Goal: Task Accomplishment & Management: Manage account settings

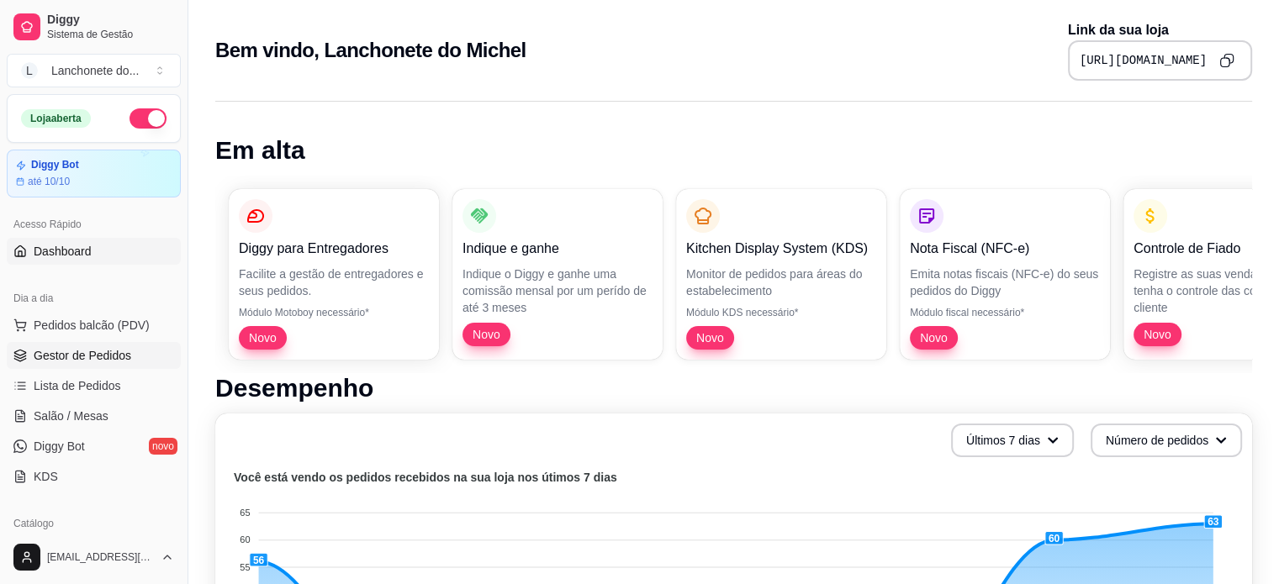
click at [69, 349] on span "Gestor de Pedidos" at bounding box center [83, 355] width 98 height 17
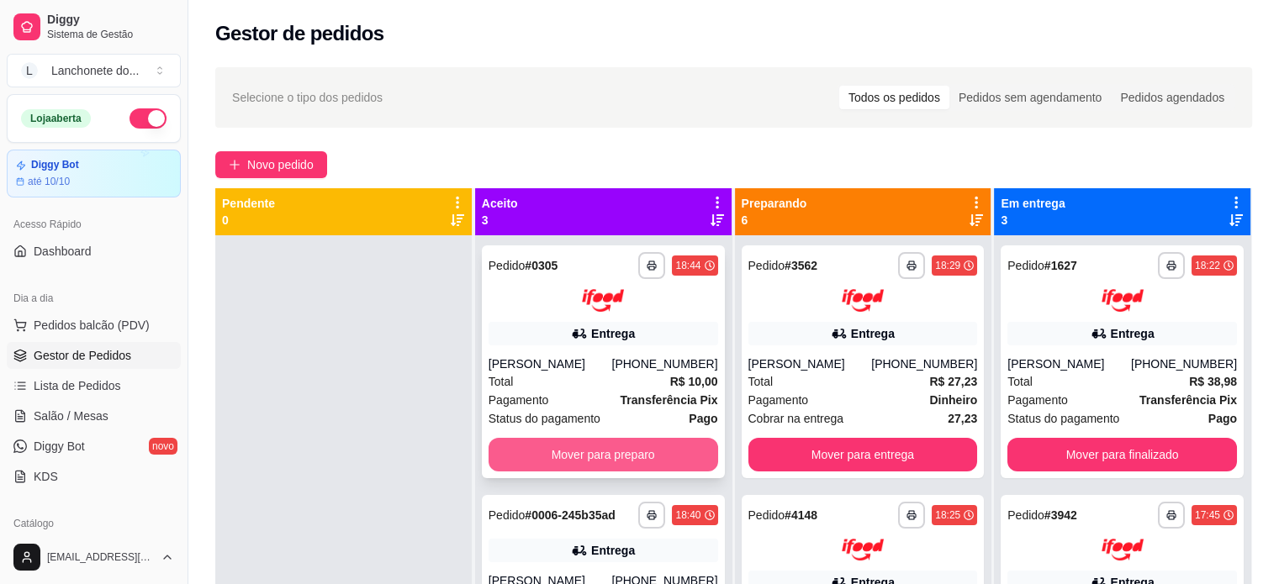
click at [636, 457] on button "Mover para preparo" at bounding box center [604, 455] width 230 height 34
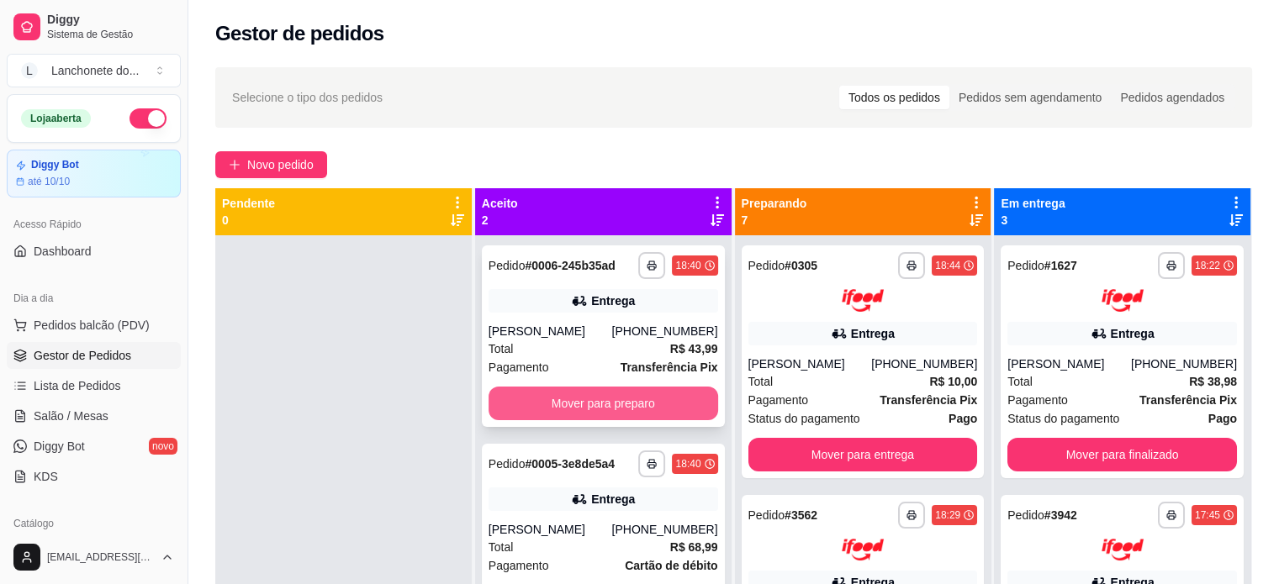
click at [617, 404] on button "Mover para preparo" at bounding box center [604, 404] width 230 height 34
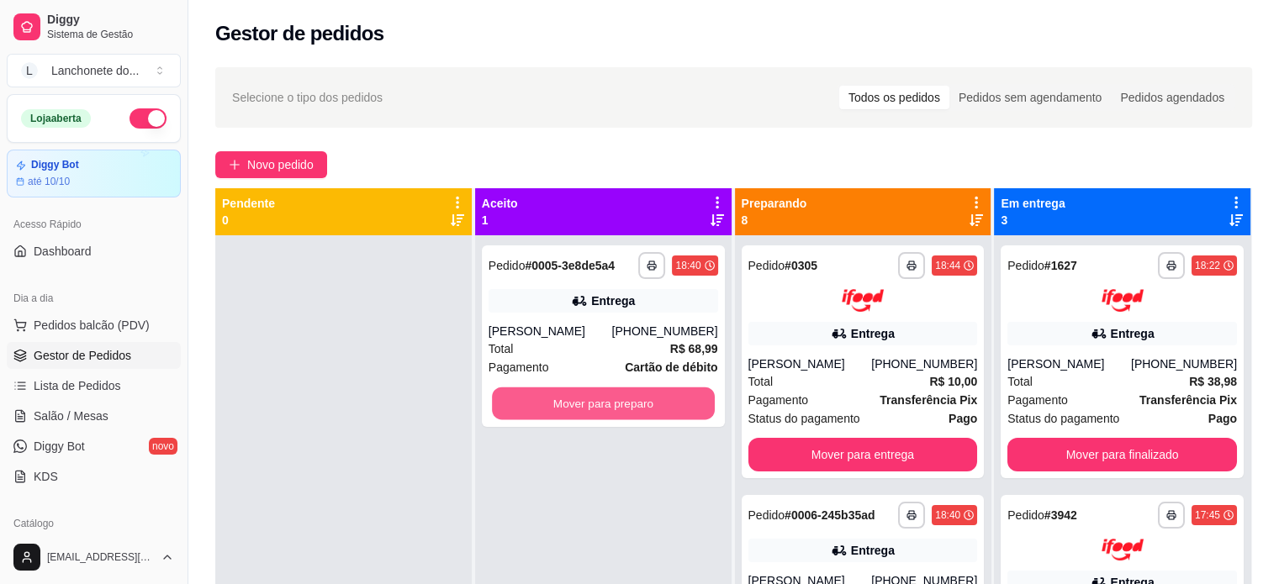
click at [617, 404] on button "Mover para preparo" at bounding box center [603, 404] width 223 height 33
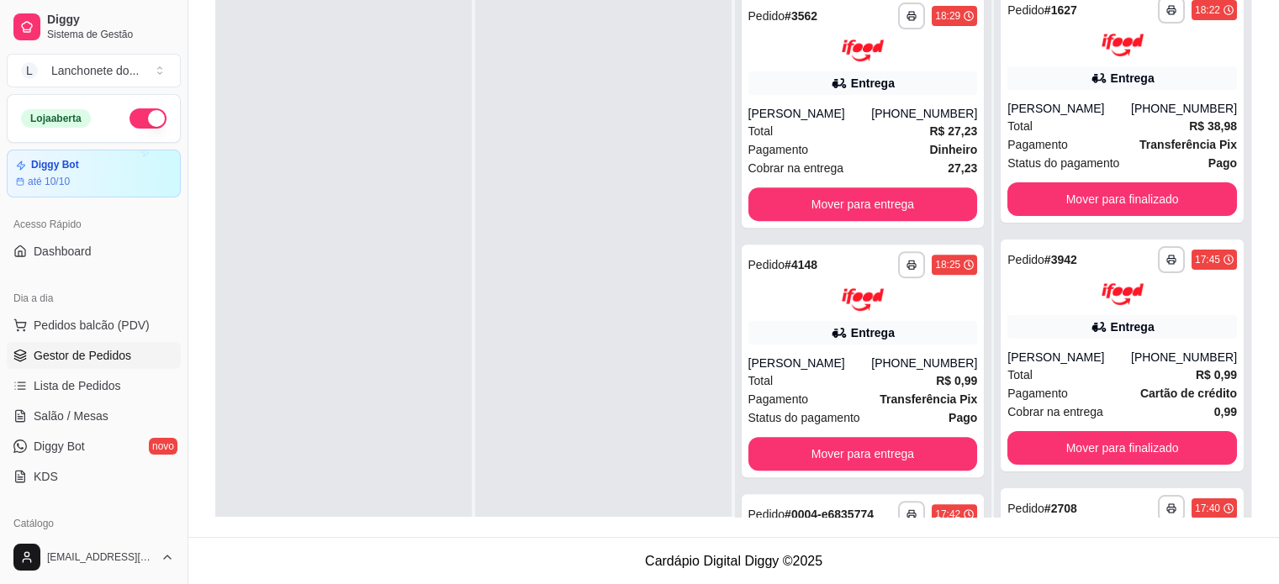
scroll to position [1404, 0]
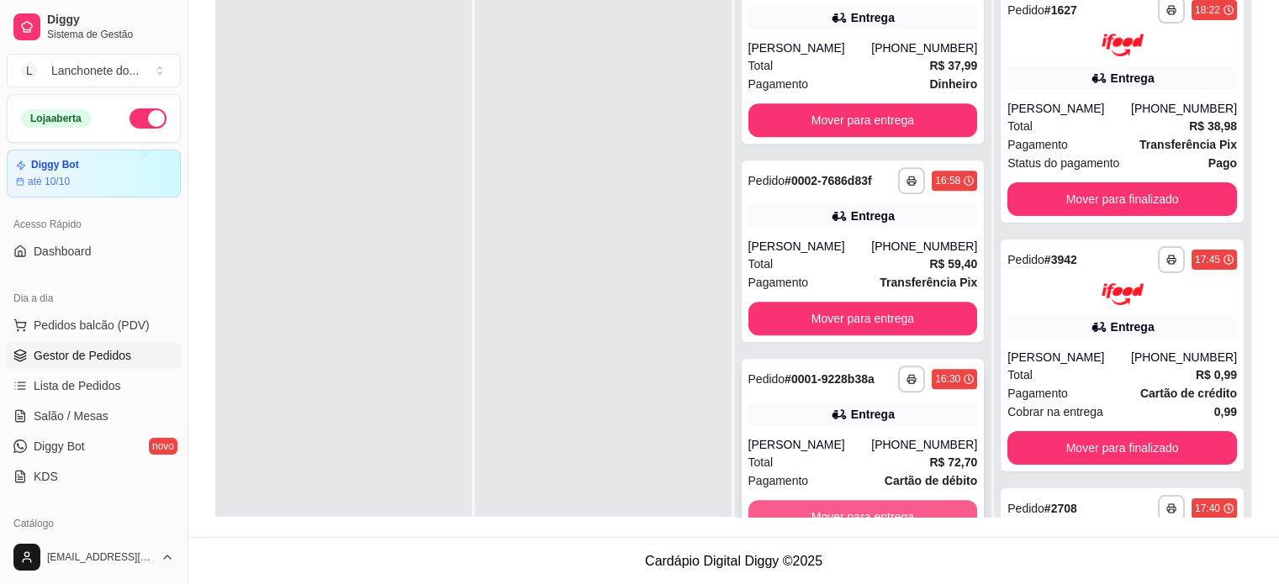
click at [842, 506] on button "Mover para entrega" at bounding box center [863, 517] width 230 height 34
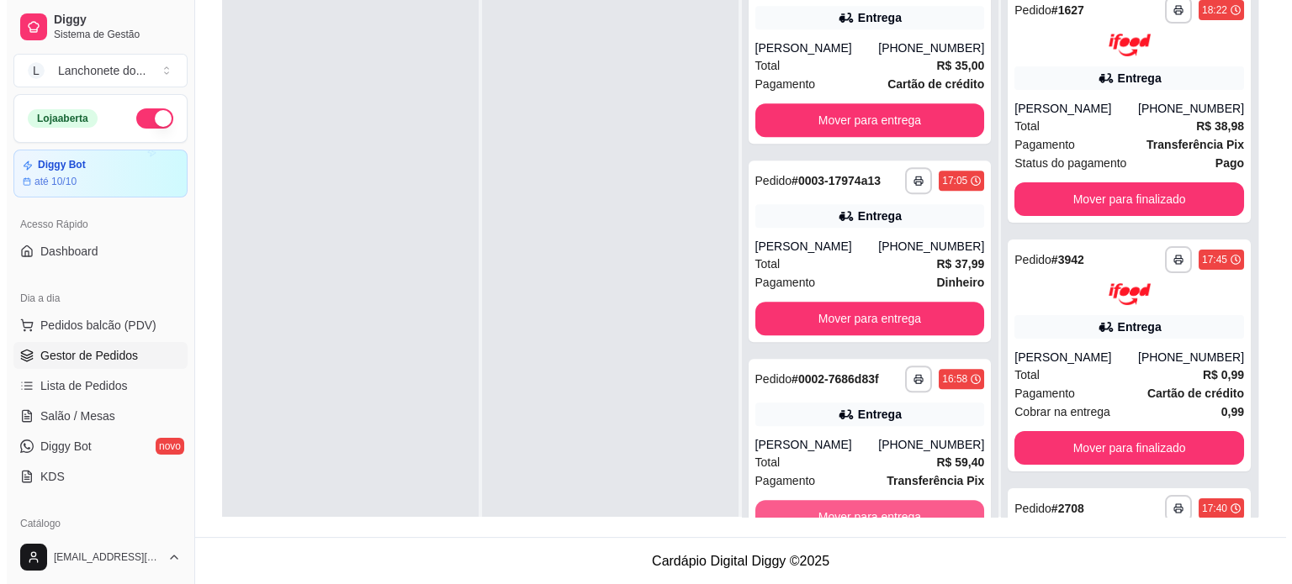
scroll to position [1206, 0]
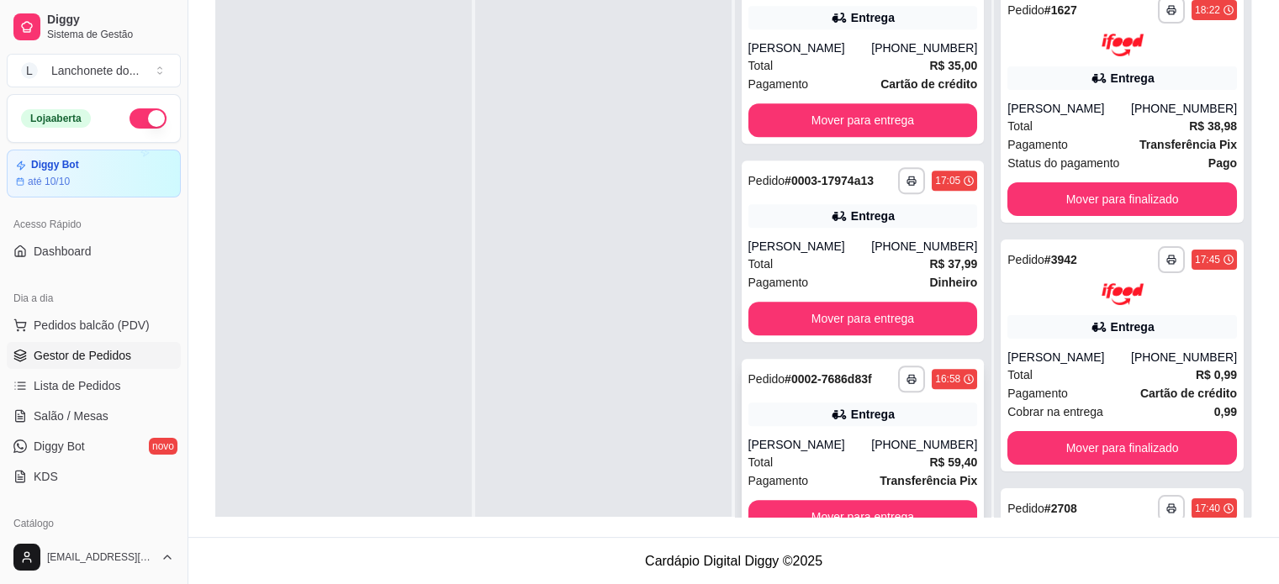
click at [852, 460] on div "Total R$ 59,40" at bounding box center [863, 462] width 230 height 18
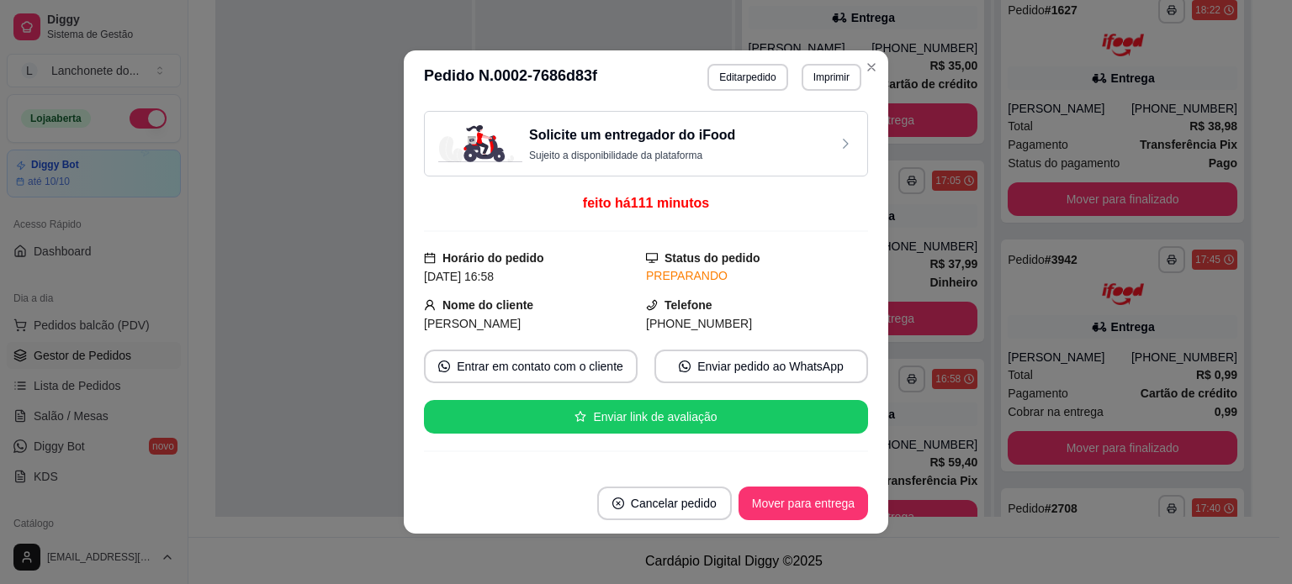
scroll to position [514, 0]
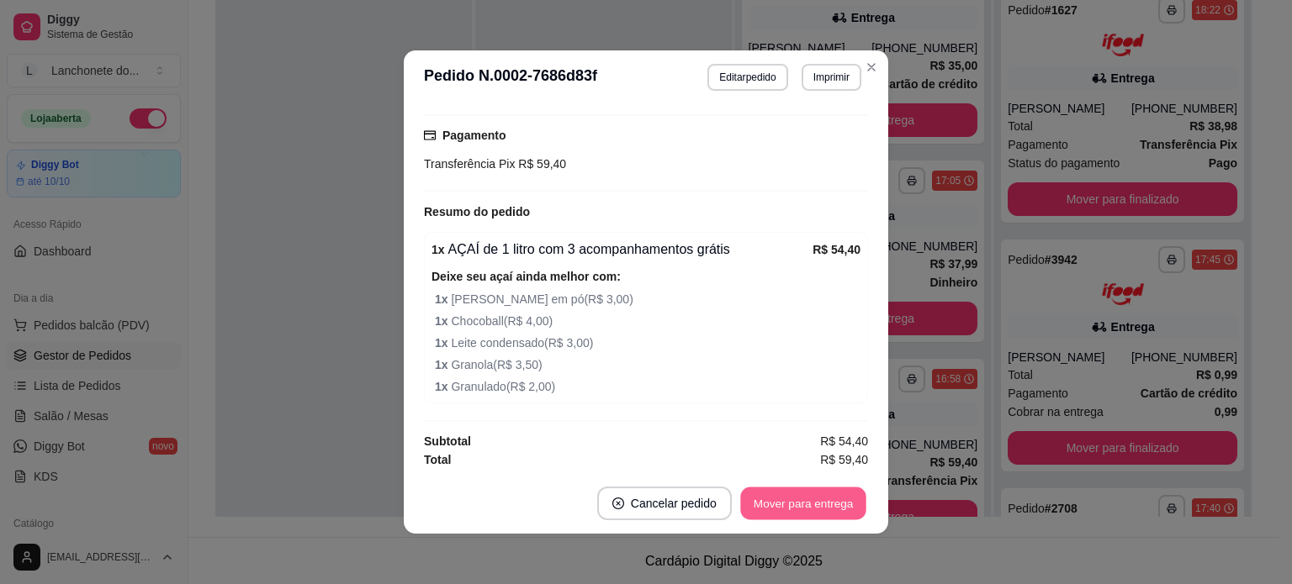
click at [824, 488] on button "Mover para entrega" at bounding box center [803, 504] width 126 height 33
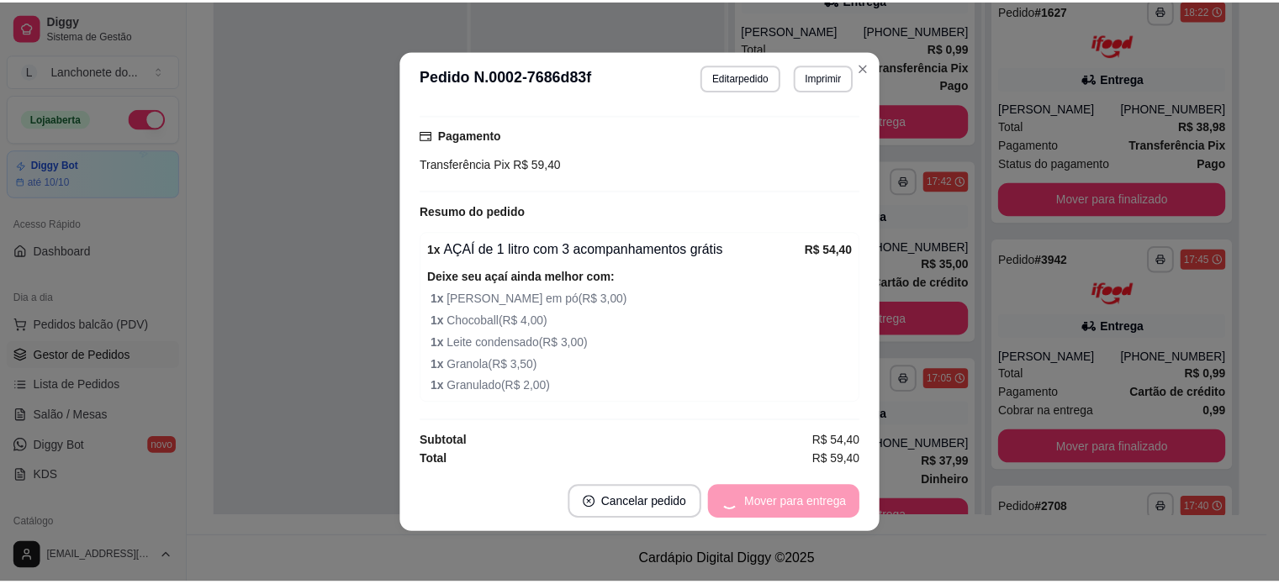
scroll to position [991, 0]
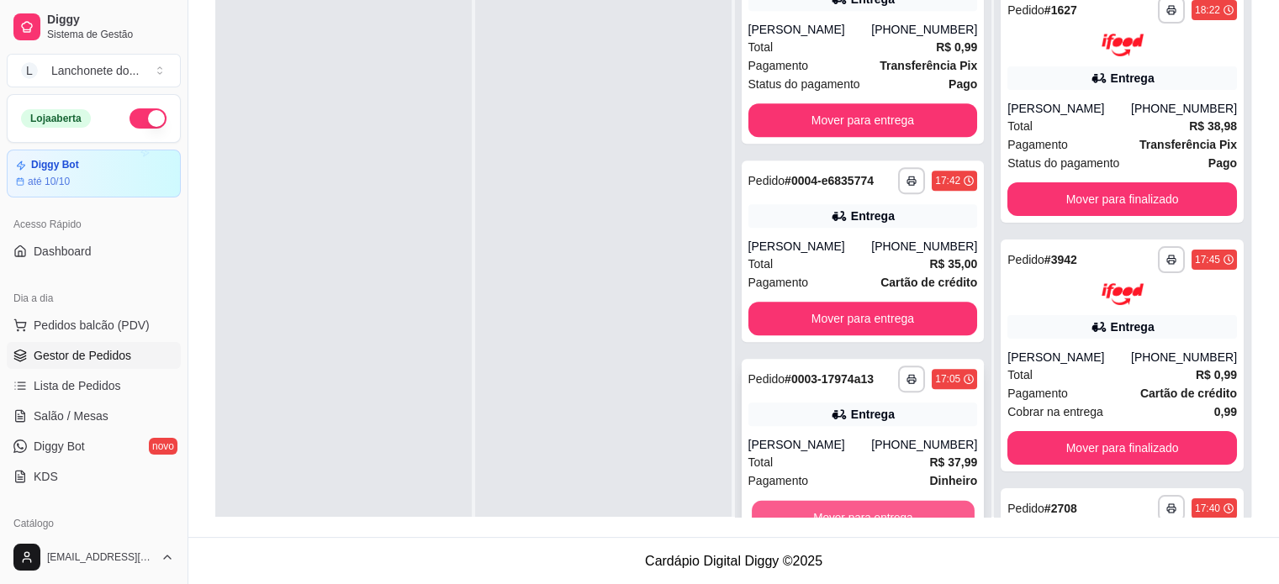
click at [827, 512] on button "Mover para entrega" at bounding box center [863, 516] width 223 height 33
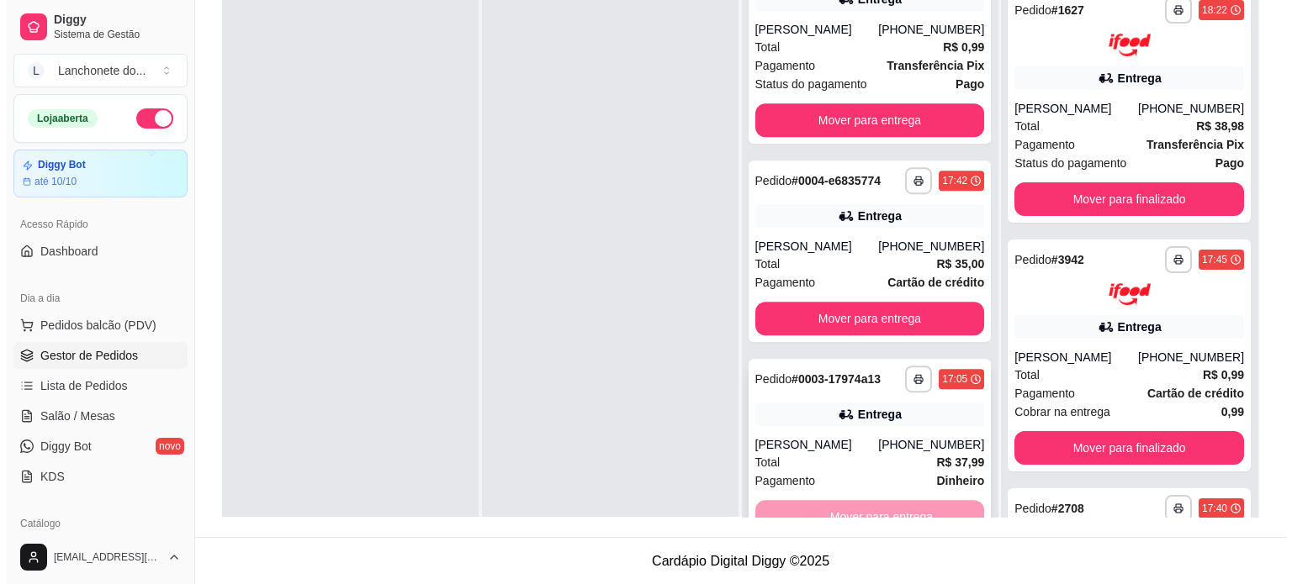
scroll to position [775, 0]
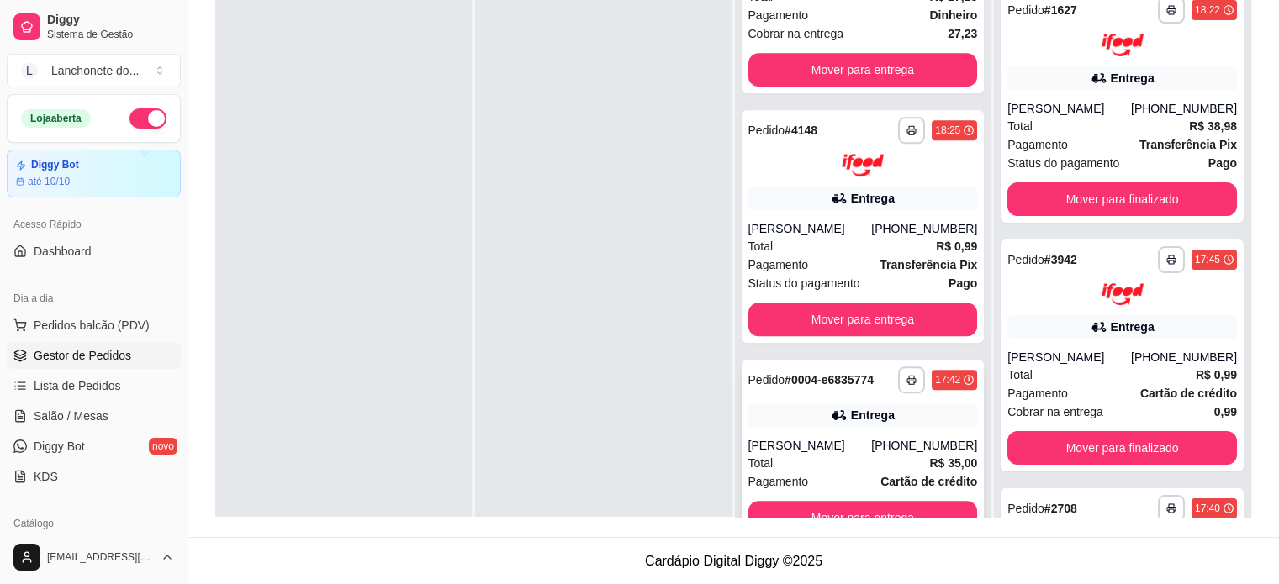
click at [824, 467] on div "Total R$ 35,00" at bounding box center [863, 463] width 230 height 18
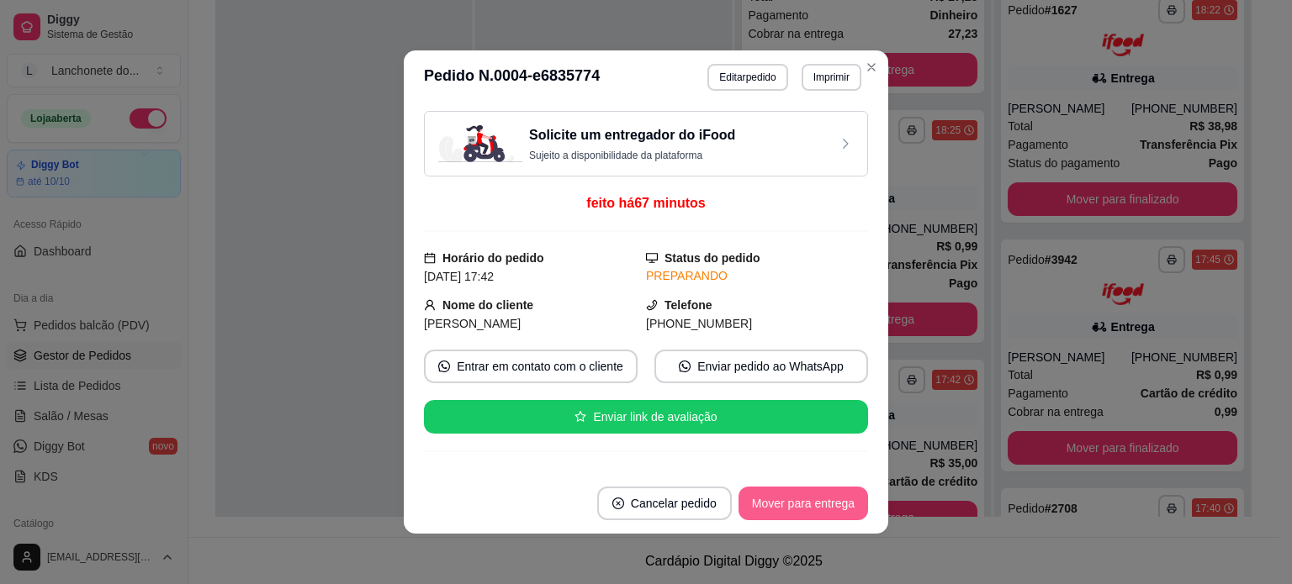
click at [788, 507] on button "Mover para entrega" at bounding box center [802, 504] width 129 height 34
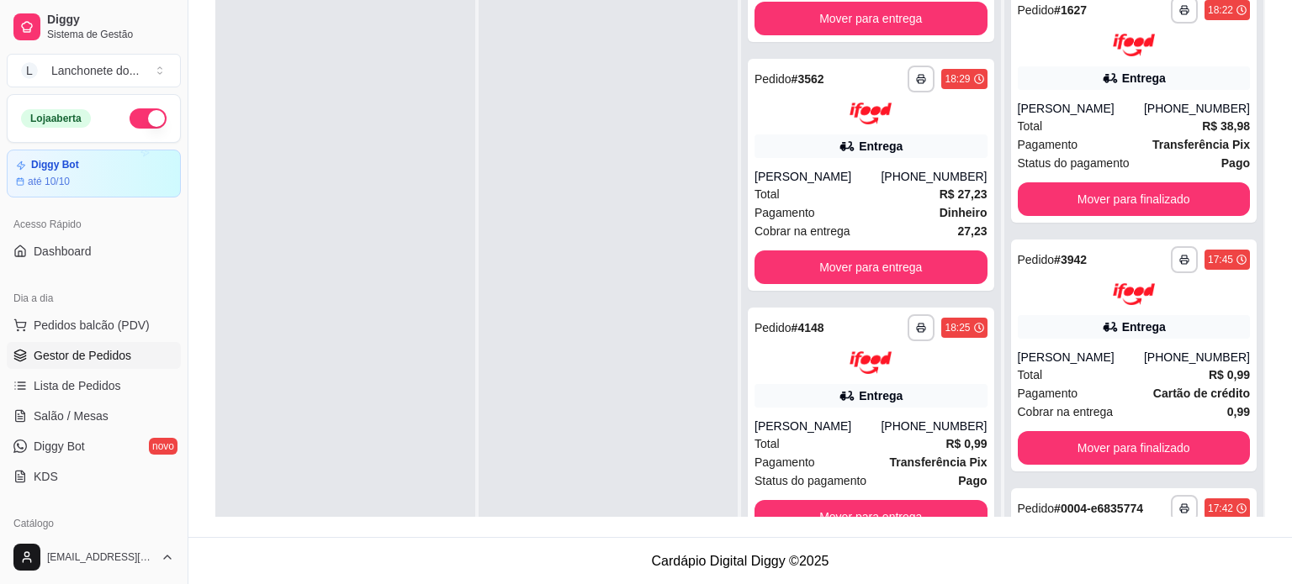
scroll to position [577, 0]
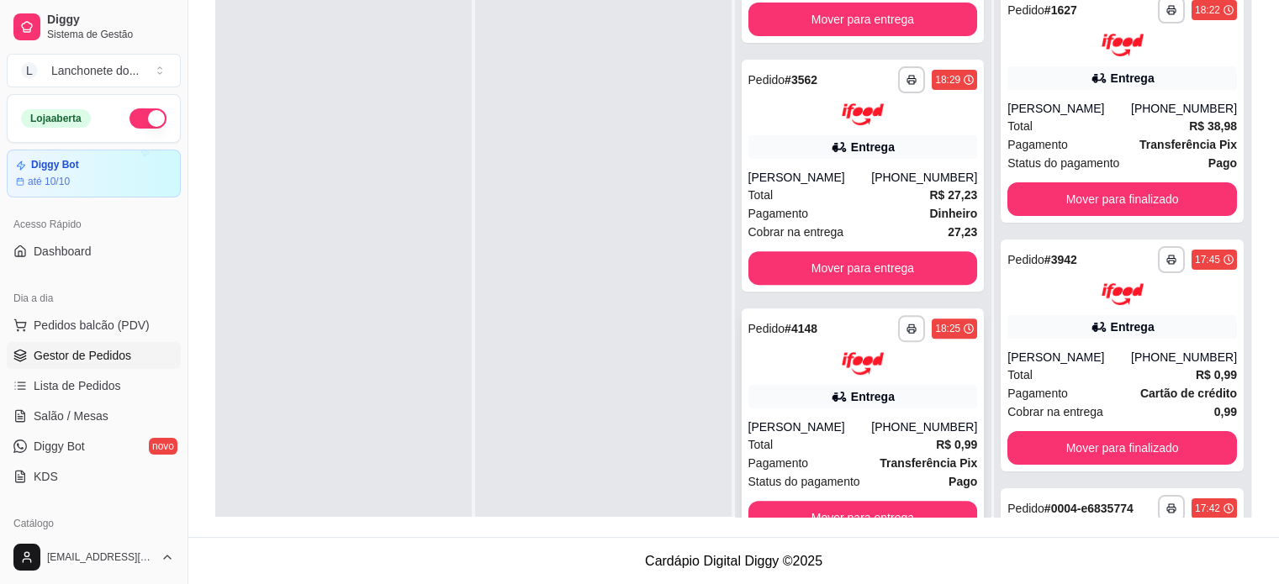
click at [880, 464] on strong "Transferência Pix" at bounding box center [929, 463] width 98 height 13
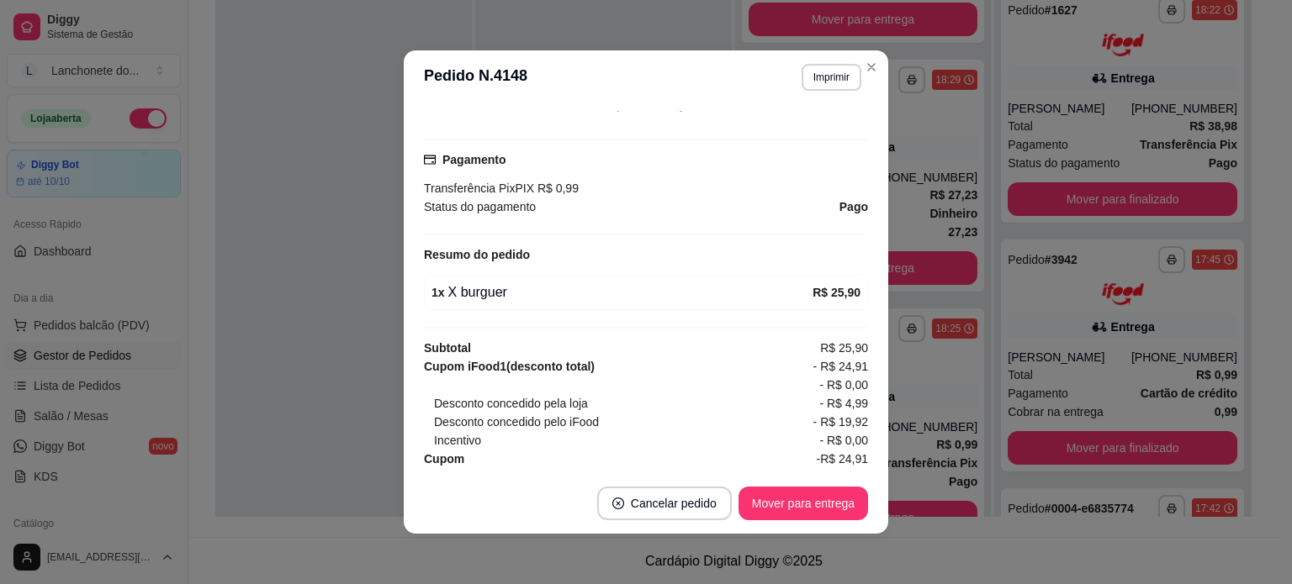
scroll to position [305, 0]
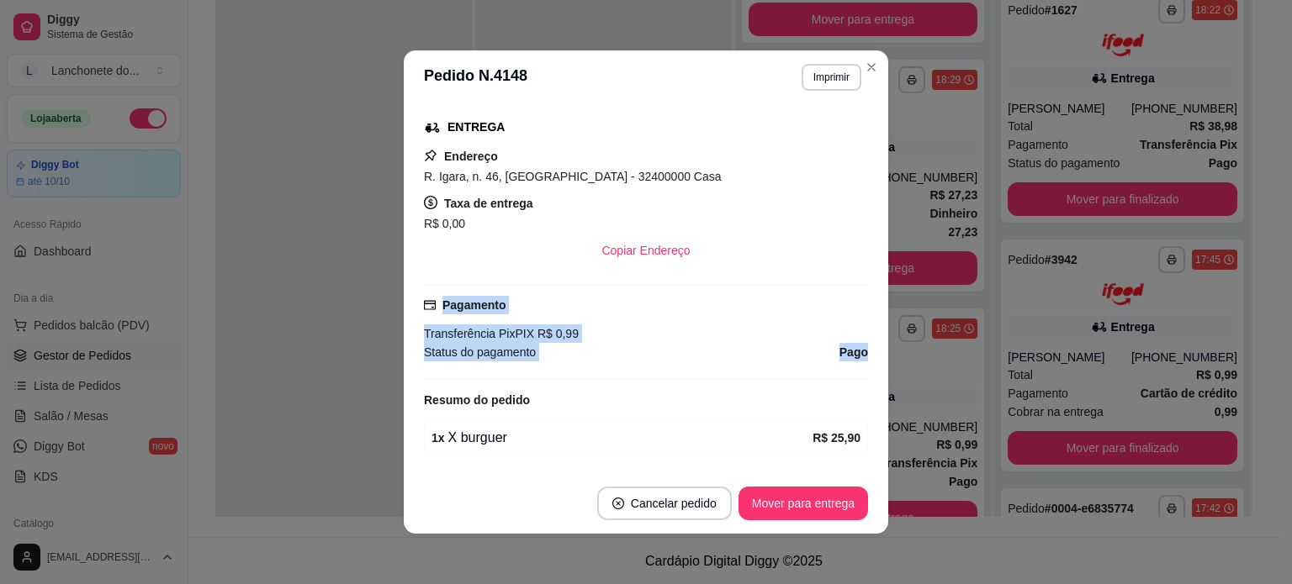
drag, startPoint x: 850, startPoint y: 314, endPoint x: 863, endPoint y: 237, distance: 77.5
click at [863, 238] on div "feito há 24 minutos Horário do pedido [DATE] 18:25 Status do pedido PREPARANDO …" at bounding box center [646, 288] width 484 height 369
click at [808, 495] on button "Mover para entrega" at bounding box center [803, 504] width 126 height 33
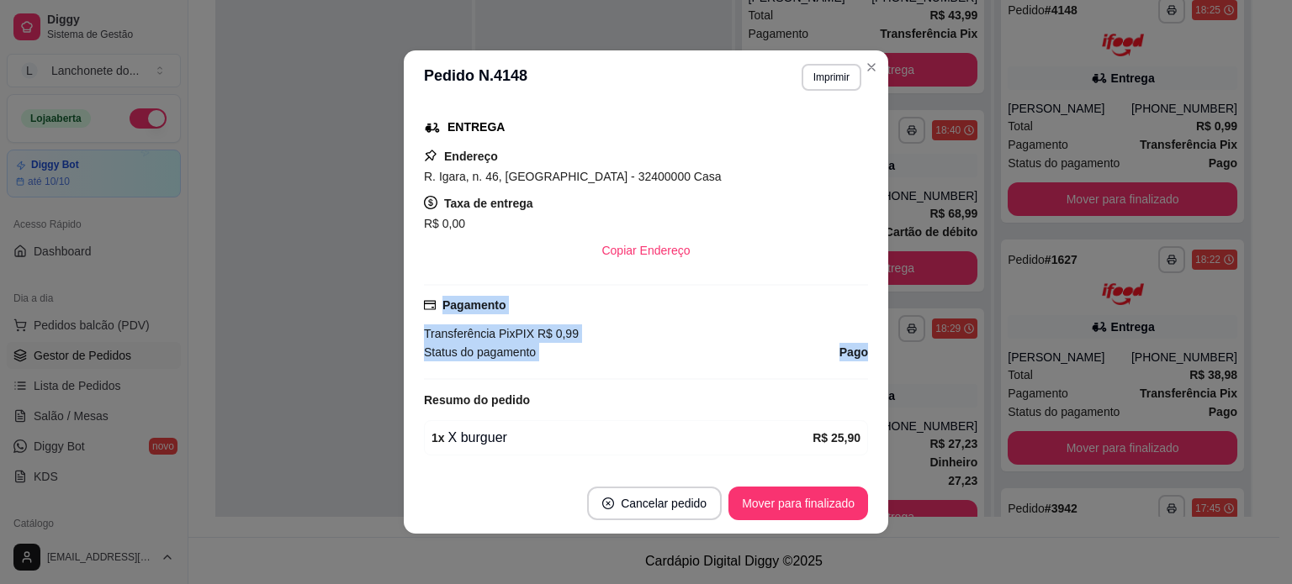
scroll to position [327, 0]
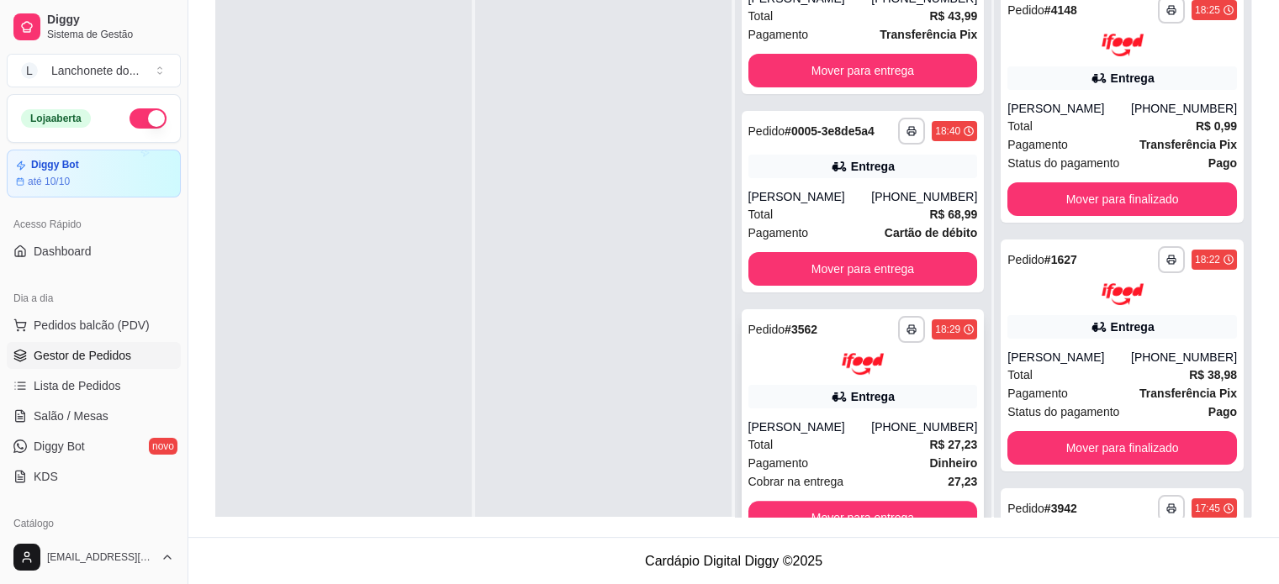
click at [929, 457] on strong "Dinheiro" at bounding box center [953, 463] width 48 height 13
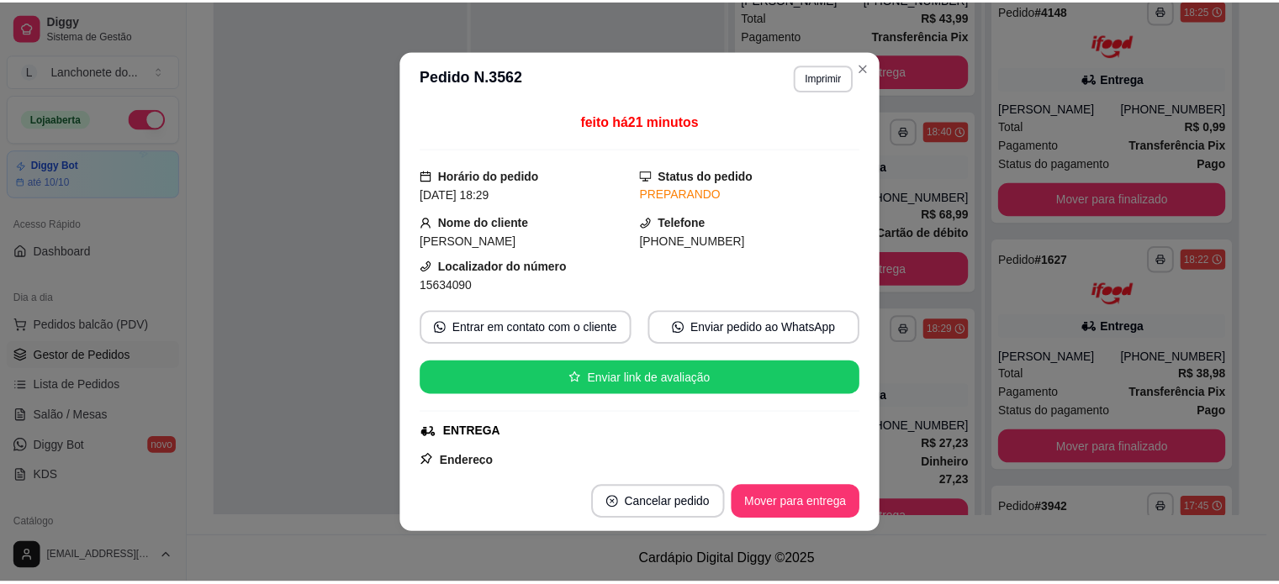
scroll to position [494, 0]
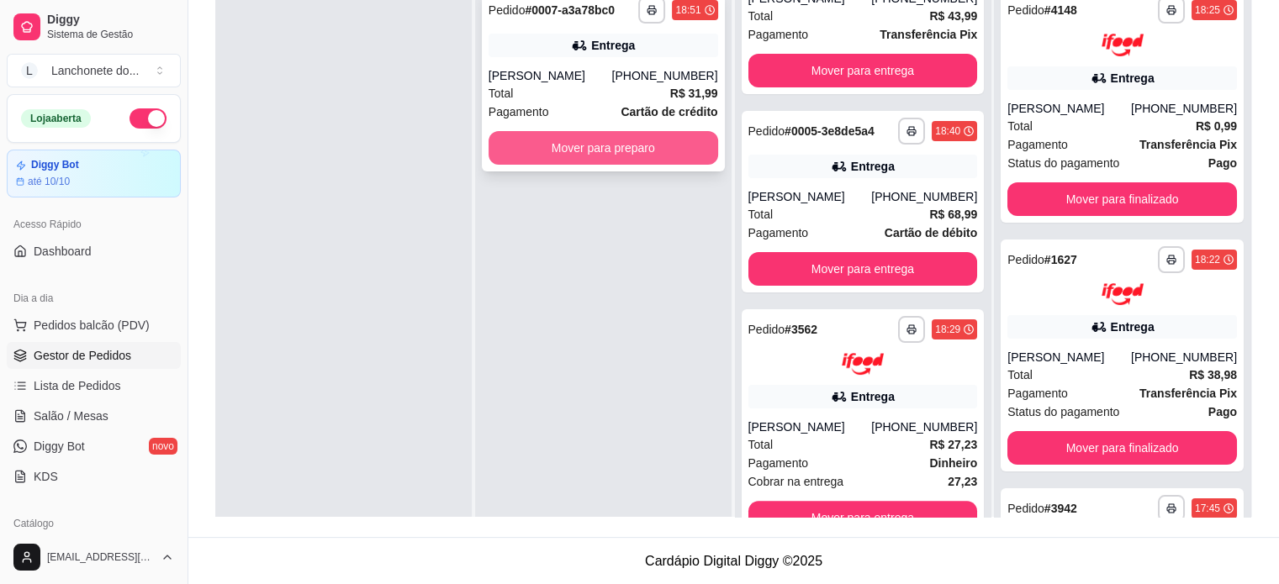
click at [585, 156] on button "Mover para preparo" at bounding box center [604, 148] width 230 height 34
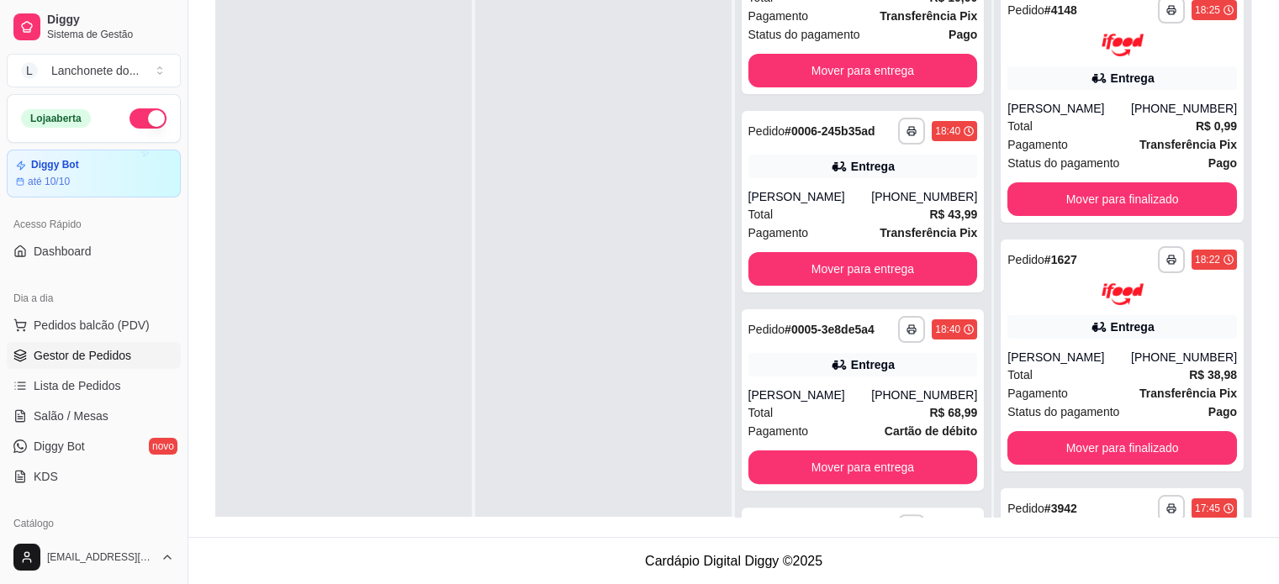
scroll to position [526, 0]
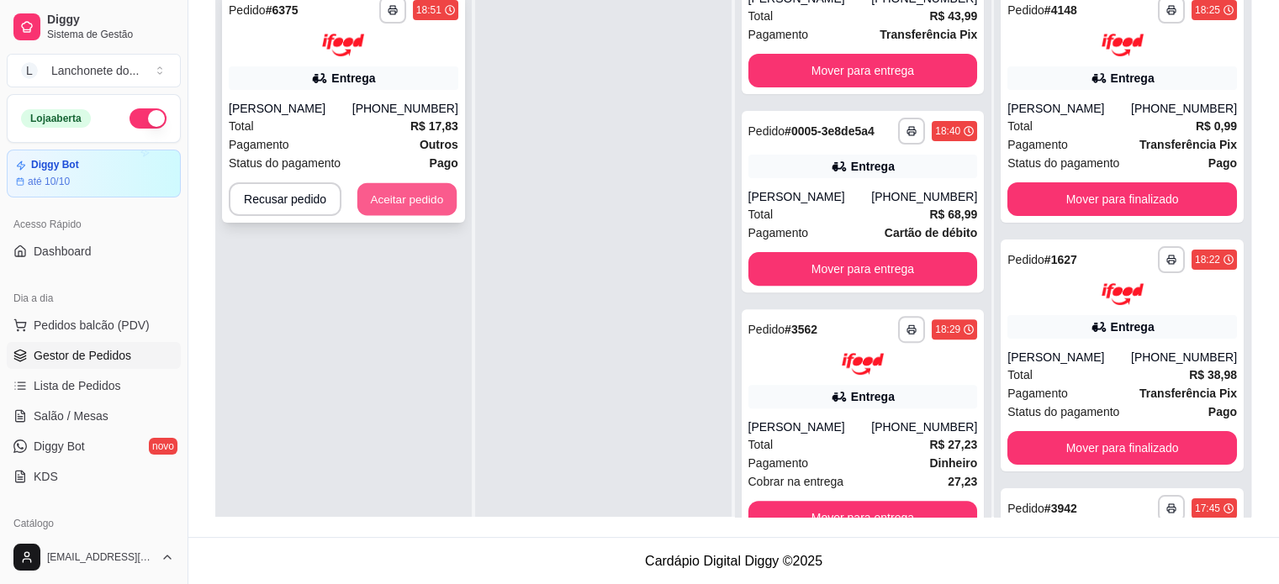
click at [420, 201] on button "Aceitar pedido" at bounding box center [406, 198] width 99 height 33
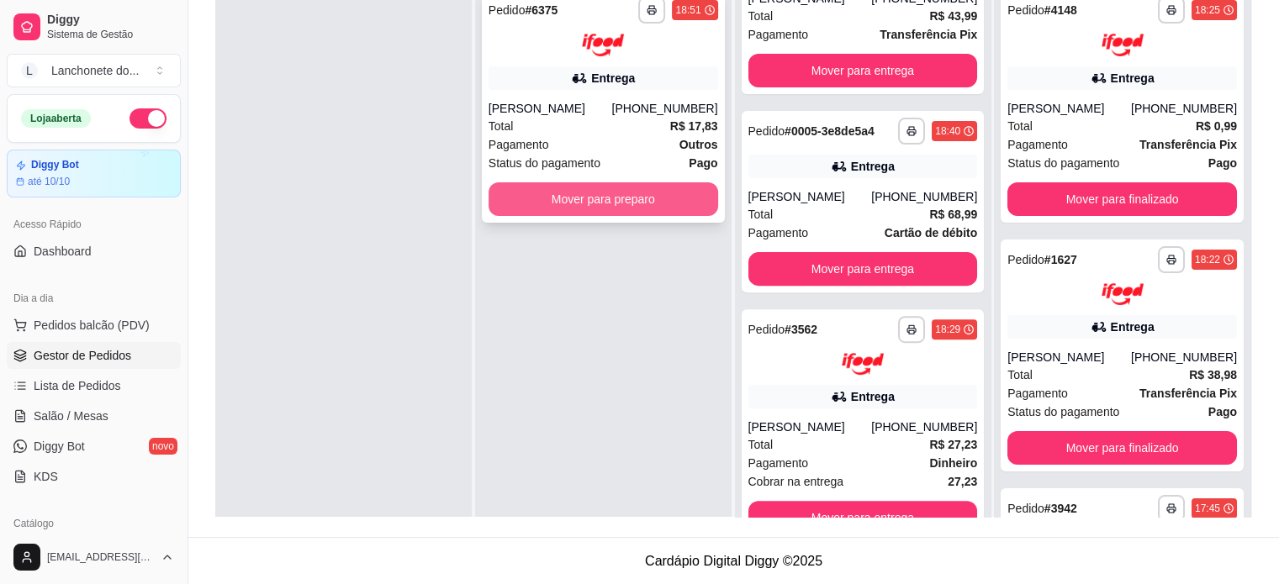
click at [540, 202] on button "Mover para preparo" at bounding box center [604, 199] width 230 height 34
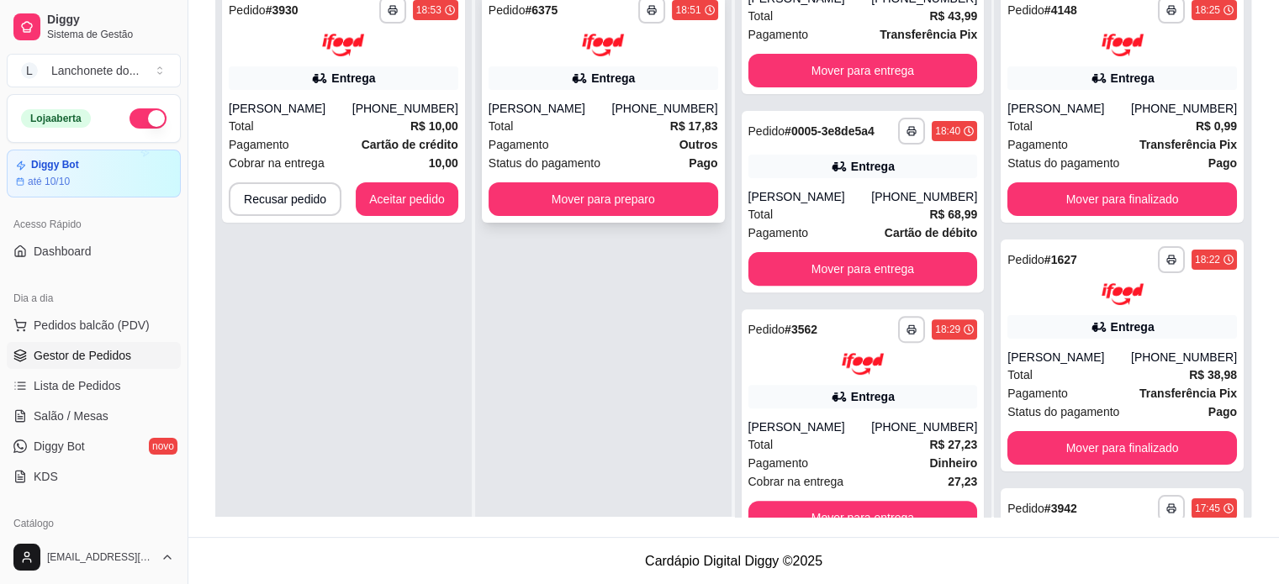
click at [686, 80] on div "Entrega" at bounding box center [604, 78] width 230 height 24
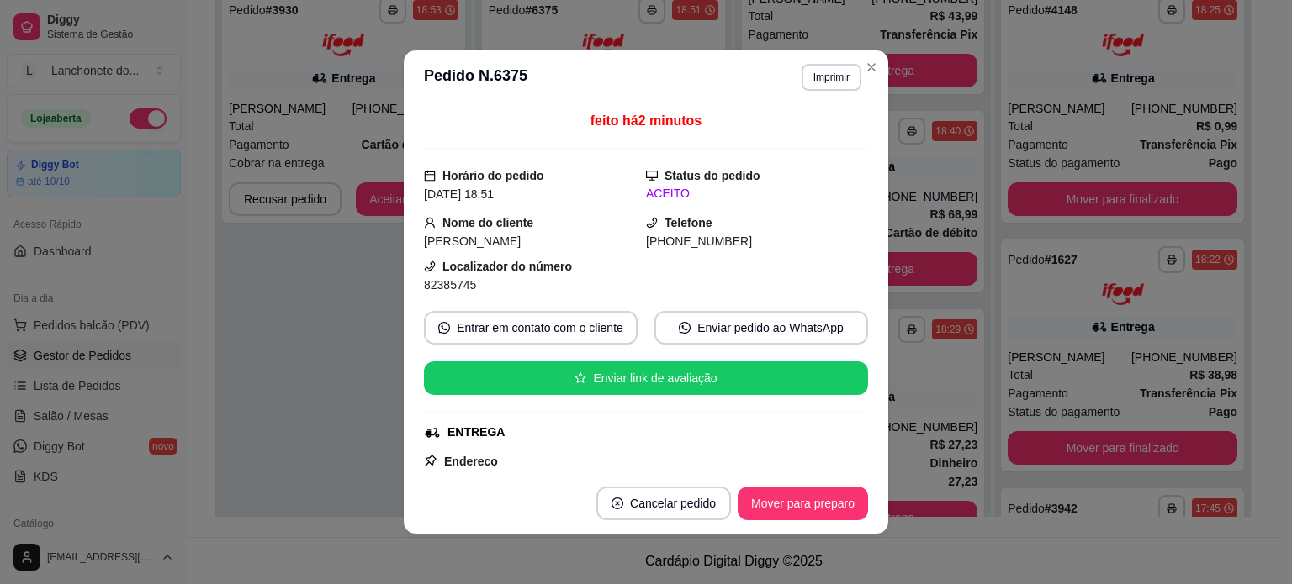
scroll to position [468, 0]
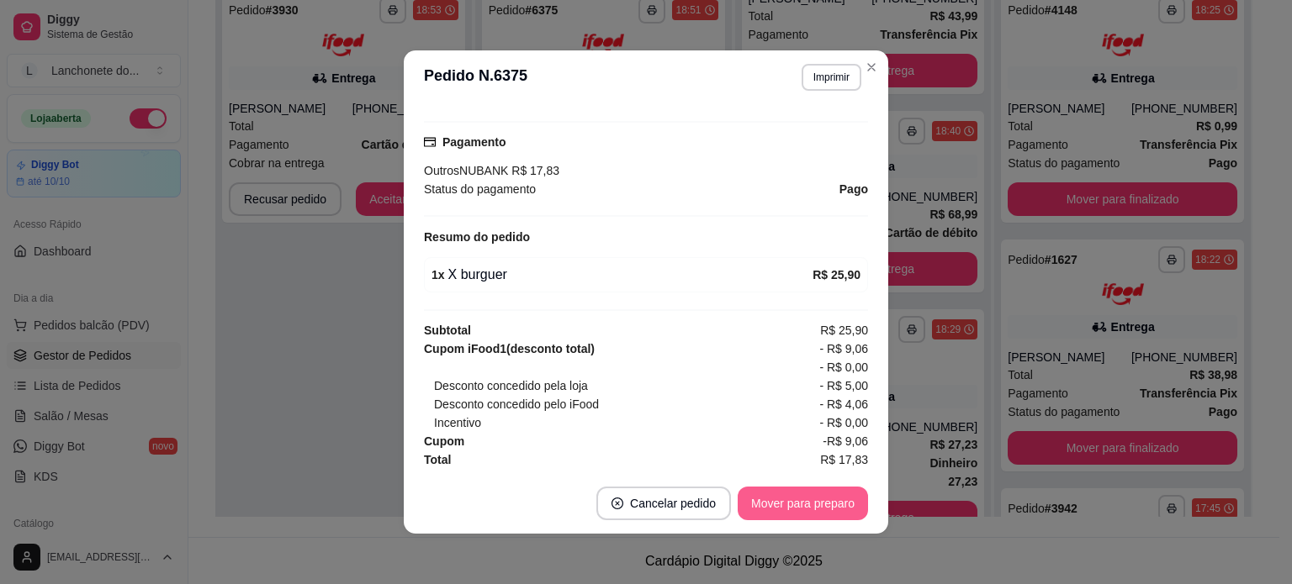
click at [793, 490] on button "Mover para preparo" at bounding box center [802, 504] width 130 height 34
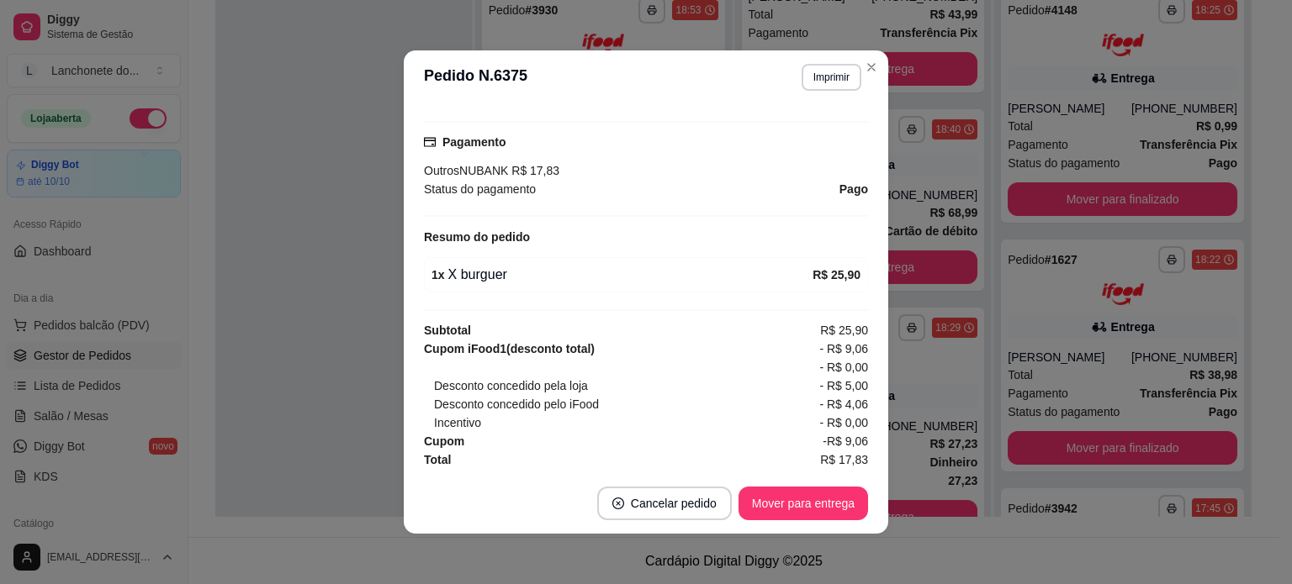
scroll to position [775, 0]
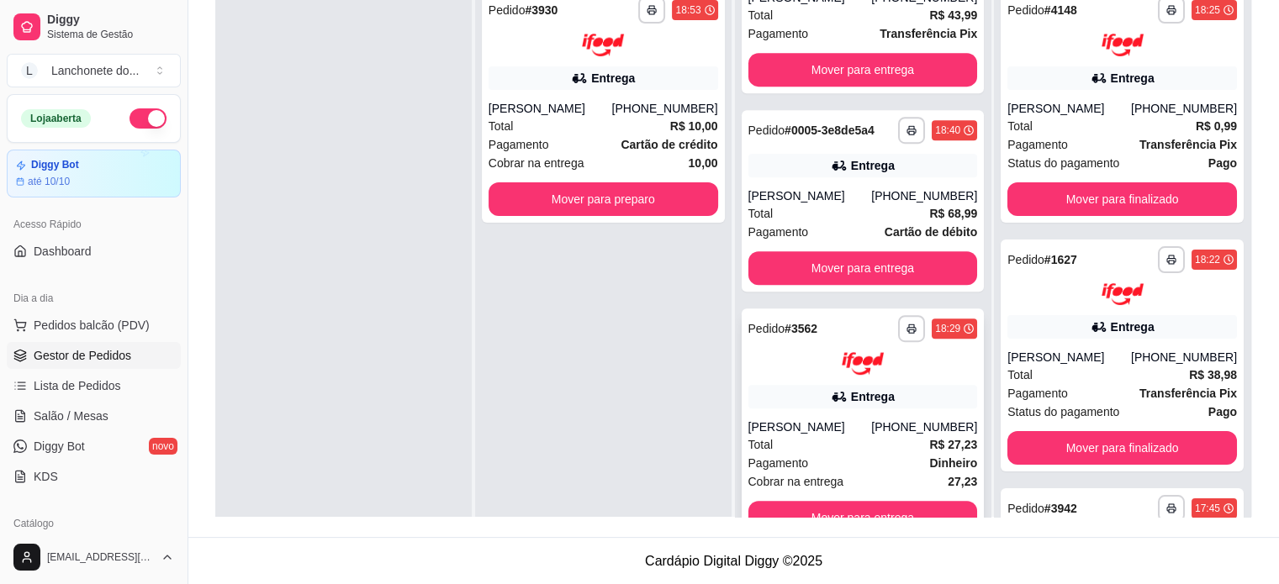
click at [929, 457] on strong "Dinheiro" at bounding box center [953, 463] width 48 height 13
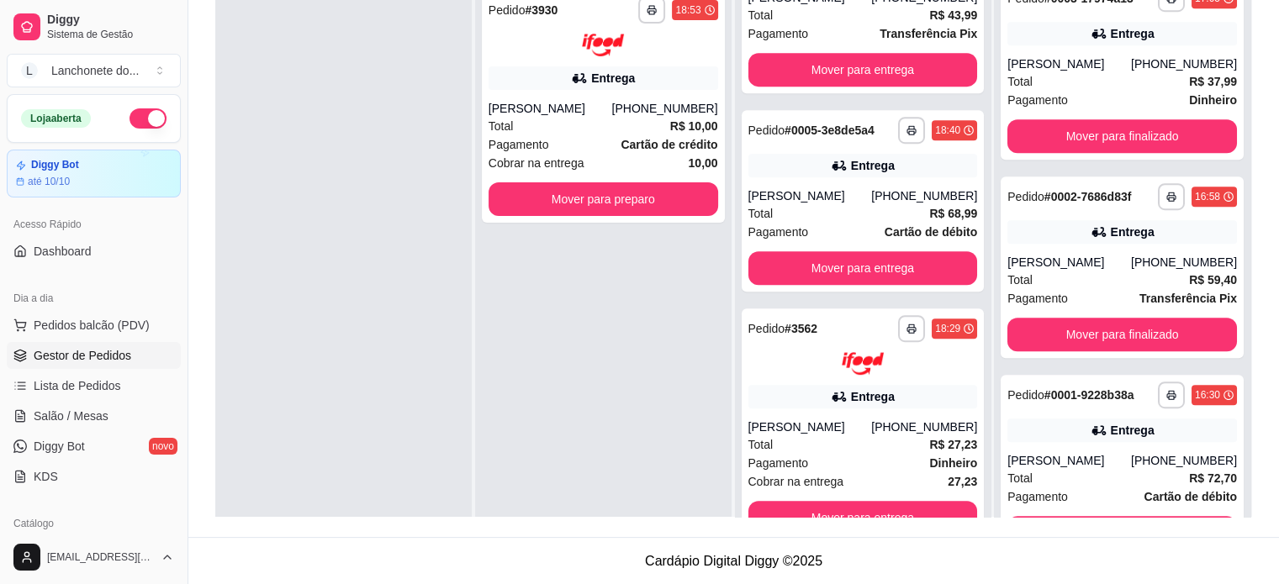
scroll to position [47, 0]
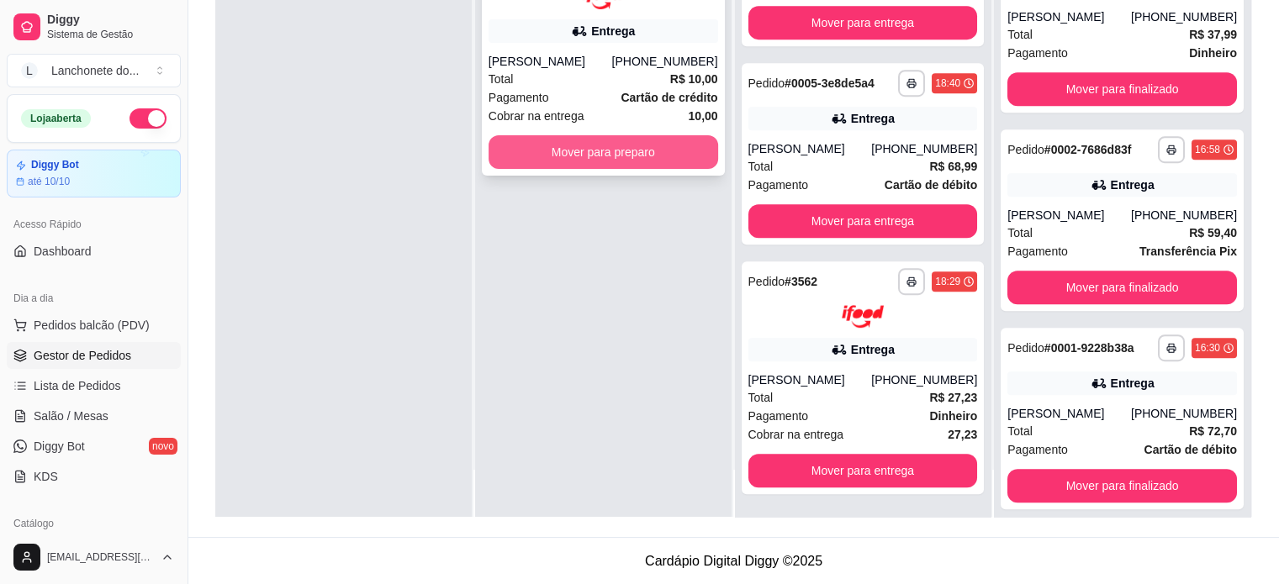
click at [546, 169] on button "Mover para preparo" at bounding box center [604, 152] width 230 height 34
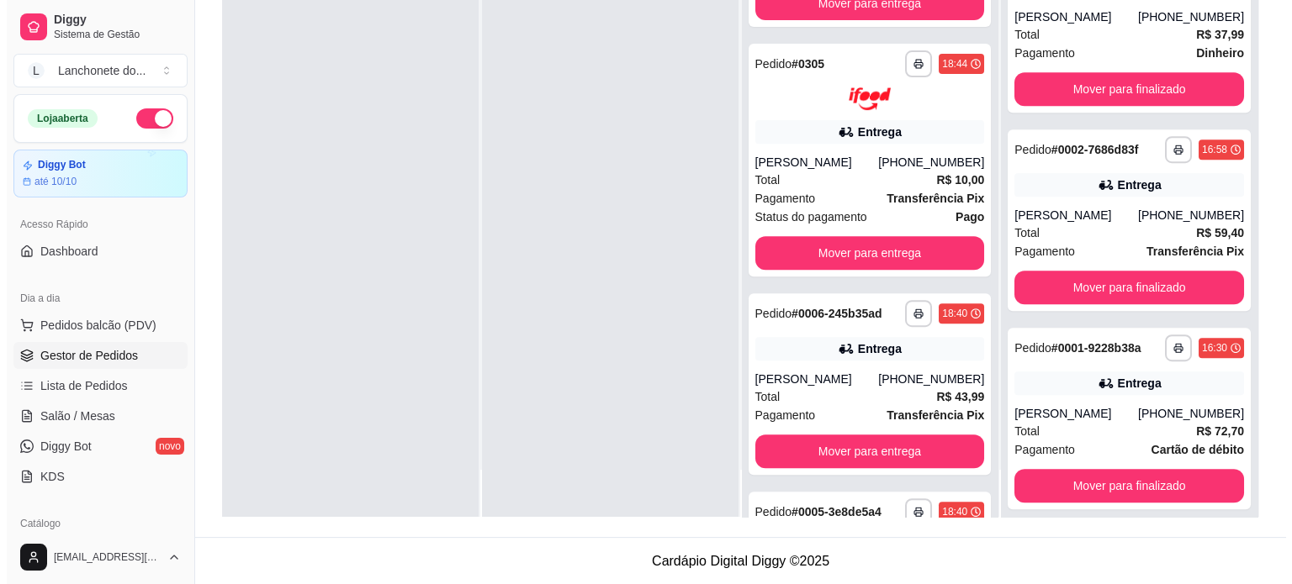
scroll to position [520, 0]
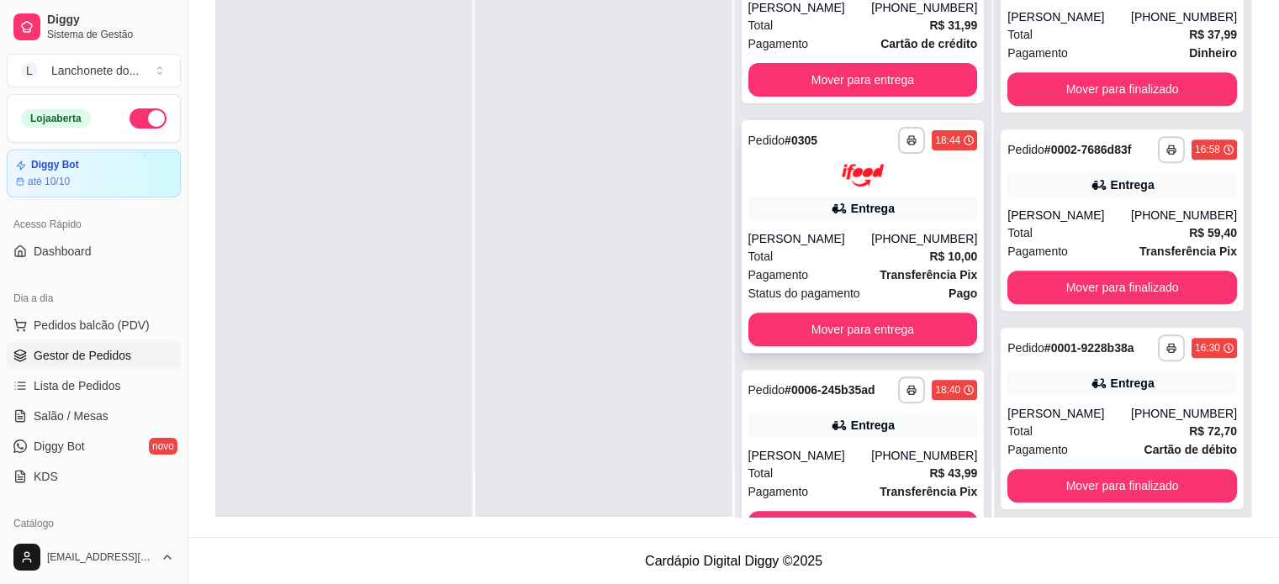
click at [868, 263] on div "Total R$ 10,00" at bounding box center [863, 256] width 230 height 18
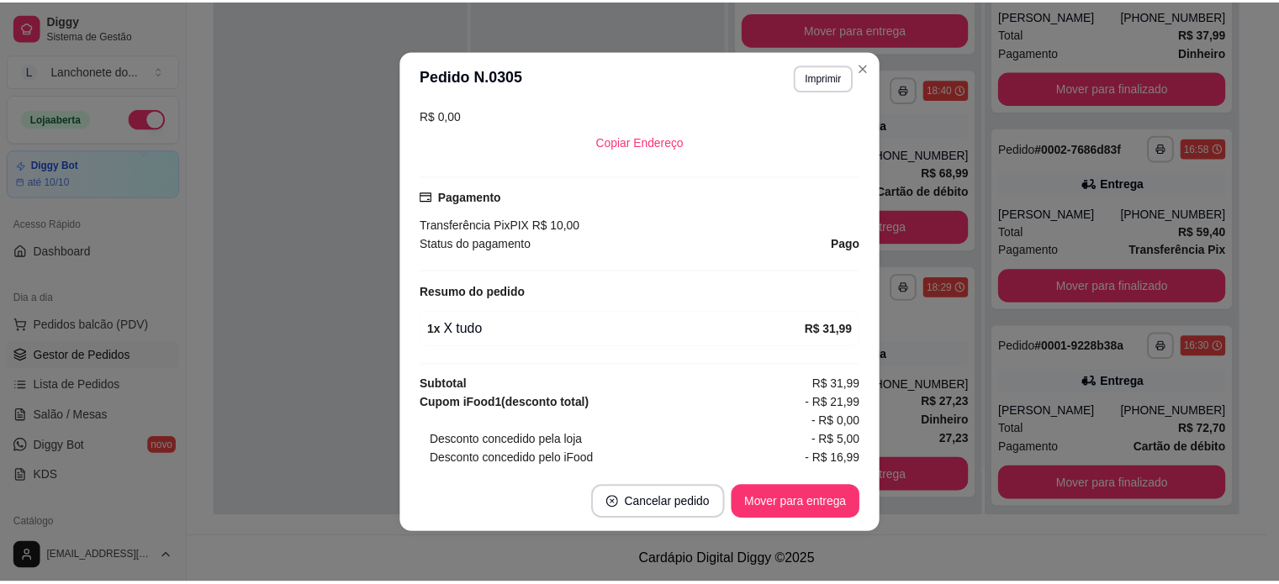
scroll to position [271, 0]
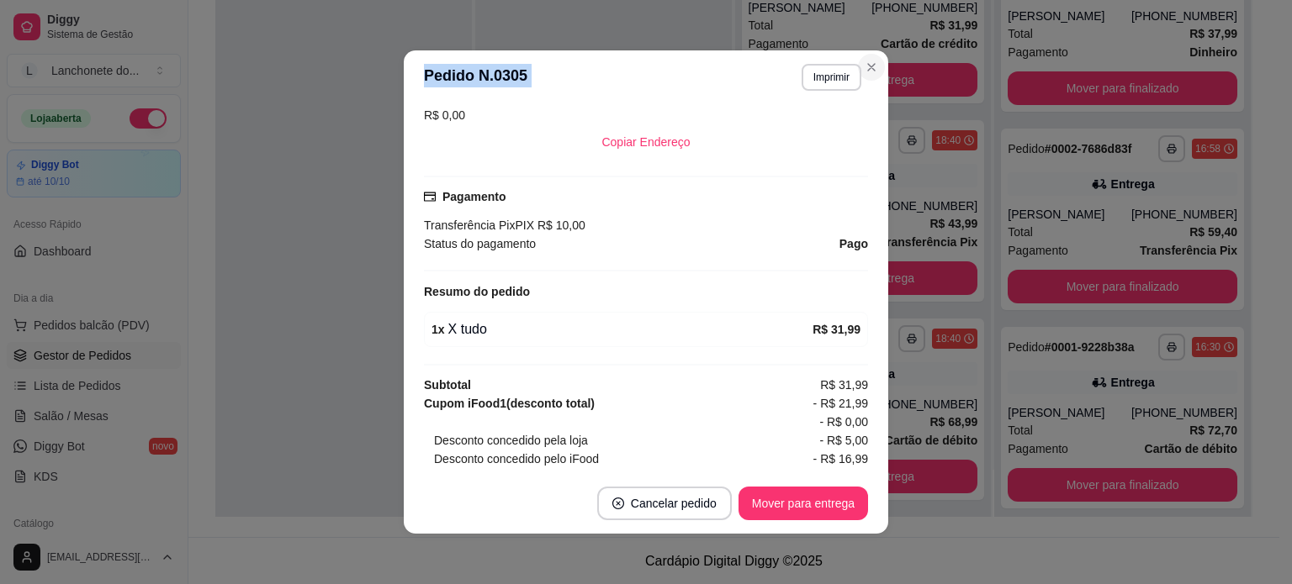
click at [871, 61] on section "**********" at bounding box center [646, 291] width 484 height 483
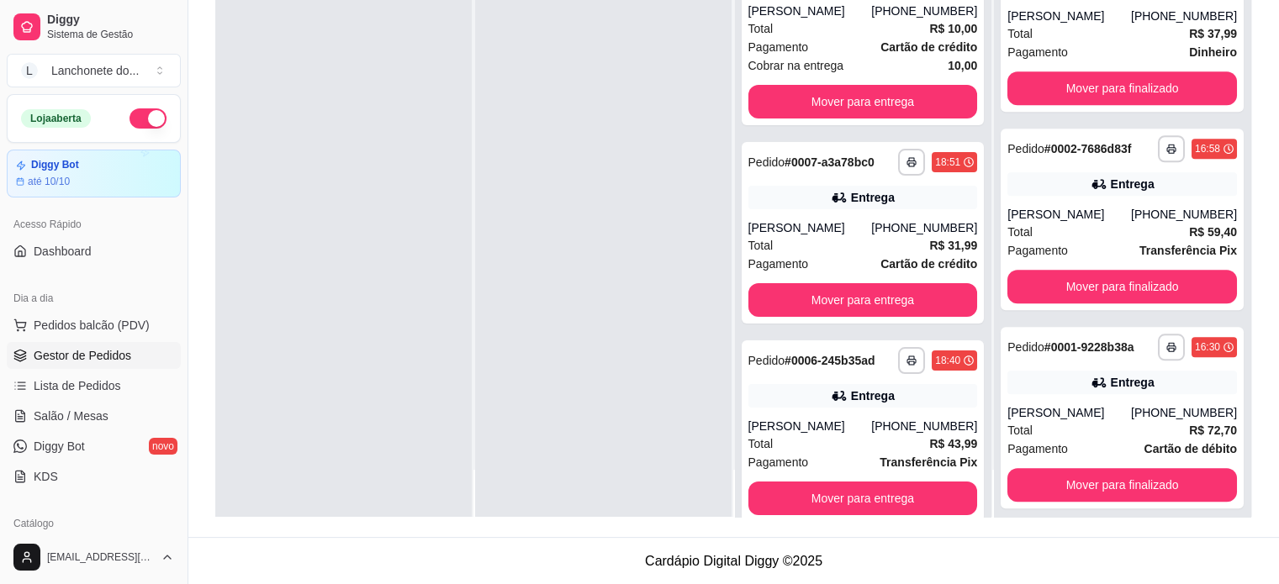
scroll to position [0, 0]
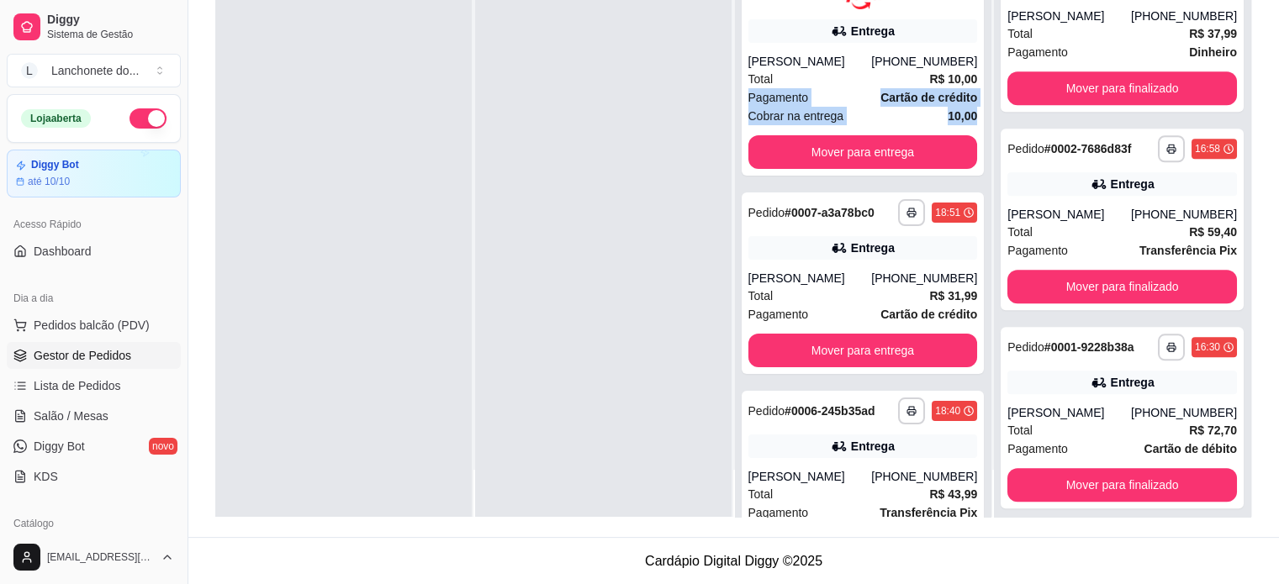
drag, startPoint x: 965, startPoint y: 124, endPoint x: 965, endPoint y: 89, distance: 34.5
click at [965, 89] on div "**********" at bounding box center [863, 225] width 256 height 584
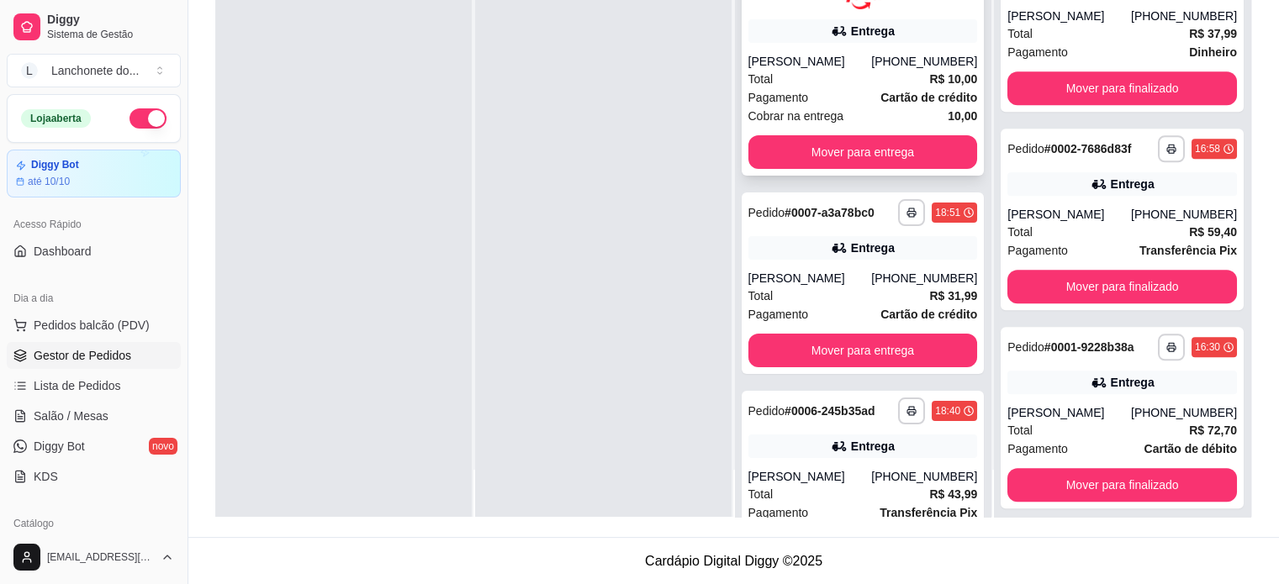
click at [894, 88] on div "Total R$ 10,00" at bounding box center [863, 79] width 230 height 18
drag, startPoint x: 968, startPoint y: 200, endPoint x: 969, endPoint y: 233, distance: 32.8
click at [968, 235] on div "**********" at bounding box center [863, 225] width 256 height 584
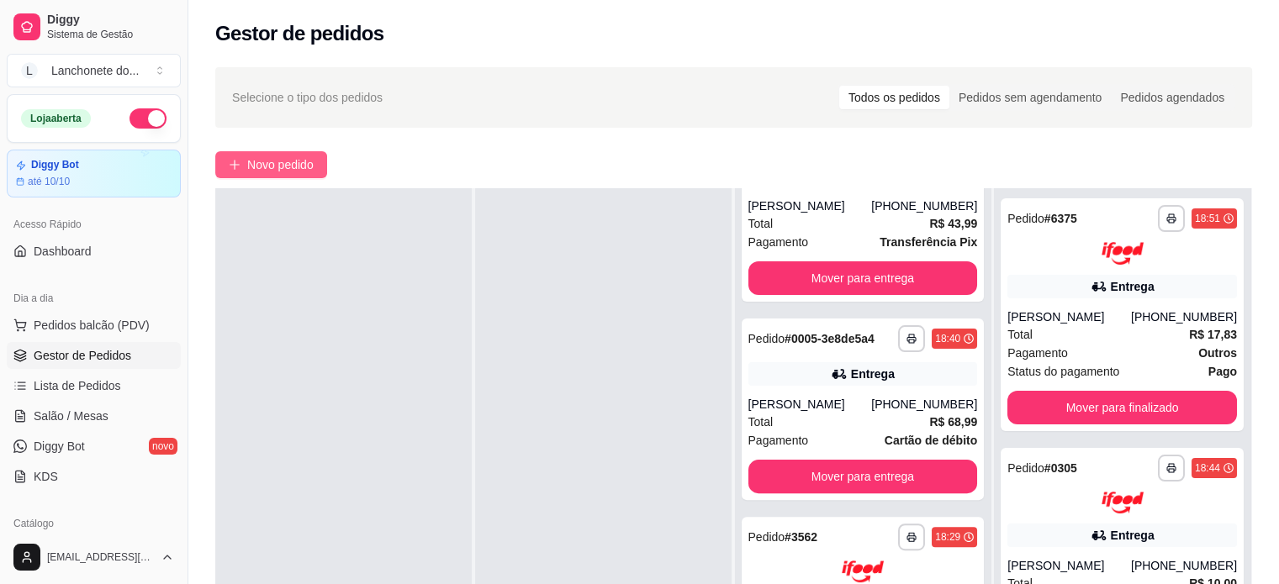
click at [287, 162] on span "Novo pedido" at bounding box center [280, 165] width 66 height 18
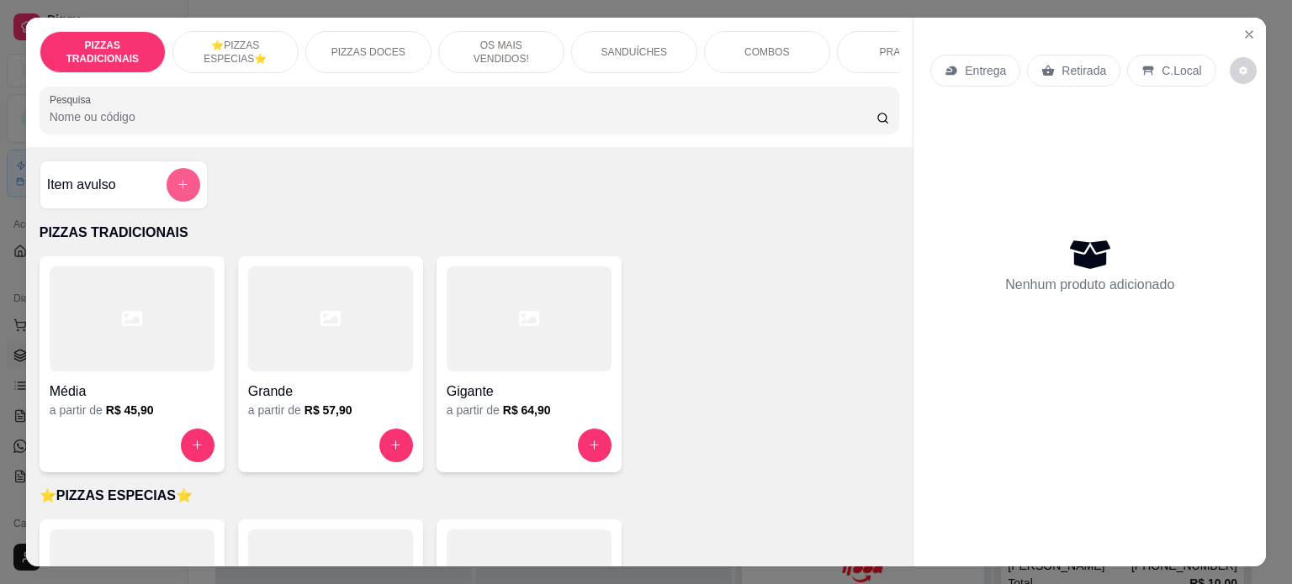
click at [185, 188] on button "add-separate-item" at bounding box center [183, 185] width 34 height 34
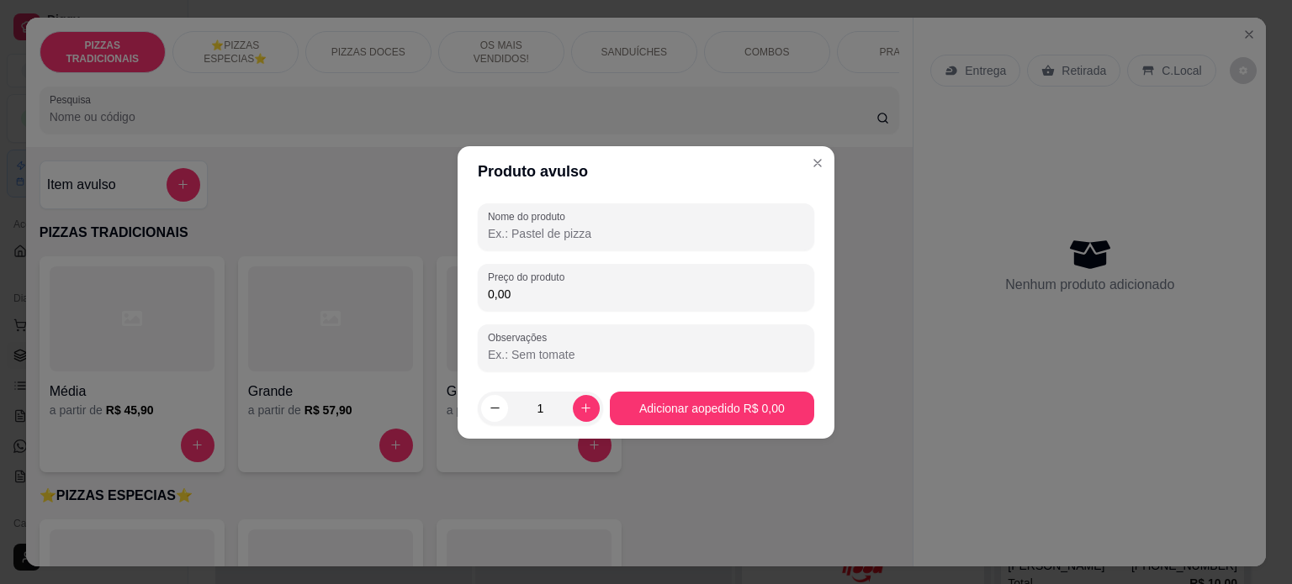
click at [509, 235] on input "Nome do produto" at bounding box center [646, 233] width 316 height 17
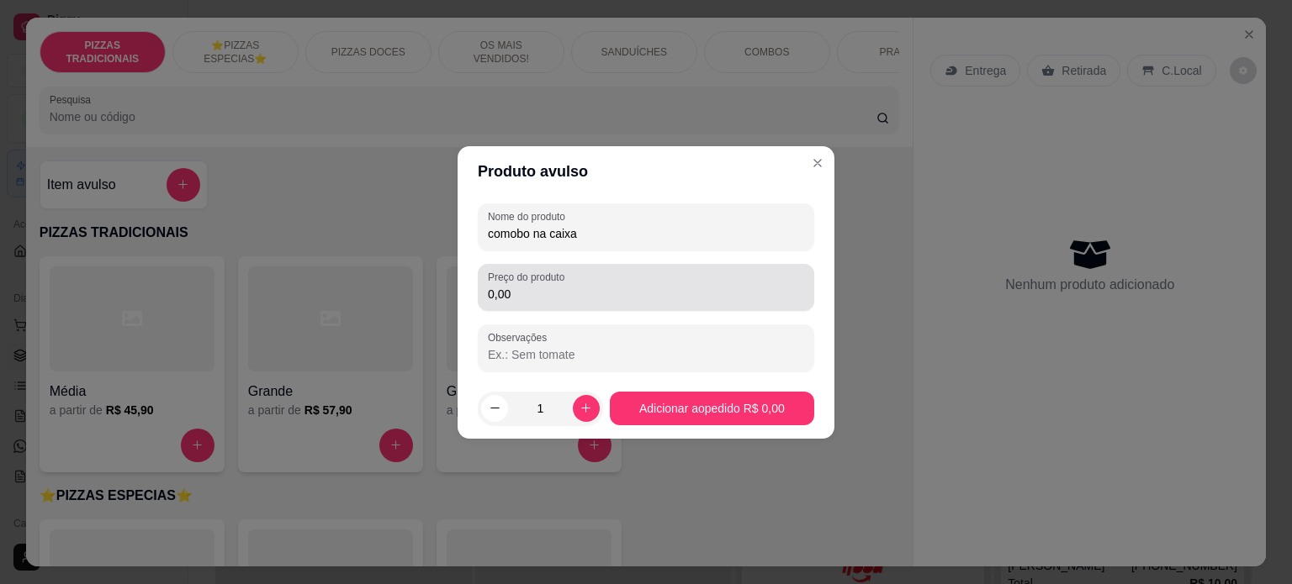
type input "comobo na caixa"
click at [560, 295] on input "0,00" at bounding box center [646, 294] width 316 height 17
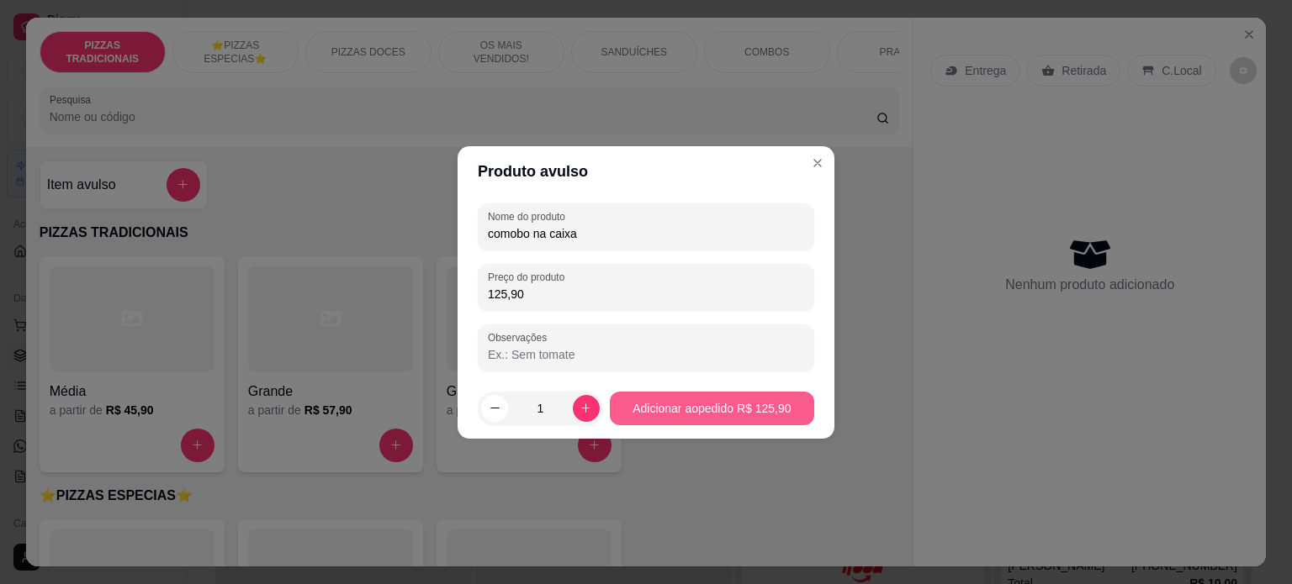
type input "125,90"
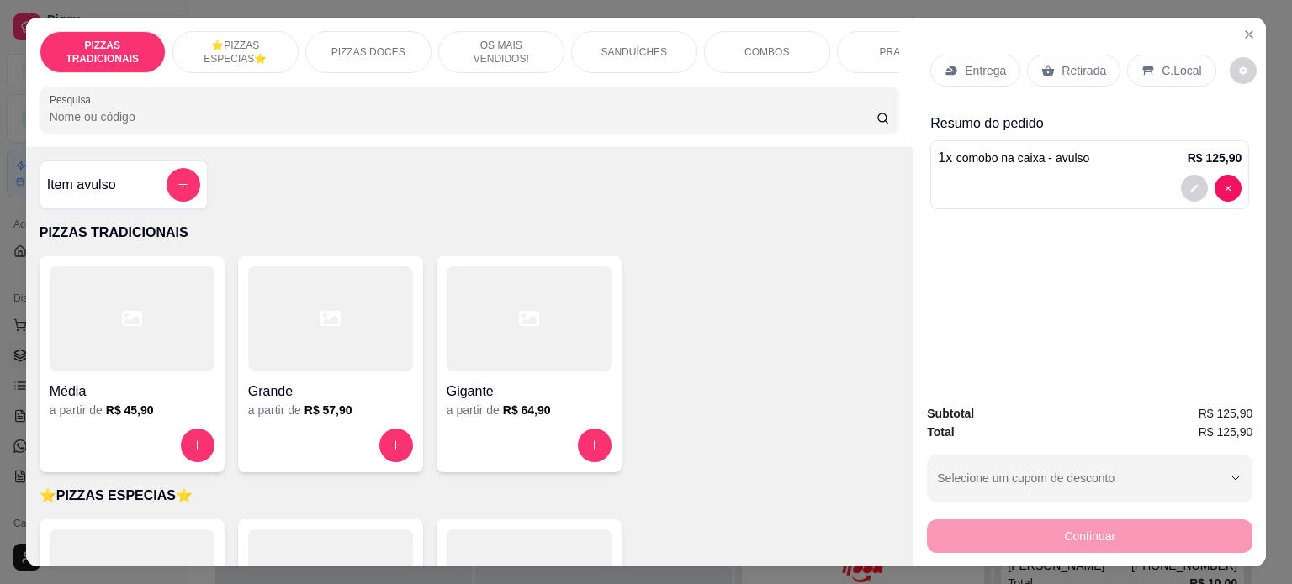
click at [972, 62] on p "Entrega" at bounding box center [984, 70] width 41 height 17
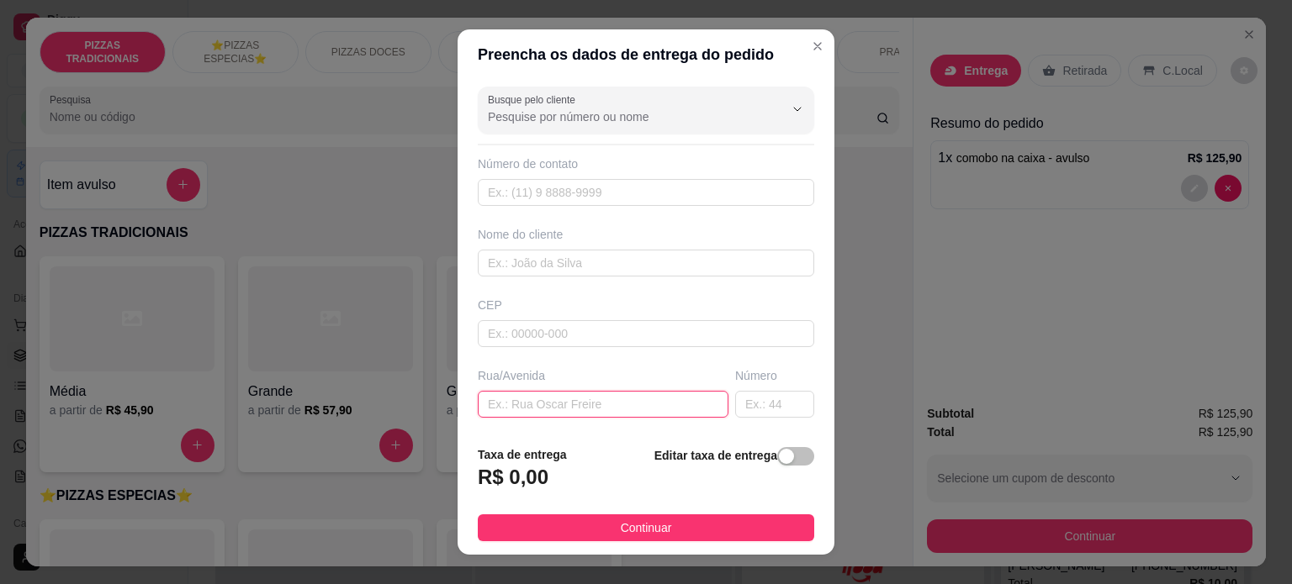
click at [572, 409] on input "text" at bounding box center [603, 404] width 251 height 27
paste input "[STREET_ADDRESS][PERSON_NAME]"
type input "[STREET_ADDRESS][PERSON_NAME]"
click at [732, 393] on div "Número" at bounding box center [775, 392] width 86 height 50
type input "216"
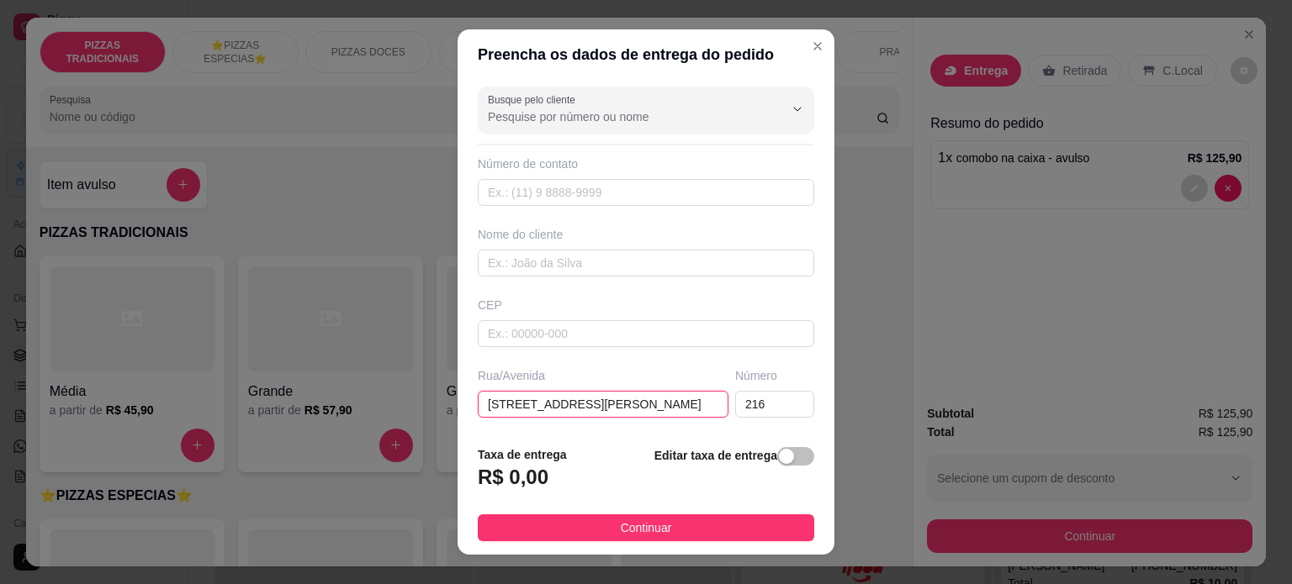
drag, startPoint x: 669, startPoint y: 393, endPoint x: 585, endPoint y: 399, distance: 84.3
click at [585, 399] on input "[STREET_ADDRESS][PERSON_NAME]" at bounding box center [603, 404] width 251 height 27
type input "Rua [PERSON_NAME],"
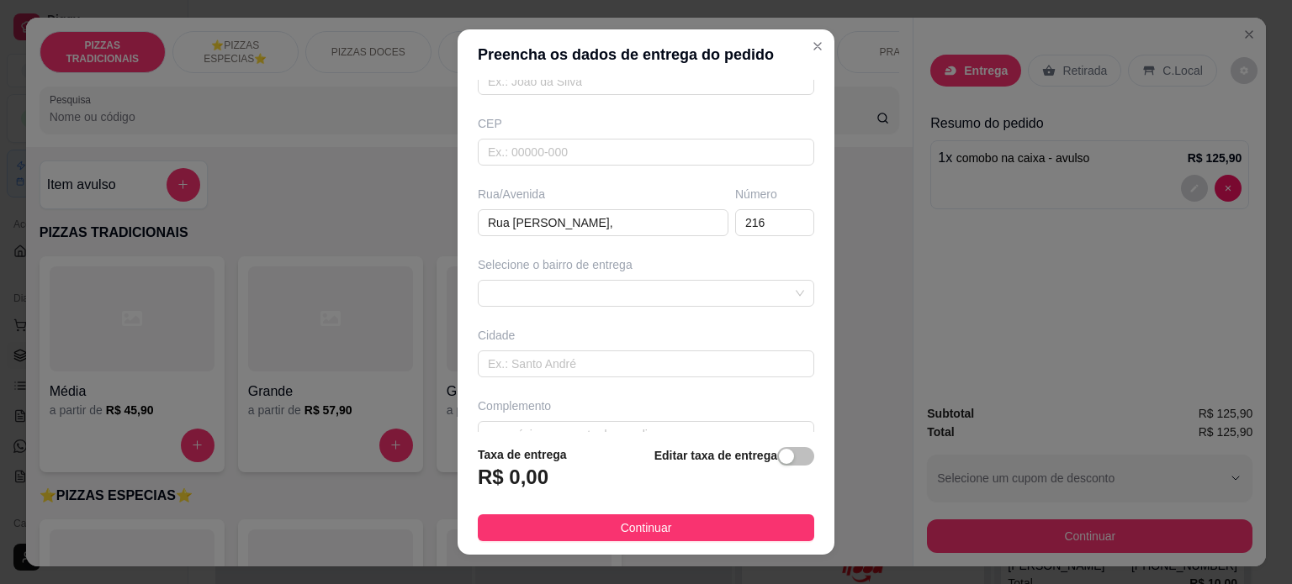
scroll to position [182, 0]
click at [558, 283] on div at bounding box center [646, 292] width 336 height 27
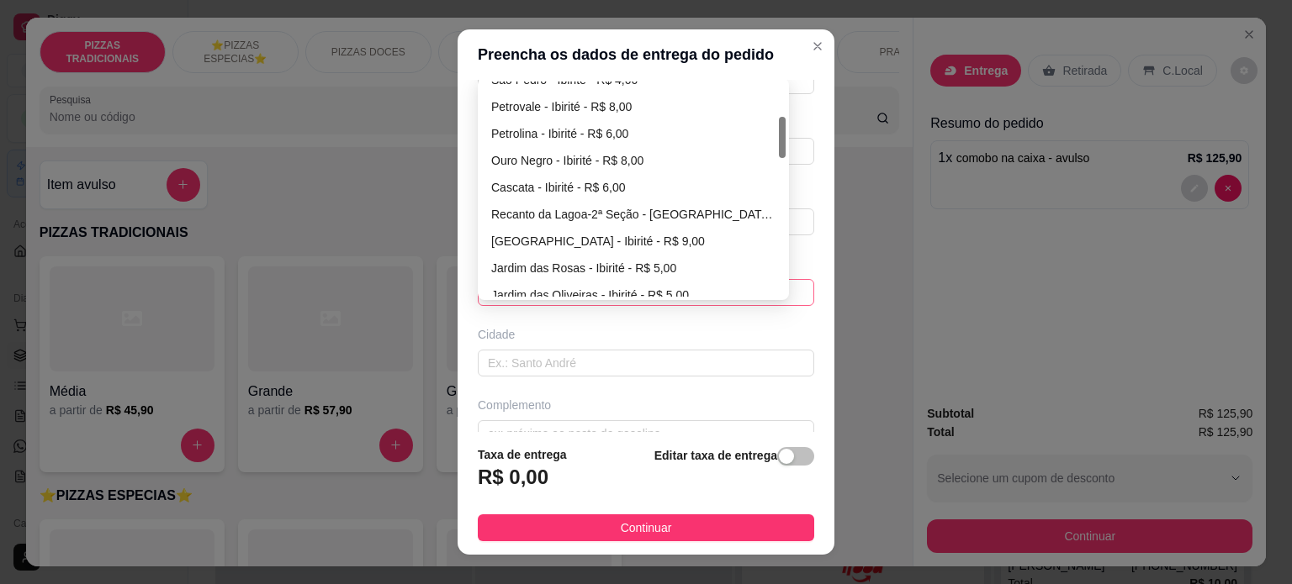
drag, startPoint x: 774, startPoint y: 107, endPoint x: 743, endPoint y: 141, distance: 45.9
click at [743, 141] on div "[GEOGRAPHIC_DATA] - R$ 4,00 Petrovale - [GEOGRAPHIC_DATA] - R$ 8,00 Petrolina -…" at bounding box center [633, 189] width 304 height 215
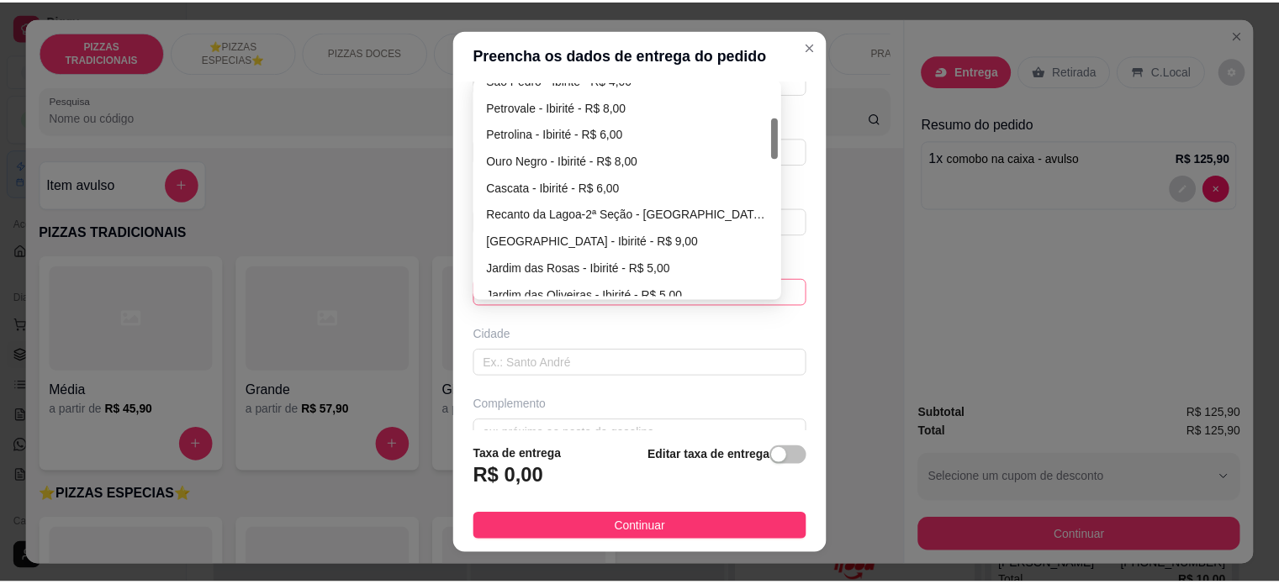
scroll to position [177, 0]
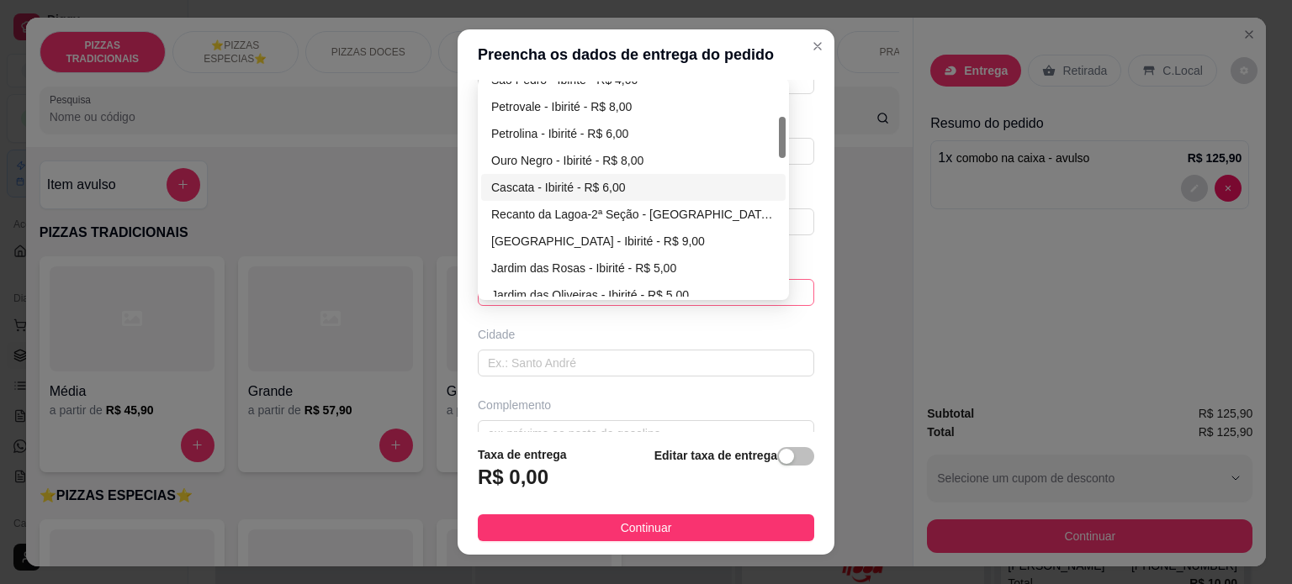
click at [595, 181] on div "Cascata - Ibirité - R$ 6,00" at bounding box center [633, 187] width 284 height 18
type input "Ibirité"
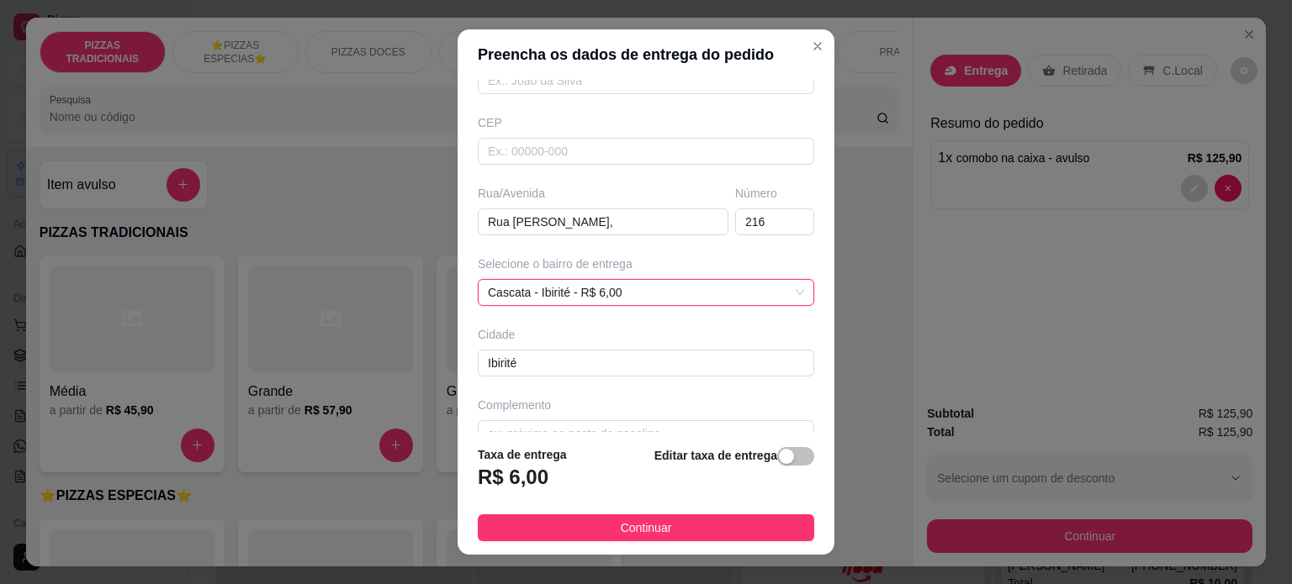
click at [665, 522] on button "Continuar" at bounding box center [646, 528] width 336 height 27
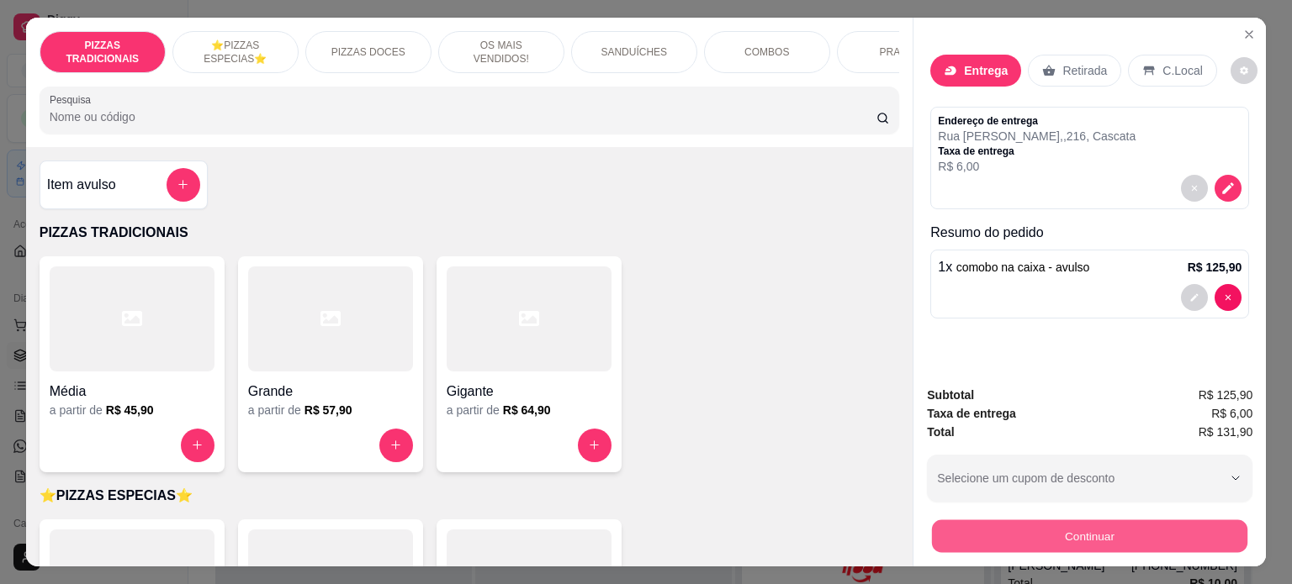
click at [1006, 537] on button "Continuar" at bounding box center [1089, 536] width 315 height 33
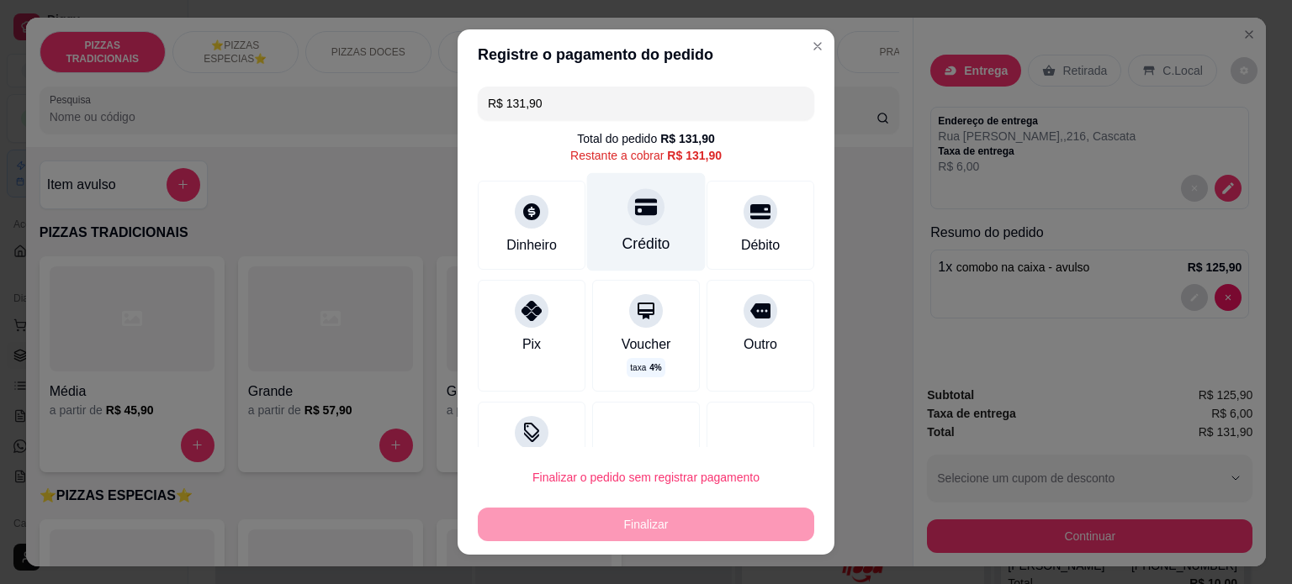
click at [622, 251] on div "Crédito" at bounding box center [646, 244] width 48 height 22
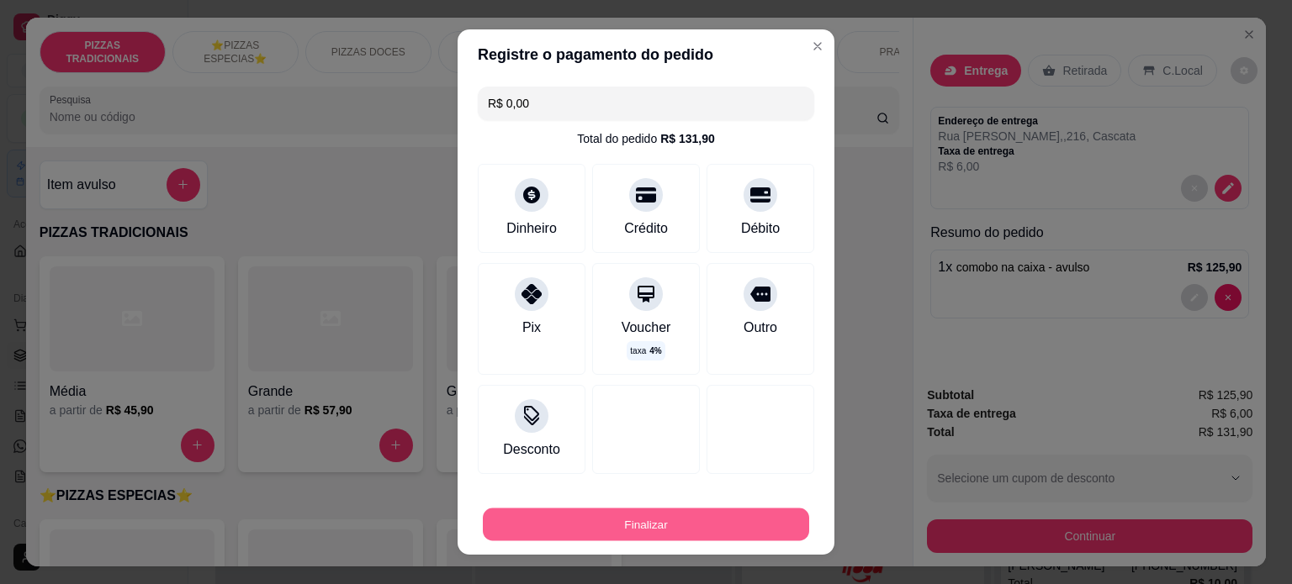
click at [660, 524] on button "Finalizar" at bounding box center [646, 525] width 326 height 33
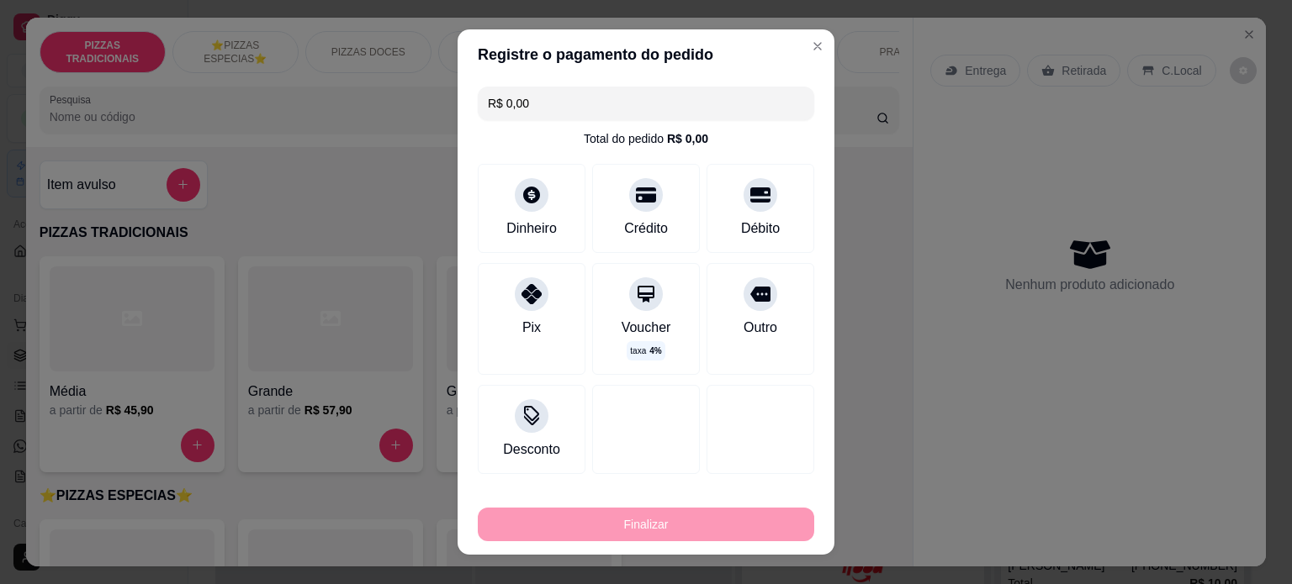
type input "-R$ 131,90"
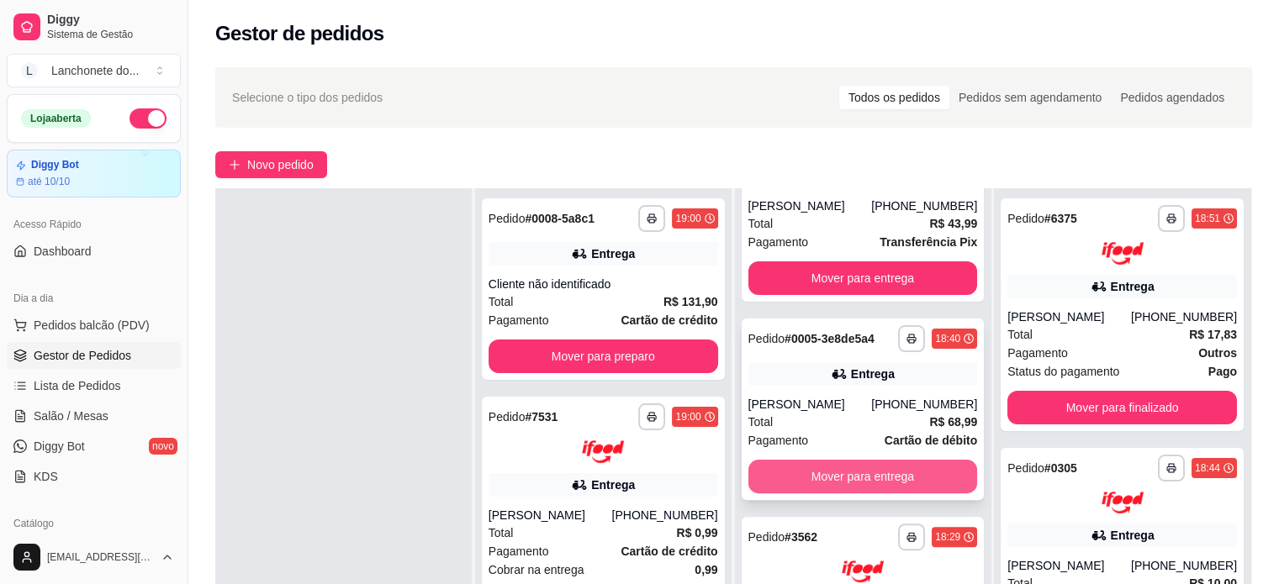
click at [788, 483] on button "Mover para entrega" at bounding box center [863, 477] width 230 height 34
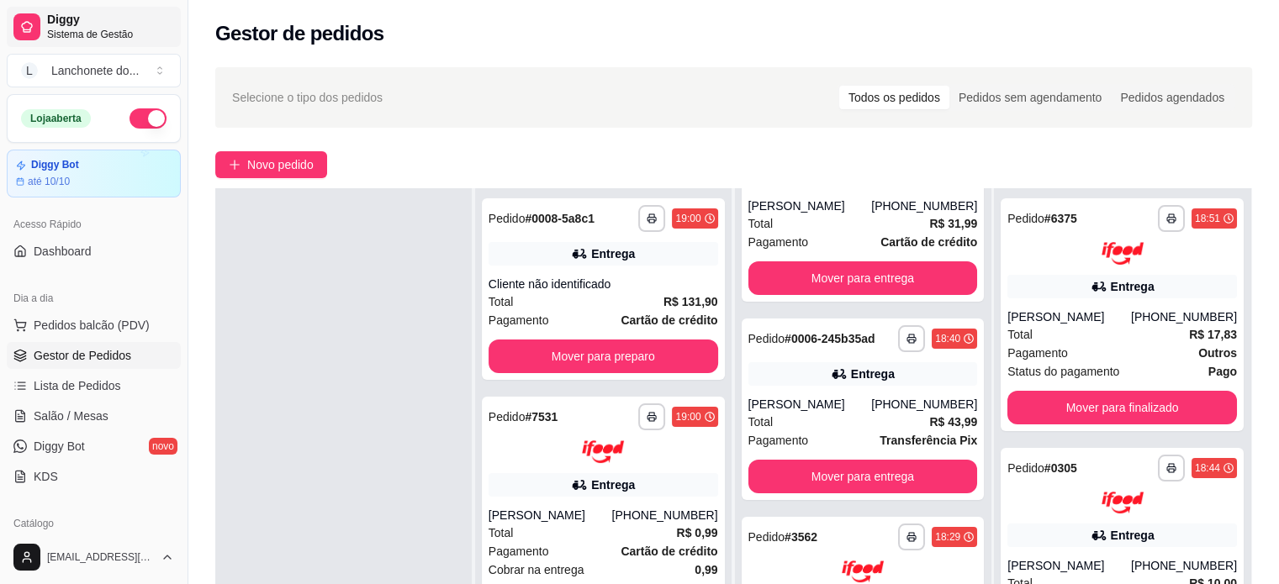
scroll to position [344, 0]
click at [617, 346] on button "Mover para preparo" at bounding box center [604, 357] width 230 height 34
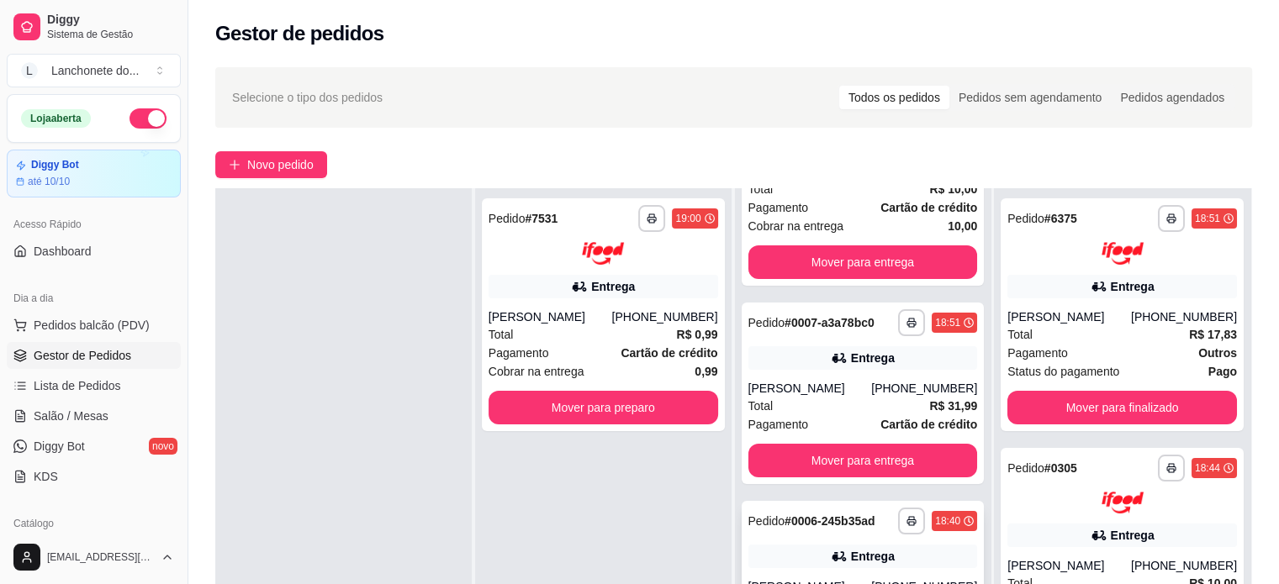
scroll to position [542, 0]
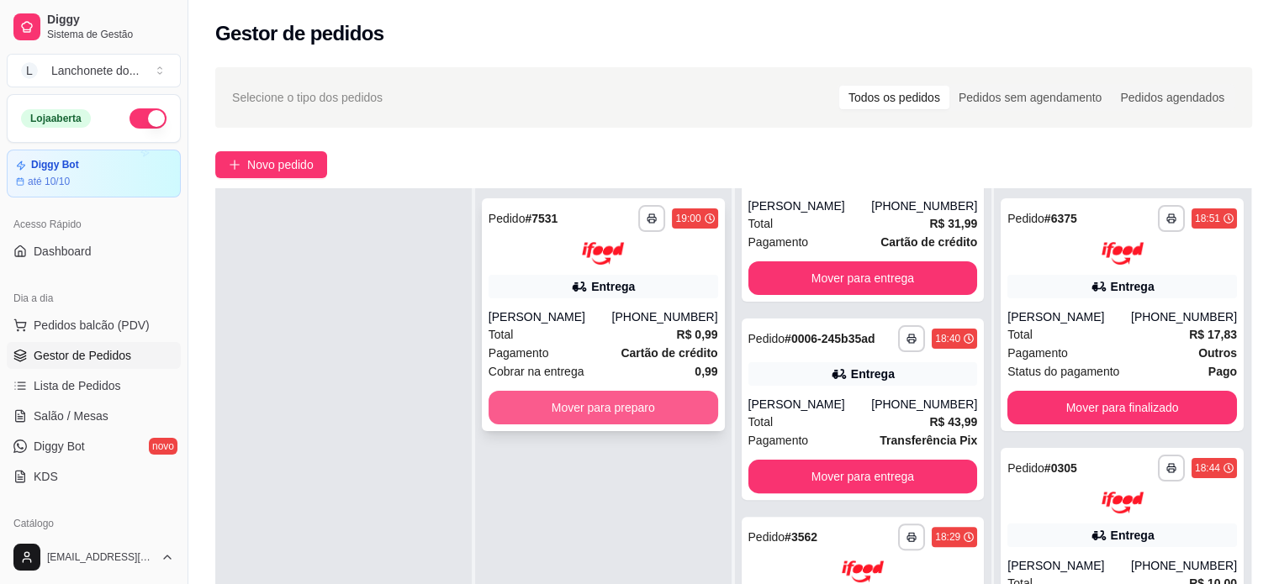
click at [636, 399] on button "Mover para preparo" at bounding box center [604, 408] width 230 height 34
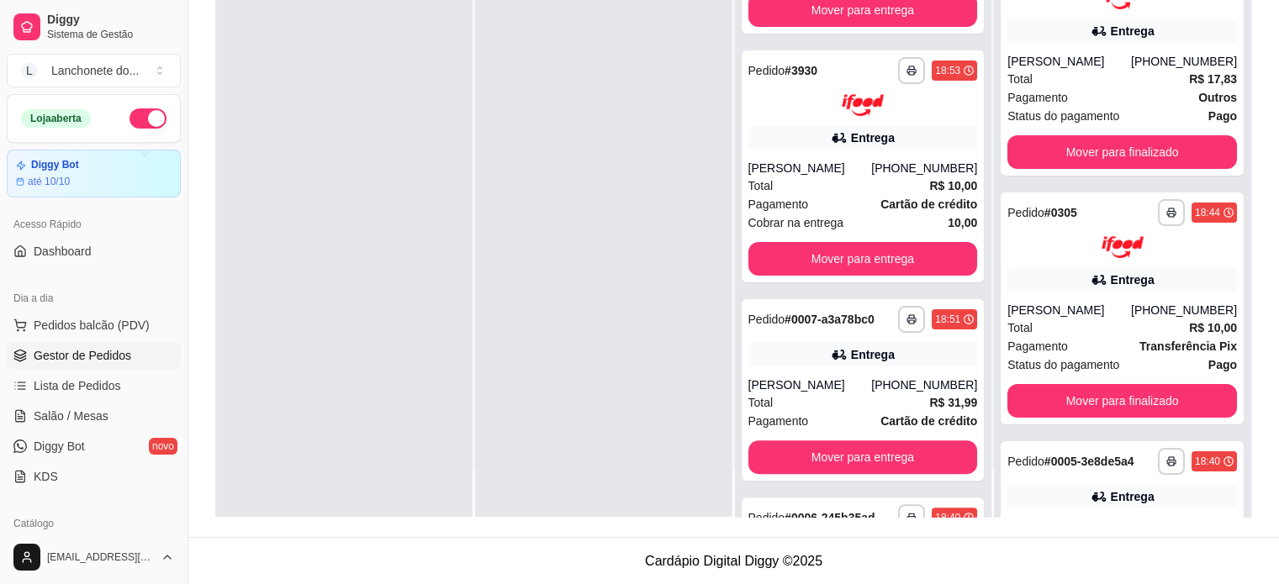
scroll to position [0, 0]
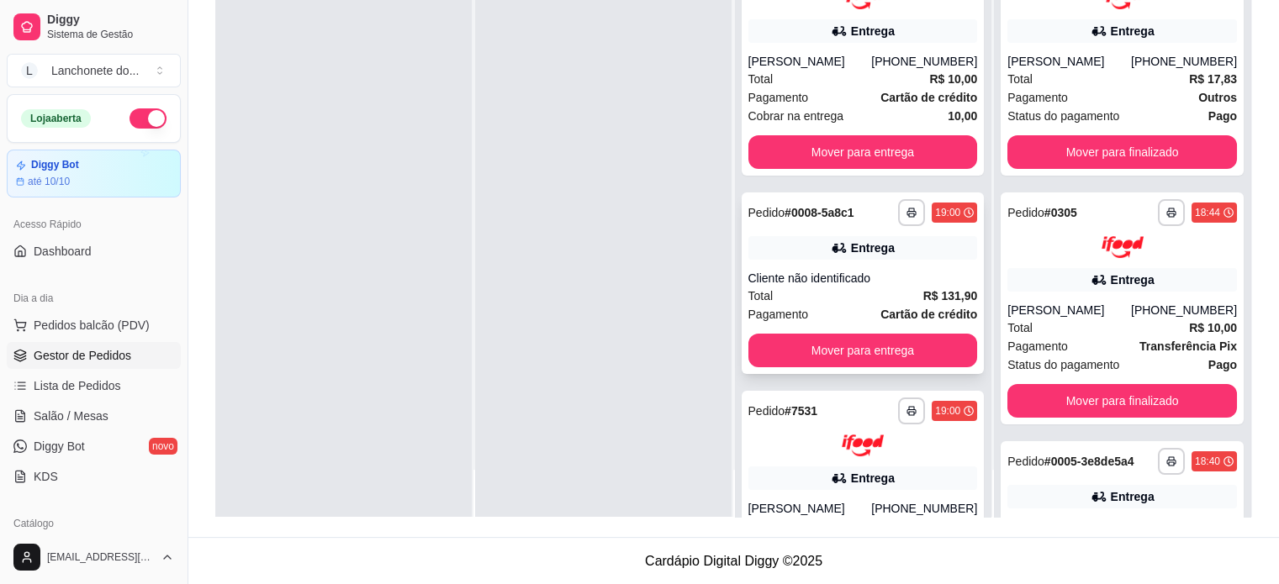
click at [851, 275] on div "Cliente não identificado" at bounding box center [863, 278] width 230 height 17
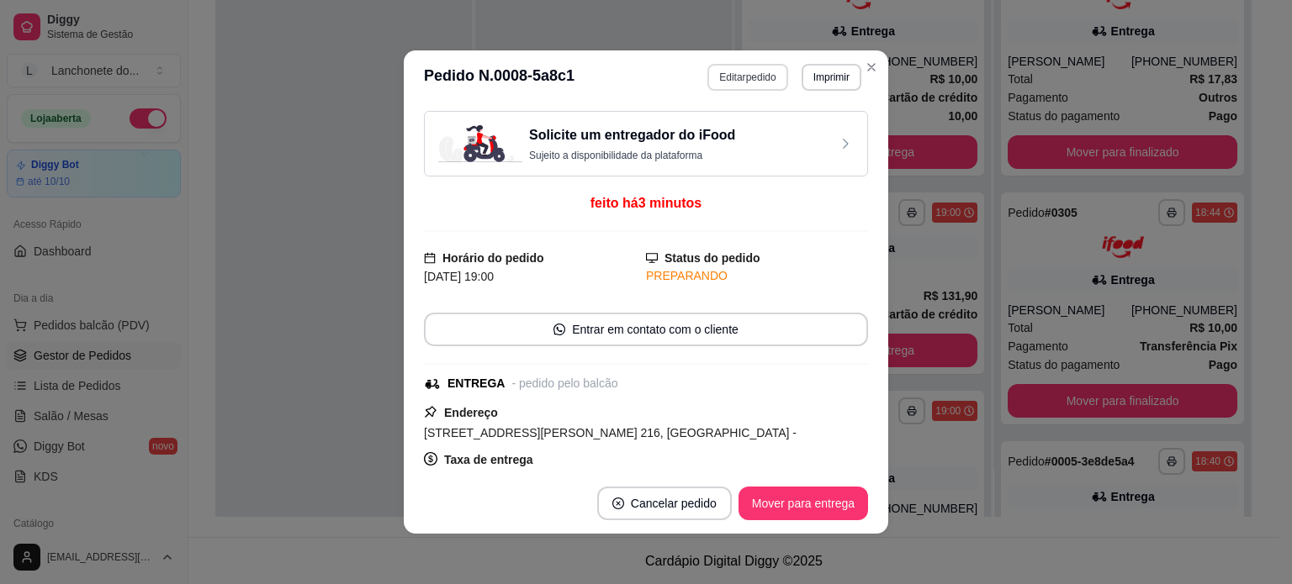
click at [737, 80] on button "Editar pedido" at bounding box center [747, 77] width 80 height 27
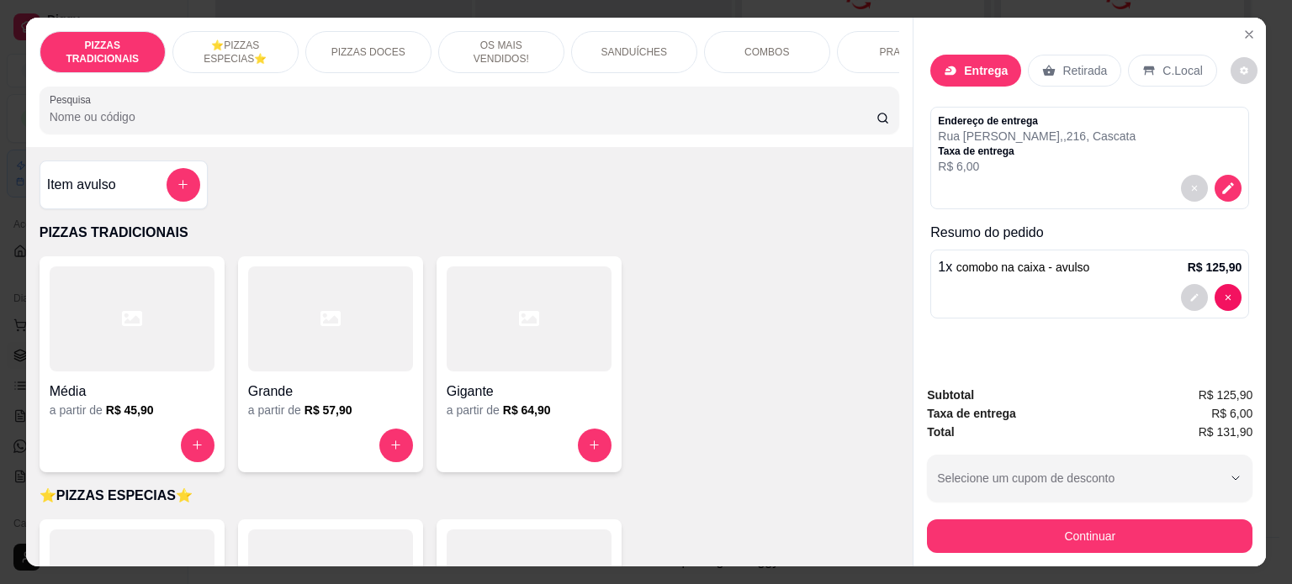
click at [1023, 269] on p "1 x comobo na caixa - avulso" at bounding box center [1013, 267] width 151 height 20
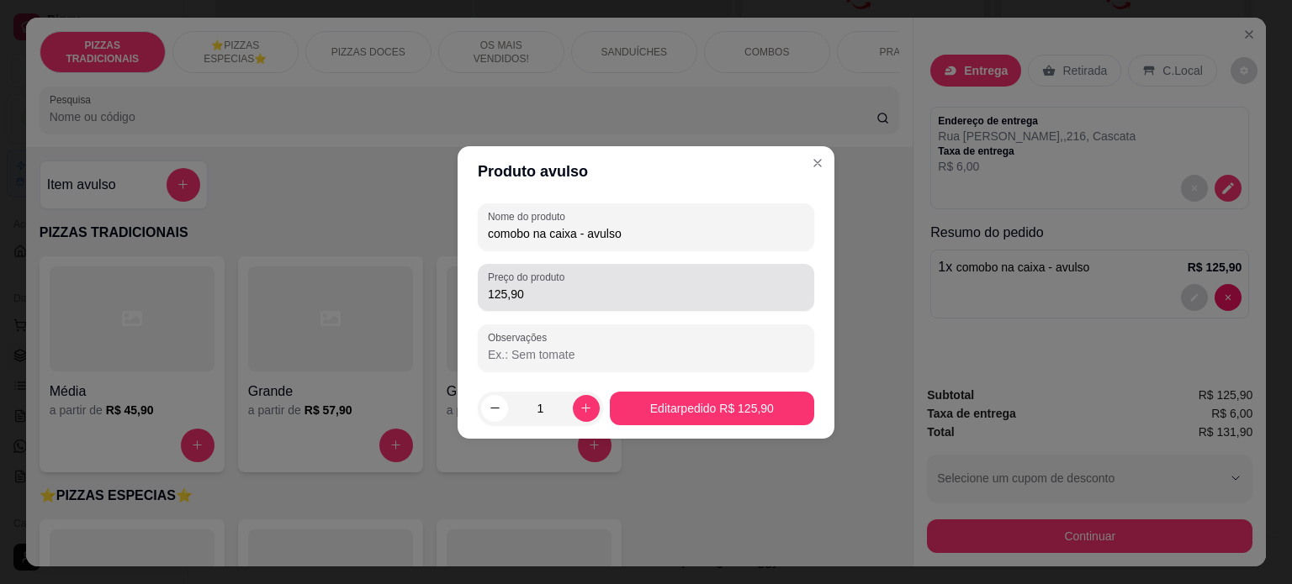
click at [589, 286] on input "125,90" at bounding box center [646, 294] width 316 height 17
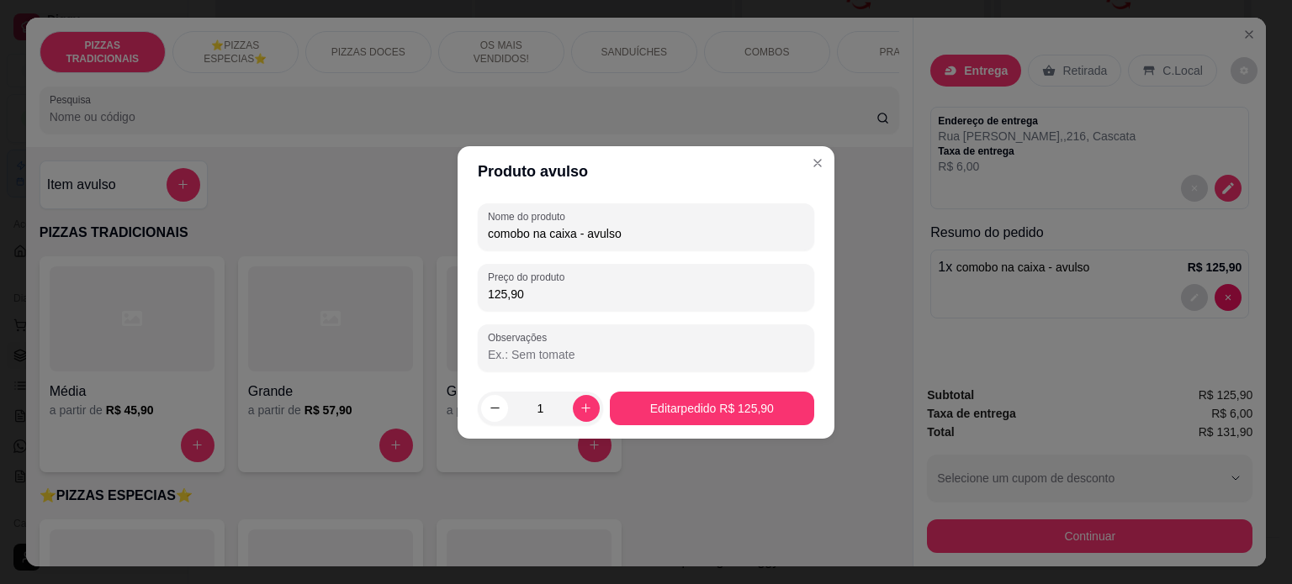
click at [589, 287] on input "125,90" at bounding box center [646, 294] width 316 height 17
type input "119,90"
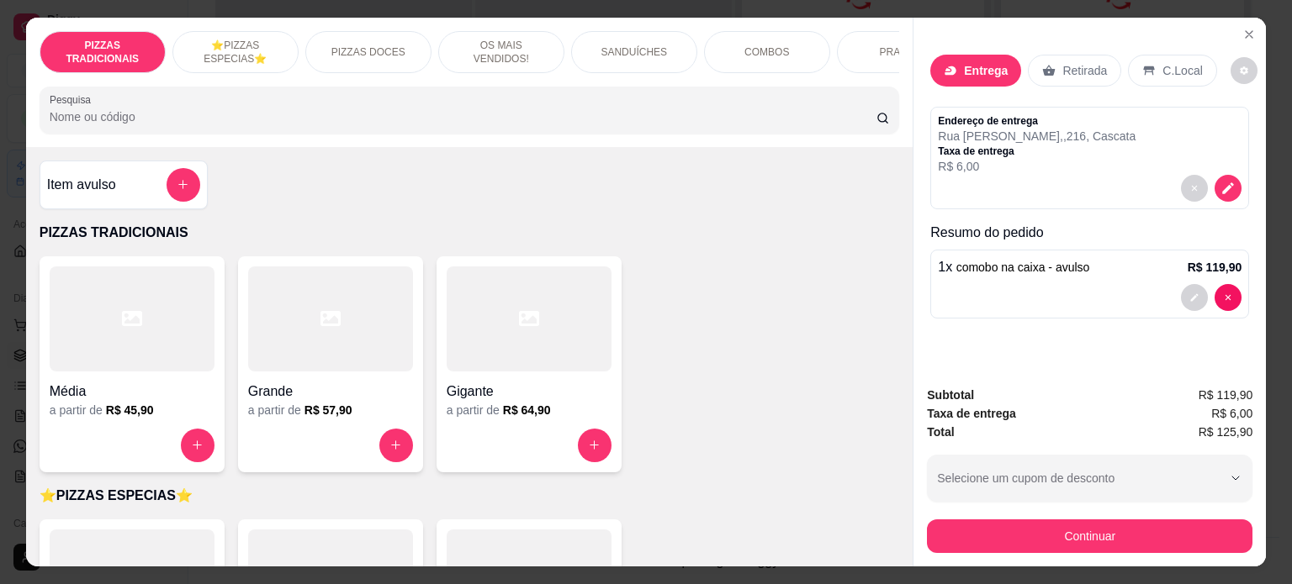
click at [972, 520] on button "Continuar" at bounding box center [1089, 537] width 325 height 34
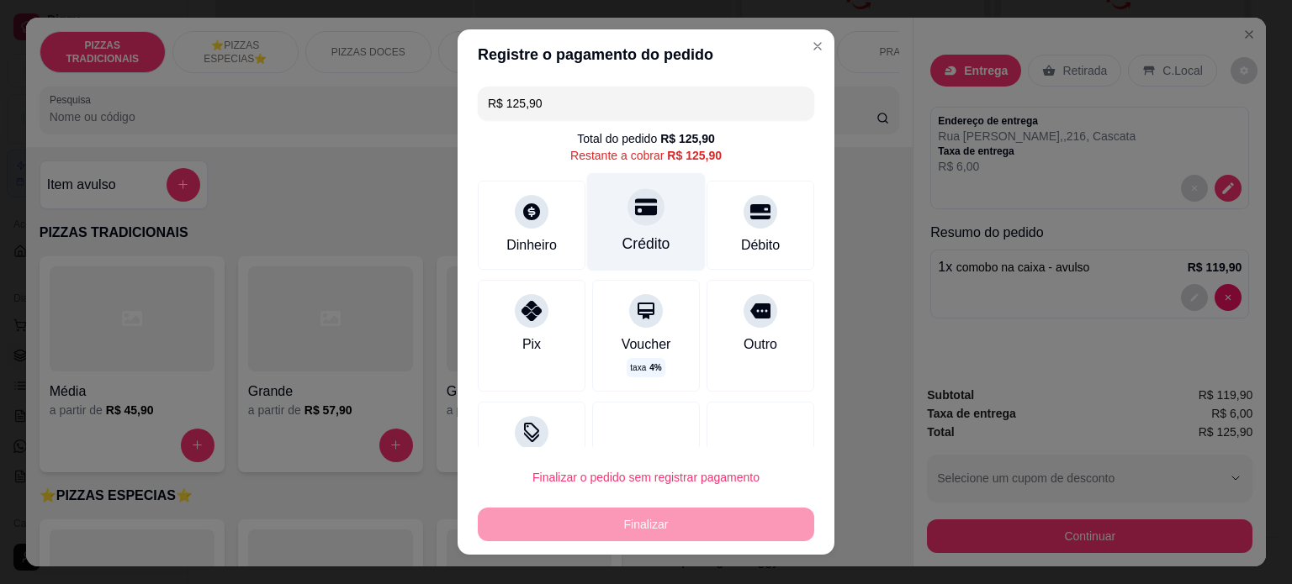
drag, startPoint x: 615, startPoint y: 201, endPoint x: 627, endPoint y: 219, distance: 21.7
click at [627, 201] on div at bounding box center [645, 206] width 37 height 37
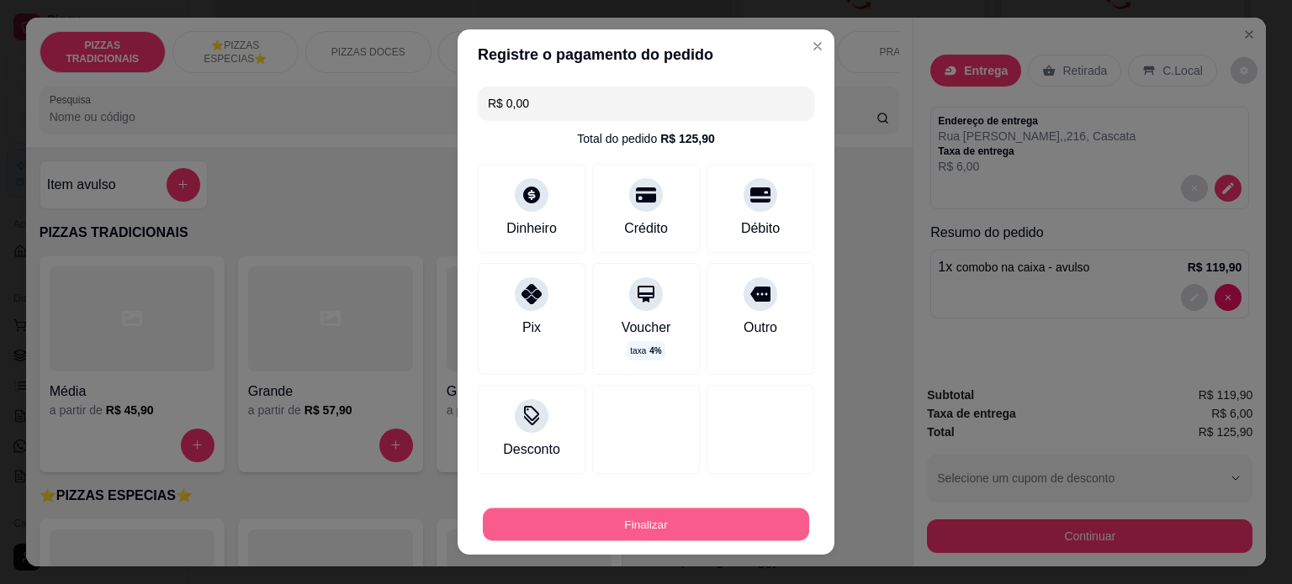
click at [650, 524] on button "Finalizar" at bounding box center [646, 525] width 326 height 33
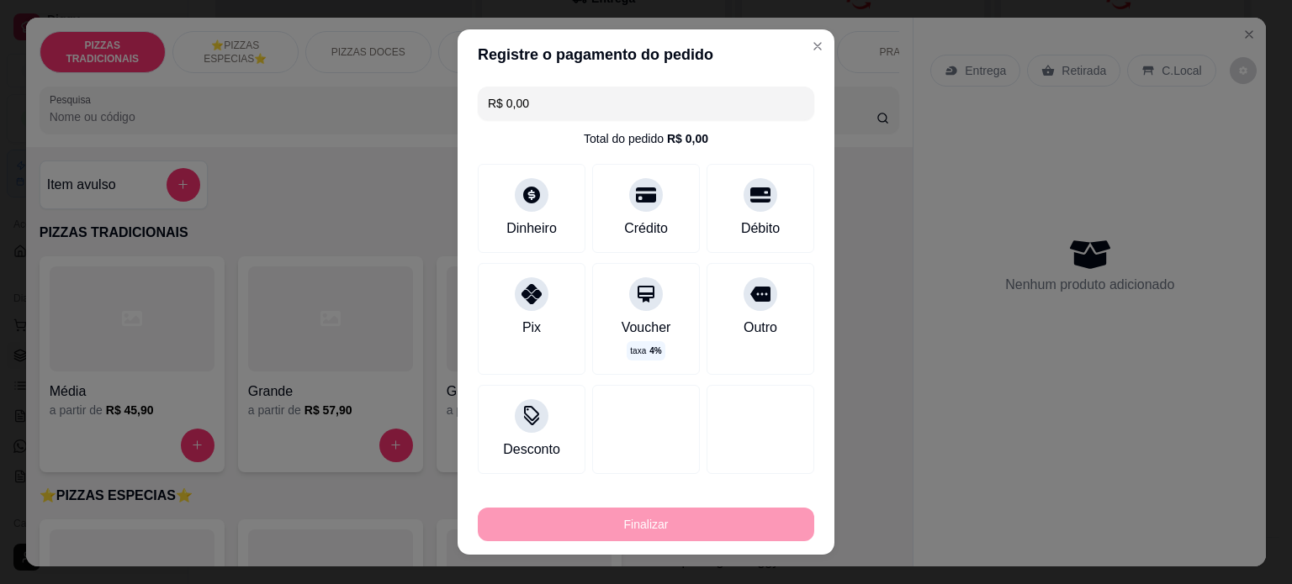
type input "-R$ 125,90"
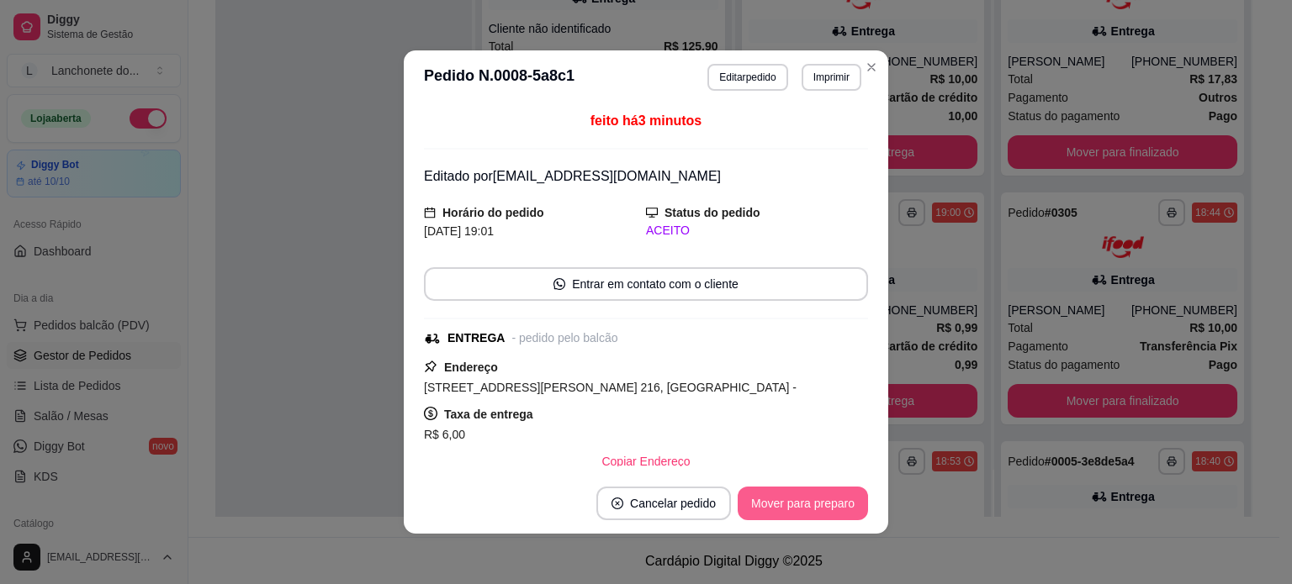
click at [790, 508] on button "Mover para preparo" at bounding box center [802, 504] width 130 height 34
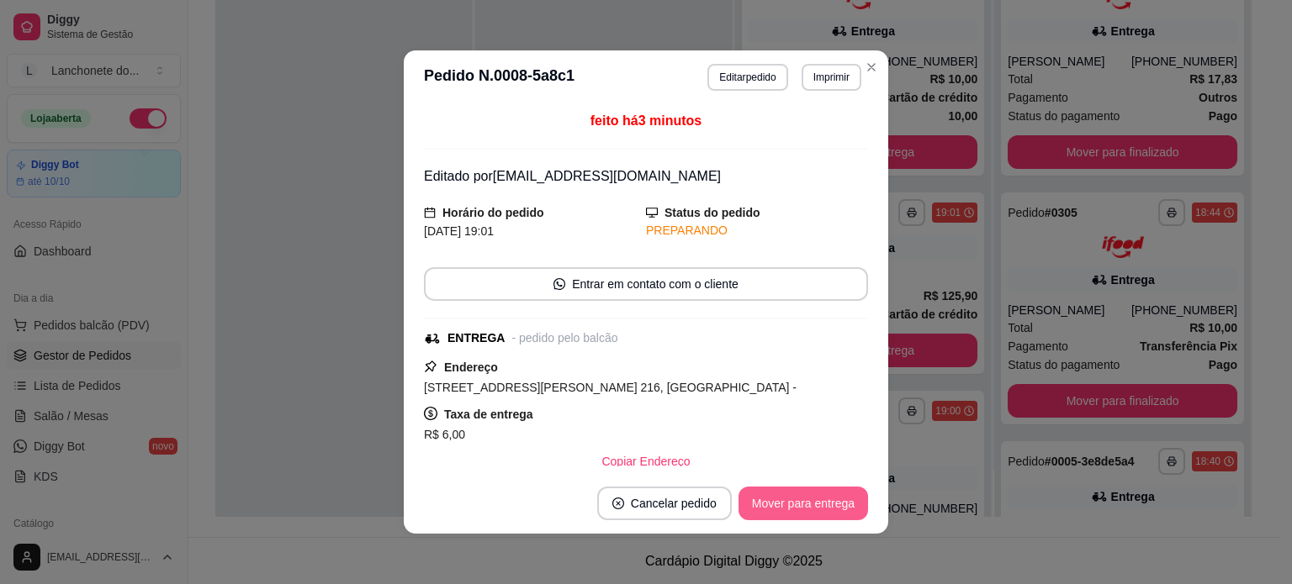
click at [790, 508] on button "Mover para entrega" at bounding box center [802, 504] width 129 height 34
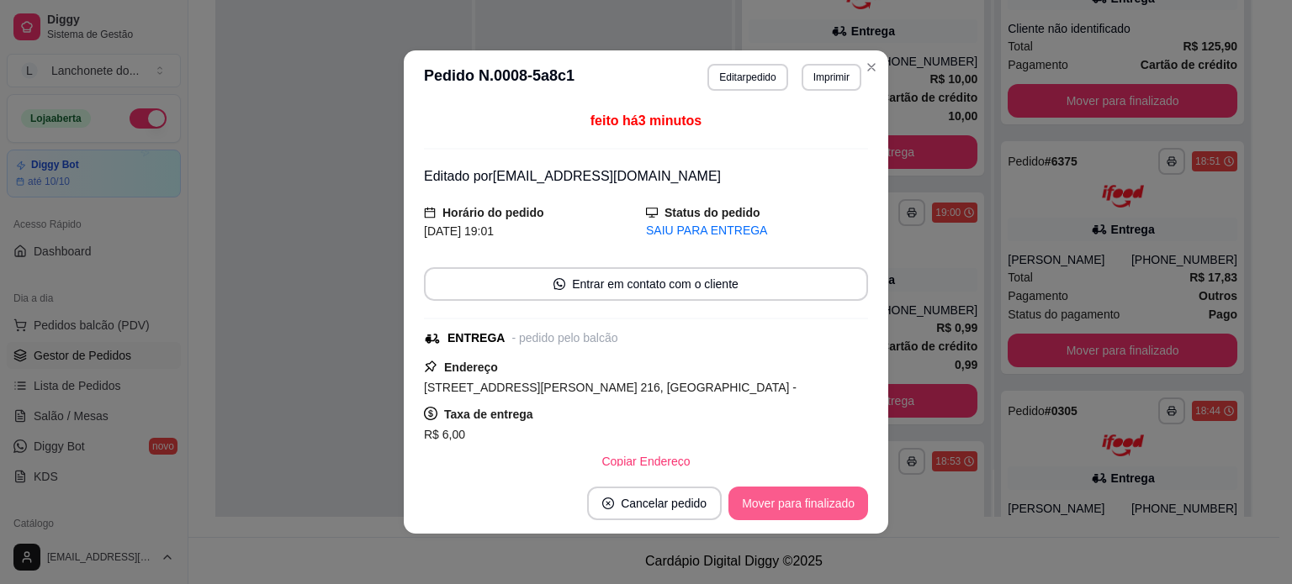
click at [790, 508] on button "Mover para finalizado" at bounding box center [798, 504] width 140 height 34
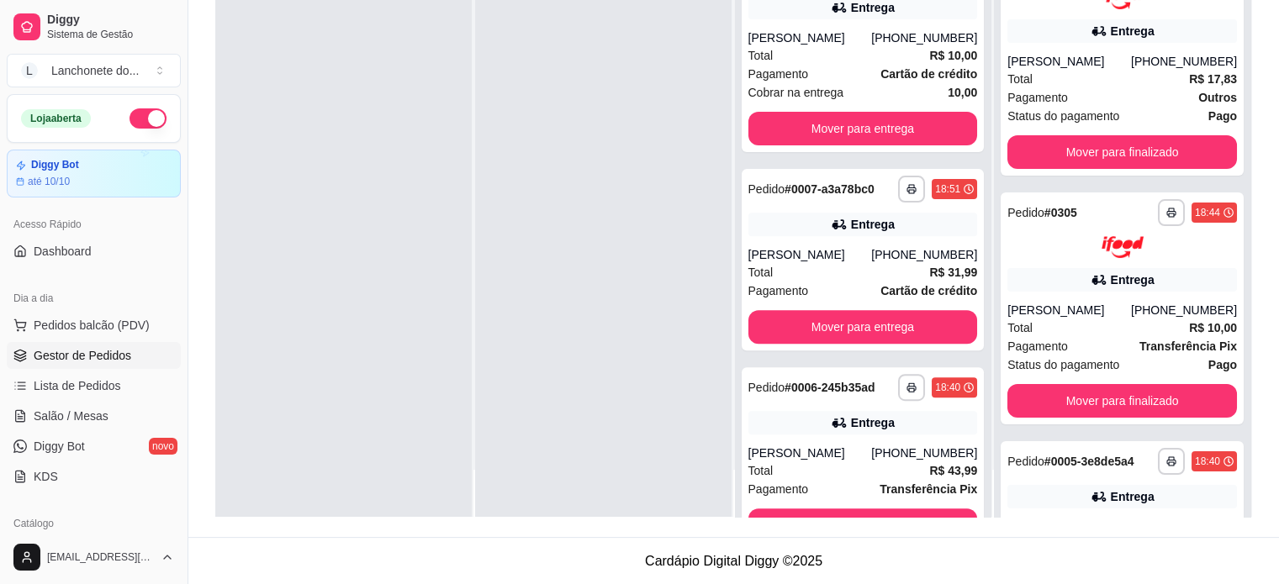
scroll to position [520, 0]
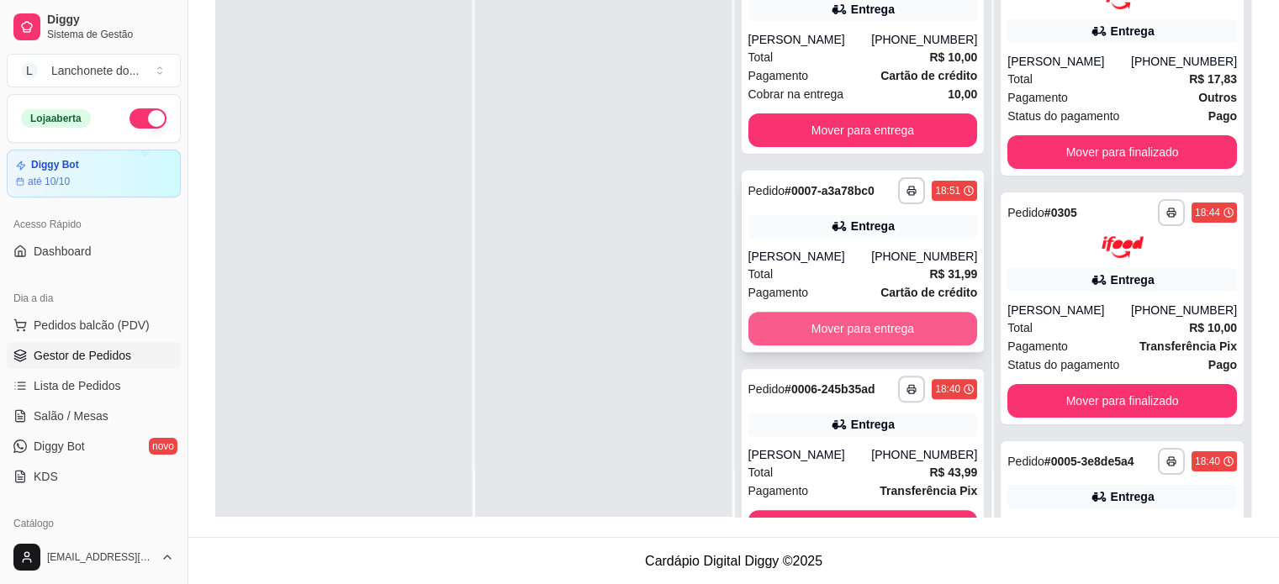
click at [875, 337] on button "Mover para entrega" at bounding box center [863, 329] width 230 height 34
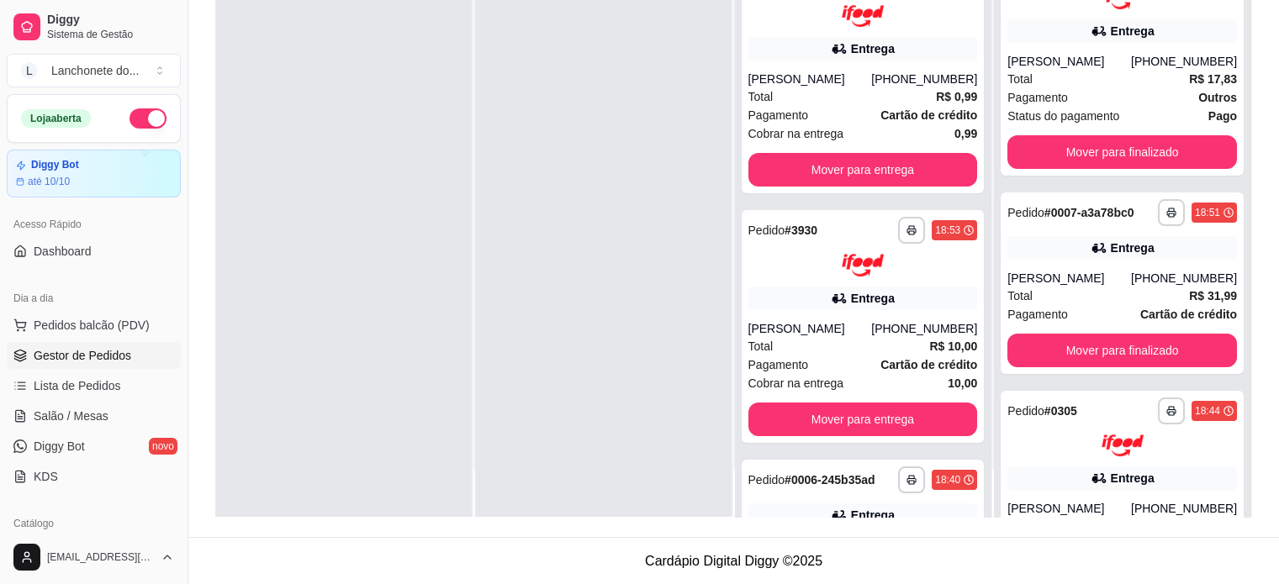
scroll to position [220, 0]
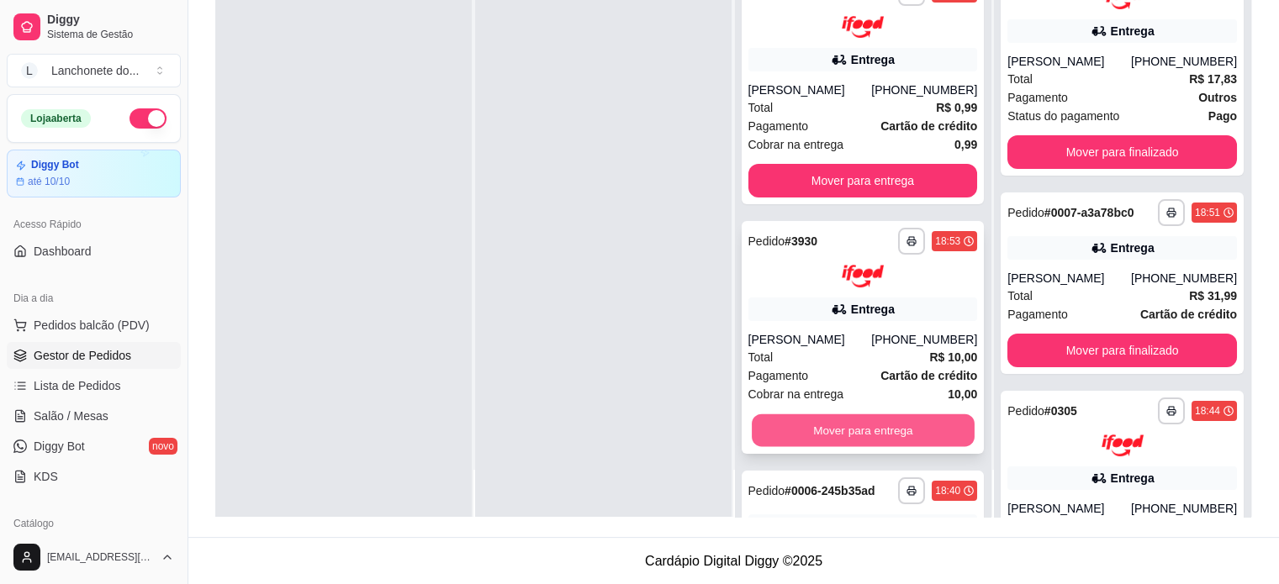
click at [874, 446] on button "Mover para entrega" at bounding box center [863, 430] width 223 height 33
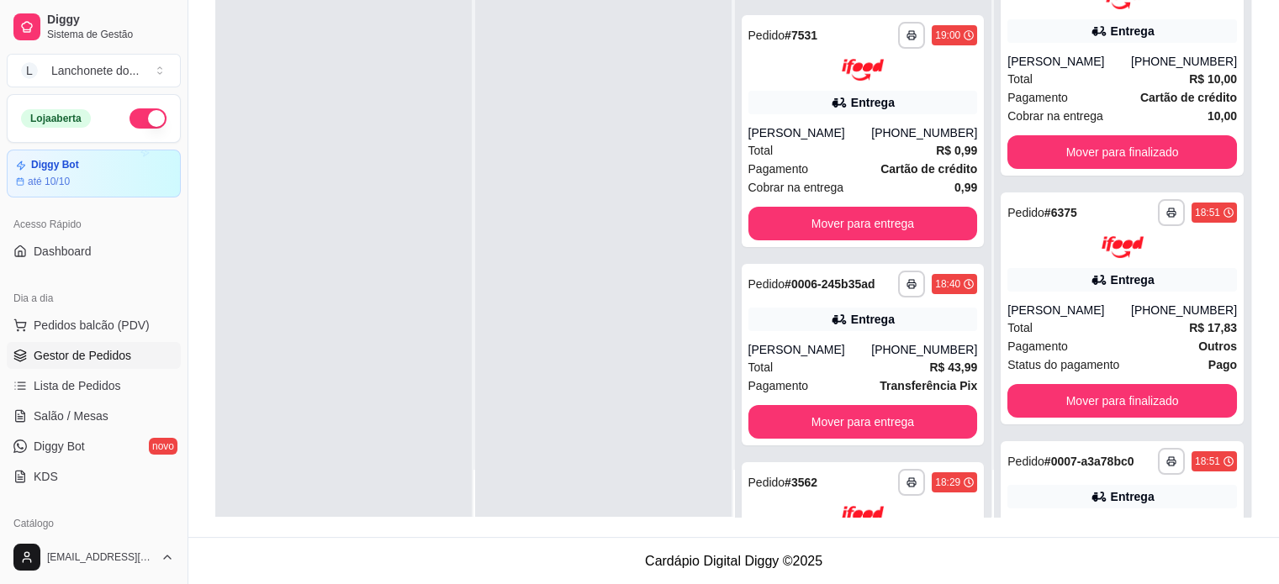
scroll to position [175, 0]
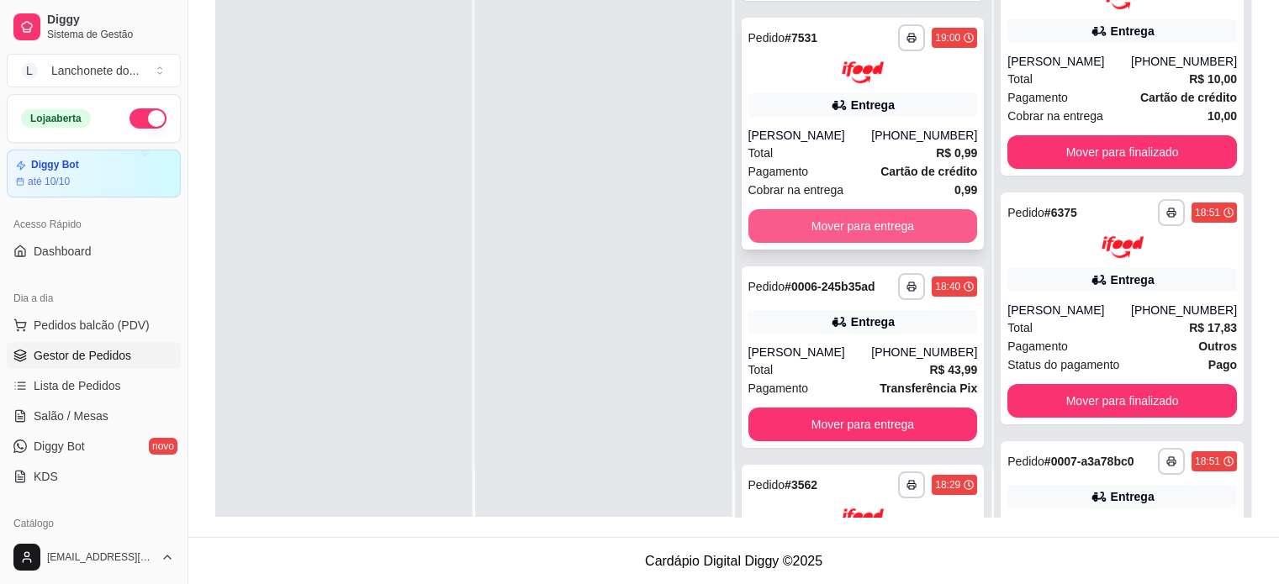
click at [908, 225] on button "Mover para entrega" at bounding box center [863, 226] width 230 height 34
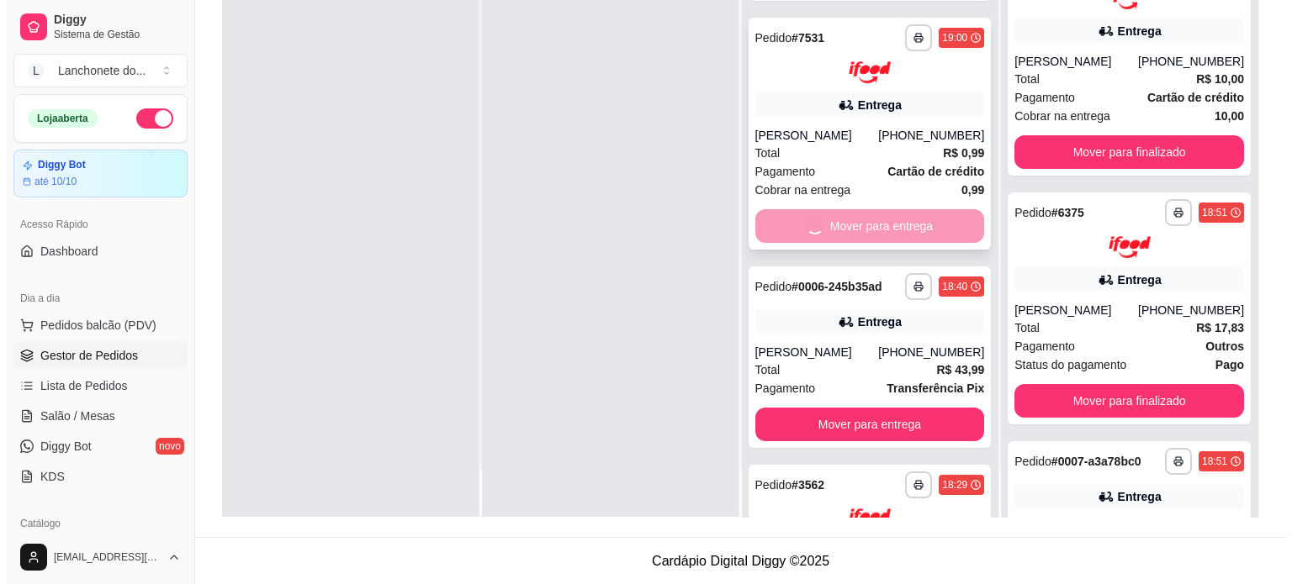
scroll to position [129, 0]
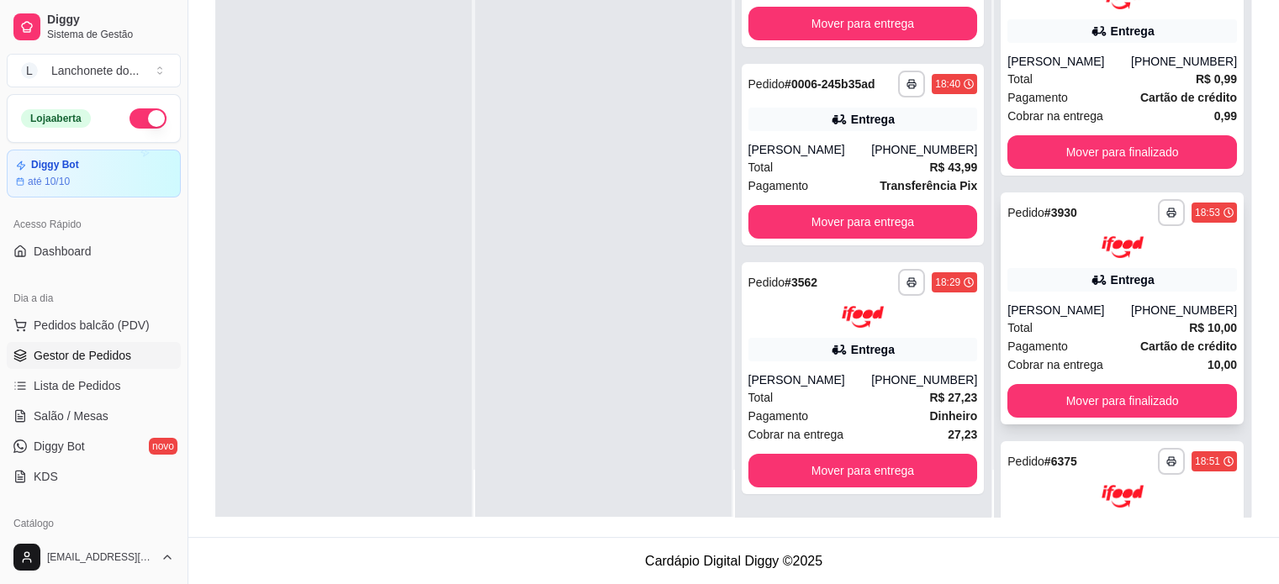
click at [1135, 319] on div "[PHONE_NUMBER]" at bounding box center [1184, 310] width 106 height 17
click at [1072, 107] on span "Cobrar na entrega" at bounding box center [1055, 116] width 96 height 18
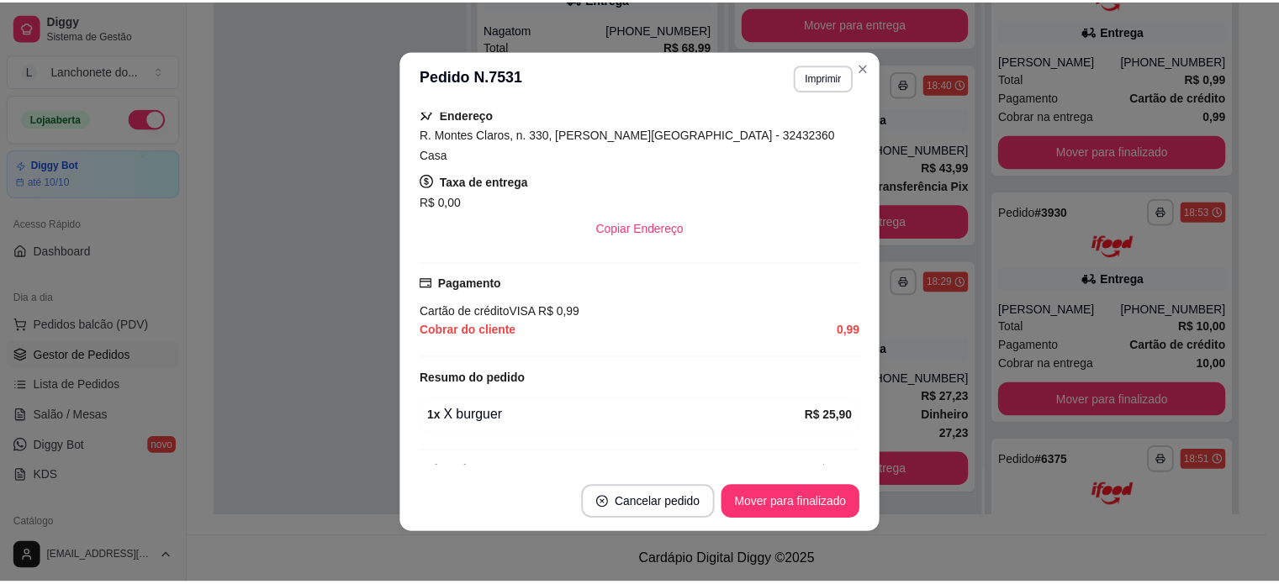
scroll to position [394, 0]
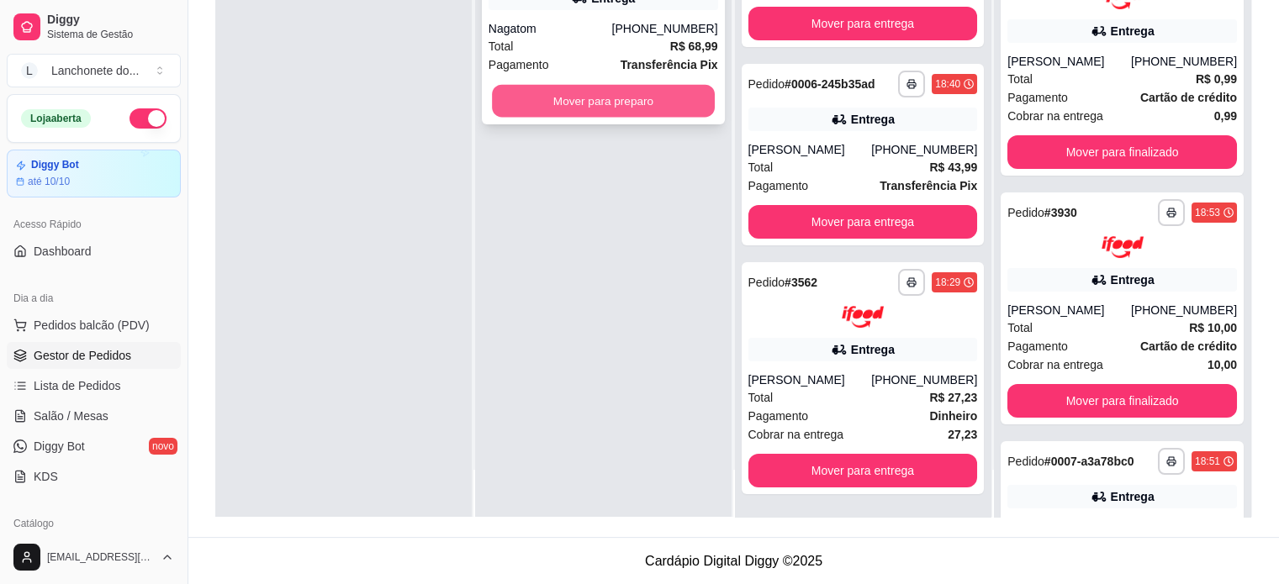
click at [548, 101] on button "Mover para preparo" at bounding box center [603, 101] width 223 height 33
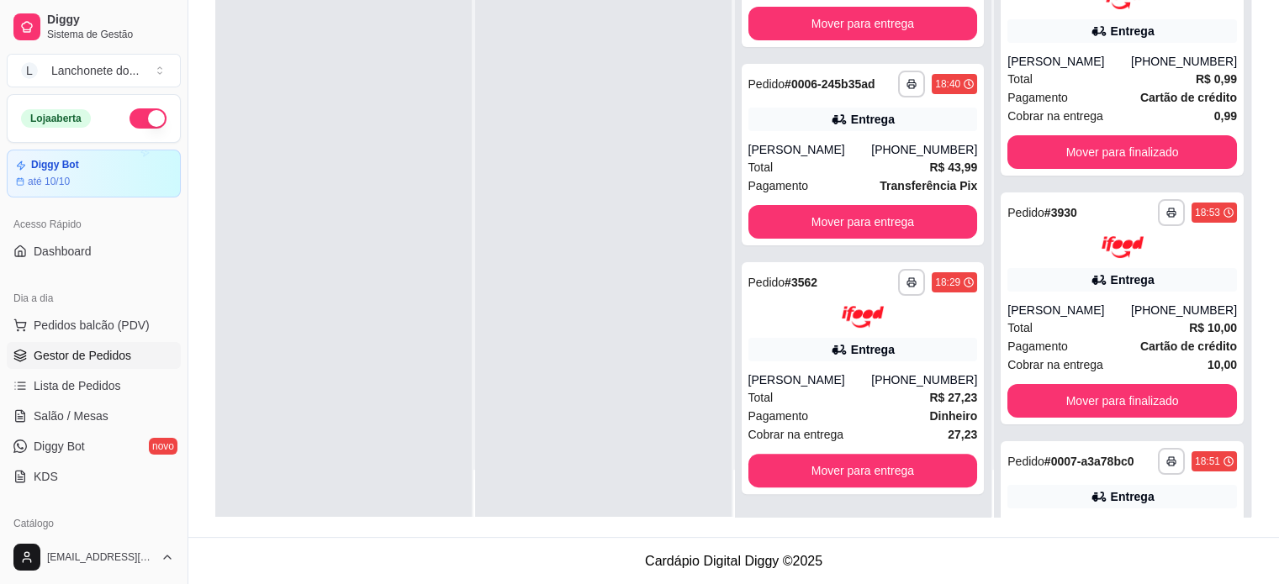
click at [548, 102] on div at bounding box center [603, 225] width 256 height 584
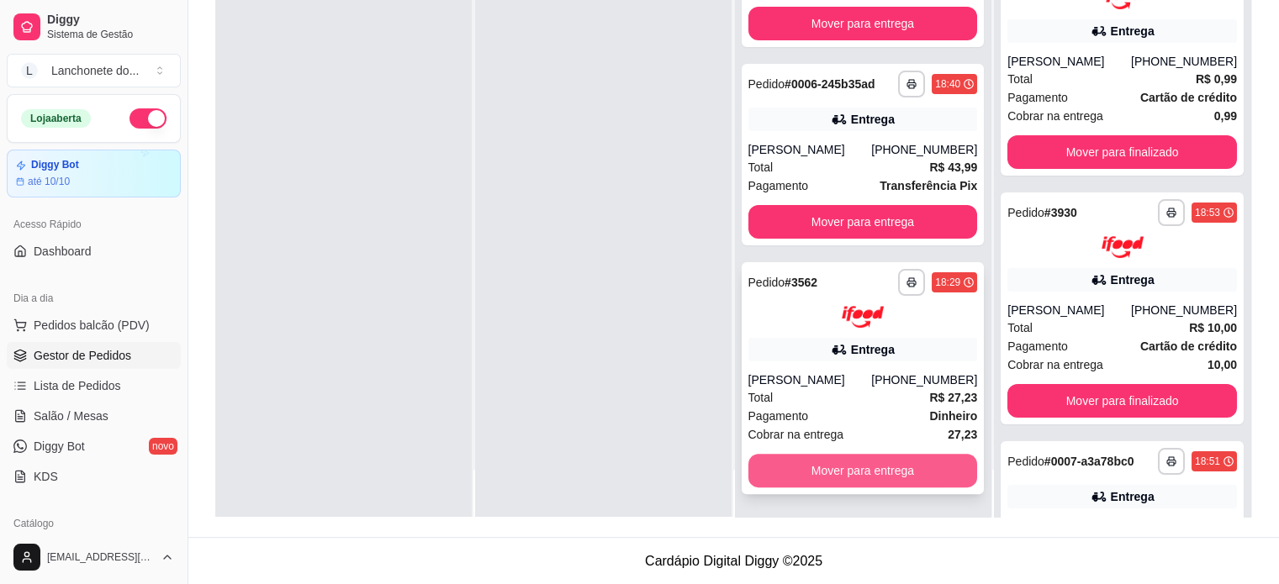
click at [862, 467] on button "Mover para entrega" at bounding box center [863, 471] width 230 height 34
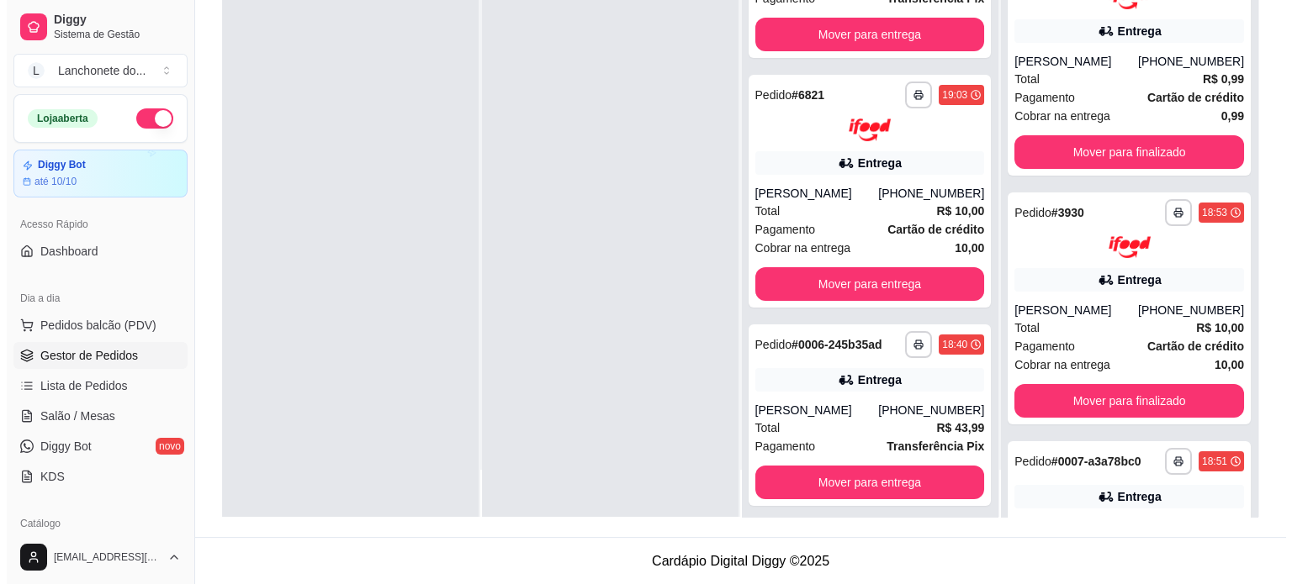
scroll to position [56, 0]
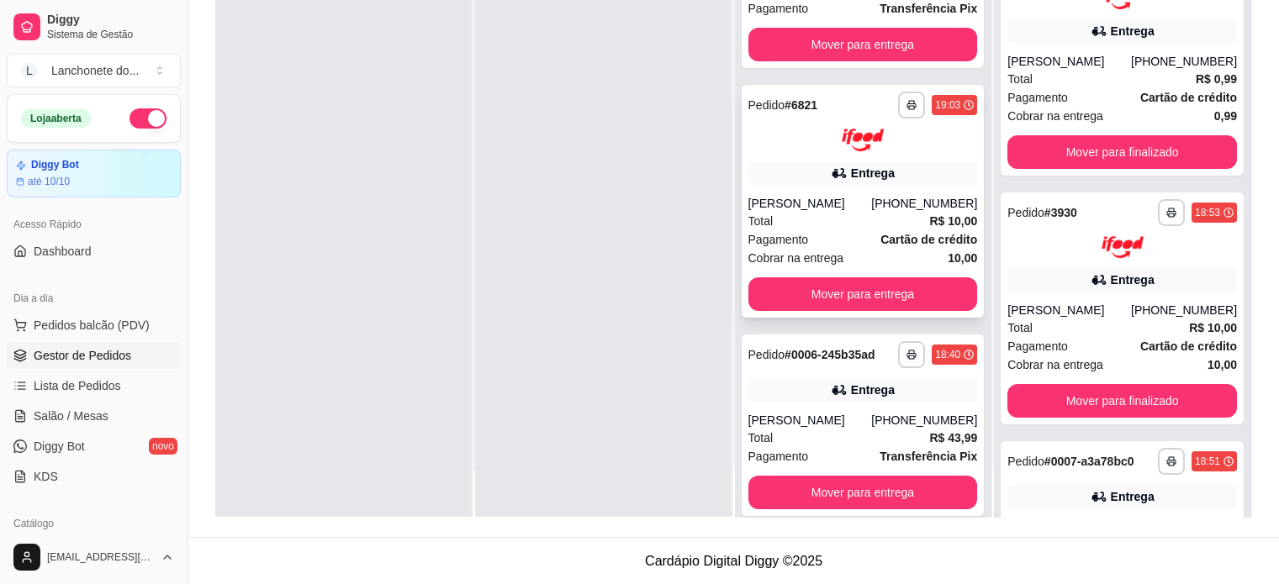
click at [841, 230] on div "Pagamento Cartão de crédito" at bounding box center [863, 239] width 230 height 18
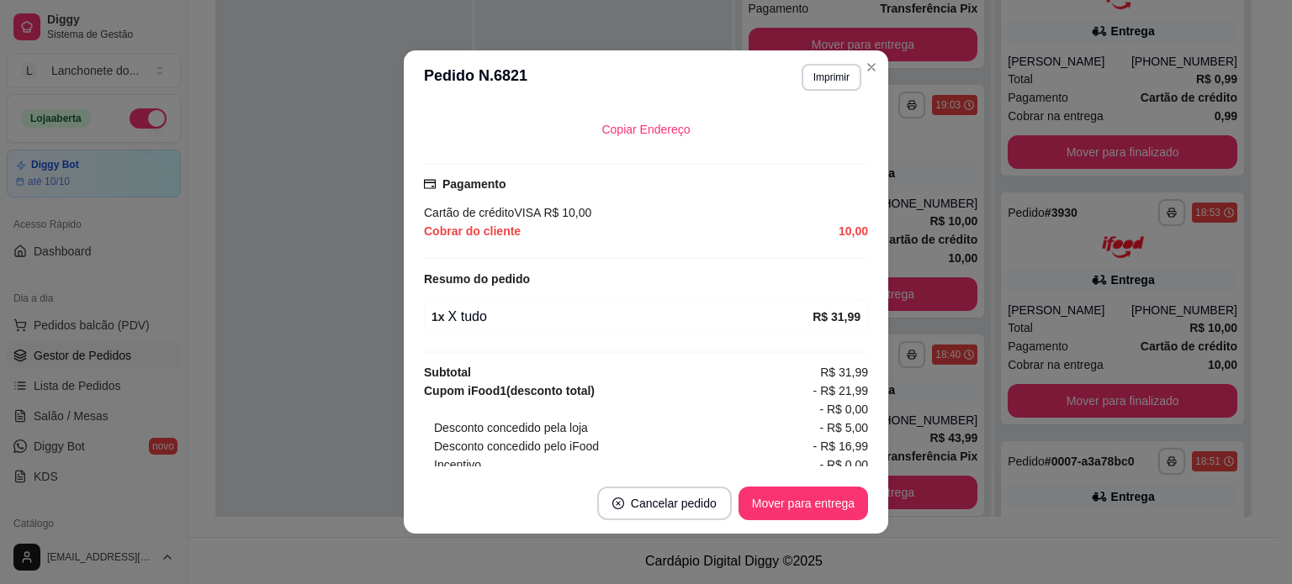
scroll to position [427, 0]
click at [809, 502] on button "Mover para entrega" at bounding box center [802, 504] width 129 height 34
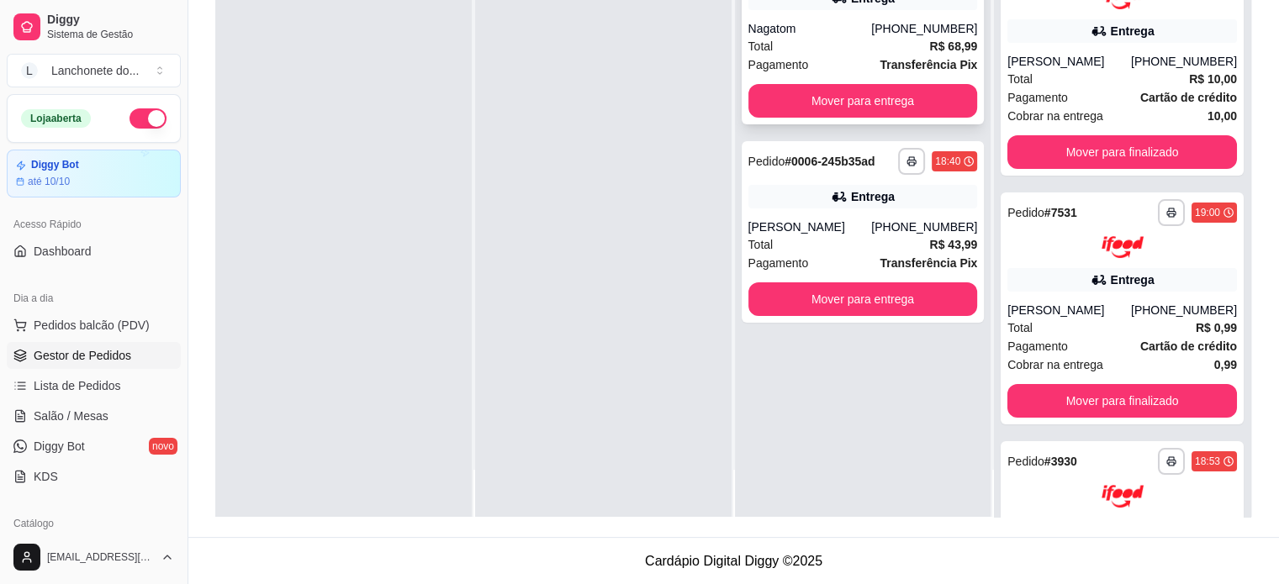
click at [861, 20] on div "Nagatom" at bounding box center [810, 28] width 124 height 17
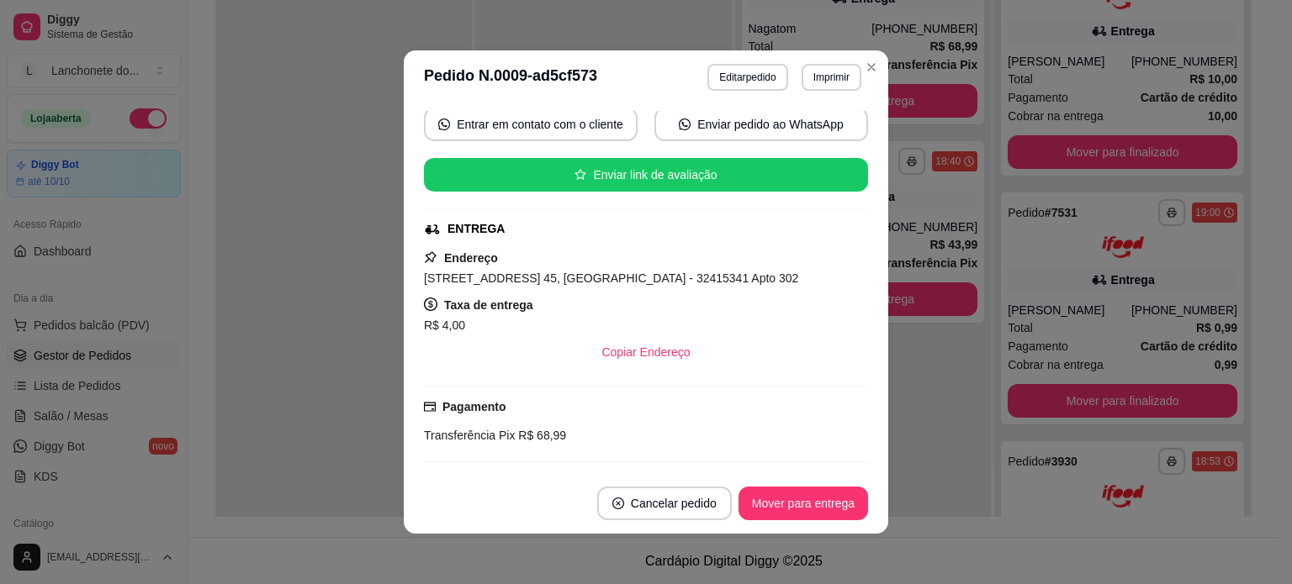
scroll to position [249, 0]
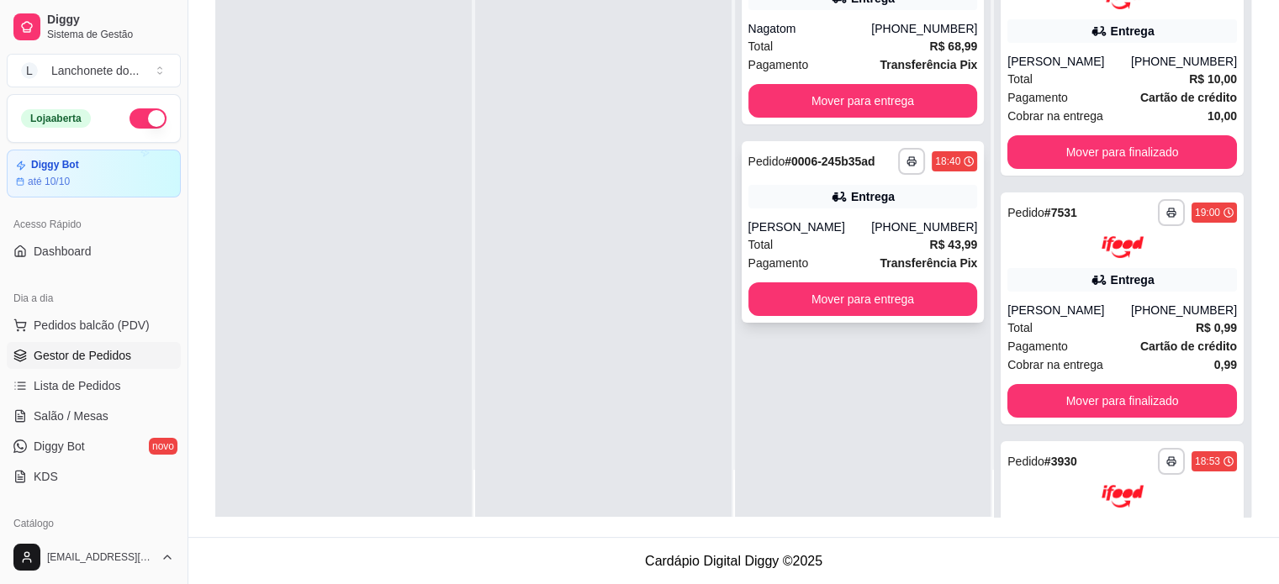
click at [861, 235] on div "Total R$ 43,99" at bounding box center [863, 244] width 230 height 18
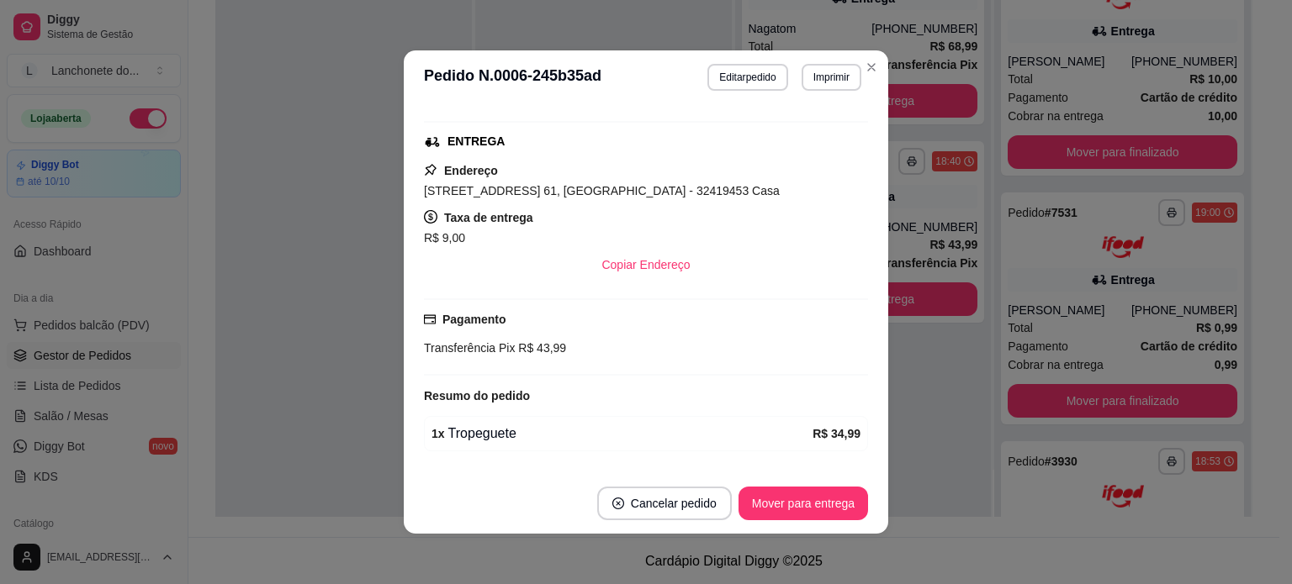
scroll to position [377, 0]
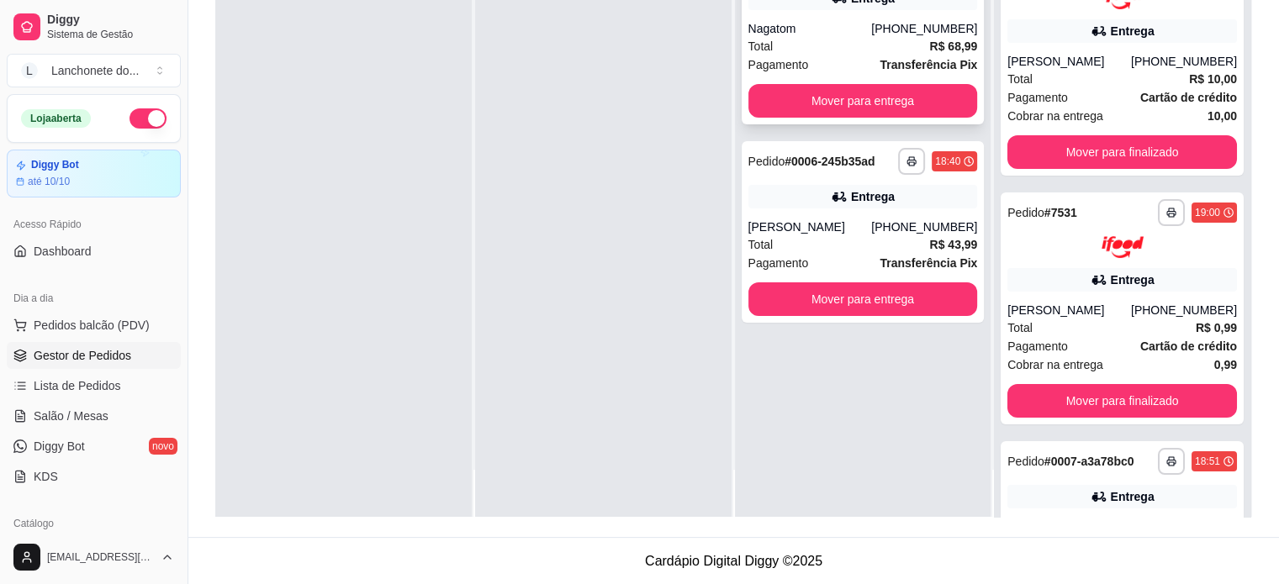
click at [811, 27] on div "Nagatom" at bounding box center [810, 28] width 124 height 17
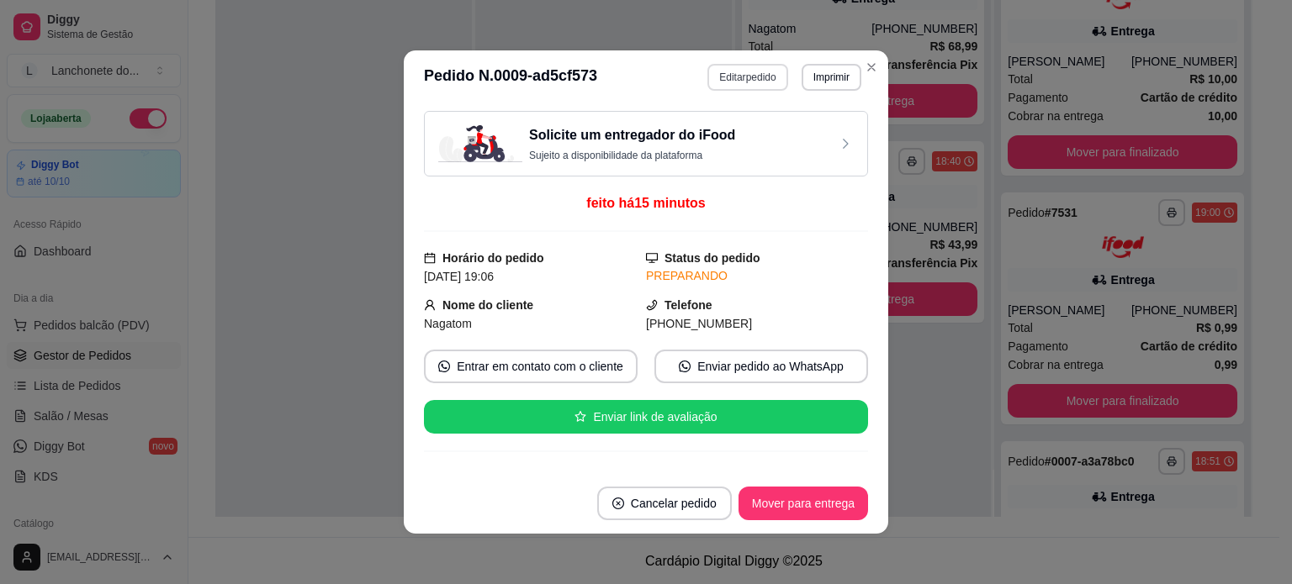
click at [723, 73] on button "Editar pedido" at bounding box center [747, 77] width 80 height 27
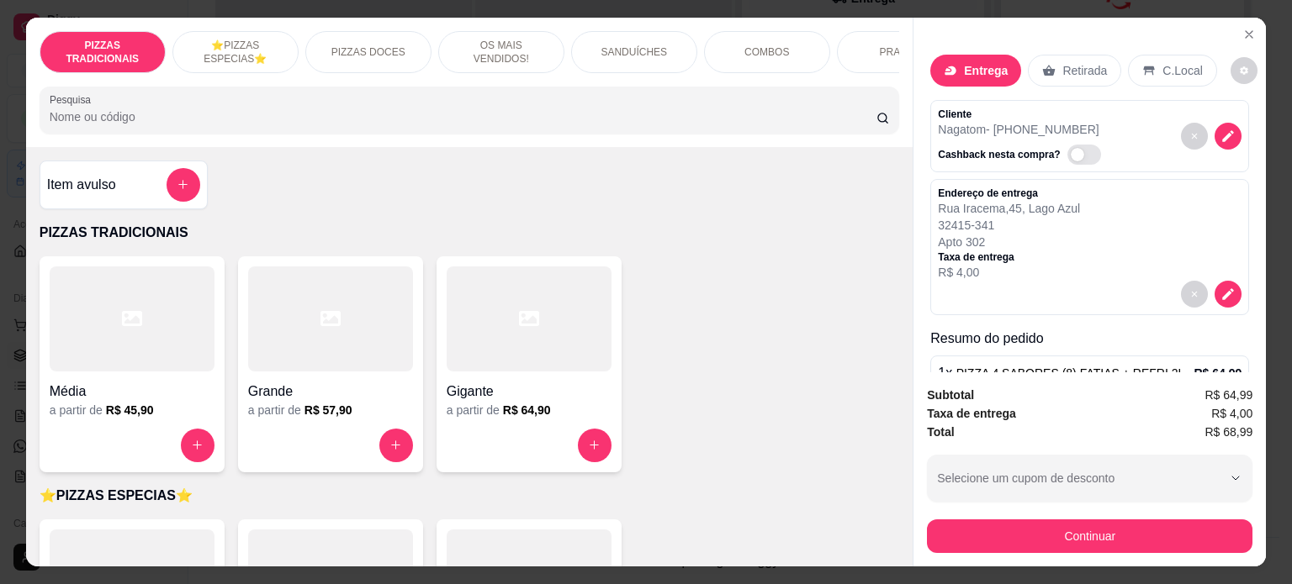
click at [128, 184] on div "Item avulso" at bounding box center [123, 185] width 153 height 34
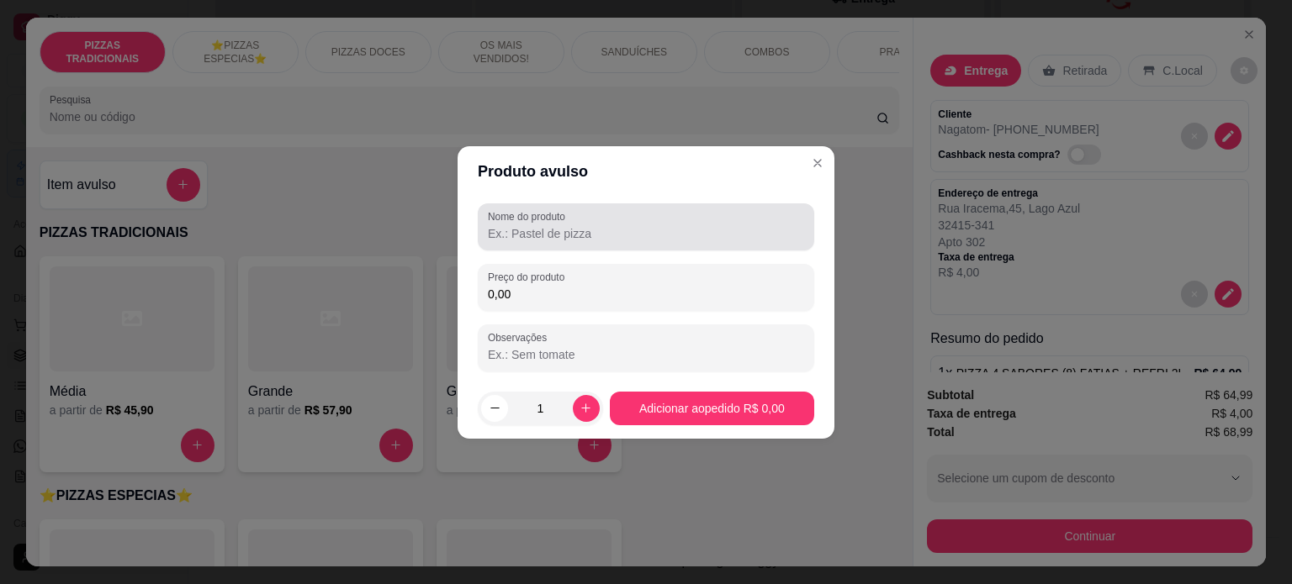
click at [555, 241] on input "Nome do produto" at bounding box center [646, 233] width 316 height 17
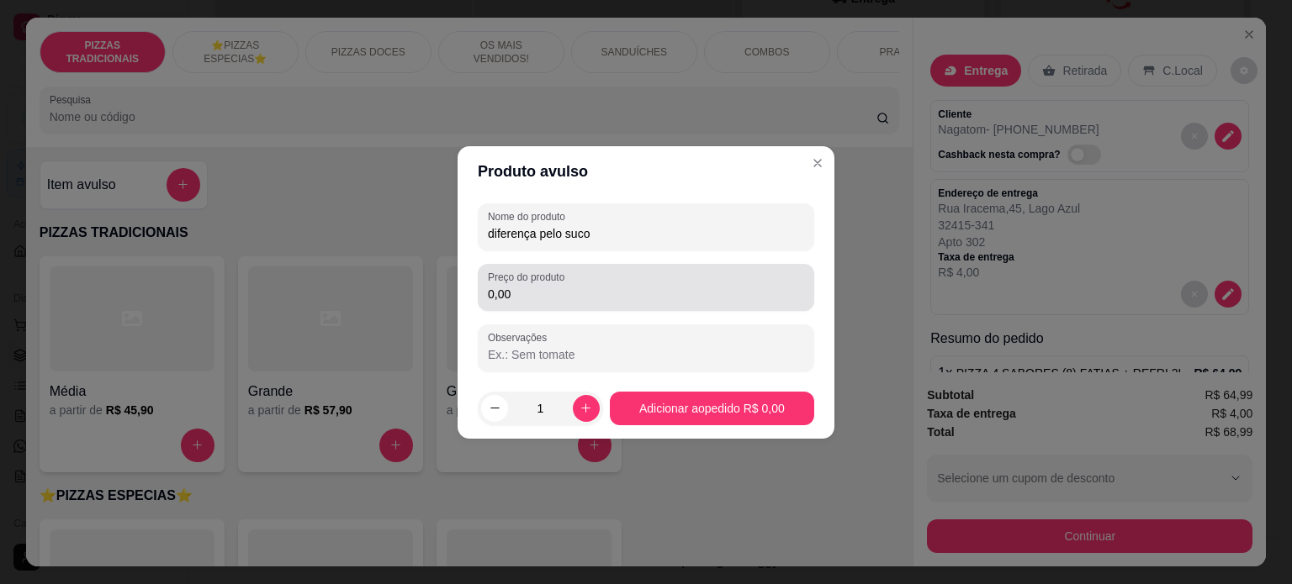
type input "diferença pelo suco"
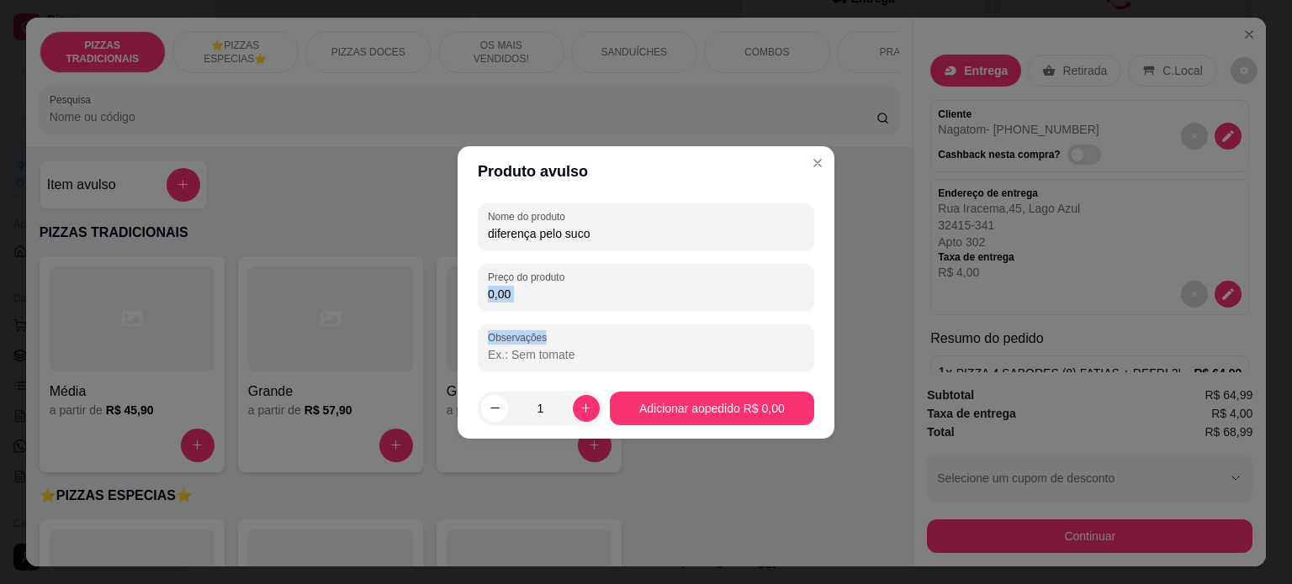
click at [560, 311] on div "Nome do produto diferença pelo suco Preço do produto 0,00 Observações" at bounding box center [646, 287] width 336 height 168
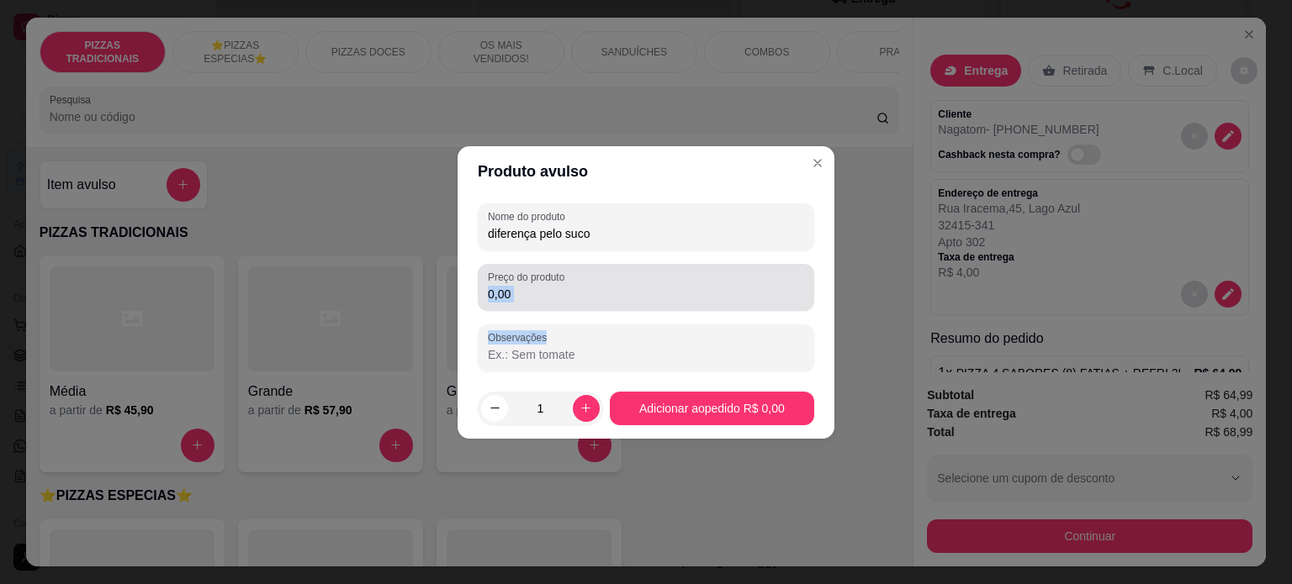
click at [557, 297] on input "0,00" at bounding box center [646, 294] width 316 height 17
click at [555, 296] on input "0,00" at bounding box center [646, 294] width 316 height 17
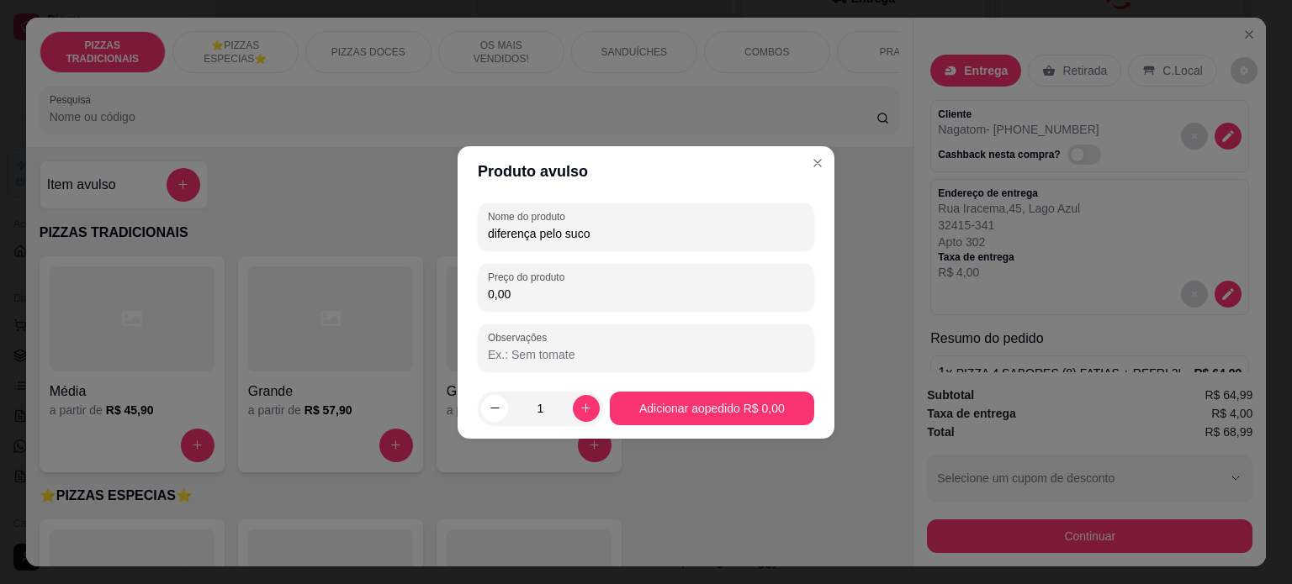
drag, startPoint x: 555, startPoint y: 296, endPoint x: 543, endPoint y: 293, distance: 12.2
click at [552, 296] on input "0,00" at bounding box center [646, 294] width 316 height 17
type input "6,00"
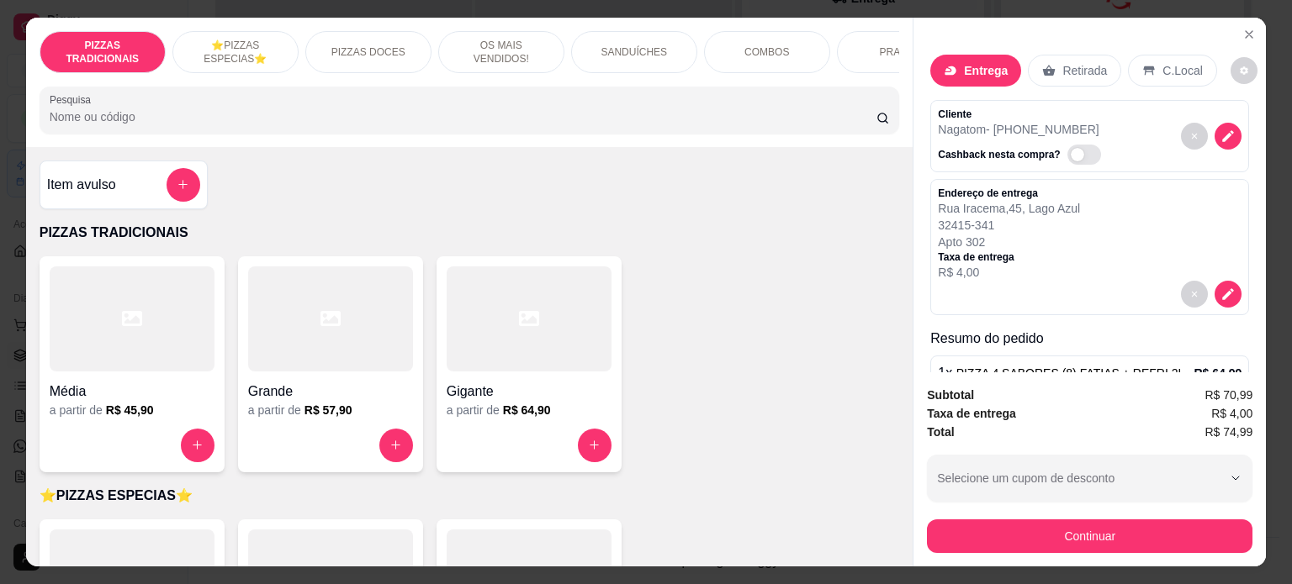
scroll to position [149, 0]
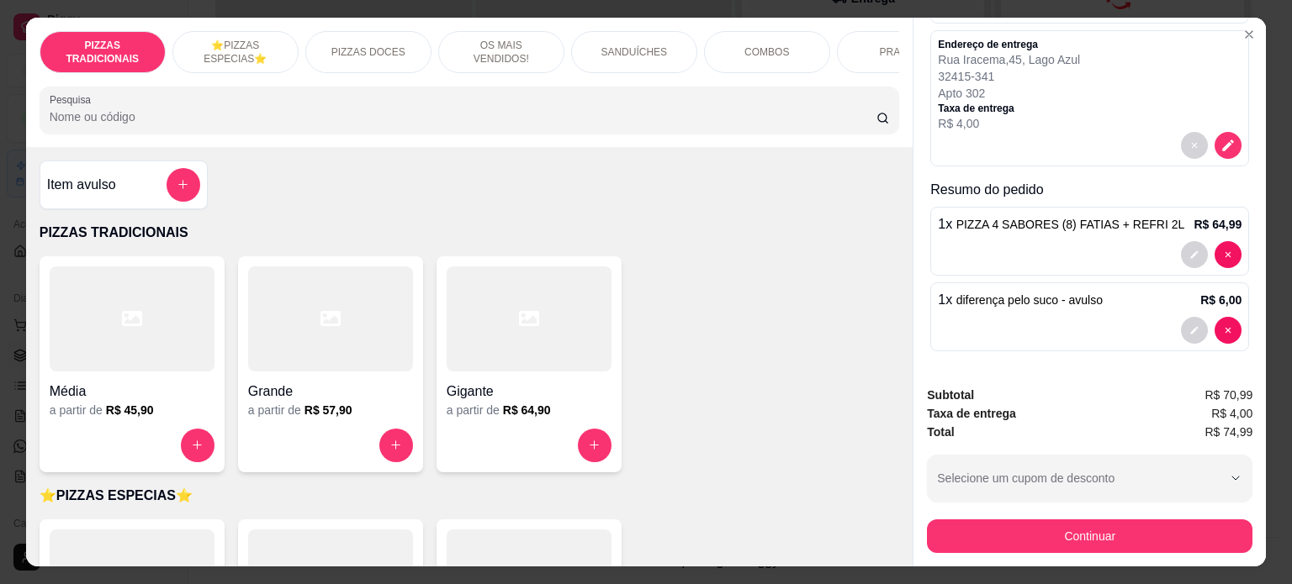
click at [1017, 317] on div at bounding box center [1090, 330] width 304 height 27
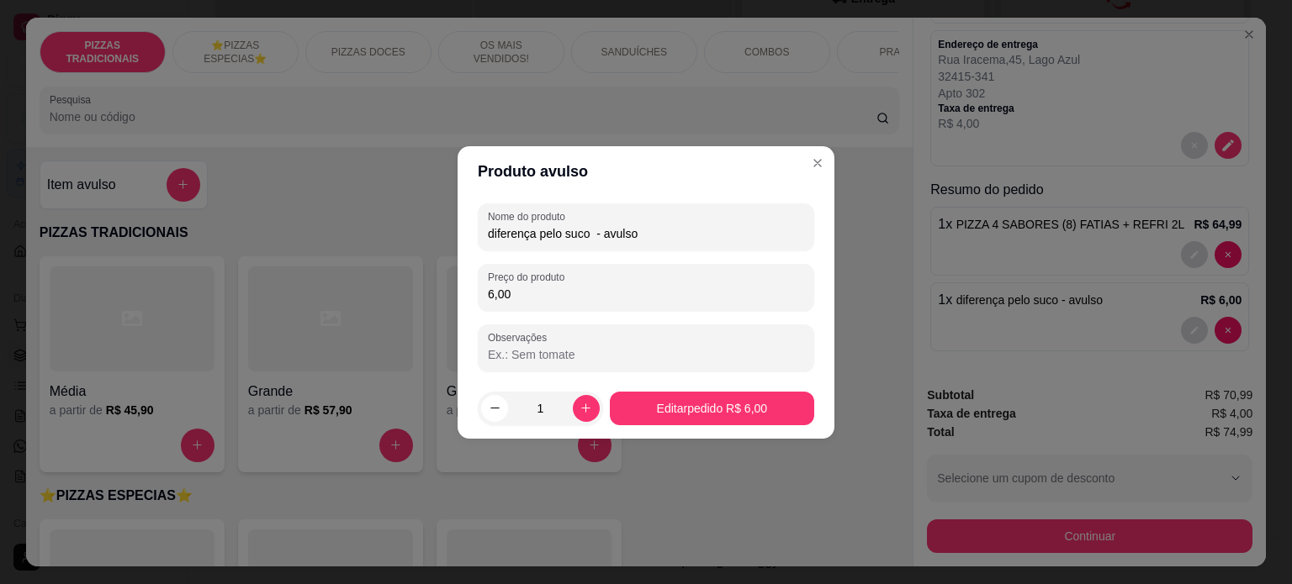
drag, startPoint x: 559, startPoint y: 235, endPoint x: 434, endPoint y: 225, distance: 125.8
click at [434, 225] on div "Produto avulso Nome do produto diferença pelo suco - avulso Preço do produto 6,…" at bounding box center [646, 292] width 1292 height 584
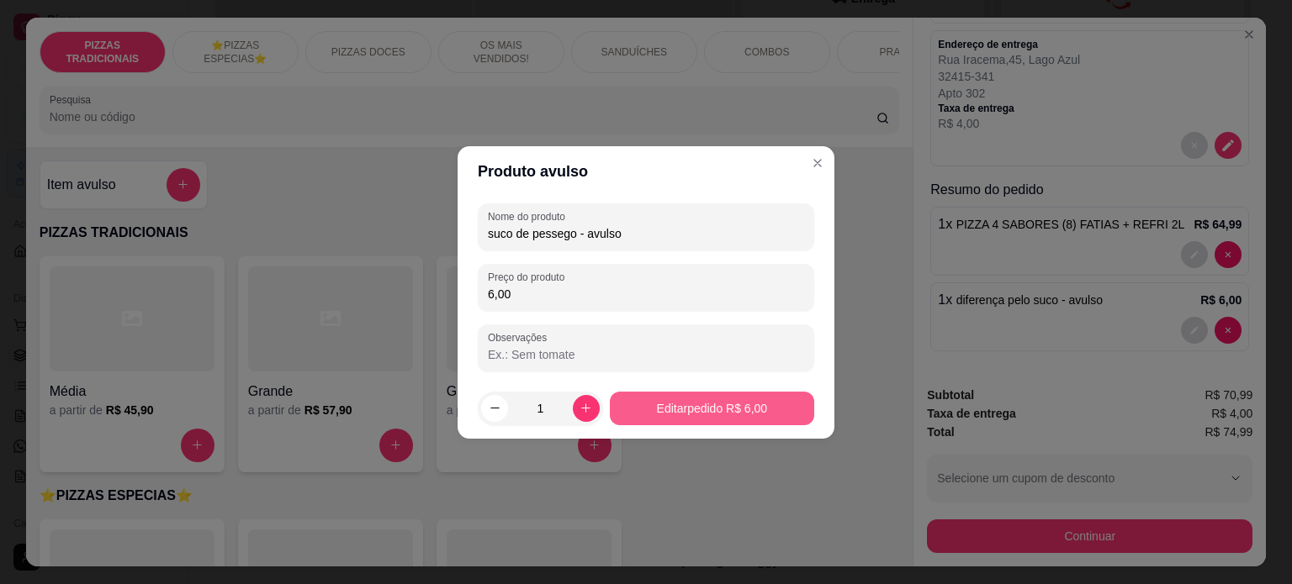
type input "suco de pessego - avulso"
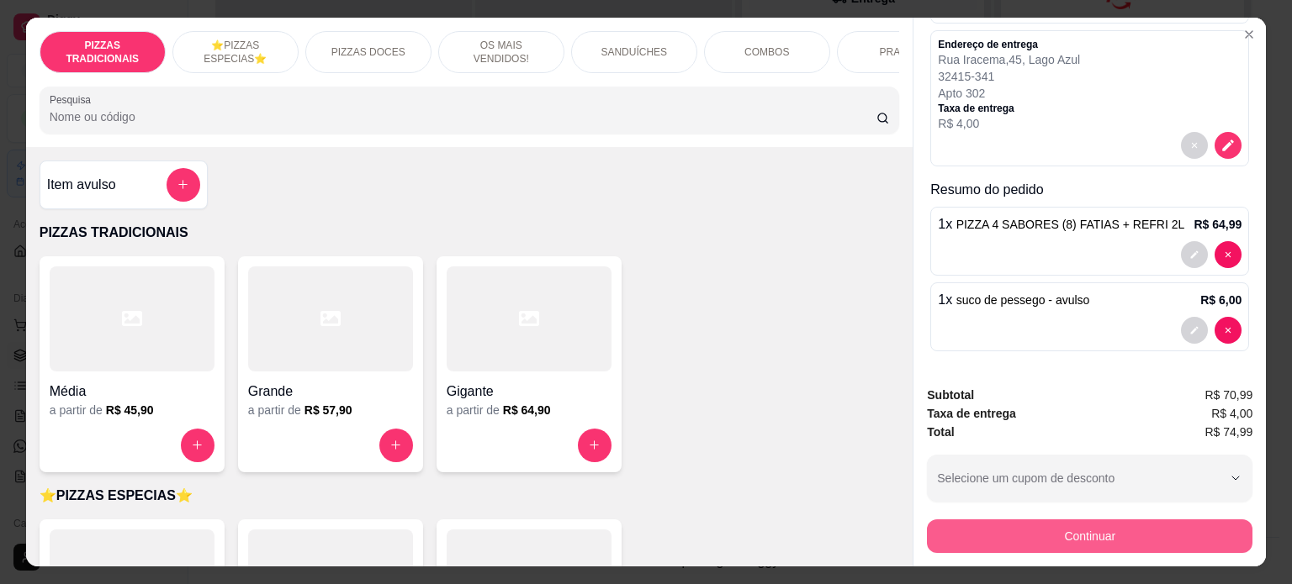
click at [1006, 525] on button "Continuar" at bounding box center [1089, 537] width 325 height 34
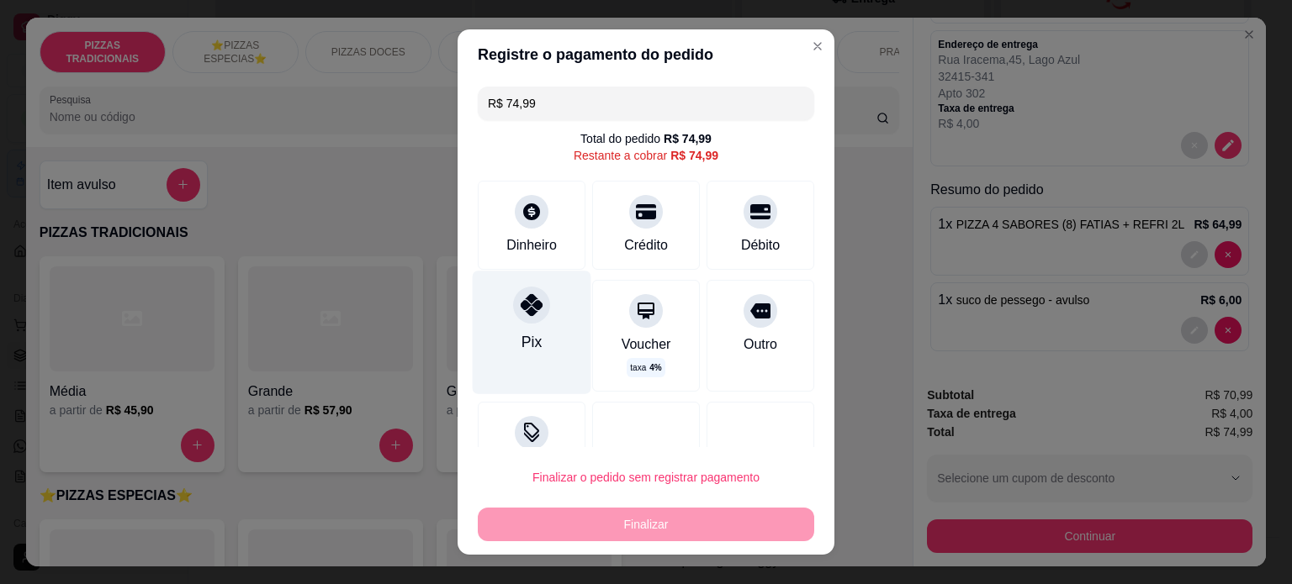
click at [513, 311] on div at bounding box center [531, 305] width 37 height 37
type input "R$ 0,00"
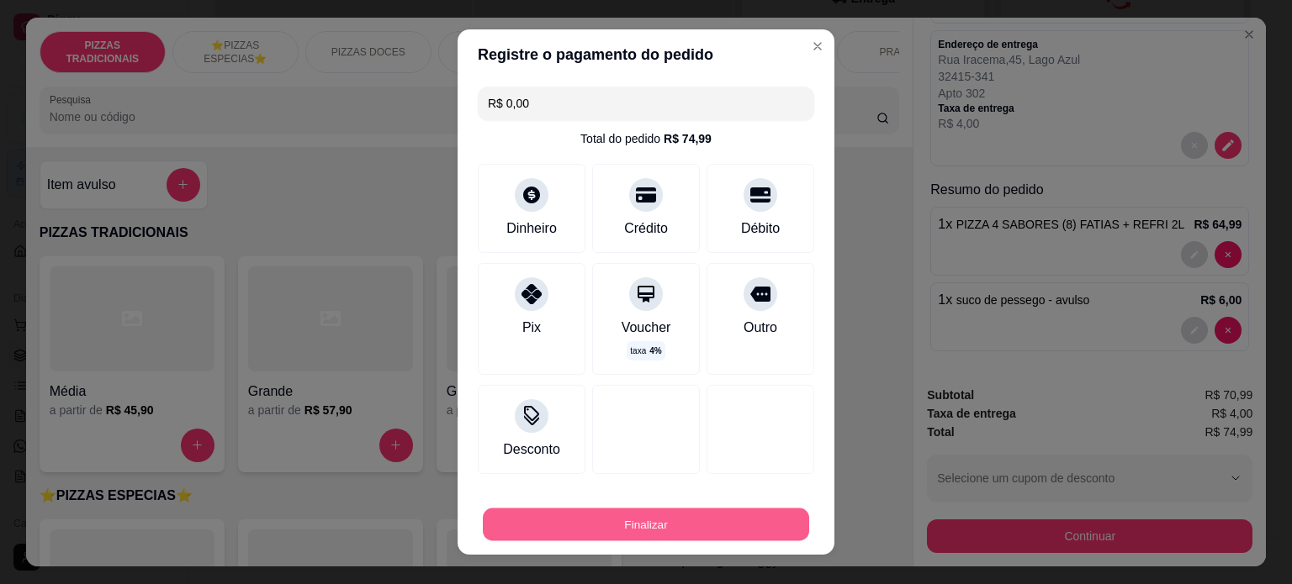
click at [591, 524] on button "Finalizar" at bounding box center [646, 525] width 326 height 33
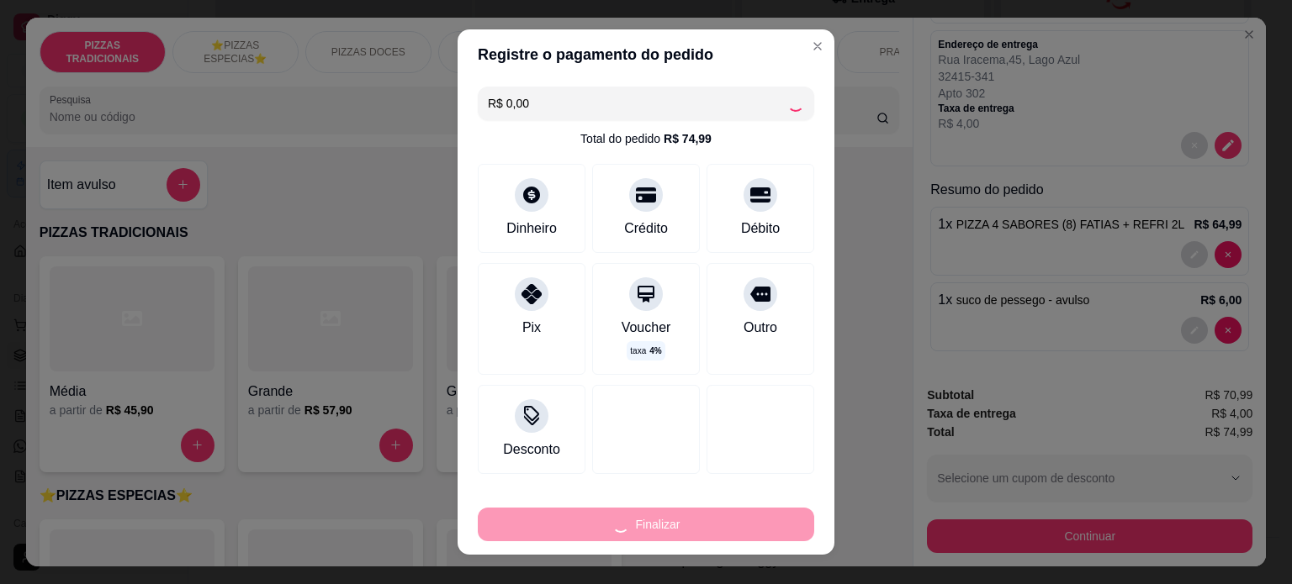
type input "0"
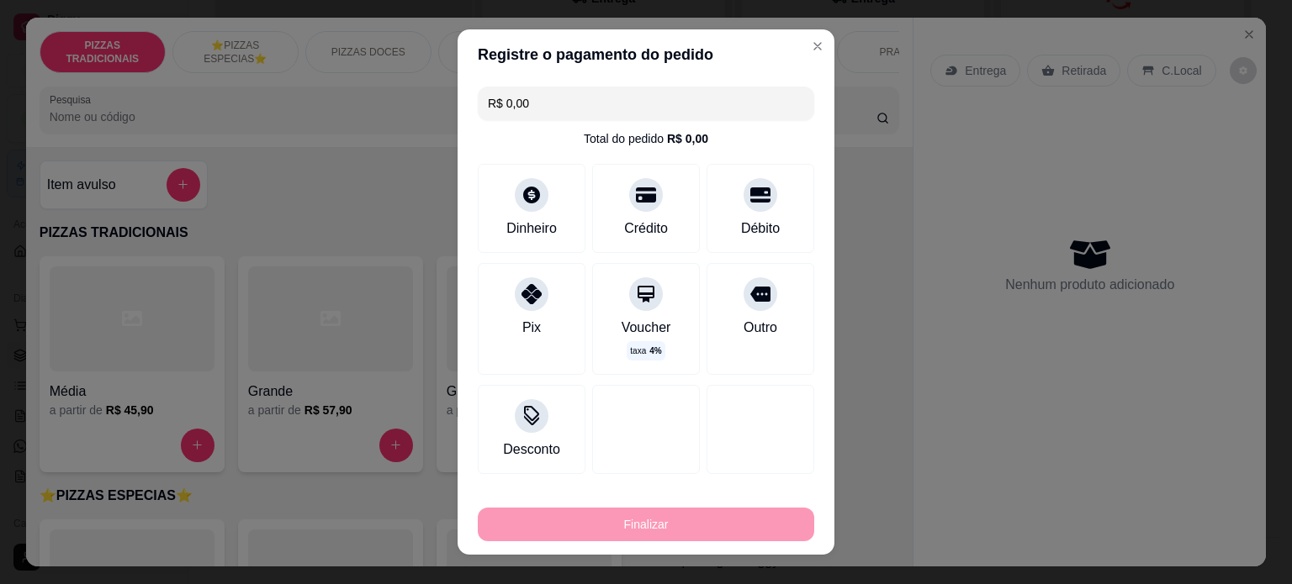
type input "-R$ 74,99"
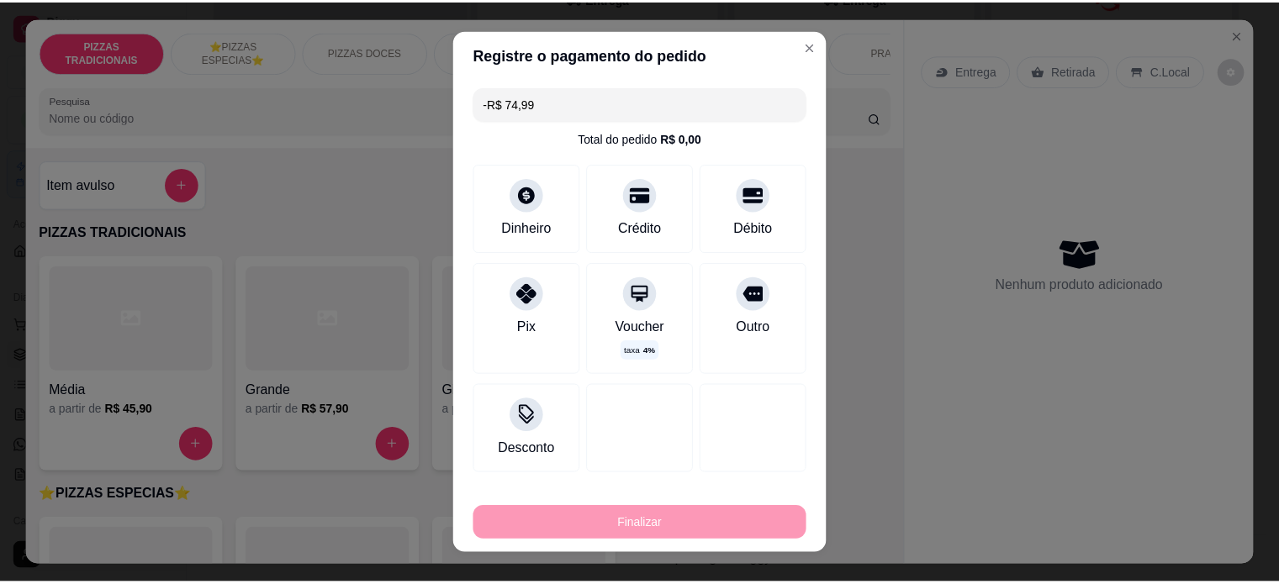
scroll to position [0, 0]
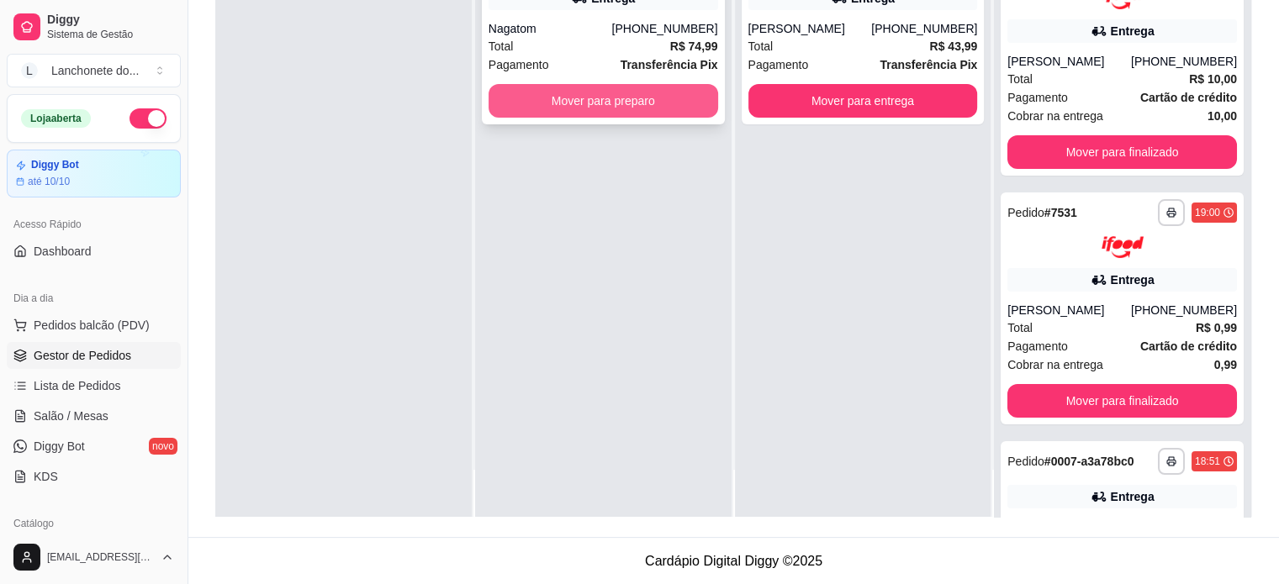
click at [614, 89] on button "Mover para preparo" at bounding box center [604, 101] width 230 height 34
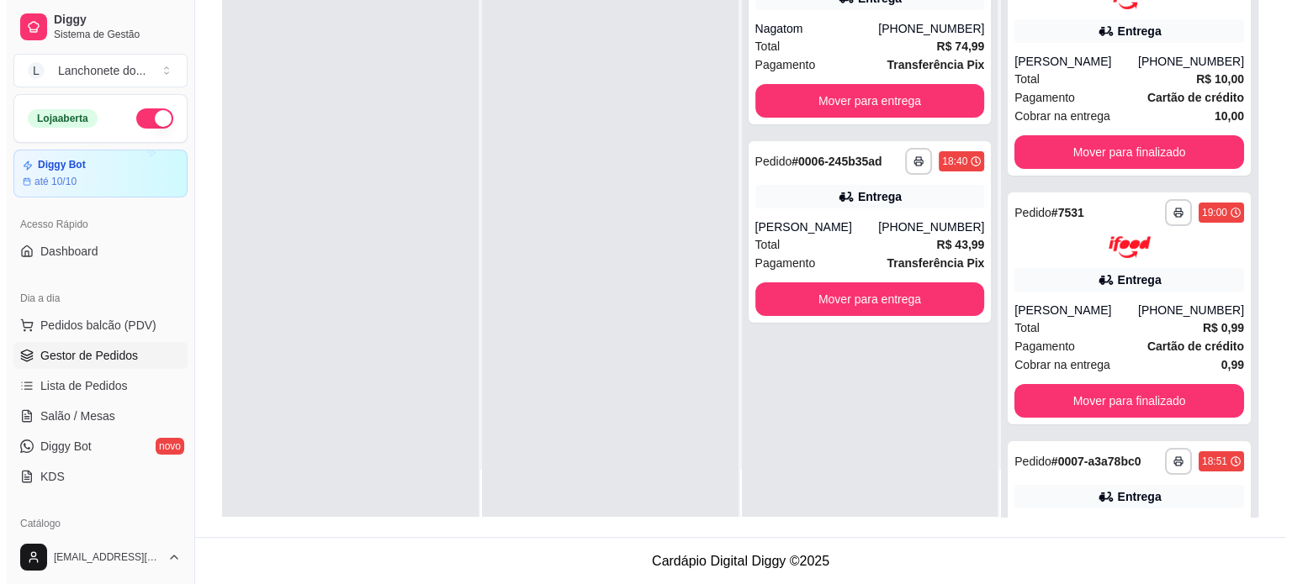
scroll to position [20, 0]
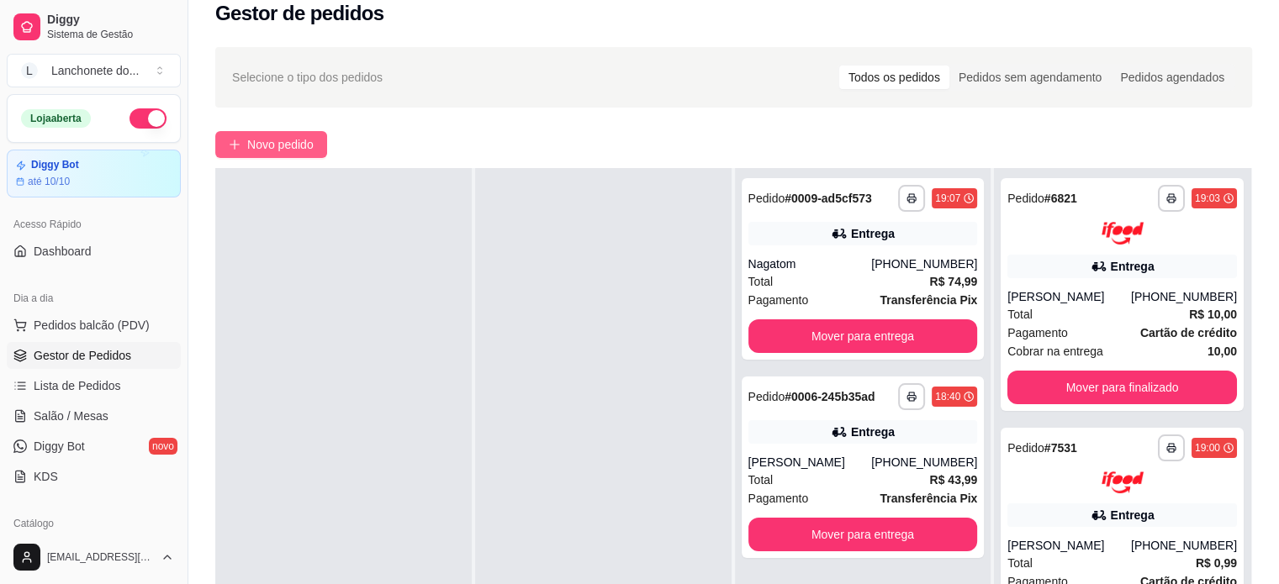
click at [319, 144] on button "Novo pedido" at bounding box center [271, 144] width 112 height 27
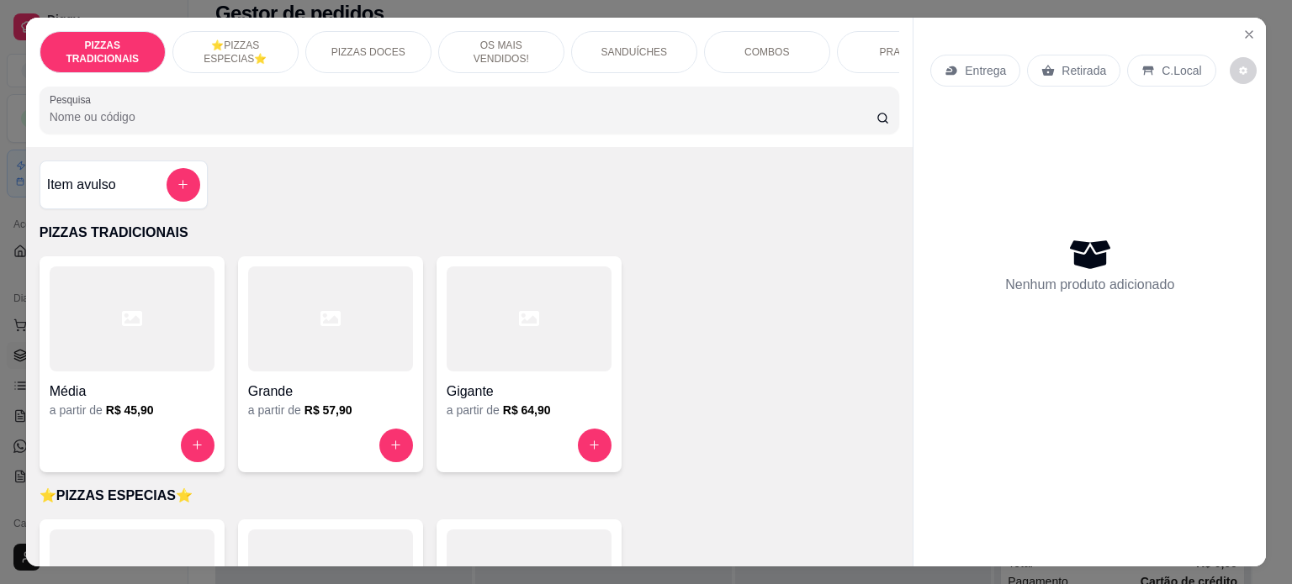
click at [377, 365] on div at bounding box center [330, 319] width 165 height 105
click at [552, 402] on h4 "Gigante" at bounding box center [528, 392] width 165 height 20
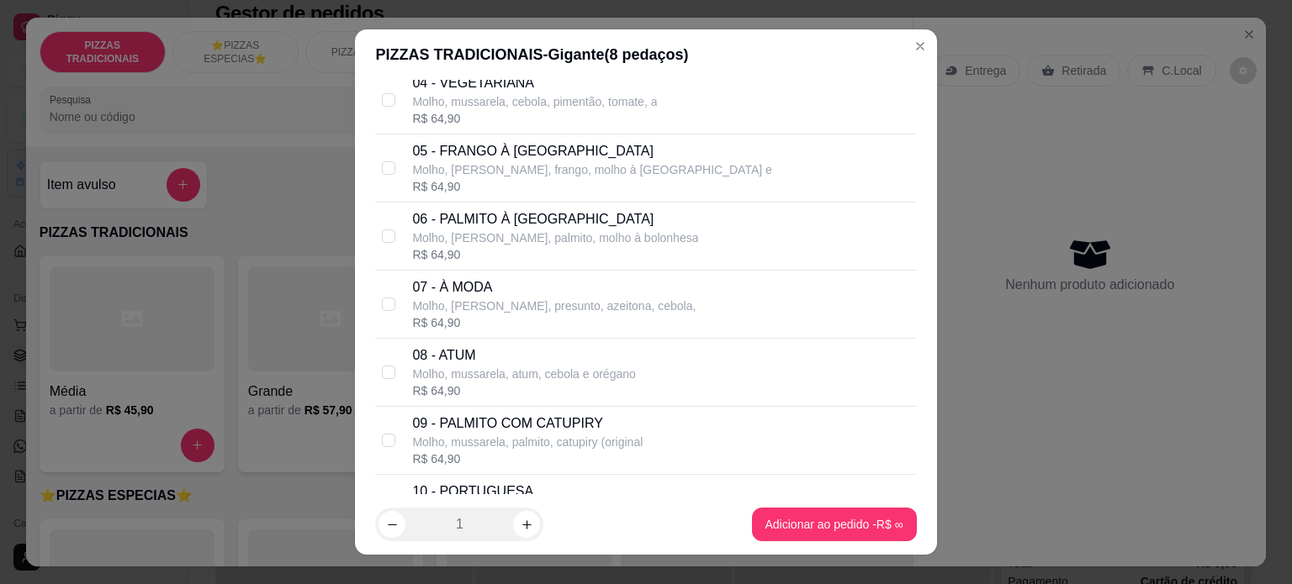
scroll to position [350, 0]
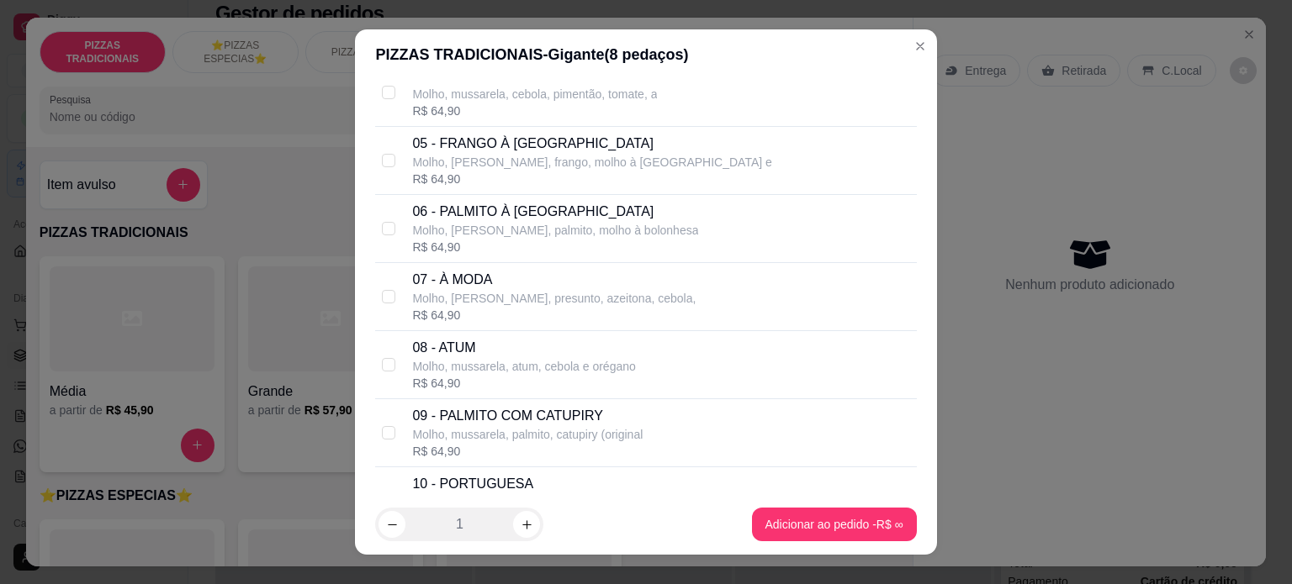
click at [487, 288] on p "07 - À MODA" at bounding box center [553, 280] width 283 height 20
checkbox input "true"
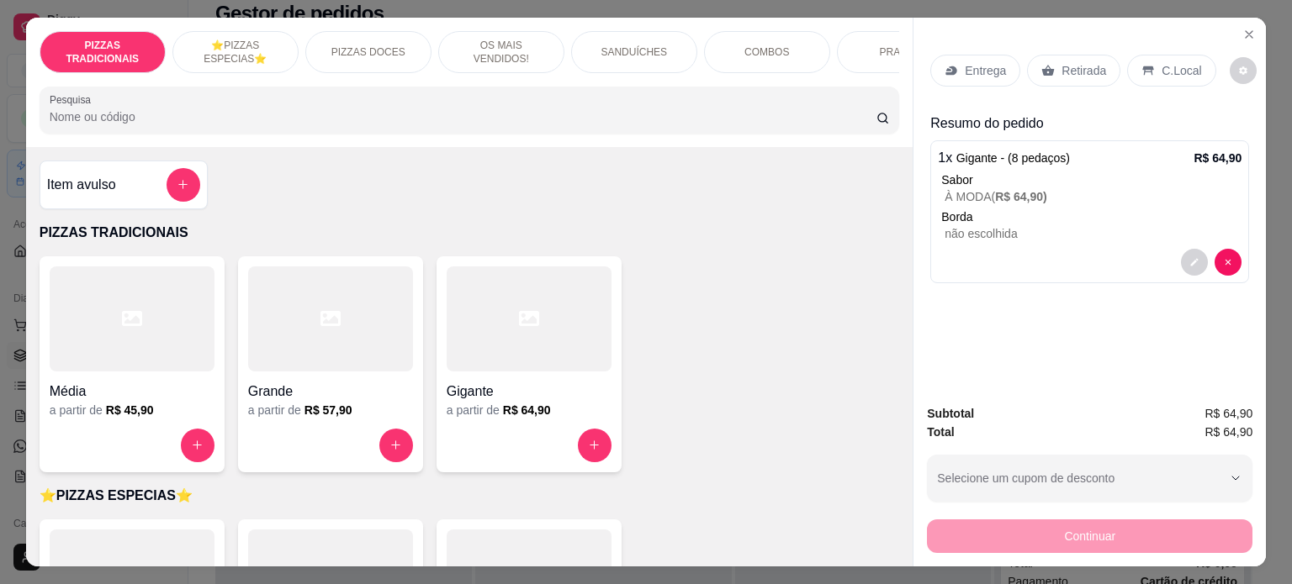
click at [95, 182] on h4 "Item avulso" at bounding box center [81, 185] width 69 height 20
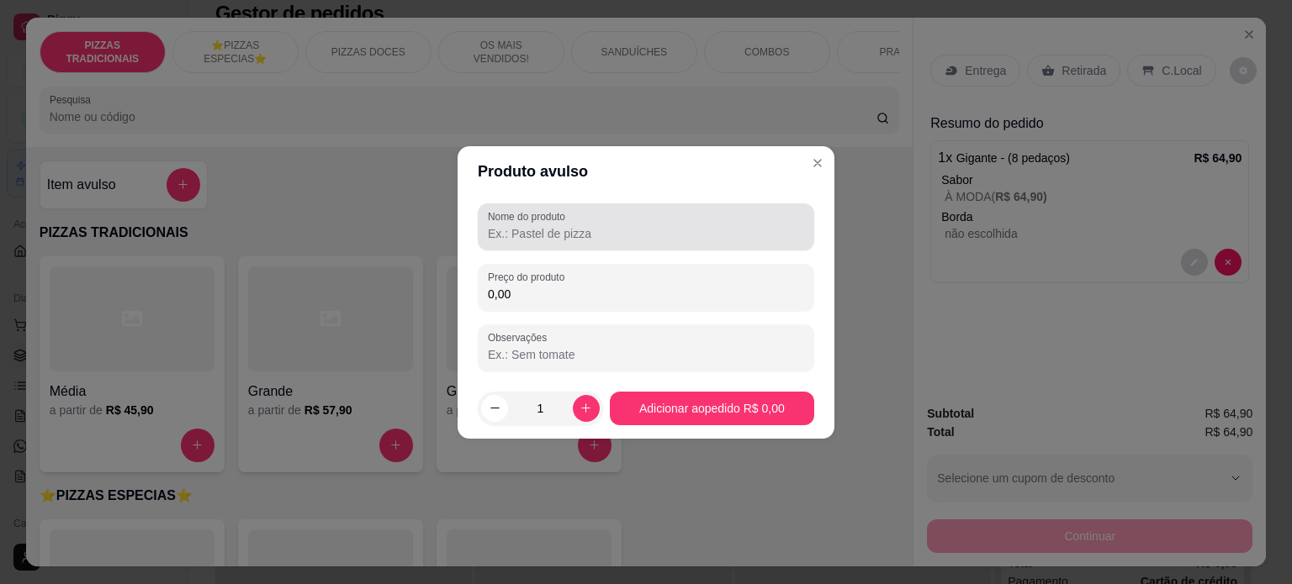
click at [524, 242] on div at bounding box center [646, 227] width 316 height 34
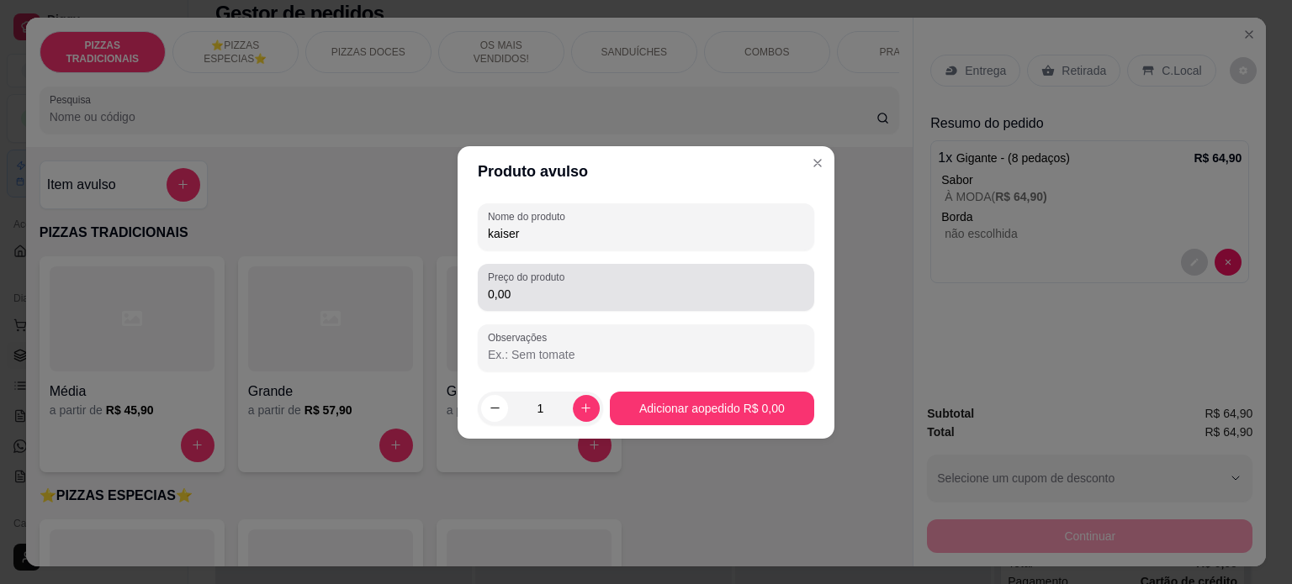
type input "kaiser"
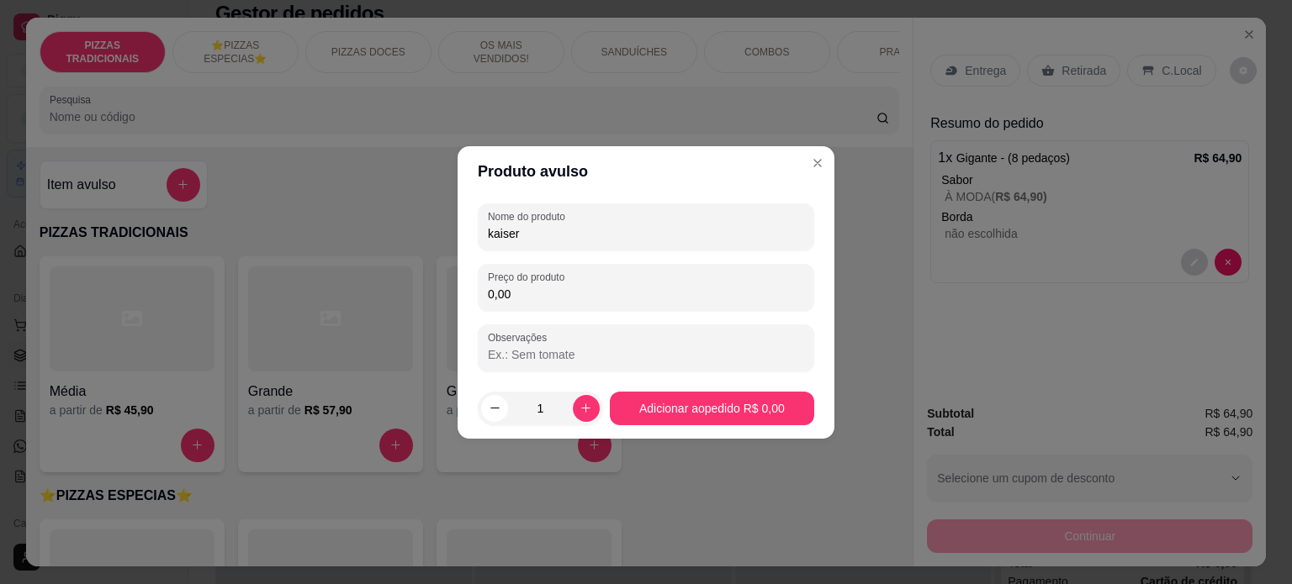
click at [547, 288] on input "0,00" at bounding box center [646, 294] width 316 height 17
type input "6,00"
click at [579, 409] on icon "increase-product-quantity" at bounding box center [585, 408] width 13 height 13
type input "2"
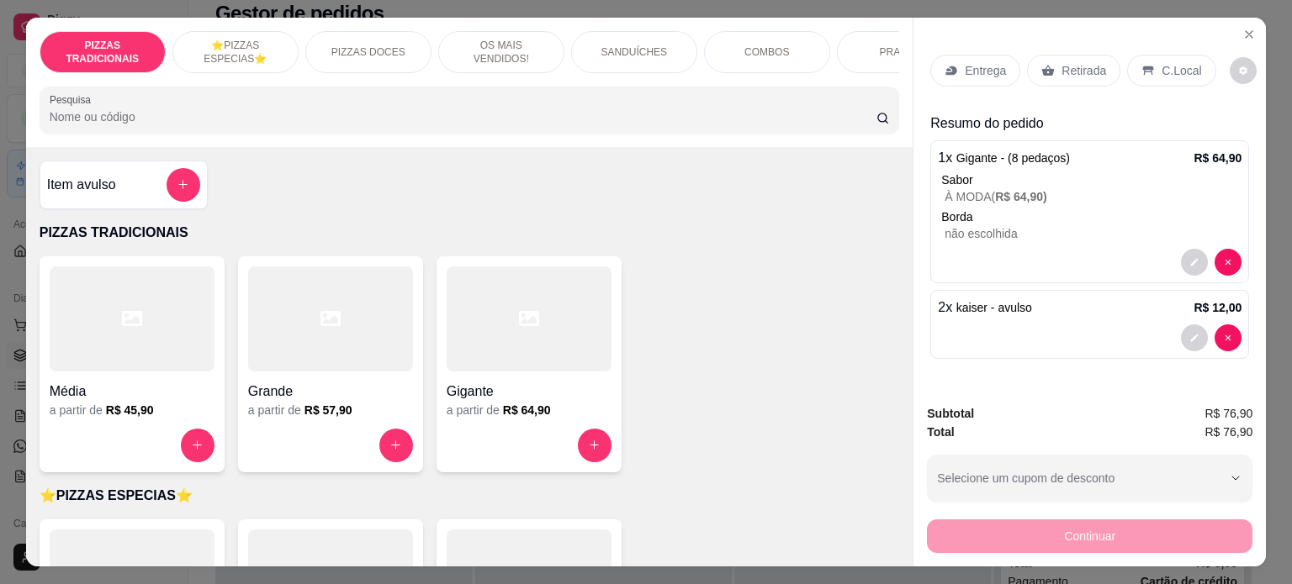
click at [973, 65] on p "Entrega" at bounding box center [984, 70] width 41 height 17
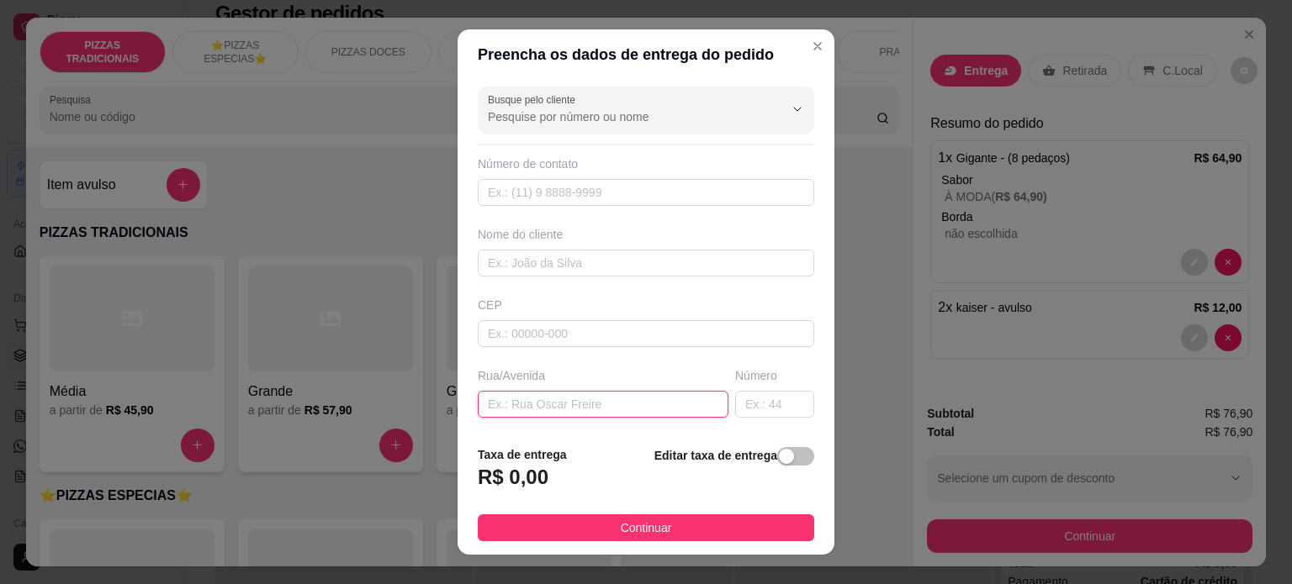
click at [538, 406] on input "text" at bounding box center [603, 404] width 251 height 27
paste input "[PERSON_NAME] 135 vila Nunes"
type input "[PERSON_NAME] 135 vila Nunes"
click at [738, 399] on input "text" at bounding box center [774, 404] width 79 height 27
type input "135"
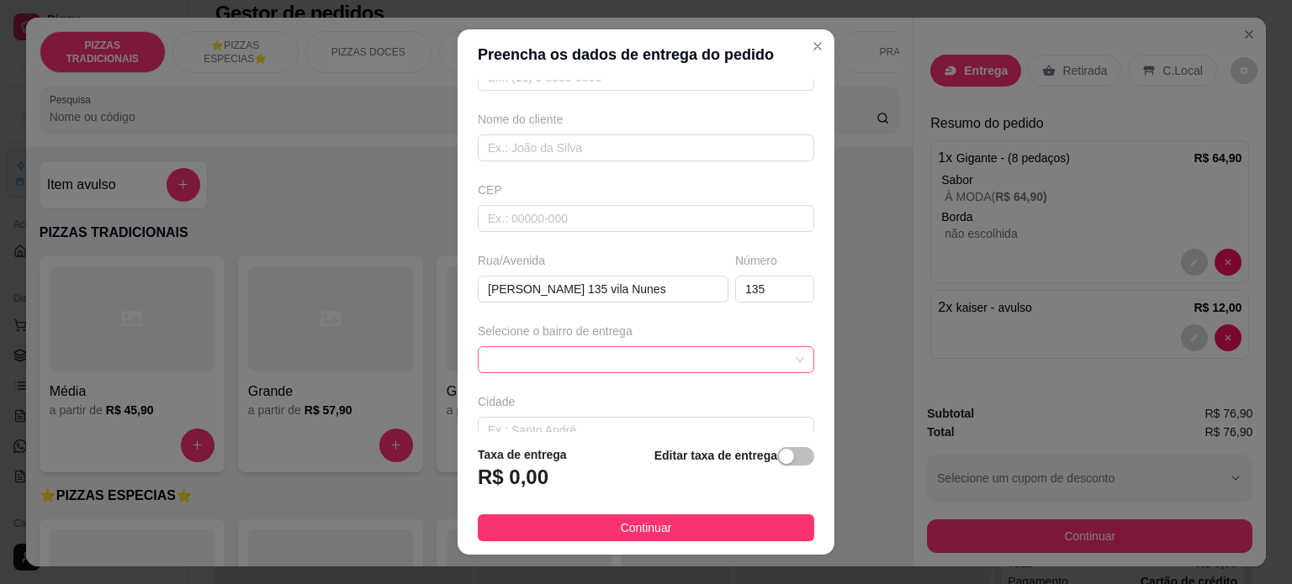
scroll to position [124, 0]
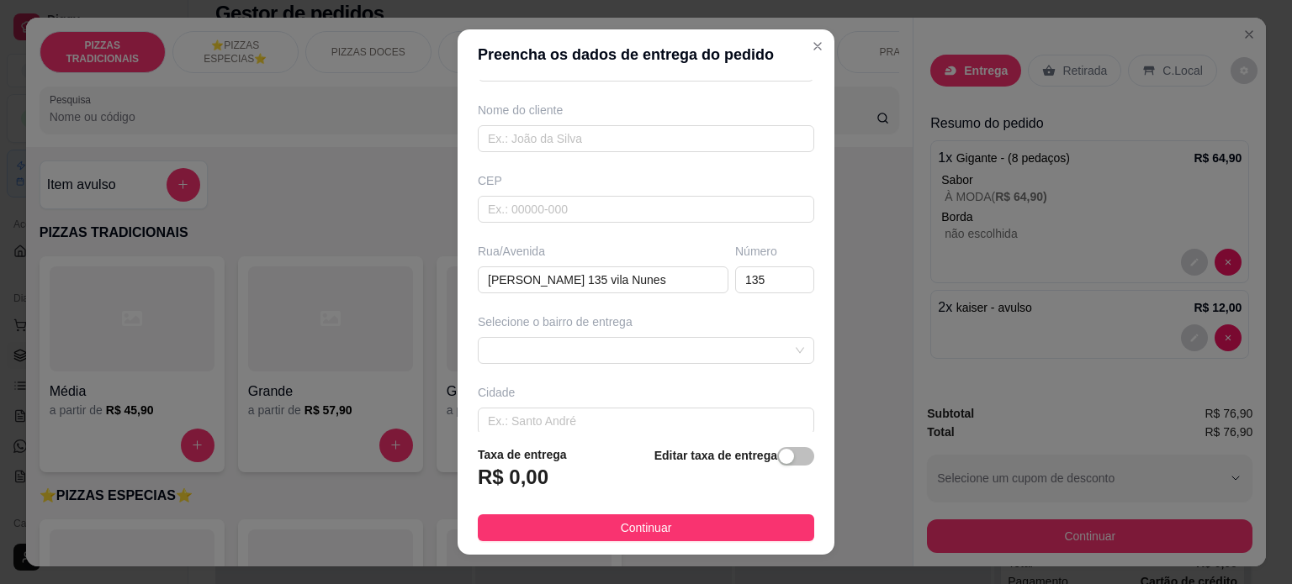
click at [598, 322] on div "Selecione o bairro de entrega" at bounding box center [646, 322] width 336 height 17
click at [591, 346] on span at bounding box center [646, 350] width 316 height 25
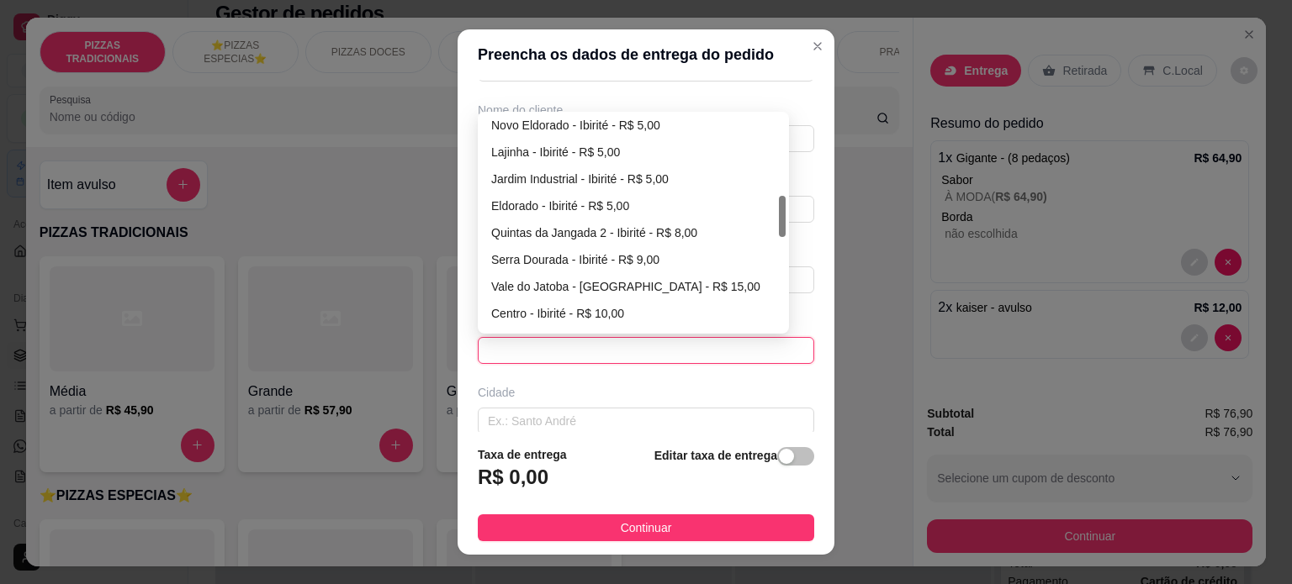
scroll to position [412, 0]
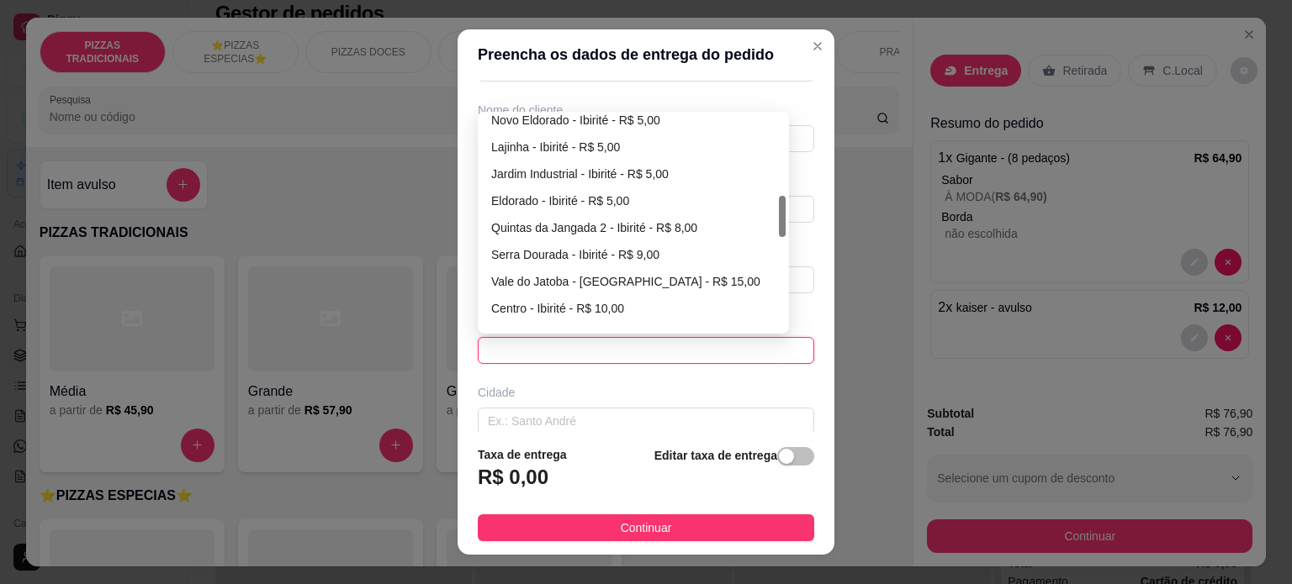
drag, startPoint x: 775, startPoint y: 140, endPoint x: 759, endPoint y: 221, distance: 82.3
click at [759, 221] on div "[GEOGRAPHIC_DATA] - Ibirité - R$ 5,00 Lajinha - Ibirité - R$ 5,00 [GEOGRAPHIC_D…" at bounding box center [633, 222] width 304 height 215
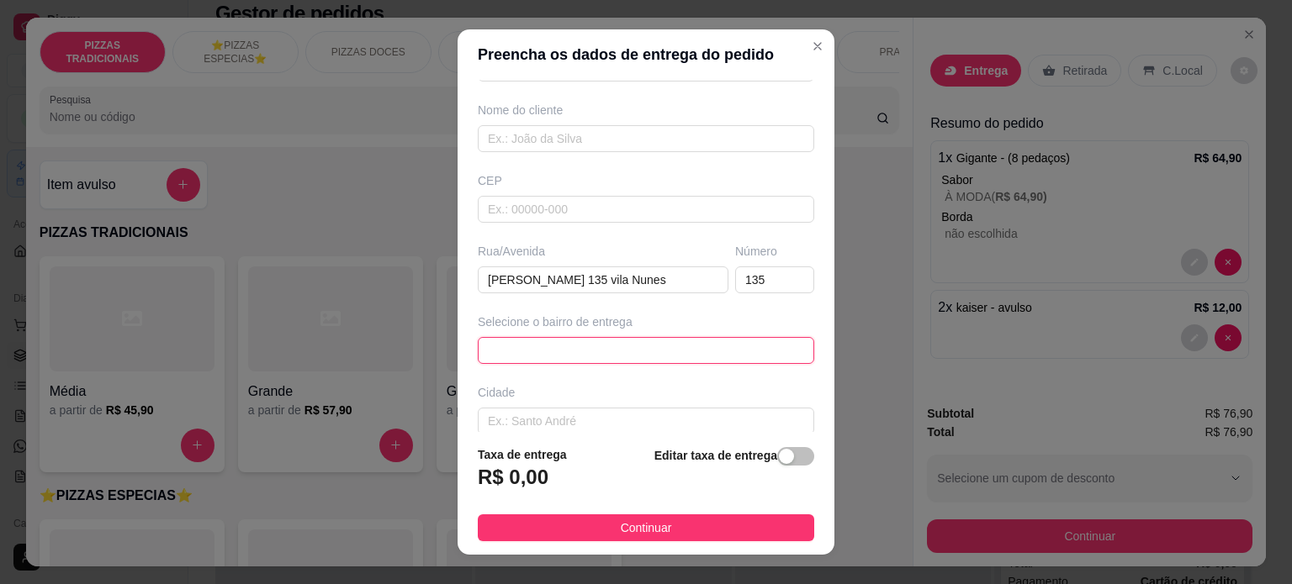
click at [558, 346] on span at bounding box center [646, 350] width 316 height 25
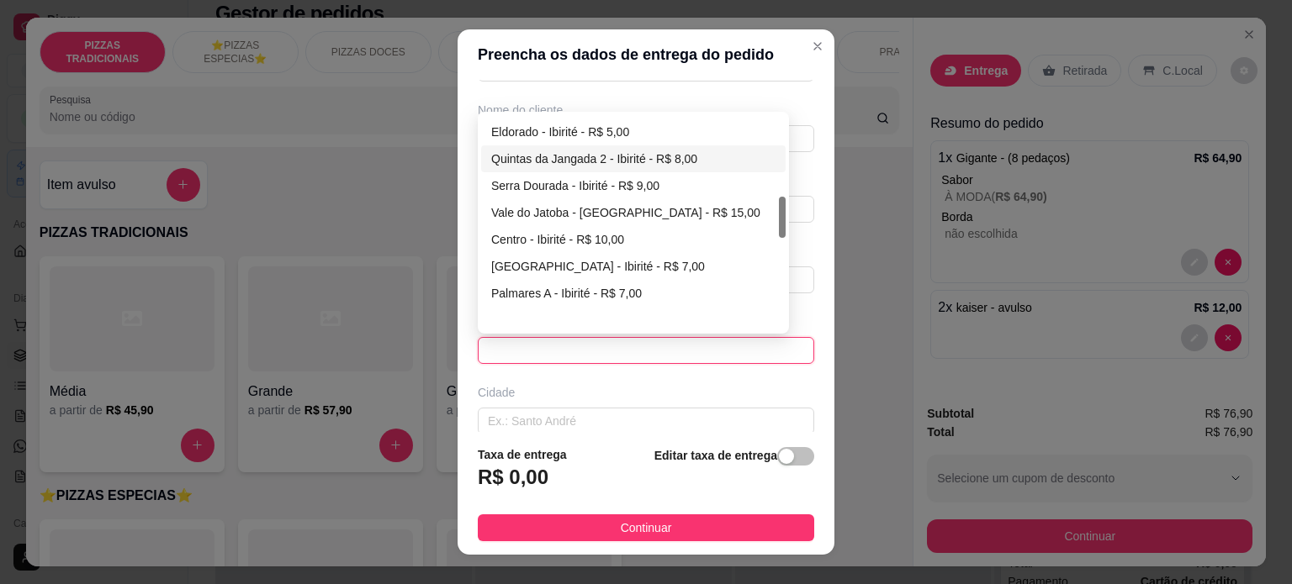
scroll to position [511, 0]
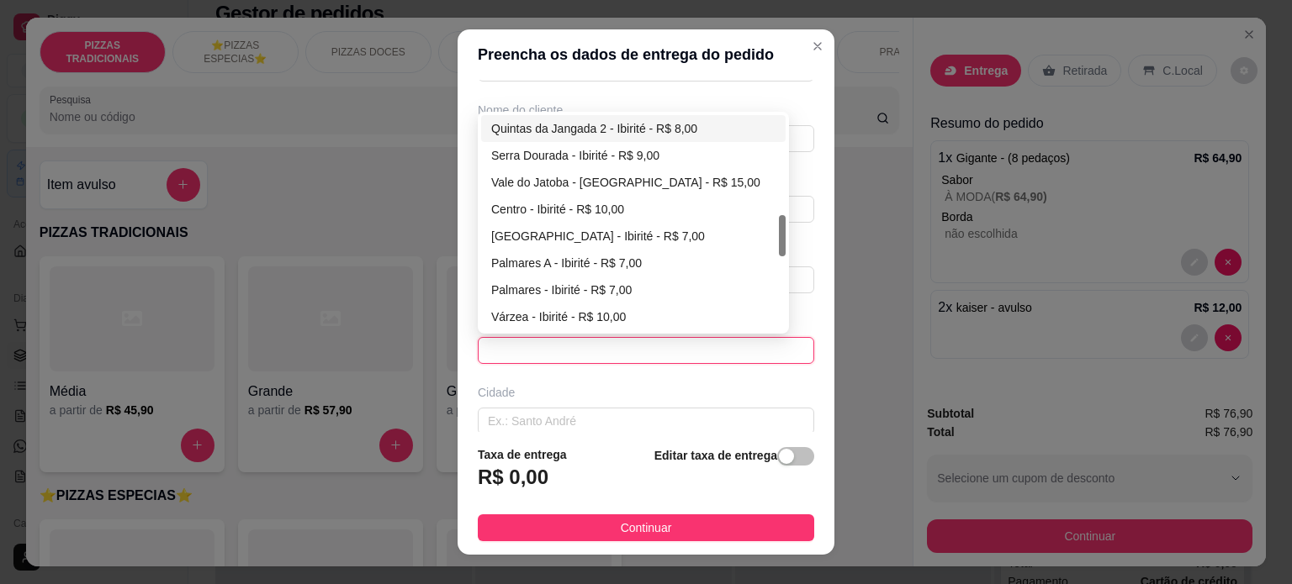
drag, startPoint x: 773, startPoint y: 205, endPoint x: 773, endPoint y: 224, distance: 18.5
click at [779, 224] on div at bounding box center [782, 235] width 7 height 41
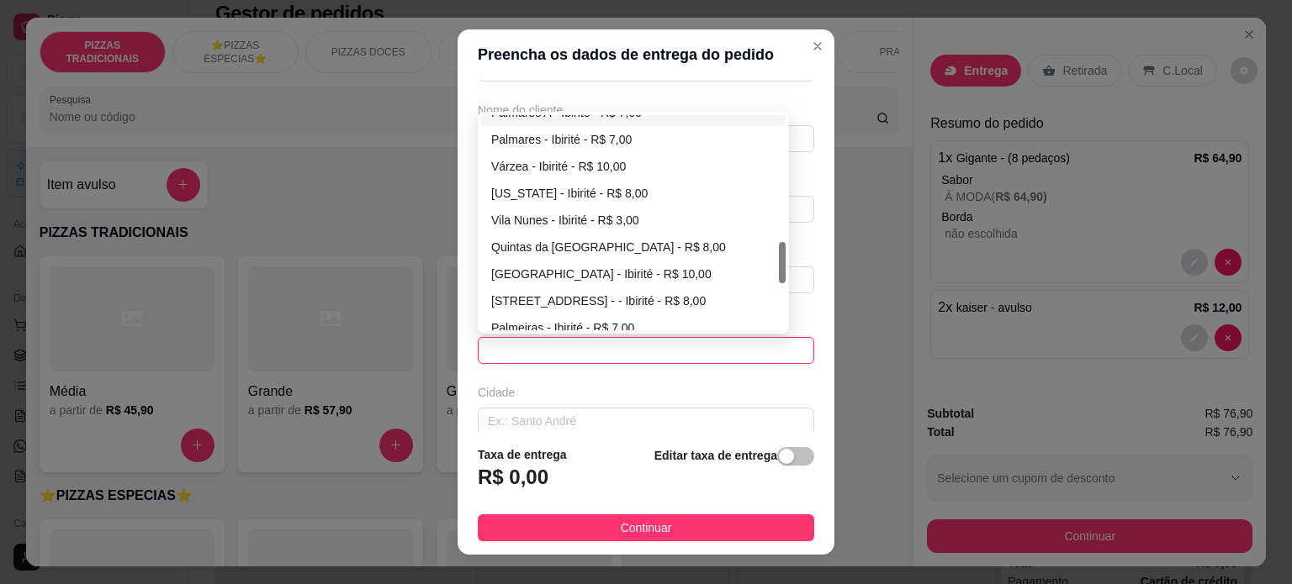
scroll to position [669, 0]
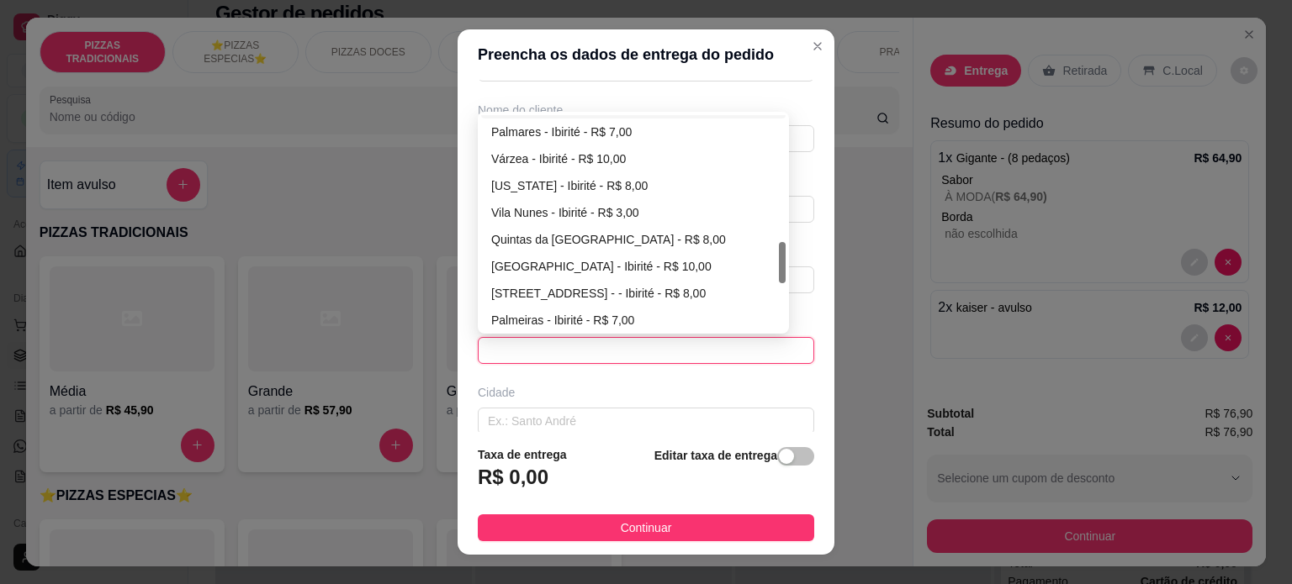
drag, startPoint x: 777, startPoint y: 243, endPoint x: 773, endPoint y: 275, distance: 32.2
click at [779, 275] on div at bounding box center [782, 262] width 7 height 41
click at [664, 203] on div "Vila Nunes - Ibirité - R$ 3,00" at bounding box center [633, 212] width 284 height 18
type input "Ibirité"
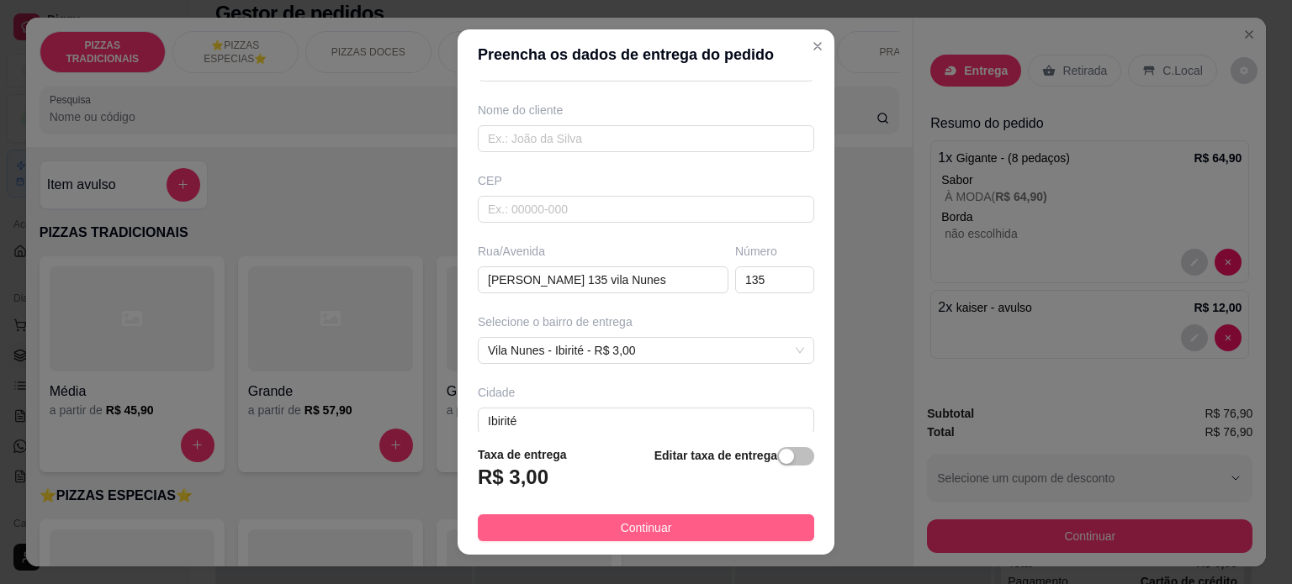
click at [637, 522] on span "Continuar" at bounding box center [646, 528] width 51 height 18
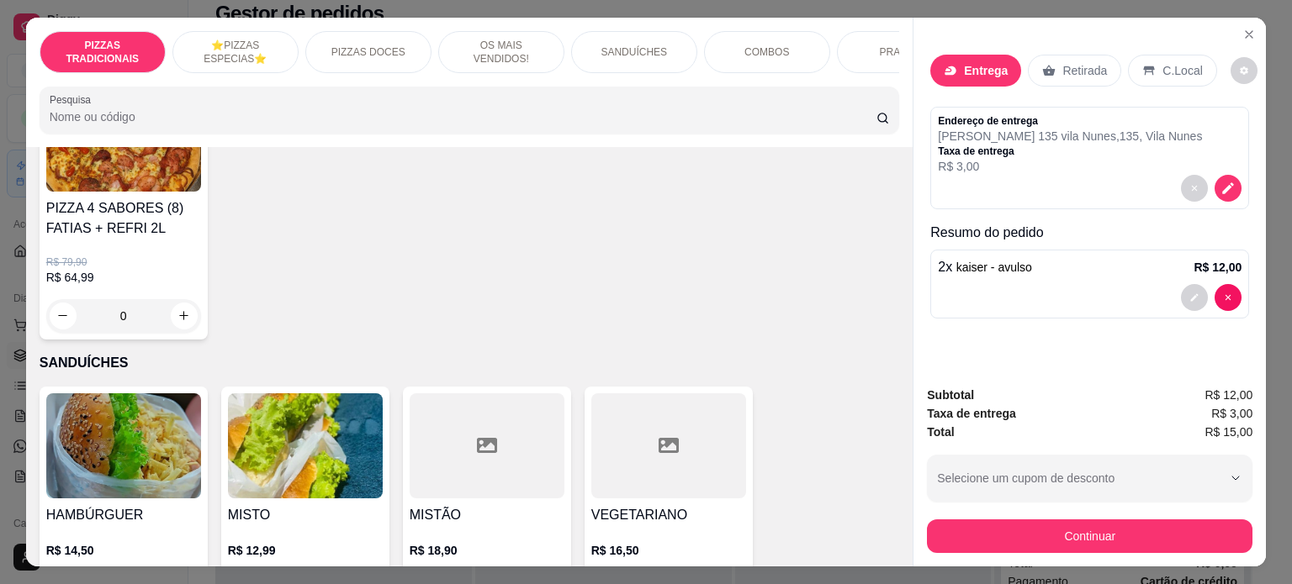
scroll to position [1271, 0]
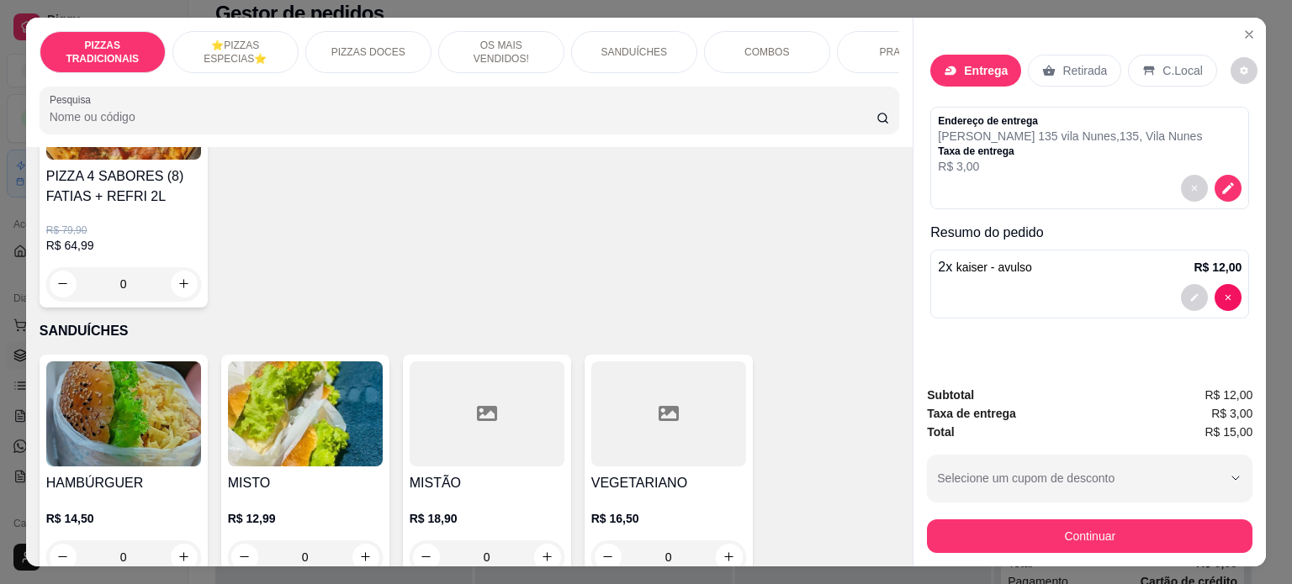
click at [77, 226] on div "R$ 79,90 R$ 64,99 0" at bounding box center [123, 254] width 155 height 94
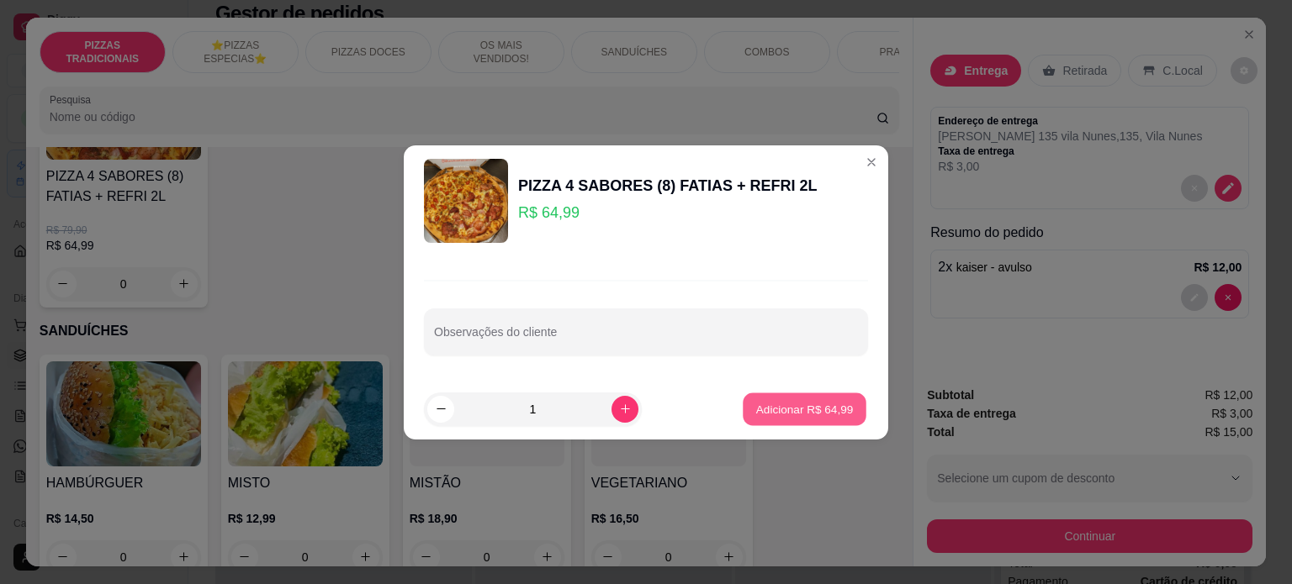
click at [778, 416] on p "Adicionar R$ 64,99" at bounding box center [805, 409] width 98 height 16
type input "1"
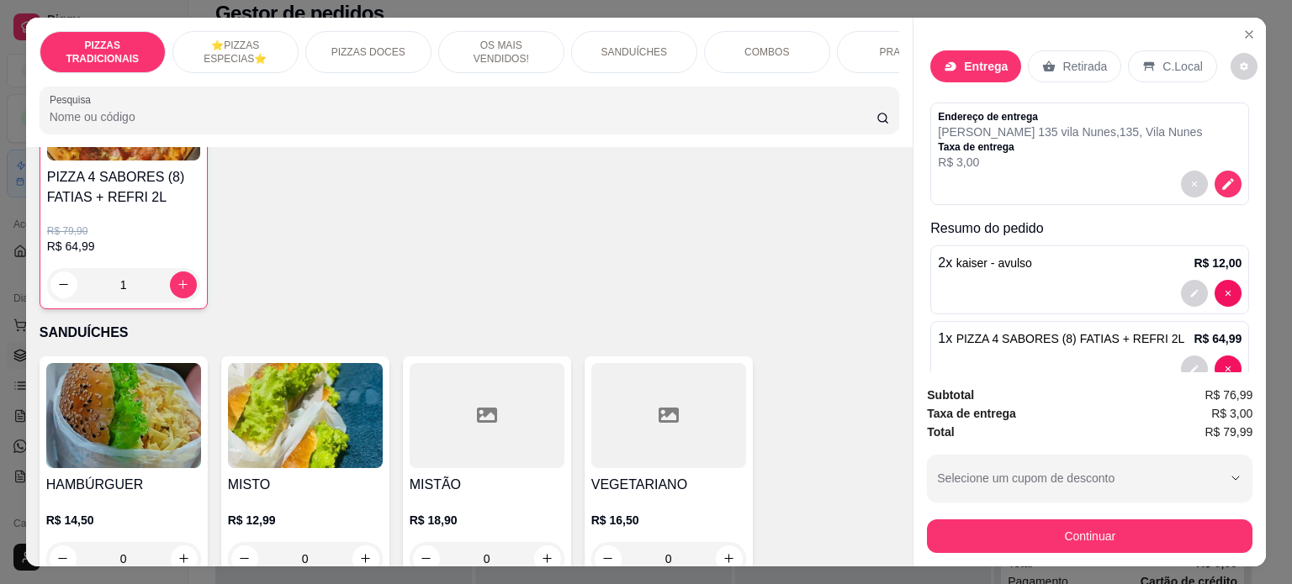
scroll to position [44, 0]
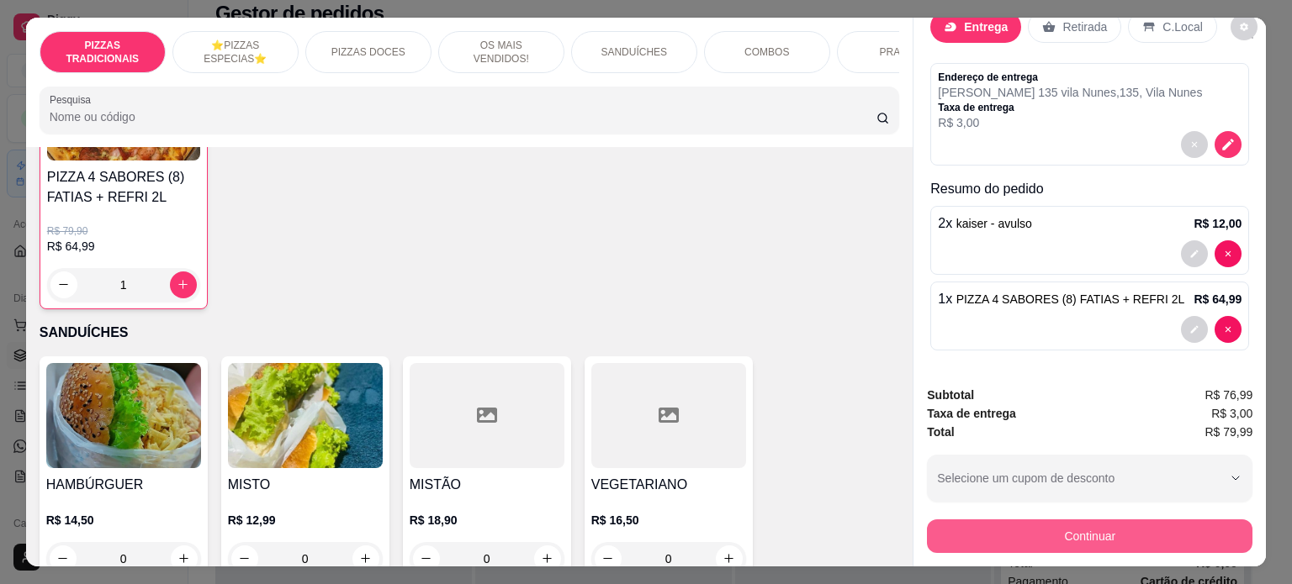
click at [1038, 520] on button "Continuar" at bounding box center [1089, 537] width 325 height 34
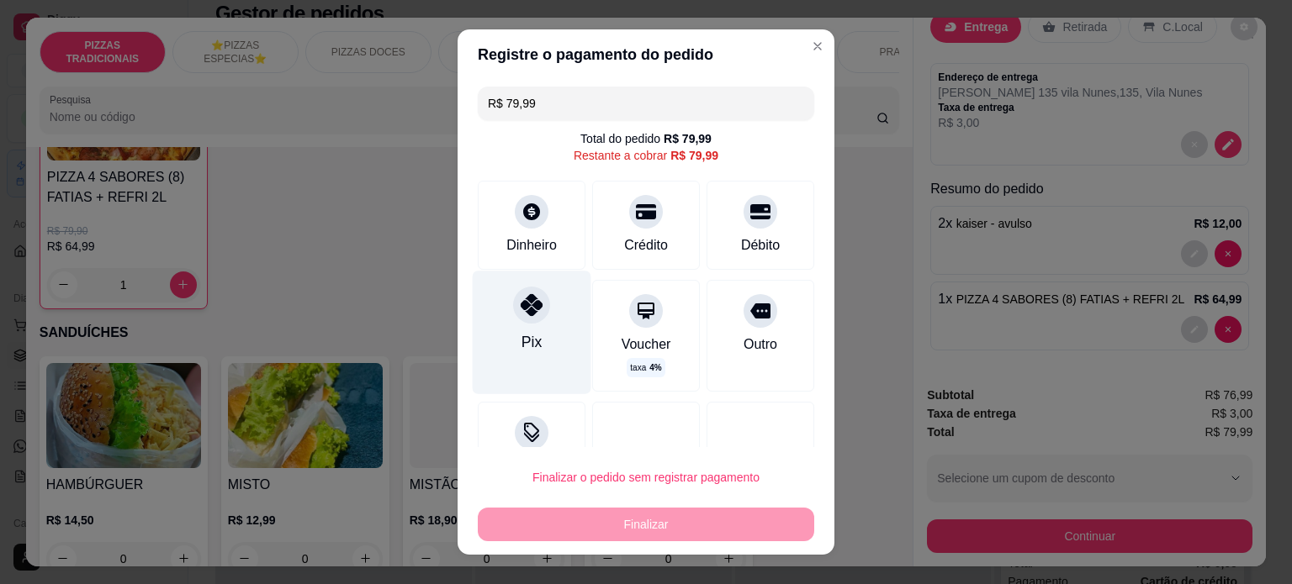
click at [525, 310] on icon at bounding box center [531, 305] width 22 height 22
type input "R$ 0,00"
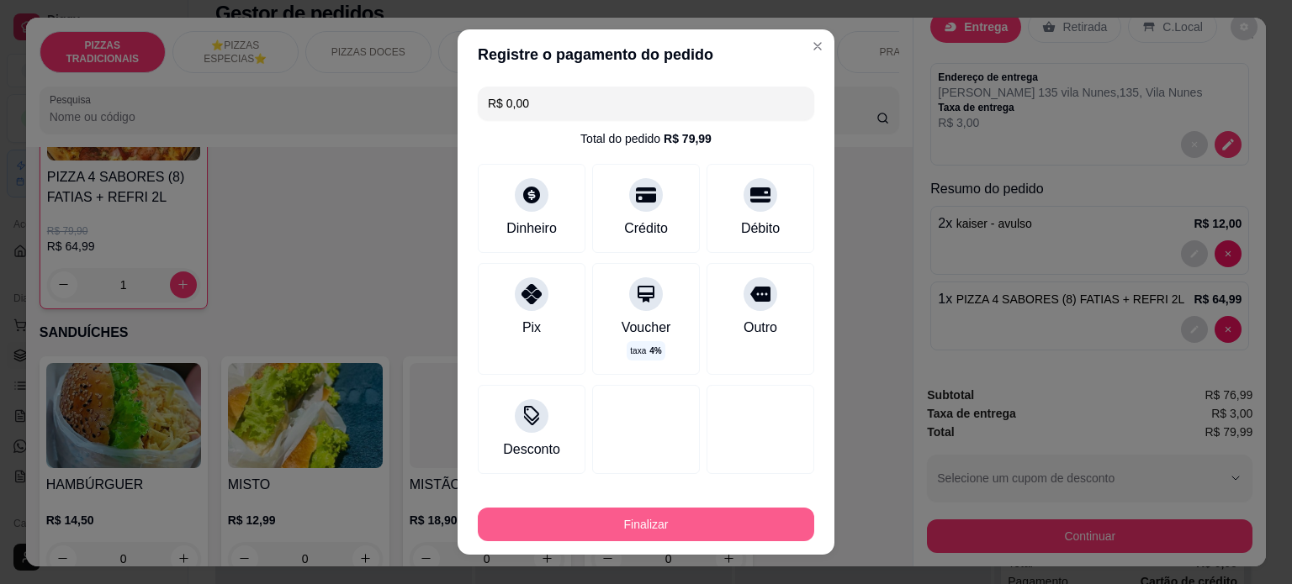
click at [659, 514] on button "Finalizar" at bounding box center [646, 525] width 336 height 34
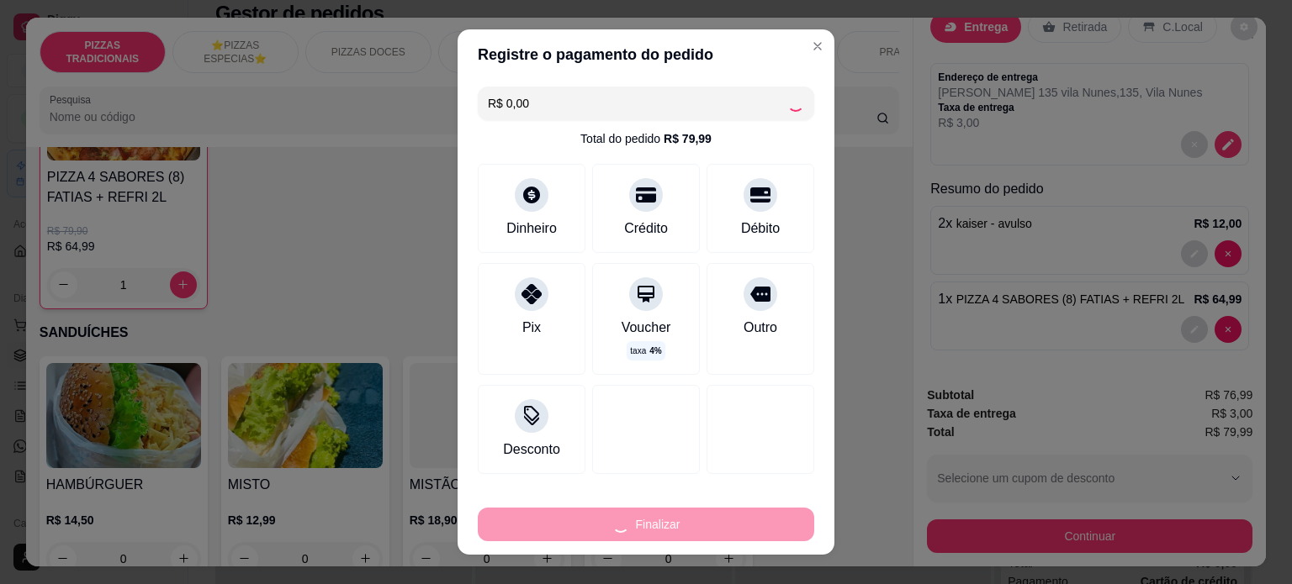
type input "0"
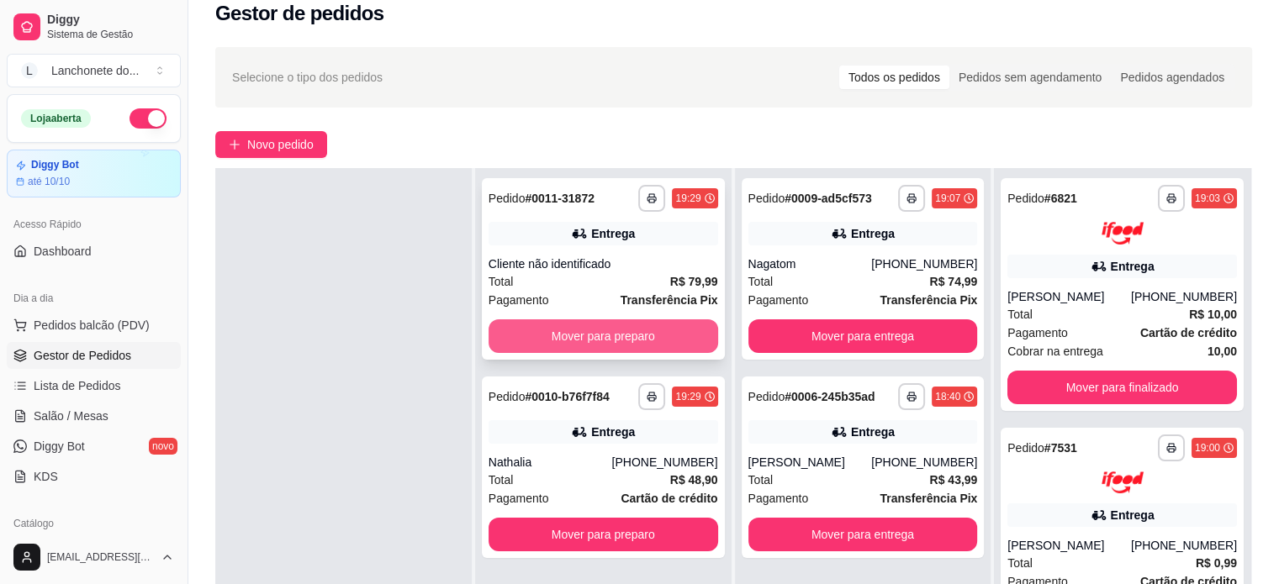
click at [545, 351] on button "Mover para preparo" at bounding box center [604, 337] width 230 height 34
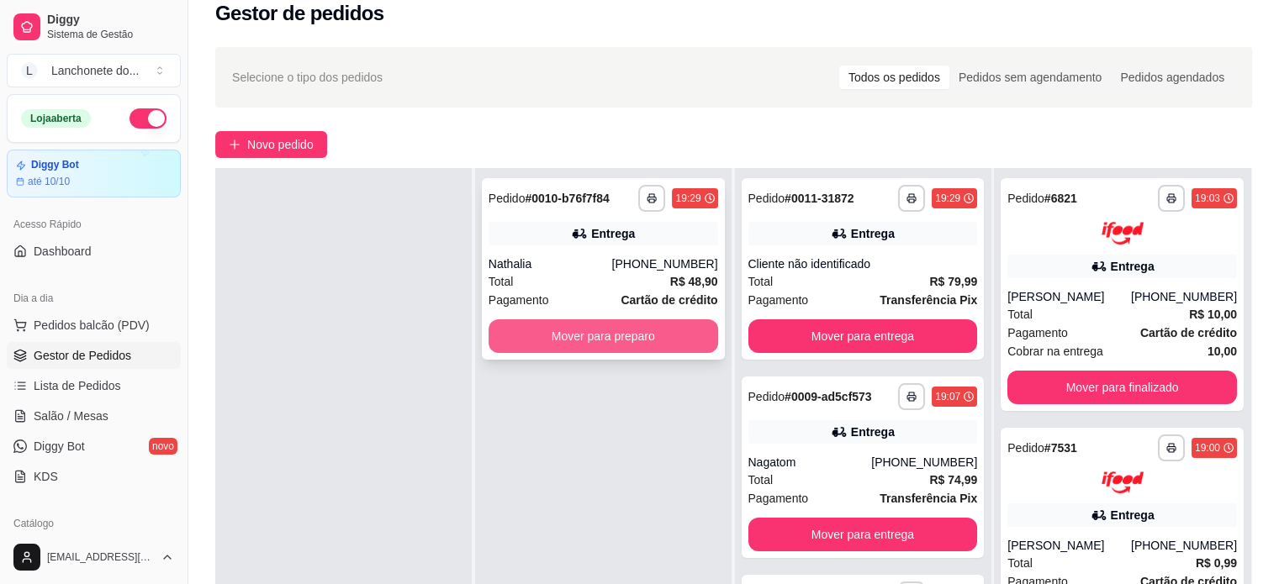
click at [551, 351] on button "Mover para preparo" at bounding box center [604, 337] width 230 height 34
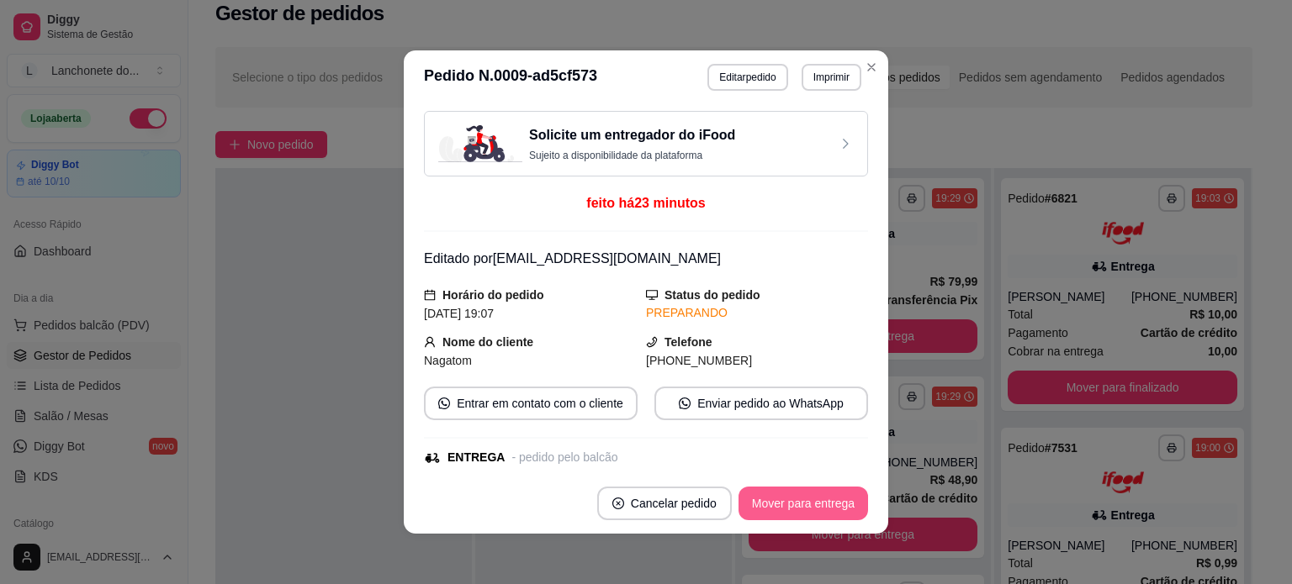
click at [784, 503] on button "Mover para entrega" at bounding box center [802, 504] width 129 height 34
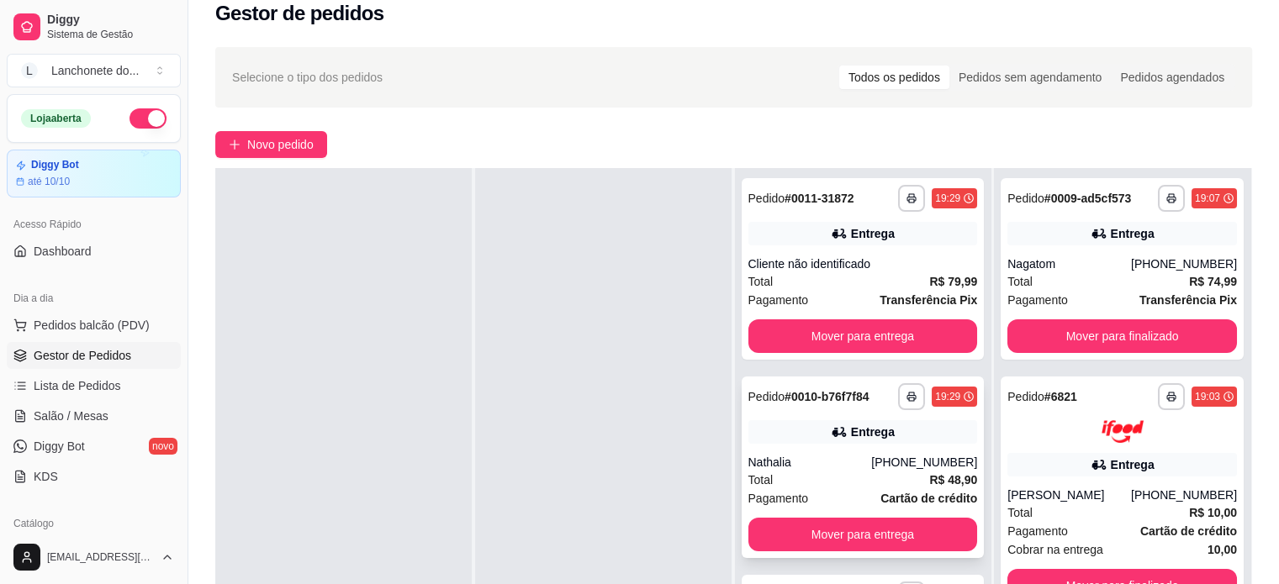
click at [851, 437] on div "Entrega" at bounding box center [873, 432] width 44 height 17
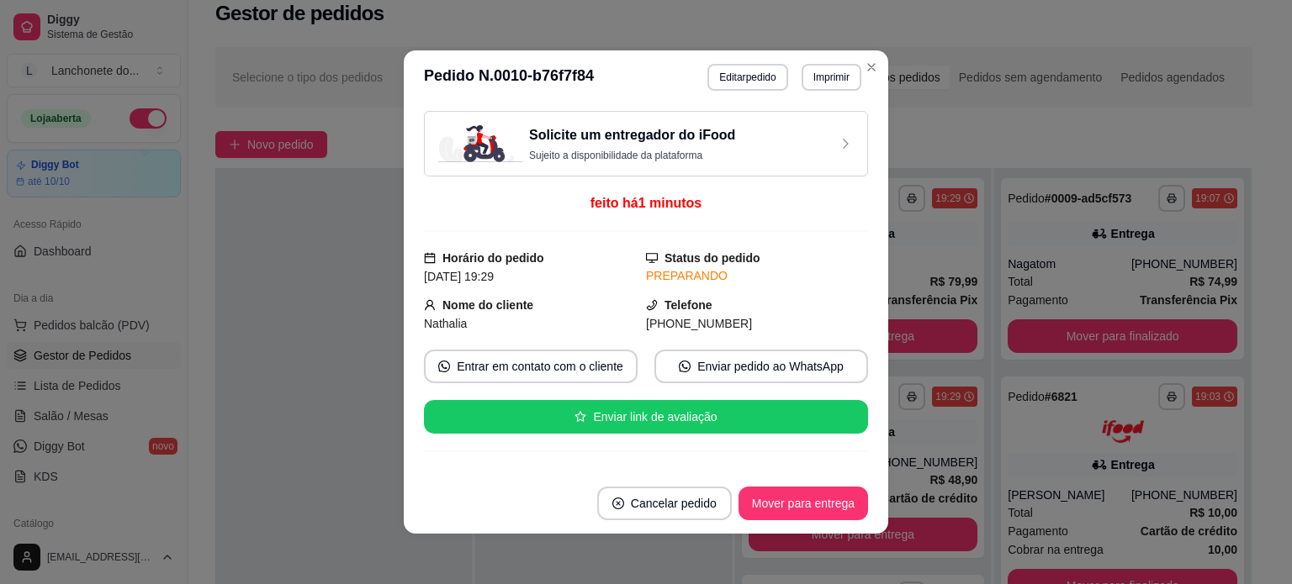
click at [720, 76] on button "Editar pedido" at bounding box center [747, 77] width 80 height 27
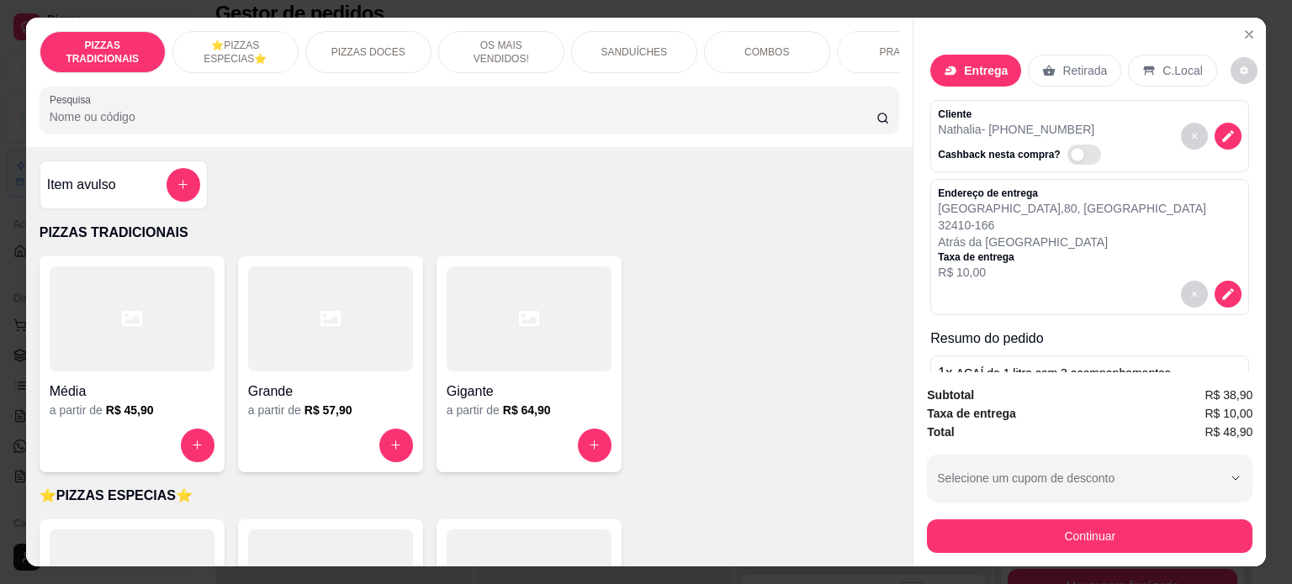
click at [1044, 264] on p "R$ 10,00" at bounding box center [1072, 272] width 268 height 17
click at [1035, 363] on p "1 x AÇAÍ de 1 litro com 3 acompanhamentos grátis" at bounding box center [1066, 383] width 256 height 40
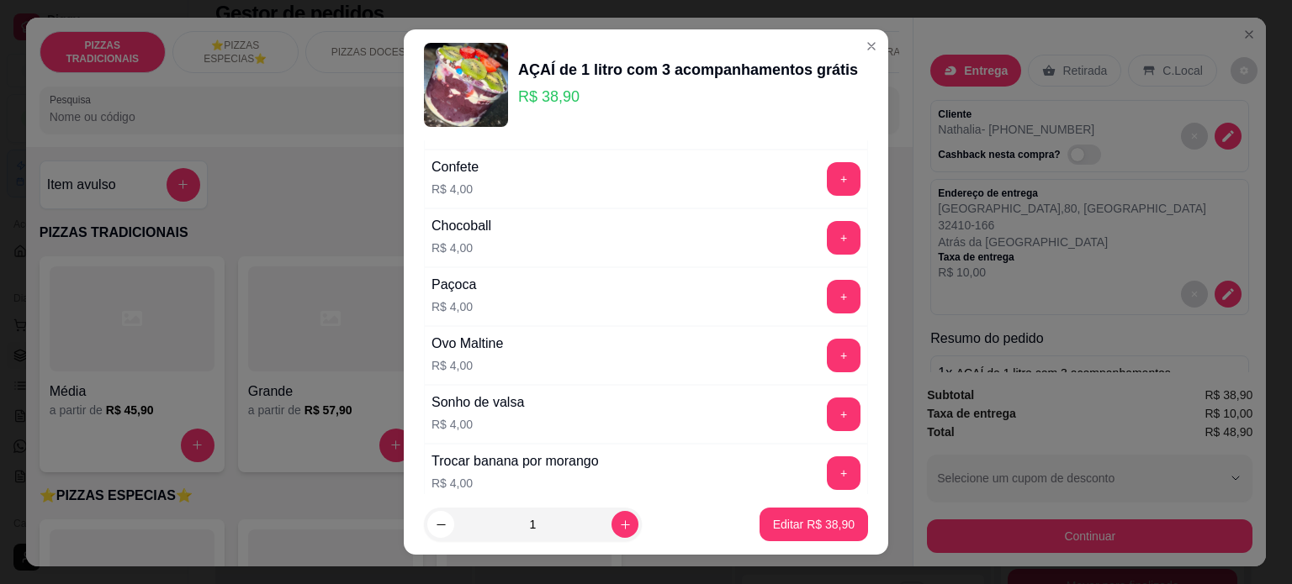
scroll to position [300, 0]
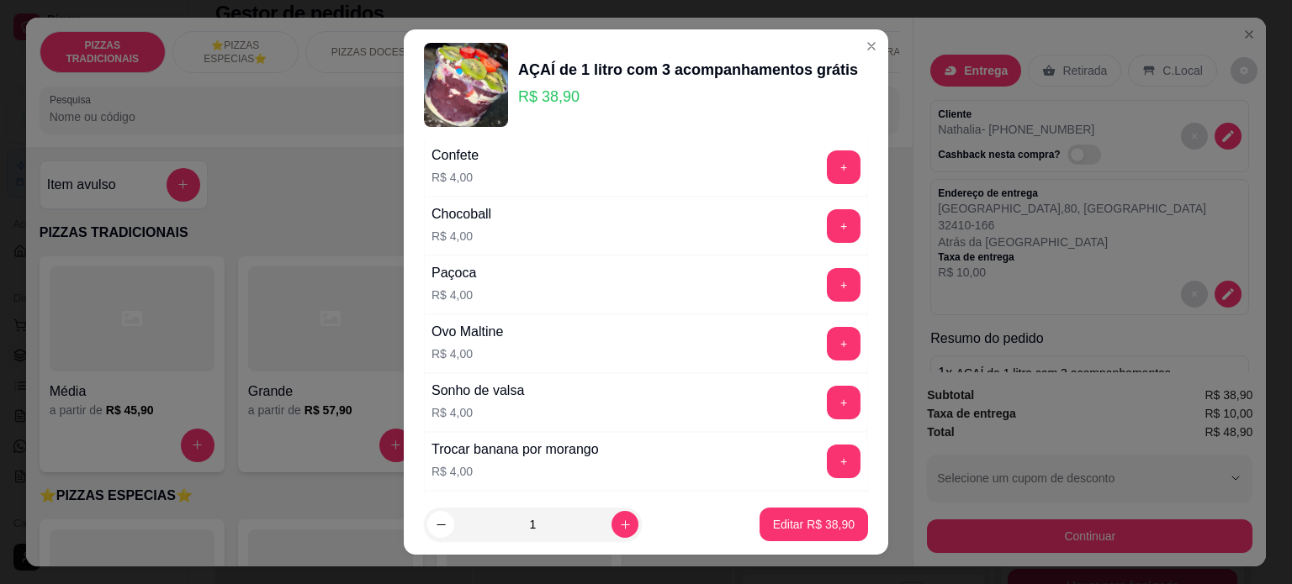
drag, startPoint x: 561, startPoint y: 261, endPoint x: 562, endPoint y: 284, distance: 23.6
click at [561, 263] on div "Paçoca R$ 4,00 +" at bounding box center [646, 285] width 444 height 59
click at [827, 337] on button "+" at bounding box center [844, 344] width 34 height 34
click at [800, 522] on p "Editar R$ 42,90" at bounding box center [813, 525] width 79 height 16
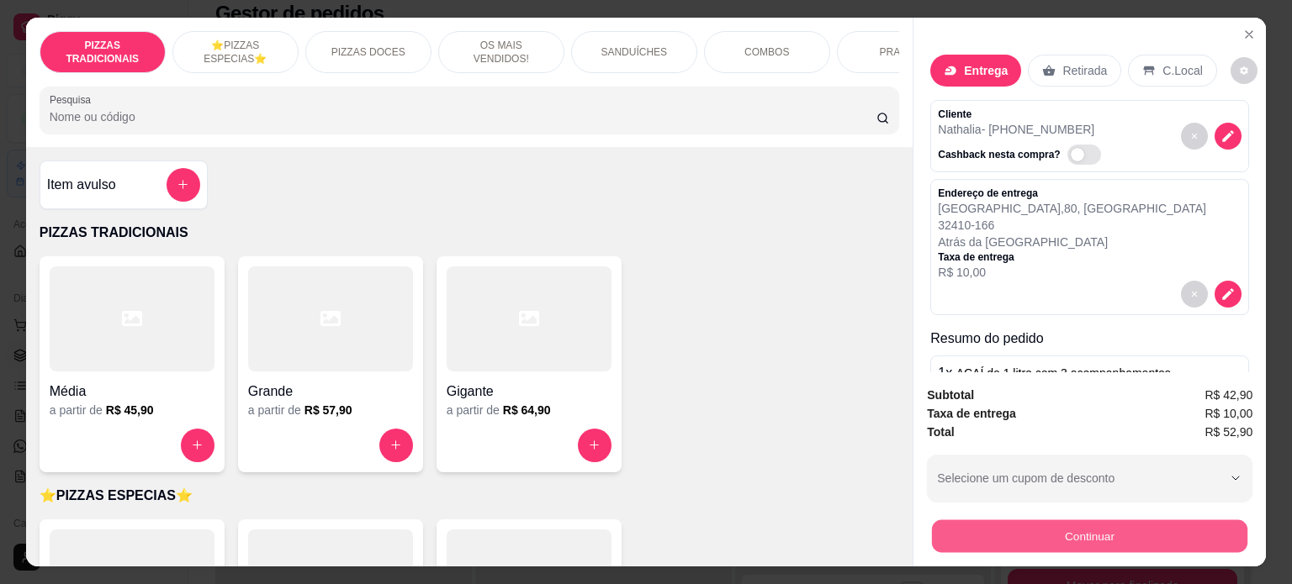
click at [969, 540] on button "Continuar" at bounding box center [1089, 536] width 315 height 33
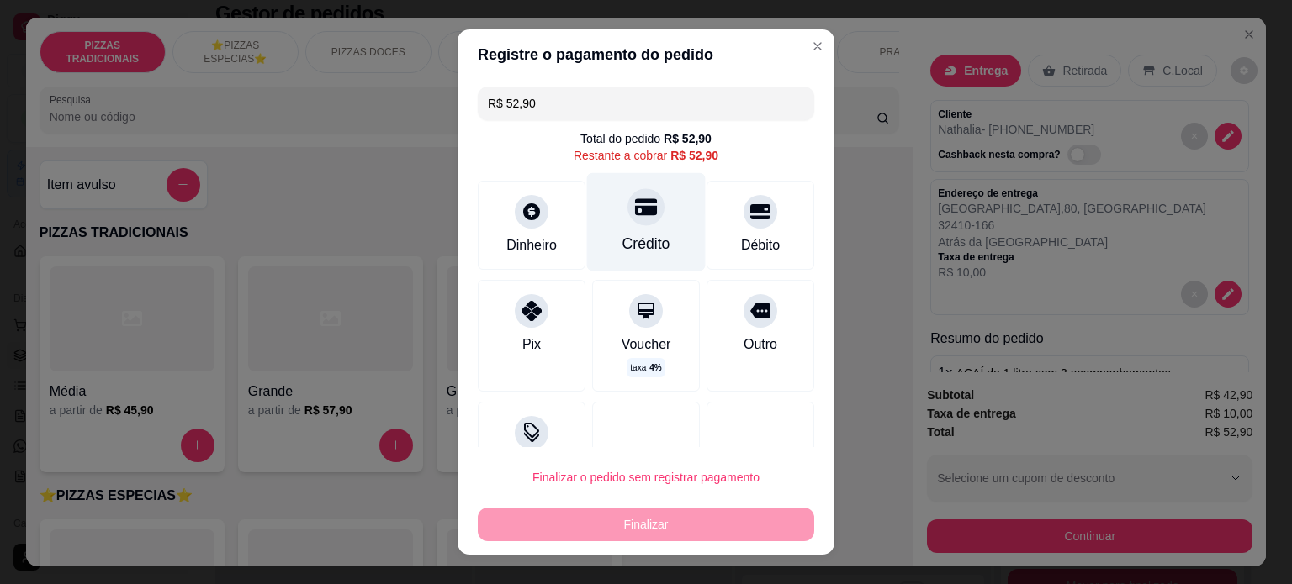
click at [643, 237] on div "Crédito" at bounding box center [646, 244] width 48 height 22
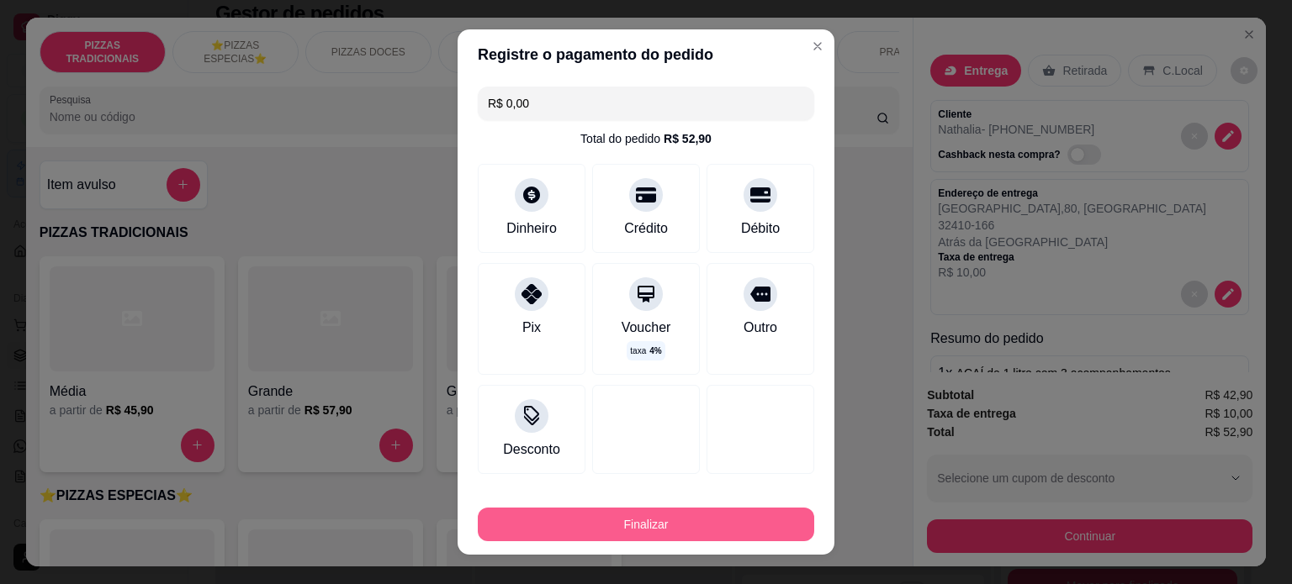
click at [626, 531] on button "Finalizar" at bounding box center [646, 525] width 336 height 34
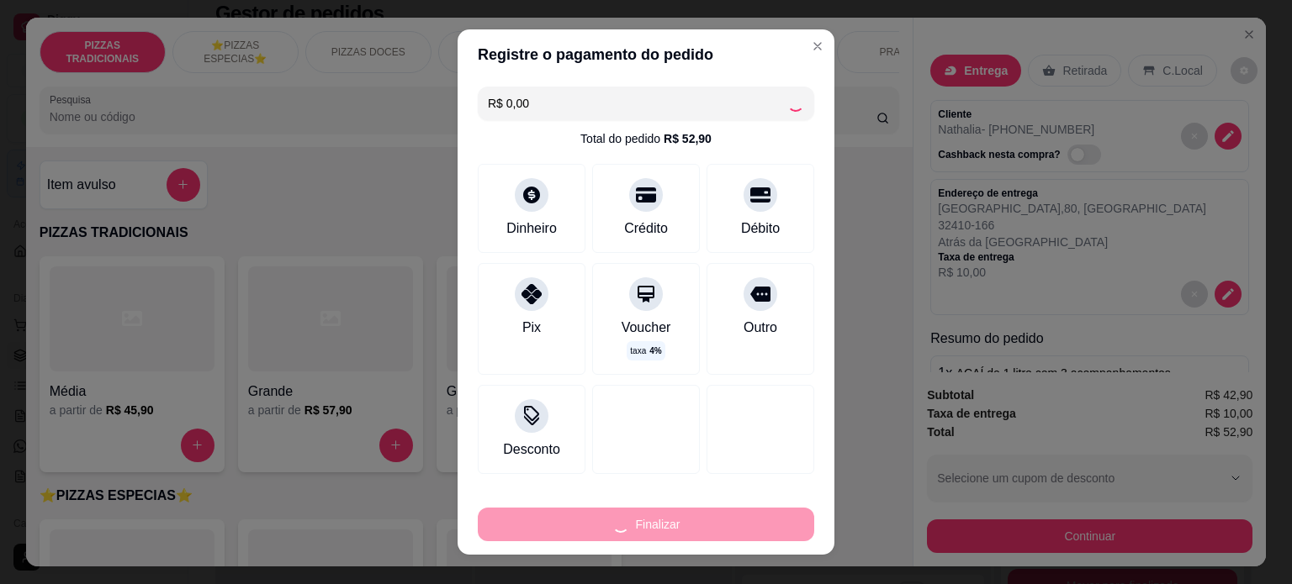
type input "-R$ 52,90"
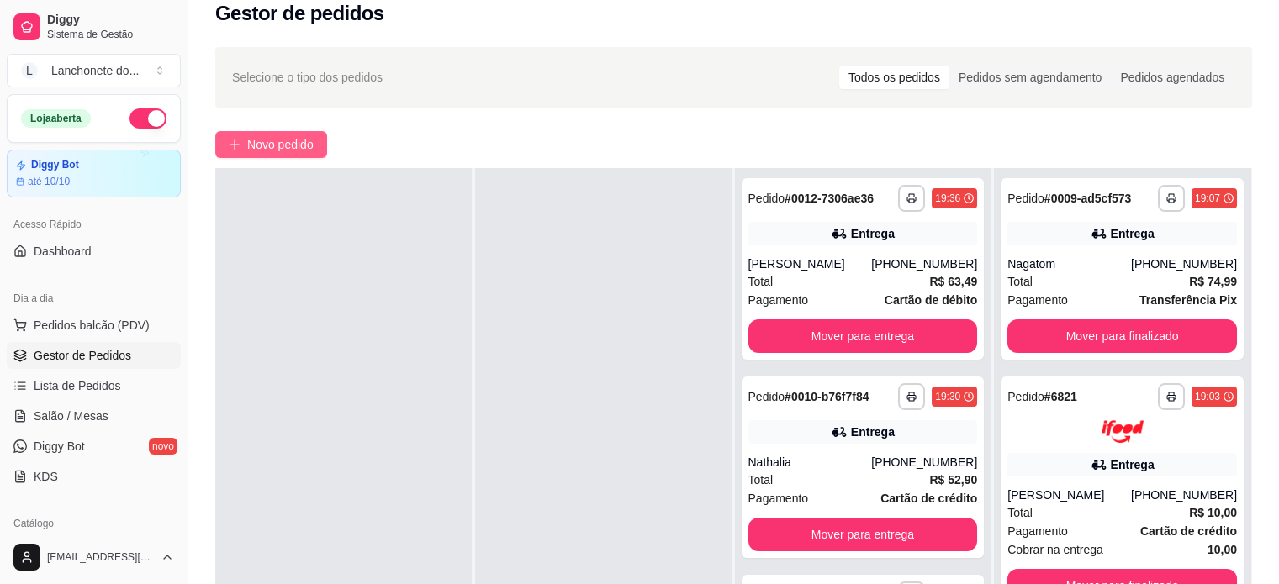
click at [273, 144] on span "Novo pedido" at bounding box center [280, 144] width 66 height 18
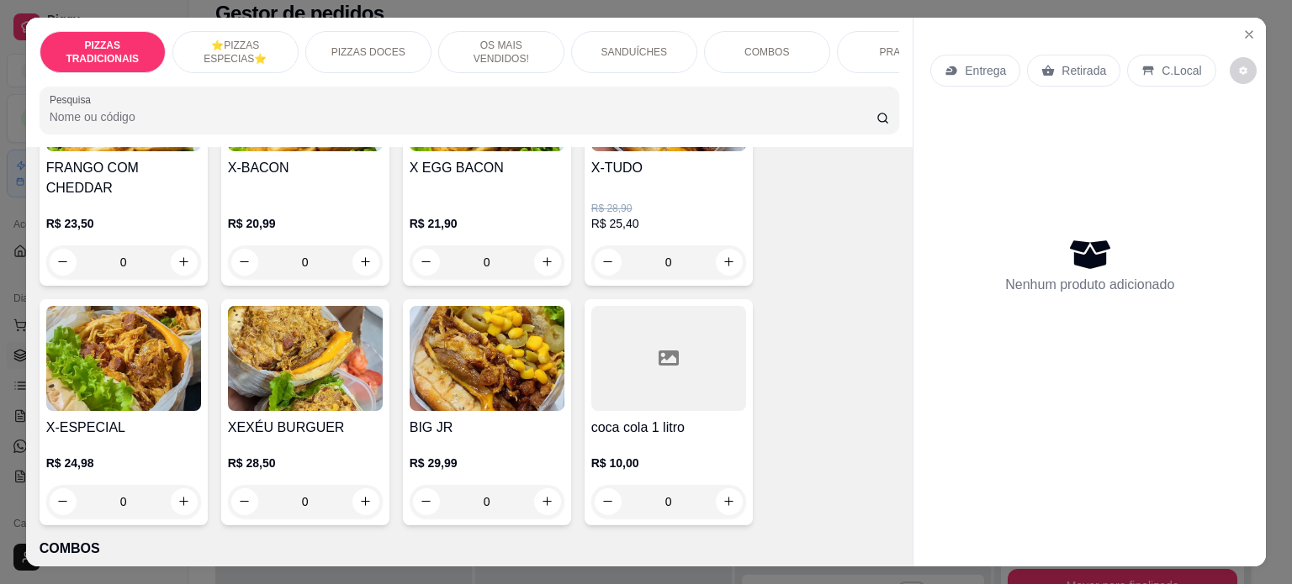
scroll to position [2087, 0]
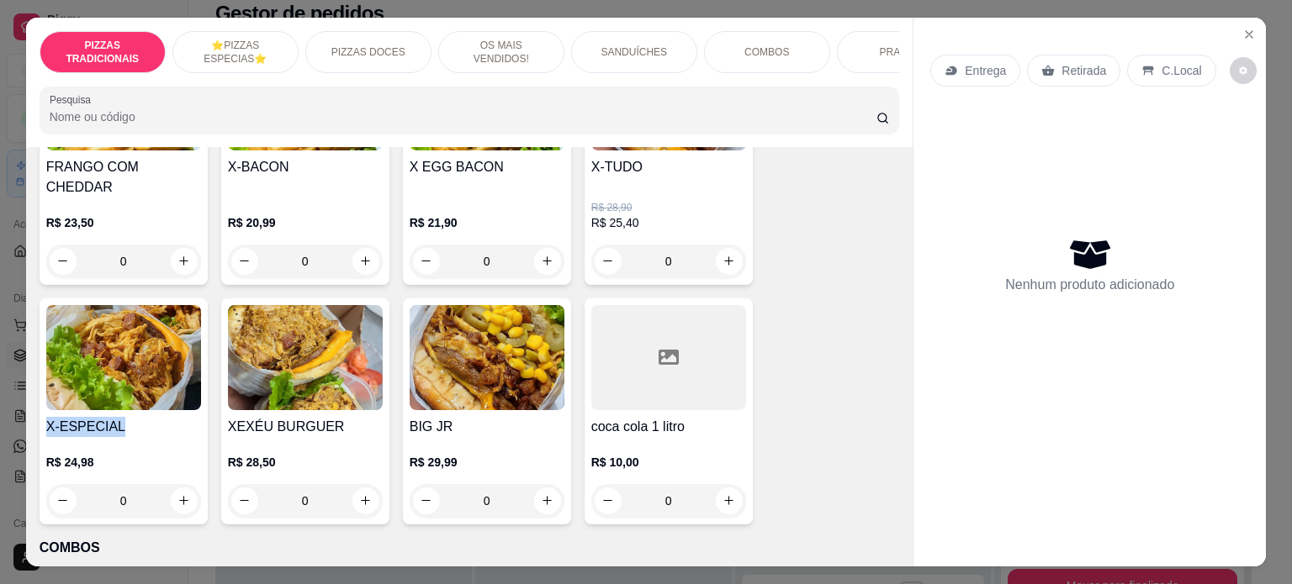
drag, startPoint x: 114, startPoint y: 408, endPoint x: 39, endPoint y: 404, distance: 75.8
click at [46, 417] on h4 "X-ESPECIAL" at bounding box center [123, 427] width 155 height 20
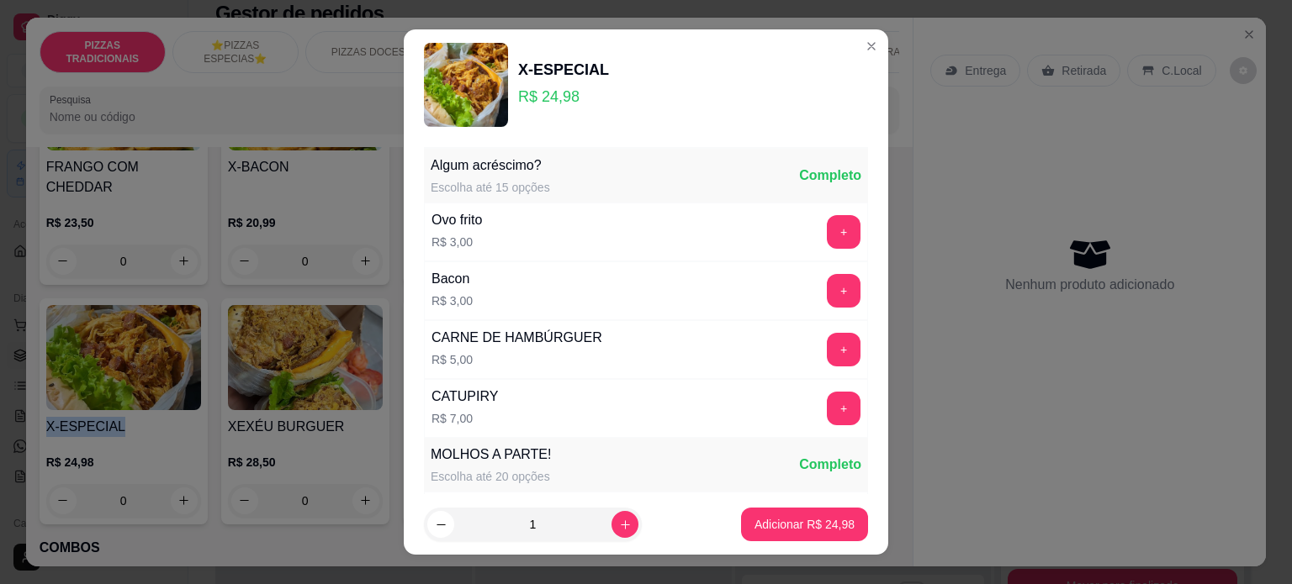
copy h4 "X-ESPECIAL"
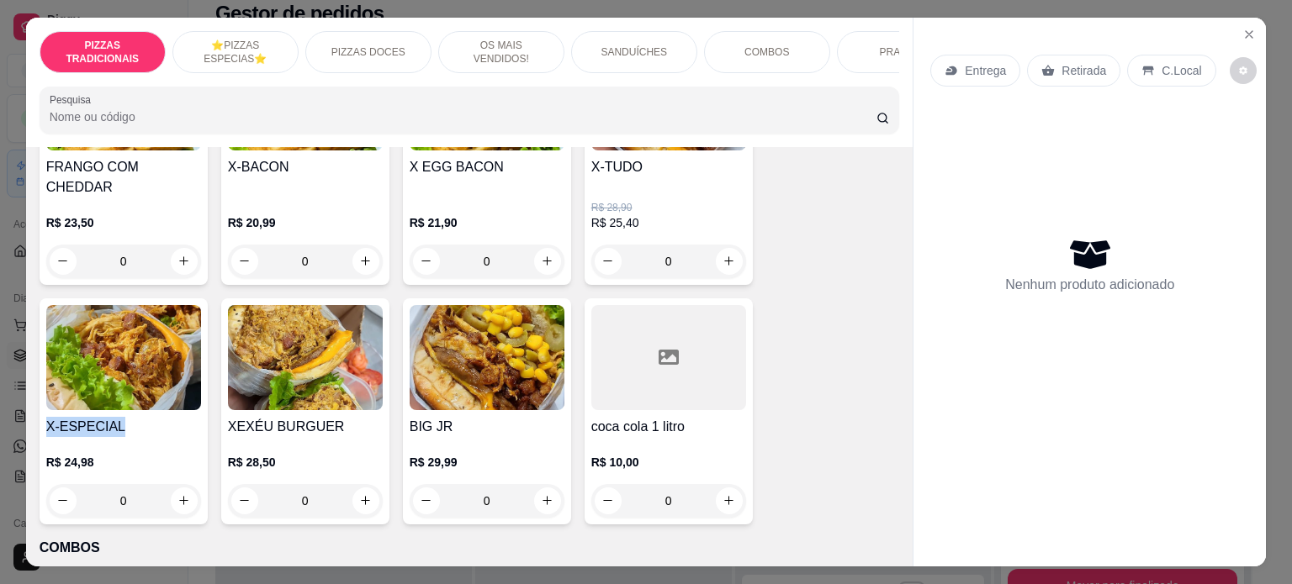
copy h4 "X-ESPECIAL"
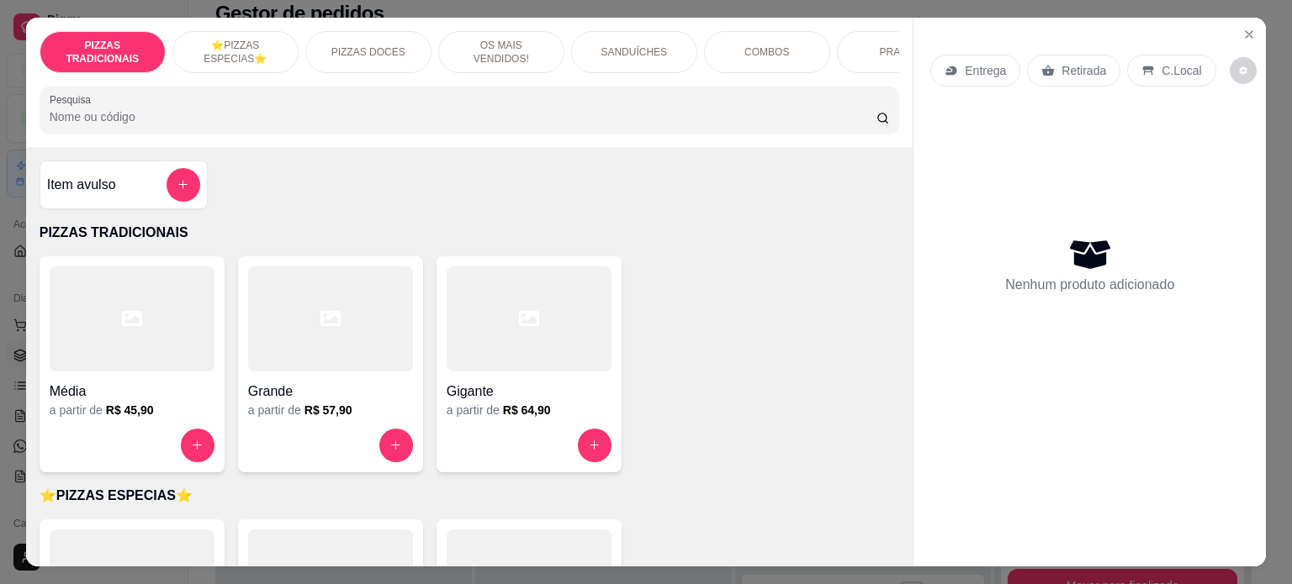
click at [108, 195] on h4 "Item avulso" at bounding box center [81, 185] width 69 height 20
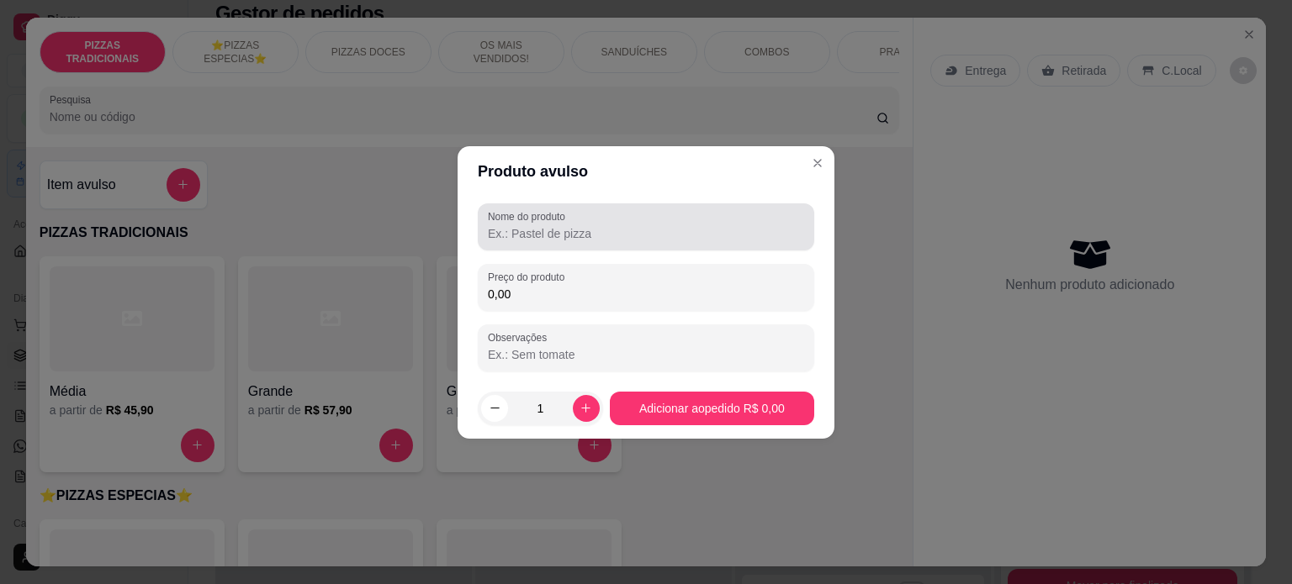
click at [493, 236] on input "Nome do produto" at bounding box center [646, 233] width 316 height 17
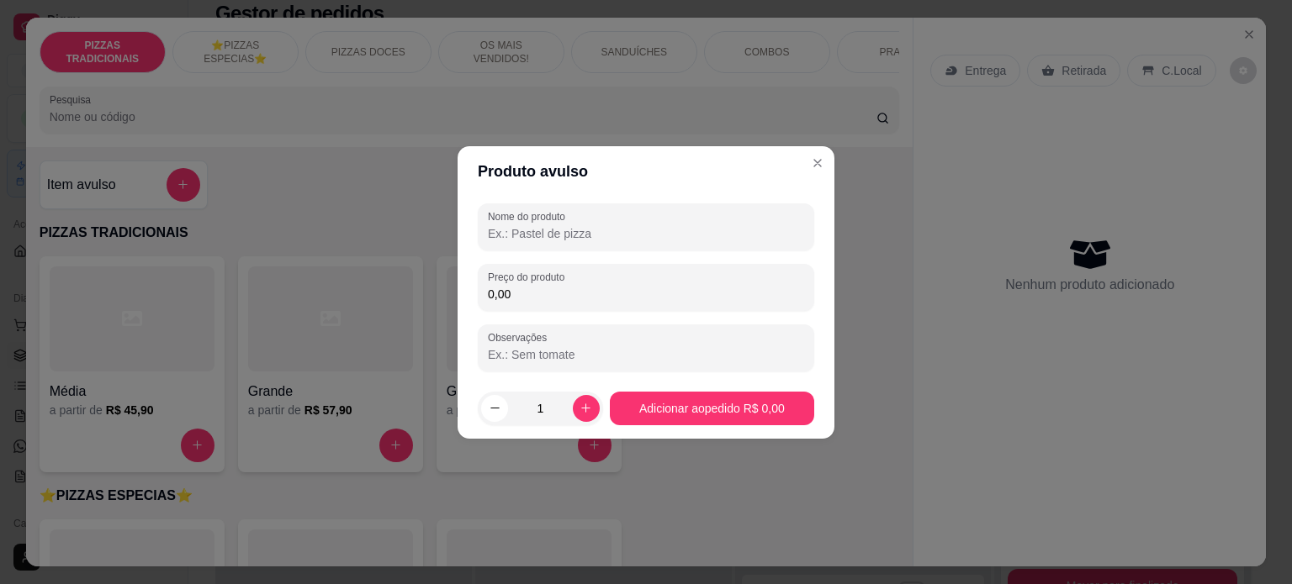
paste input "X-ESPECIAL"
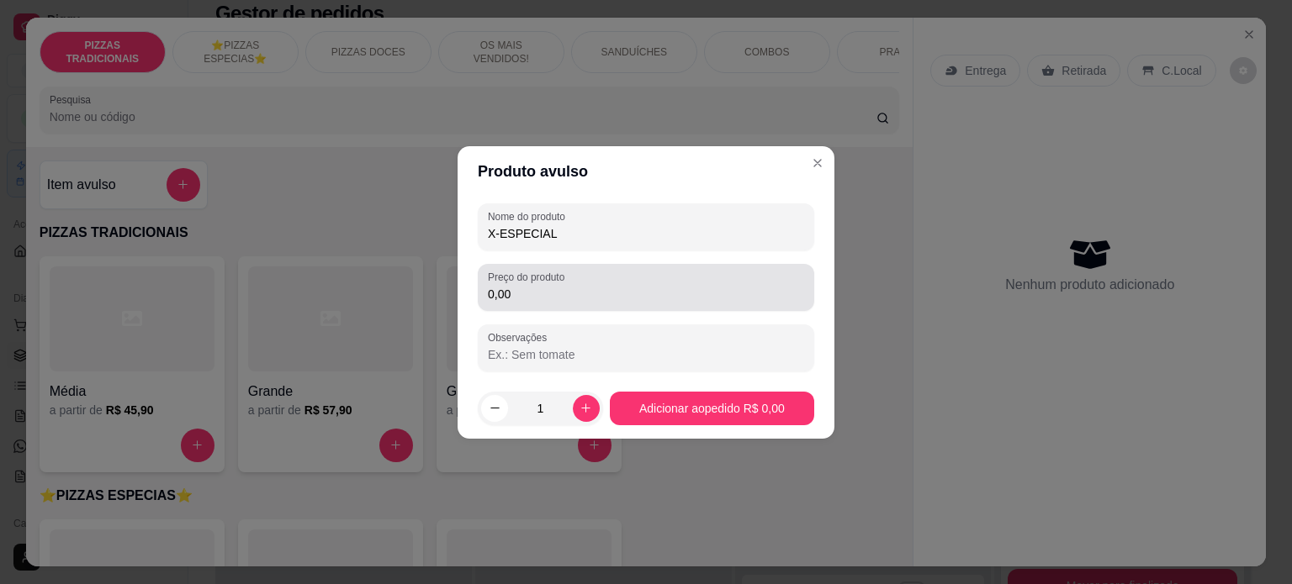
type input "X-ESPECIAL"
click at [549, 298] on input "0,00" at bounding box center [646, 294] width 316 height 17
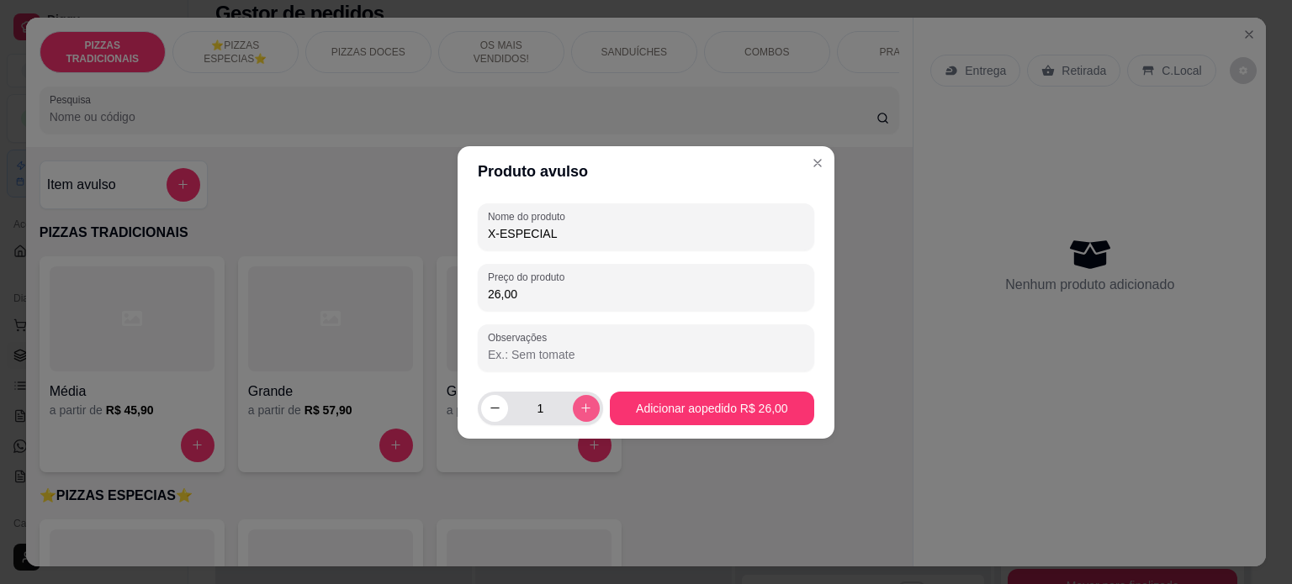
type input "26,00"
click at [583, 403] on icon "increase-product-quantity" at bounding box center [585, 408] width 13 height 13
type input "2"
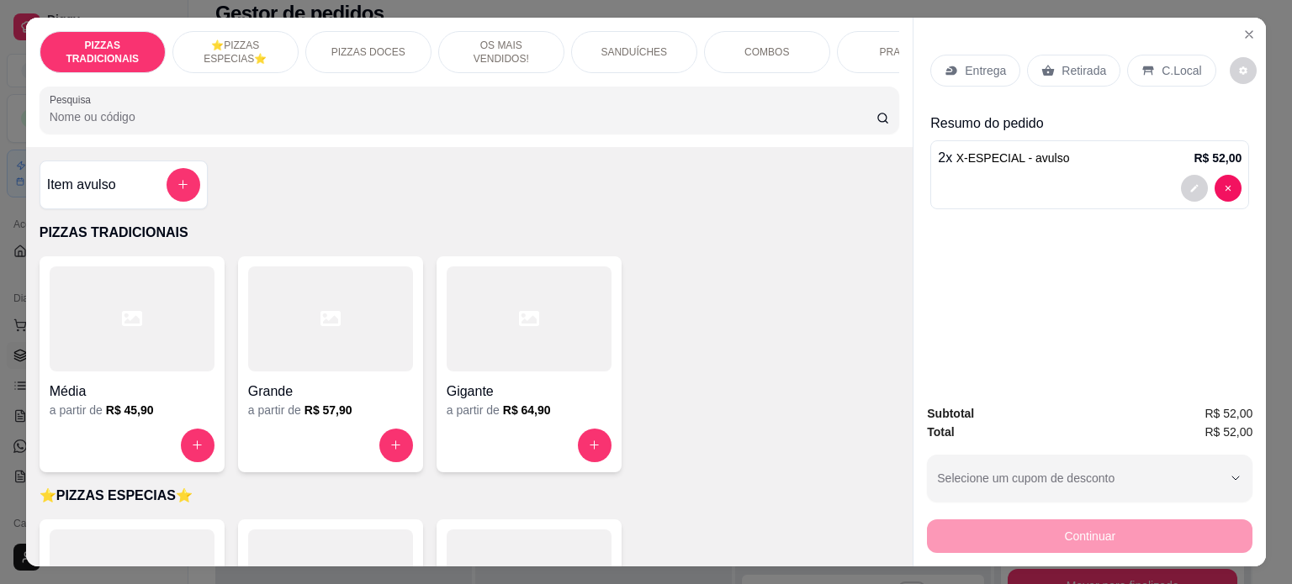
click at [978, 73] on div "Entrega" at bounding box center [975, 71] width 90 height 32
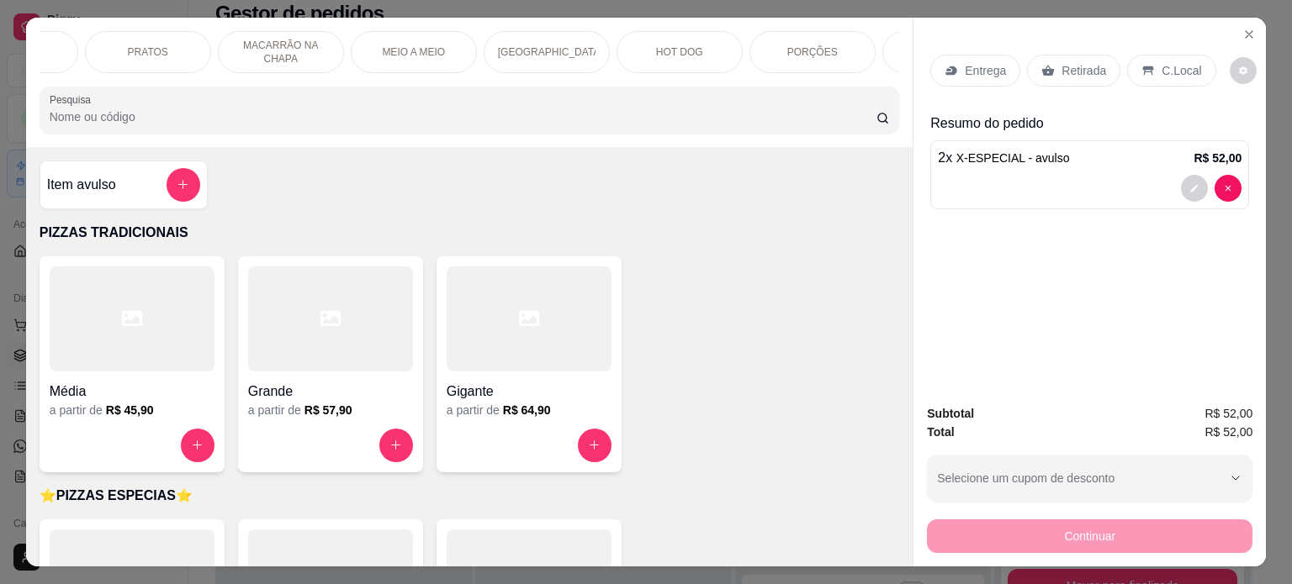
scroll to position [0, 1259]
click at [735, 49] on div "BEBIDAS" at bounding box center [704, 52] width 126 height 42
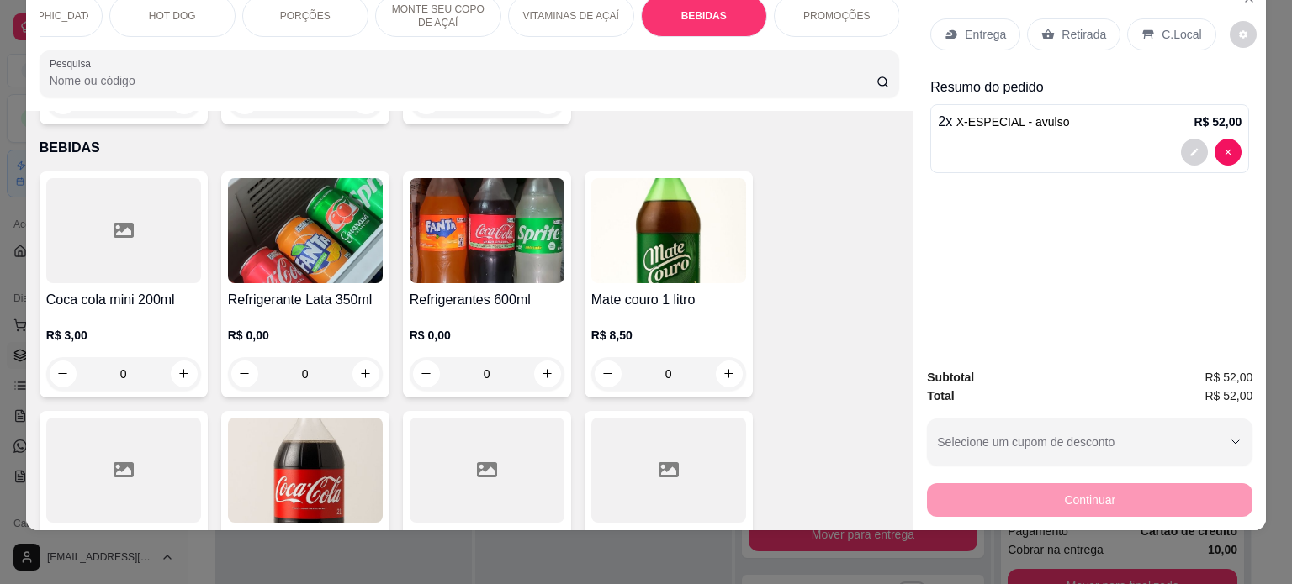
click at [68, 450] on div at bounding box center [123, 470] width 155 height 105
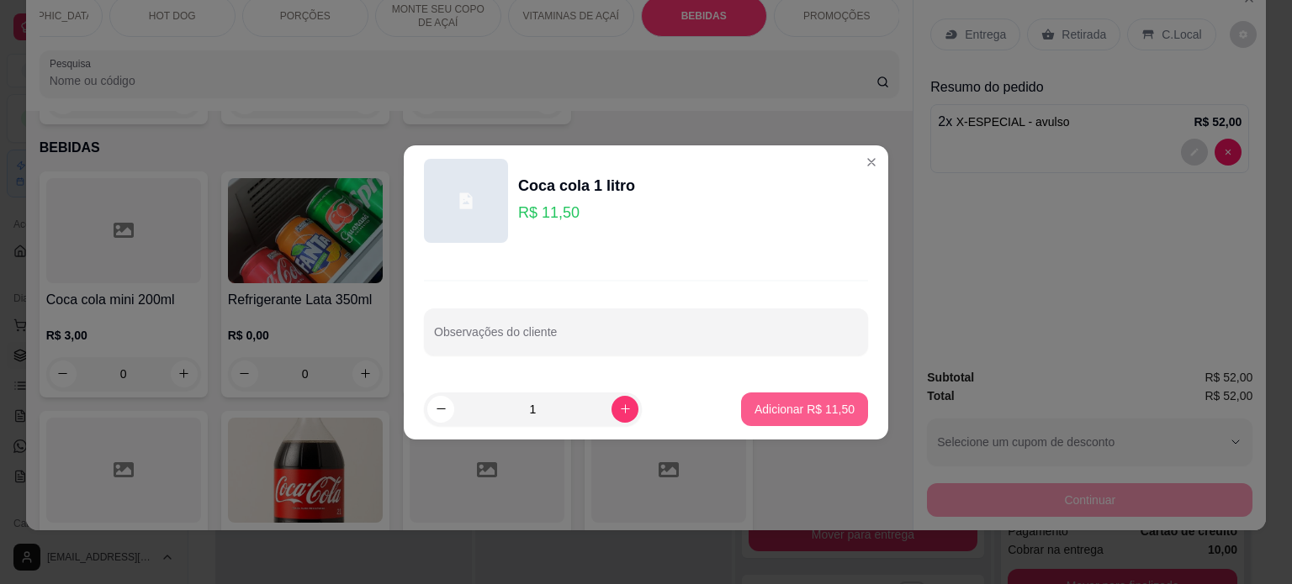
click at [796, 399] on button "Adicionar R$ 11,50" at bounding box center [804, 410] width 127 height 34
type input "1"
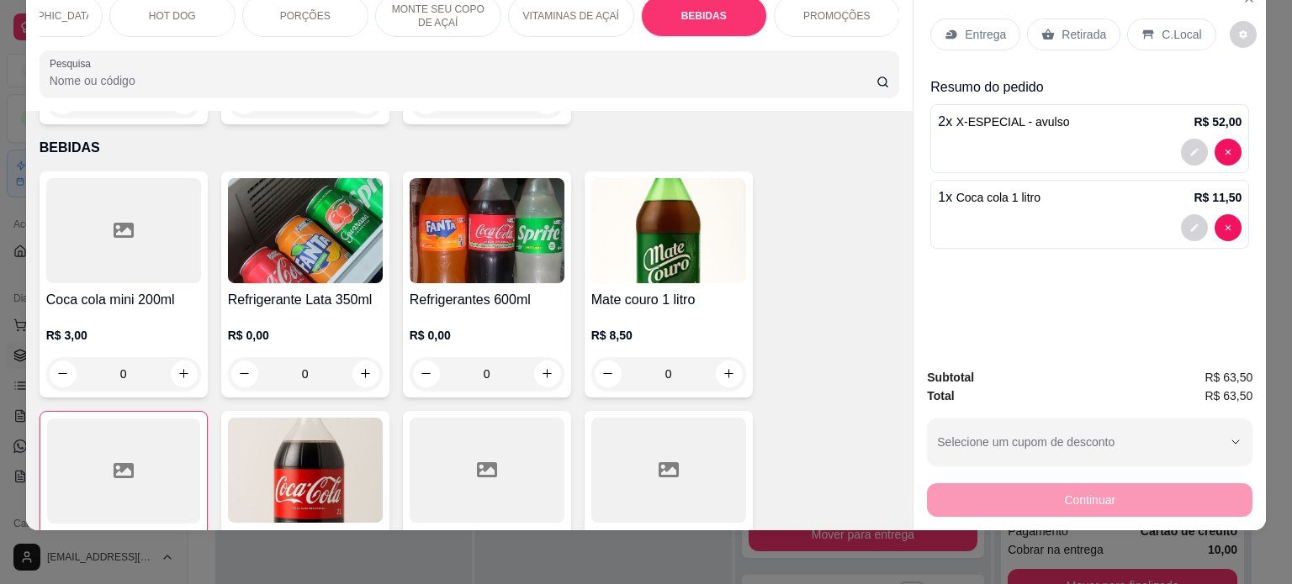
click at [952, 24] on div "Entrega" at bounding box center [975, 34] width 90 height 32
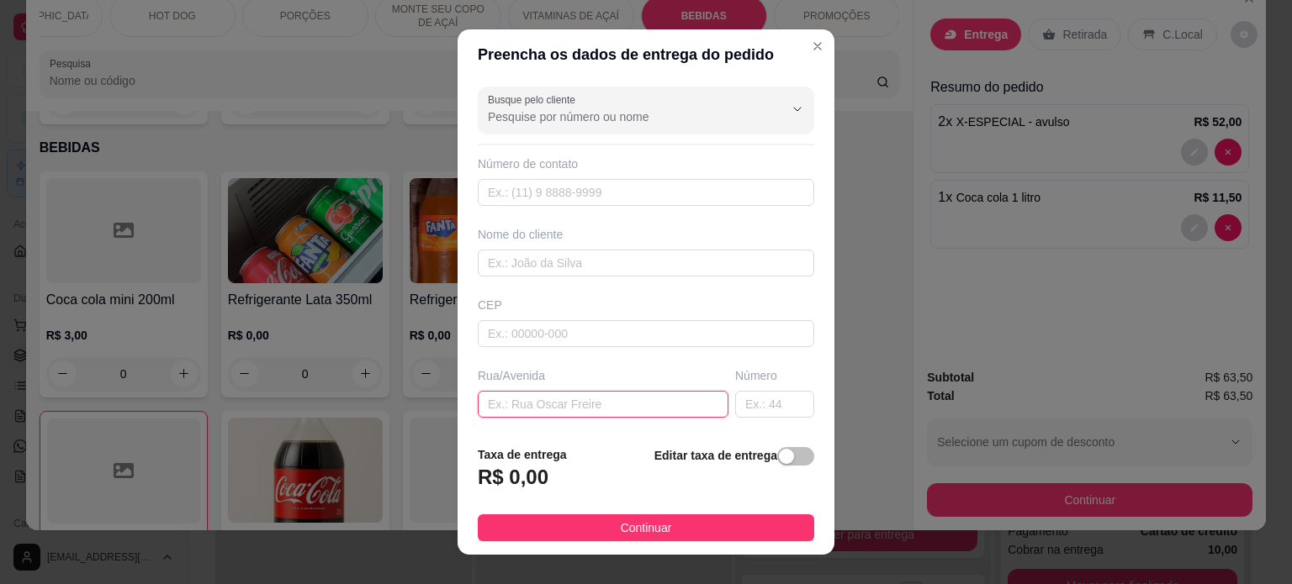
click at [515, 403] on input "text" at bounding box center [603, 404] width 251 height 27
type input "rua itapoa"
click at [735, 401] on input "text" at bounding box center [774, 404] width 79 height 27
type input "89"
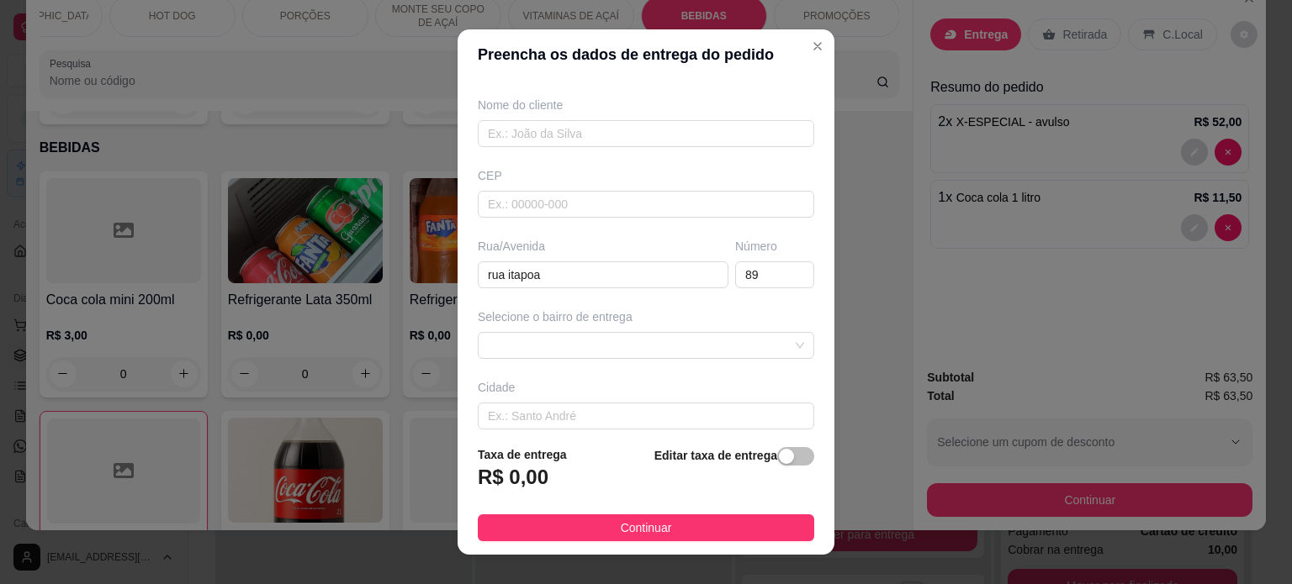
scroll to position [141, 0]
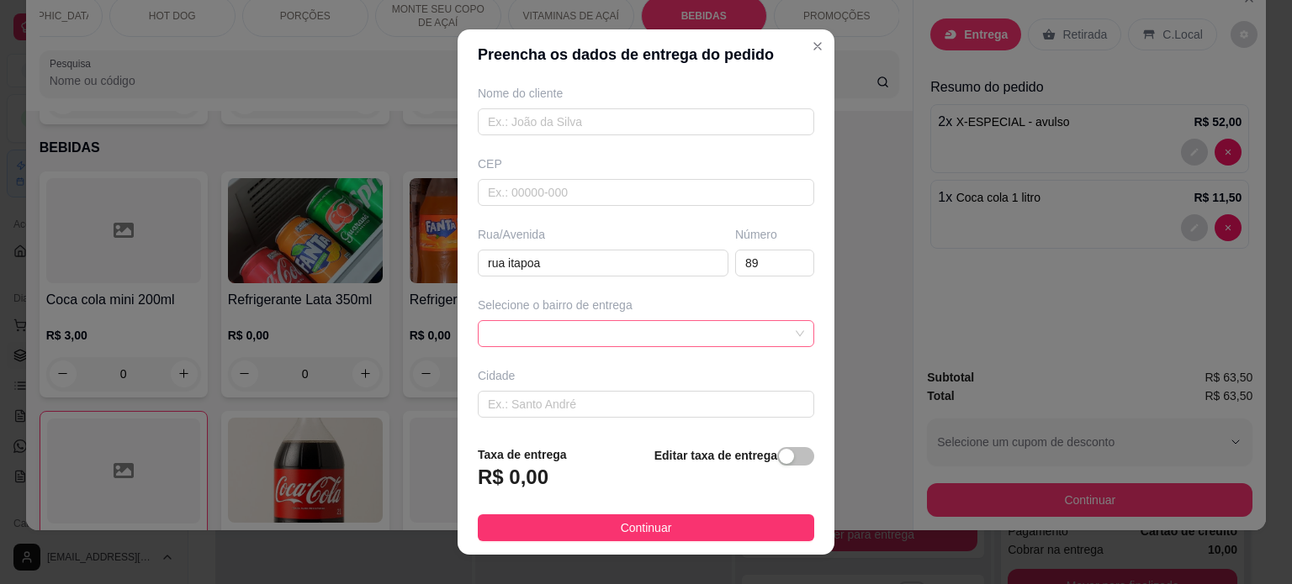
click at [590, 330] on span at bounding box center [646, 333] width 316 height 25
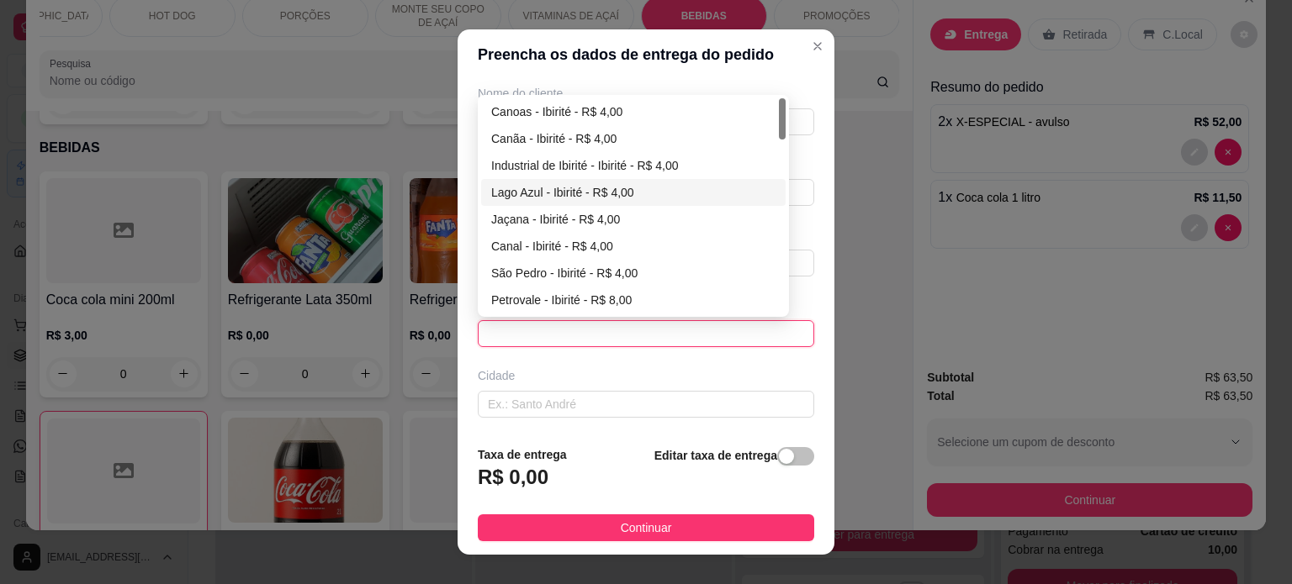
click at [495, 191] on div "Lago Azul - Ibirité - R$ 4,00" at bounding box center [633, 192] width 284 height 18
type input "Ibirité"
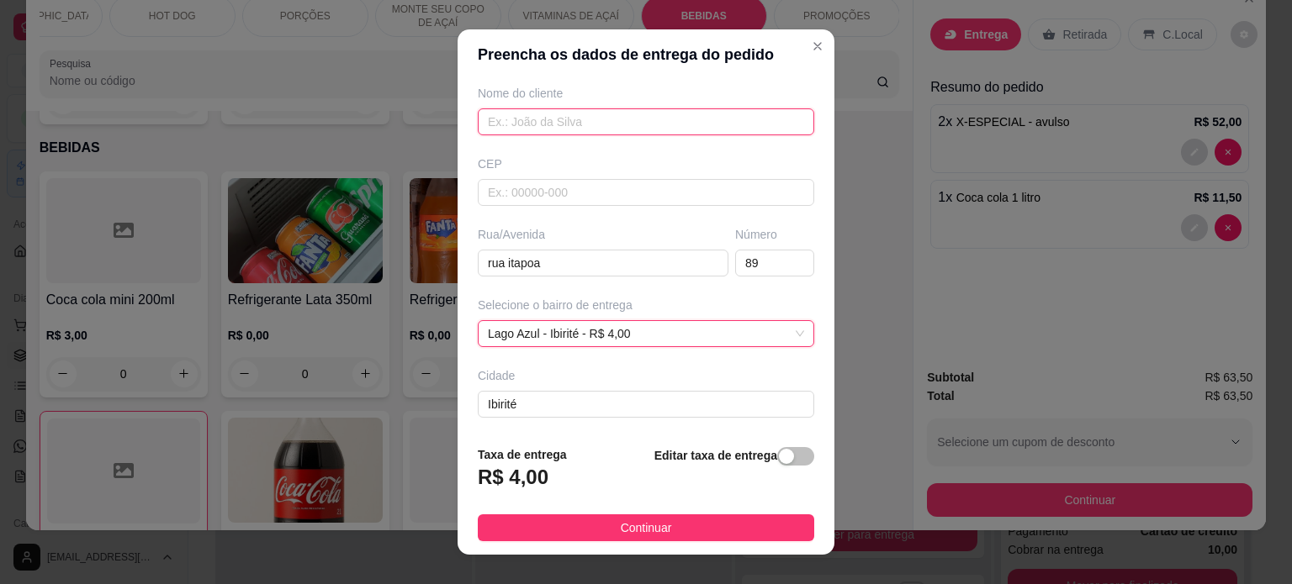
click at [531, 121] on input "text" at bounding box center [646, 121] width 336 height 27
type input "eddi"
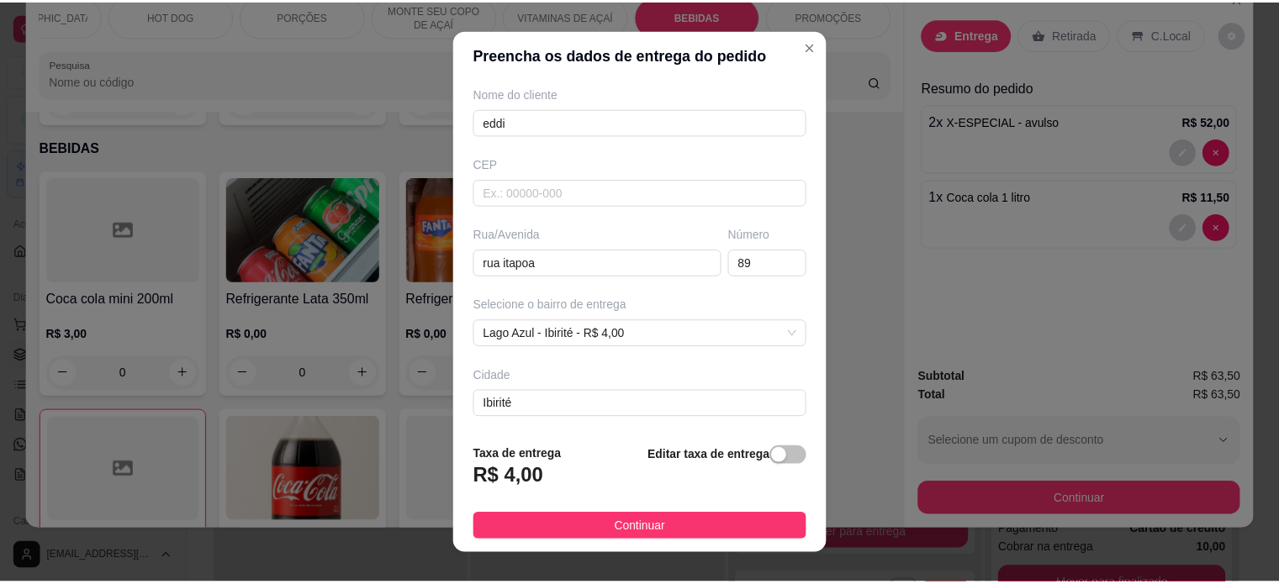
scroll to position [66, 0]
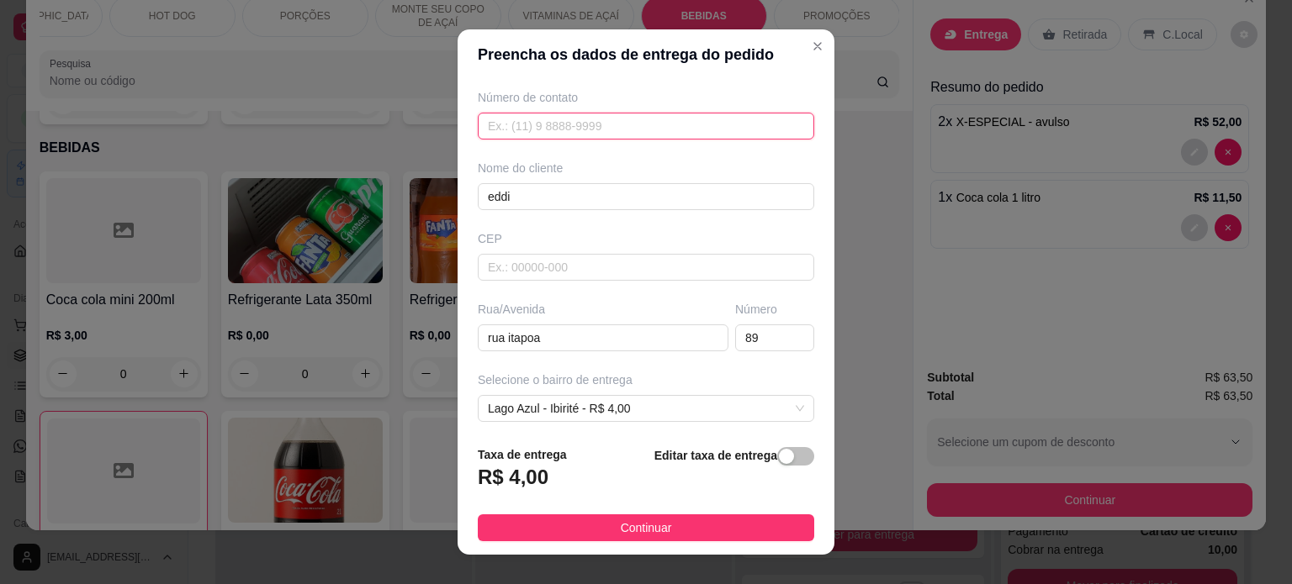
click at [505, 120] on input "text" at bounding box center [646, 126] width 336 height 27
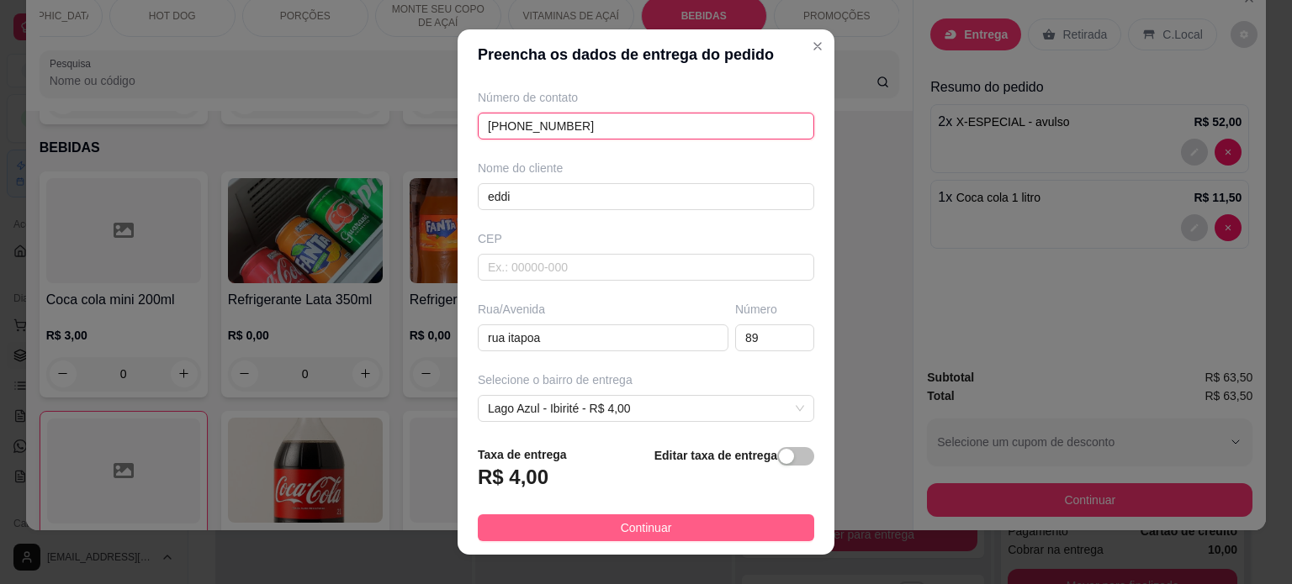
type input "[PHONE_NUMBER]"
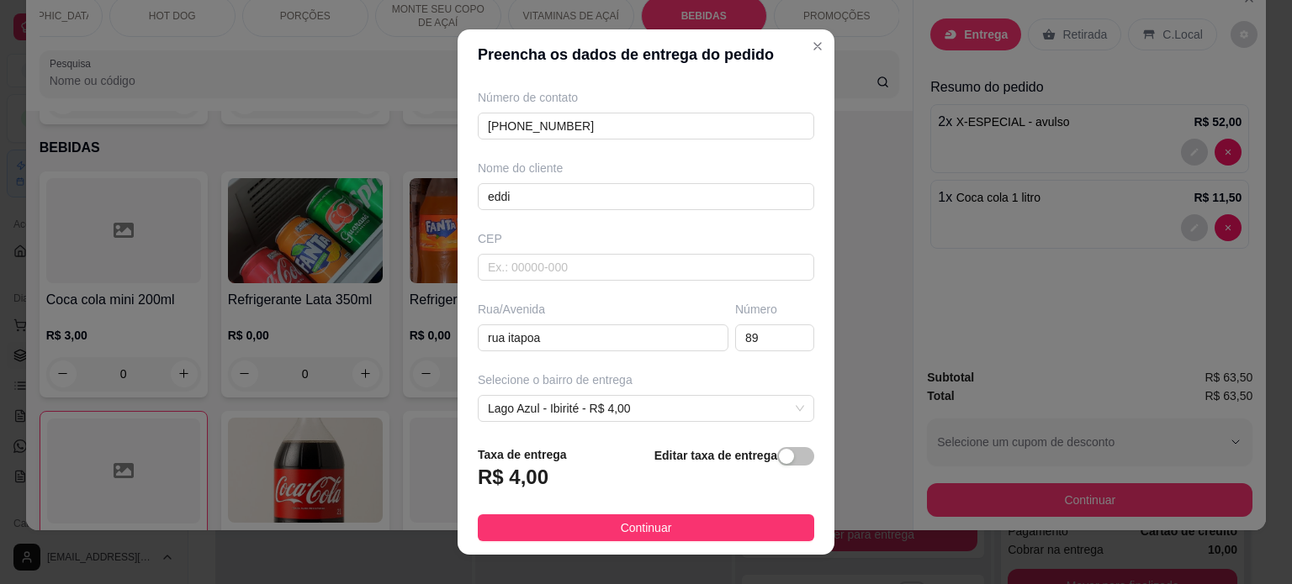
click at [557, 518] on button "Continuar" at bounding box center [646, 528] width 336 height 27
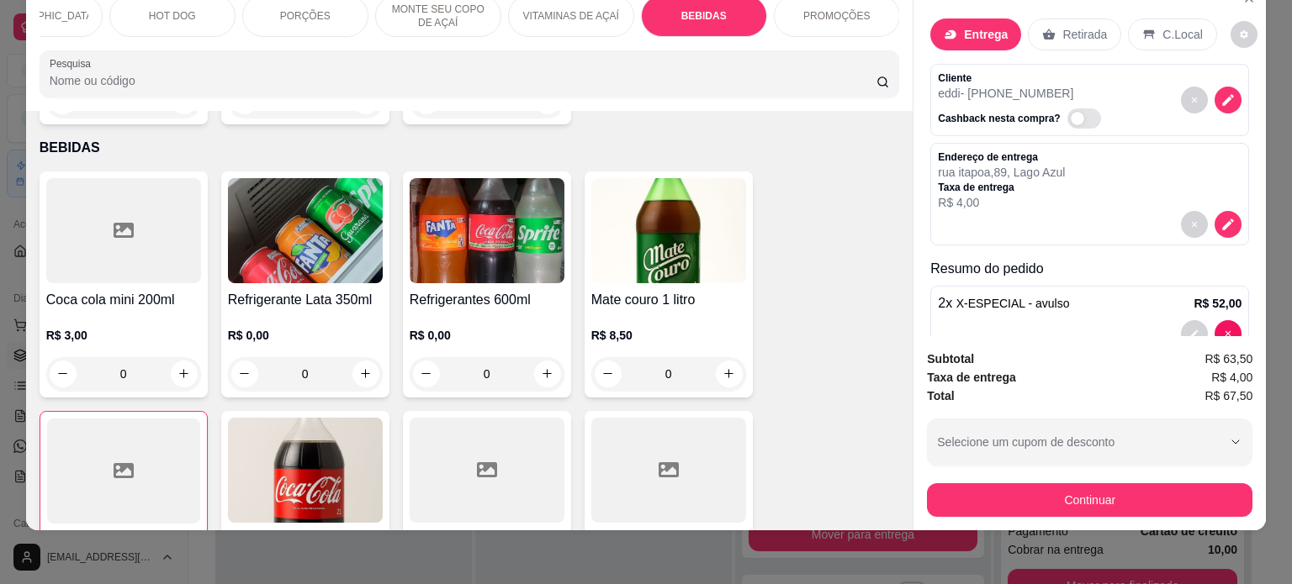
click at [1028, 500] on button "Continuar" at bounding box center [1089, 500] width 325 height 34
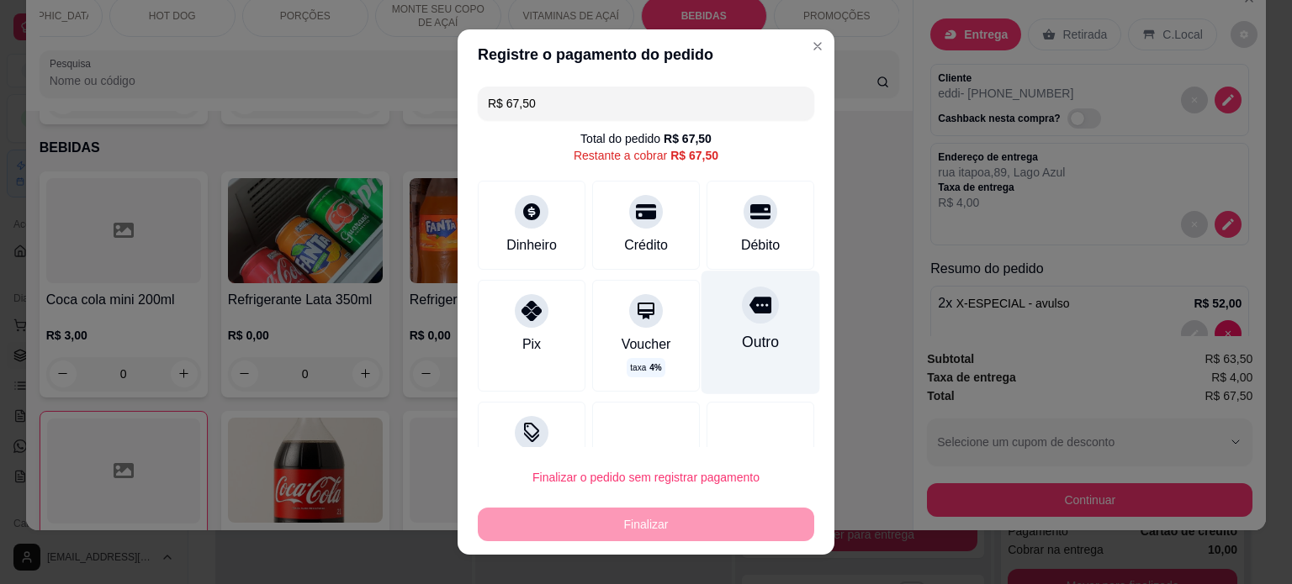
click at [742, 327] on div "Outro" at bounding box center [760, 332] width 119 height 123
type input "R$ 0,00"
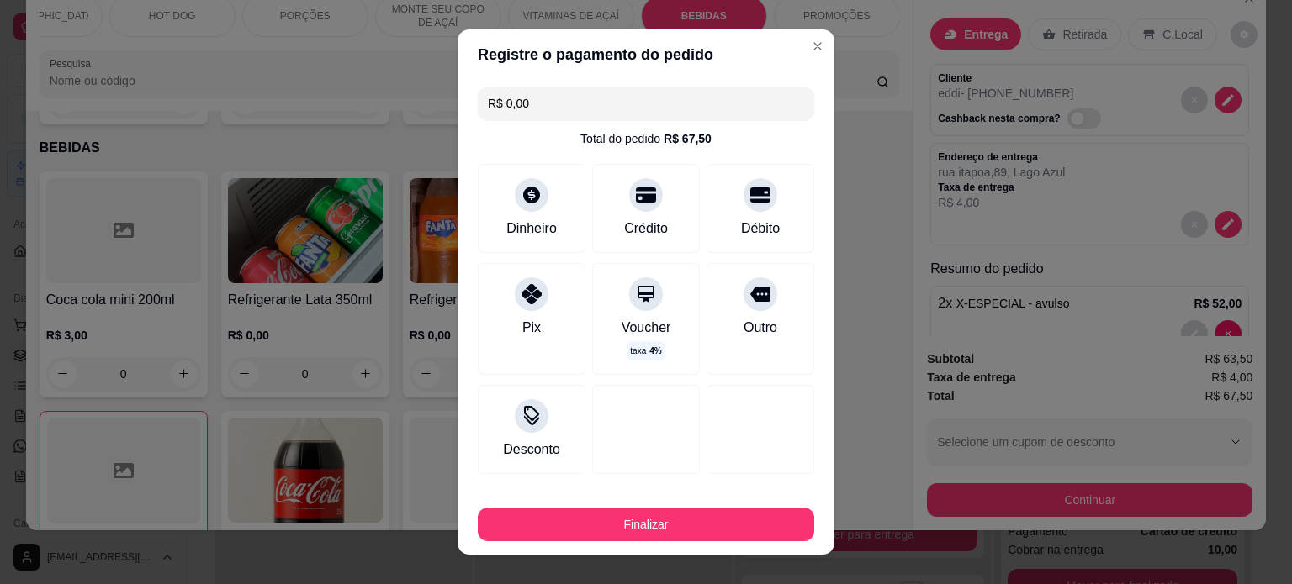
click at [663, 530] on button "Finalizar" at bounding box center [646, 525] width 336 height 34
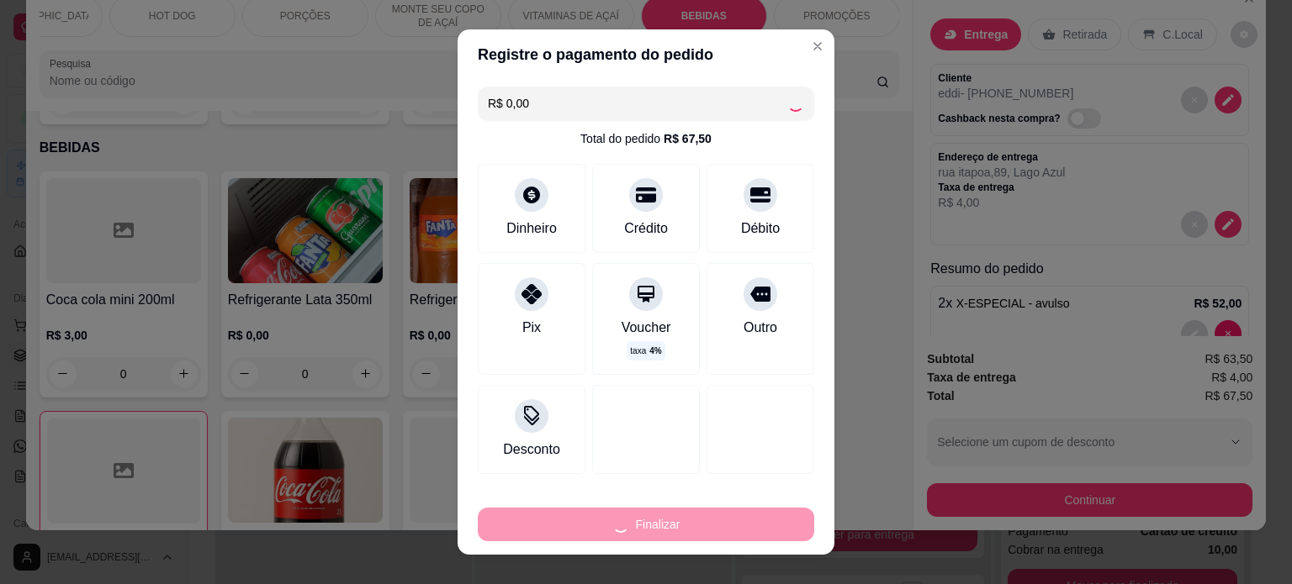
type input "0"
type input "-R$ 67,50"
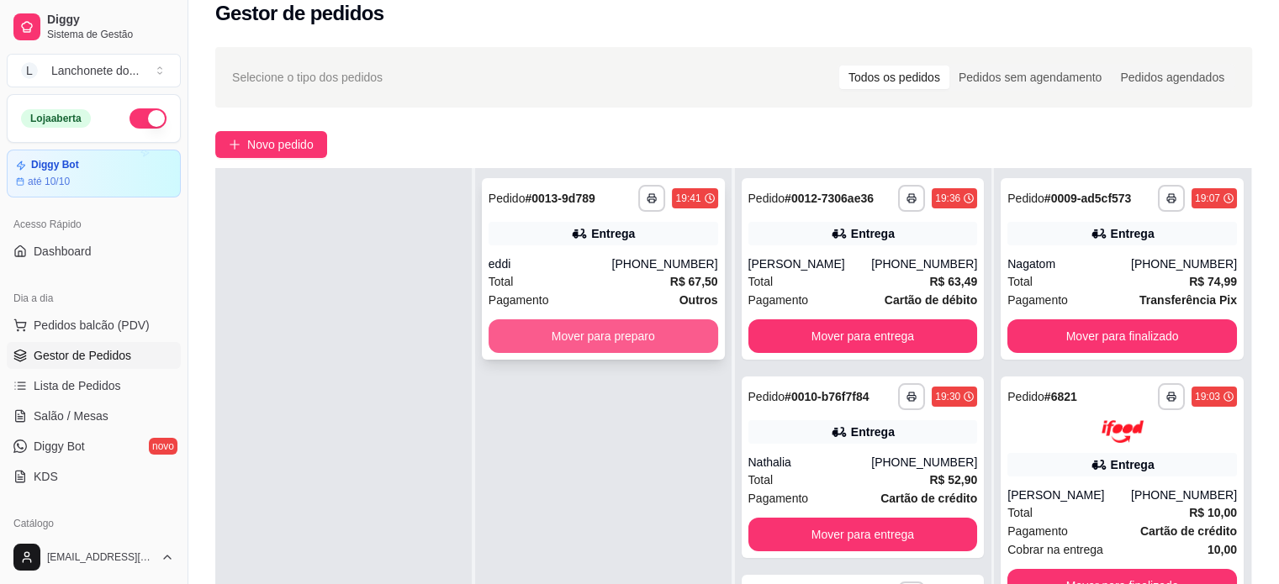
click at [666, 344] on button "Mover para preparo" at bounding box center [604, 337] width 230 height 34
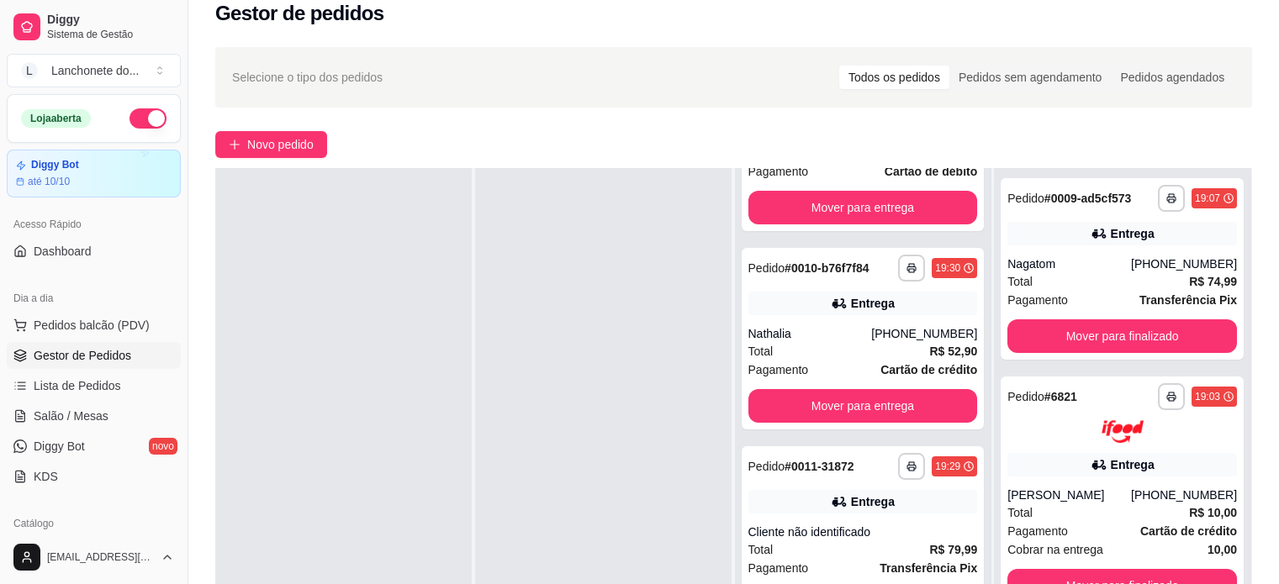
scroll to position [373, 0]
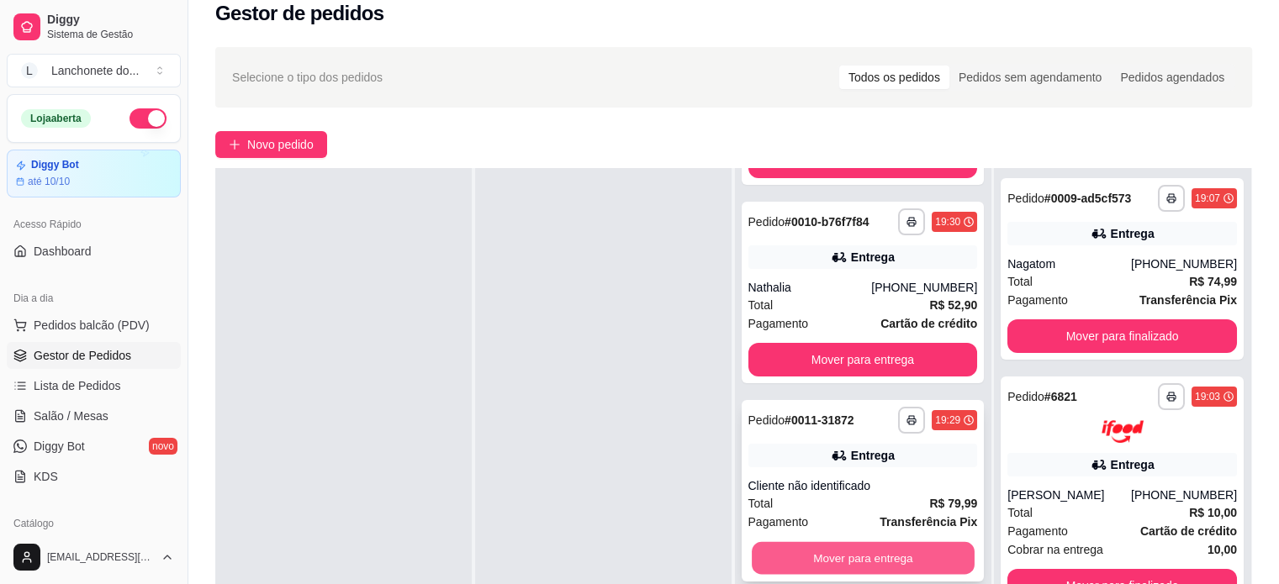
click at [825, 557] on button "Mover para entrega" at bounding box center [863, 558] width 223 height 33
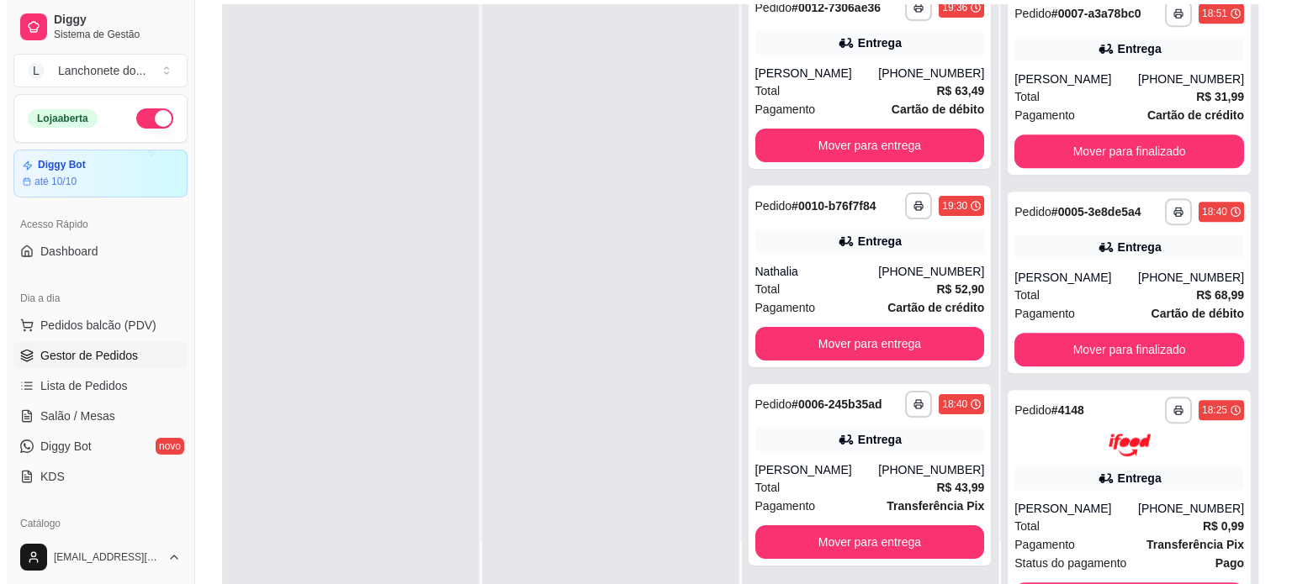
scroll to position [256, 0]
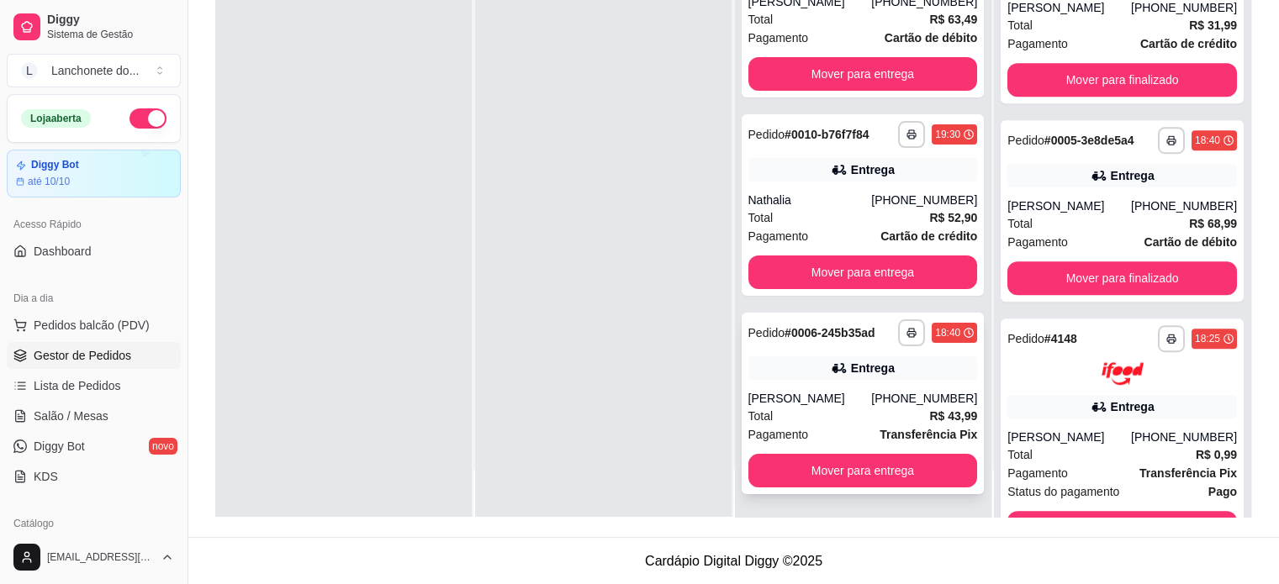
click at [929, 409] on strong "R$ 43,99" at bounding box center [953, 415] width 48 height 13
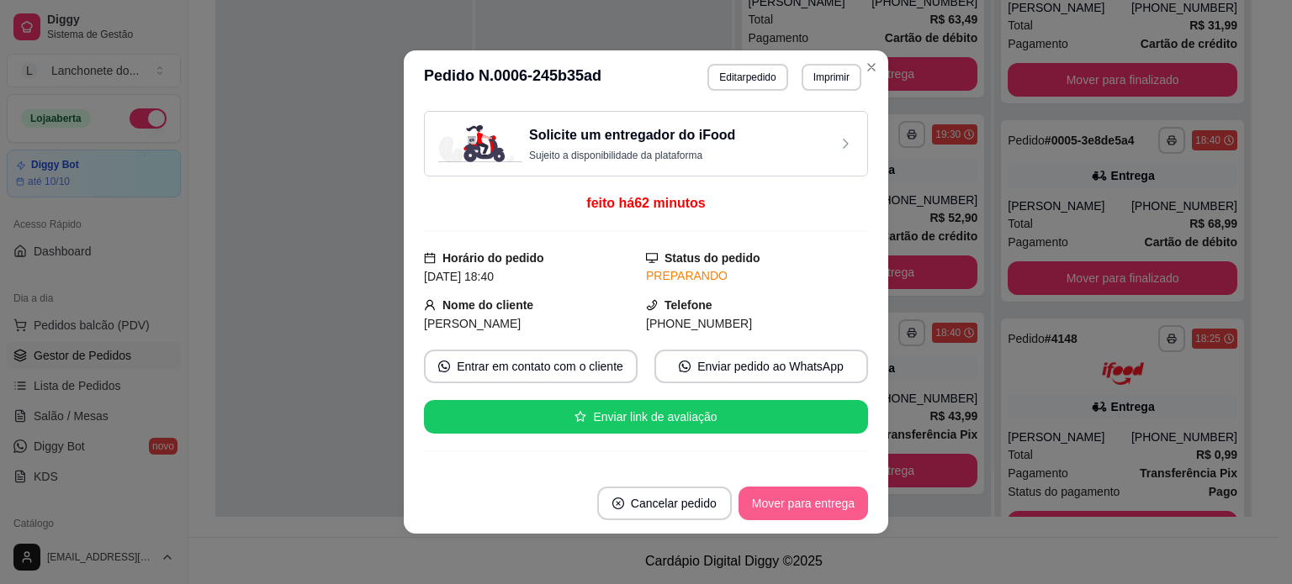
click at [846, 504] on button "Mover para entrega" at bounding box center [802, 504] width 129 height 34
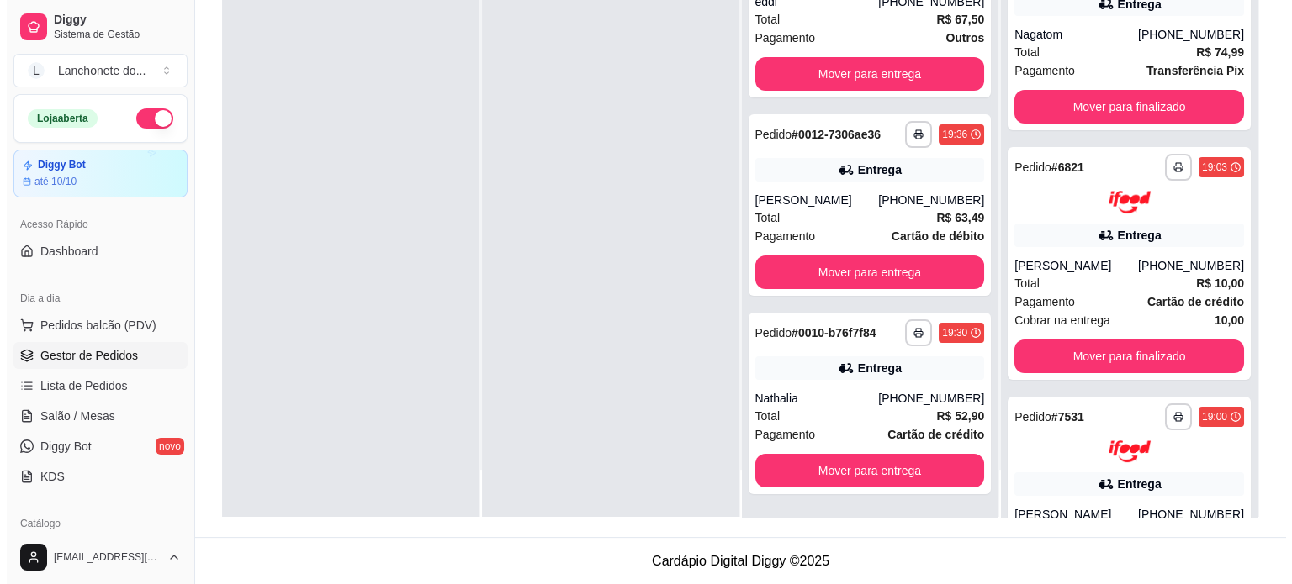
scroll to position [0, 0]
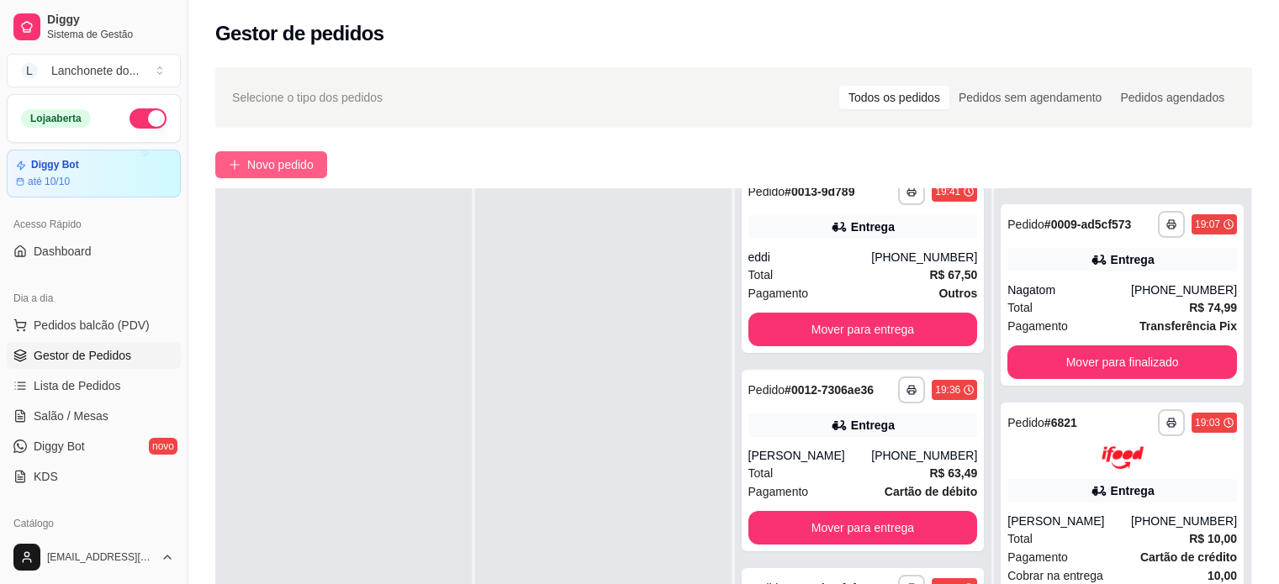
click at [297, 174] on button "Novo pedido" at bounding box center [271, 164] width 112 height 27
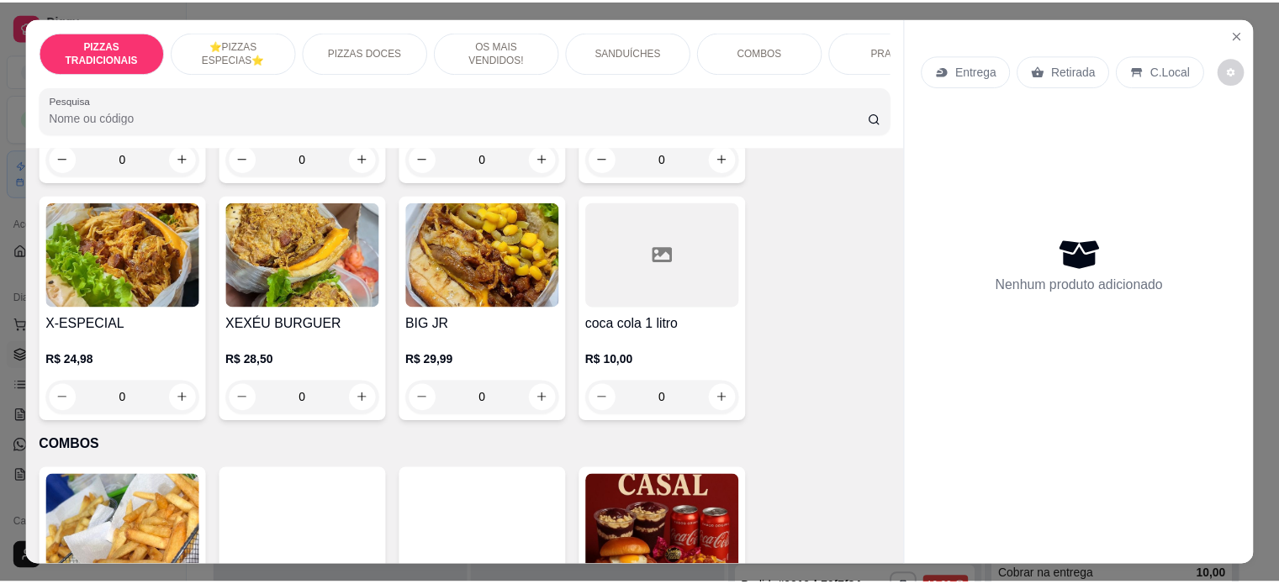
scroll to position [2211, 0]
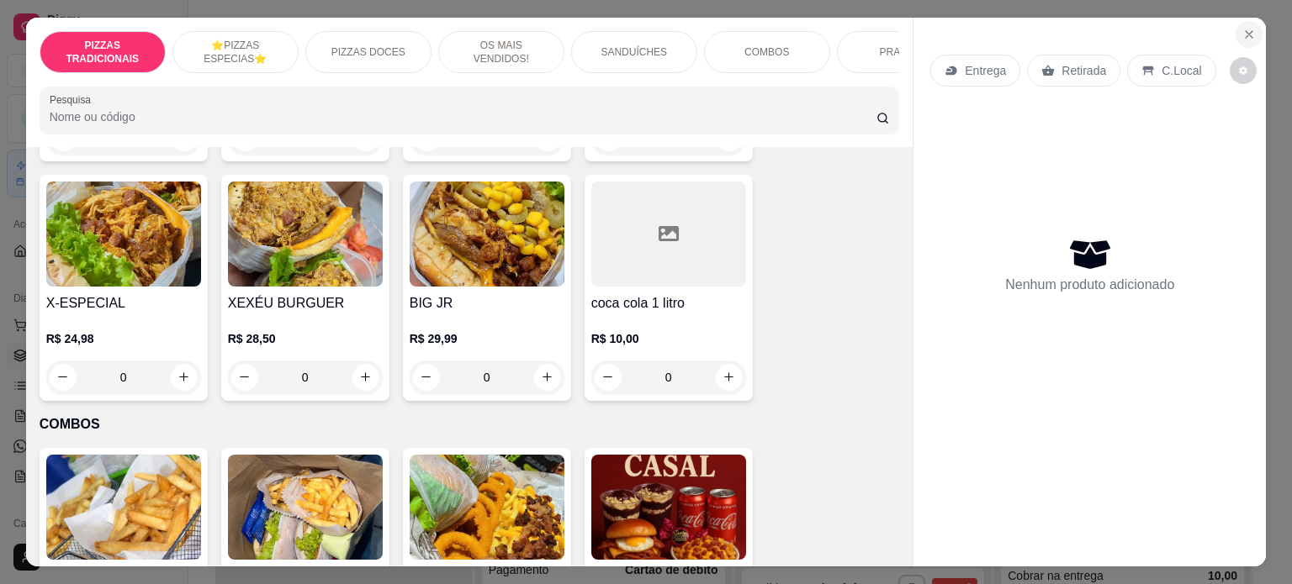
click at [1246, 28] on icon "Close" at bounding box center [1248, 34] width 13 height 13
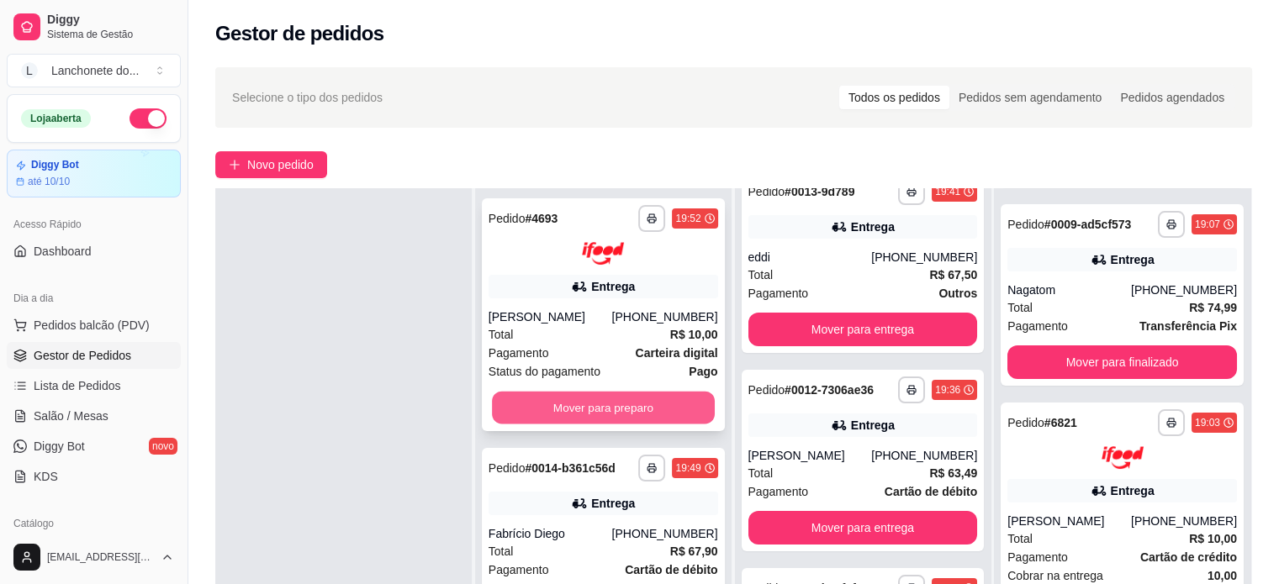
click at [647, 419] on button "Mover para preparo" at bounding box center [603, 407] width 223 height 33
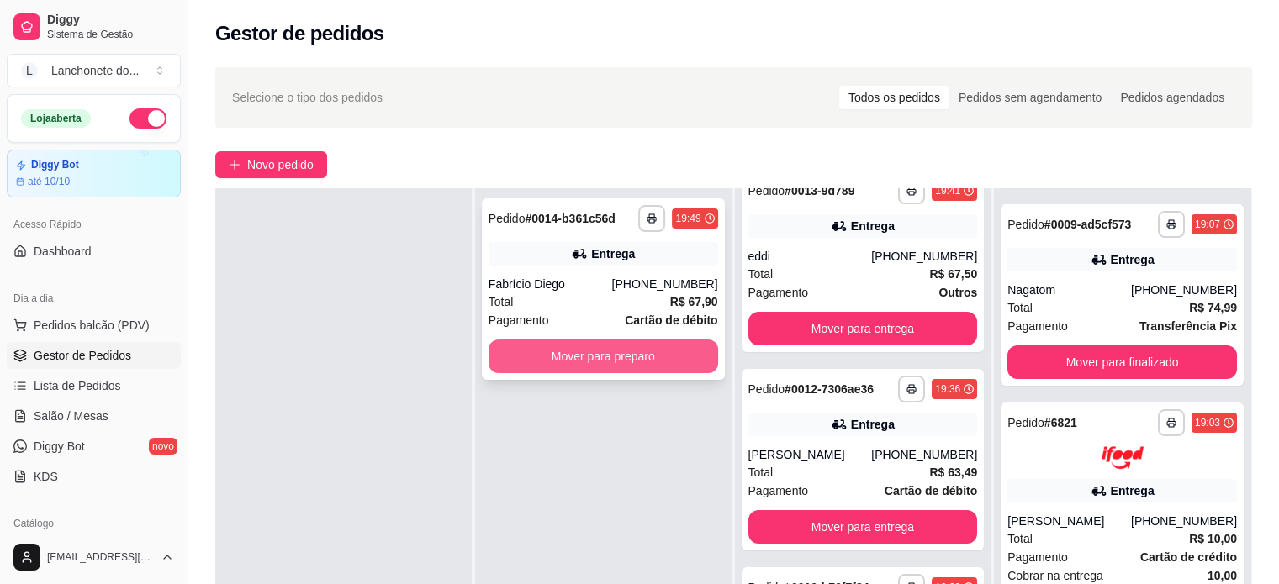
click at [668, 354] on button "Mover para preparo" at bounding box center [604, 357] width 230 height 34
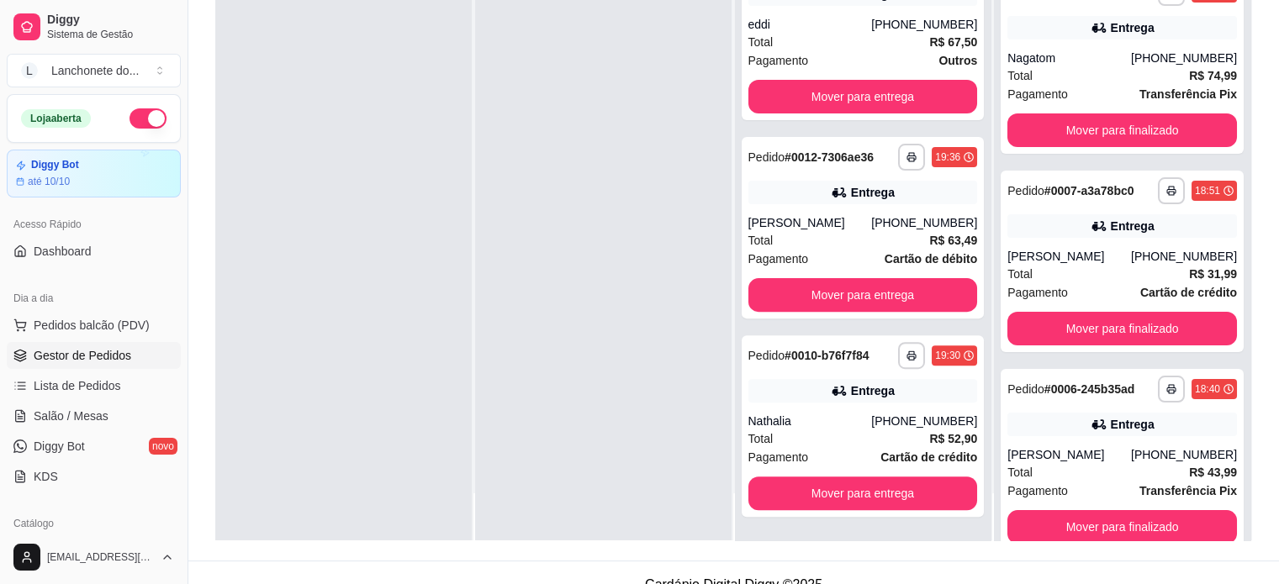
scroll to position [256, 0]
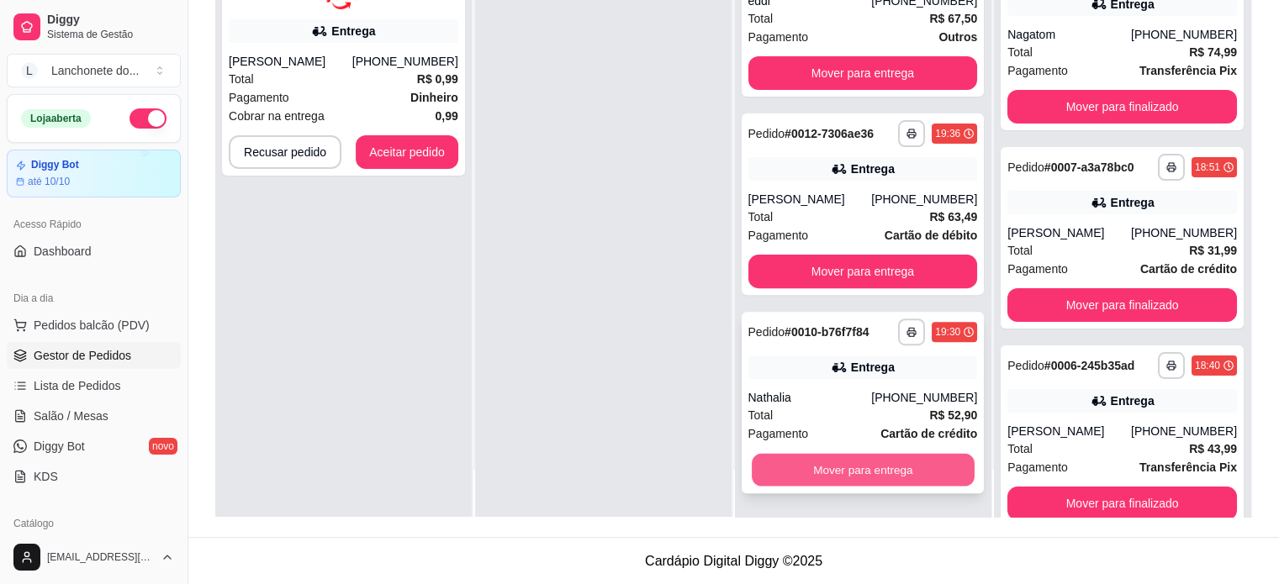
click at [896, 460] on button "Mover para entrega" at bounding box center [863, 469] width 223 height 33
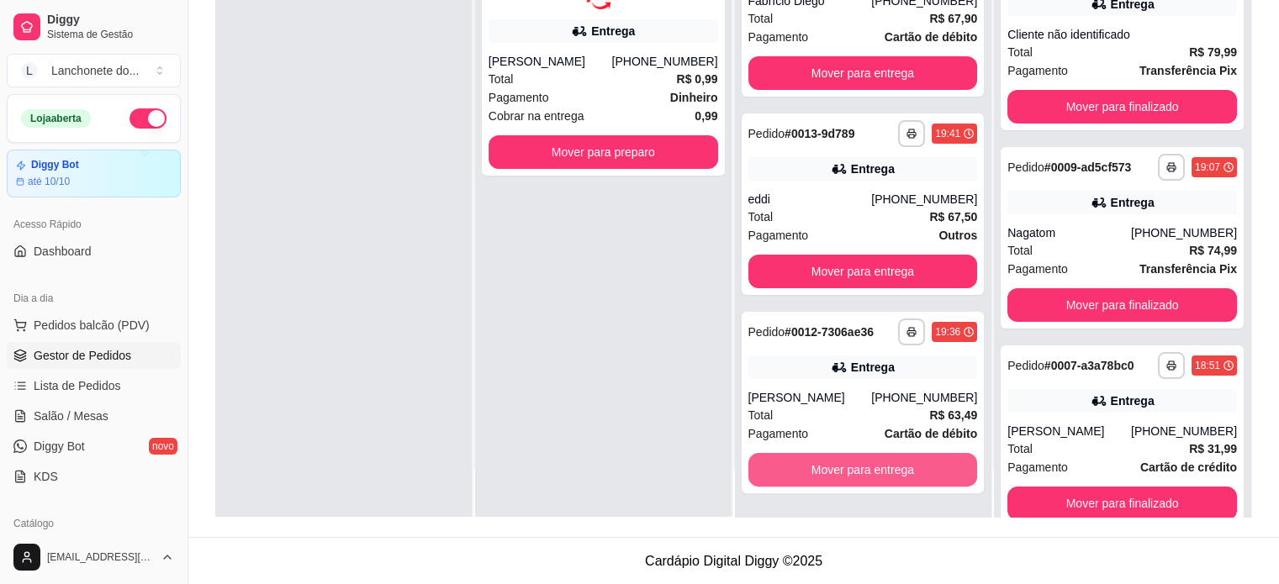
scroll to position [391, 0]
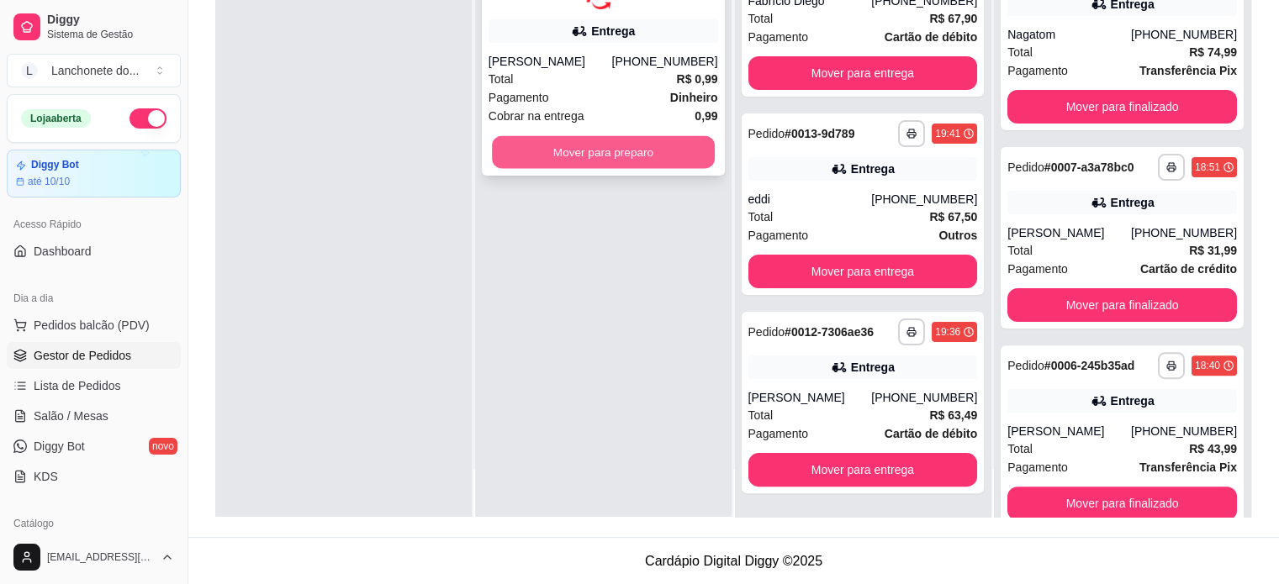
click at [596, 157] on button "Mover para preparo" at bounding box center [603, 151] width 223 height 33
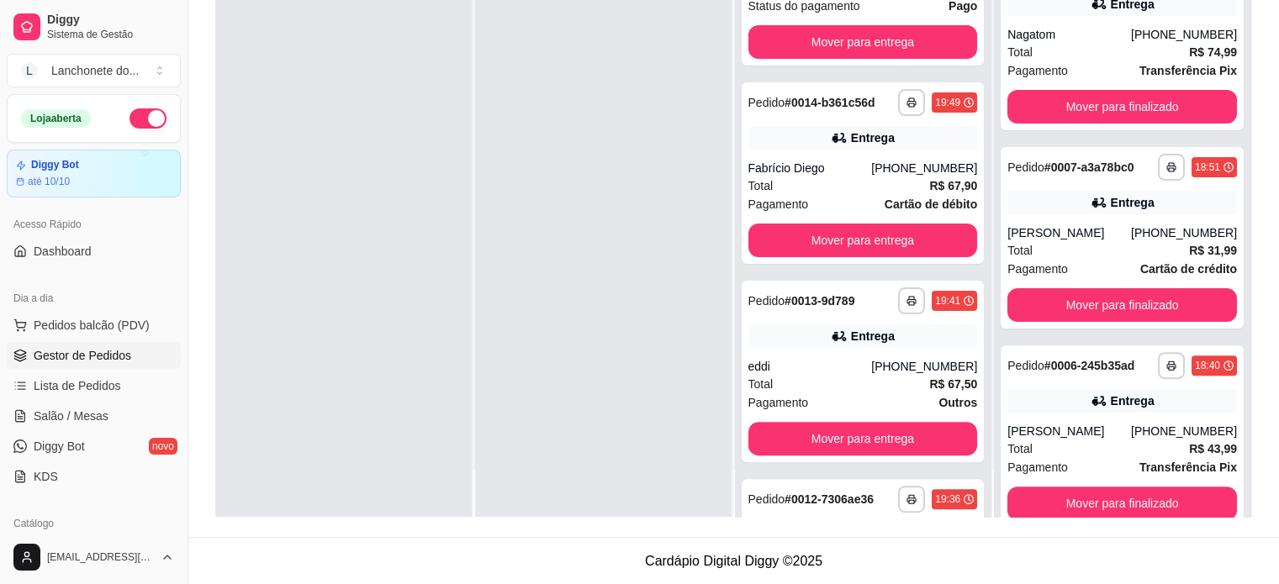
scroll to position [542, 0]
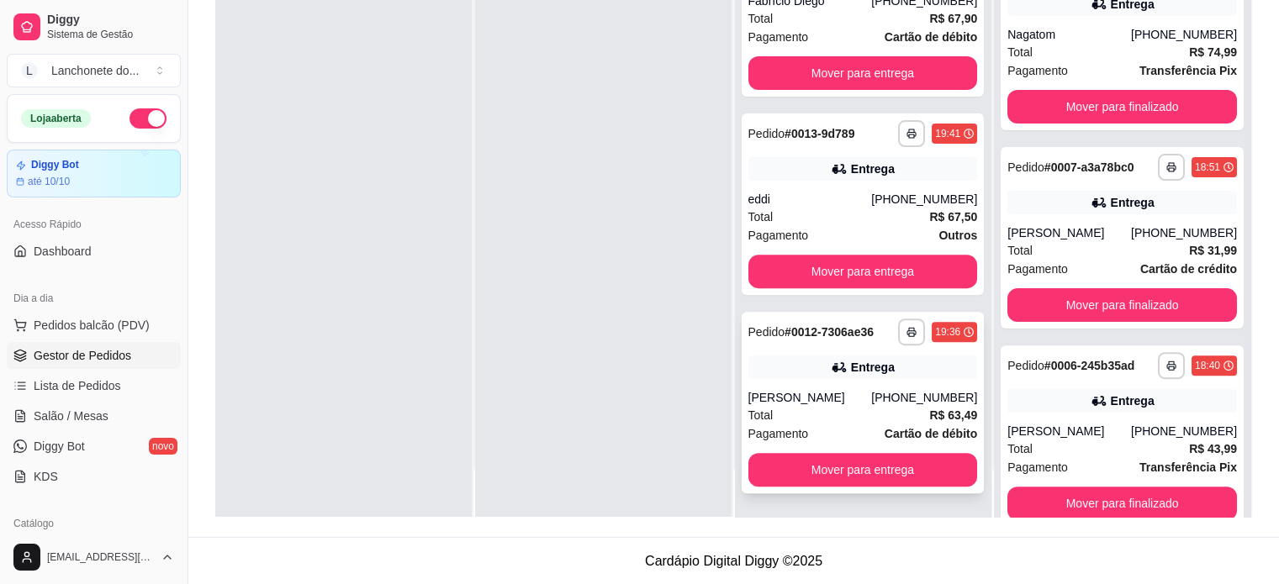
click at [803, 377] on div "Entrega" at bounding box center [863, 368] width 230 height 24
click at [774, 470] on button "Mover para entrega" at bounding box center [863, 470] width 230 height 34
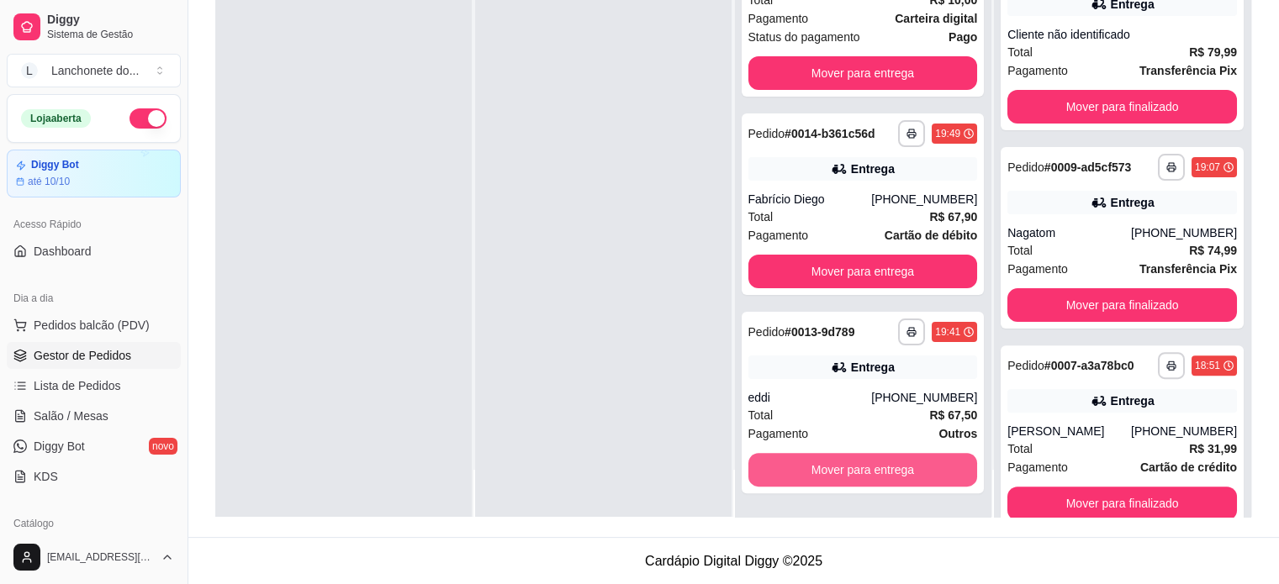
scroll to position [589, 0]
click at [895, 460] on button "Mover para entrega" at bounding box center [863, 470] width 223 height 33
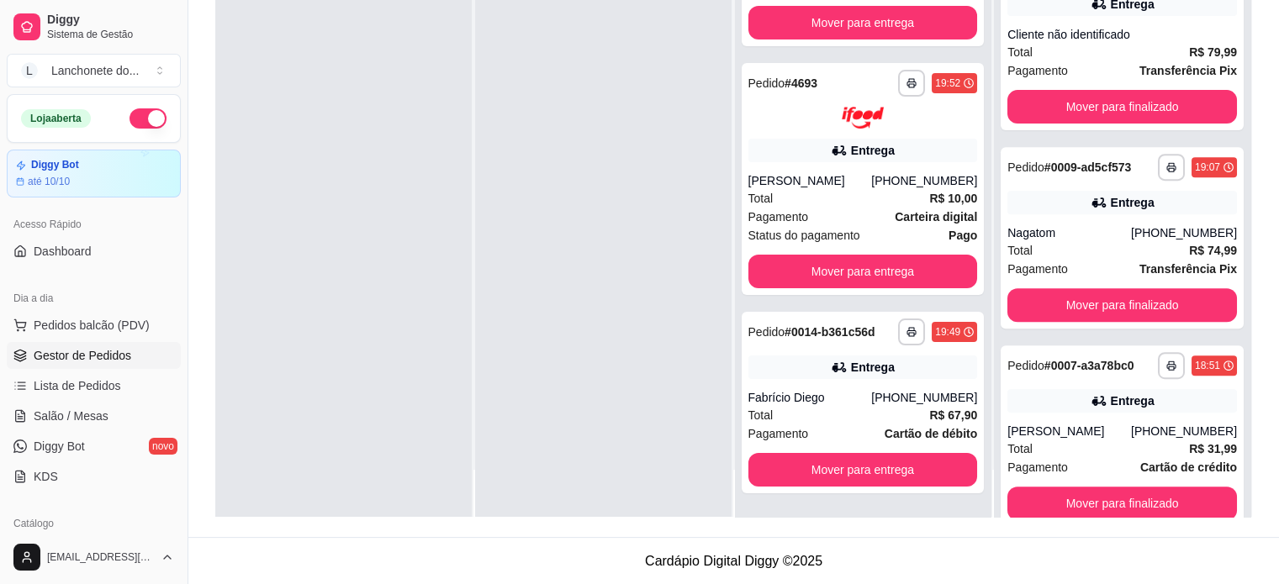
scroll to position [788, 0]
click at [831, 142] on icon at bounding box center [839, 150] width 17 height 17
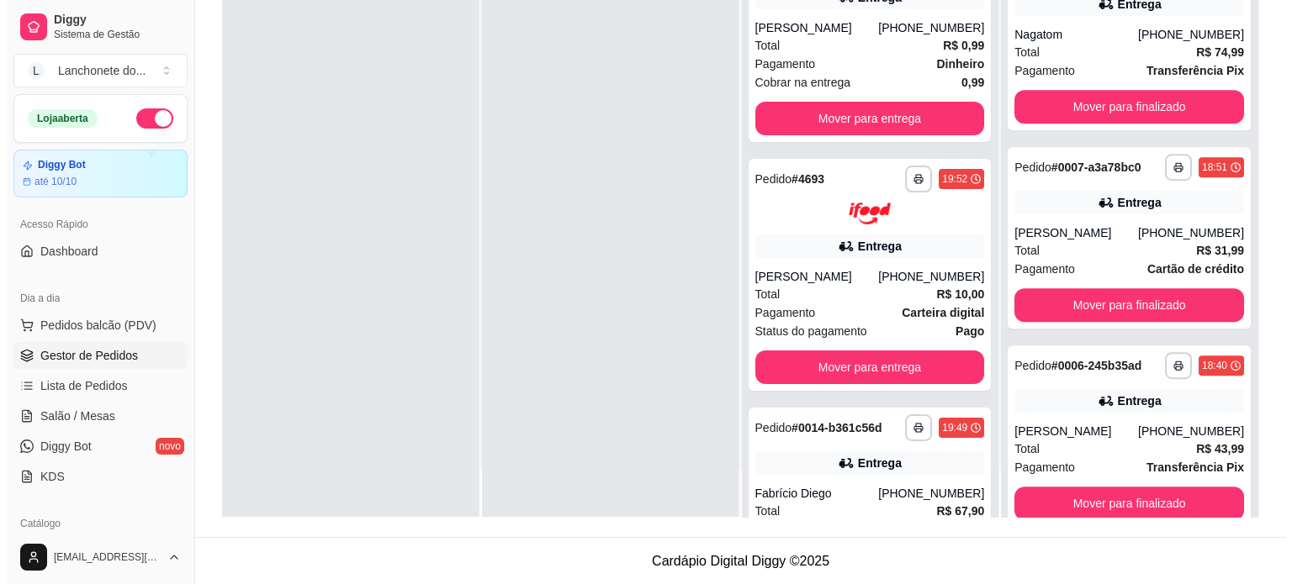
scroll to position [0, 0]
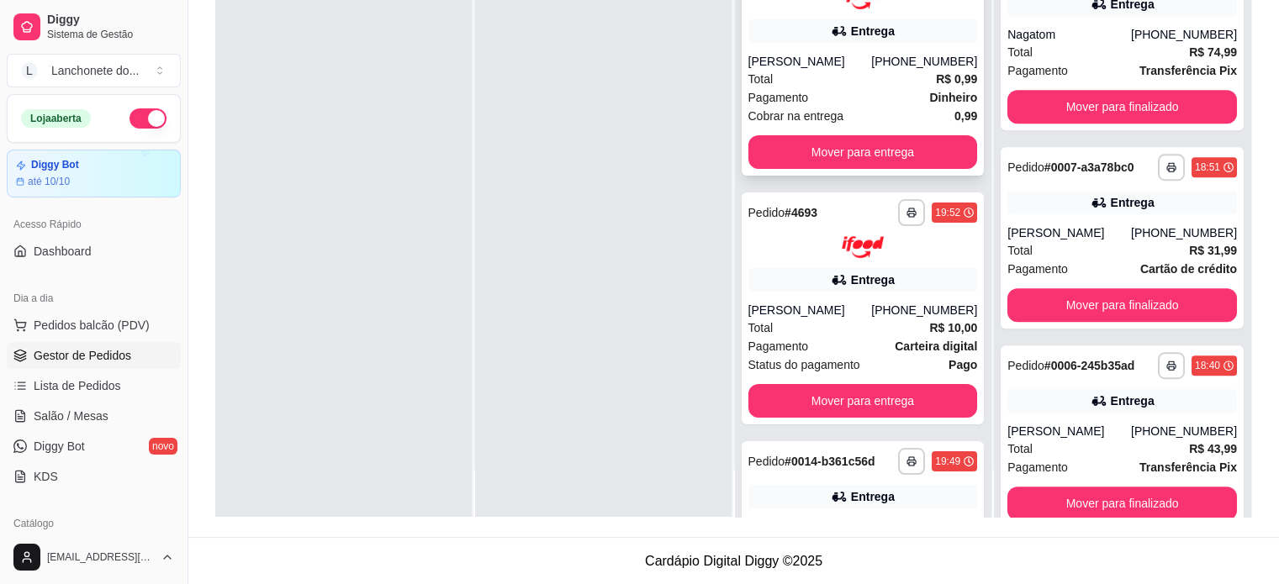
click at [855, 92] on div "Pagamento Dinheiro" at bounding box center [863, 97] width 230 height 18
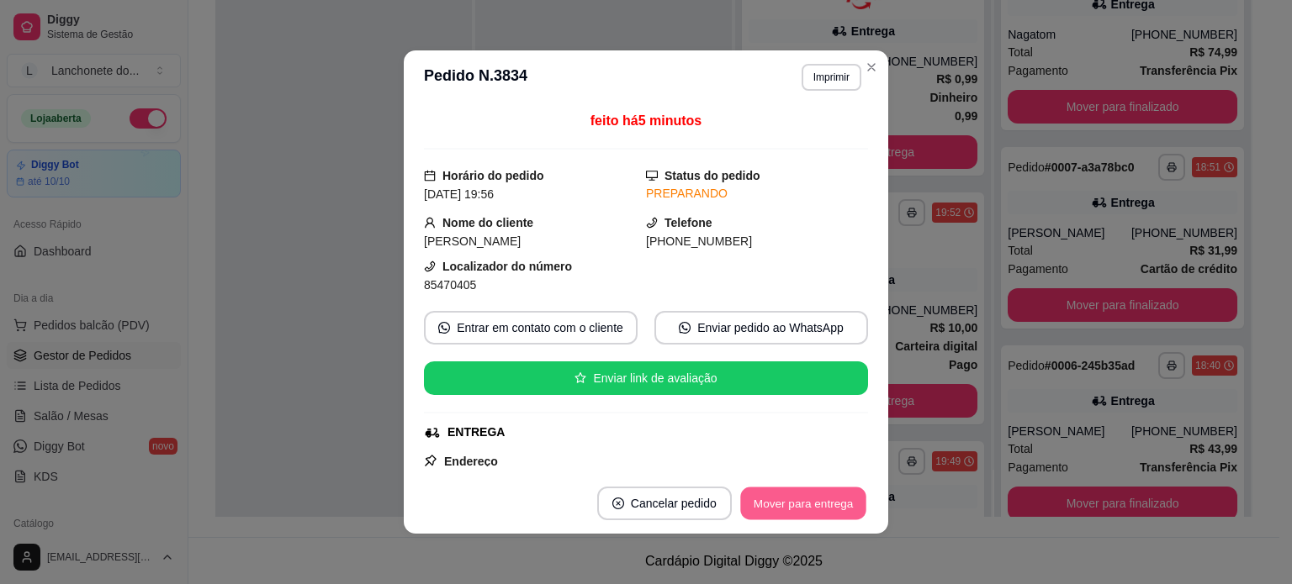
click at [803, 490] on button "Mover para entrega" at bounding box center [803, 504] width 126 height 33
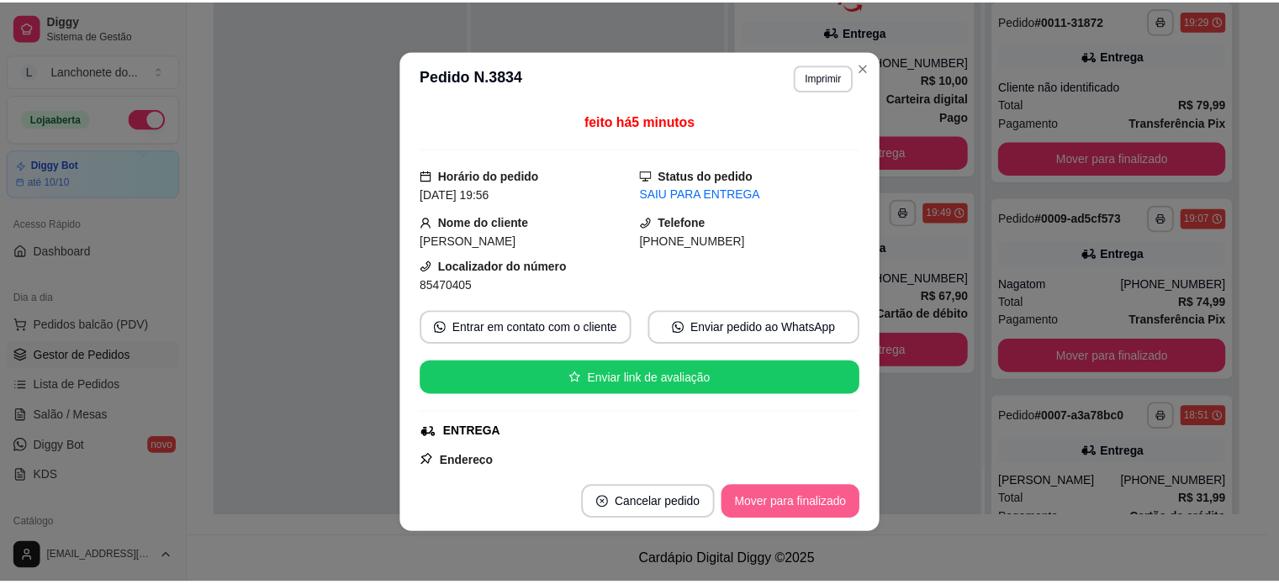
scroll to position [1038, 0]
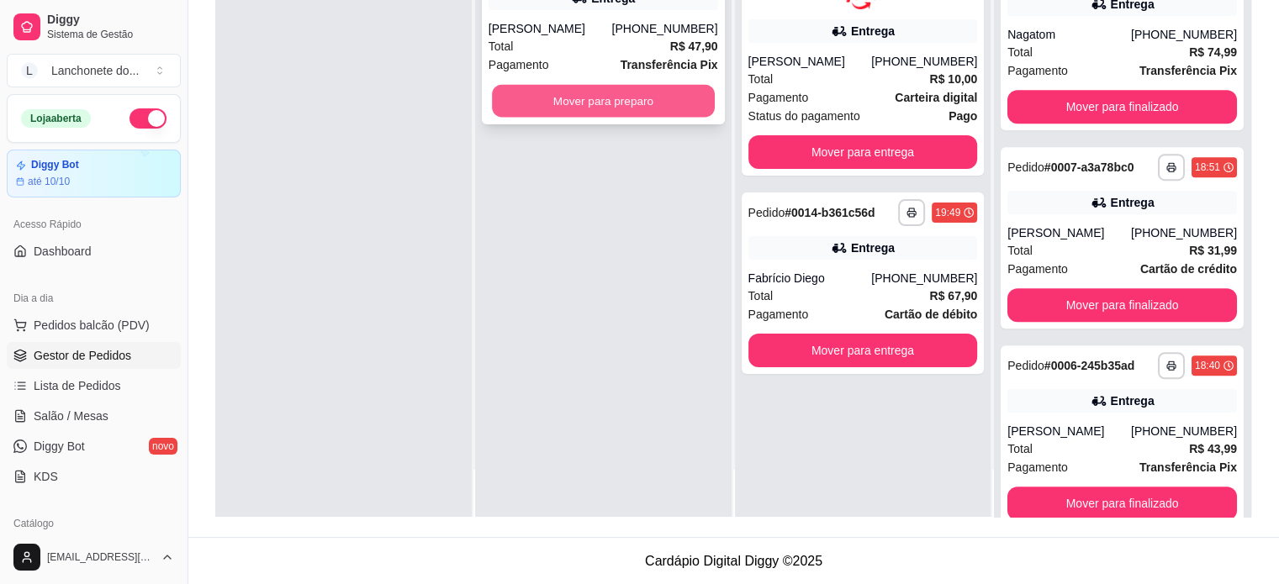
click at [601, 98] on button "Mover para preparo" at bounding box center [603, 101] width 223 height 33
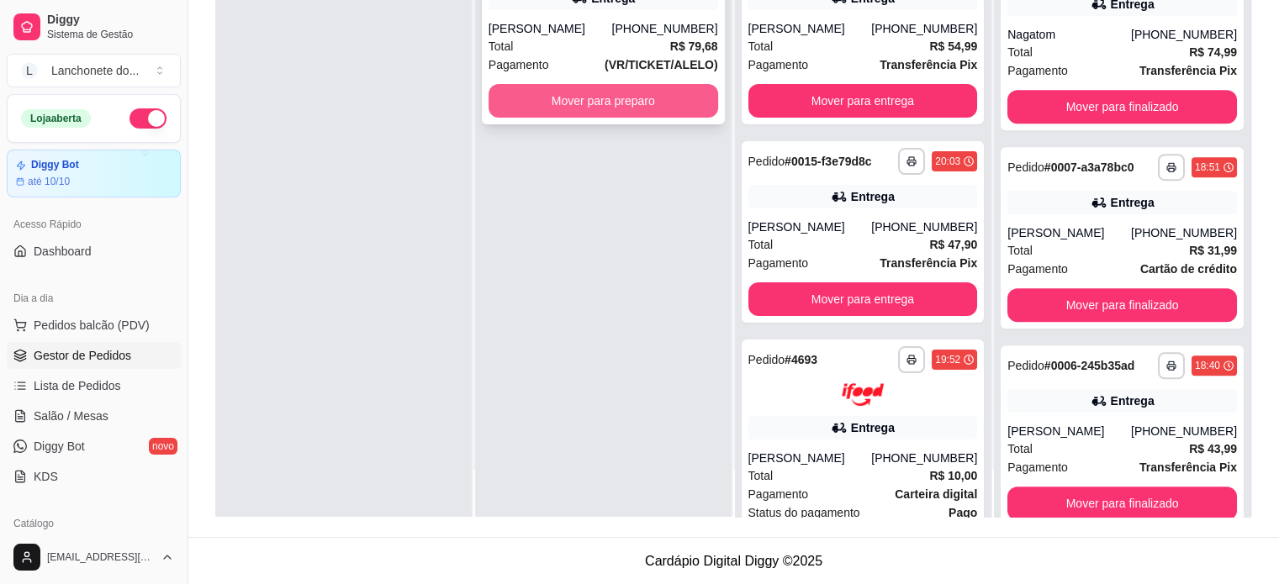
click at [556, 92] on button "Mover para preparo" at bounding box center [604, 101] width 230 height 34
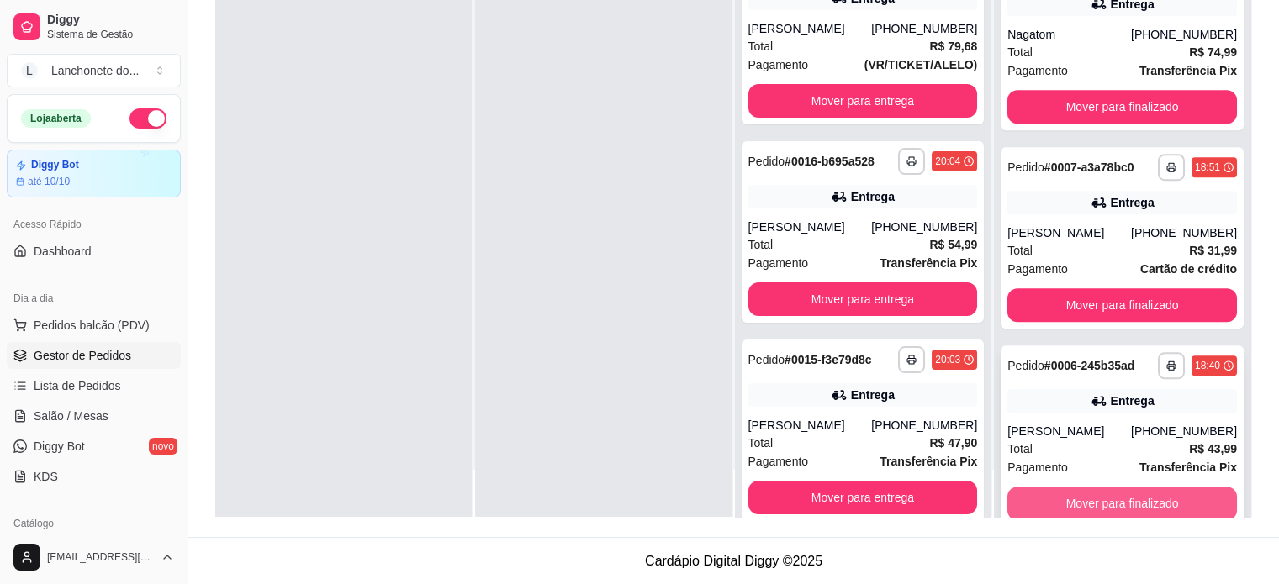
click at [1085, 497] on button "Mover para finalizado" at bounding box center [1122, 504] width 230 height 34
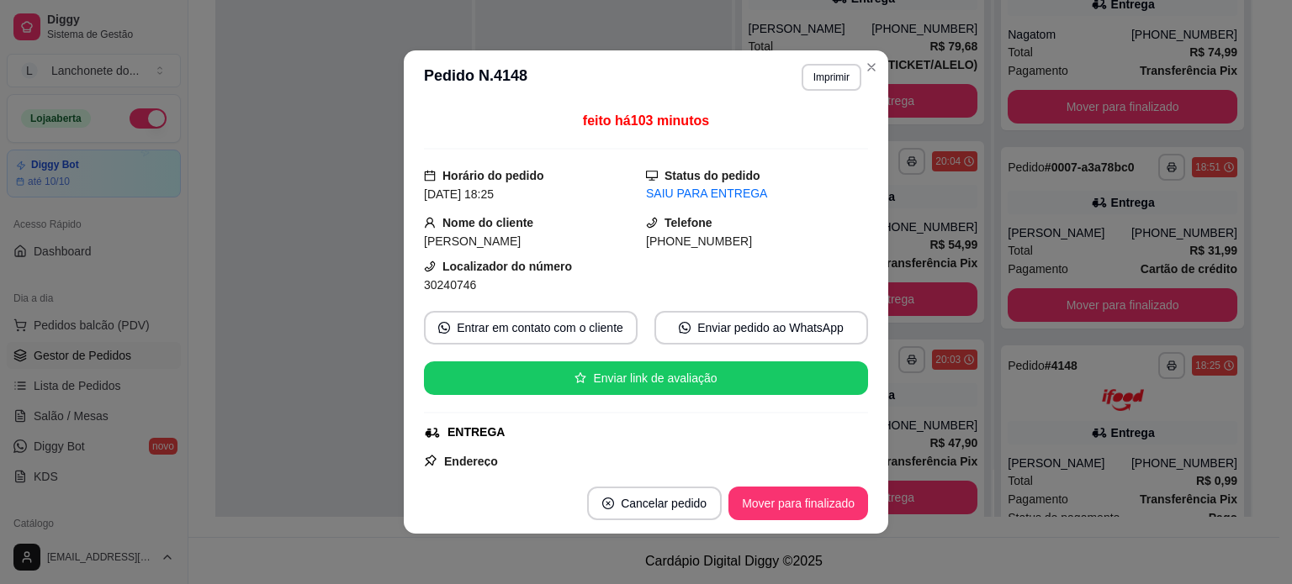
drag, startPoint x: 860, startPoint y: 251, endPoint x: 821, endPoint y: 436, distance: 189.2
click at [856, 409] on div "feito há 103 minutos Horário do pedido [DATE] 18:25 Status do pedido SAIU PARA …" at bounding box center [646, 289] width 444 height 356
click at [800, 490] on button "Mover para finalizado" at bounding box center [798, 504] width 135 height 33
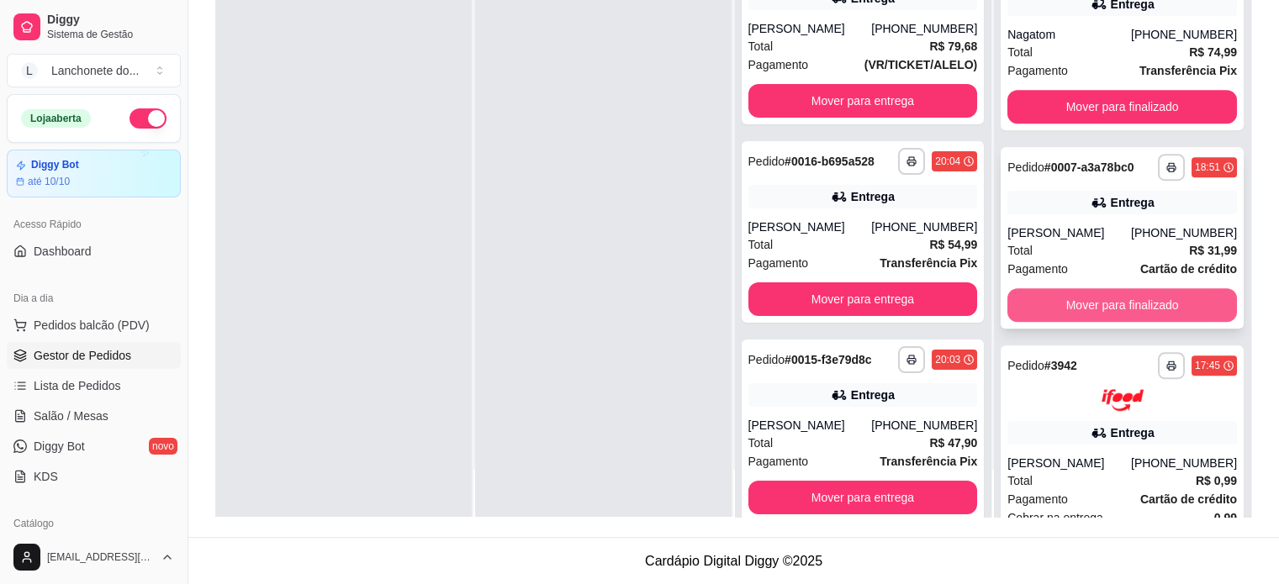
click at [1074, 319] on button "Mover para finalizado" at bounding box center [1122, 305] width 230 height 34
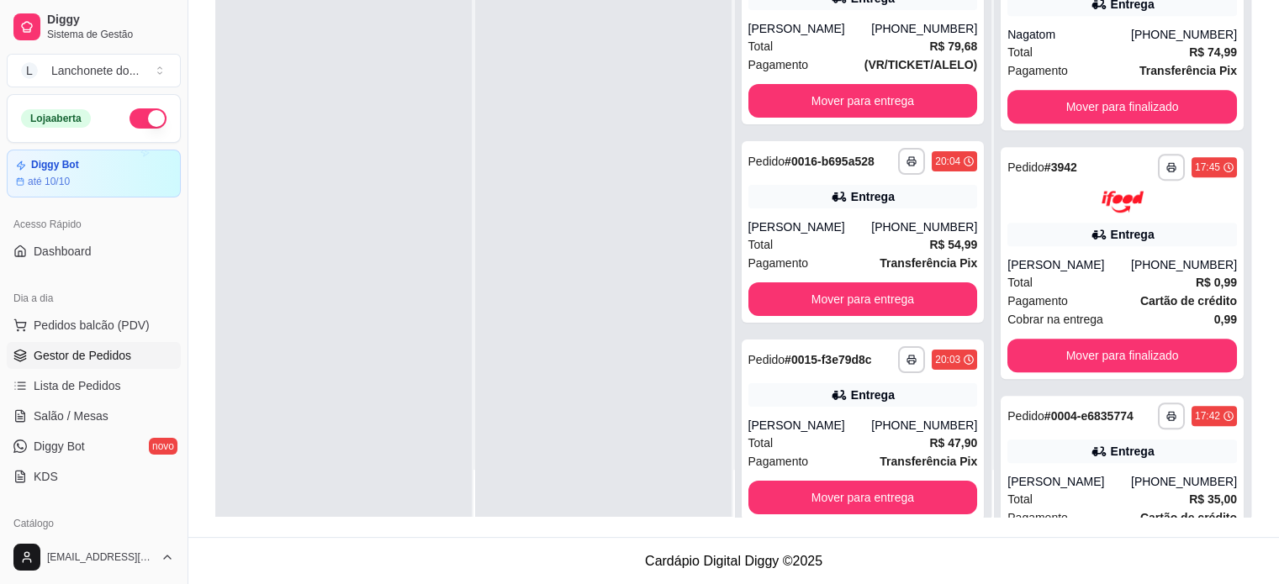
click at [1075, 319] on span "Cobrar na entrega" at bounding box center [1055, 319] width 96 height 18
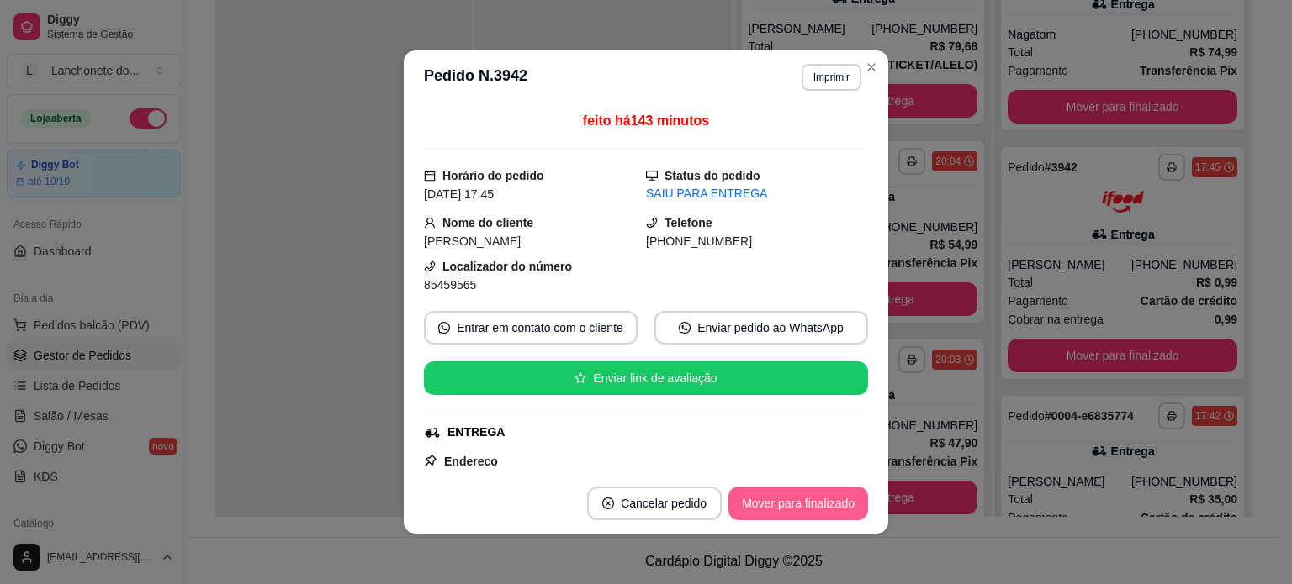
click at [801, 500] on button "Mover para finalizado" at bounding box center [798, 504] width 140 height 34
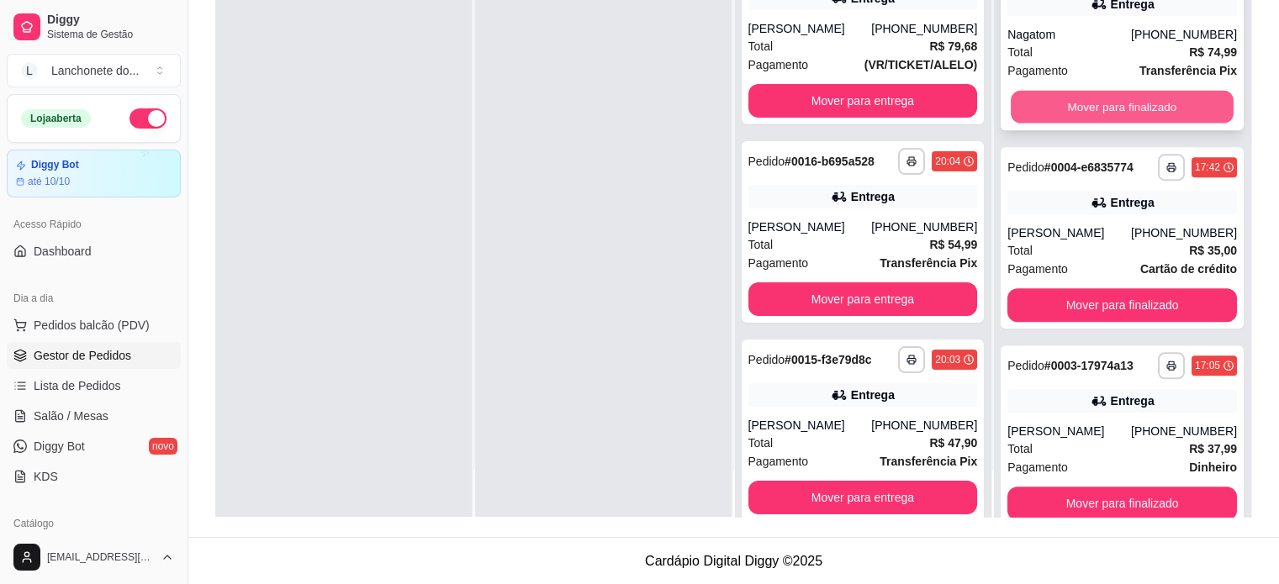
click at [1115, 108] on button "Mover para finalizado" at bounding box center [1122, 106] width 223 height 33
click at [1115, 108] on button "Mover para finalizado" at bounding box center [1122, 107] width 230 height 34
click at [1115, 108] on button "Mover para finalizado" at bounding box center [1122, 106] width 223 height 33
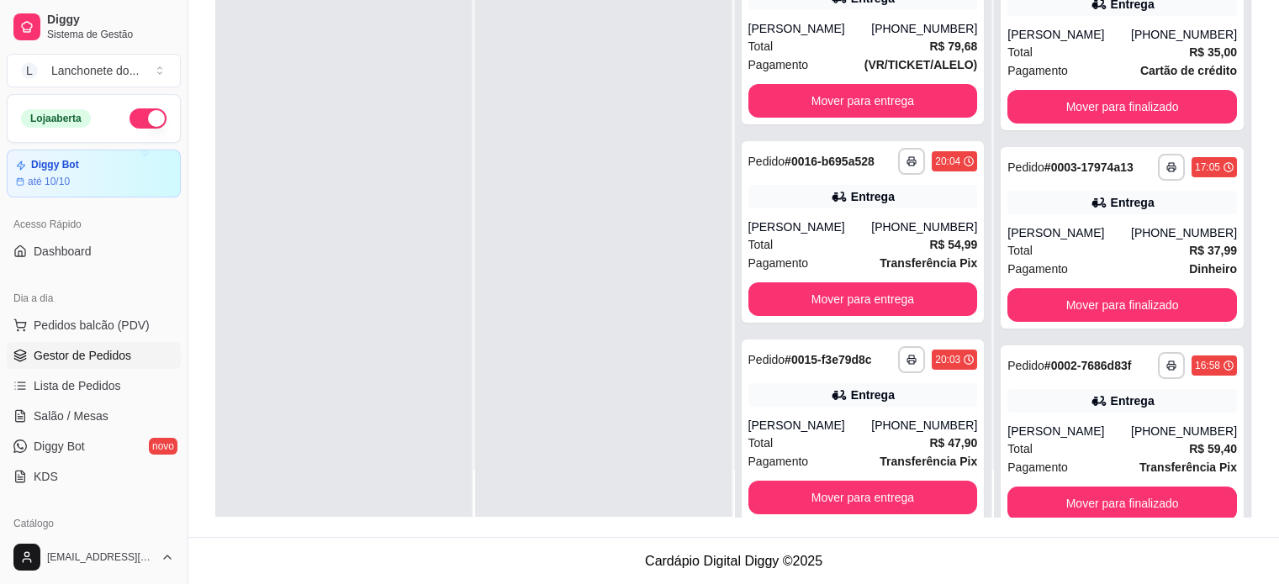
scroll to position [45, 0]
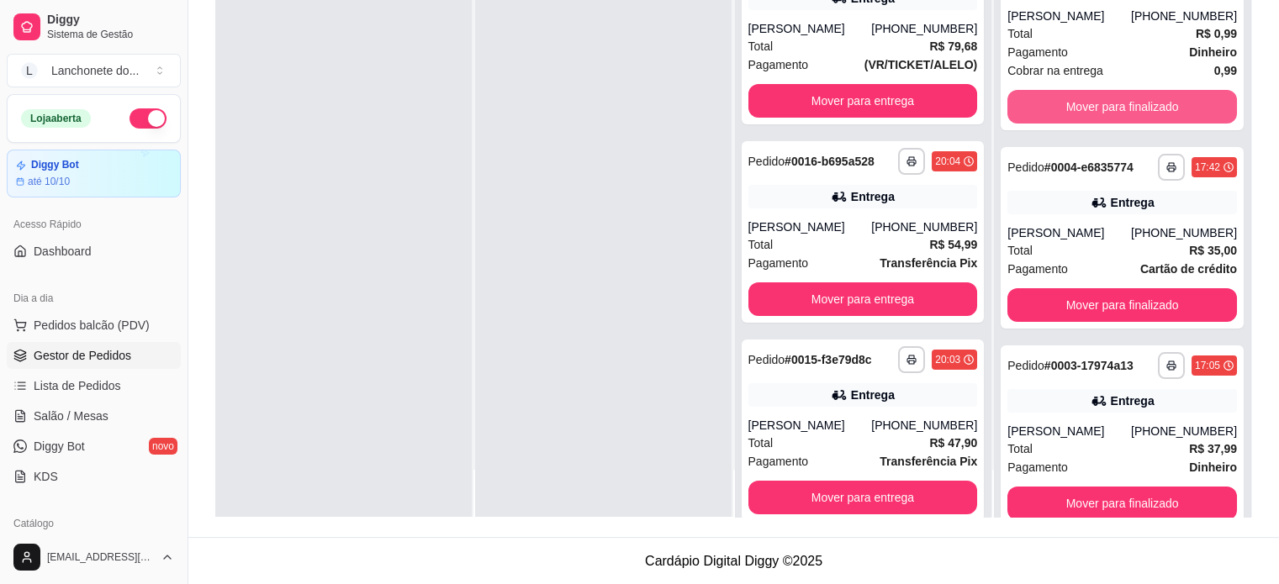
click at [1115, 108] on button "Mover para finalizado" at bounding box center [1122, 107] width 230 height 34
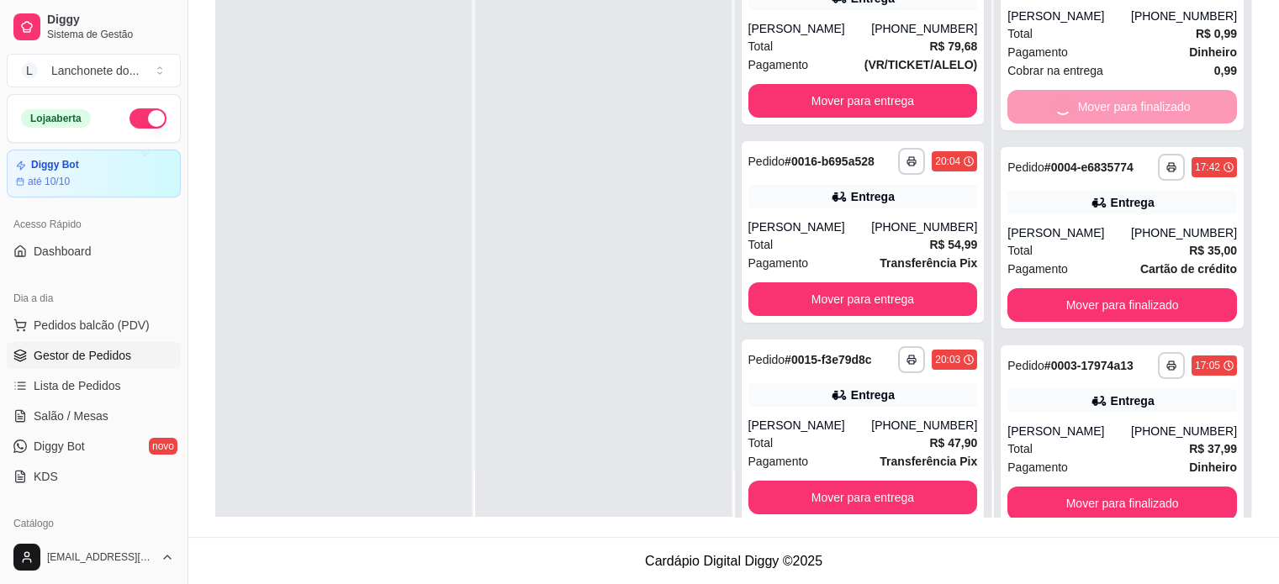
scroll to position [0, 0]
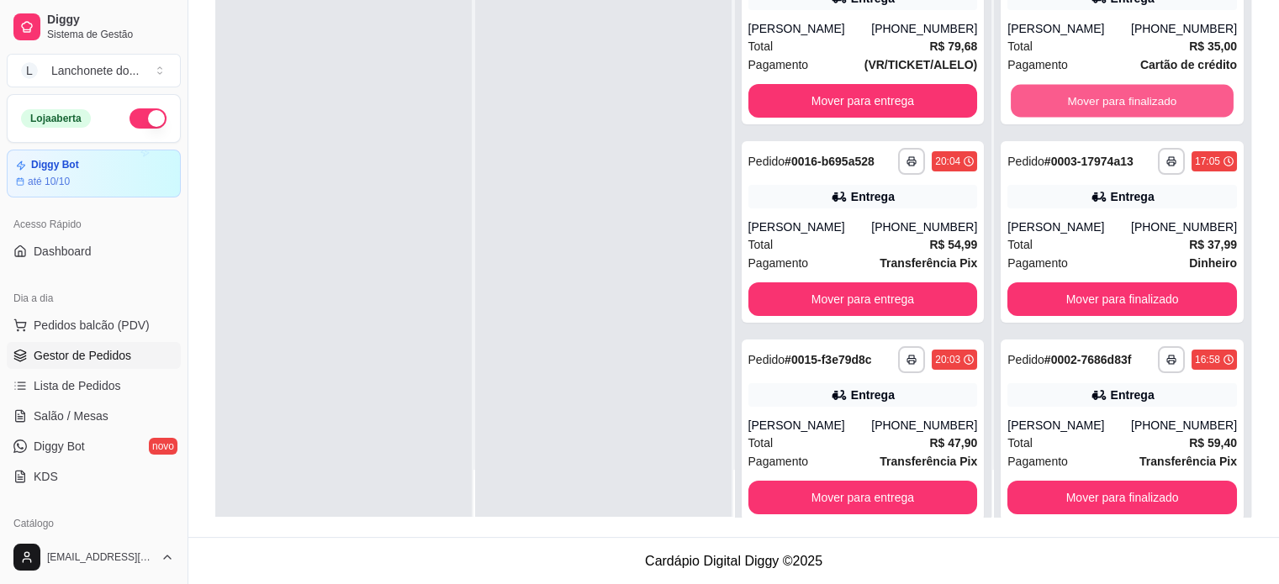
click at [1115, 108] on button "Mover para finalizado" at bounding box center [1122, 101] width 223 height 33
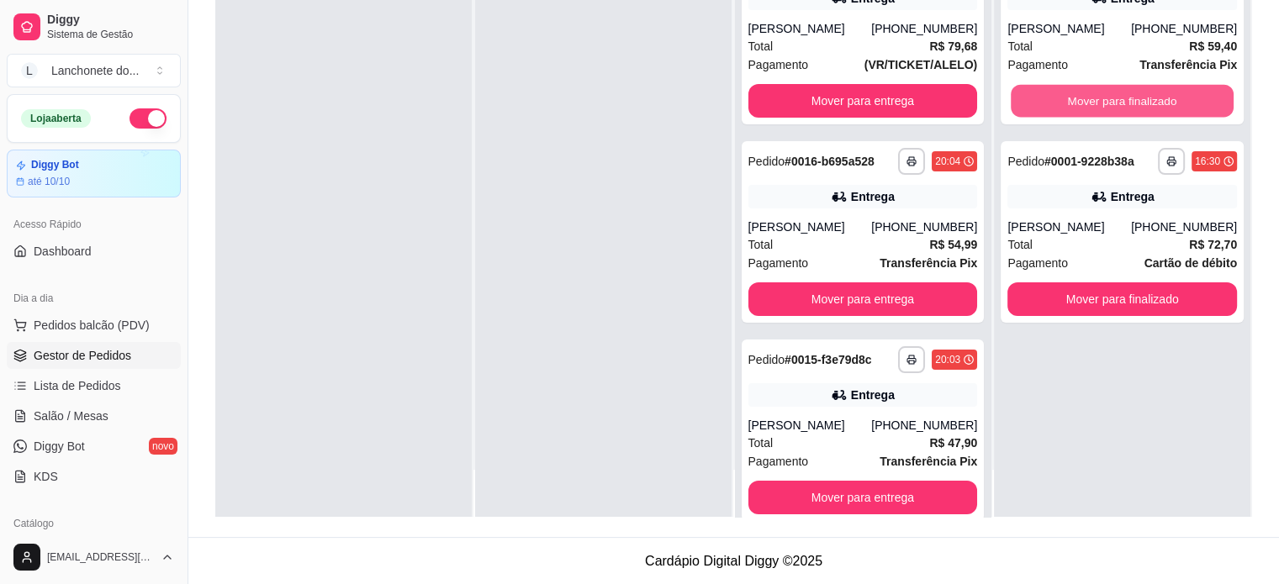
click at [1115, 108] on button "Mover para finalizado" at bounding box center [1122, 101] width 223 height 33
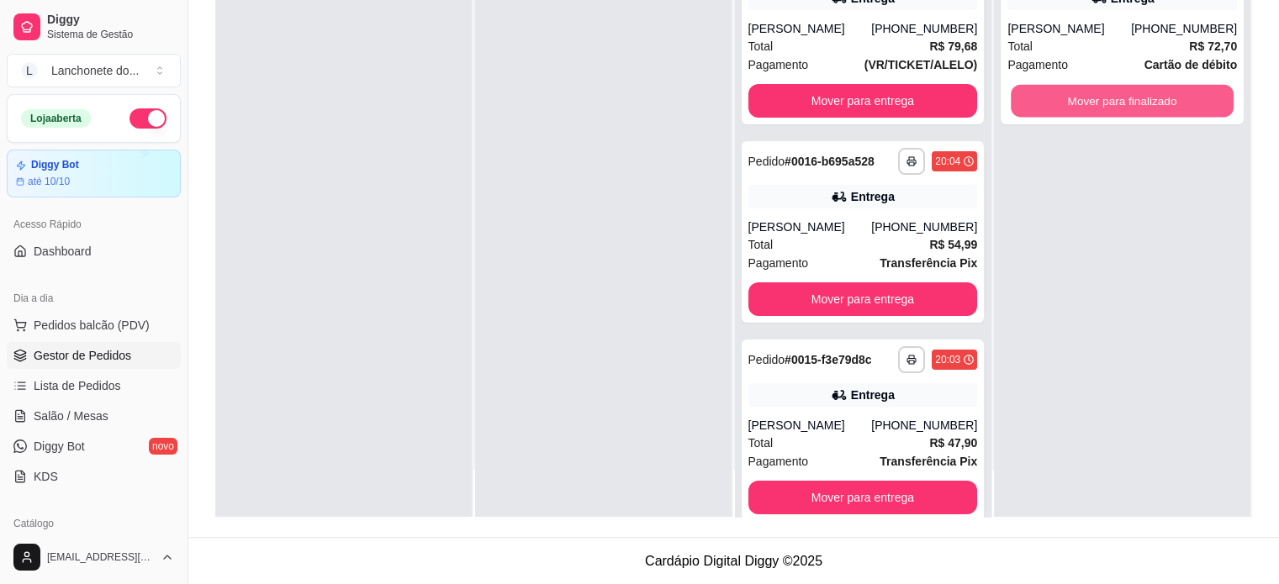
click at [1115, 108] on button "Mover para finalizado" at bounding box center [1122, 101] width 223 height 33
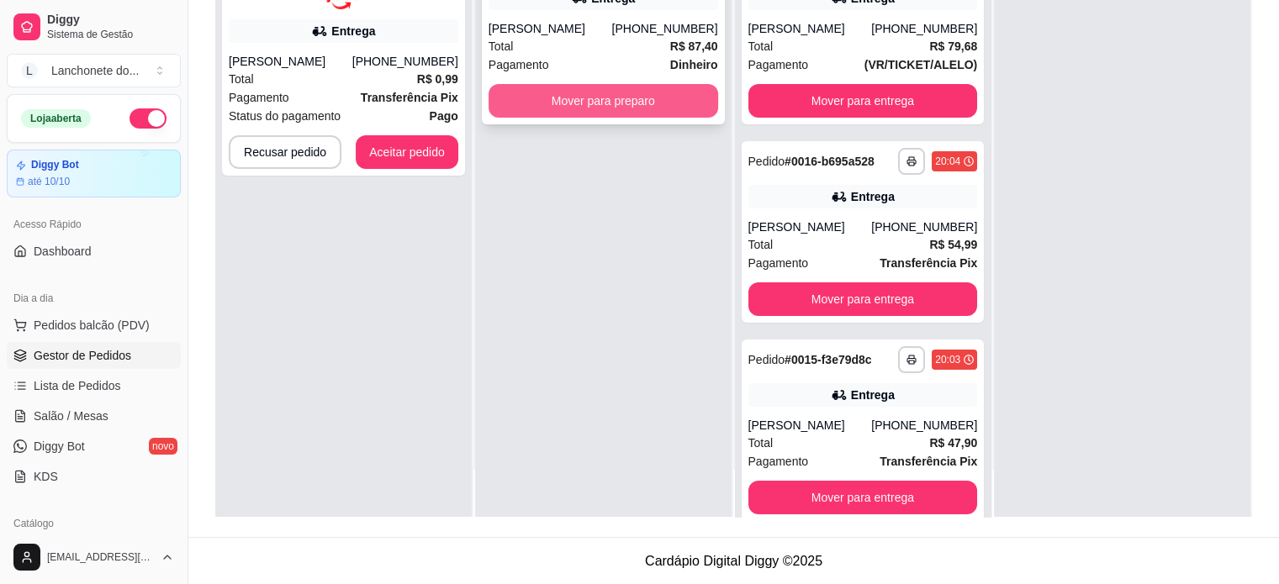
click at [590, 107] on button "Mover para preparo" at bounding box center [604, 101] width 230 height 34
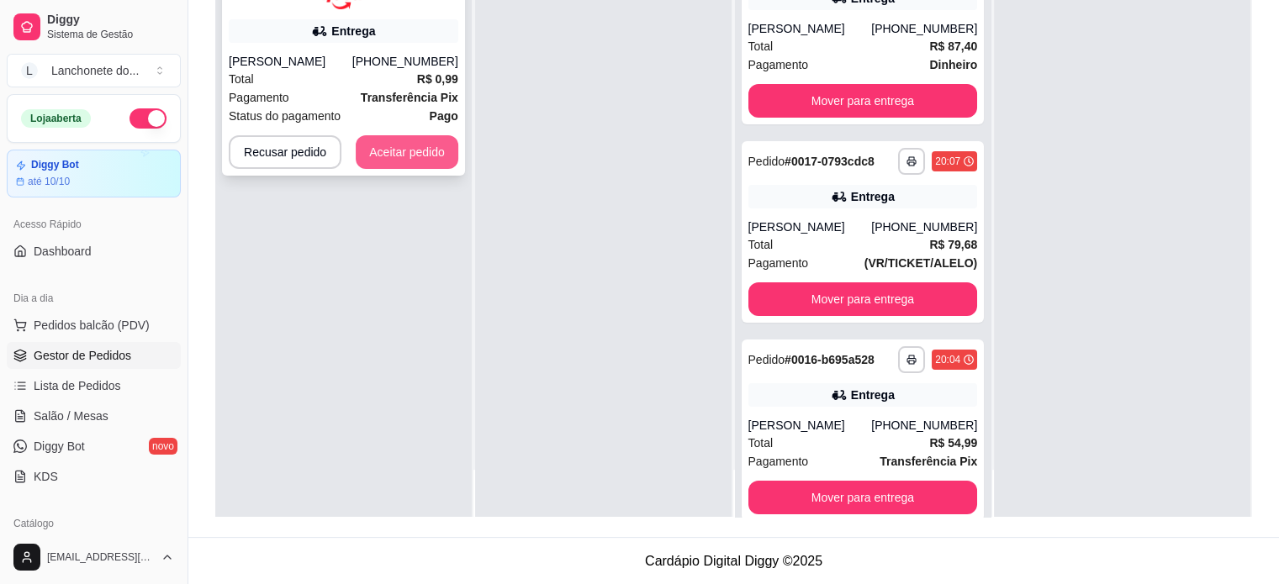
click at [444, 154] on button "Aceitar pedido" at bounding box center [407, 152] width 103 height 34
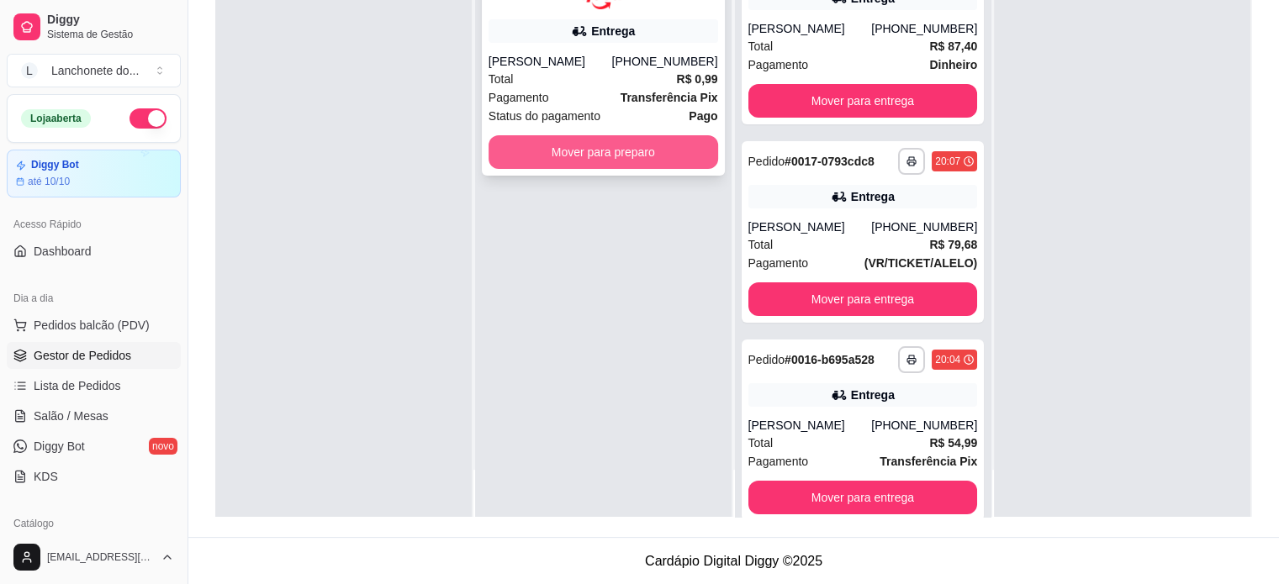
click at [613, 156] on button "Mover para preparo" at bounding box center [604, 152] width 230 height 34
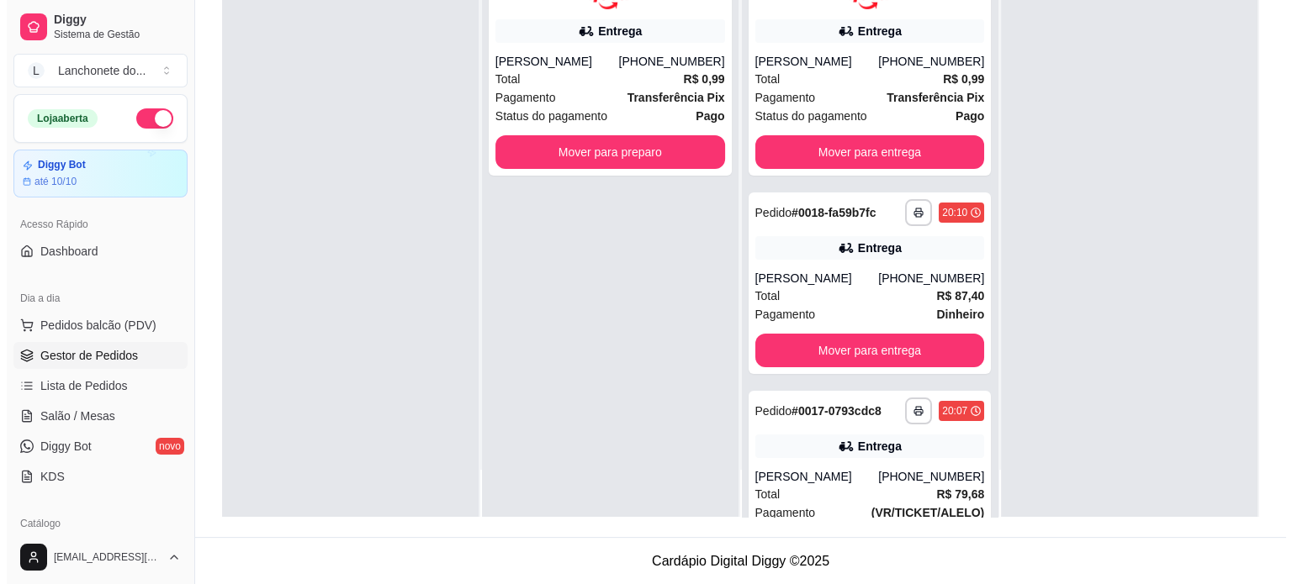
scroll to position [151, 0]
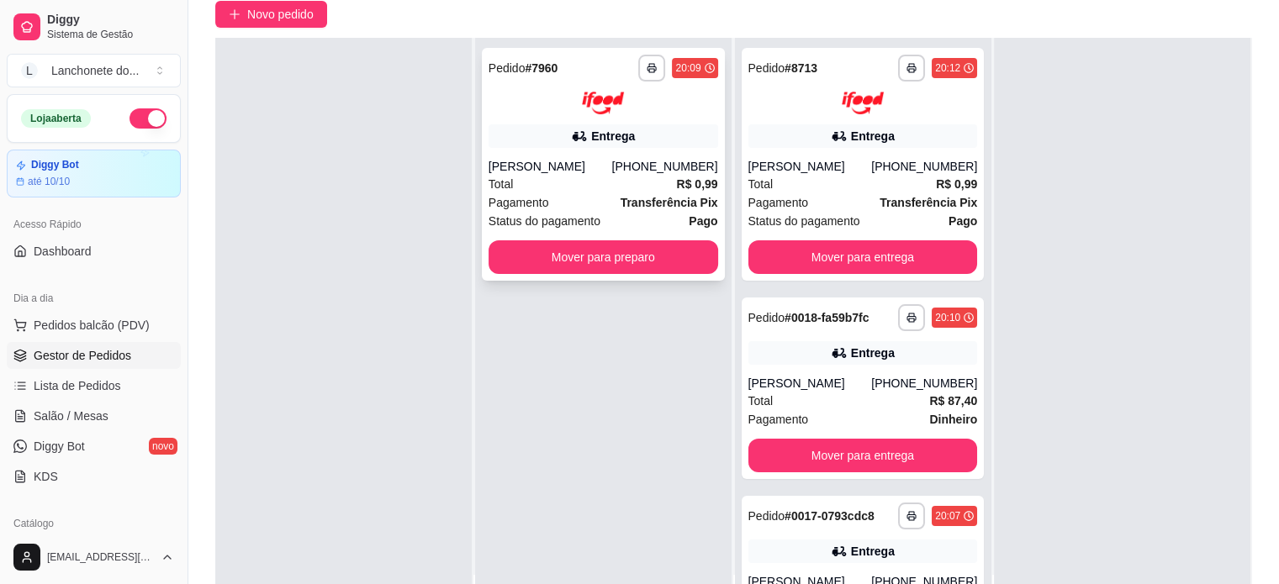
click at [665, 174] on div "[PHONE_NUMBER]" at bounding box center [664, 166] width 106 height 17
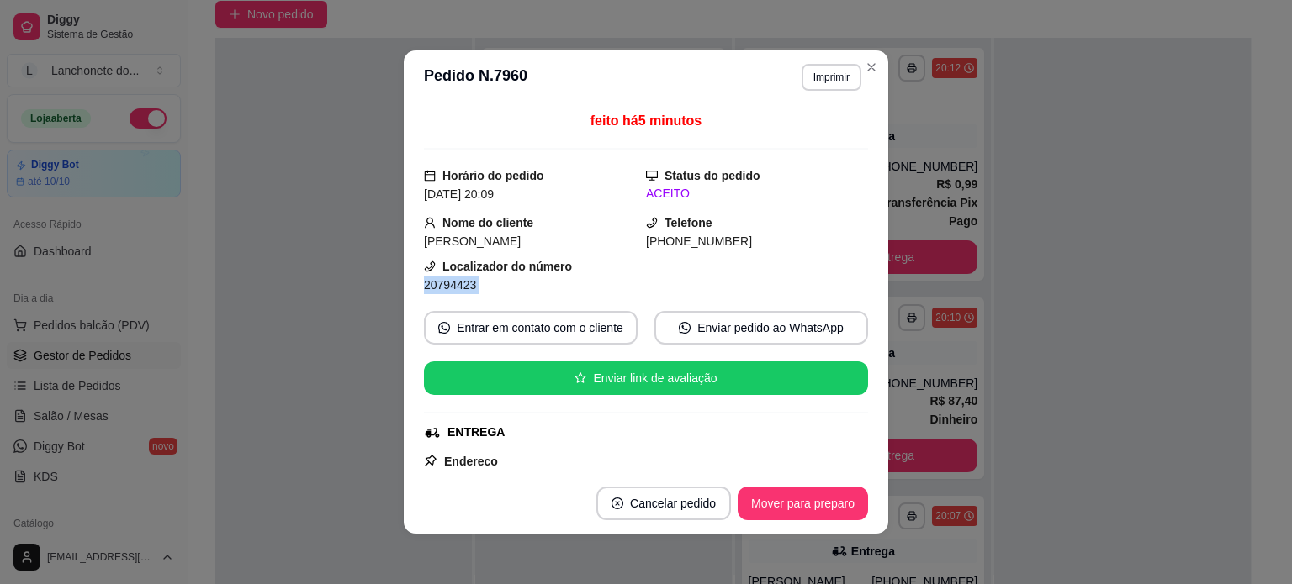
drag, startPoint x: 843, startPoint y: 252, endPoint x: 829, endPoint y: 347, distance: 96.1
click at [829, 346] on div "feito há 5 minutos Horário do pedido [DATE] 20:09 Status do pedido ACEITO Nome …" at bounding box center [646, 289] width 444 height 356
drag, startPoint x: 848, startPoint y: 235, endPoint x: 850, endPoint y: 356, distance: 121.1
click at [850, 356] on div "feito há 5 minutos Horário do pedido [DATE] 20:09 Status do pedido ACEITO Nome …" at bounding box center [646, 289] width 444 height 356
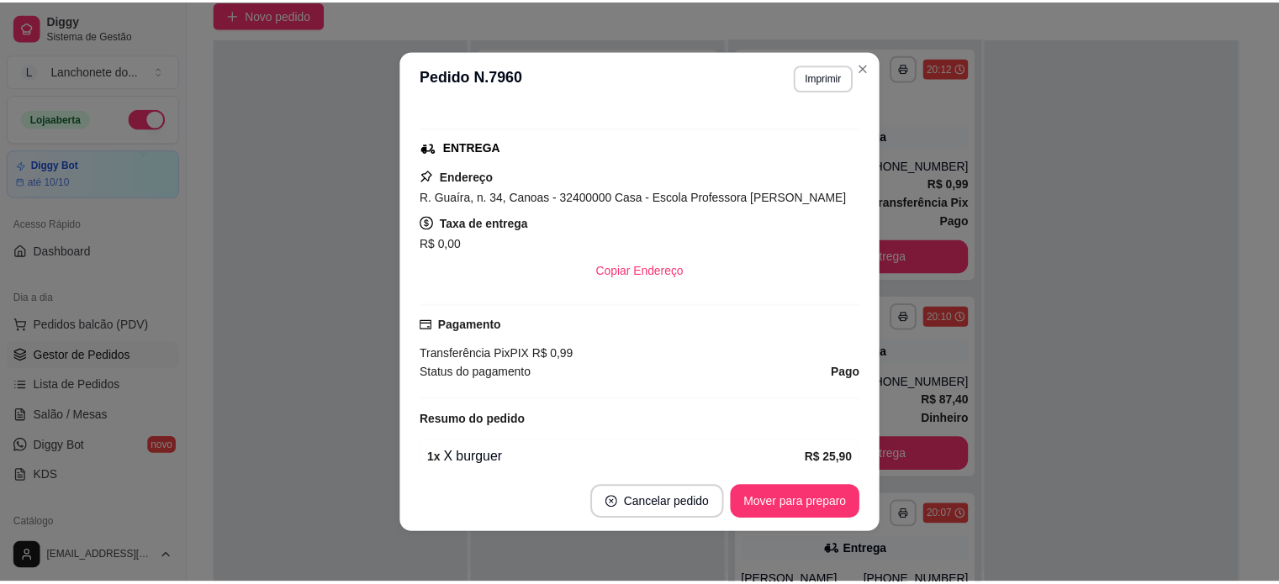
scroll to position [298, 0]
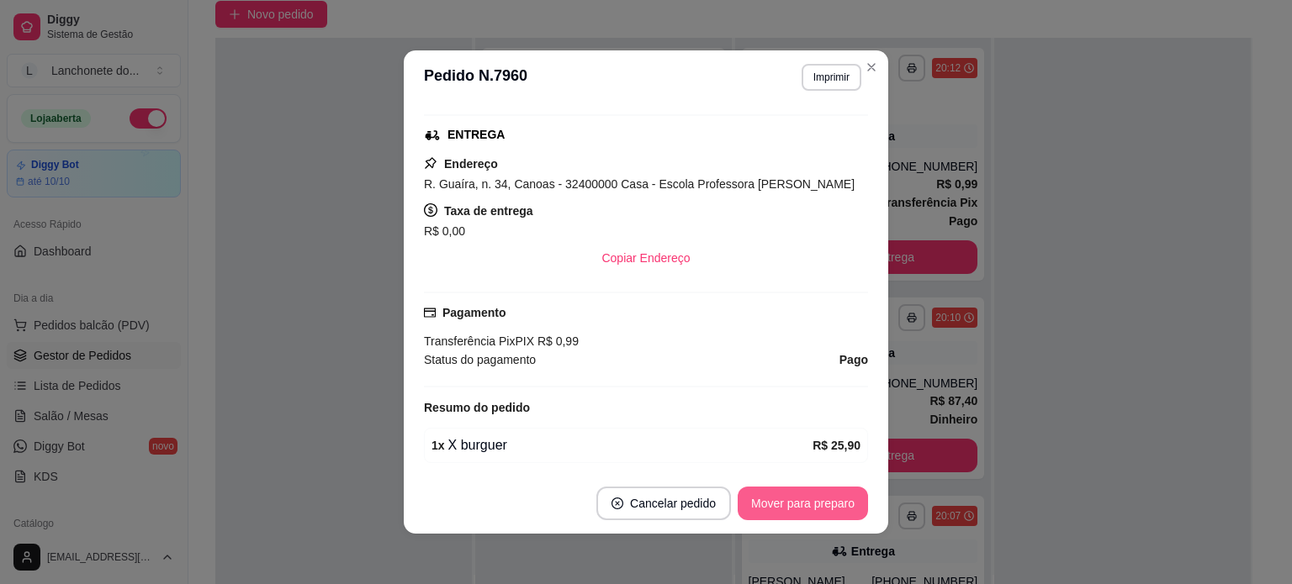
click at [787, 497] on button "Mover para preparo" at bounding box center [802, 504] width 130 height 34
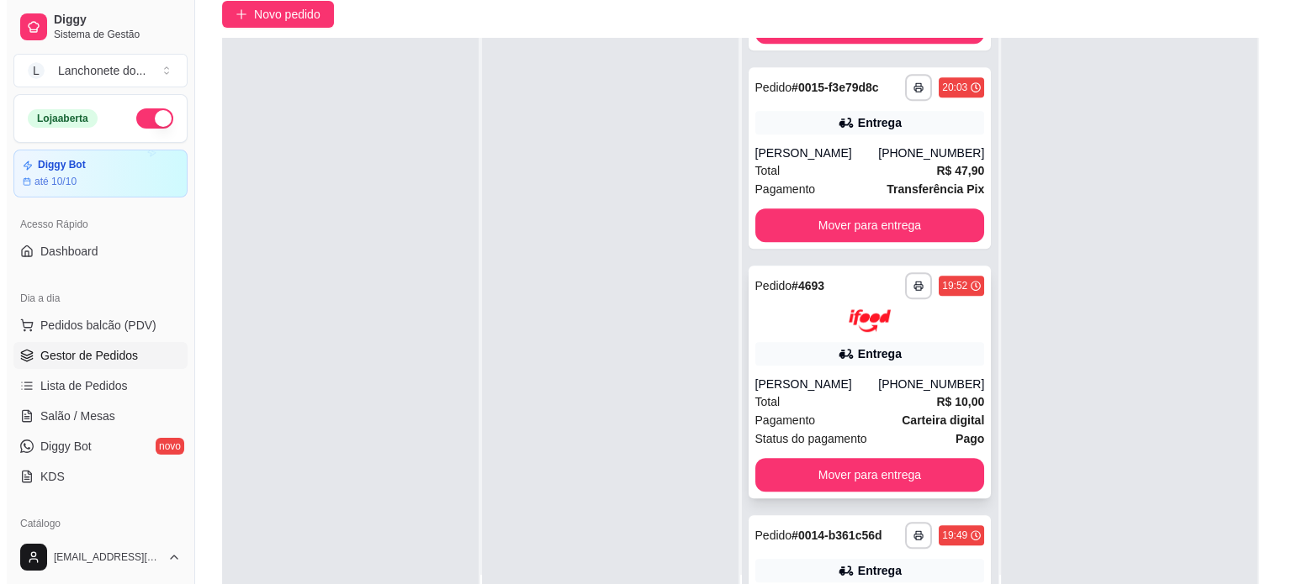
scroll to position [1075, 0]
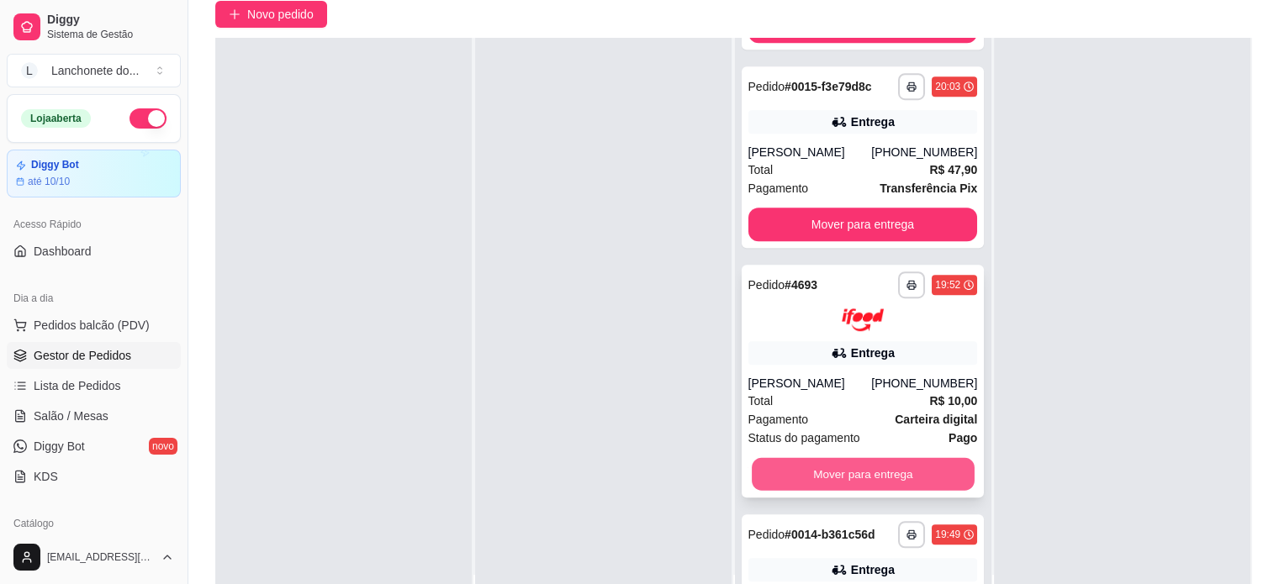
click at [905, 490] on button "Mover para entrega" at bounding box center [863, 473] width 223 height 33
click at [905, 491] on div "Mover para entrega" at bounding box center [863, 474] width 230 height 34
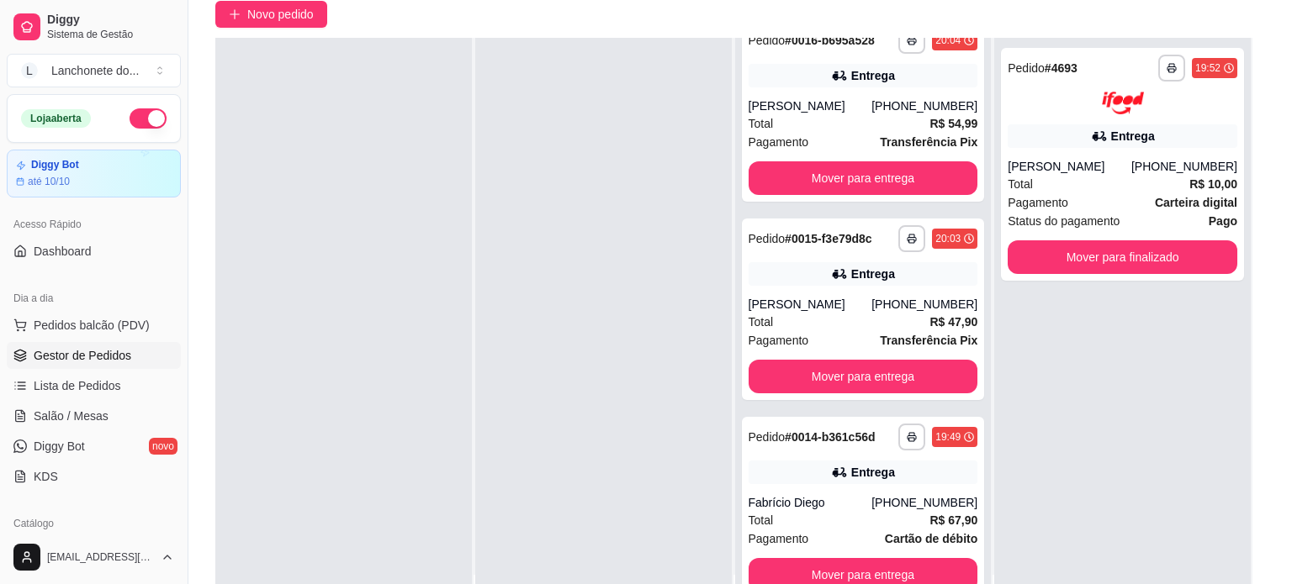
scroll to position [939, 0]
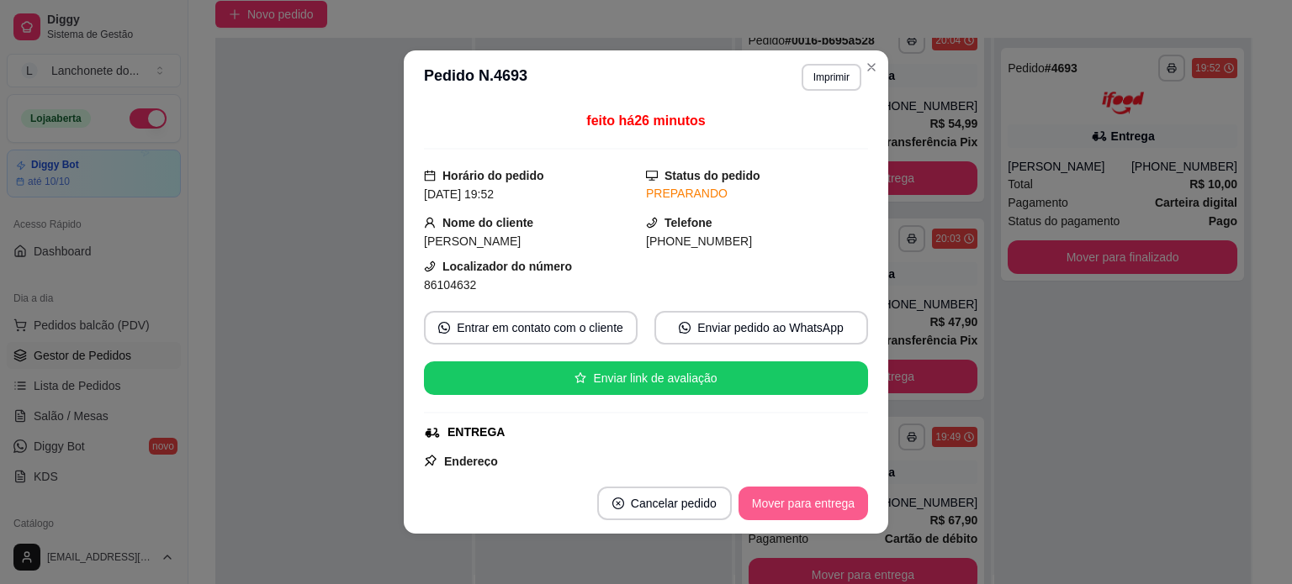
click at [827, 497] on button "Mover para entrega" at bounding box center [802, 504] width 129 height 34
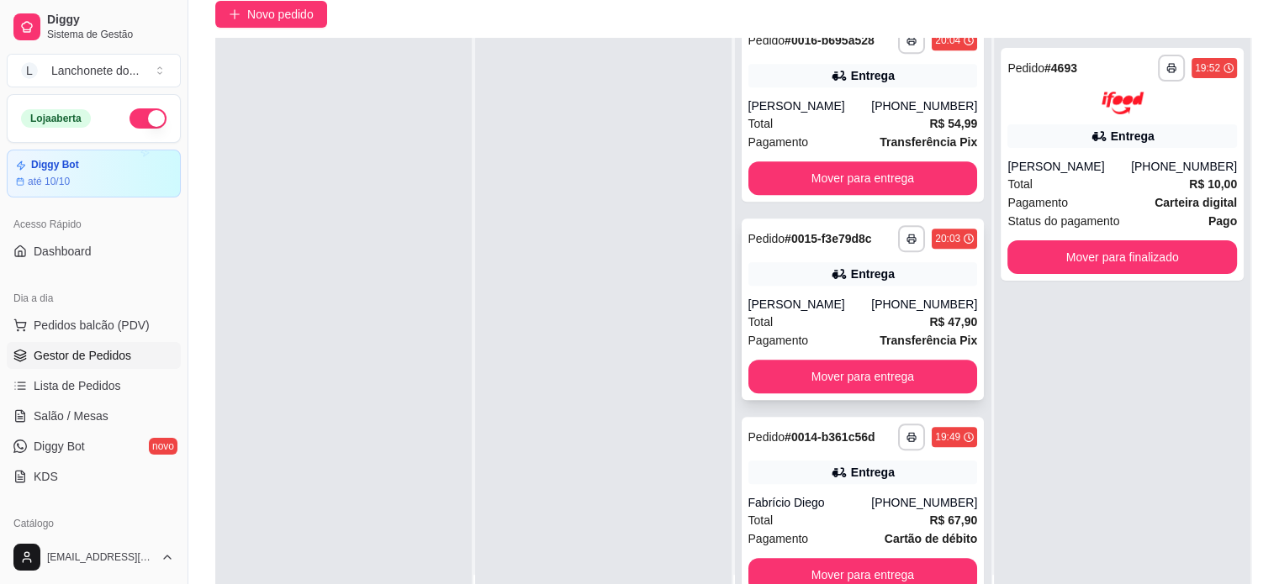
click at [887, 357] on div "**********" at bounding box center [863, 310] width 243 height 182
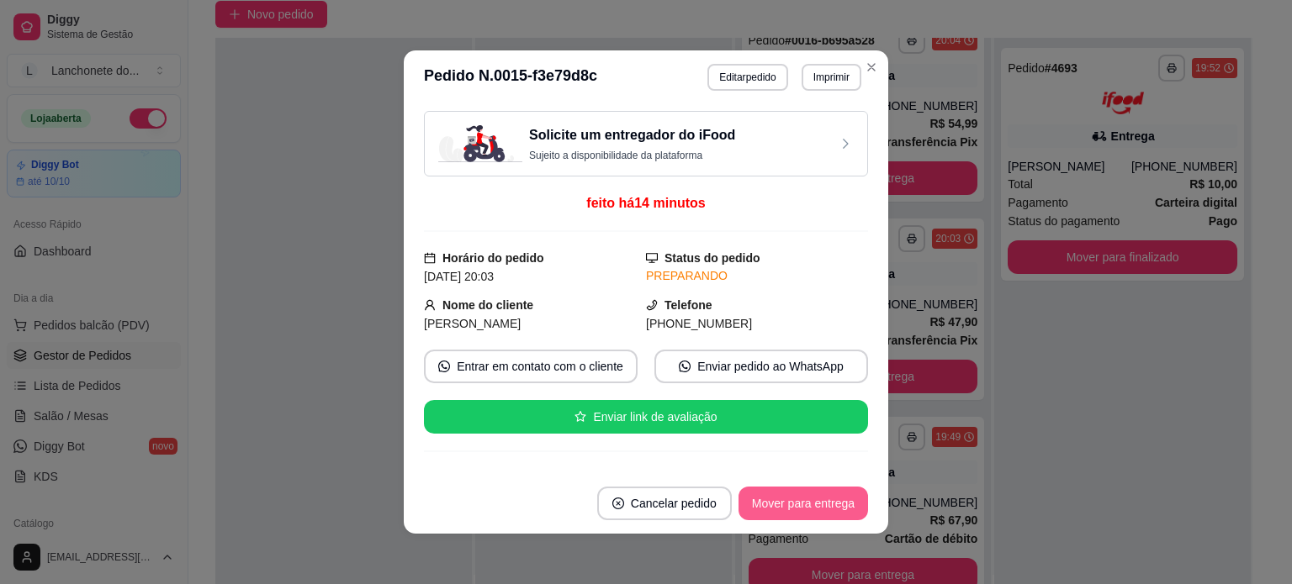
click at [790, 500] on button "Mover para entrega" at bounding box center [802, 504] width 129 height 34
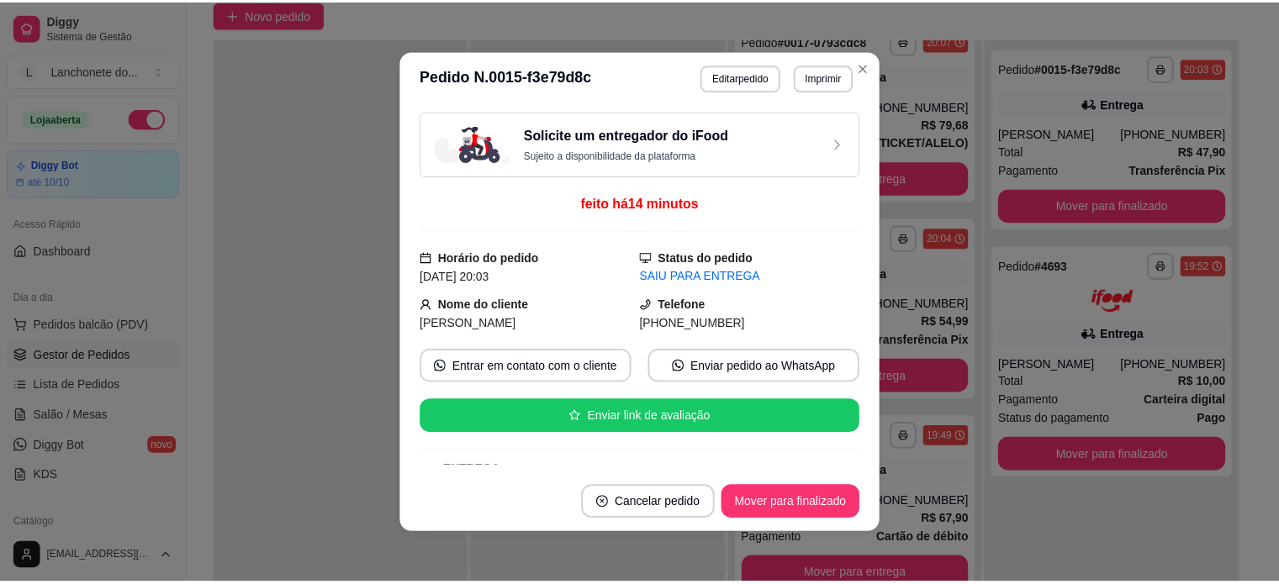
scroll to position [741, 0]
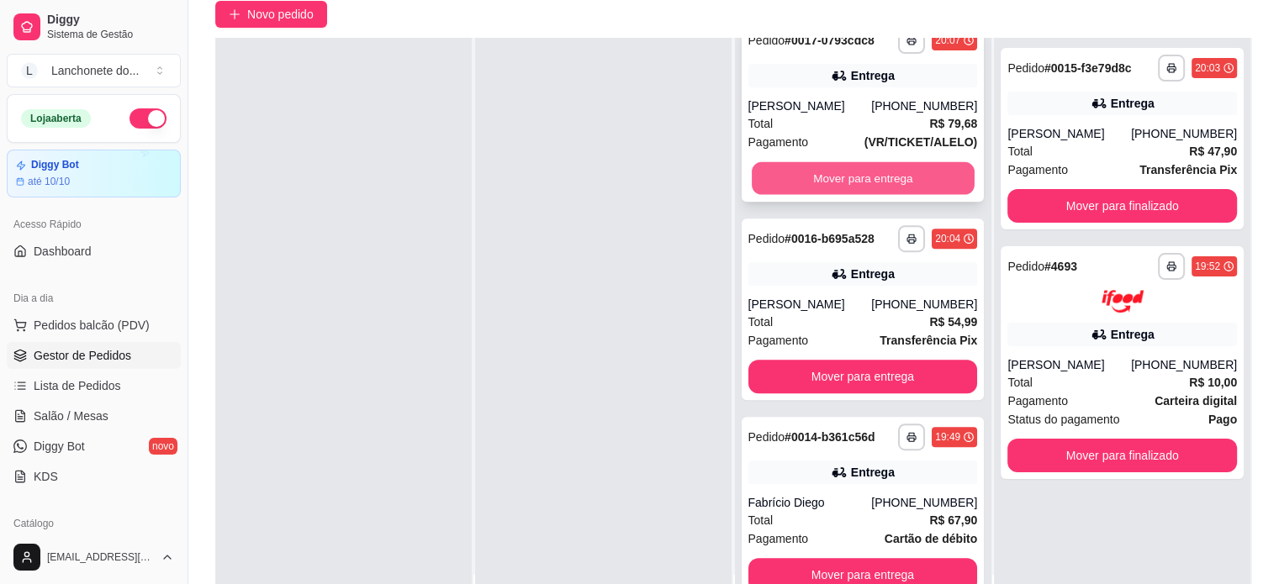
click at [840, 177] on button "Mover para entrega" at bounding box center [863, 178] width 223 height 33
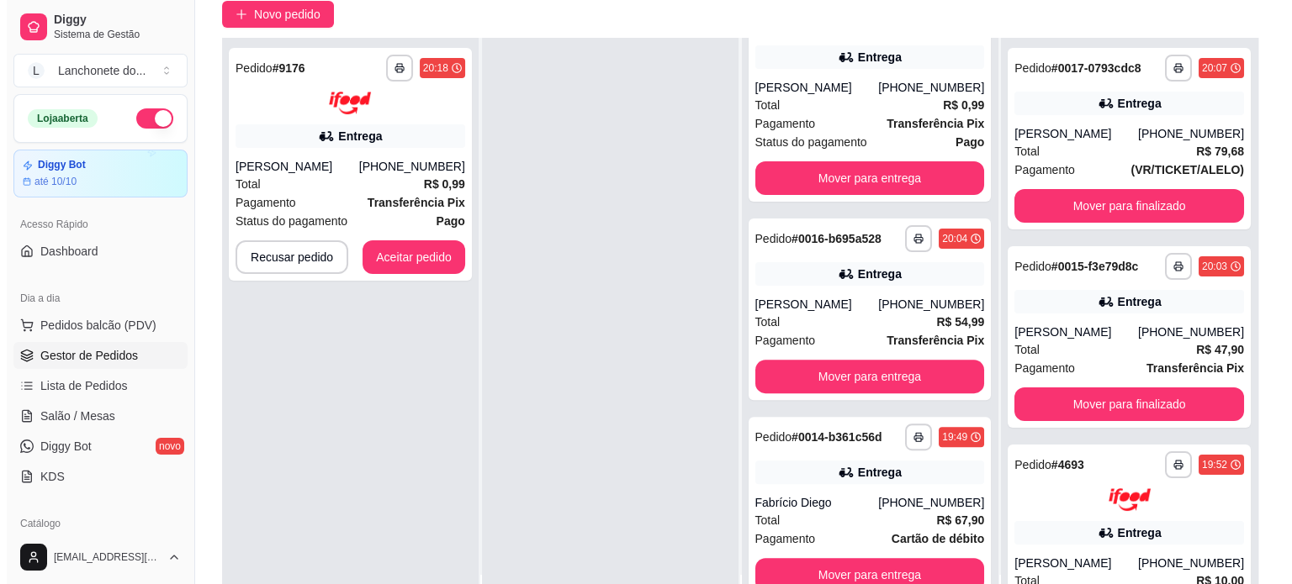
scroll to position [256, 0]
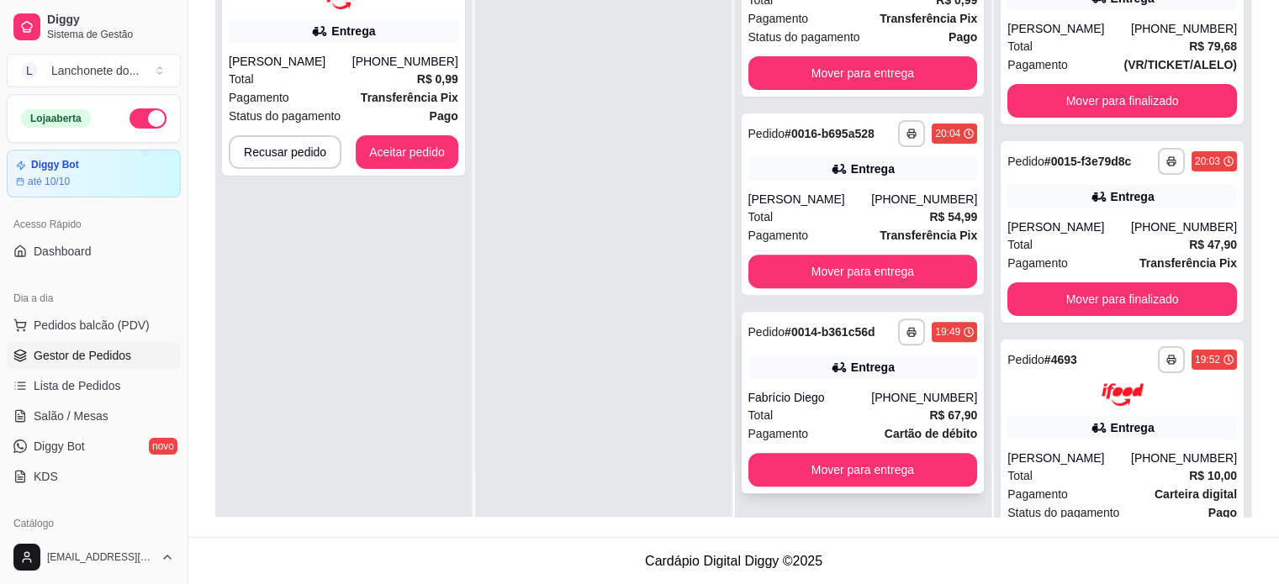
click at [882, 395] on div "[PHONE_NUMBER]" at bounding box center [924, 397] width 106 height 17
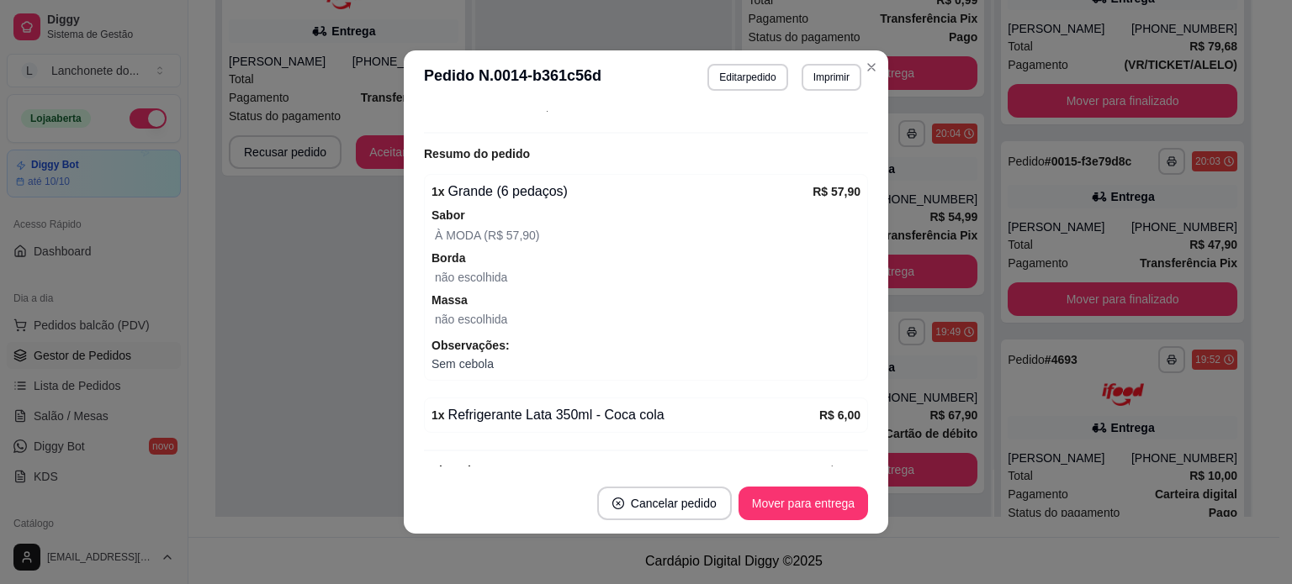
scroll to position [600, 0]
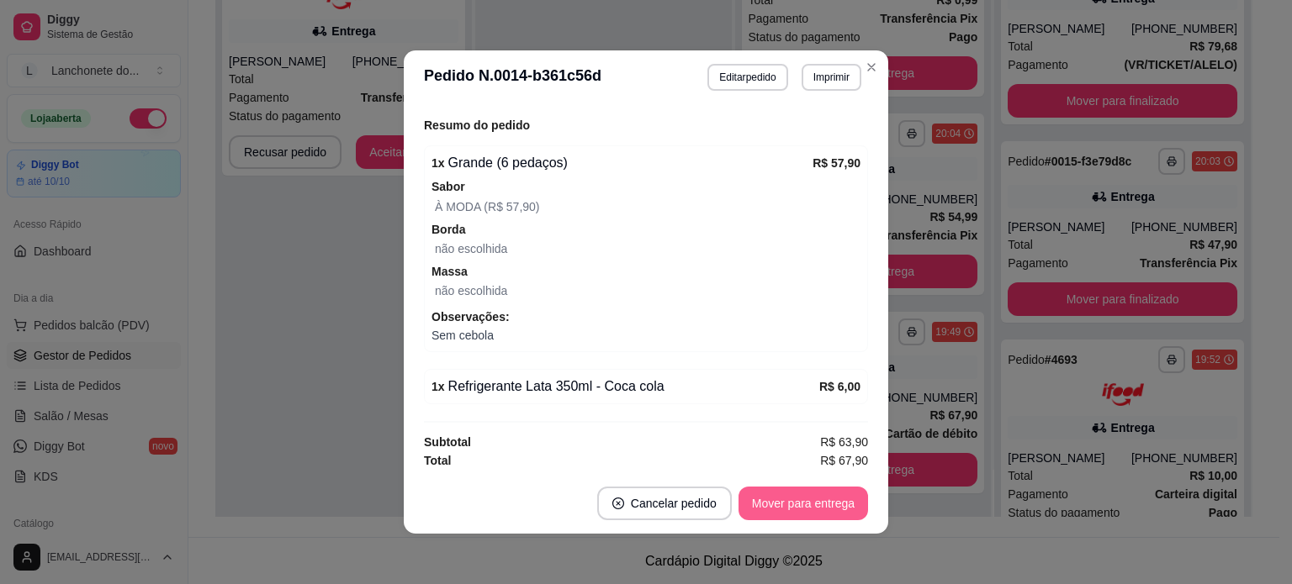
click at [795, 511] on button "Mover para entrega" at bounding box center [802, 504] width 129 height 34
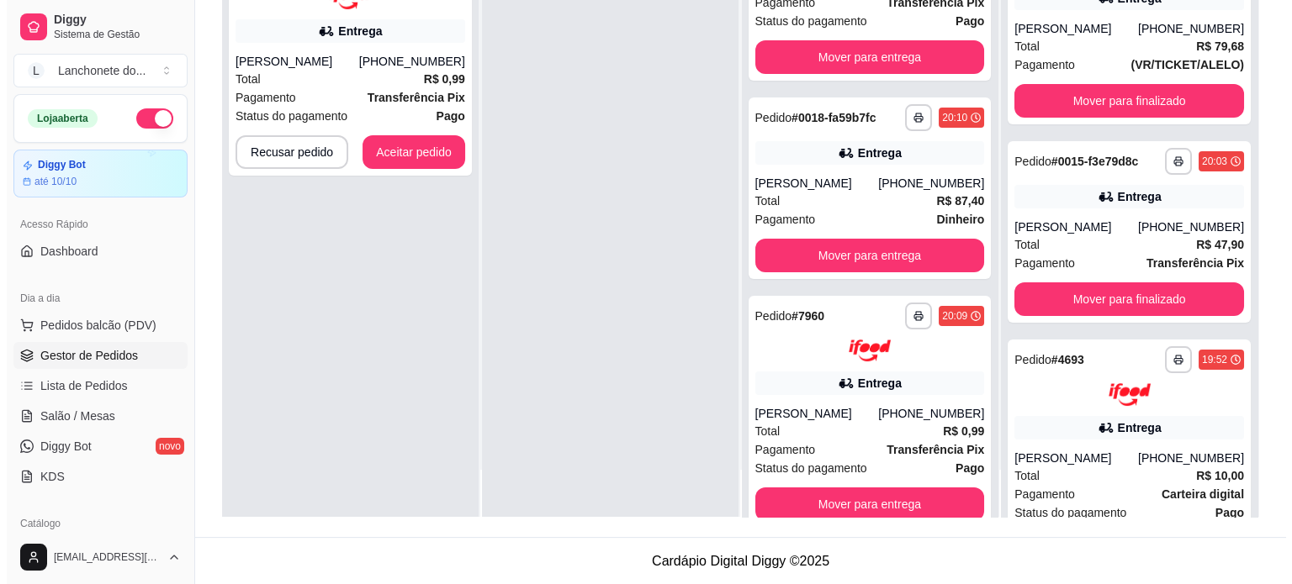
scroll to position [0, 0]
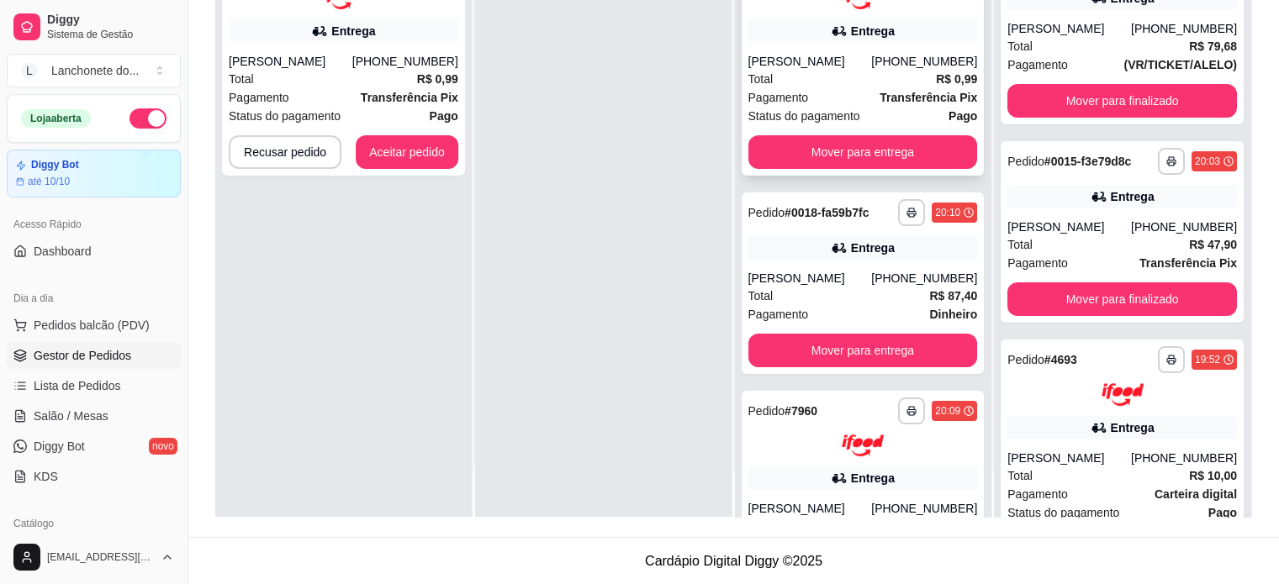
click at [840, 107] on div "Pagamento Transferência Pix" at bounding box center [863, 97] width 230 height 18
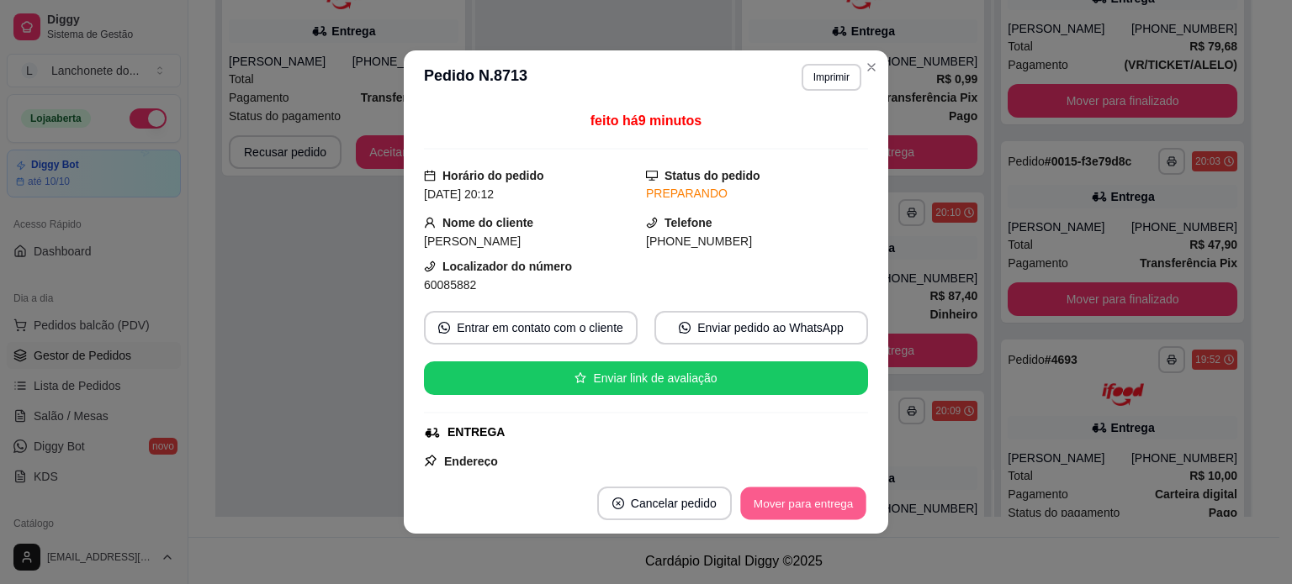
click at [807, 507] on button "Mover para entrega" at bounding box center [803, 504] width 126 height 33
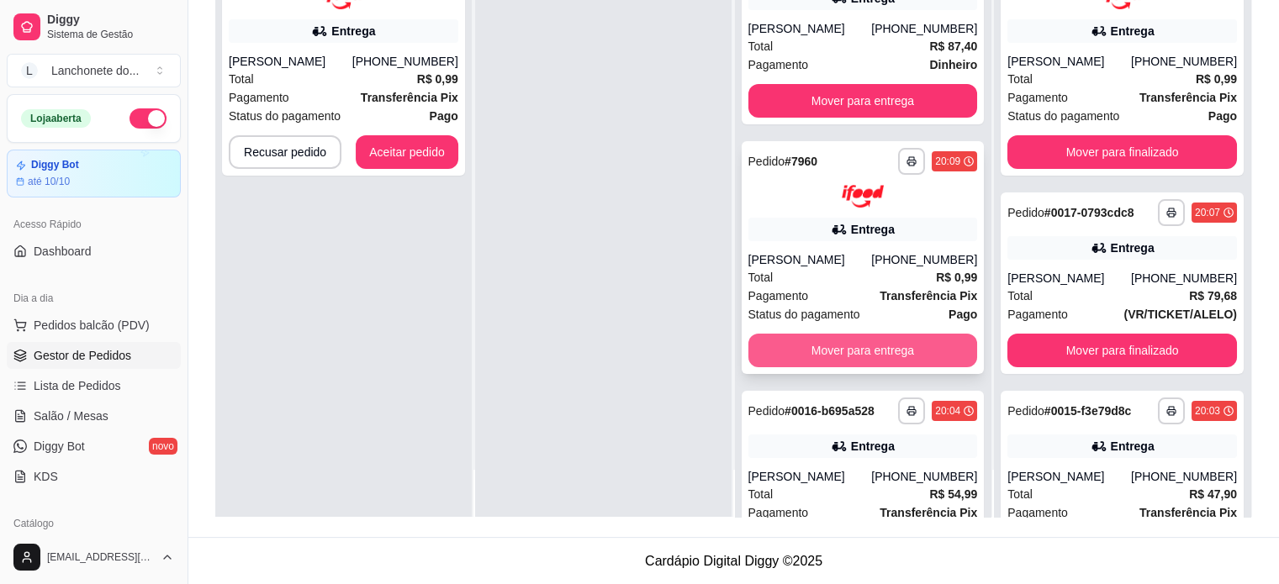
click at [880, 355] on button "Mover para entrega" at bounding box center [863, 351] width 230 height 34
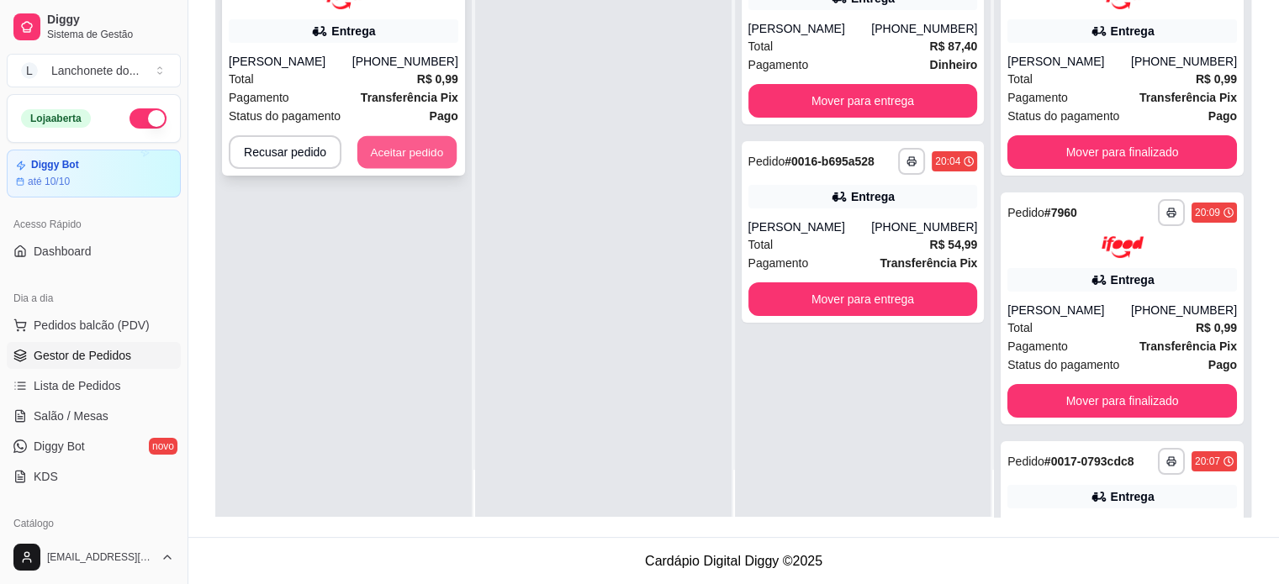
click at [400, 159] on button "Aceitar pedido" at bounding box center [406, 151] width 99 height 33
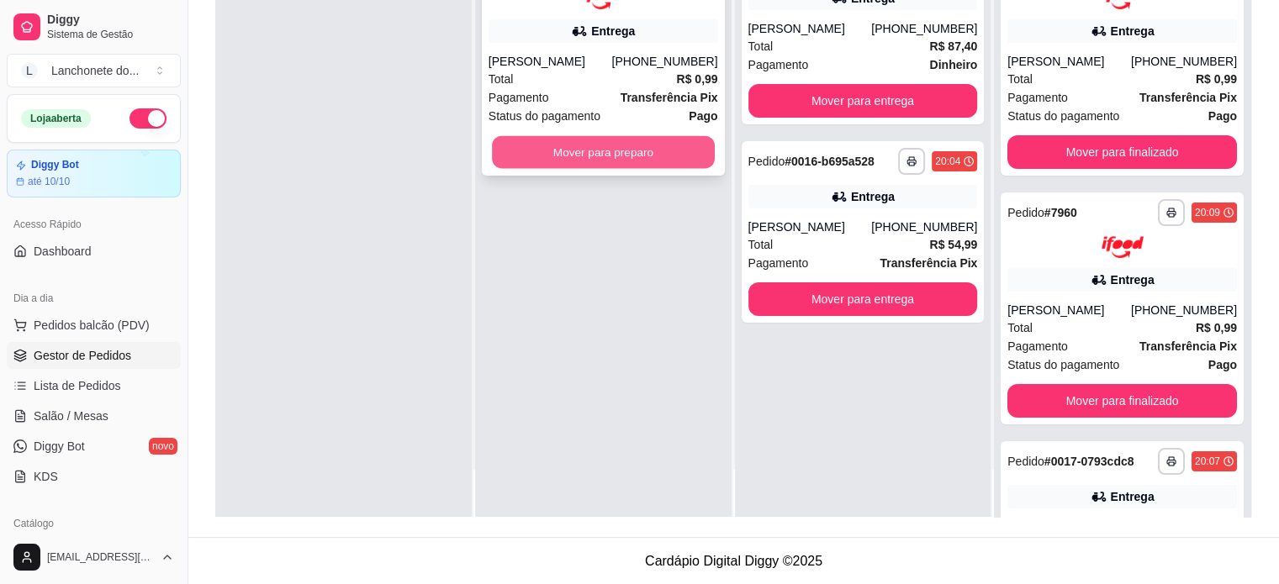
click at [593, 163] on button "Mover para preparo" at bounding box center [603, 151] width 223 height 33
click at [578, 154] on button "Mover para preparo" at bounding box center [604, 152] width 230 height 34
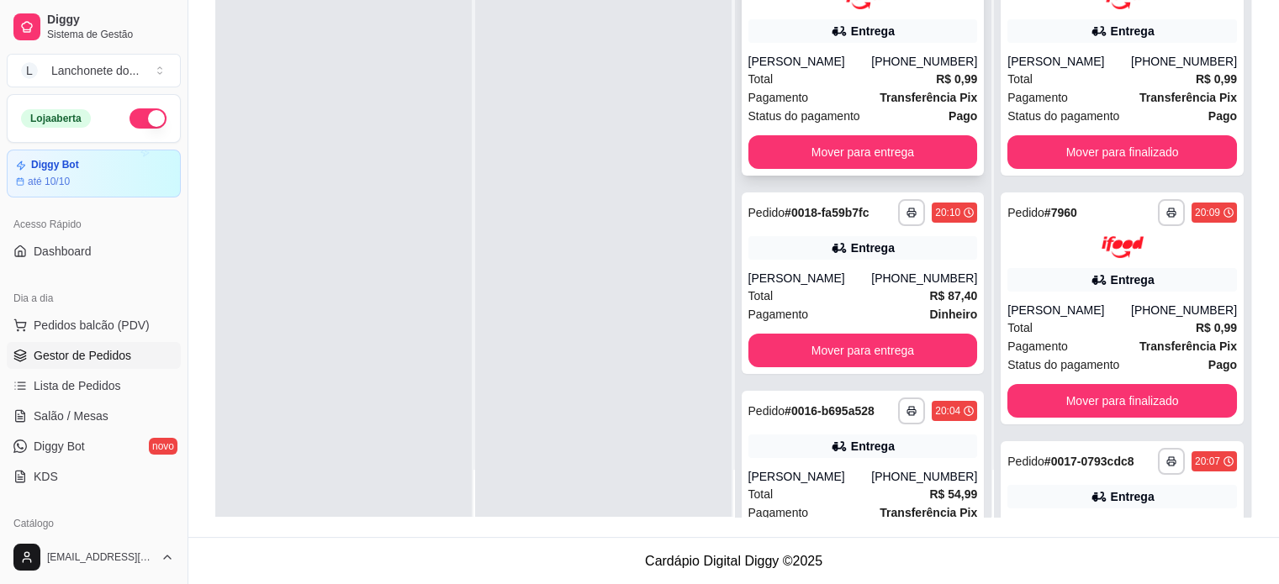
click at [837, 103] on div "Pagamento Transferência Pix" at bounding box center [863, 97] width 230 height 18
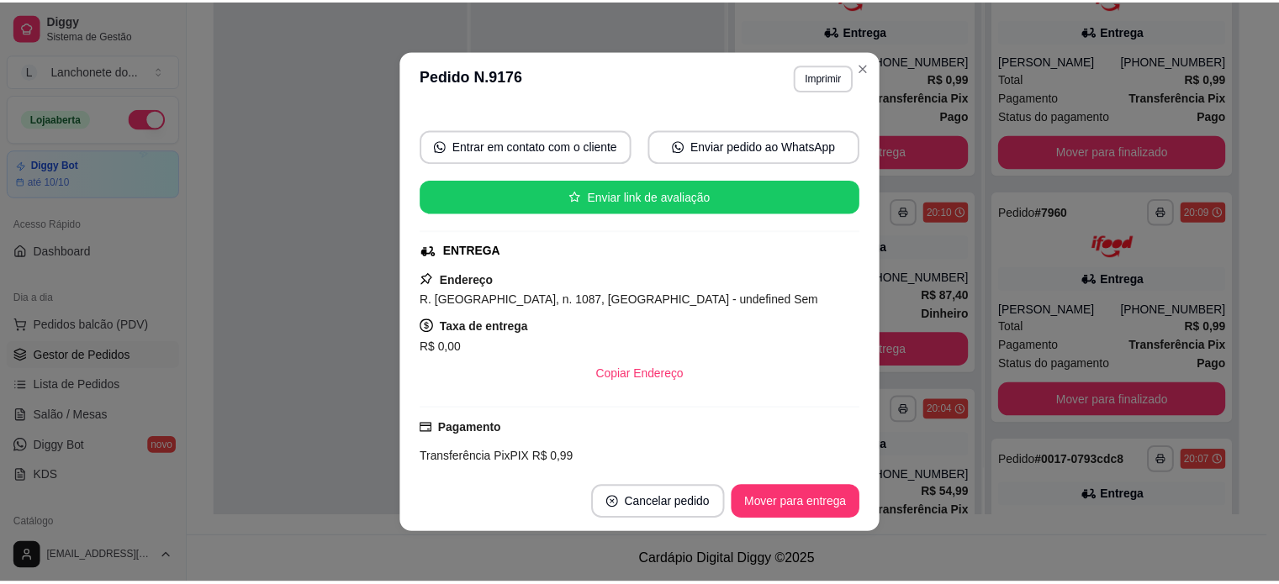
scroll to position [468, 0]
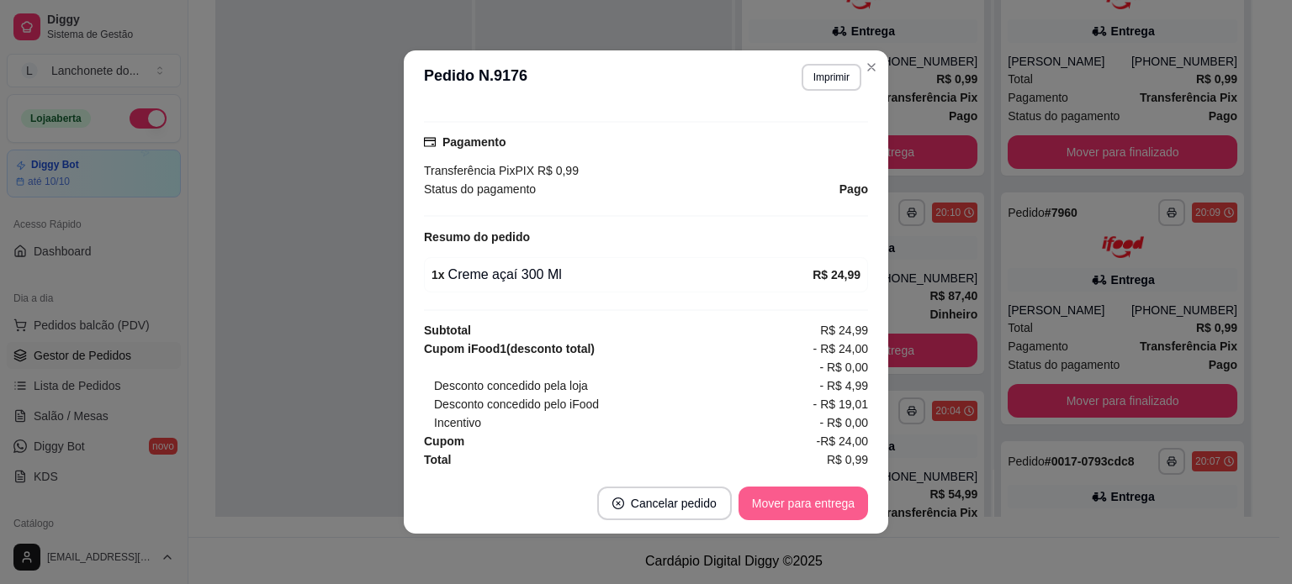
click at [812, 510] on button "Mover para entrega" at bounding box center [802, 504] width 129 height 34
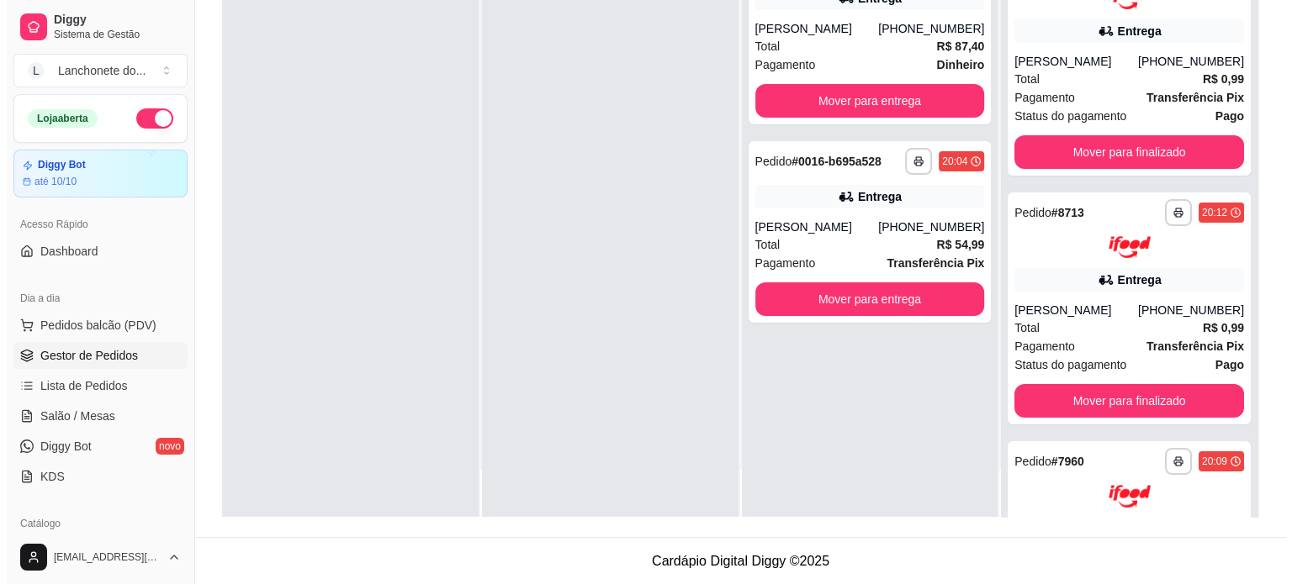
scroll to position [61, 0]
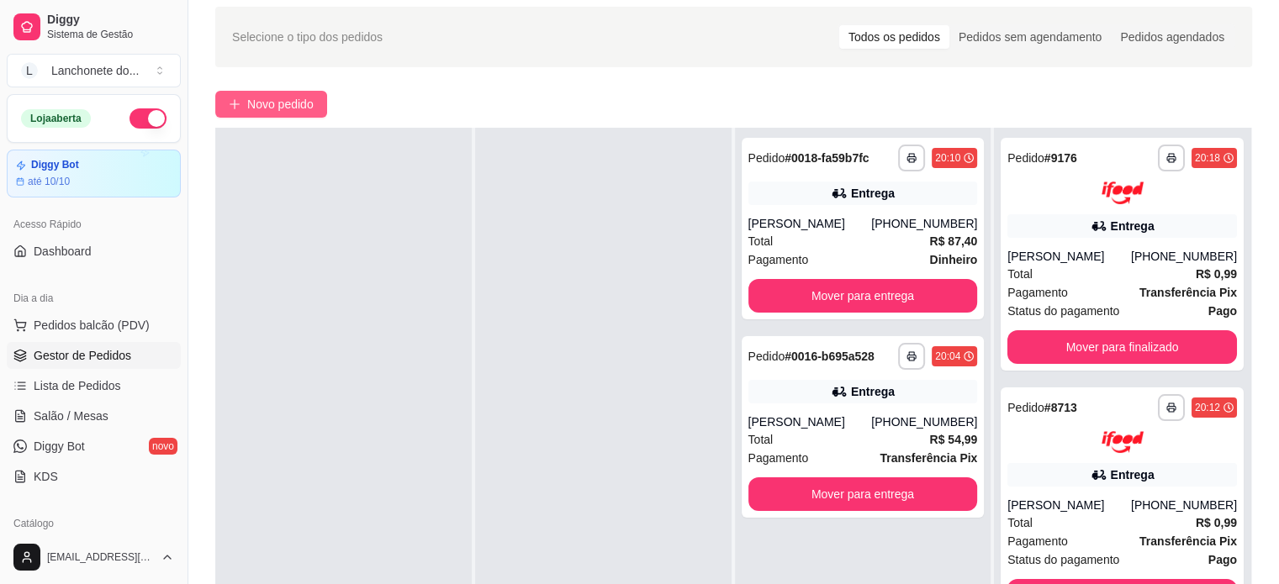
click at [257, 108] on span "Novo pedido" at bounding box center [280, 104] width 66 height 18
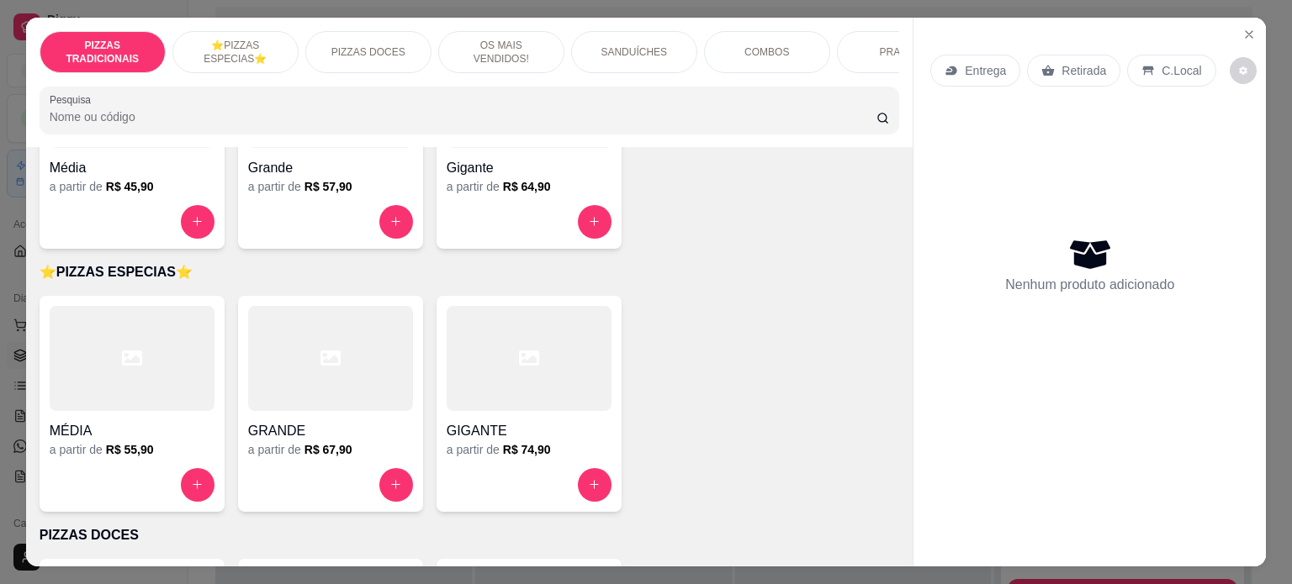
scroll to position [235, 0]
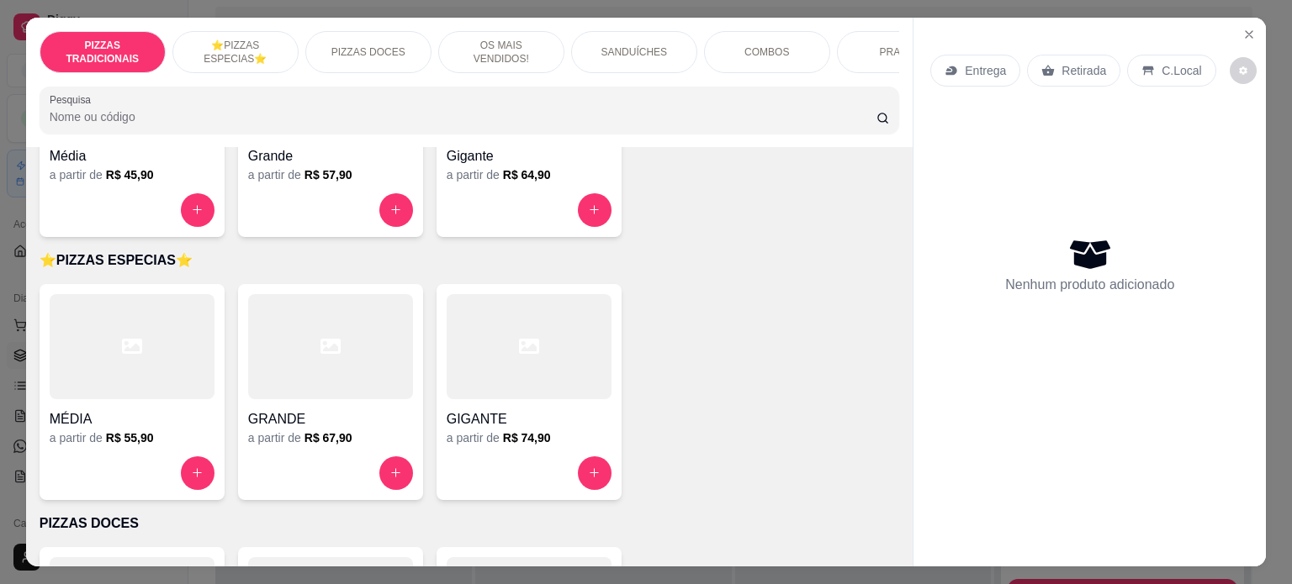
click at [451, 335] on div at bounding box center [528, 346] width 165 height 105
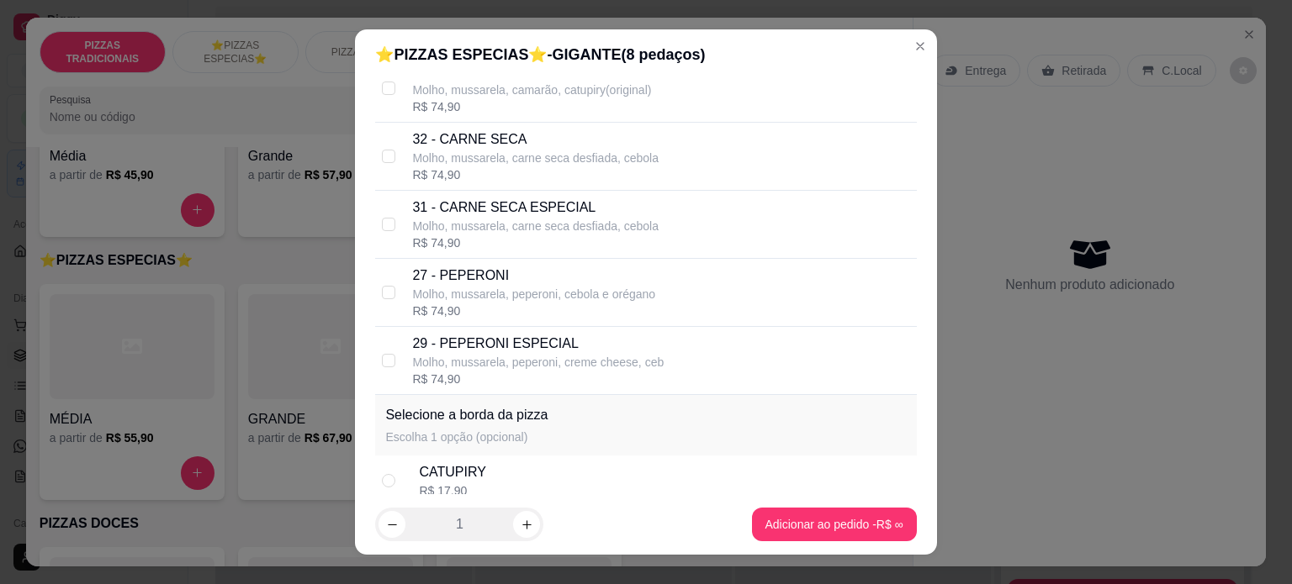
scroll to position [0, 0]
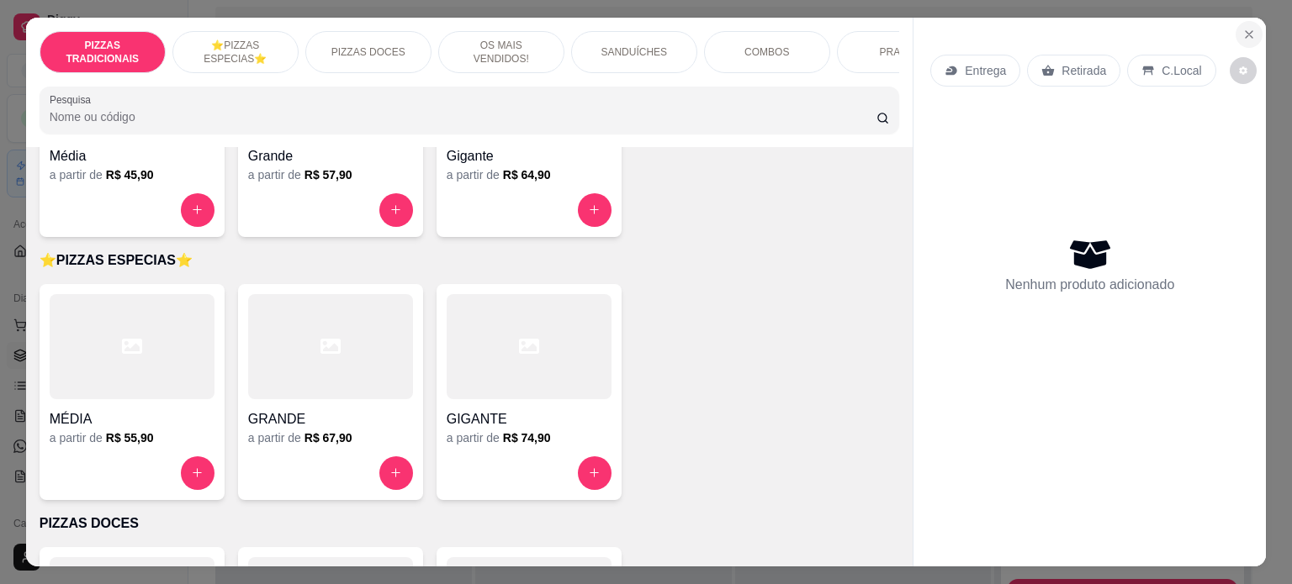
click at [1235, 26] on button "Close" at bounding box center [1248, 34] width 27 height 27
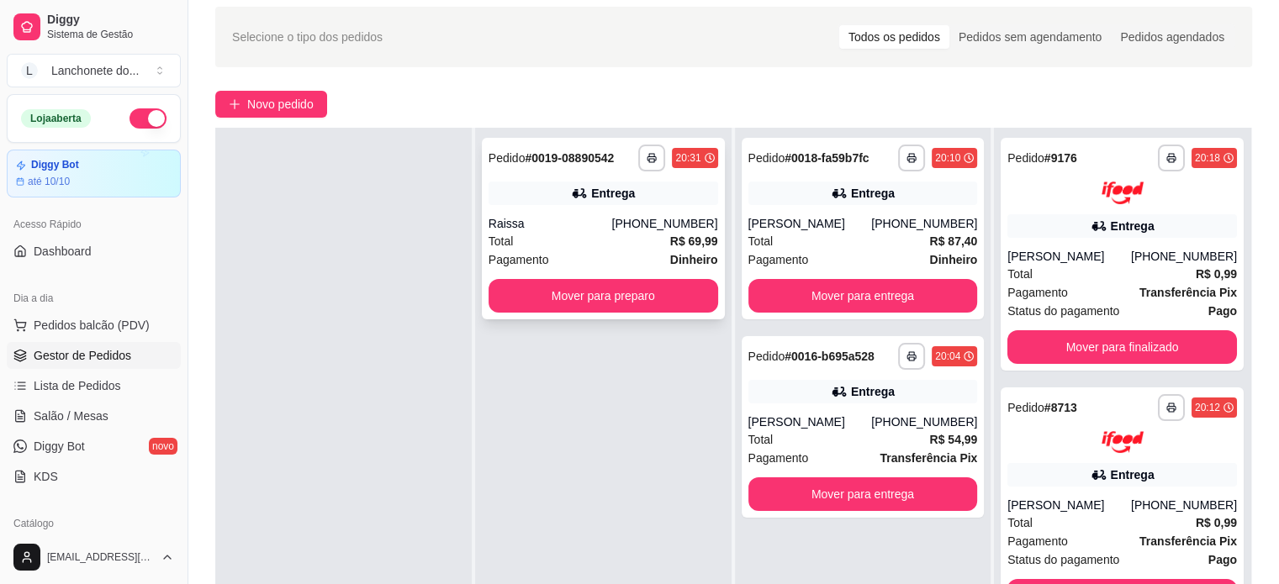
click at [605, 234] on div "Total R$ 69,99" at bounding box center [604, 241] width 230 height 18
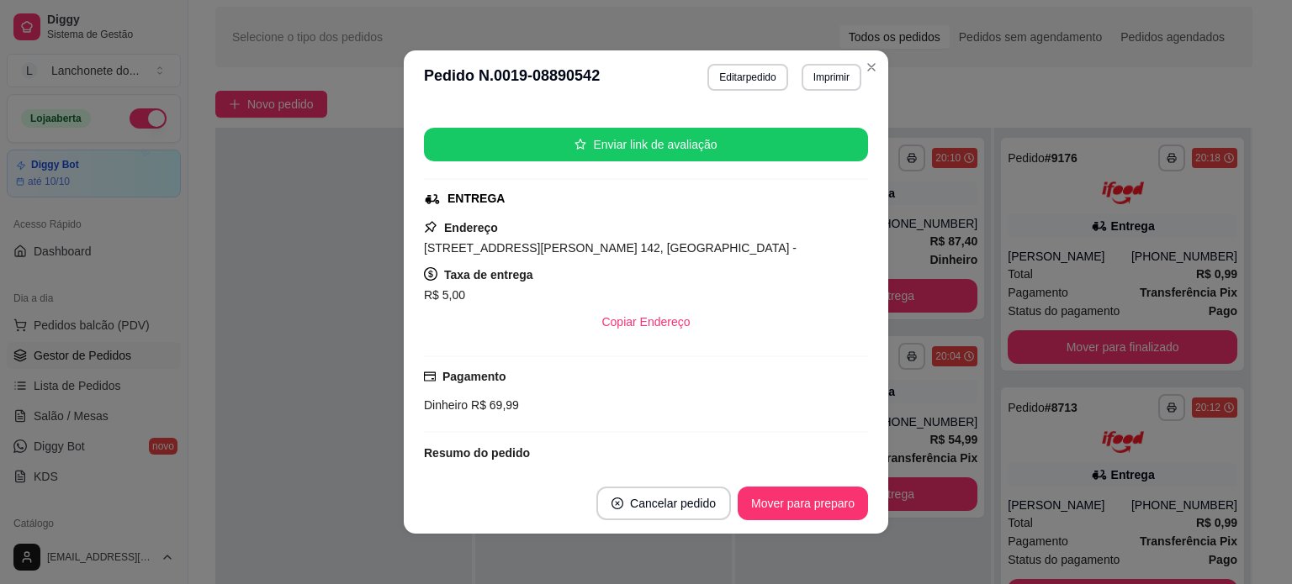
scroll to position [377, 0]
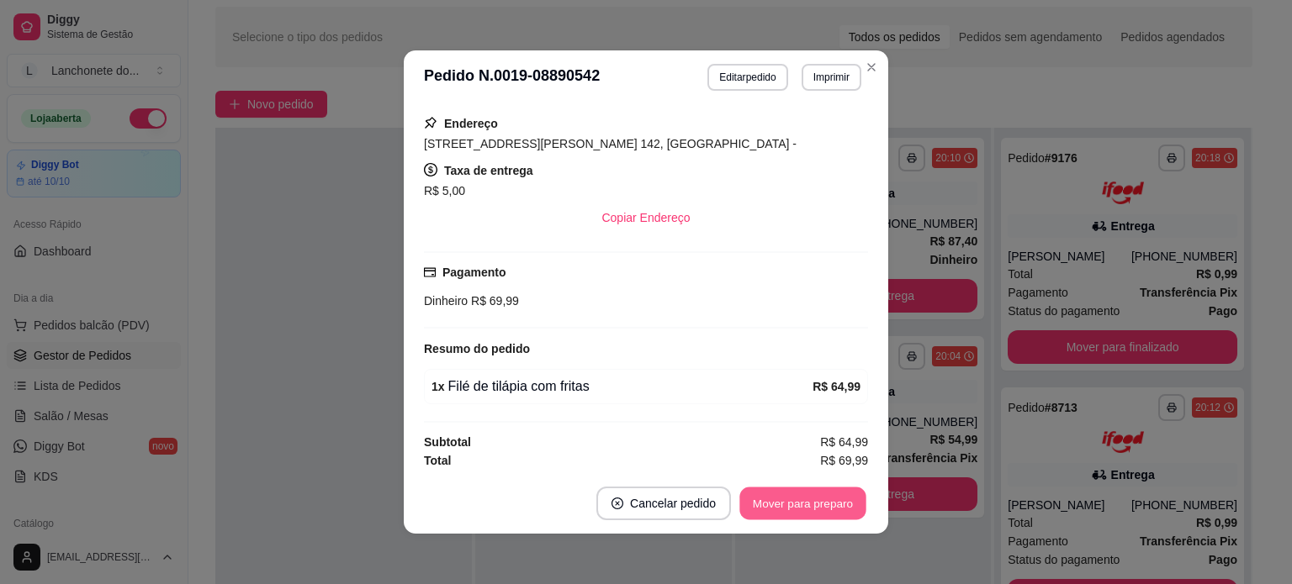
click at [800, 504] on button "Mover para preparo" at bounding box center [802, 504] width 126 height 33
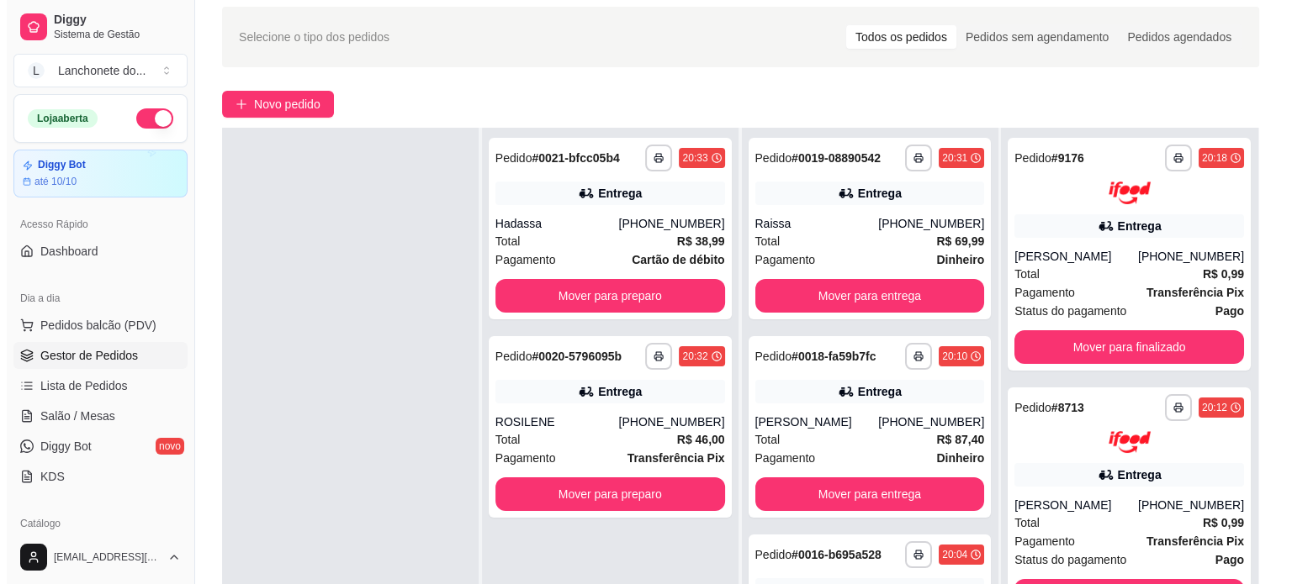
scroll to position [256, 0]
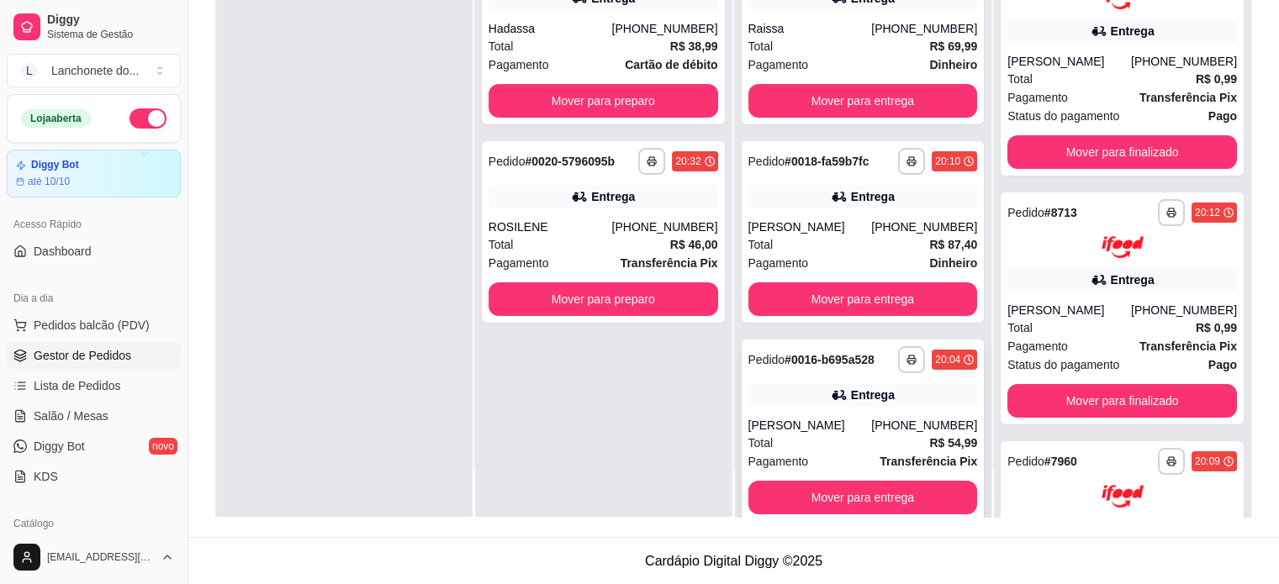
click at [896, 423] on div "[PHONE_NUMBER]" at bounding box center [924, 425] width 106 height 17
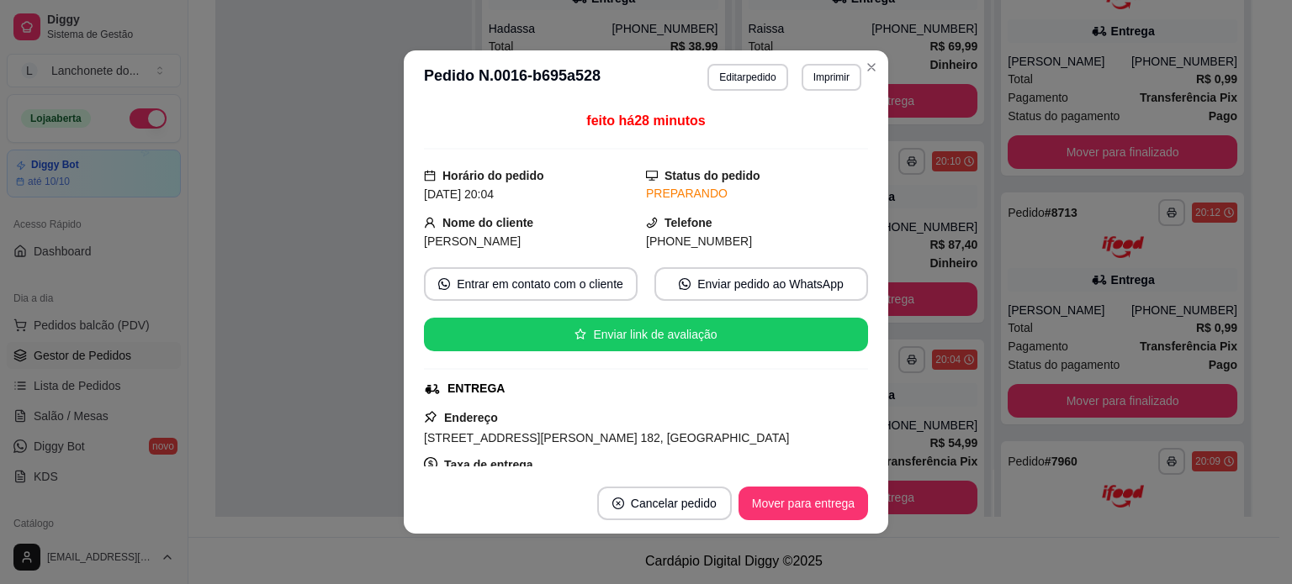
scroll to position [295, 0]
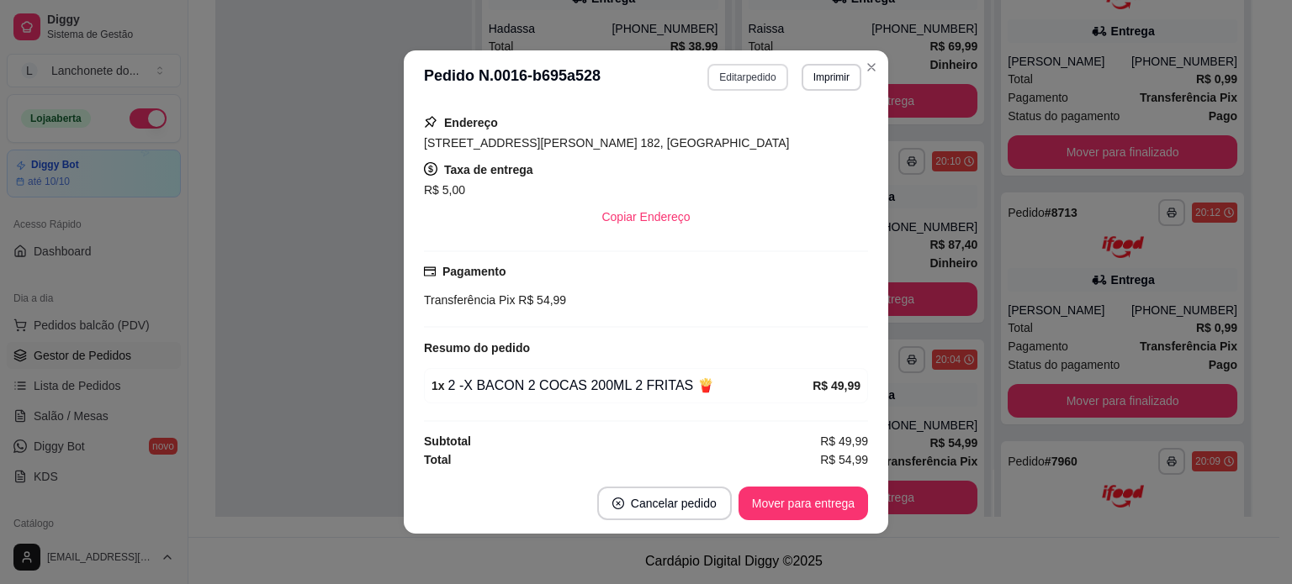
click at [730, 78] on button "Editar pedido" at bounding box center [747, 77] width 80 height 27
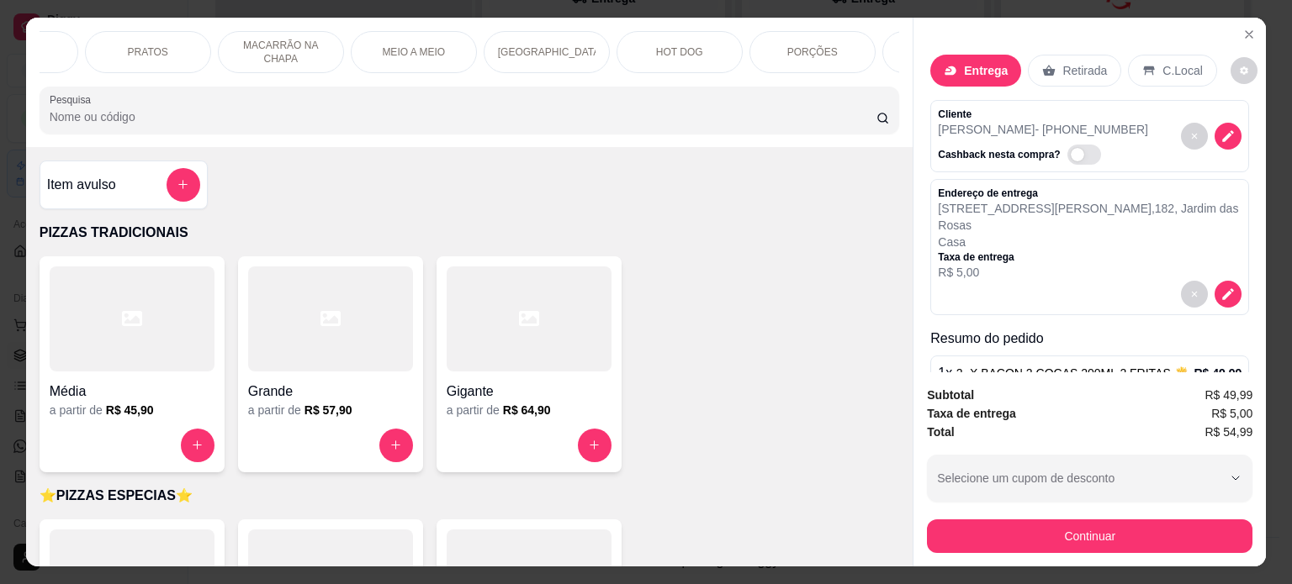
scroll to position [0, 1259]
click at [700, 52] on div "BEBIDAS" at bounding box center [704, 52] width 126 height 42
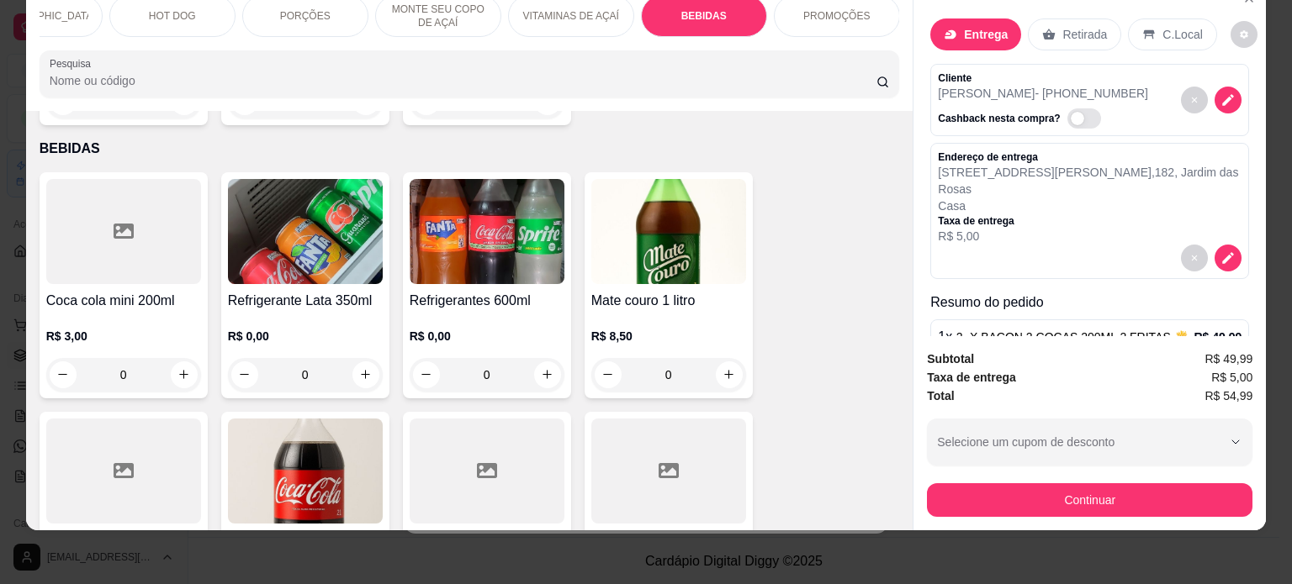
click at [311, 449] on img at bounding box center [305, 471] width 155 height 105
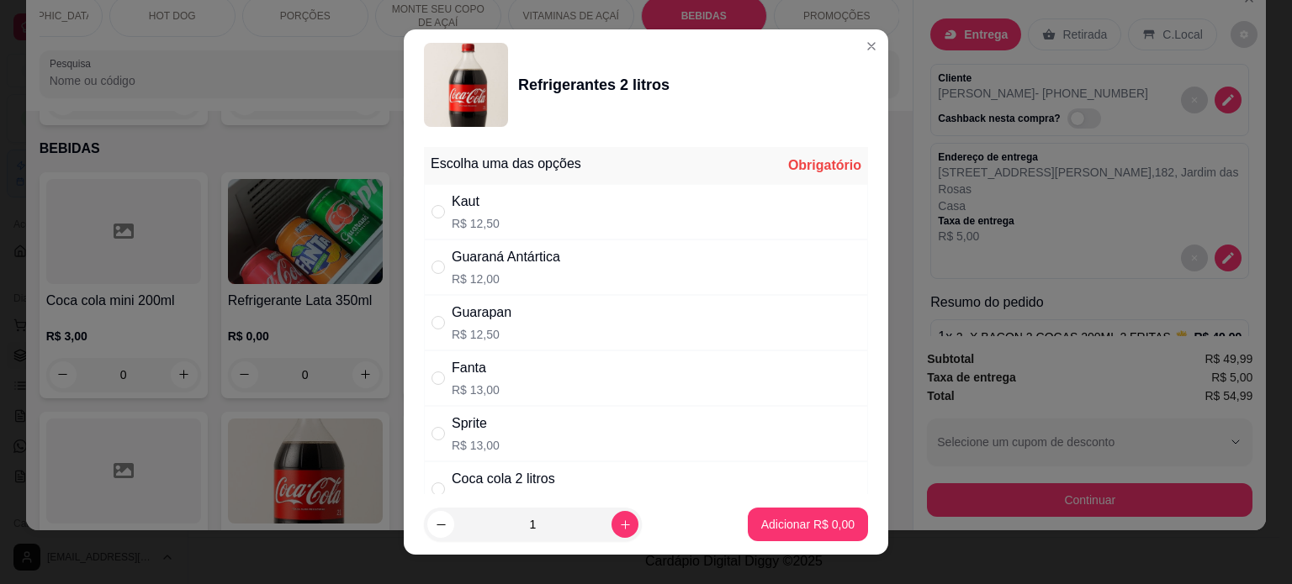
click at [498, 473] on div "Coca cola 2 litros" at bounding box center [503, 479] width 103 height 20
radio input "true"
click at [793, 531] on p "Adicionar R$ 15,00" at bounding box center [805, 525] width 98 height 16
type input "1"
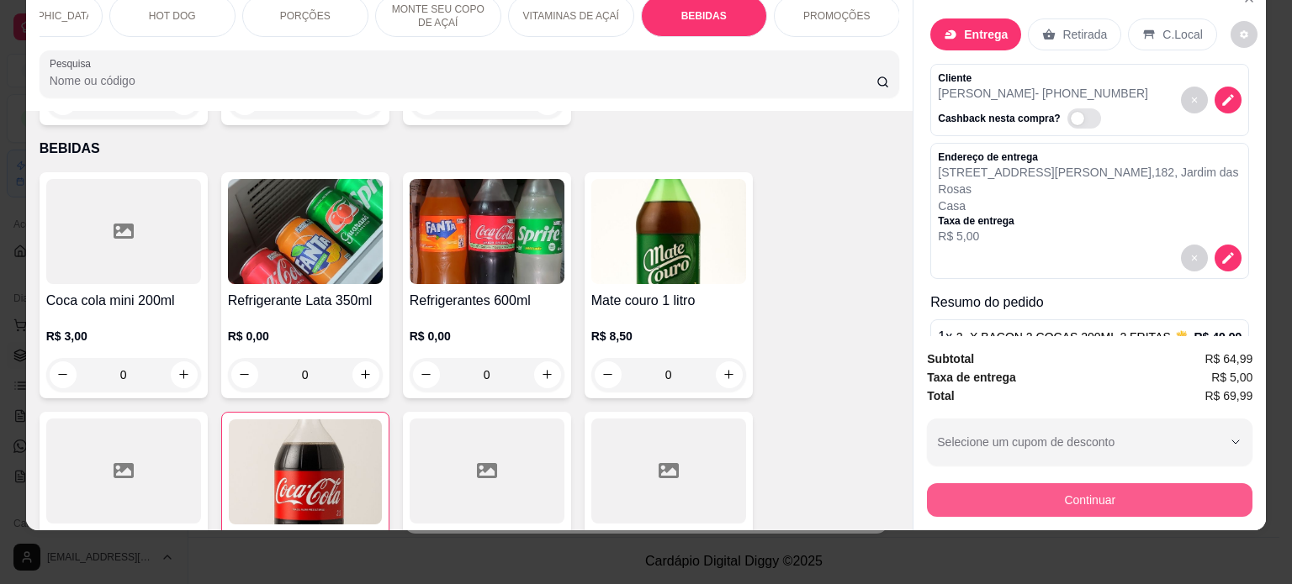
click at [980, 500] on button "Continuar" at bounding box center [1089, 500] width 325 height 34
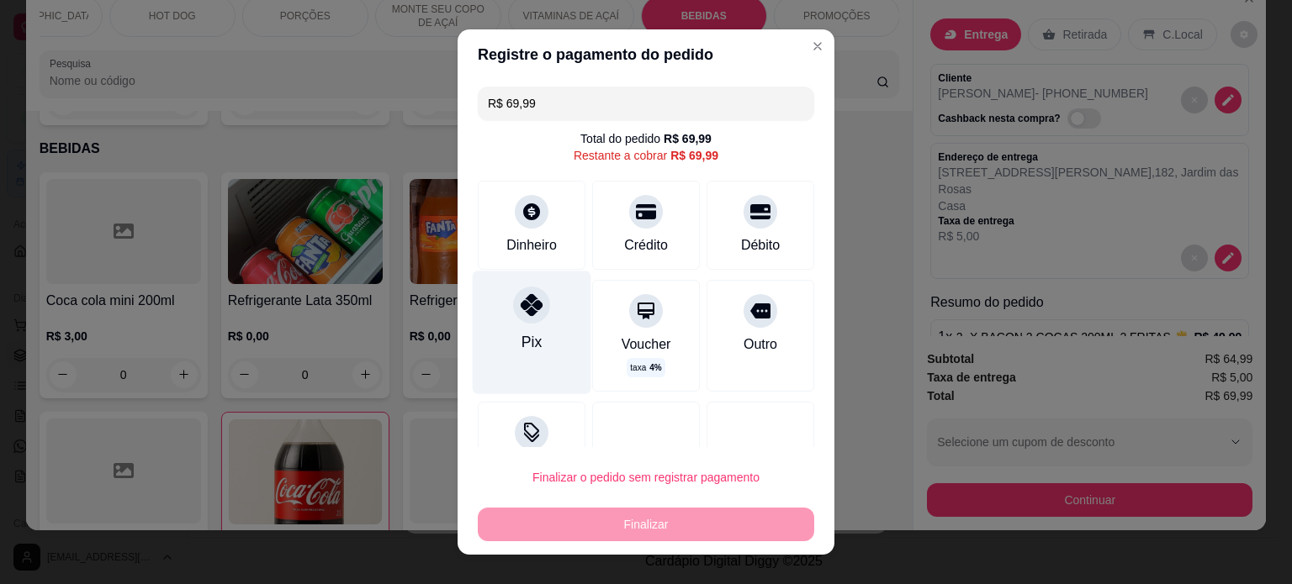
click at [507, 335] on div "Pix" at bounding box center [532, 332] width 119 height 123
type input "R$ 0,00"
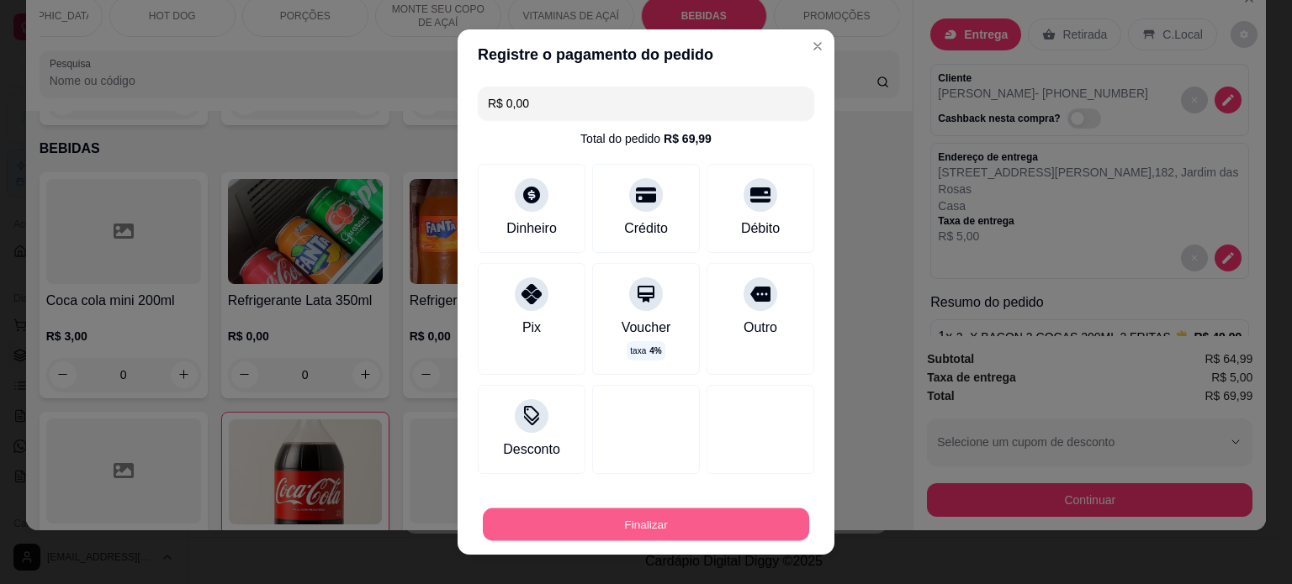
click at [675, 528] on button "Finalizar" at bounding box center [646, 525] width 326 height 33
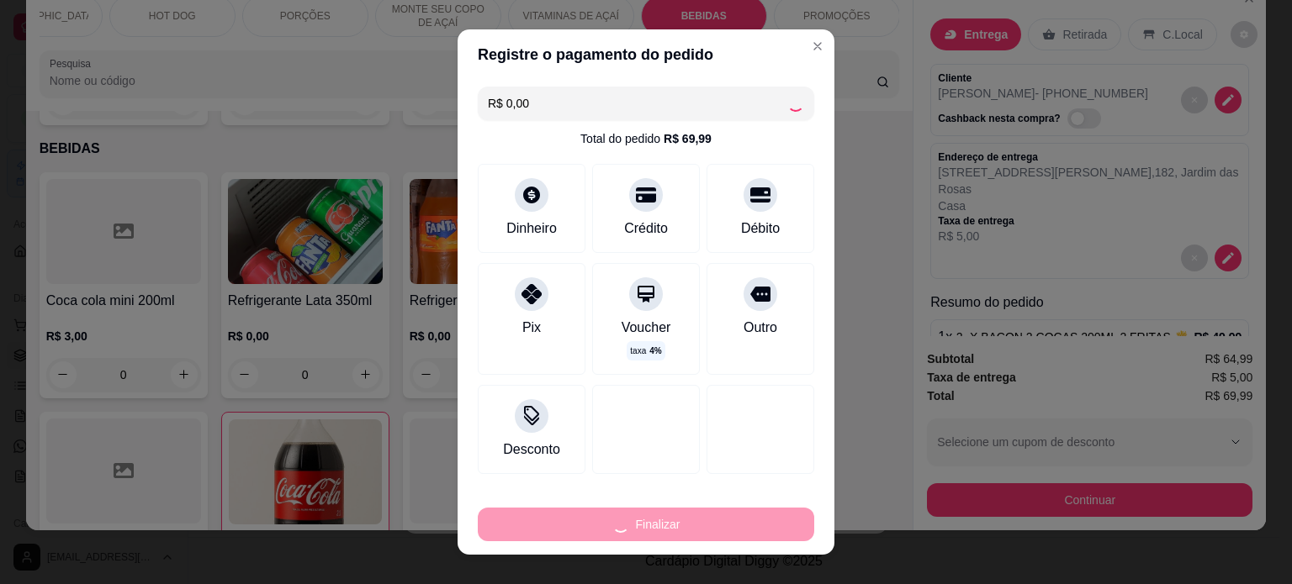
type input "0"
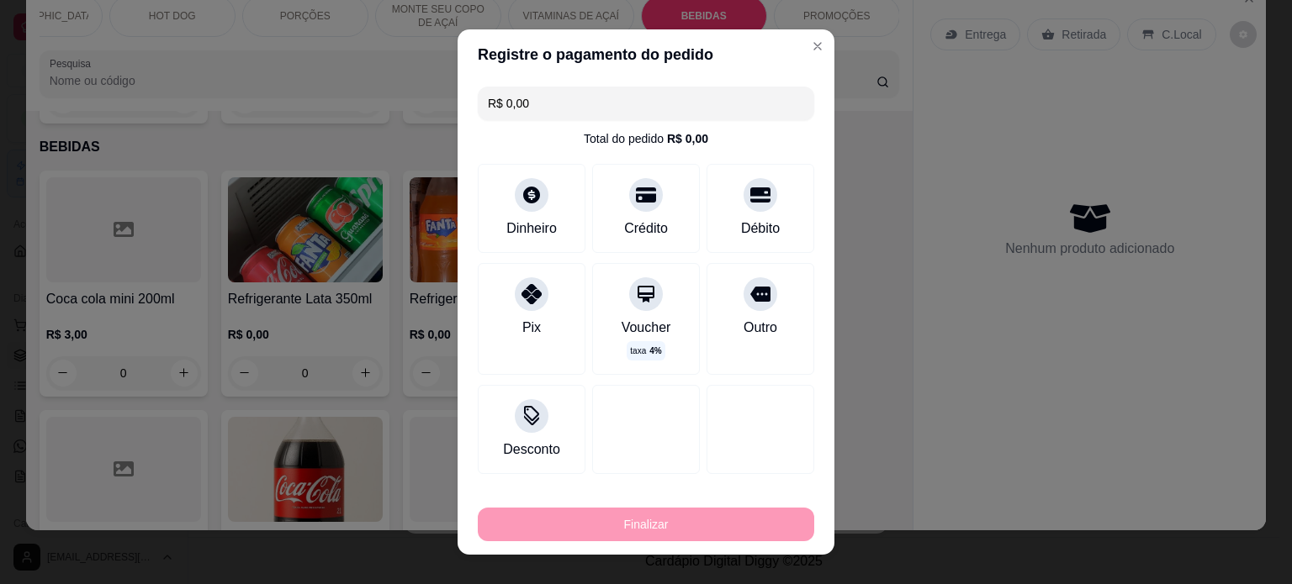
type input "-R$ 69,99"
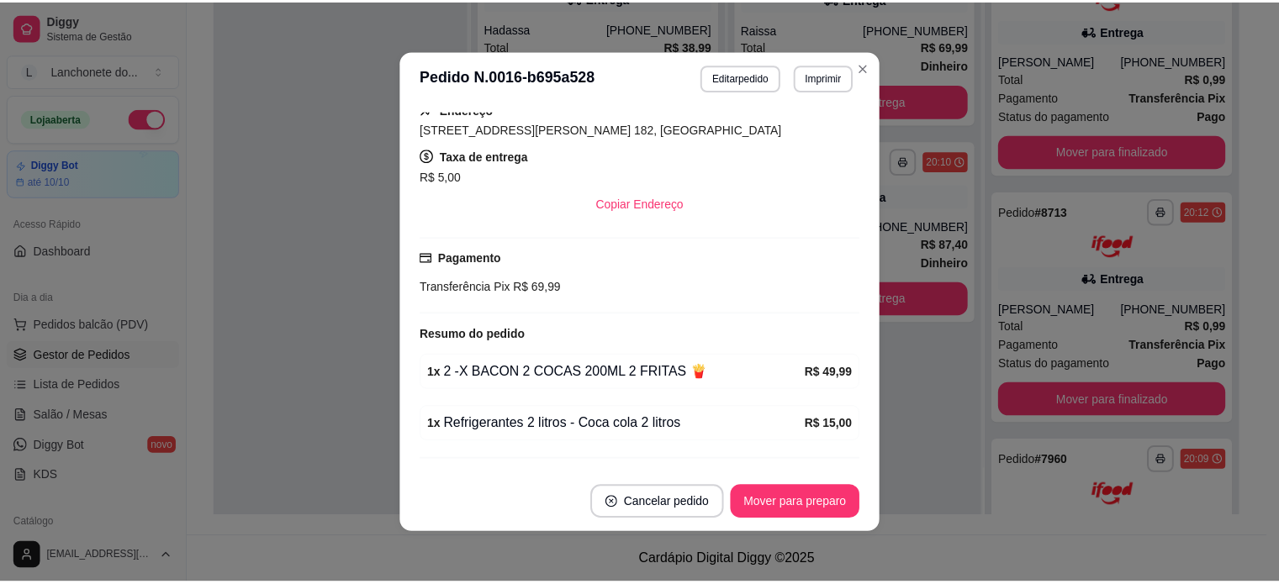
scroll to position [282, 0]
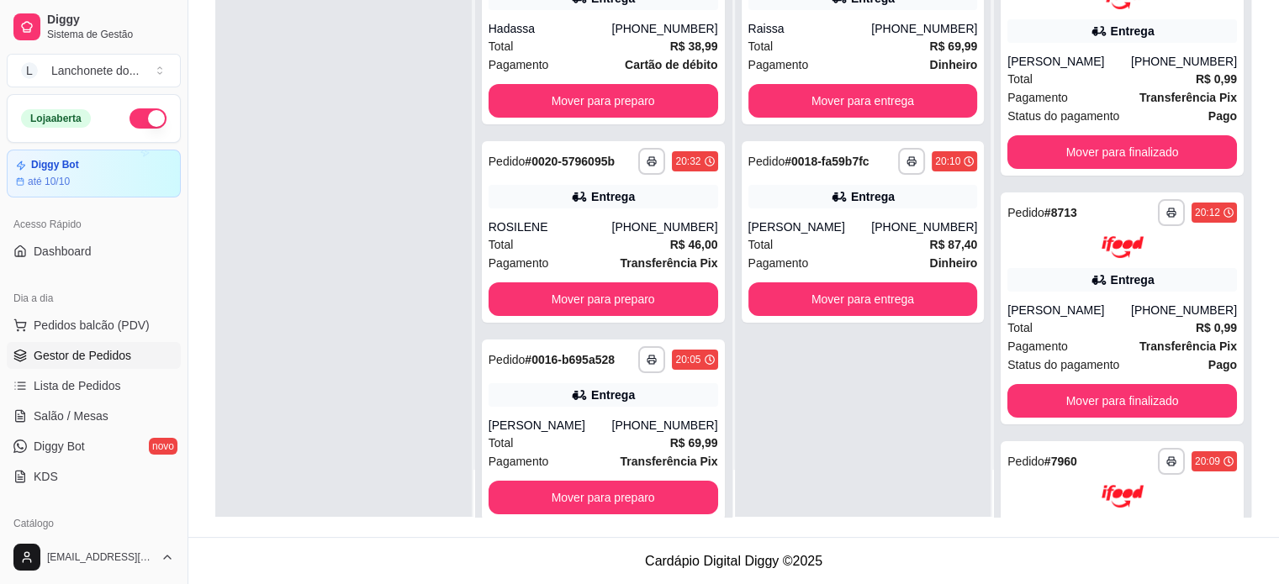
drag, startPoint x: 254, startPoint y: 228, endPoint x: 268, endPoint y: 231, distance: 14.7
click at [254, 228] on div at bounding box center [343, 225] width 256 height 584
click at [676, 488] on button "Mover para preparo" at bounding box center [604, 498] width 230 height 34
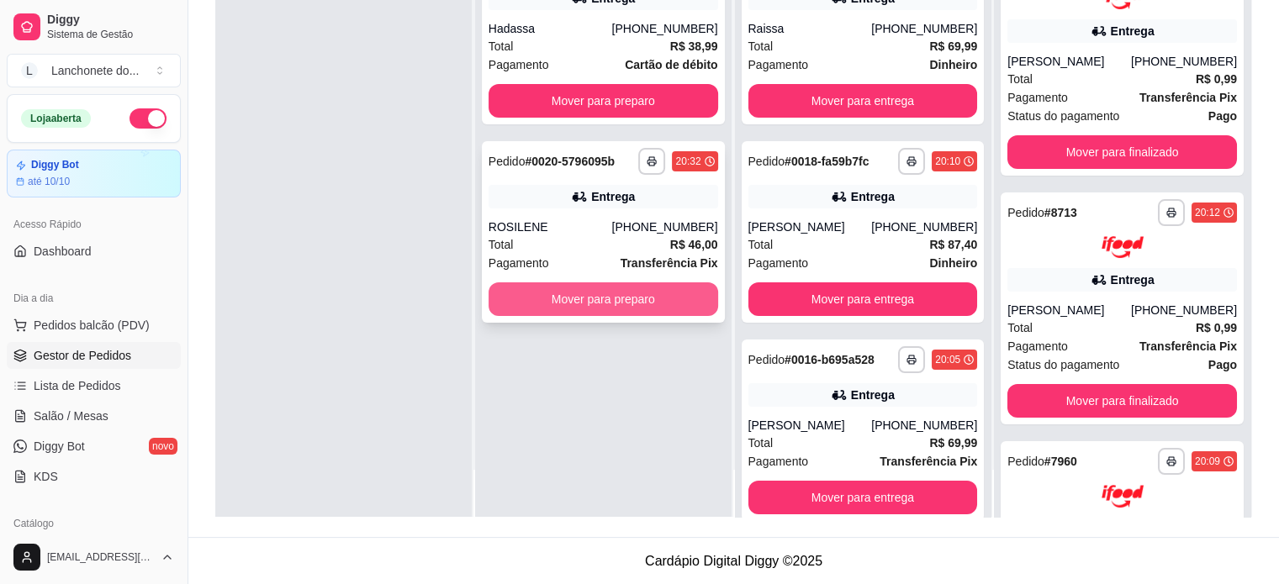
click at [622, 299] on button "Mover para preparo" at bounding box center [604, 300] width 230 height 34
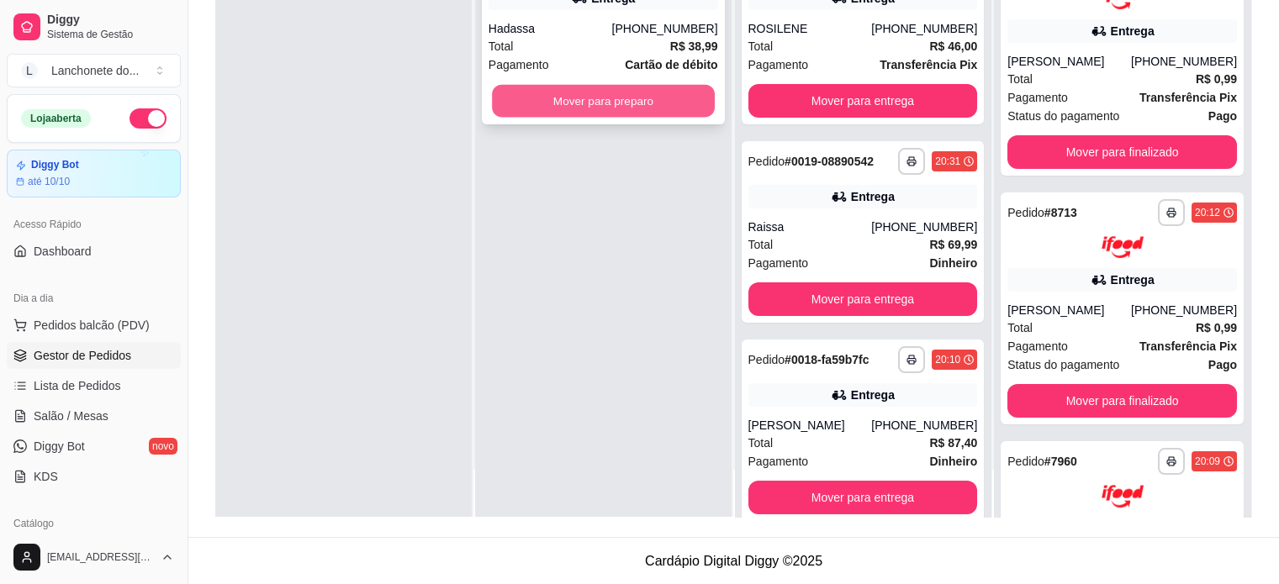
click at [555, 99] on button "Mover para preparo" at bounding box center [603, 101] width 223 height 33
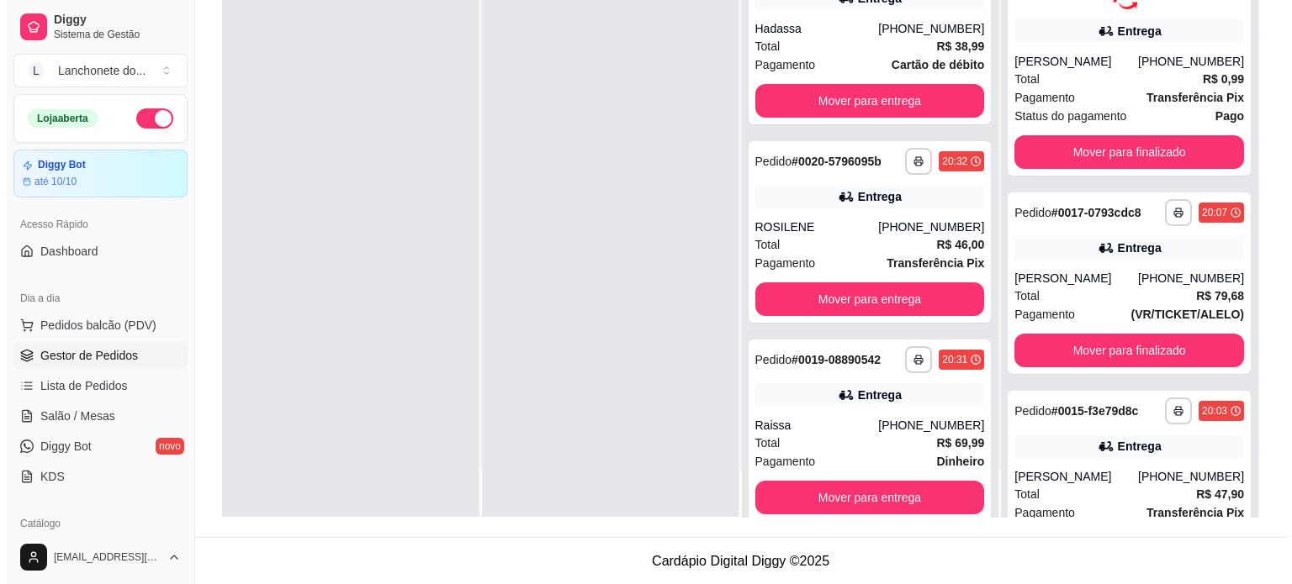
scroll to position [0, 0]
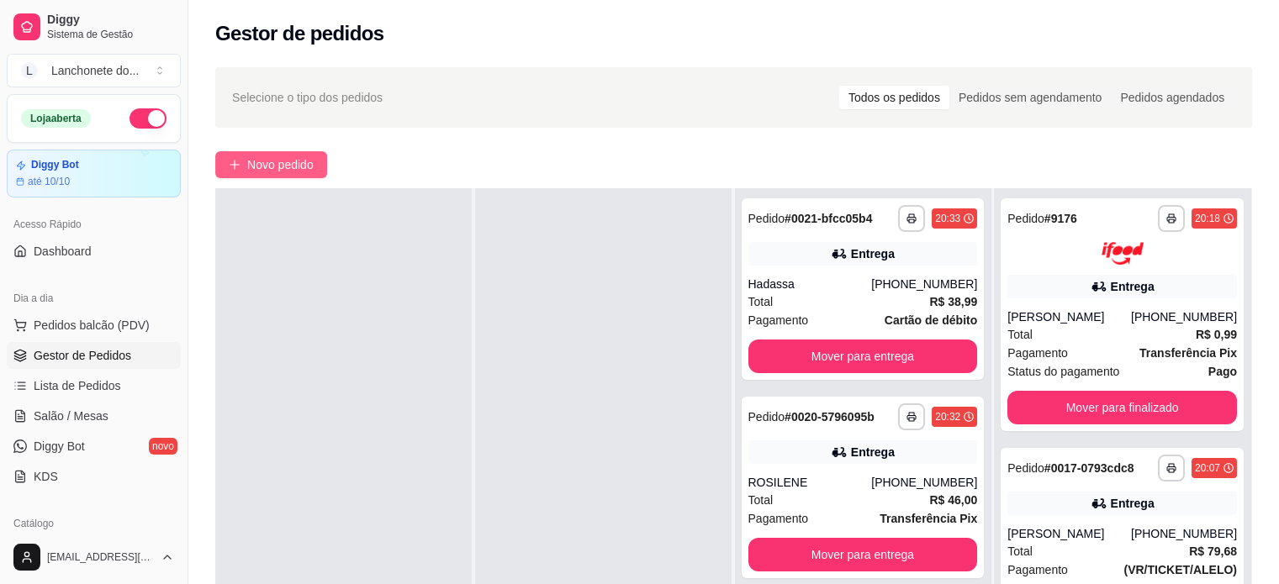
click at [295, 166] on span "Novo pedido" at bounding box center [280, 165] width 66 height 18
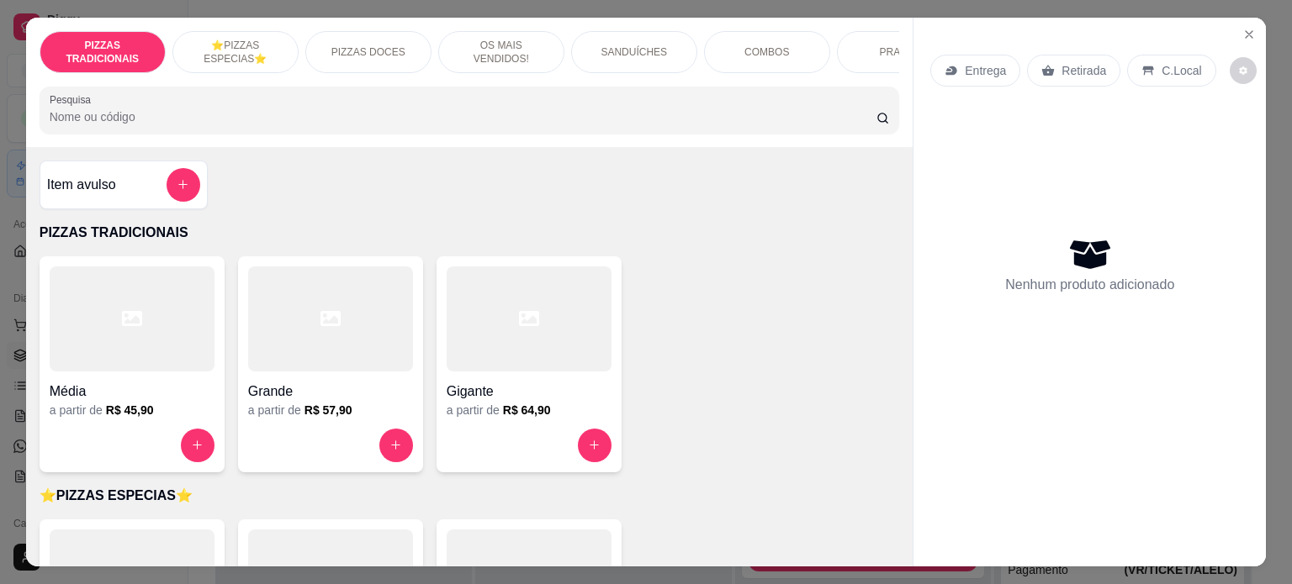
click at [518, 427] on div "Gigante a partir de R$ 64,90" at bounding box center [528, 364] width 185 height 216
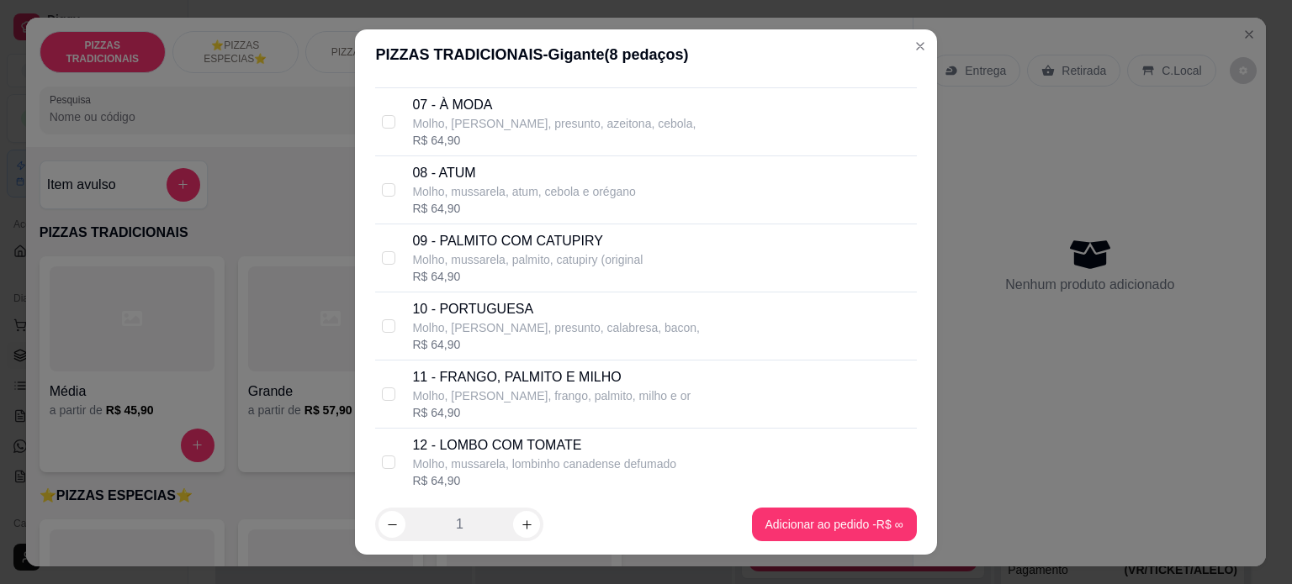
scroll to position [528, 0]
click at [563, 324] on p "Molho, [PERSON_NAME], presunto, calabresa, bacon," at bounding box center [556, 324] width 288 height 17
checkbox input "true"
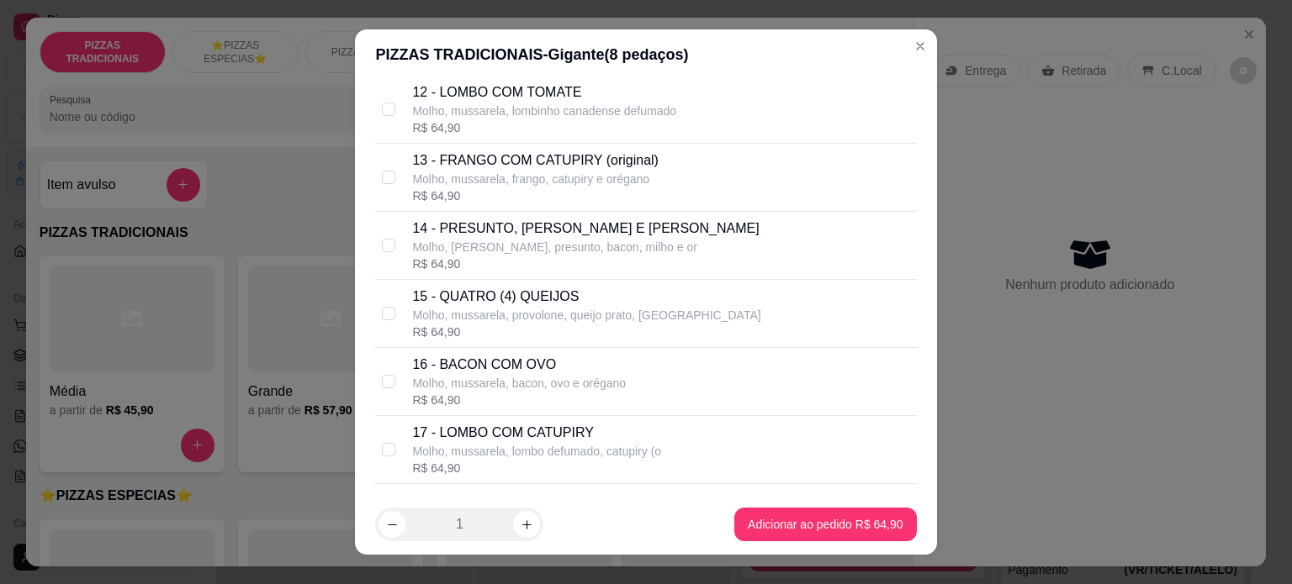
scroll to position [948, 0]
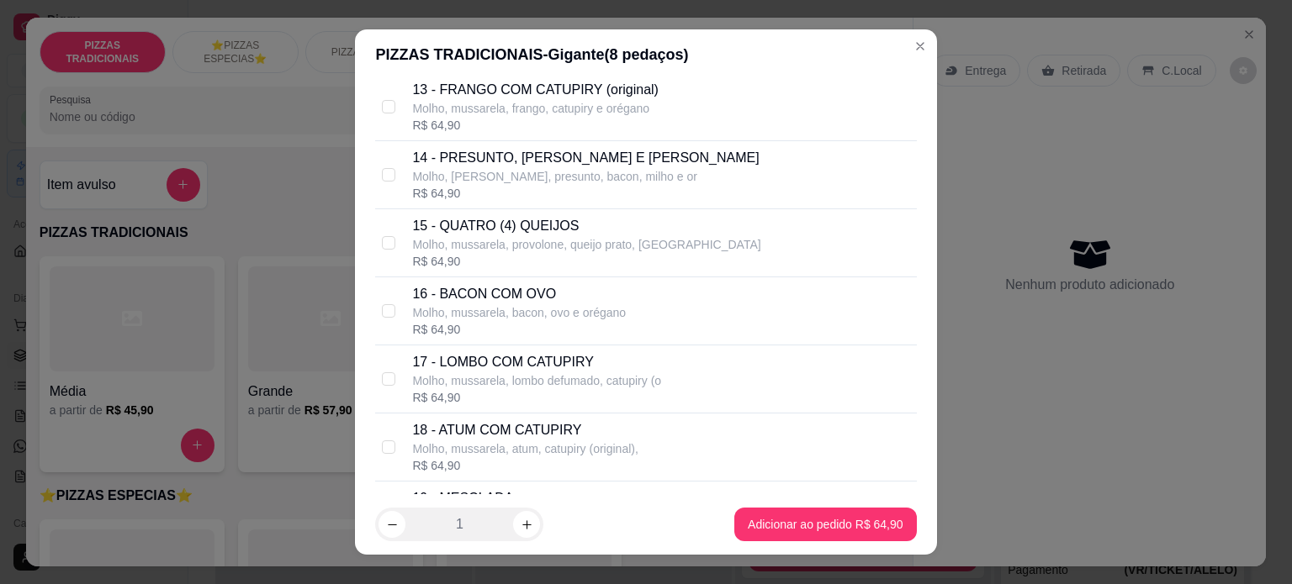
click at [581, 236] on p "Molho, mussarela, provolone, queijo prato, [GEOGRAPHIC_DATA]" at bounding box center [586, 244] width 348 height 17
checkbox input "true"
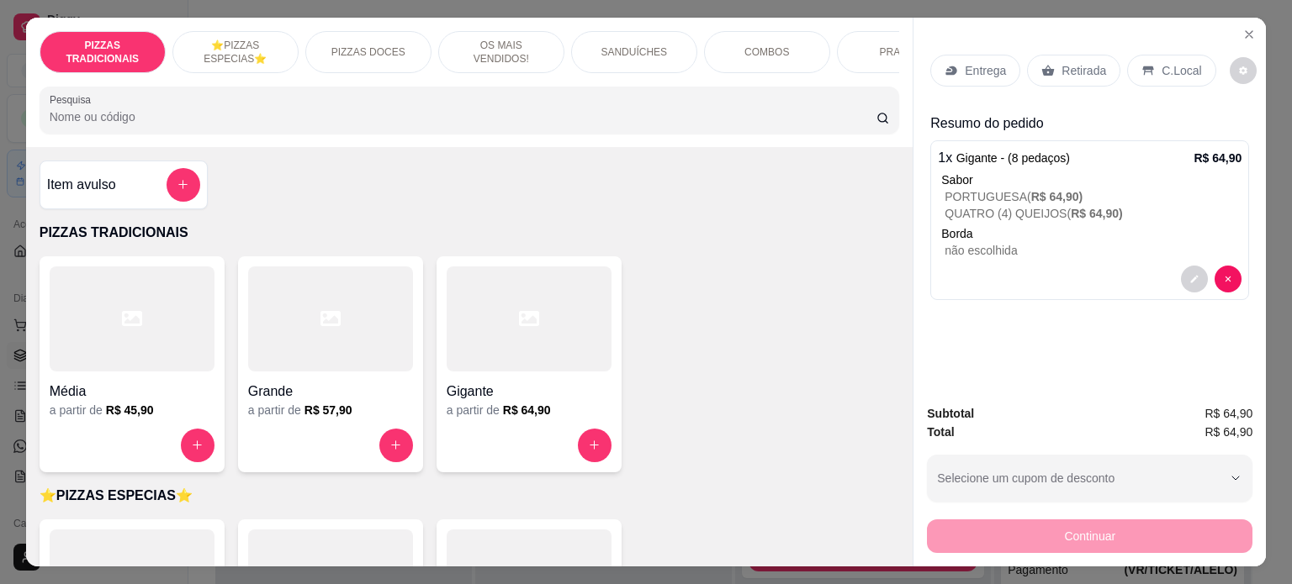
click at [832, 82] on div "PIZZAS TRADICIONAIS ⭐️PIZZAS ESPECIAS⭐️ PIZZAS DOCES OS MAIS VENDIDOS! SANDUÍCH…" at bounding box center [469, 82] width 887 height 129
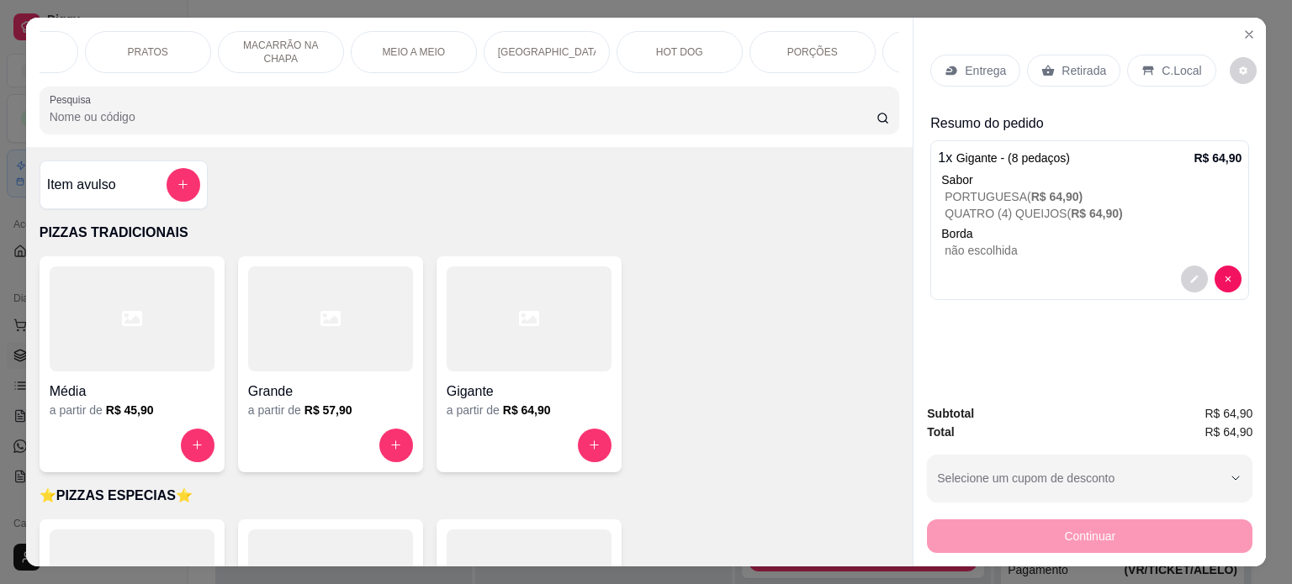
scroll to position [0, 1259]
click at [696, 34] on div "BEBIDAS" at bounding box center [704, 52] width 126 height 42
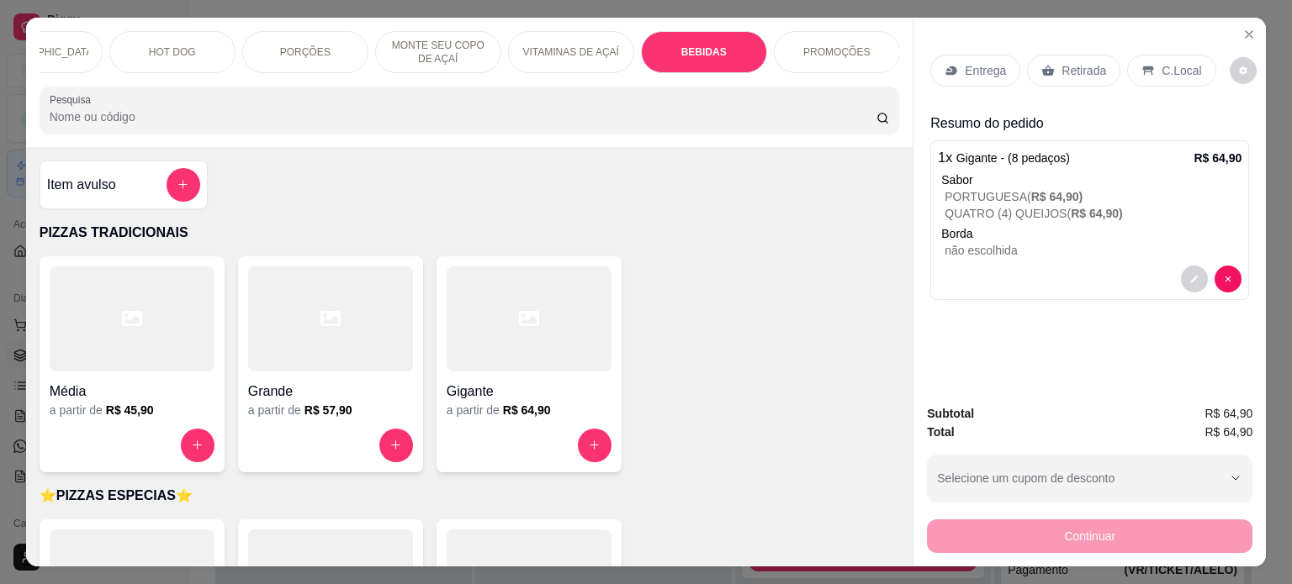
scroll to position [42, 0]
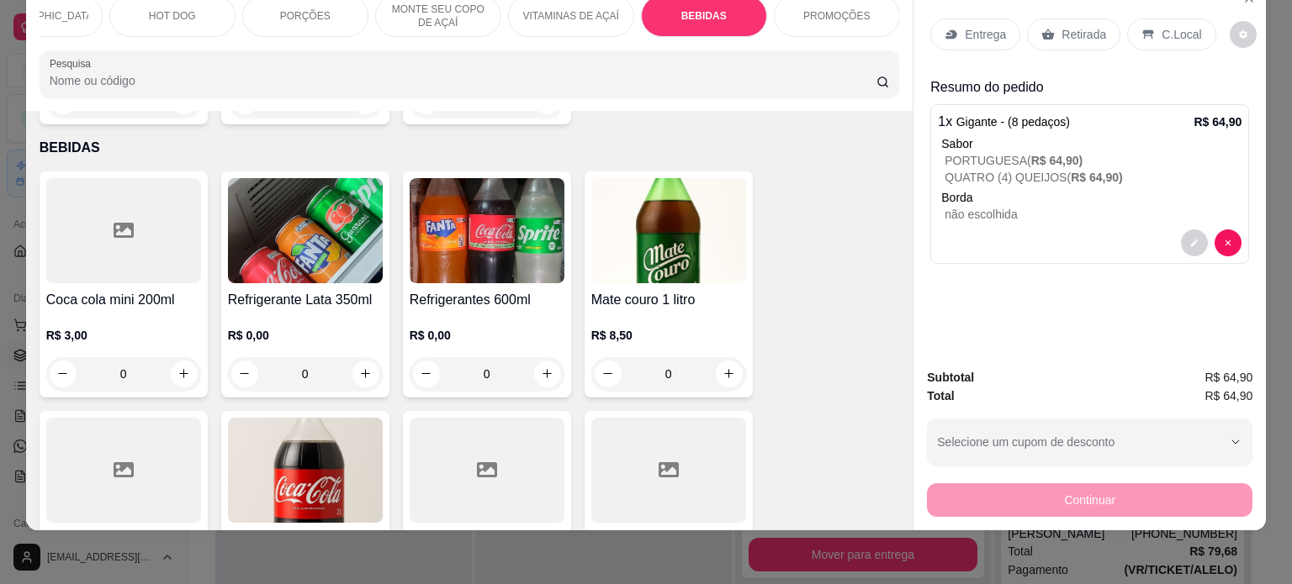
click at [349, 441] on img at bounding box center [305, 470] width 155 height 105
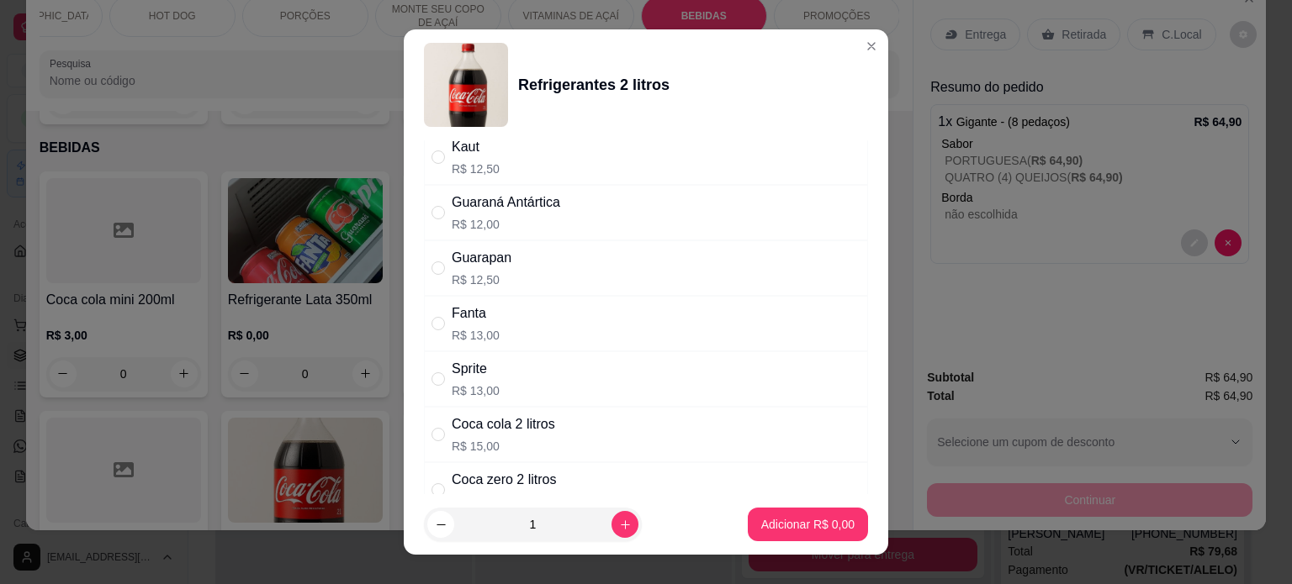
scroll to position [58, 0]
click at [540, 481] on div "Coca zero 2 litros" at bounding box center [504, 477] width 105 height 20
radio input "true"
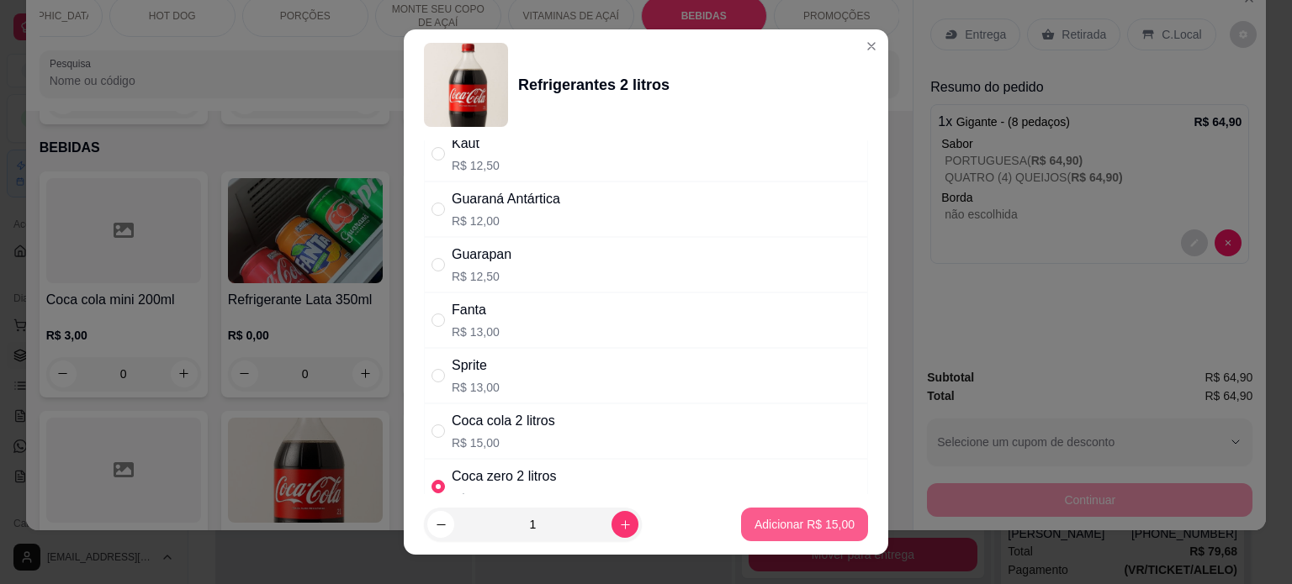
click at [778, 531] on p "Adicionar R$ 15,00" at bounding box center [804, 524] width 100 height 17
type input "1"
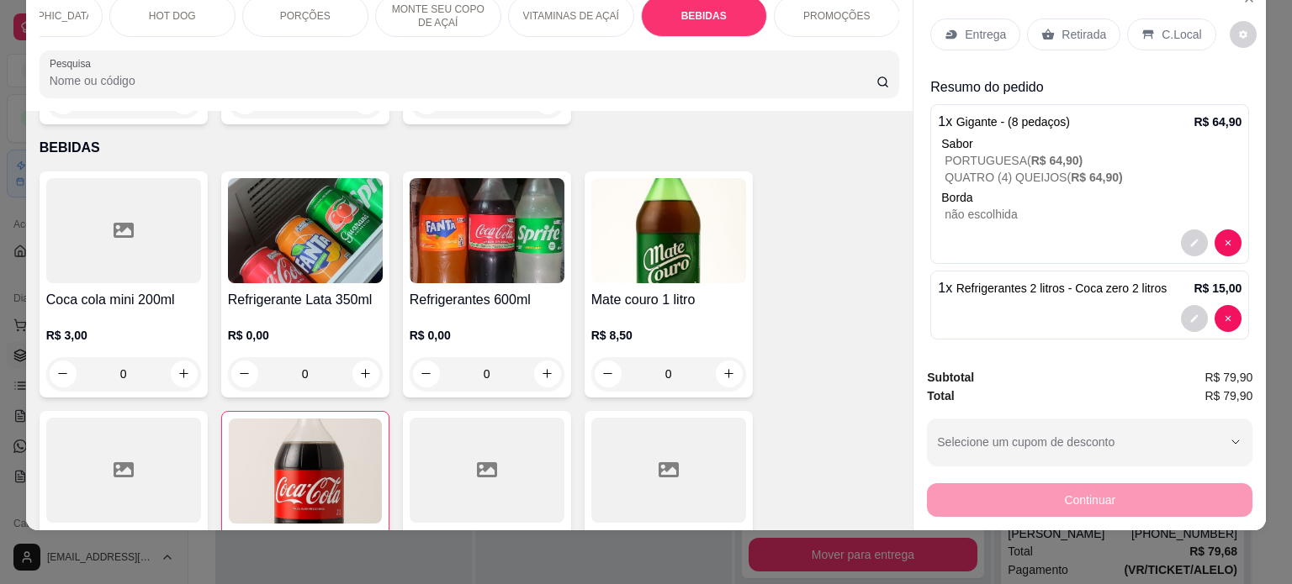
click at [1155, 18] on div "C.Local" at bounding box center [1171, 34] width 88 height 32
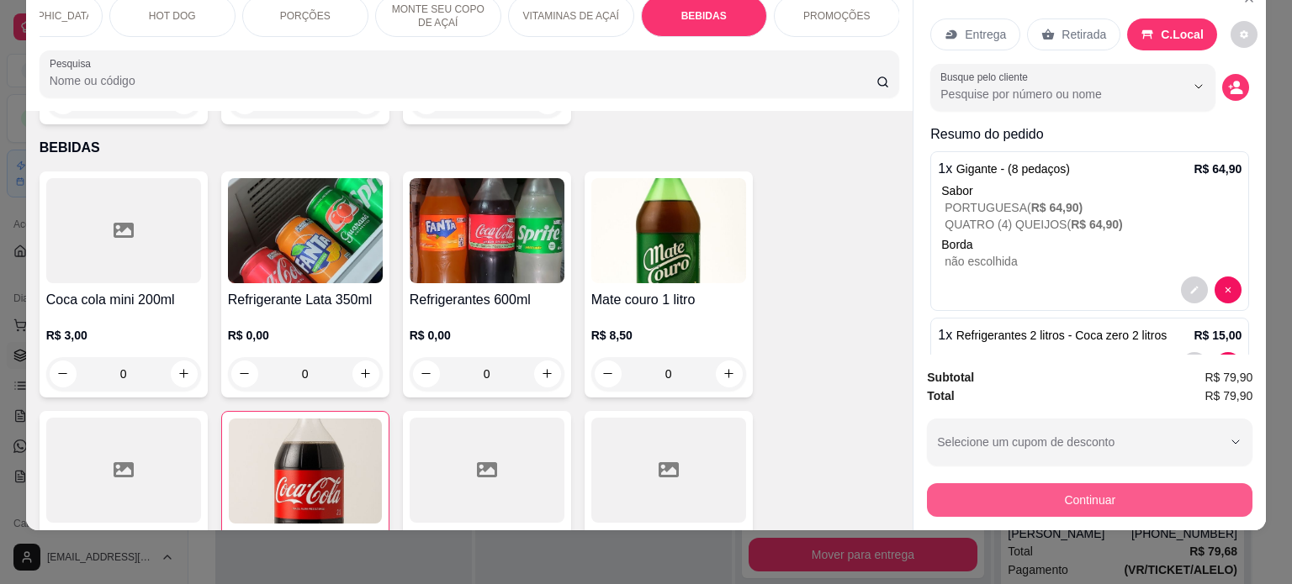
click at [1029, 500] on button "Continuar" at bounding box center [1089, 500] width 325 height 34
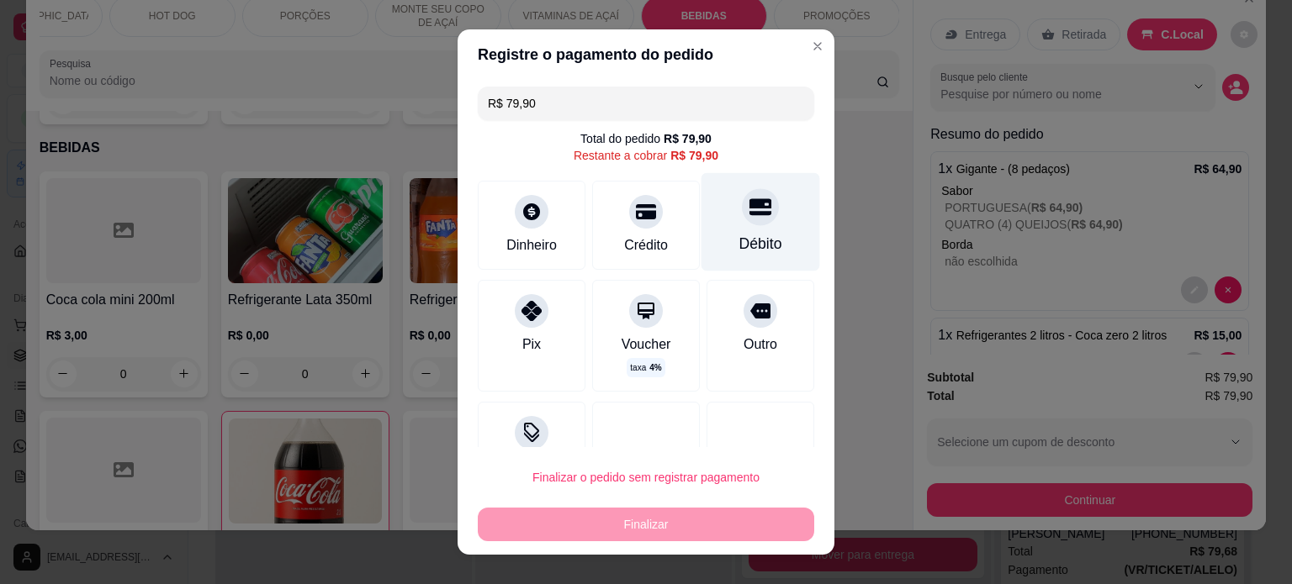
click at [741, 225] on div "Débito" at bounding box center [760, 221] width 119 height 98
type input "R$ 0,00"
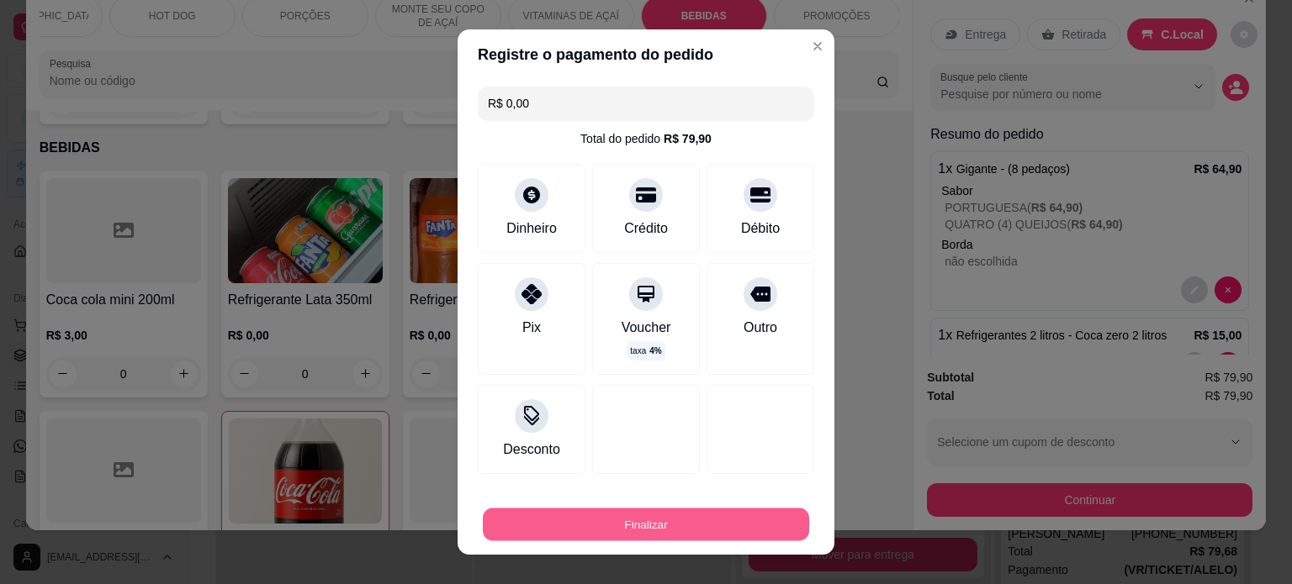
click at [623, 534] on button "Finalizar" at bounding box center [646, 525] width 326 height 33
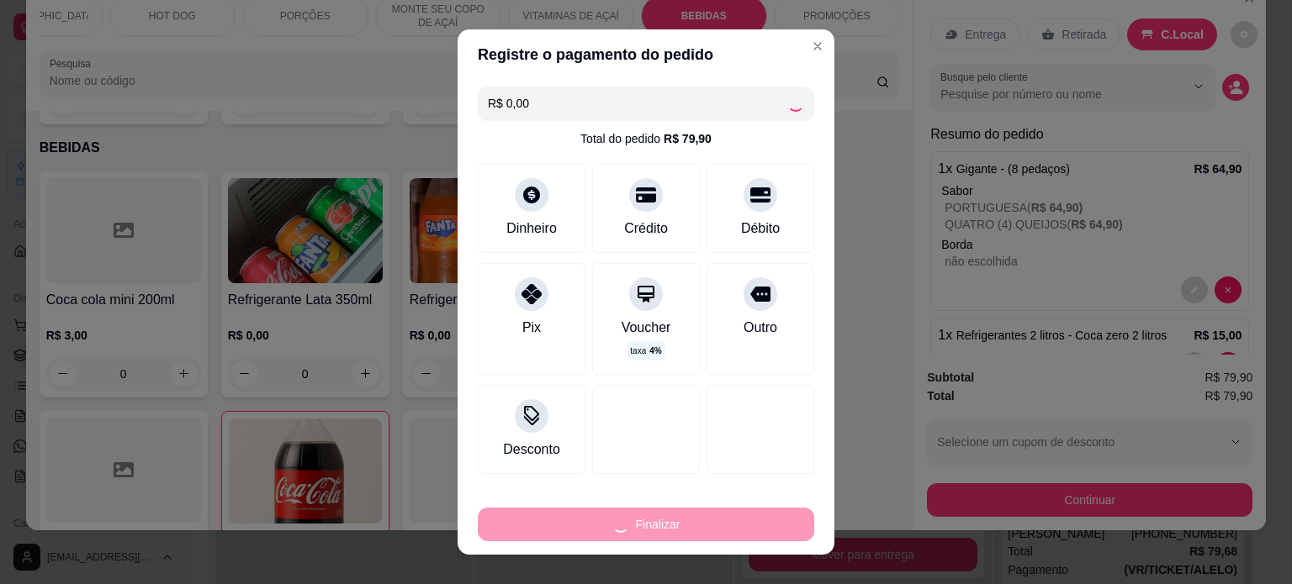
type input "0"
type input "-R$ 79,90"
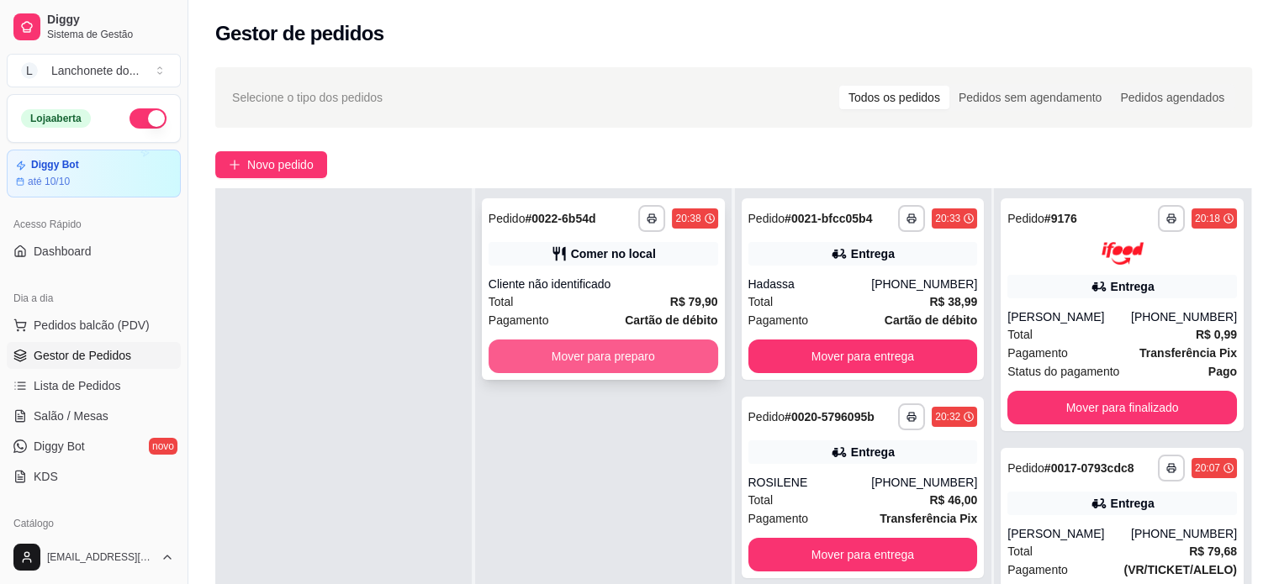
click at [555, 353] on button "Mover para preparo" at bounding box center [604, 357] width 230 height 34
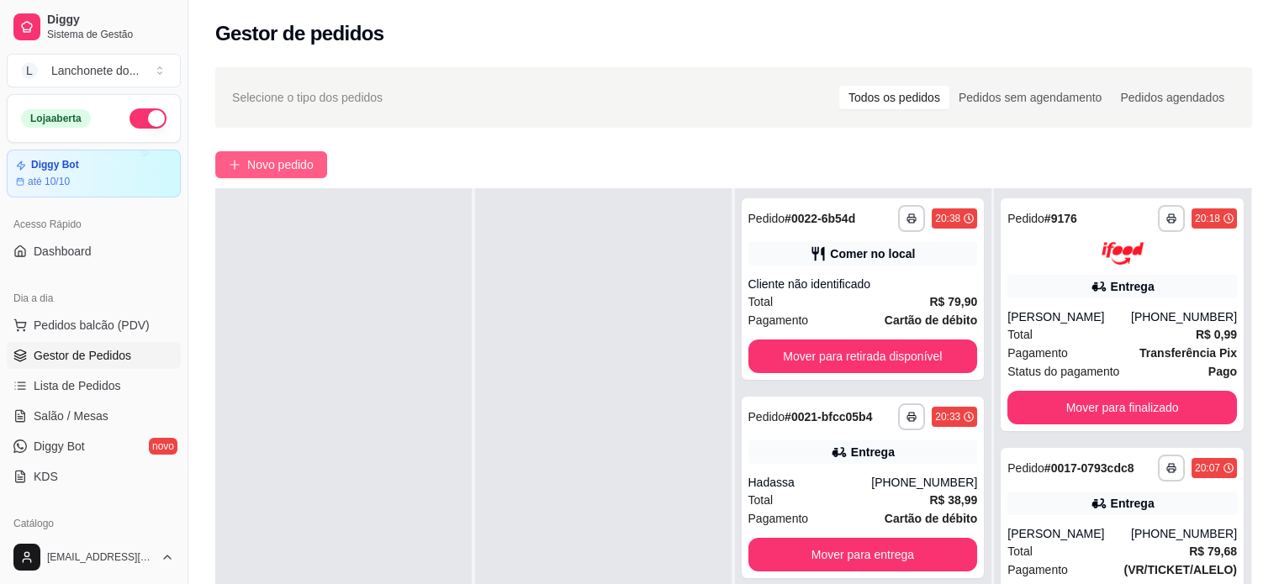
click at [281, 166] on span "Novo pedido" at bounding box center [280, 165] width 66 height 18
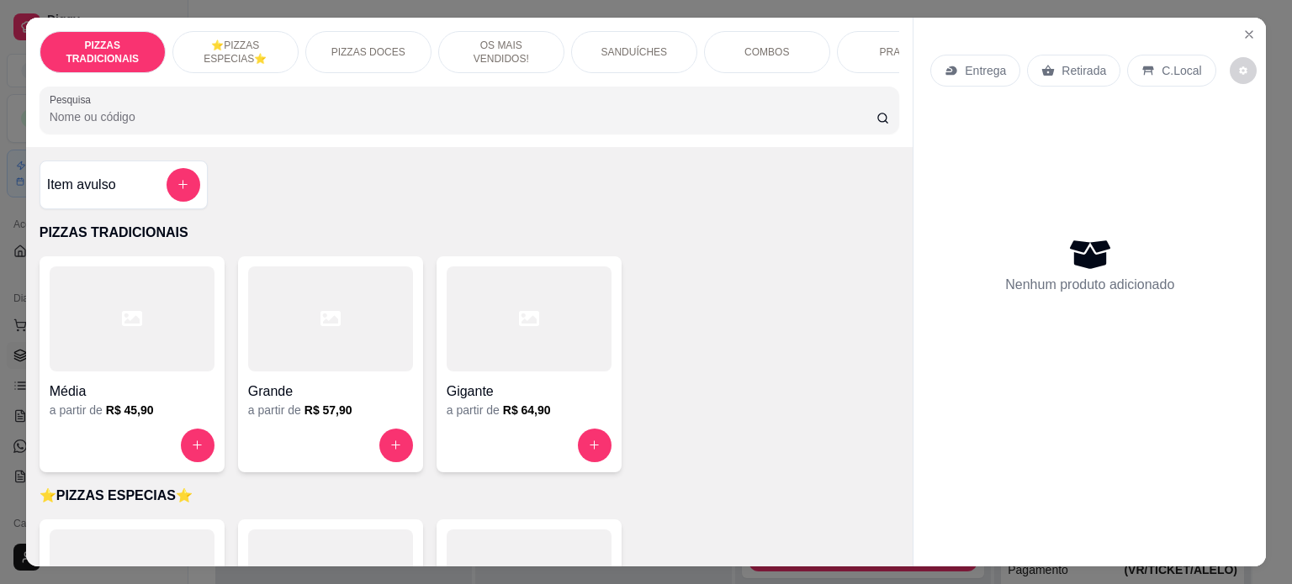
click at [519, 326] on icon at bounding box center [529, 318] width 20 height 15
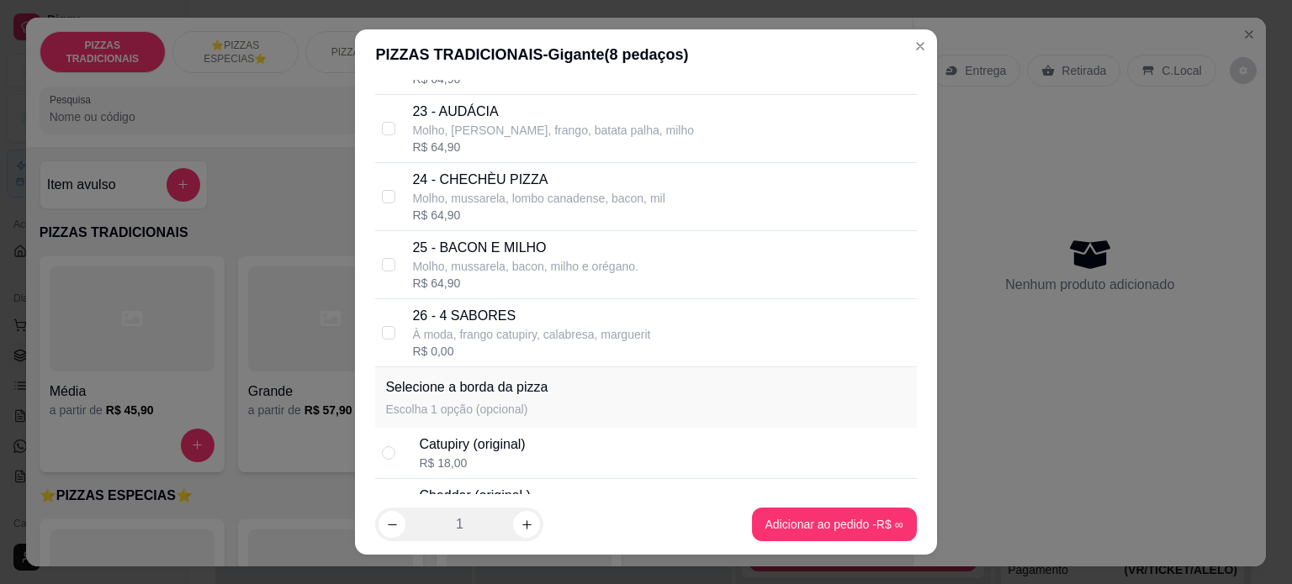
scroll to position [1618, 0]
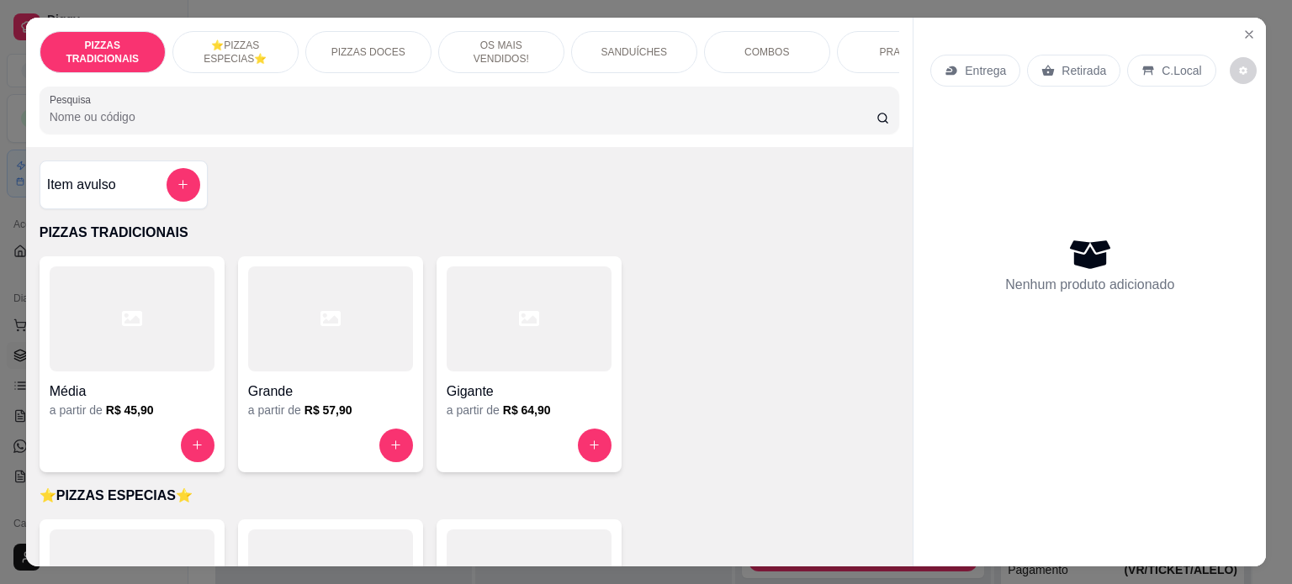
click at [540, 537] on div at bounding box center [528, 582] width 165 height 105
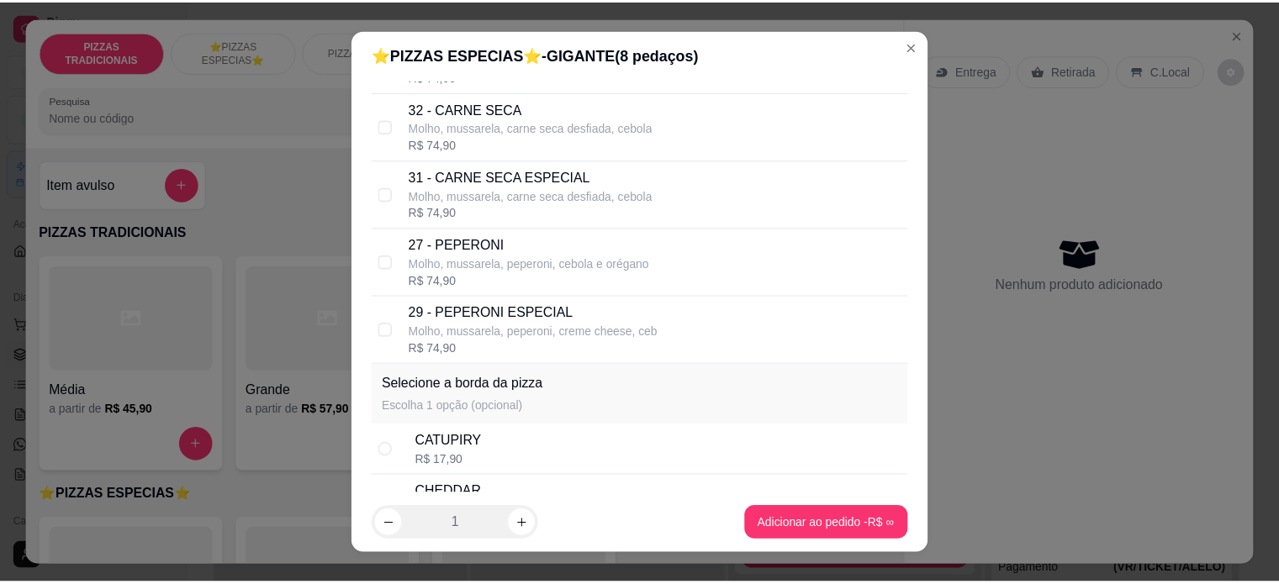
scroll to position [320, 0]
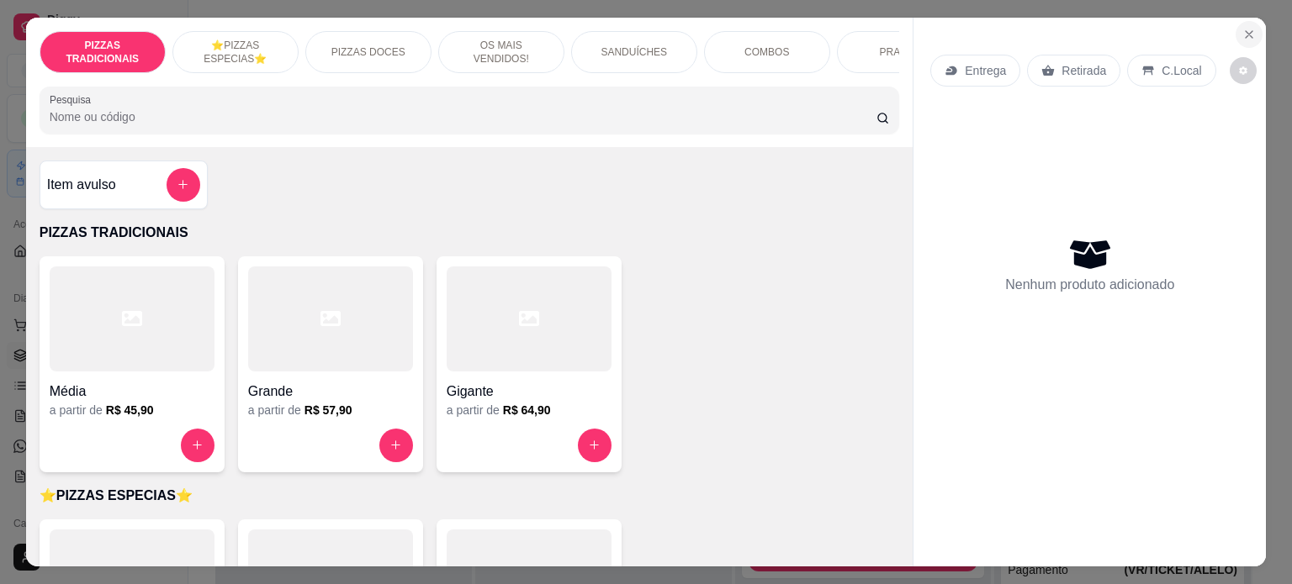
click at [1242, 29] on icon "Close" at bounding box center [1248, 34] width 13 height 13
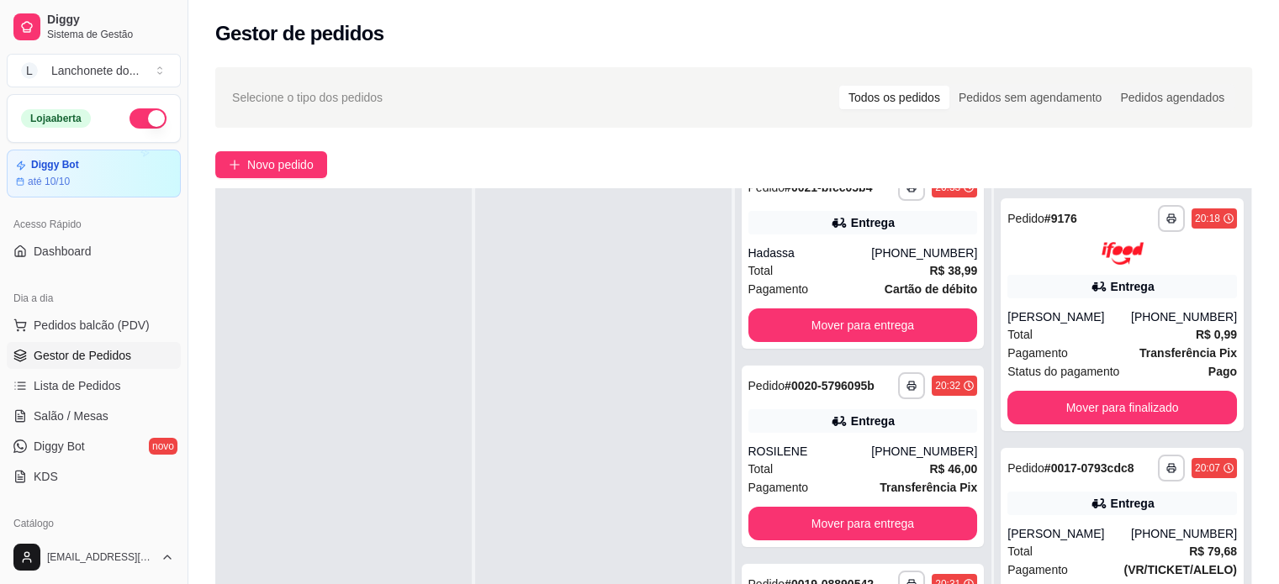
scroll to position [239, 0]
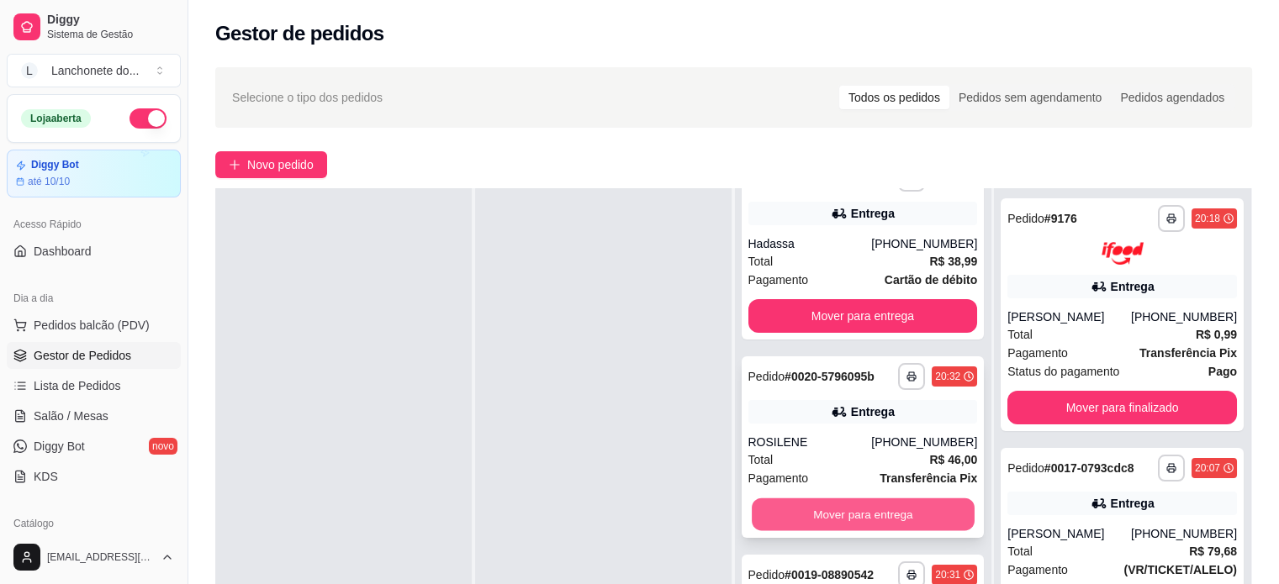
click at [878, 512] on button "Mover para entrega" at bounding box center [863, 515] width 223 height 33
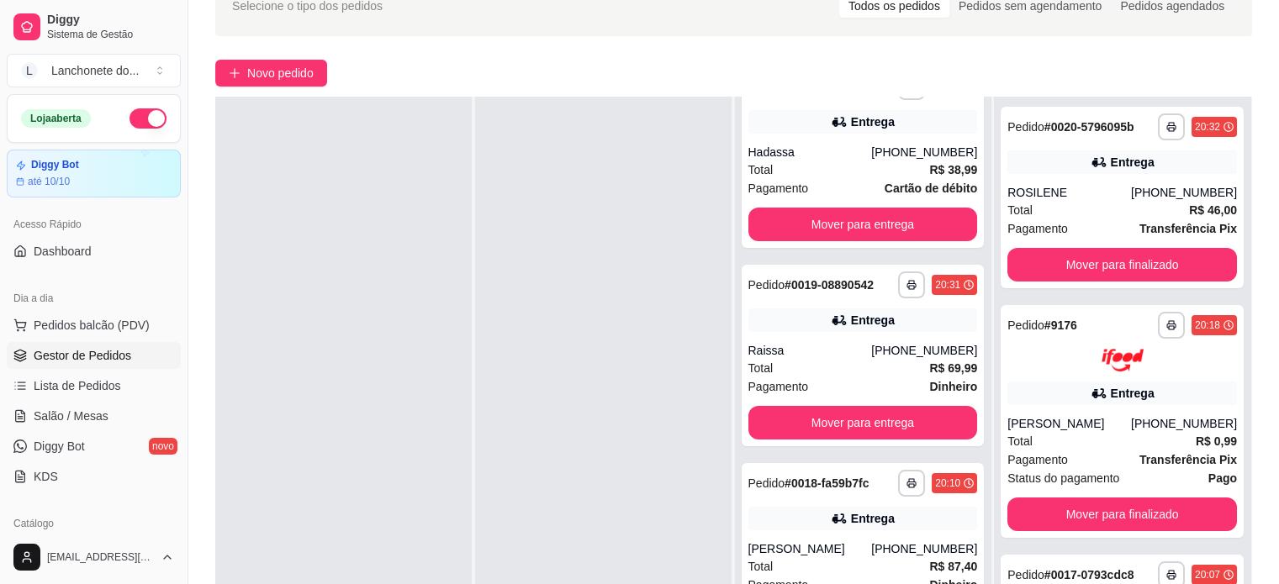
scroll to position [235, 0]
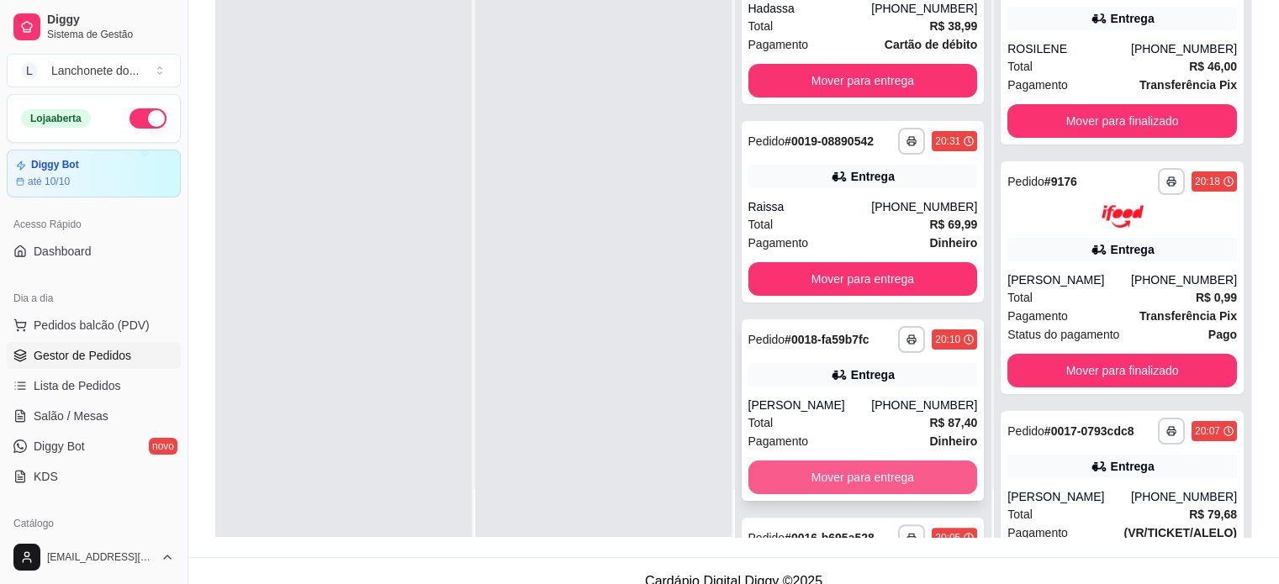
click at [876, 483] on button "Mover para entrega" at bounding box center [863, 478] width 230 height 34
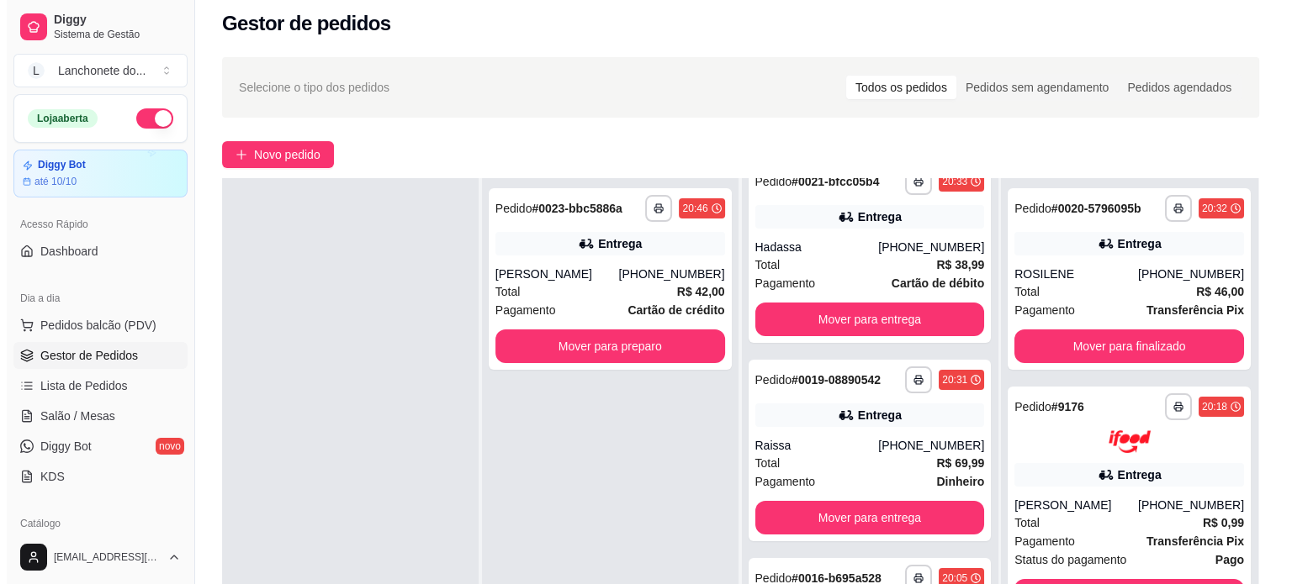
scroll to position [0, 0]
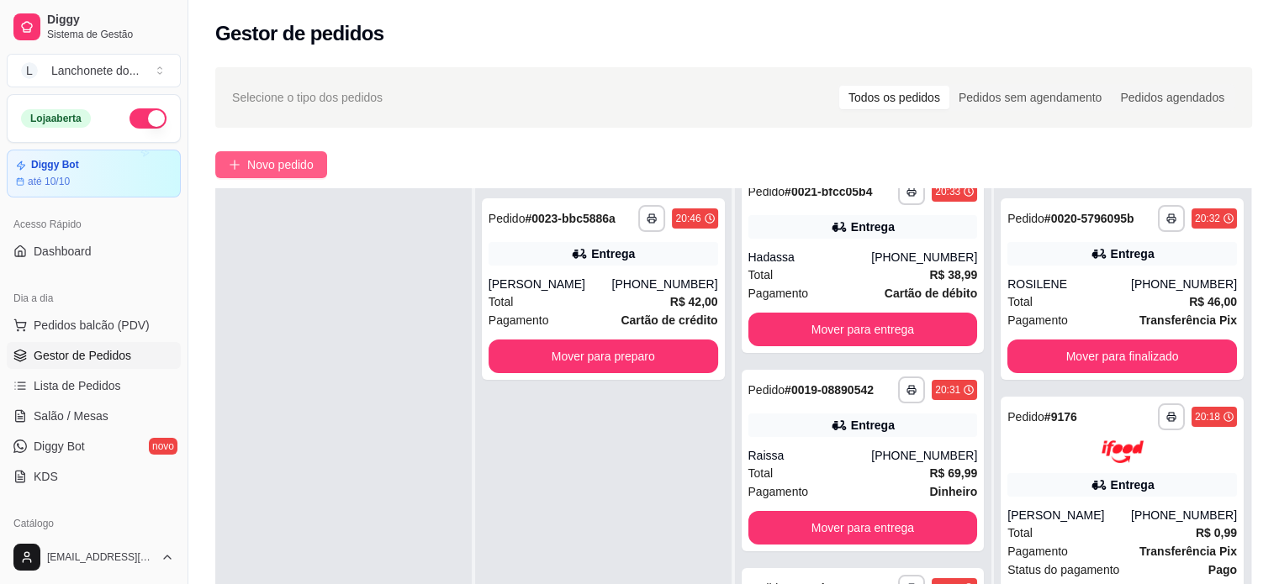
click at [307, 170] on span "Novo pedido" at bounding box center [280, 165] width 66 height 18
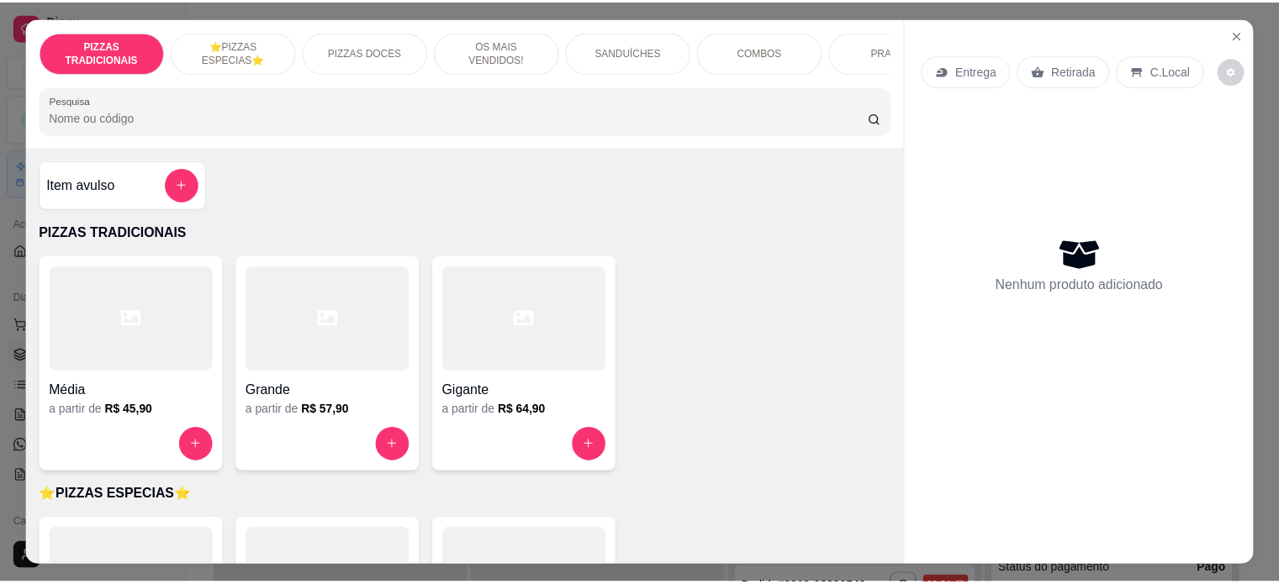
scroll to position [424, 0]
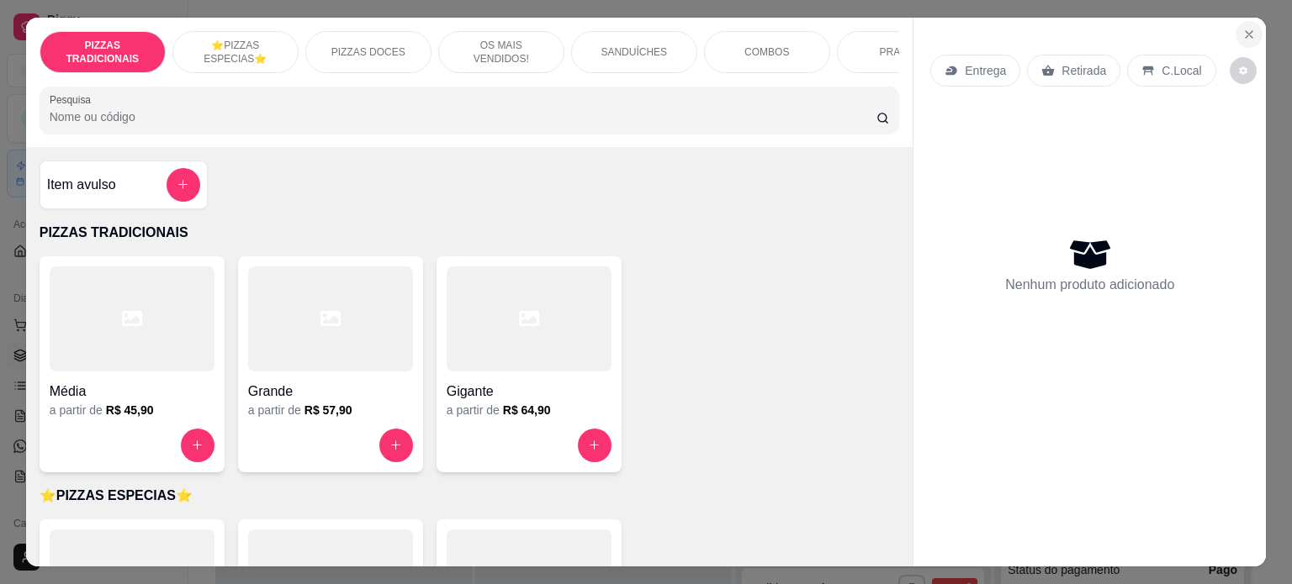
click at [1247, 28] on icon "Close" at bounding box center [1248, 34] width 13 height 13
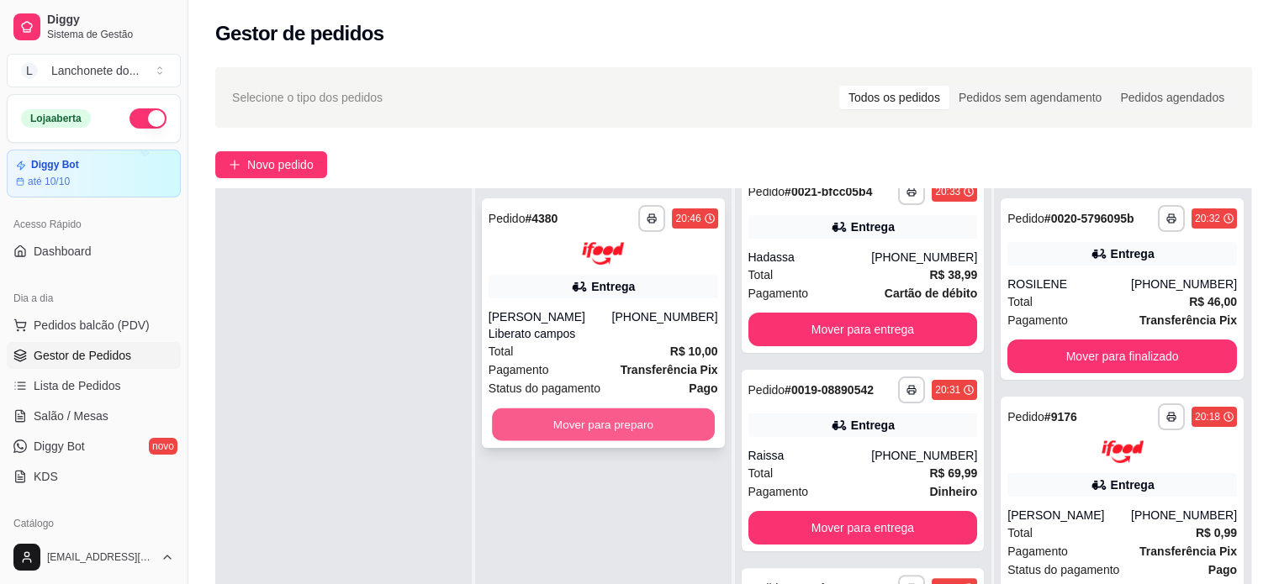
click at [629, 415] on button "Mover para preparo" at bounding box center [603, 424] width 223 height 33
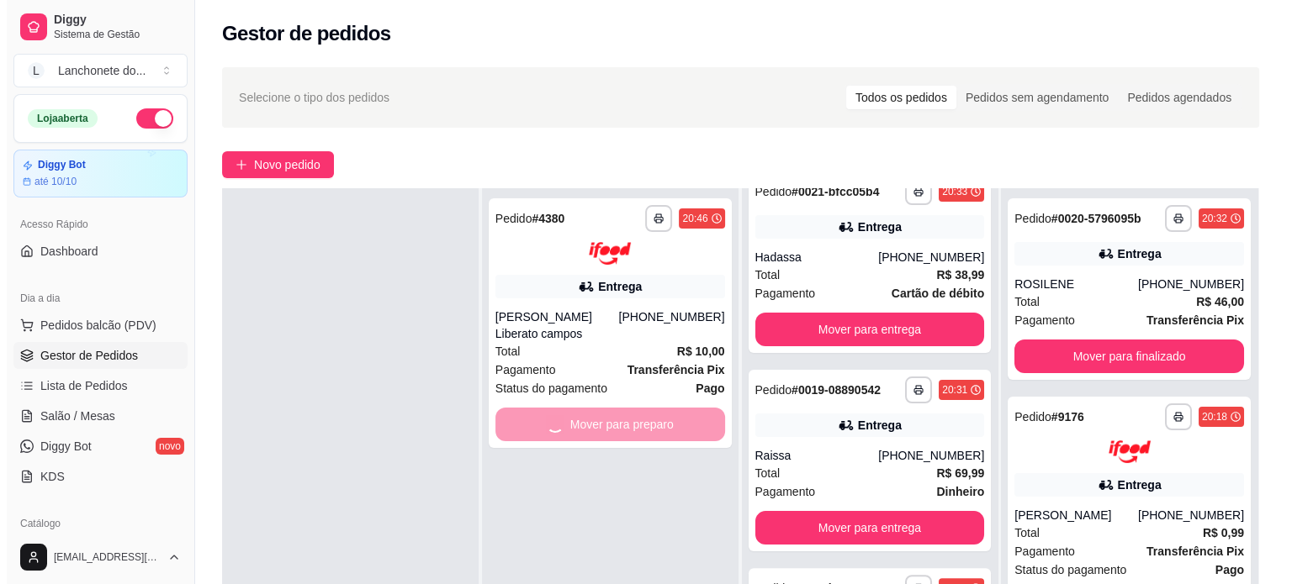
scroll to position [690, 0]
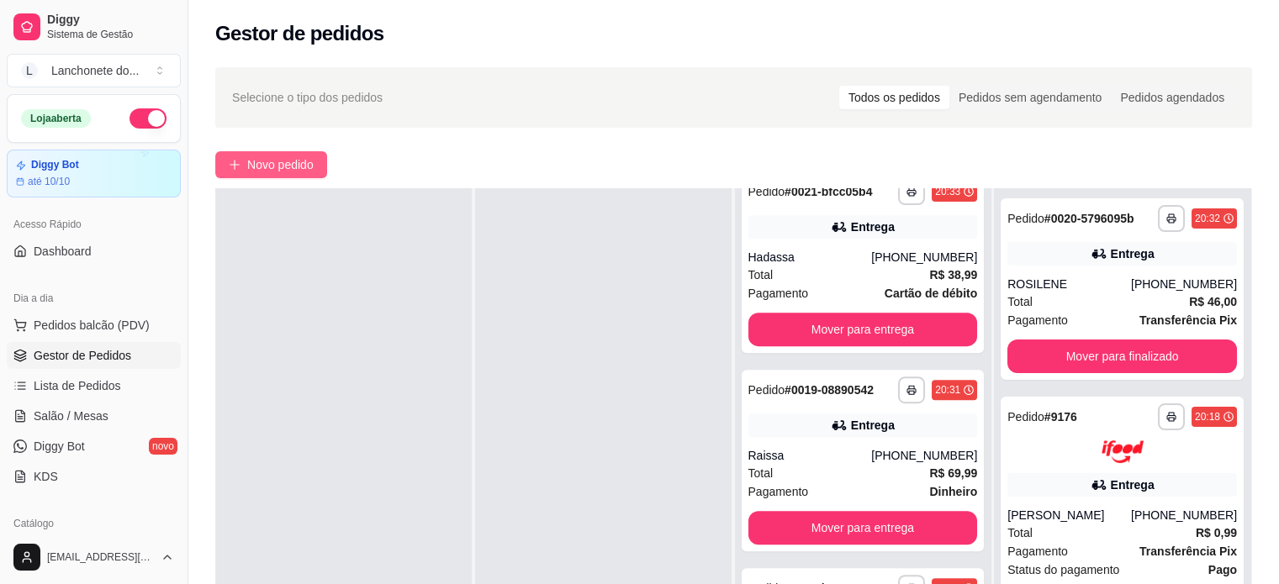
click at [289, 161] on span "Novo pedido" at bounding box center [280, 165] width 66 height 18
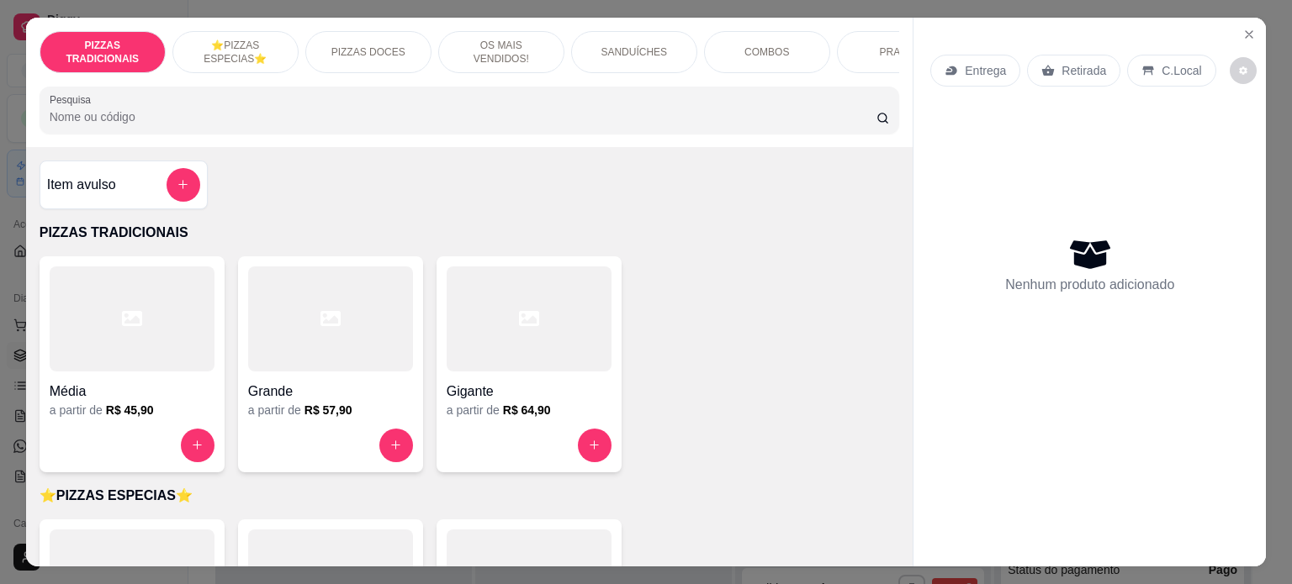
click at [518, 347] on div at bounding box center [528, 319] width 165 height 105
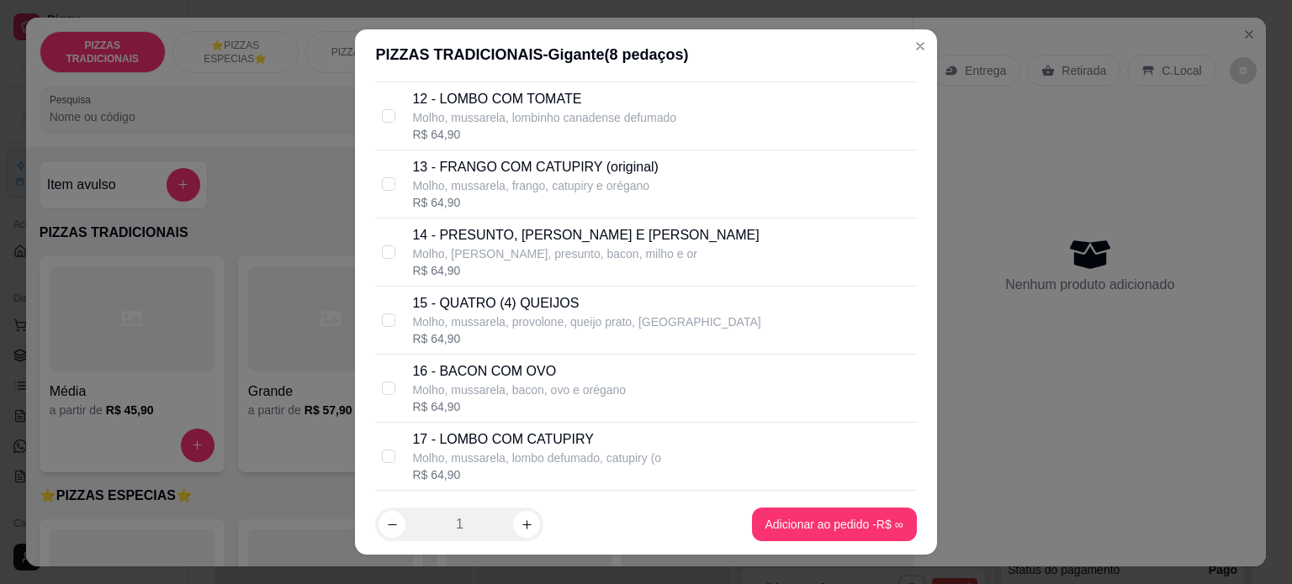
scroll to position [852, 0]
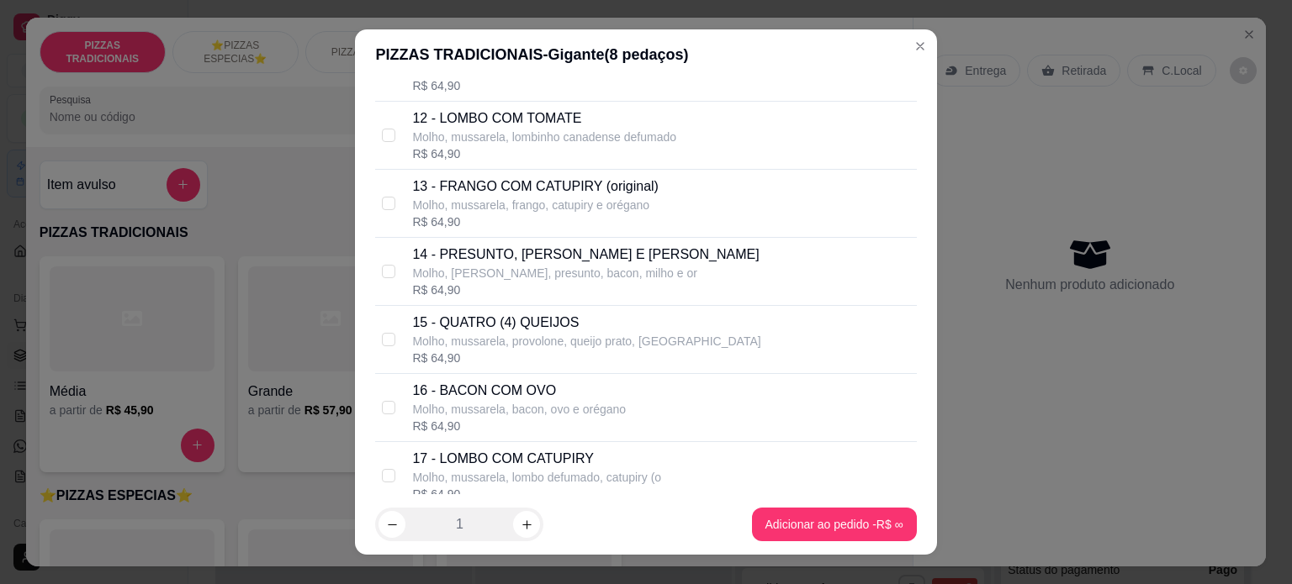
click at [607, 230] on div "13 - FRANGO COM CATUPIRY (original) Molho, mussarela, frango, catupiry e orégan…" at bounding box center [645, 204] width 541 height 68
checkbox input "true"
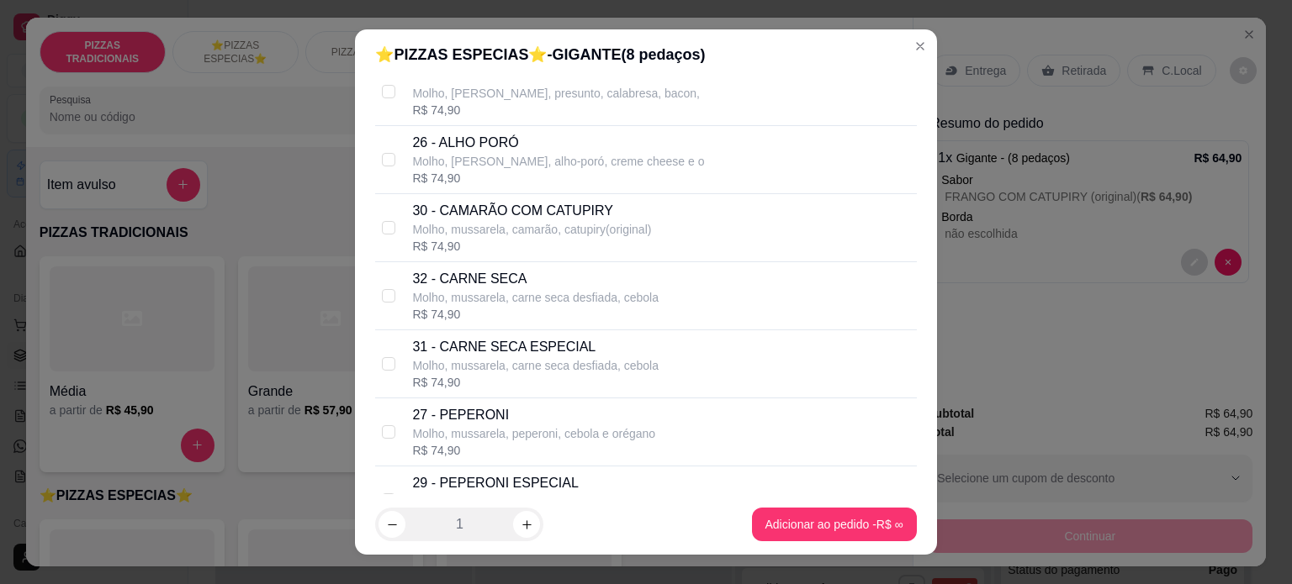
scroll to position [147, 0]
click at [494, 288] on p "Molho, mussarela, carne seca desfiada, cebola" at bounding box center [535, 296] width 246 height 17
checkbox input "true"
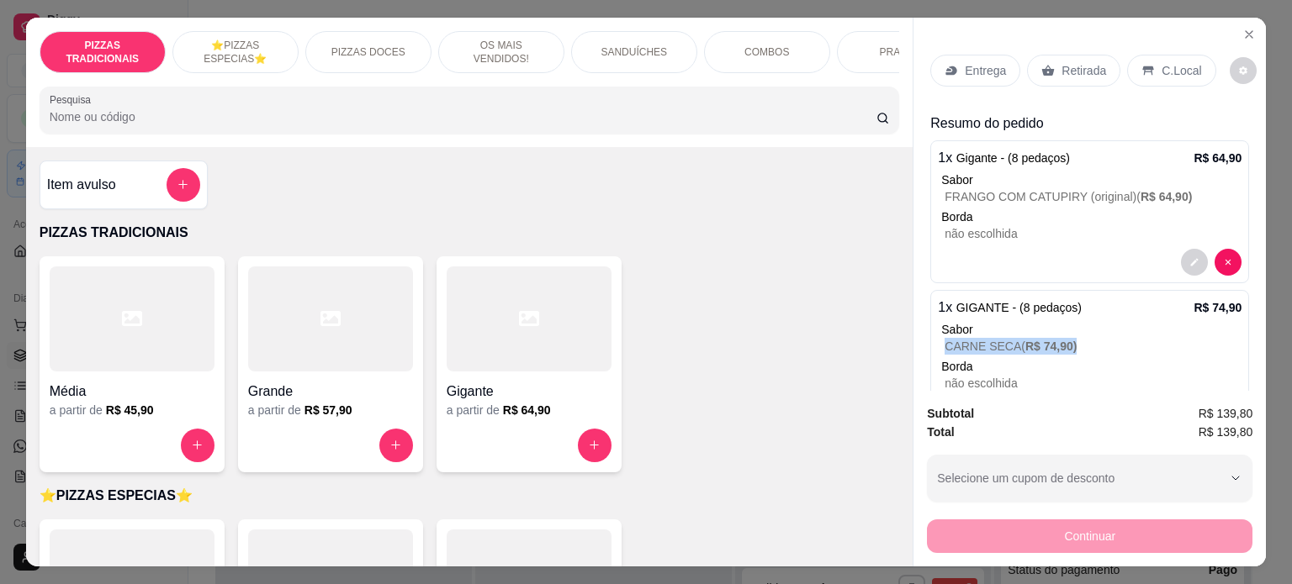
drag, startPoint x: 933, startPoint y: 340, endPoint x: 1071, endPoint y: 338, distance: 137.9
click at [1071, 338] on div "1 x GIGANTE - (8 pedaços) R$ 74,90 Sabor CARNE SECA ( R$ 74,90 ) Borda não esco…" at bounding box center [1089, 361] width 319 height 143
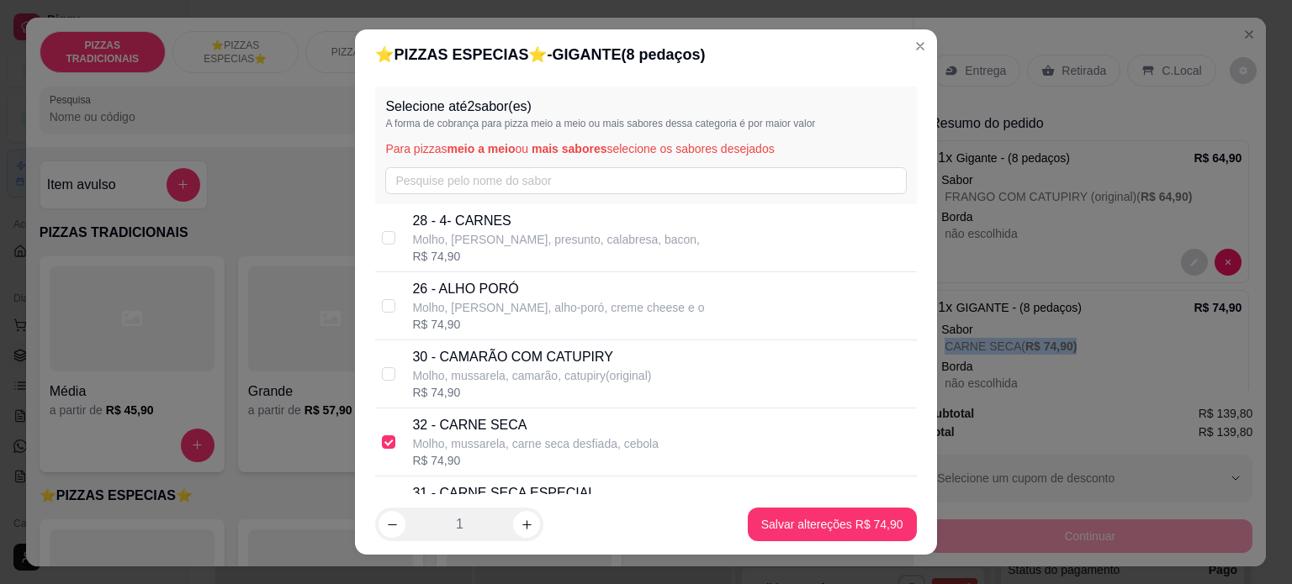
copy p "CARNE SECA ( R$ 74,90 )"
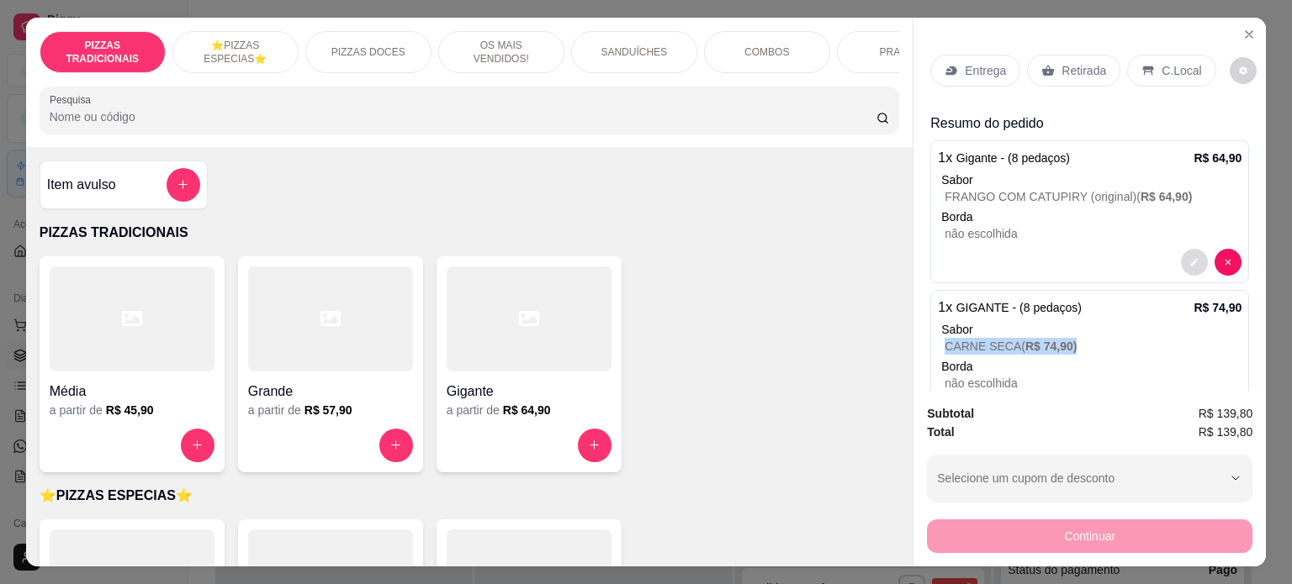
click at [1189, 257] on icon "decrease-product-quantity" at bounding box center [1194, 262] width 10 height 10
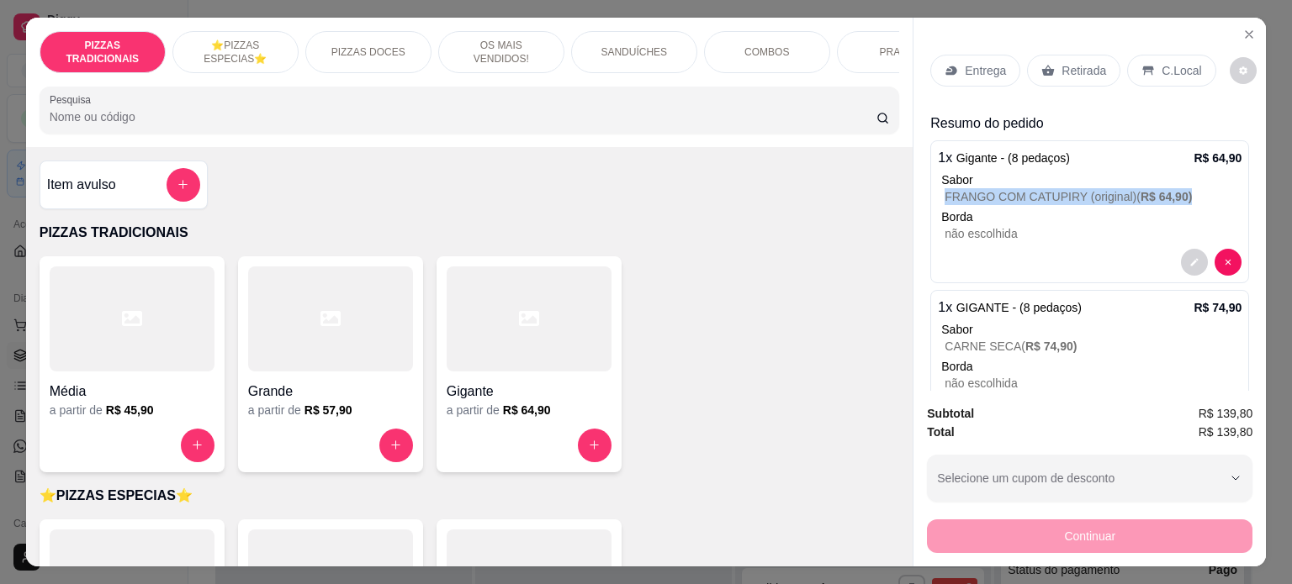
drag, startPoint x: 932, startPoint y: 191, endPoint x: 1187, endPoint y: 192, distance: 255.6
click at [1187, 192] on div "1 x Gigante - (8 pedaços) R$ 64,90 Sabor FRANGO COM CATUPIRY (original) ( R$ 64…" at bounding box center [1089, 211] width 319 height 143
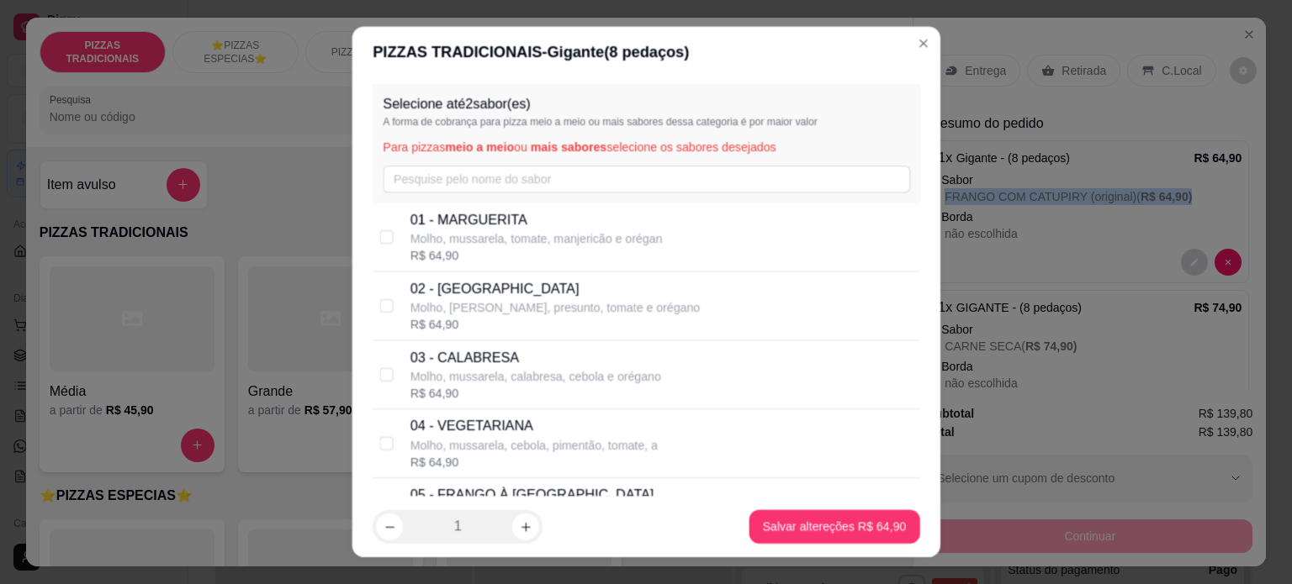
copy p "FRANGO COM CATUPIRY (original) ( R$ 64,90 )"
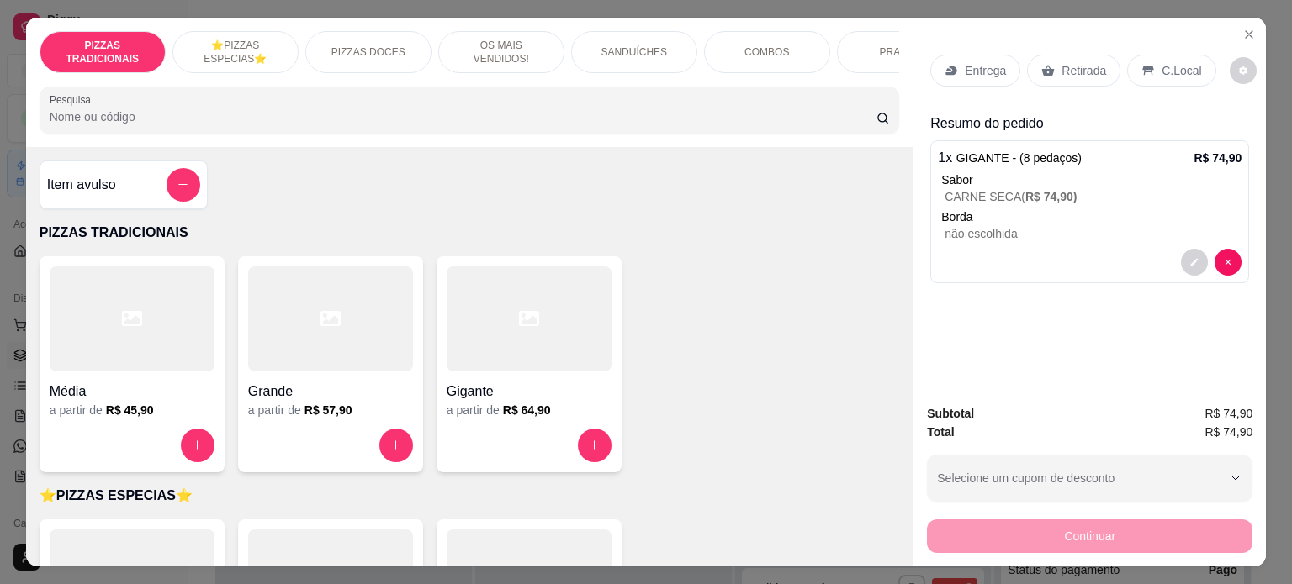
click at [1029, 249] on div at bounding box center [1090, 262] width 304 height 27
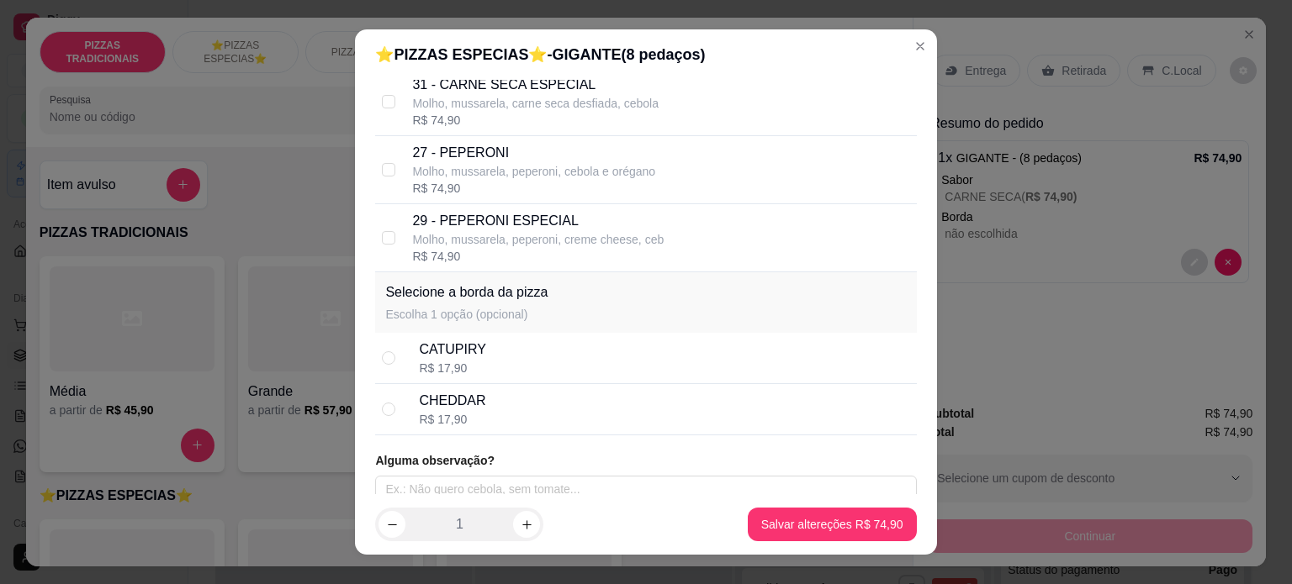
scroll to position [420, 0]
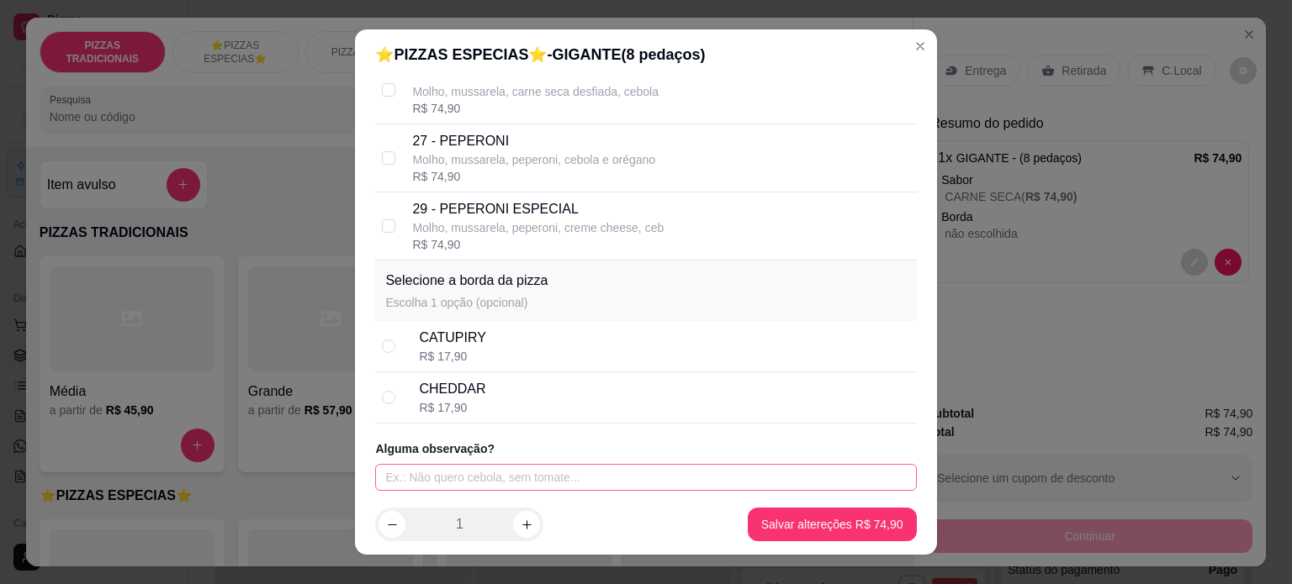
drag, startPoint x: 548, startPoint y: 461, endPoint x: 547, endPoint y: 471, distance: 10.2
click at [547, 471] on div "Alguma observação?" at bounding box center [645, 466] width 541 height 50
click at [547, 480] on input "text" at bounding box center [645, 477] width 541 height 27
paste input "FRANGO COM CATUPIRY (original) (R$ 64,90)"
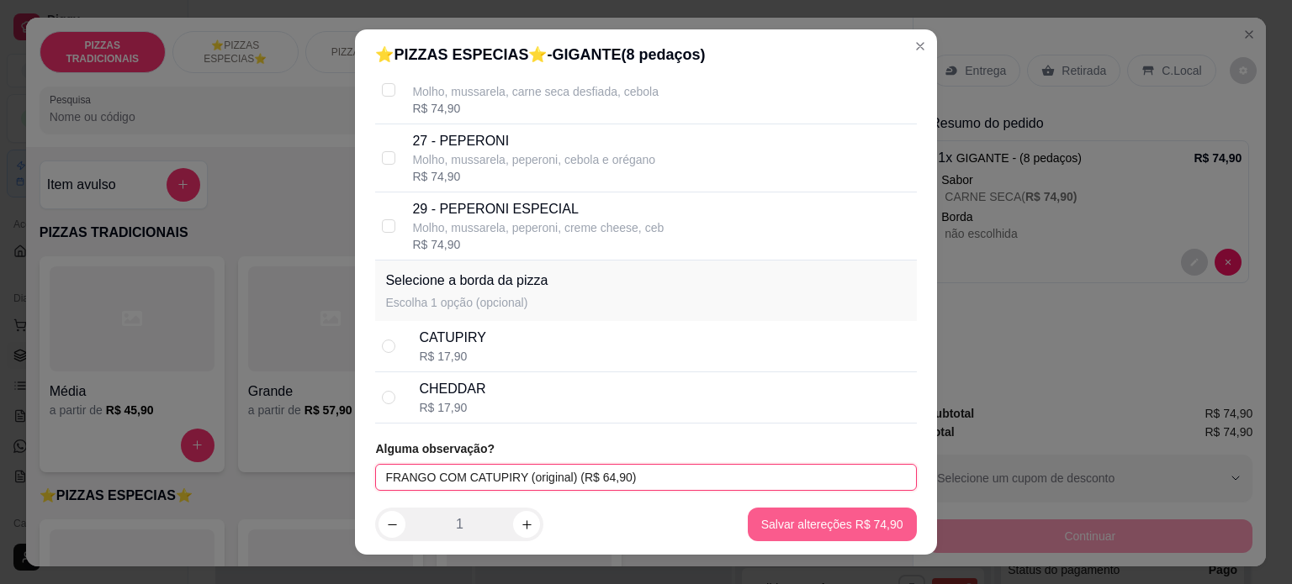
type input "FRANGO COM CATUPIRY (original) (R$ 64,90)"
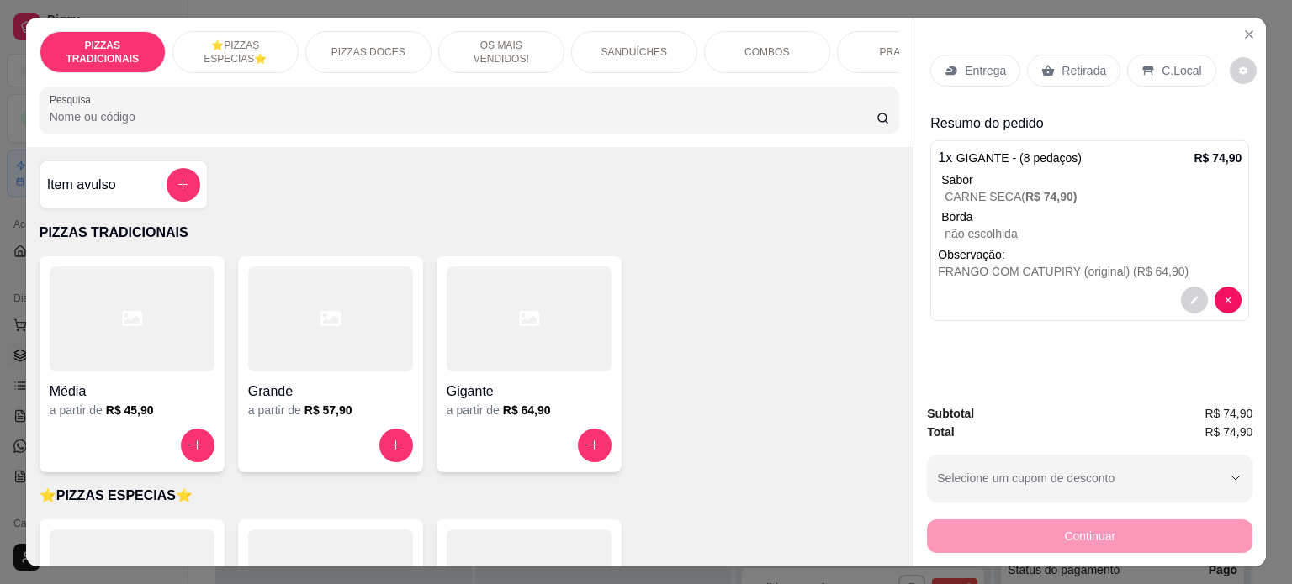
click at [1062, 277] on div "1 x GIGANTE - (8 pedaços) R$ 74,90 Sabor CARNE SECA ( R$ 74,90 ) Borda não esco…" at bounding box center [1089, 230] width 319 height 181
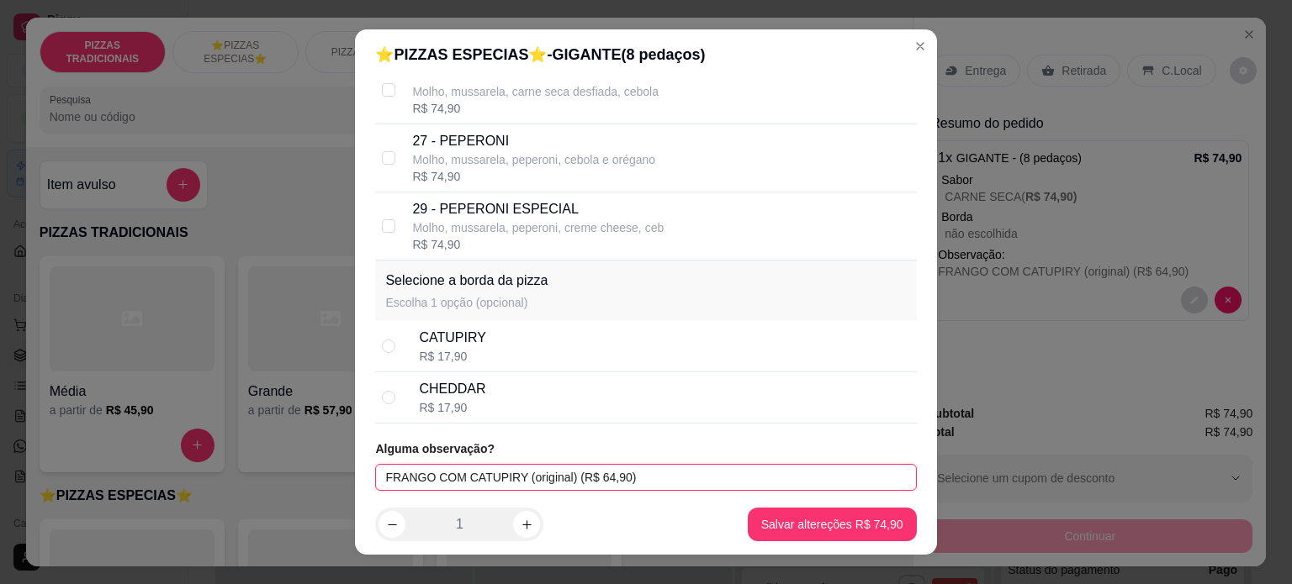
click at [376, 474] on input "FRANGO COM CATUPIRY (original) (R$ 64,90)" at bounding box center [645, 477] width 541 height 27
type input "METADE - FRANGO COM CATUPIRY (original) (R$ 64,90)"
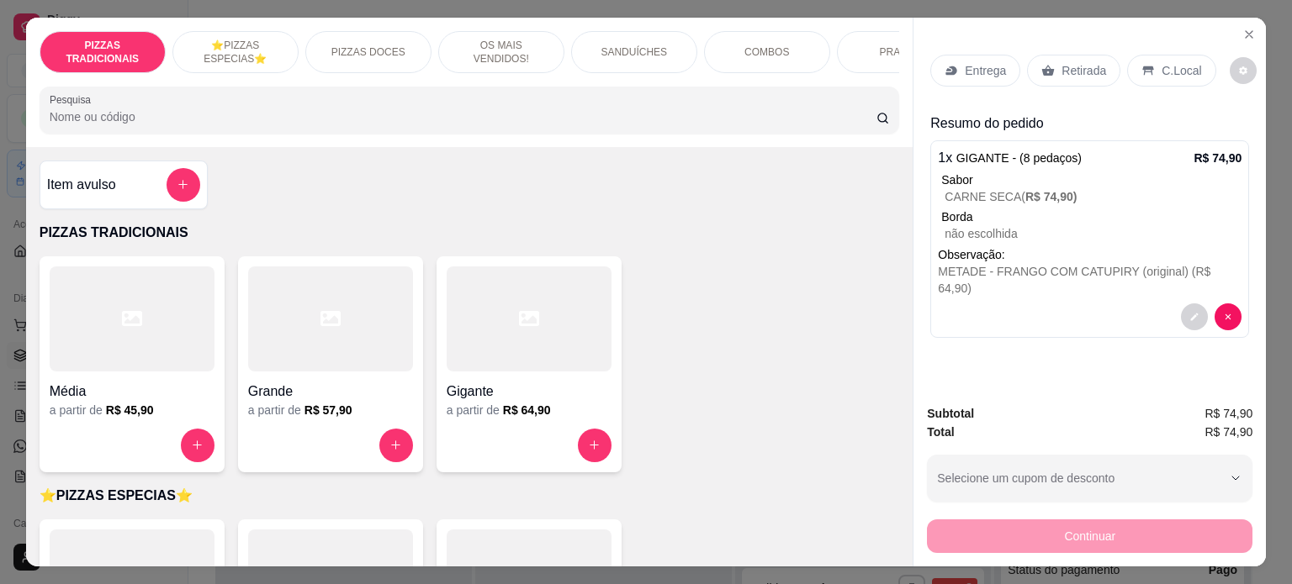
click at [1054, 263] on div "METADE - FRANGO COM CATUPIRY (original) (R$ 64,90)" at bounding box center [1090, 280] width 304 height 34
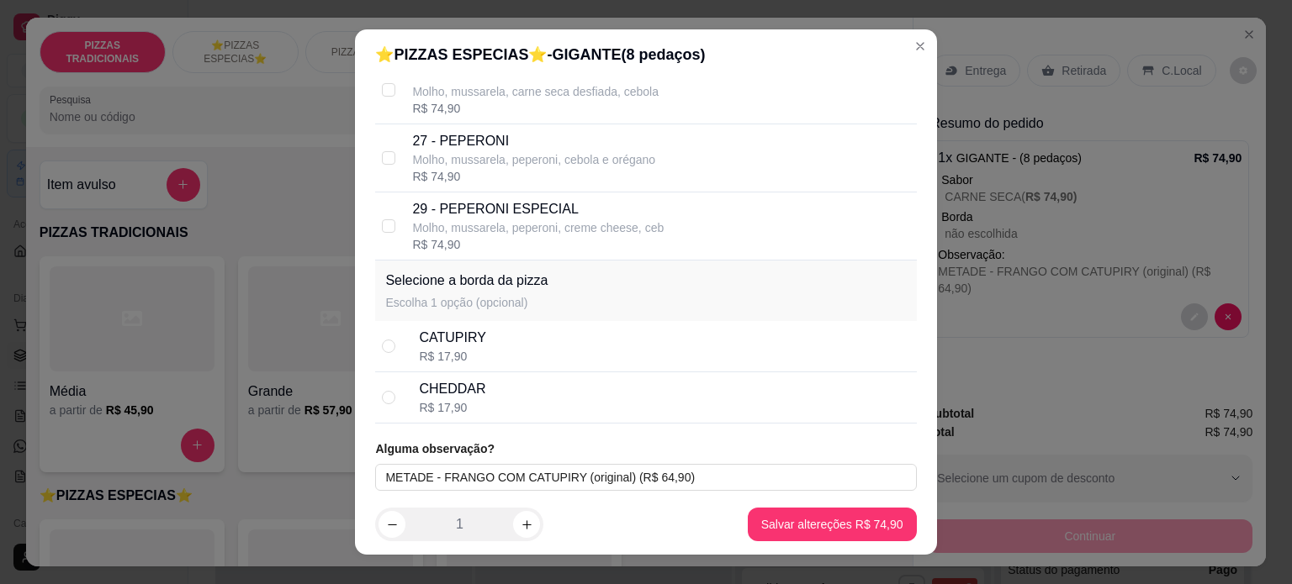
click at [463, 346] on div "CATUPIRY" at bounding box center [452, 338] width 66 height 20
radio input "true"
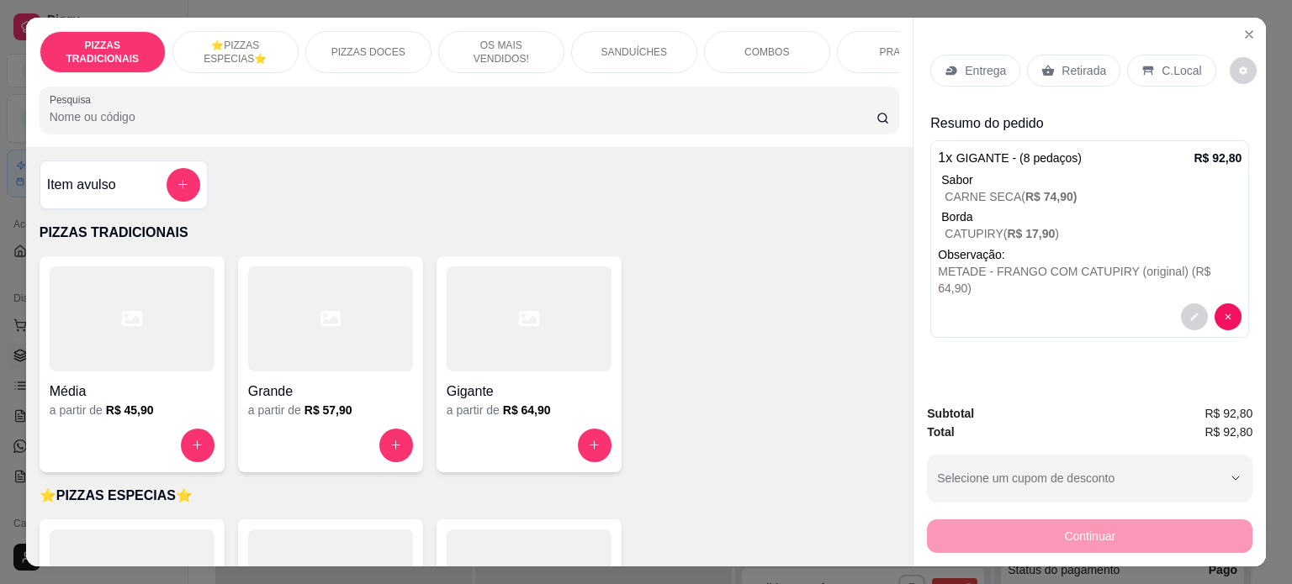
click at [990, 63] on p "Entrega" at bounding box center [984, 70] width 41 height 17
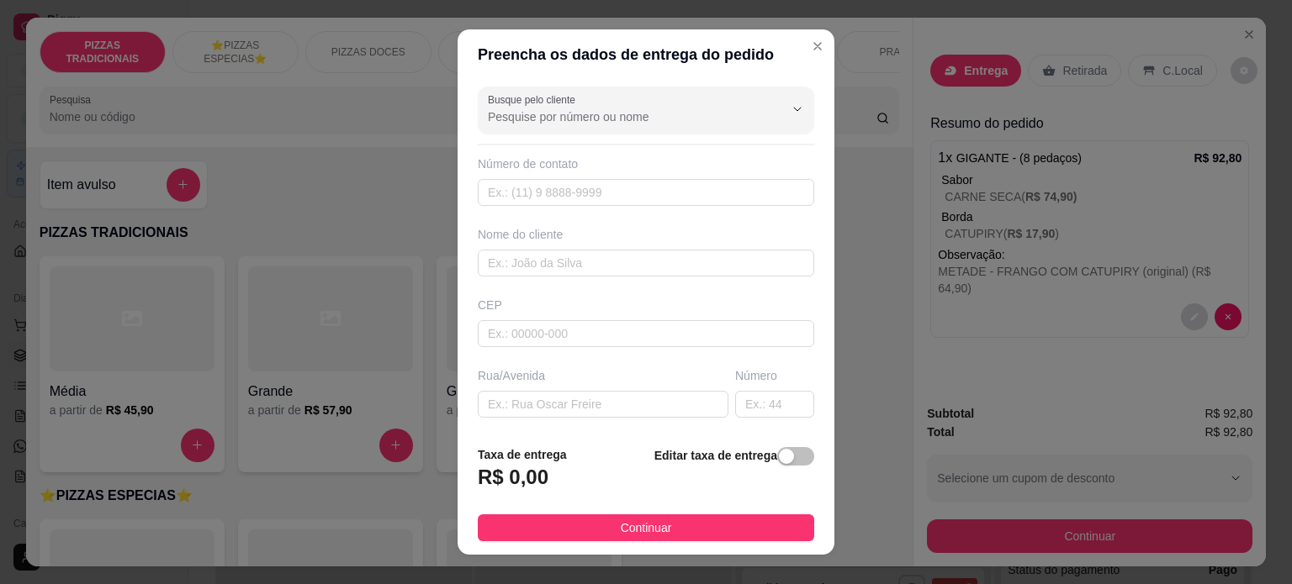
scroll to position [136, 0]
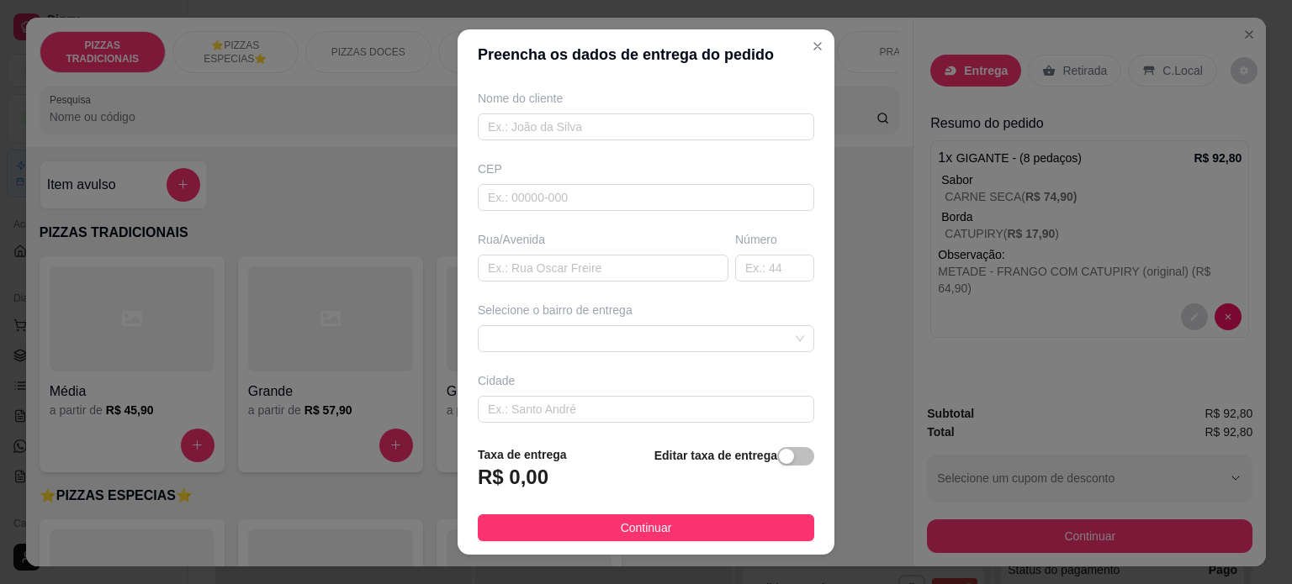
click at [597, 281] on div "Busque pelo cliente Número de contato Nome do cliente CEP Rua/[GEOGRAPHIC_DATA]…" at bounding box center [645, 256] width 377 height 353
click at [597, 267] on input "text" at bounding box center [603, 268] width 251 height 27
paste input "[STREET_ADDRESS]"
type input "[STREET_ADDRESS]"
click at [748, 262] on input "text" at bounding box center [774, 268] width 79 height 27
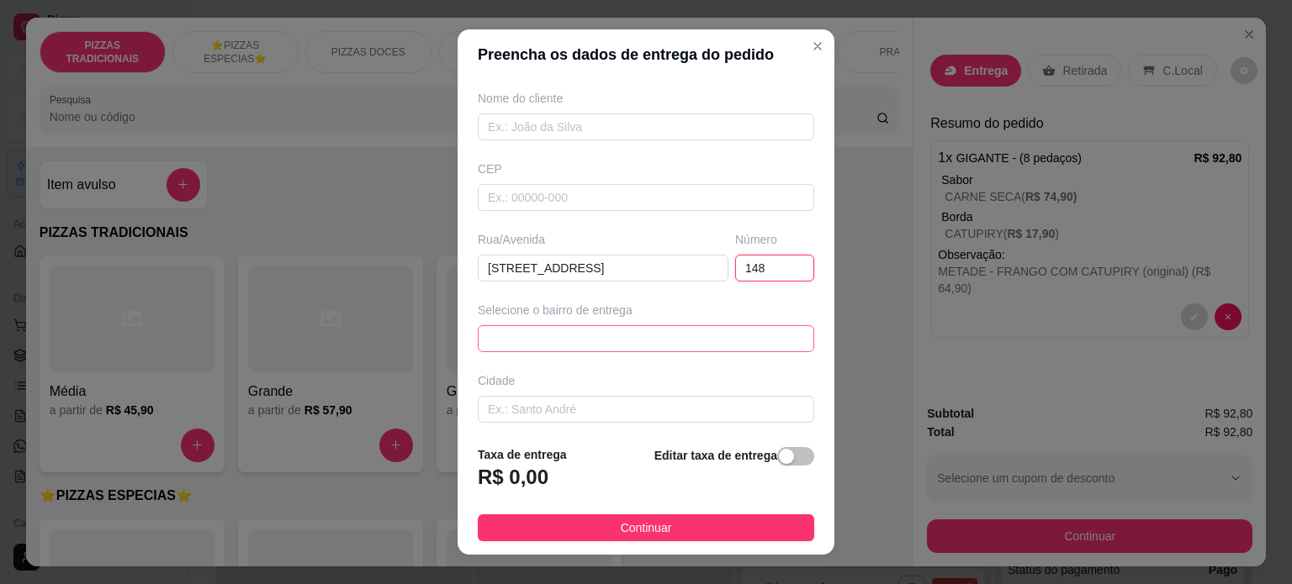
click at [568, 339] on span at bounding box center [646, 338] width 316 height 25
type input "148"
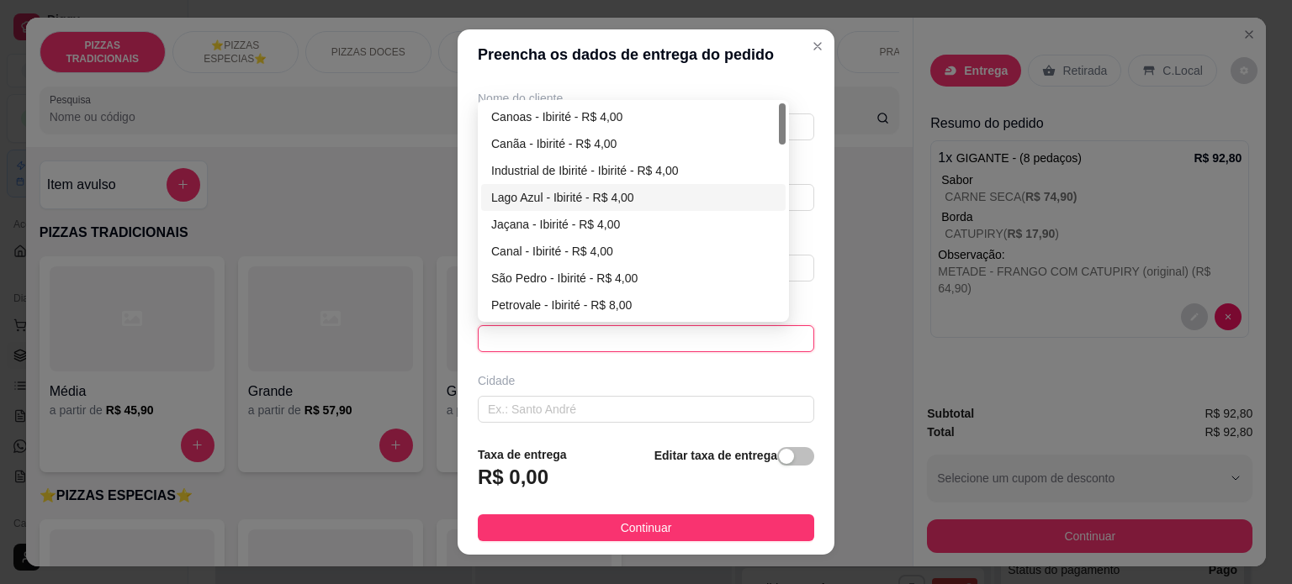
click at [547, 188] on div "Lago Azul - Ibirité - R$ 4,00" at bounding box center [633, 197] width 284 height 18
type input "Ibirité"
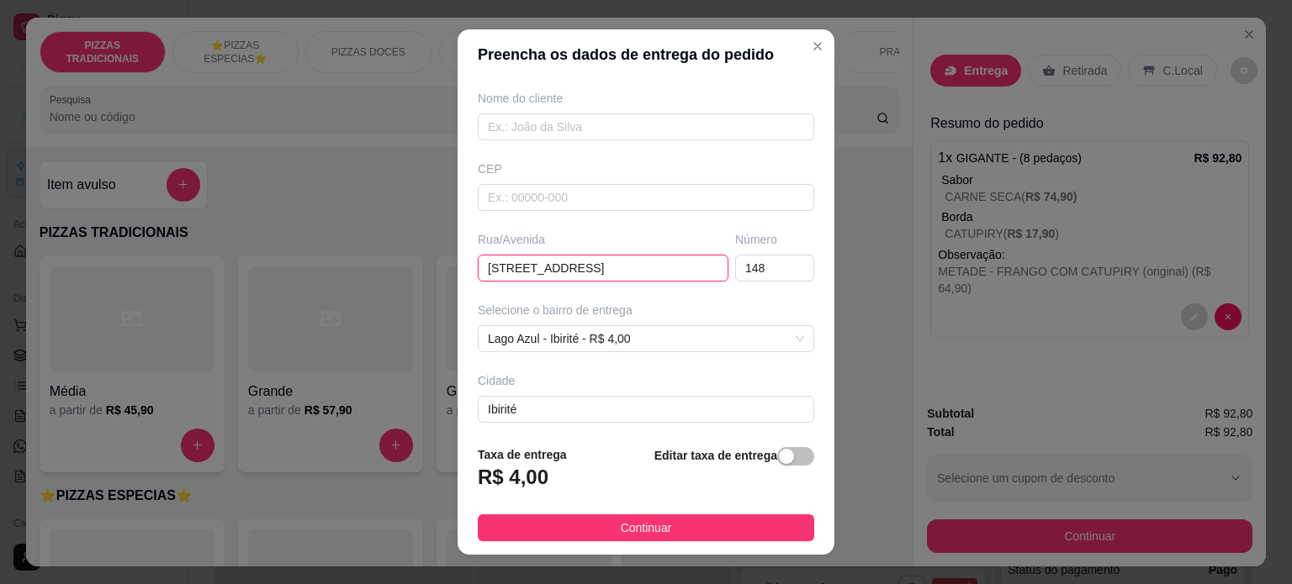
drag, startPoint x: 548, startPoint y: 266, endPoint x: 673, endPoint y: 266, distance: 124.4
click at [673, 266] on input "[STREET_ADDRESS]" at bounding box center [603, 268] width 251 height 27
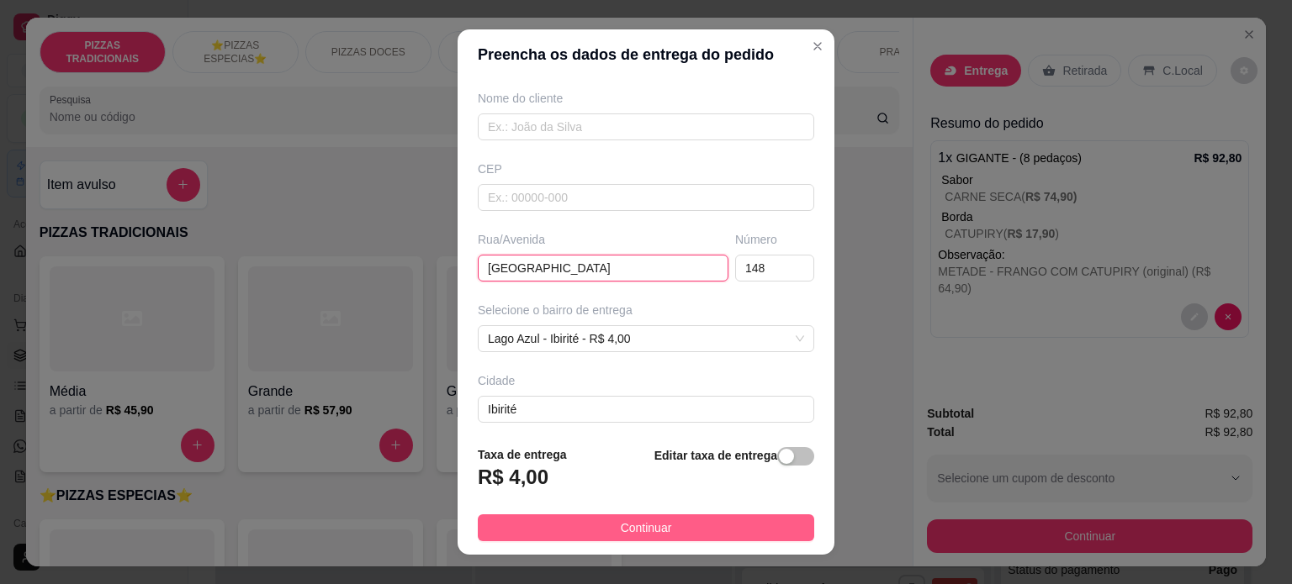
type input "[GEOGRAPHIC_DATA]"
click at [662, 524] on button "Continuar" at bounding box center [646, 528] width 336 height 27
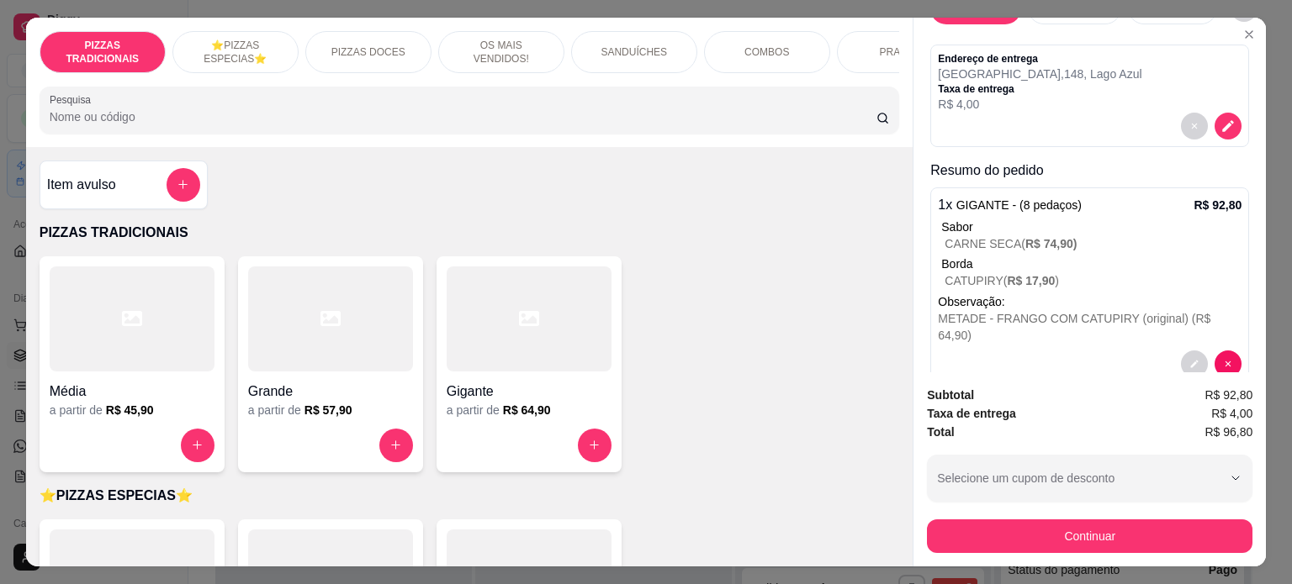
scroll to position [80, 0]
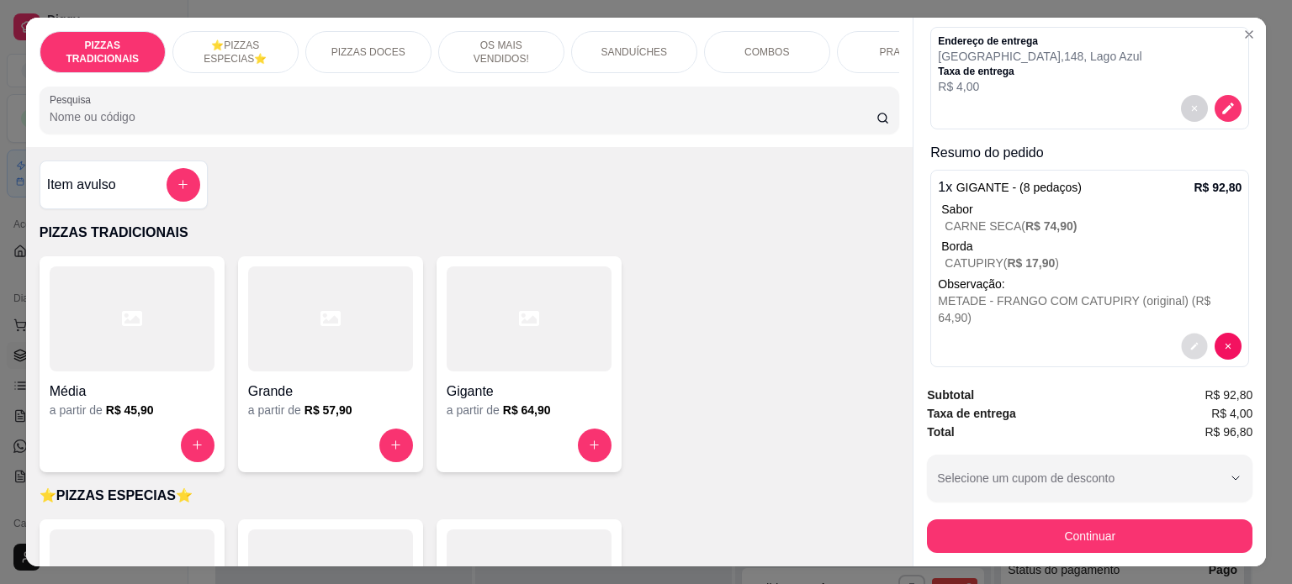
click at [1191, 342] on icon "decrease-product-quantity" at bounding box center [1195, 346] width 8 height 8
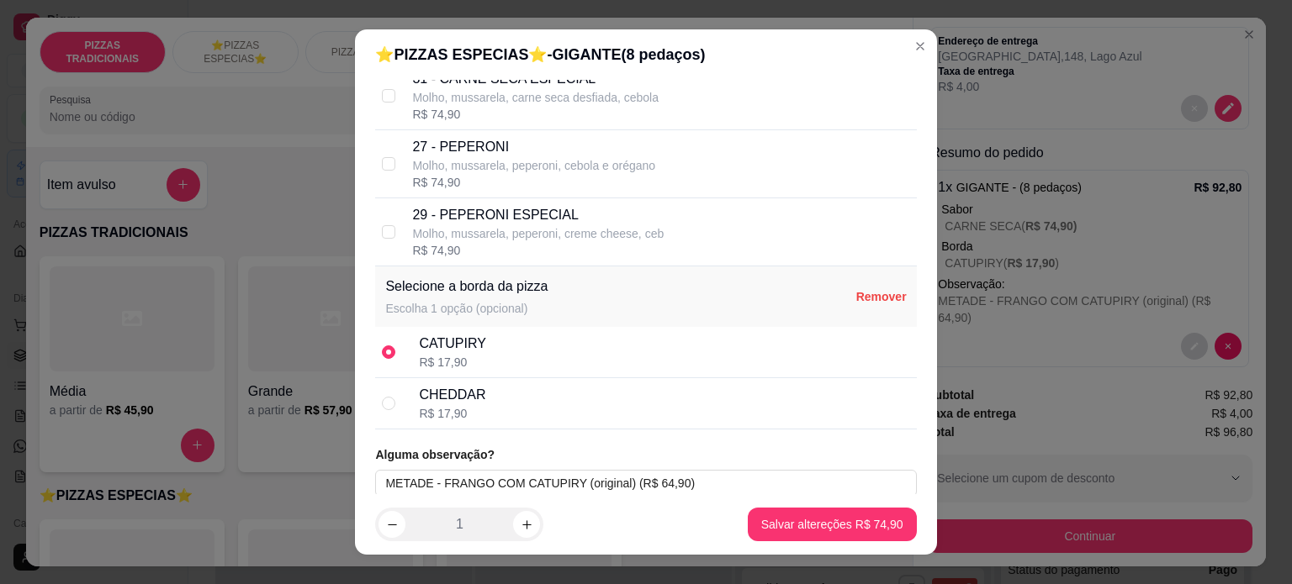
scroll to position [417, 0]
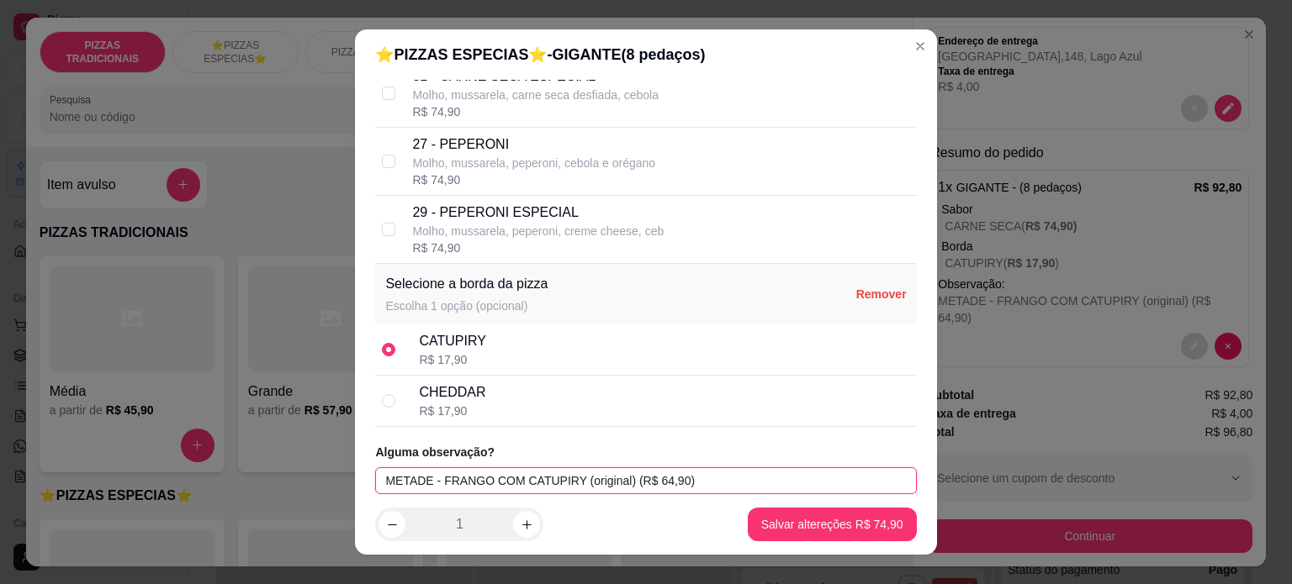
click at [716, 477] on input "METADE - FRANGO COM CATUPIRY (original) (R$ 64,90)" at bounding box center [645, 481] width 541 height 27
type input "METADE - FRANGO COM CATUPIRY (original) (R$ 64,90) bastante oregano"
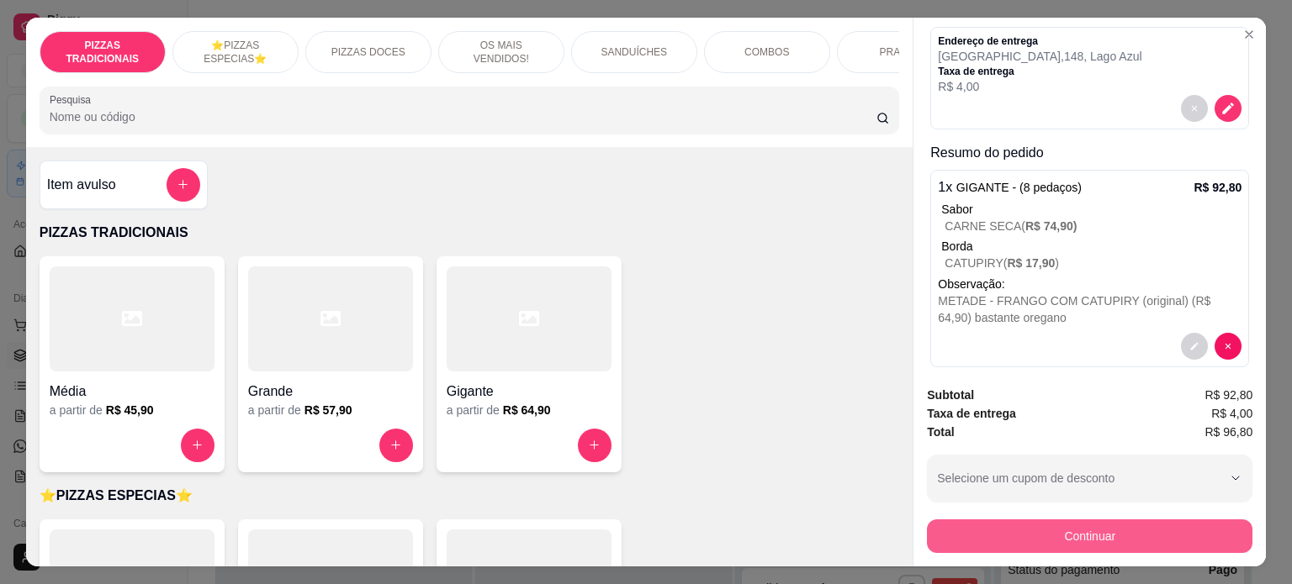
click at [1086, 536] on button "Continuar" at bounding box center [1089, 537] width 325 height 34
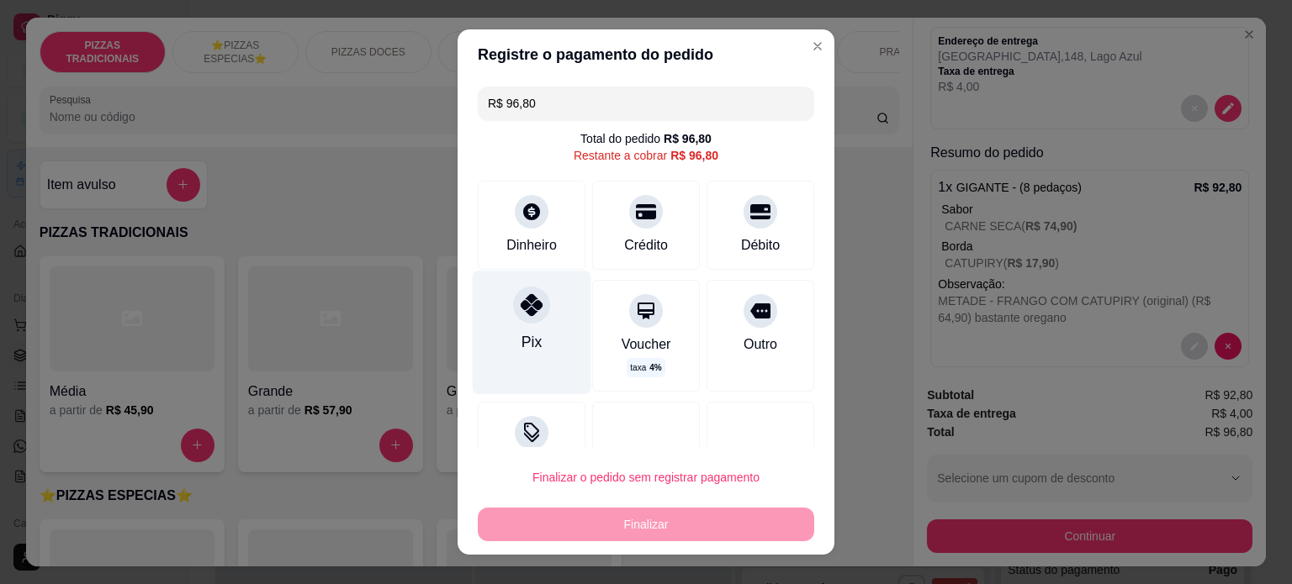
click at [531, 315] on icon at bounding box center [531, 305] width 22 height 22
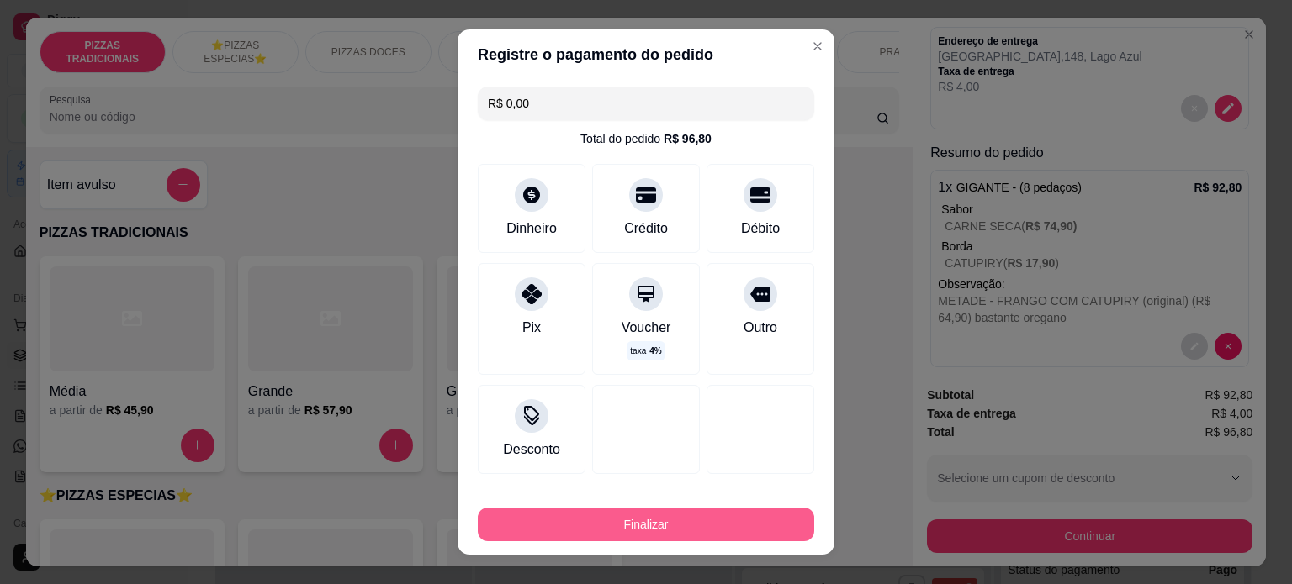
click at [601, 524] on button "Finalizar" at bounding box center [646, 525] width 336 height 34
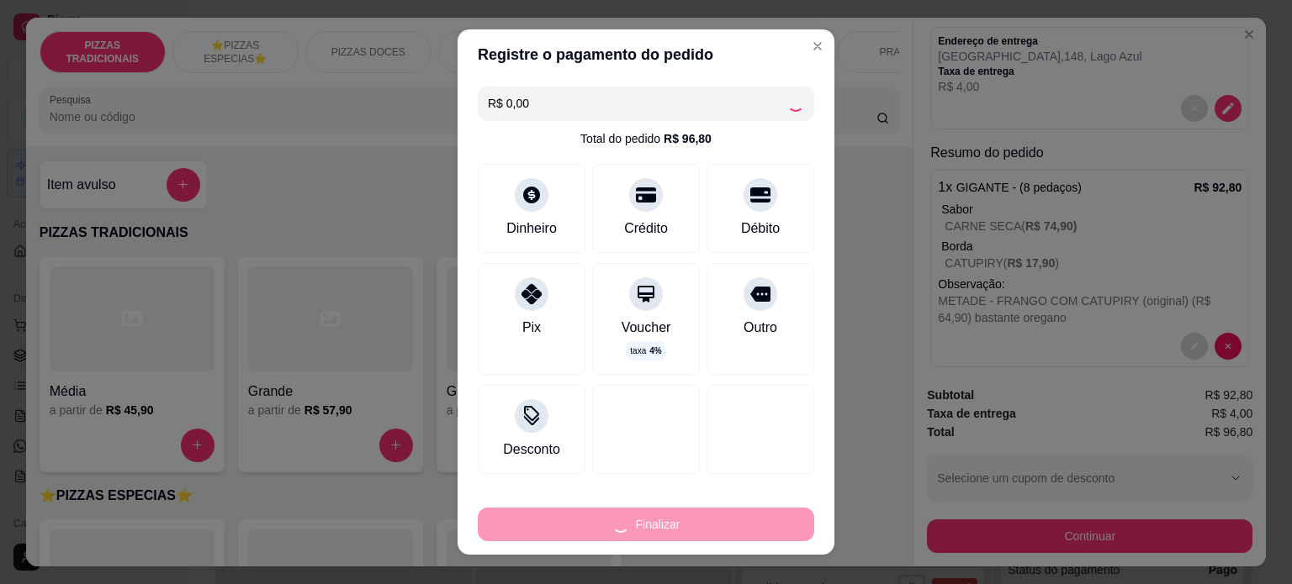
type input "-R$ 96,80"
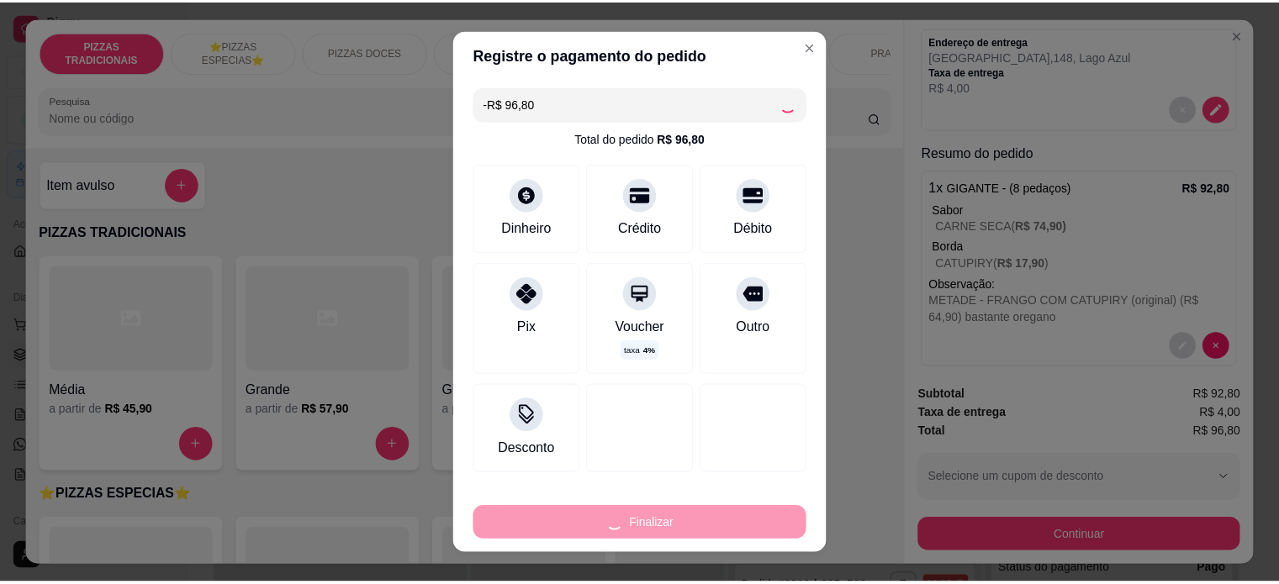
scroll to position [0, 0]
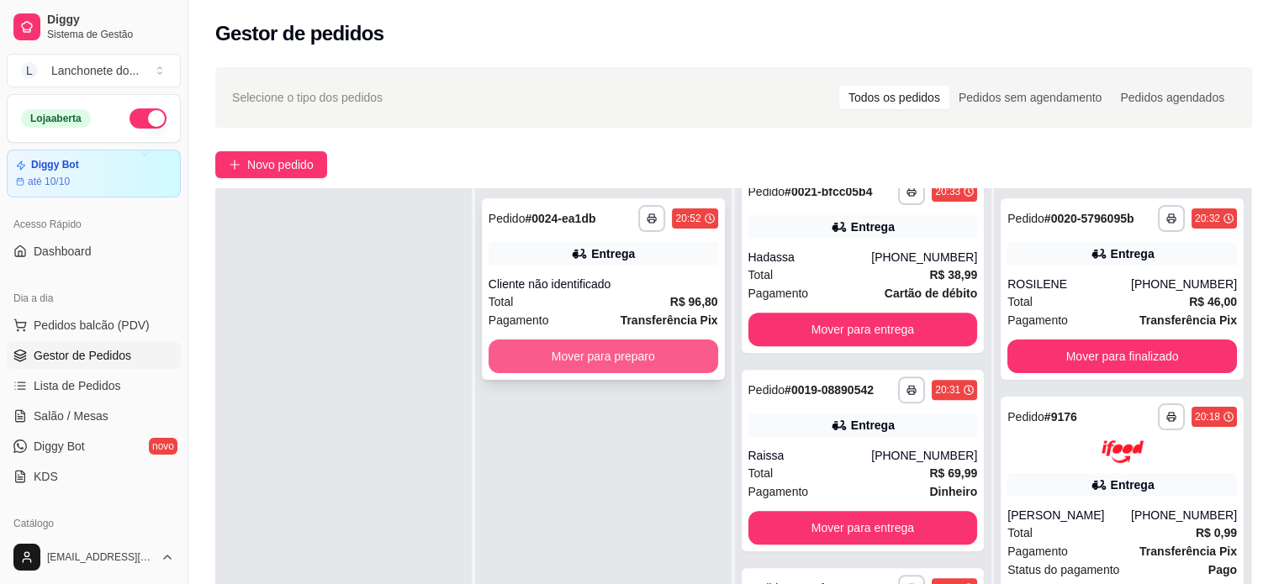
click at [589, 346] on button "Mover para preparo" at bounding box center [604, 357] width 230 height 34
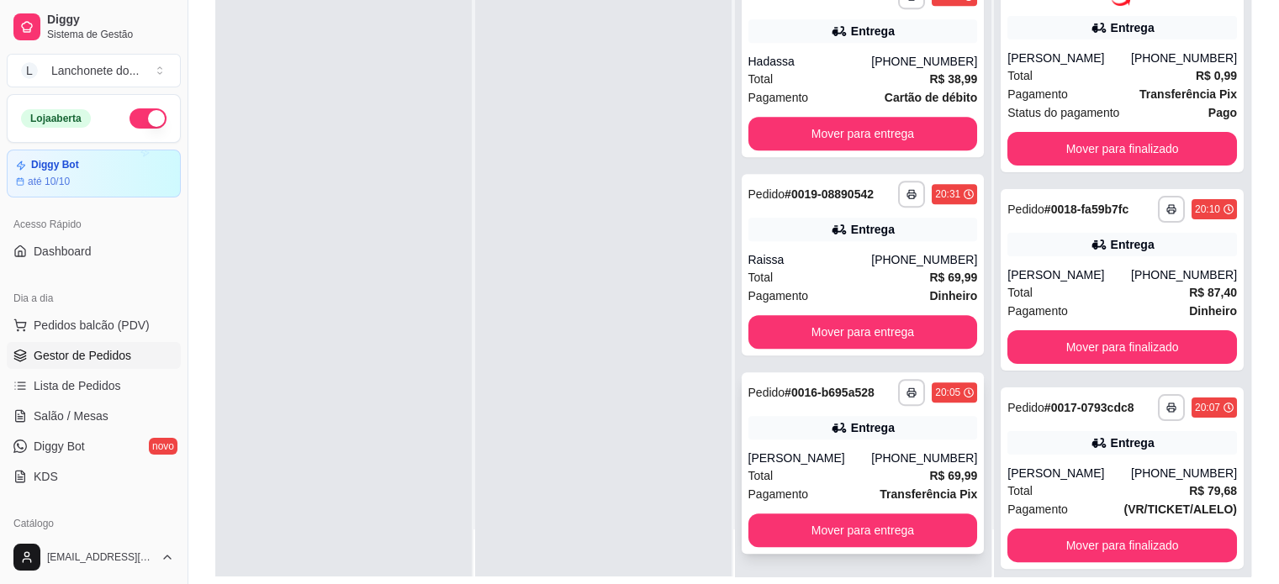
scroll to position [219, 0]
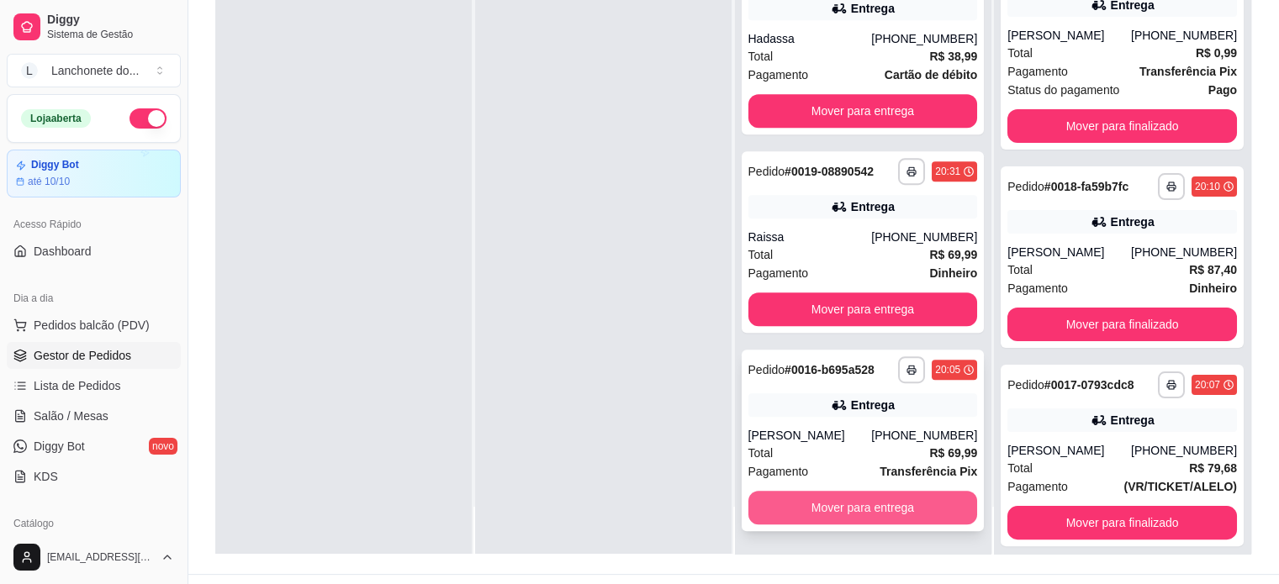
click at [889, 515] on button "Mover para entrega" at bounding box center [863, 508] width 230 height 34
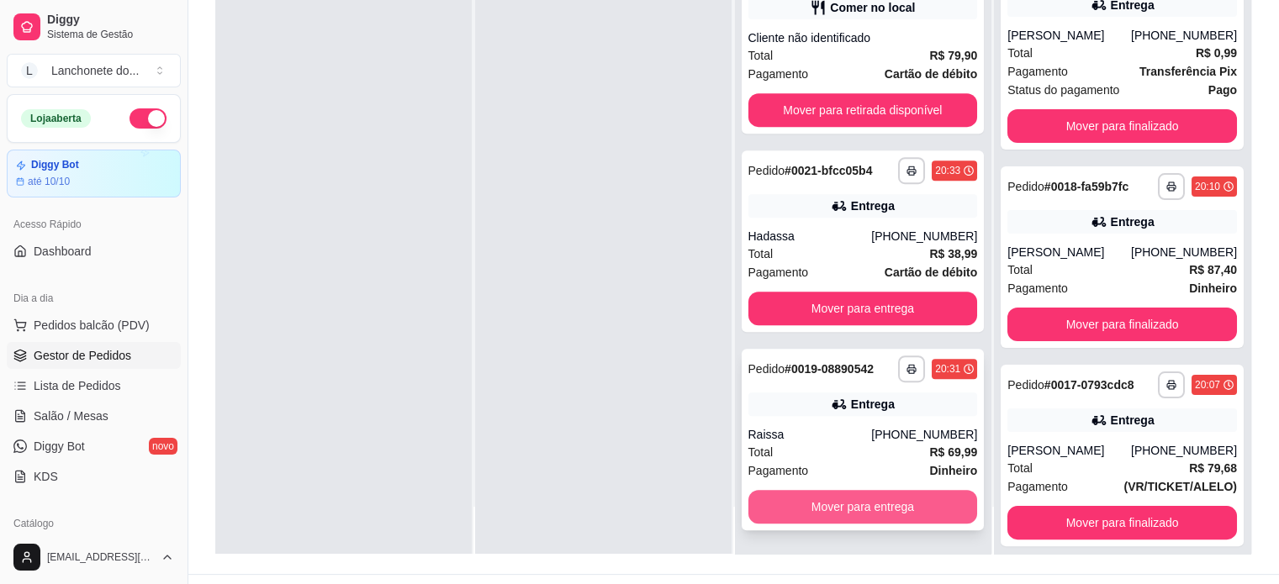
scroll to position [690, 0]
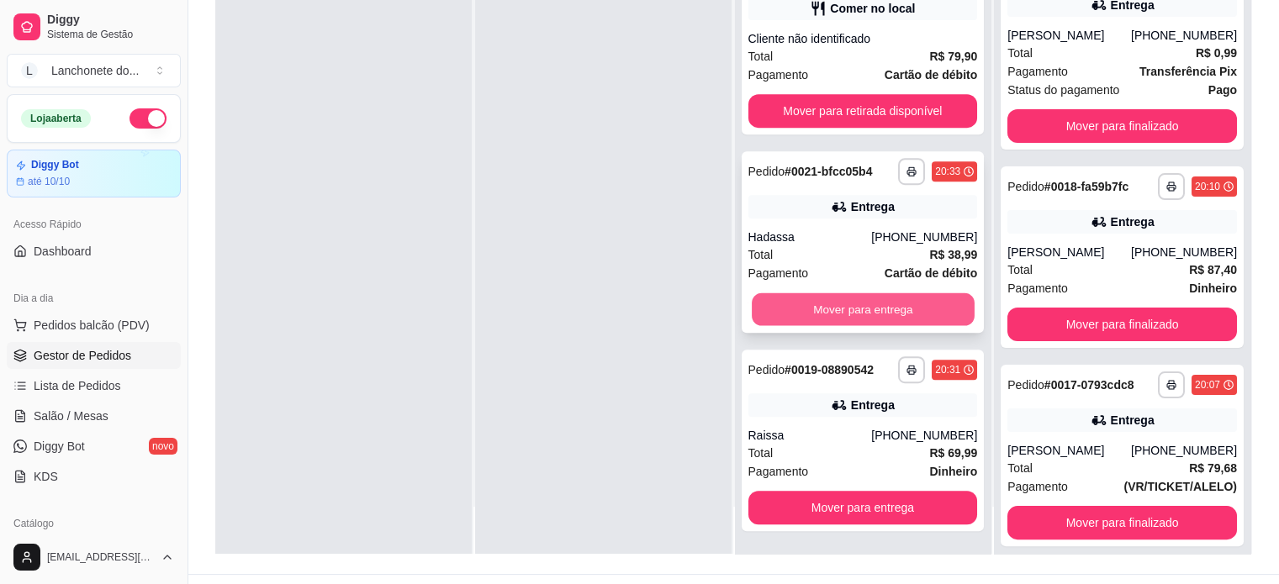
click at [809, 302] on button "Mover para entrega" at bounding box center [863, 309] width 223 height 33
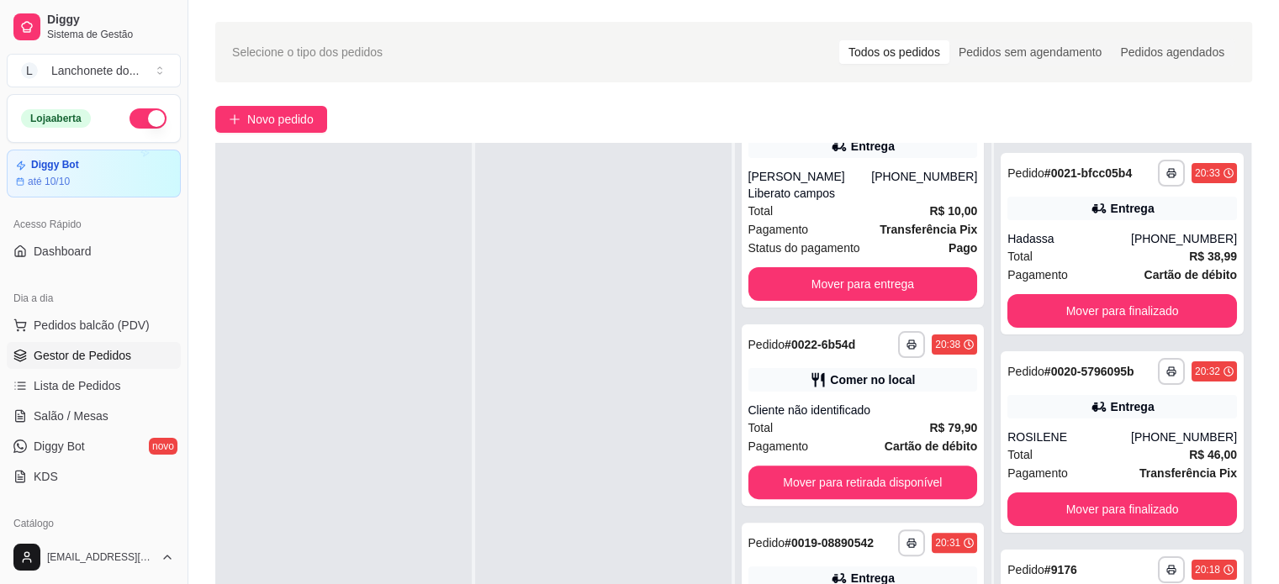
scroll to position [0, 0]
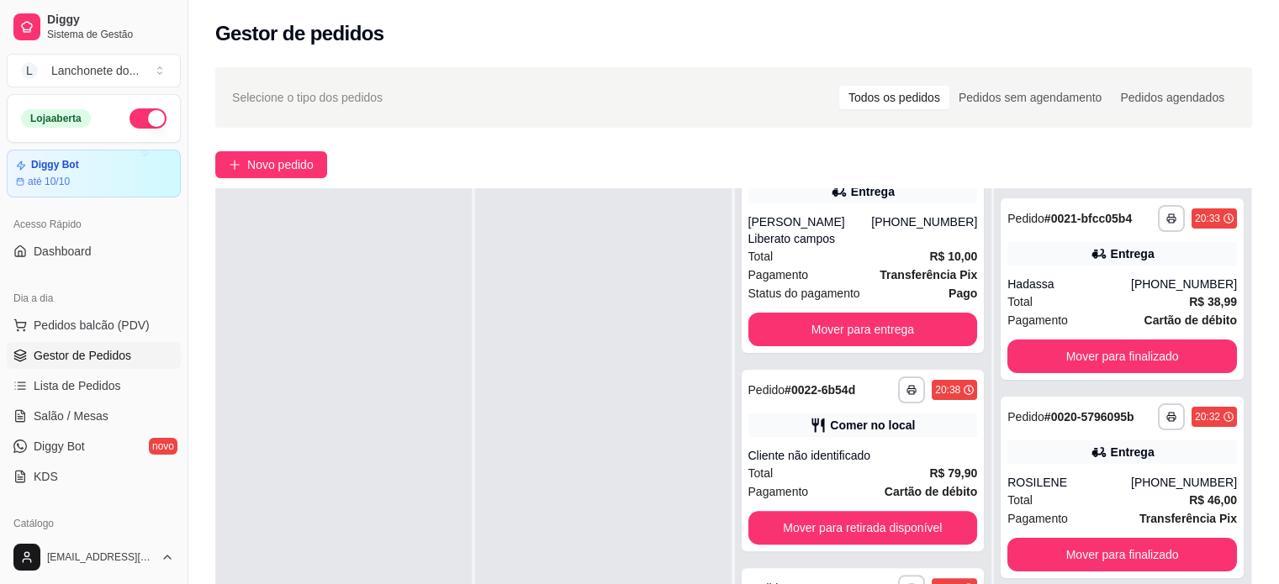
click at [994, 238] on div "**********" at bounding box center [1122, 480] width 256 height 584
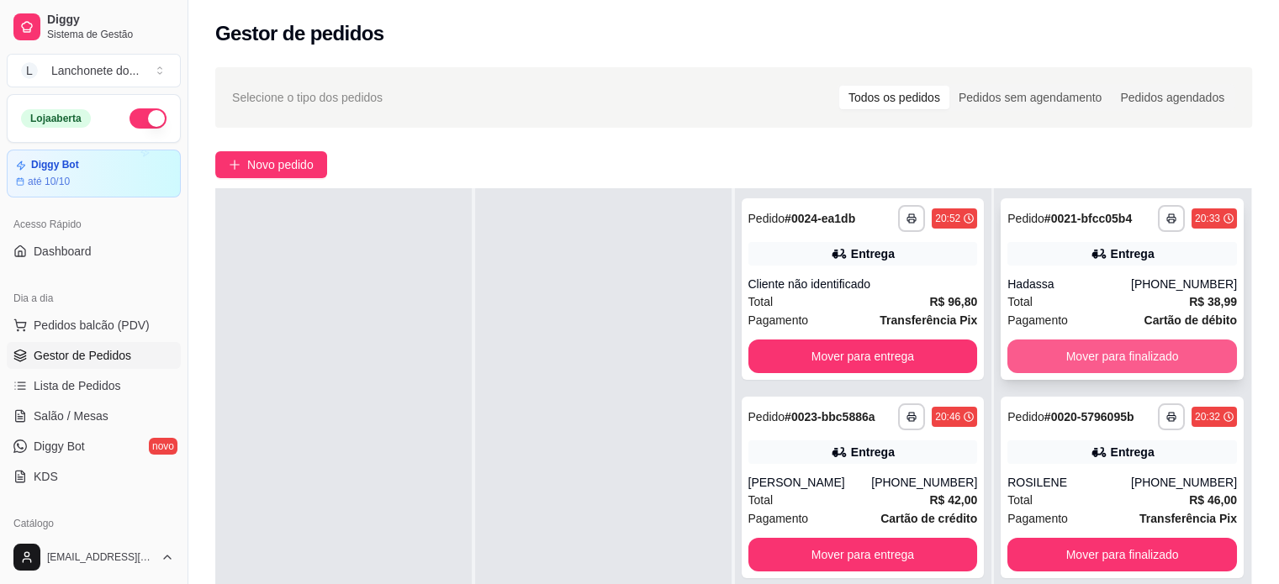
click at [1177, 351] on button "Mover para finalizado" at bounding box center [1122, 357] width 230 height 34
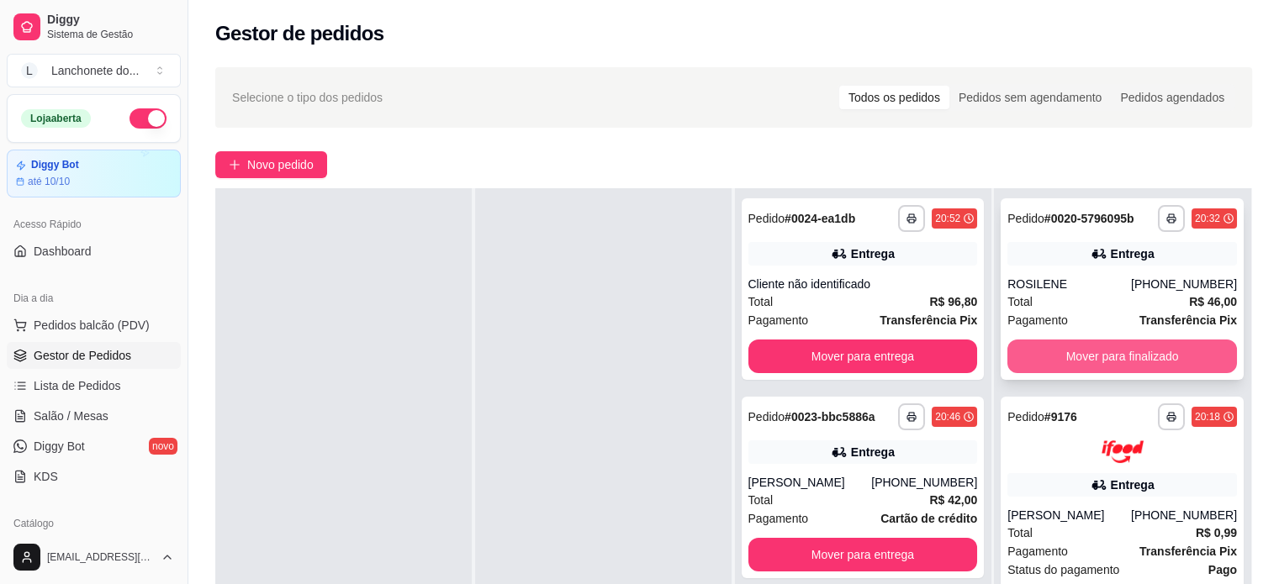
click at [1050, 353] on button "Mover para finalizado" at bounding box center [1122, 357] width 230 height 34
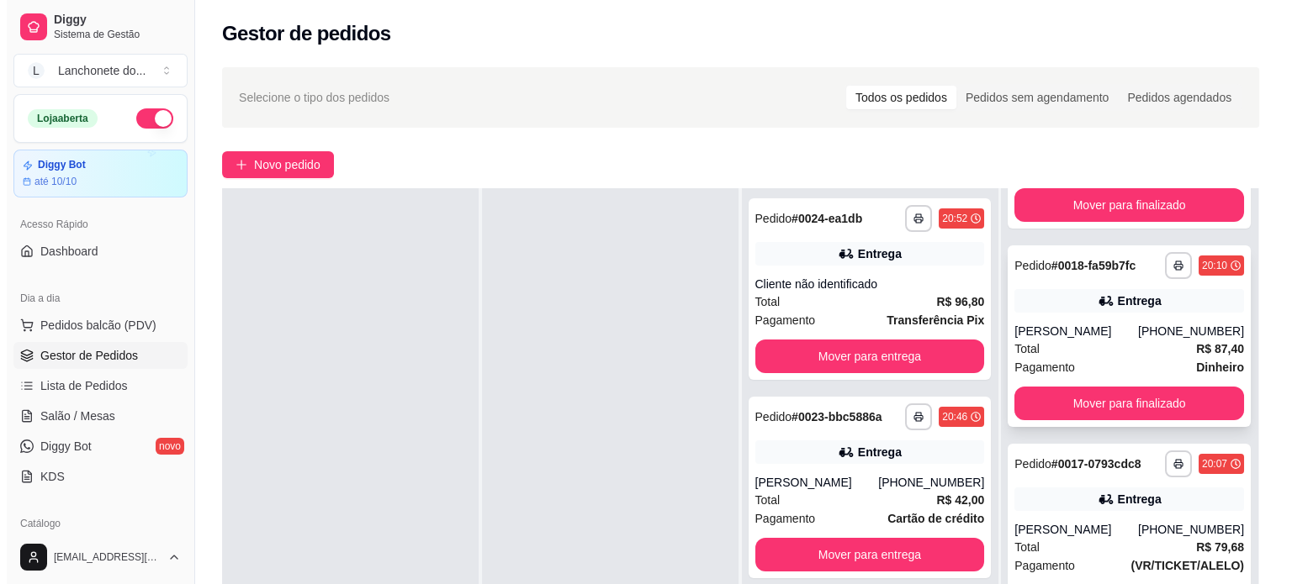
scroll to position [198, 0]
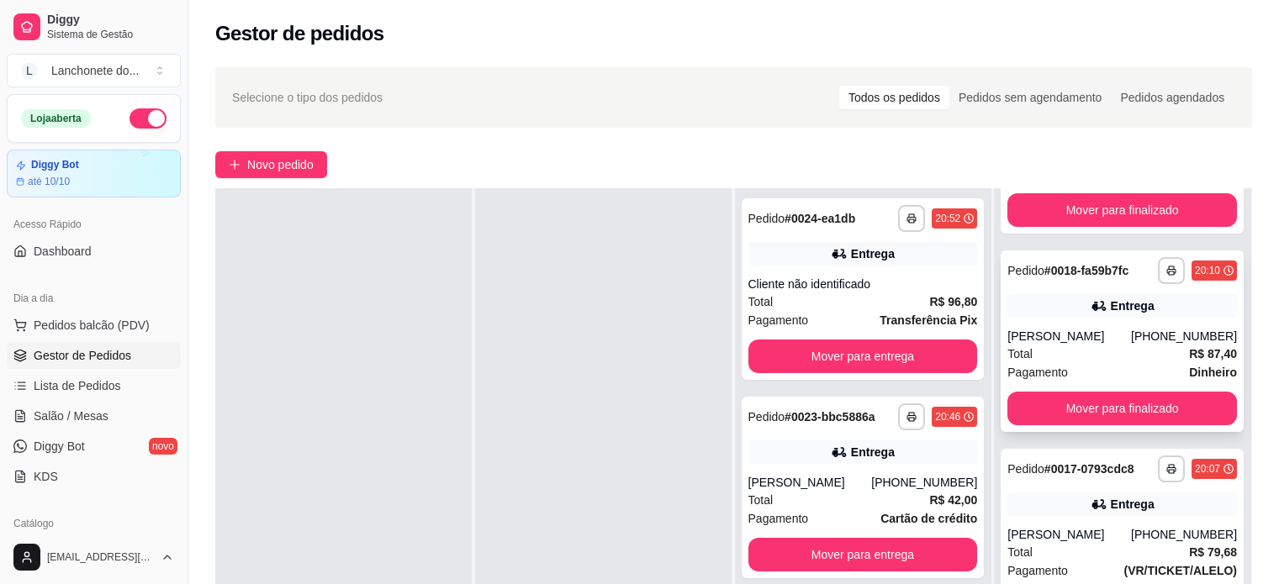
click at [1138, 352] on div "Total R$ 87,40" at bounding box center [1122, 354] width 230 height 18
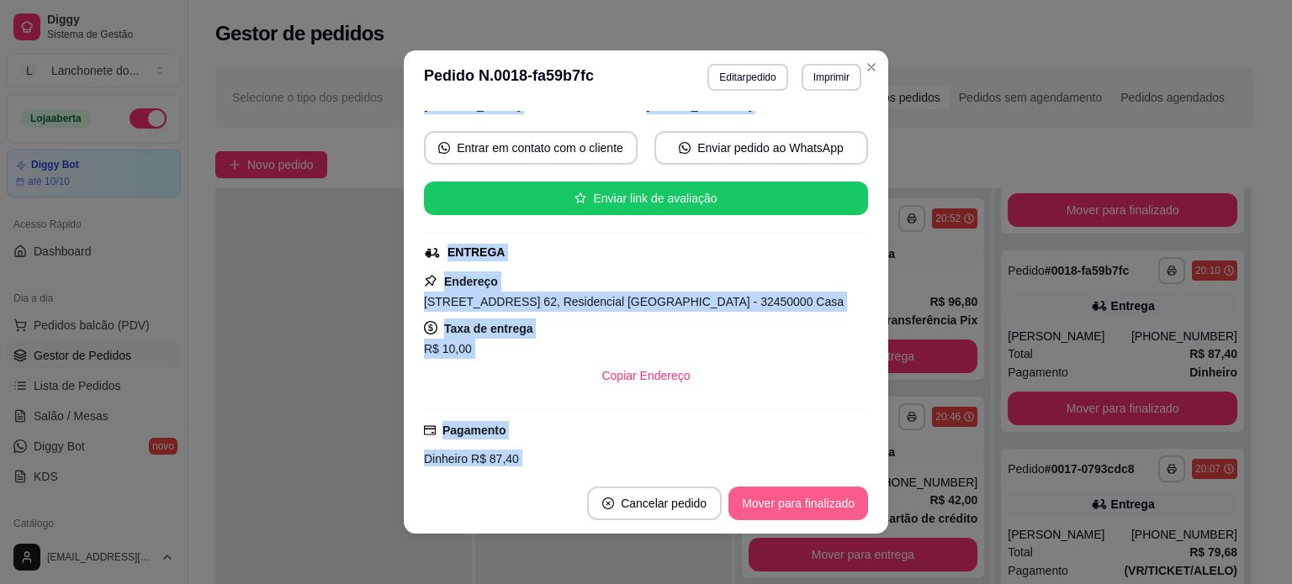
drag, startPoint x: 863, startPoint y: 248, endPoint x: 843, endPoint y: 501, distance: 253.9
click at [843, 501] on section "**********" at bounding box center [646, 291] width 484 height 483
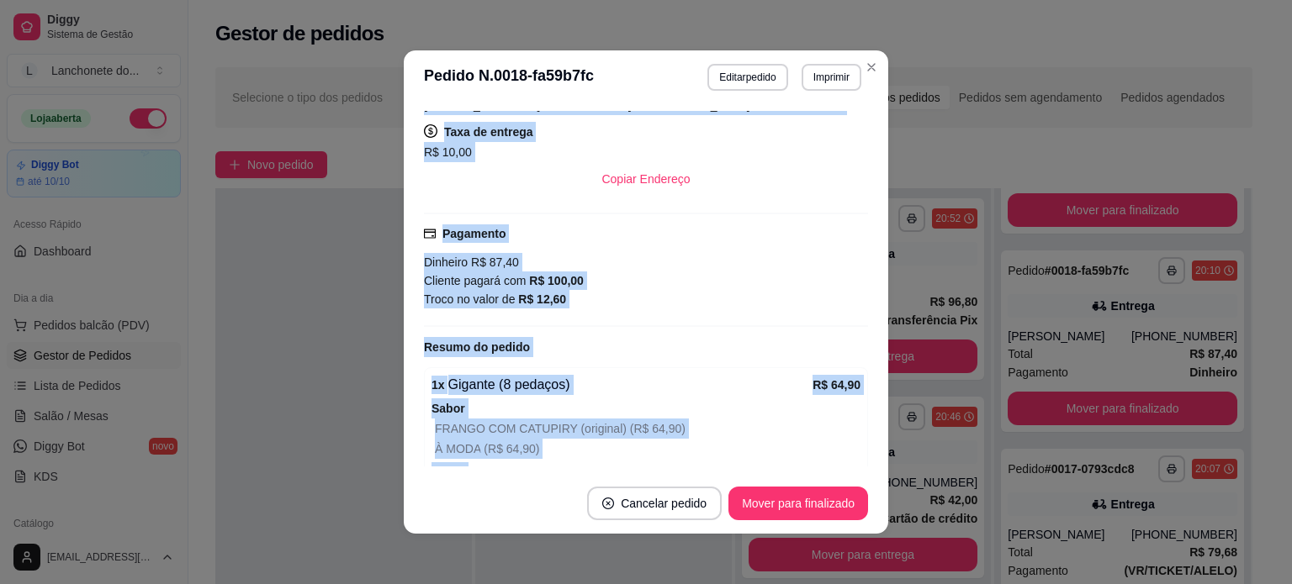
click at [710, 314] on div "Pagamento Dinheiro R$ 87,40 Cliente pagará com R$ 100,00 Troco no valor de R$ 1…" at bounding box center [646, 270] width 444 height 114
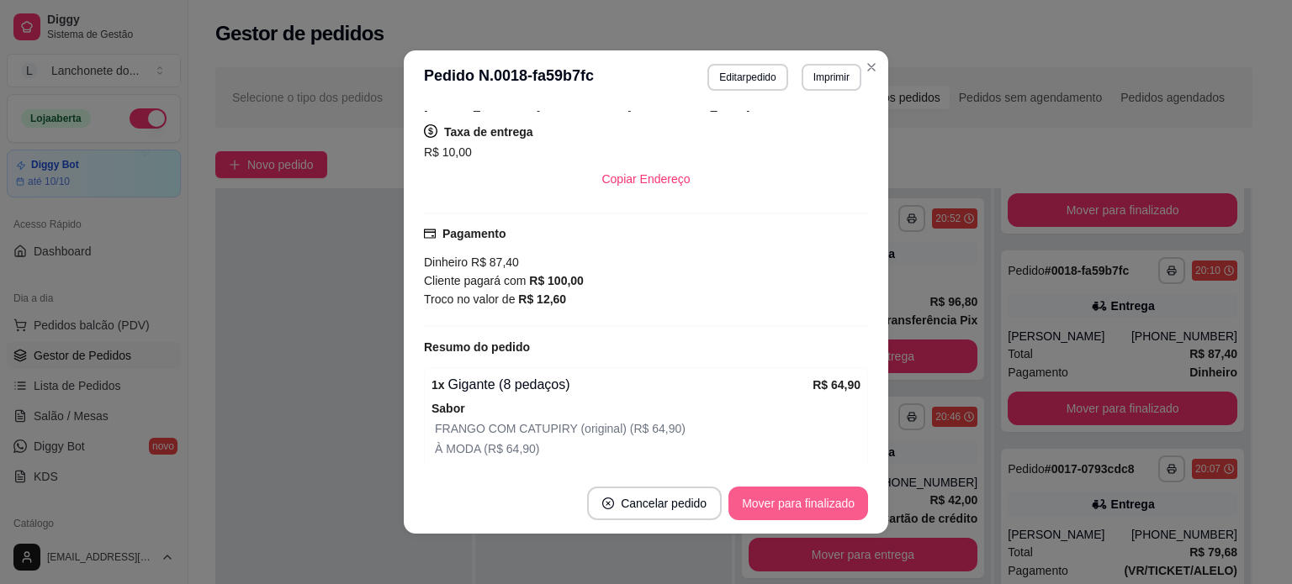
click at [823, 510] on button "Mover para finalizado" at bounding box center [798, 504] width 140 height 34
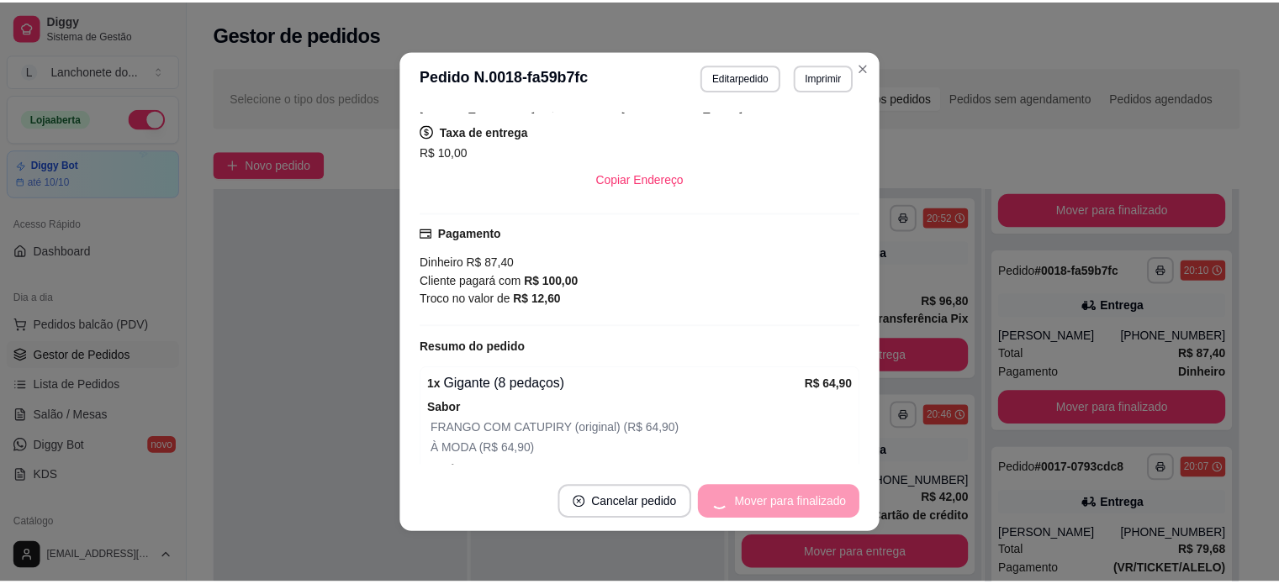
scroll to position [360, 0]
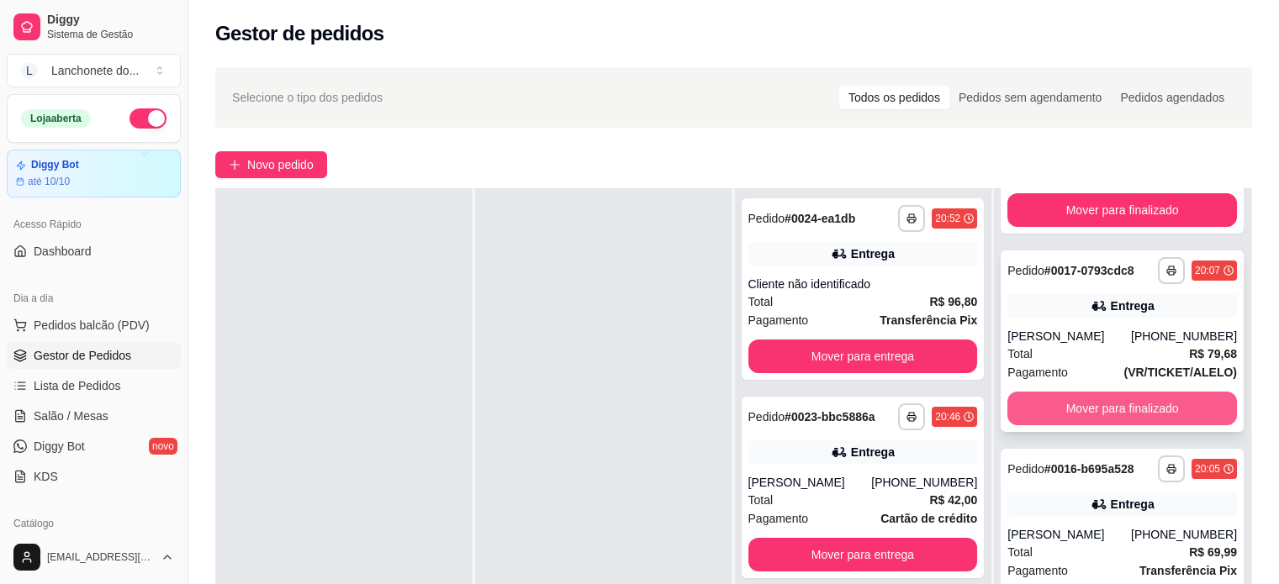
click at [1149, 404] on button "Mover para finalizado" at bounding box center [1122, 409] width 230 height 34
click at [1150, 404] on button "Mover para finalizado" at bounding box center [1122, 409] width 230 height 34
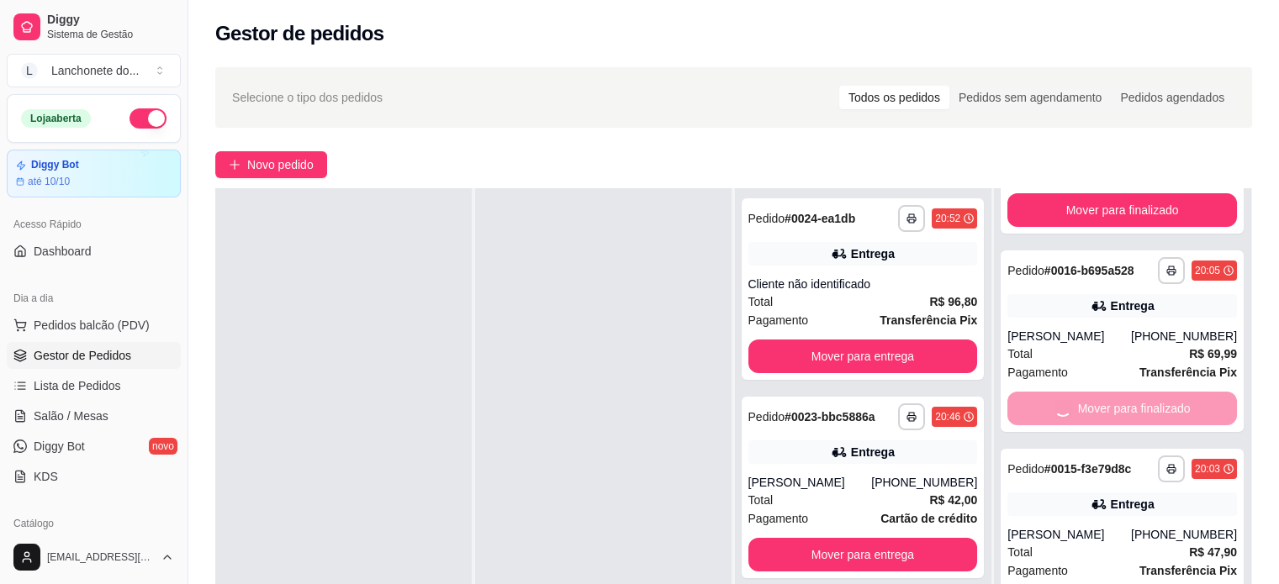
scroll to position [78, 0]
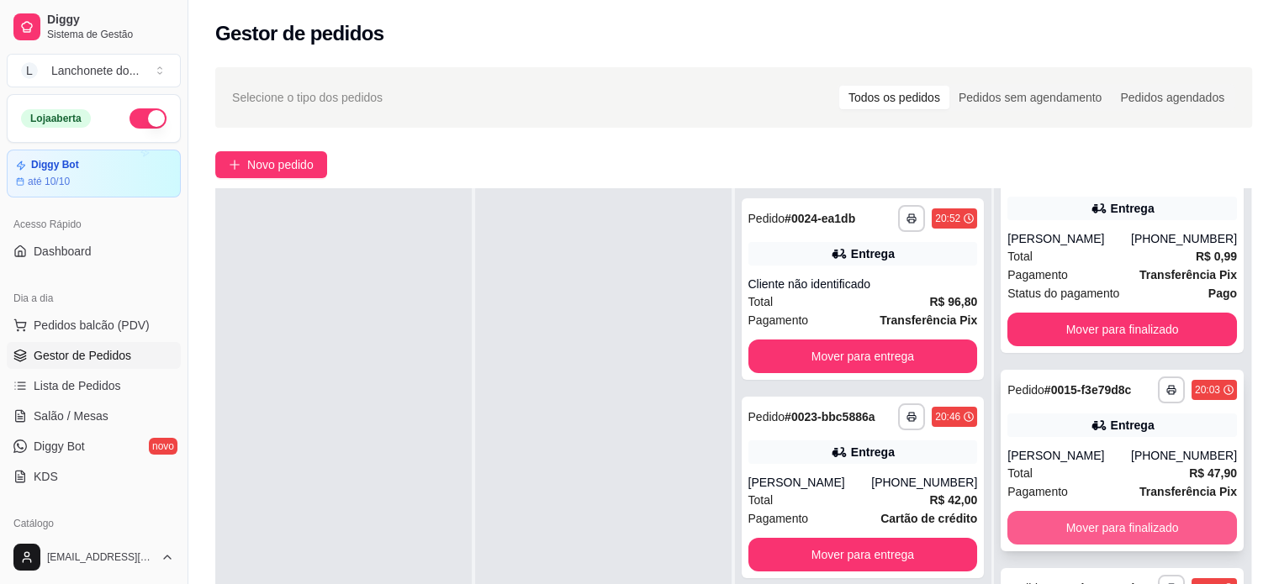
click at [1114, 517] on button "Mover para finalizado" at bounding box center [1122, 528] width 230 height 34
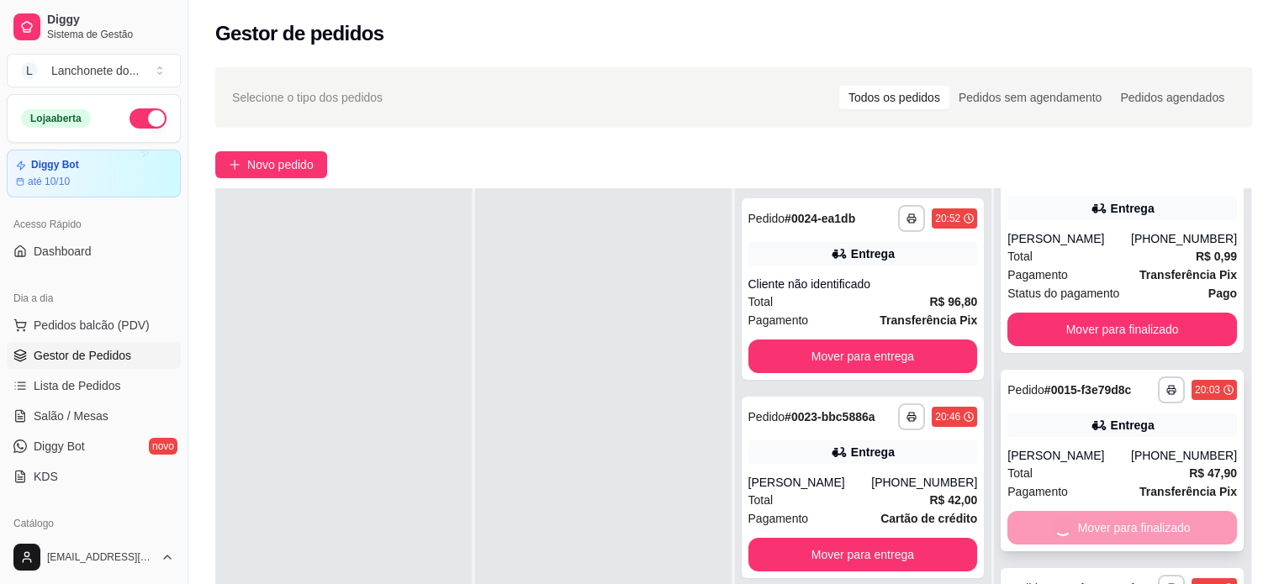
scroll to position [0, 0]
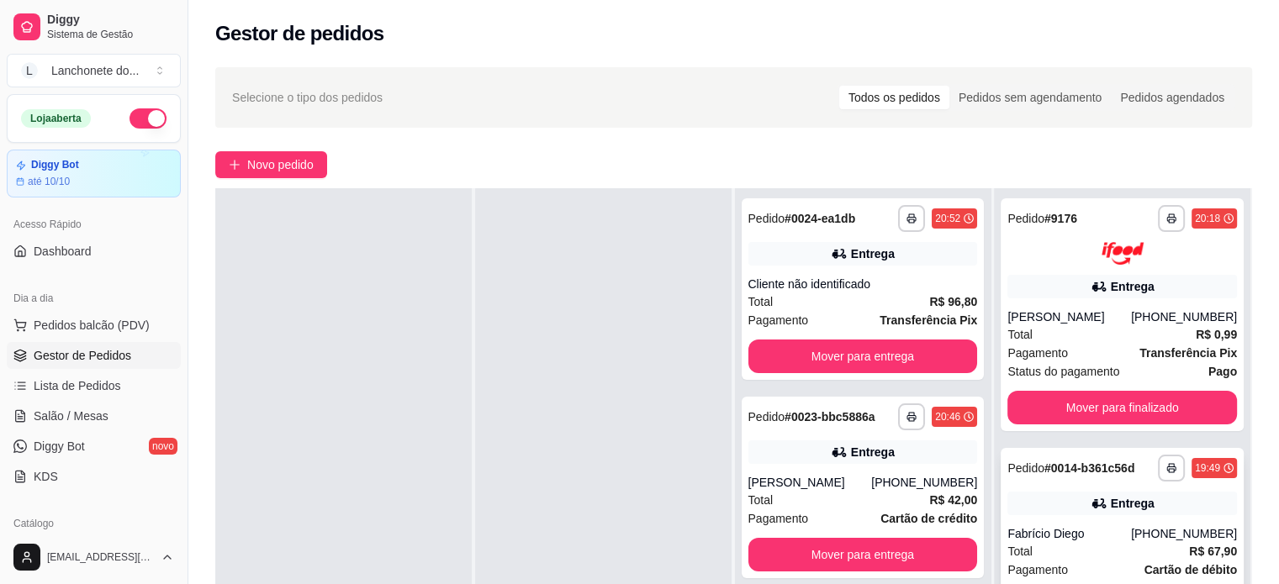
click at [1111, 504] on div "Entrega" at bounding box center [1133, 503] width 44 height 17
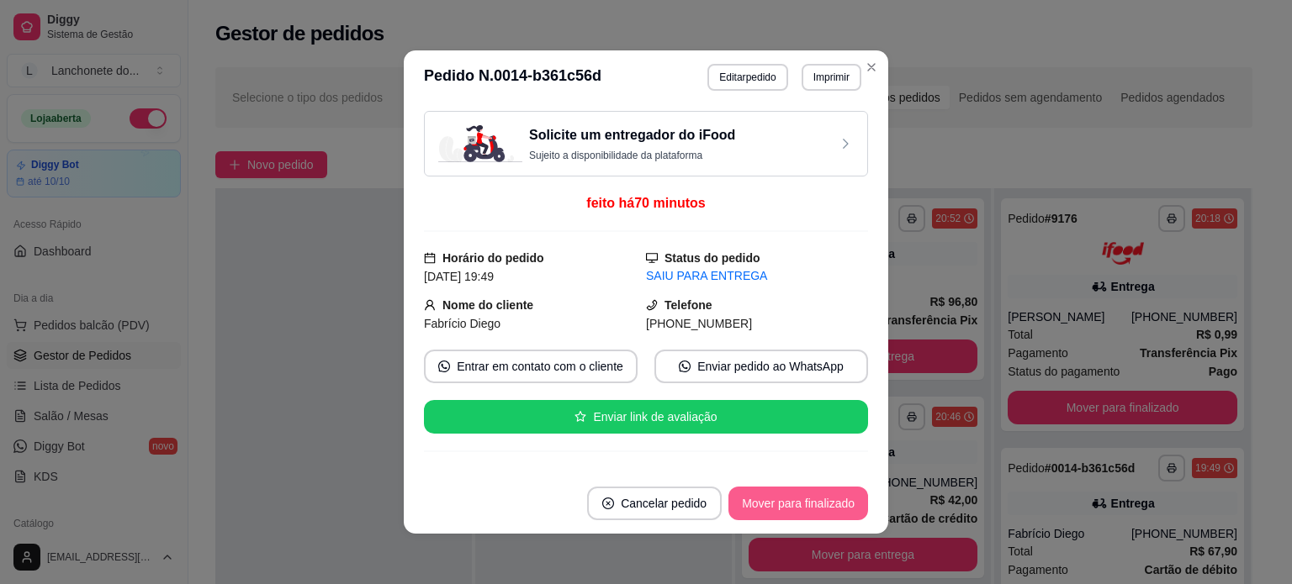
click at [844, 482] on footer "Cancelar pedido Mover para finalizado" at bounding box center [646, 503] width 484 height 61
click at [764, 504] on button "Mover para finalizado" at bounding box center [798, 504] width 140 height 34
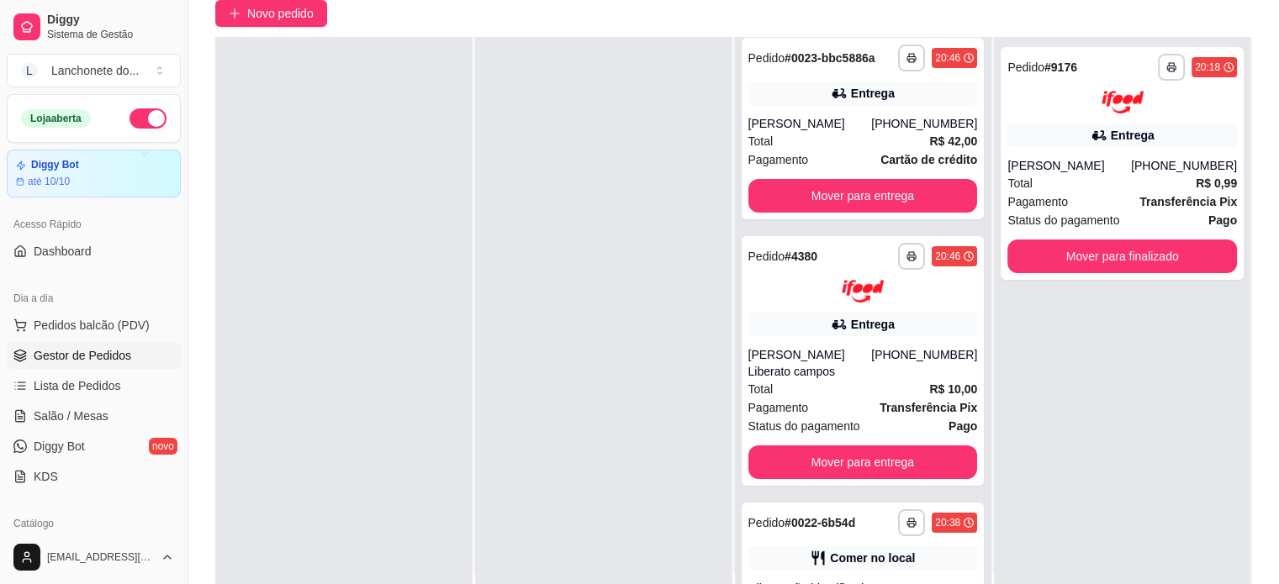
scroll to position [239, 0]
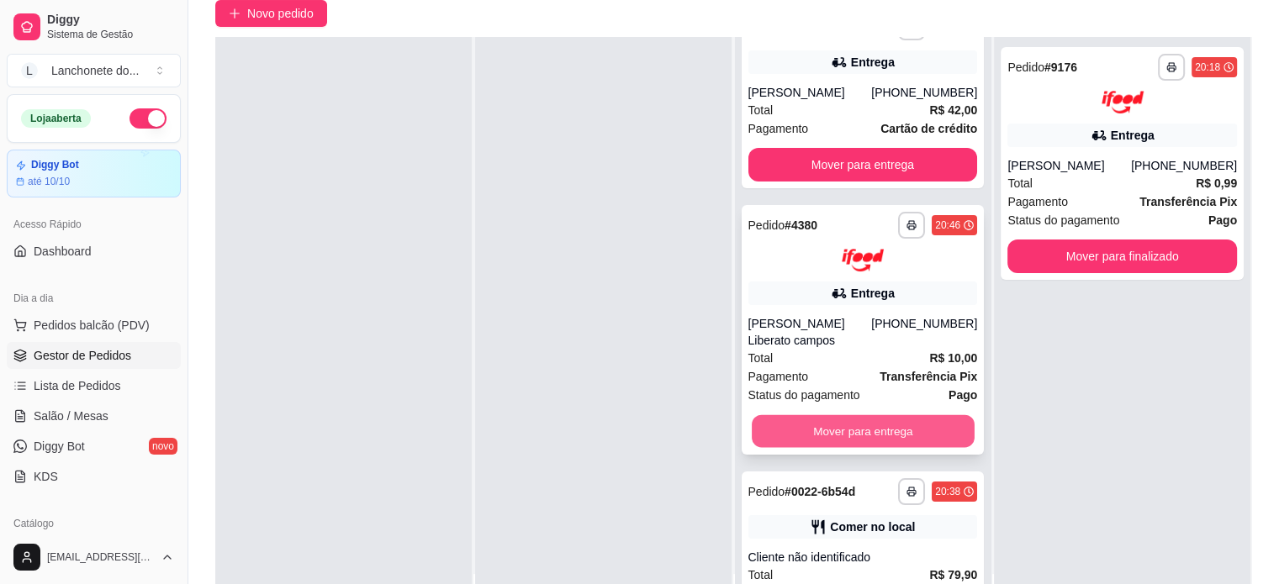
click at [886, 429] on button "Mover para entrega" at bounding box center [863, 431] width 223 height 33
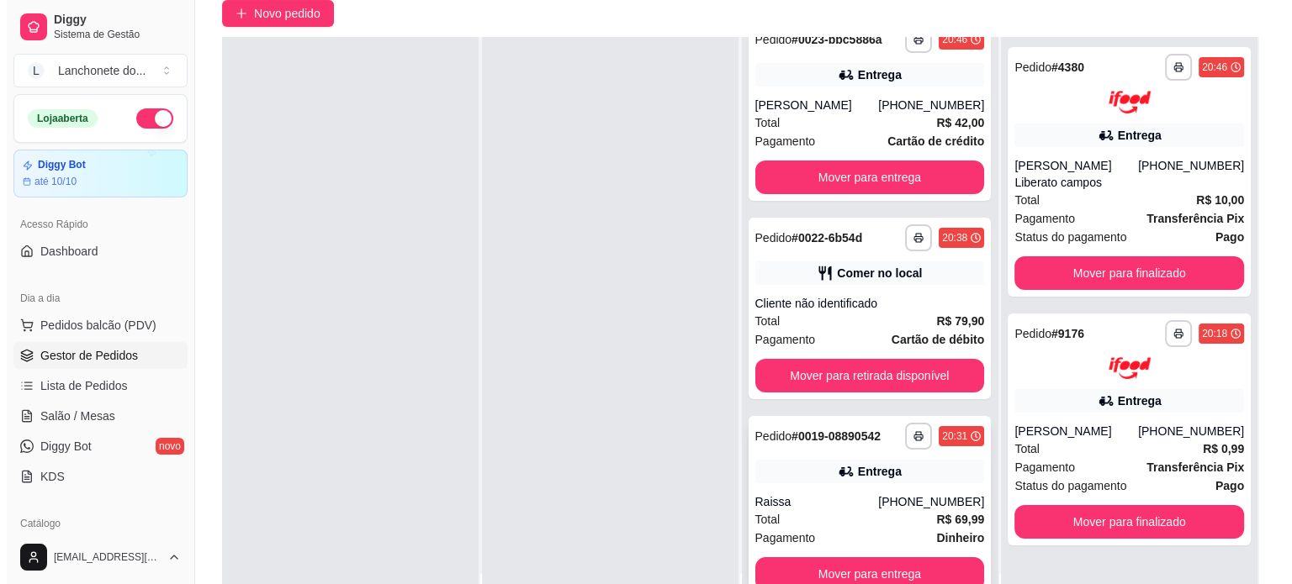
scroll to position [225, 0]
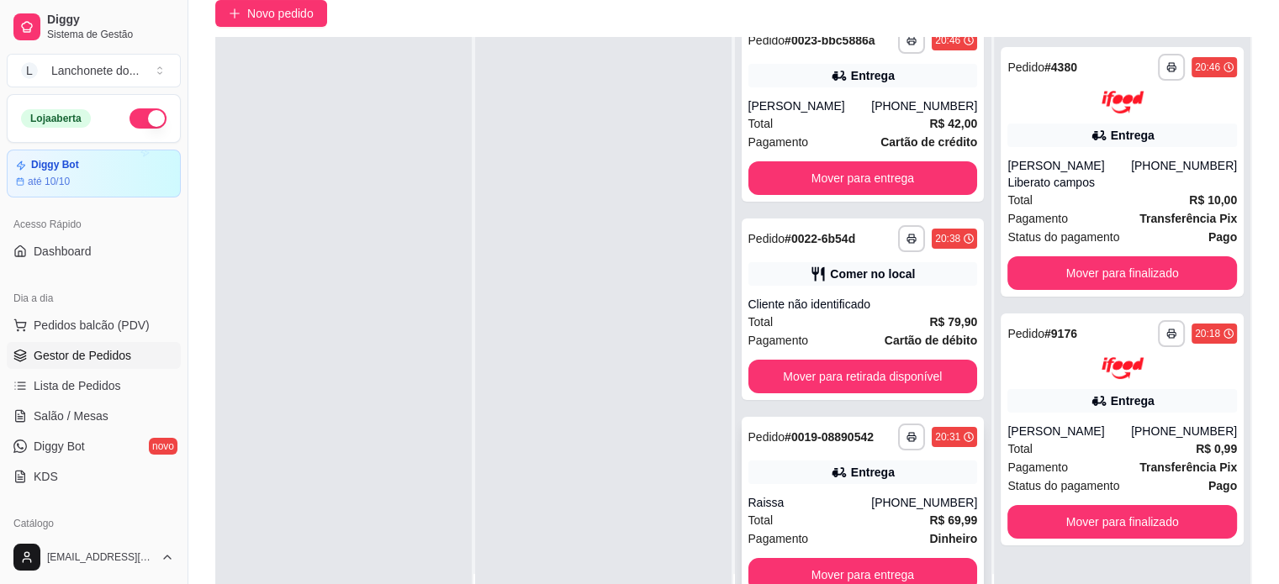
click at [894, 521] on div "Total R$ 69,99" at bounding box center [863, 520] width 230 height 18
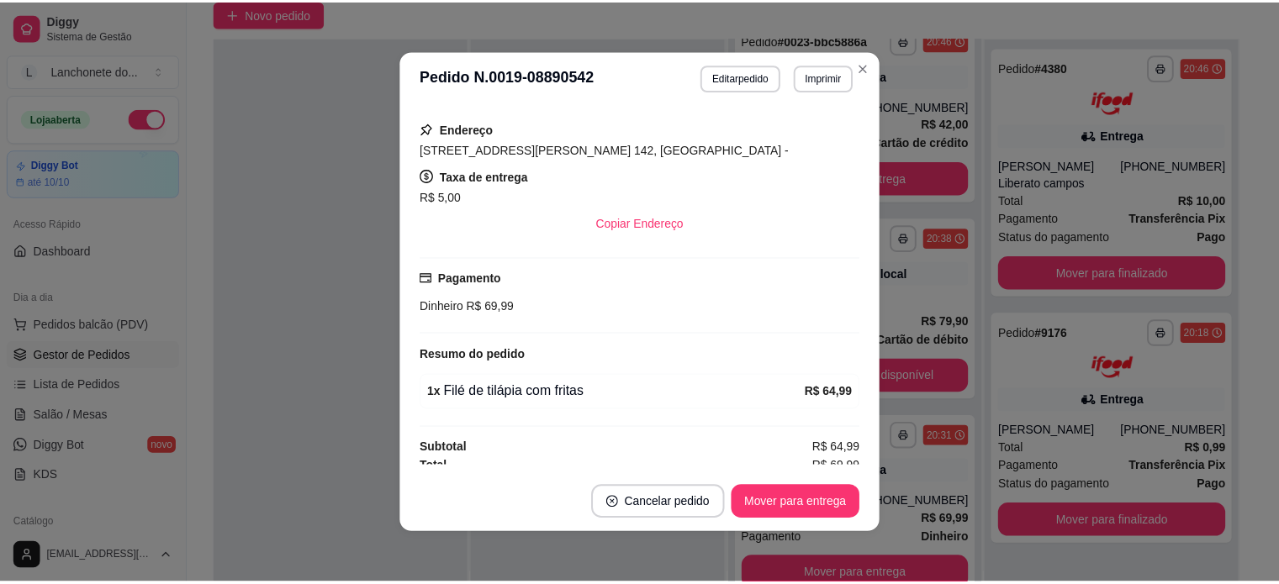
scroll to position [377, 0]
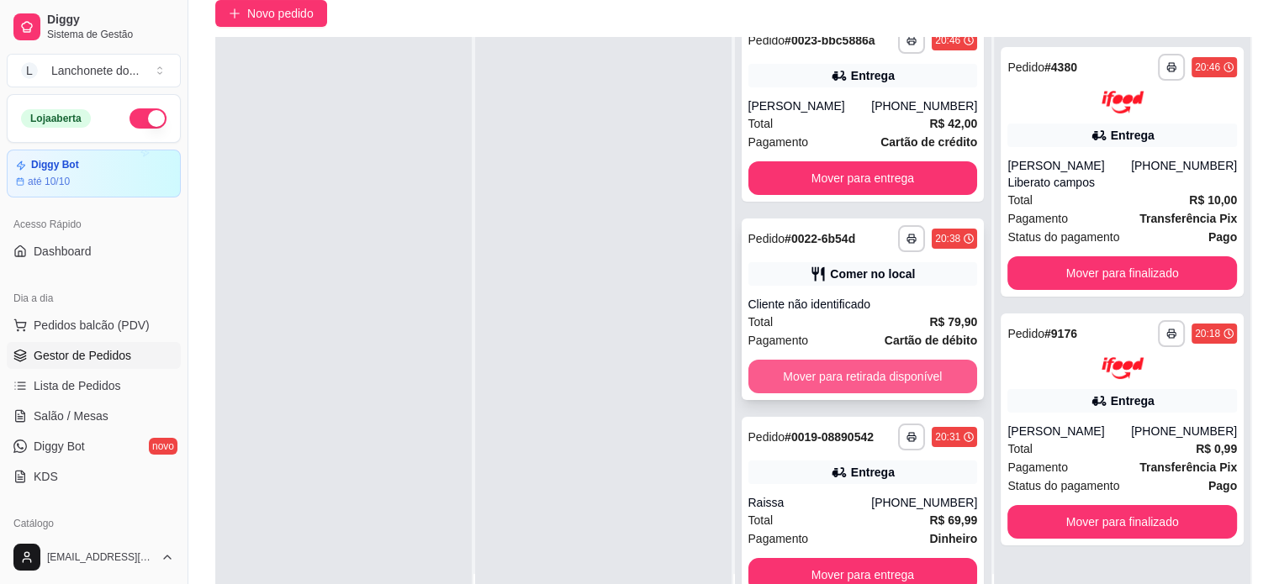
click at [896, 378] on button "Mover para retirada disponível" at bounding box center [863, 377] width 230 height 34
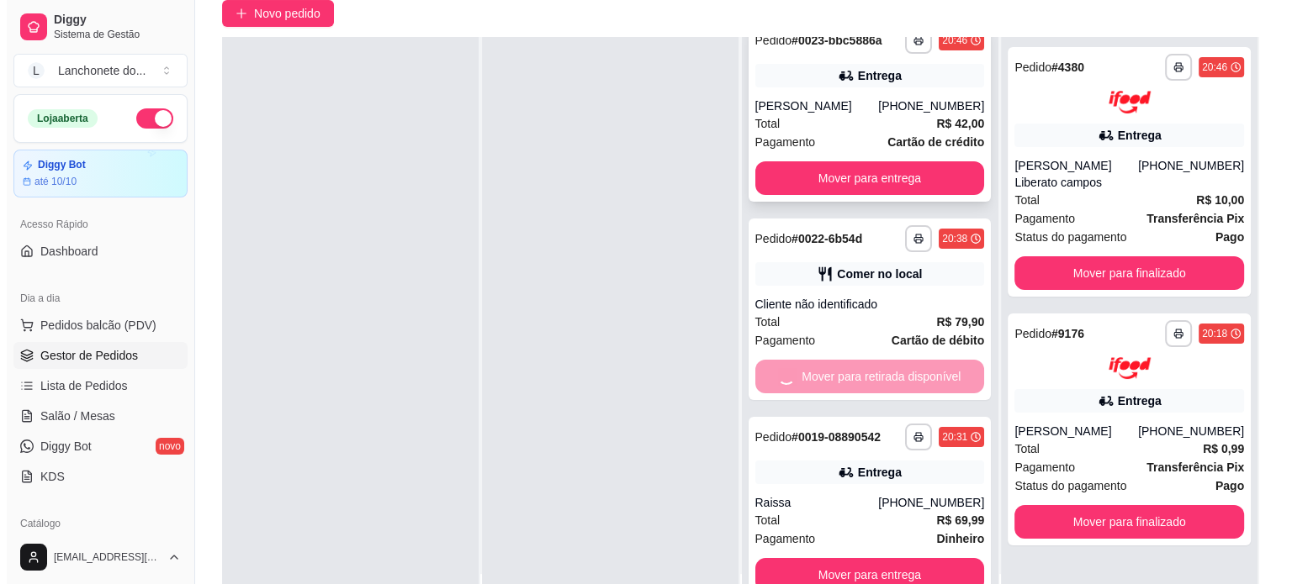
scroll to position [27, 0]
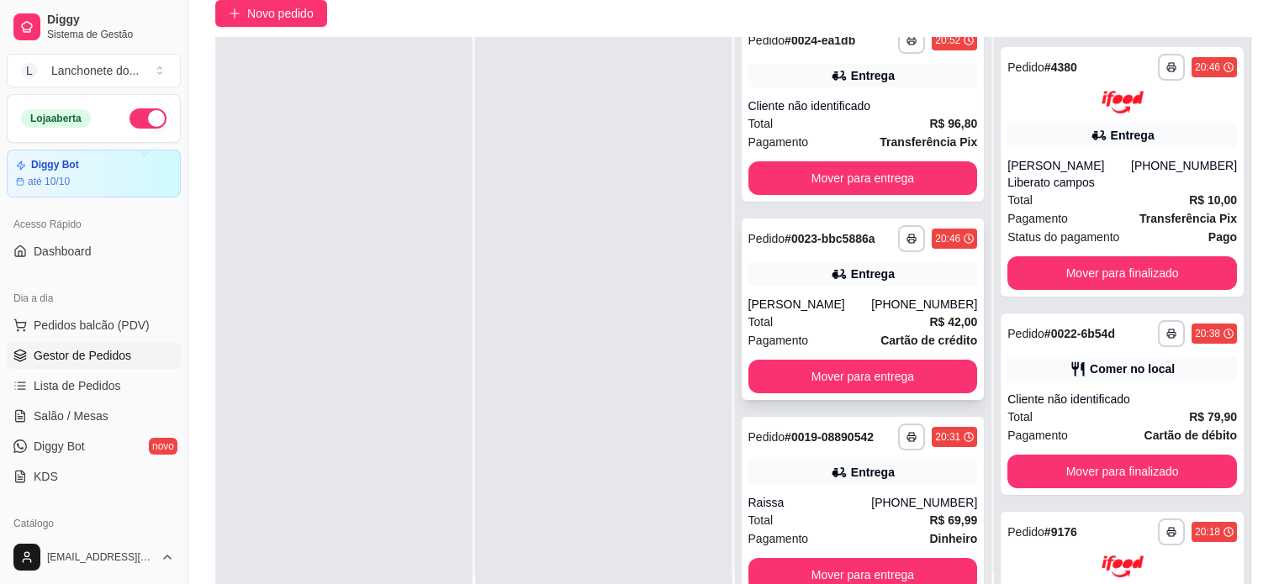
click at [854, 304] on div "[PERSON_NAME]" at bounding box center [810, 304] width 124 height 17
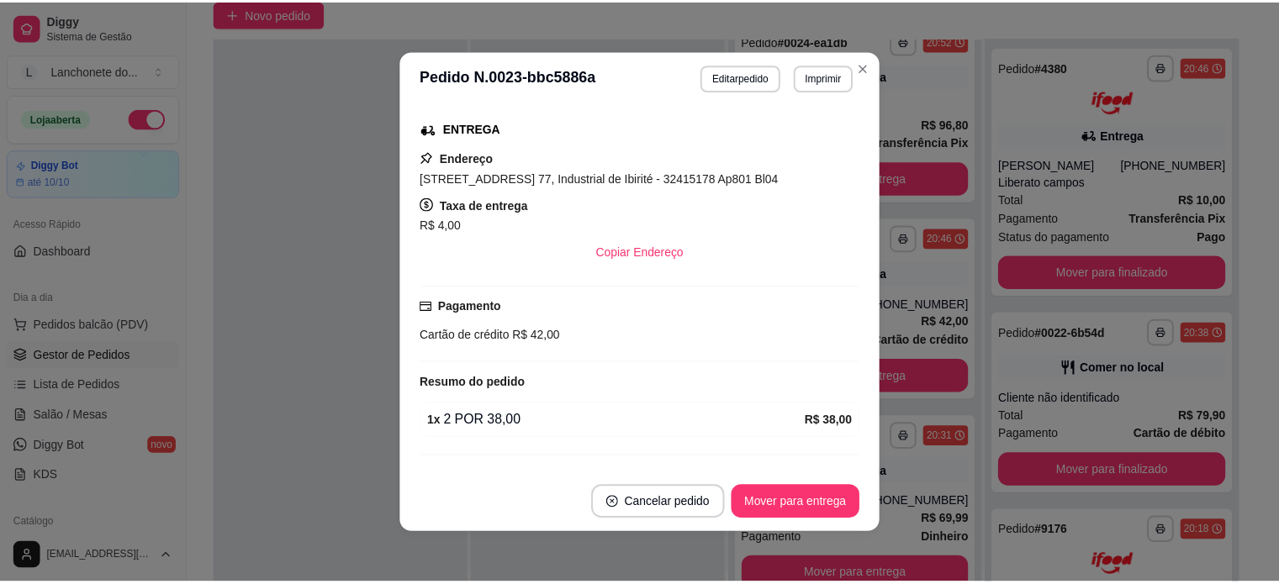
scroll to position [377, 0]
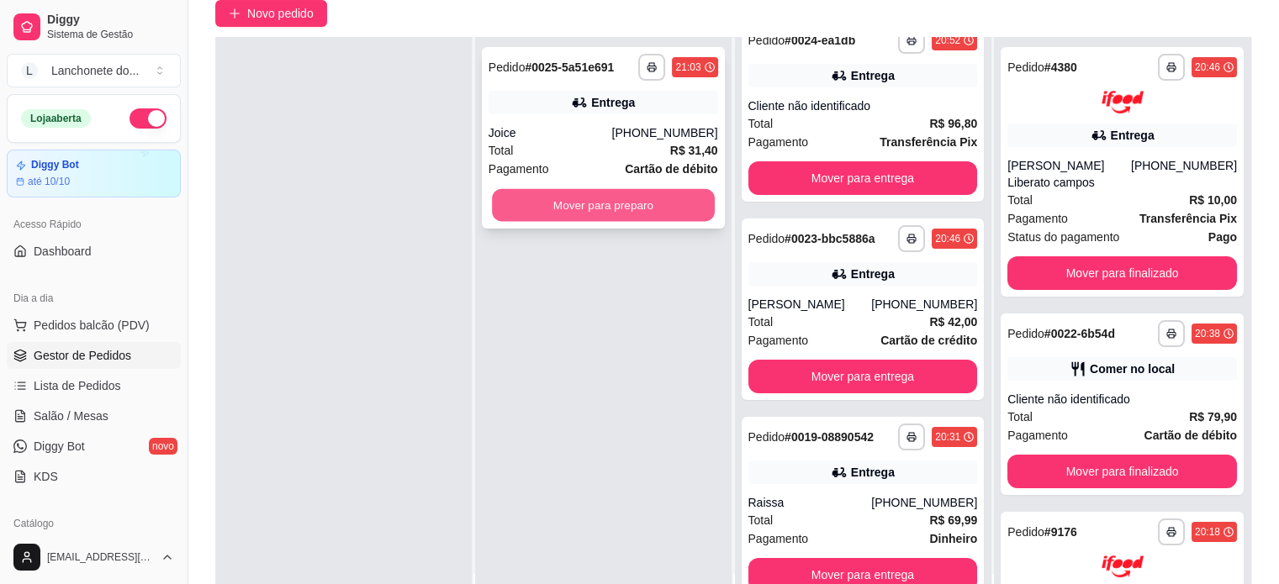
click at [555, 193] on button "Mover para preparo" at bounding box center [603, 205] width 223 height 33
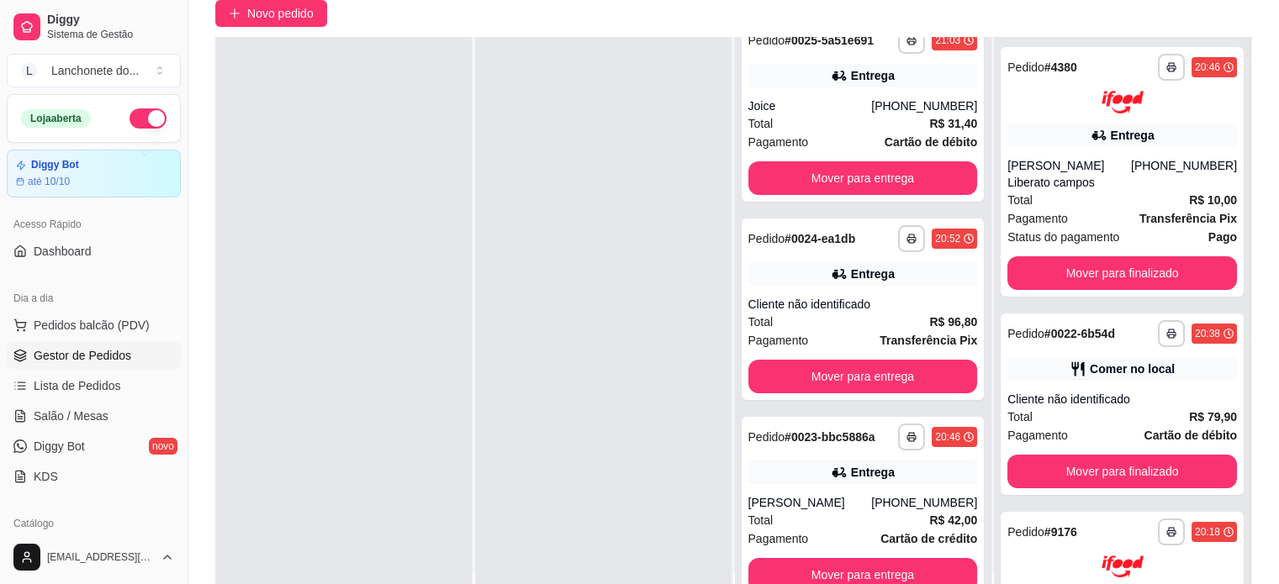
scroll to position [424, 0]
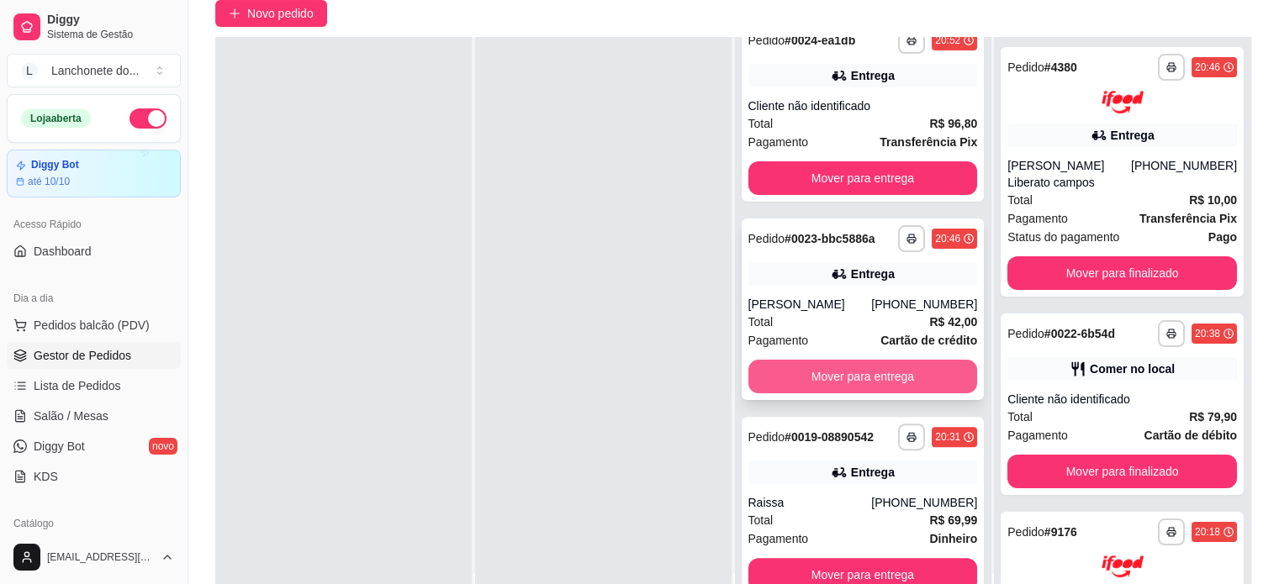
click at [881, 373] on button "Mover para entrega" at bounding box center [863, 377] width 230 height 34
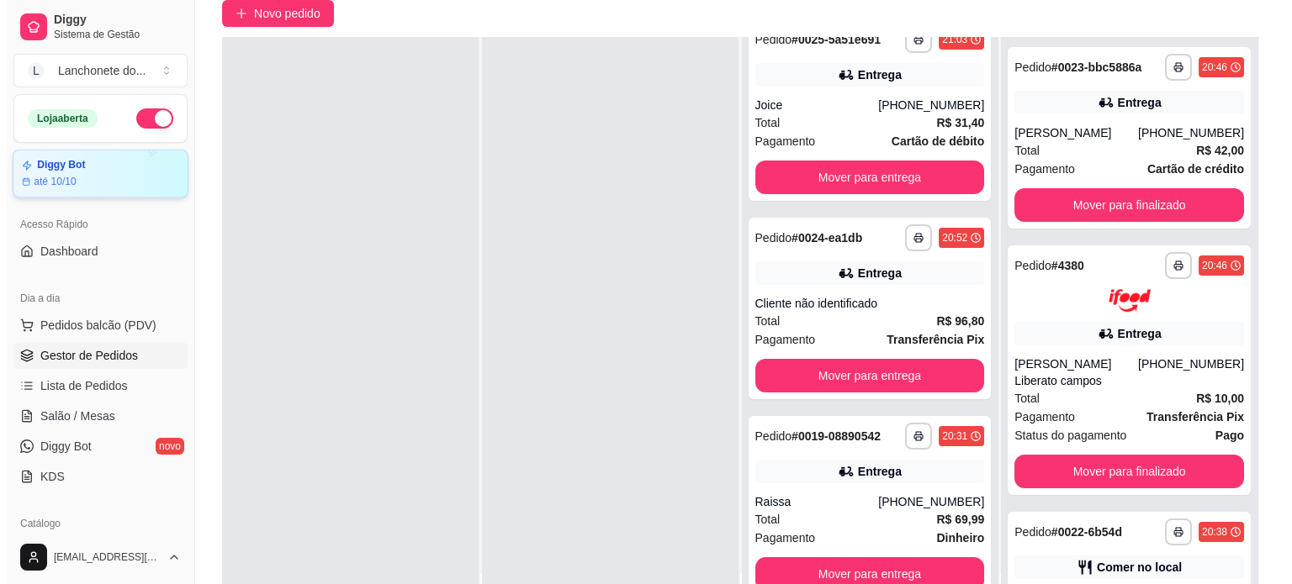
scroll to position [225, 0]
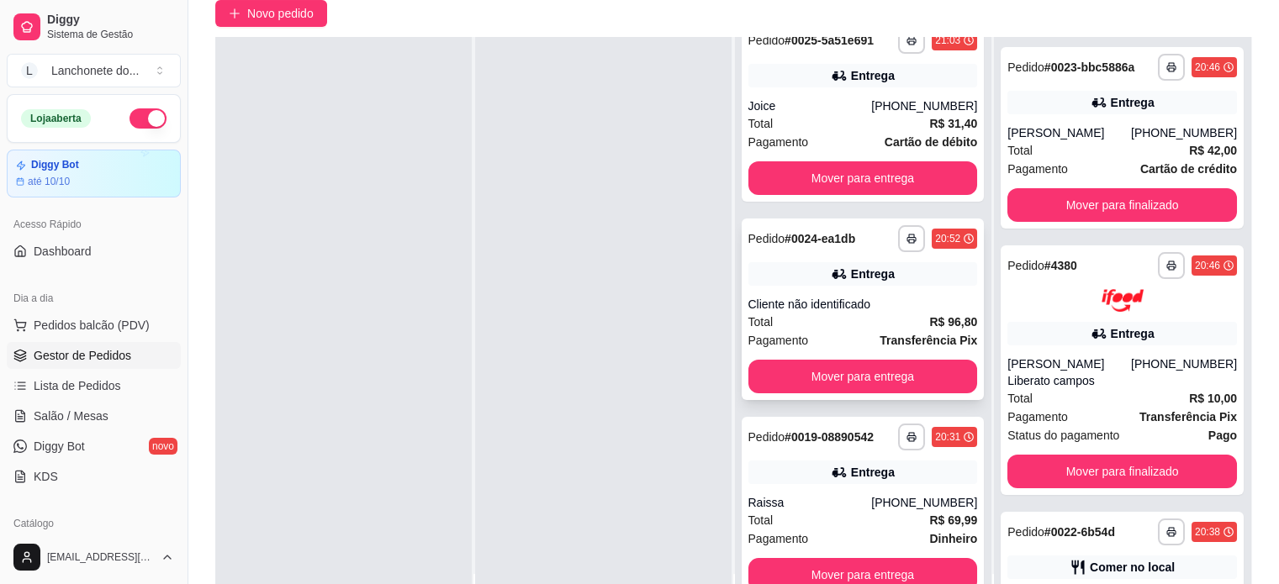
click at [890, 304] on div "Cliente não identificado" at bounding box center [863, 304] width 230 height 17
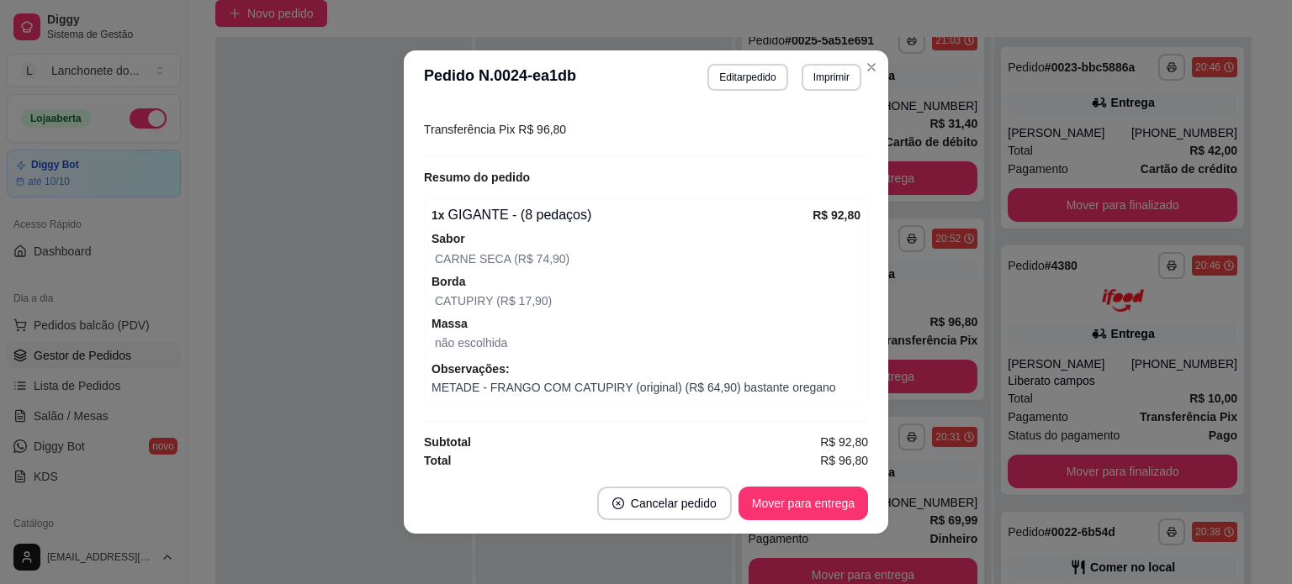
scroll to position [0, 0]
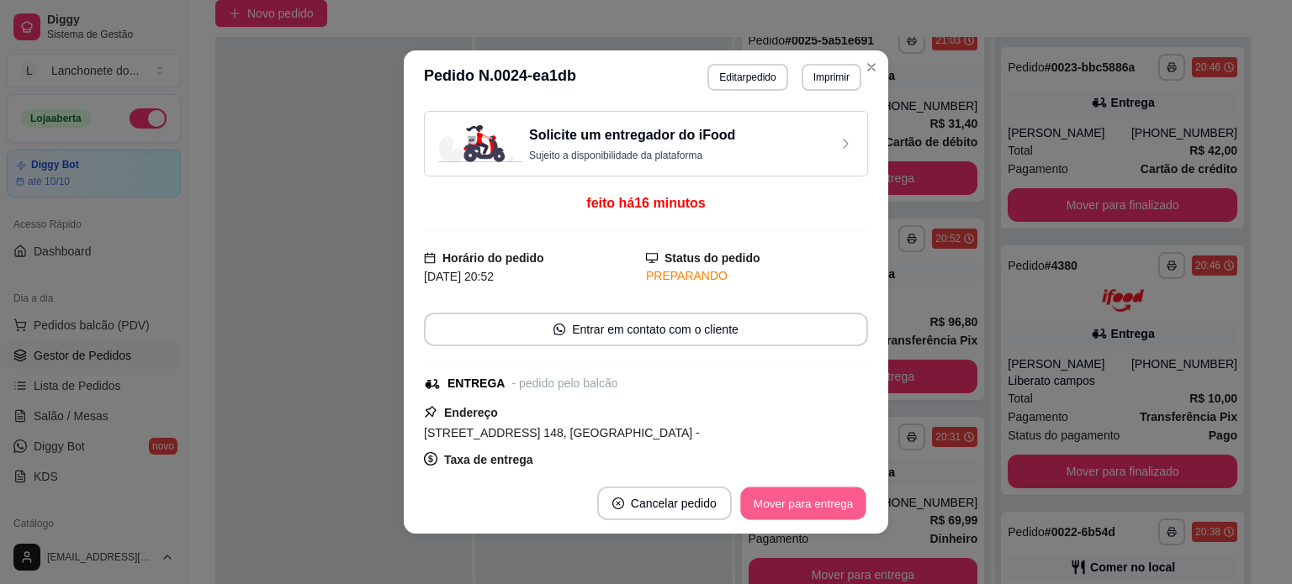
click at [774, 500] on button "Mover para entrega" at bounding box center [803, 504] width 126 height 33
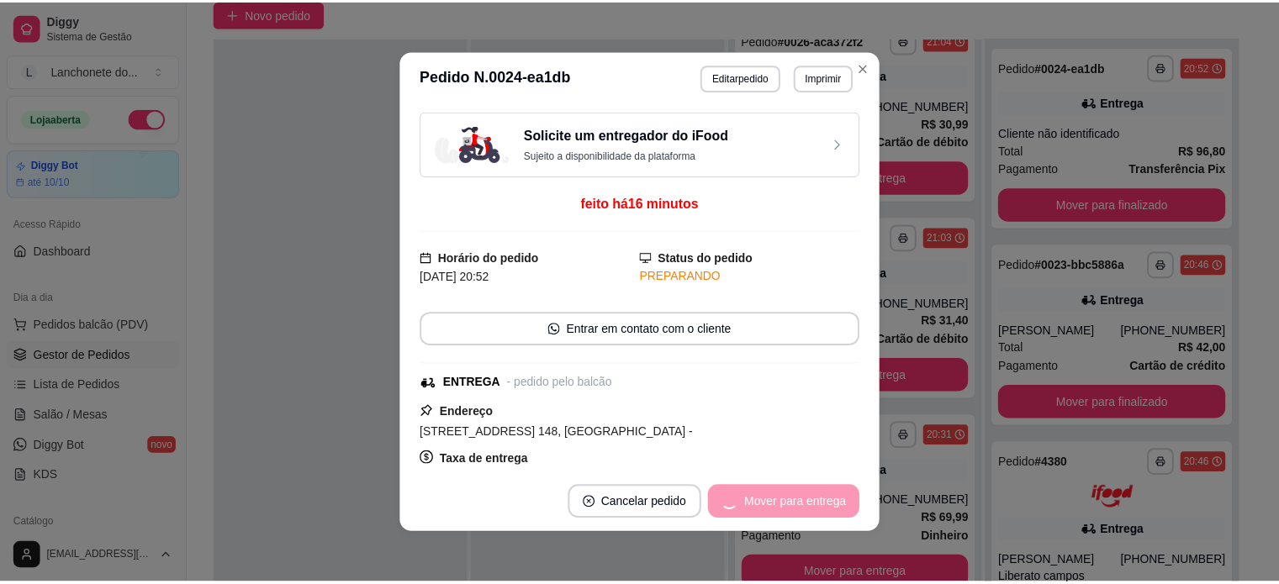
scroll to position [27, 0]
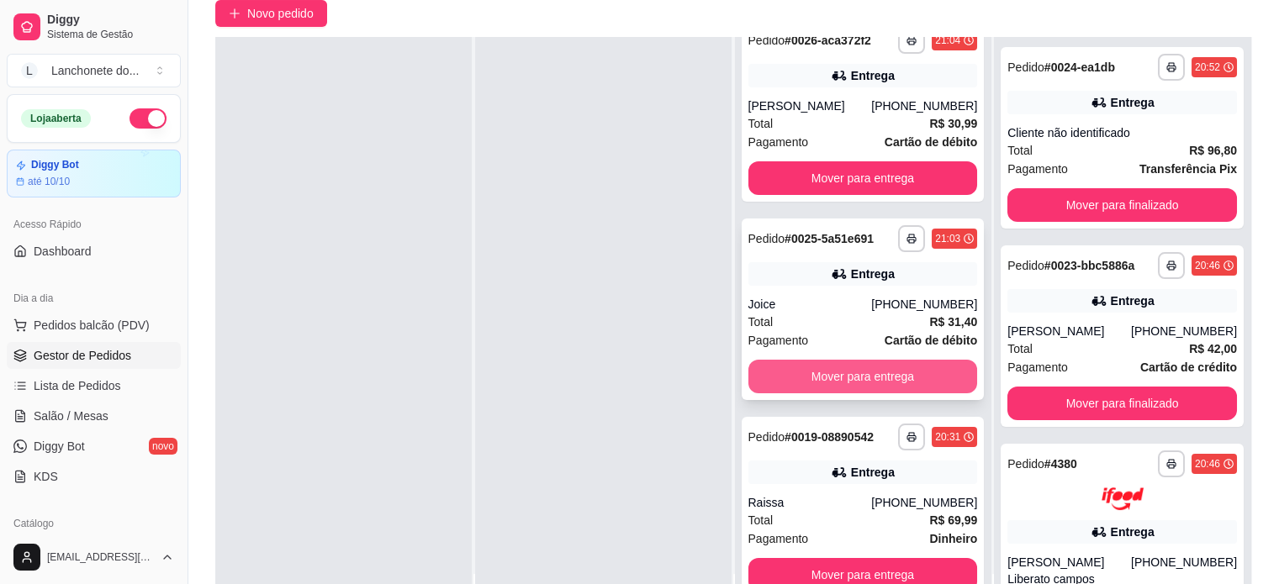
click at [874, 372] on button "Mover para entrega" at bounding box center [863, 377] width 230 height 34
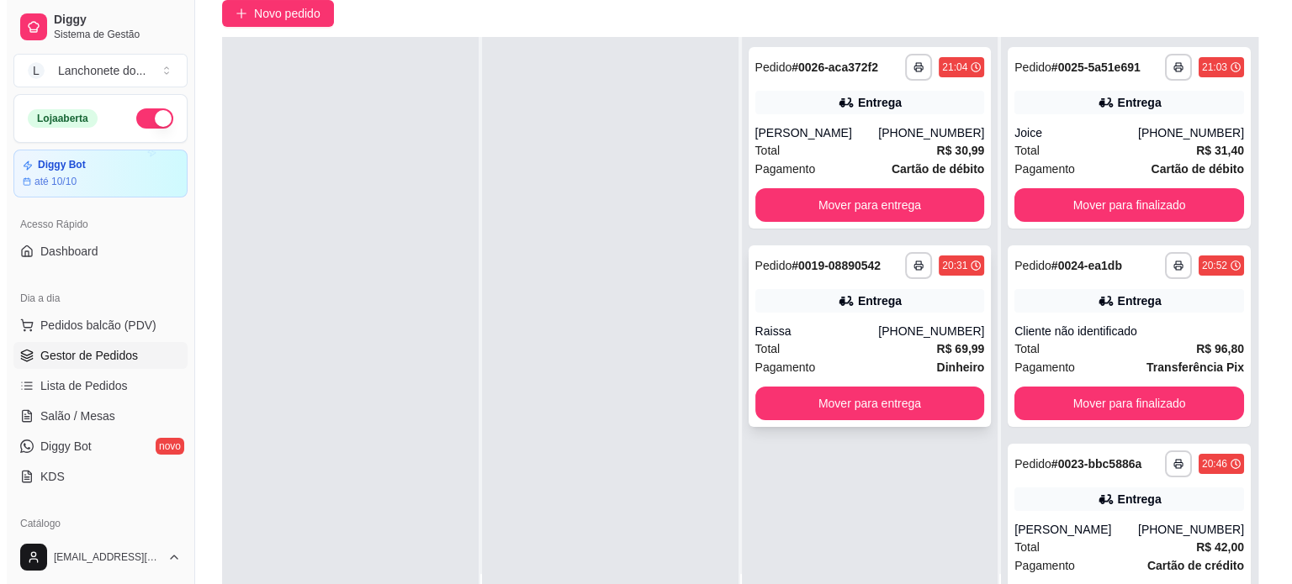
scroll to position [0, 0]
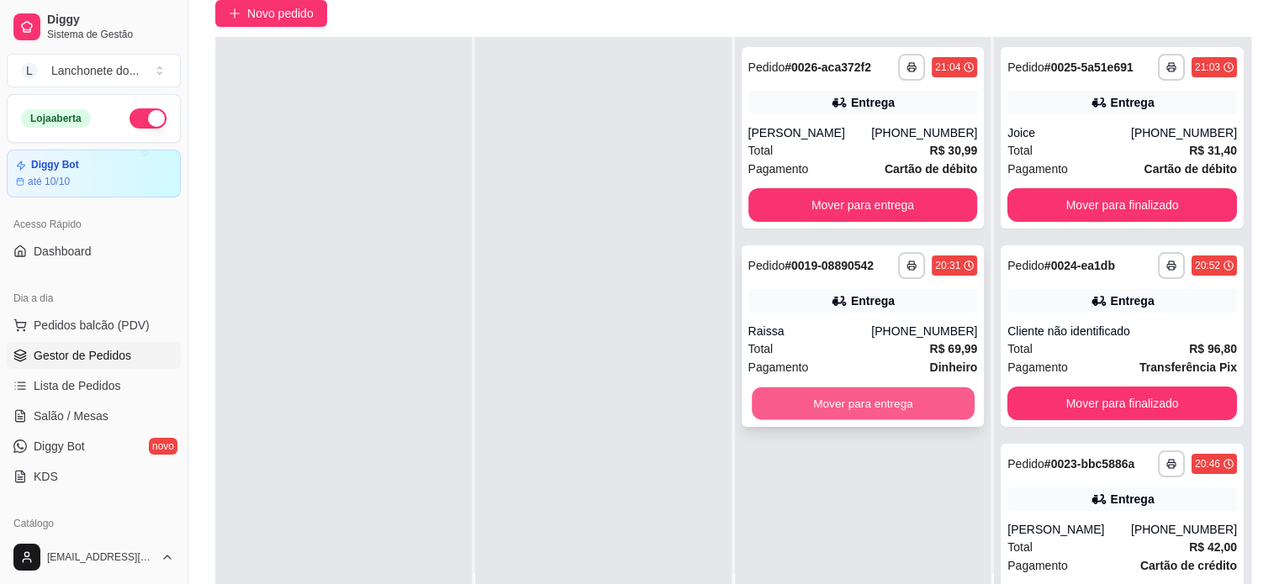
click at [873, 407] on button "Mover para entrega" at bounding box center [863, 404] width 223 height 33
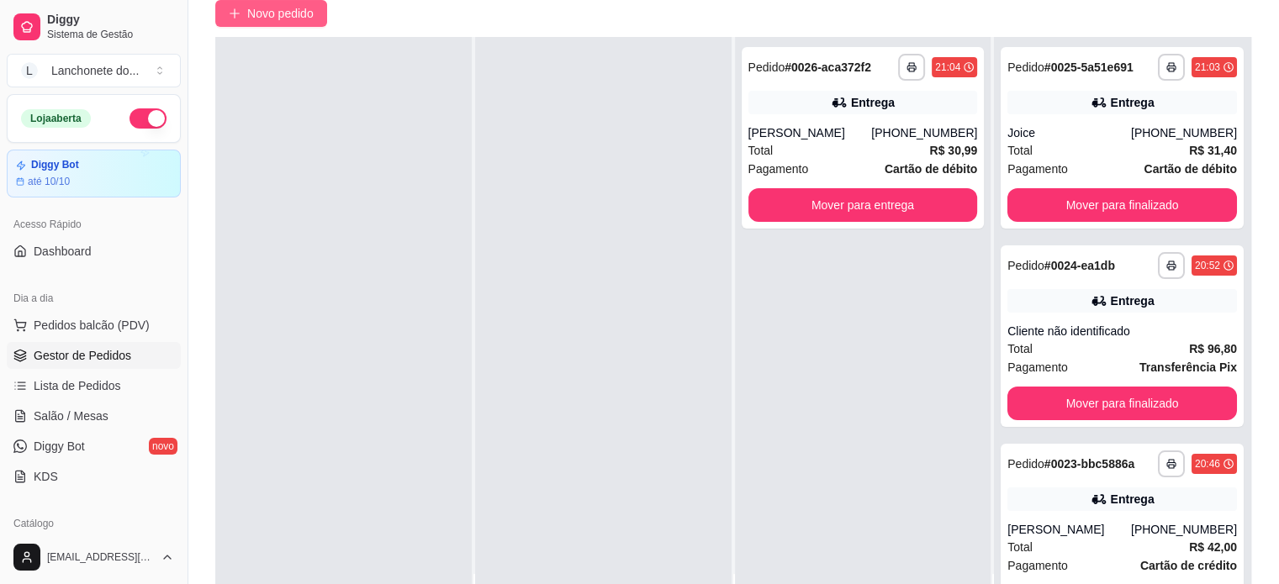
click at [296, 23] on button "Novo pedido" at bounding box center [271, 13] width 112 height 27
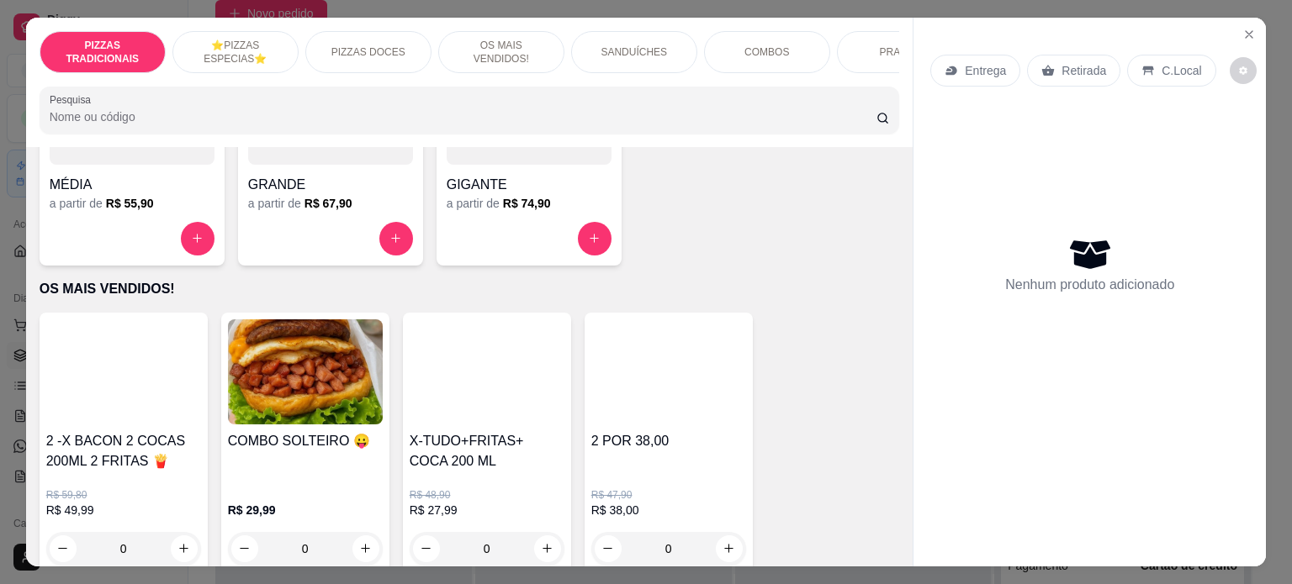
scroll to position [785, 0]
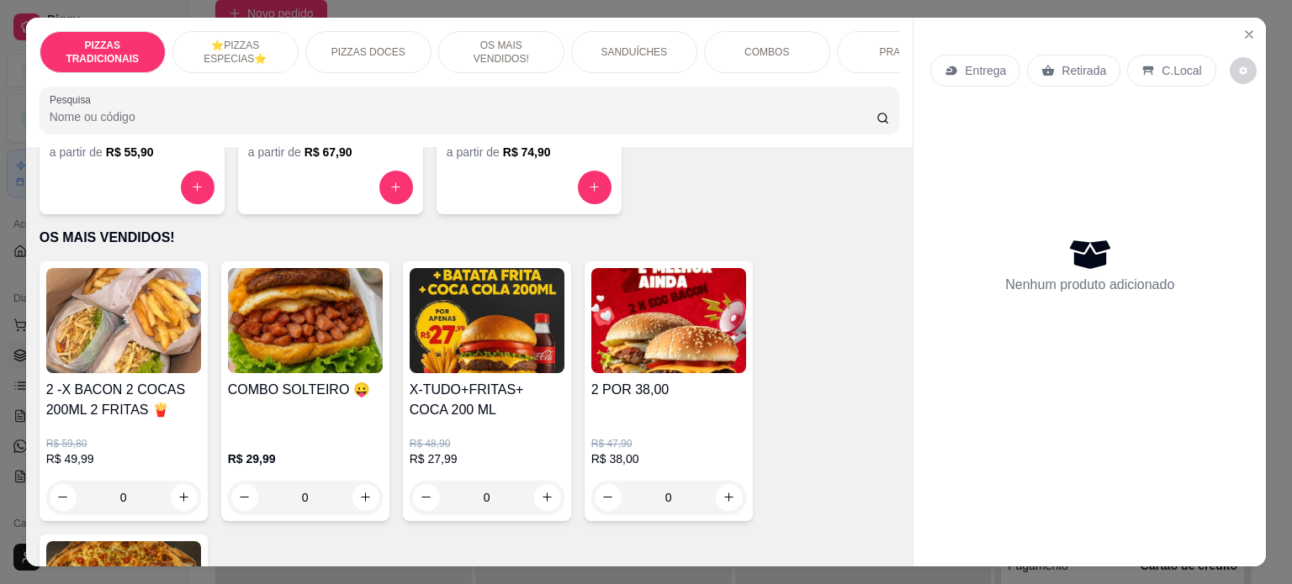
click at [50, 204] on div at bounding box center [132, 188] width 165 height 34
click at [545, 443] on p "R$ 48,90" at bounding box center [486, 443] width 155 height 13
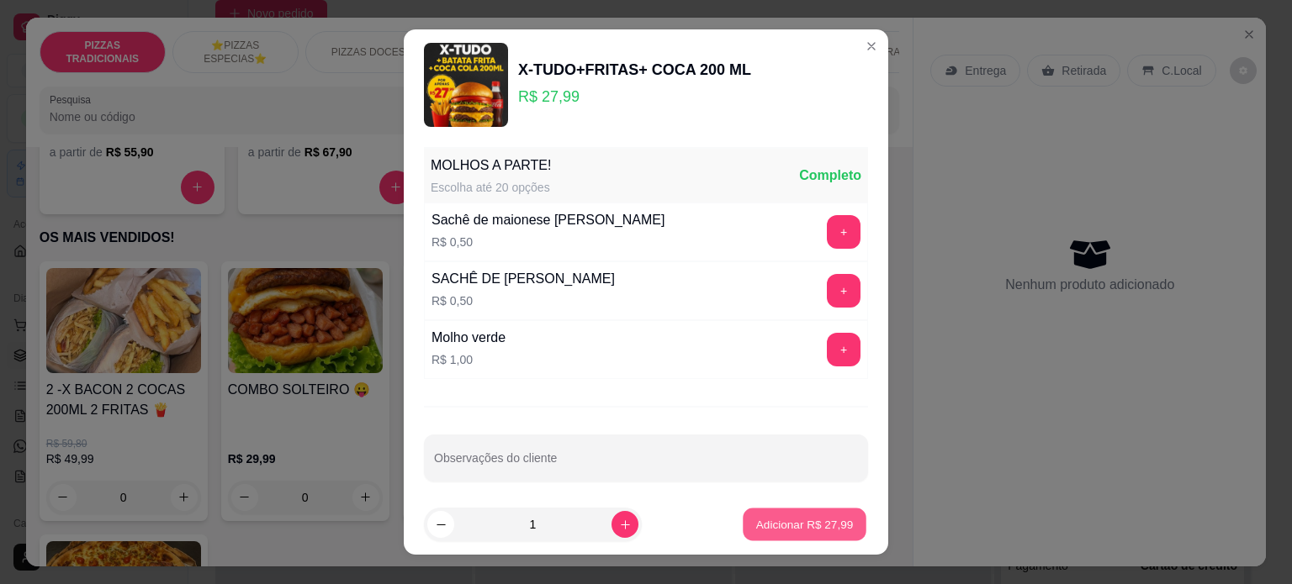
click at [797, 531] on p "Adicionar R$ 27,99" at bounding box center [805, 525] width 98 height 16
type input "1"
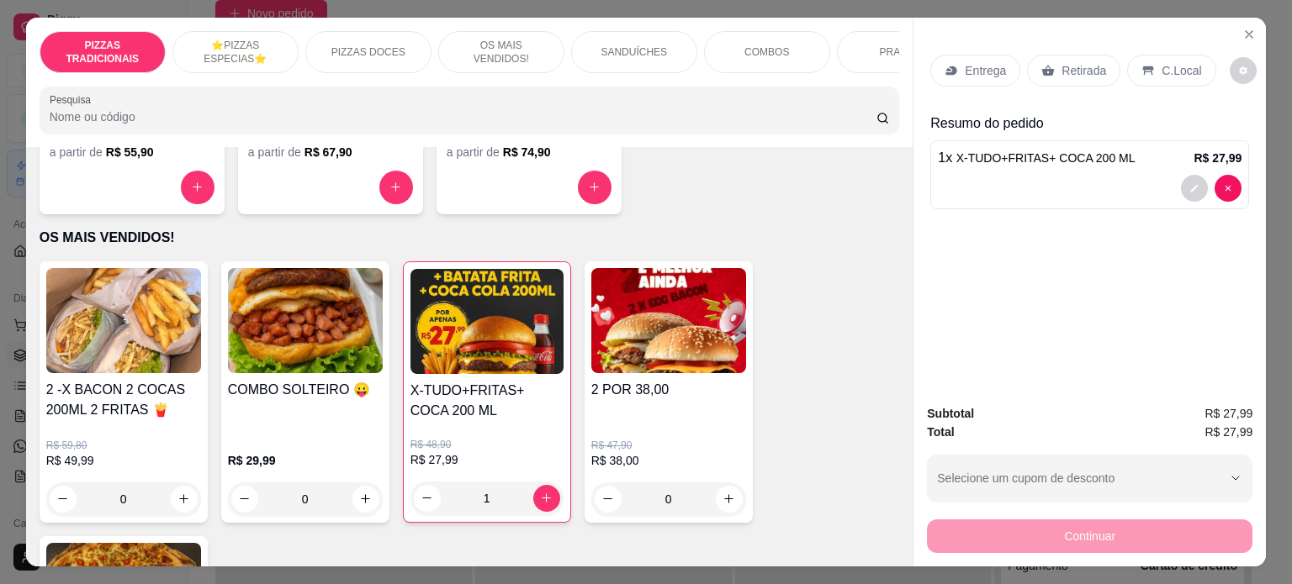
click at [985, 70] on p "Entrega" at bounding box center [984, 70] width 41 height 17
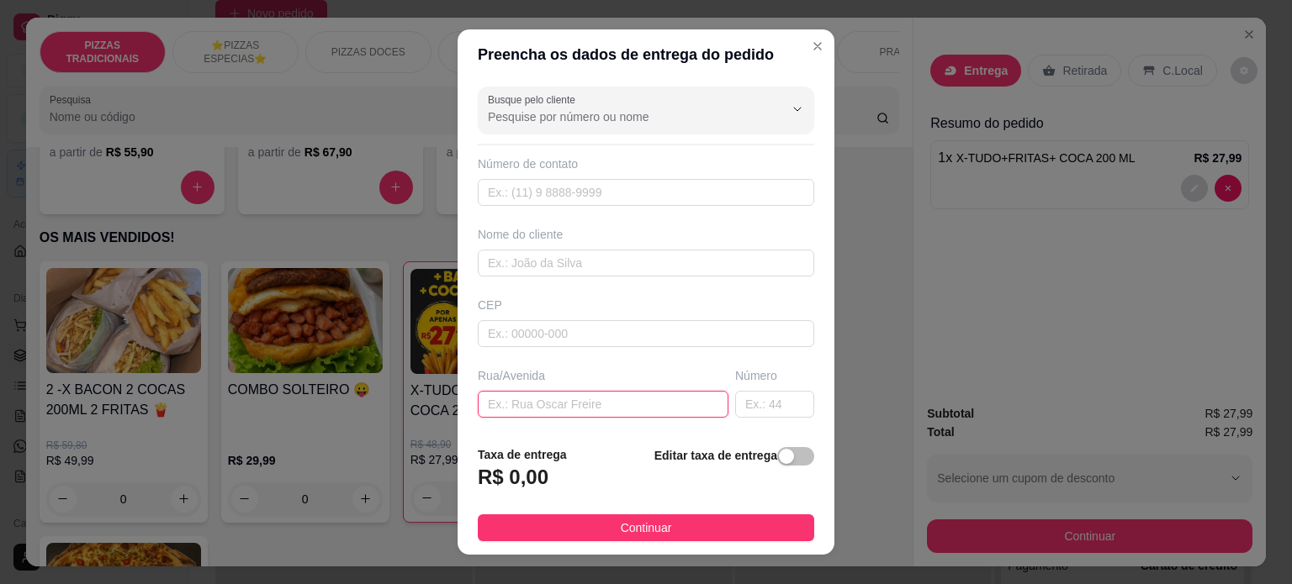
click at [569, 396] on input "text" at bounding box center [603, 404] width 251 height 27
paste input "[STREET_ADDRESS]"
type input "[STREET_ADDRESS]"
click at [763, 404] on input "text" at bounding box center [774, 404] width 79 height 27
type input "13"
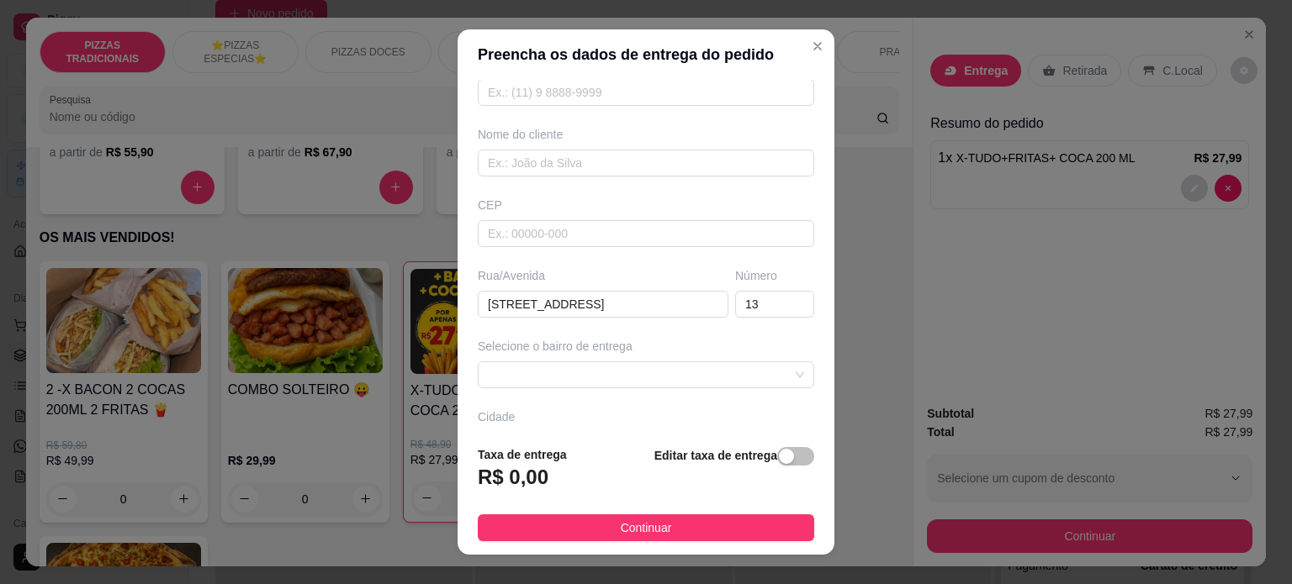
scroll to position [131, 0]
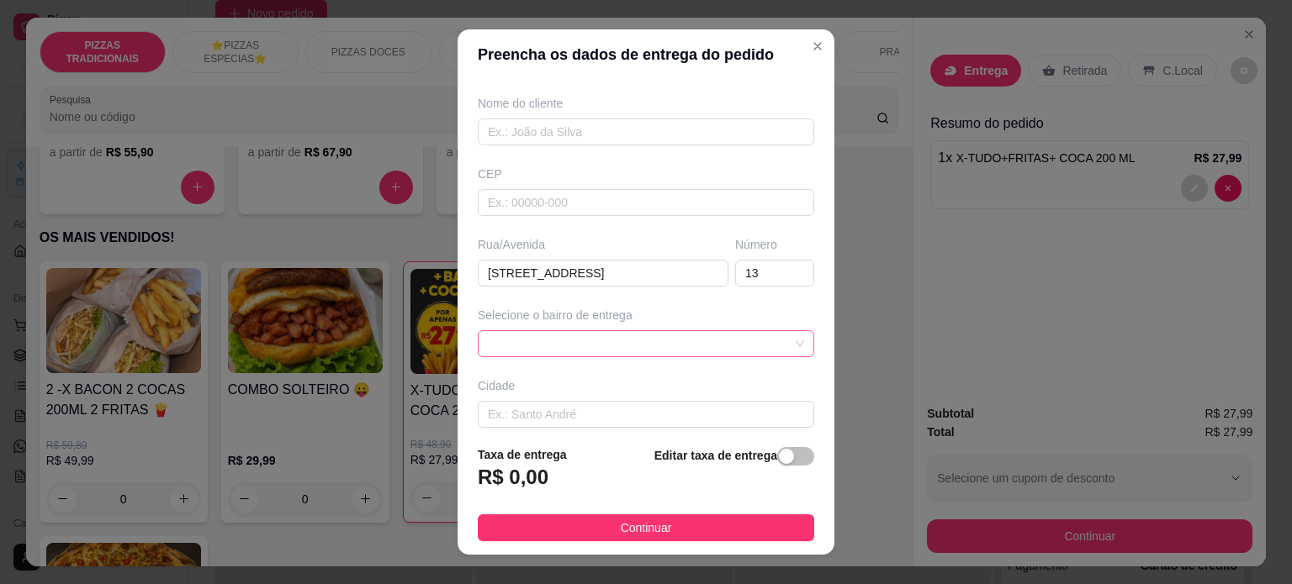
click at [599, 339] on span at bounding box center [646, 343] width 316 height 25
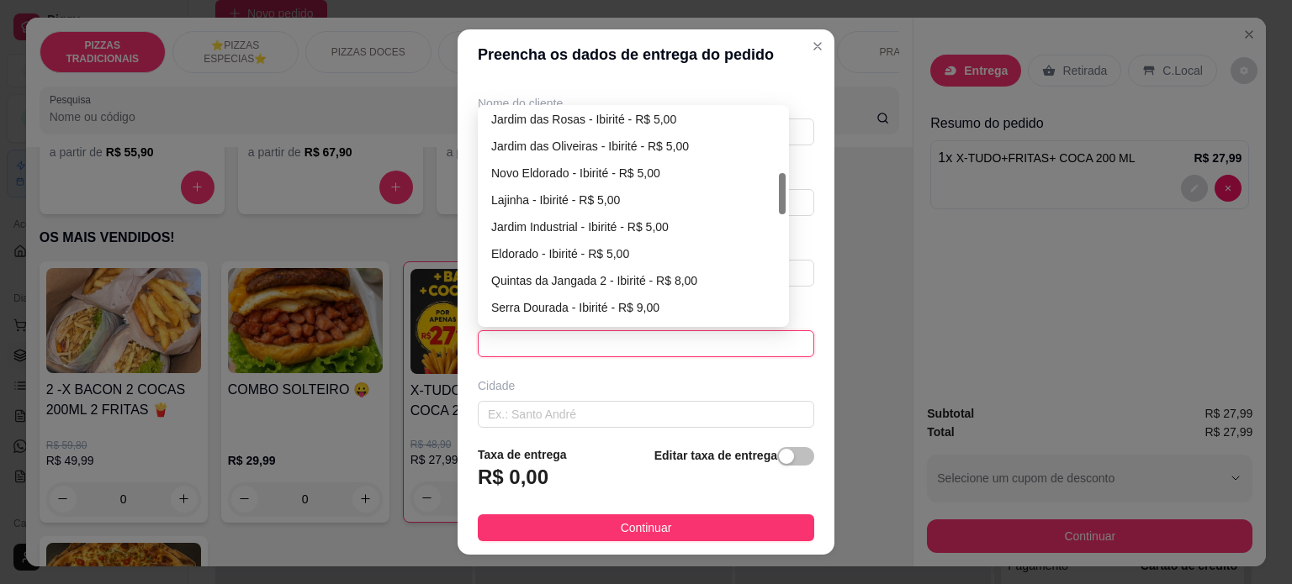
drag, startPoint x: 777, startPoint y: 130, endPoint x: 758, endPoint y: 199, distance: 71.6
click at [758, 199] on div "[GEOGRAPHIC_DATA] - Ibirité - R$ 9,00 [GEOGRAPHIC_DATA] - [GEOGRAPHIC_DATA] - R…" at bounding box center [633, 215] width 304 height 215
click at [636, 225] on div "Jardim Industrial - Ibirité - R$ 5,00" at bounding box center [633, 227] width 284 height 18
type input "Ibirité"
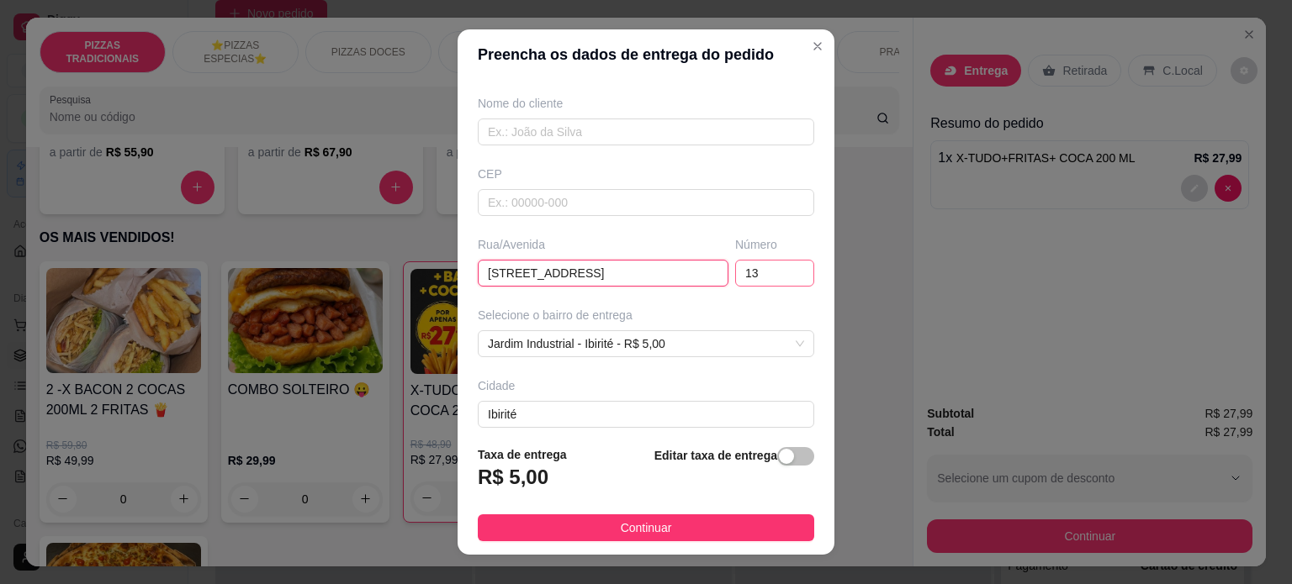
drag, startPoint x: 554, startPoint y: 271, endPoint x: 733, endPoint y: 271, distance: 179.1
click at [733, 271] on div "Rua/[STREET_ADDRESS]" at bounding box center [645, 261] width 343 height 50
type input "[GEOGRAPHIC_DATA]"
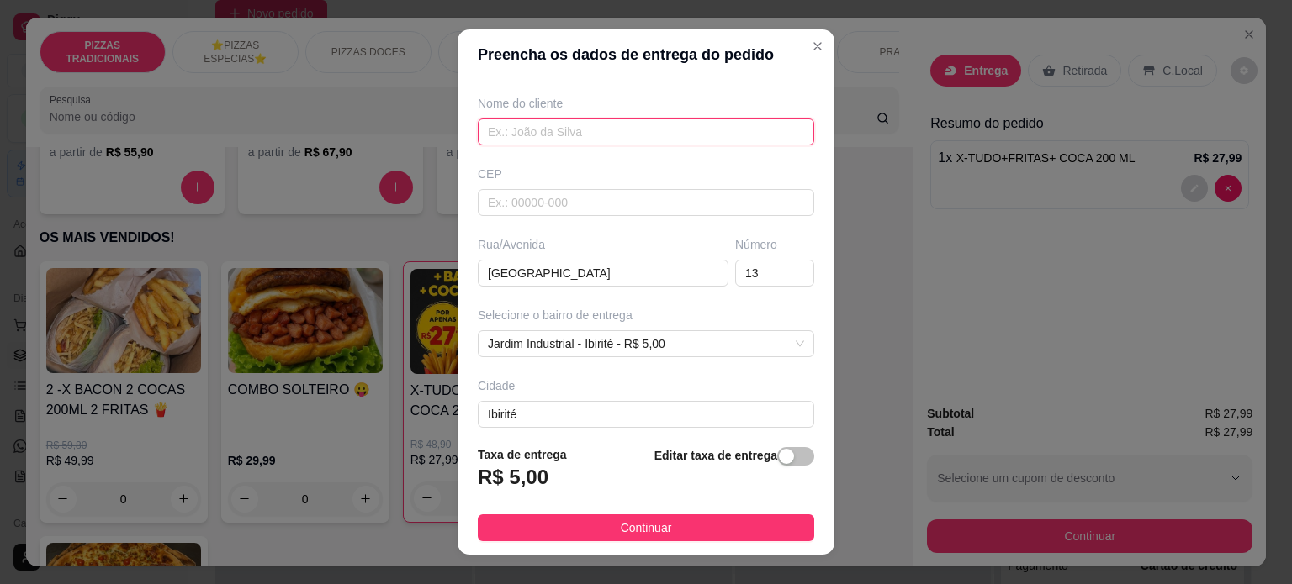
click at [559, 132] on input "text" at bounding box center [646, 132] width 336 height 27
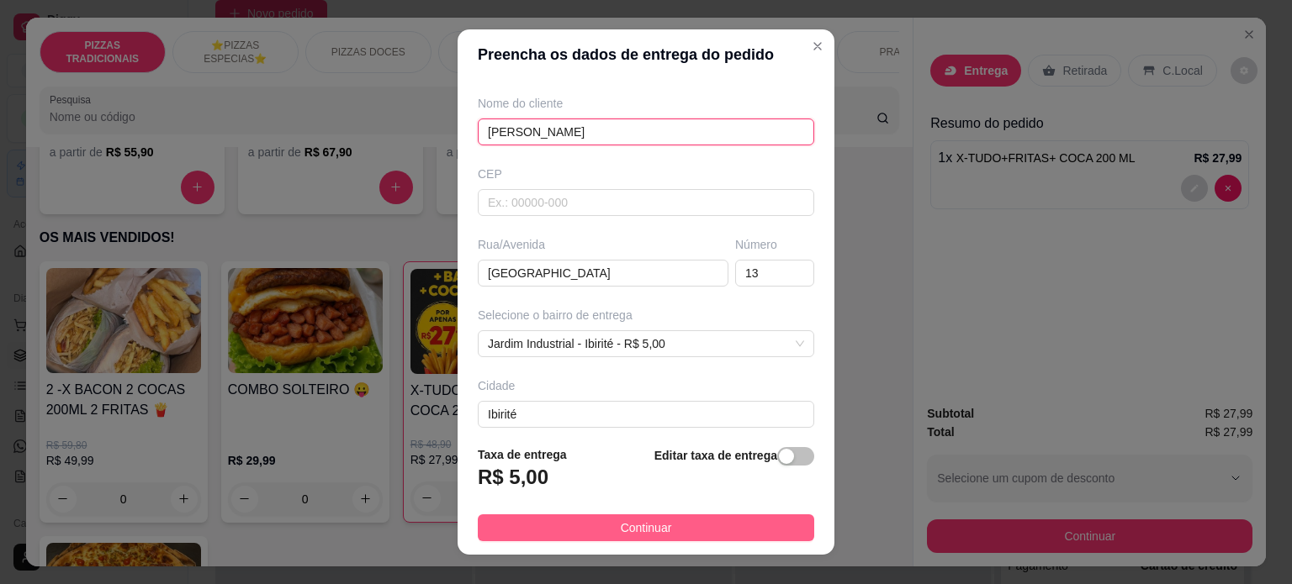
type input "[PERSON_NAME]"
click at [543, 516] on button "Continuar" at bounding box center [646, 528] width 336 height 27
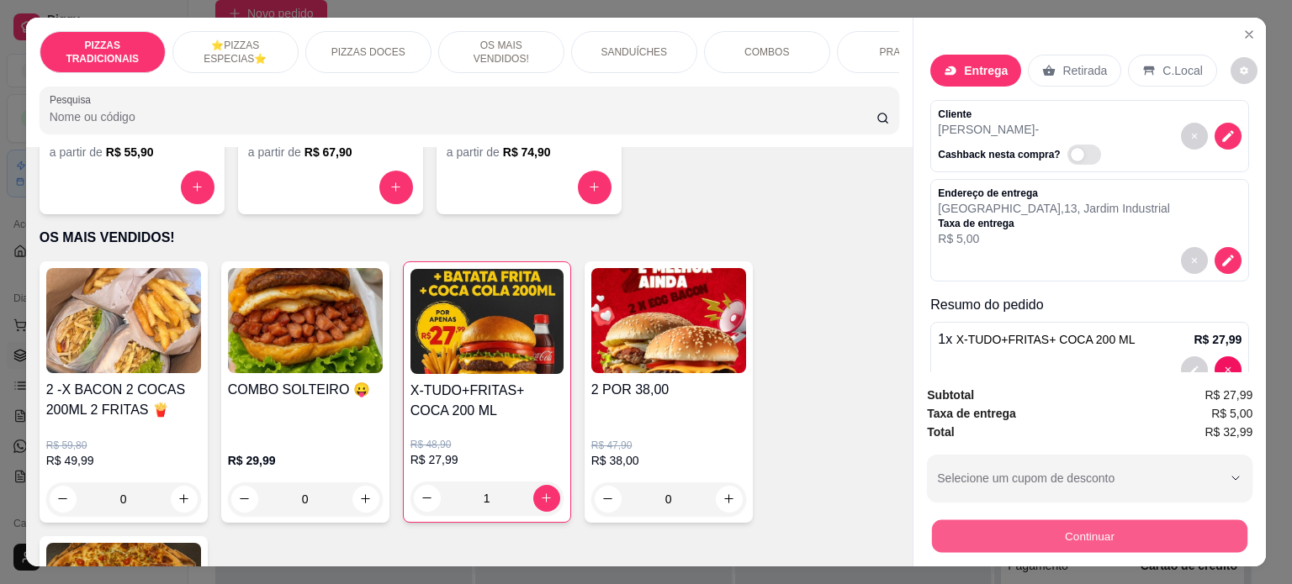
click at [1056, 527] on button "Continuar" at bounding box center [1089, 536] width 315 height 33
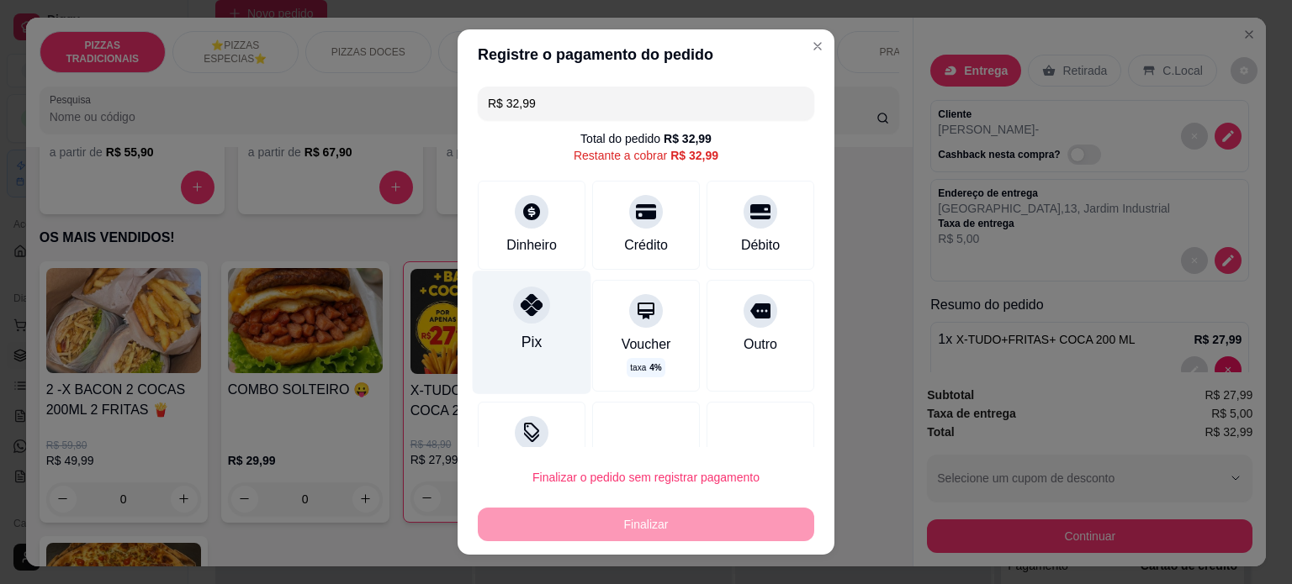
click at [525, 309] on icon at bounding box center [531, 305] width 22 height 22
type input "R$ 0,00"
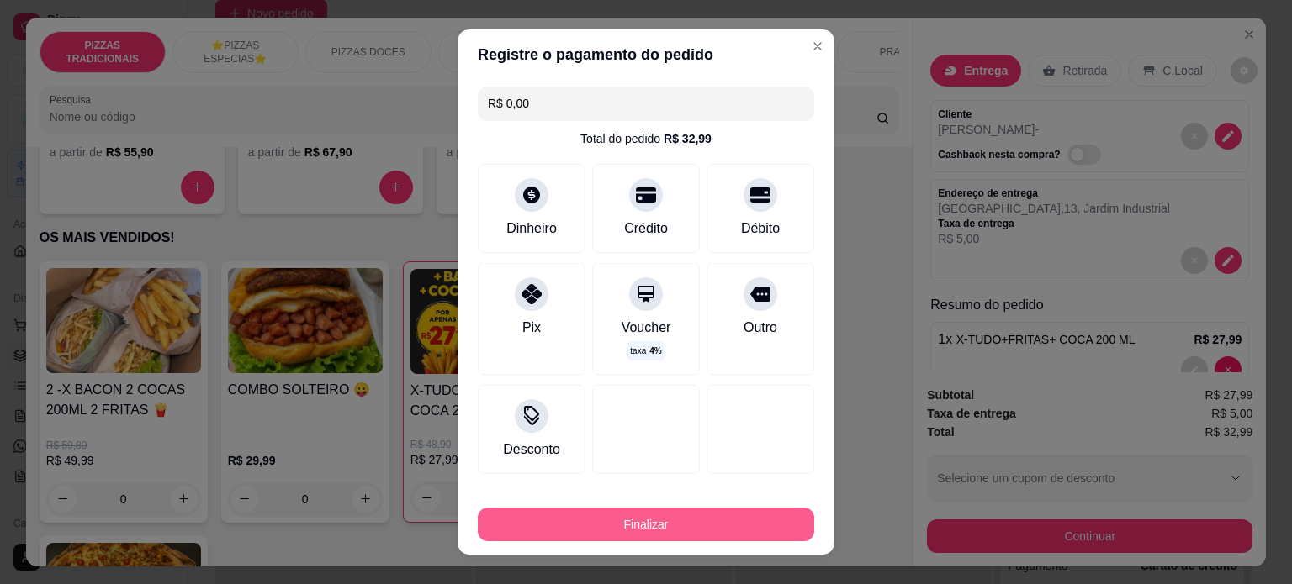
click at [617, 525] on button "Finalizar" at bounding box center [646, 525] width 336 height 34
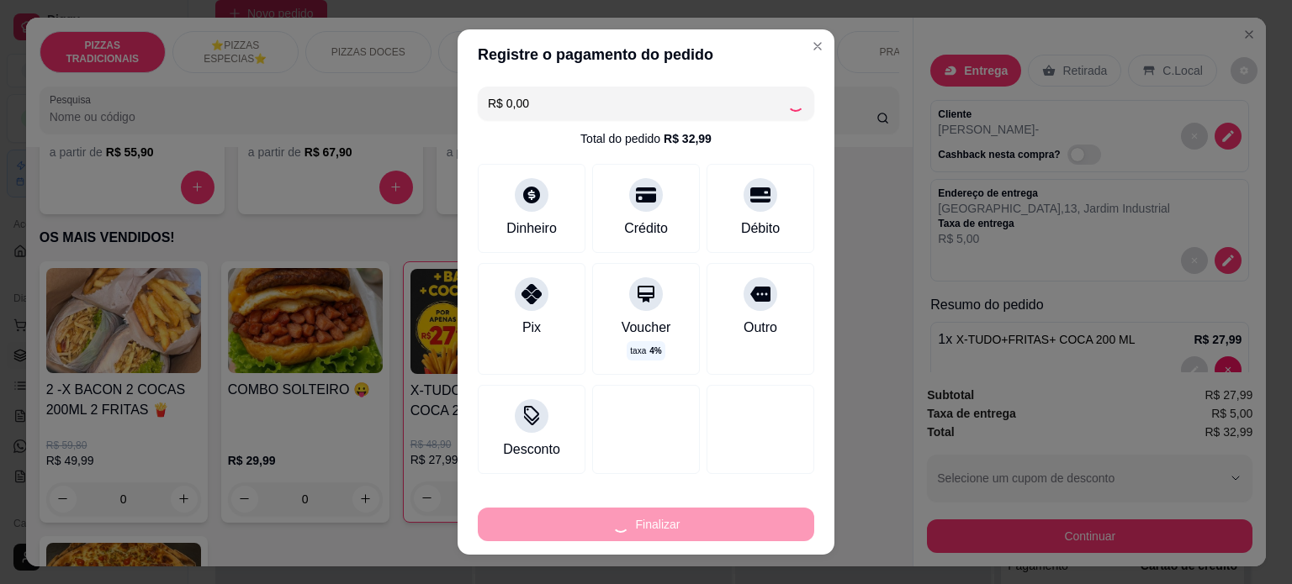
type input "0"
type input "-R$ 32,99"
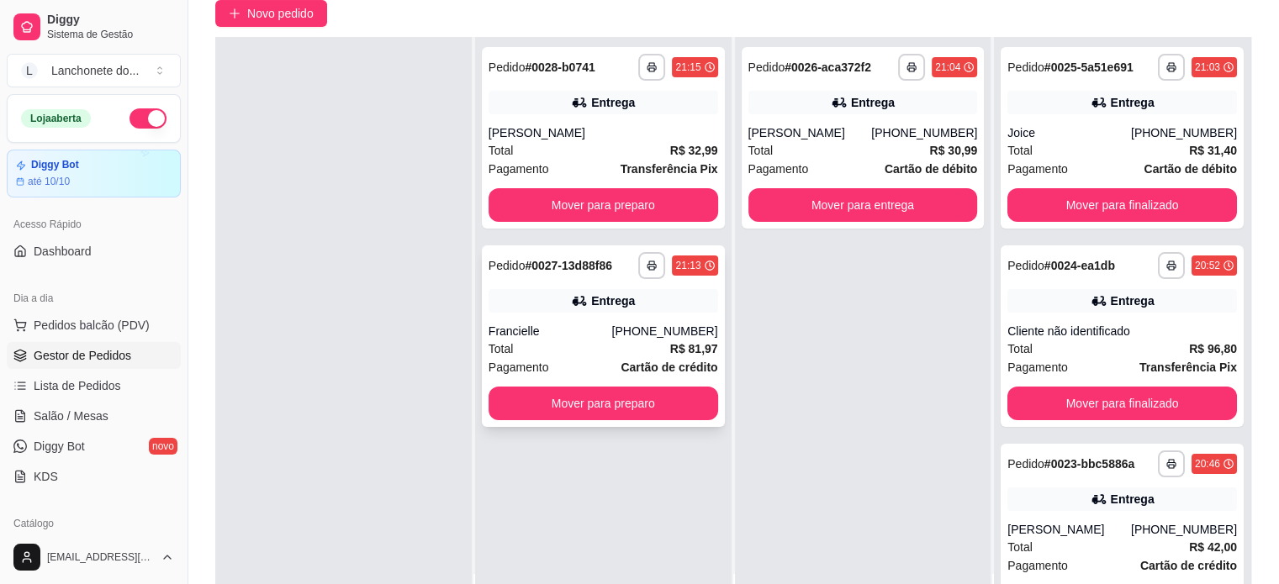
click at [576, 415] on button "Mover para preparo" at bounding box center [604, 404] width 230 height 34
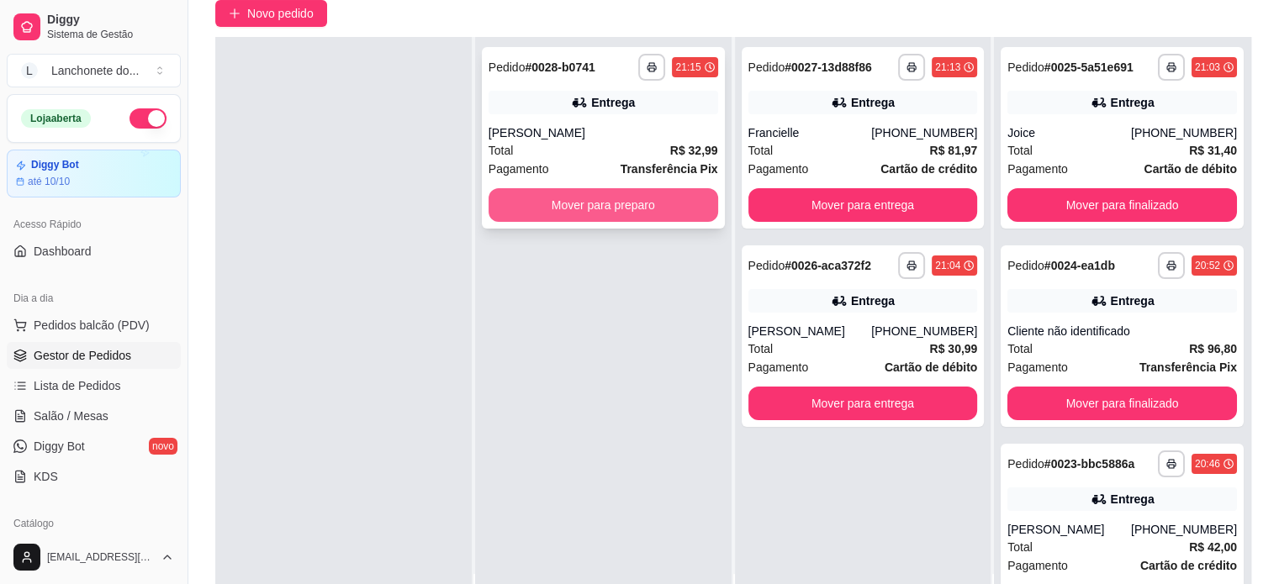
click at [609, 209] on button "Mover para preparo" at bounding box center [604, 205] width 230 height 34
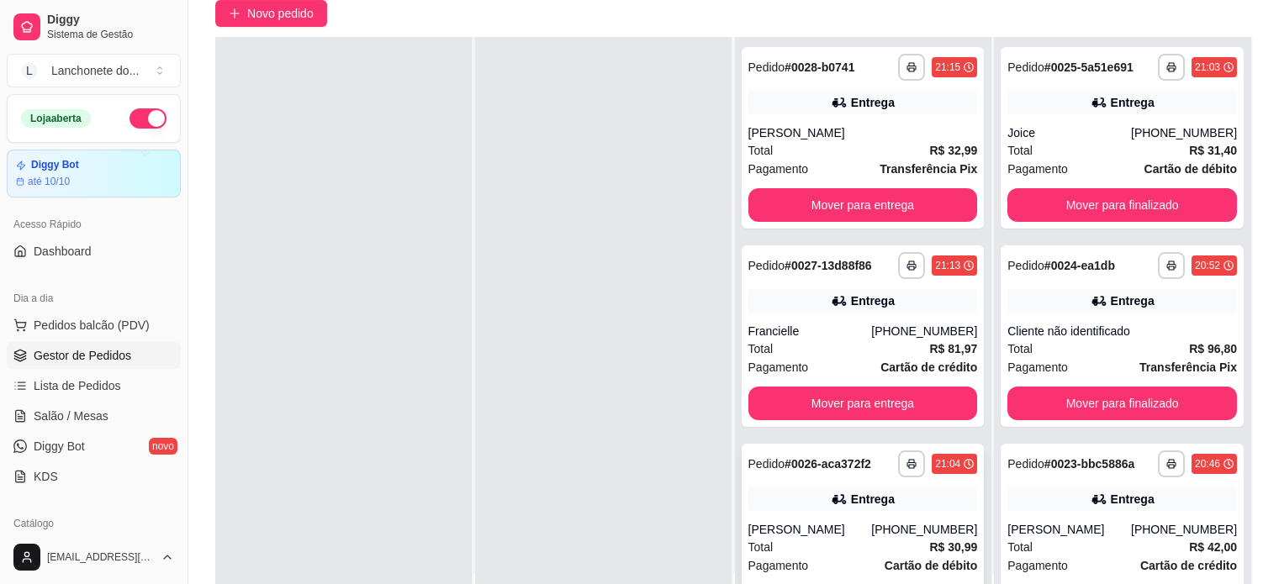
click at [774, 517] on div "**********" at bounding box center [863, 535] width 243 height 182
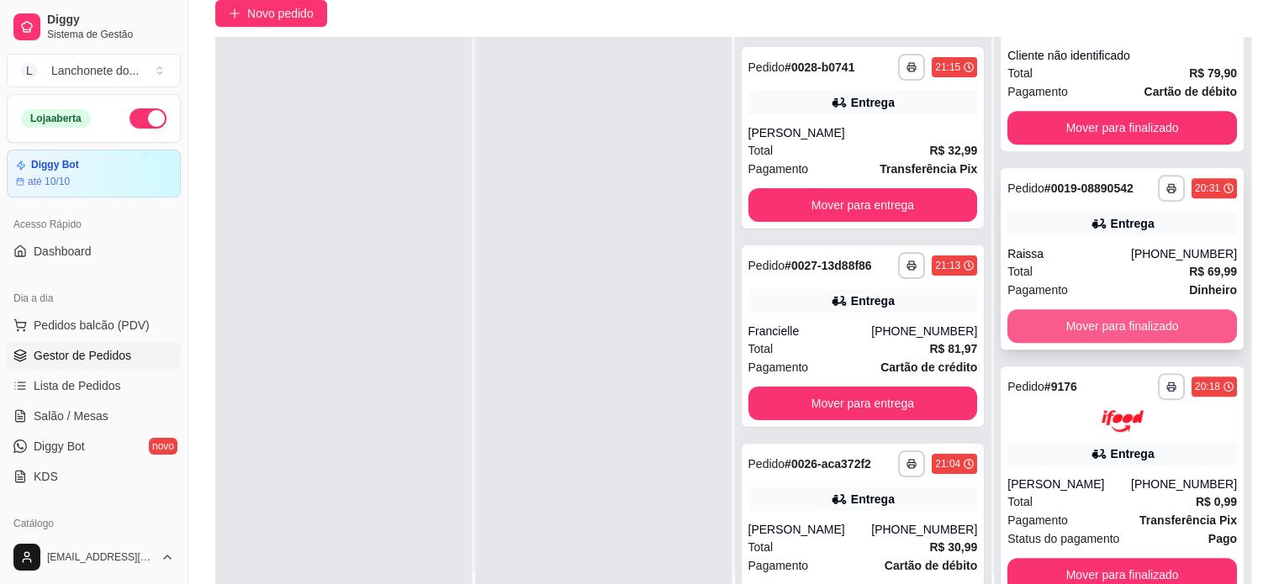
click at [1103, 323] on button "Mover para finalizado" at bounding box center [1122, 326] width 230 height 34
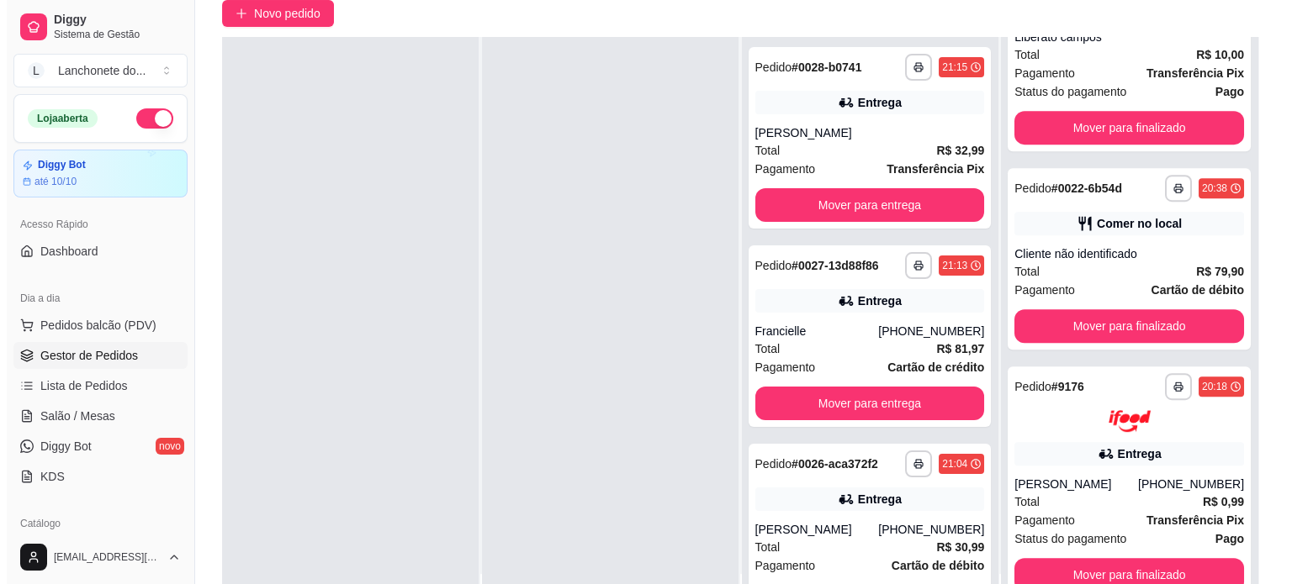
scroll to position [27, 0]
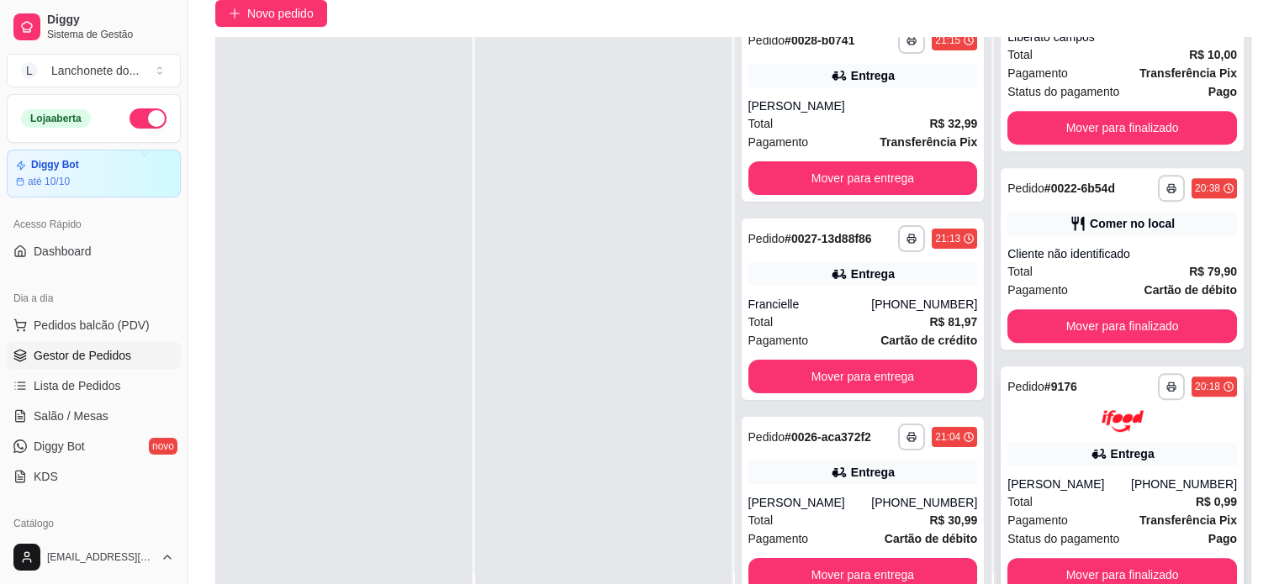
click at [1144, 478] on div "[PHONE_NUMBER]" at bounding box center [1184, 484] width 106 height 17
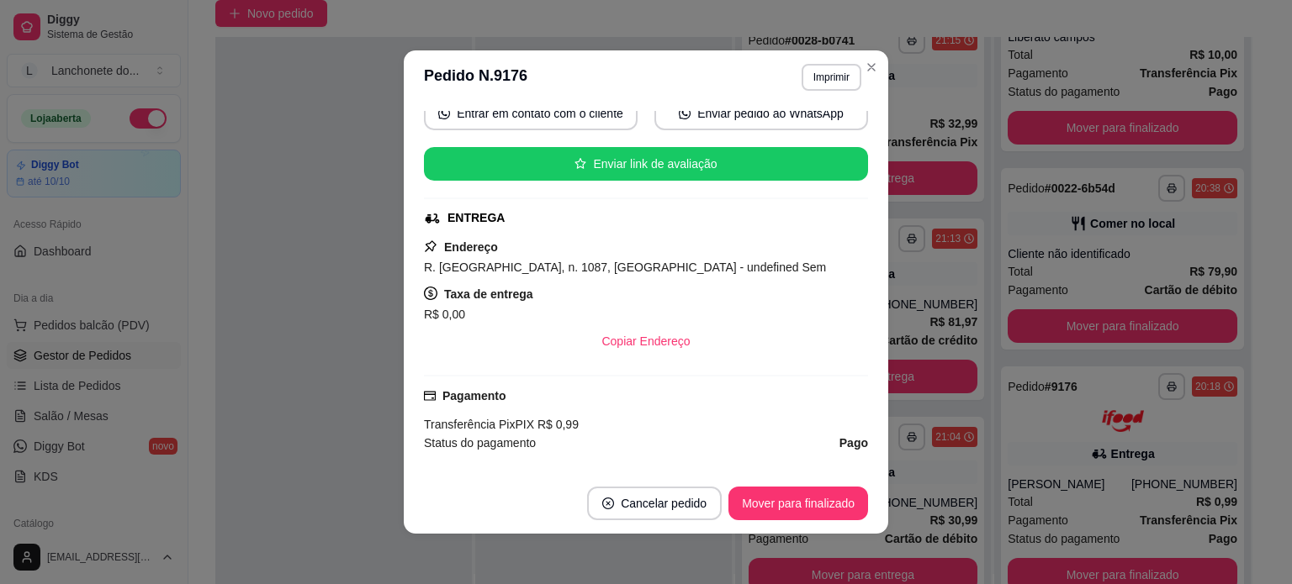
scroll to position [198, 0]
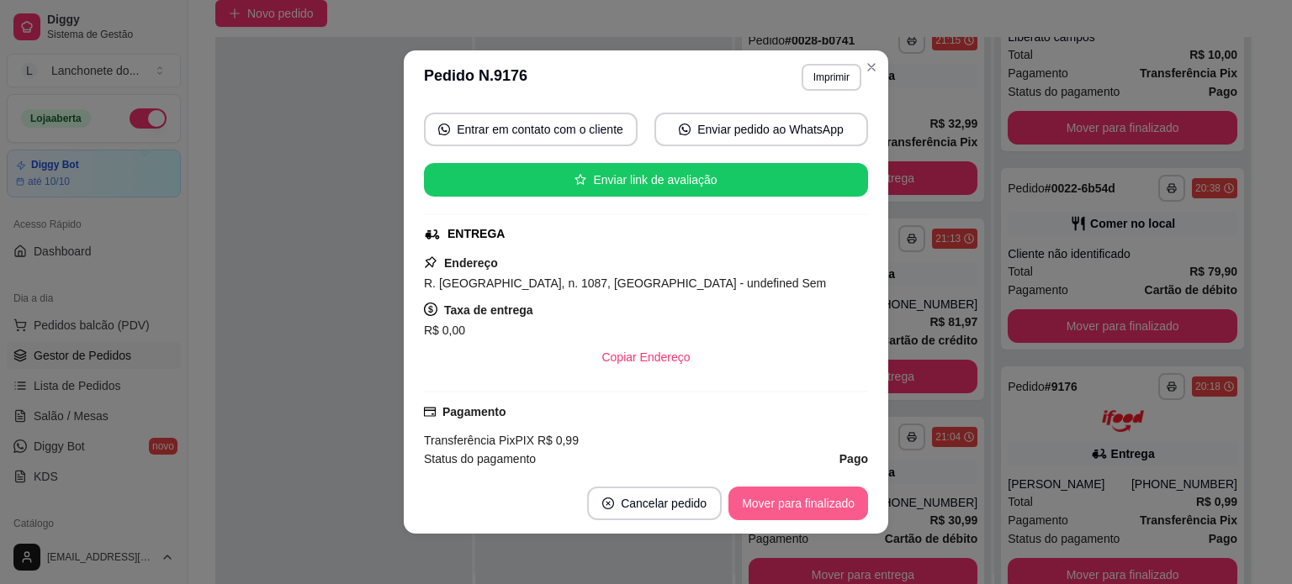
click at [797, 494] on button "Mover para finalizado" at bounding box center [798, 504] width 140 height 34
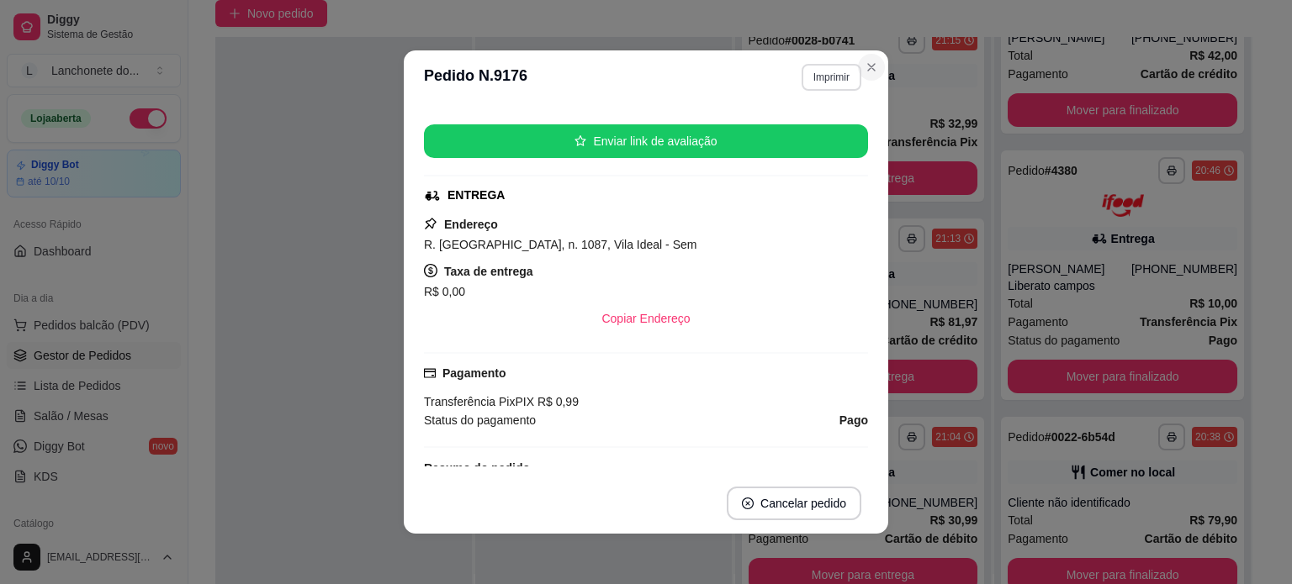
scroll to position [161, 0]
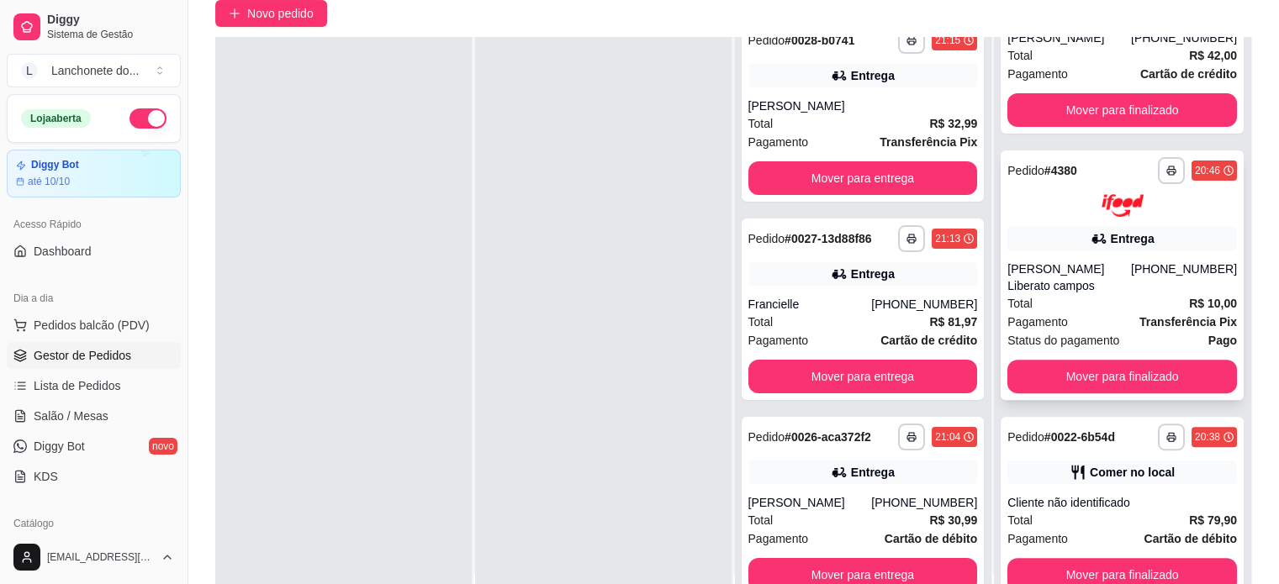
click at [1092, 265] on div "[PERSON_NAME] Liberato campos" at bounding box center [1069, 278] width 124 height 34
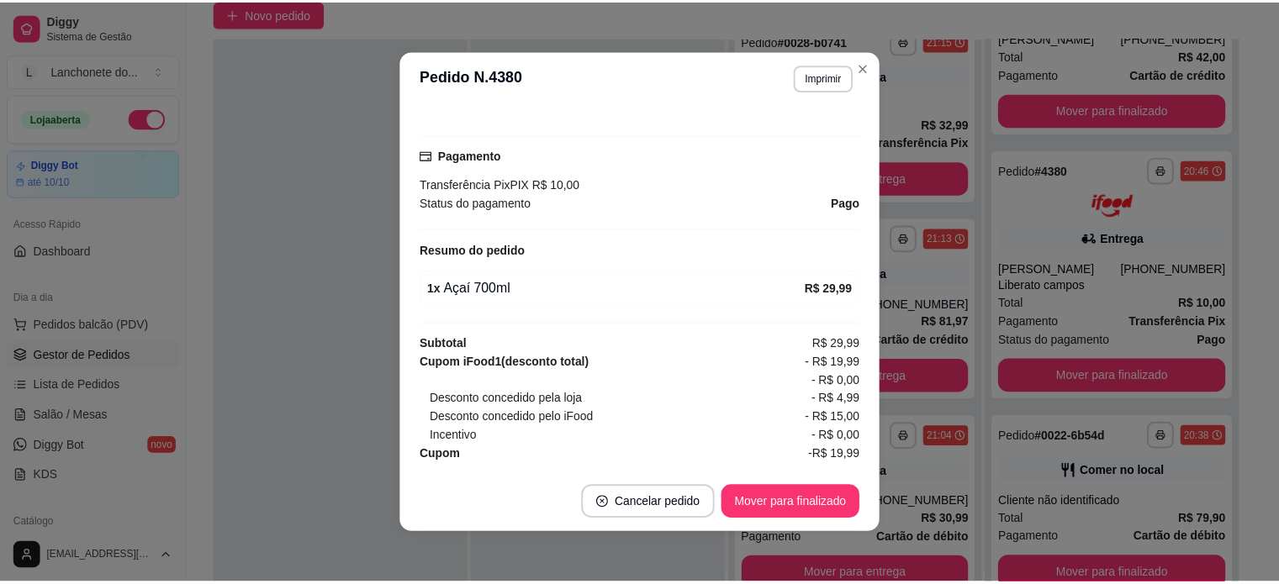
scroll to position [468, 0]
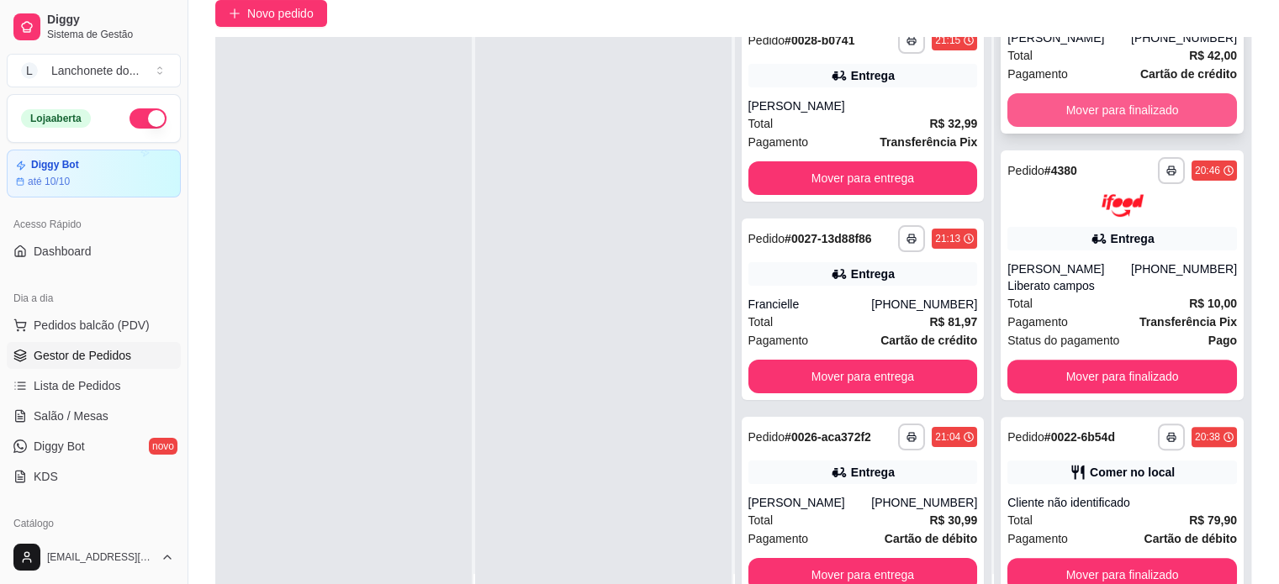
click at [1134, 110] on button "Mover para finalizado" at bounding box center [1122, 110] width 230 height 34
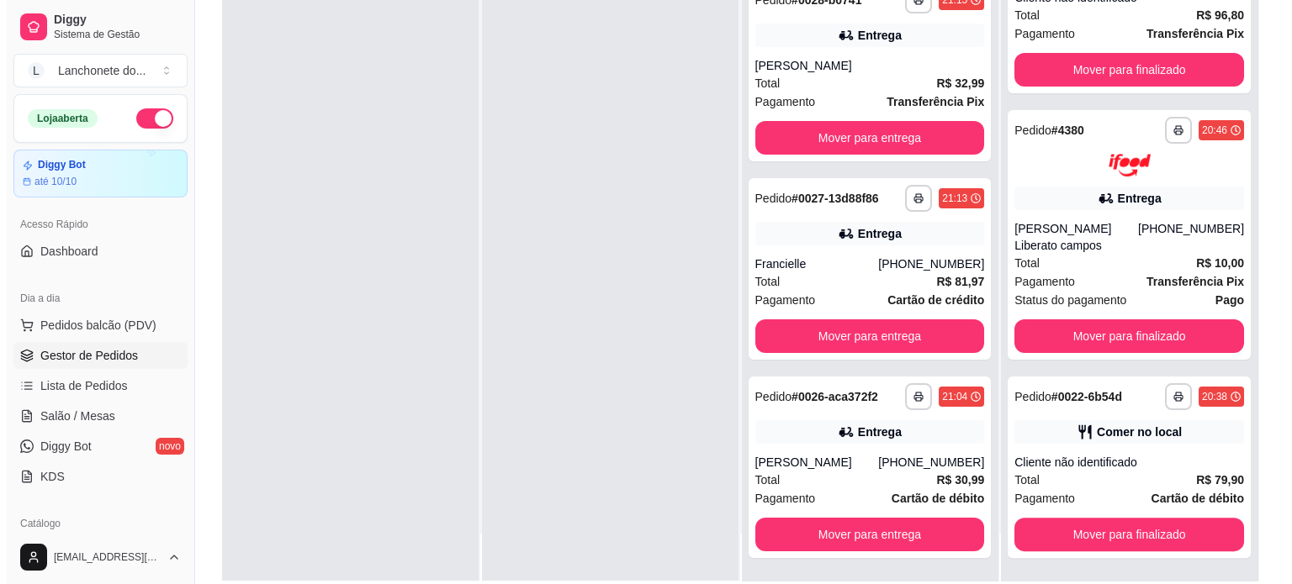
scroll to position [208, 0]
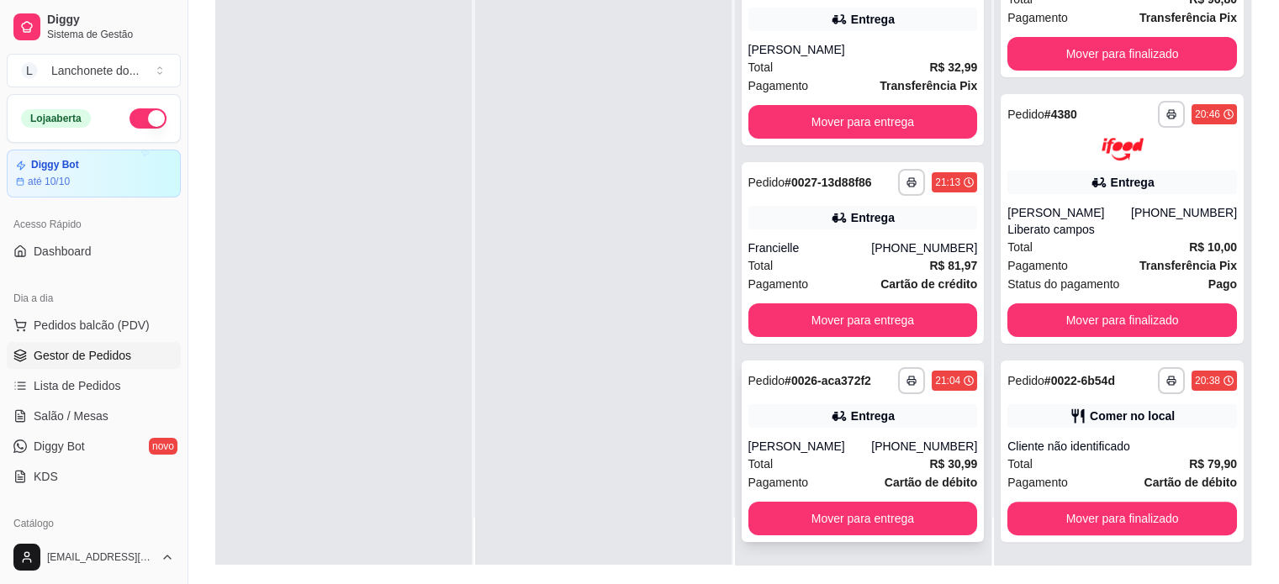
click at [951, 457] on strong "R$ 30,99" at bounding box center [953, 463] width 48 height 13
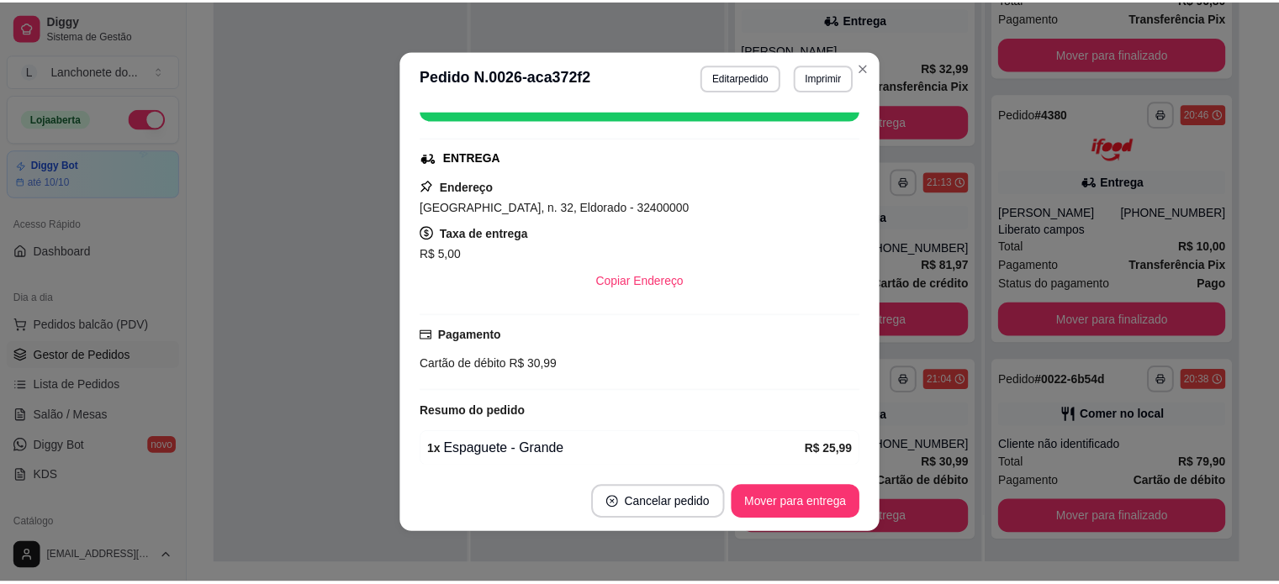
scroll to position [340, 0]
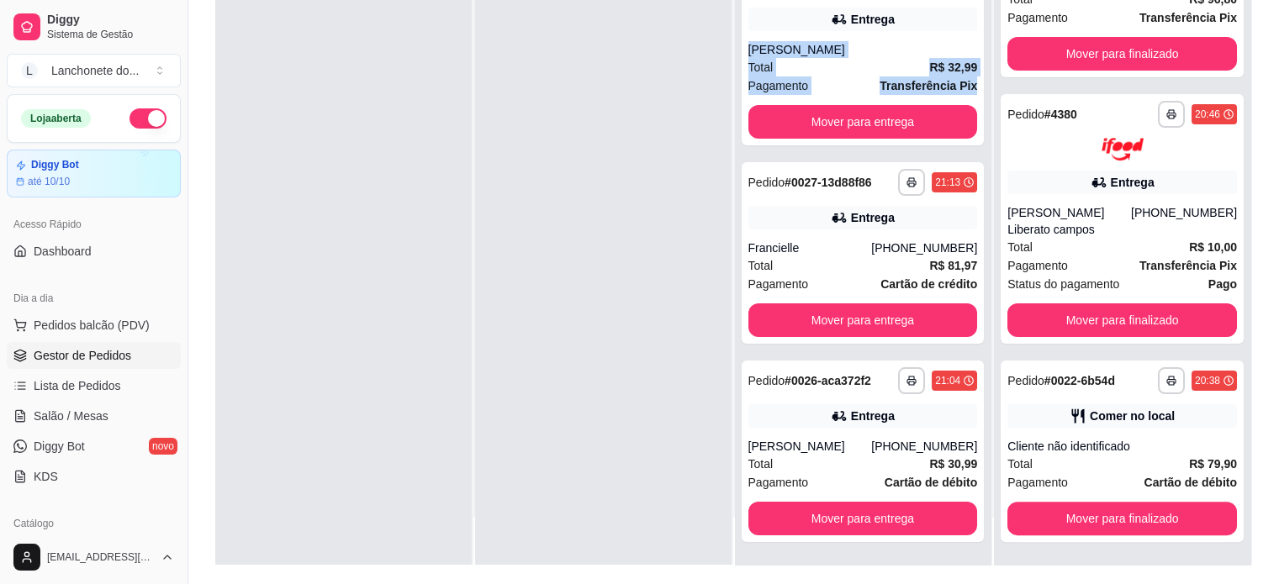
drag, startPoint x: 966, startPoint y: 93, endPoint x: 978, endPoint y: 28, distance: 66.6
click at [978, 28] on div "**********" at bounding box center [863, 273] width 256 height 584
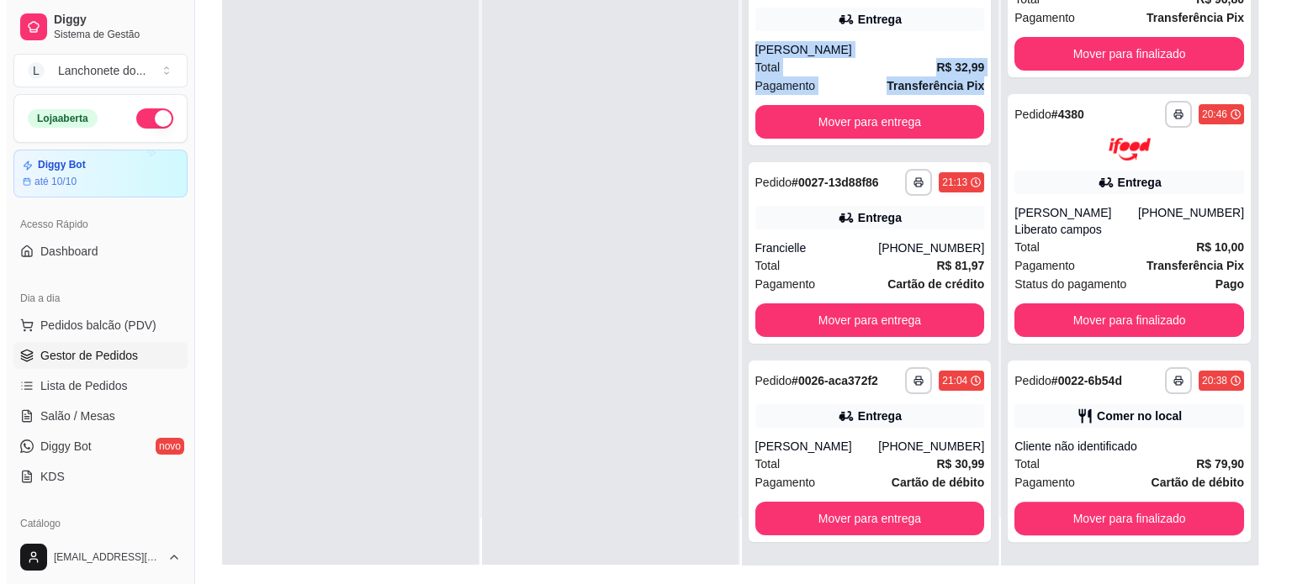
scroll to position [0, 0]
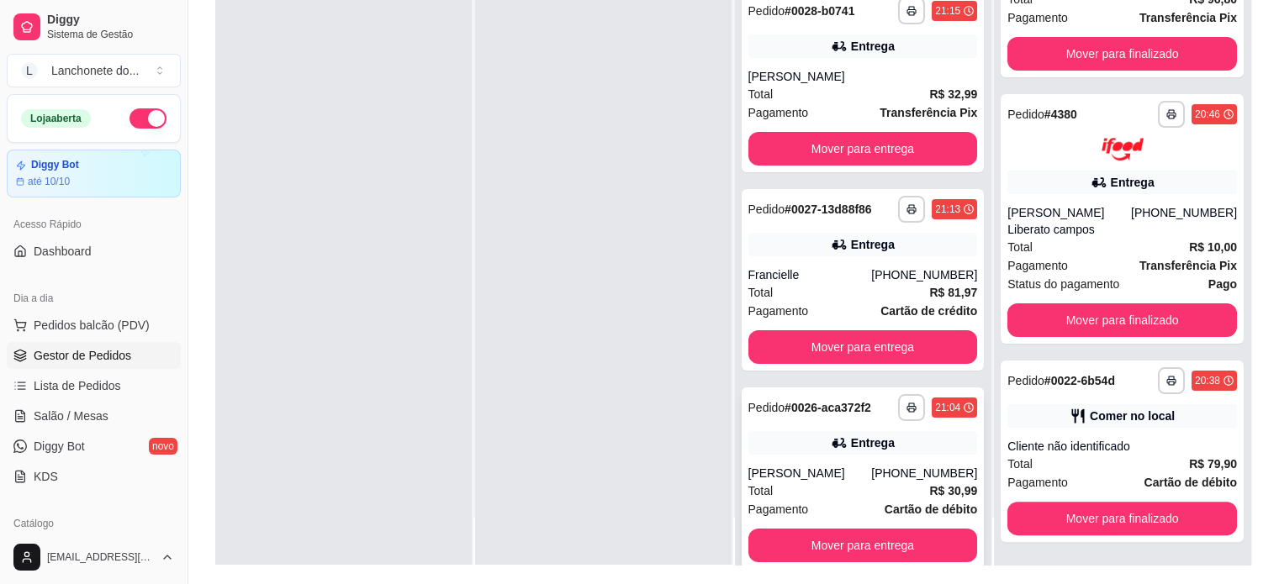
click at [807, 465] on div "[PERSON_NAME]" at bounding box center [810, 473] width 124 height 17
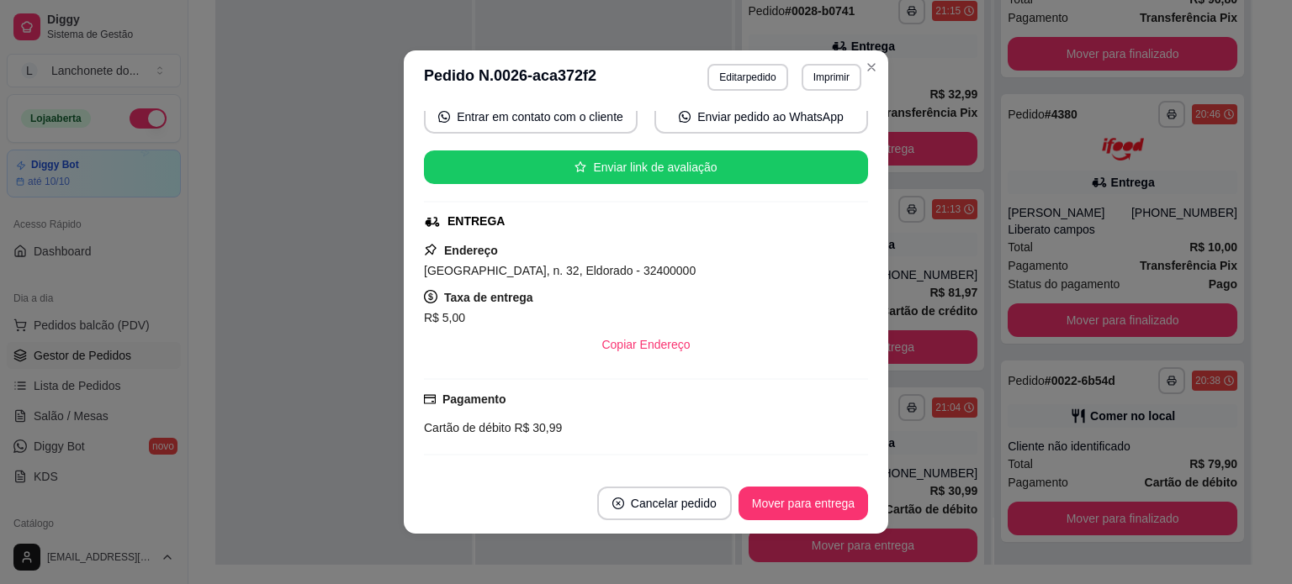
scroll to position [255, 0]
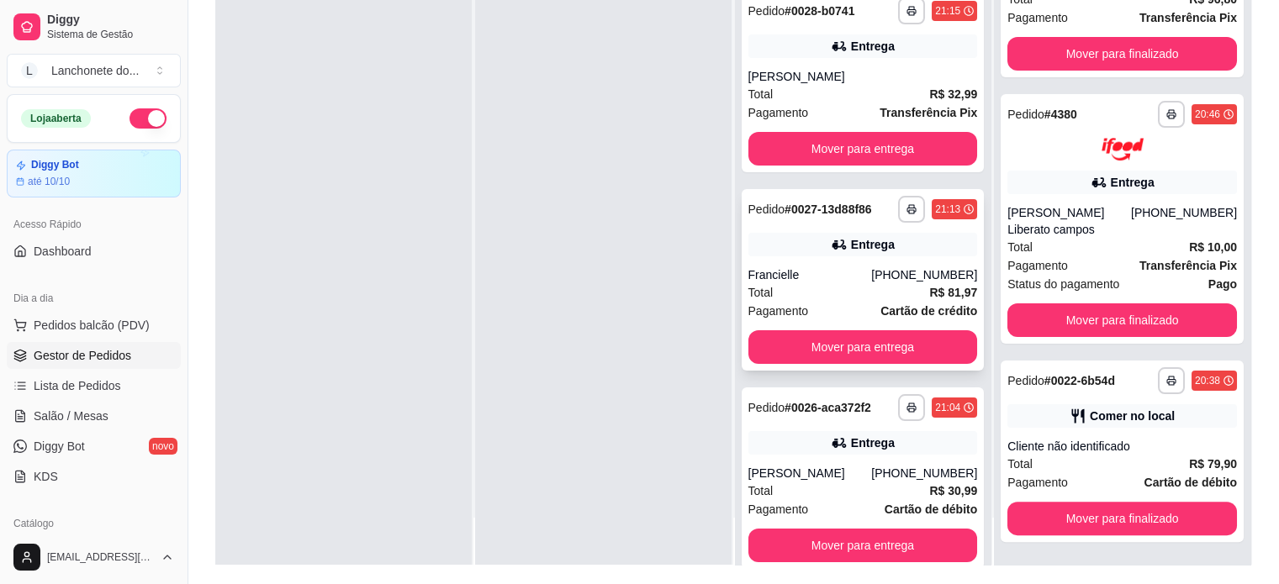
click at [838, 288] on div "Total R$ 81,97" at bounding box center [863, 292] width 230 height 18
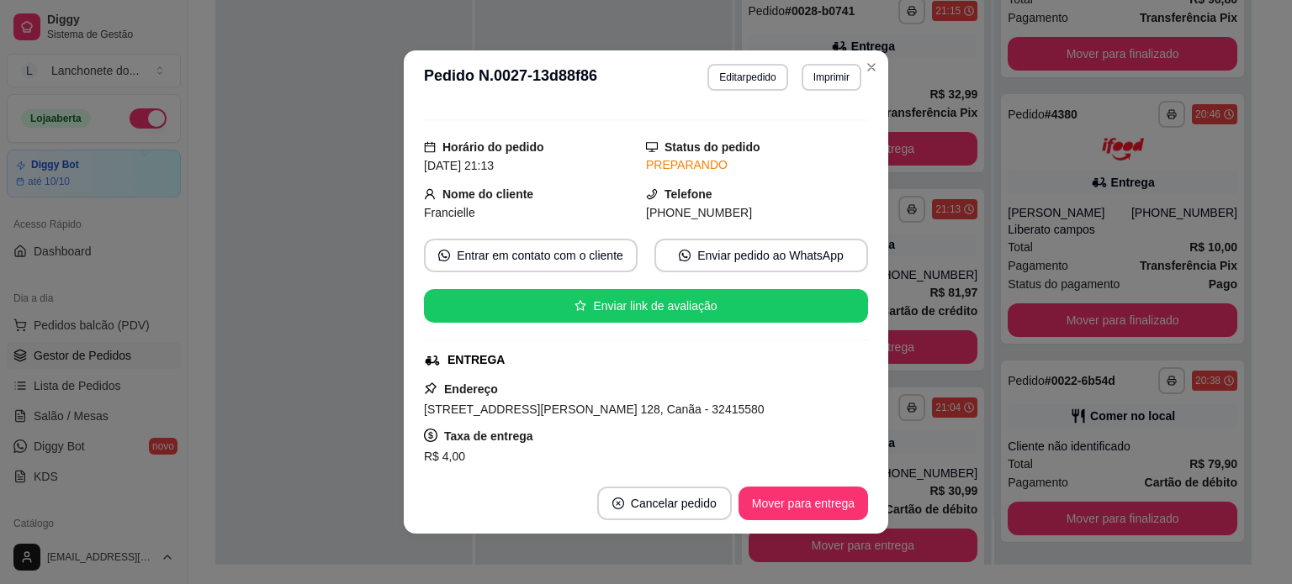
scroll to position [130, 0]
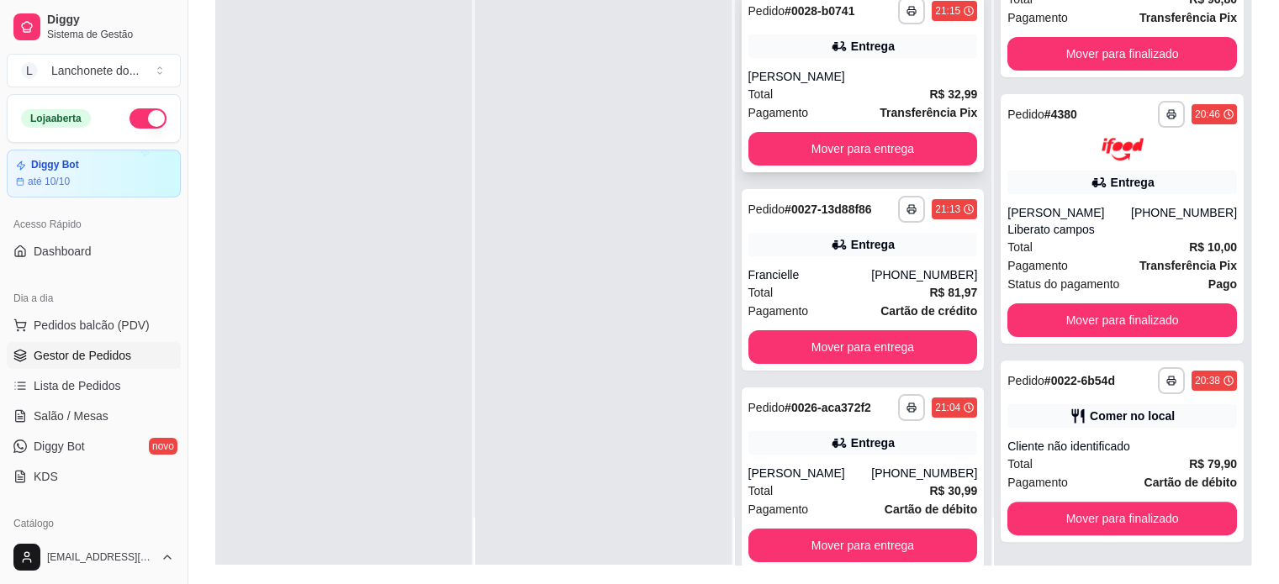
click at [881, 71] on div "[PERSON_NAME]" at bounding box center [863, 76] width 230 height 17
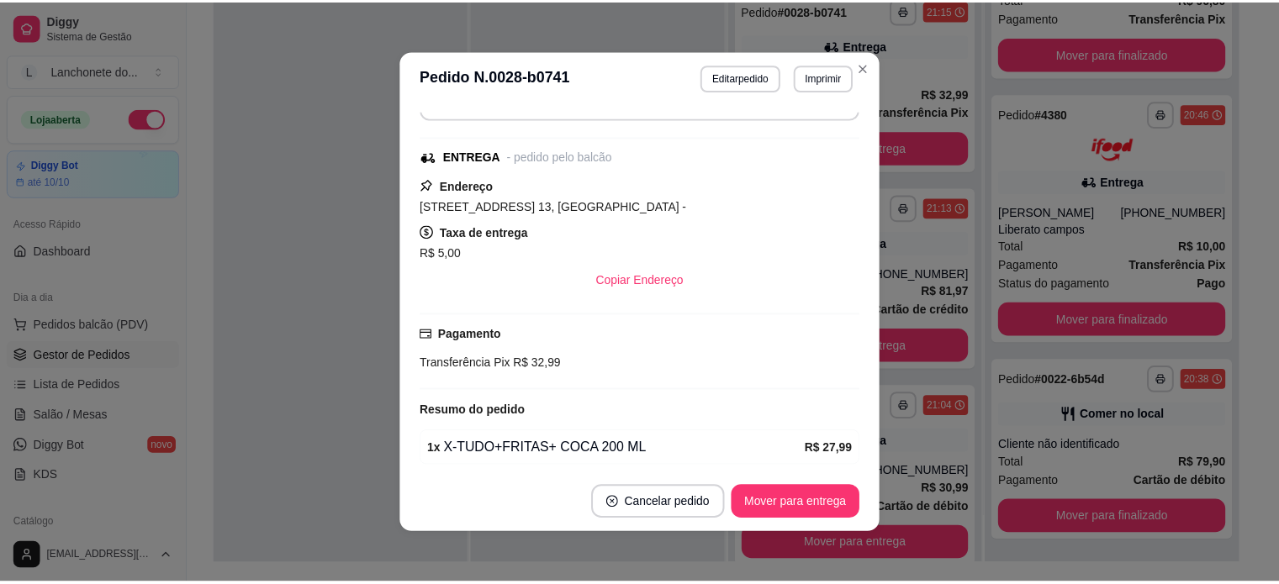
scroll to position [269, 0]
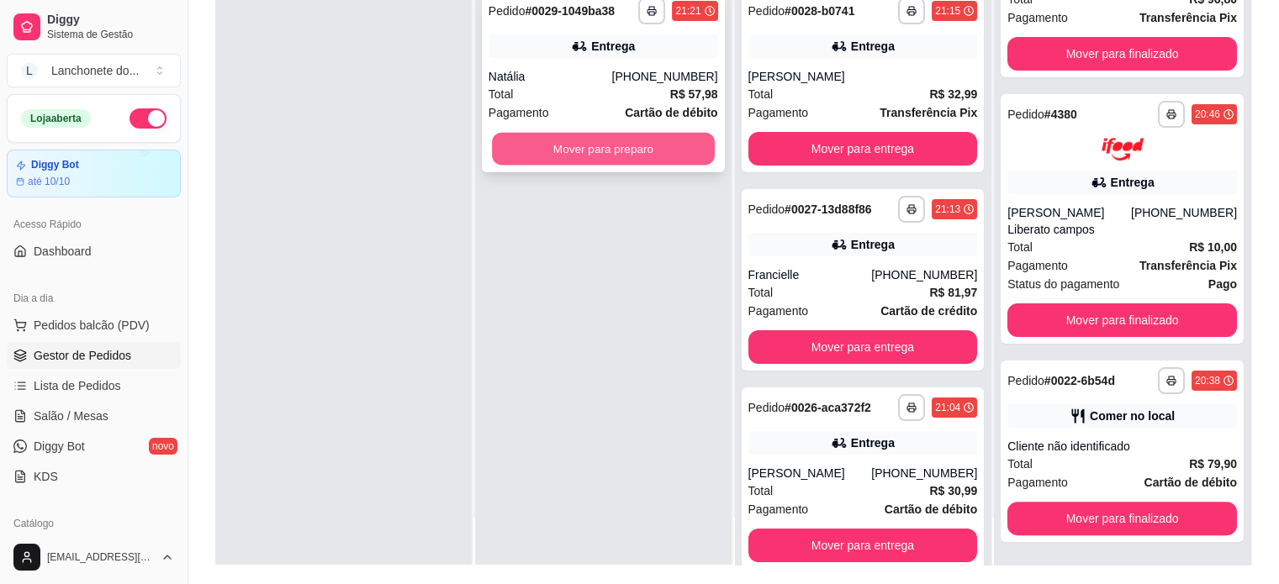
click at [593, 144] on button "Mover para preparo" at bounding box center [603, 149] width 223 height 33
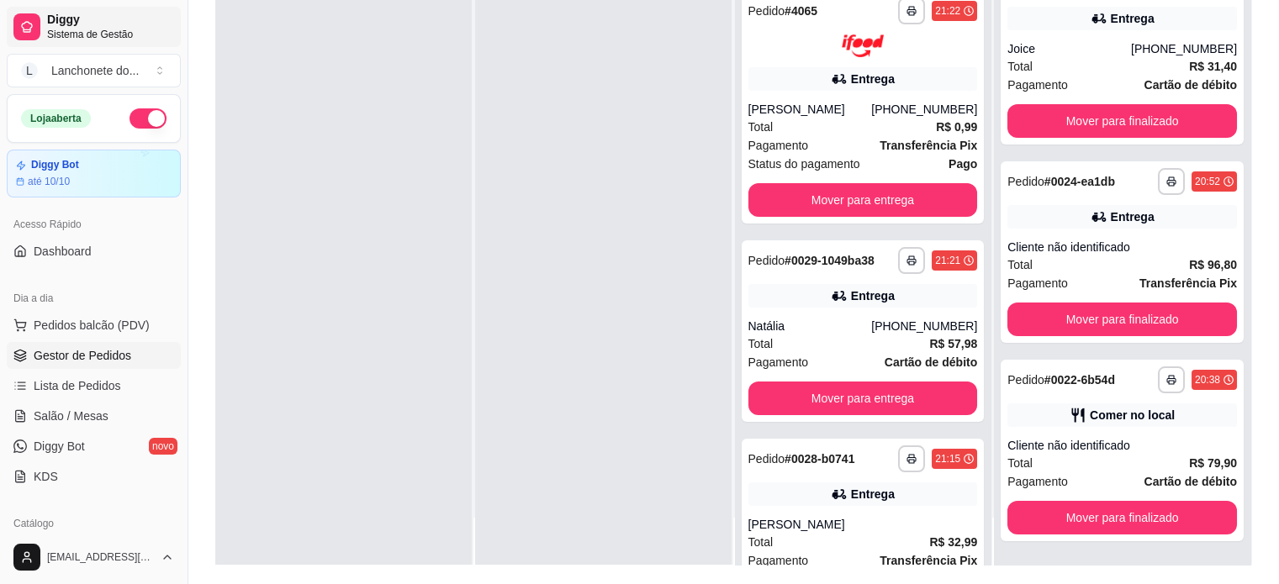
scroll to position [27, 0]
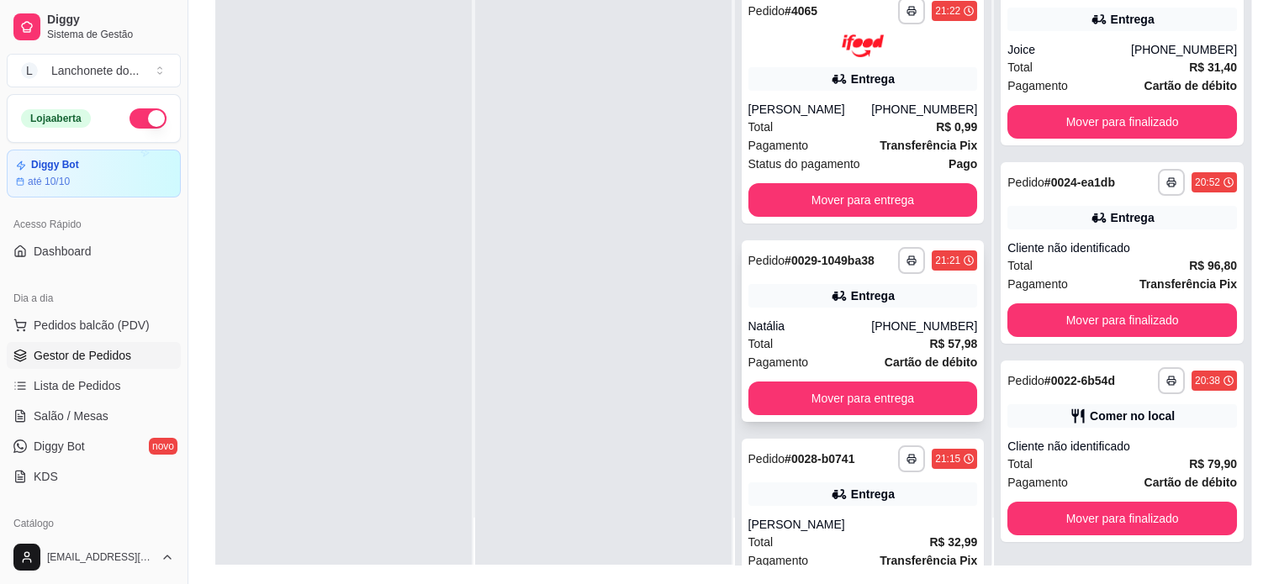
click at [838, 357] on div "Pagamento Cartão de débito" at bounding box center [863, 362] width 230 height 18
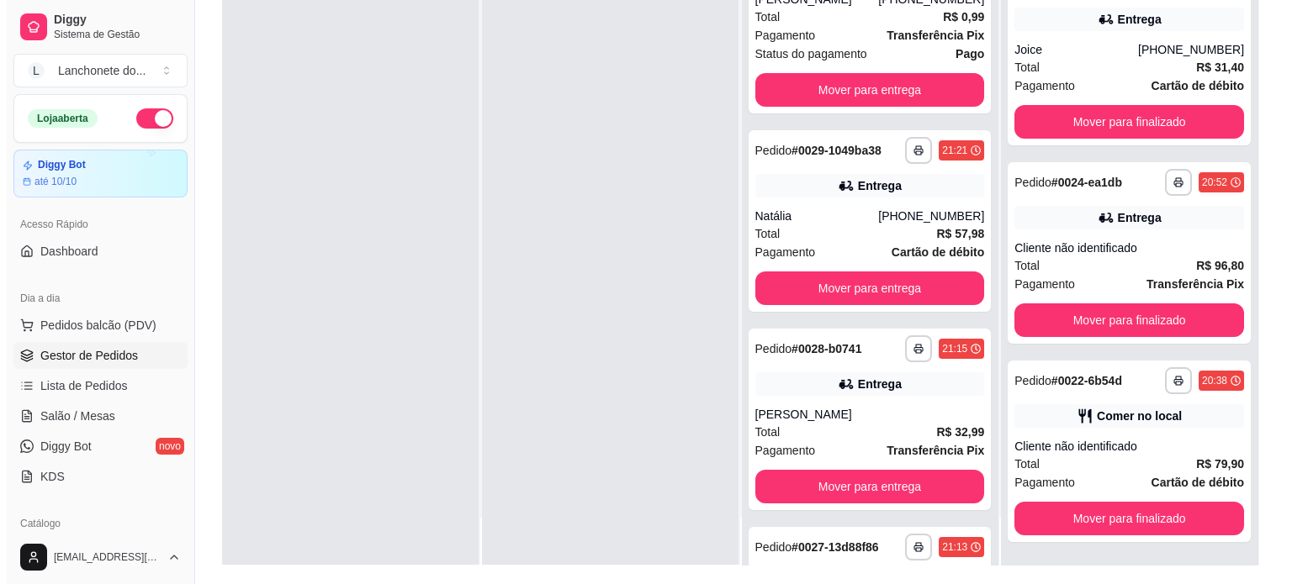
scroll to position [475, 0]
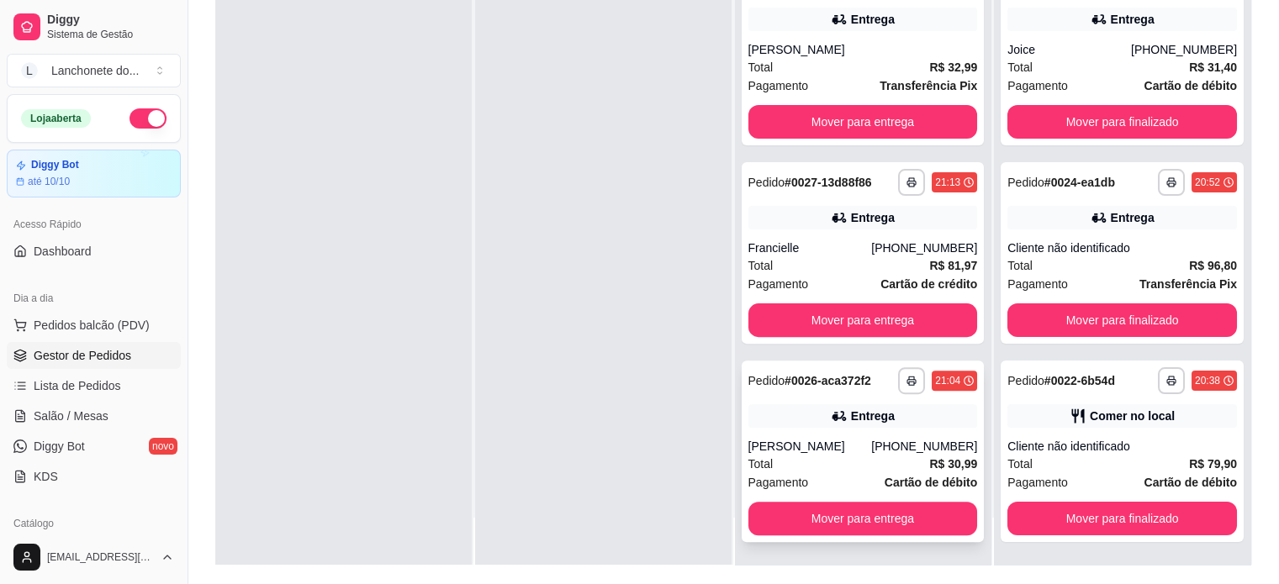
click at [872, 460] on div "Total R$ 30,99" at bounding box center [863, 464] width 230 height 18
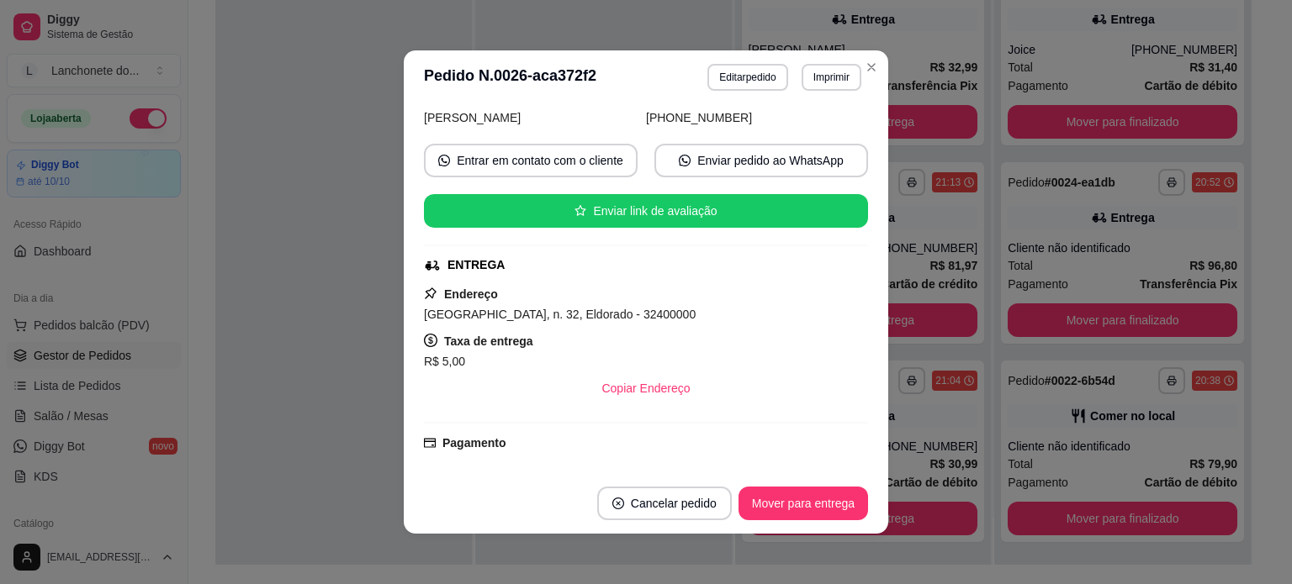
scroll to position [377, 0]
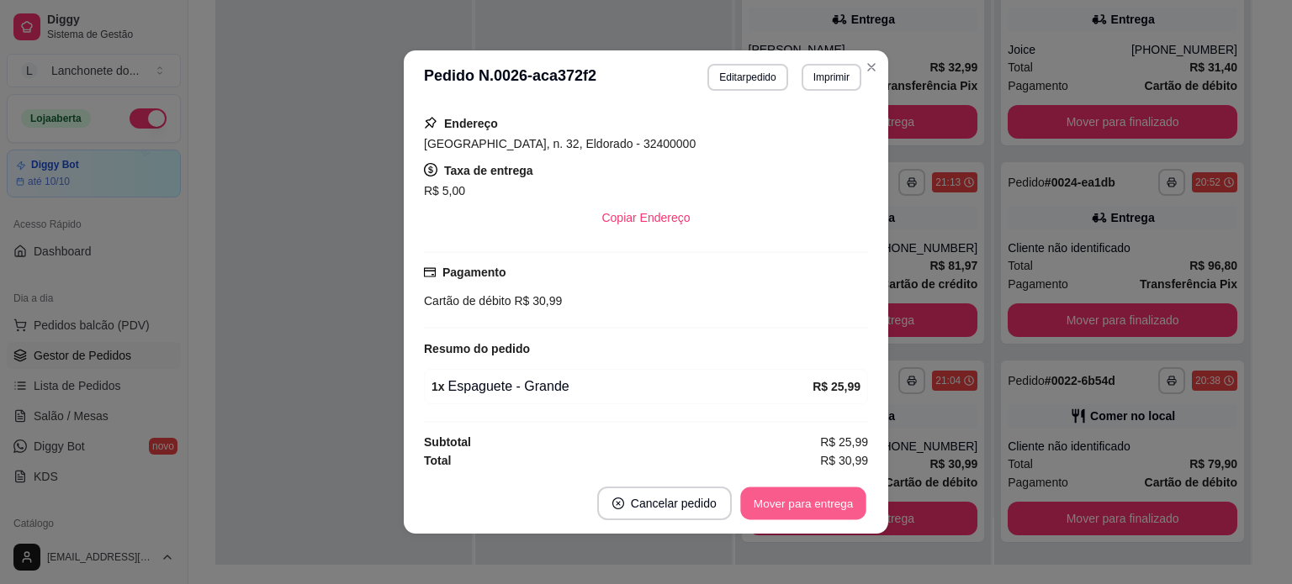
click at [774, 504] on button "Mover para entrega" at bounding box center [803, 504] width 126 height 33
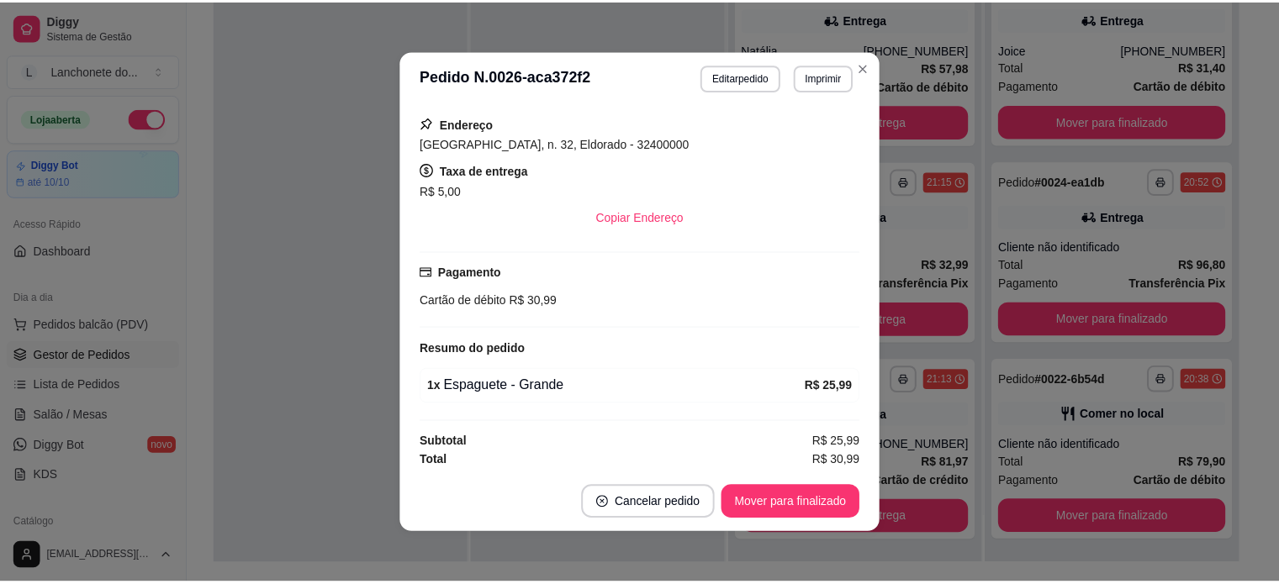
scroll to position [295, 0]
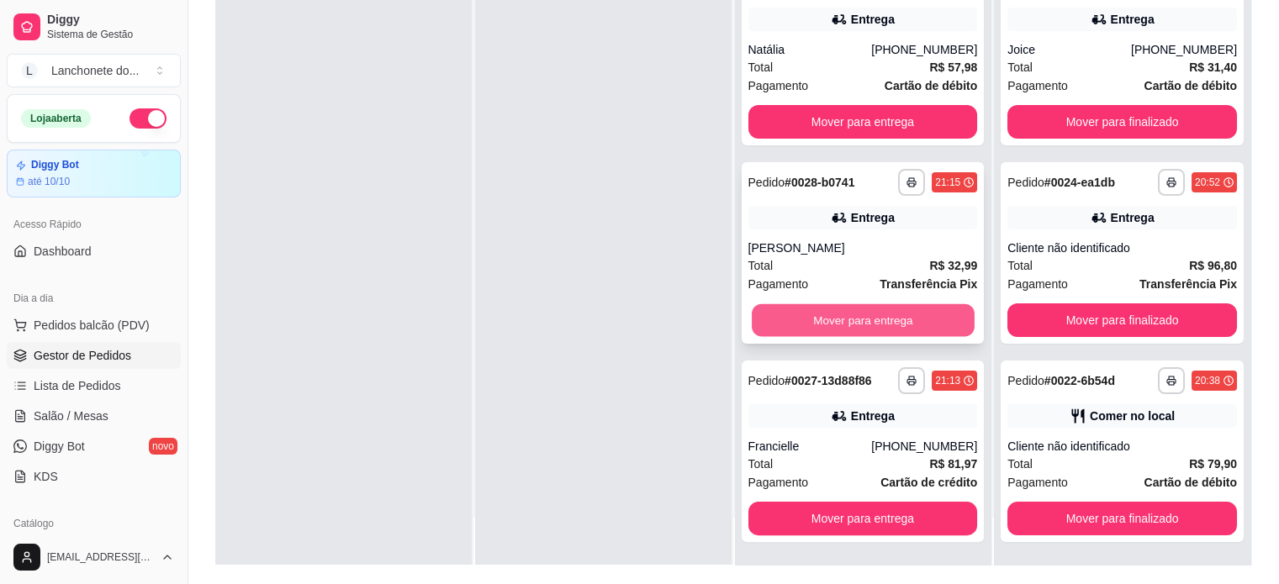
click at [874, 325] on button "Mover para entrega" at bounding box center [863, 320] width 223 height 33
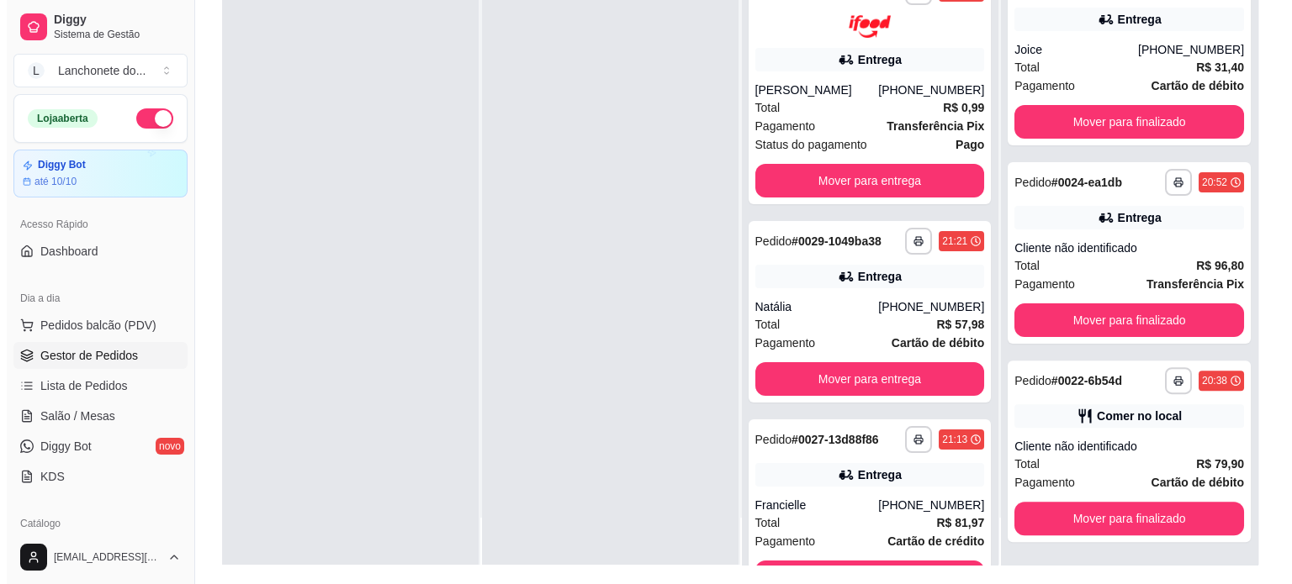
scroll to position [78, 0]
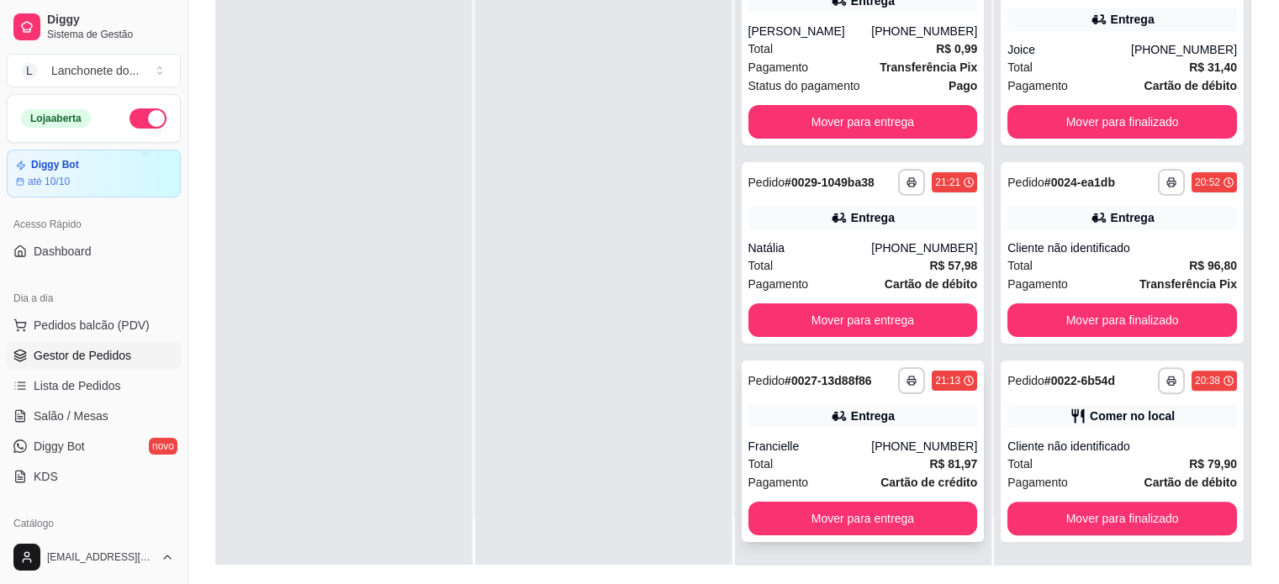
click at [856, 462] on div "Total R$ 81,97" at bounding box center [863, 464] width 230 height 18
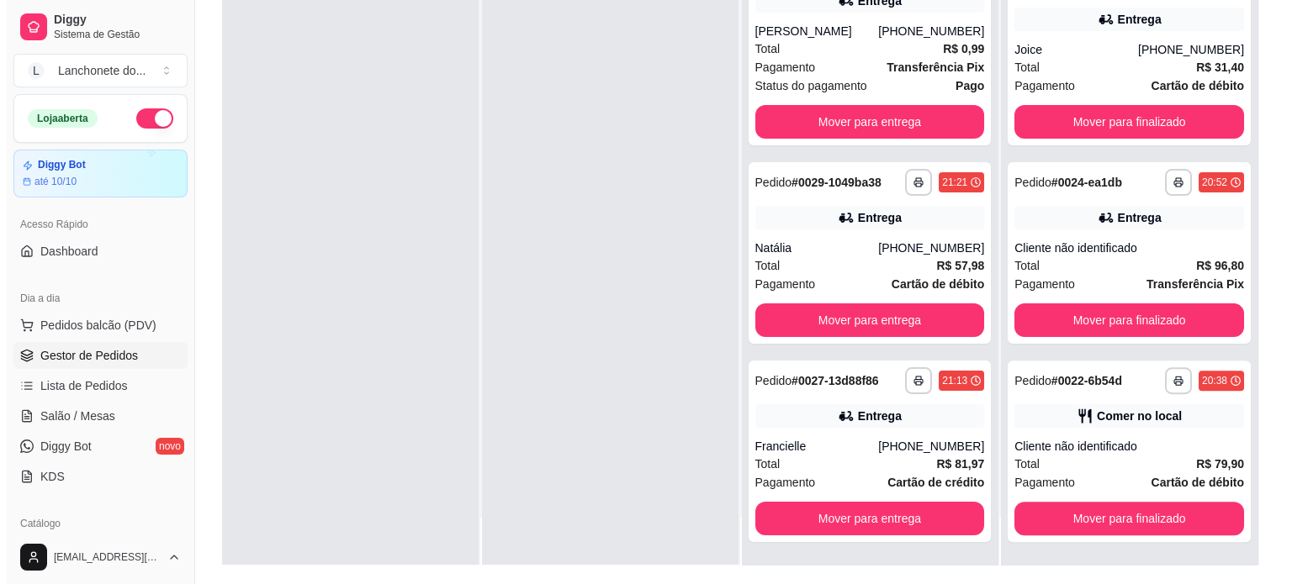
scroll to position [0, 0]
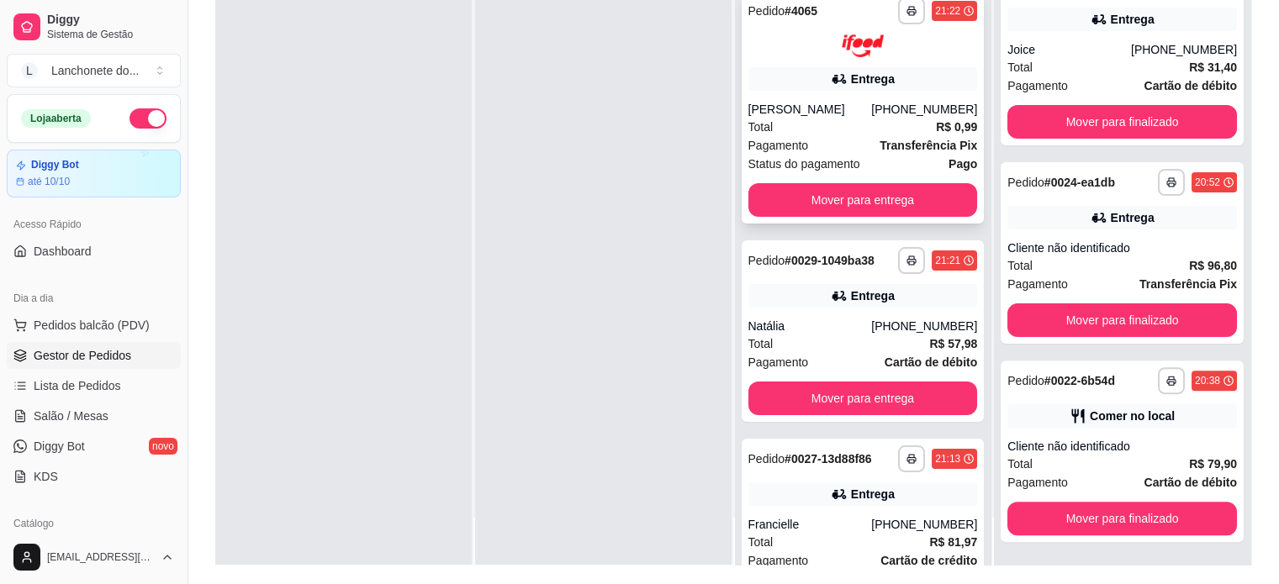
click at [882, 131] on div "Total R$ 0,99" at bounding box center [863, 127] width 230 height 18
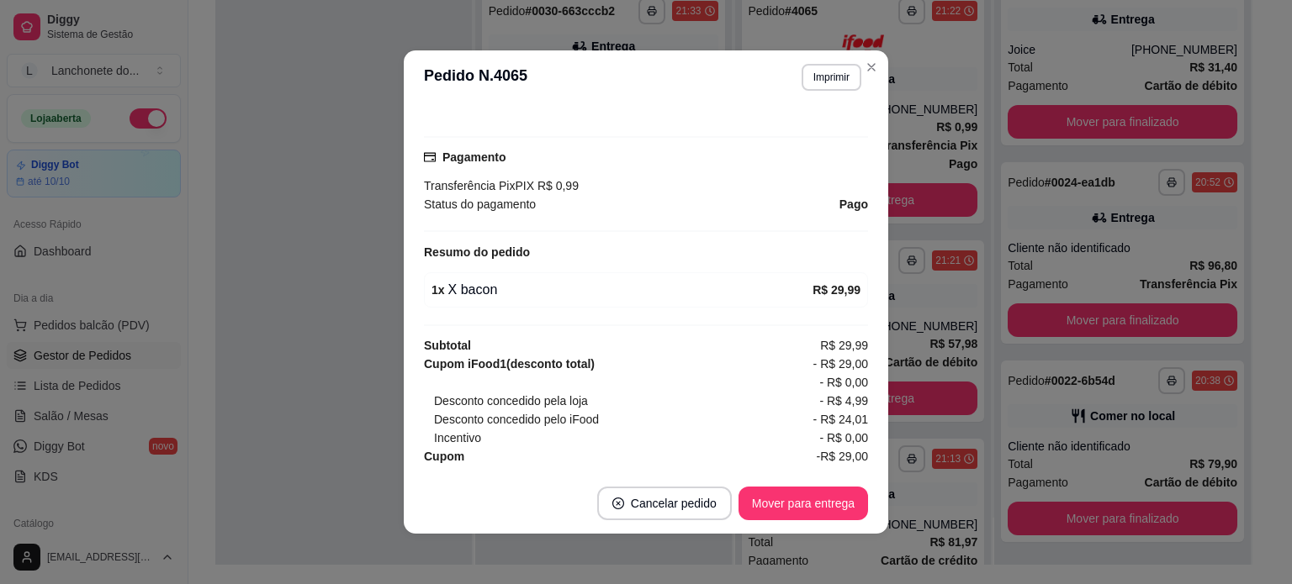
scroll to position [468, 0]
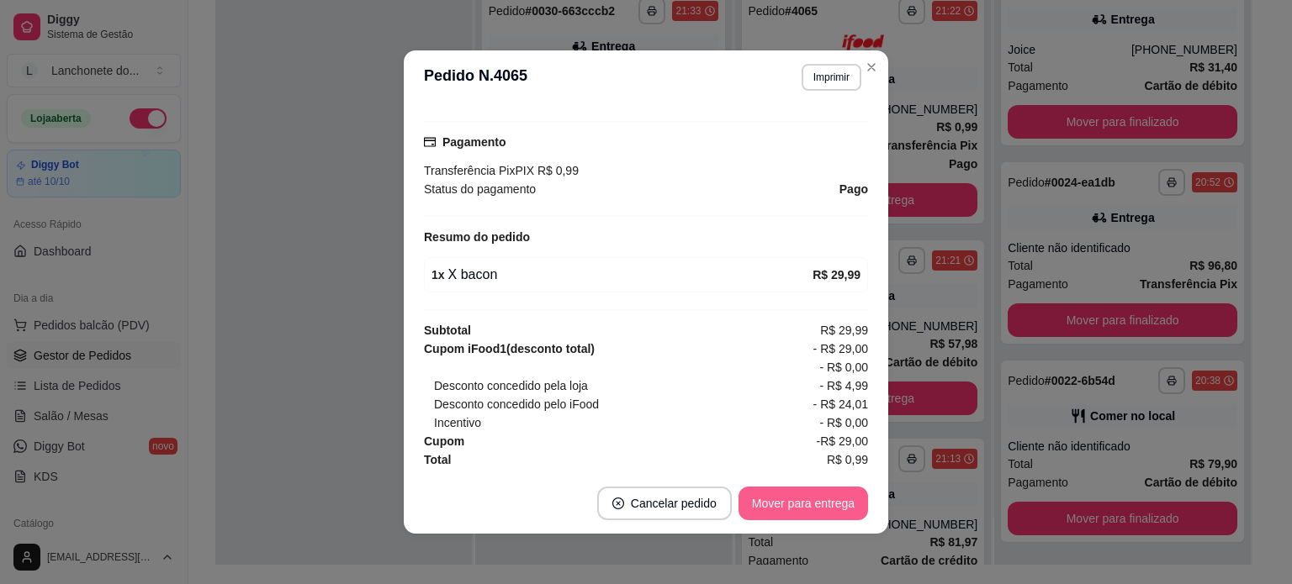
click at [781, 500] on button "Mover para entrega" at bounding box center [802, 504] width 129 height 34
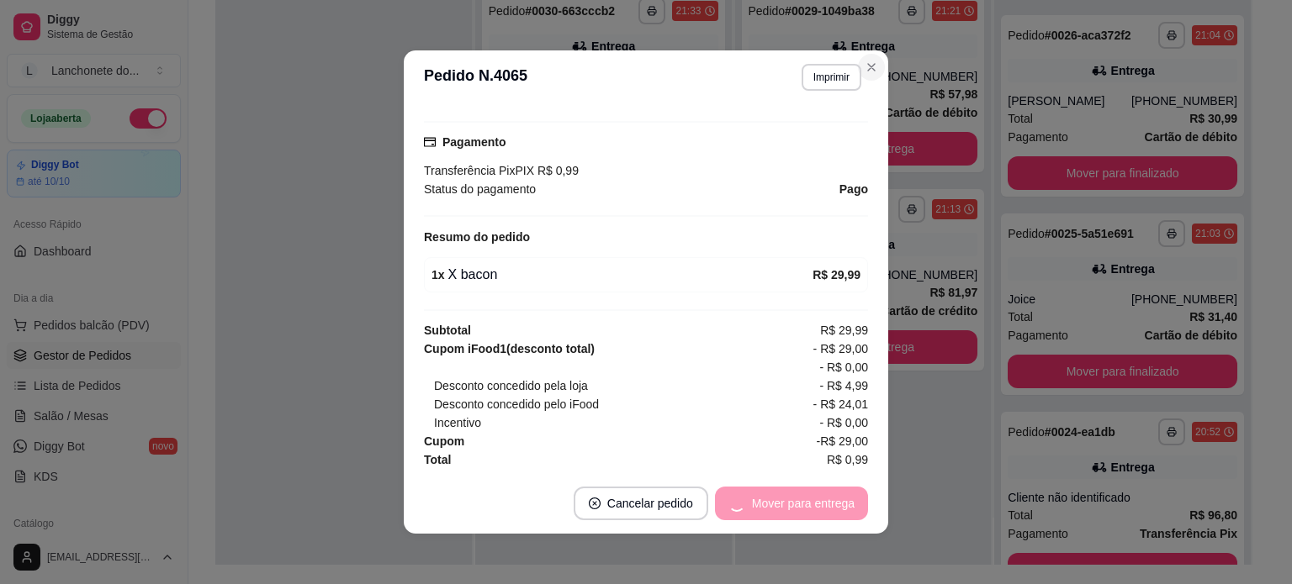
scroll to position [674, 0]
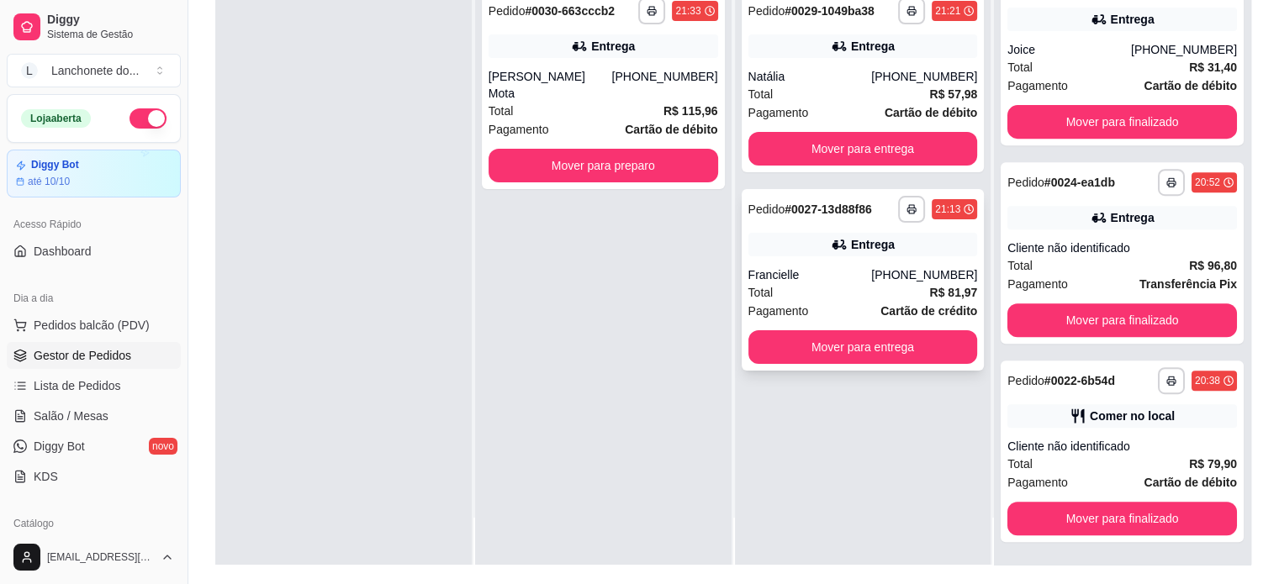
click at [858, 293] on div "Total R$ 81,97" at bounding box center [863, 292] width 230 height 18
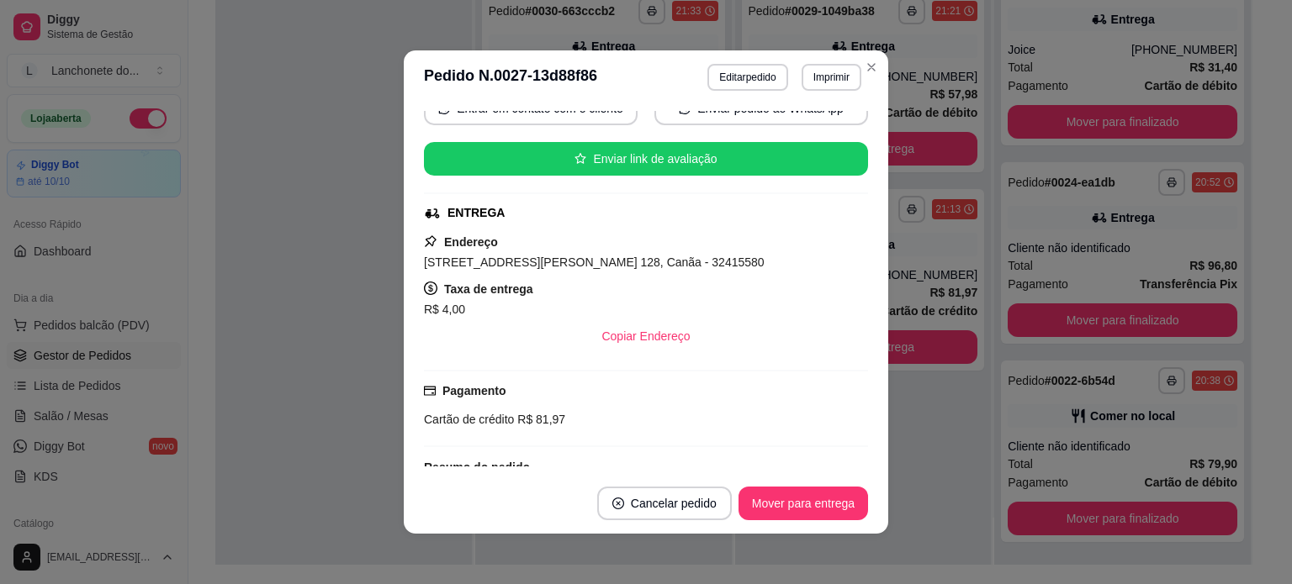
scroll to position [192, 0]
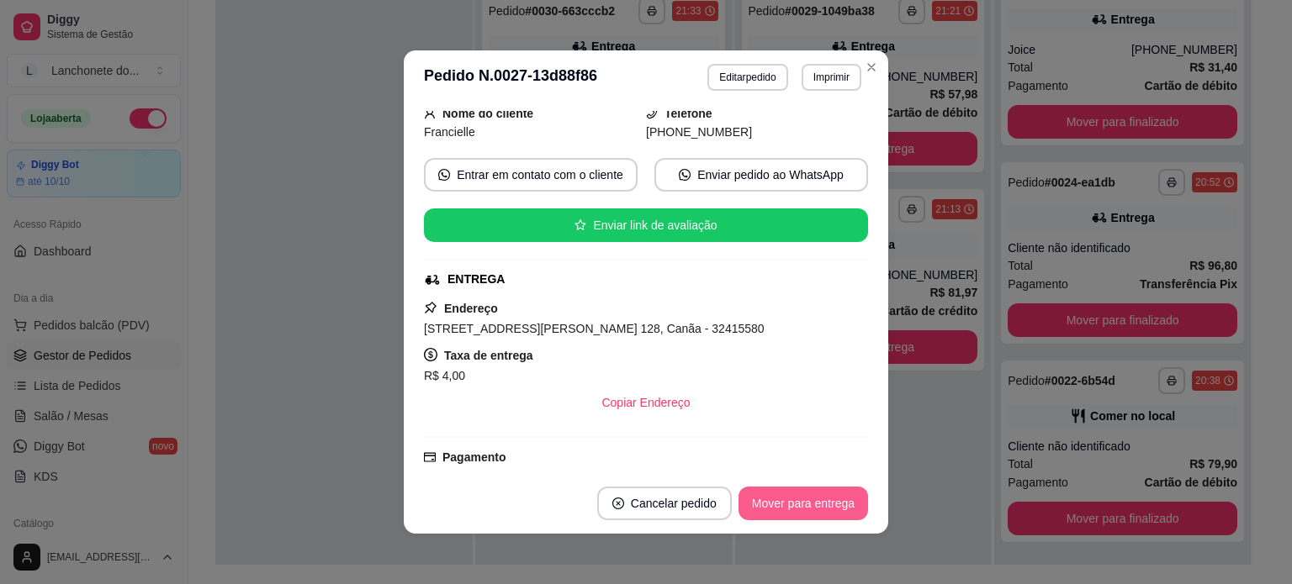
click at [812, 499] on button "Mover para entrega" at bounding box center [802, 504] width 129 height 34
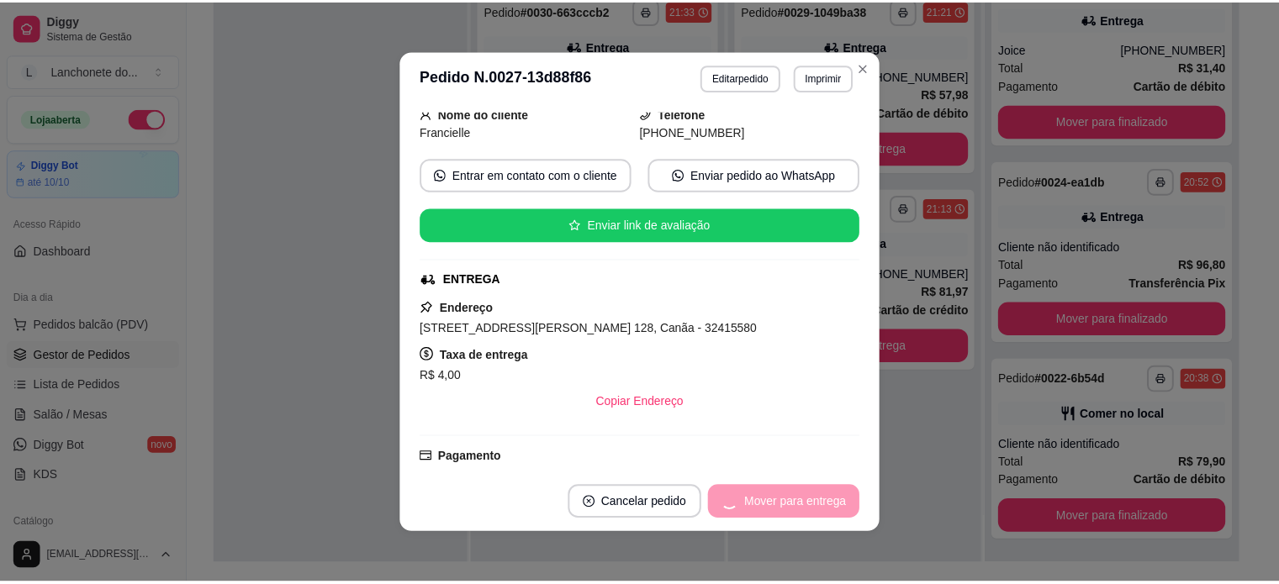
scroll to position [872, 0]
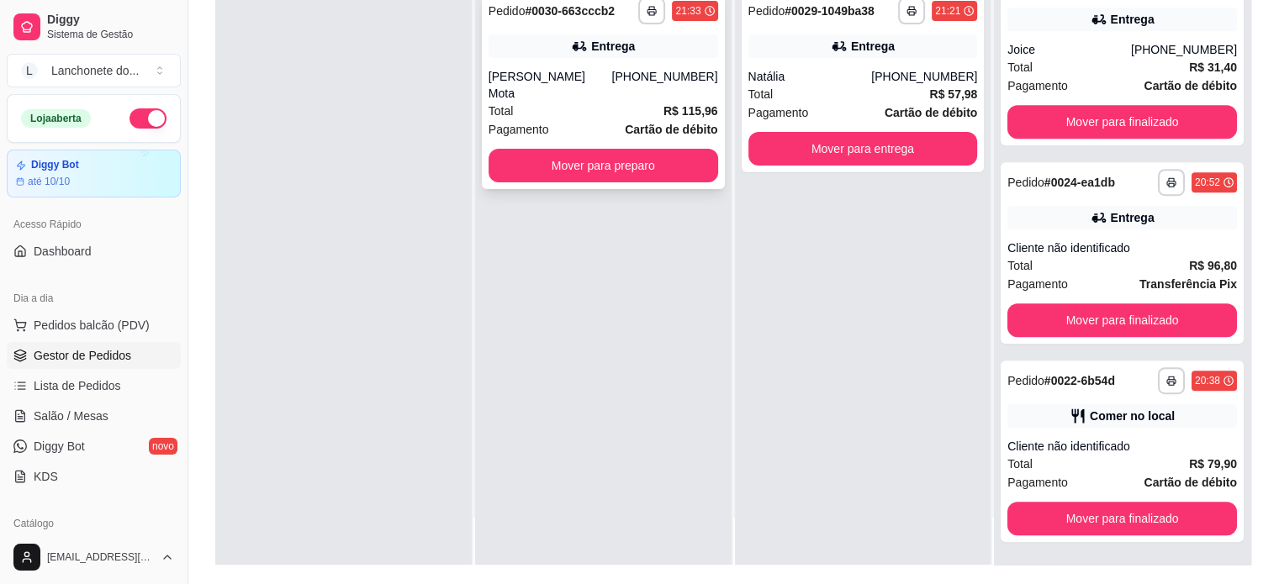
click at [589, 78] on div "[PERSON_NAME] Mota" at bounding box center [551, 85] width 124 height 34
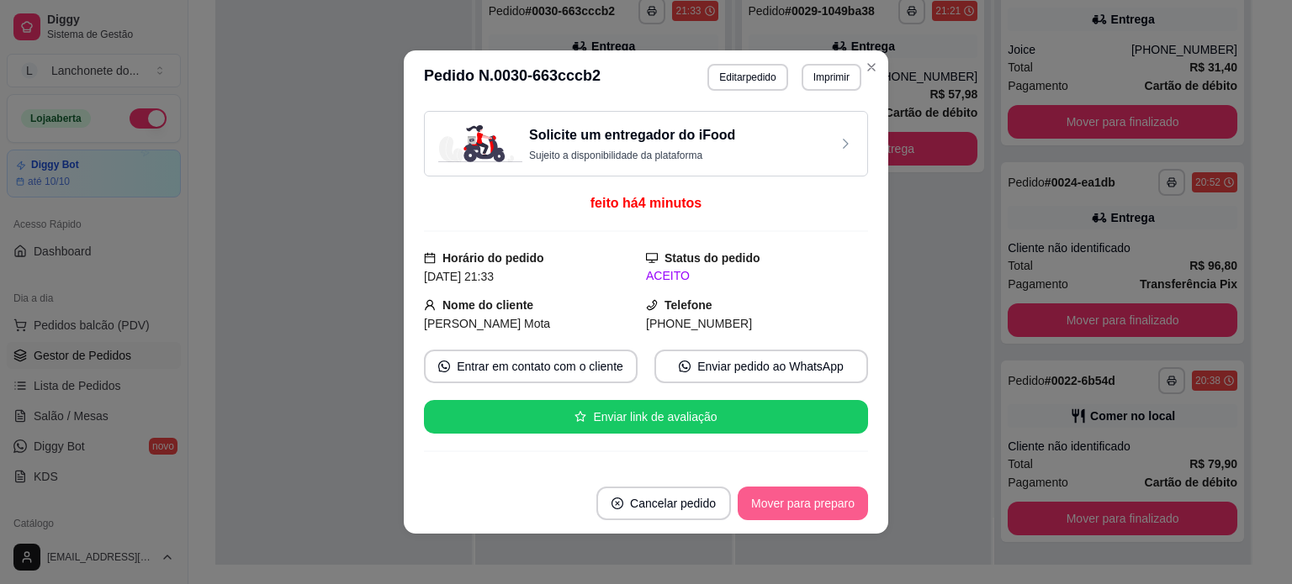
click at [799, 510] on button "Mover para preparo" at bounding box center [802, 504] width 130 height 34
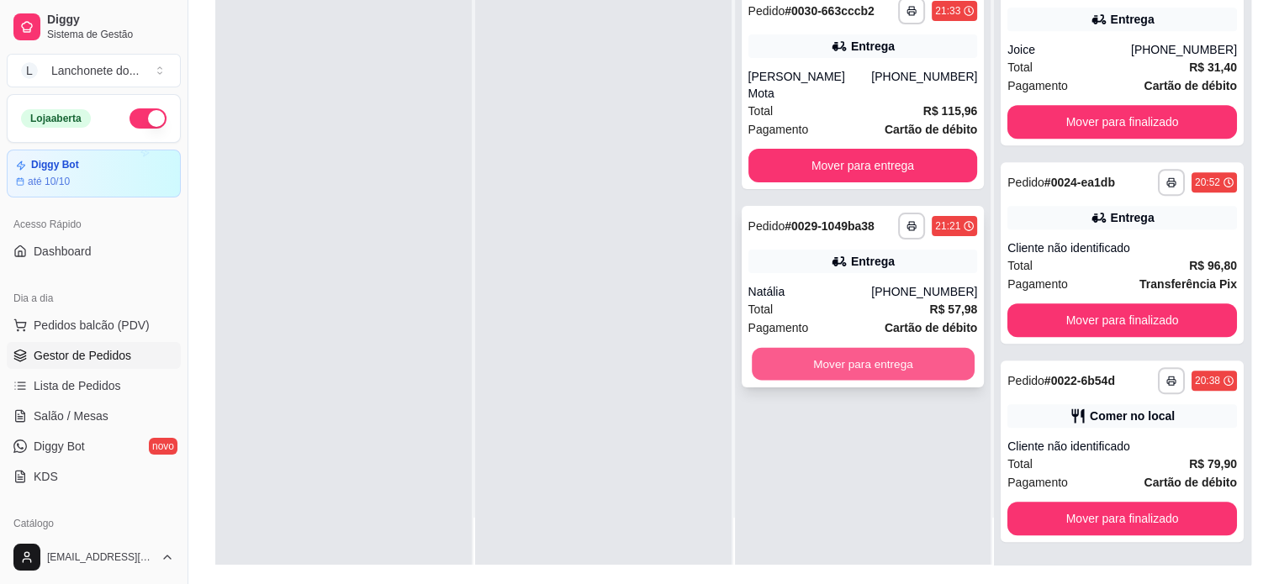
click at [913, 357] on button "Mover para entrega" at bounding box center [863, 364] width 223 height 33
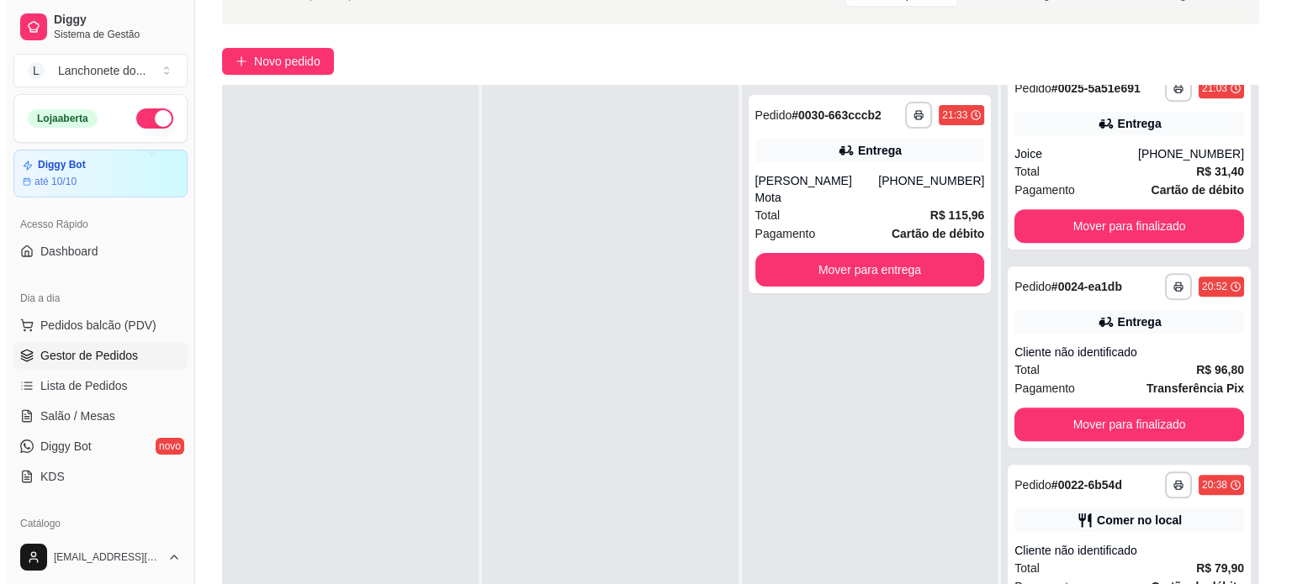
scroll to position [0, 0]
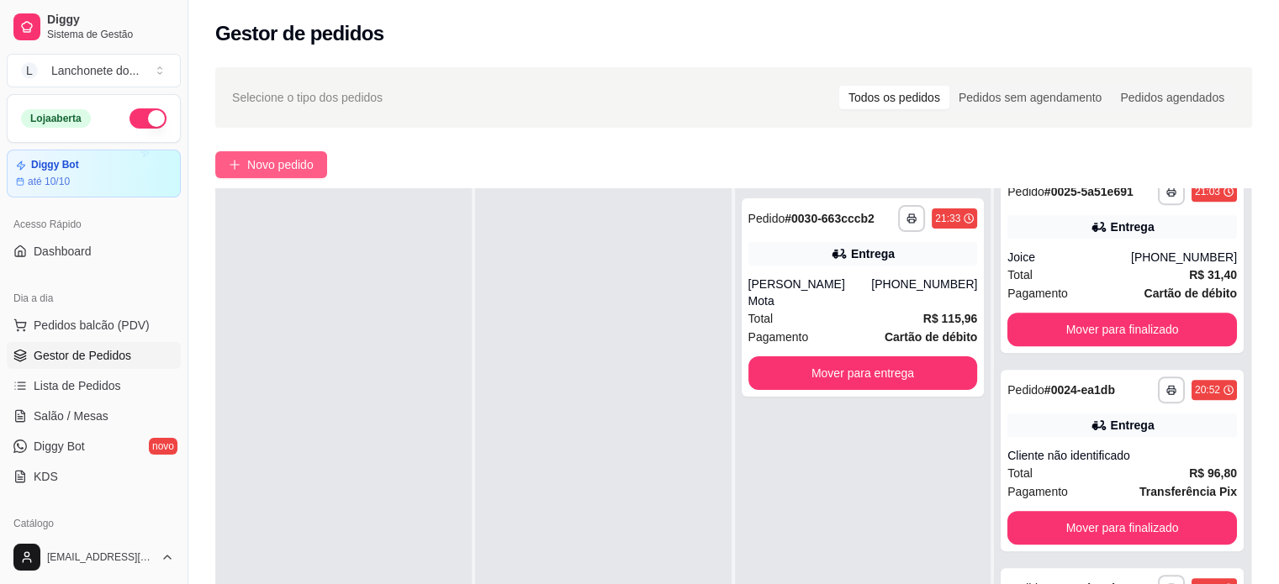
click at [293, 165] on span "Novo pedido" at bounding box center [280, 165] width 66 height 18
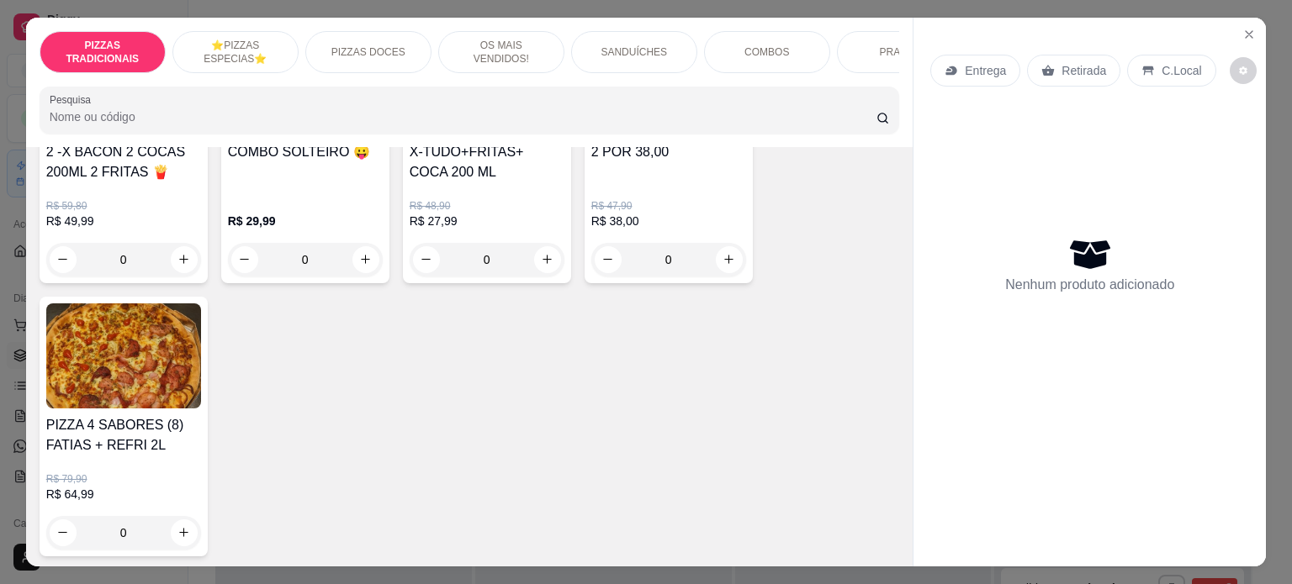
scroll to position [991, 0]
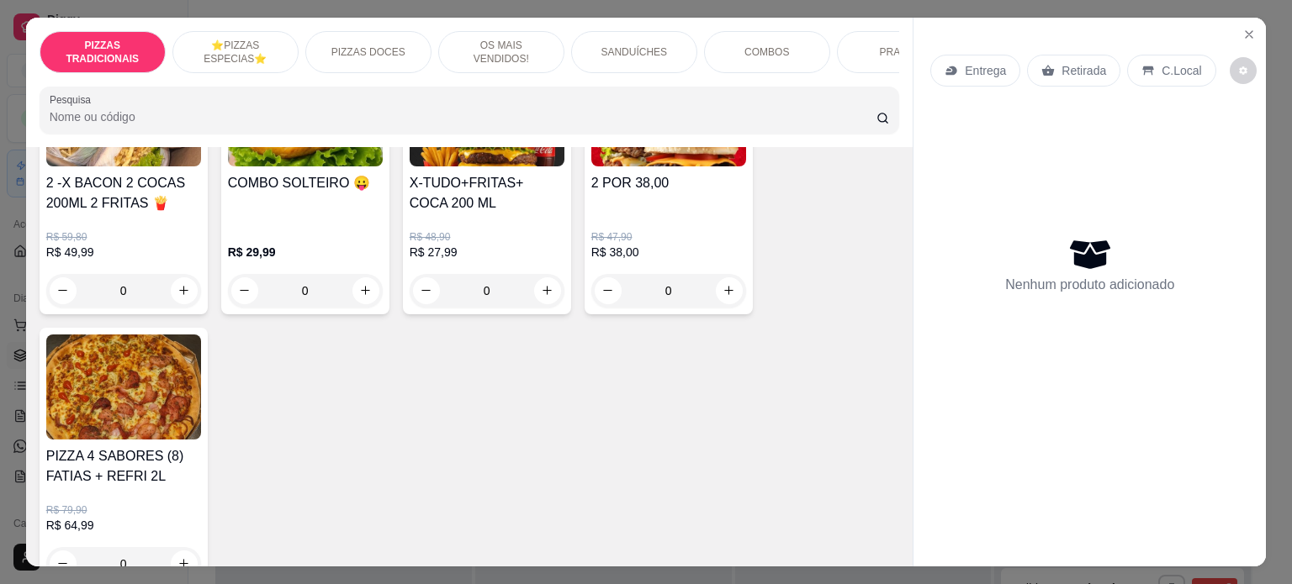
click at [610, 249] on p "R$ 38,00" at bounding box center [668, 252] width 155 height 17
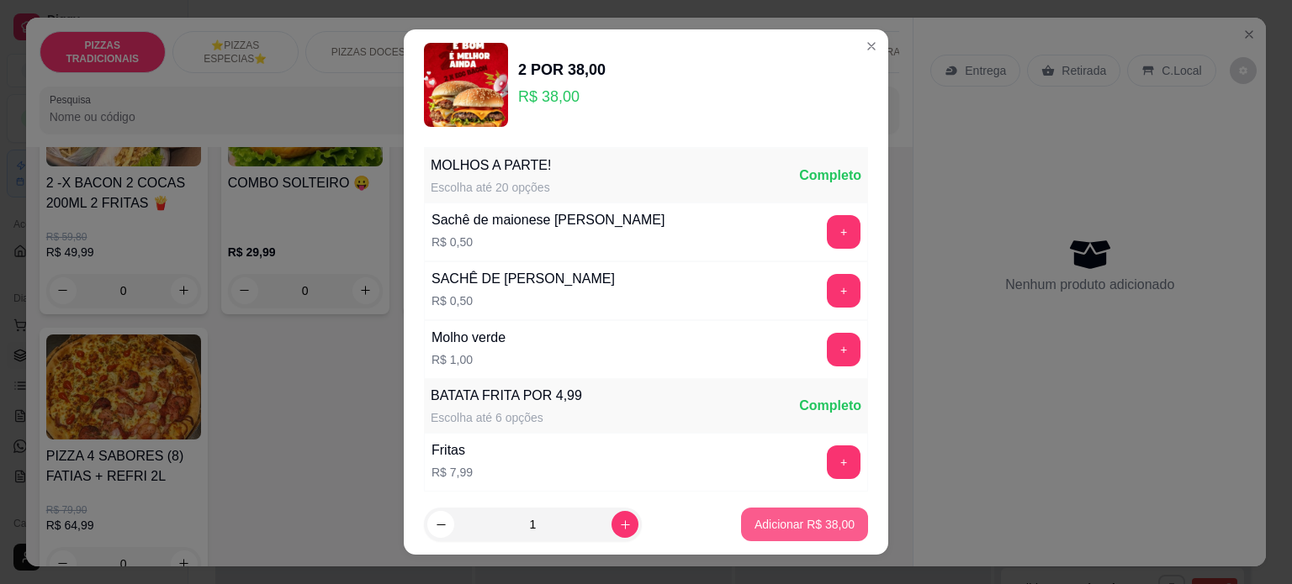
click at [768, 522] on p "Adicionar R$ 38,00" at bounding box center [804, 524] width 100 height 17
type input "1"
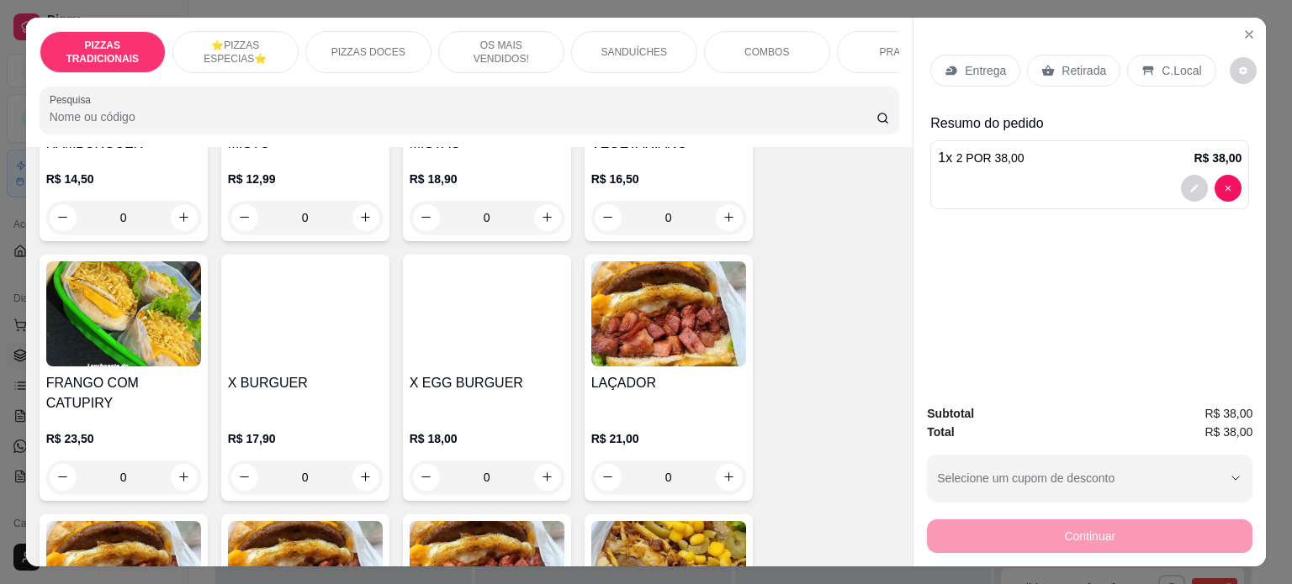
scroll to position [1539, 0]
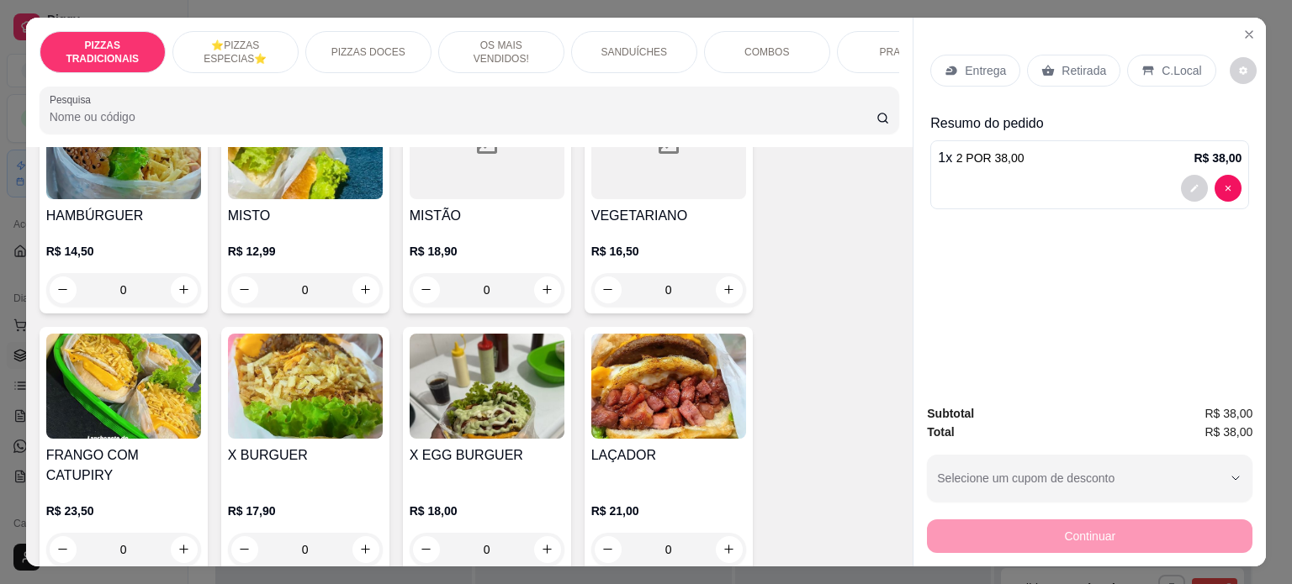
click at [125, 251] on p "R$ 14,50" at bounding box center [123, 251] width 155 height 17
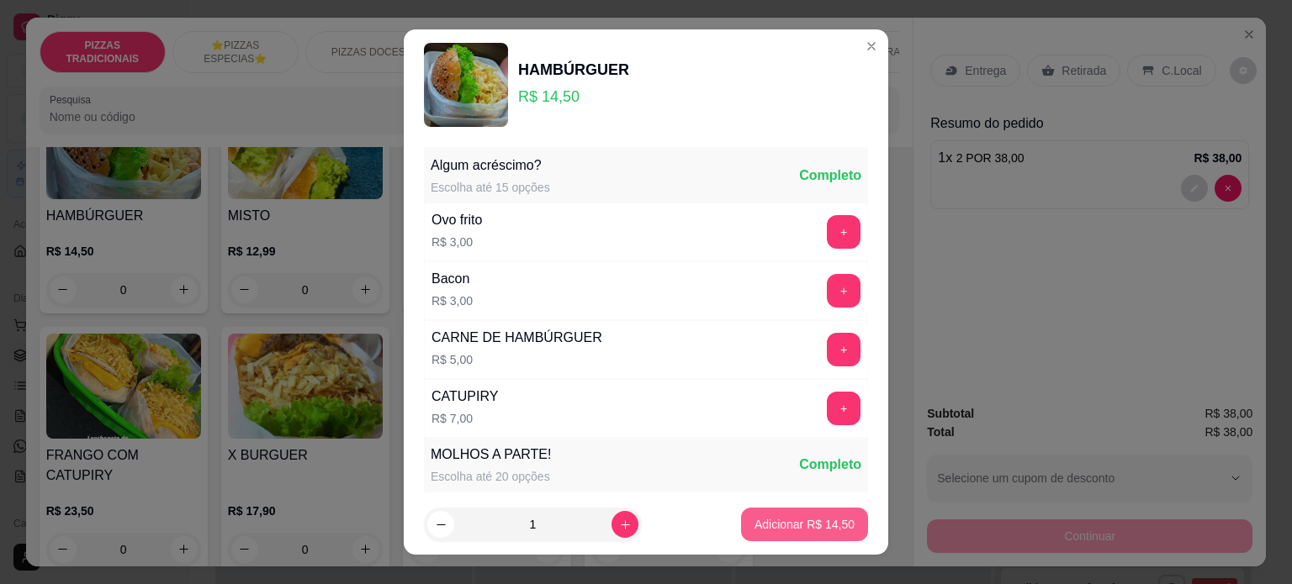
click at [770, 521] on p "Adicionar R$ 14,50" at bounding box center [804, 524] width 100 height 17
type input "1"
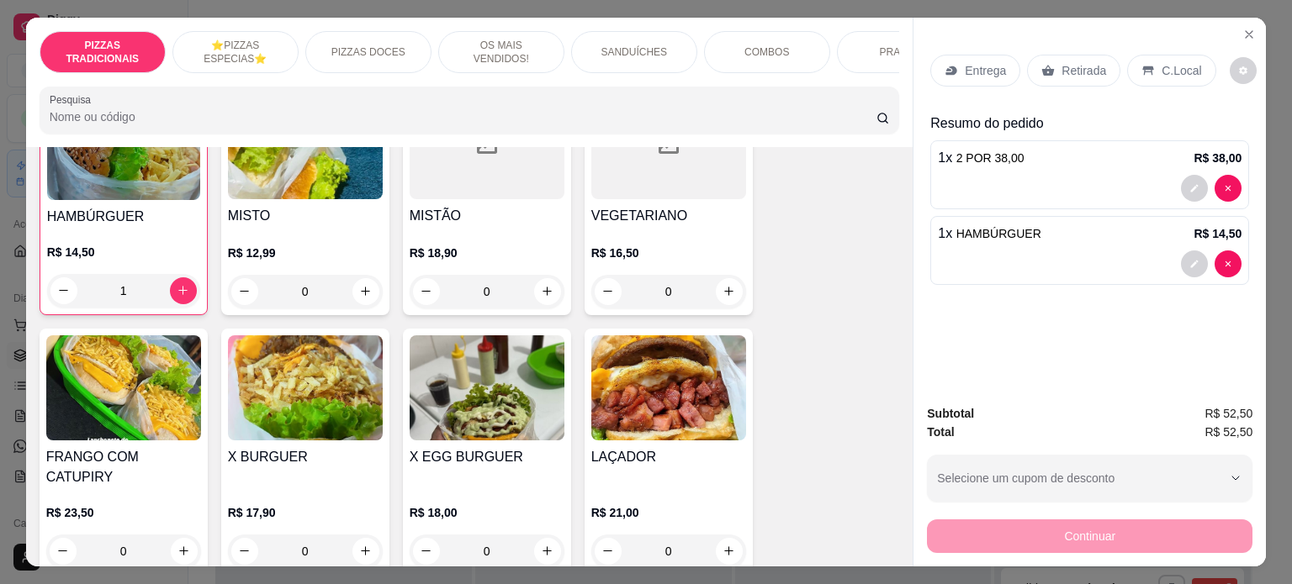
scroll to position [1540, 0]
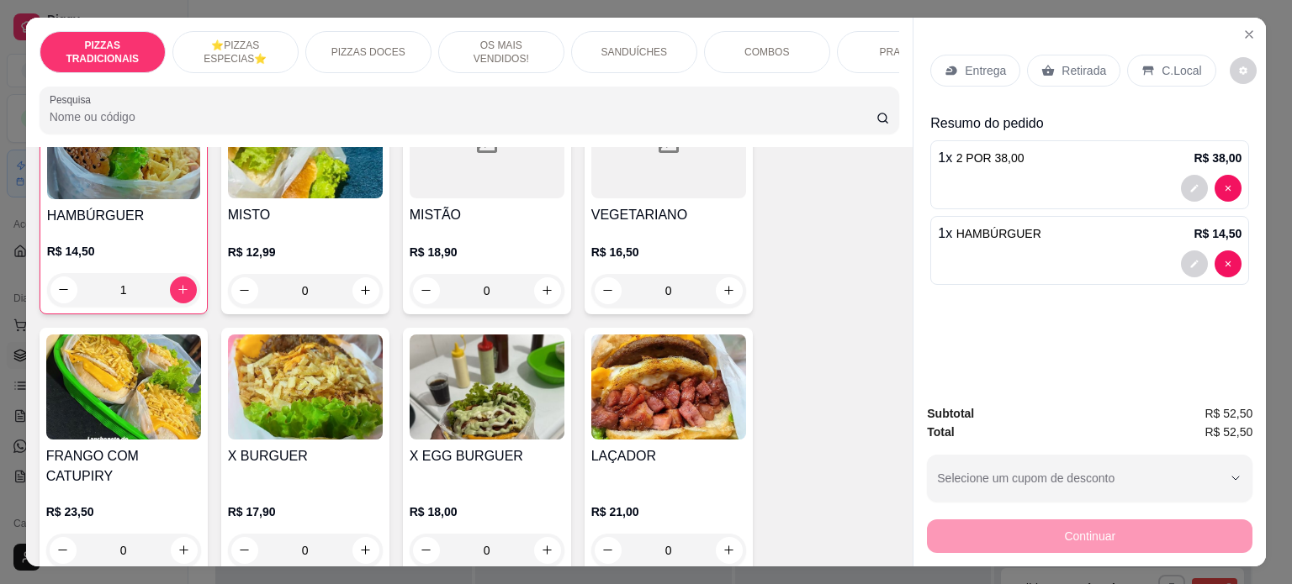
click at [1144, 66] on div "C.Local" at bounding box center [1171, 71] width 88 height 32
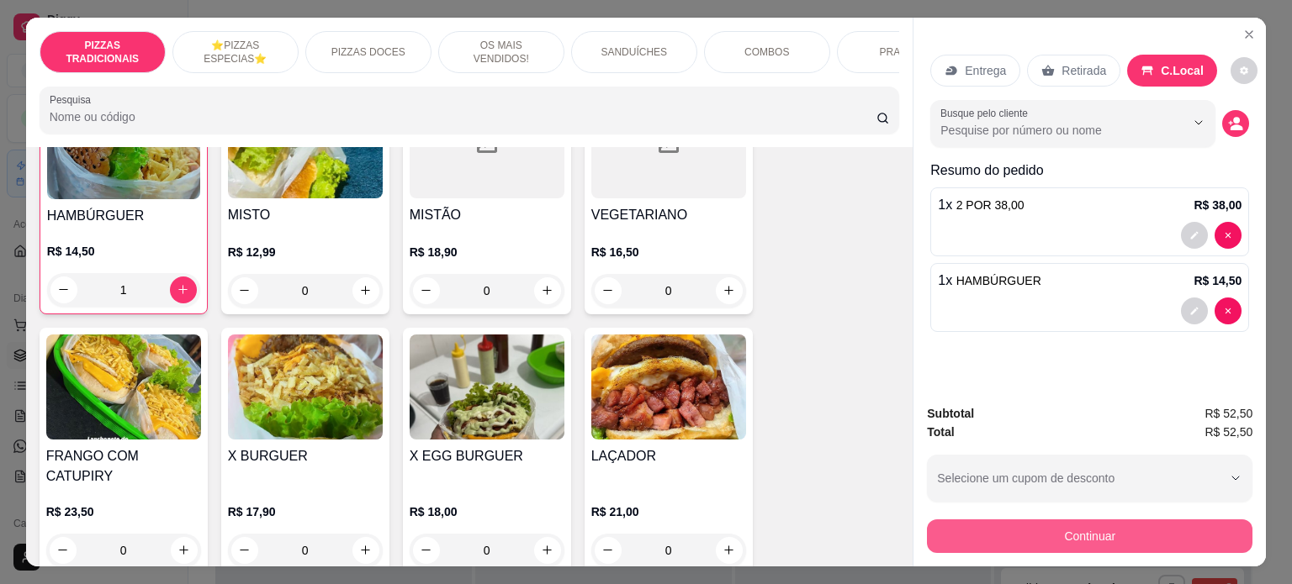
click at [992, 520] on button "Continuar" at bounding box center [1089, 537] width 325 height 34
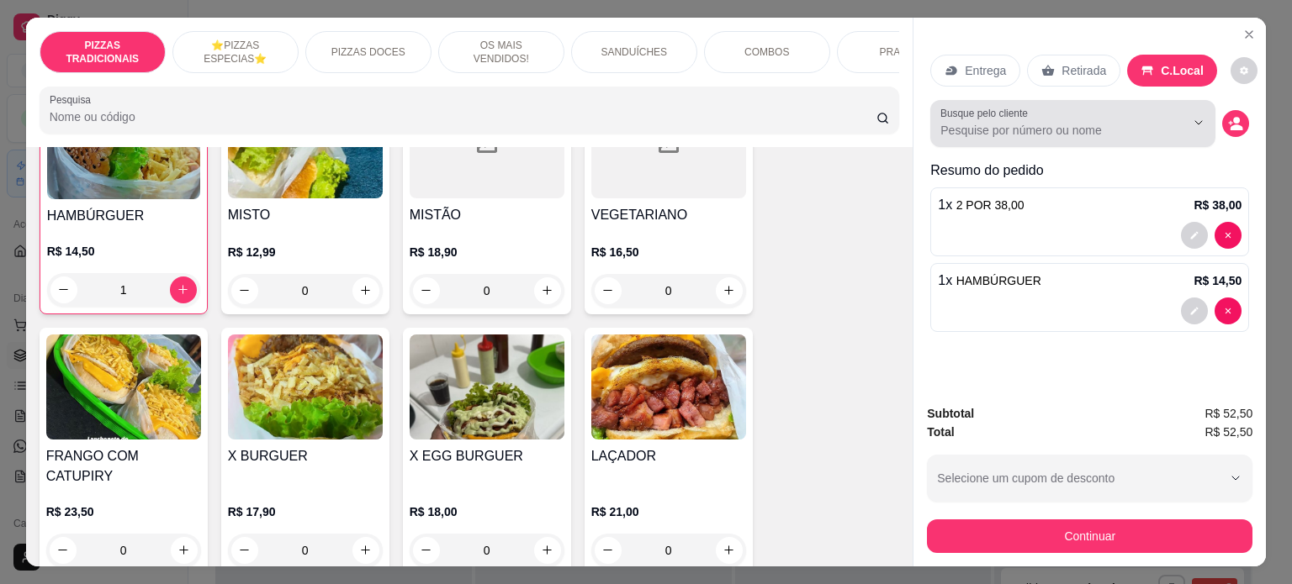
click at [1096, 134] on div "Busque pelo cliente" at bounding box center [1072, 123] width 285 height 47
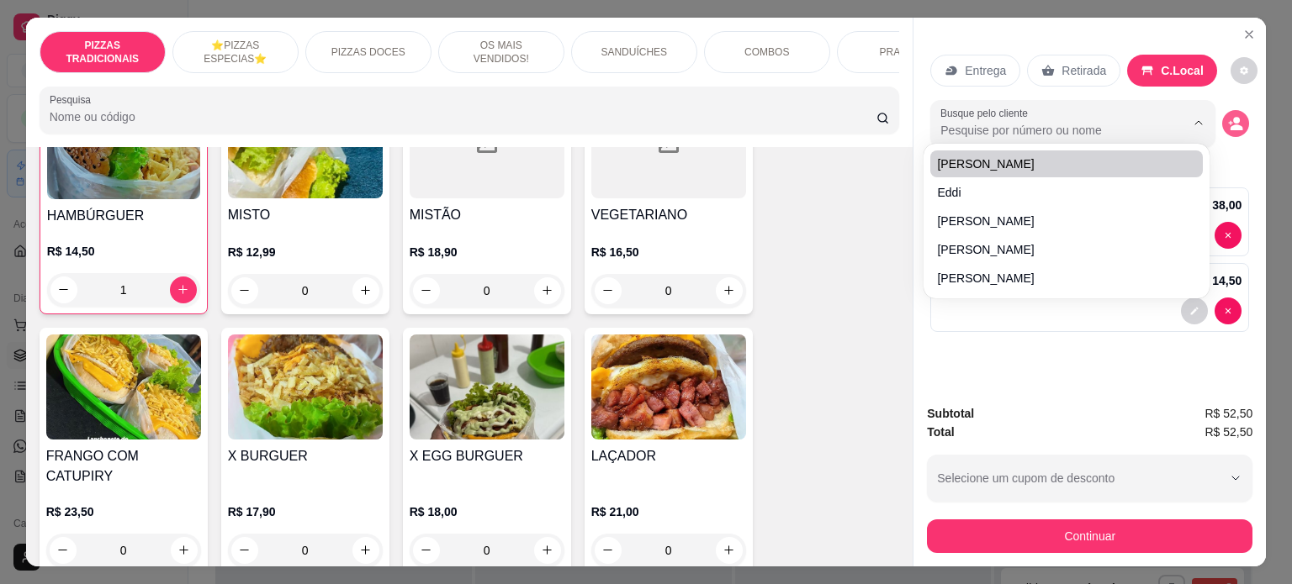
click at [1230, 124] on icon "decrease-product-quantity" at bounding box center [1236, 127] width 13 height 6
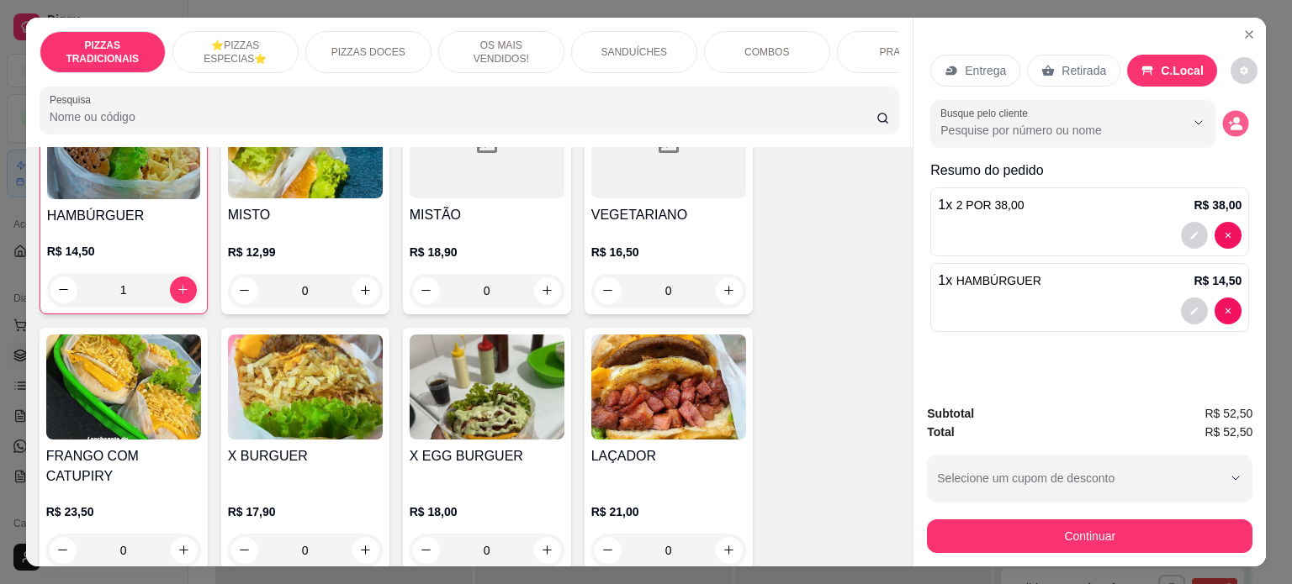
click at [1234, 124] on icon "decrease-product-quantity" at bounding box center [1235, 123] width 14 height 14
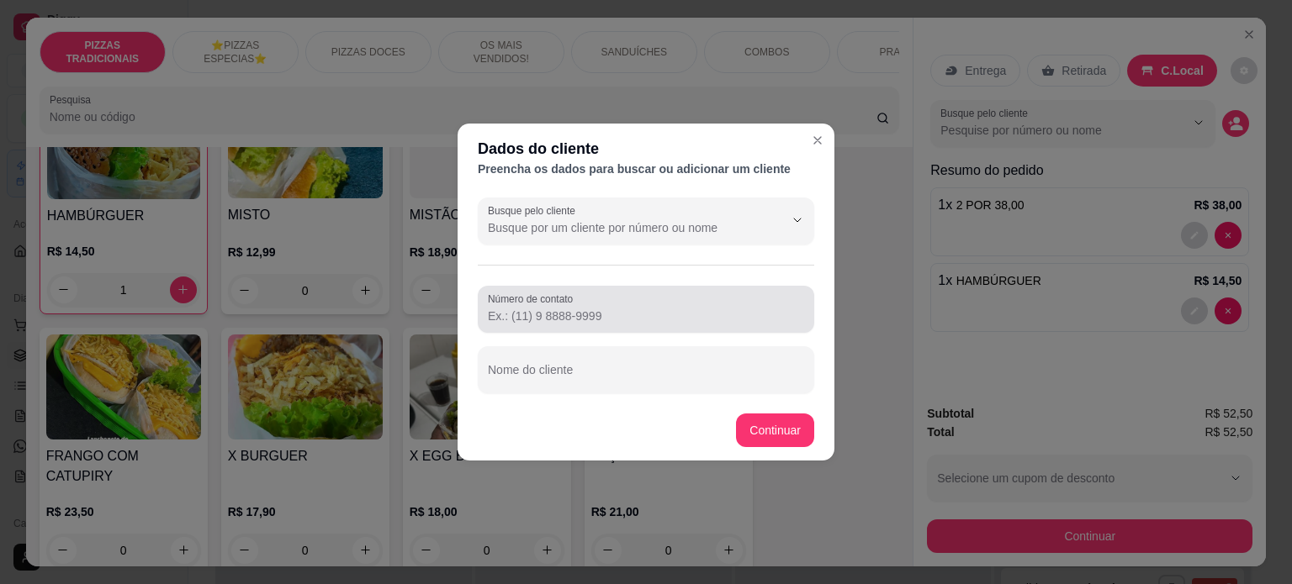
click at [538, 330] on div "Número de contato" at bounding box center [646, 309] width 336 height 47
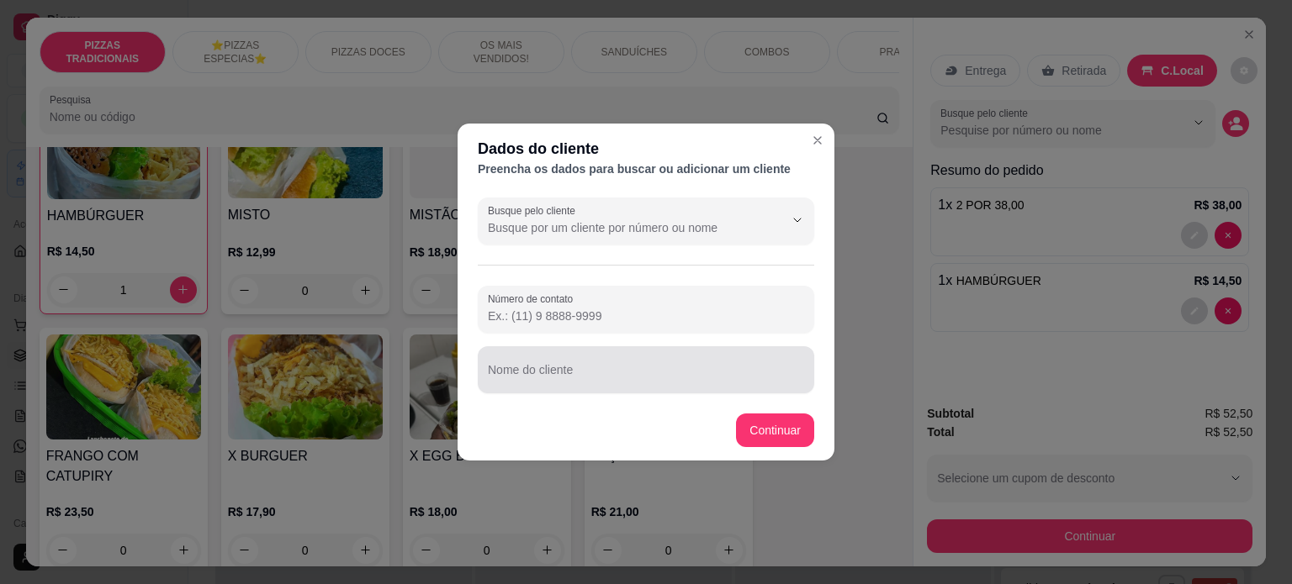
click at [536, 379] on input "Nome do cliente" at bounding box center [646, 376] width 316 height 17
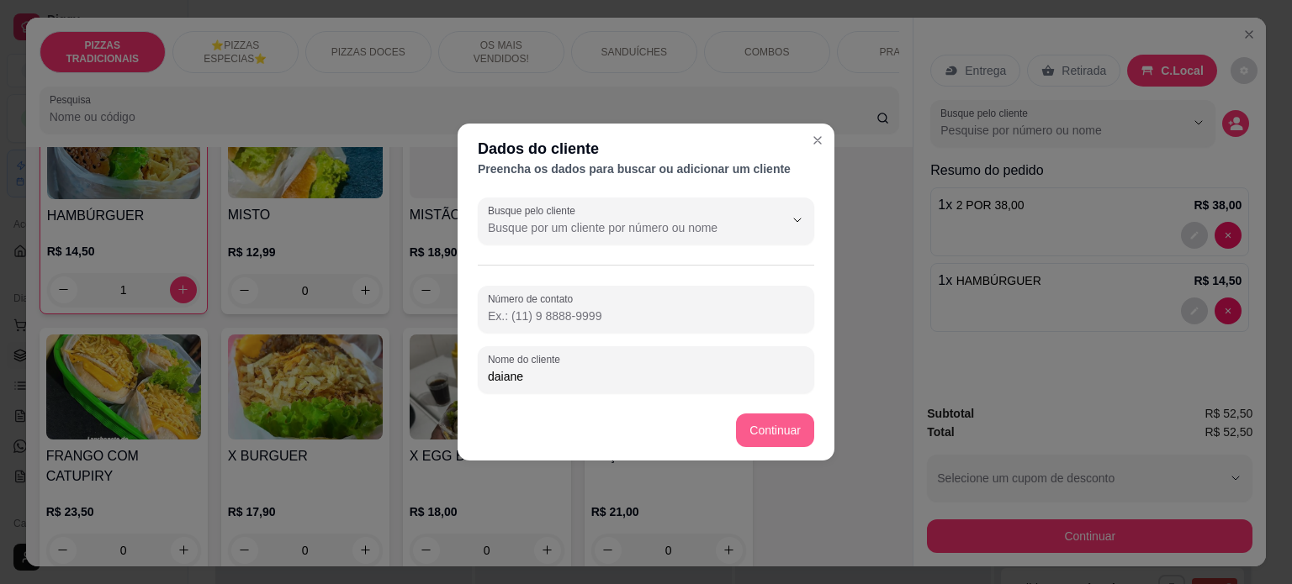
type input "daiane"
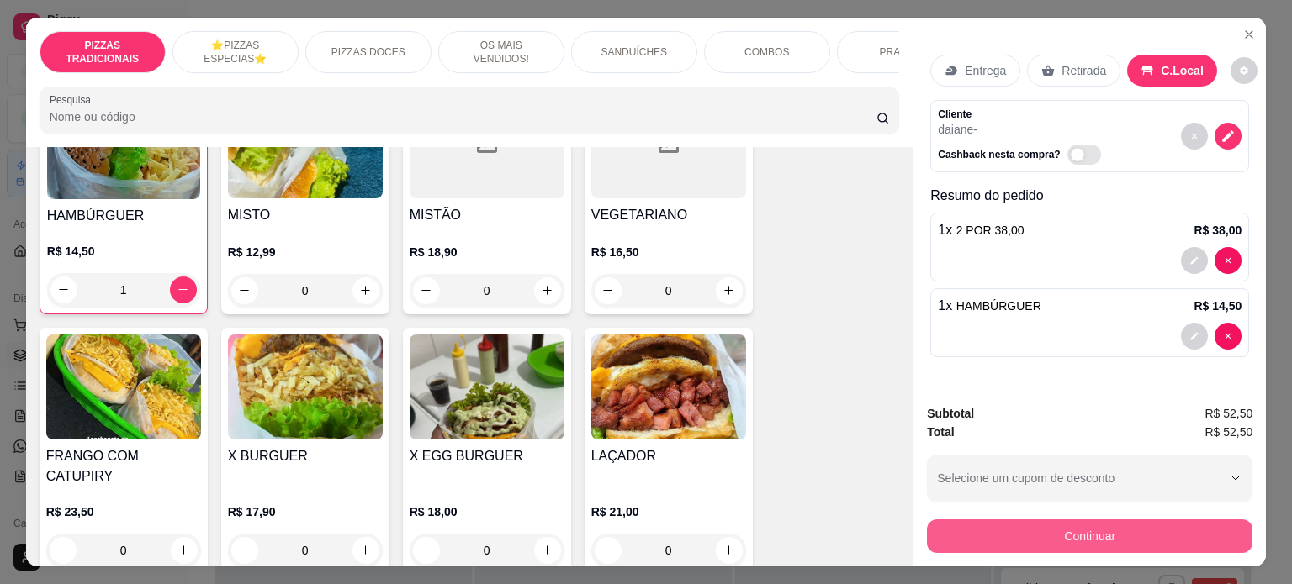
click at [1059, 531] on button "Continuar" at bounding box center [1089, 537] width 325 height 34
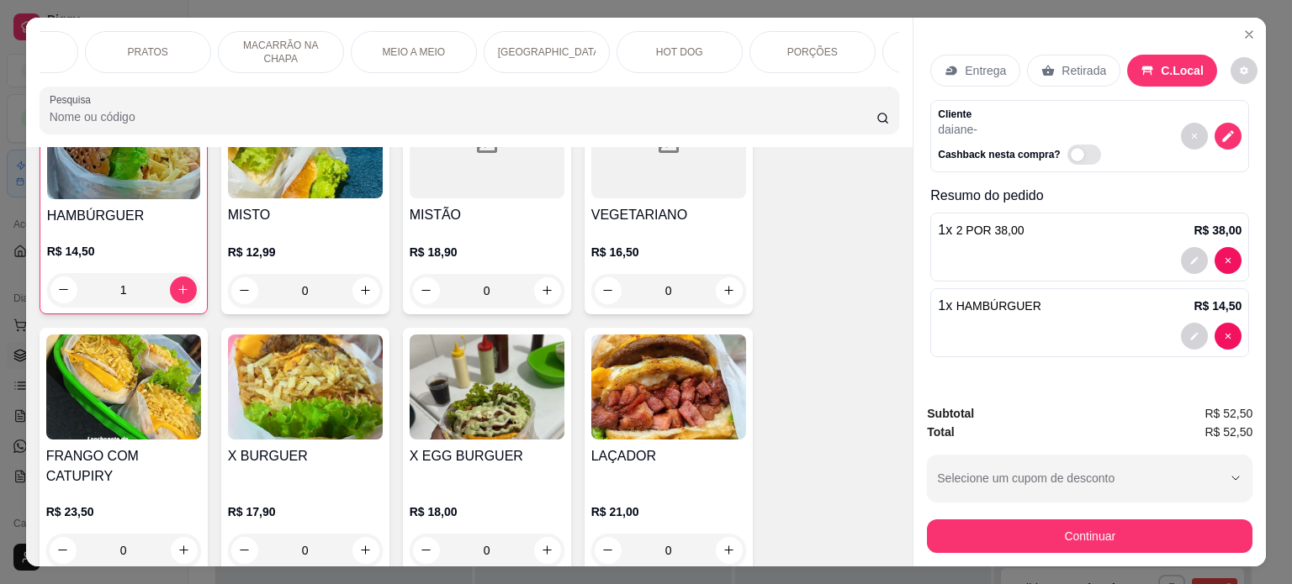
scroll to position [0, 1259]
click at [660, 50] on div "BEBIDAS" at bounding box center [704, 52] width 126 height 42
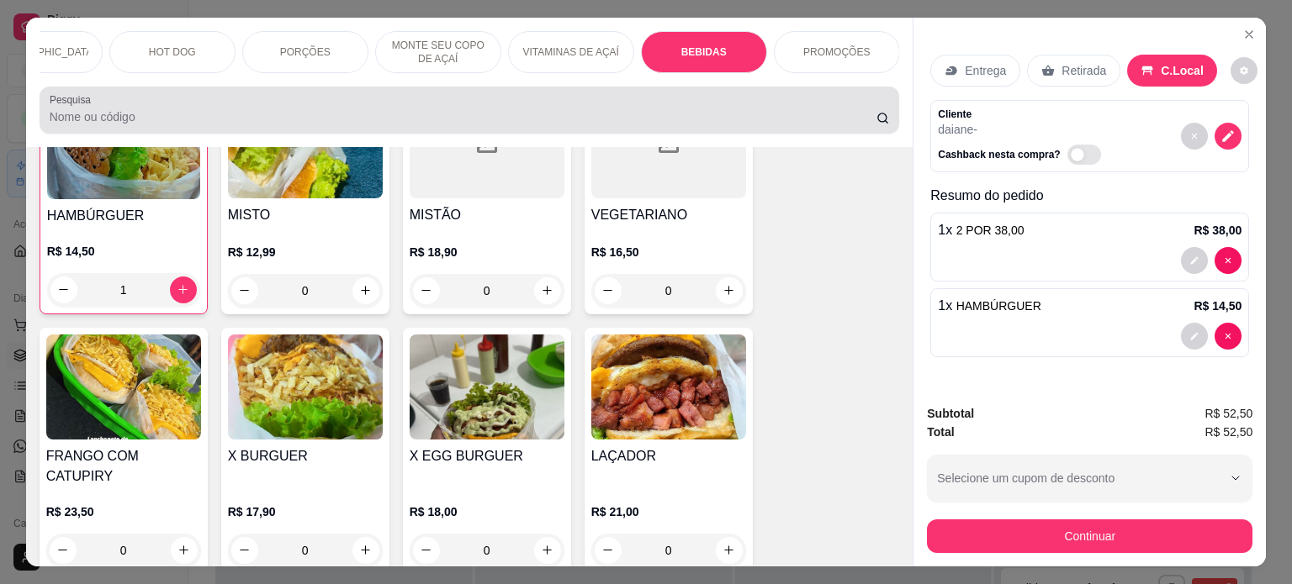
scroll to position [42, 0]
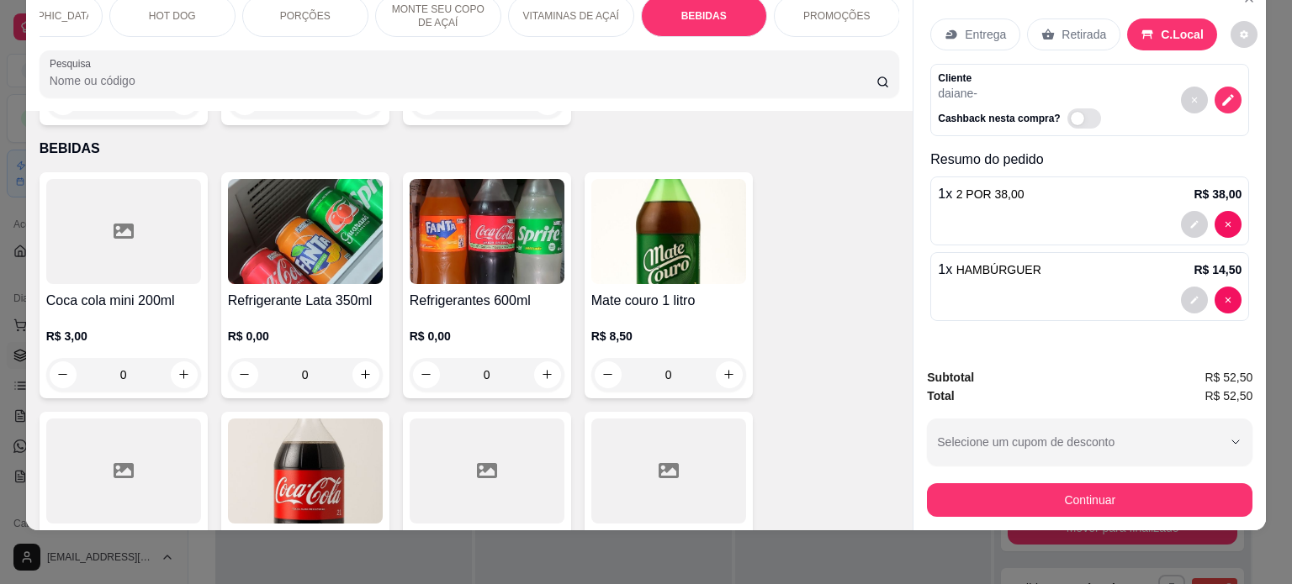
click at [271, 453] on img at bounding box center [305, 471] width 155 height 105
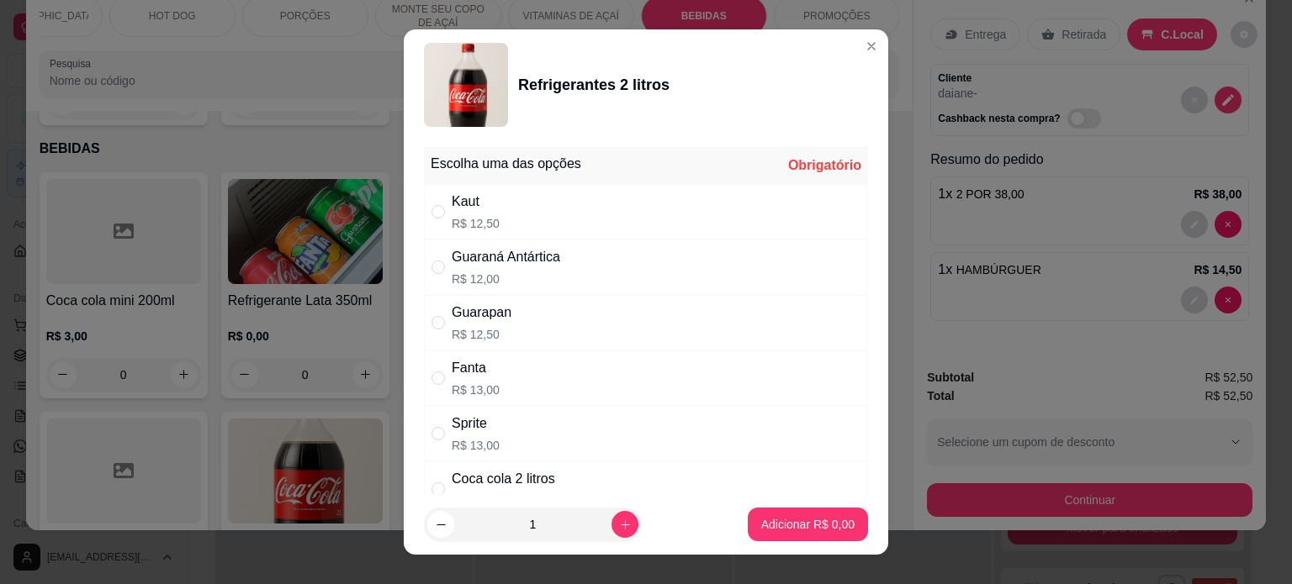
click at [520, 473] on div "Coca cola 2 litros" at bounding box center [503, 479] width 103 height 20
radio input "true"
click at [767, 526] on p "Adicionar R$ 15,00" at bounding box center [804, 524] width 100 height 17
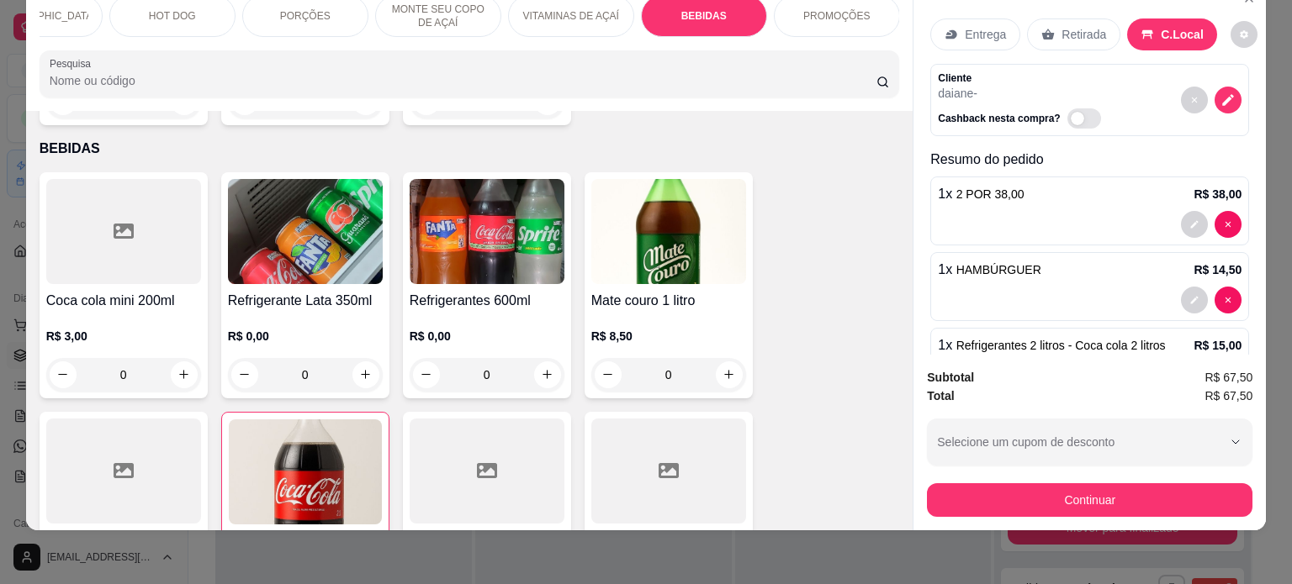
type input "1"
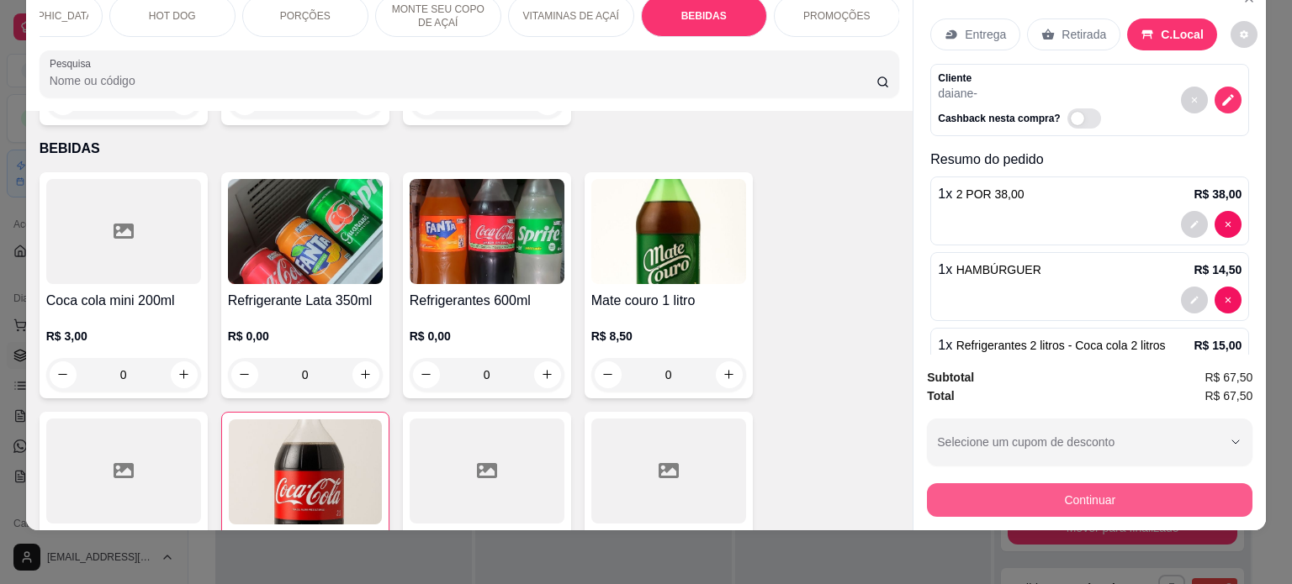
click at [1088, 488] on button "Continuar" at bounding box center [1089, 500] width 325 height 34
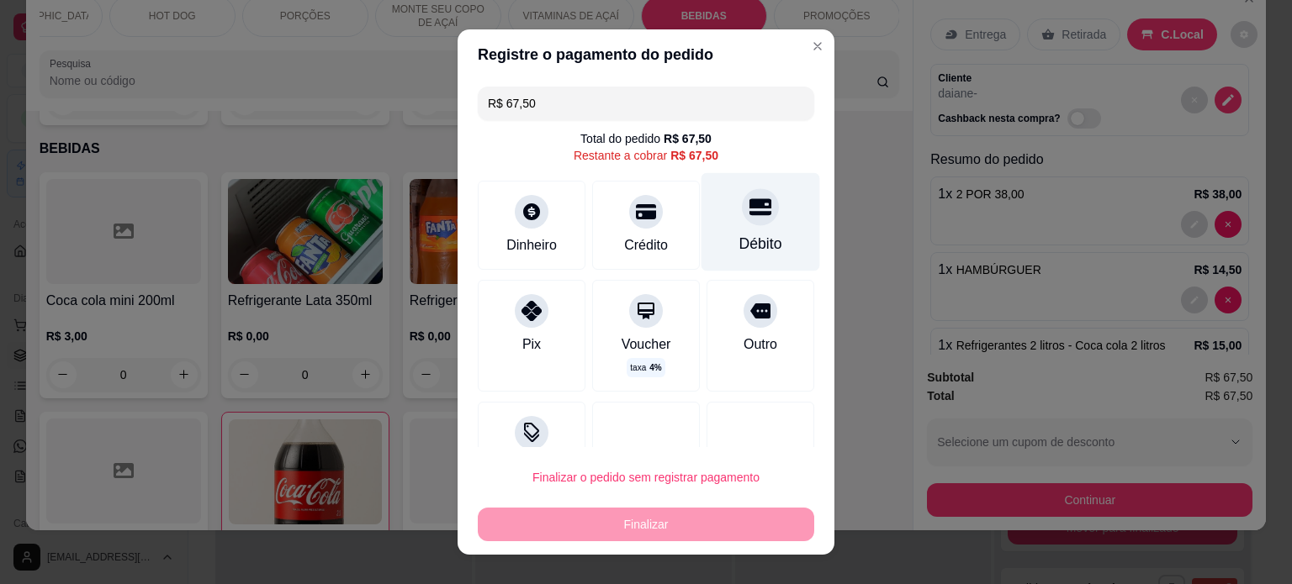
click at [749, 207] on icon at bounding box center [760, 206] width 22 height 17
type input "R$ 0,00"
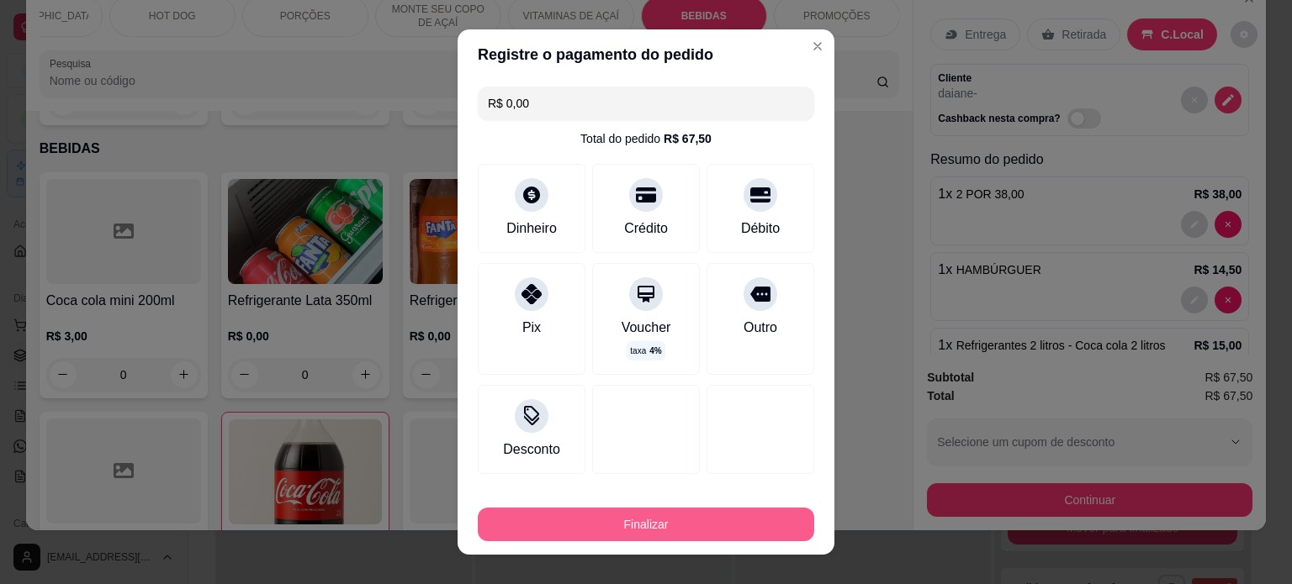
click at [686, 519] on button "Finalizar" at bounding box center [646, 525] width 336 height 34
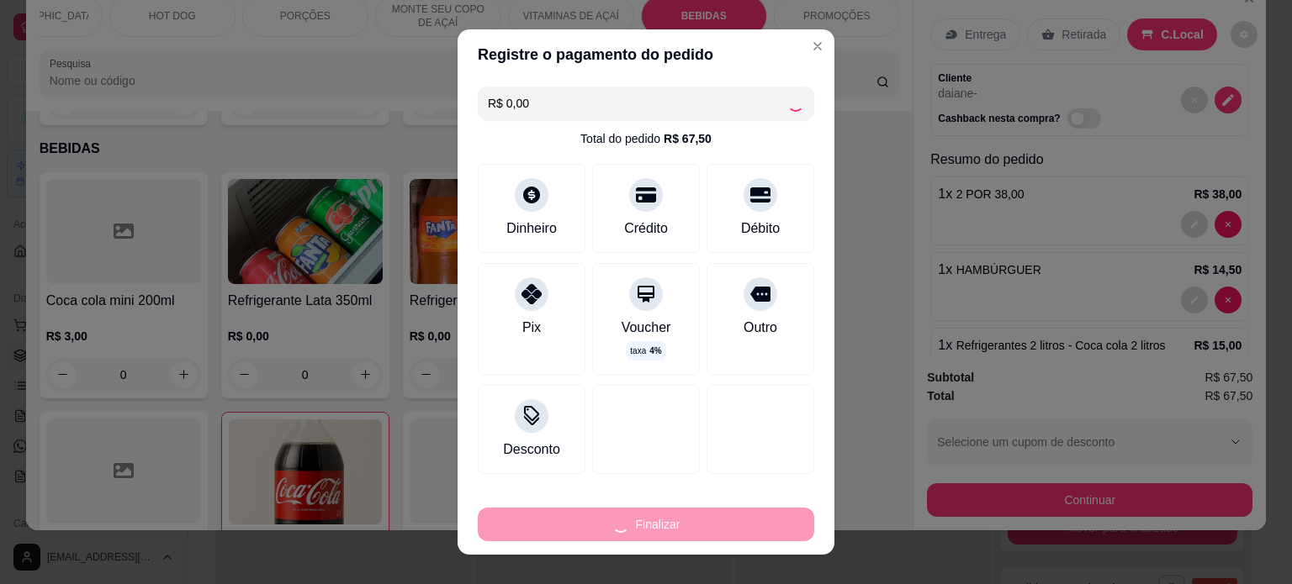
type input "0"
type input "-R$ 67,50"
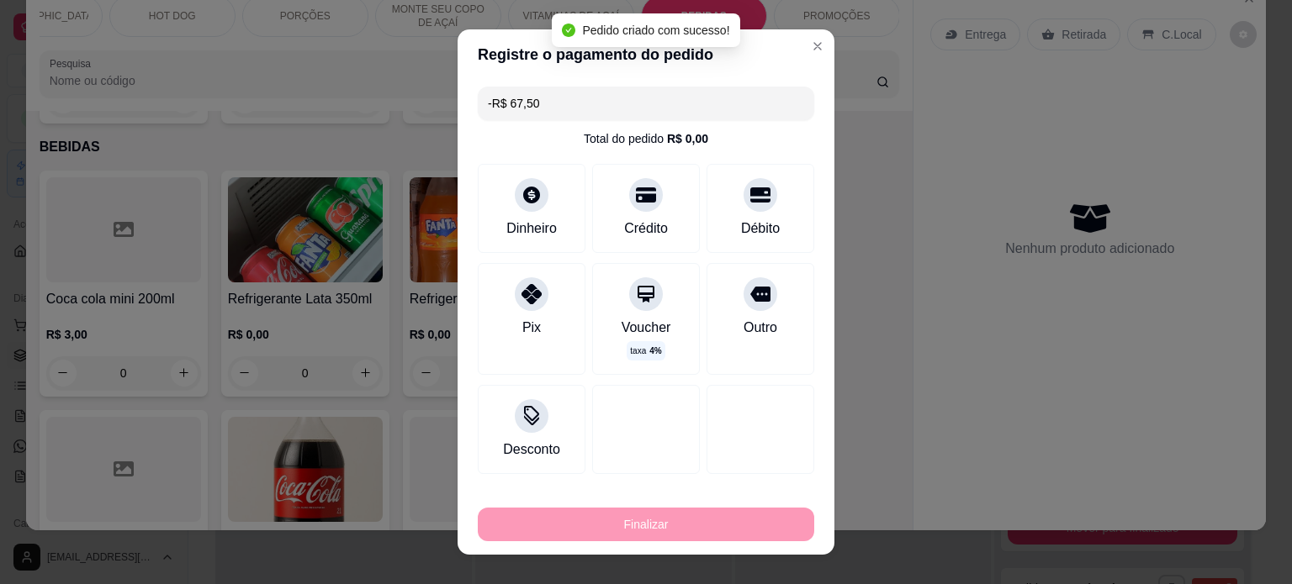
scroll to position [4984, 0]
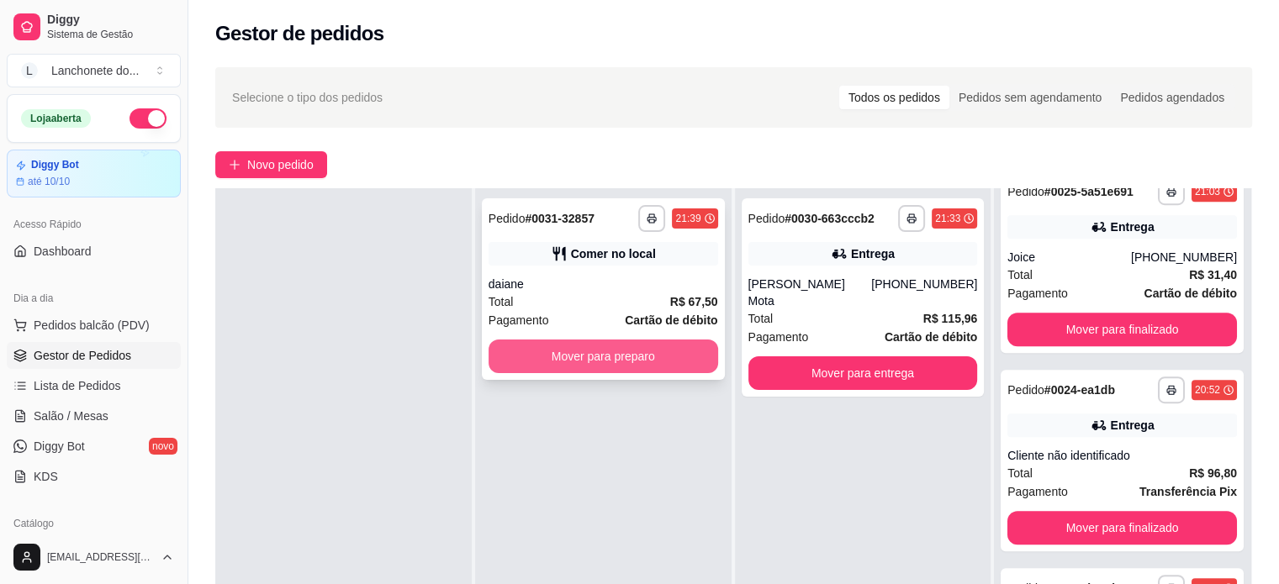
click at [609, 366] on button "Mover para preparo" at bounding box center [604, 357] width 230 height 34
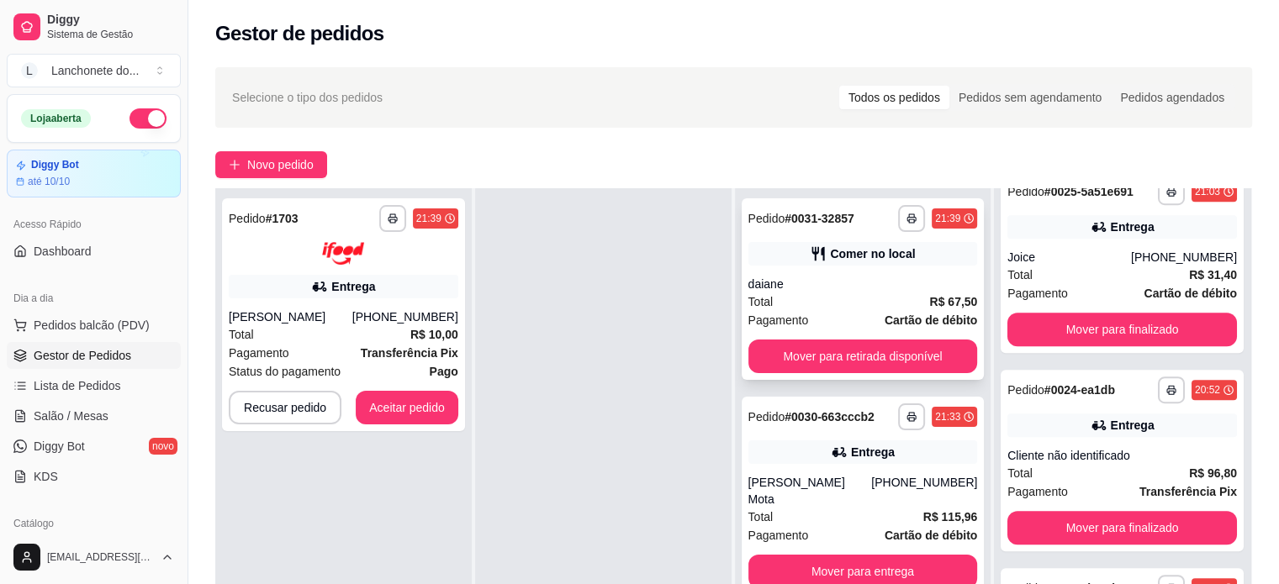
click at [886, 289] on div "daiane" at bounding box center [863, 284] width 230 height 17
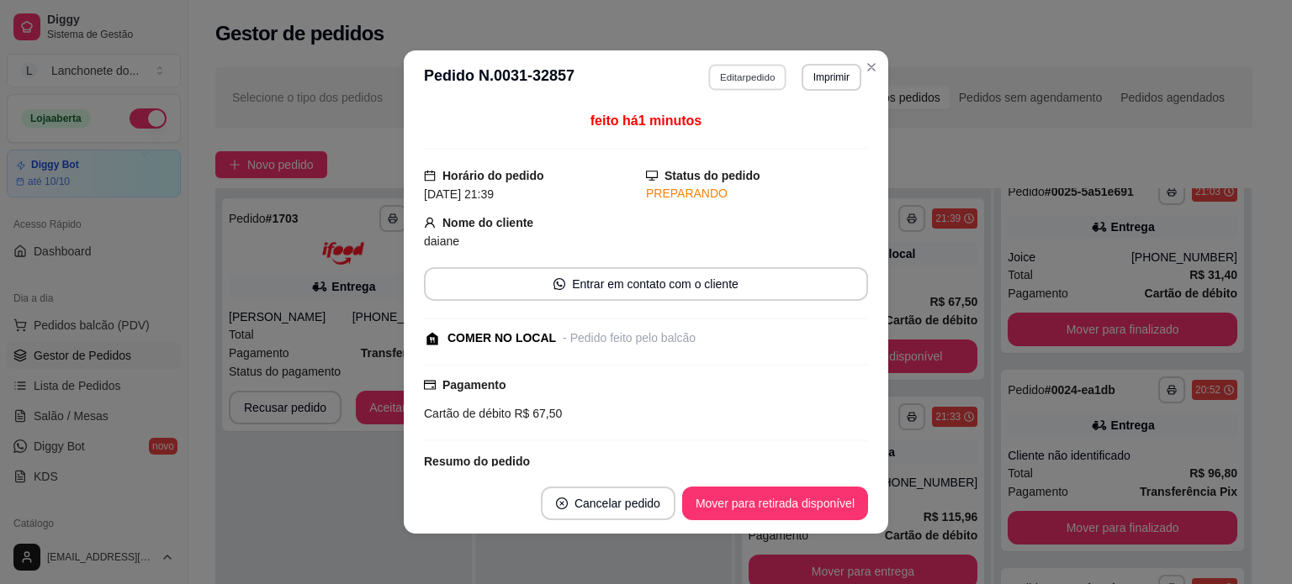
click at [753, 76] on button "Editar pedido" at bounding box center [748, 77] width 78 height 26
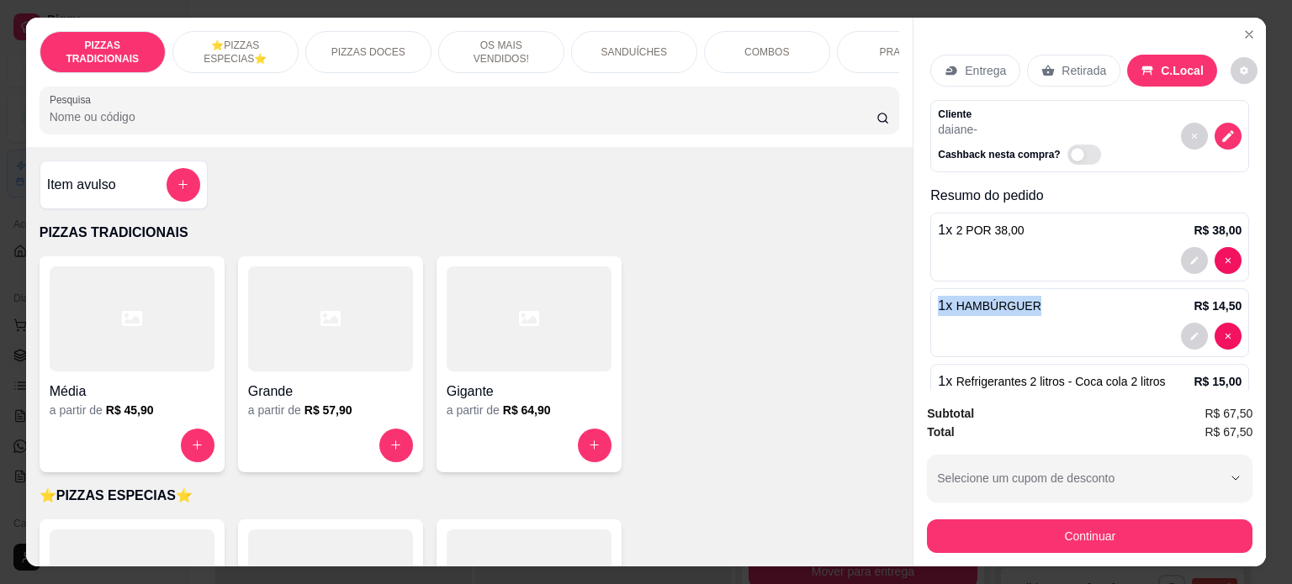
drag, startPoint x: 925, startPoint y: 293, endPoint x: 1028, endPoint y: 304, distance: 103.2
click at [1028, 304] on div "Entrega Retirada C.Local Cliente daiane - Cashback nesta compra? Resumo do pedi…" at bounding box center [1089, 204] width 352 height 373
copy p "1 x HAMBÚRGUER"
click at [94, 186] on h4 "Item avulso" at bounding box center [81, 185] width 69 height 20
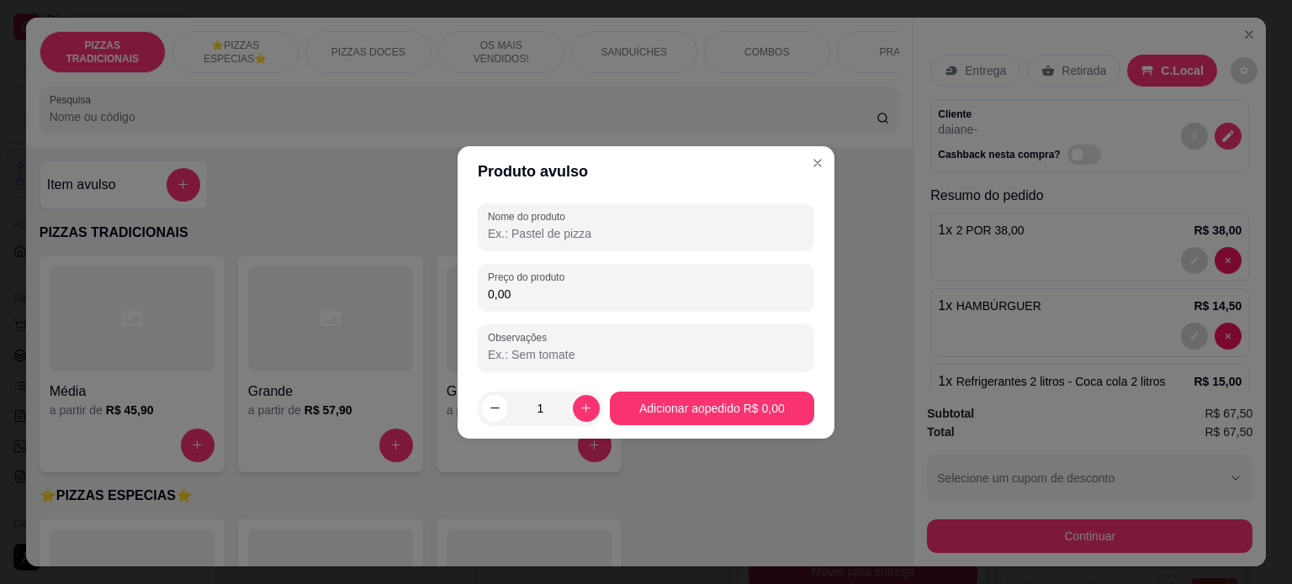
click at [549, 235] on input "Nome do produto" at bounding box center [646, 233] width 316 height 17
paste input "1x HAMBÚRGUER"
drag, startPoint x: 503, startPoint y: 234, endPoint x: 473, endPoint y: 234, distance: 30.3
click at [473, 234] on div "Nome do produto 1x HAMBÚRGUER Preço do produto 0,00 Observações" at bounding box center [645, 288] width 377 height 182
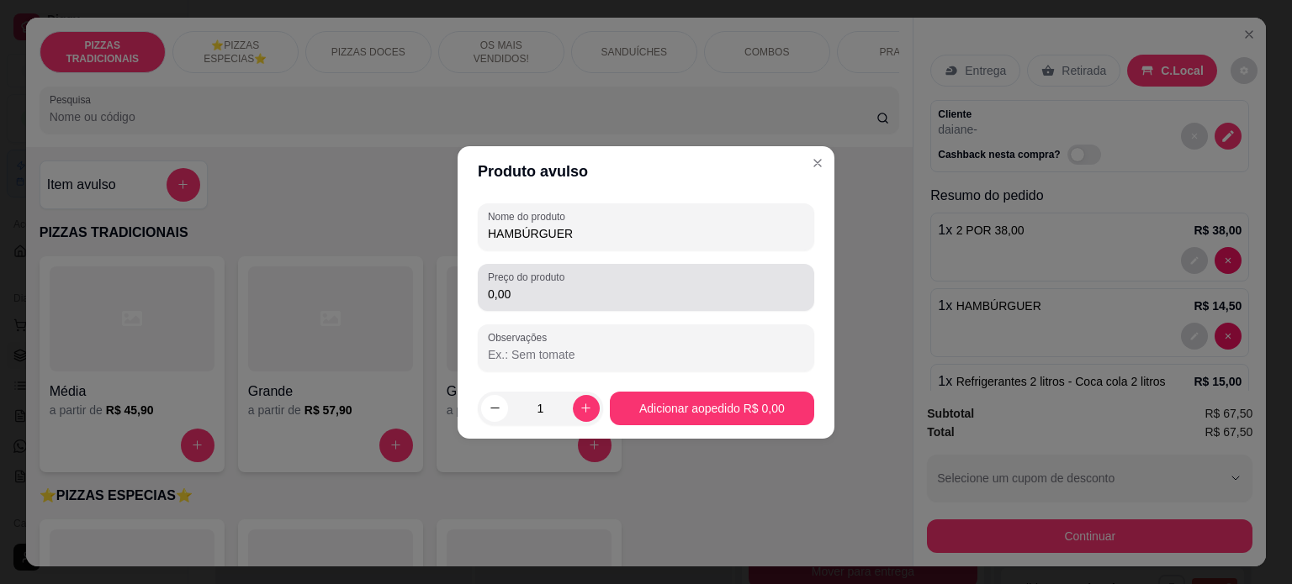
type input "HAMBÚRGUER"
click at [521, 289] on input "0,00" at bounding box center [646, 294] width 316 height 17
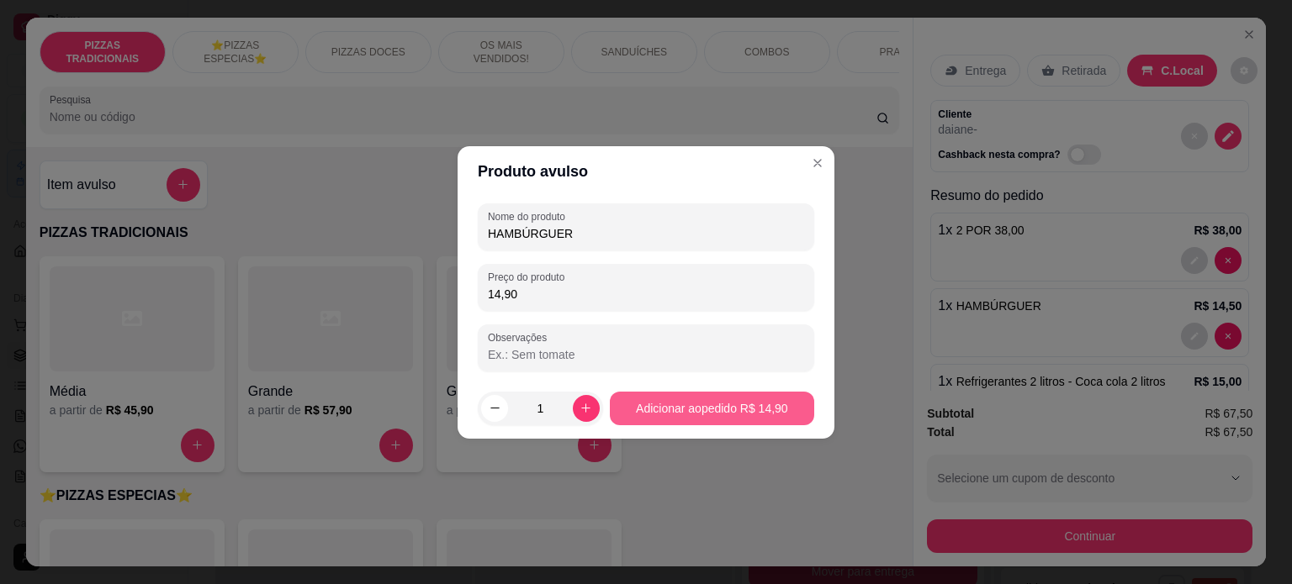
type input "14,90"
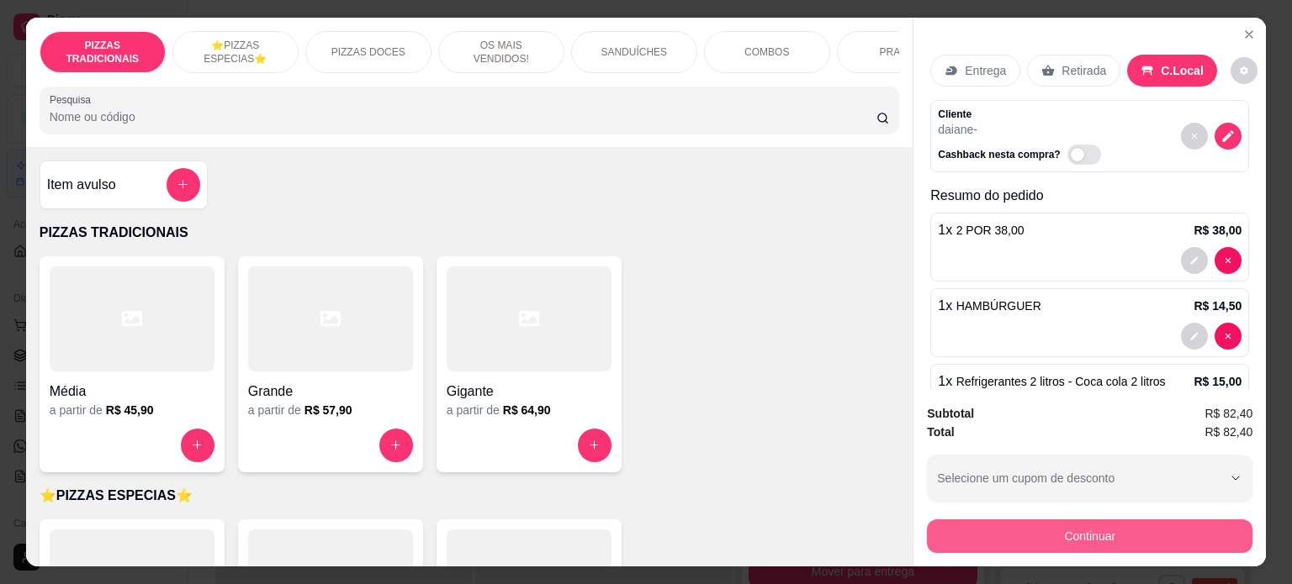
click at [1054, 520] on button "Continuar" at bounding box center [1089, 537] width 325 height 34
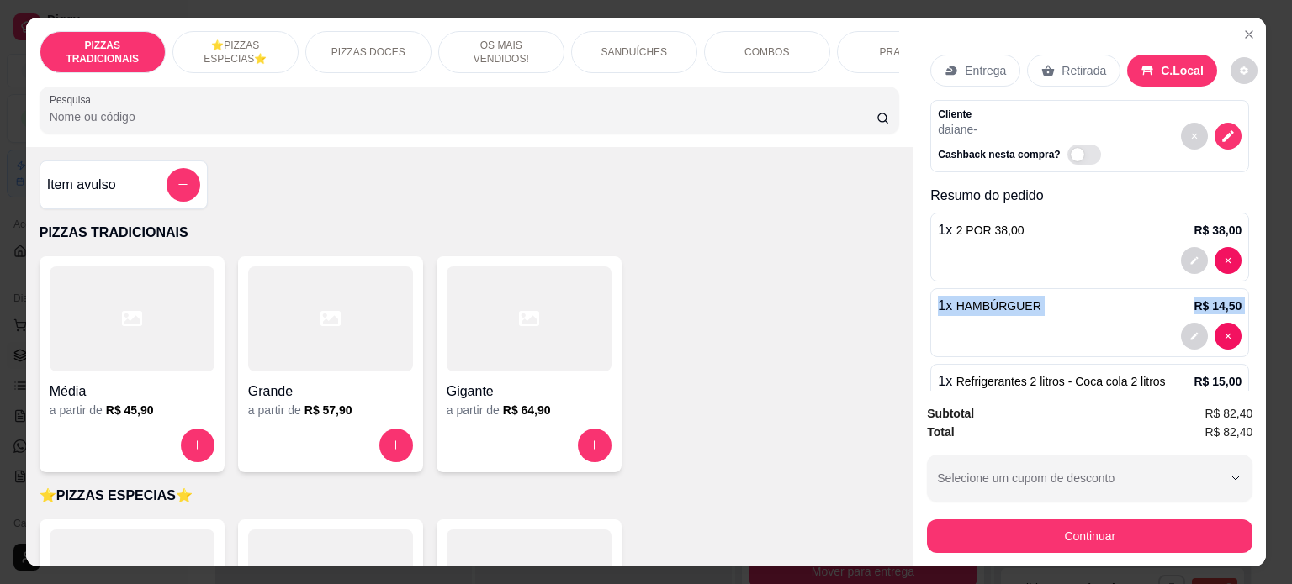
drag, startPoint x: 1258, startPoint y: 251, endPoint x: 1255, endPoint y: 335, distance: 85.0
click at [1255, 335] on div "Entrega Retirada C.Local Cliente daiane - Cashback nesta compra? Resumo do pedi…" at bounding box center [1089, 204] width 352 height 373
type input "0"
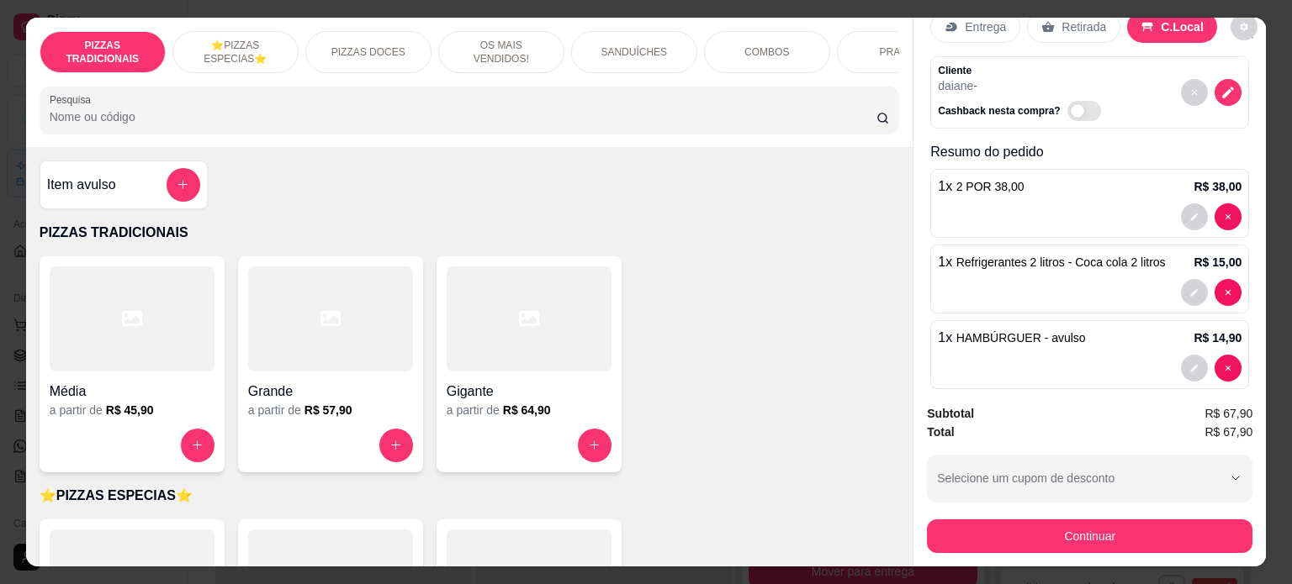
scroll to position [63, 0]
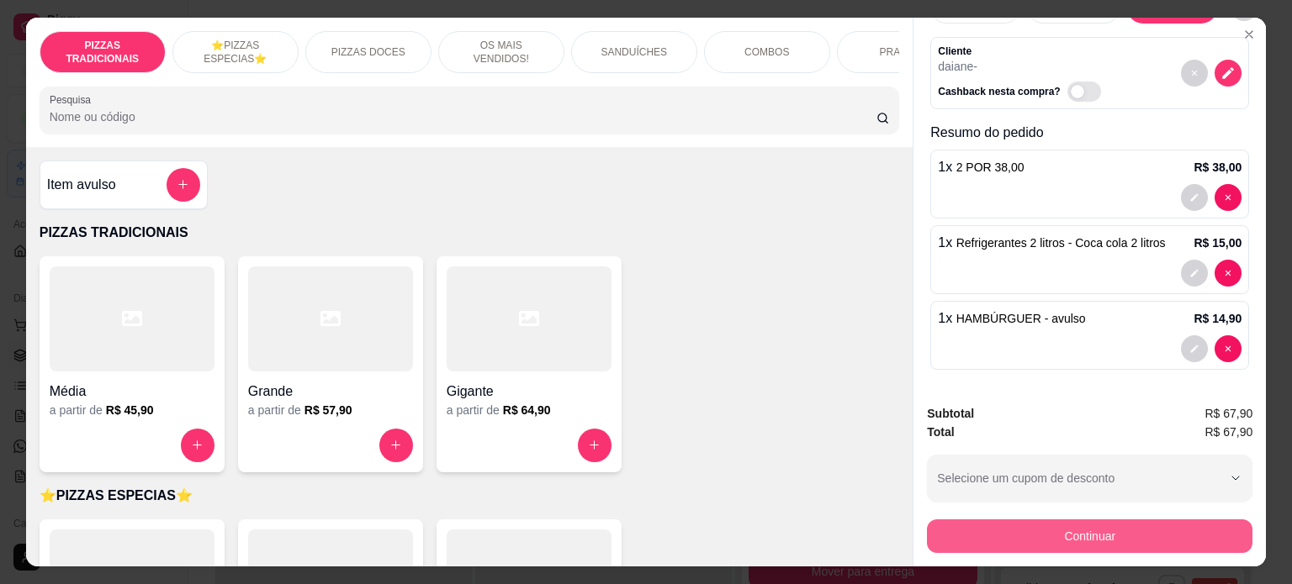
click at [1112, 523] on button "Continuar" at bounding box center [1089, 537] width 325 height 34
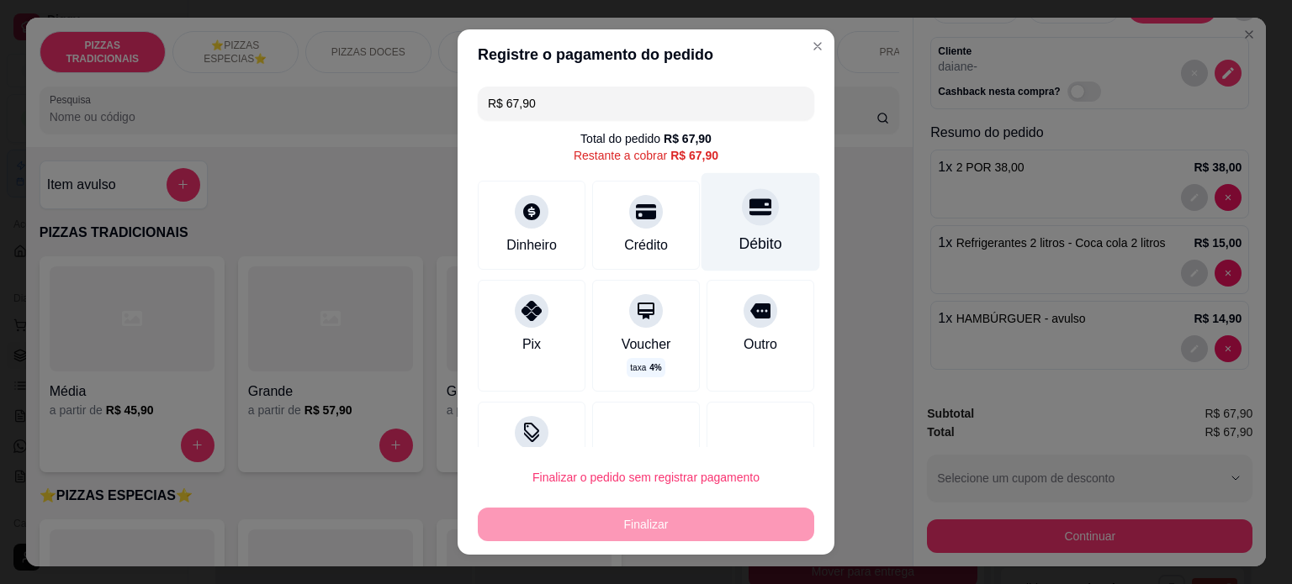
click at [742, 222] on div at bounding box center [760, 206] width 37 height 37
type input "R$ 0,00"
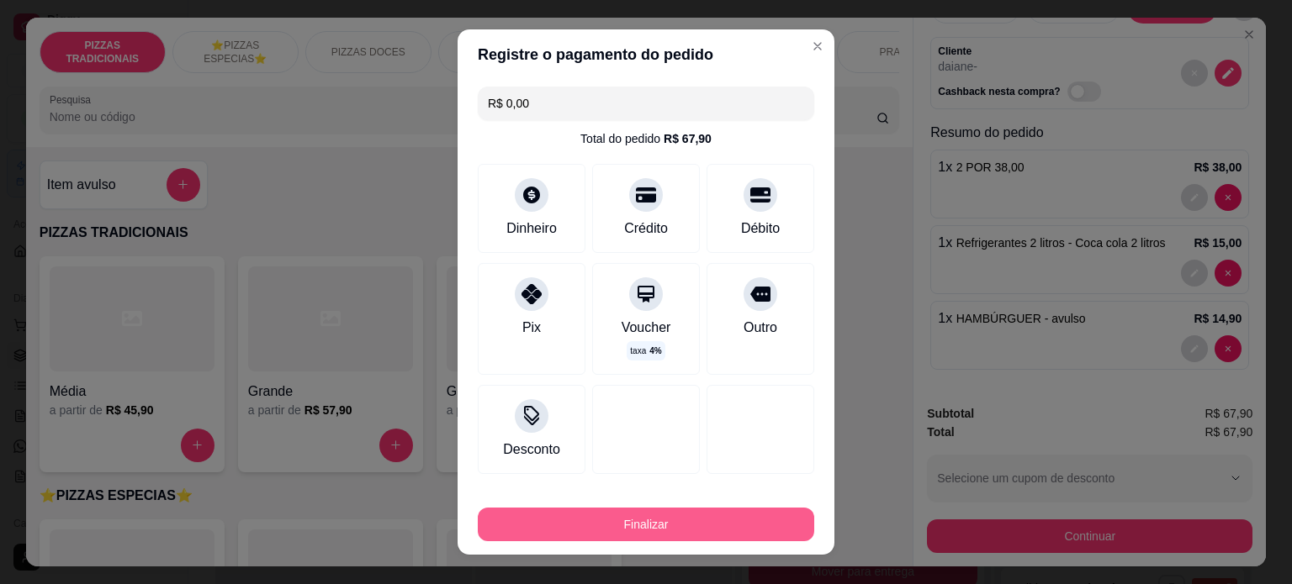
click at [663, 531] on button "Finalizar" at bounding box center [646, 525] width 336 height 34
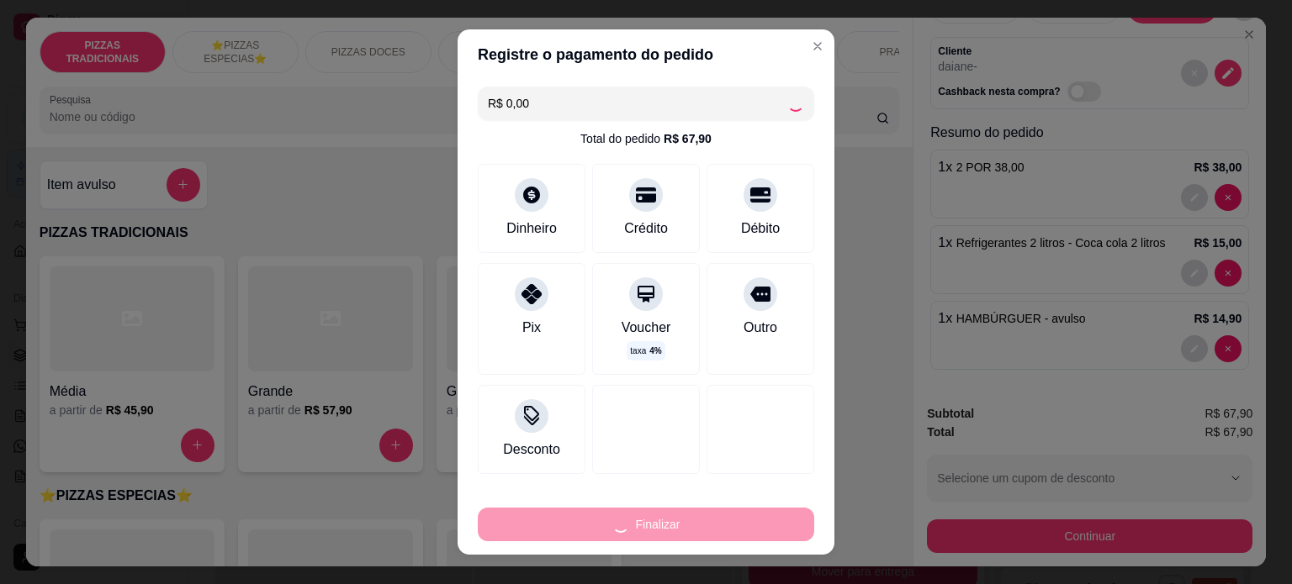
type input "0"
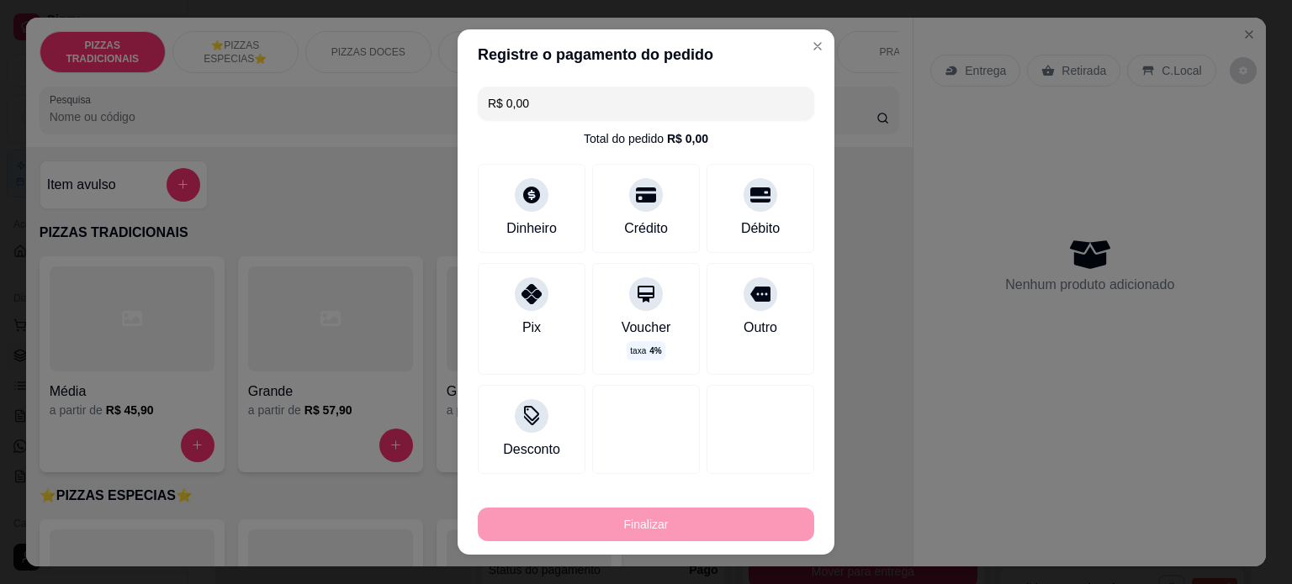
type input "-R$ 67,90"
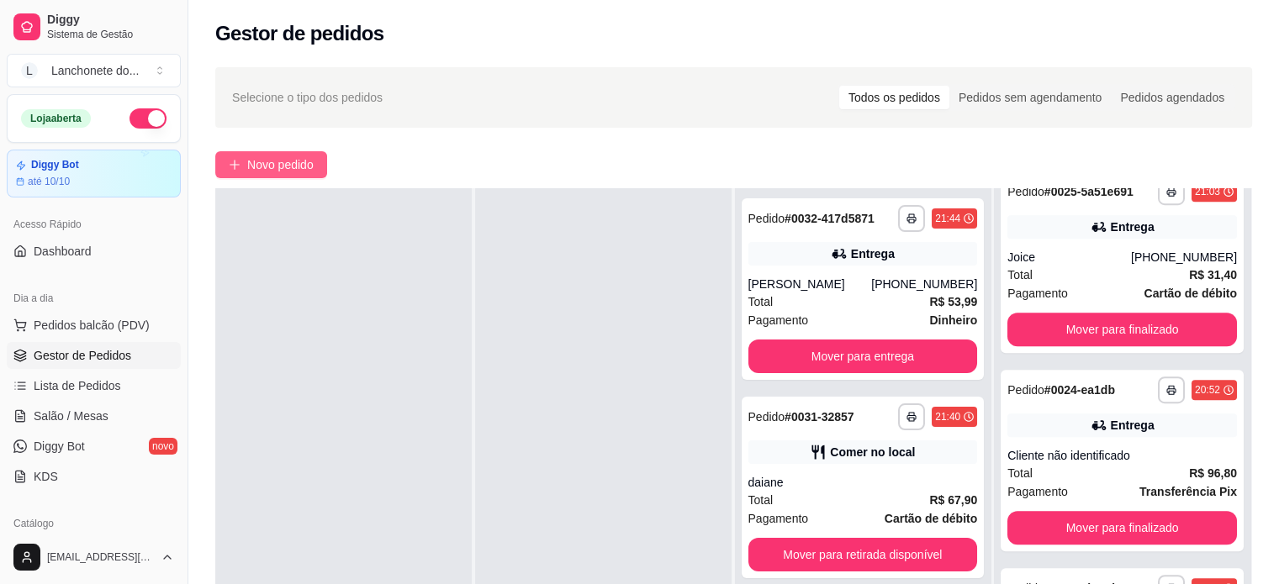
click at [310, 170] on span "Novo pedido" at bounding box center [280, 165] width 66 height 18
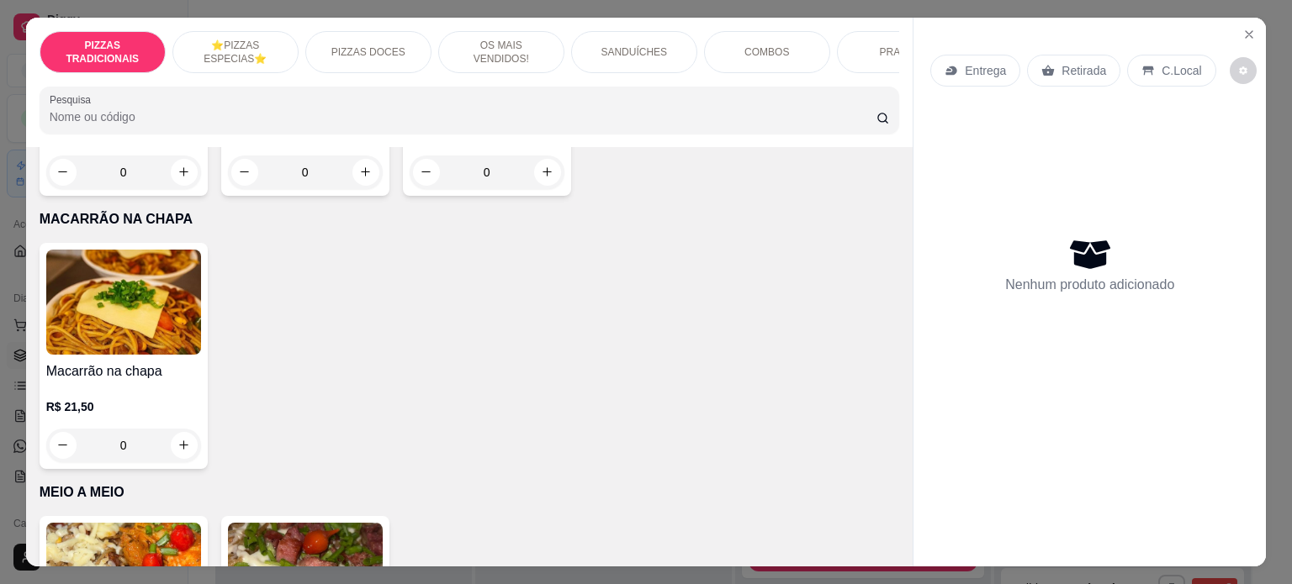
scroll to position [2965, 0]
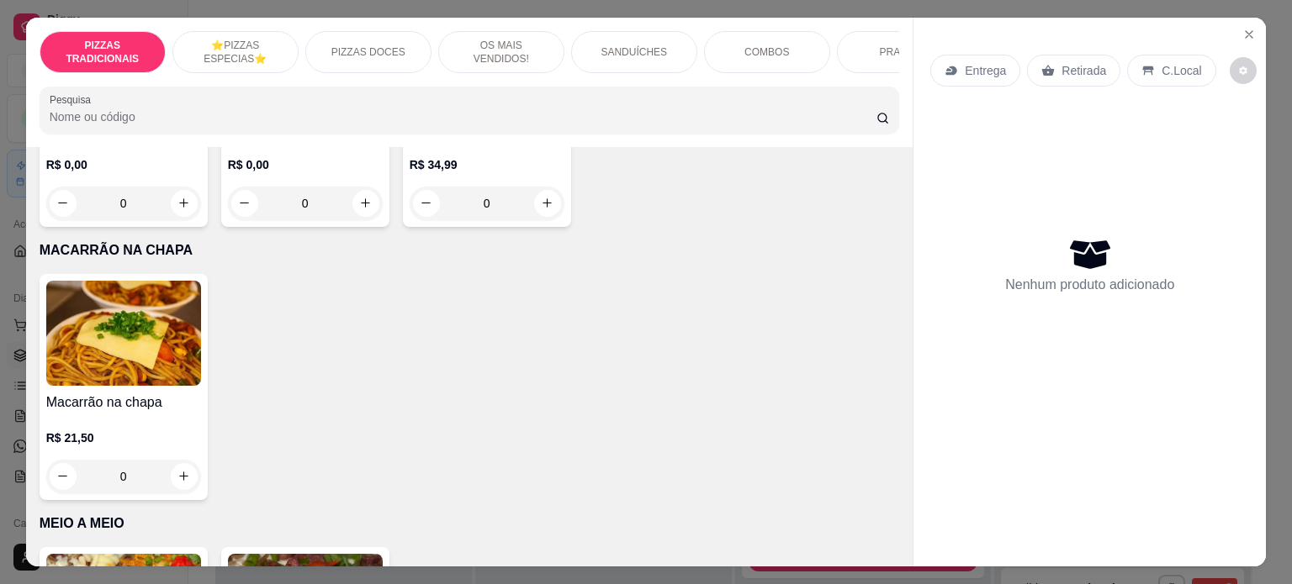
click at [177, 393] on h4 "Macarrão na chapa" at bounding box center [123, 403] width 155 height 20
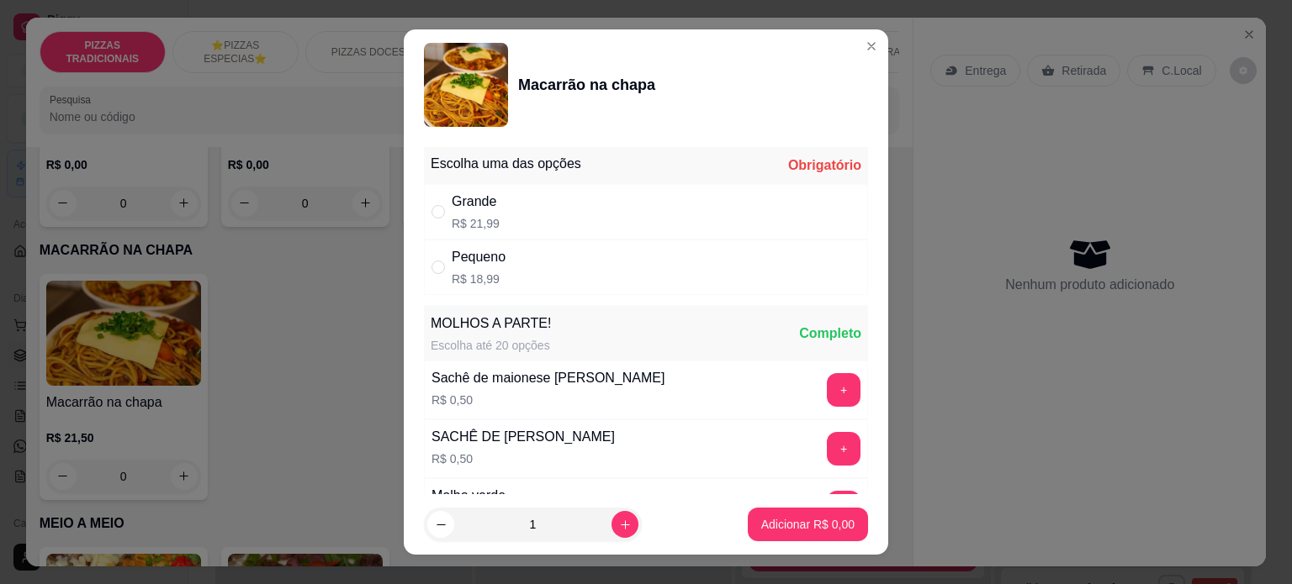
click at [518, 217] on div "Grande R$ 21,99" at bounding box center [646, 211] width 444 height 55
radio input "true"
click at [787, 528] on p "Adicionar R$ 21,99" at bounding box center [804, 524] width 100 height 17
type input "1"
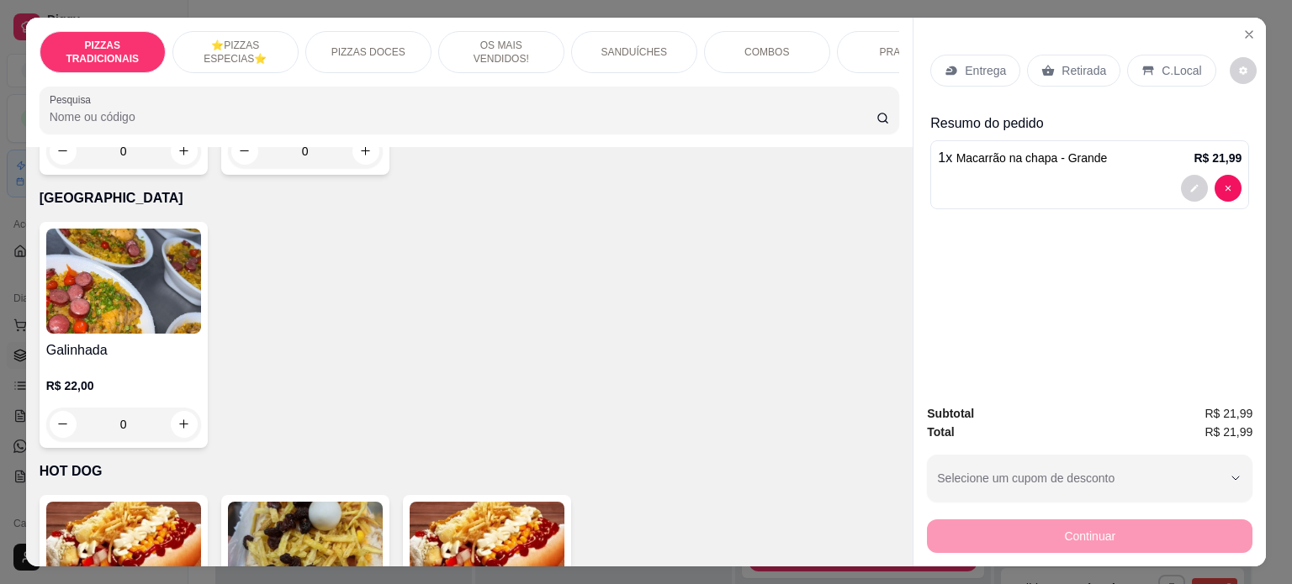
scroll to position [3606, 0]
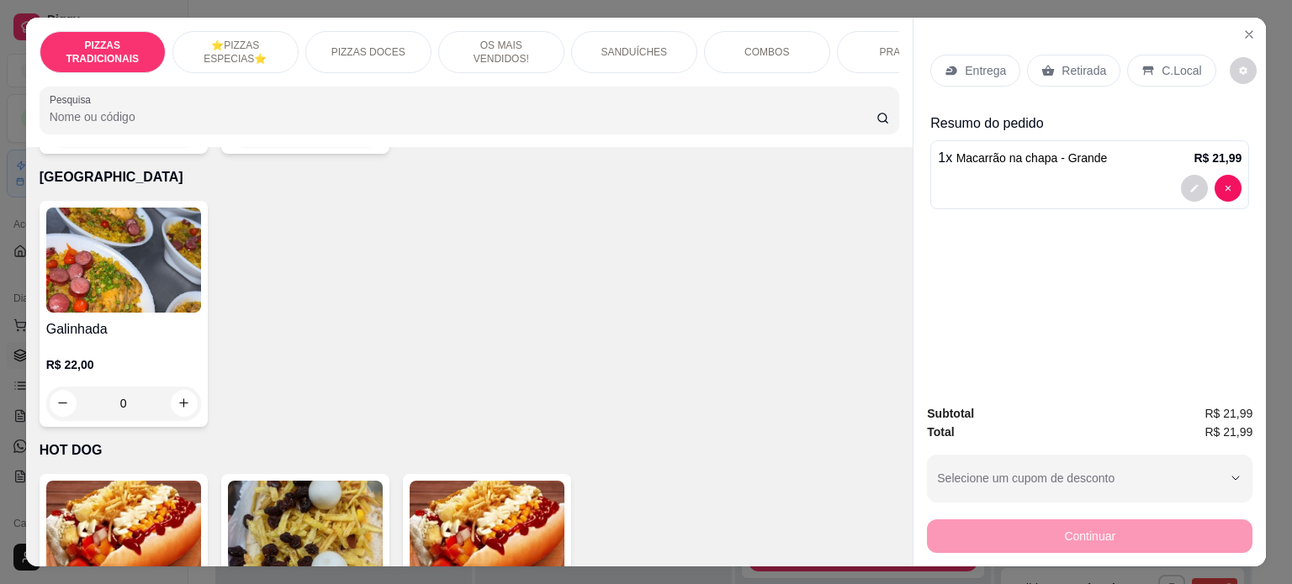
click at [130, 281] on img at bounding box center [123, 260] width 155 height 105
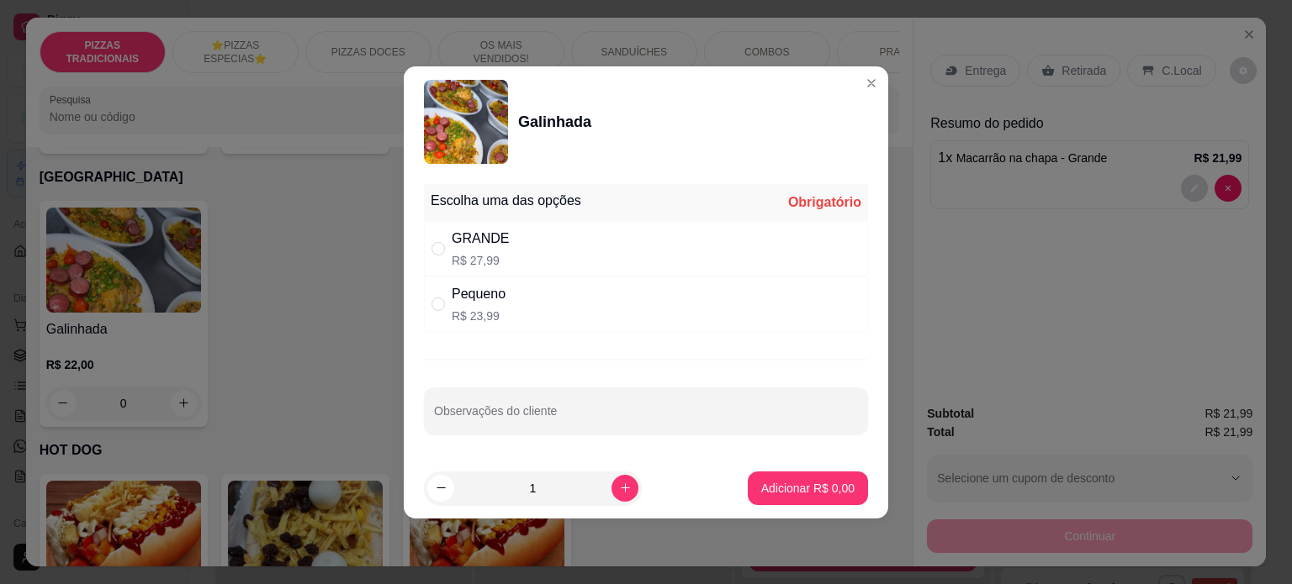
click at [497, 248] on div "GRANDE" at bounding box center [480, 239] width 57 height 20
radio input "true"
click at [787, 483] on p "Adicionar R$ 27,99" at bounding box center [804, 488] width 100 height 17
type input "1"
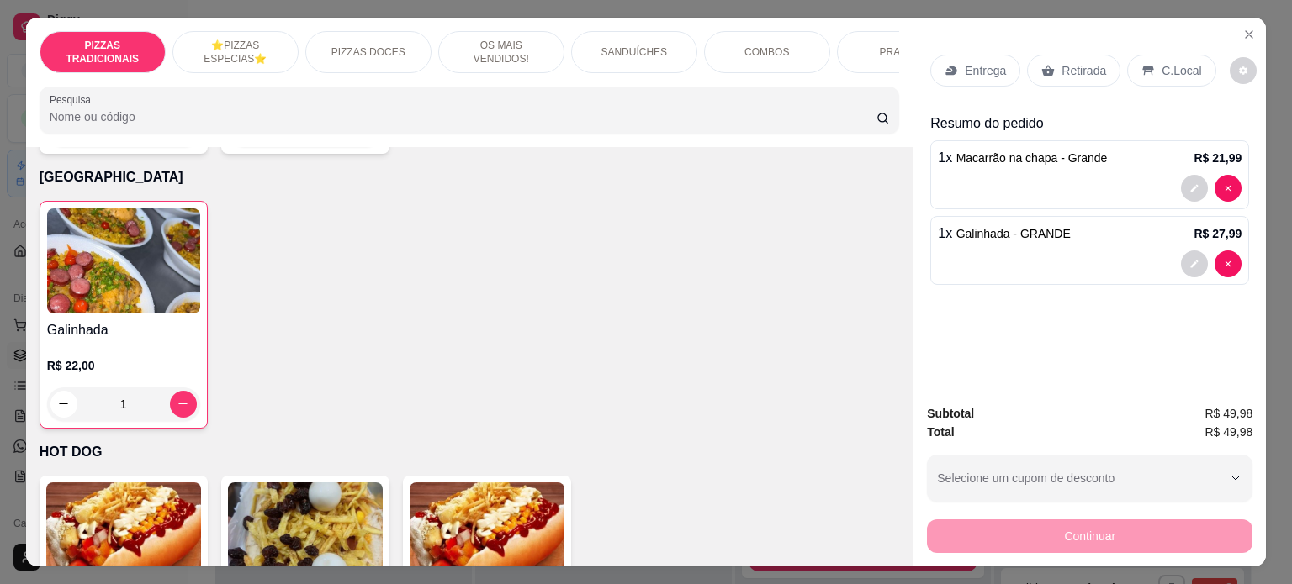
click at [1164, 68] on p "C.Local" at bounding box center [1181, 70] width 40 height 17
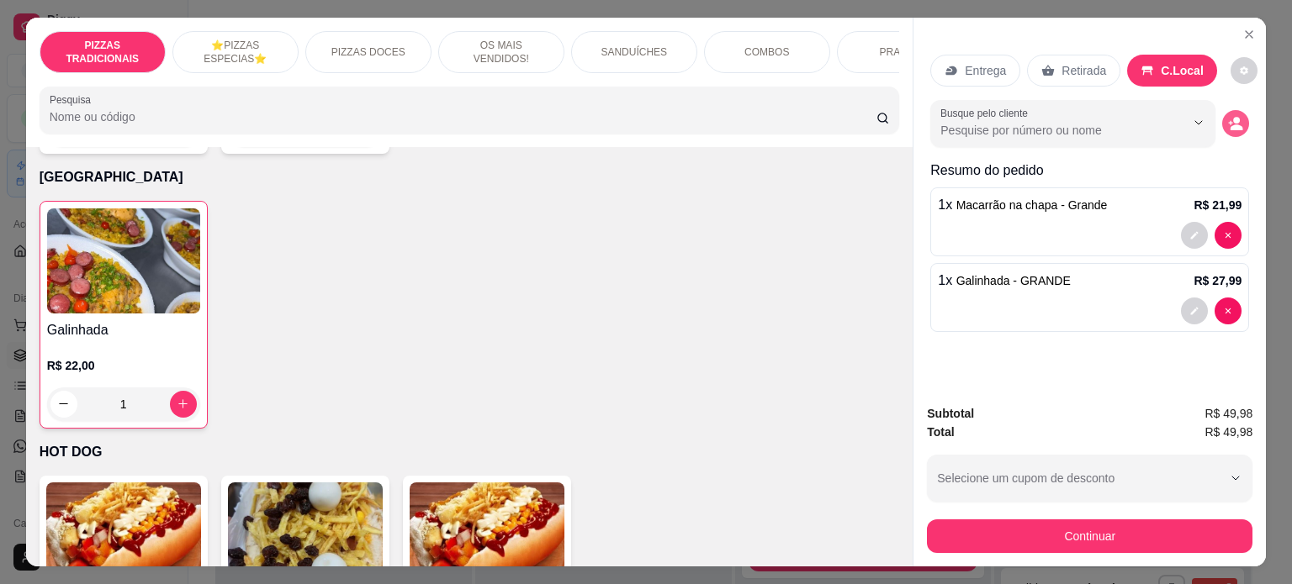
click at [1230, 124] on icon "decrease-product-quantity" at bounding box center [1236, 127] width 13 height 6
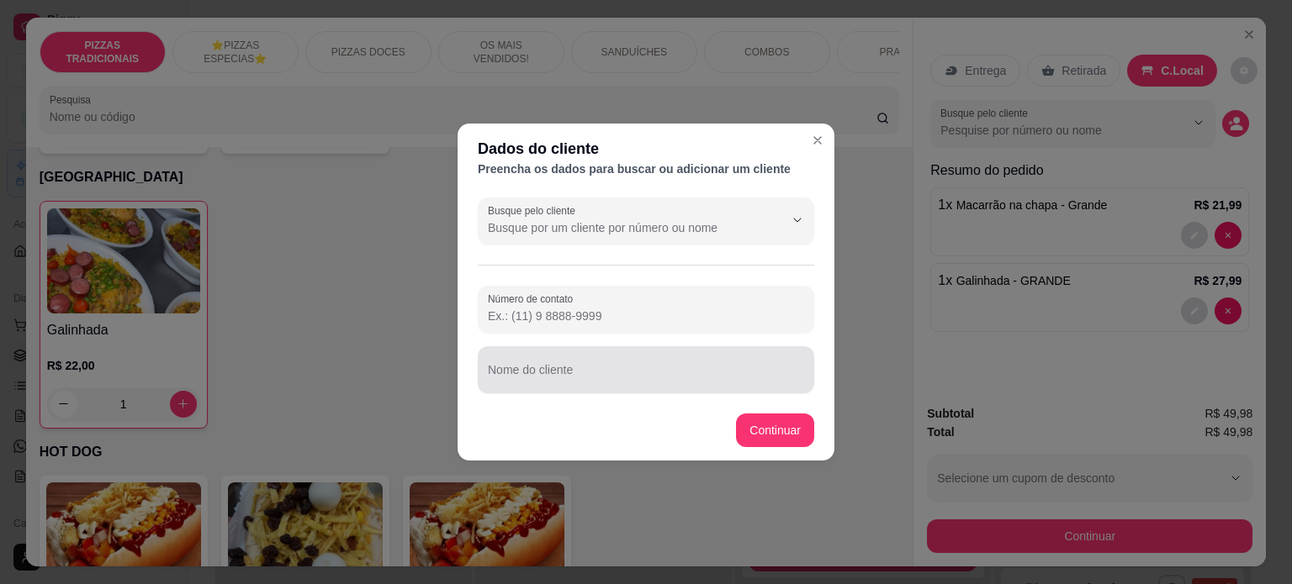
click at [557, 367] on div "Nome do cliente" at bounding box center [646, 369] width 336 height 47
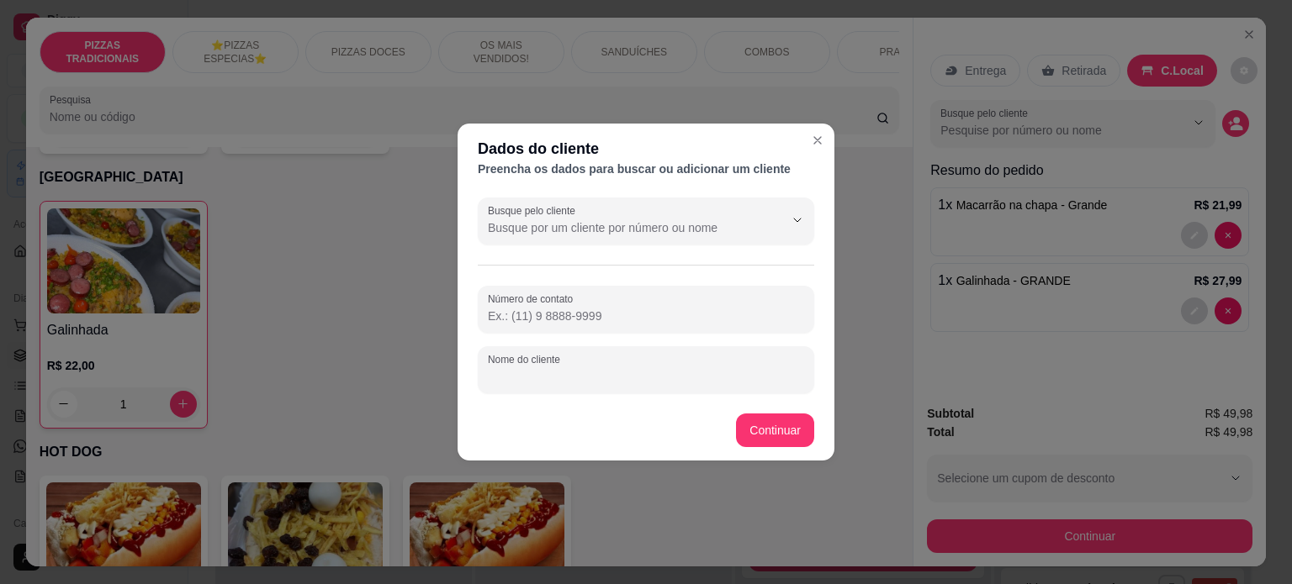
paste input "[PERSON_NAME]"
type input "[PERSON_NAME]"
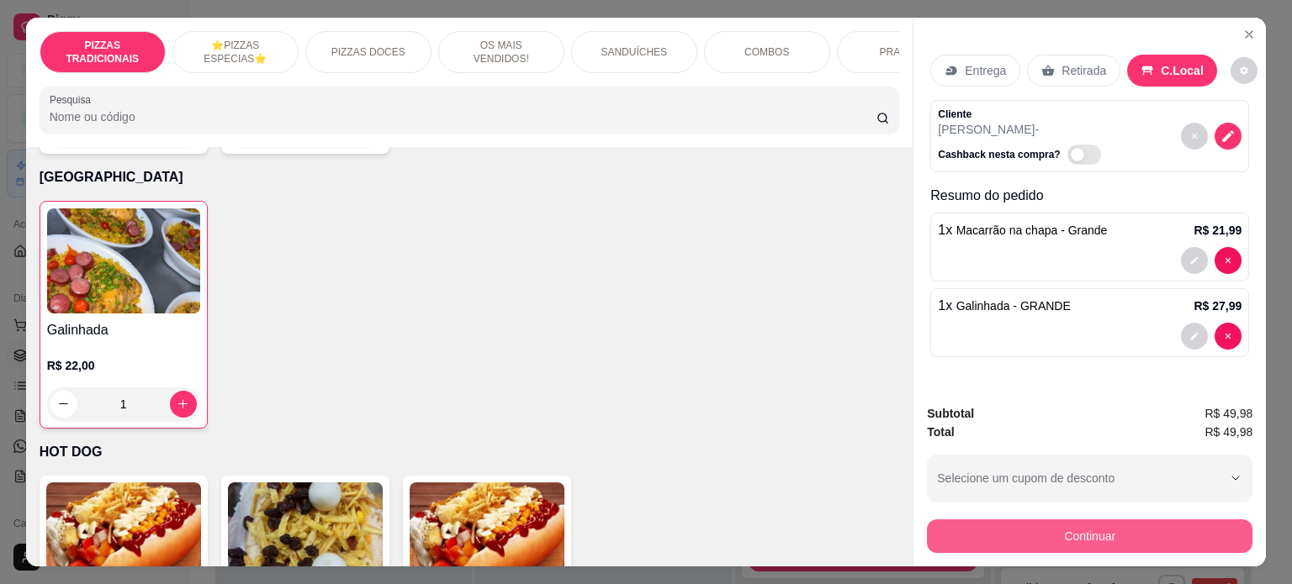
click at [1113, 536] on button "Continuar" at bounding box center [1089, 537] width 325 height 34
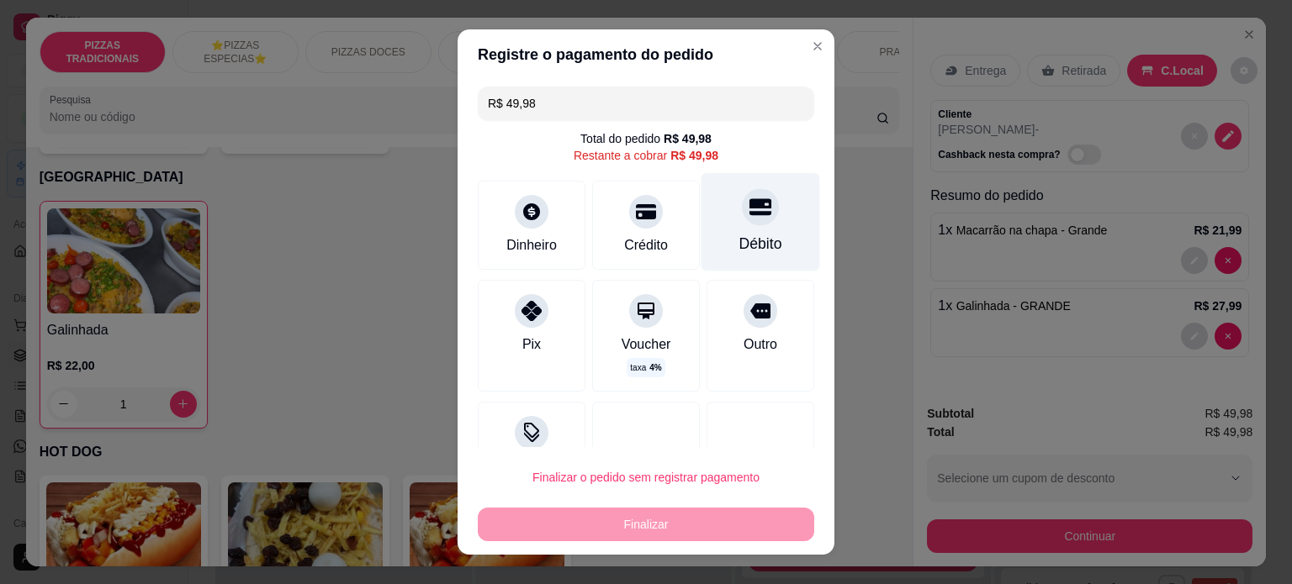
click at [739, 252] on div "Débito" at bounding box center [760, 244] width 43 height 22
type input "R$ 0,00"
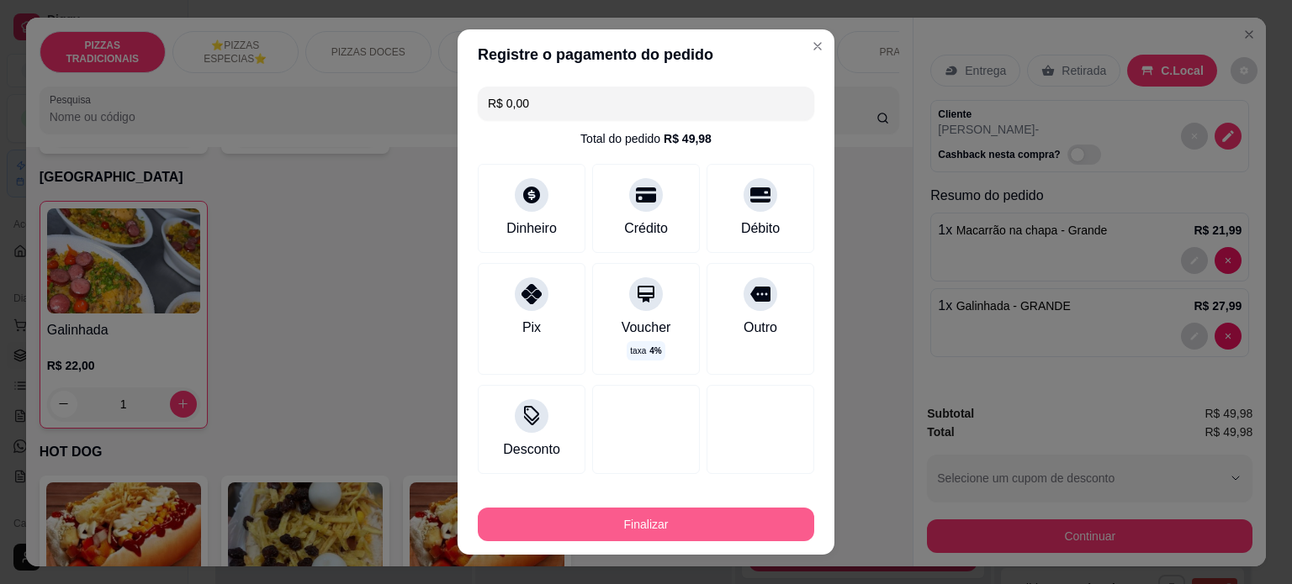
click at [703, 516] on button "Finalizar" at bounding box center [646, 525] width 336 height 34
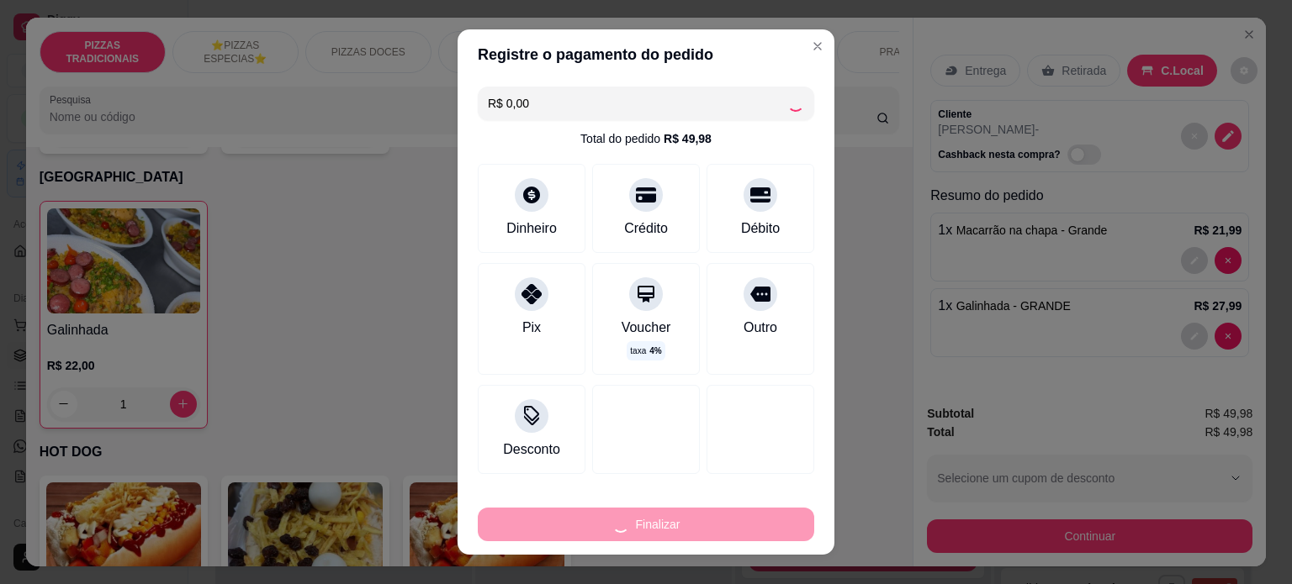
type input "0"
type input "-R$ 49,98"
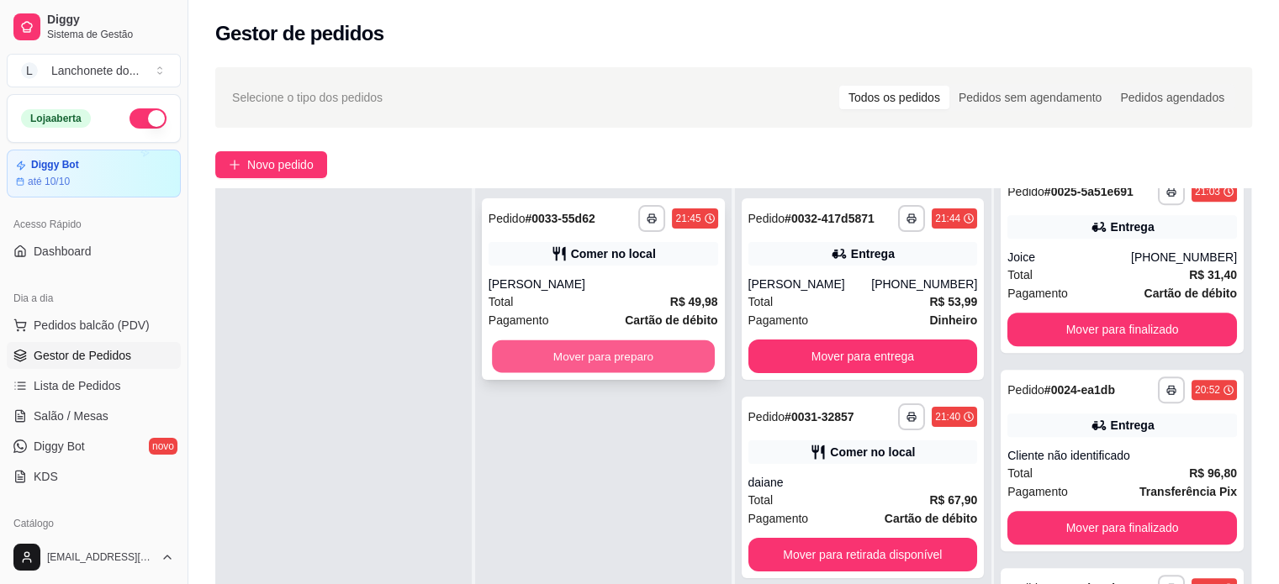
click at [669, 356] on button "Mover para preparo" at bounding box center [603, 357] width 223 height 33
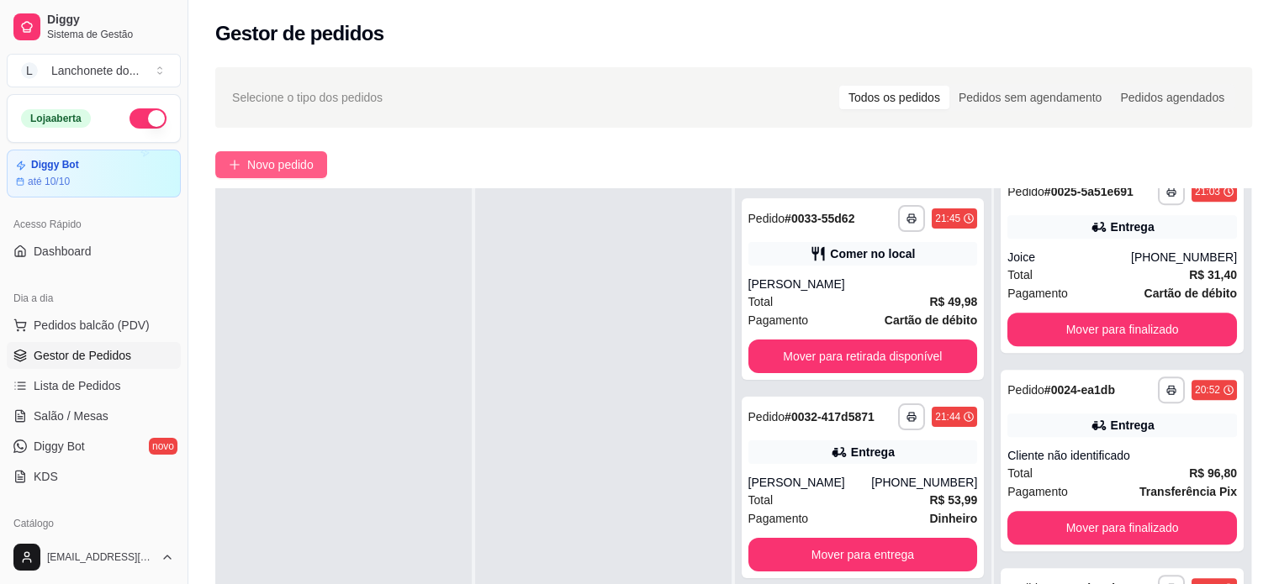
click at [268, 166] on span "Novo pedido" at bounding box center [280, 165] width 66 height 18
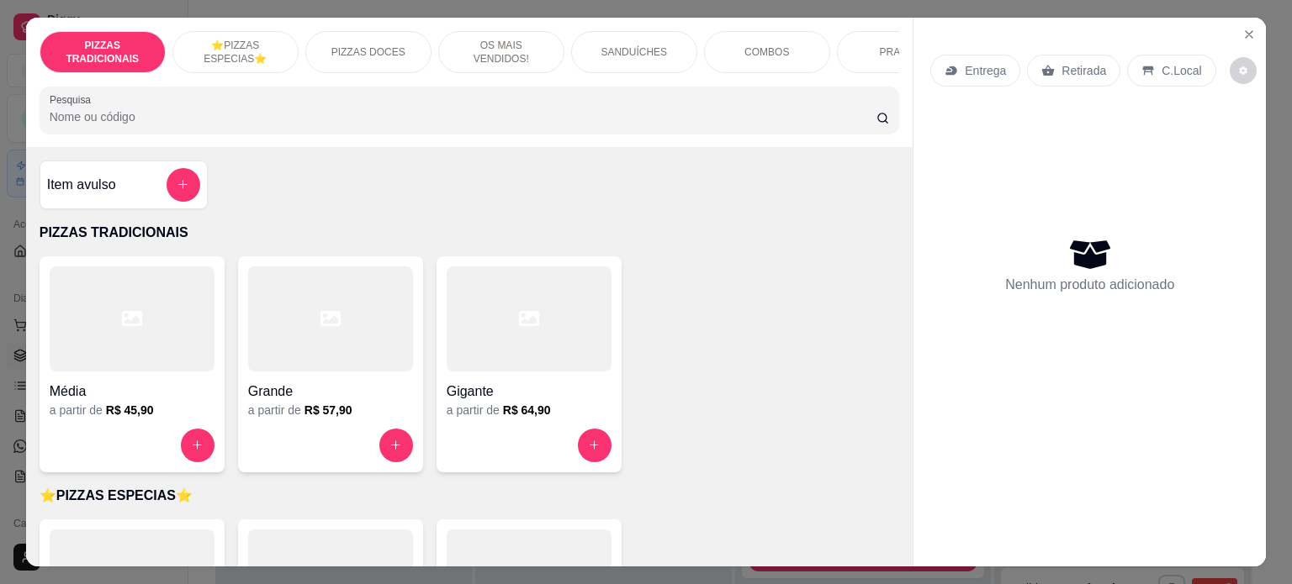
click at [663, 81] on div "PIZZAS TRADICIONAIS ⭐️PIZZAS ESPECIAS⭐️ PIZZAS DOCES OS MAIS VENDIDOS! SANDUÍCH…" at bounding box center [469, 82] width 887 height 129
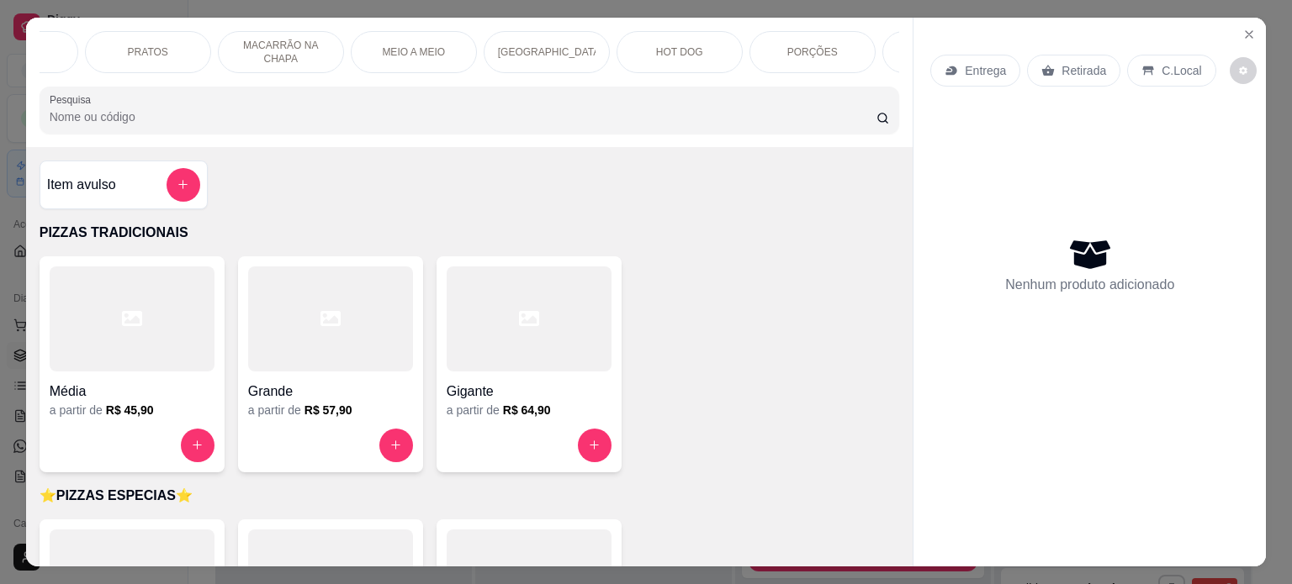
drag, startPoint x: 320, startPoint y: 52, endPoint x: 774, endPoint y: 61, distance: 454.1
click at [772, 62] on div "PIZZAS TRADICIONAIS ⭐️PIZZAS ESPECIAS⭐️ PIZZAS DOCES OS MAIS VENDIDOS! SANDUÍCH…" at bounding box center [470, 52] width 860 height 42
drag, startPoint x: 877, startPoint y: 50, endPoint x: 861, endPoint y: 53, distance: 16.3
click at [882, 50] on div "MONTE SEU COPO DE AÇAÍ" at bounding box center [945, 52] width 126 height 42
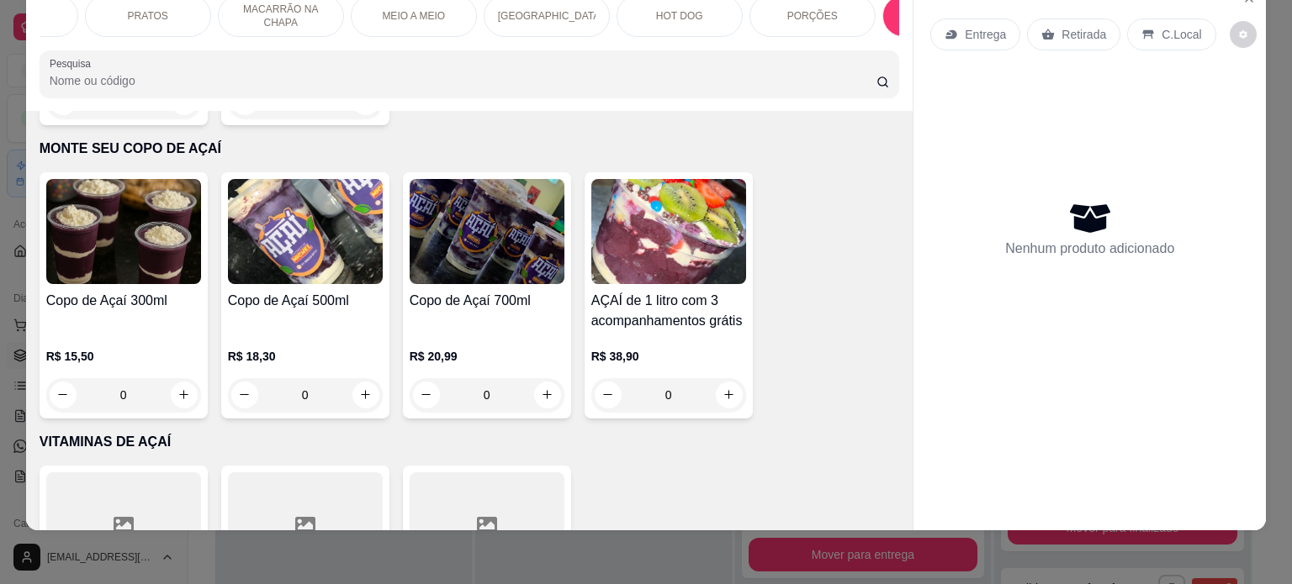
click at [320, 291] on h4 "Copo de Açaí 500ml" at bounding box center [305, 301] width 155 height 20
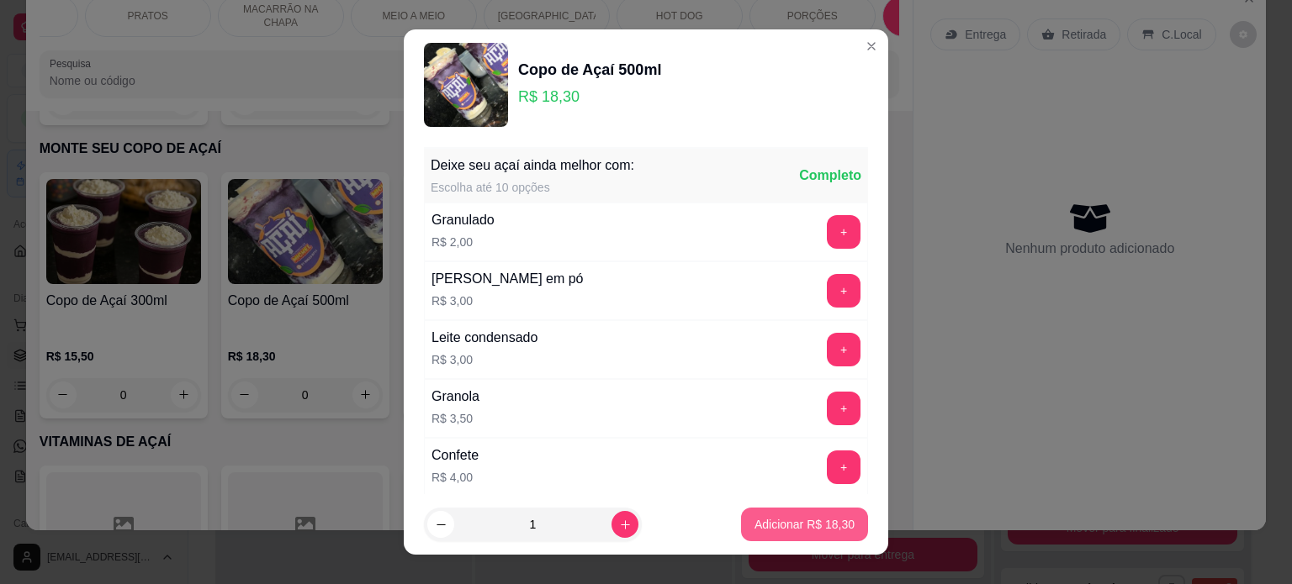
click at [773, 531] on p "Adicionar R$ 18,30" at bounding box center [804, 524] width 100 height 17
type input "1"
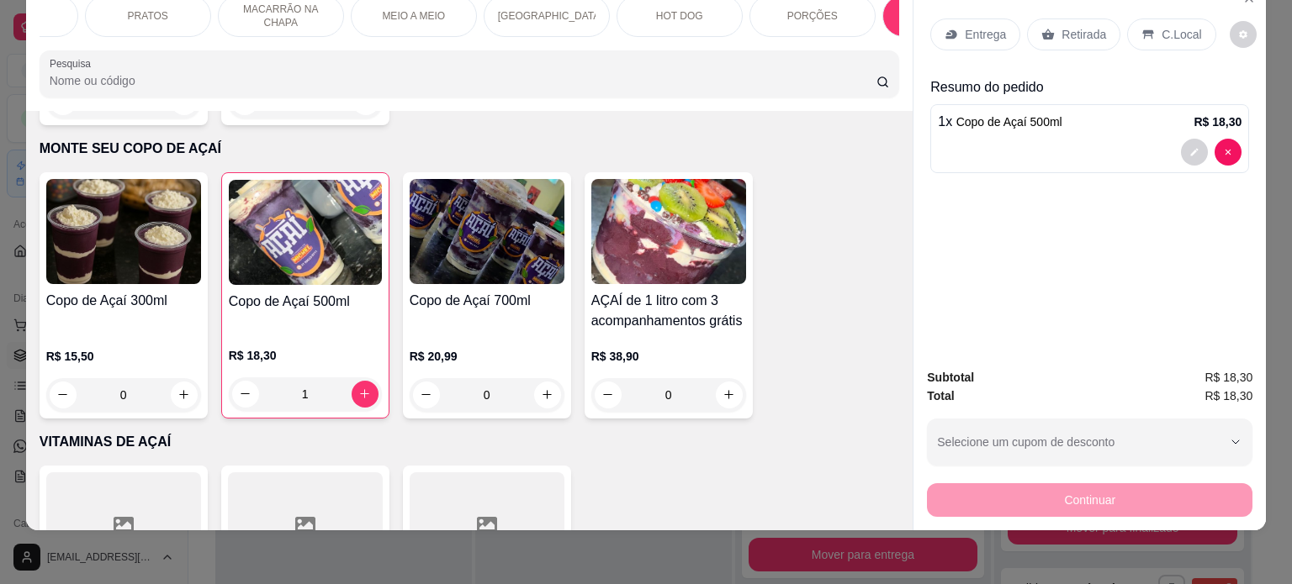
click at [1160, 18] on div "C.Local" at bounding box center [1171, 34] width 88 height 32
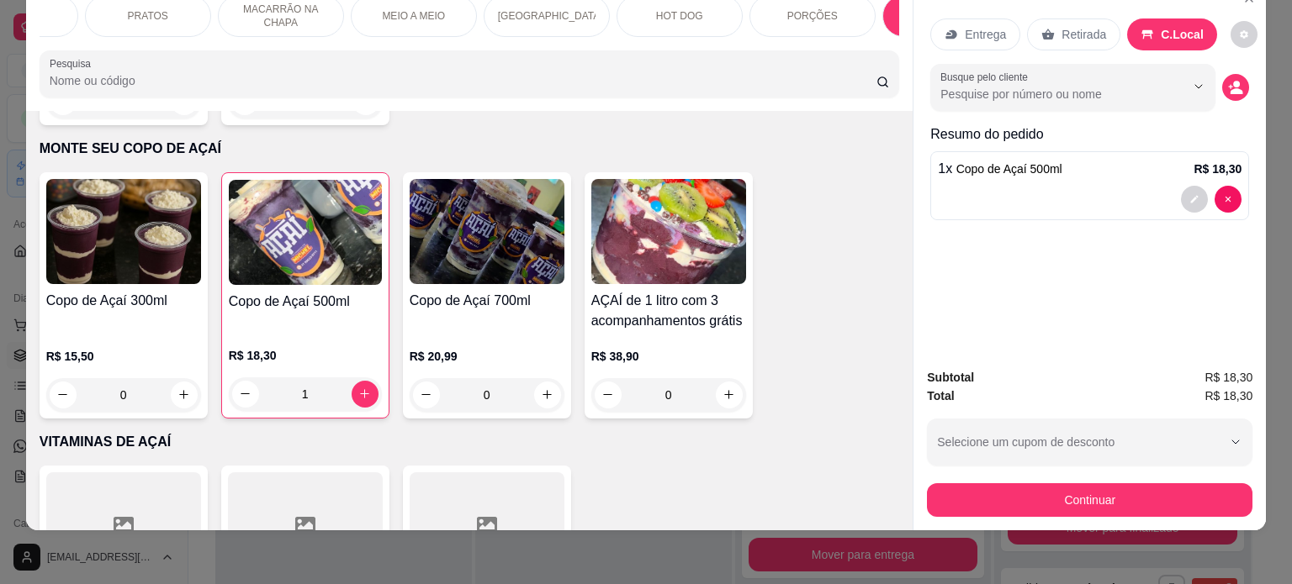
click at [1242, 70] on div "Busque pelo cliente" at bounding box center [1089, 87] width 319 height 47
click at [1236, 80] on icon "decrease-product-quantity" at bounding box center [1235, 87] width 15 height 15
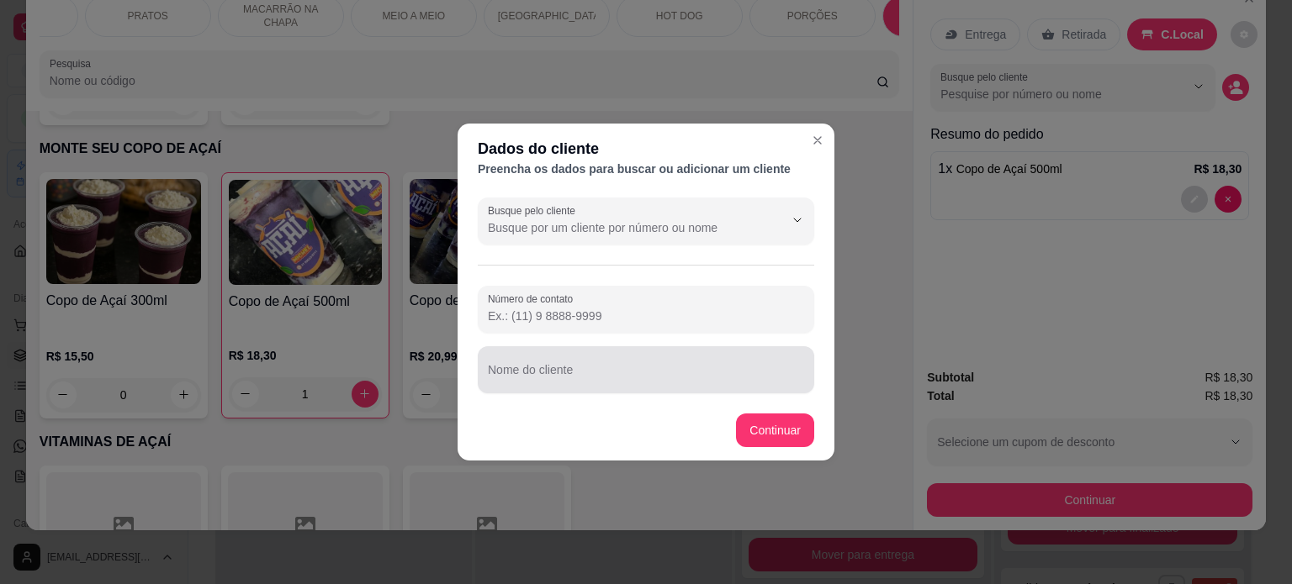
click at [578, 382] on input "Nome do cliente" at bounding box center [646, 376] width 316 height 17
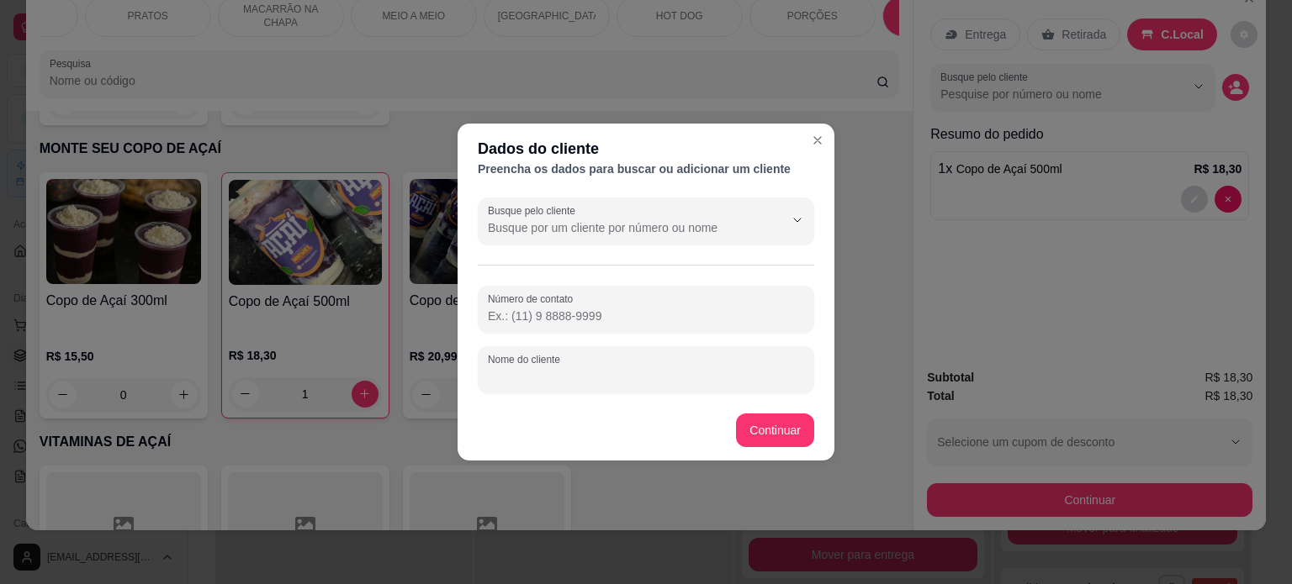
paste input "Aparecida"
type input "Aparecida"
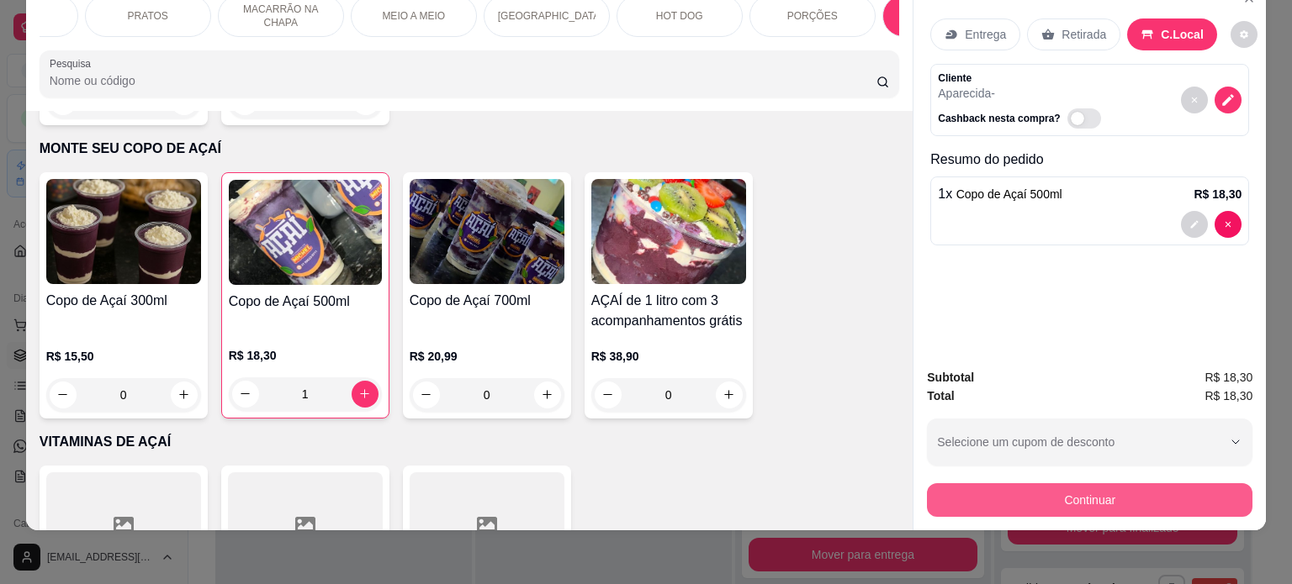
click at [971, 492] on button "Continuar" at bounding box center [1089, 500] width 325 height 34
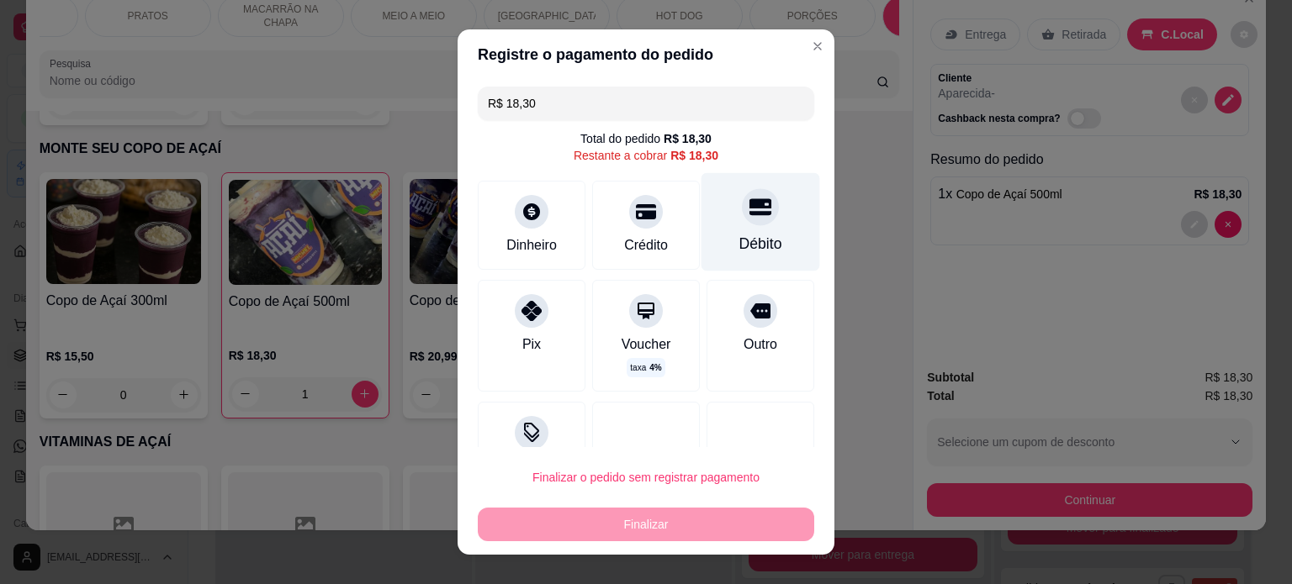
click at [758, 235] on div "Débito" at bounding box center [760, 221] width 119 height 98
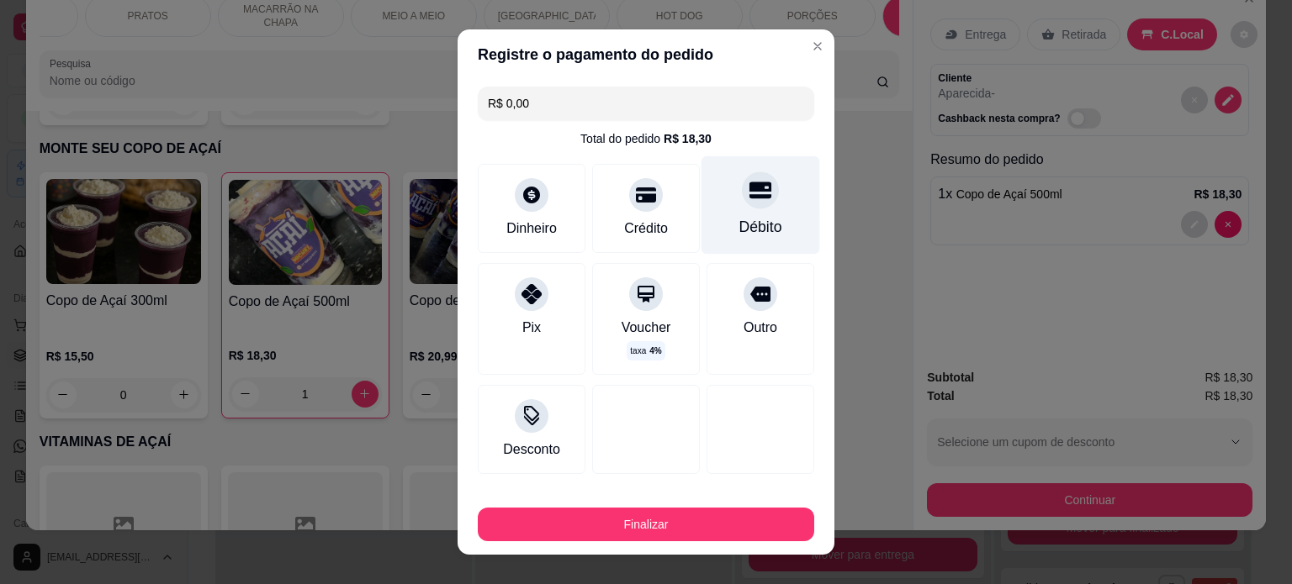
type input "R$ 0,00"
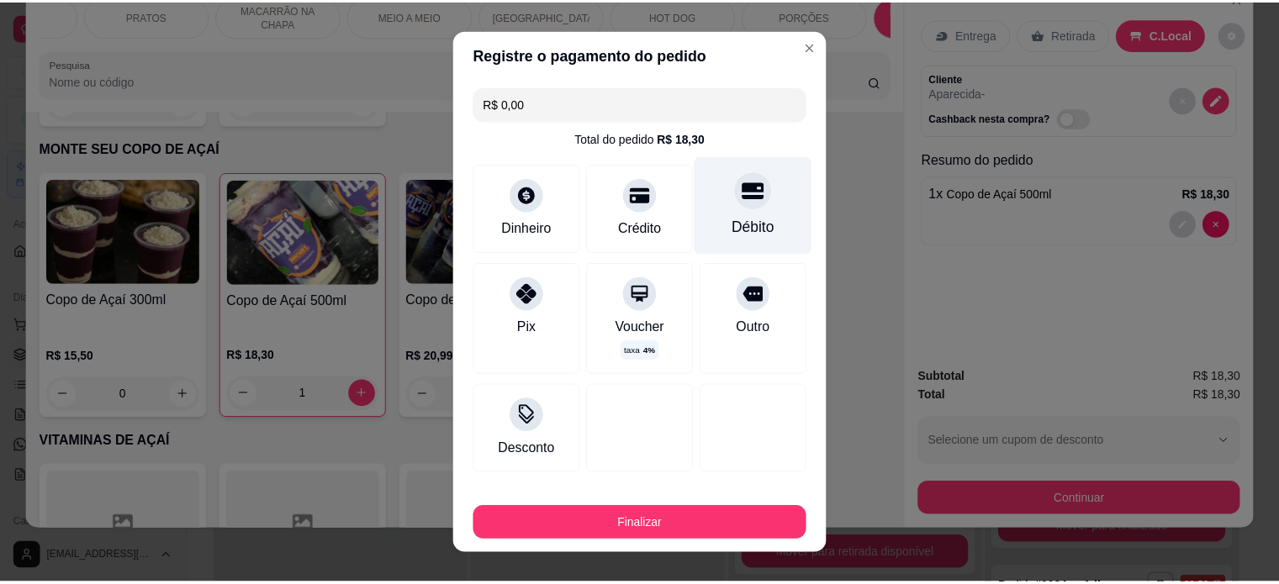
scroll to position [1269, 0]
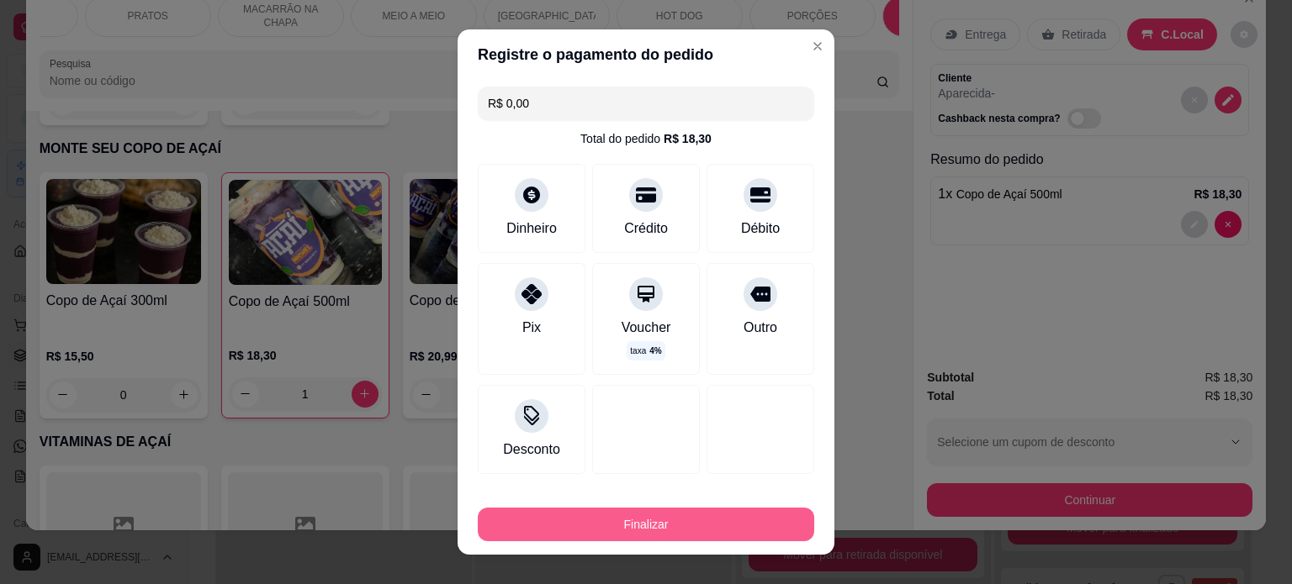
click at [595, 534] on button "Finalizar" at bounding box center [646, 525] width 336 height 34
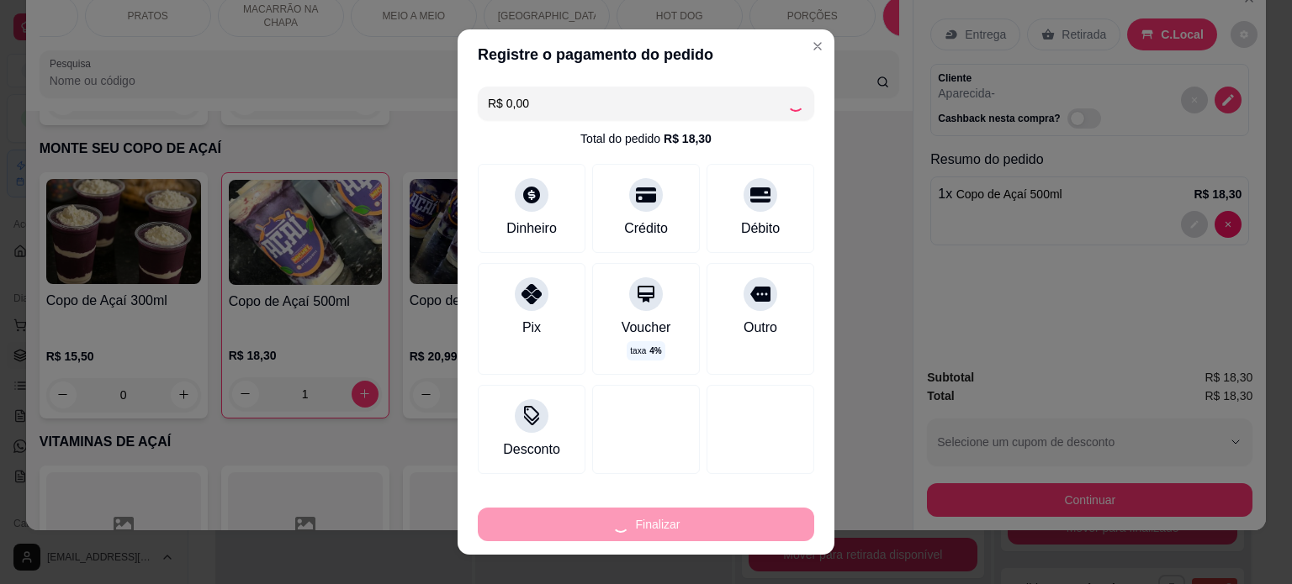
type input "0"
type input "-R$ 18,30"
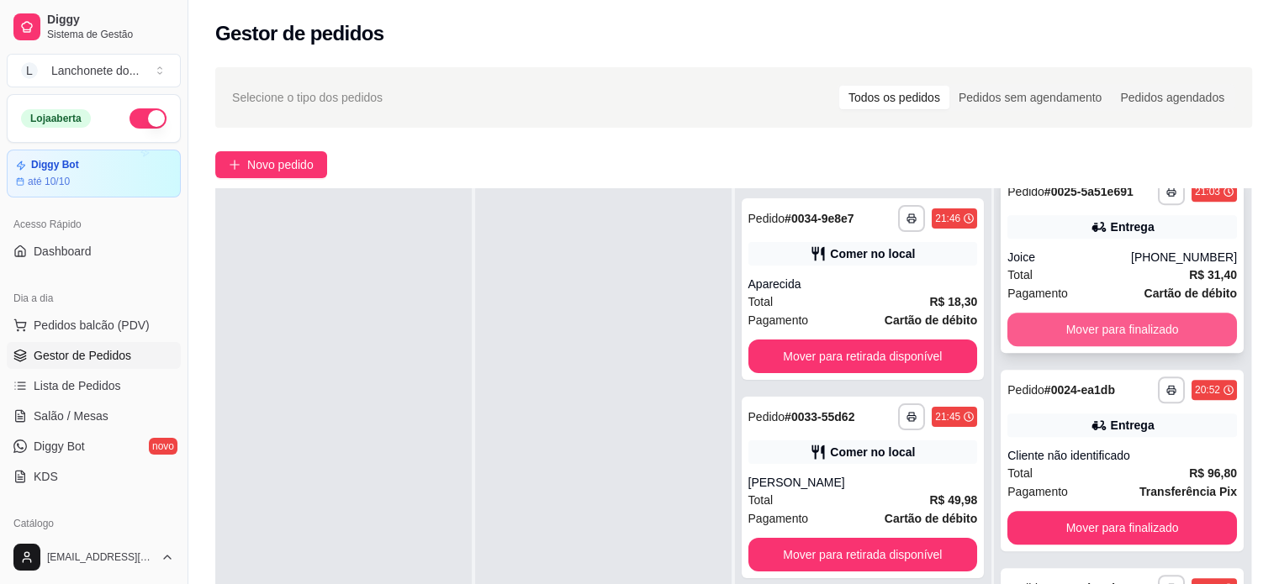
click at [1118, 334] on button "Mover para finalizado" at bounding box center [1122, 330] width 230 height 34
click at [1118, 334] on button "Mover para finalizado" at bounding box center [1122, 329] width 223 height 33
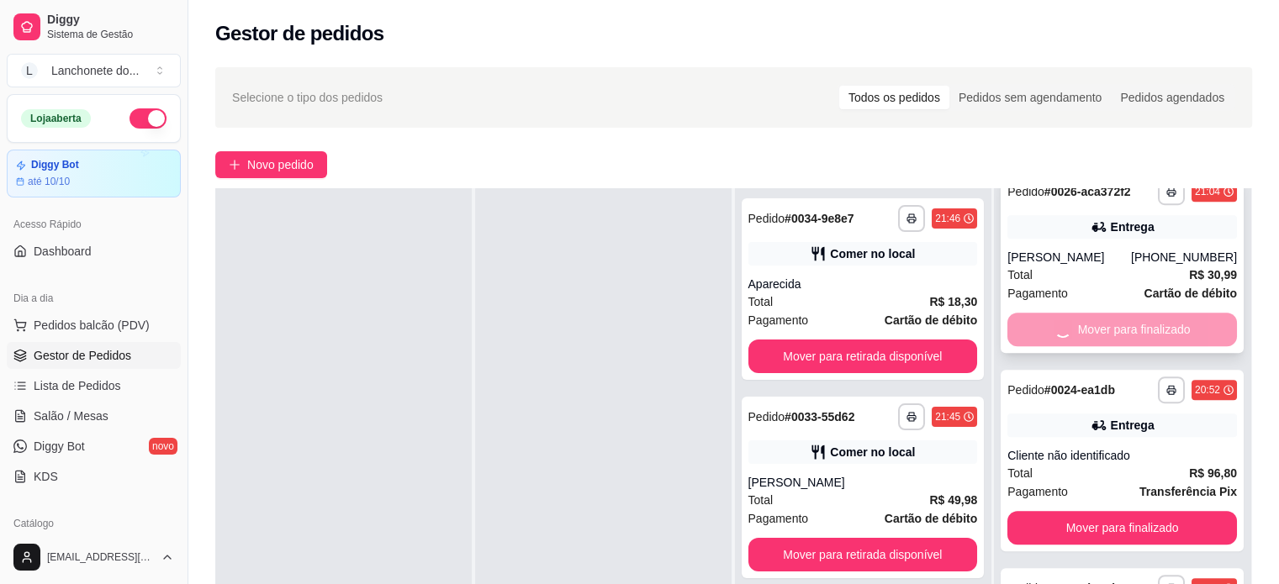
scroll to position [872, 0]
click at [1118, 332] on button "Mover para finalizado" at bounding box center [1122, 329] width 223 height 33
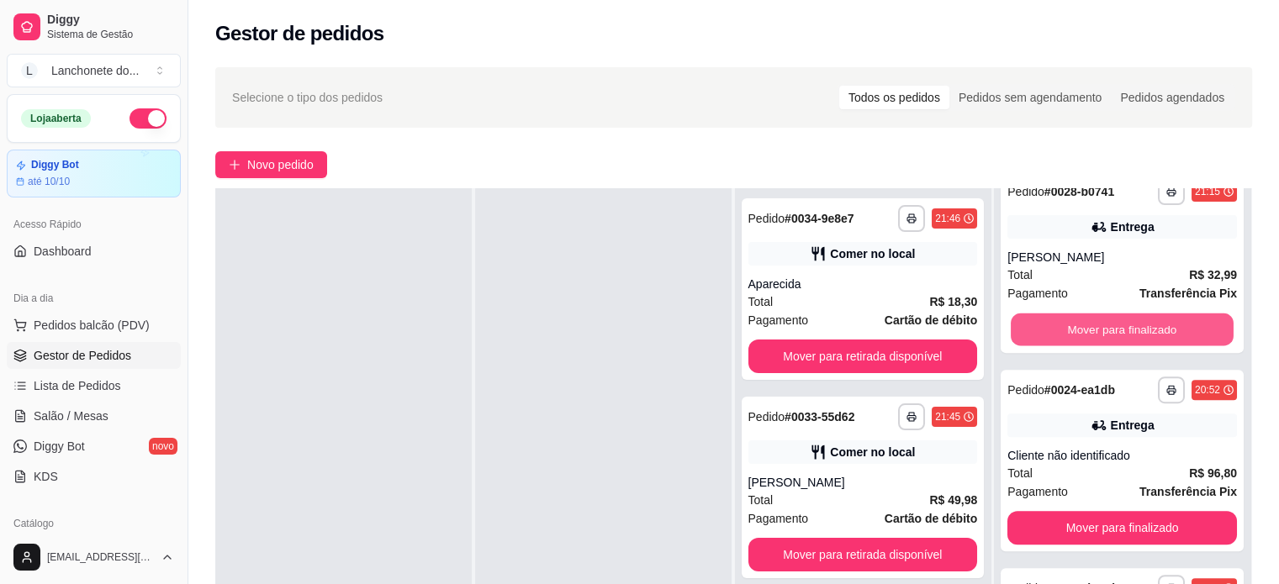
click at [1118, 332] on button "Mover para finalizado" at bounding box center [1122, 329] width 223 height 33
click at [1118, 332] on button "Mover para finalizado" at bounding box center [1122, 330] width 230 height 34
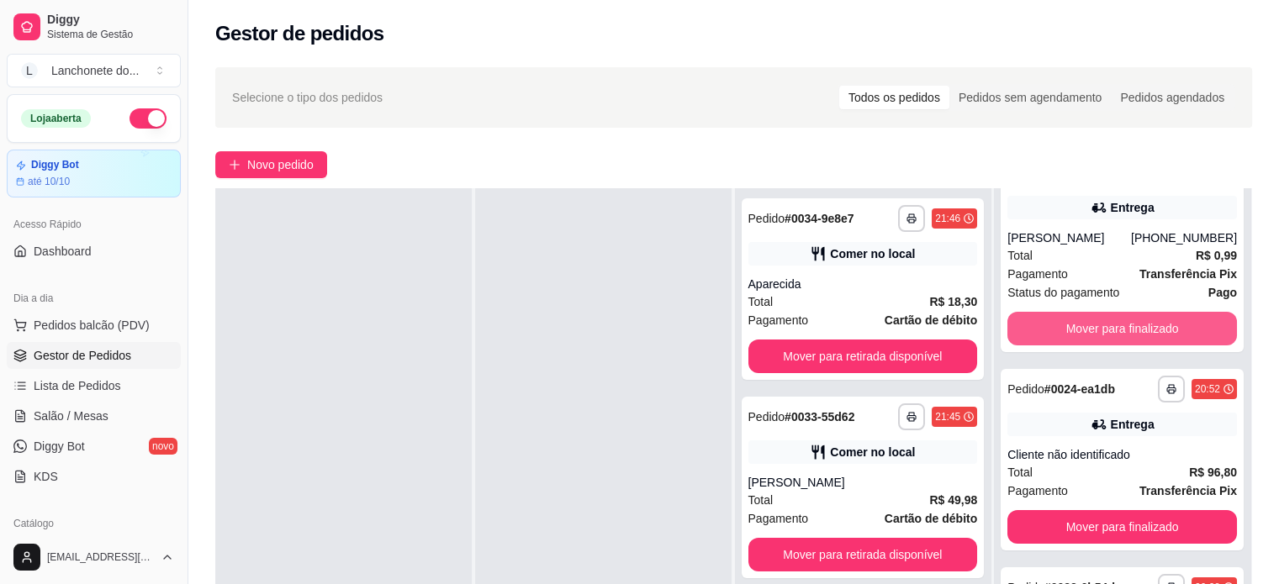
scroll to position [277, 0]
click at [1091, 329] on button "Mover para finalizado" at bounding box center [1122, 330] width 230 height 34
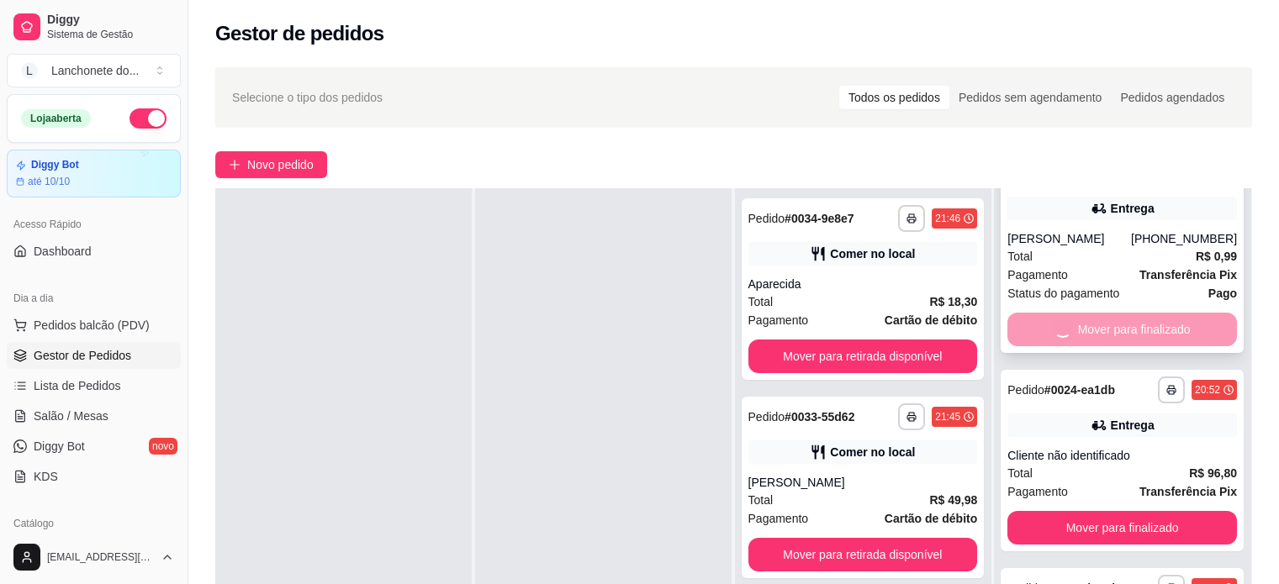
scroll to position [27, 0]
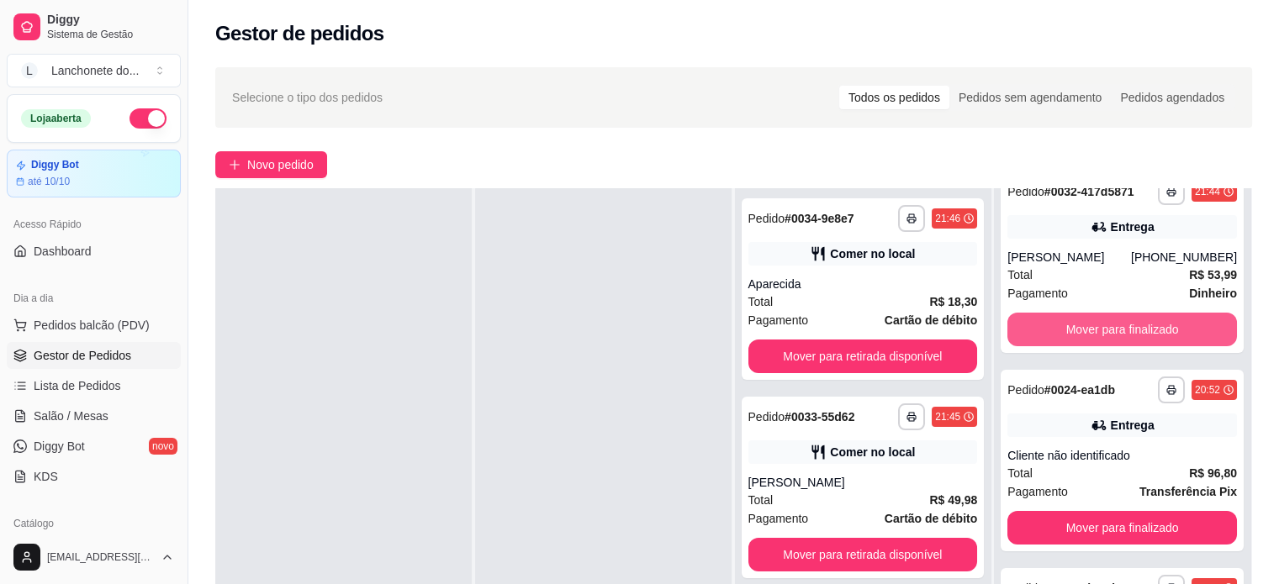
click at [1091, 329] on button "Mover para finalizado" at bounding box center [1122, 330] width 230 height 34
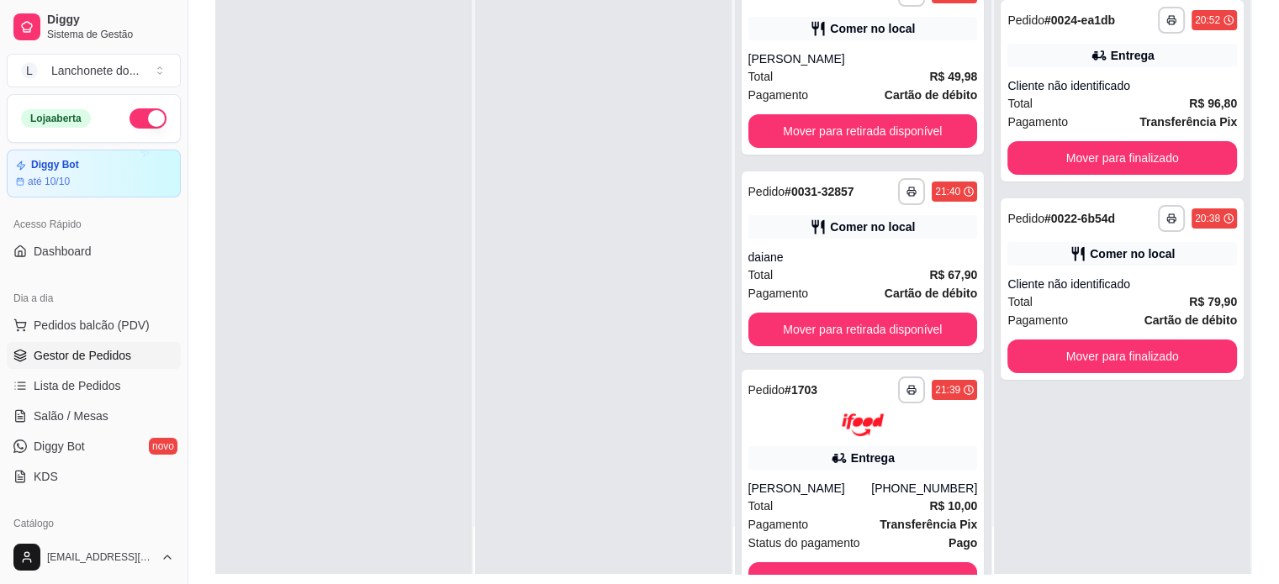
scroll to position [200, 0]
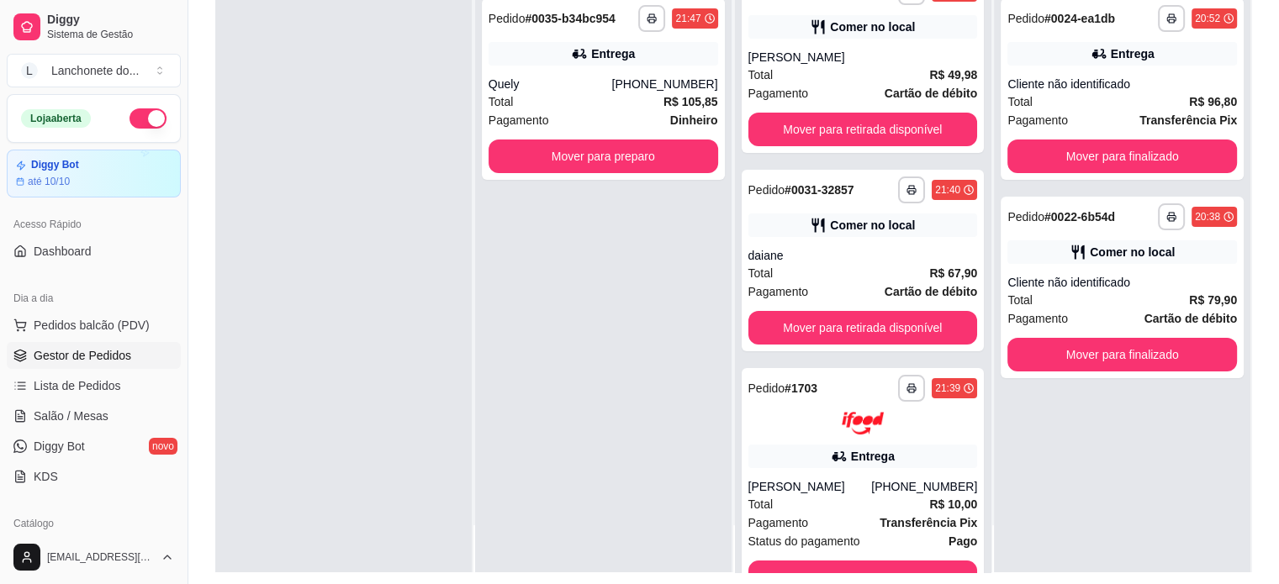
drag, startPoint x: 974, startPoint y: 436, endPoint x: 968, endPoint y: 490, distance: 55.0
click at [969, 490] on div "**********" at bounding box center [864, 256] width 258 height 631
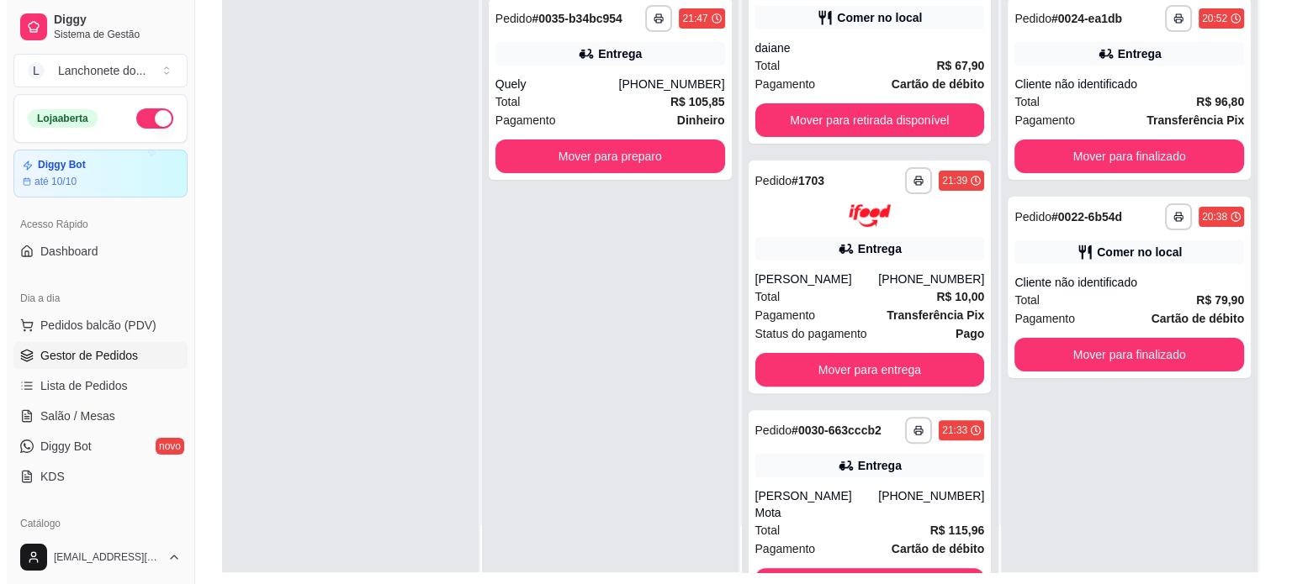
scroll to position [480, 0]
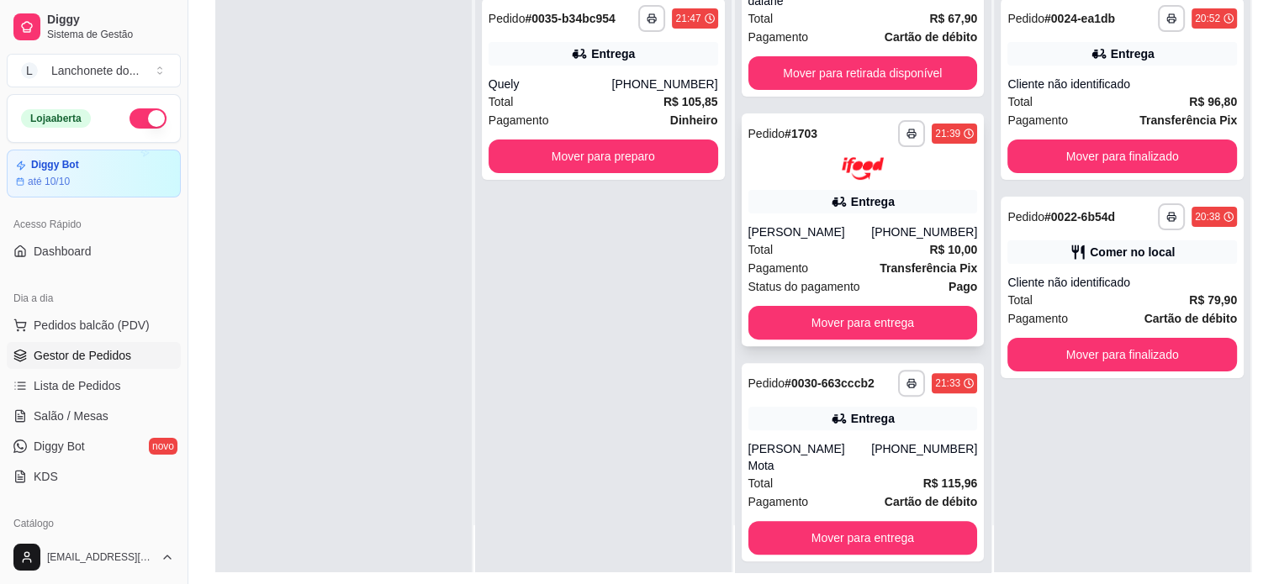
click at [916, 280] on div "Status do pagamento Pago" at bounding box center [863, 286] width 230 height 18
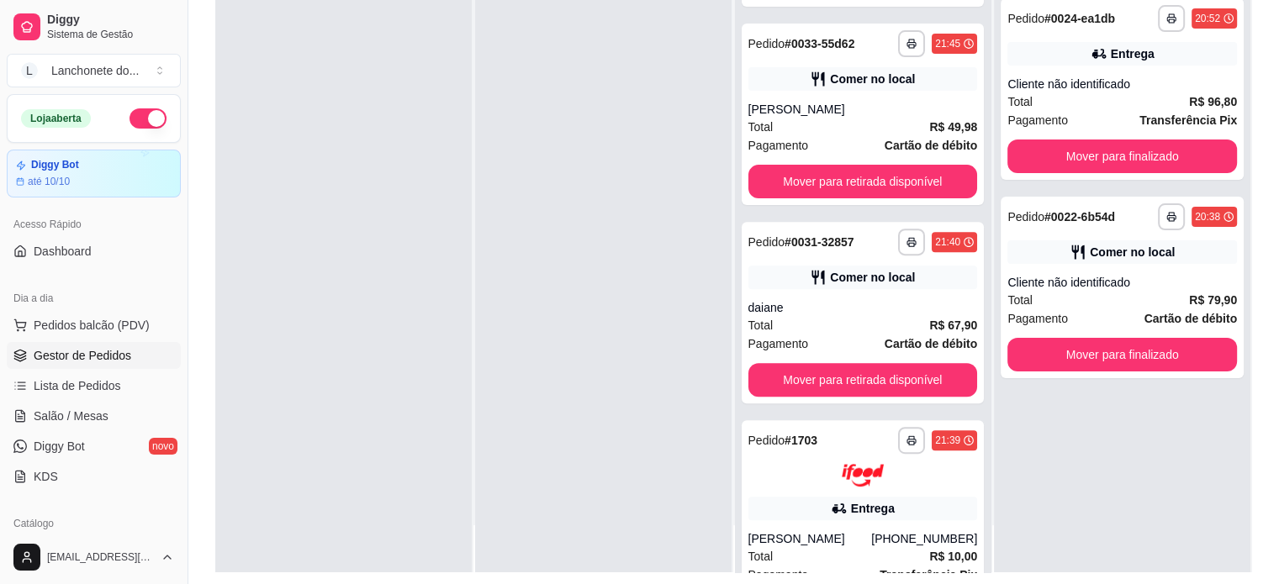
scroll to position [551, 0]
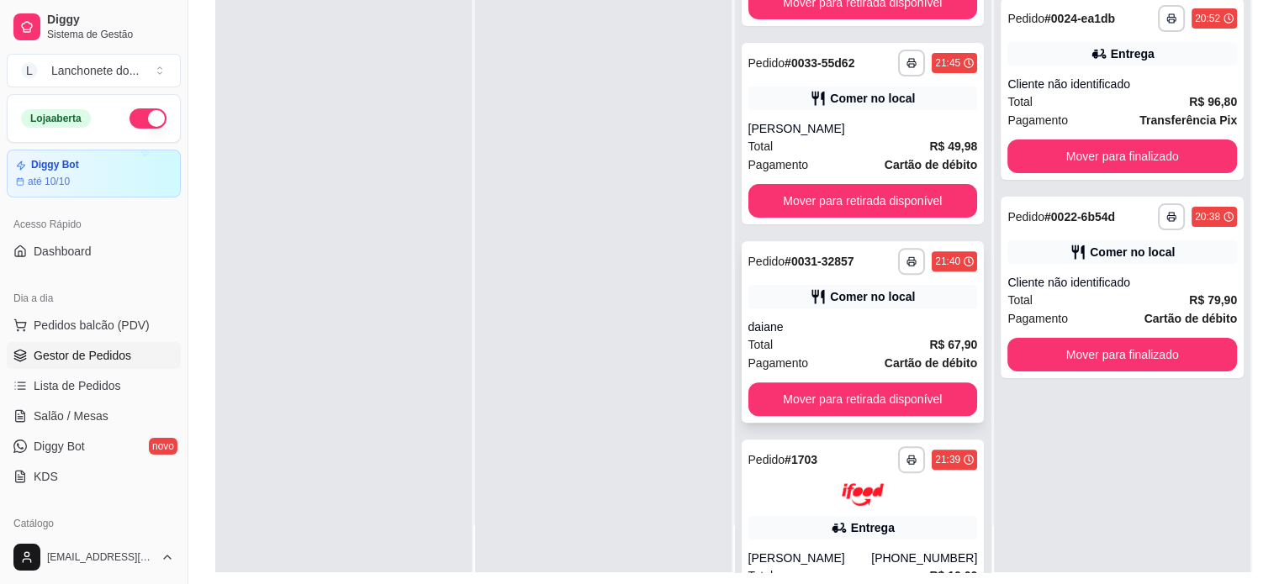
click at [868, 329] on div "daiane" at bounding box center [863, 327] width 230 height 17
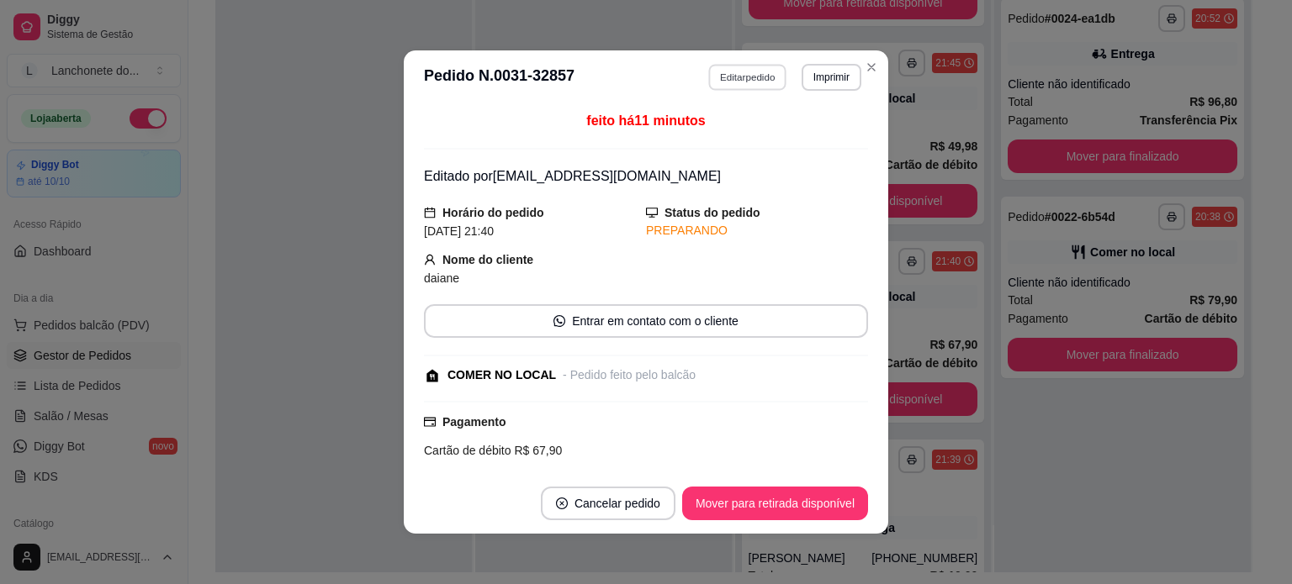
click at [713, 77] on button "Editar pedido" at bounding box center [748, 77] width 78 height 26
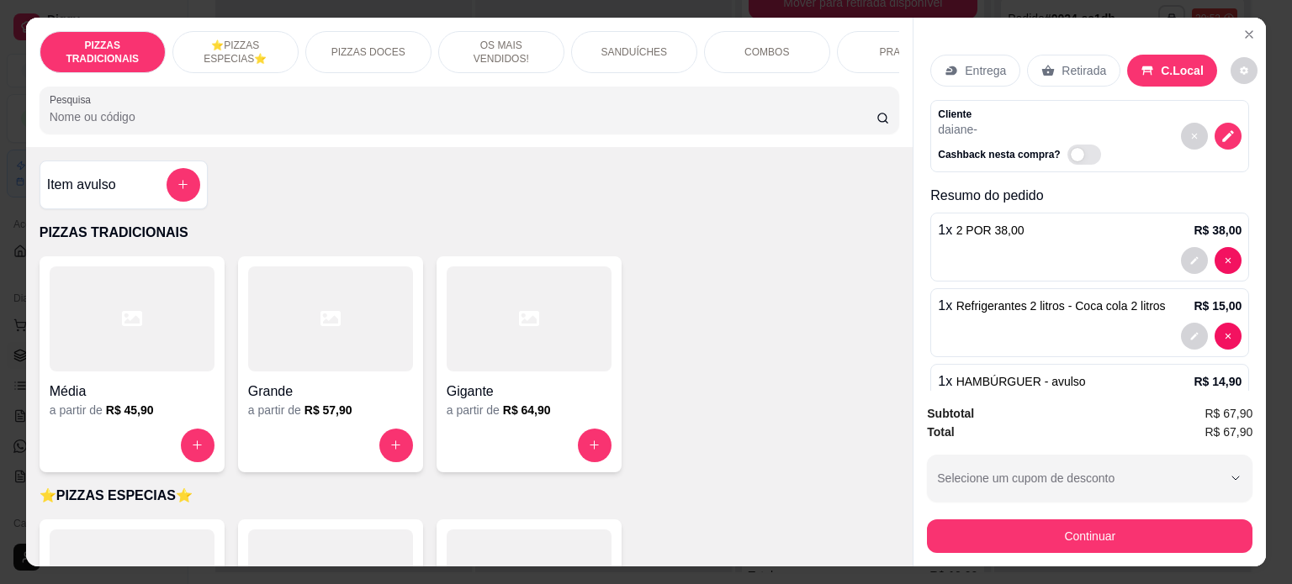
click at [1020, 236] on div "1 x 2 POR 38,00 R$ 38,00" at bounding box center [1089, 247] width 319 height 69
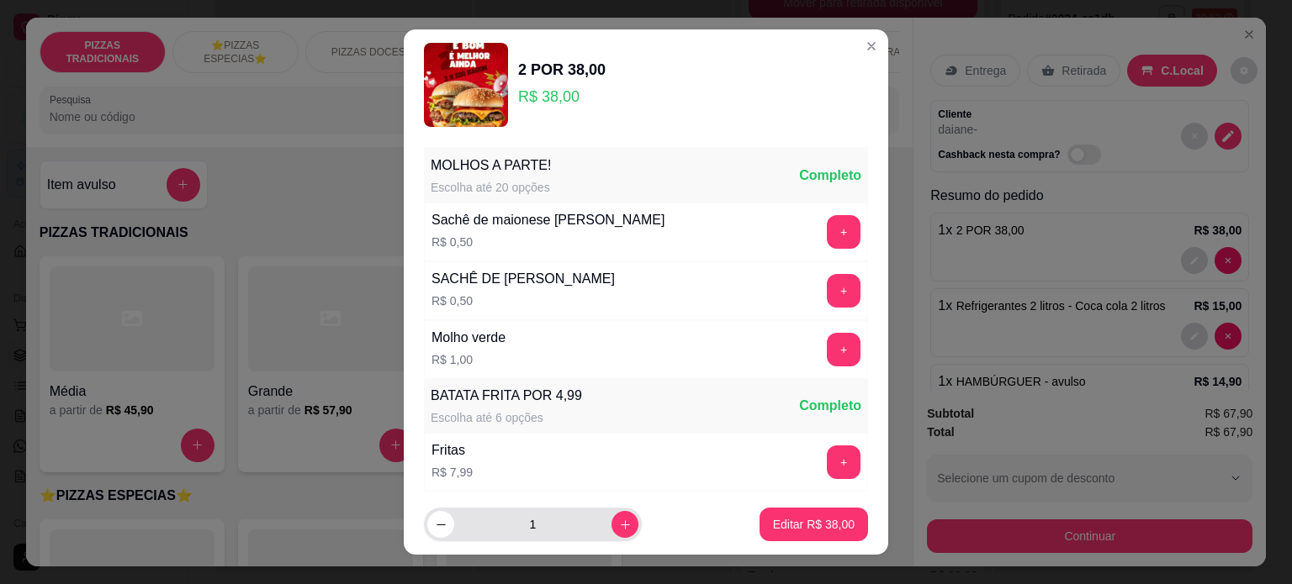
click at [620, 521] on div "1" at bounding box center [533, 525] width 218 height 34
click at [619, 529] on icon "increase-product-quantity" at bounding box center [625, 525] width 13 height 13
type input "2"
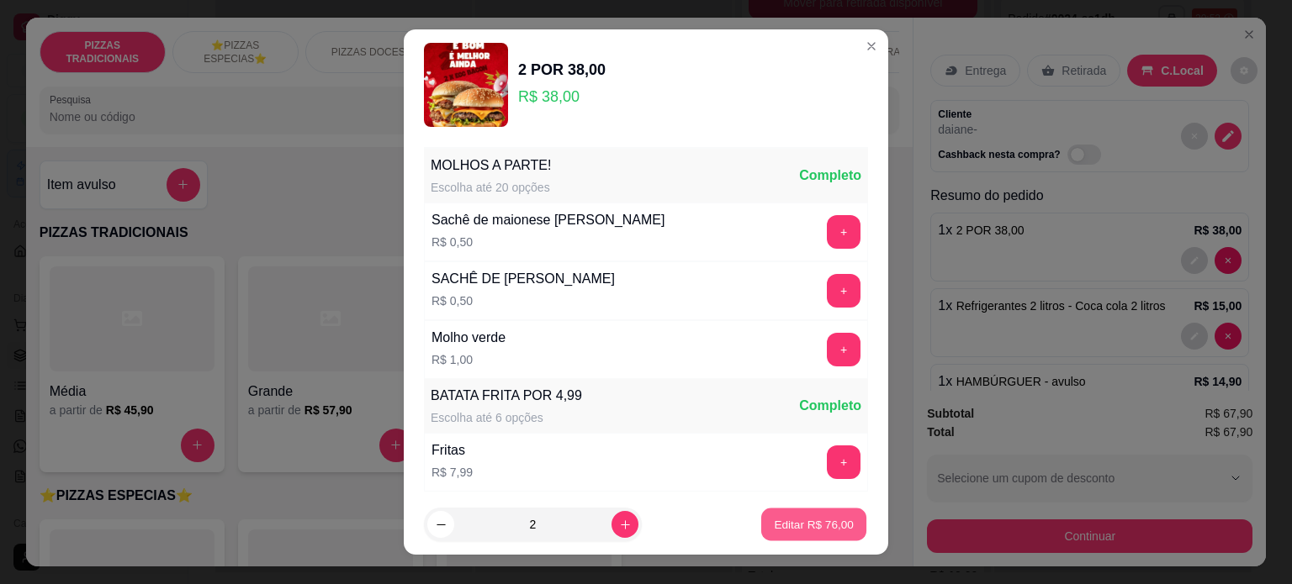
click at [808, 530] on p "Editar R$ 76,00" at bounding box center [813, 525] width 79 height 16
type input "2"
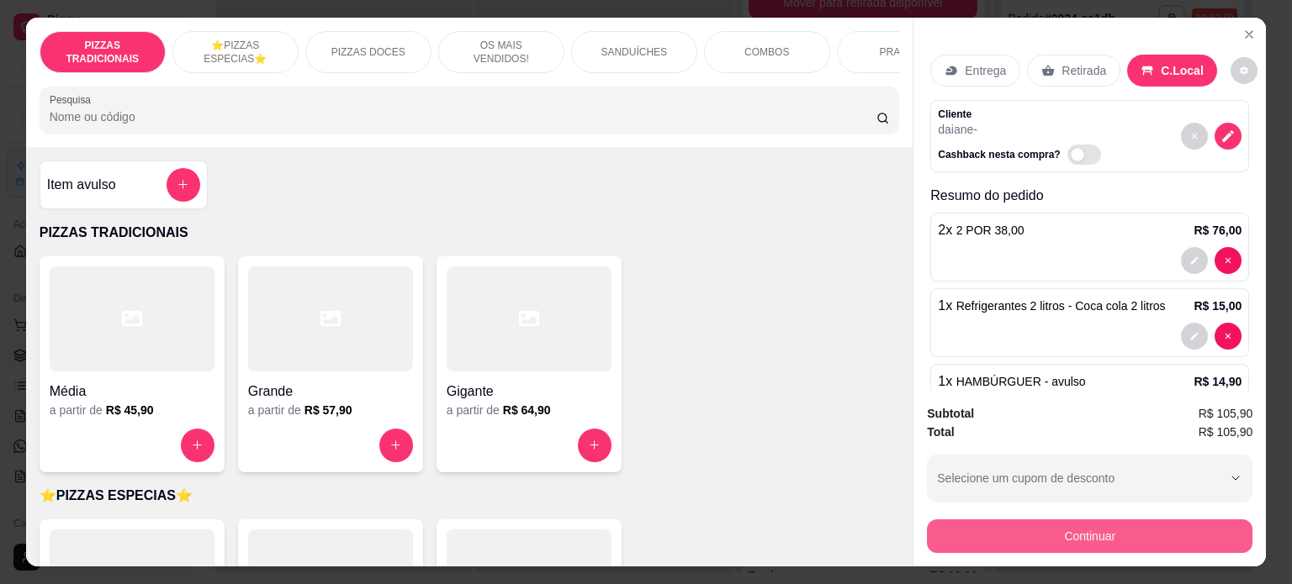
click at [1022, 536] on button "Continuar" at bounding box center [1089, 537] width 325 height 34
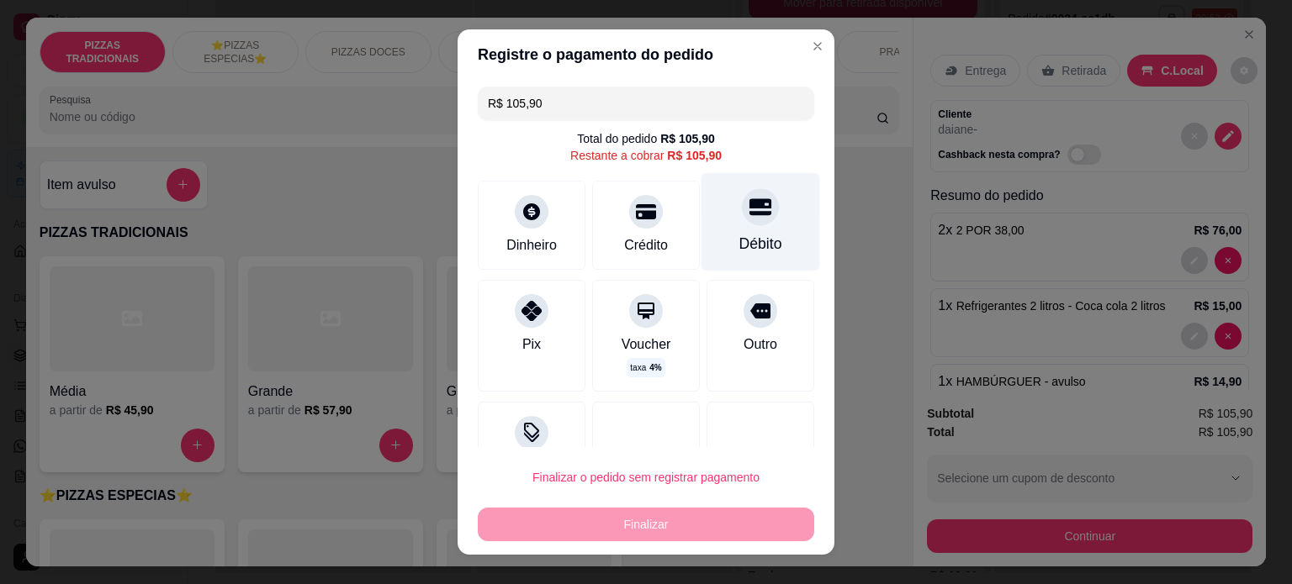
click at [742, 222] on div at bounding box center [760, 206] width 37 height 37
type input "R$ 0,00"
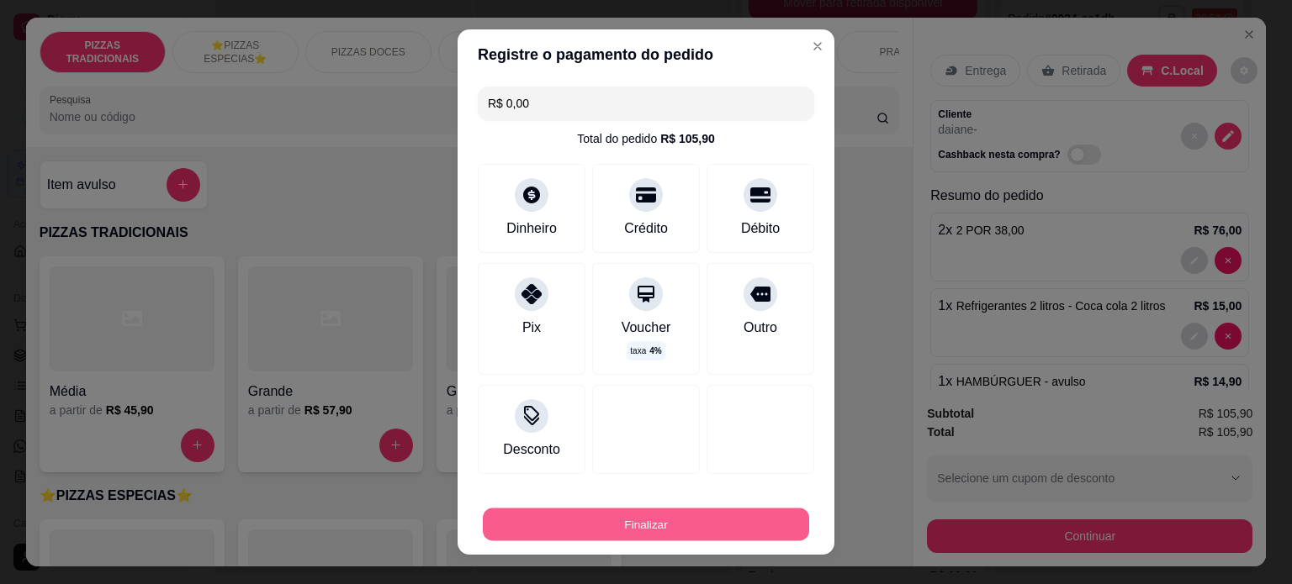
click at [642, 522] on button "Finalizar" at bounding box center [646, 525] width 326 height 33
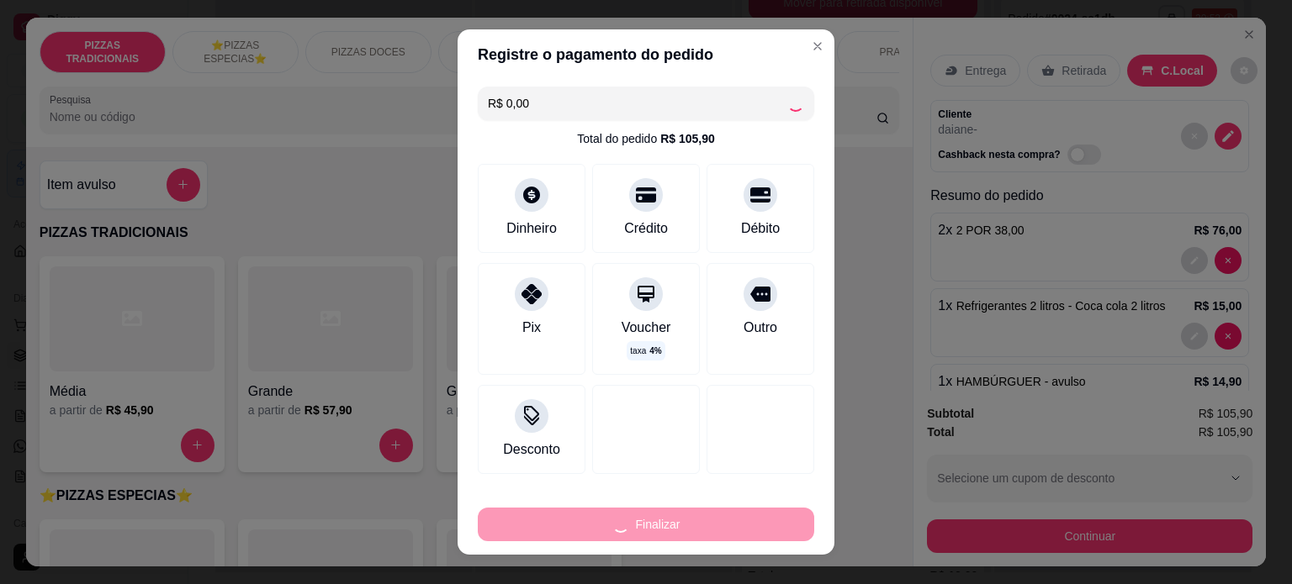
type input "0"
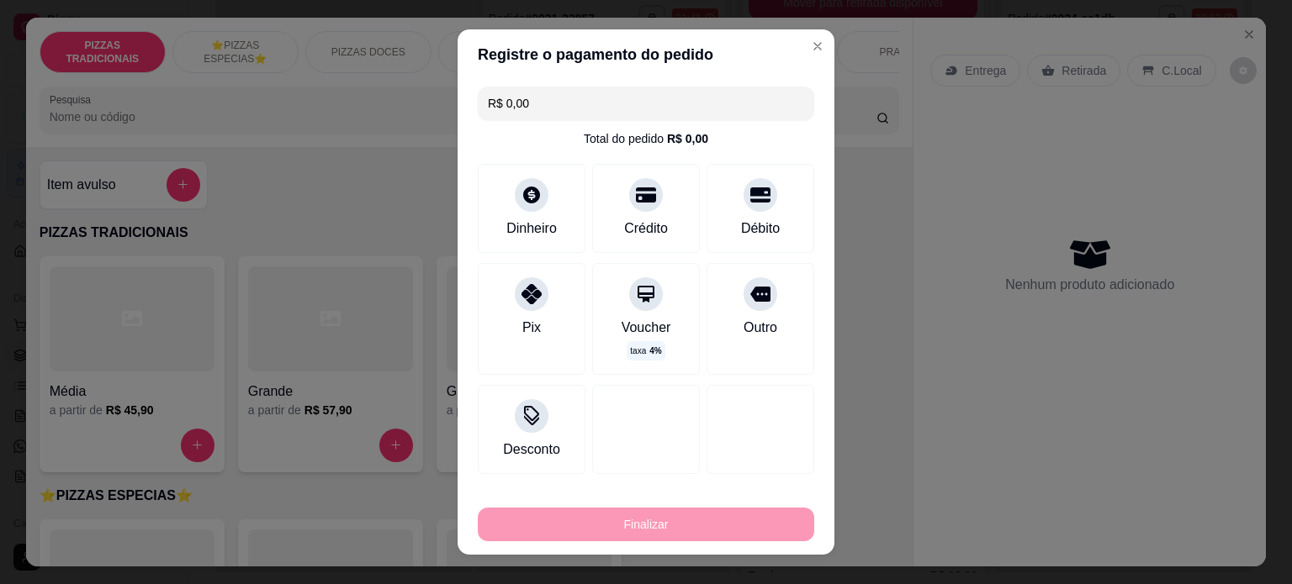
type input "-R$ 105,90"
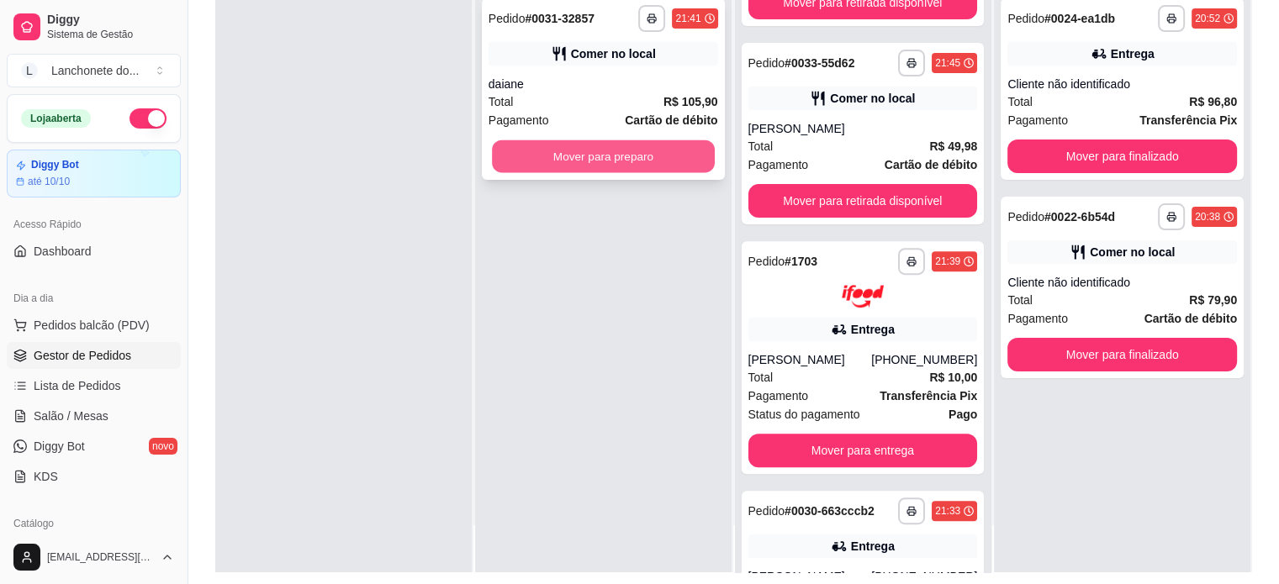
click at [584, 160] on button "Mover para preparo" at bounding box center [603, 156] width 223 height 33
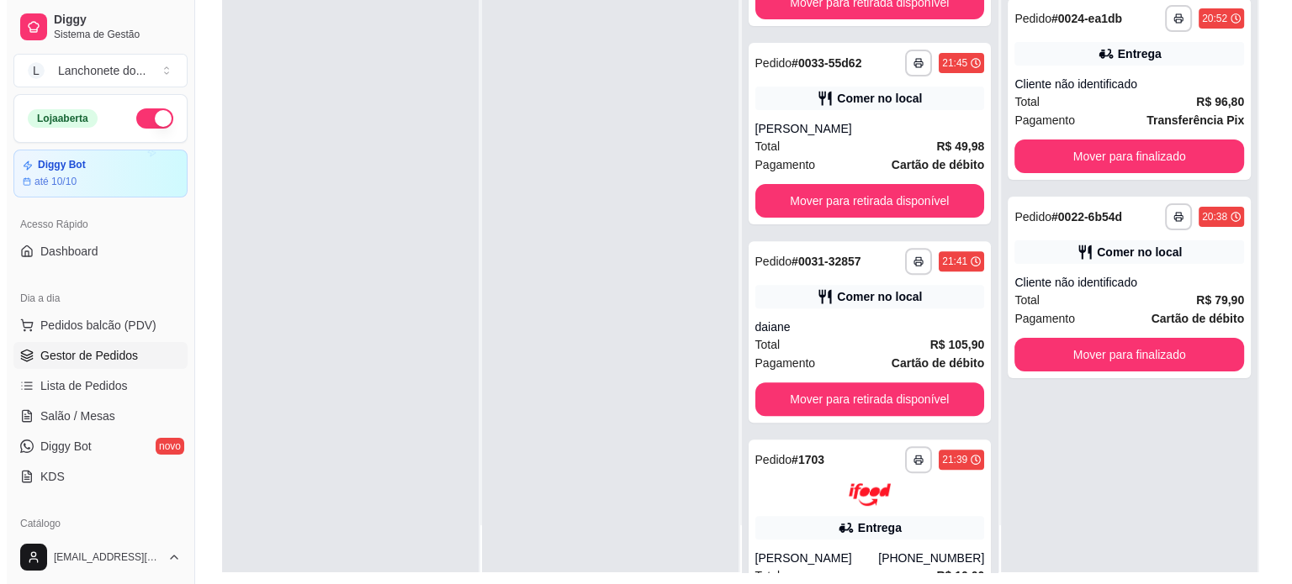
scroll to position [0, 0]
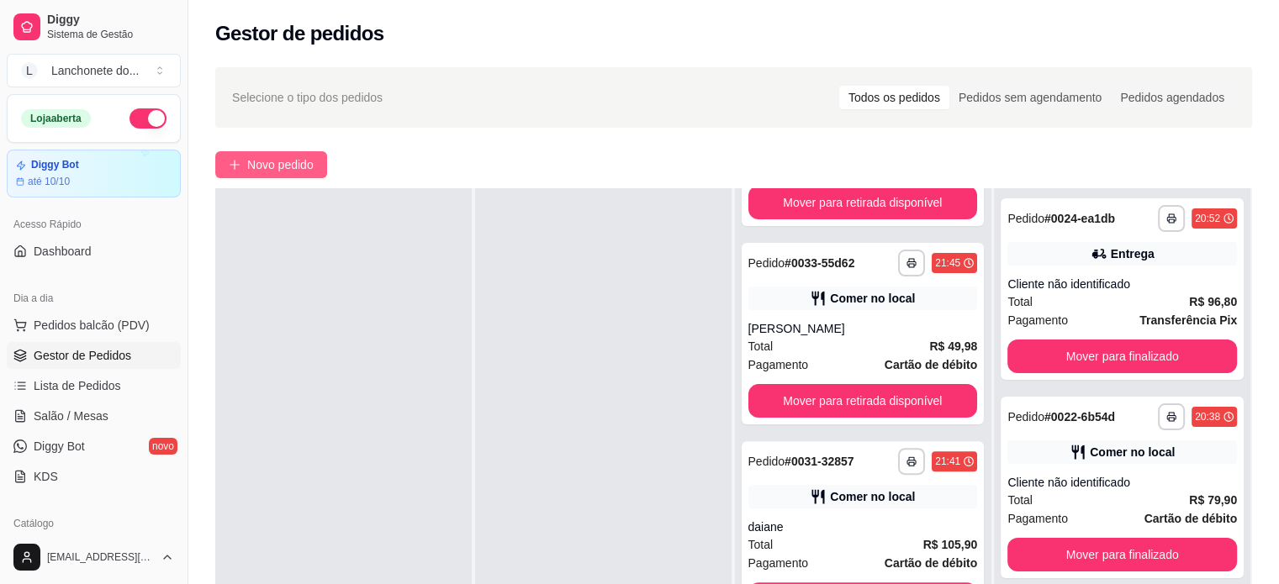
click at [293, 154] on button "Novo pedido" at bounding box center [271, 164] width 112 height 27
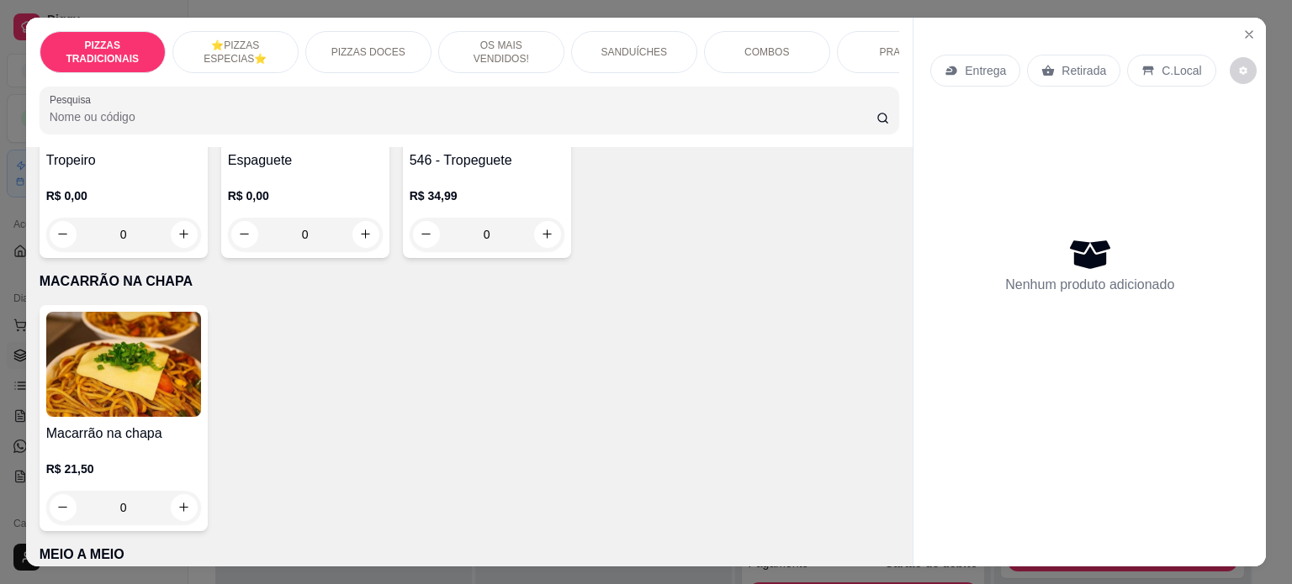
scroll to position [2944, 0]
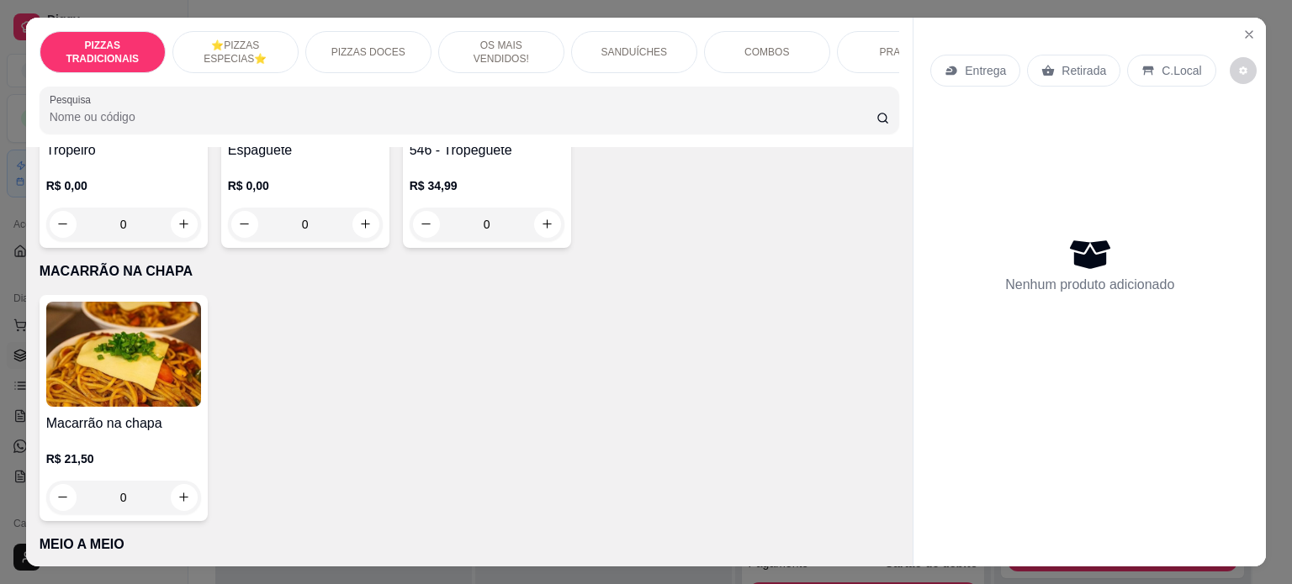
click at [139, 414] on h4 "Macarrão na chapa" at bounding box center [123, 424] width 155 height 20
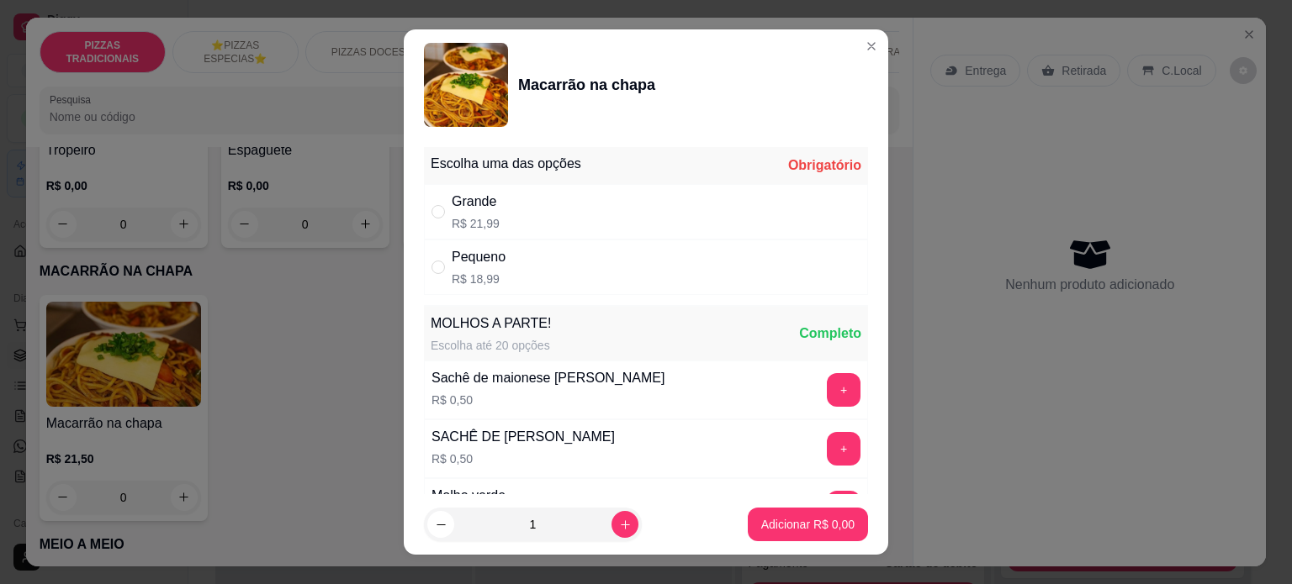
click at [551, 266] on div "Pequeno R$ 18,99" at bounding box center [646, 267] width 444 height 55
radio input "true"
click at [757, 512] on button "Adicionar R$ 18,99" at bounding box center [804, 525] width 127 height 34
type input "1"
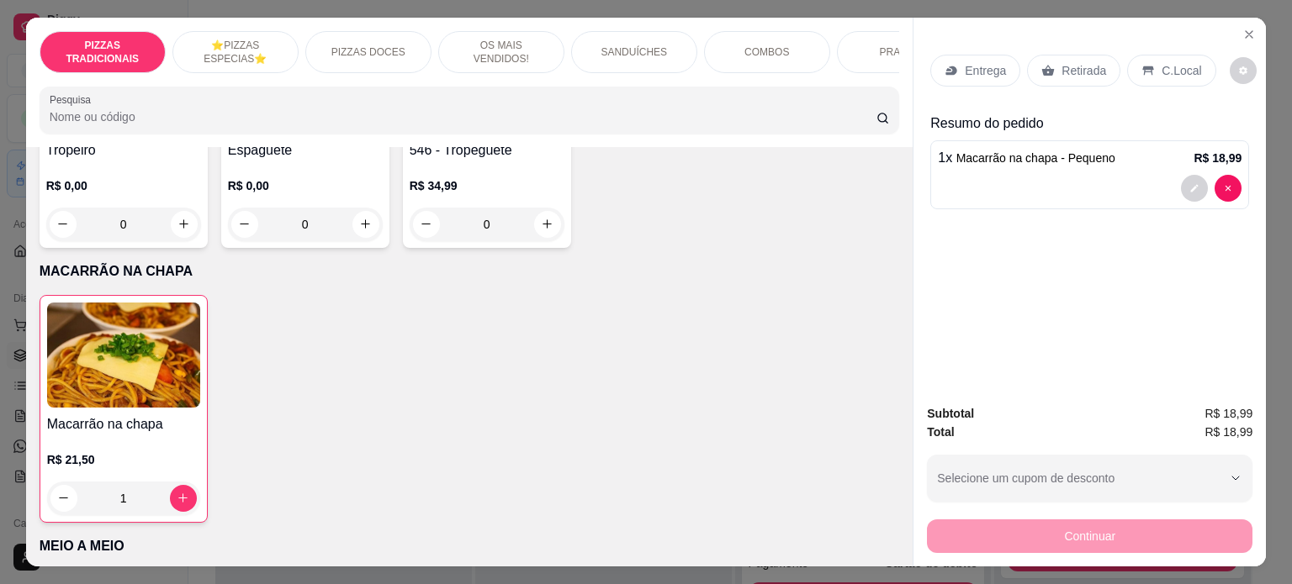
scroll to position [0, 752]
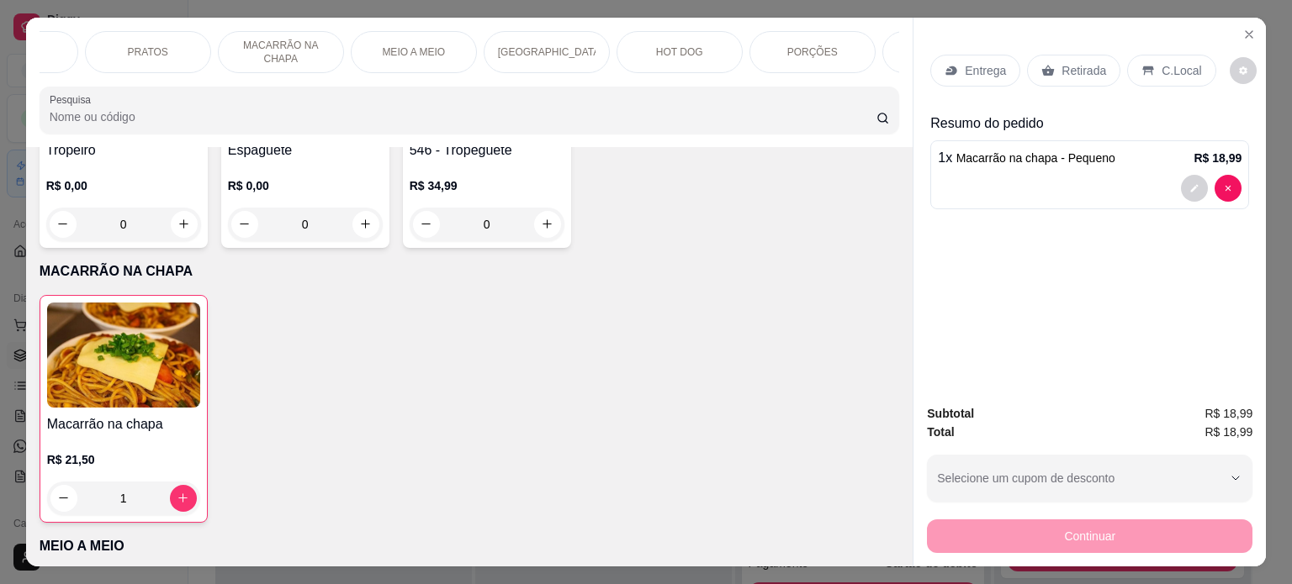
click at [700, 42] on div "HOT DOG" at bounding box center [679, 52] width 126 height 42
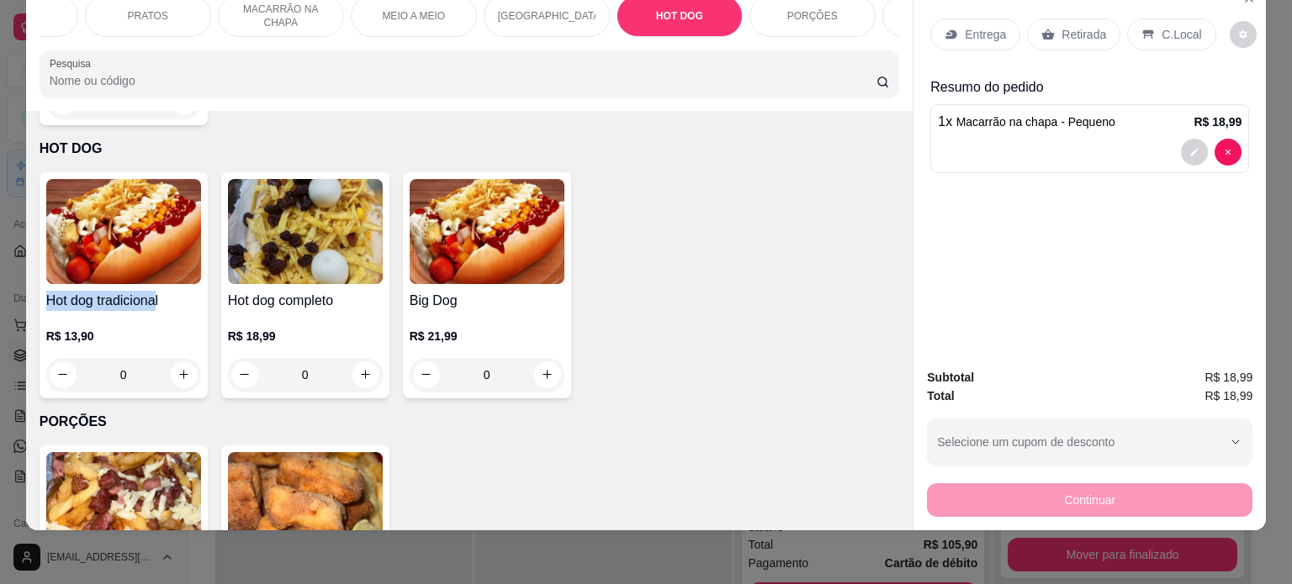
drag, startPoint x: 28, startPoint y: 270, endPoint x: 151, endPoint y: 275, distance: 123.7
click at [151, 275] on div "Item avulso PIZZAS TRADICIONAIS Média a partir de R$ 45,90 Grande a partir de R…" at bounding box center [469, 321] width 887 height 420
click at [155, 291] on h4 "Hot dog tradicional" at bounding box center [123, 301] width 155 height 20
click at [107, 256] on div "Hot dog tradicional R$ 13,90 0" at bounding box center [124, 285] width 168 height 226
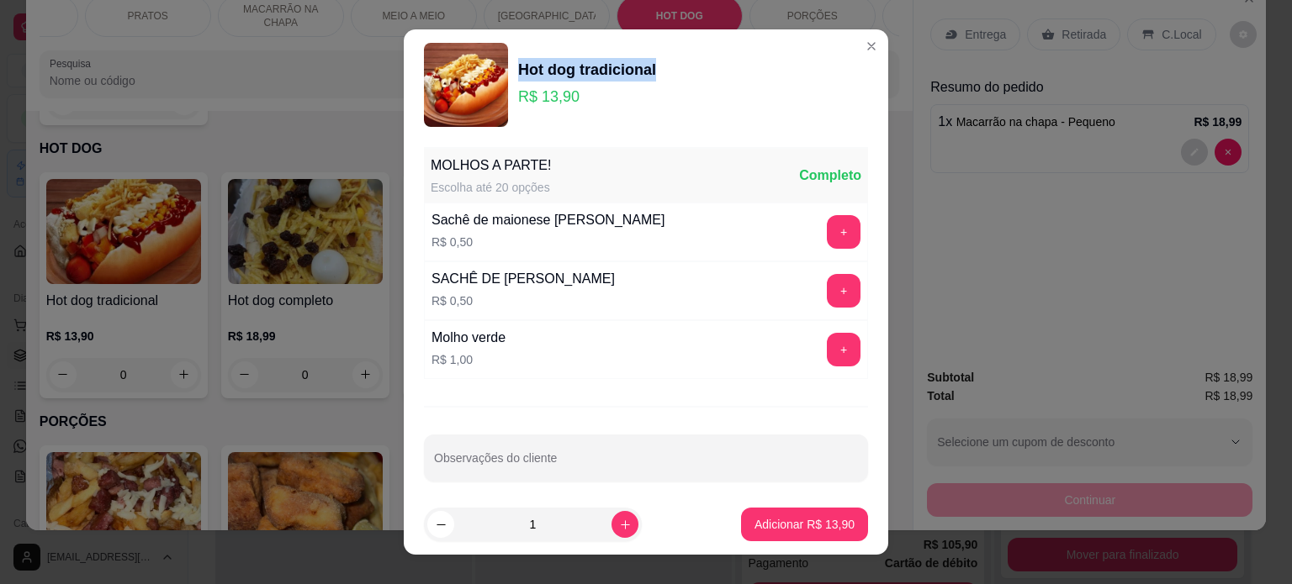
drag, startPoint x: 511, startPoint y: 68, endPoint x: 700, endPoint y: 60, distance: 189.4
click at [700, 60] on div "Hot dog tradicional R$ 13,90" at bounding box center [646, 85] width 444 height 84
copy div "Hot dog tradicional"
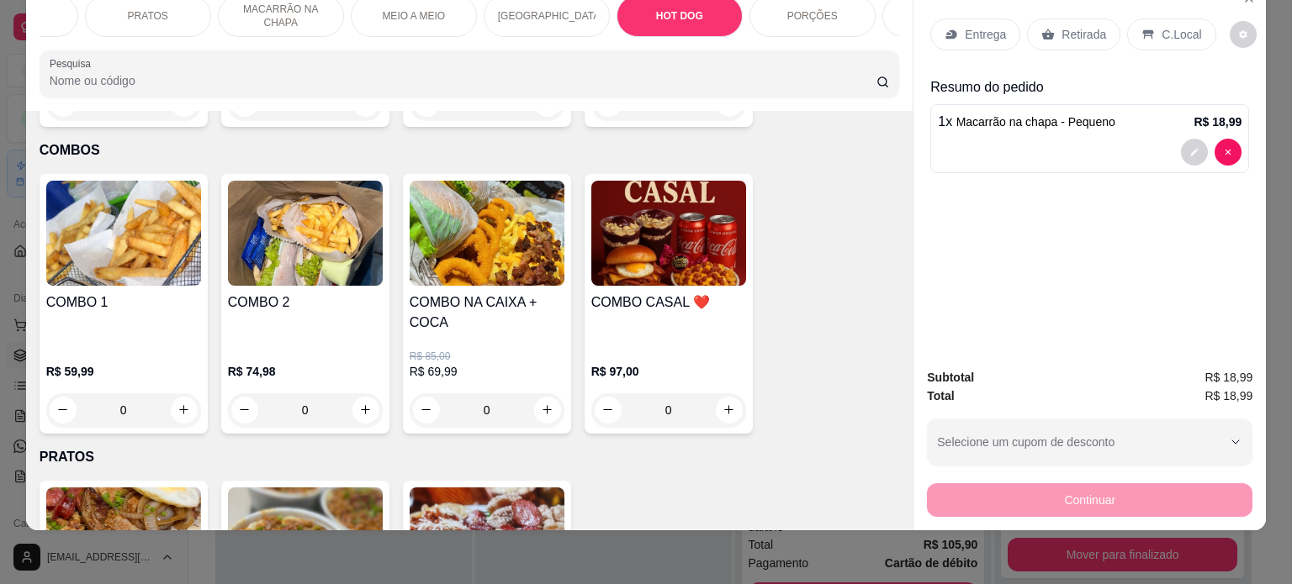
scroll to position [0, 0]
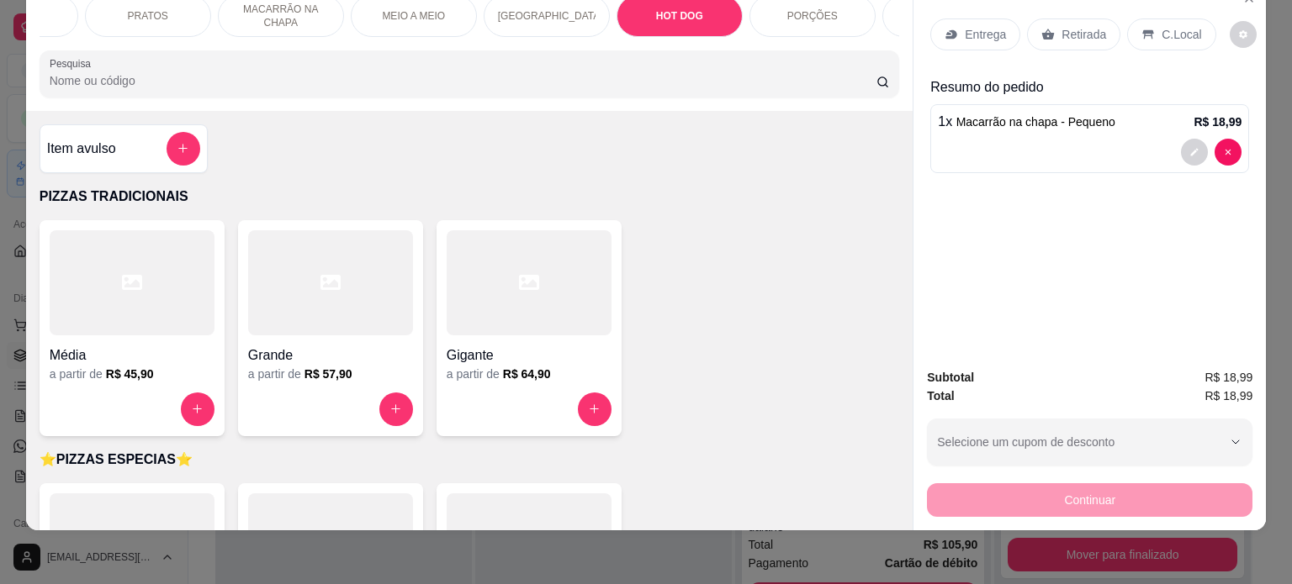
click at [73, 152] on h4 "Item avulso" at bounding box center [81, 149] width 69 height 20
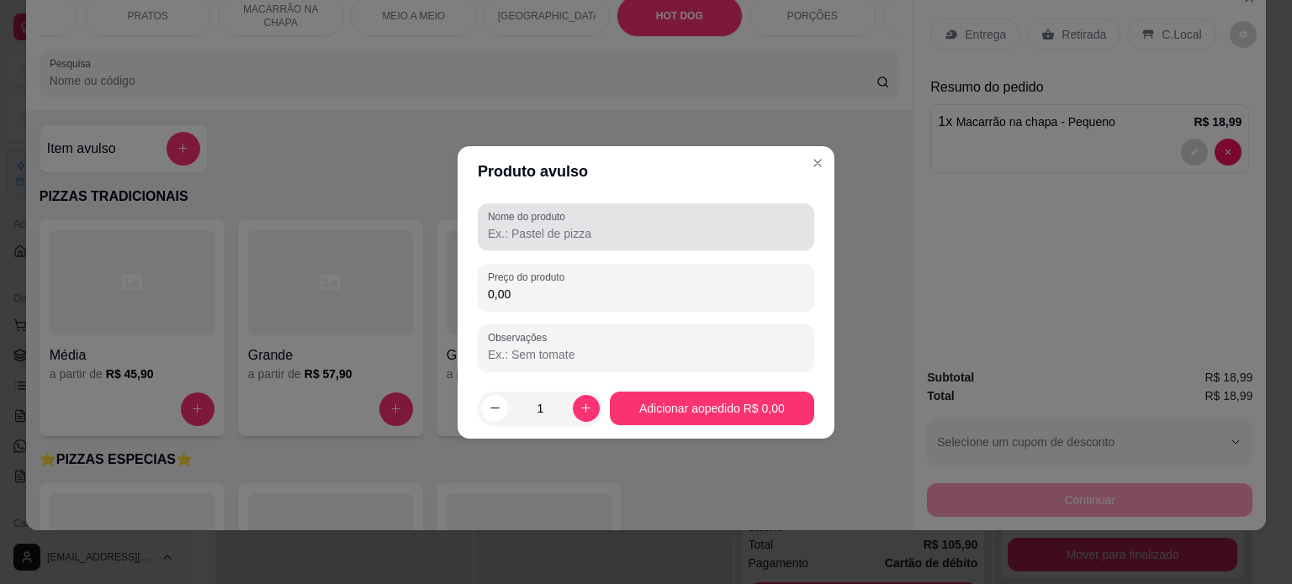
click at [514, 228] on input "Nome do produto" at bounding box center [646, 233] width 316 height 17
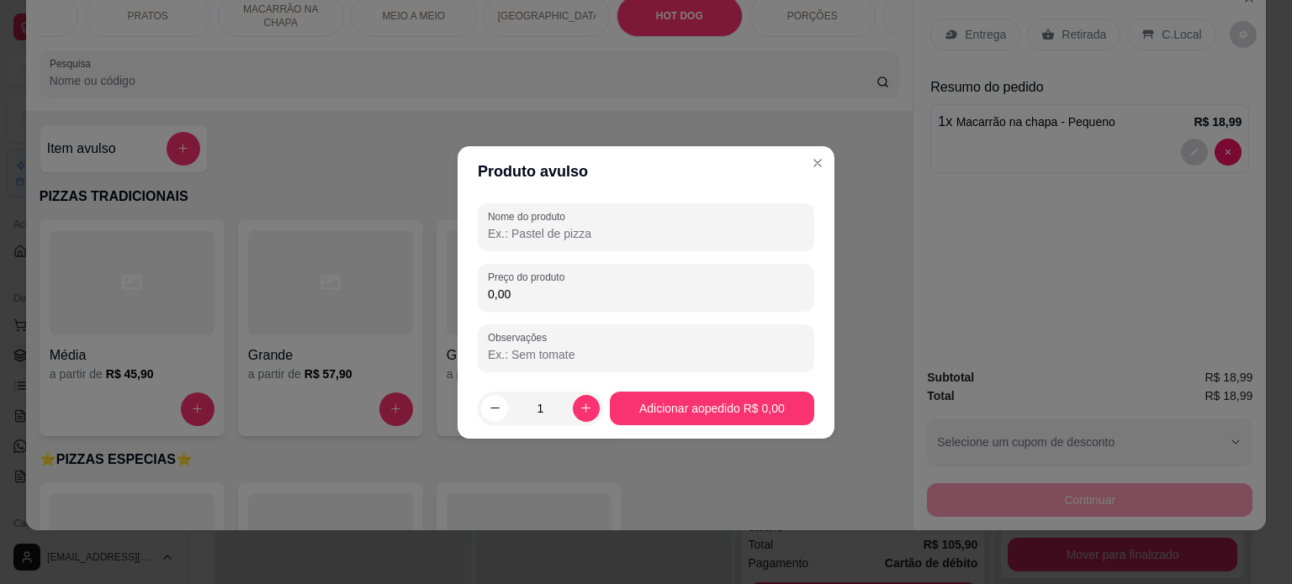
click at [589, 231] on input "Nome do produto" at bounding box center [646, 233] width 316 height 17
paste input "Hot dog tradicional"
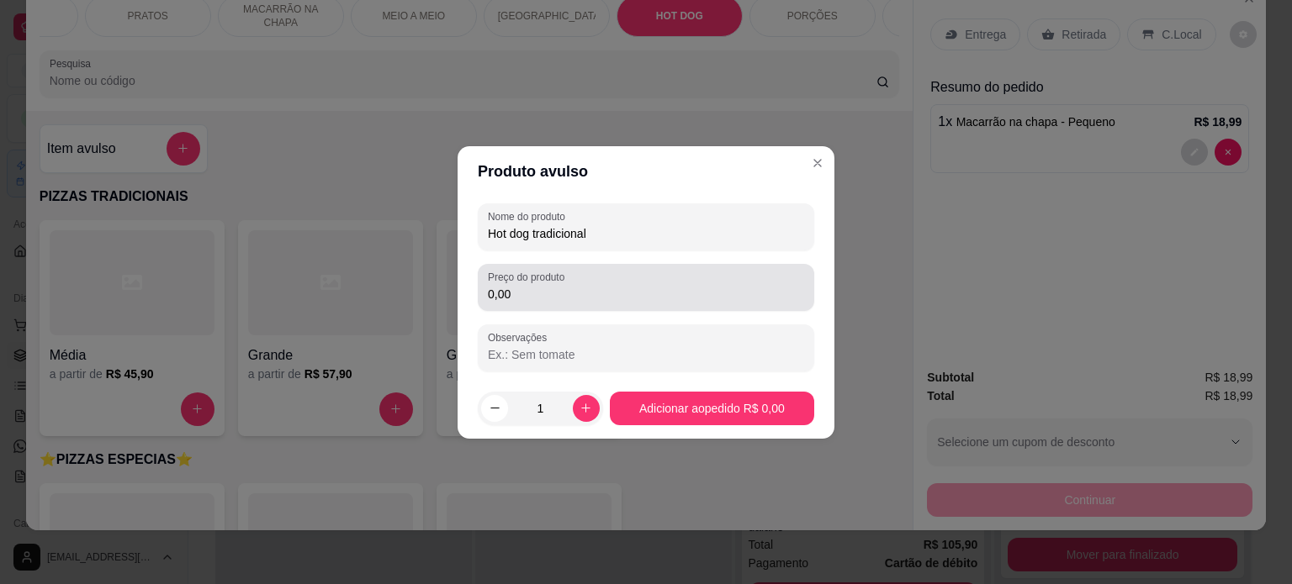
type input "Hot dog tradicional"
click at [547, 295] on input "0,00" at bounding box center [646, 294] width 316 height 17
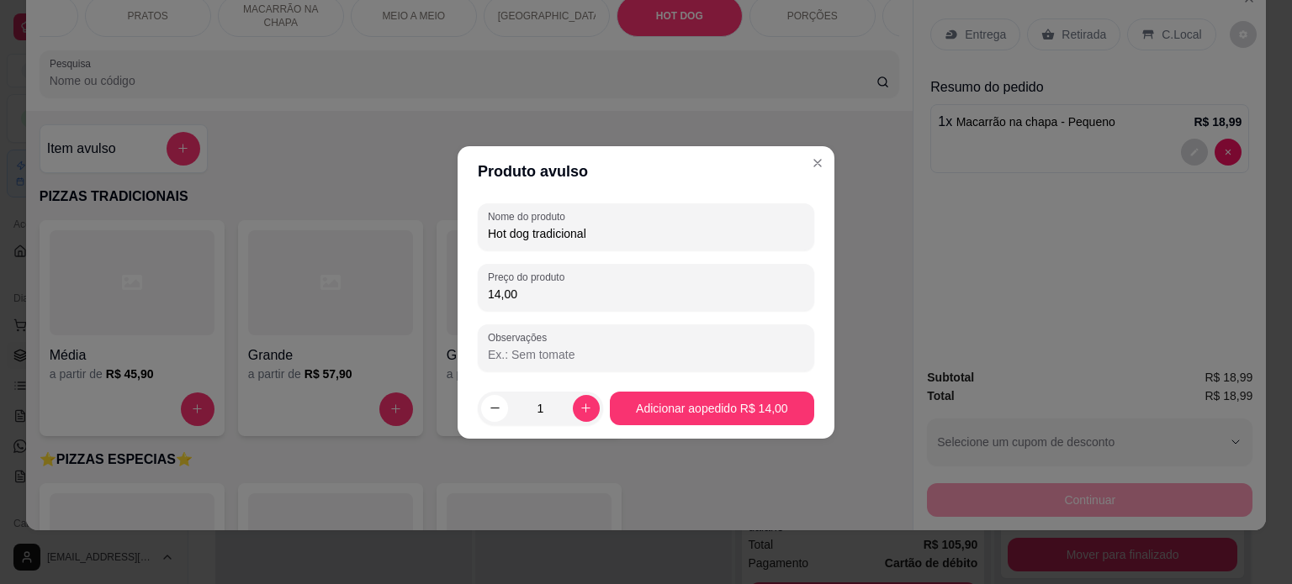
type input "14,00"
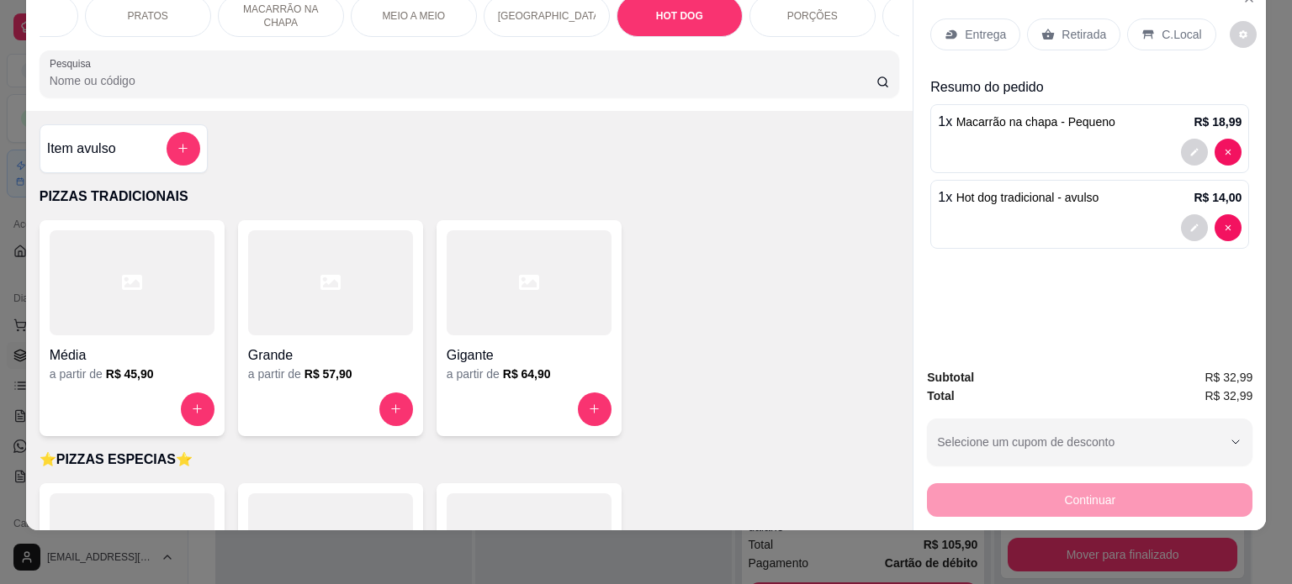
click at [1186, 37] on div "Entrega Retirada C.Local" at bounding box center [1089, 34] width 319 height 59
click at [1172, 26] on p "C.Local" at bounding box center [1181, 34] width 40 height 17
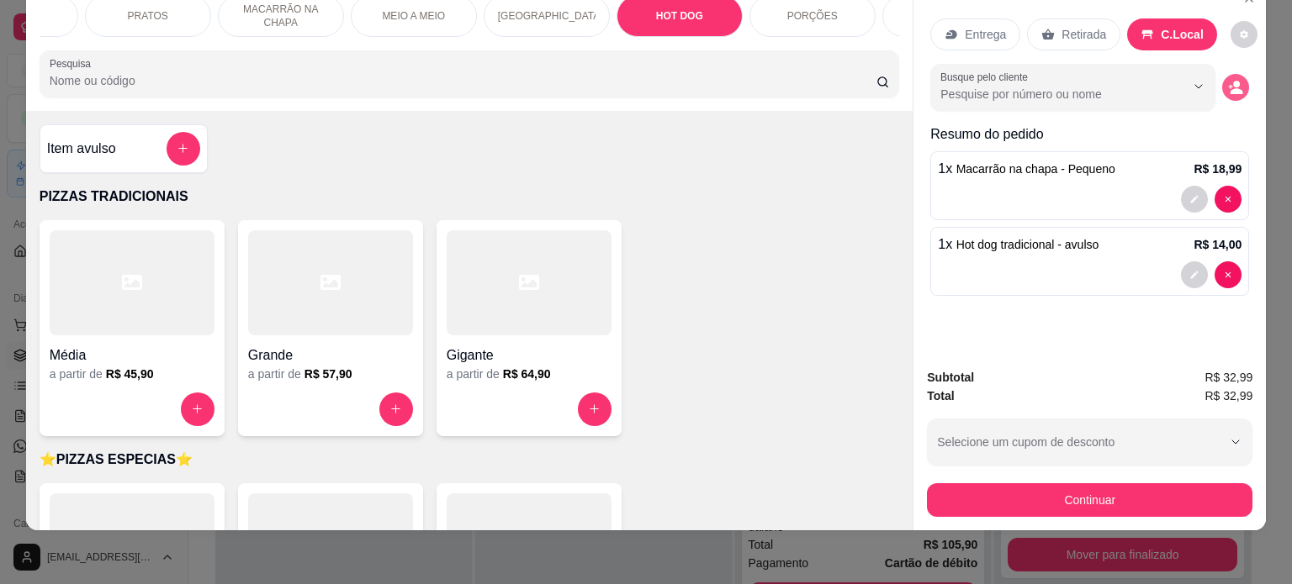
click at [1228, 80] on icon "decrease-product-quantity" at bounding box center [1235, 87] width 15 height 15
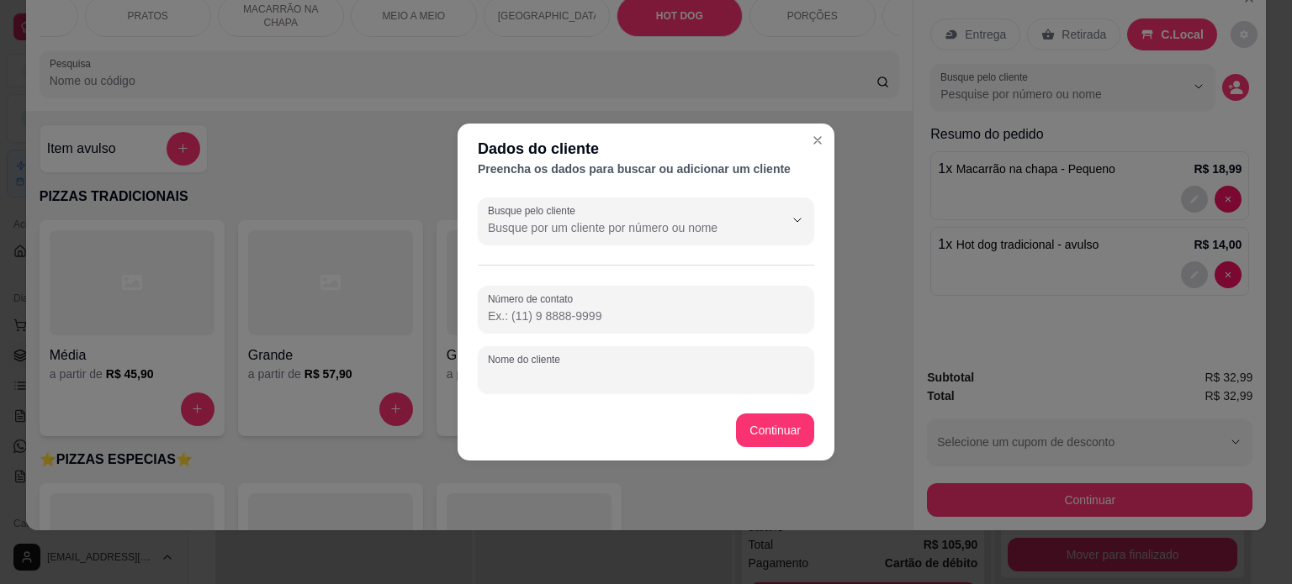
click at [582, 384] on input "Nome do cliente" at bounding box center [646, 376] width 316 height 17
type input "[PERSON_NAME]"
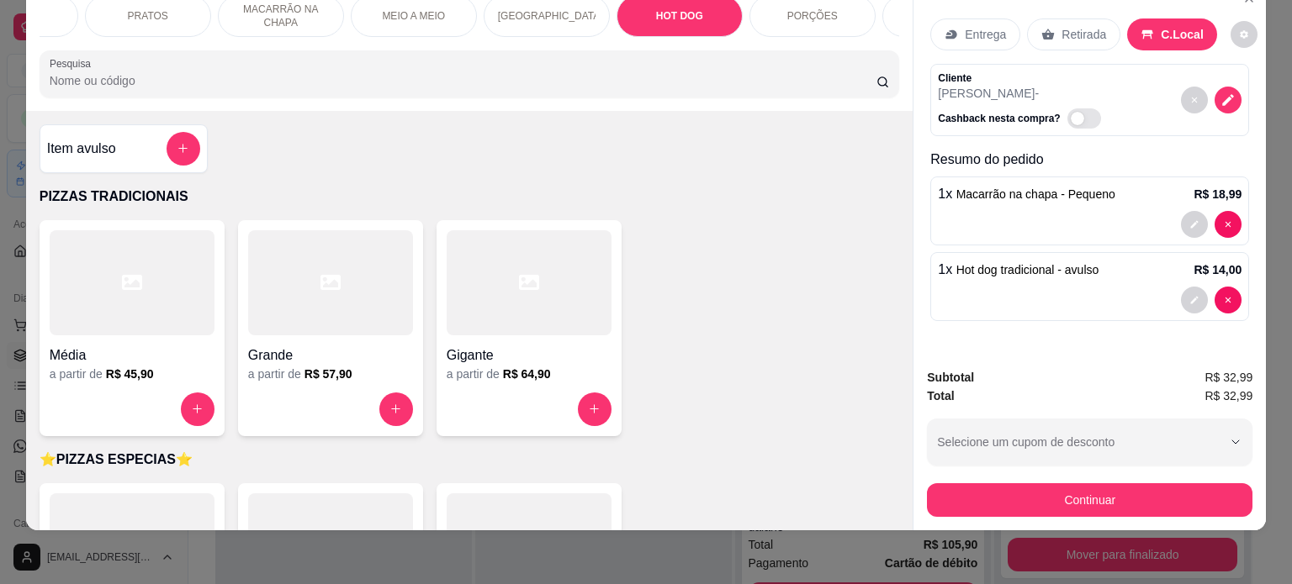
click at [993, 479] on div "Continuar" at bounding box center [1089, 498] width 325 height 38
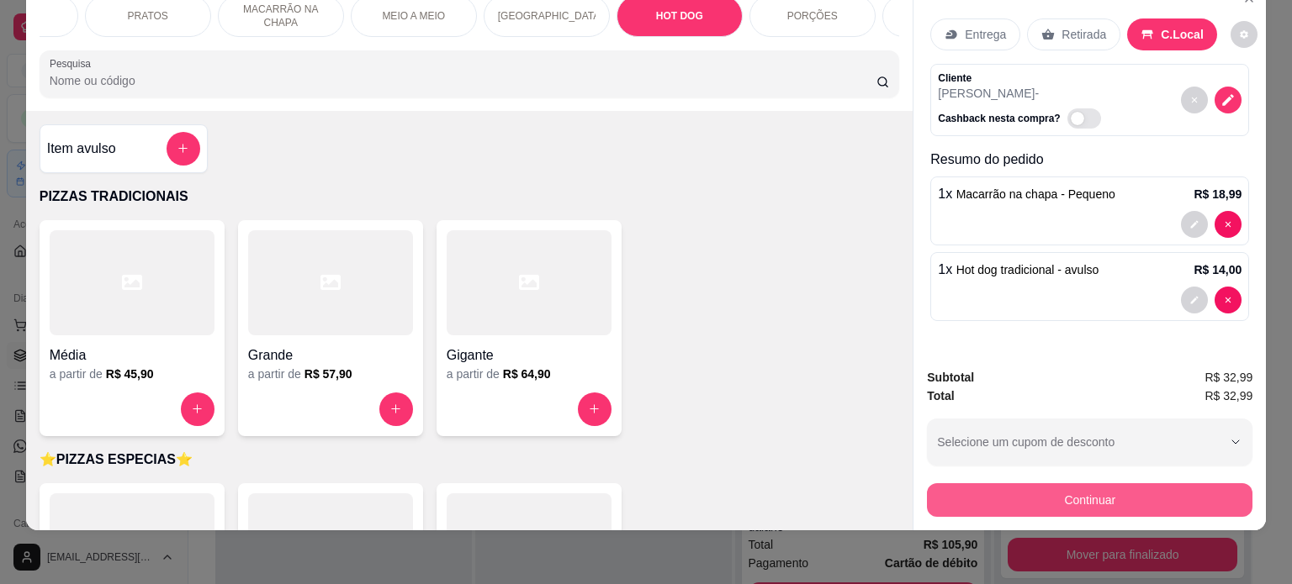
click at [985, 486] on button "Continuar" at bounding box center [1089, 500] width 325 height 34
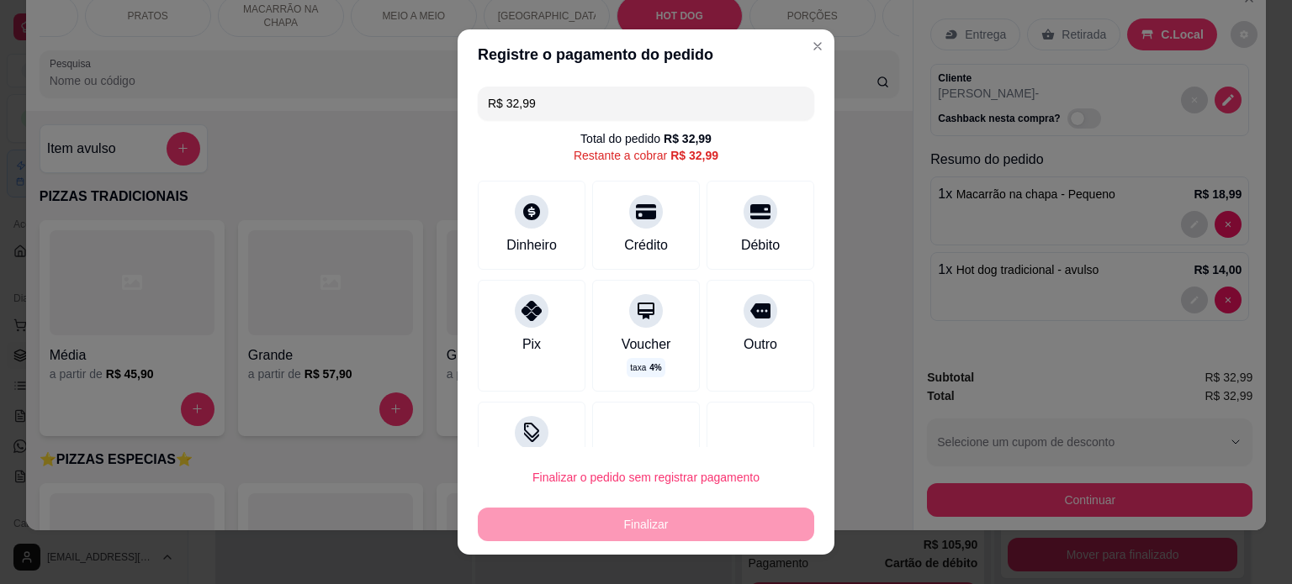
click at [748, 228] on div "Débito" at bounding box center [760, 225] width 108 height 89
type input "R$ 0,00"
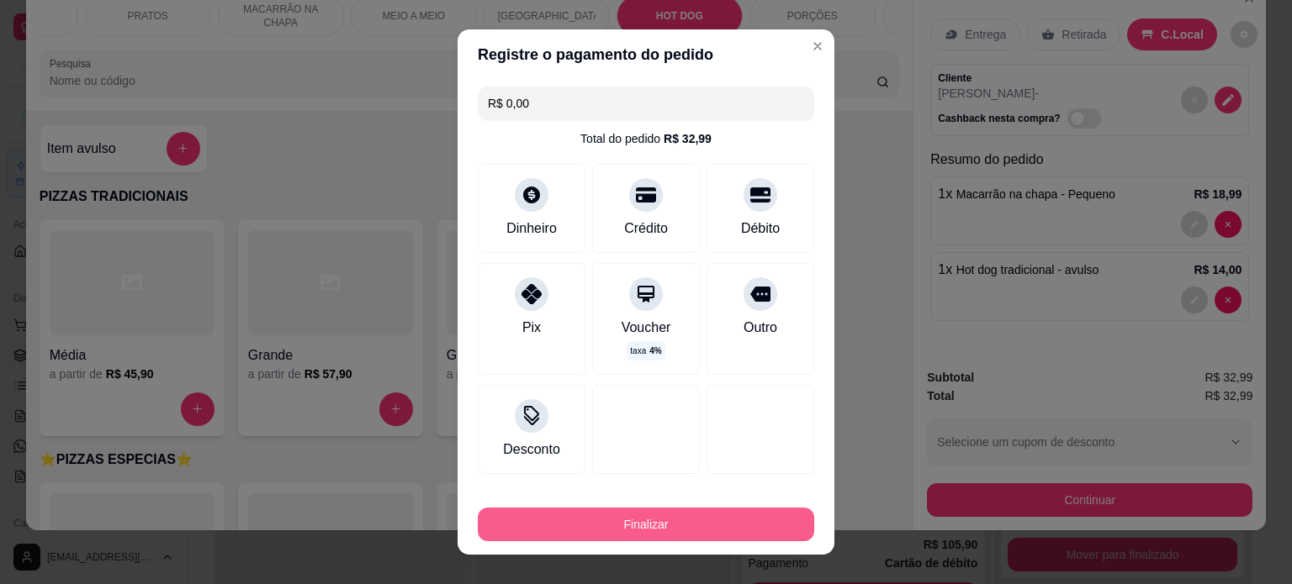
click at [691, 517] on button "Finalizar" at bounding box center [646, 525] width 336 height 34
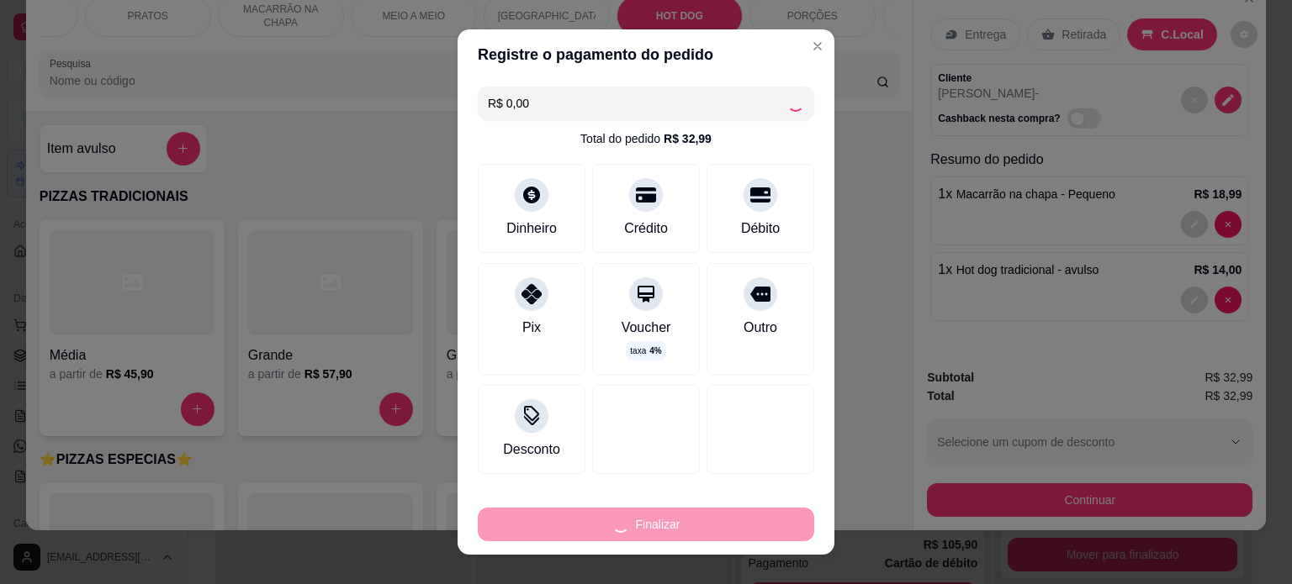
type input "0"
type input "-R$ 32,99"
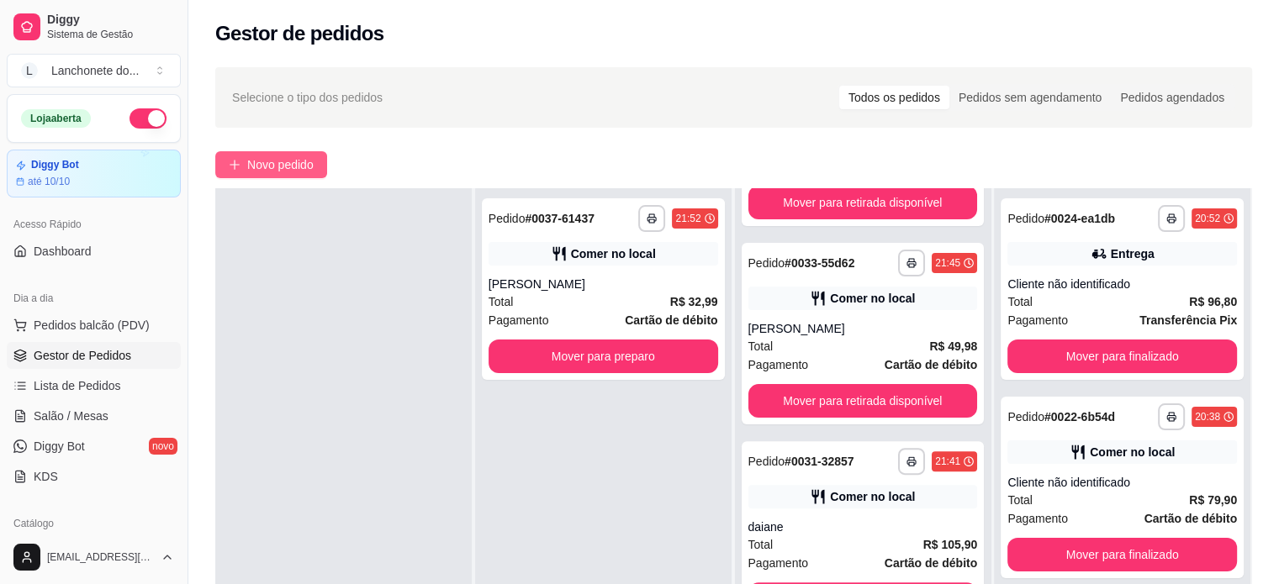
click at [288, 152] on button "Novo pedido" at bounding box center [271, 164] width 112 height 27
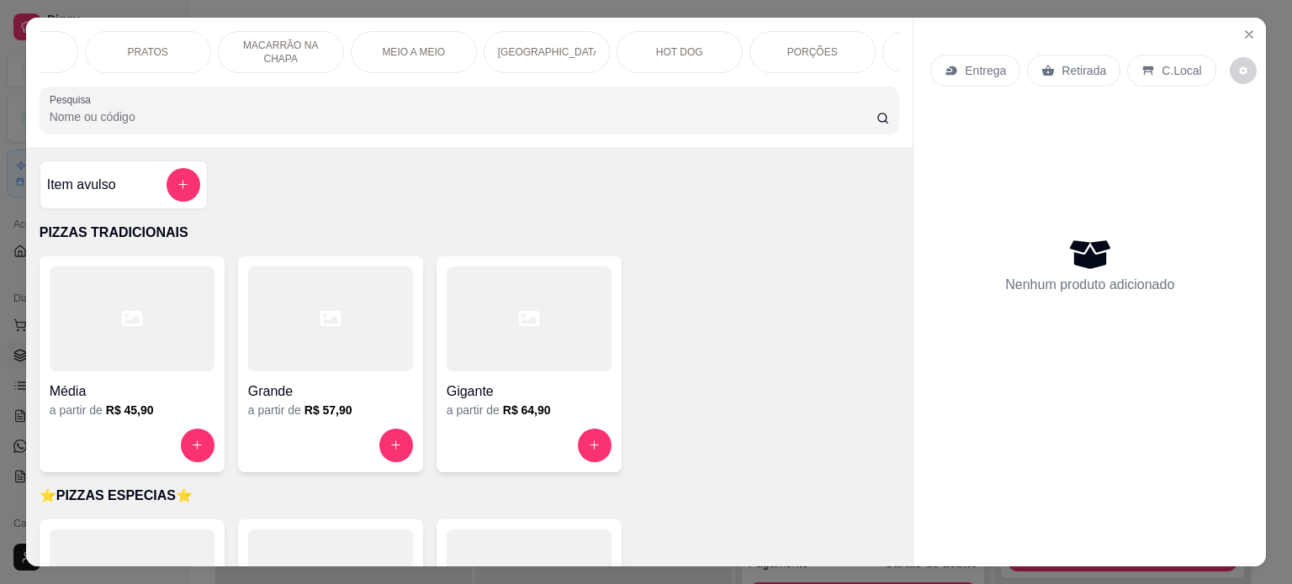
scroll to position [0, 1259]
click at [710, 34] on div "BEBIDAS" at bounding box center [704, 52] width 126 height 42
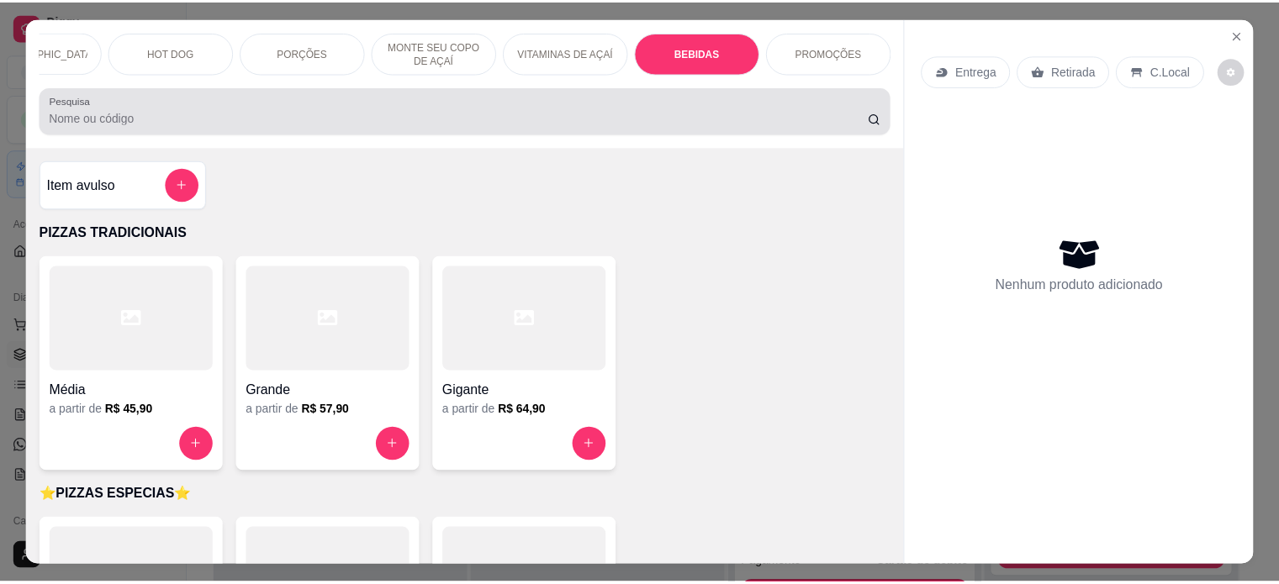
scroll to position [42, 0]
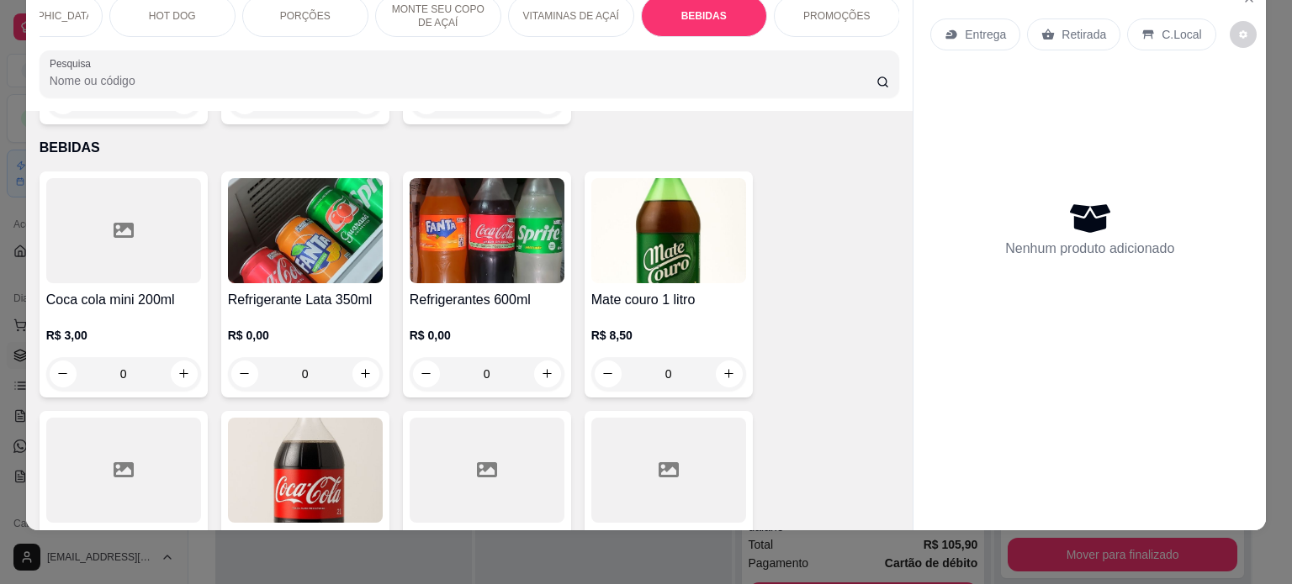
click at [309, 418] on img at bounding box center [305, 470] width 155 height 105
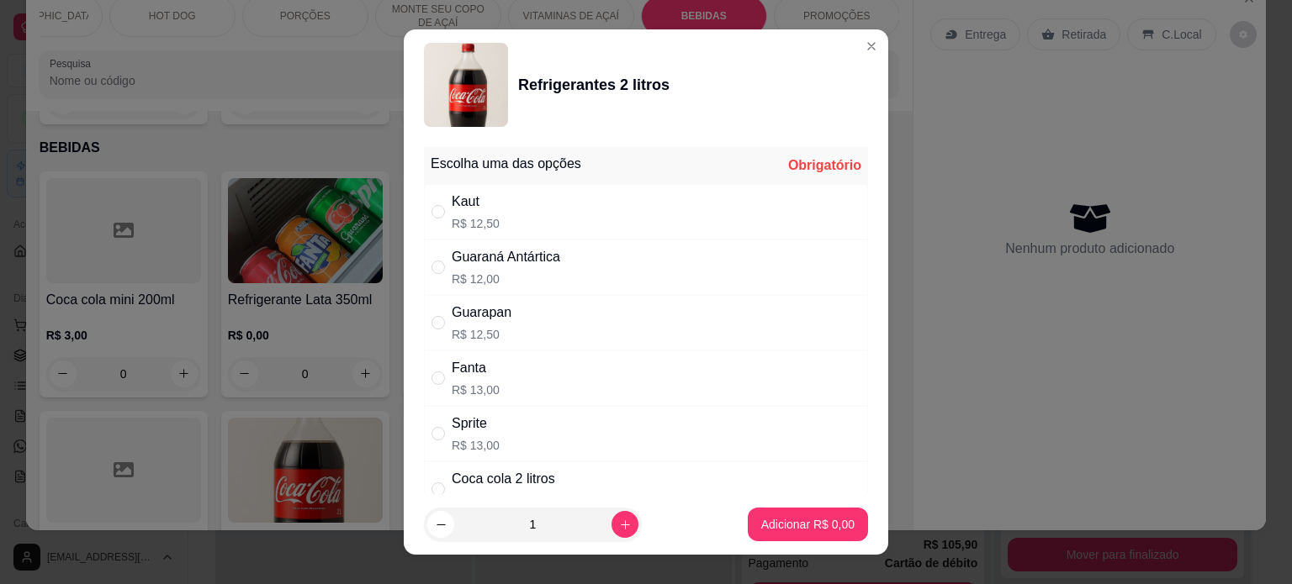
click at [527, 469] on div "Coca cola 2 litros" at bounding box center [503, 479] width 103 height 20
radio input "true"
click at [811, 541] on button "Adicionar R$ 15,00" at bounding box center [804, 525] width 127 height 34
type input "1"
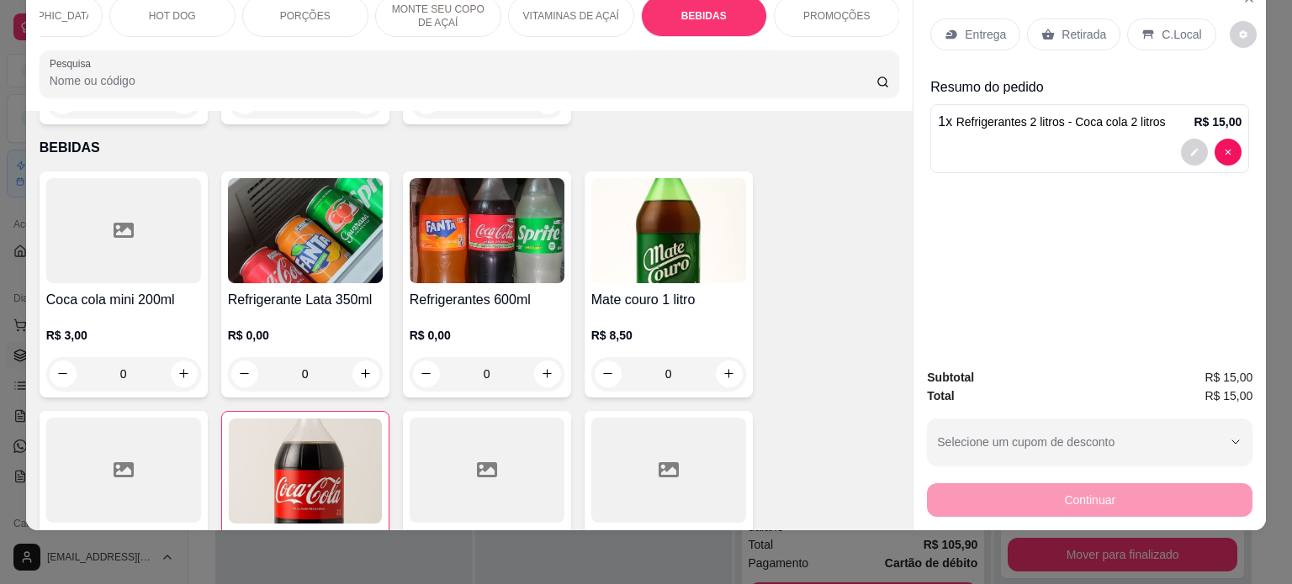
click at [1181, 26] on p "C.Local" at bounding box center [1181, 34] width 40 height 17
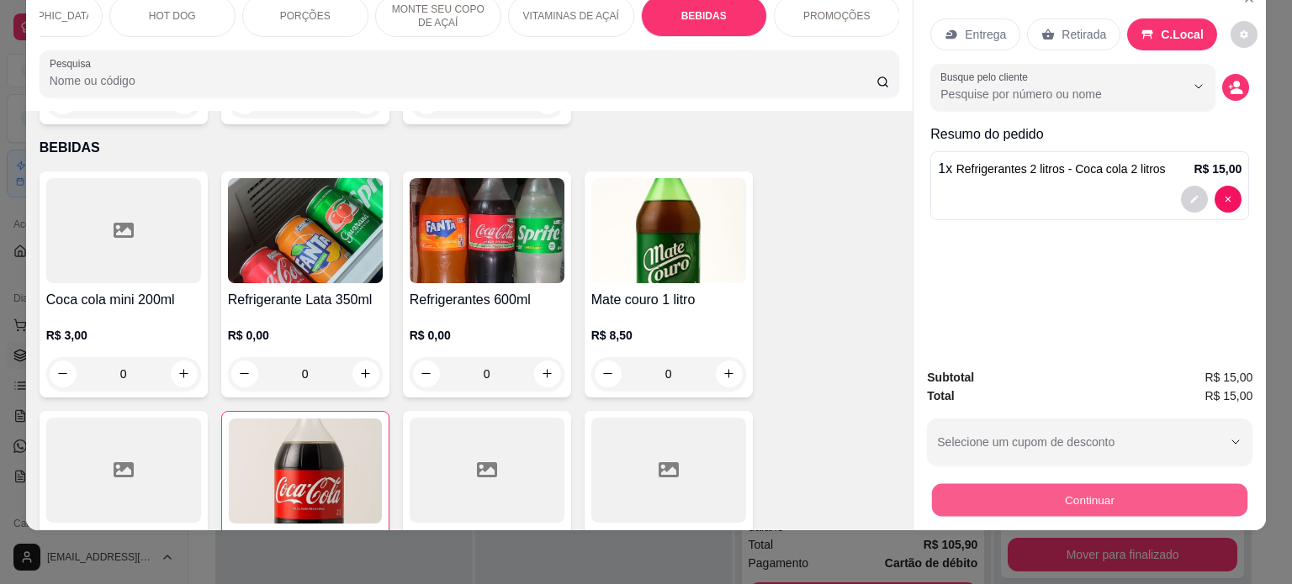
click at [1044, 487] on button "Continuar" at bounding box center [1089, 500] width 315 height 33
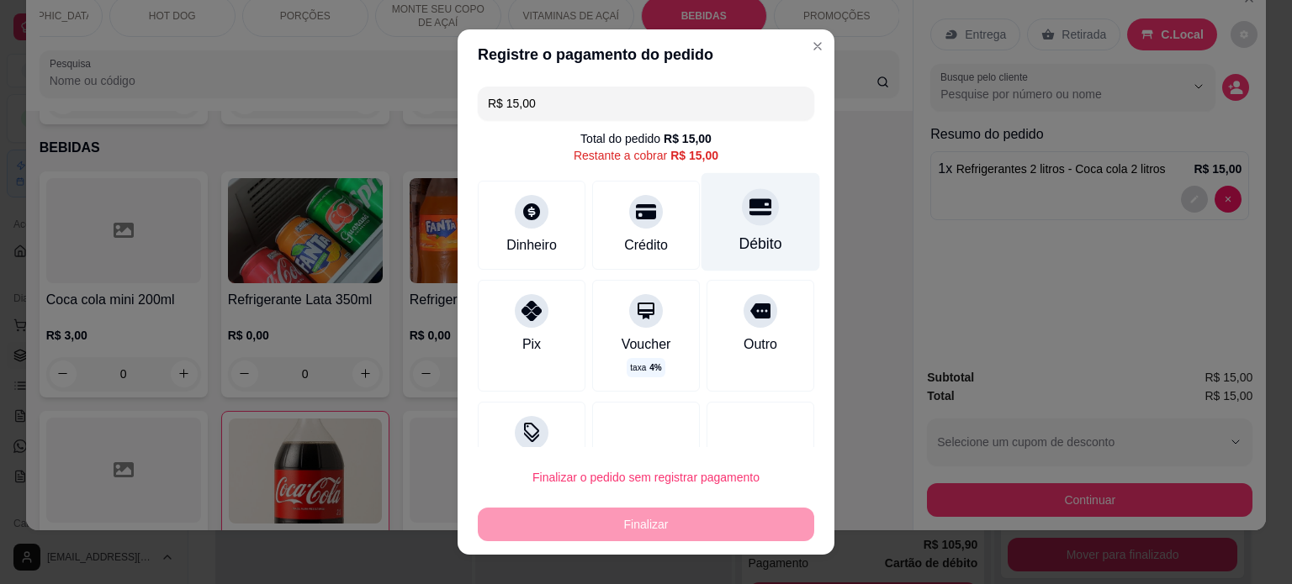
click at [739, 250] on div "Débito" at bounding box center [760, 244] width 43 height 22
type input "R$ 0,00"
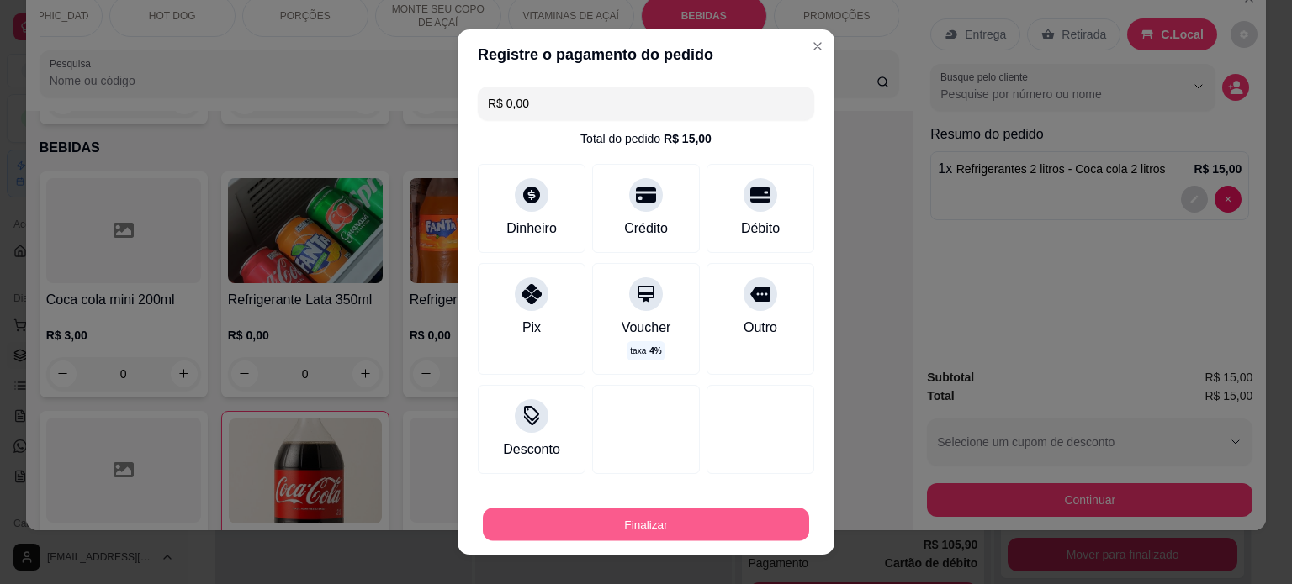
click at [671, 515] on button "Finalizar" at bounding box center [646, 525] width 326 height 33
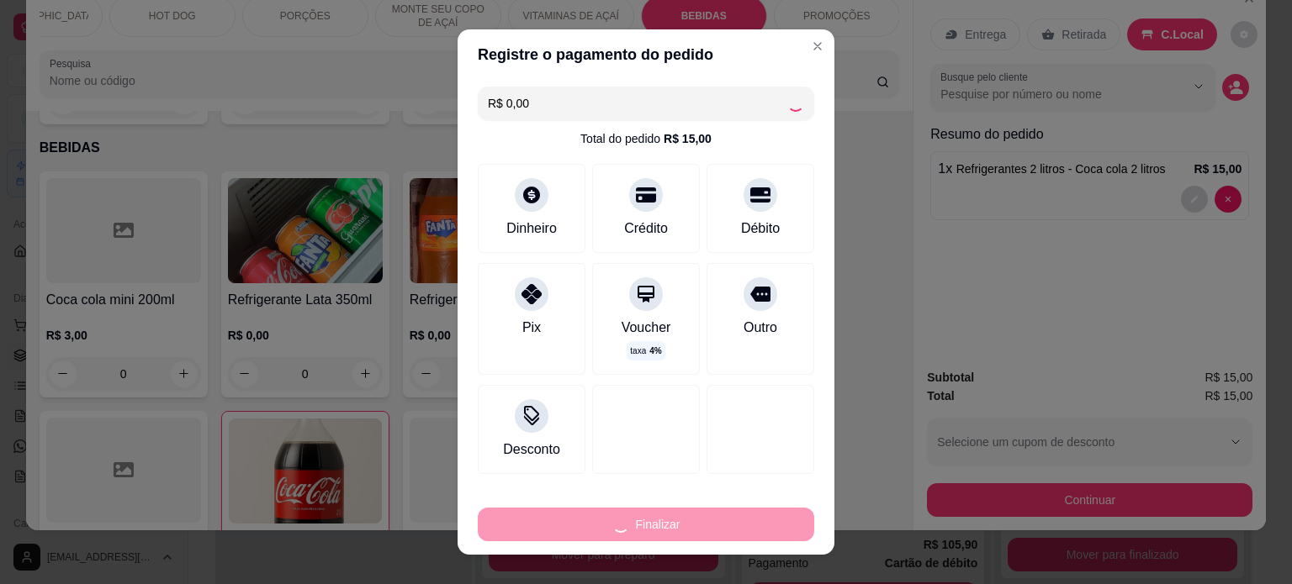
type input "0"
type input "-R$ 15,00"
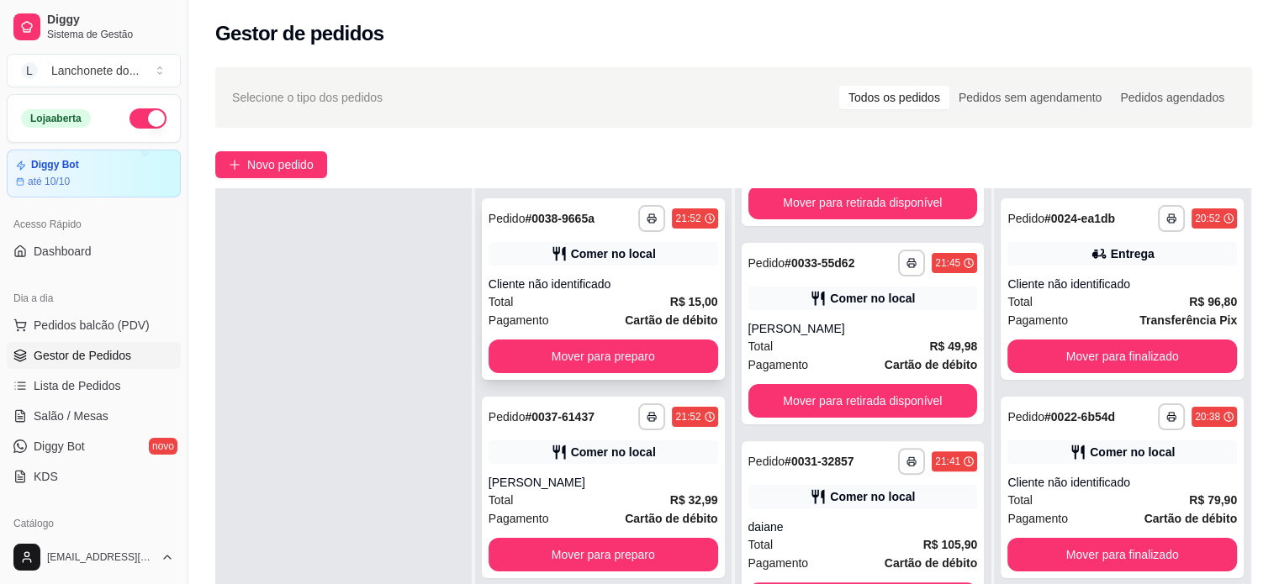
click at [619, 356] on button "Mover para preparo" at bounding box center [604, 357] width 230 height 34
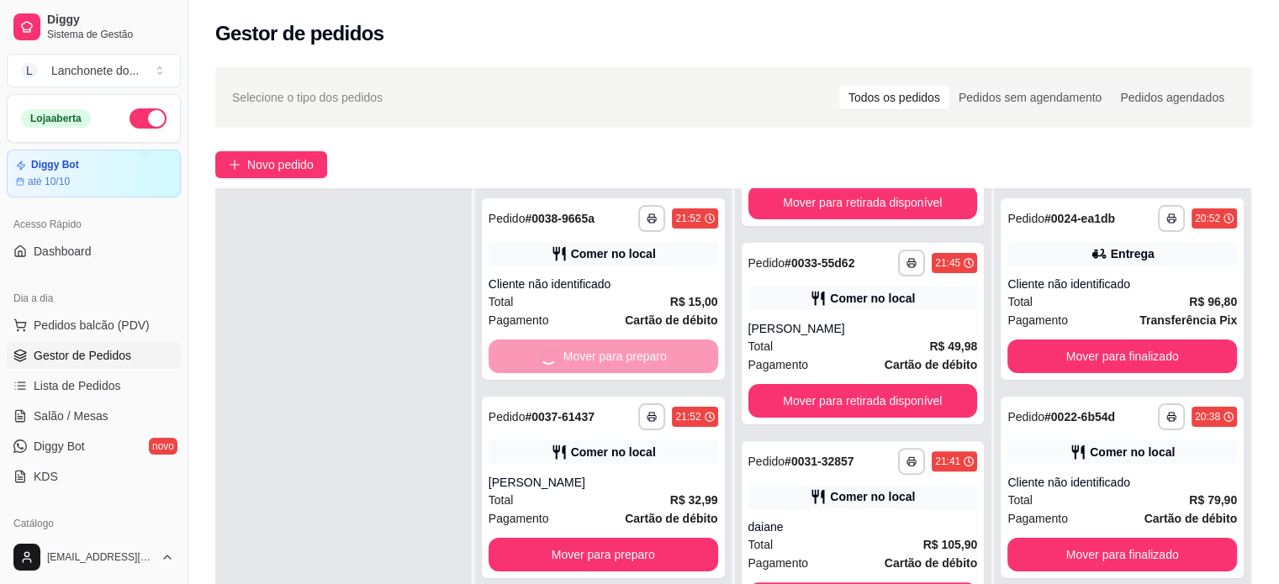
scroll to position [749, 0]
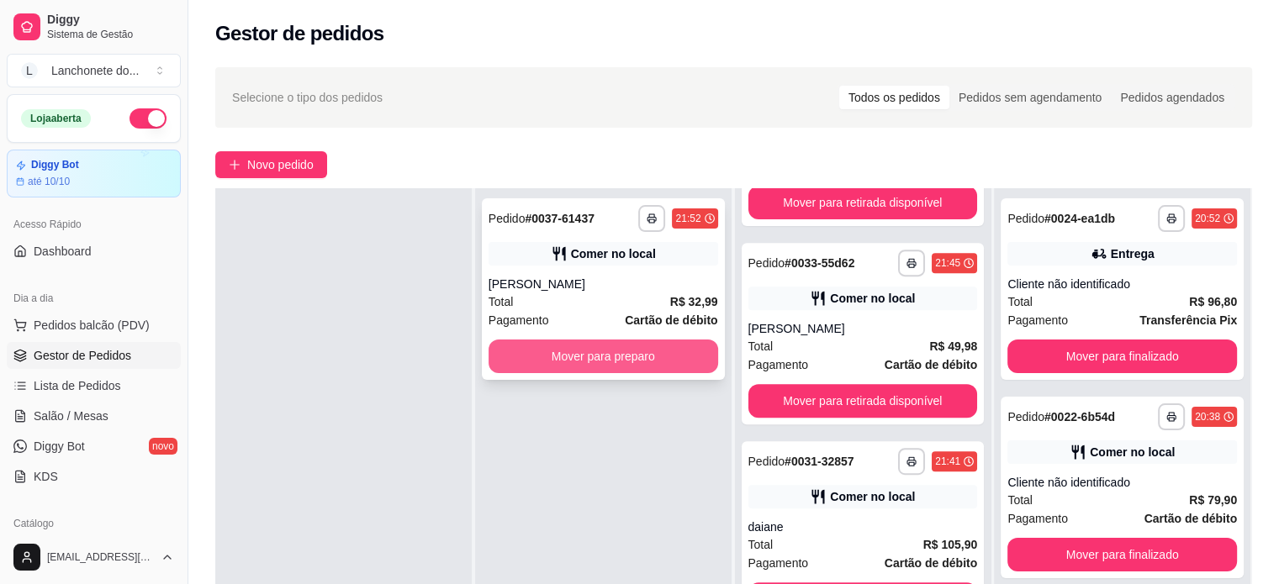
click at [572, 367] on button "Mover para preparo" at bounding box center [604, 357] width 230 height 34
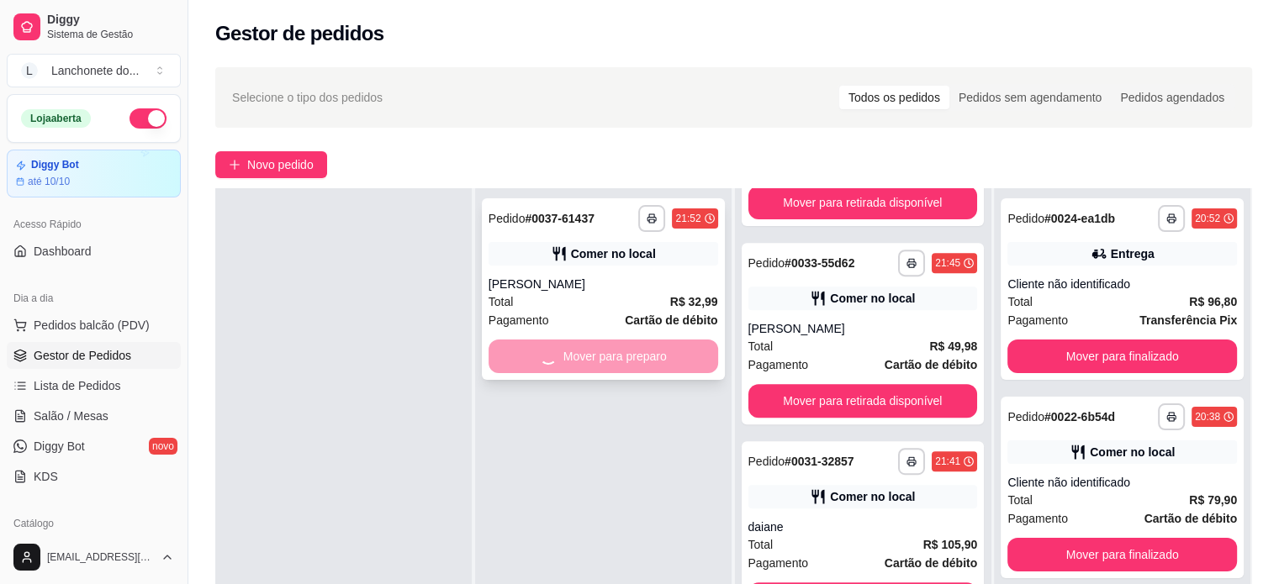
scroll to position [948, 0]
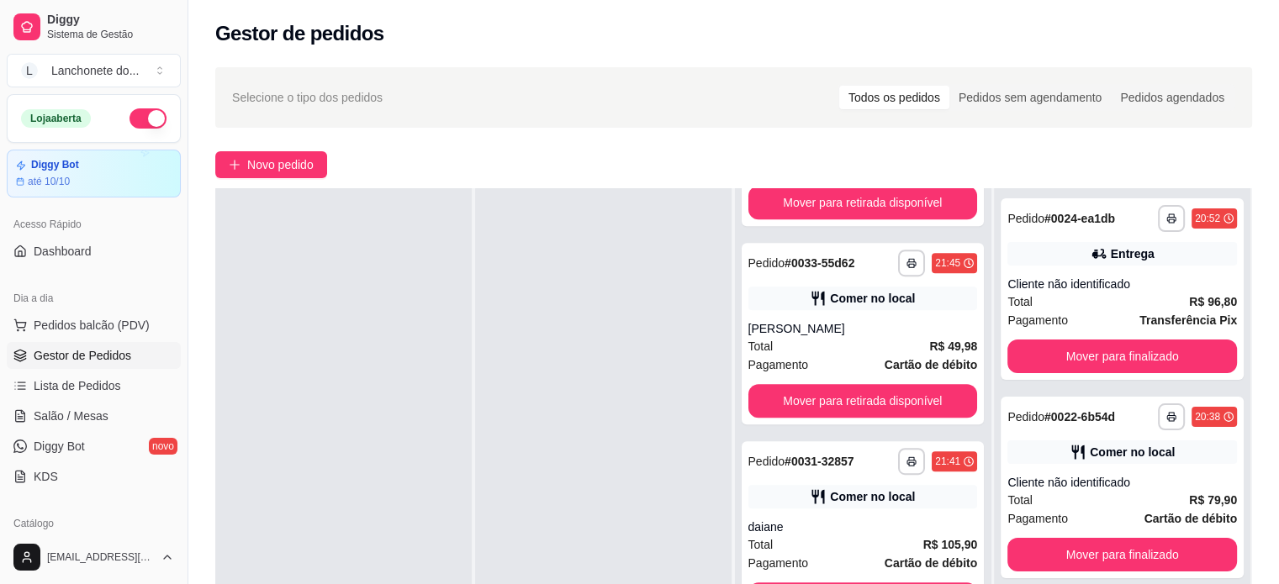
click at [503, 418] on div at bounding box center [603, 480] width 256 height 584
click at [1064, 362] on button "Mover para finalizado" at bounding box center [1122, 357] width 230 height 34
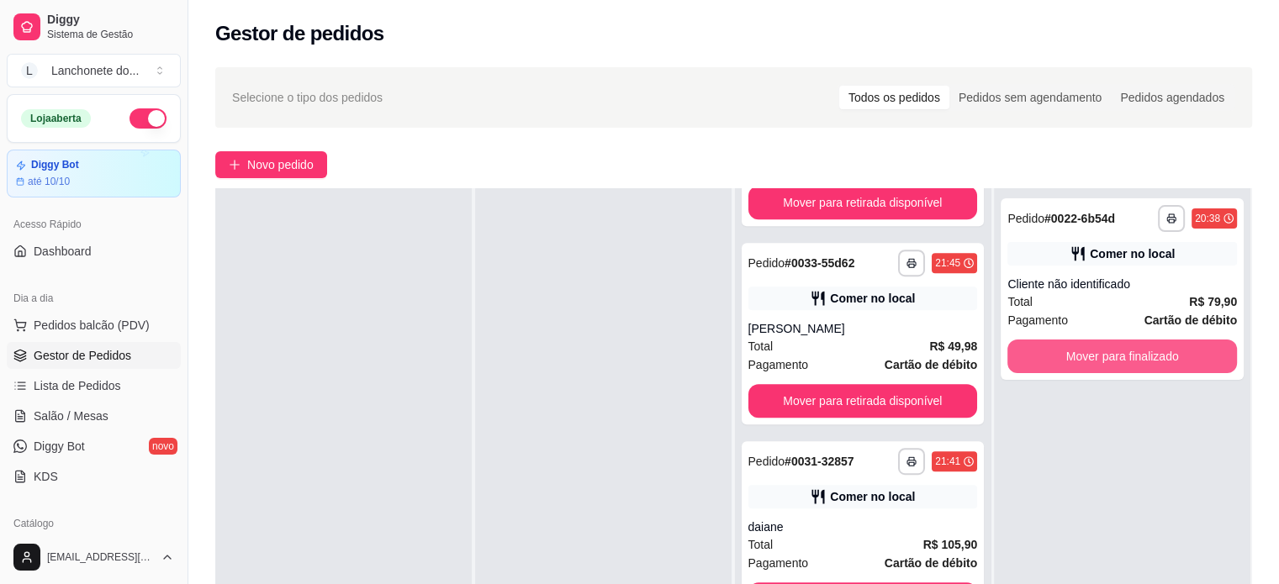
click at [1064, 362] on button "Mover para finalizado" at bounding box center [1122, 357] width 230 height 34
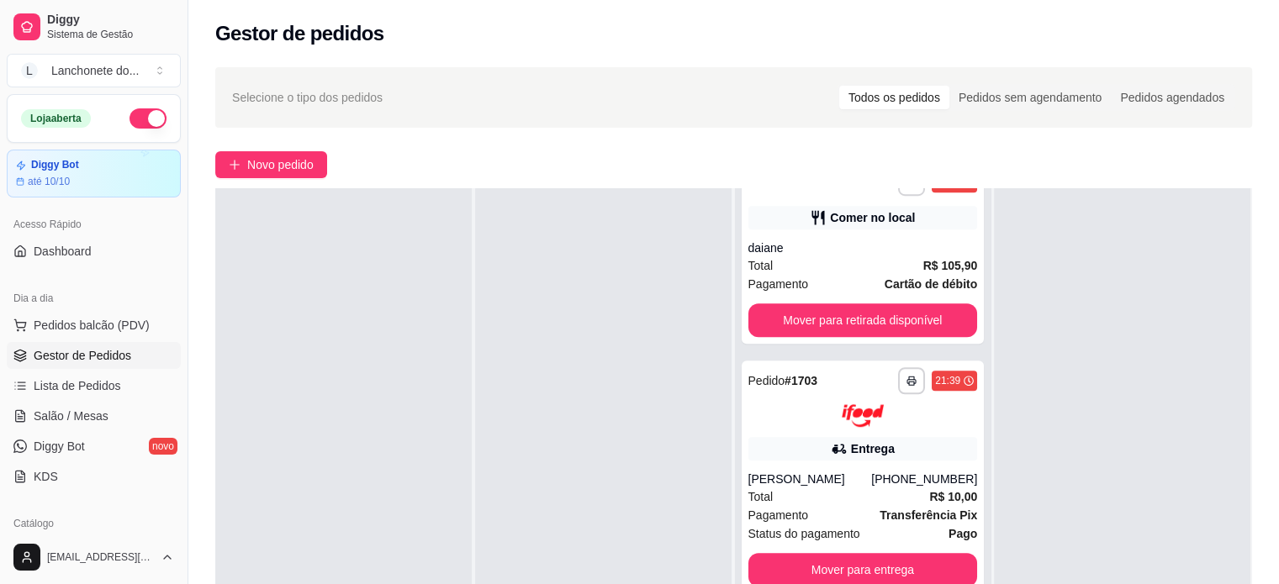
scroll to position [1286, 0]
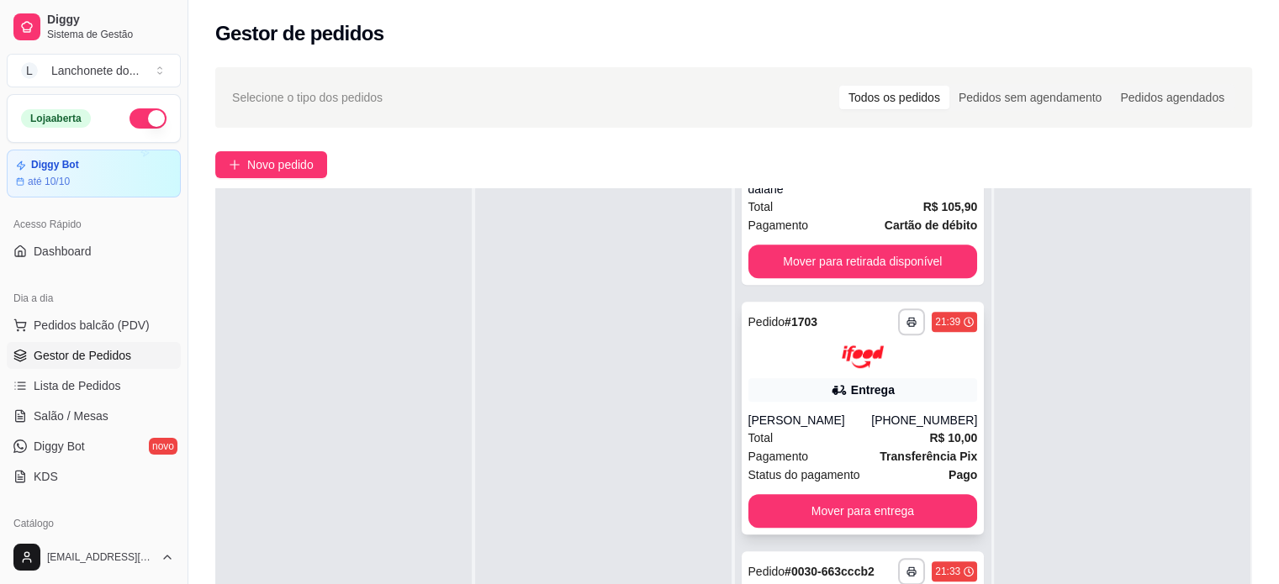
click at [832, 392] on icon at bounding box center [838, 390] width 12 height 10
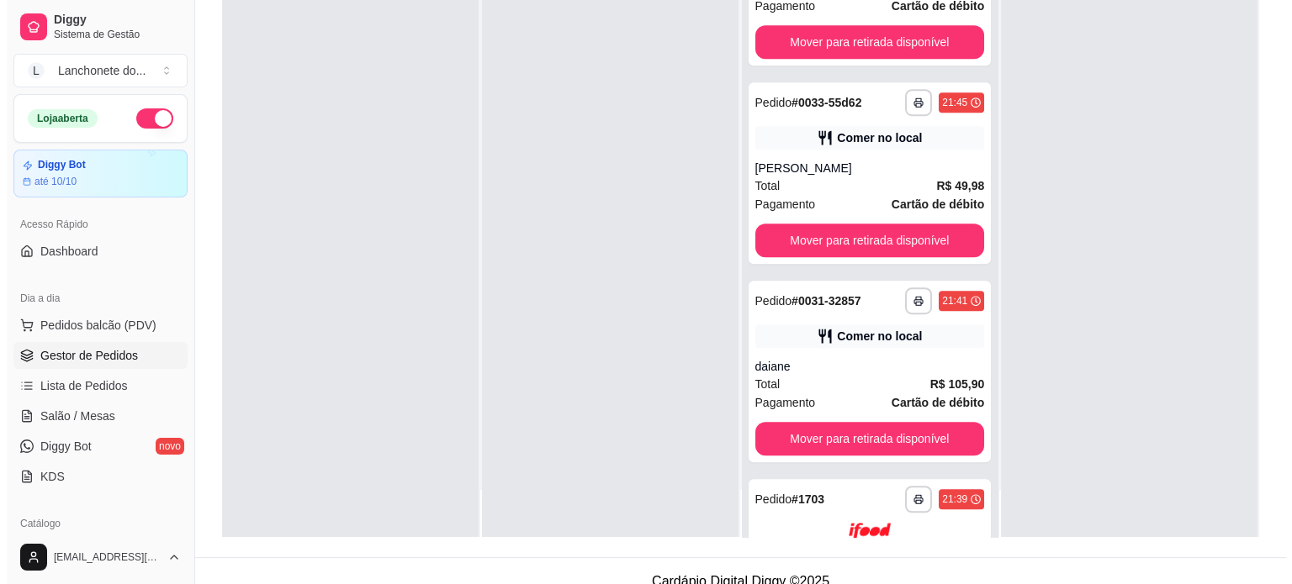
scroll to position [869, 0]
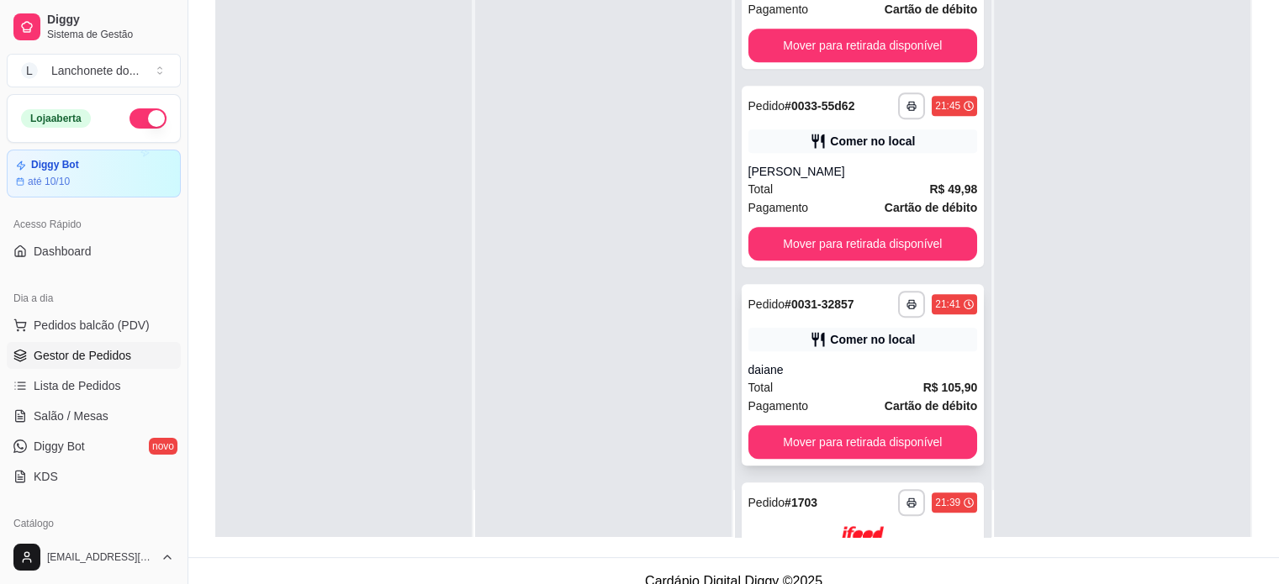
click at [891, 370] on div "daiane" at bounding box center [863, 370] width 230 height 17
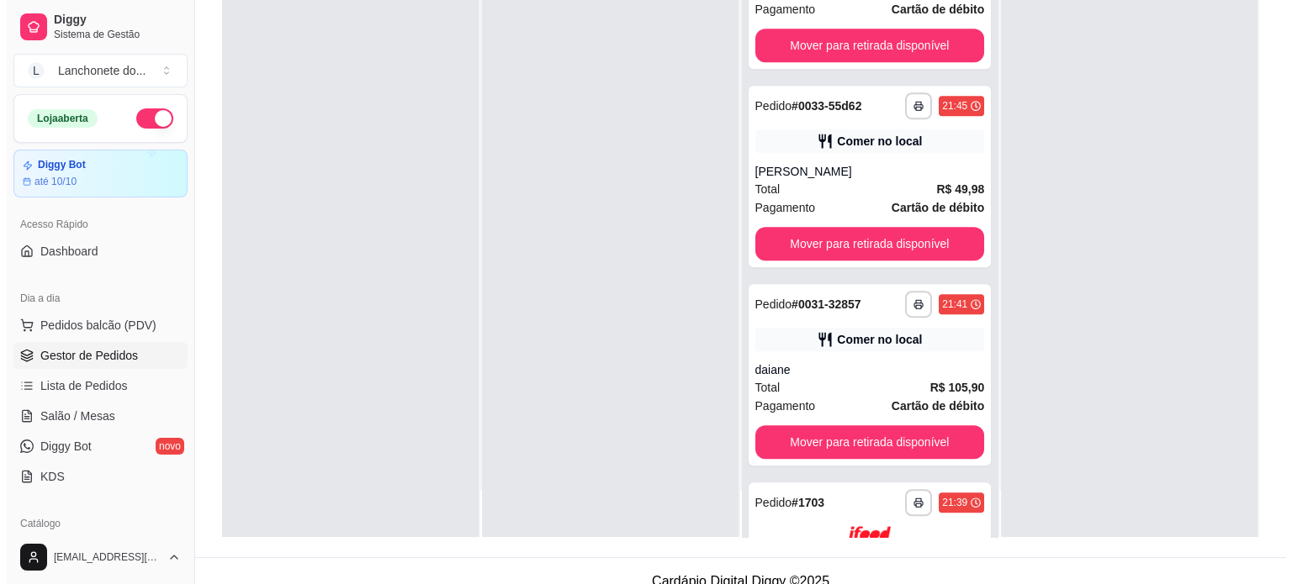
scroll to position [0, 0]
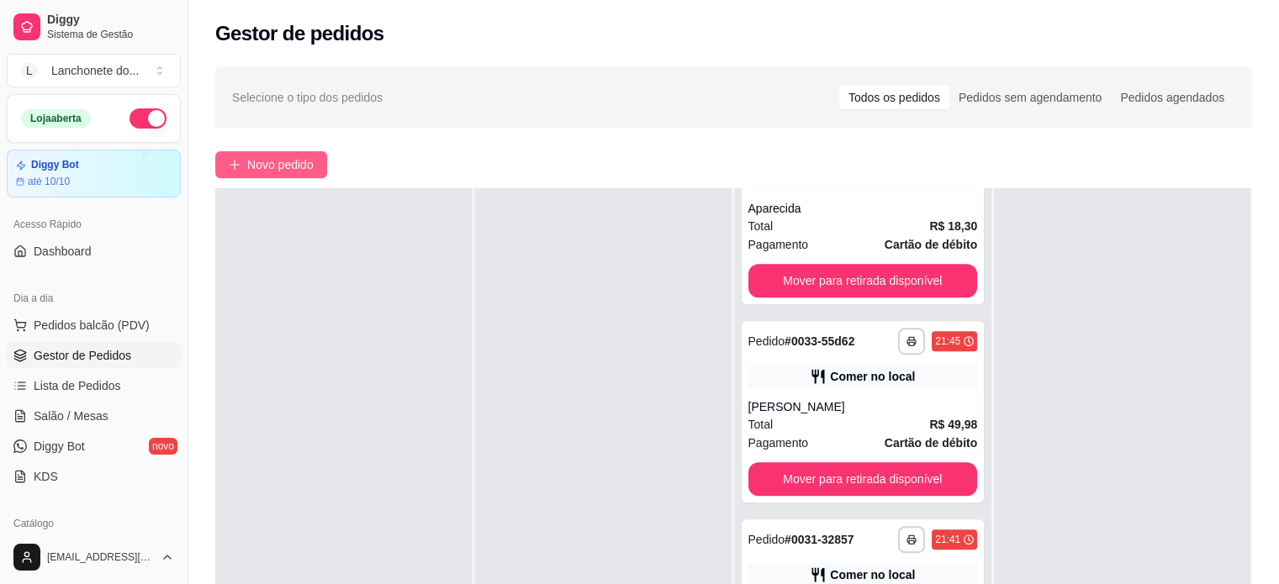
click at [313, 171] on span "Novo pedido" at bounding box center [280, 165] width 66 height 18
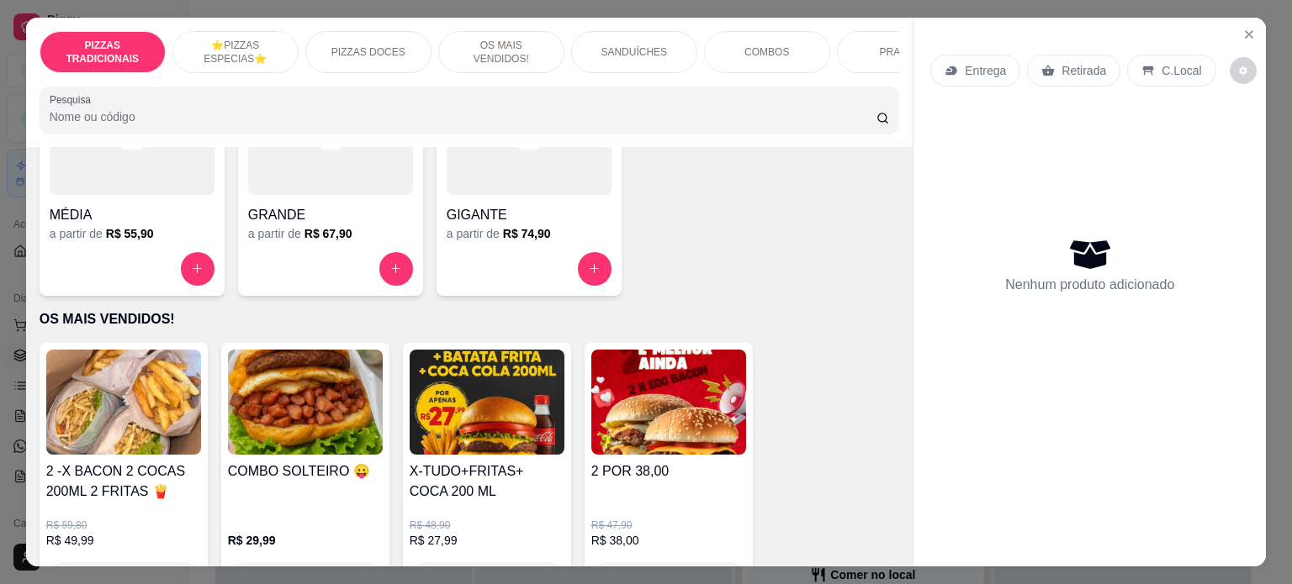
scroll to position [706, 0]
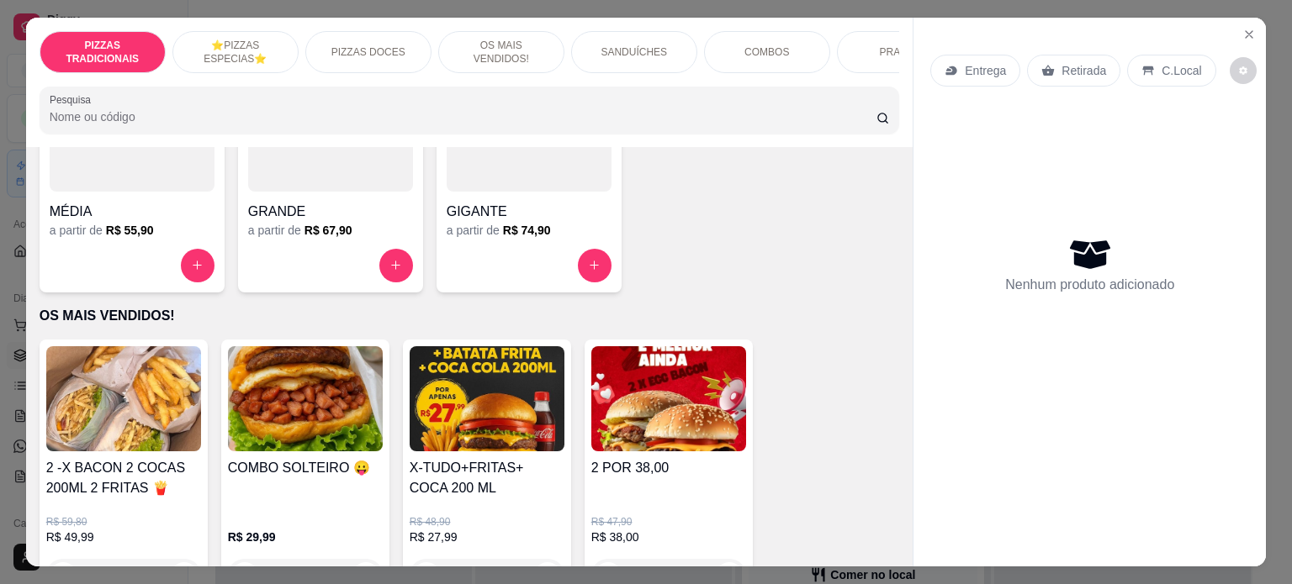
click at [892, 548] on div "Item avulso PIZZAS TRADICIONAIS Média a partir de R$ 45,90 Grande a partir de R…" at bounding box center [469, 357] width 887 height 420
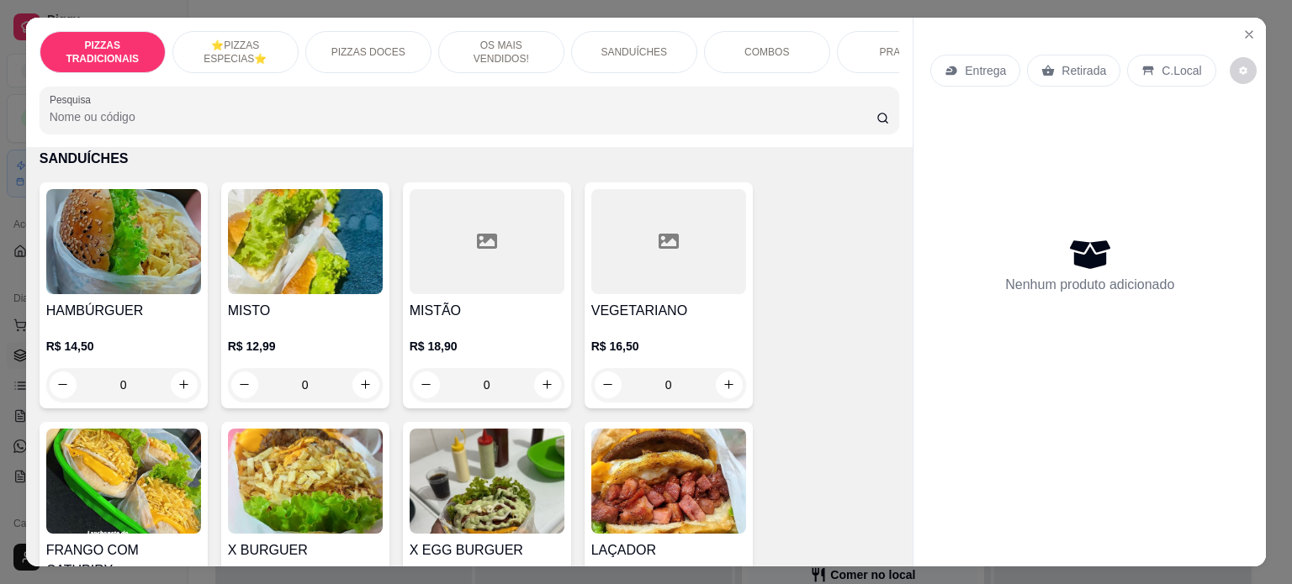
scroll to position [1480, 0]
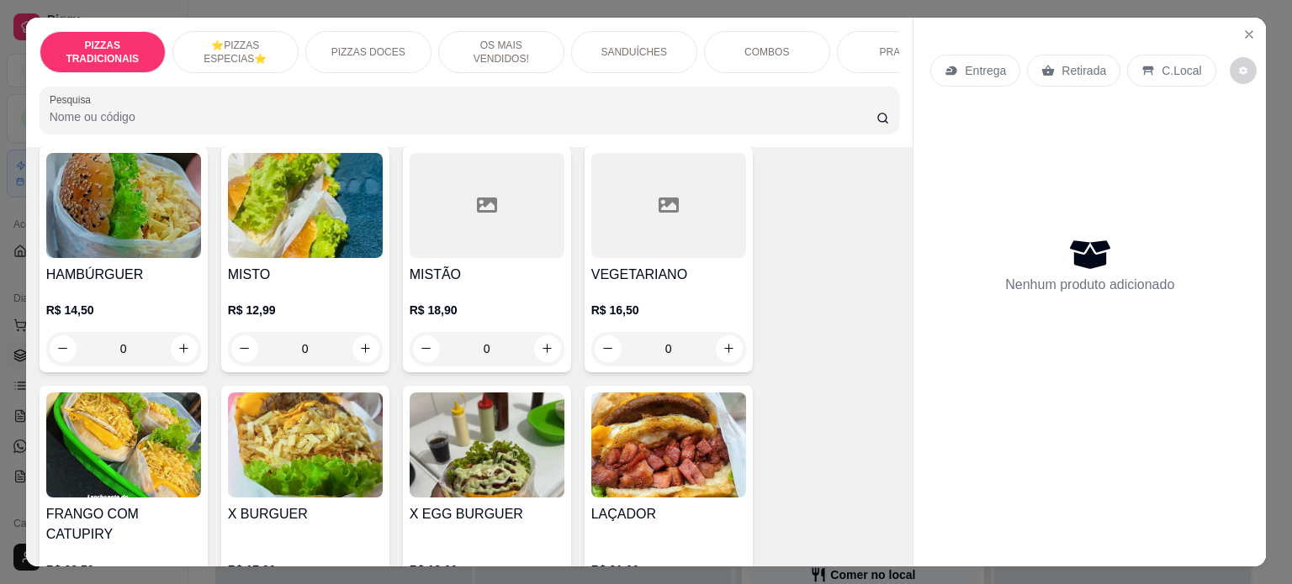
click at [269, 258] on img at bounding box center [305, 205] width 155 height 105
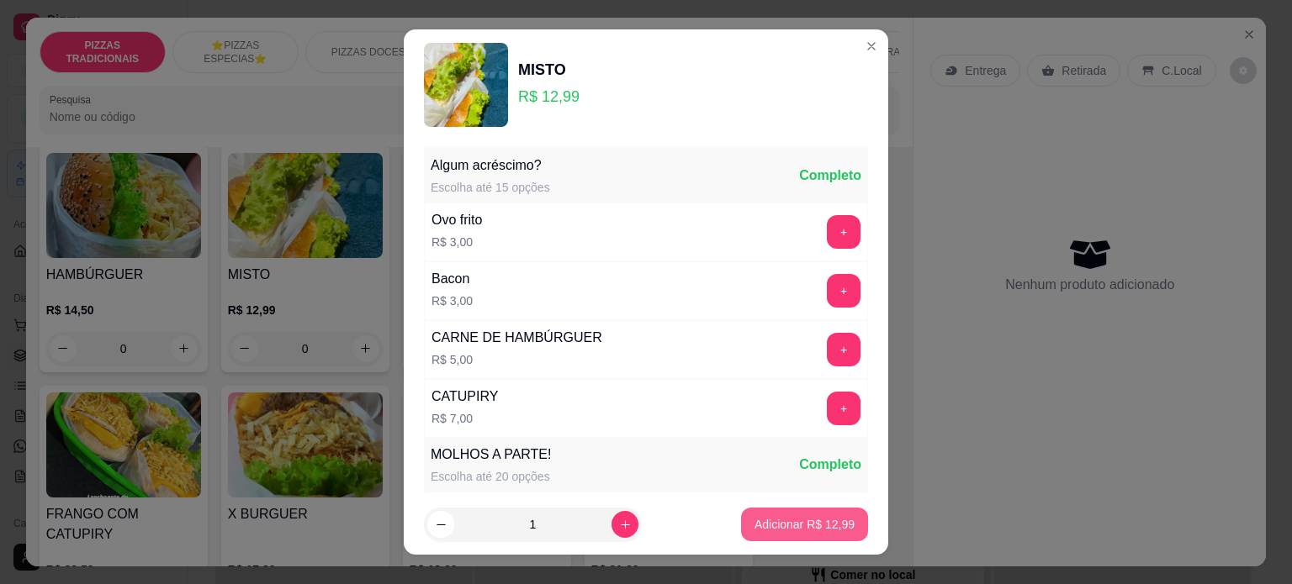
click at [777, 523] on p "Adicionar R$ 12,99" at bounding box center [804, 524] width 100 height 17
type input "1"
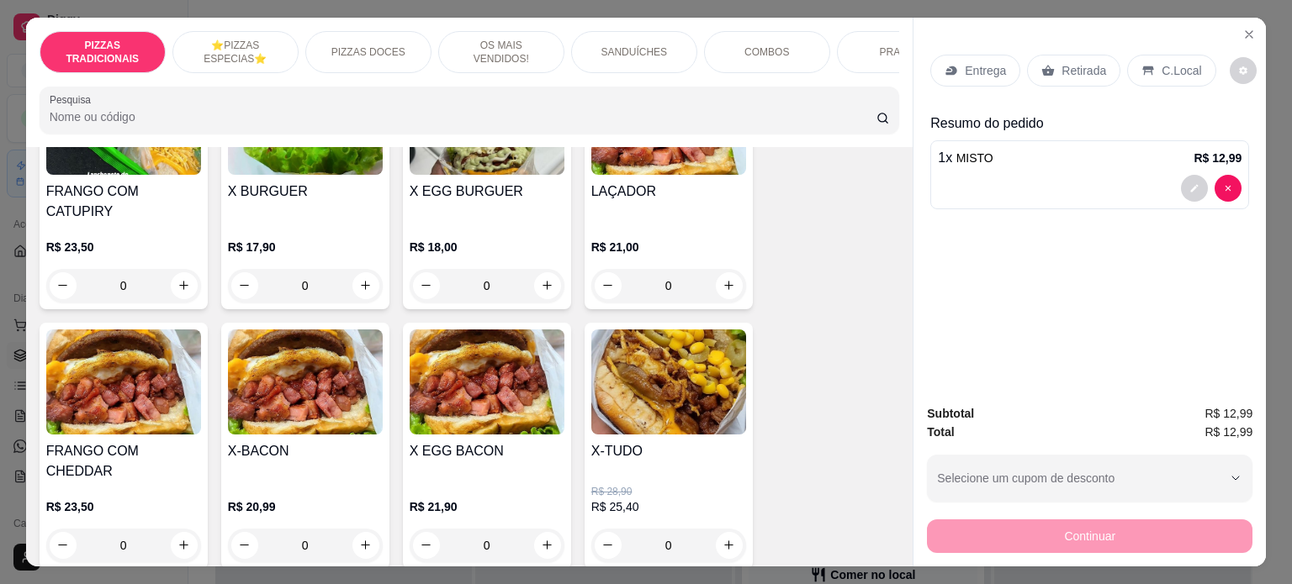
scroll to position [1816, 0]
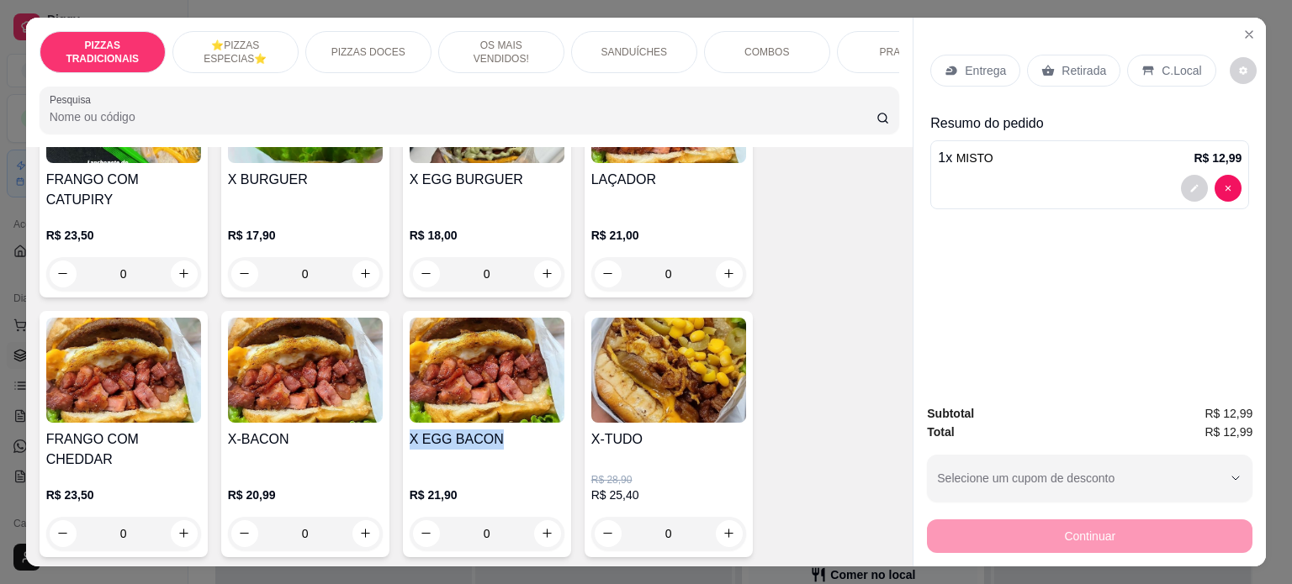
drag, startPoint x: 418, startPoint y: 427, endPoint x: 495, endPoint y: 428, distance: 77.4
click at [495, 428] on div "HAMBÚRGUER R$ 14,50 0 MISTO R$ 12,99 1 MISTÃO R$ 18,90 0 VEGETARIANO R$ 16,50 0…" at bounding box center [470, 303] width 860 height 987
copy h4 "X EGG BACON"
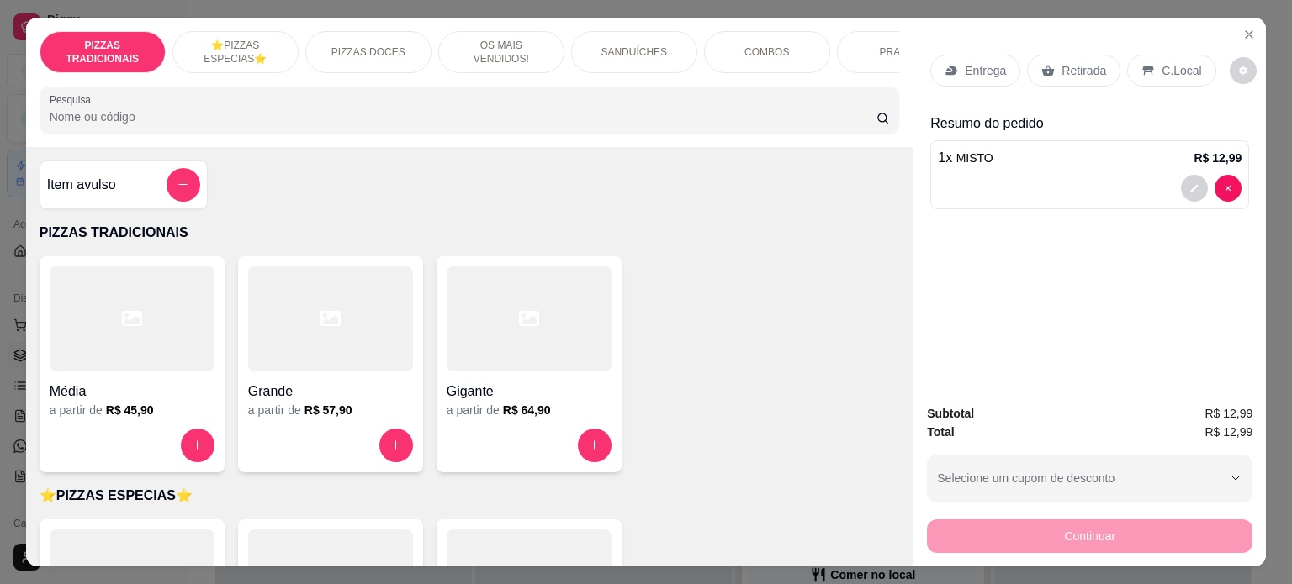
click at [103, 206] on div "Item avulso" at bounding box center [124, 185] width 168 height 49
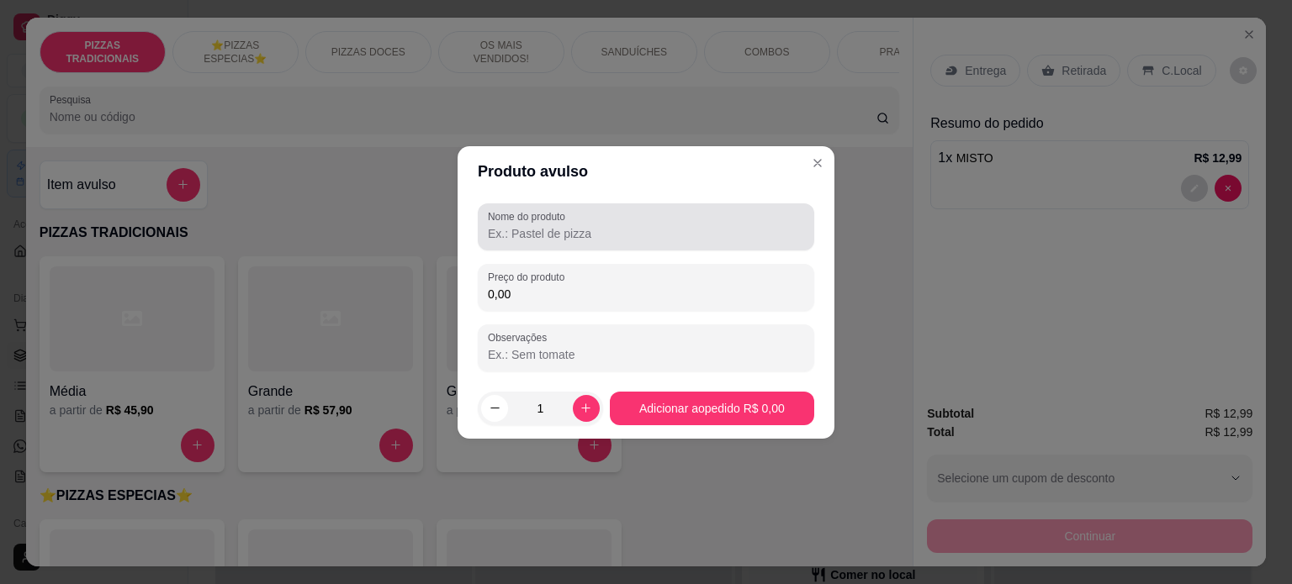
click at [575, 244] on div "Nome do produto" at bounding box center [646, 226] width 336 height 47
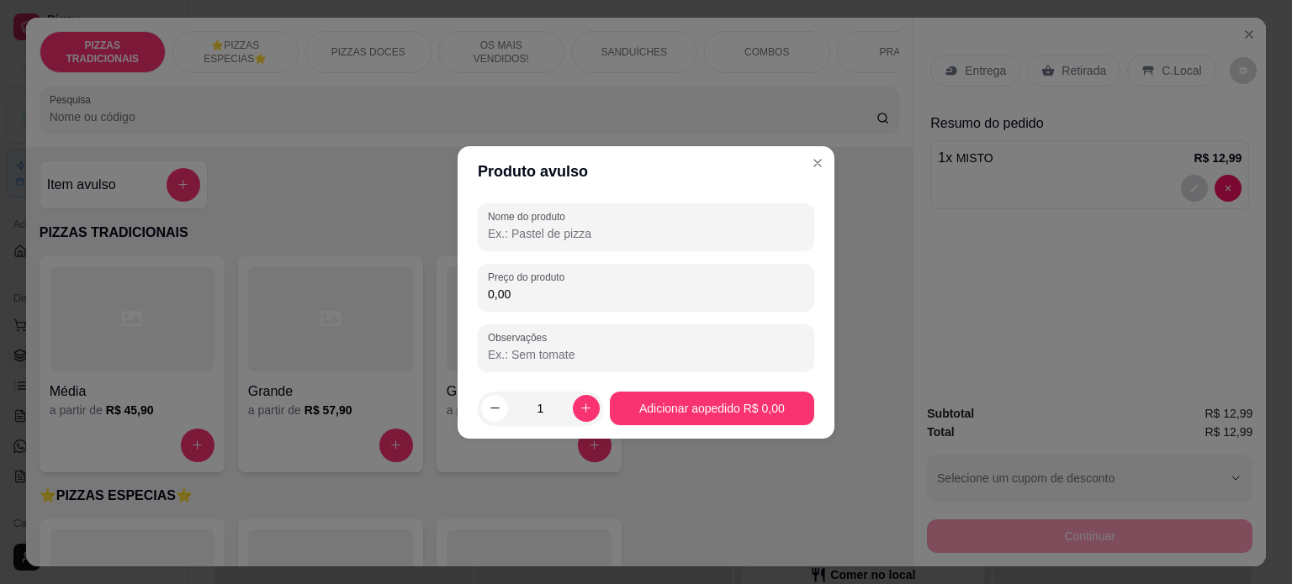
paste input "X EGG BACON"
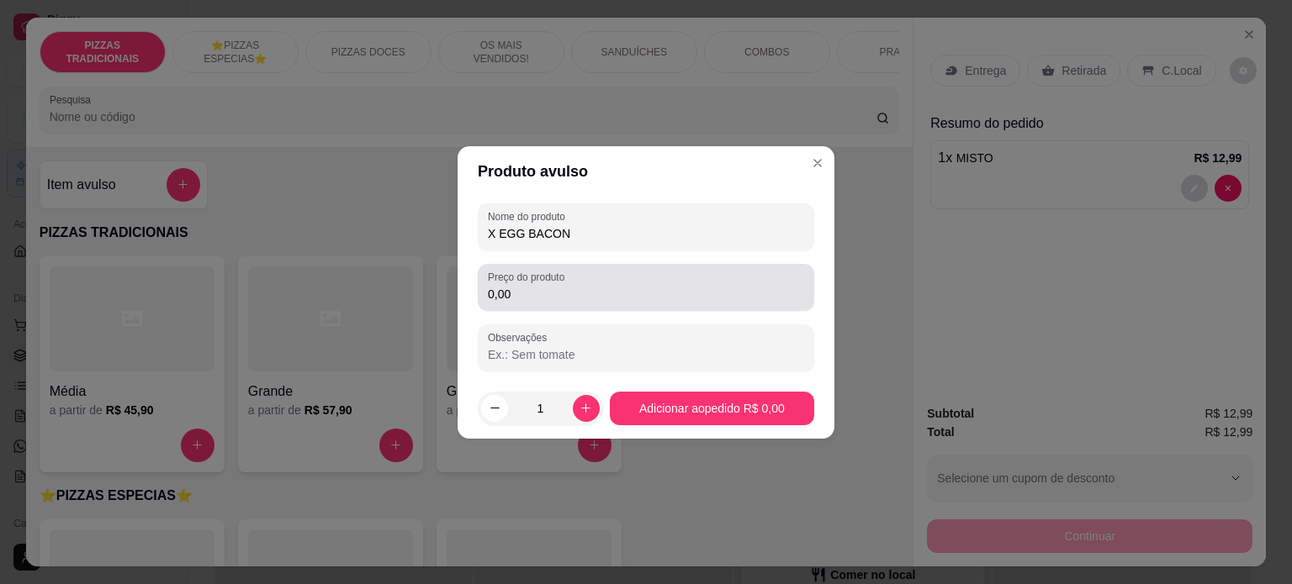
type input "X EGG BACON"
click at [561, 287] on input "0,00" at bounding box center [646, 294] width 316 height 17
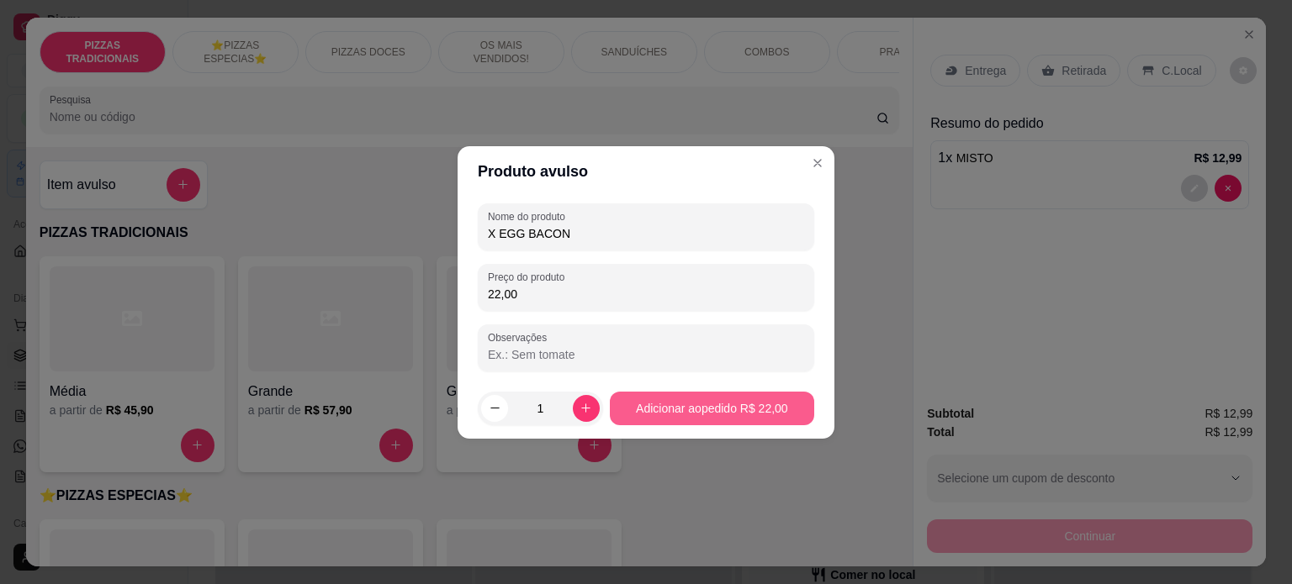
type input "22,00"
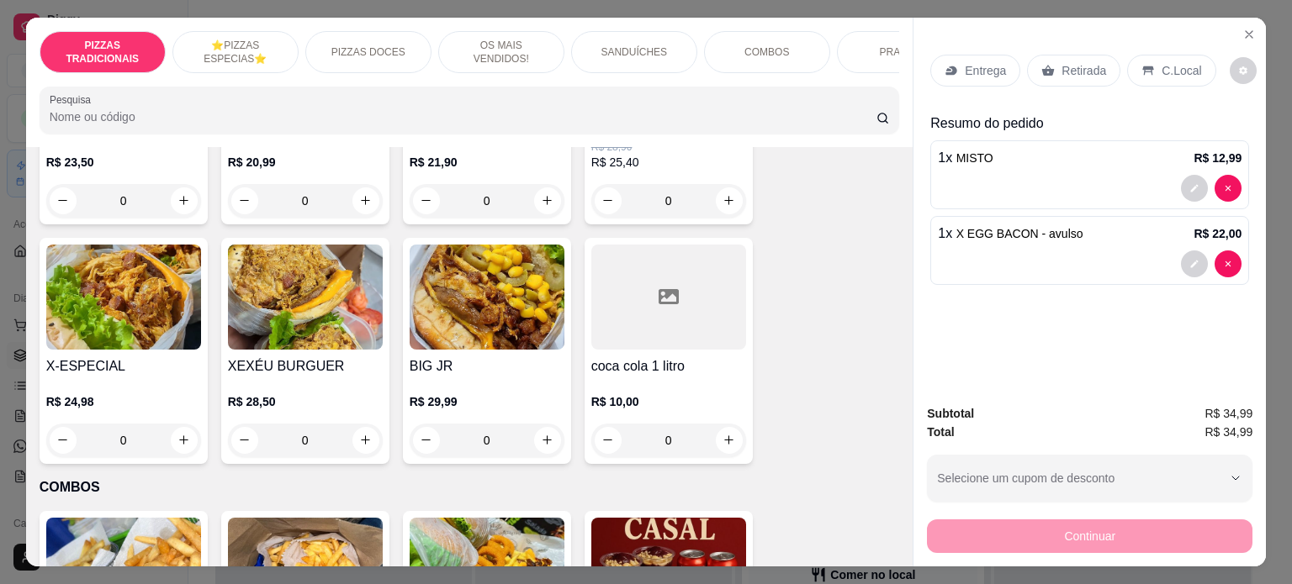
scroll to position [2057, 0]
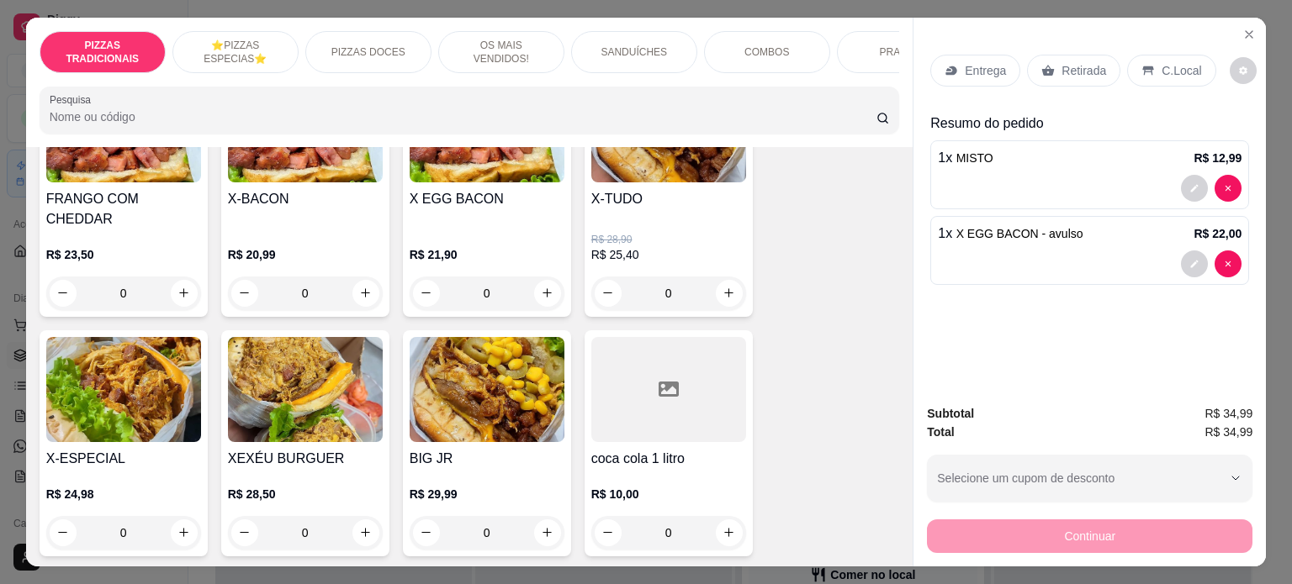
click at [87, 469] on div "R$ 24,98 0" at bounding box center [123, 509] width 155 height 81
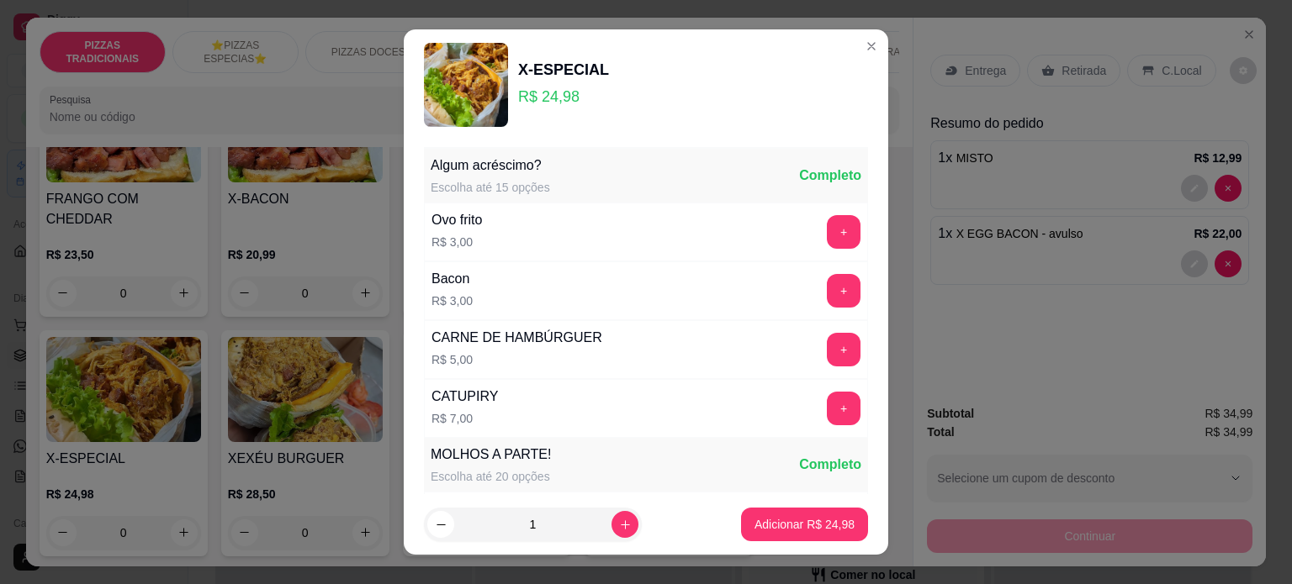
click at [529, 66] on div "X-ESPECIAL" at bounding box center [563, 70] width 91 height 24
copy div "X-ESPECIAL"
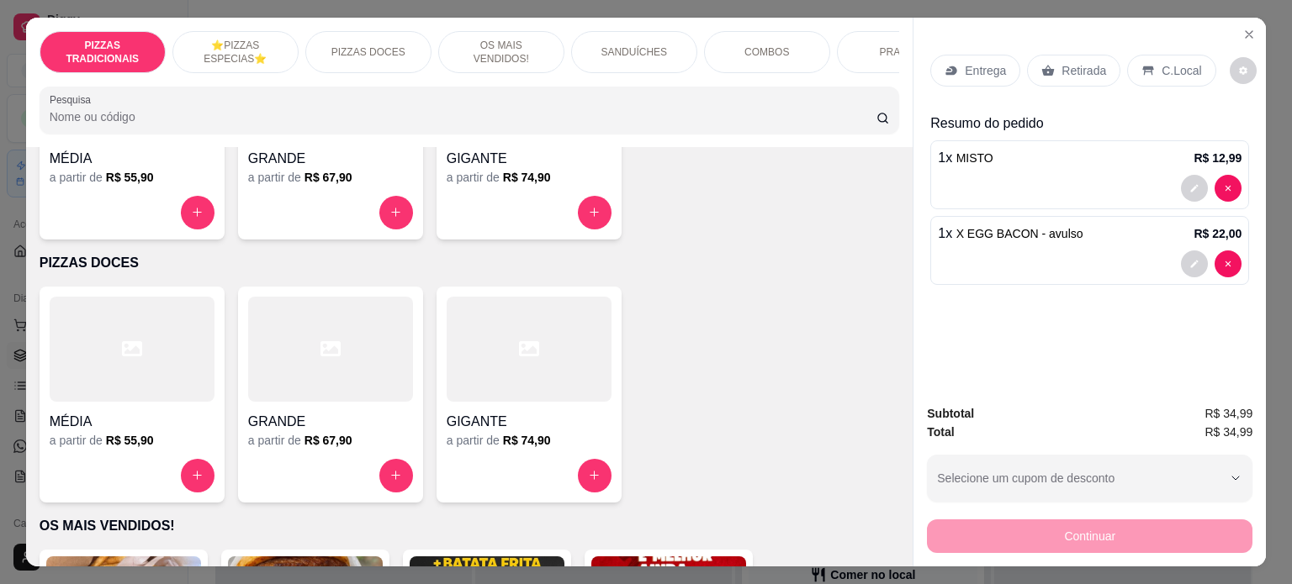
scroll to position [0, 0]
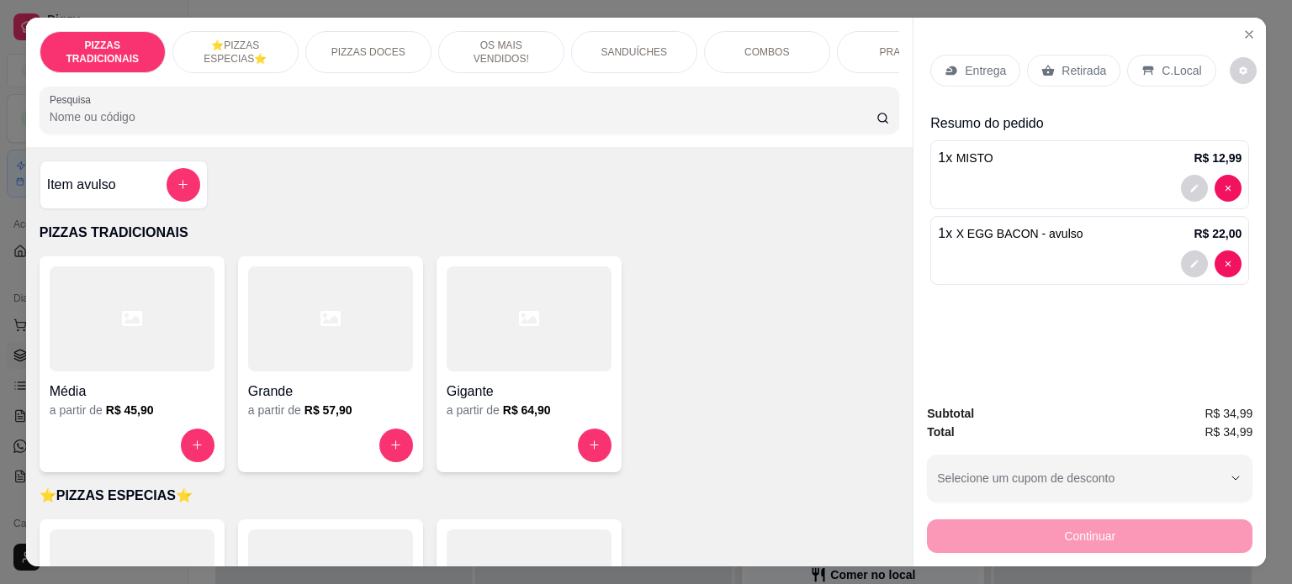
click at [98, 184] on h4 "Item avulso" at bounding box center [81, 185] width 69 height 20
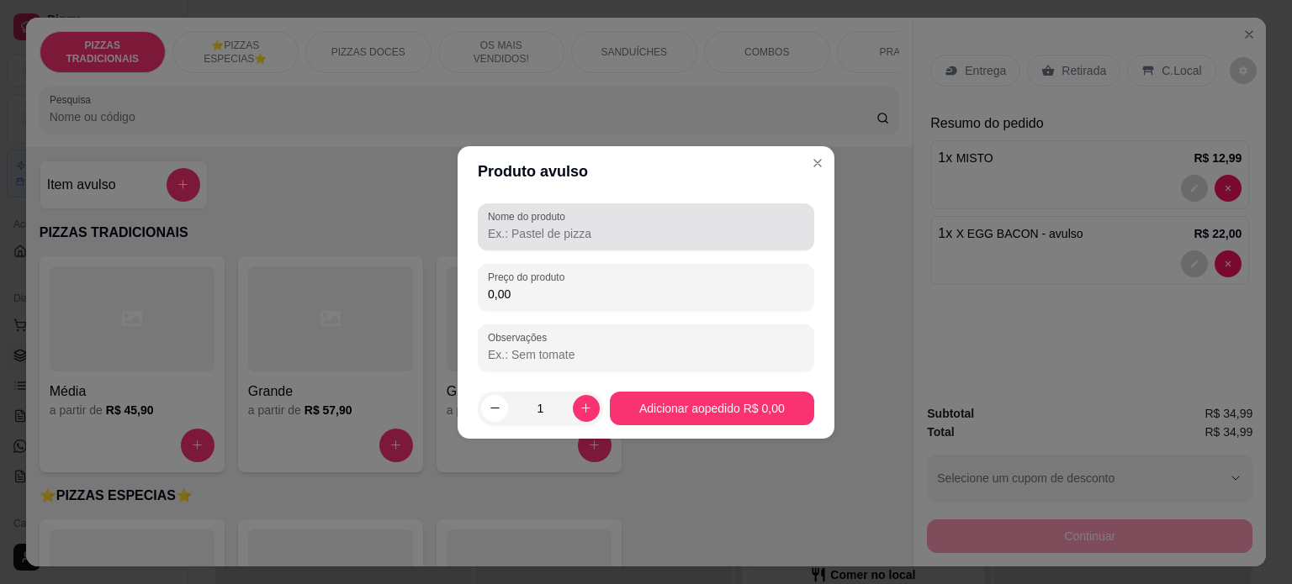
click at [542, 241] on input "Nome do produto" at bounding box center [646, 233] width 316 height 17
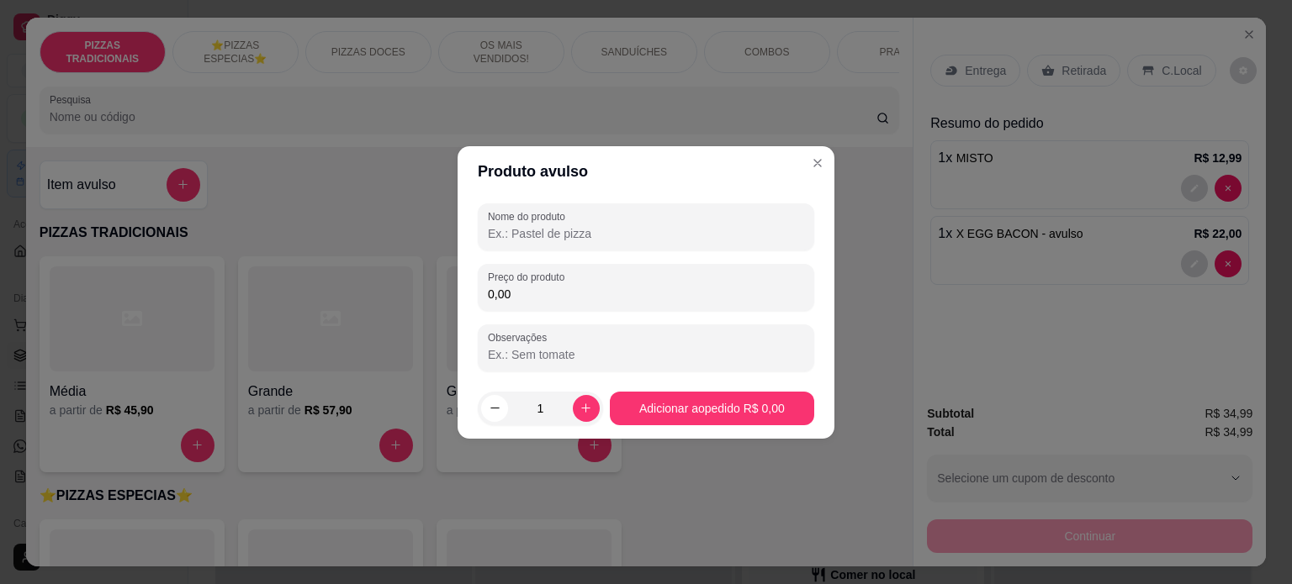
paste input "X-ESPECIAL"
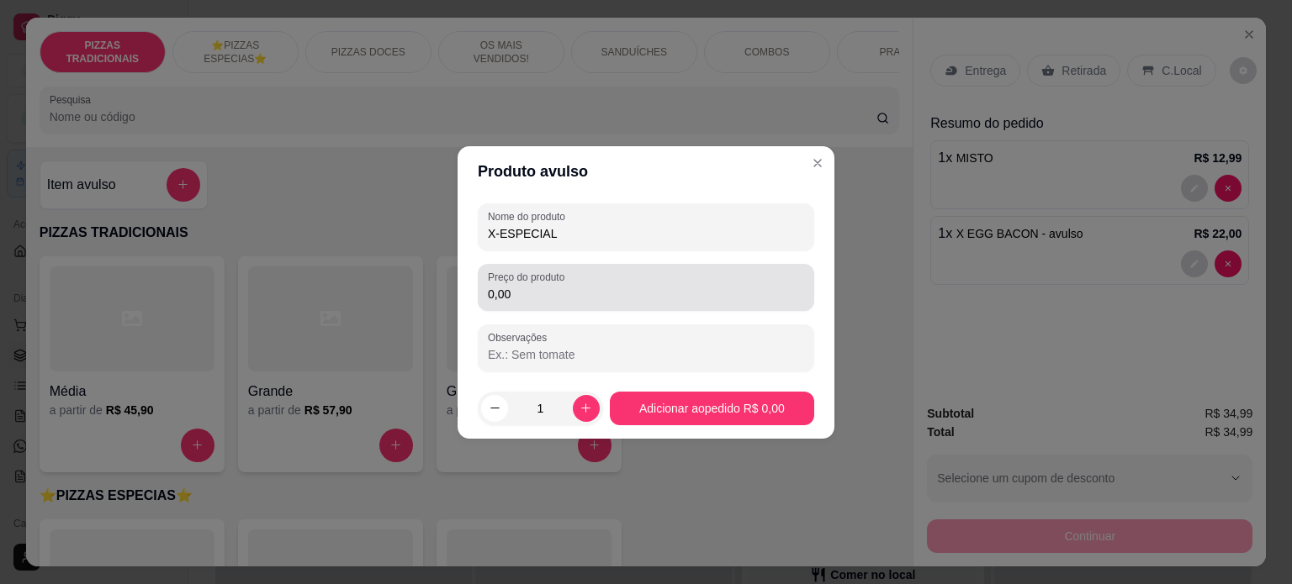
type input "X-ESPECIAL"
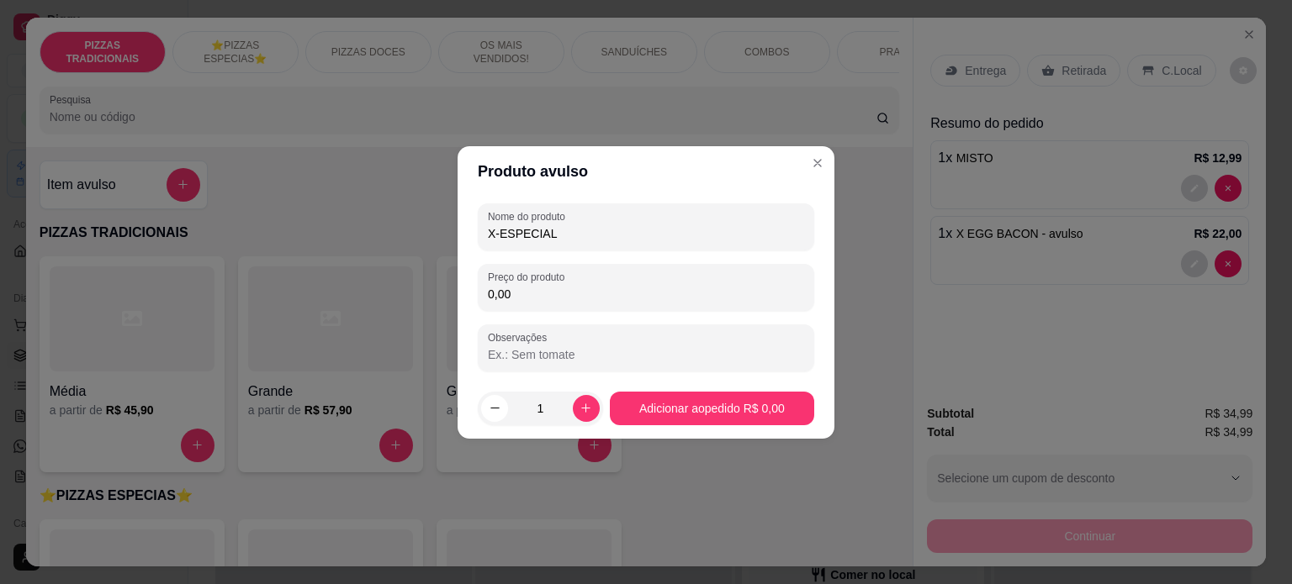
click at [536, 289] on input "0,00" at bounding box center [646, 294] width 316 height 17
type input "26,00"
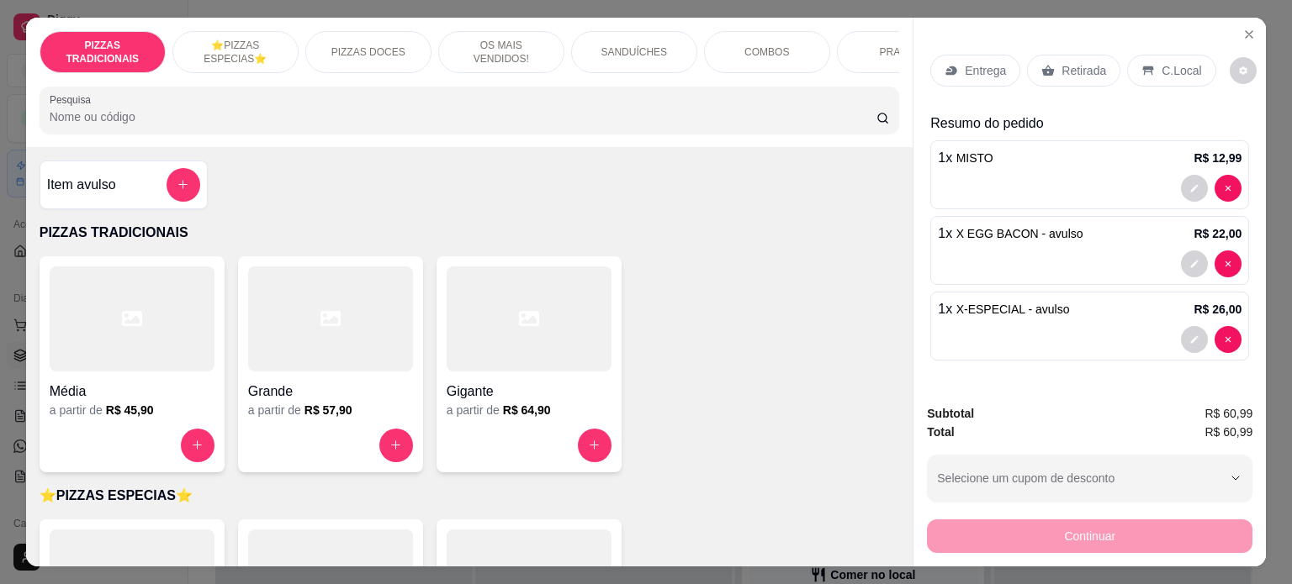
click at [720, 63] on div "COMBOS" at bounding box center [767, 52] width 126 height 42
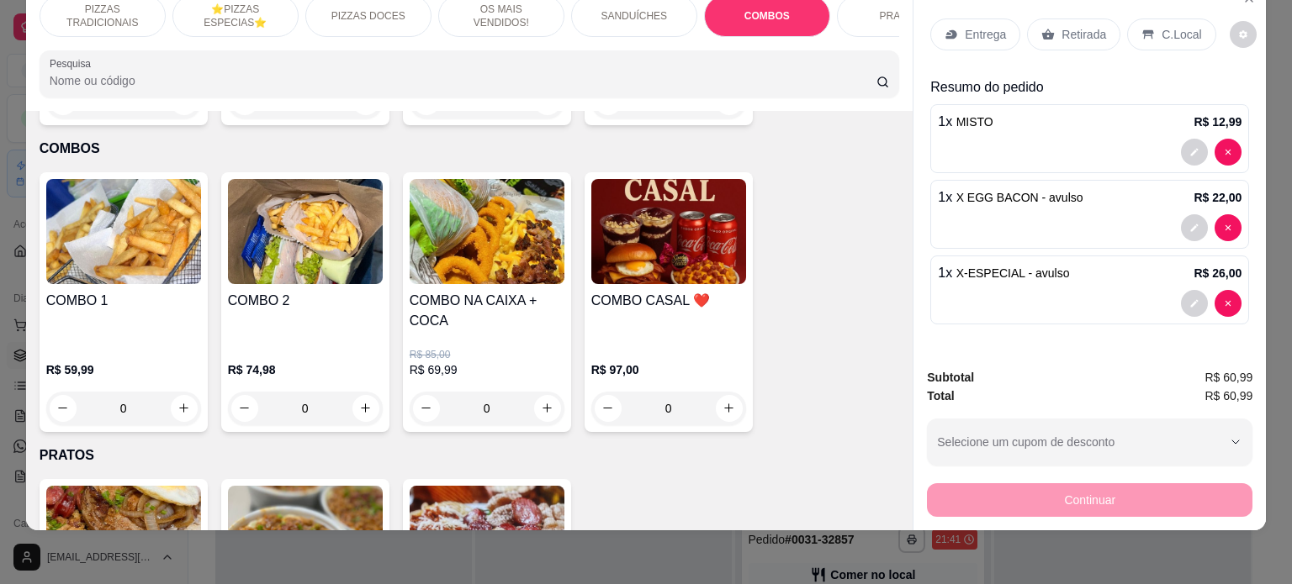
click at [867, 15] on div "PRATOS" at bounding box center [900, 16] width 126 height 42
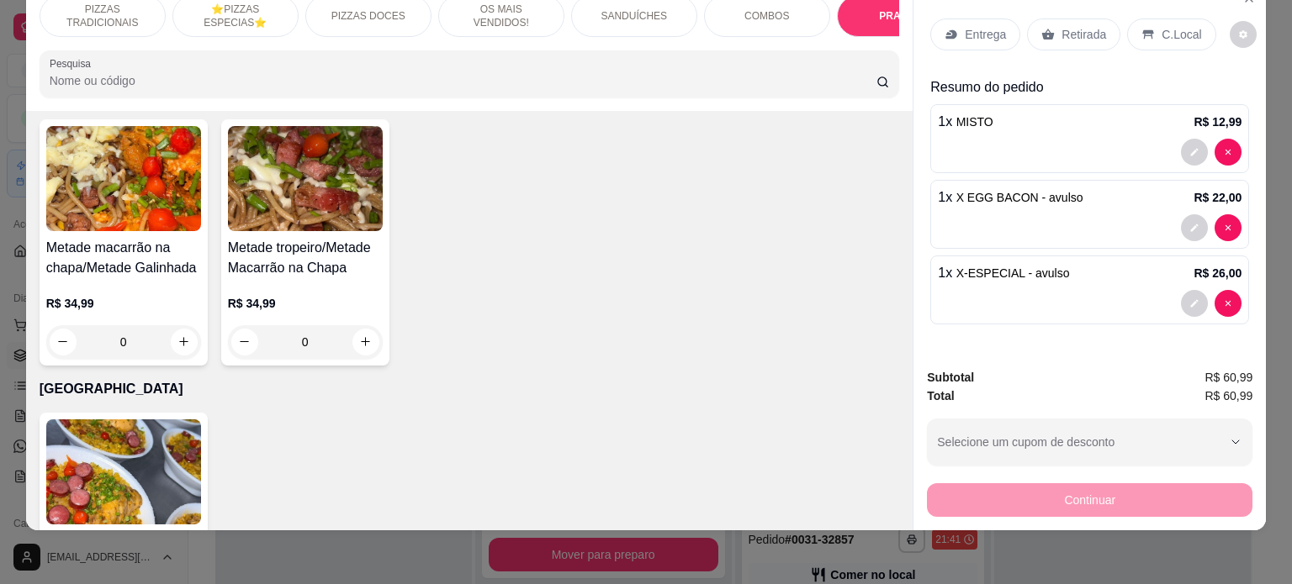
scroll to position [3379, 0]
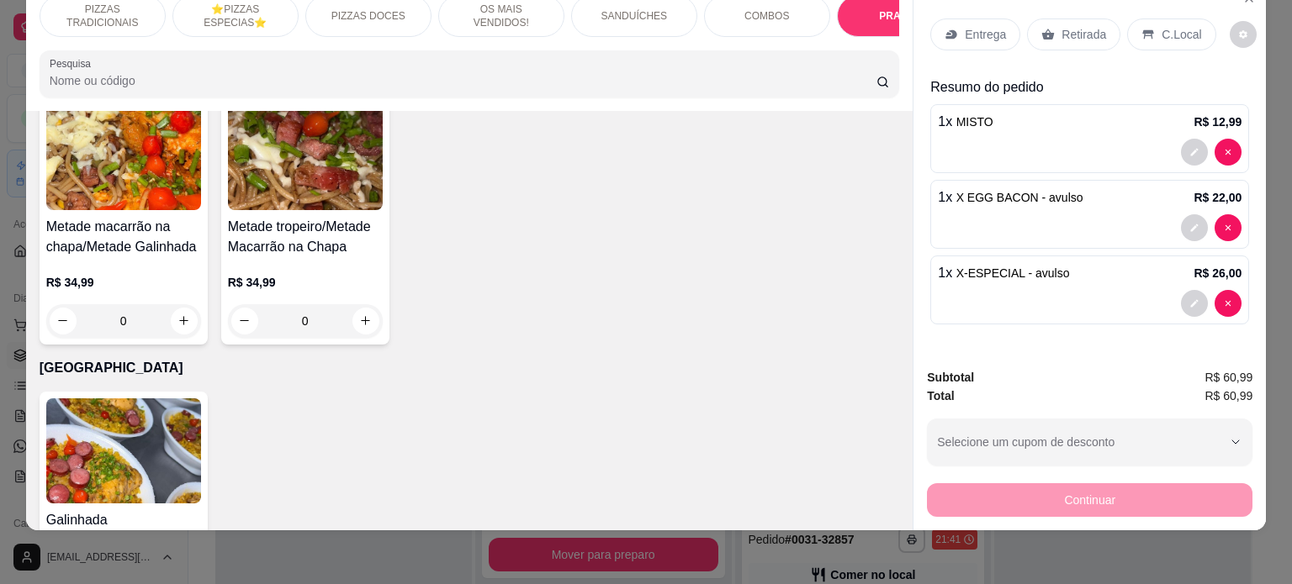
click at [130, 257] on div "R$ 34,99 0" at bounding box center [123, 297] width 155 height 81
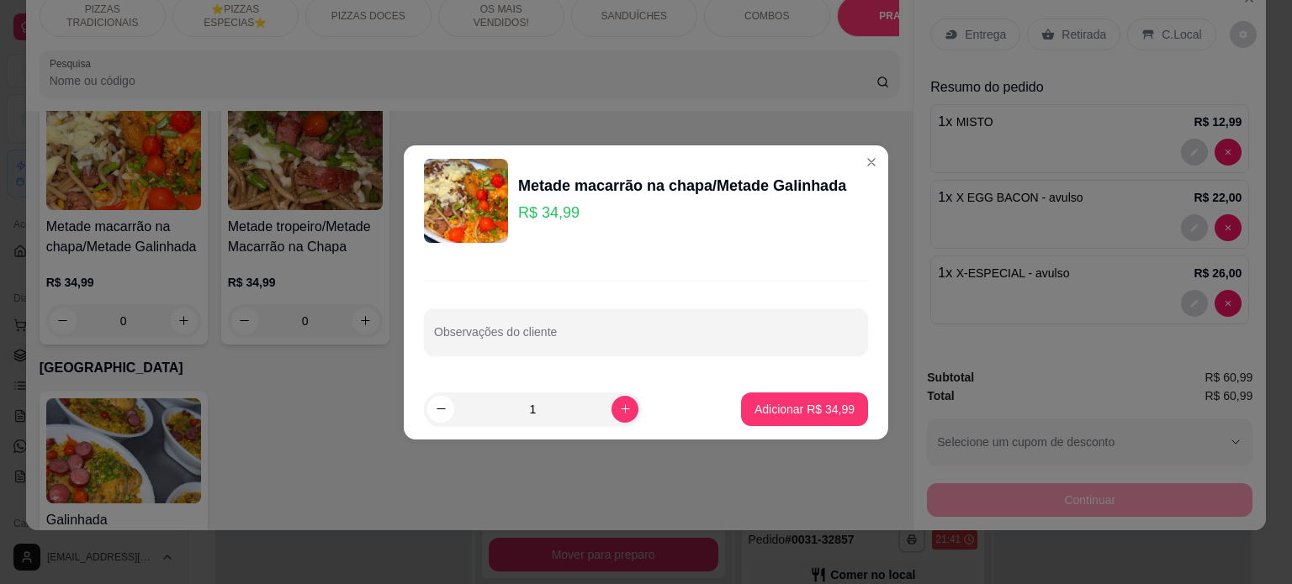
click at [548, 189] on div "Metade macarrão na chapa/Metade Galinhada" at bounding box center [682, 186] width 328 height 24
click at [548, 188] on div "Metade macarrão na chapa/Metade Galinhada" at bounding box center [682, 186] width 328 height 24
click at [552, 188] on div "Metade macarrão na chapa/Metade Galinhada" at bounding box center [682, 186] width 328 height 24
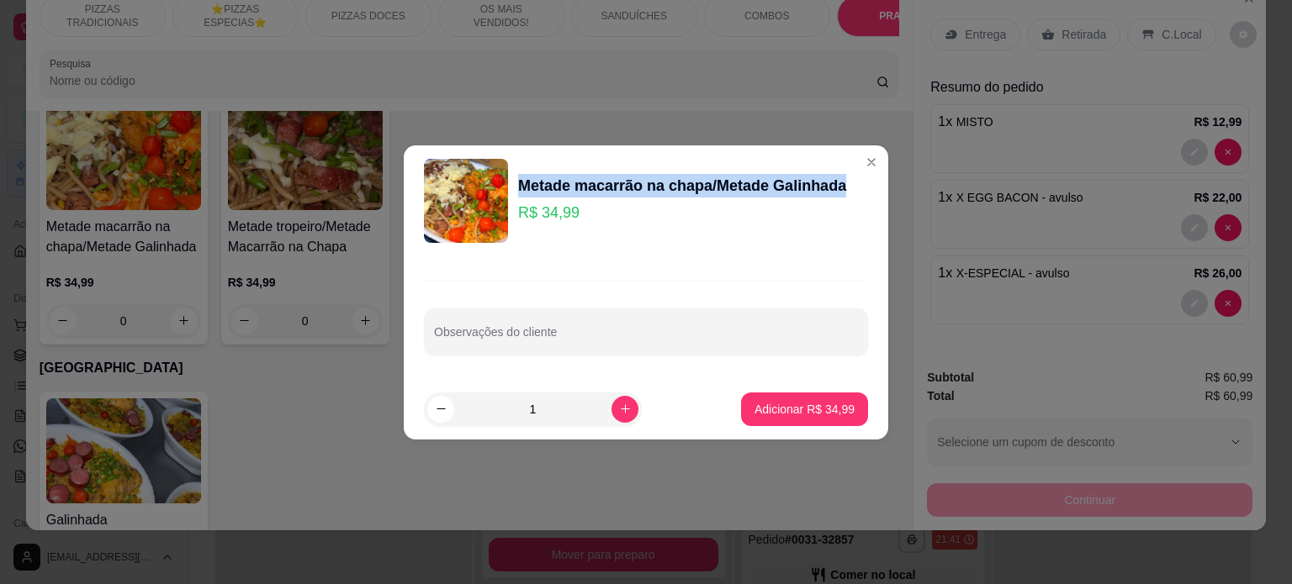
drag, startPoint x: 799, startPoint y: 188, endPoint x: 548, endPoint y: 184, distance: 250.6
click at [515, 185] on div "Metade macarrão na chapa/Metade Galinhada R$ 34,99" at bounding box center [646, 201] width 444 height 84
copy div "Metade macarrão na chapa/Metade Galinhada"
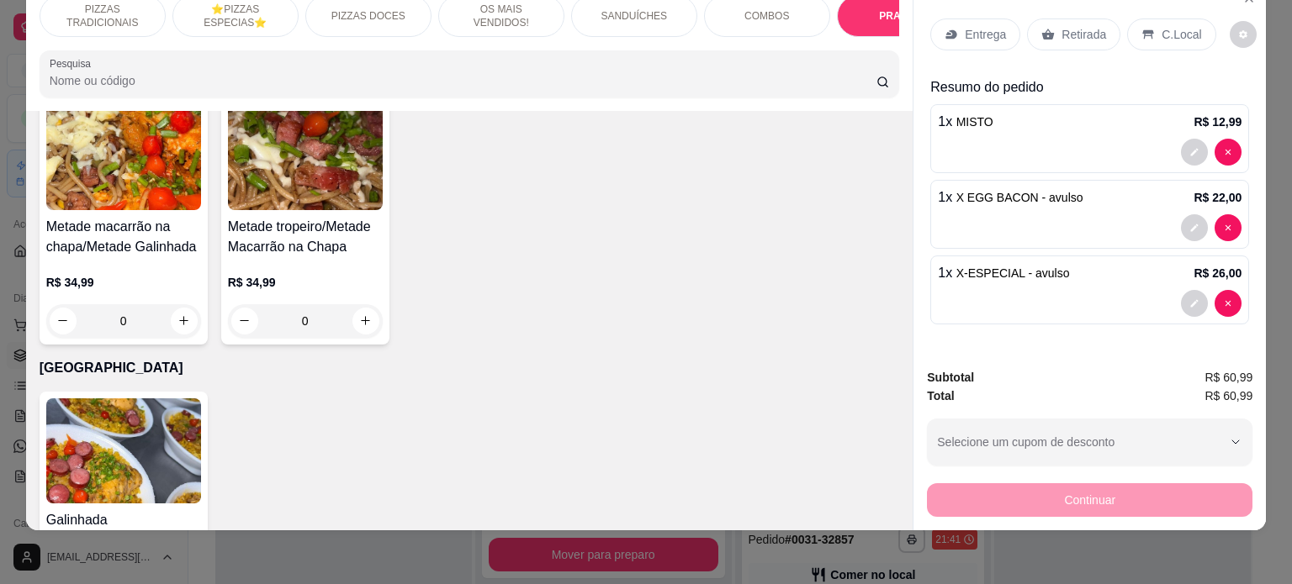
scroll to position [0, 0]
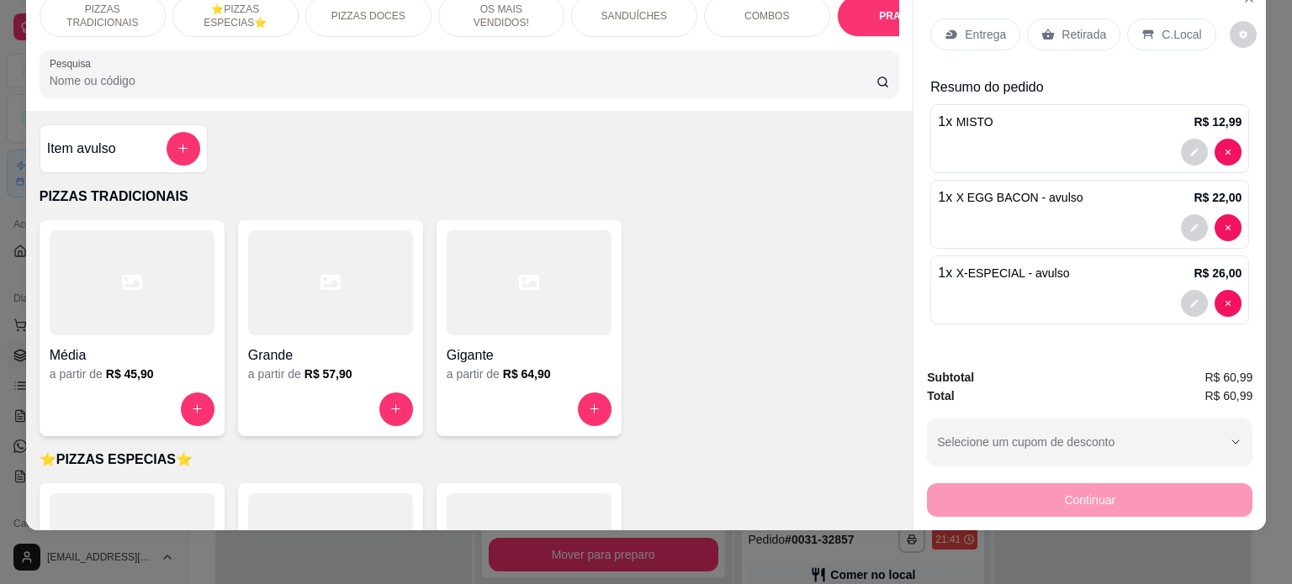
click at [77, 140] on h4 "Item avulso" at bounding box center [81, 149] width 69 height 20
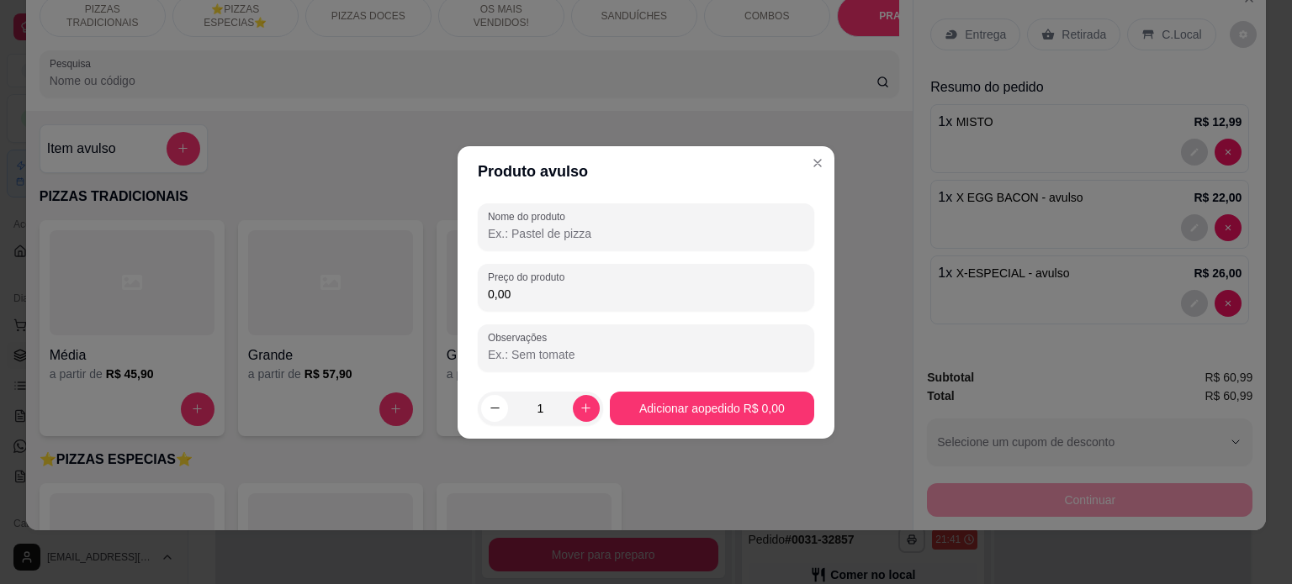
click at [555, 239] on input "Nome do produto" at bounding box center [646, 233] width 316 height 17
paste input "Metade macarrão na chapa/Metade Galinhada"
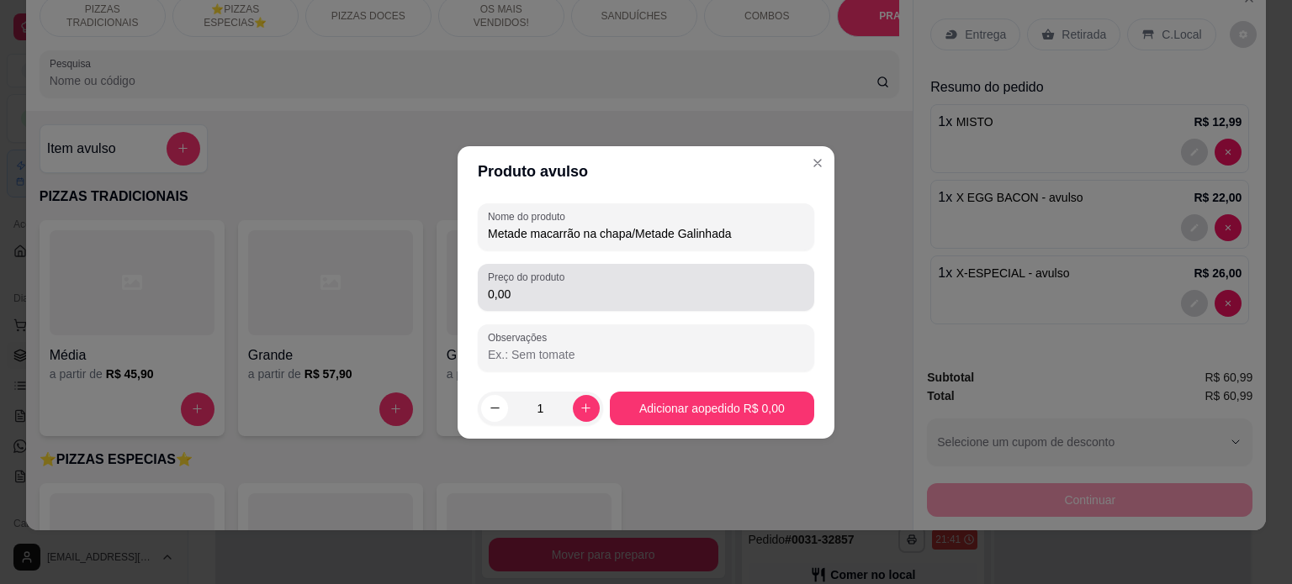
type input "Metade macarrão na chapa/Metade Galinhada"
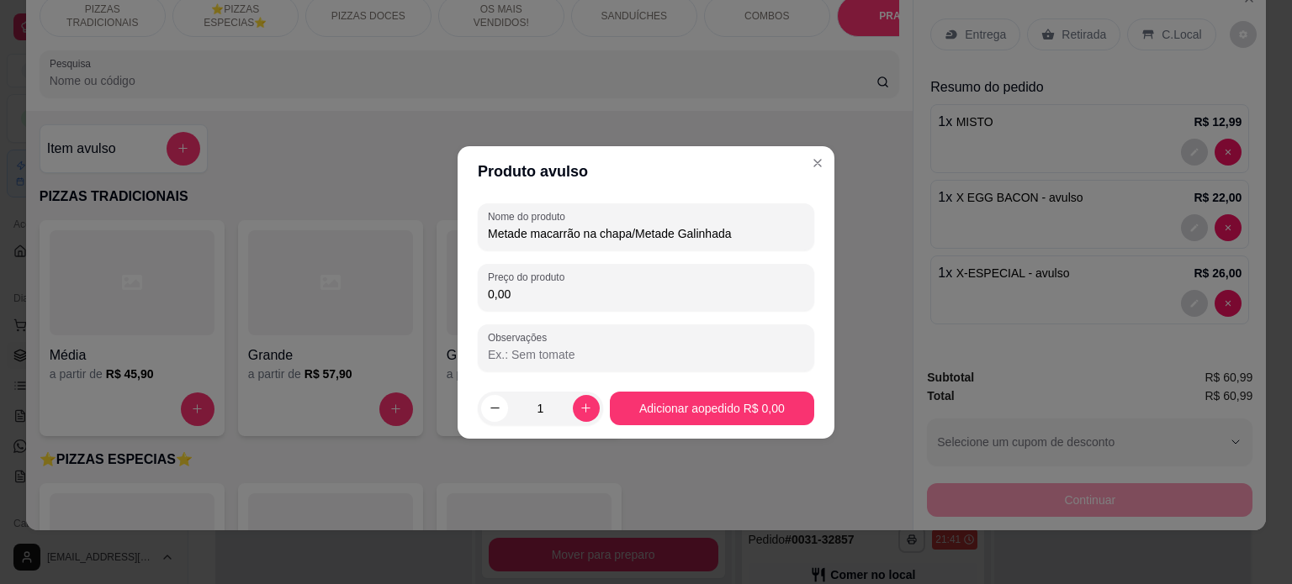
click at [542, 298] on input "0,00" at bounding box center [646, 294] width 316 height 17
type input "36,90"
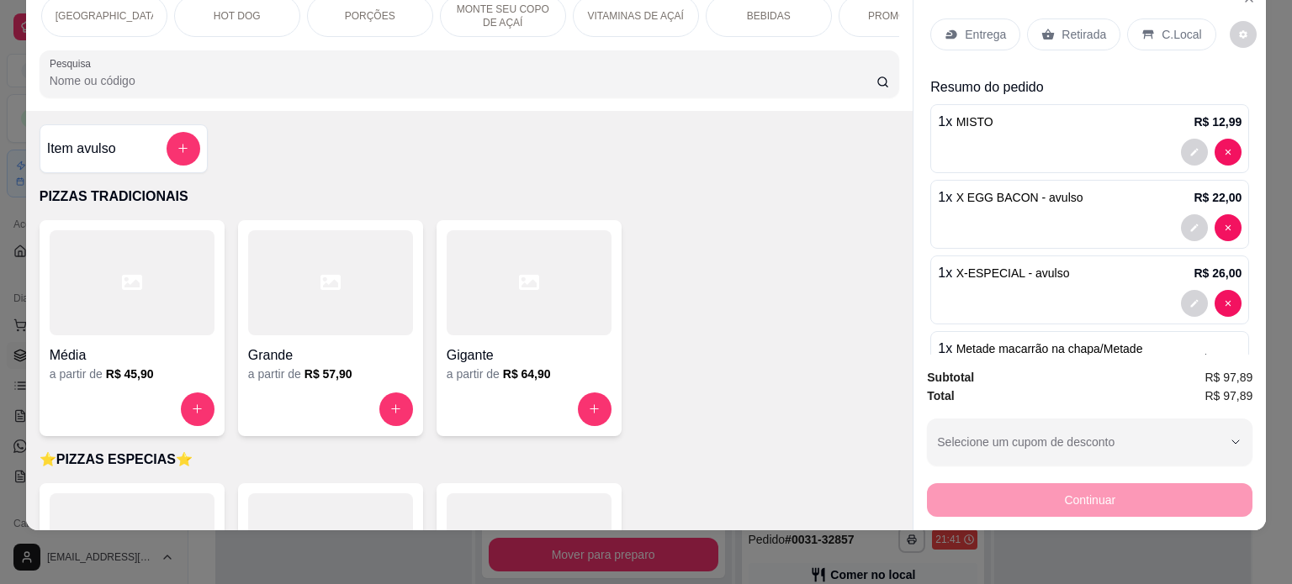
scroll to position [0, 1259]
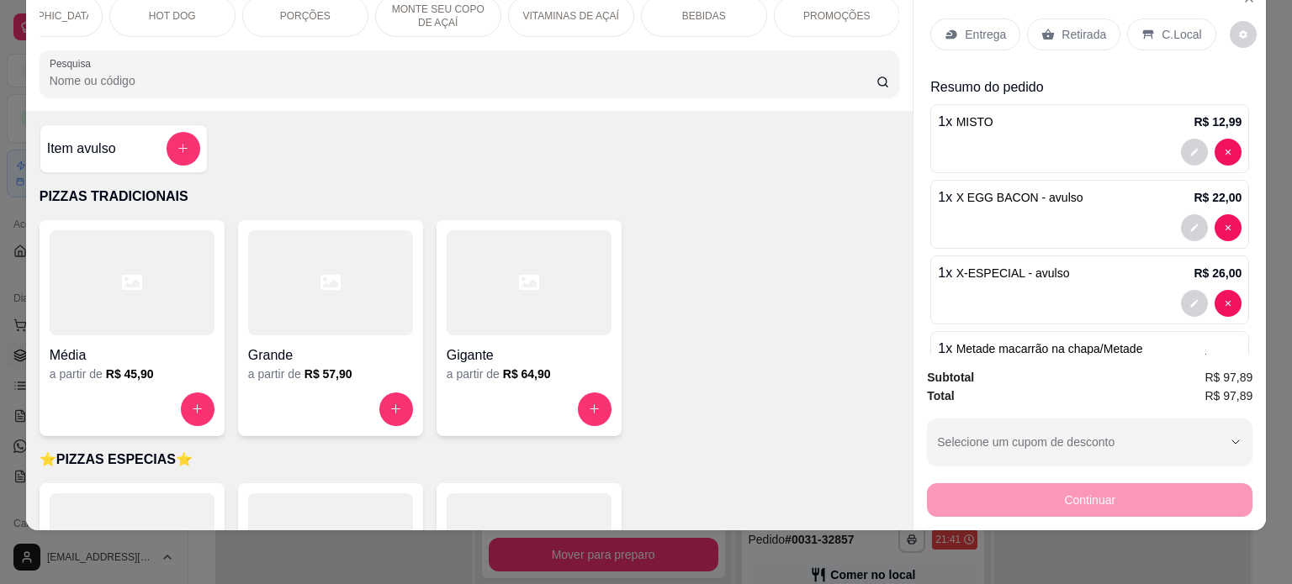
click at [707, 16] on div "BEBIDAS" at bounding box center [704, 16] width 126 height 42
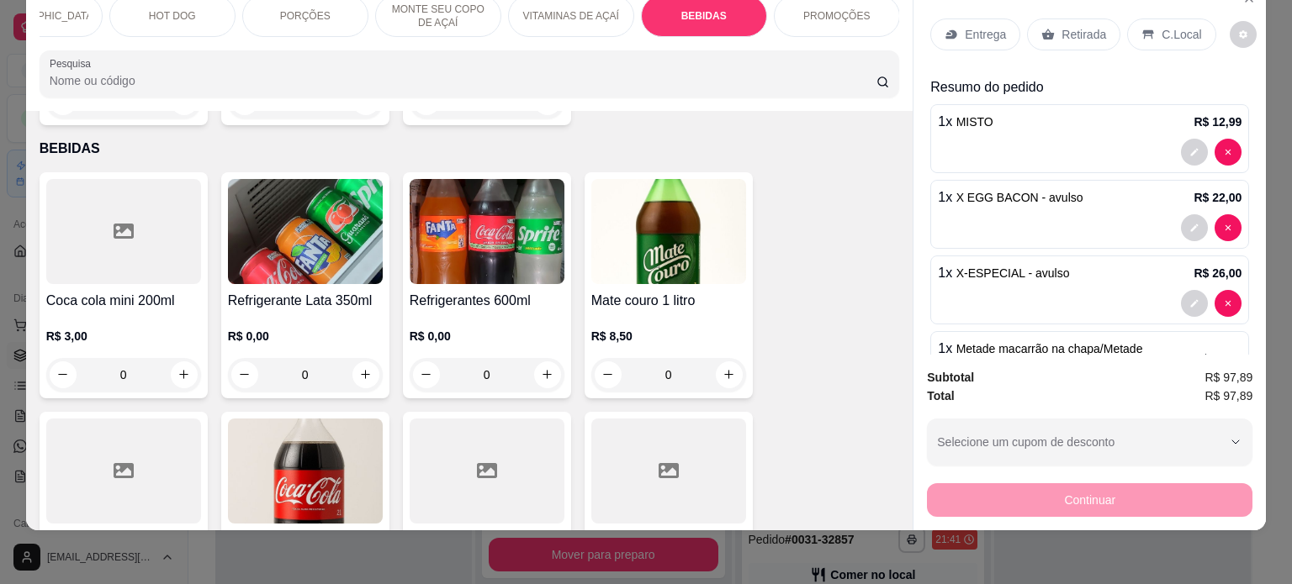
click at [288, 419] on img at bounding box center [305, 471] width 155 height 105
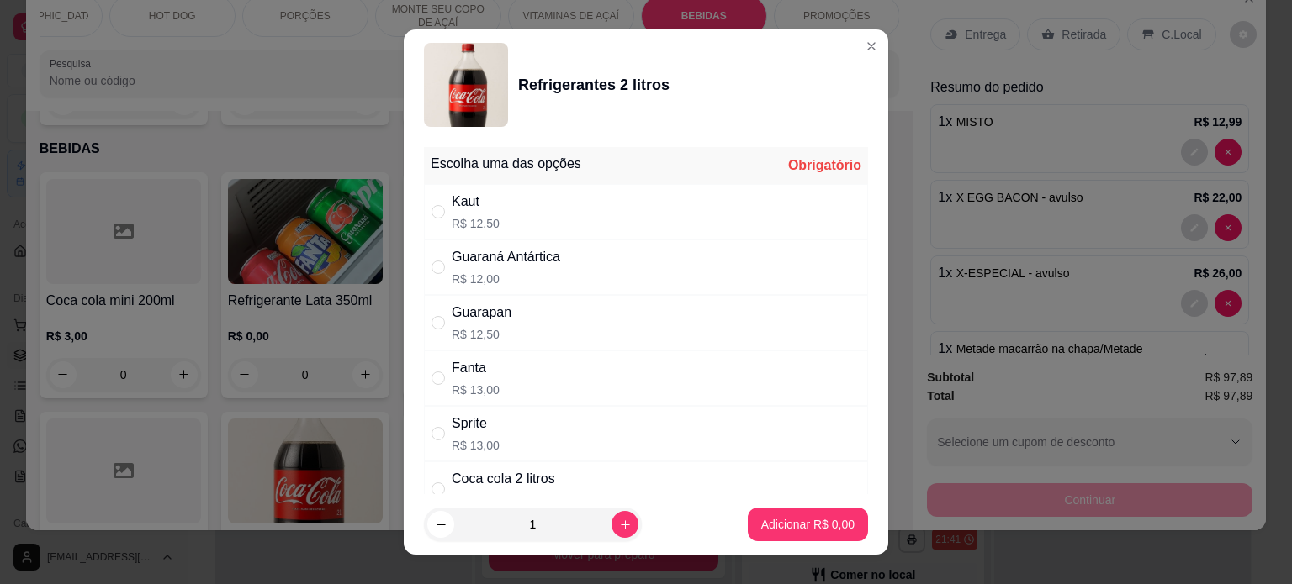
click at [495, 475] on div "Coca cola 2 litros" at bounding box center [503, 479] width 103 height 20
radio input "true"
click at [754, 521] on p "Adicionar R$ 15,00" at bounding box center [804, 524] width 100 height 17
type input "1"
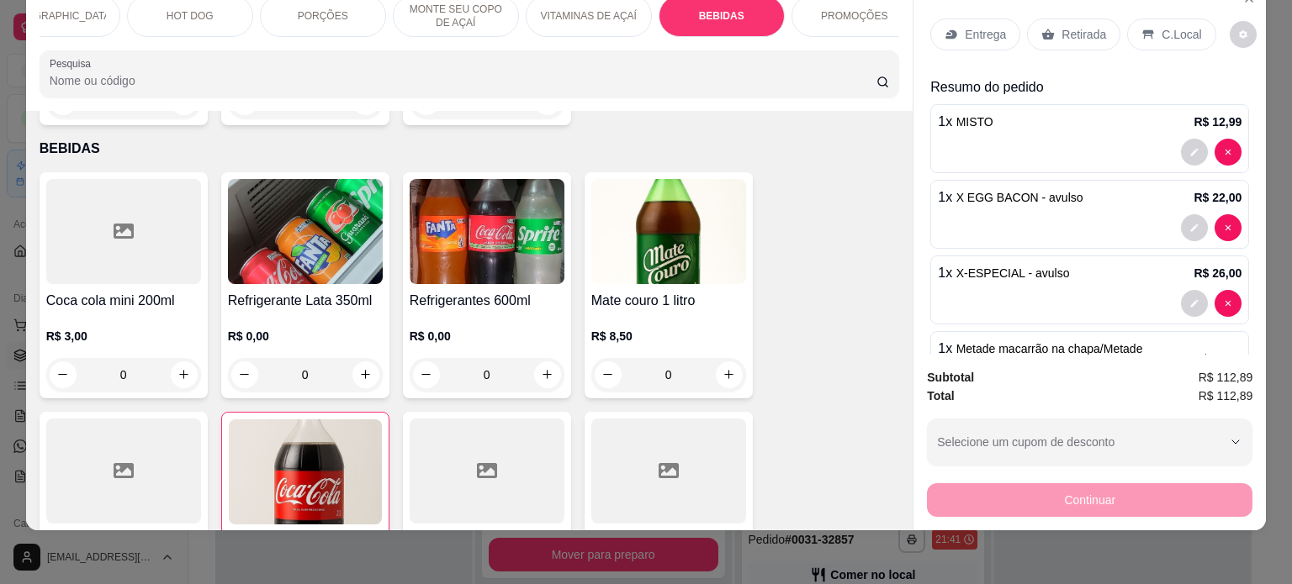
scroll to position [0, 1234]
click at [497, 3] on p "MONTE SEU COPO DE AÇAÍ" at bounding box center [463, 16] width 98 height 27
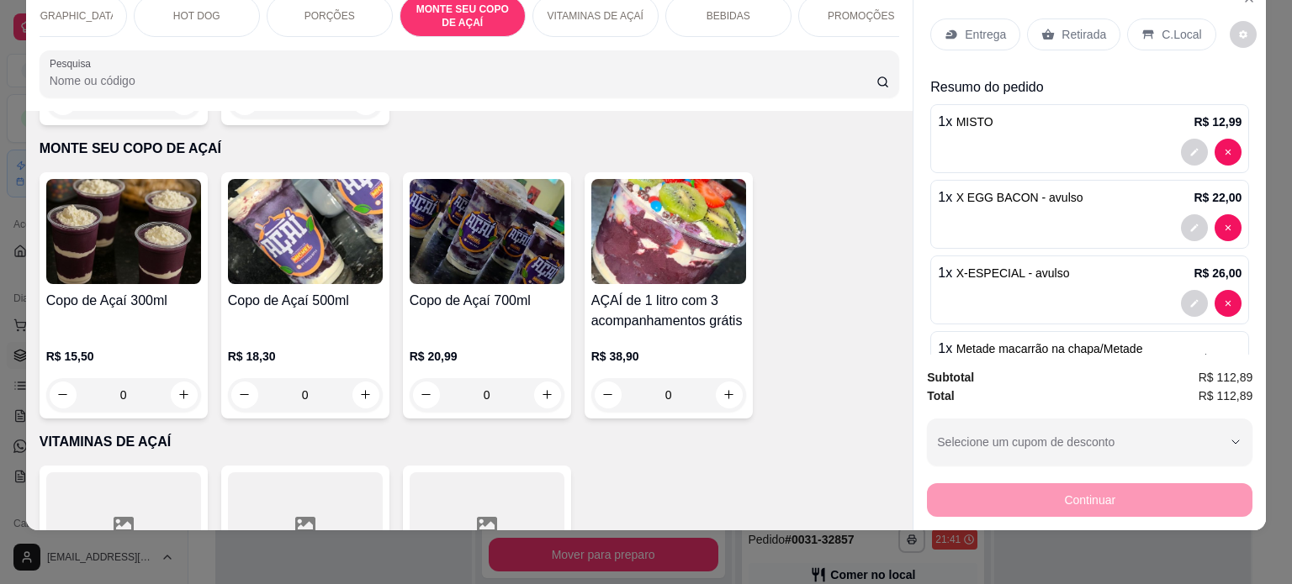
click at [307, 293] on div "Copo de Açaí 500ml" at bounding box center [305, 311] width 155 height 40
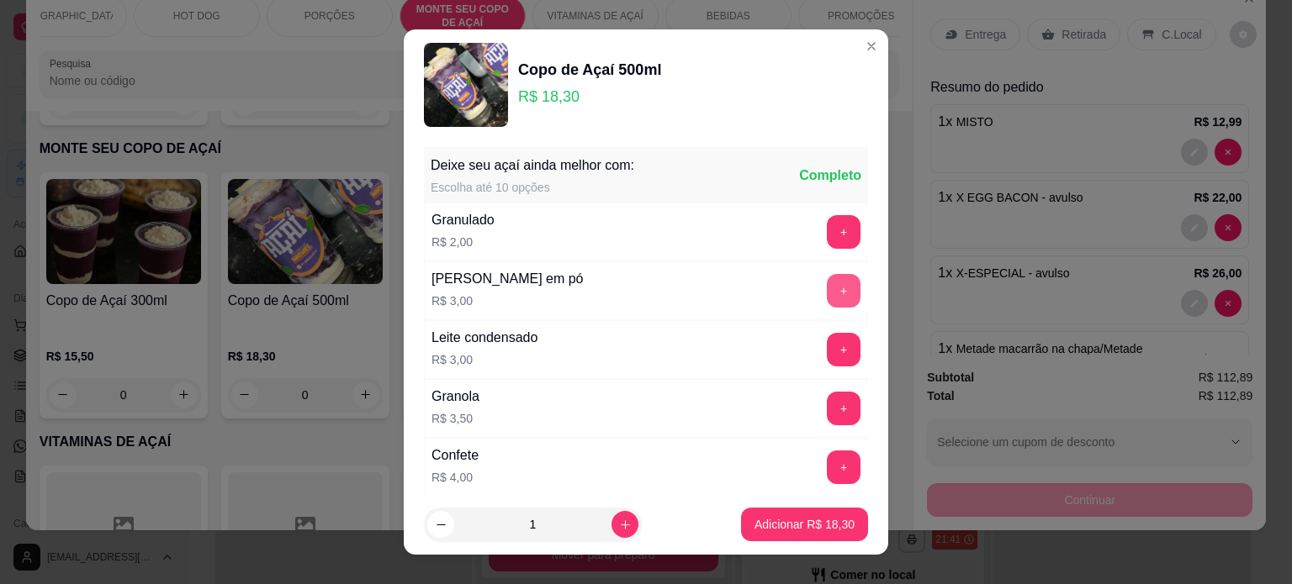
click at [827, 290] on button "+" at bounding box center [844, 291] width 34 height 34
click at [798, 521] on p "Adicionar R$ 24,30" at bounding box center [804, 524] width 100 height 17
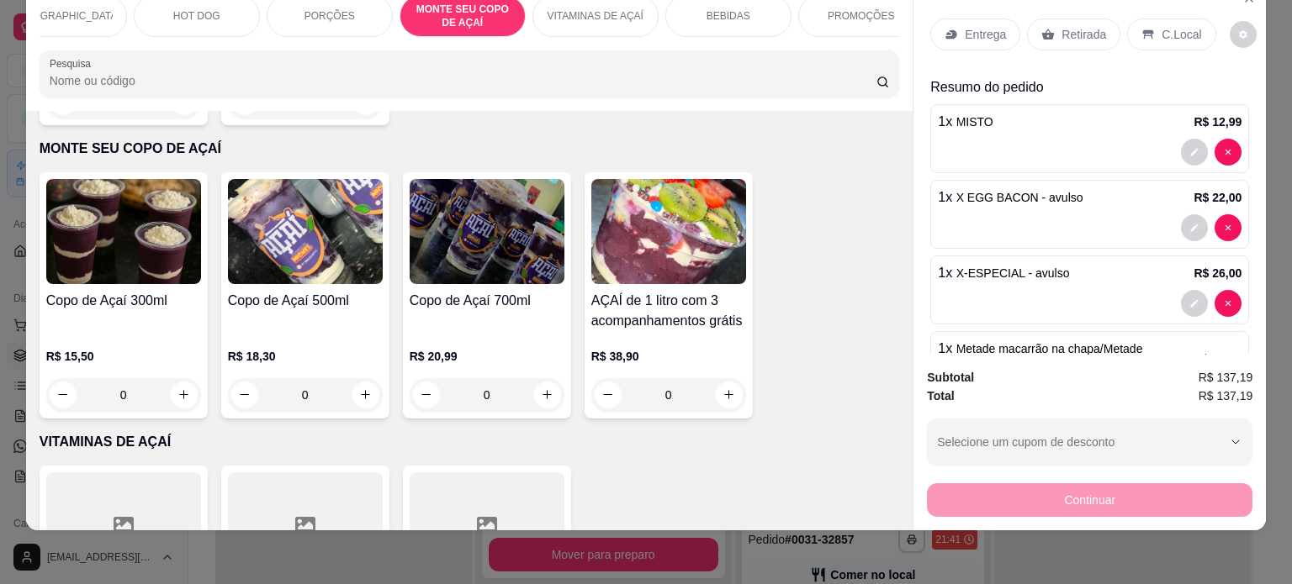
click at [1188, 77] on p "Resumo do pedido" at bounding box center [1089, 87] width 319 height 20
click at [1183, 26] on p "C.Local" at bounding box center [1181, 34] width 40 height 17
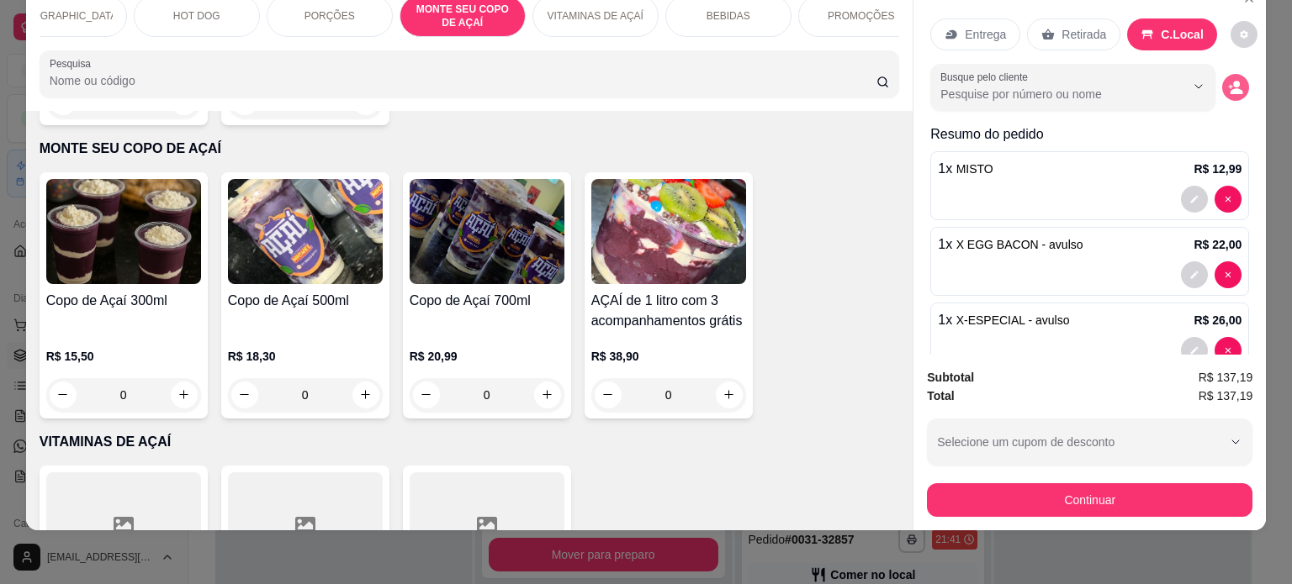
click at [1228, 77] on button "decrease-product-quantity" at bounding box center [1235, 87] width 27 height 27
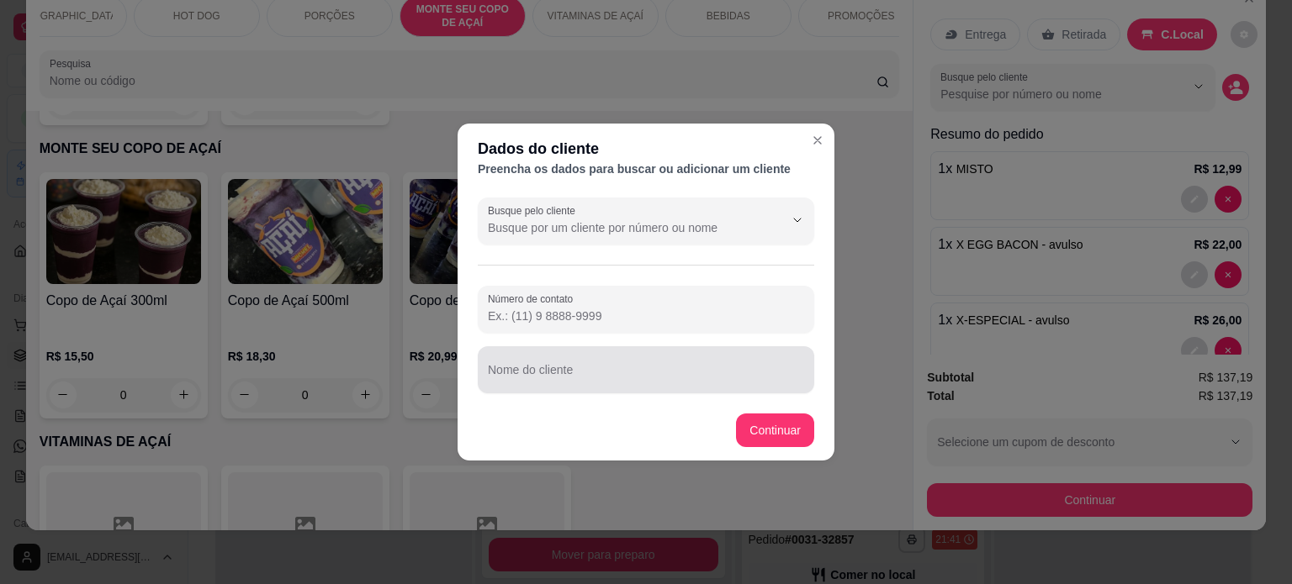
click at [659, 379] on input "Nome do cliente" at bounding box center [646, 376] width 316 height 17
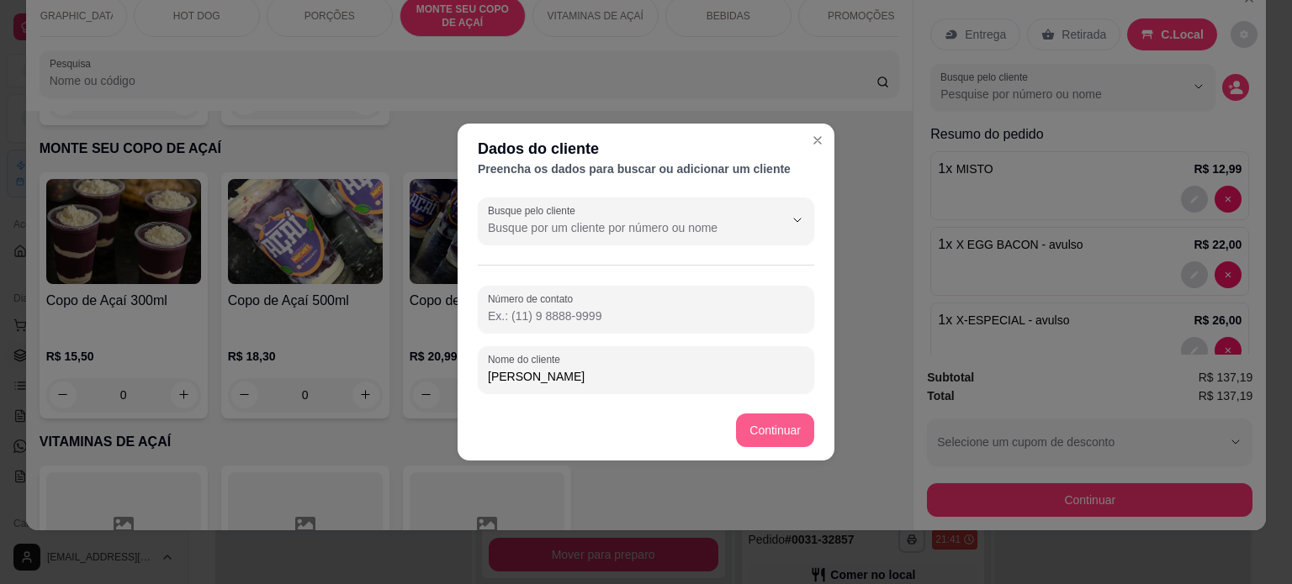
type input "[PERSON_NAME]"
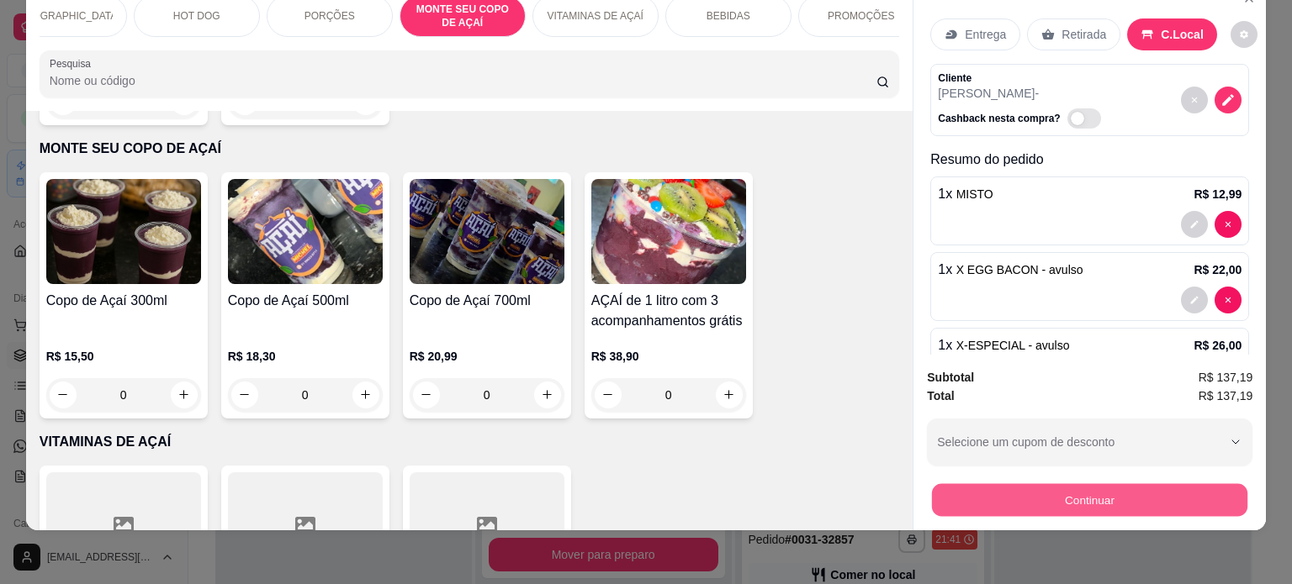
click at [980, 484] on button "Continuar" at bounding box center [1089, 500] width 315 height 33
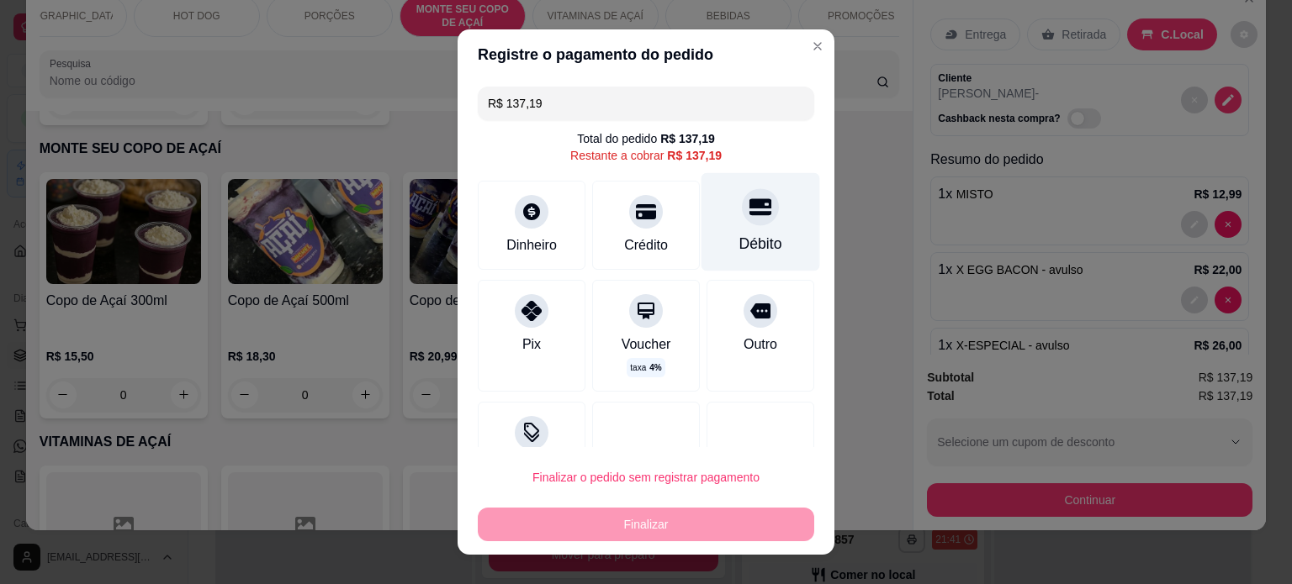
click at [739, 238] on div "Débito" at bounding box center [760, 244] width 43 height 22
type input "R$ 0,00"
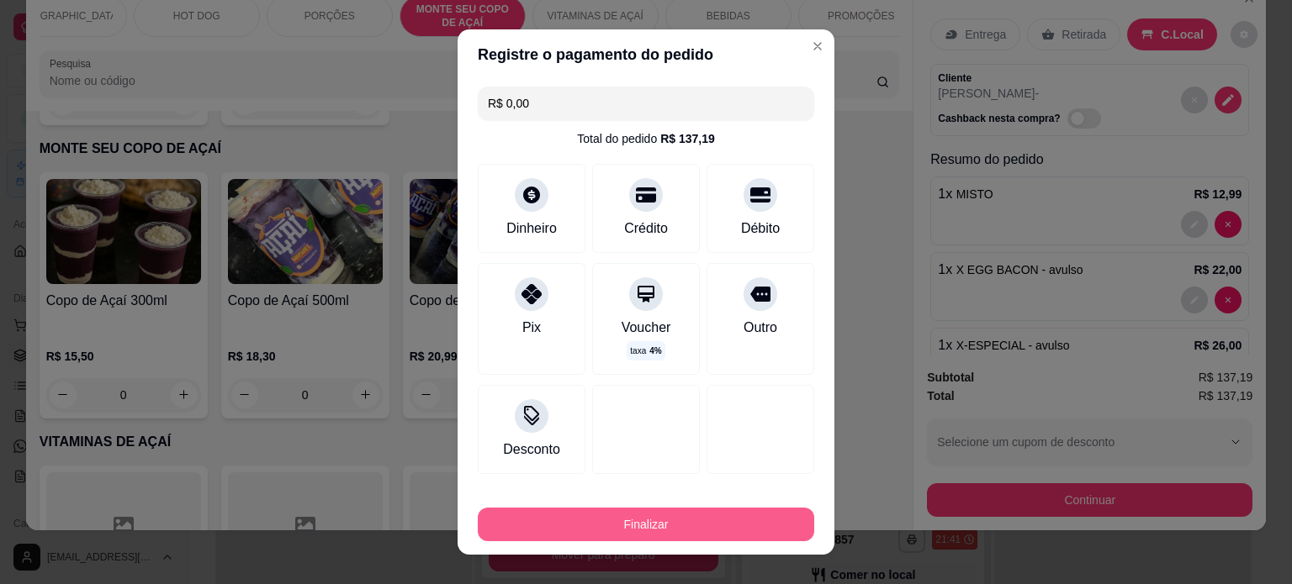
click at [658, 515] on button "Finalizar" at bounding box center [646, 525] width 336 height 34
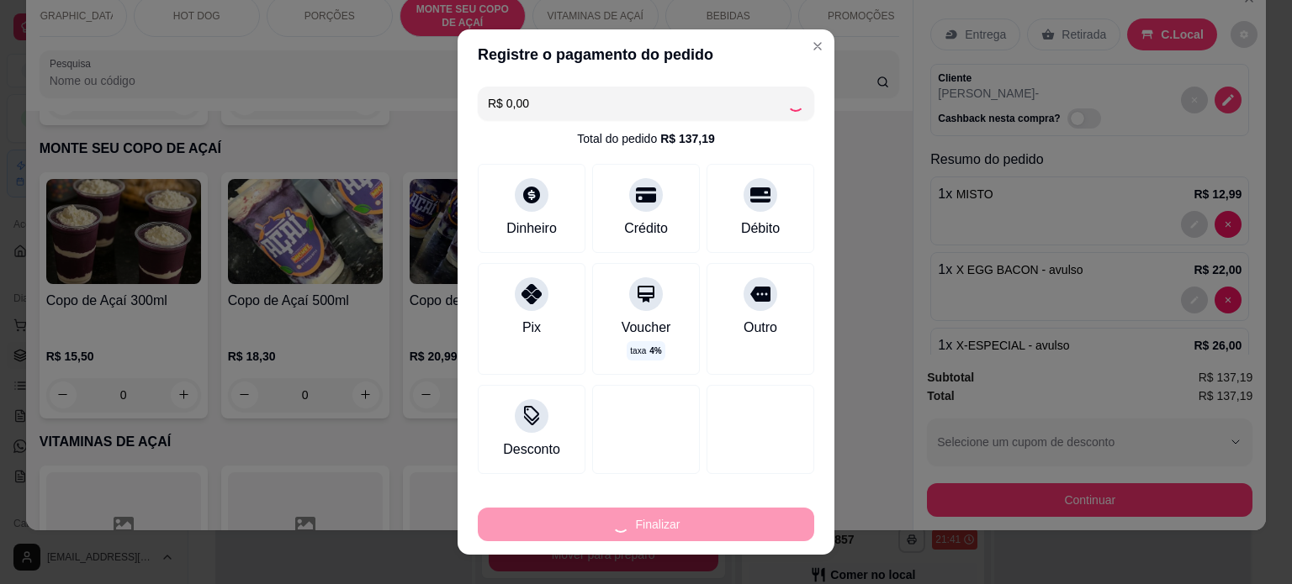
type input "0"
type input "-R$ 137,19"
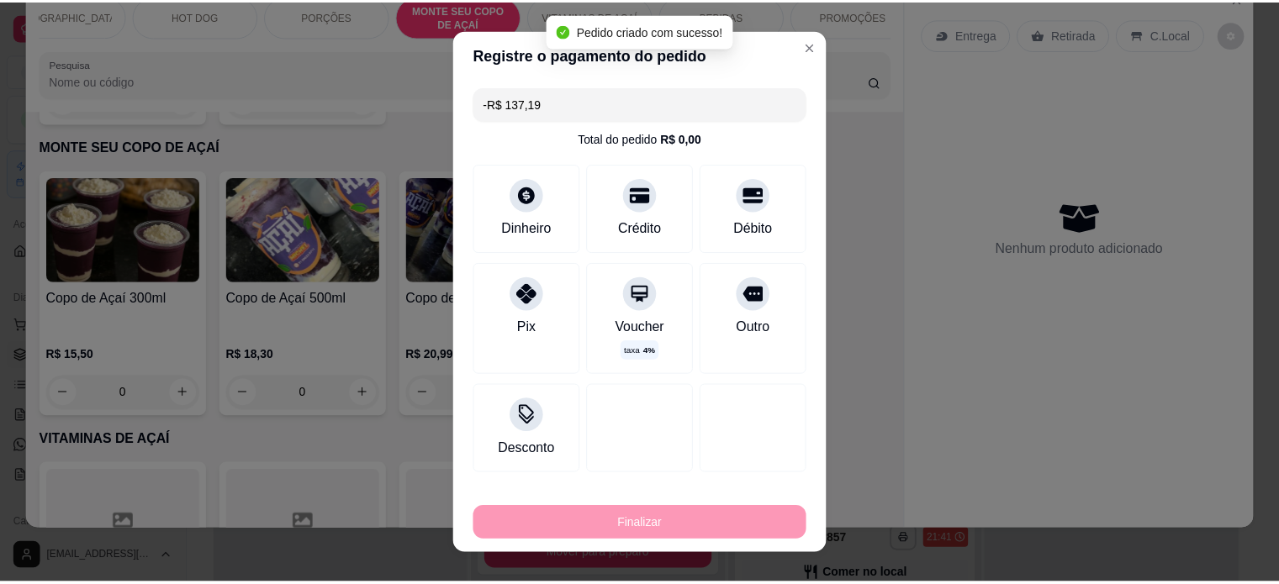
scroll to position [4417, 0]
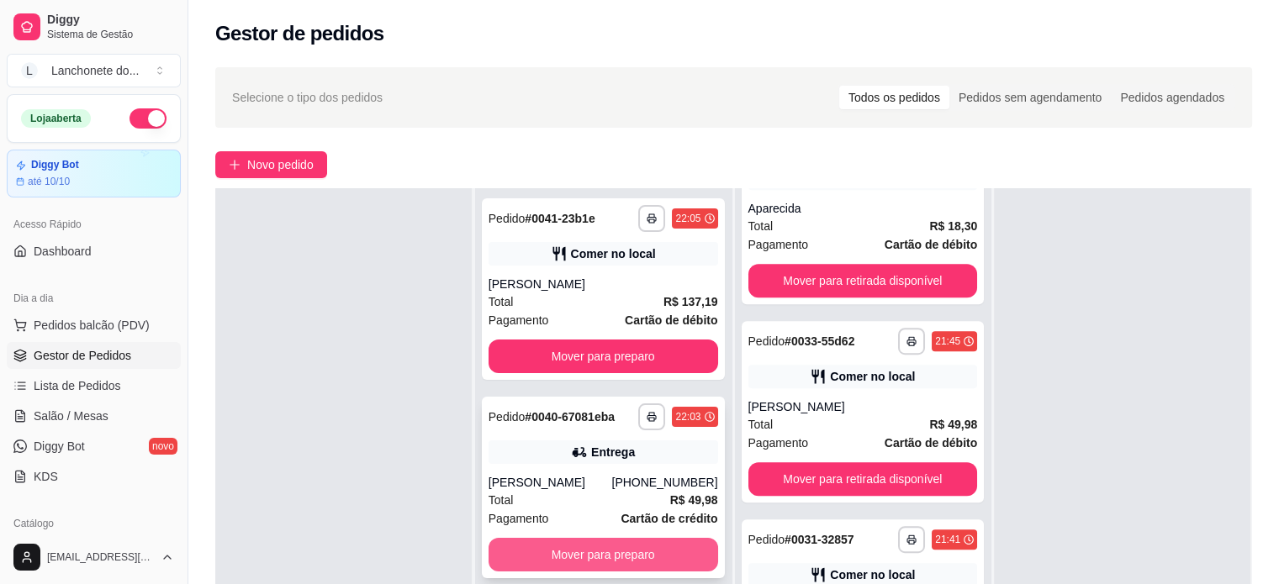
click at [588, 554] on button "Mover para preparo" at bounding box center [604, 555] width 230 height 34
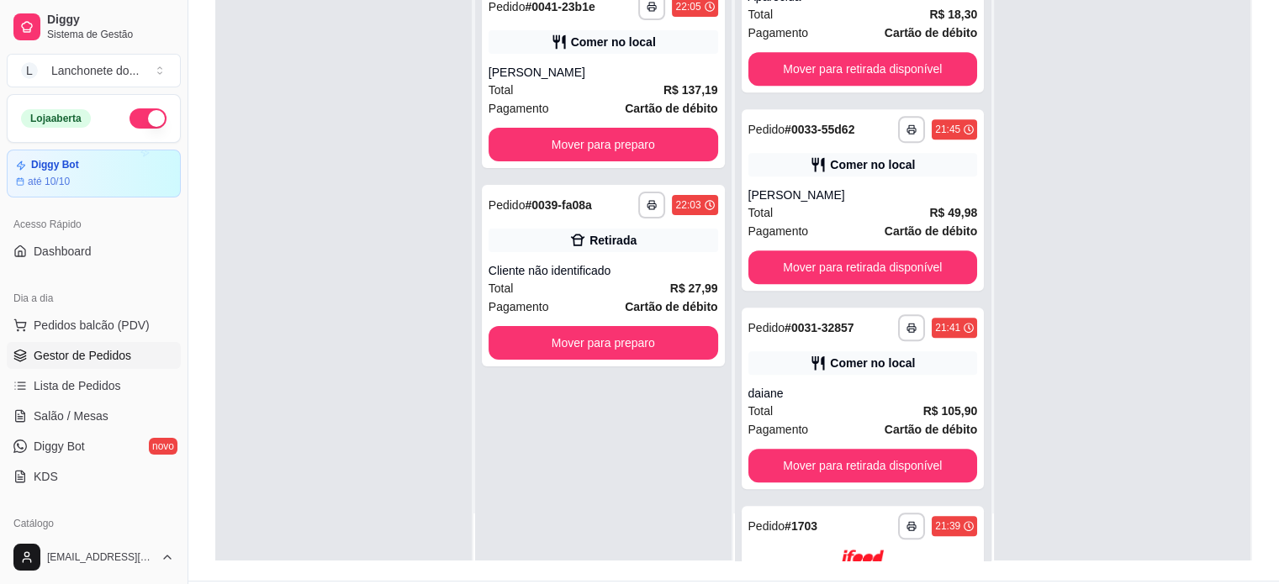
scroll to position [256, 0]
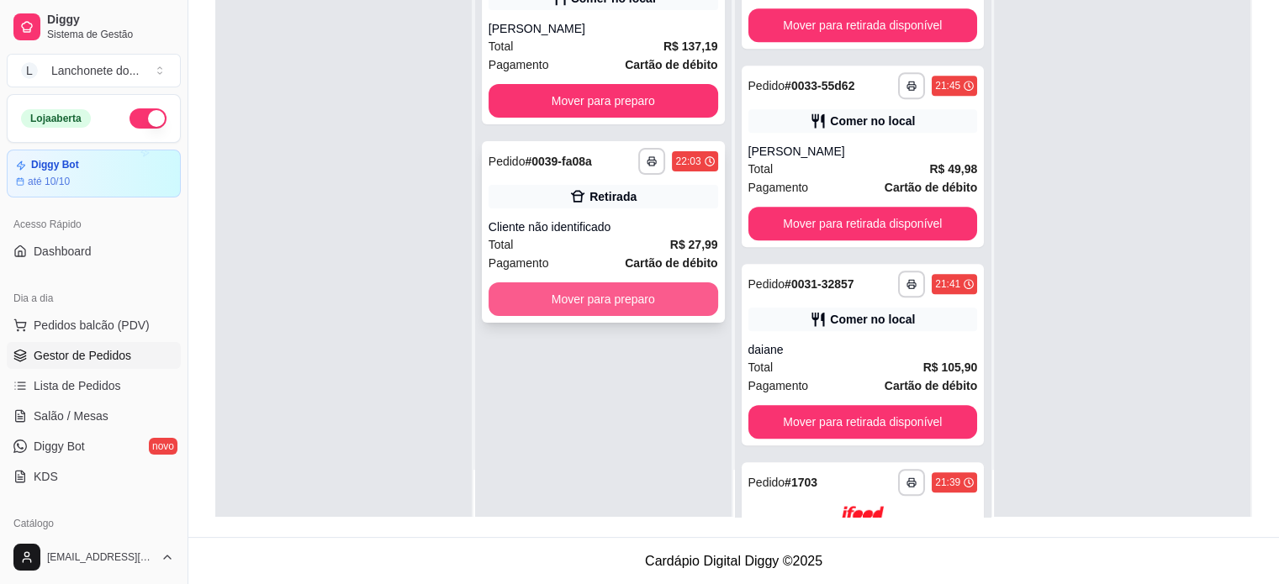
click at [600, 305] on button "Mover para preparo" at bounding box center [604, 300] width 230 height 34
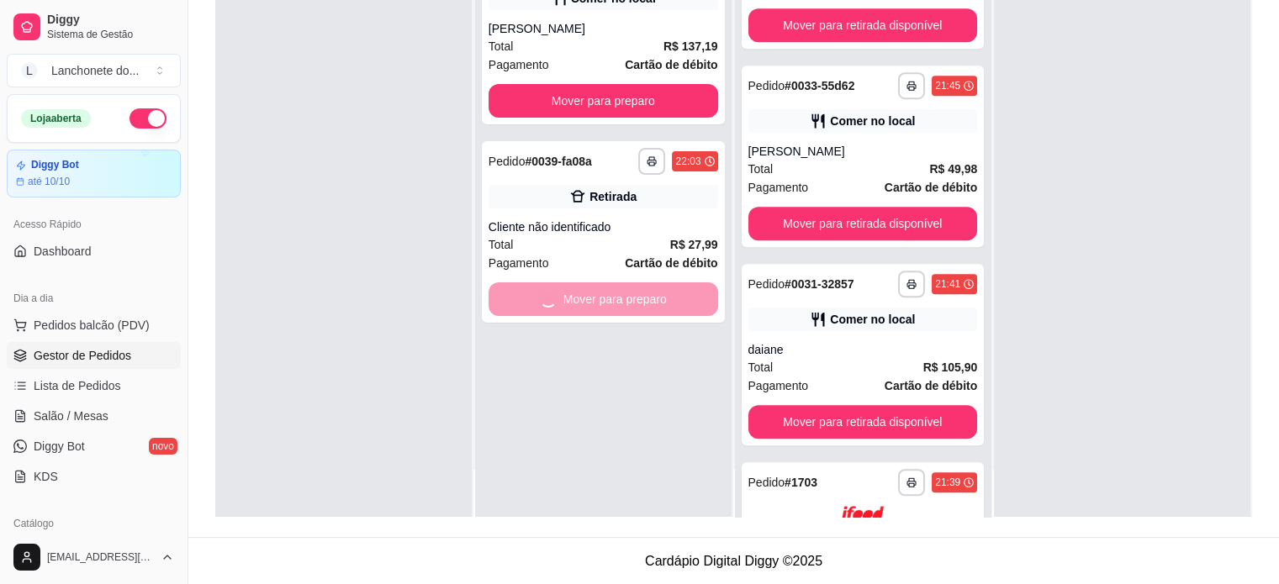
scroll to position [1266, 0]
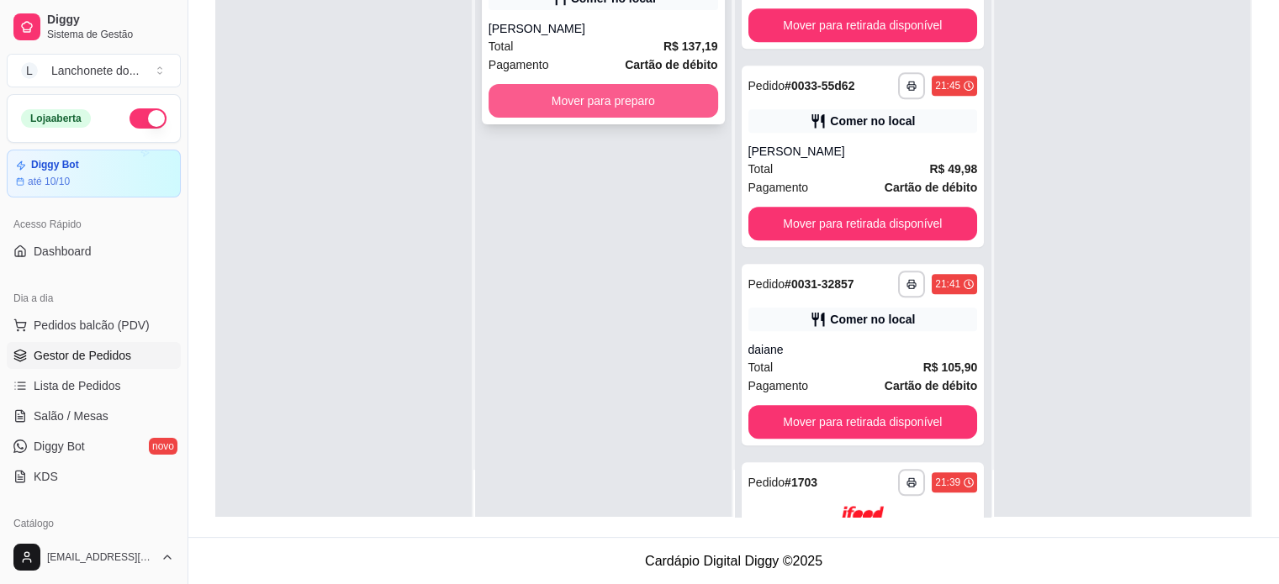
click at [515, 100] on button "Mover para preparo" at bounding box center [604, 101] width 230 height 34
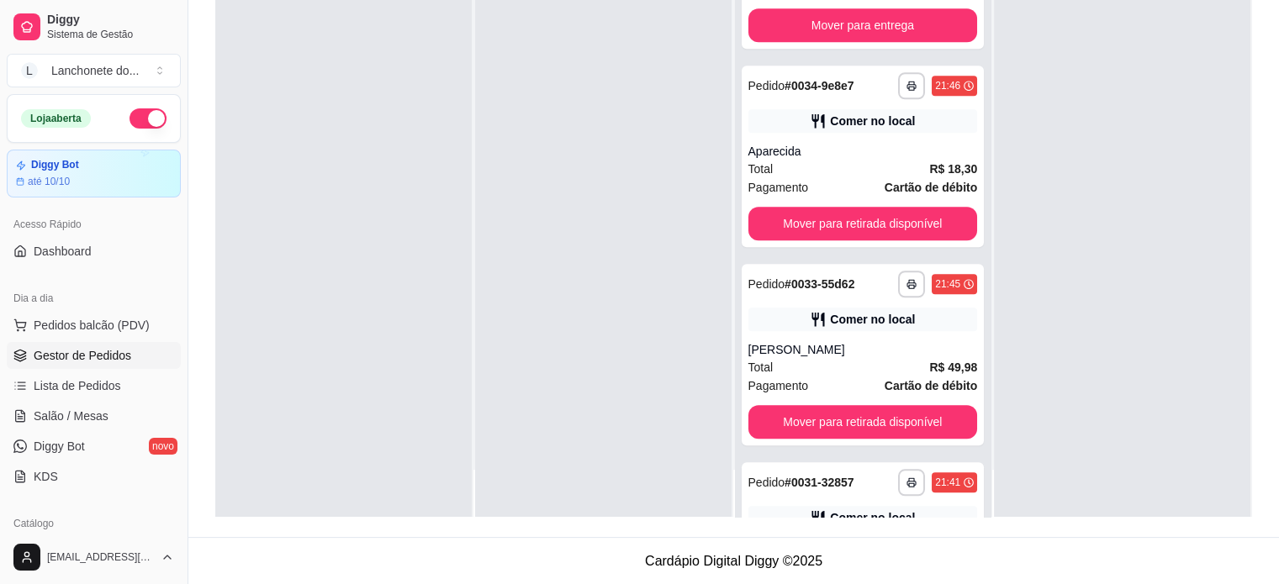
scroll to position [1465, 0]
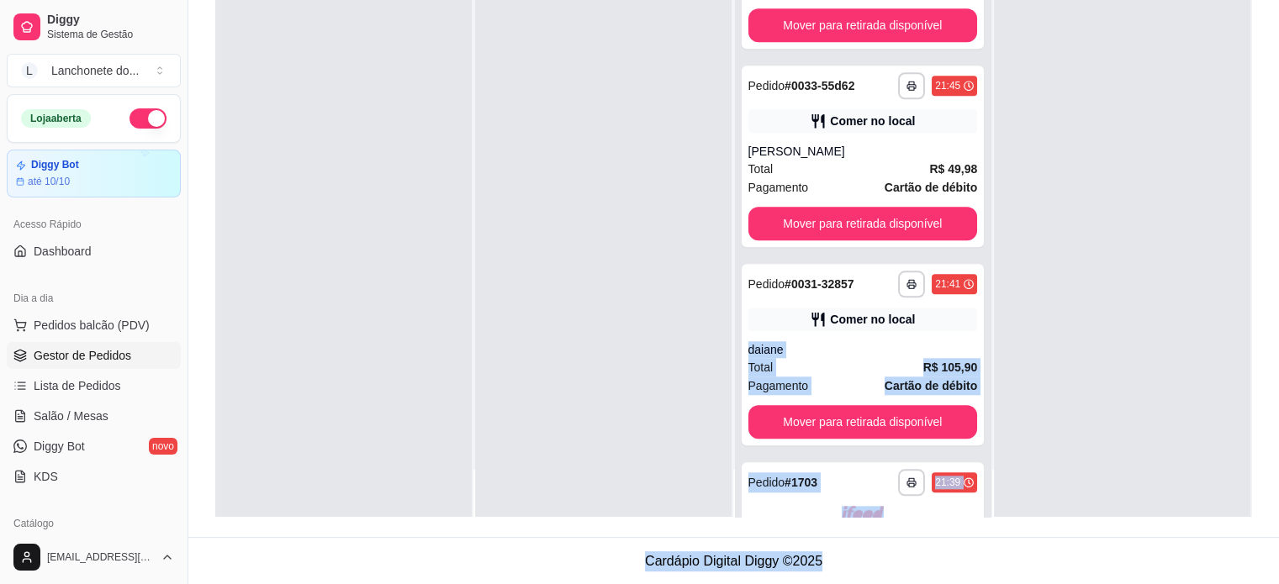
drag, startPoint x: 981, startPoint y: 496, endPoint x: 982, endPoint y: 621, distance: 125.3
click at [982, 329] on html "**********" at bounding box center [639, 36] width 1279 height 584
click at [890, 512] on div at bounding box center [863, 517] width 230 height 23
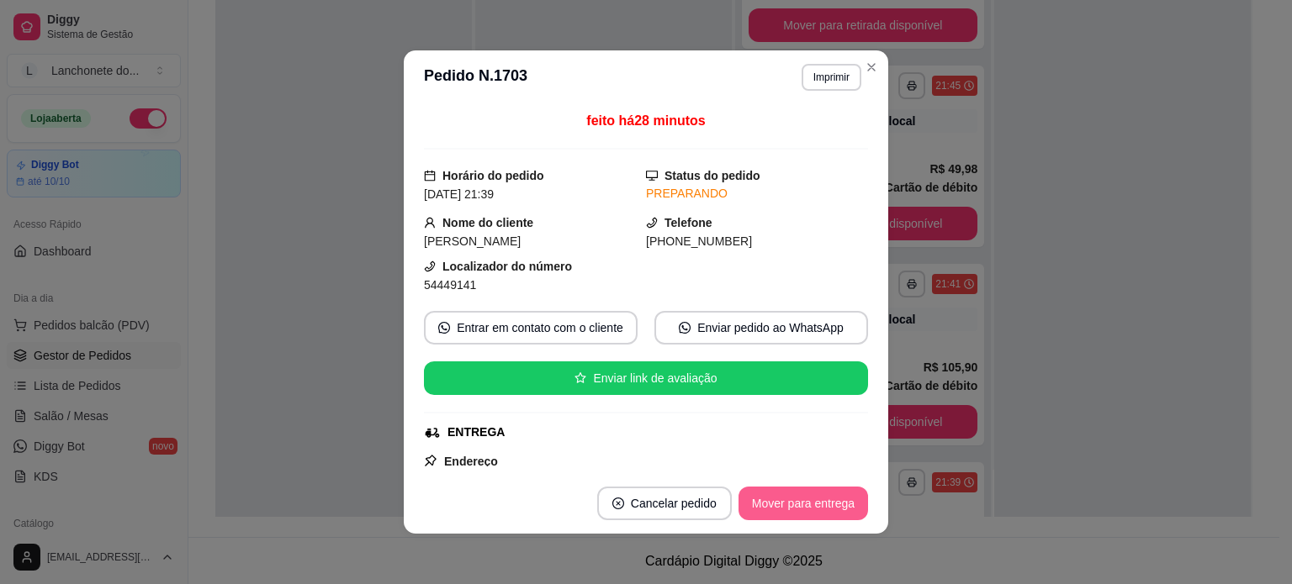
click at [797, 497] on button "Mover para entrega" at bounding box center [802, 504] width 129 height 34
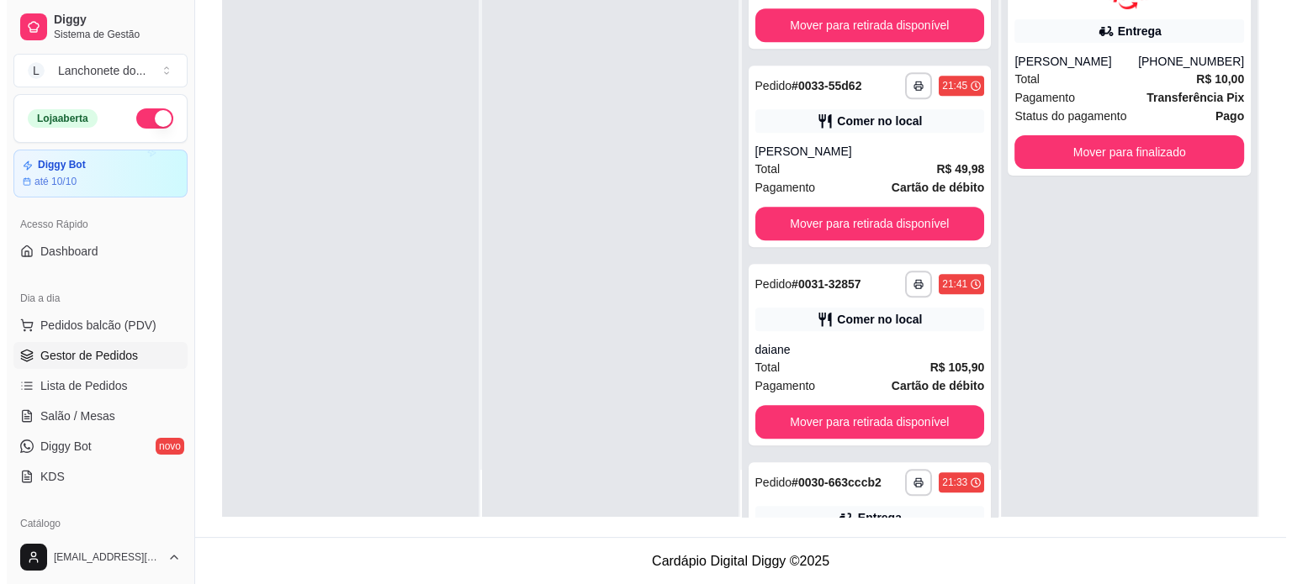
scroll to position [1631, 0]
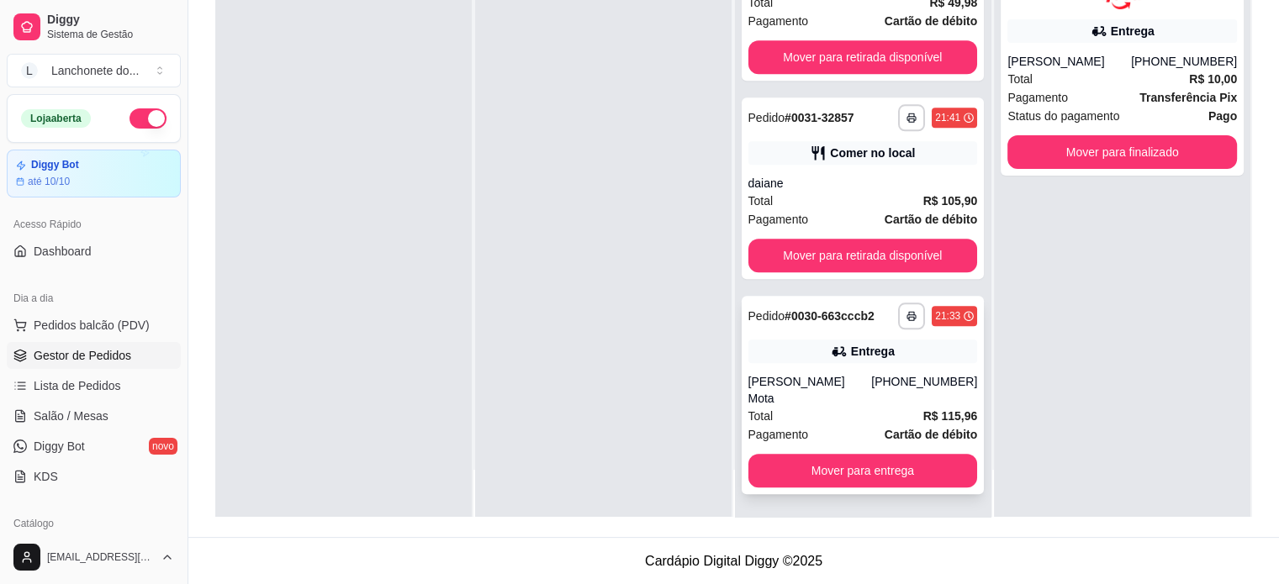
click at [830, 393] on div "[PERSON_NAME] Mota" at bounding box center [810, 390] width 124 height 34
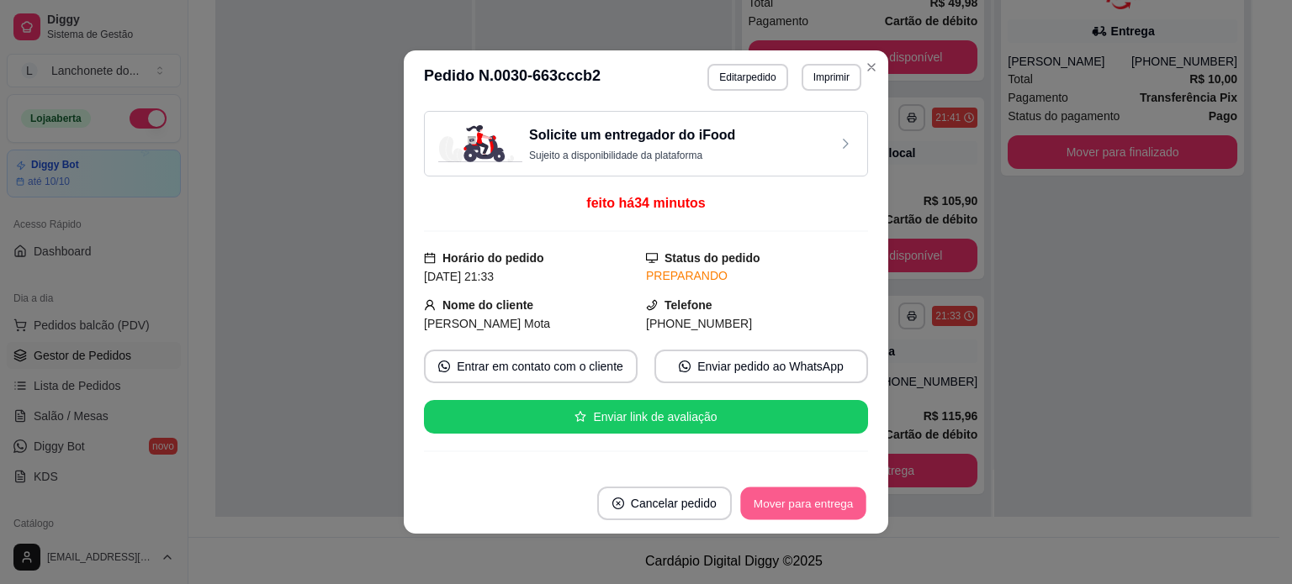
click at [784, 501] on button "Mover para entrega" at bounding box center [803, 504] width 126 height 33
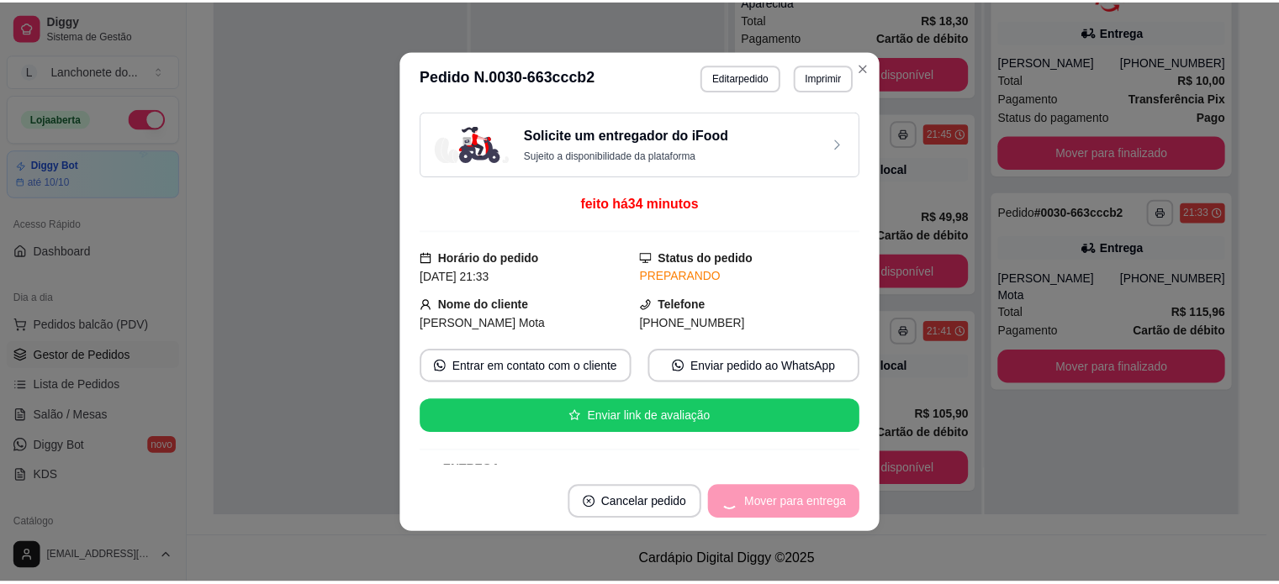
scroll to position [1416, 0]
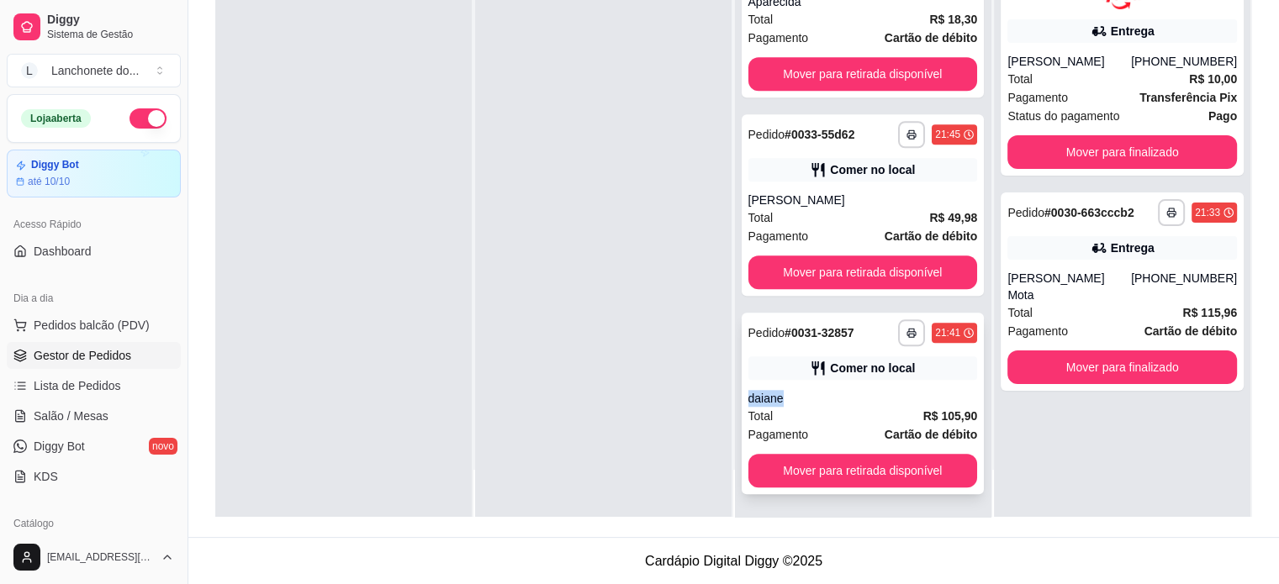
drag, startPoint x: 958, startPoint y: 372, endPoint x: 958, endPoint y: 359, distance: 12.6
click at [958, 359] on div "**********" at bounding box center [863, 404] width 243 height 182
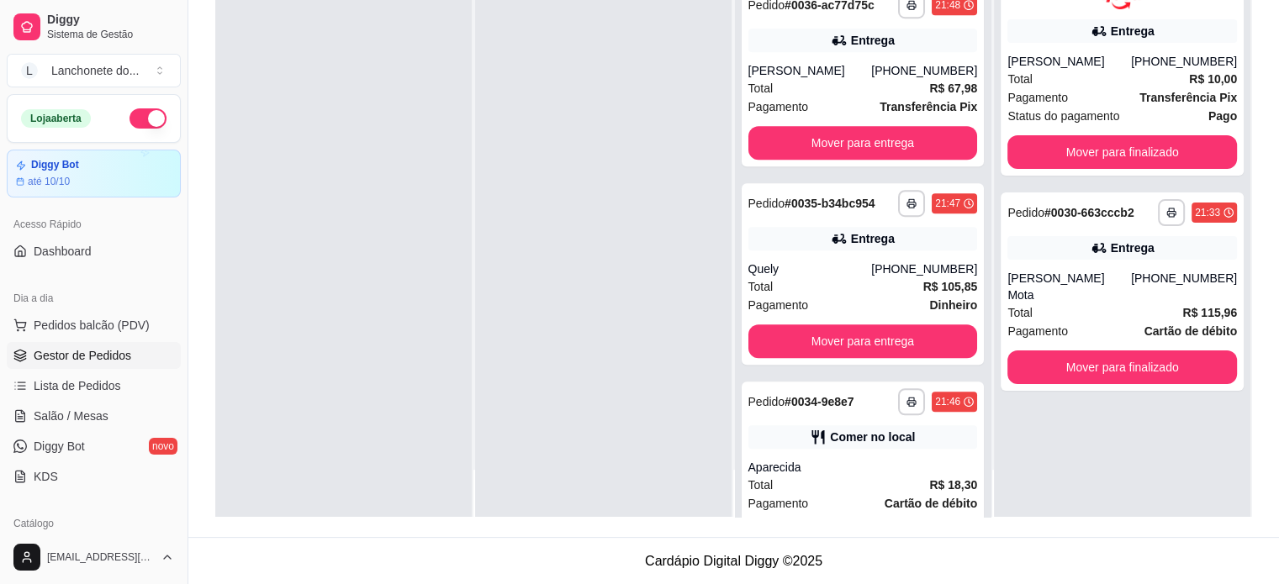
scroll to position [891, 0]
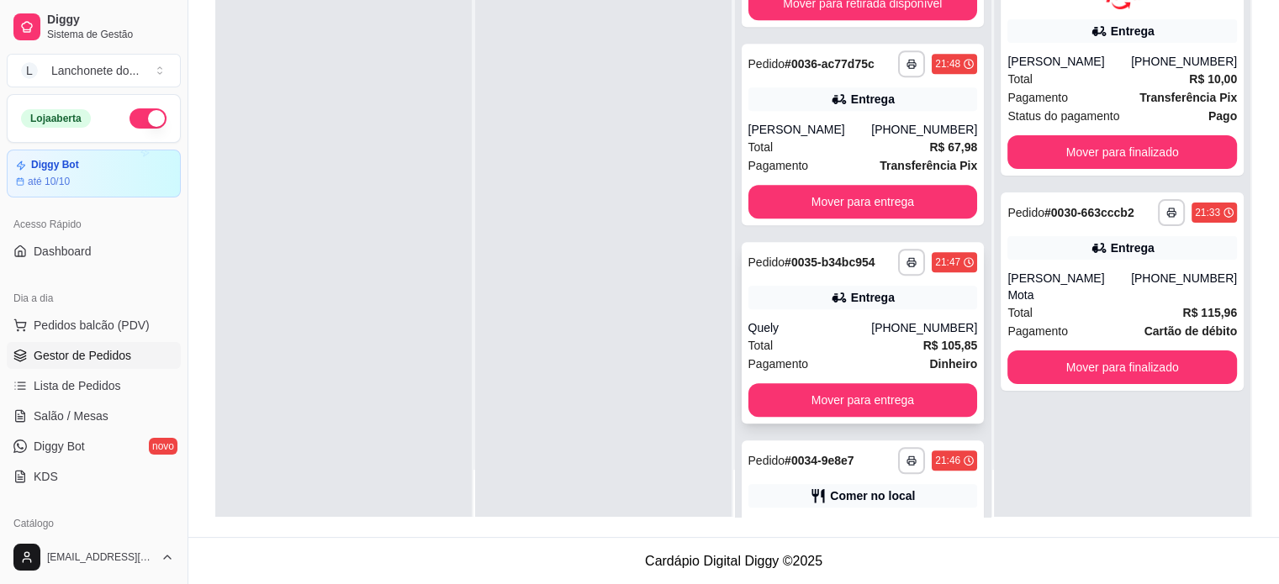
click at [887, 289] on div "Entrega" at bounding box center [863, 298] width 230 height 24
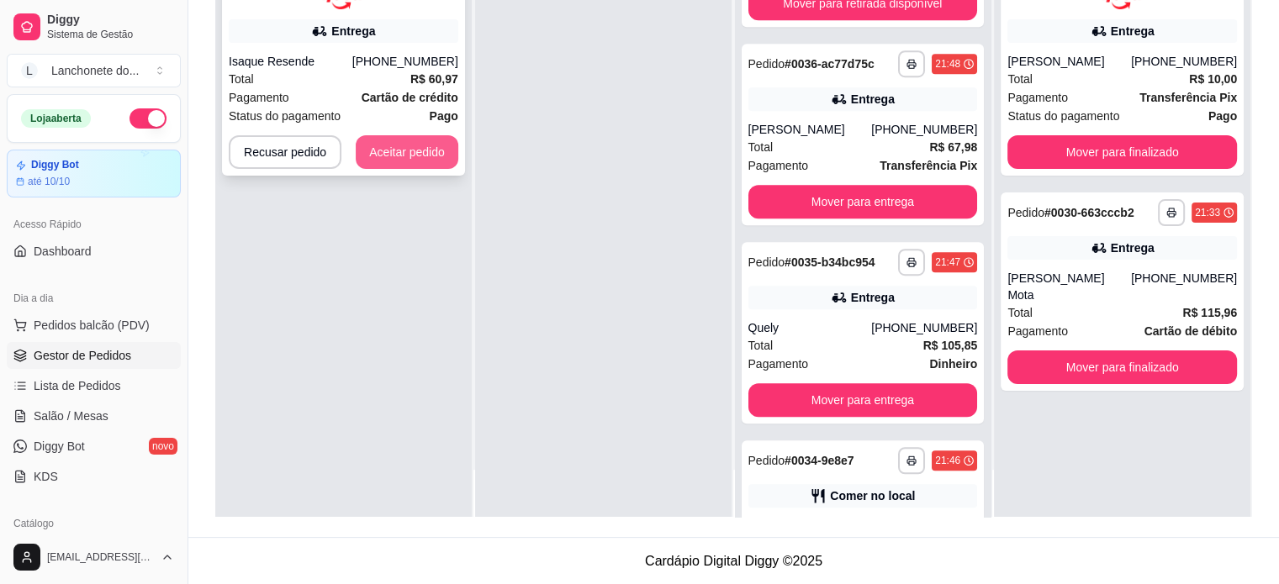
click at [378, 144] on button "Aceitar pedido" at bounding box center [407, 152] width 103 height 34
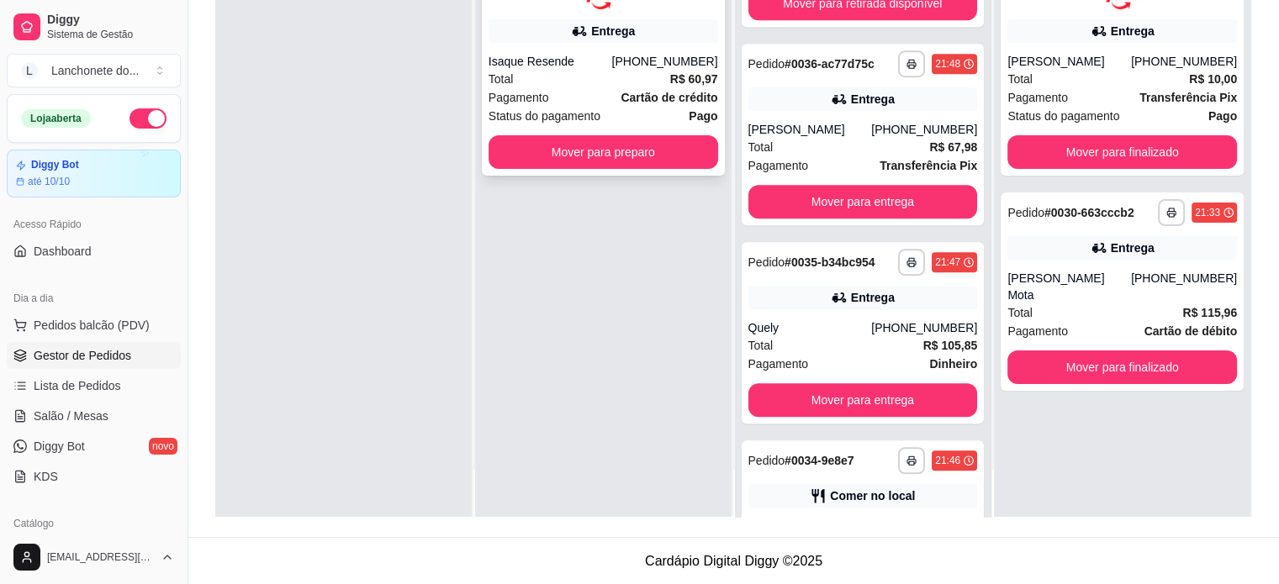
click at [626, 130] on div "**********" at bounding box center [603, 59] width 243 height 233
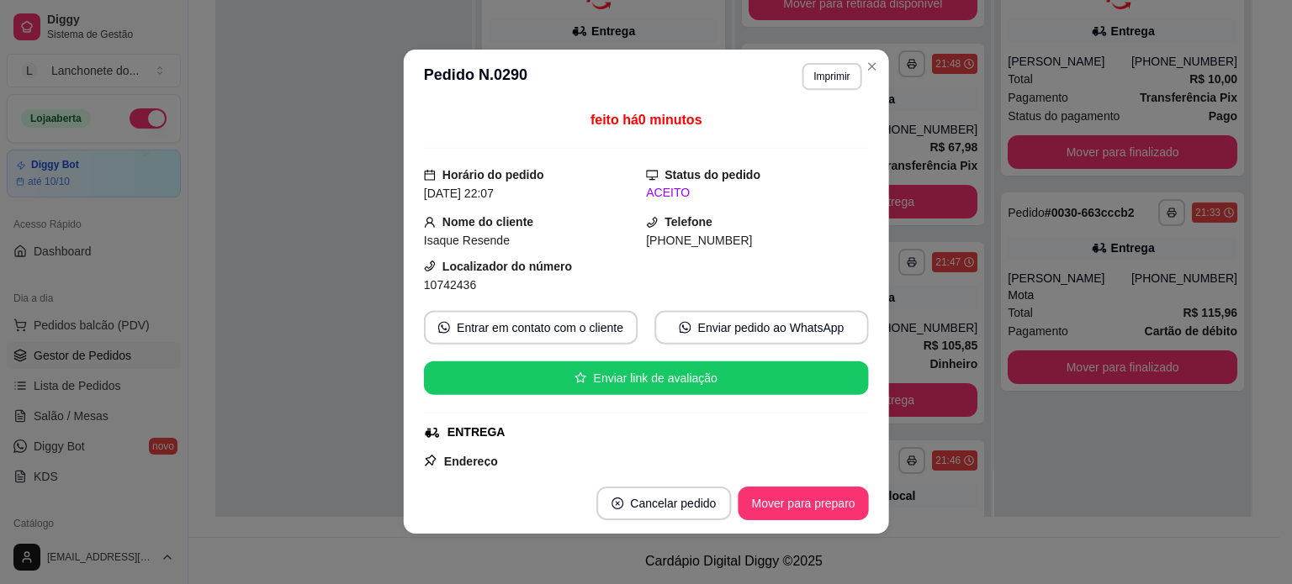
click at [629, 151] on div "feito há 0 minutos Horário do pedido [DATE] 22:07 Status do pedido ACEITO Nome …" at bounding box center [646, 289] width 445 height 357
click at [807, 498] on button "Mover para preparo" at bounding box center [802, 504] width 126 height 33
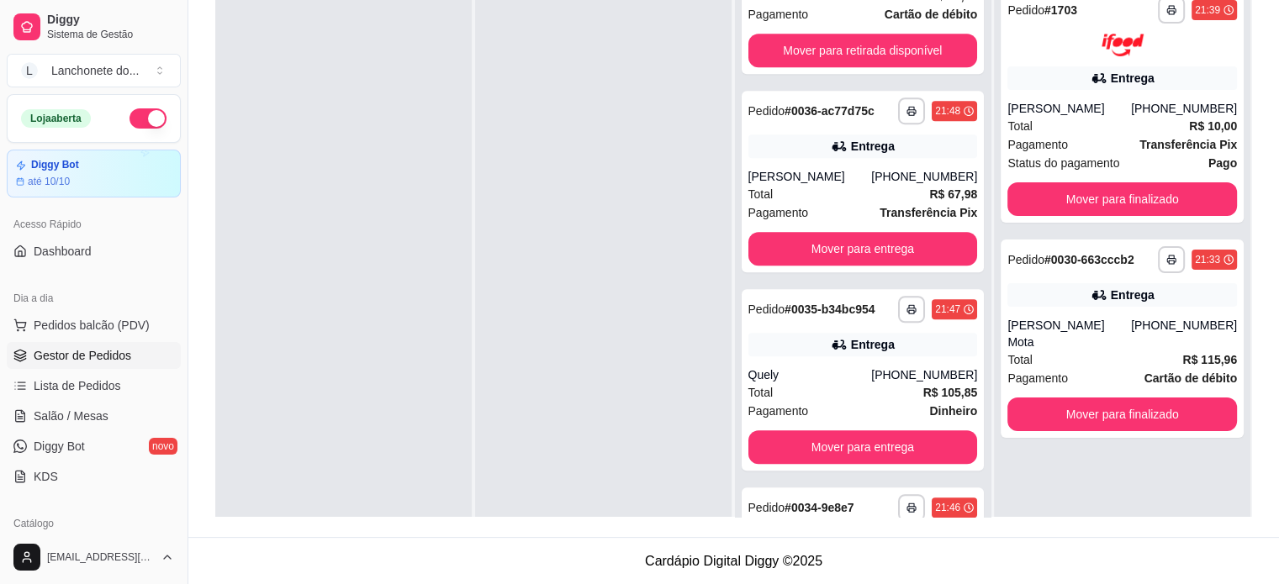
scroll to position [56, 0]
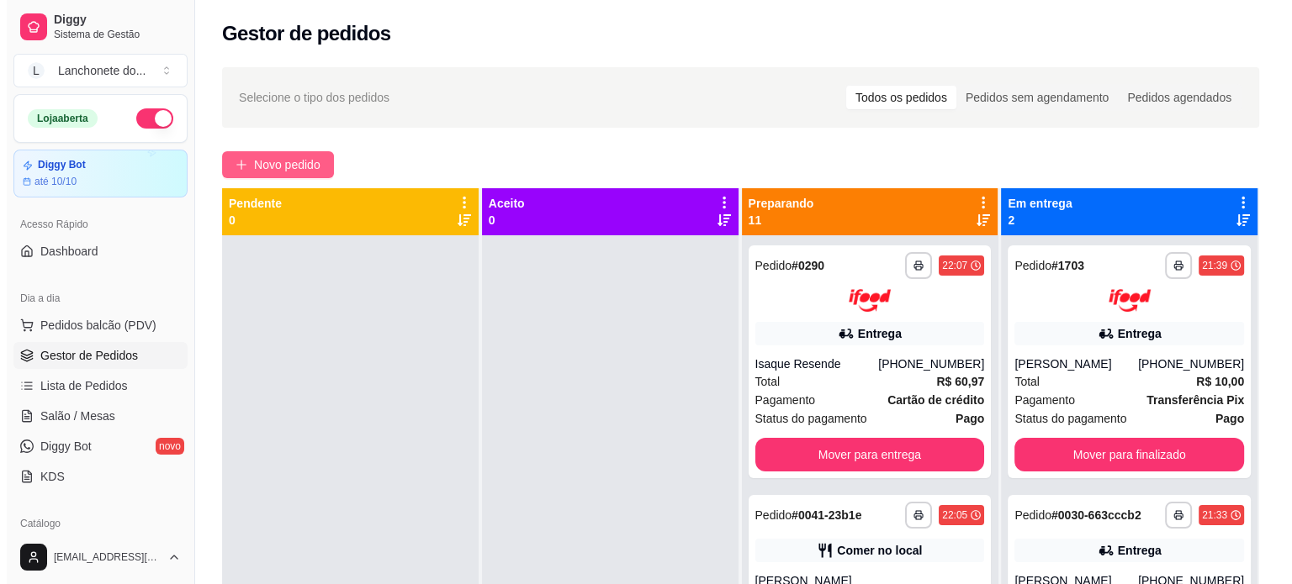
scroll to position [1141, 0]
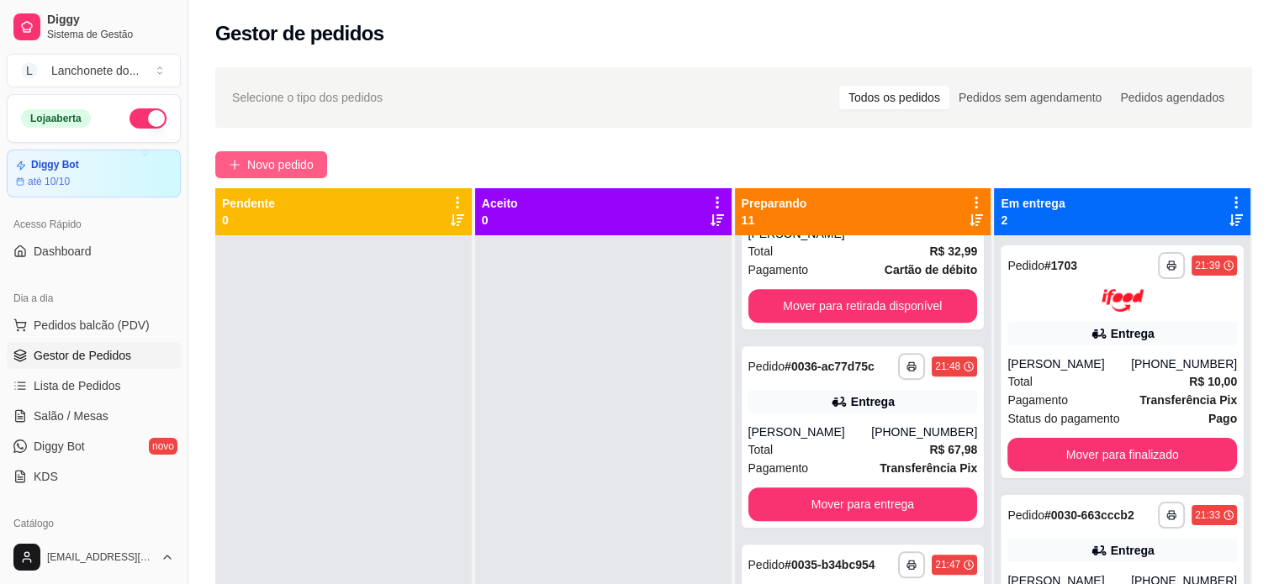
click at [225, 157] on button "Novo pedido" at bounding box center [271, 164] width 112 height 27
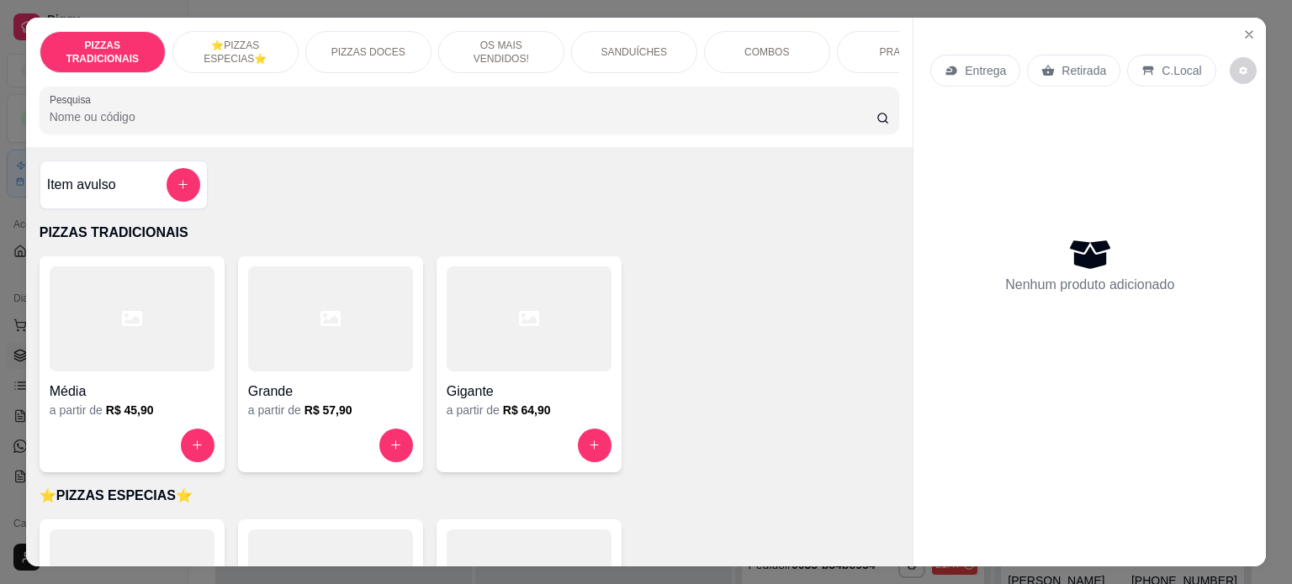
click at [741, 89] on div "PIZZAS TRADICIONAIS ⭐️PIZZAS ESPECIAS⭐️ PIZZAS DOCES OS MAIS VENDIDOS! SANDUÍCH…" at bounding box center [469, 82] width 887 height 129
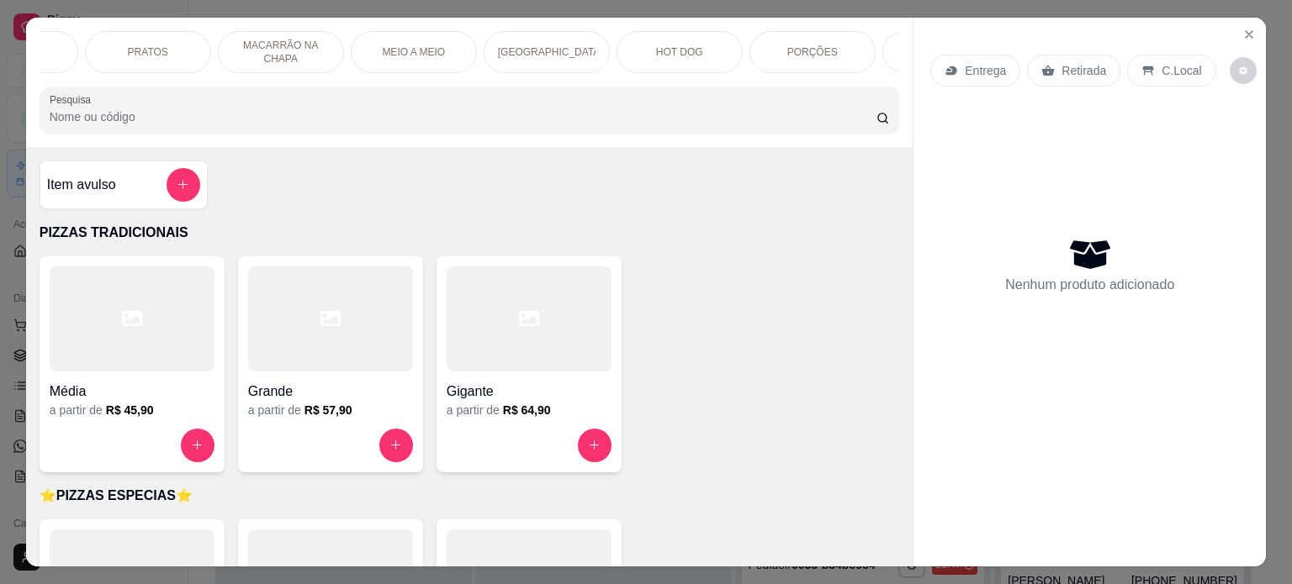
click at [620, 50] on div "HOT DOG" at bounding box center [679, 52] width 126 height 42
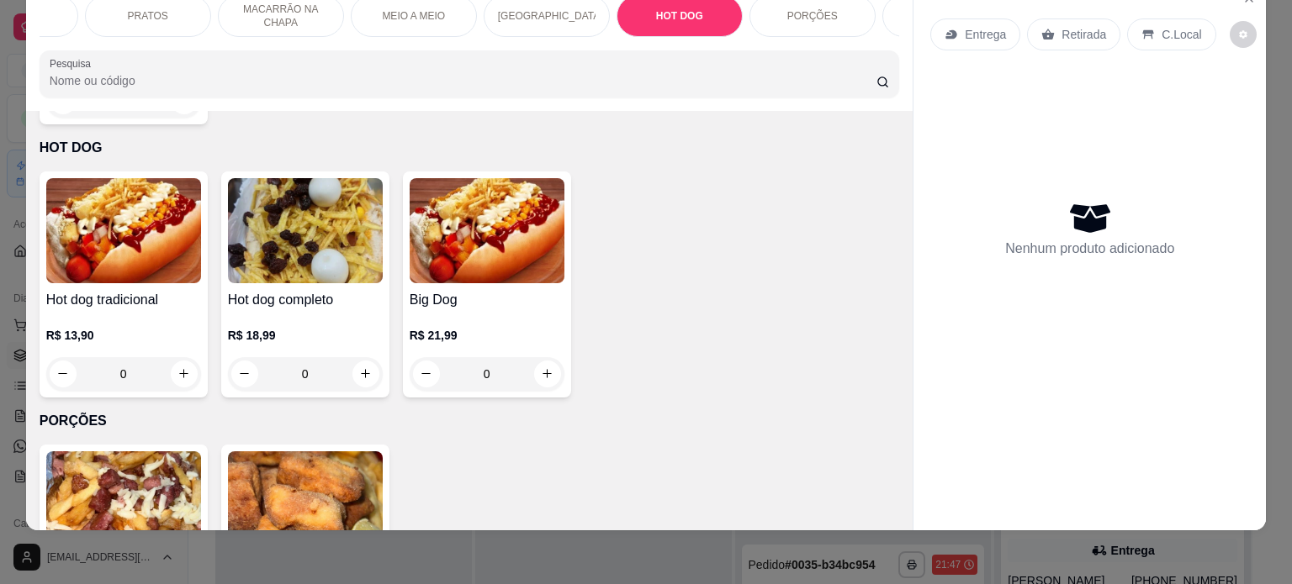
click at [94, 242] on img at bounding box center [123, 230] width 155 height 105
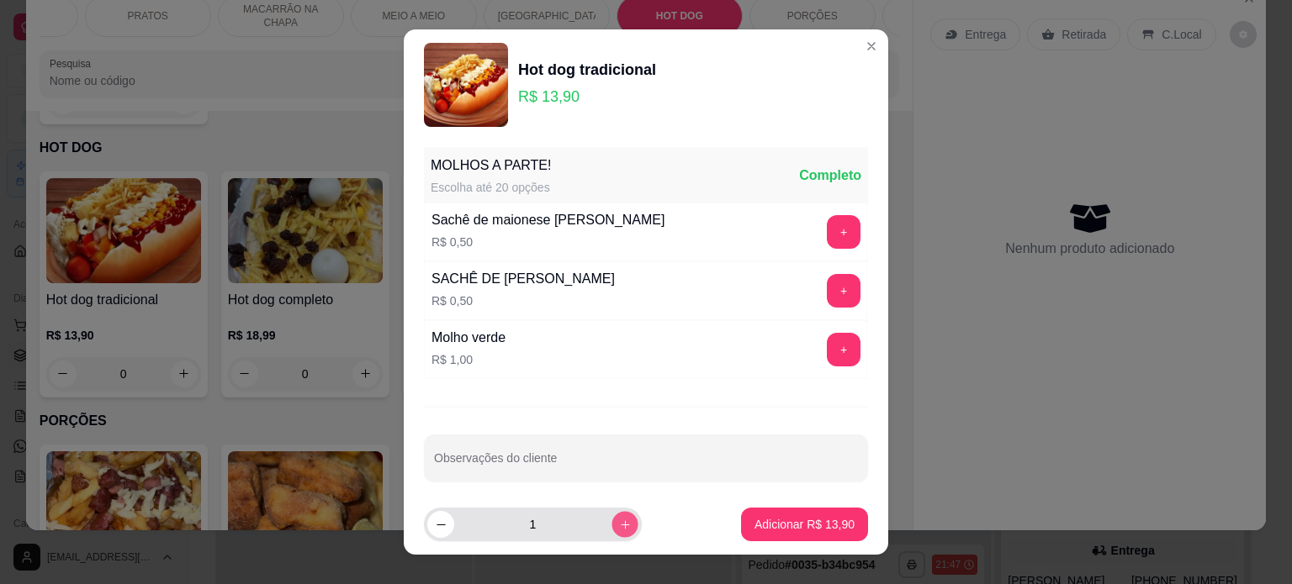
click at [614, 526] on button "increase-product-quantity" at bounding box center [624, 525] width 26 height 26
type input "2"
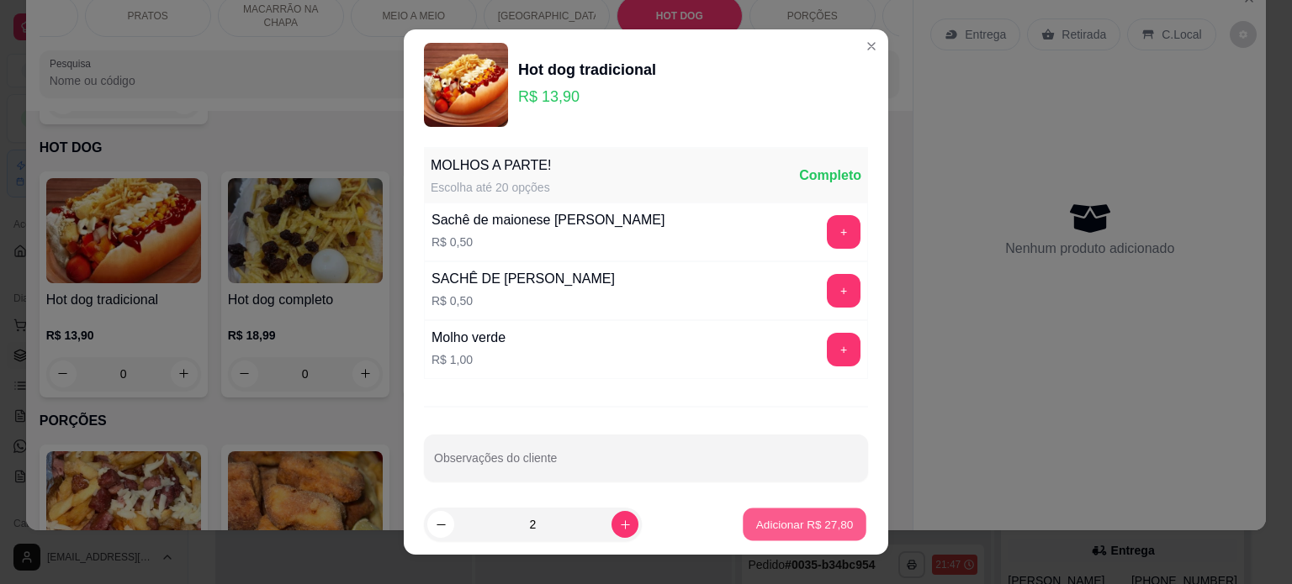
click at [756, 520] on p "Adicionar R$ 27,80" at bounding box center [805, 525] width 98 height 16
type input "2"
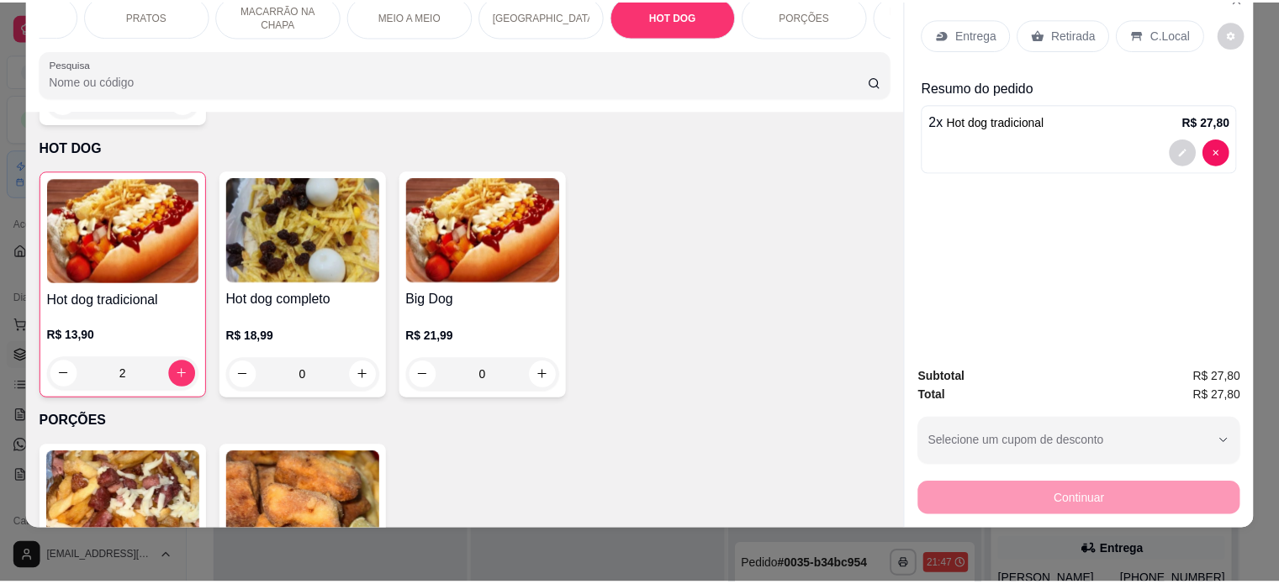
scroll to position [0, 0]
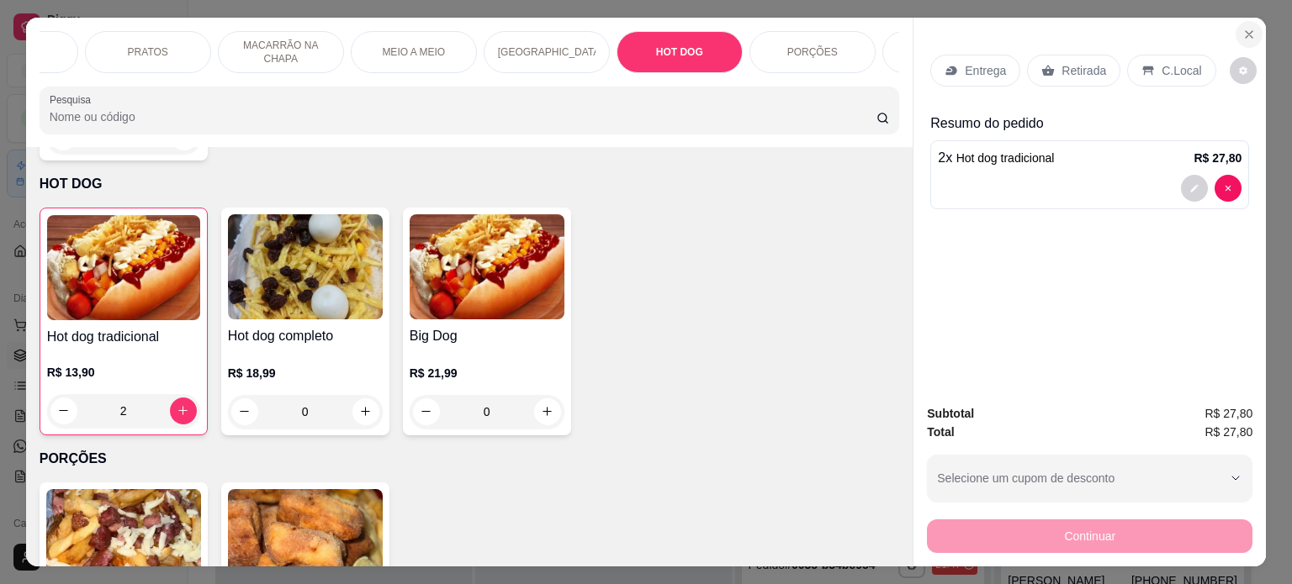
click at [1235, 34] on button "Close" at bounding box center [1248, 34] width 27 height 27
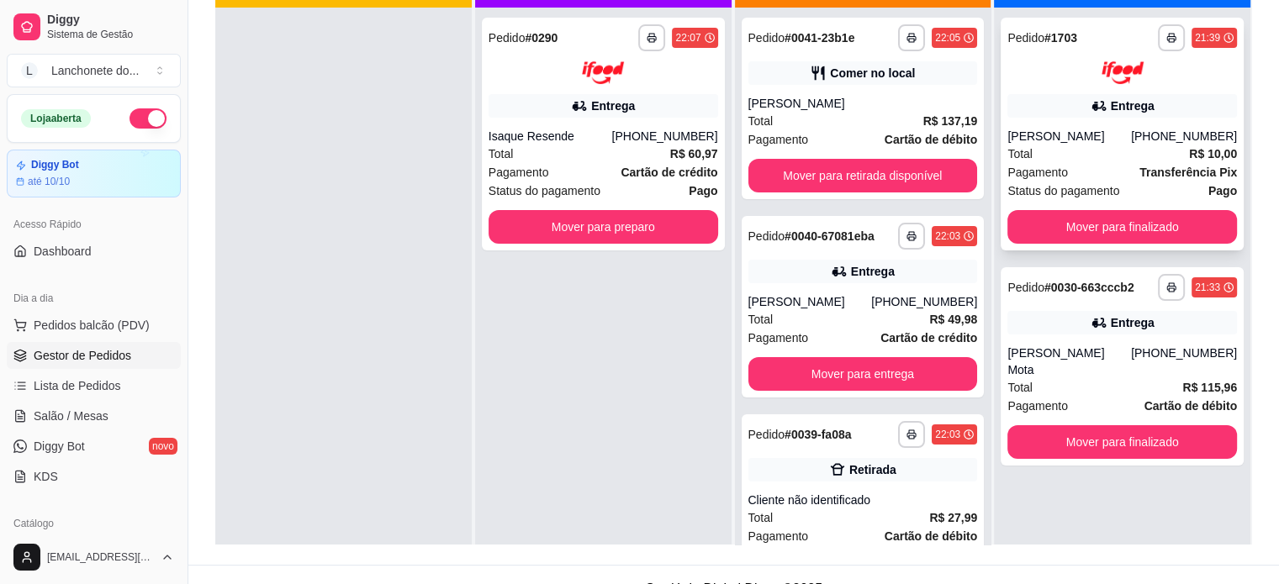
click at [1065, 165] on div "Pagamento Transferência Pix" at bounding box center [1122, 172] width 230 height 18
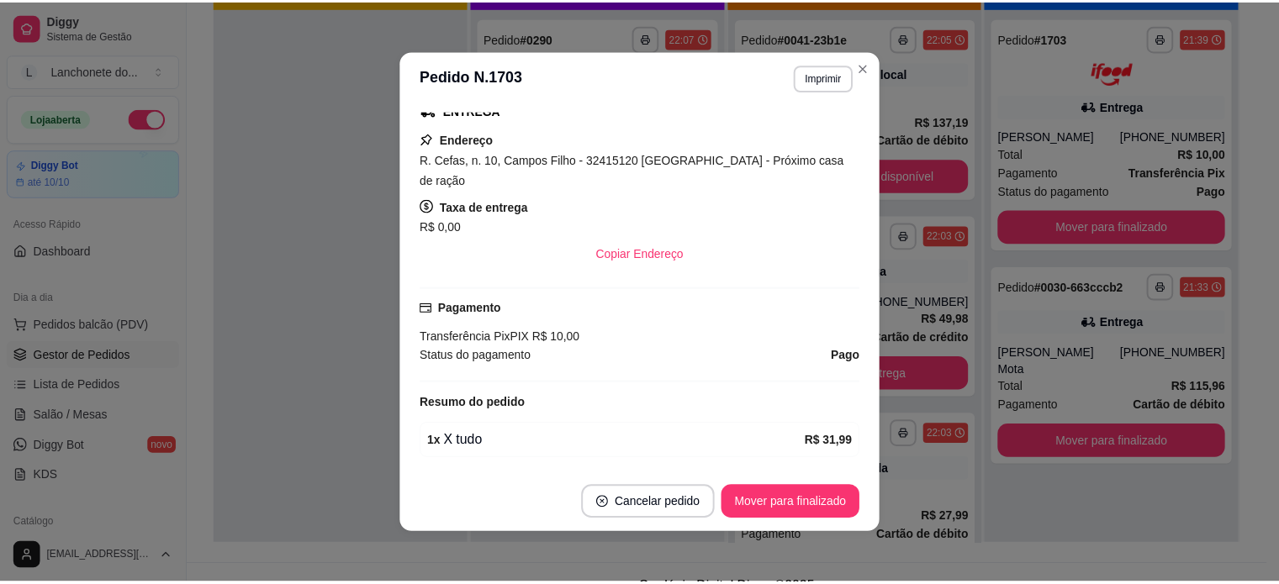
scroll to position [413, 0]
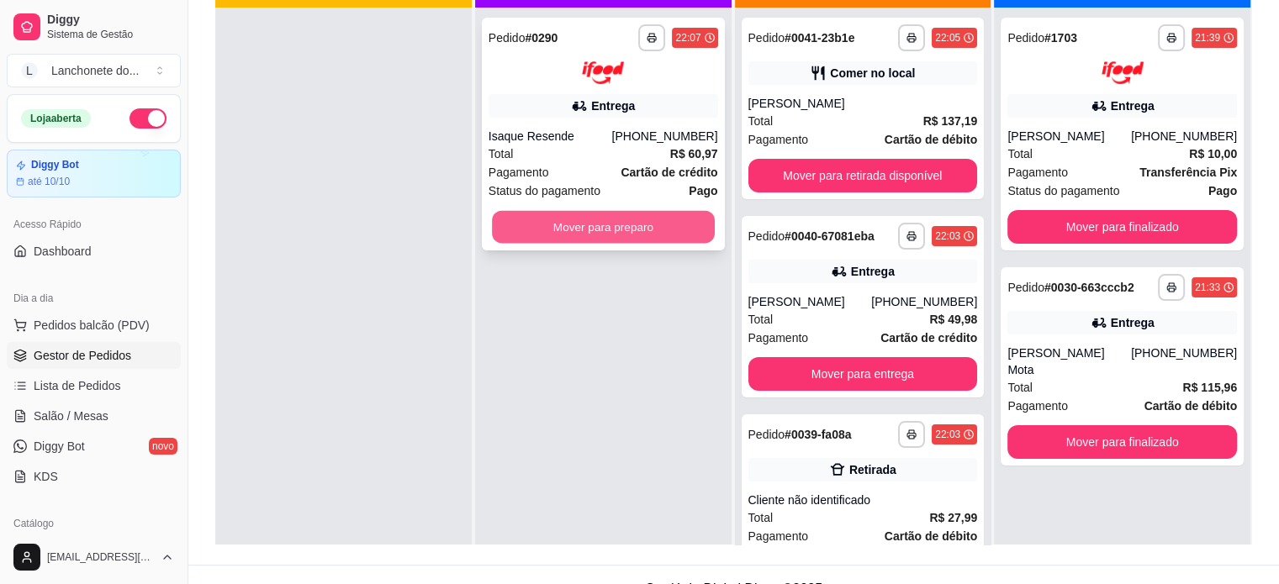
click at [614, 223] on button "Mover para preparo" at bounding box center [603, 226] width 223 height 33
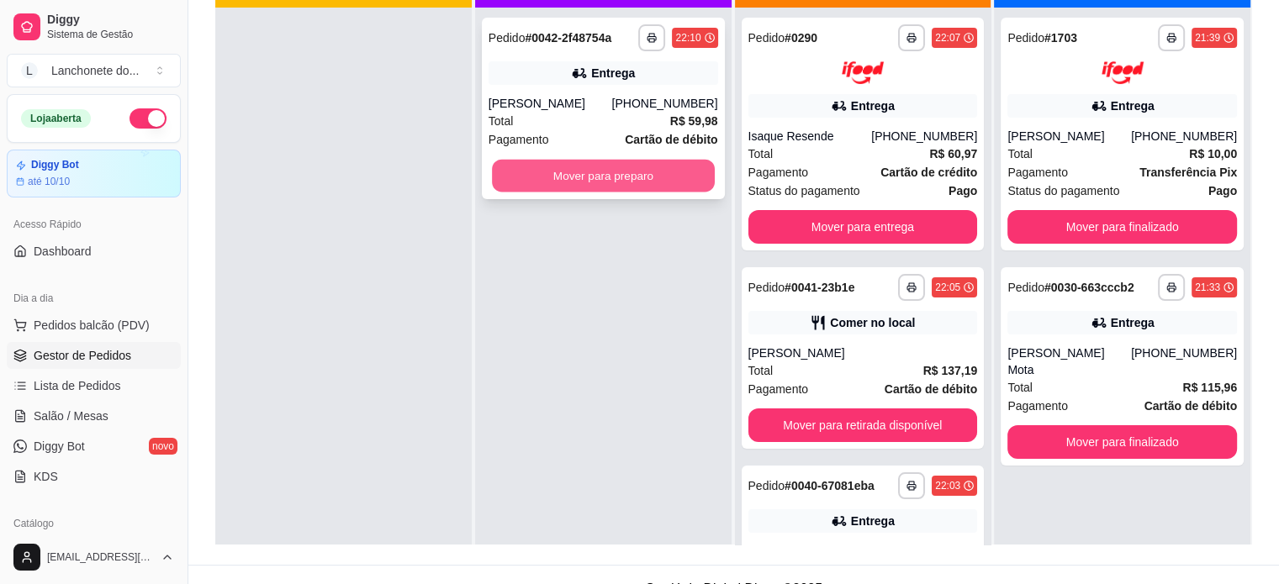
click at [531, 165] on button "Mover para preparo" at bounding box center [603, 176] width 223 height 33
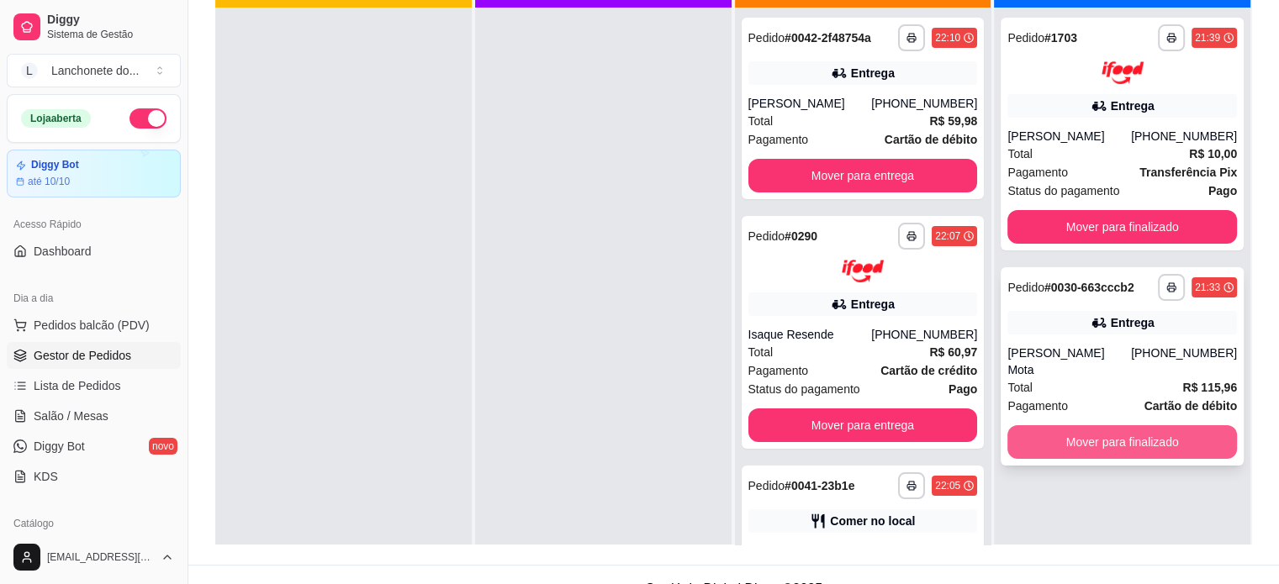
click at [1069, 446] on button "Mover para finalizado" at bounding box center [1122, 442] width 230 height 34
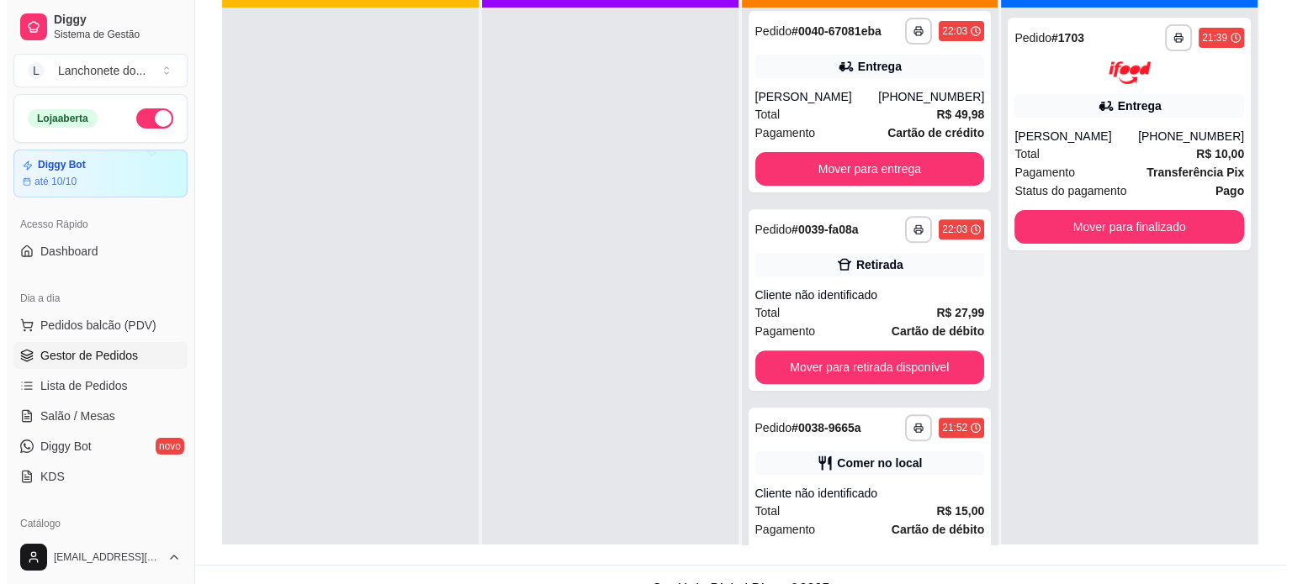
scroll to position [0, 0]
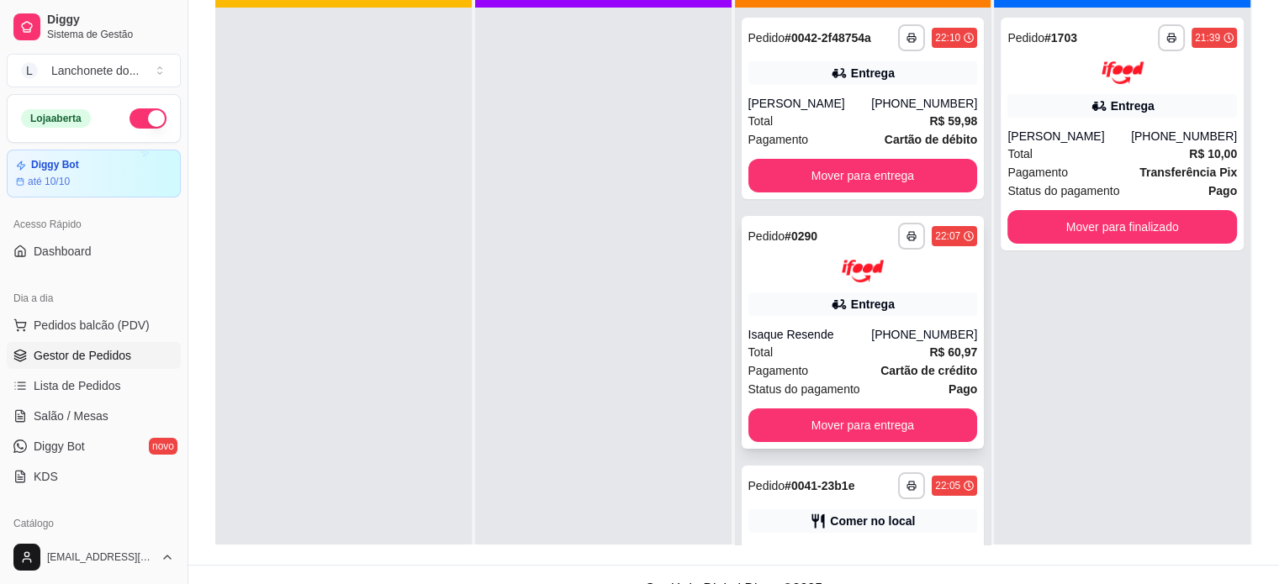
click at [924, 336] on div "[PHONE_NUMBER]" at bounding box center [924, 334] width 106 height 17
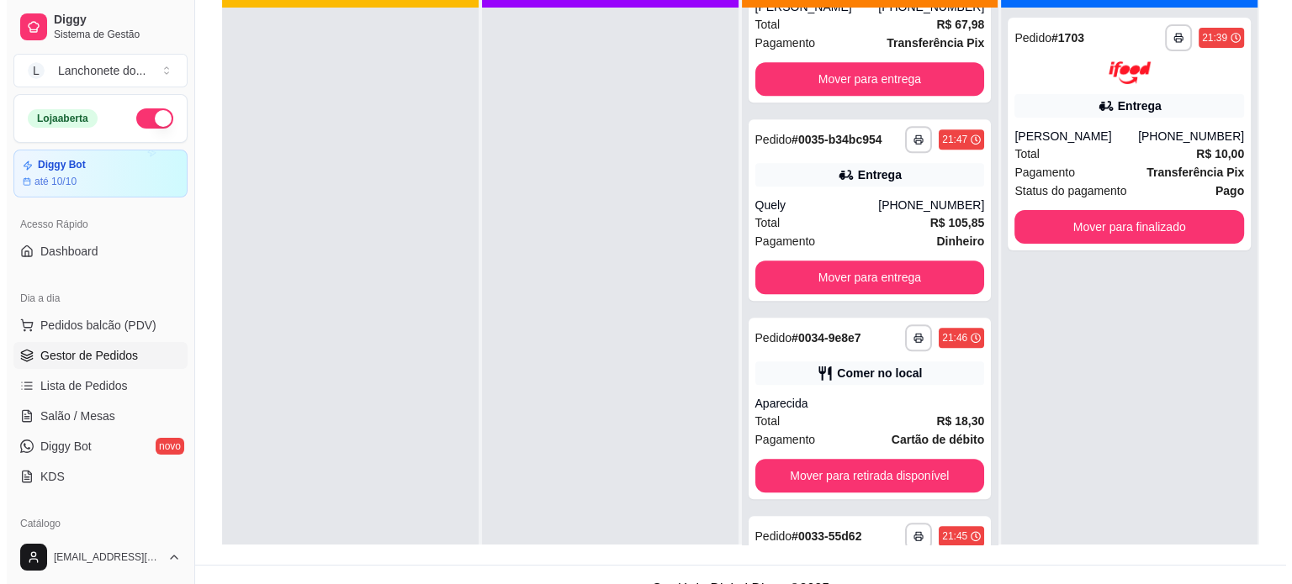
scroll to position [1534, 0]
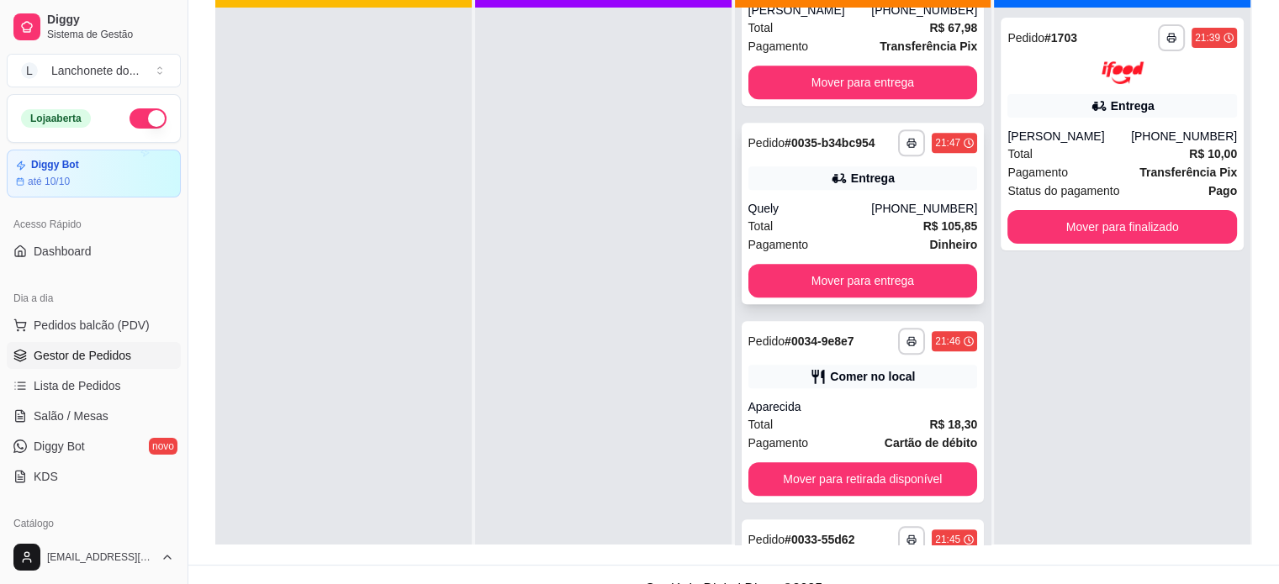
click at [904, 208] on div "[PHONE_NUMBER]" at bounding box center [924, 208] width 106 height 17
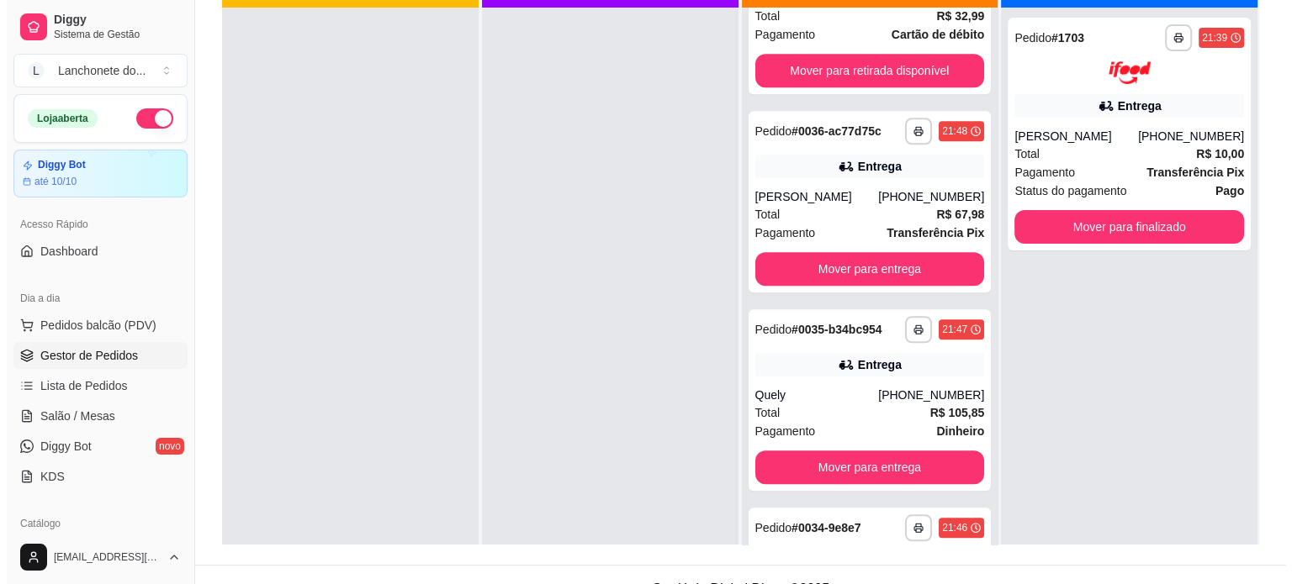
scroll to position [1314, 0]
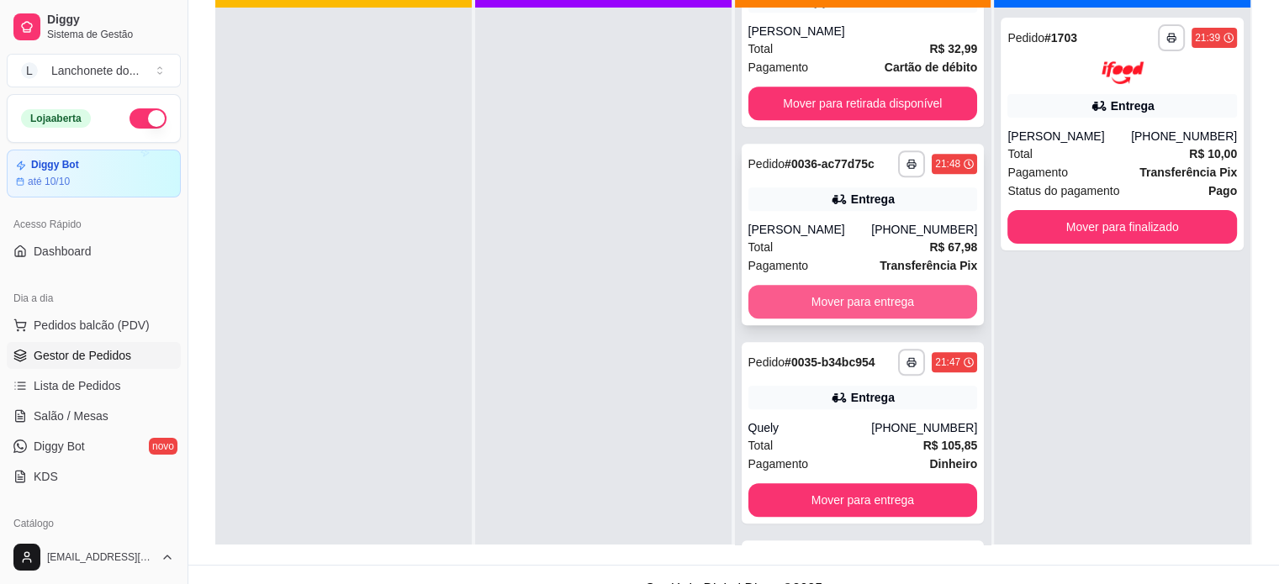
click at [896, 298] on button "Mover para entrega" at bounding box center [863, 302] width 230 height 34
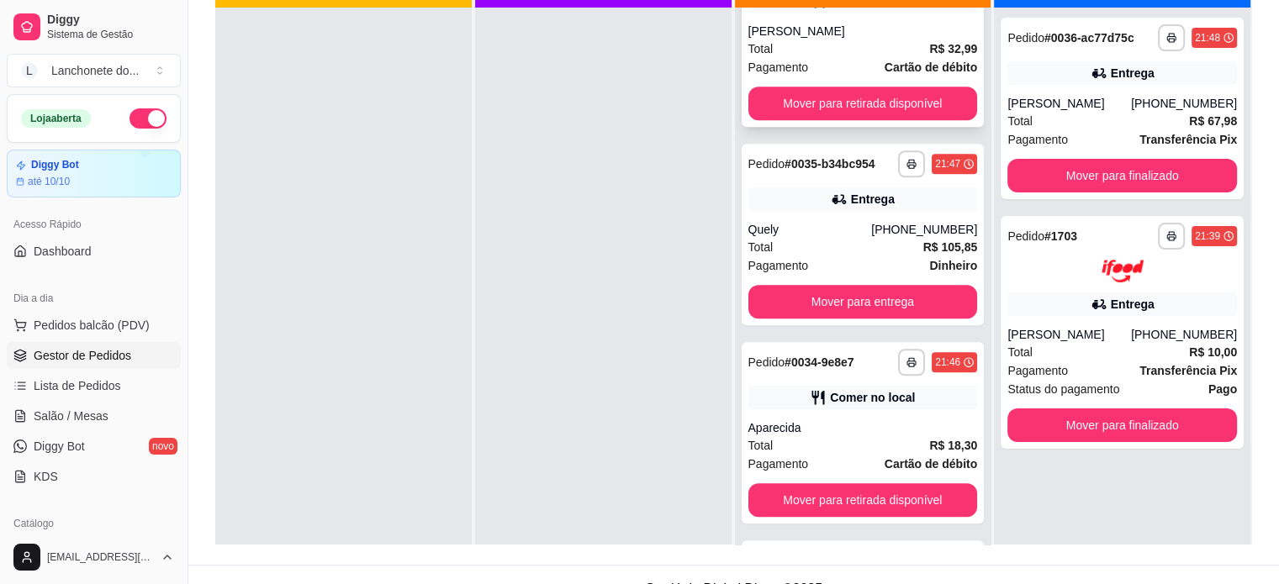
click at [821, 62] on div "Pagamento Cartão de débito" at bounding box center [863, 67] width 230 height 18
click at [1170, 100] on div "[PHONE_NUMBER]" at bounding box center [1184, 103] width 106 height 17
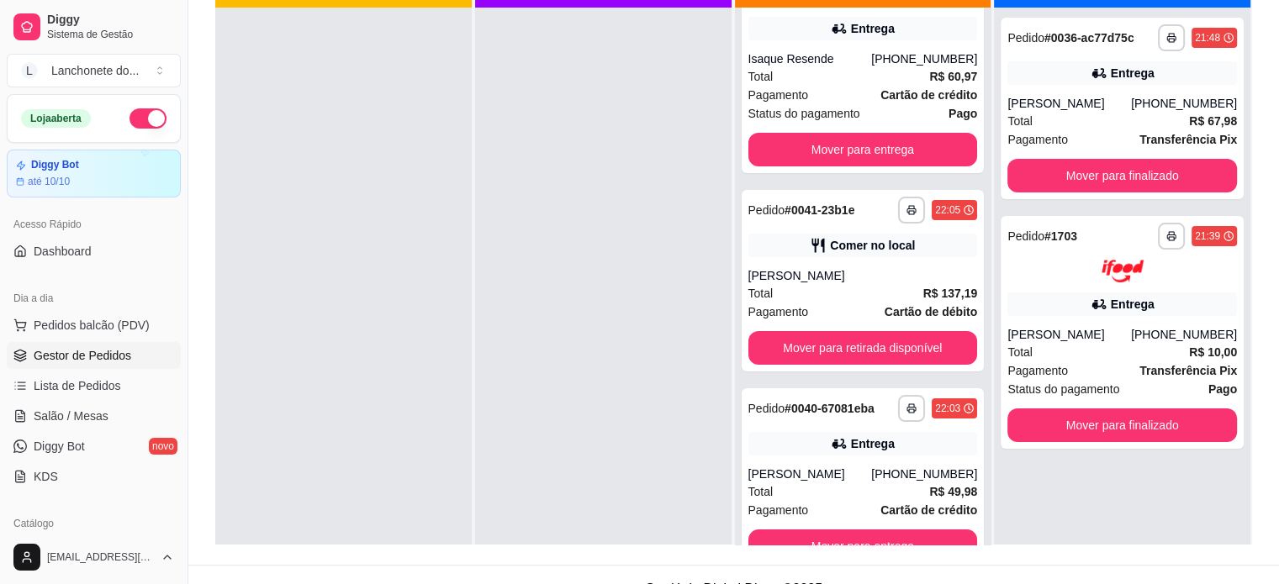
scroll to position [92, 0]
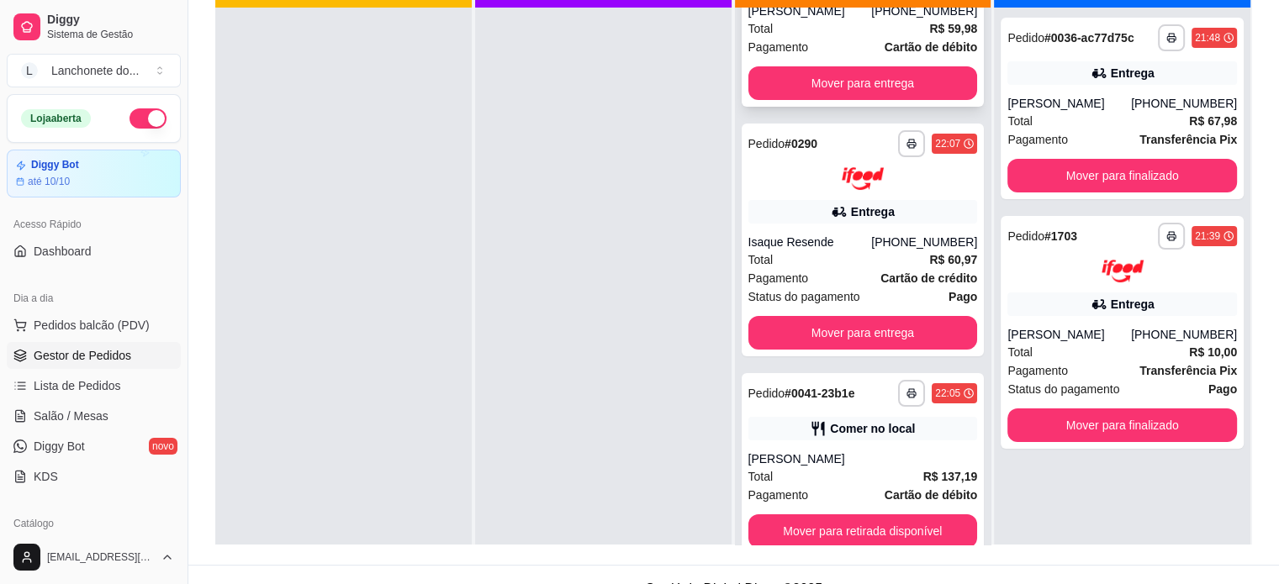
click at [943, 100] on div "**********" at bounding box center [863, 16] width 243 height 182
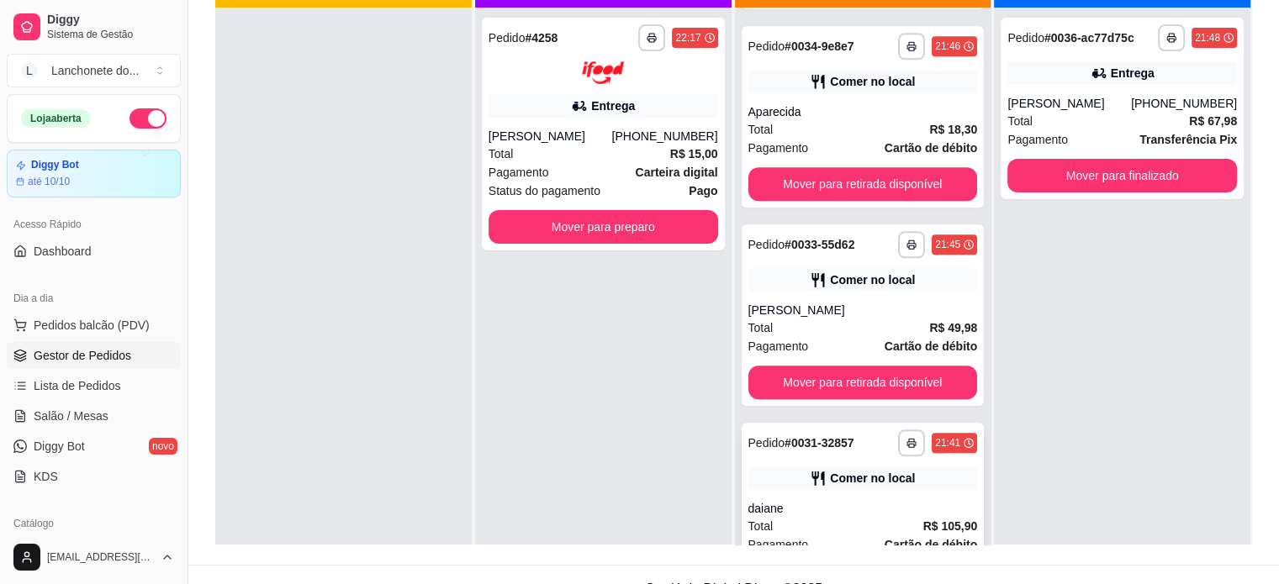
scroll to position [1879, 0]
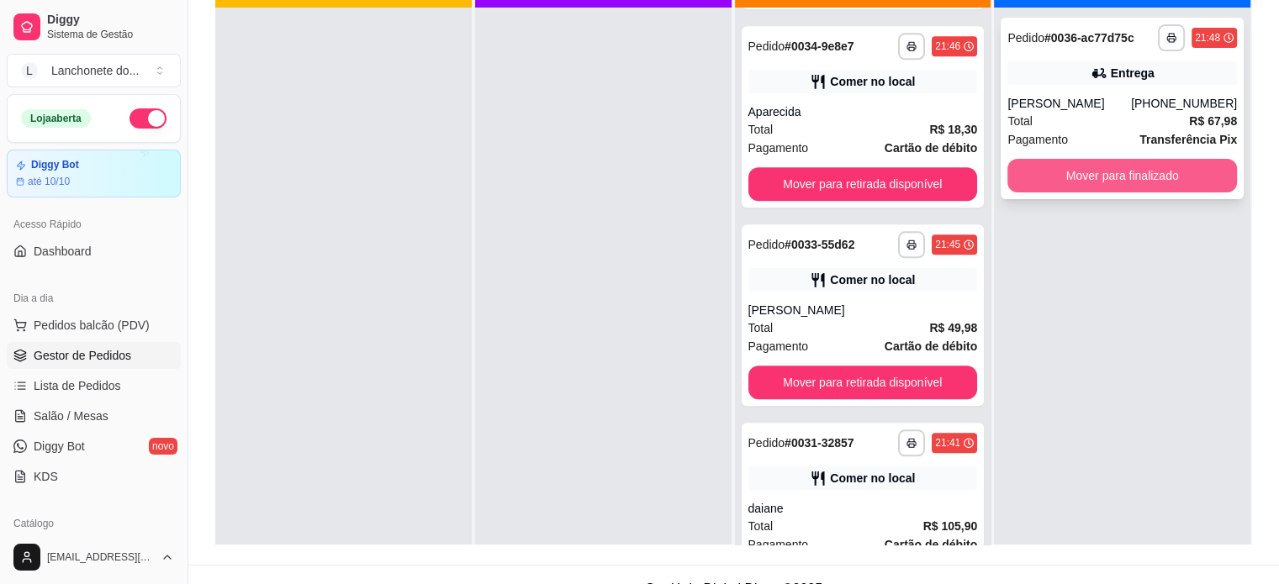
click at [1112, 175] on button "Mover para finalizado" at bounding box center [1122, 176] width 230 height 34
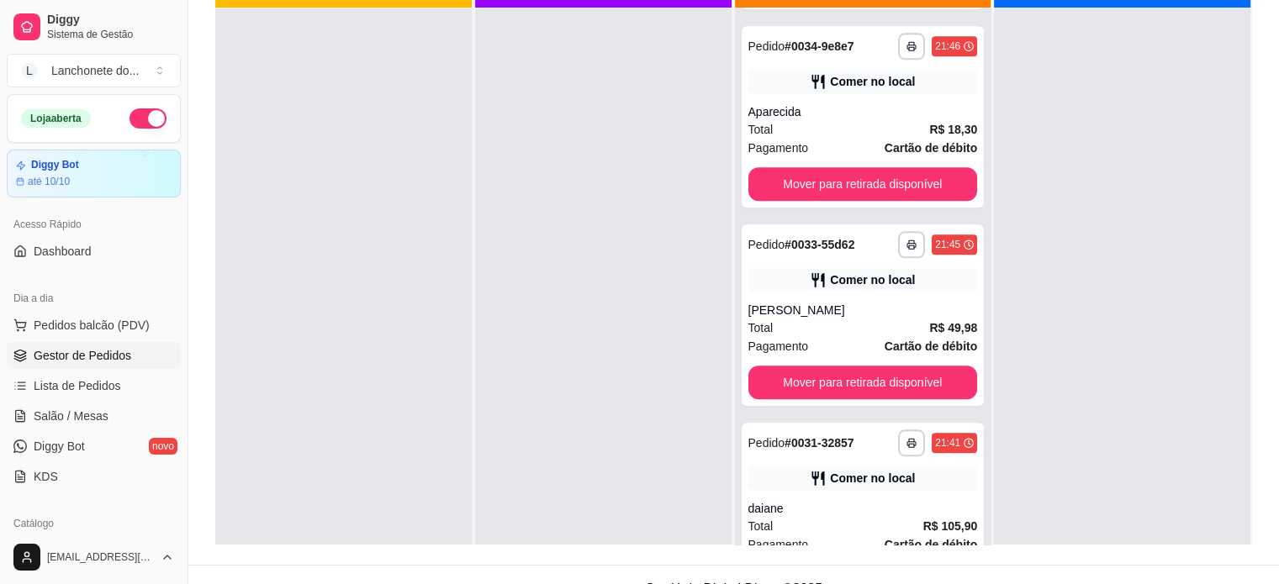
click at [982, 40] on div "**********" at bounding box center [864, 275] width 258 height 631
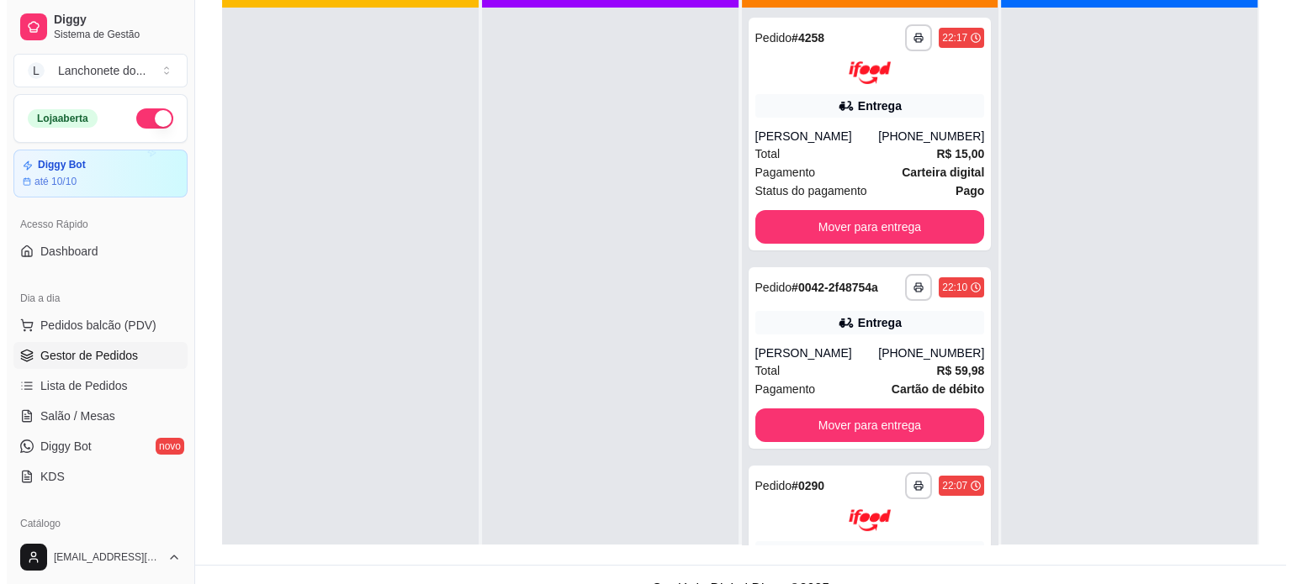
scroll to position [0, 0]
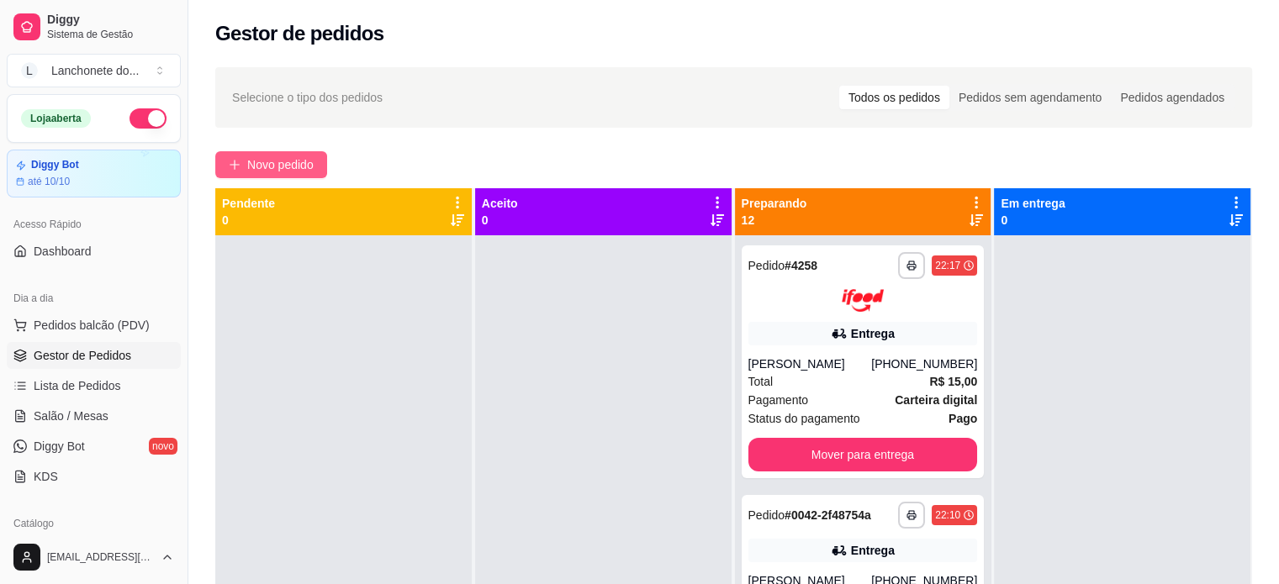
click at [262, 177] on button "Novo pedido" at bounding box center [271, 164] width 112 height 27
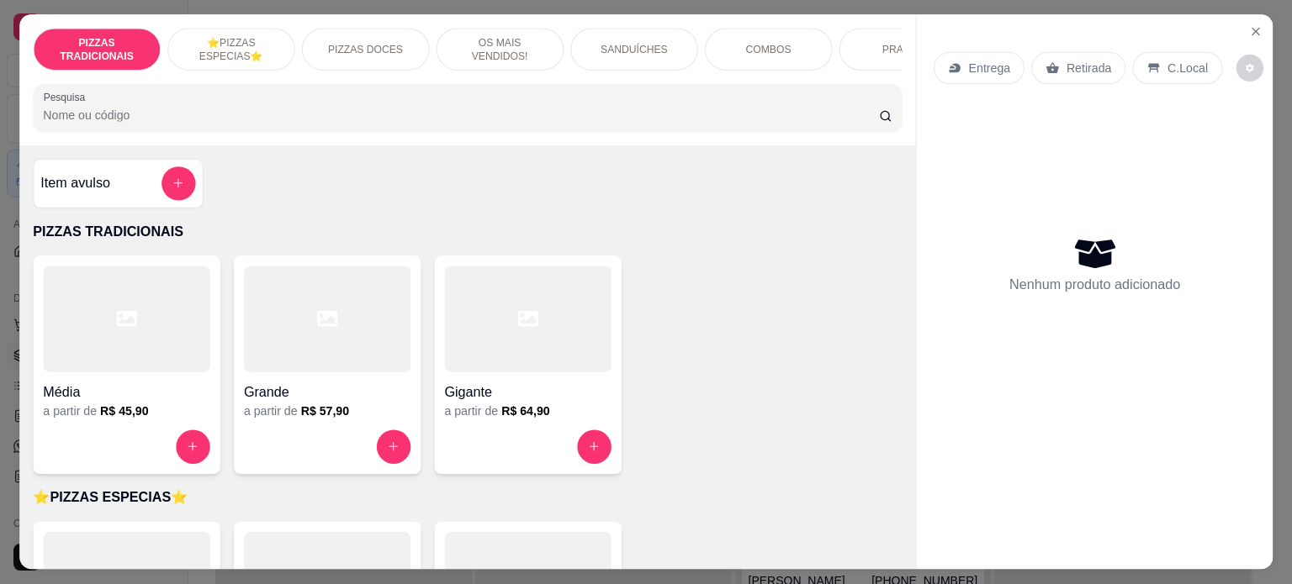
click at [272, 162] on div "Item avulso PIZZAS TRADICIONAIS Média a partir de R$ 45,90 Grande a partir de R…" at bounding box center [467, 357] width 896 height 425
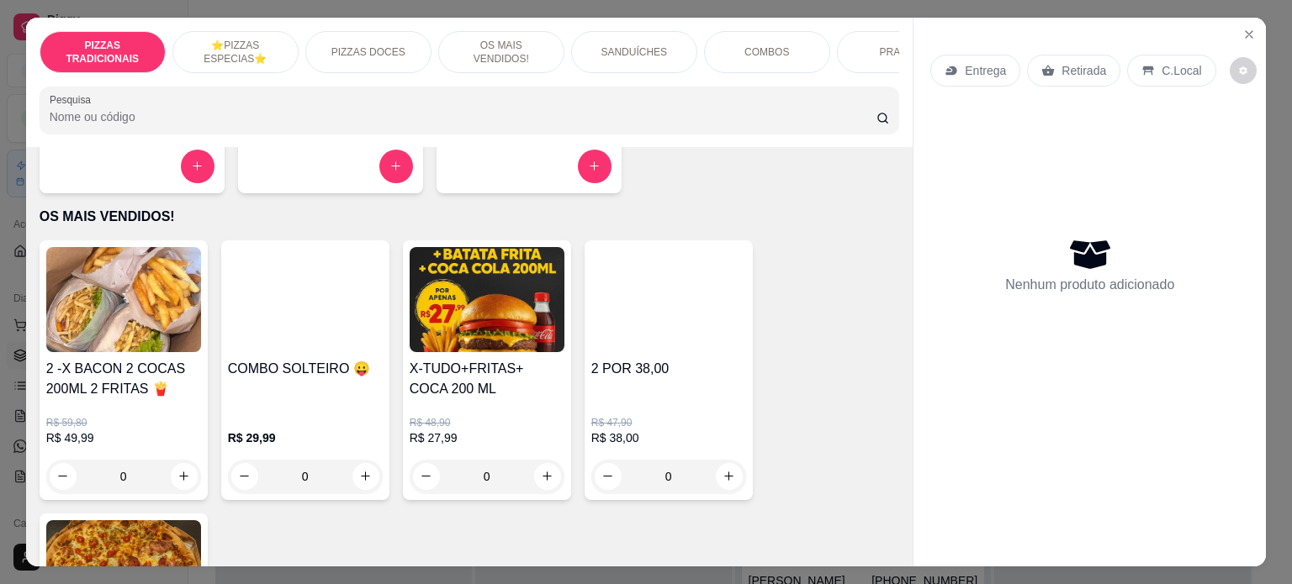
scroll to position [857, 0]
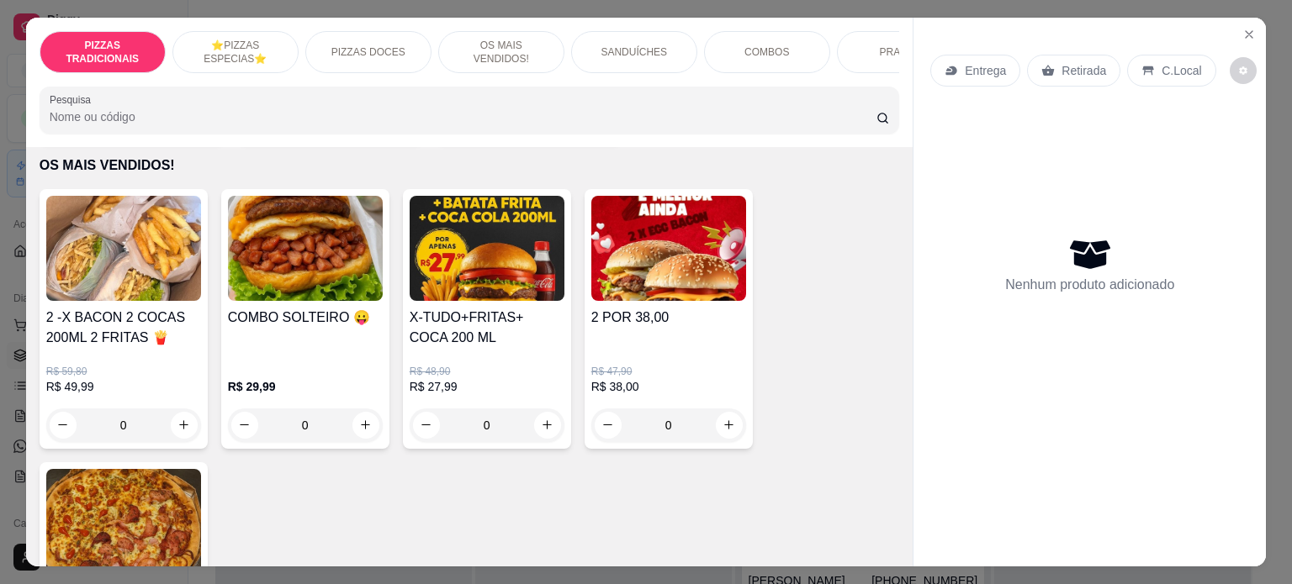
click at [148, 336] on h4 "2 -X BACON 2 COCAS 200ML 2 FRITAS 🍟" at bounding box center [123, 328] width 155 height 40
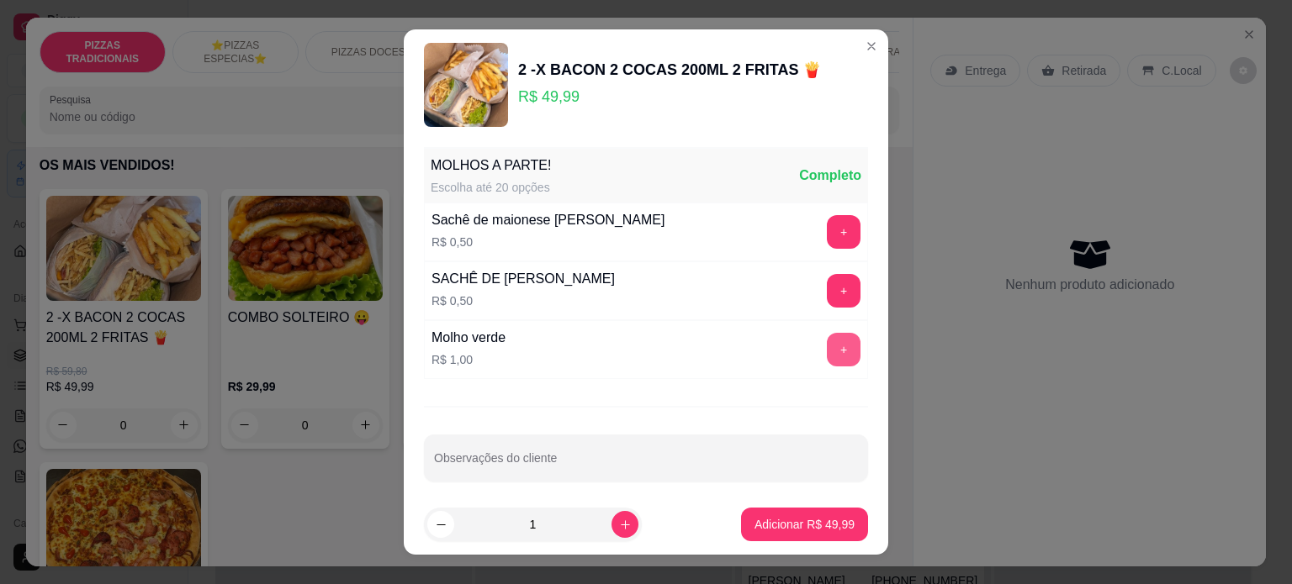
click at [827, 352] on button "+" at bounding box center [844, 350] width 34 height 34
click at [793, 518] on p "Adicionar R$ 50,99" at bounding box center [805, 525] width 98 height 16
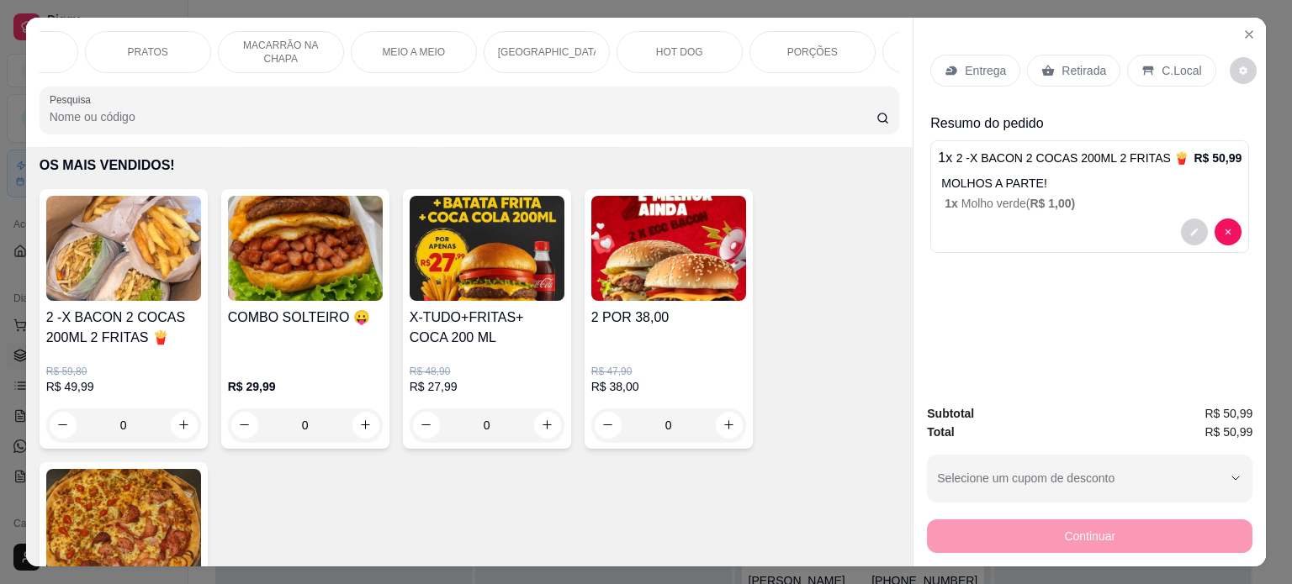
scroll to position [0, 1259]
click at [722, 55] on div "BEBIDAS" at bounding box center [704, 52] width 126 height 42
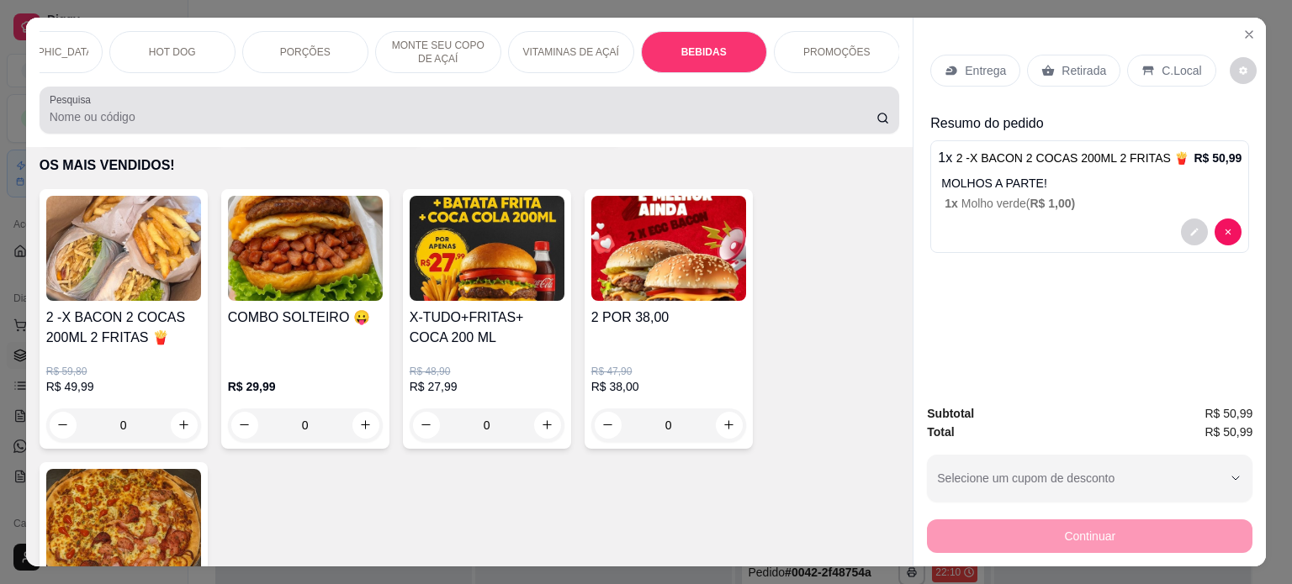
scroll to position [42, 0]
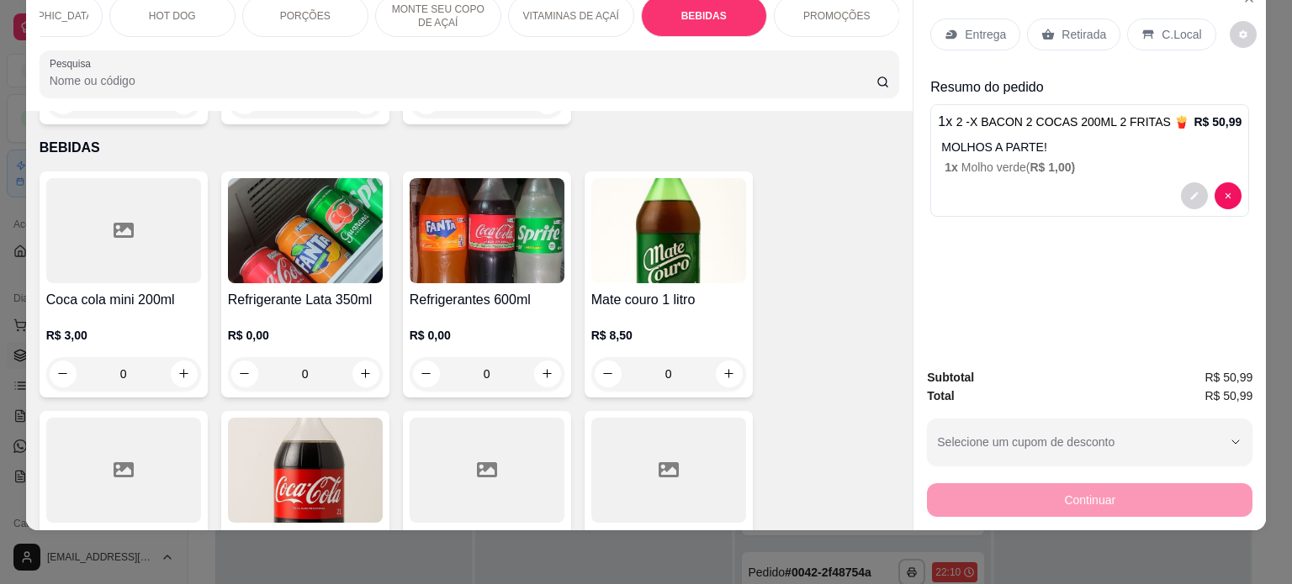
click at [428, 224] on img at bounding box center [486, 230] width 155 height 105
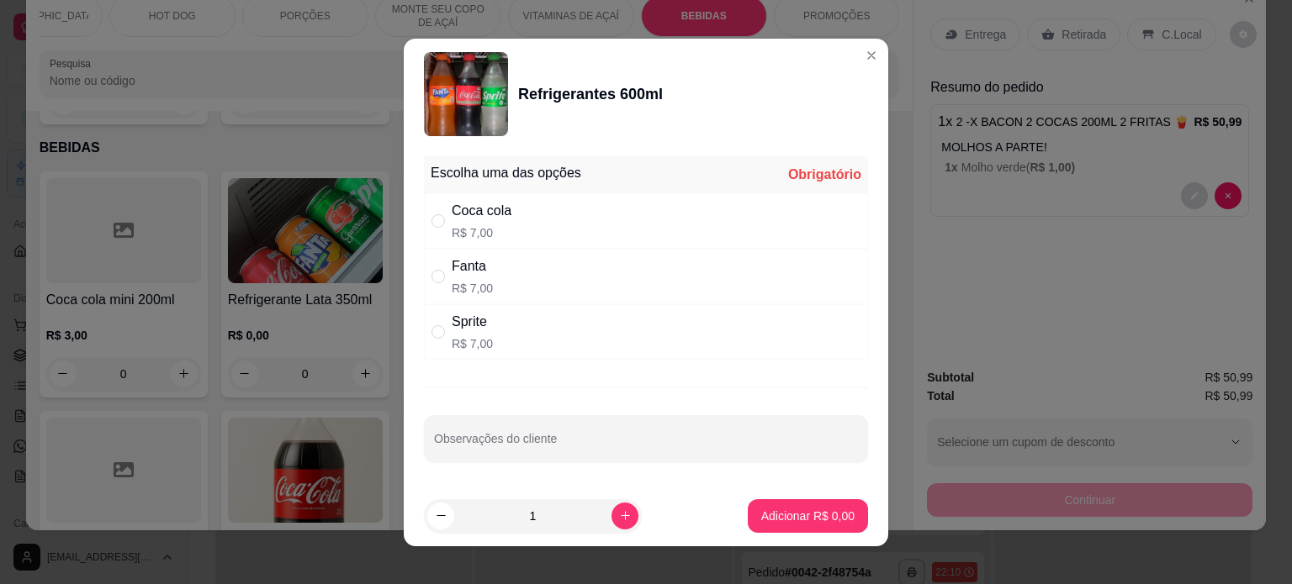
click at [505, 218] on div "Coca cola R$ 7,00" at bounding box center [646, 220] width 444 height 55
radio input "true"
click at [799, 514] on p "Adicionar R$ 7,00" at bounding box center [807, 516] width 93 height 17
type input "1"
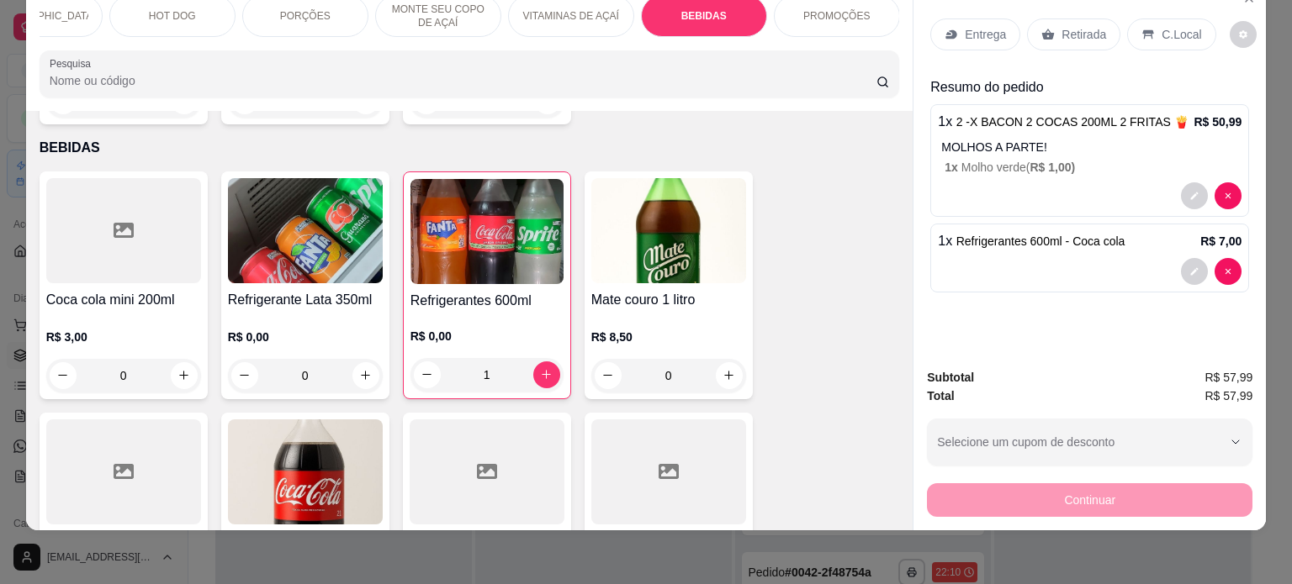
drag, startPoint x: 1060, startPoint y: 13, endPoint x: 1083, endPoint y: 43, distance: 37.8
click at [1063, 26] on p "Retirada" at bounding box center [1083, 34] width 45 height 17
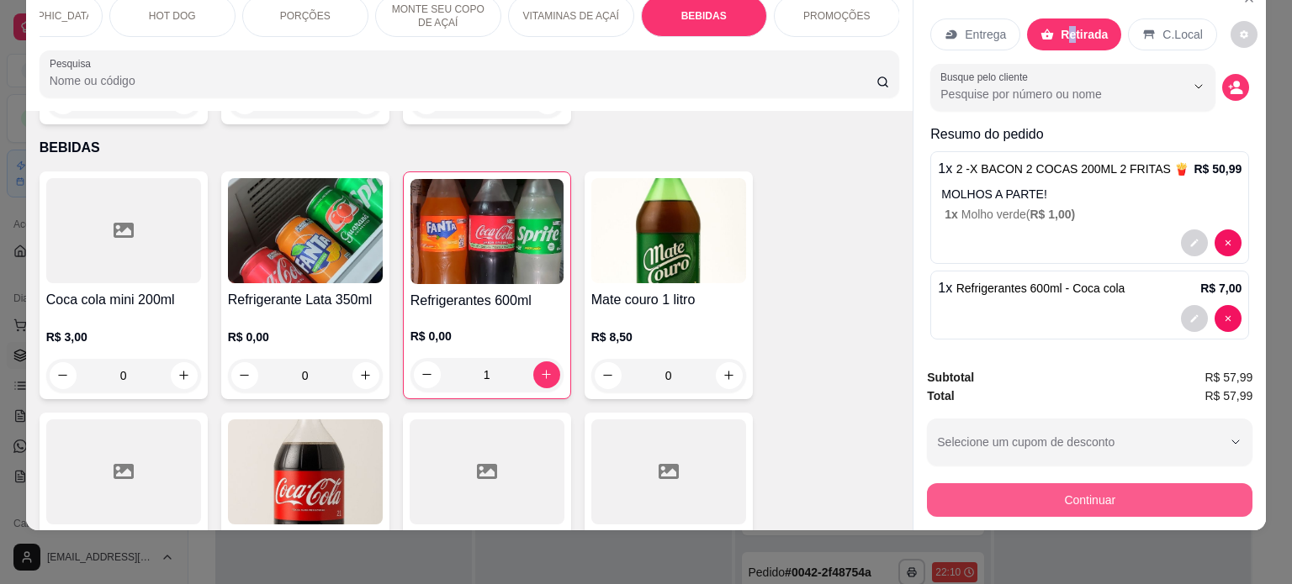
click at [1058, 494] on button "Continuar" at bounding box center [1089, 500] width 325 height 34
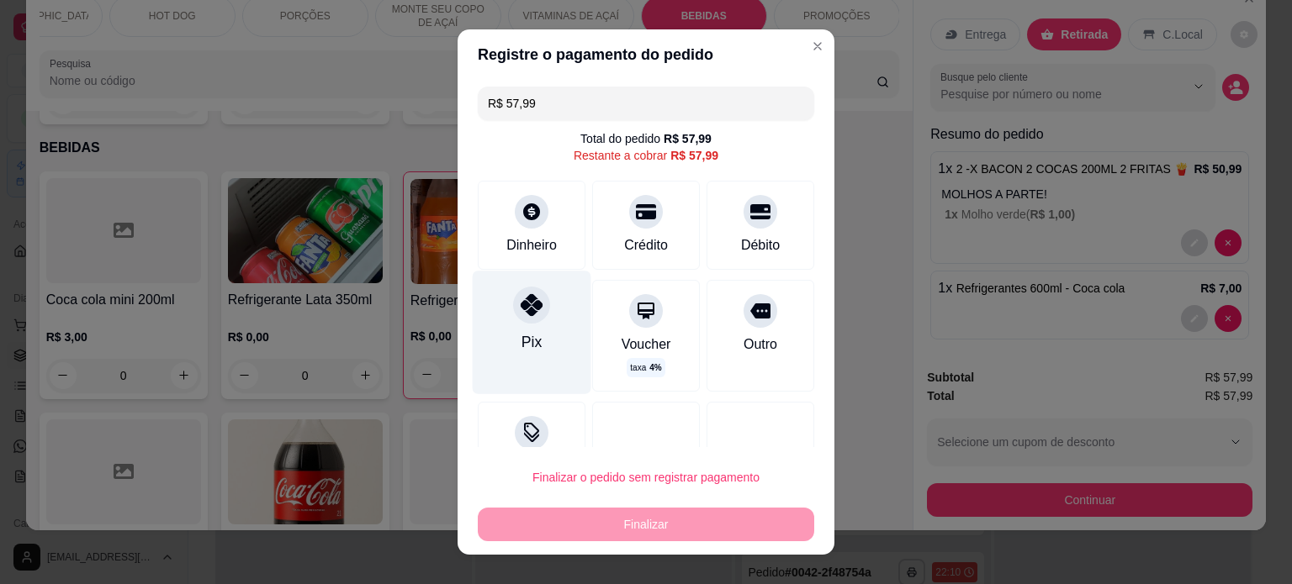
click at [505, 332] on div "Pix" at bounding box center [532, 332] width 119 height 123
type input "R$ 0,00"
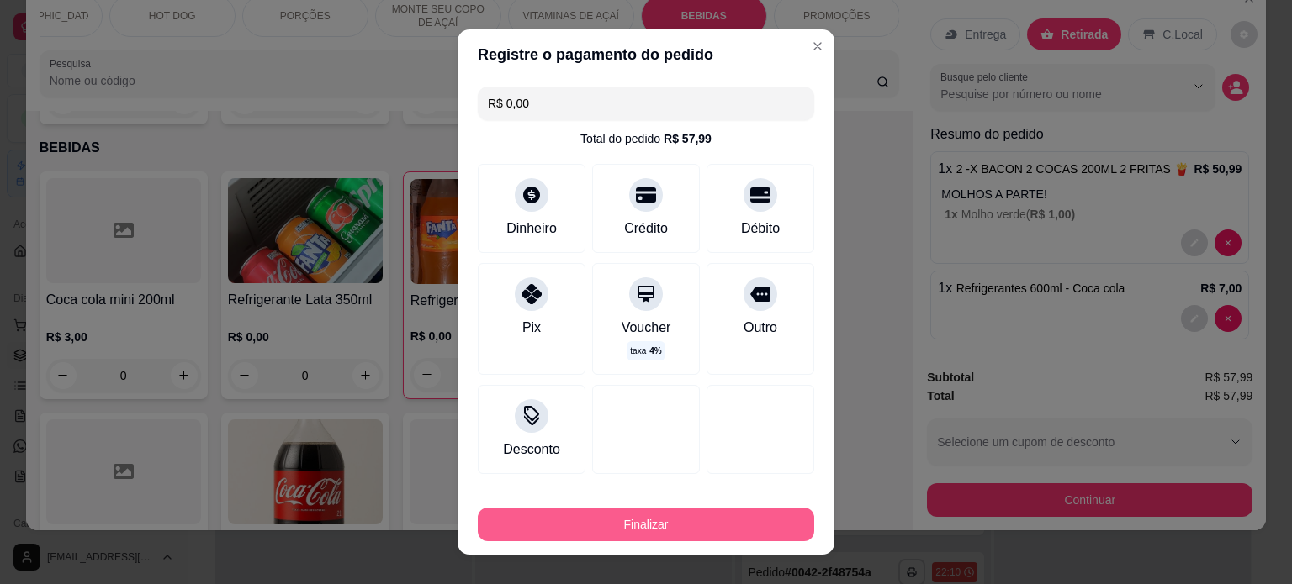
click at [610, 524] on button "Finalizar" at bounding box center [646, 525] width 336 height 34
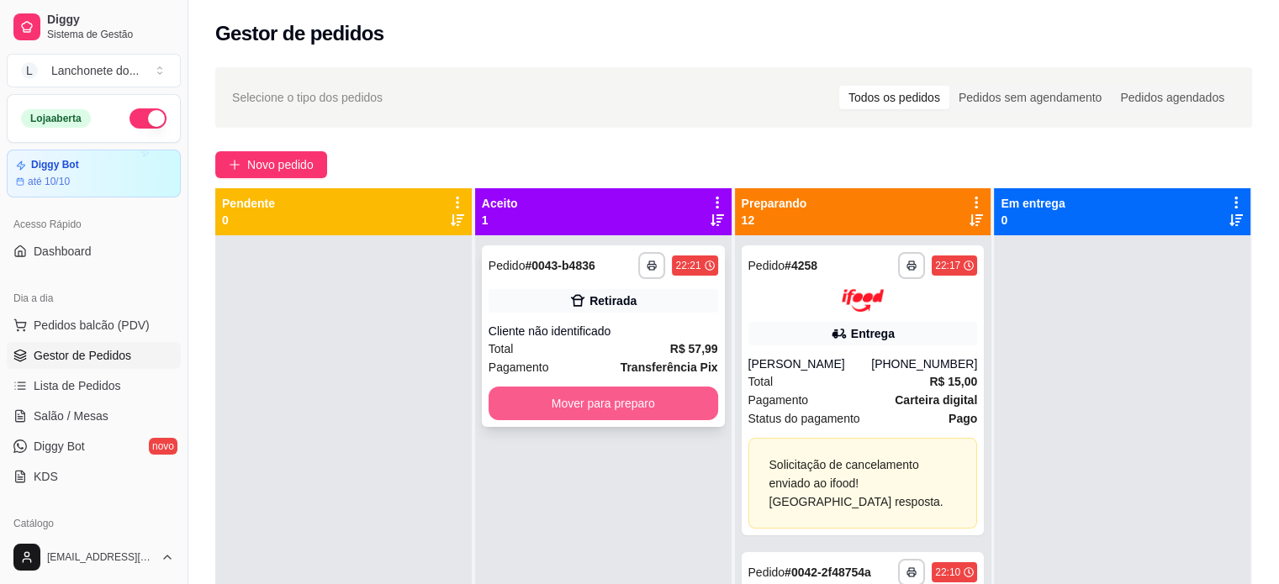
click at [545, 392] on button "Mover para preparo" at bounding box center [604, 404] width 230 height 34
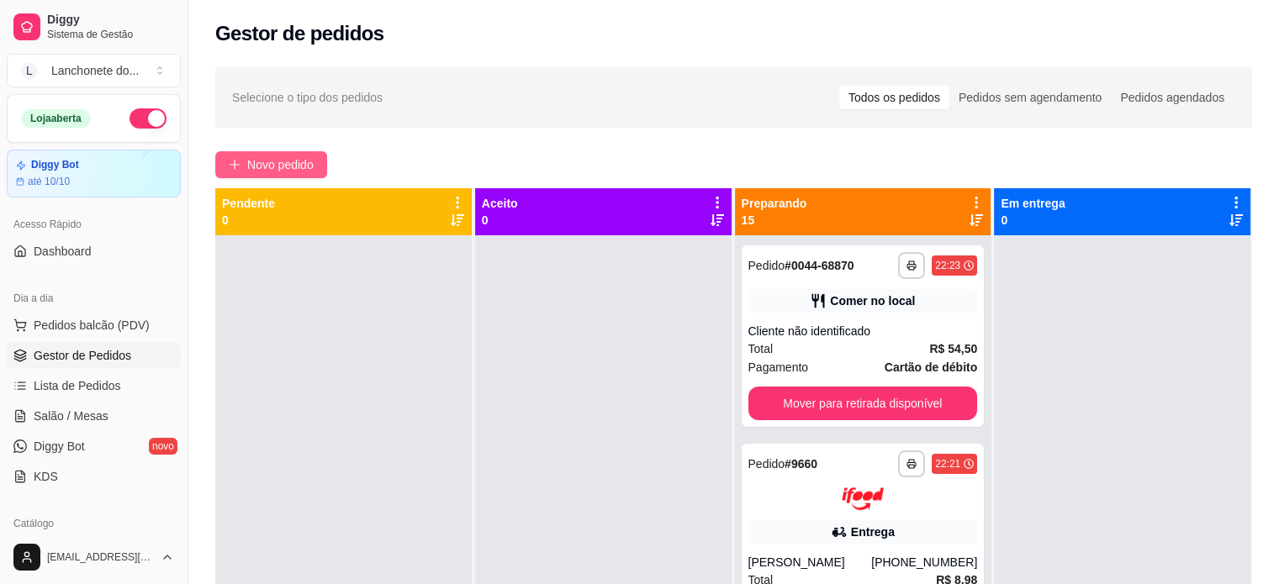
click at [309, 157] on span "Novo pedido" at bounding box center [280, 165] width 66 height 18
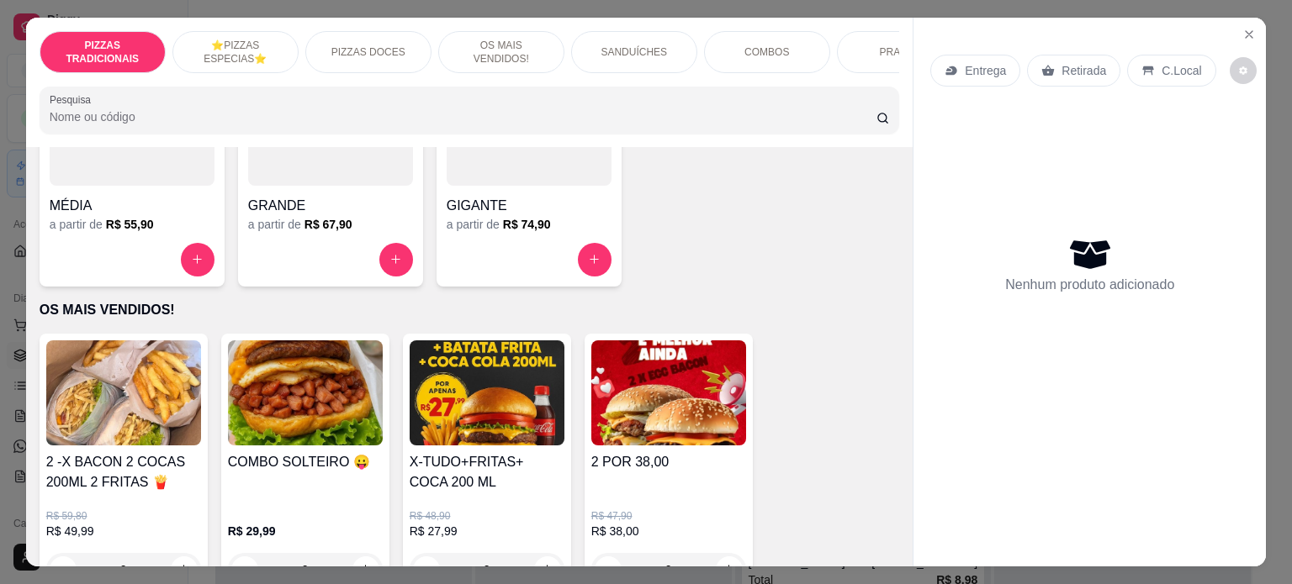
scroll to position [1068, 0]
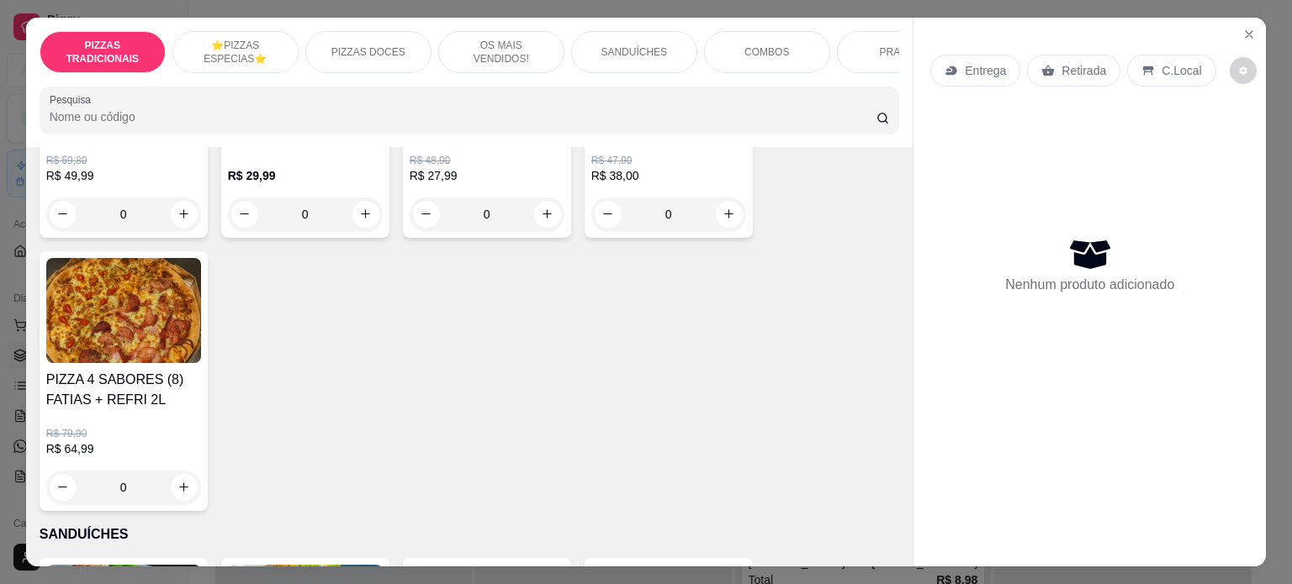
click at [438, 165] on p "R$ 48,90" at bounding box center [486, 160] width 155 height 13
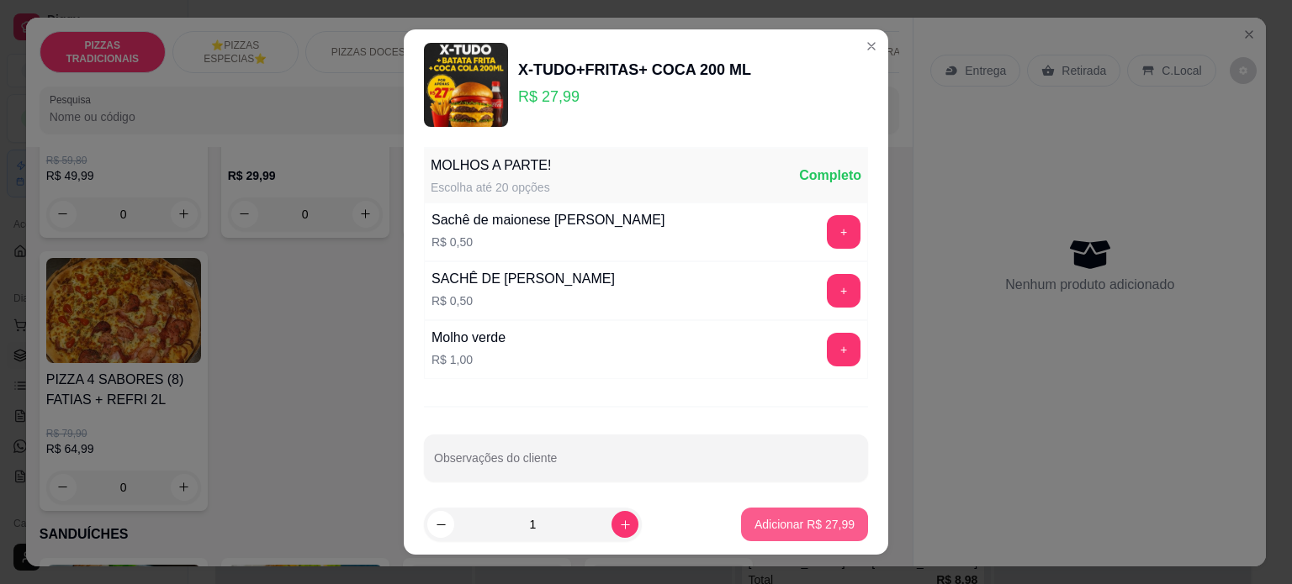
click at [791, 527] on p "Adicionar R$ 27,99" at bounding box center [804, 524] width 100 height 17
type input "1"
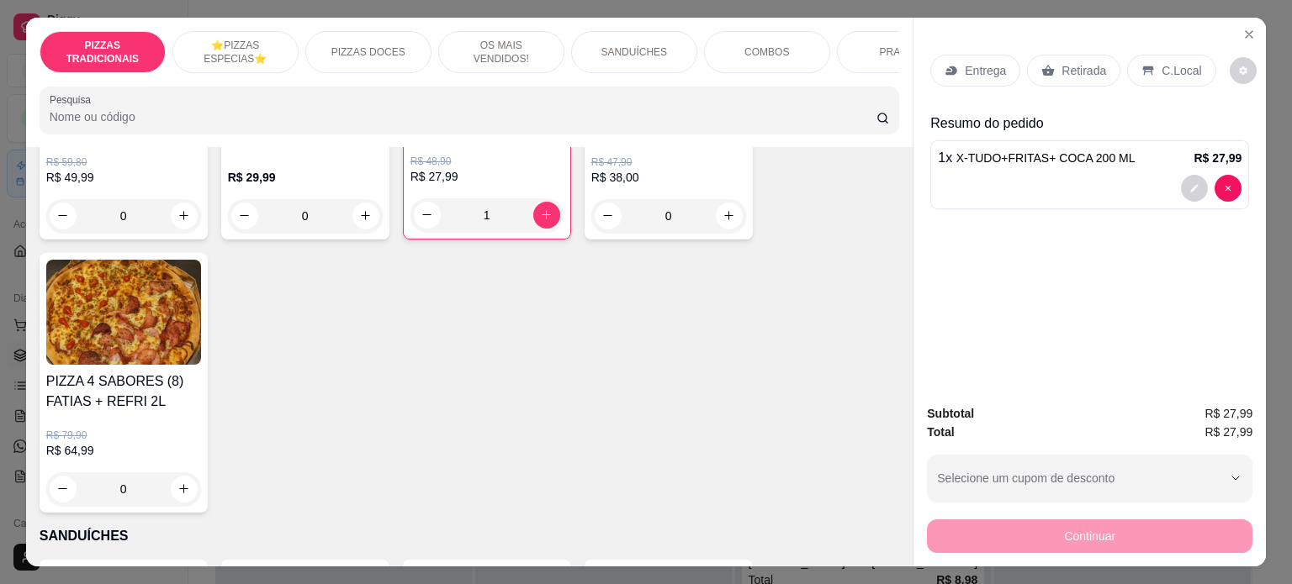
scroll to position [1070, 0]
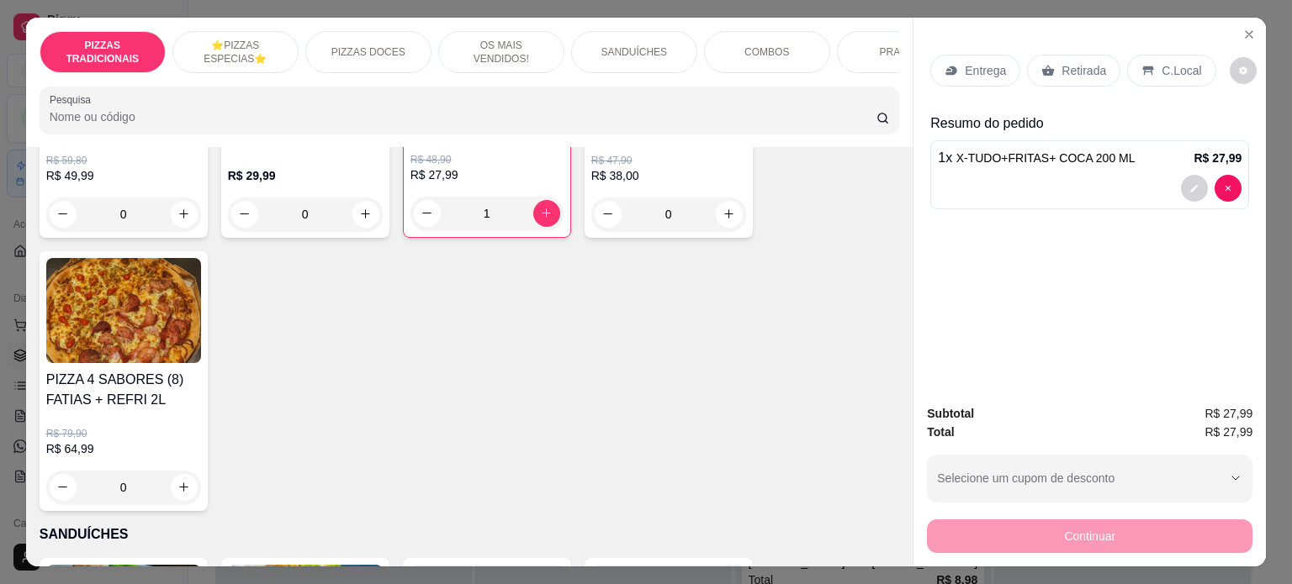
click at [955, 66] on div "Entrega" at bounding box center [975, 71] width 90 height 32
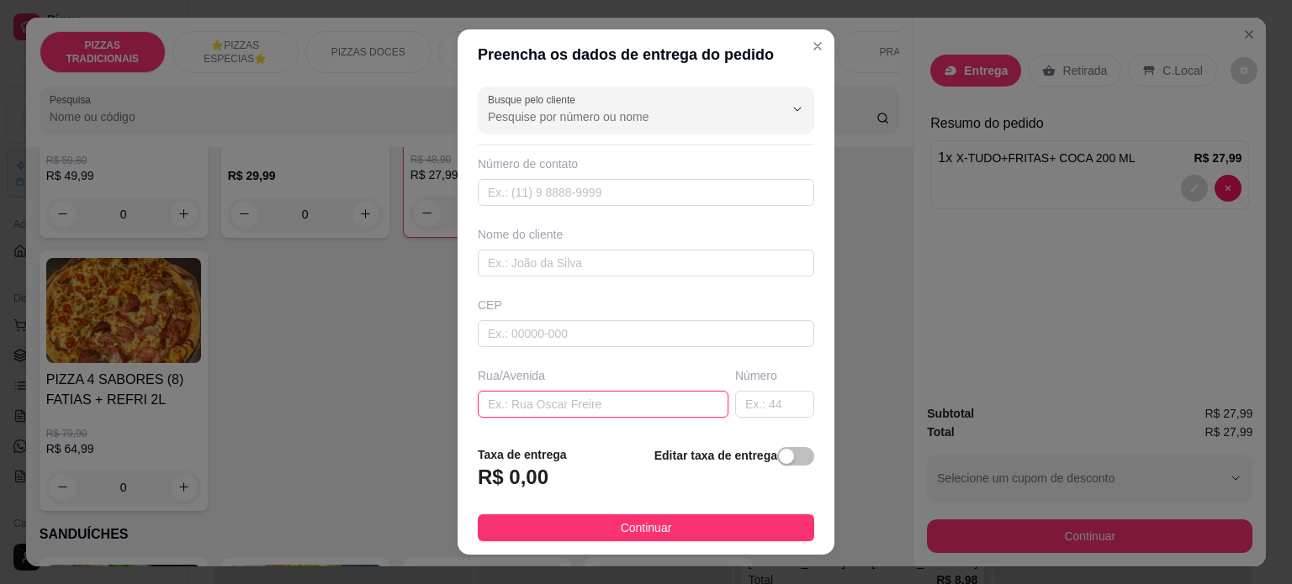
click at [555, 404] on input "text" at bounding box center [603, 404] width 251 height 27
paste input "Rua kaninde 309"
type input "Rua kaninde 309"
click at [753, 403] on input "text" at bounding box center [774, 404] width 79 height 27
type input "309"
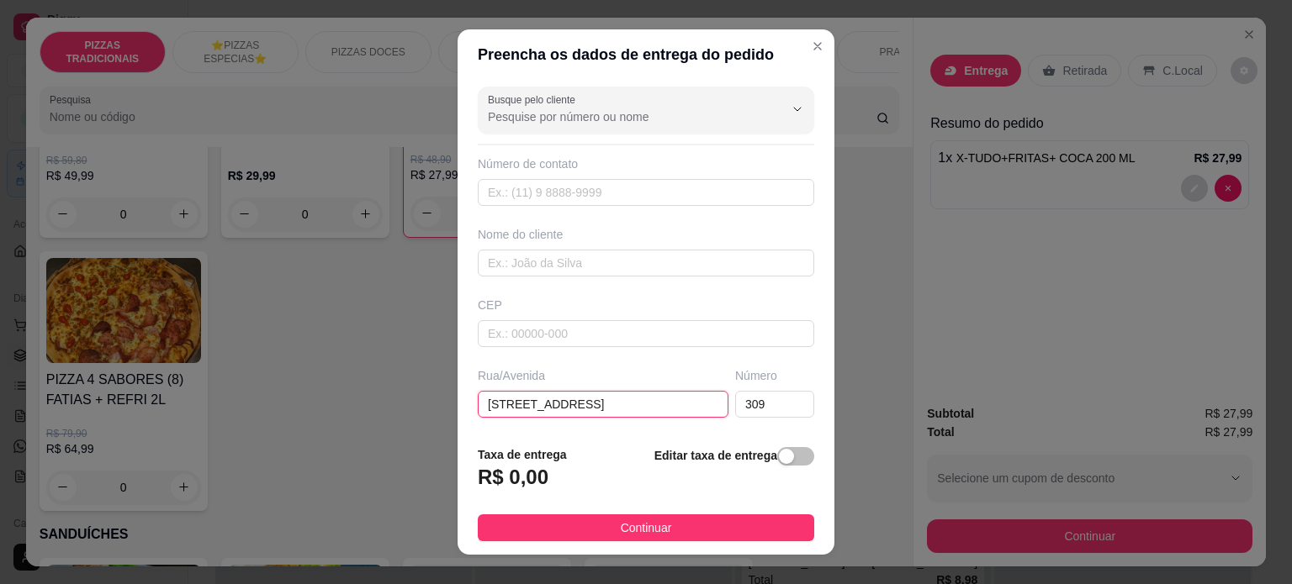
click at [648, 409] on input "Rua kaninde 309" at bounding box center [603, 404] width 251 height 27
type input "Rua kaninde"
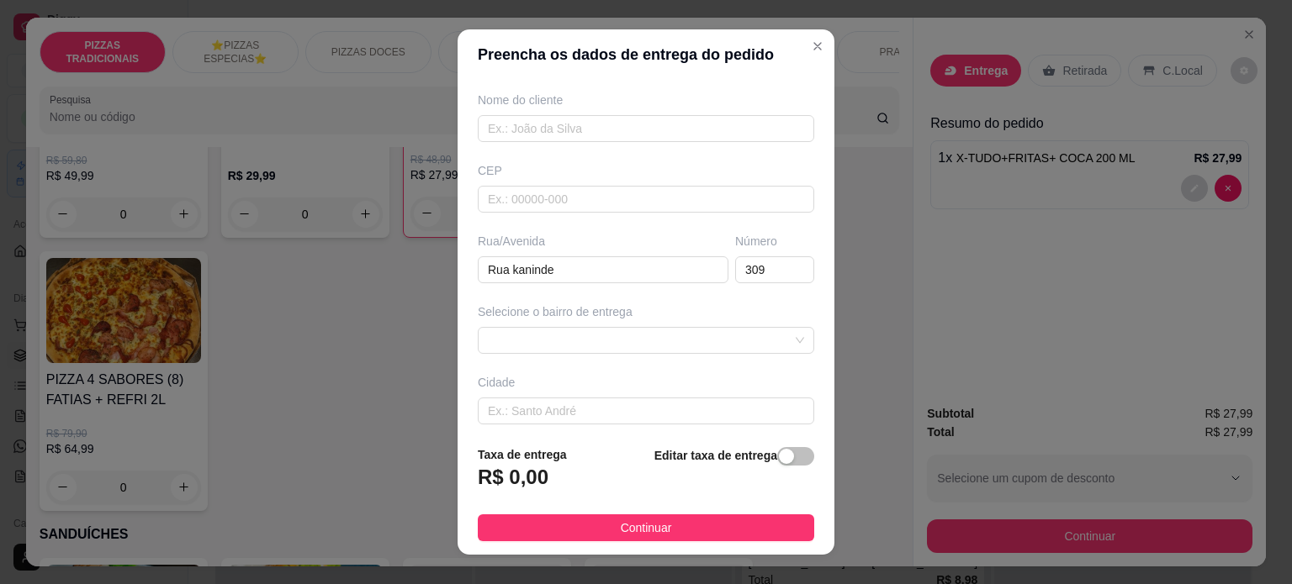
scroll to position [154, 0]
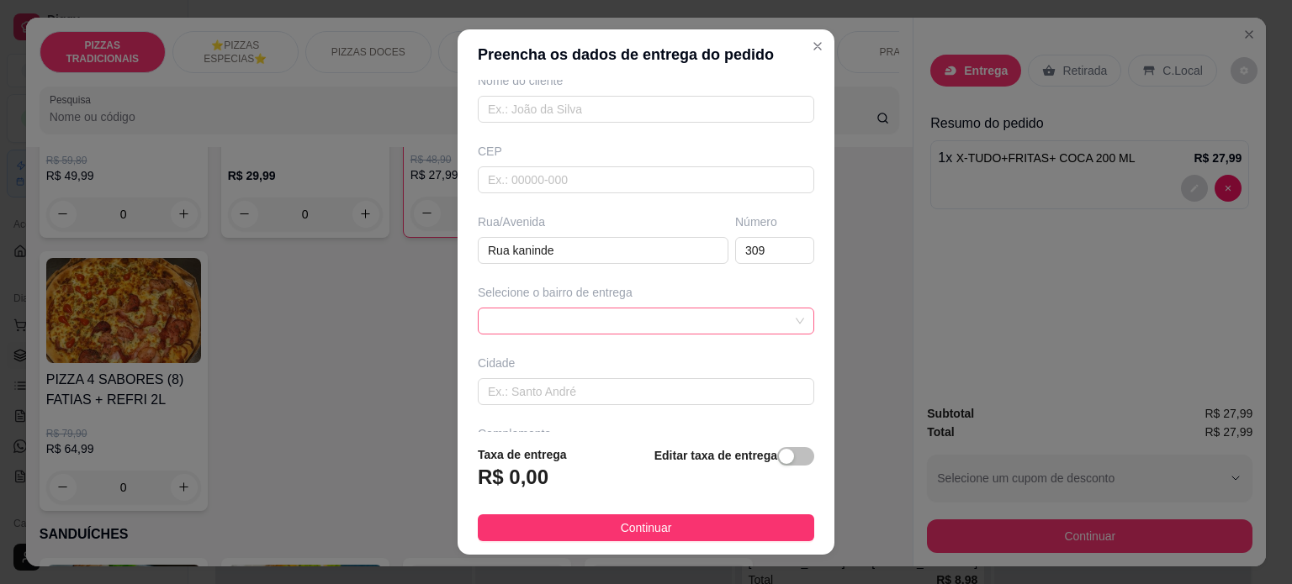
click at [578, 315] on span at bounding box center [646, 321] width 316 height 25
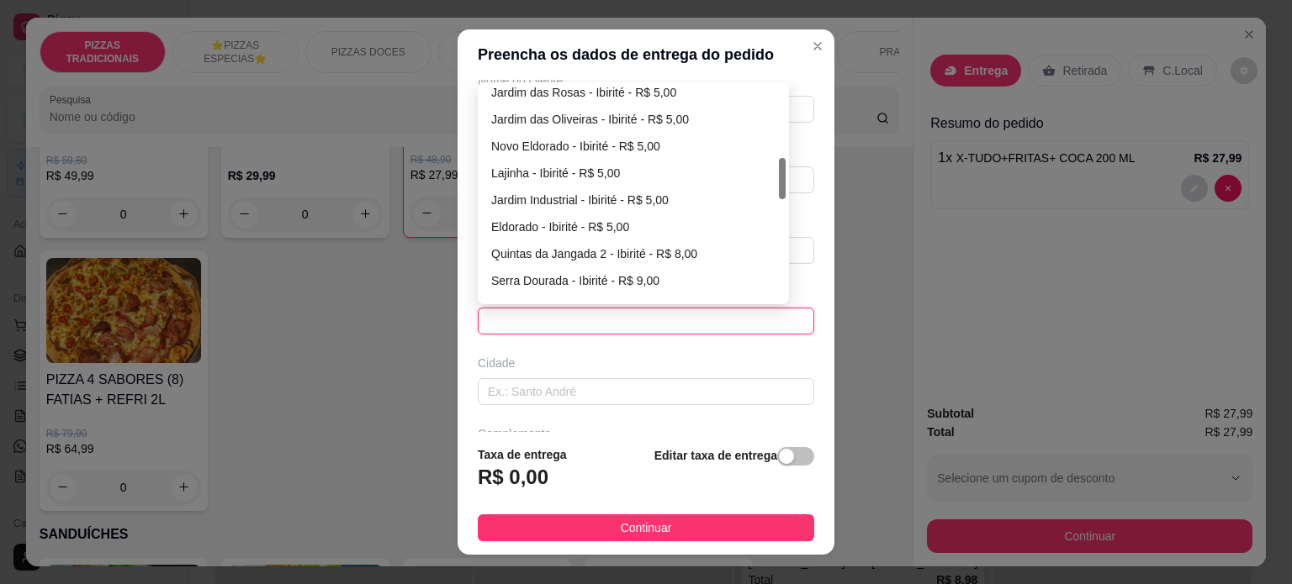
scroll to position [369, 0]
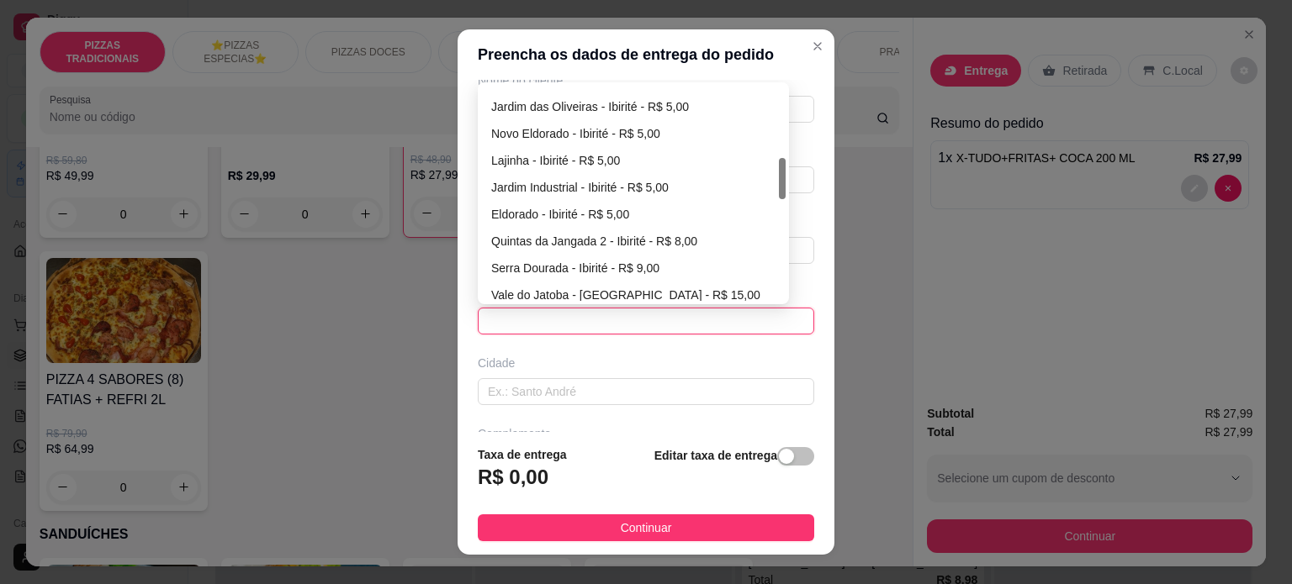
drag, startPoint x: 776, startPoint y: 114, endPoint x: 756, endPoint y: 187, distance: 75.1
click at [756, 187] on div "Jardim das Rosas - Ibirité - R$ 5,00 Jardim das Oliveiras - Ibirité - R$ 5,00 N…" at bounding box center [633, 193] width 304 height 215
click at [679, 196] on div "Jardim Industrial - Ibirité - R$ 5,00" at bounding box center [633, 187] width 304 height 27
type input "Ibirité"
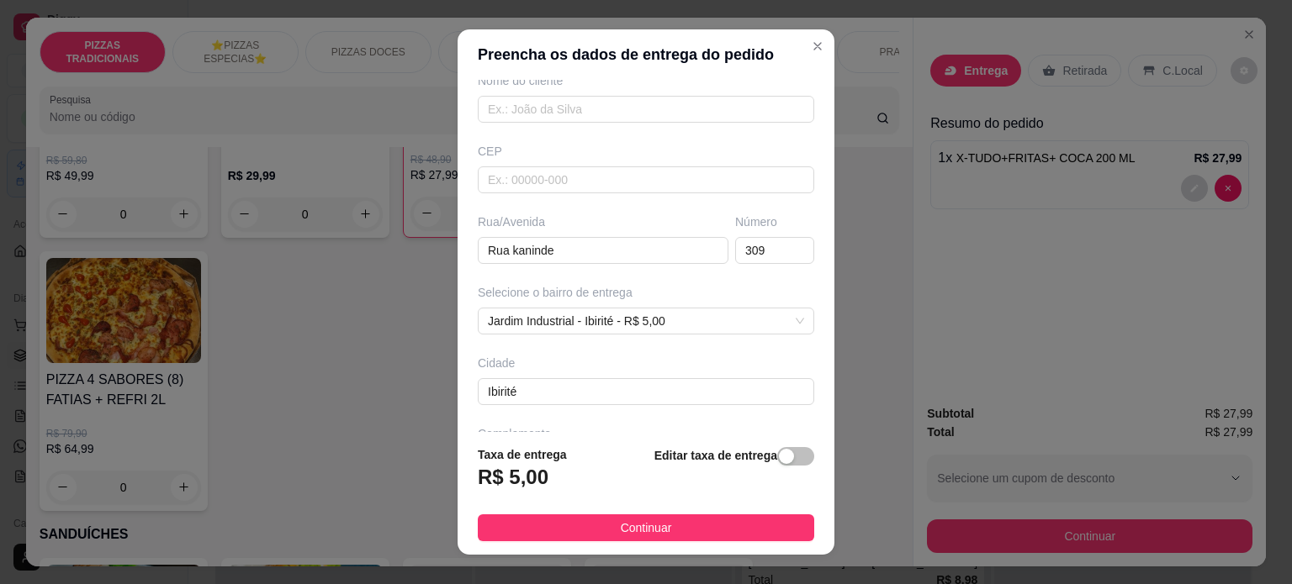
scroll to position [211, 0]
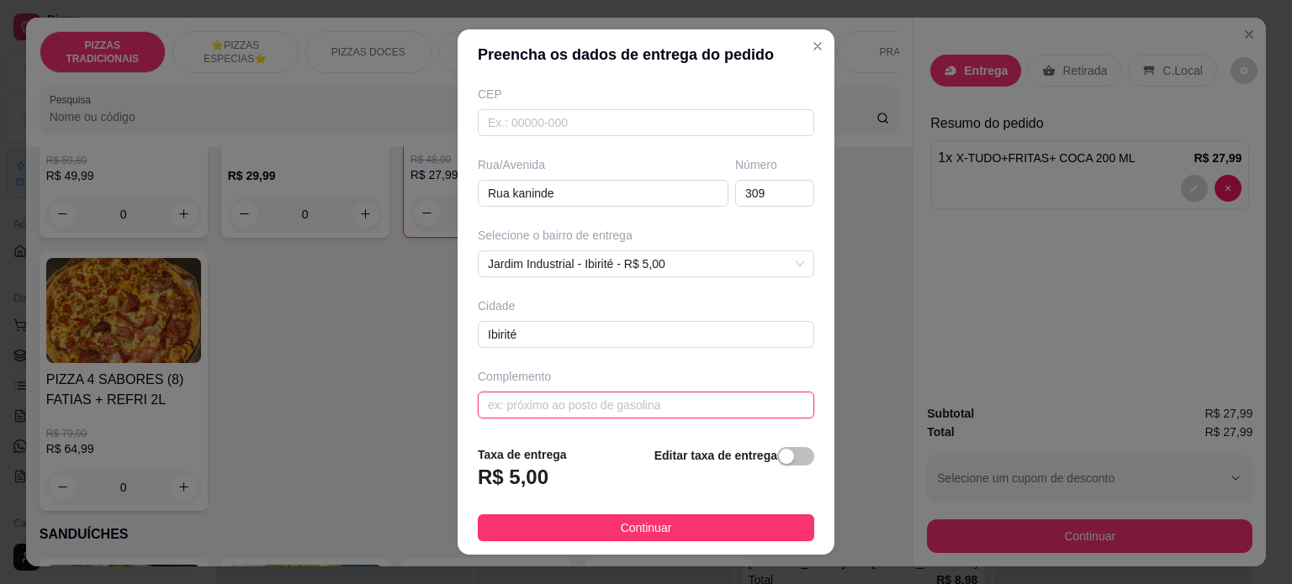
click at [535, 406] on input "text" at bounding box center [646, 405] width 336 height 27
paste input "ao lado do bairro São Pedro Rua sem saída q dá final na cre"
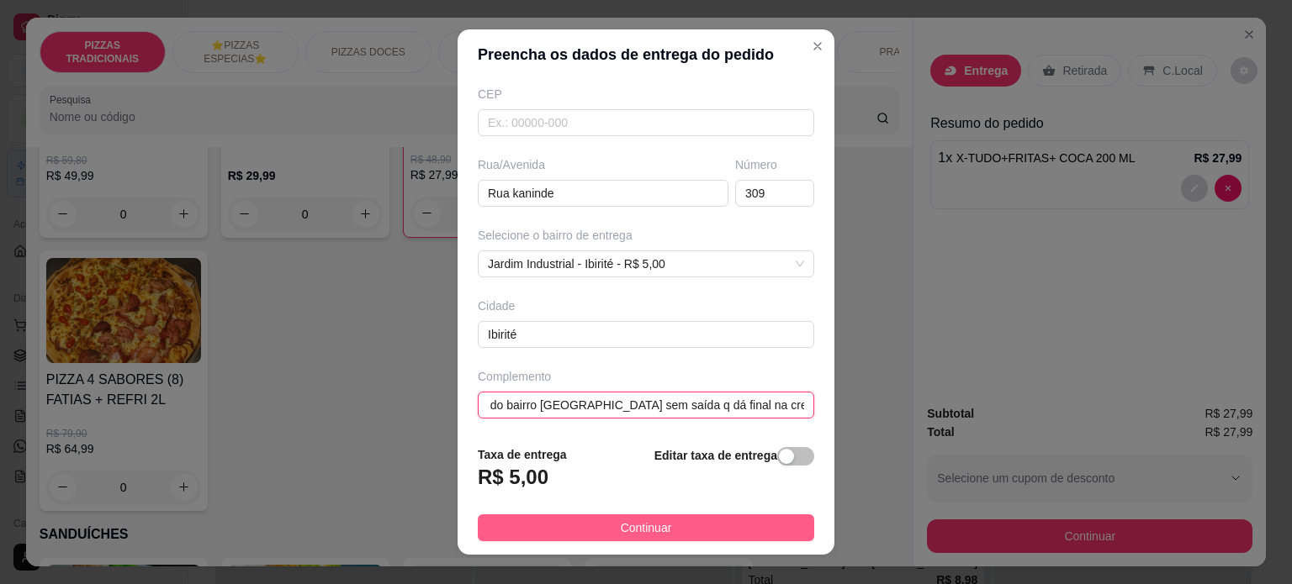
type input "ao lado do bairro São Pedro Rua sem saída q dá final na creche"
click at [544, 527] on button "Continuar" at bounding box center [646, 528] width 336 height 27
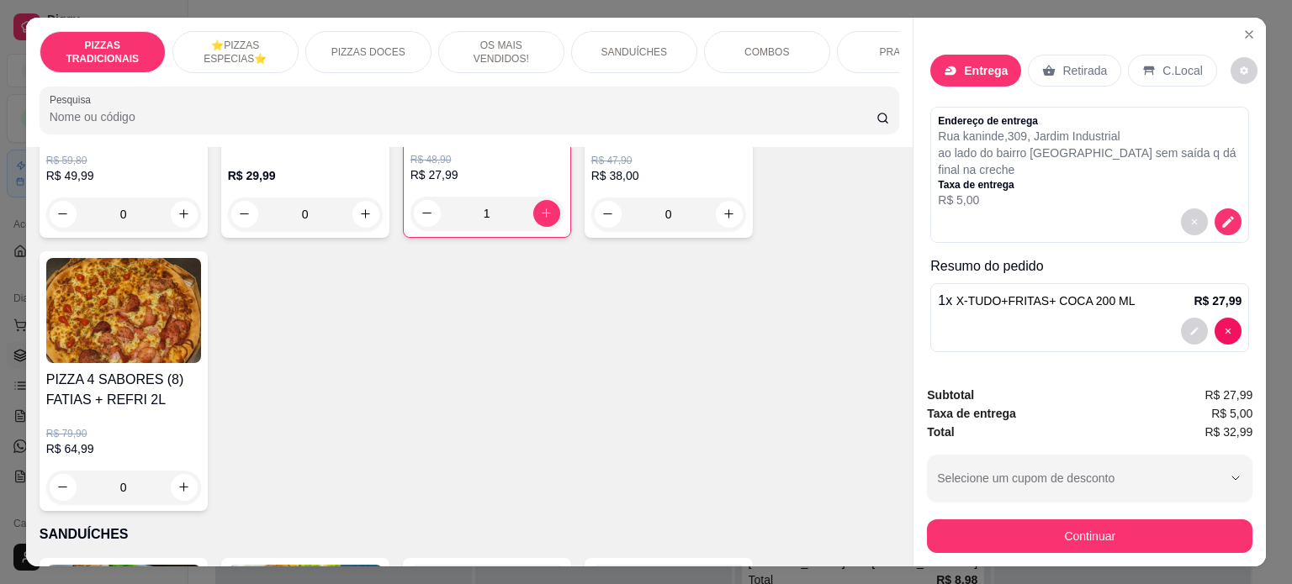
click at [1043, 216] on div at bounding box center [1090, 222] width 304 height 27
click at [1096, 192] on p "R$ 5,00" at bounding box center [1090, 200] width 304 height 17
click at [1223, 216] on icon "decrease-product-quantity" at bounding box center [1228, 221] width 11 height 11
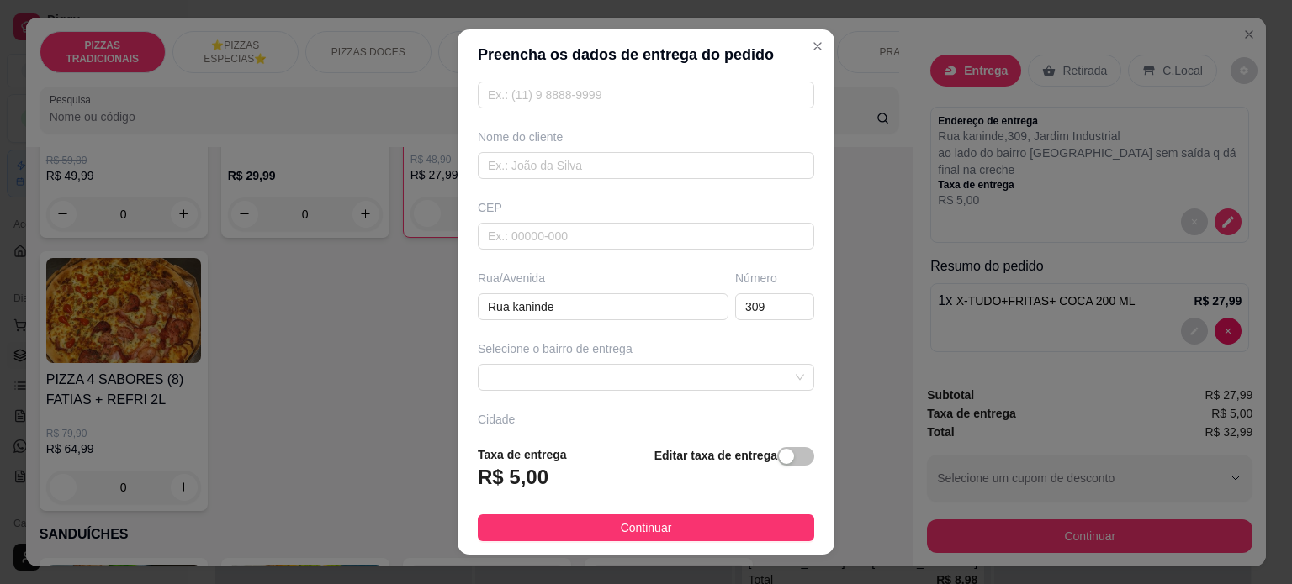
scroll to position [153, 0]
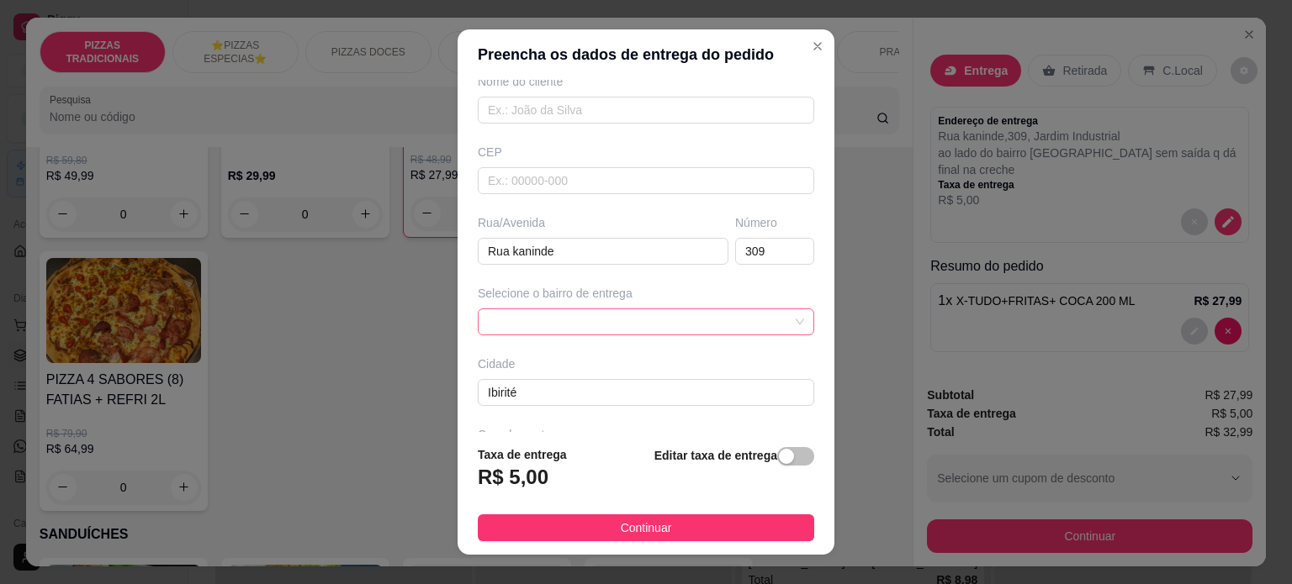
click at [547, 318] on span at bounding box center [646, 321] width 316 height 25
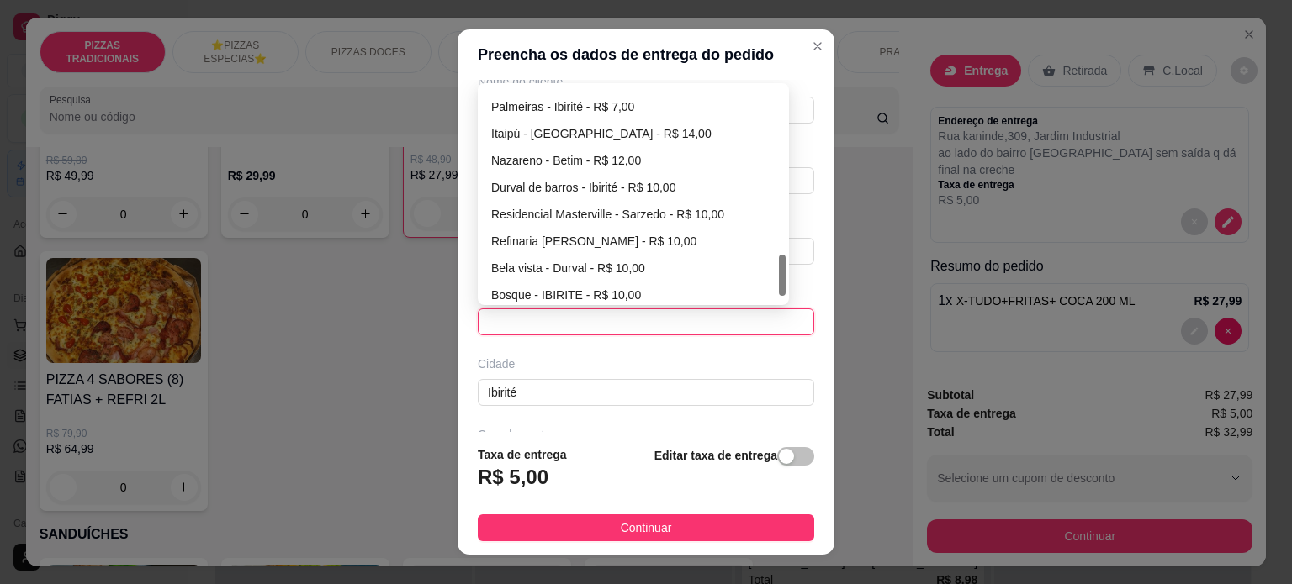
scroll to position [888, 0]
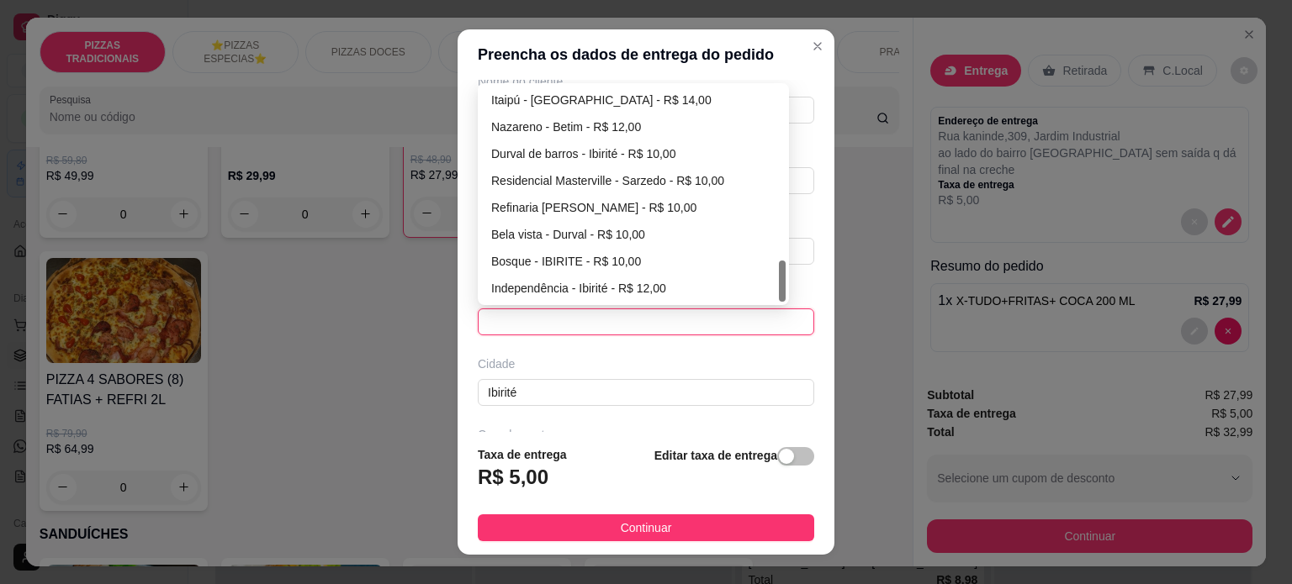
drag, startPoint x: 775, startPoint y: 111, endPoint x: 732, endPoint y: 297, distance: 190.7
click at [732, 297] on div "Palmeiras - Ibirité - R$ 7,00 Itaipú - Belo Horizonte - R$ 14,00 Nazareno - Bet…" at bounding box center [633, 194] width 304 height 215
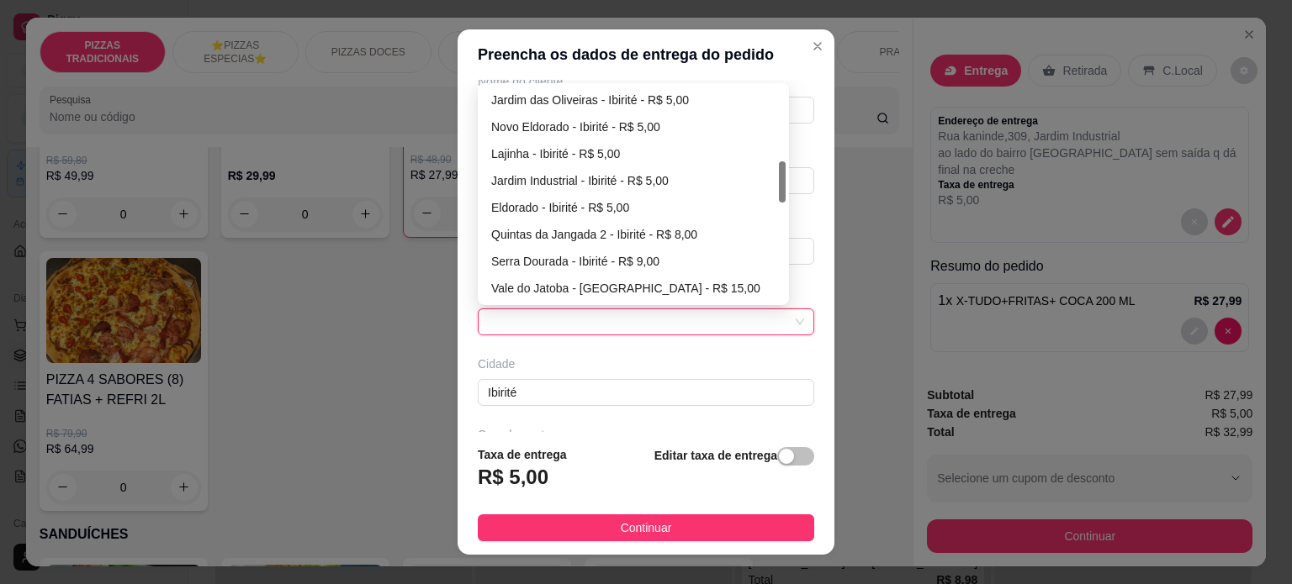
scroll to position [383, 0]
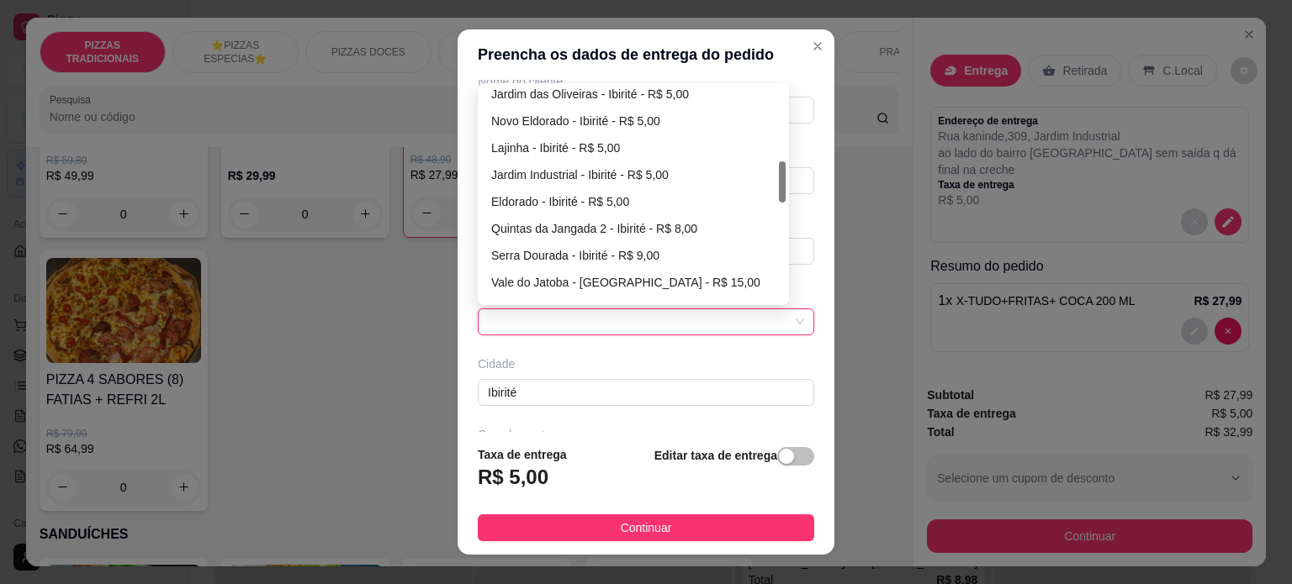
drag, startPoint x: 771, startPoint y: 268, endPoint x: 783, endPoint y: 169, distance: 99.9
click at [783, 169] on div "Busque pelo cliente Número de contato Nome do cliente CEP Rua/Avenida Rua kanin…" at bounding box center [645, 256] width 377 height 353
drag, startPoint x: 623, startPoint y: 168, endPoint x: 791, endPoint y: 182, distance: 168.8
click at [791, 182] on div "Busque pelo cliente Número de contato Nome do cliente CEP Rua/Avenida Rua kanin…" at bounding box center [645, 256] width 377 height 353
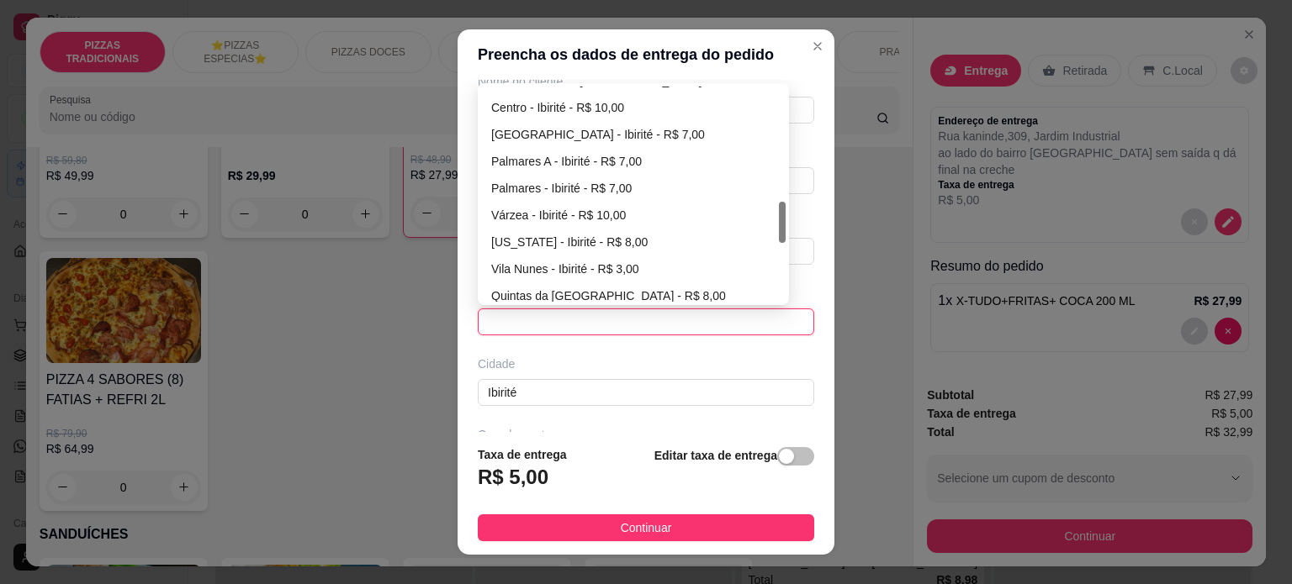
scroll to position [575, 0]
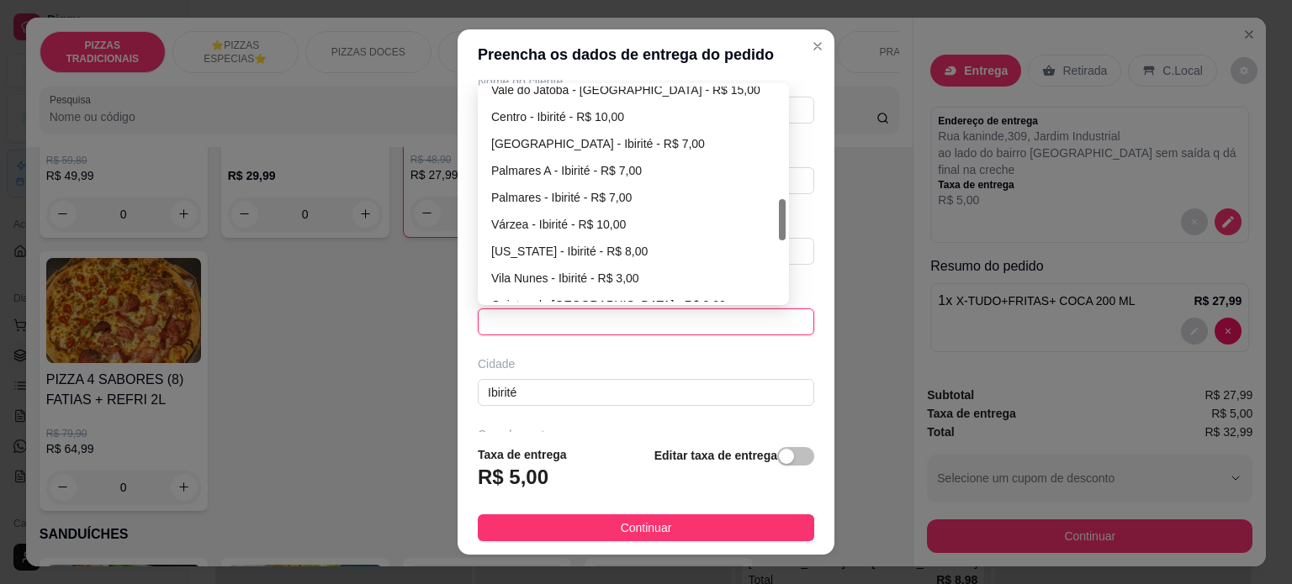
drag, startPoint x: 776, startPoint y: 167, endPoint x: 773, endPoint y: 205, distance: 38.0
click at [779, 205] on div at bounding box center [782, 219] width 7 height 41
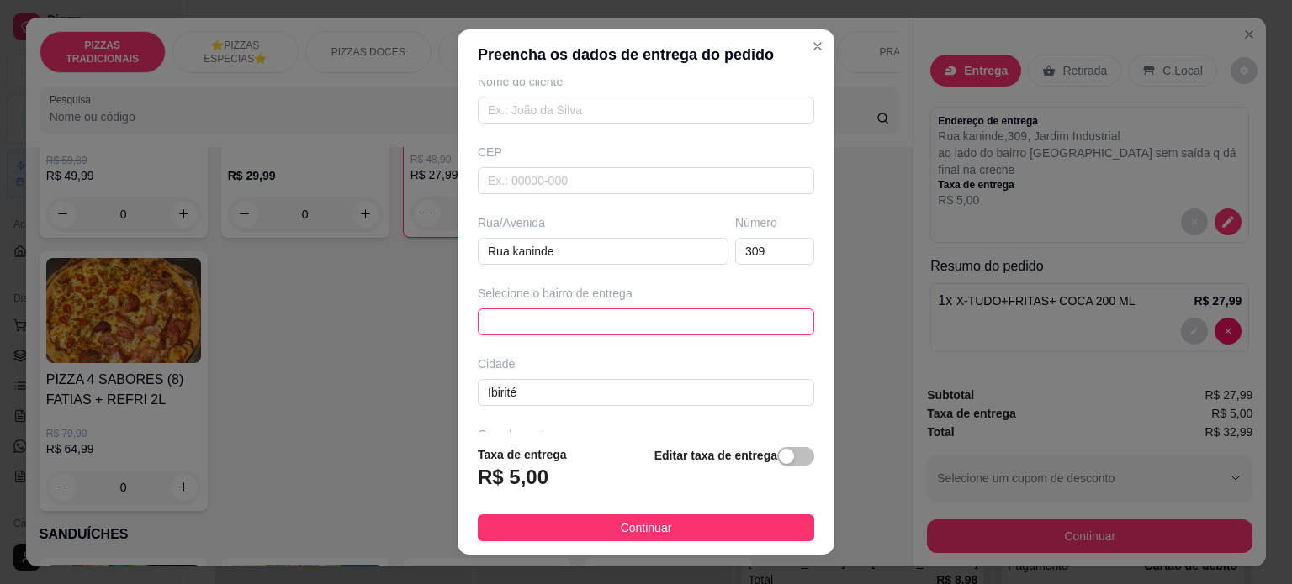
click at [718, 325] on span at bounding box center [646, 321] width 316 height 25
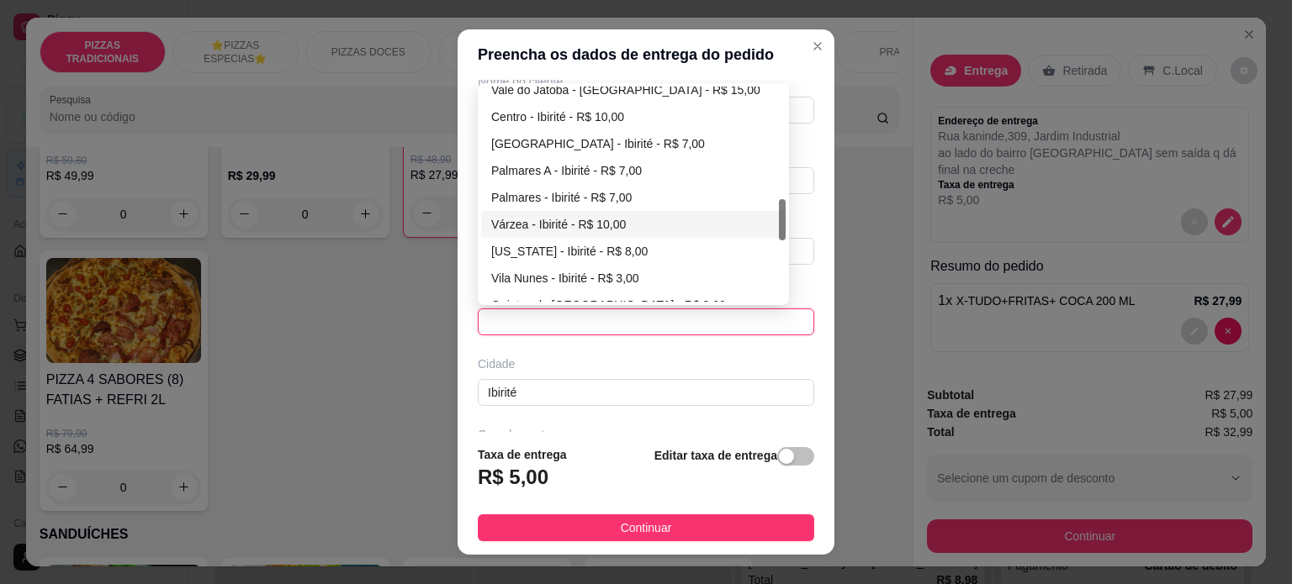
drag, startPoint x: 770, startPoint y: 227, endPoint x: 776, endPoint y: 195, distance: 32.5
click at [776, 195] on div "Vale do Jatoba - Belo Horizonte - R$ 15,00 Centro - Ibirité - R$ 10,00 Jardim R…" at bounding box center [633, 194] width 304 height 215
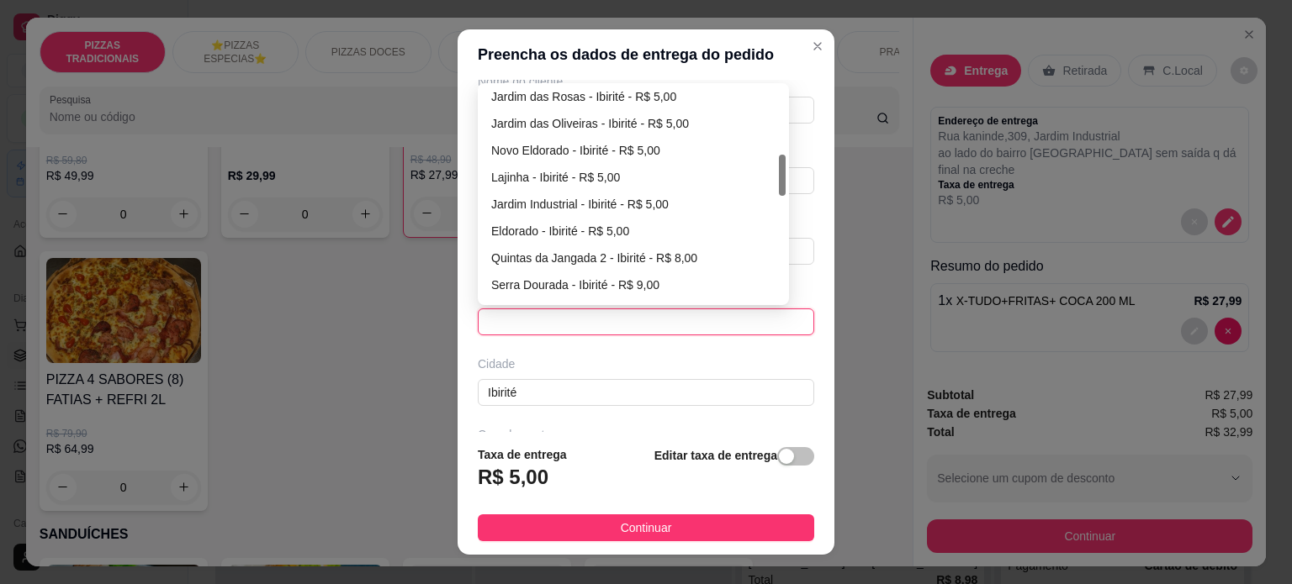
scroll to position [349, 0]
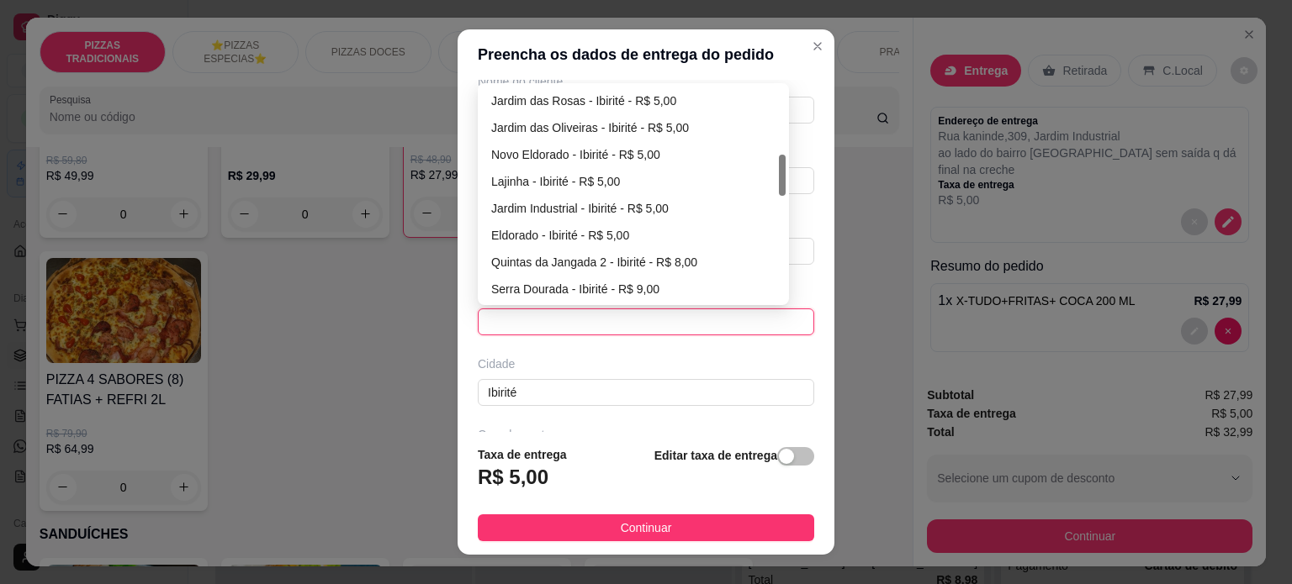
drag, startPoint x: 778, startPoint y: 230, endPoint x: 779, endPoint y: 185, distance: 44.6
click at [779, 185] on div "65fa16e29c46b01ec0be0d13 65fcdbbc06a293714d4bc9a0 6600961979ad812871f3f965 Mont…" at bounding box center [633, 194] width 311 height 222
click at [779, 185] on div "Busque pelo cliente Número de contato Nome do cliente CEP Rua/Avenida Rua kanin…" at bounding box center [645, 256] width 377 height 353
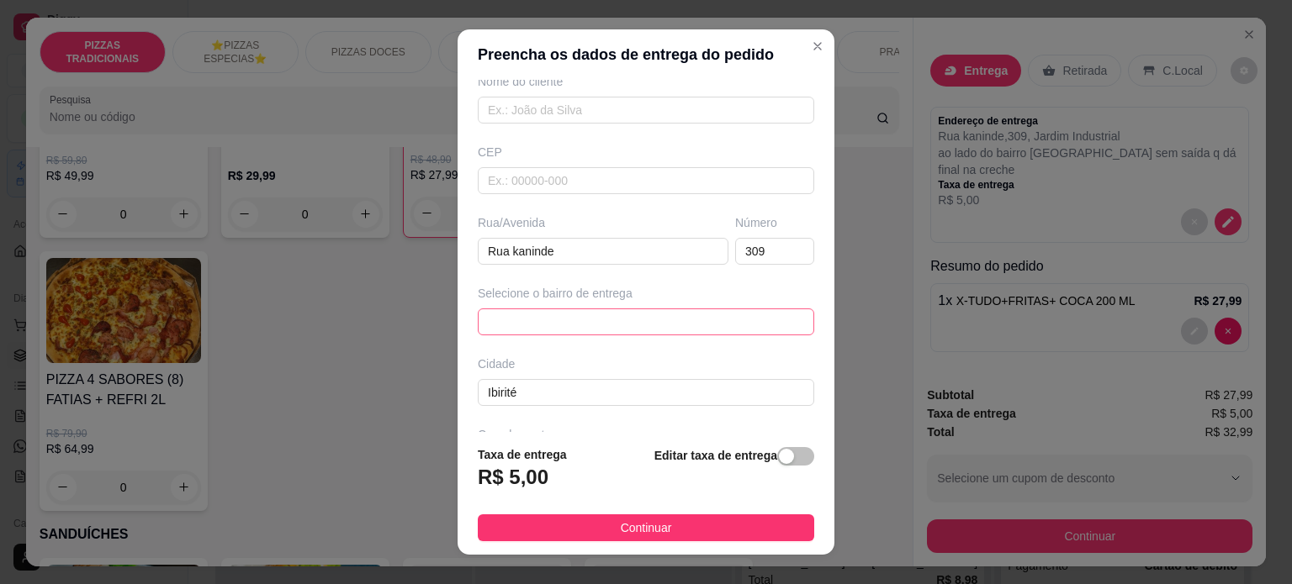
click at [589, 325] on span at bounding box center [646, 321] width 316 height 25
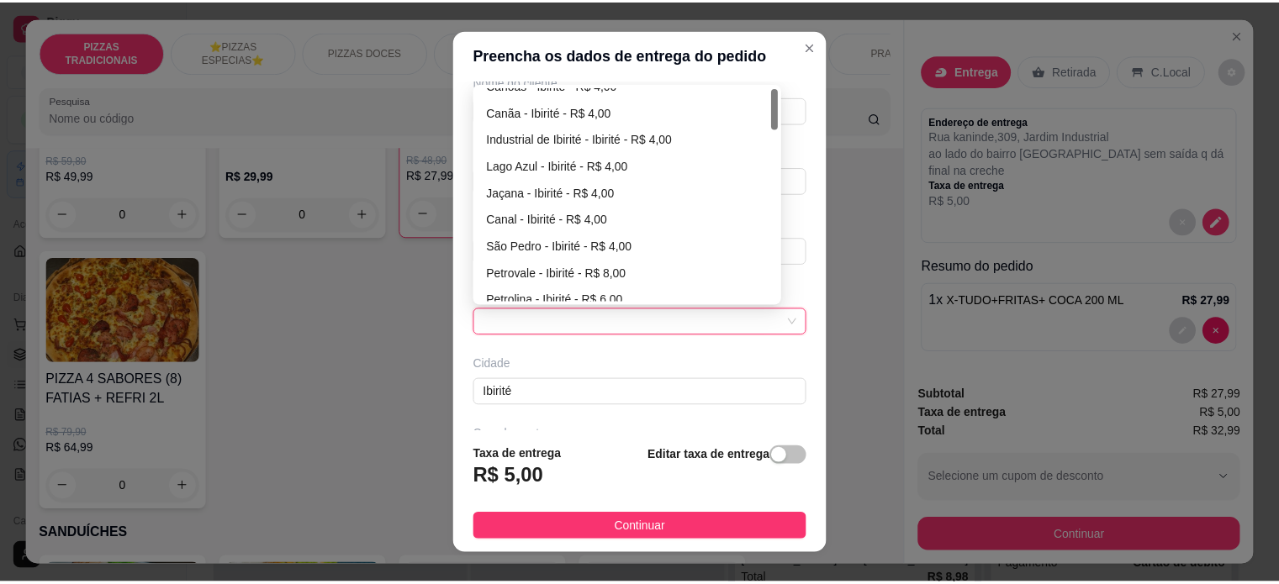
scroll to position [7, 0]
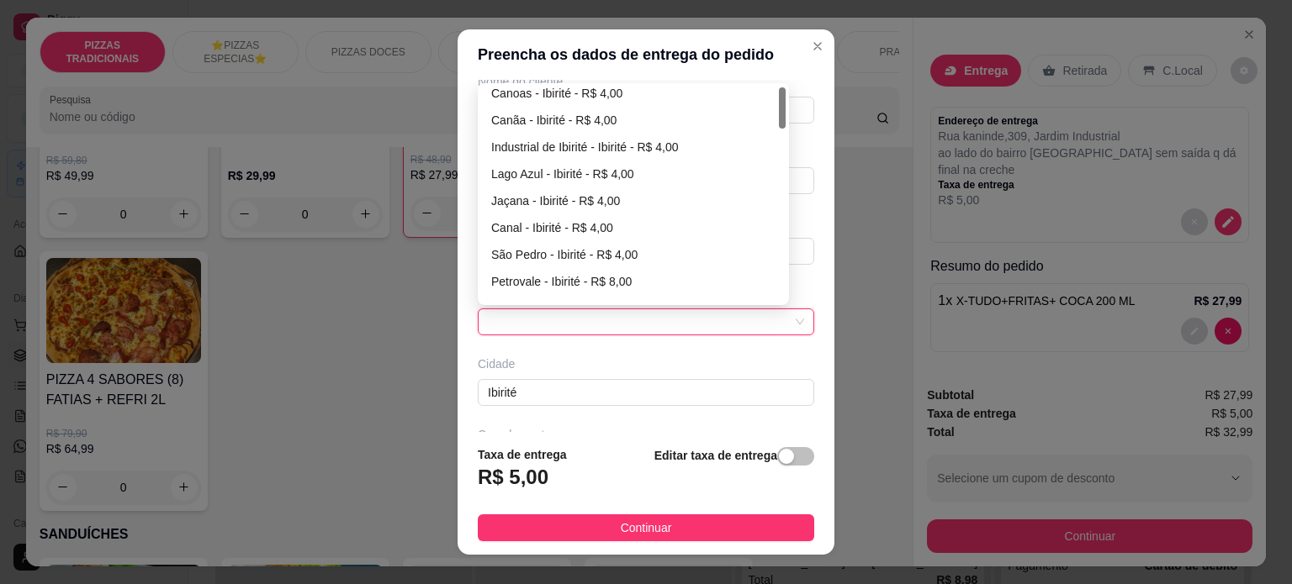
drag, startPoint x: 772, startPoint y: 179, endPoint x: 787, endPoint y: 112, distance: 68.9
click at [787, 112] on div "Busque pelo cliente Número de contato Nome do cliente CEP Rua/Avenida Rua kanin…" at bounding box center [645, 256] width 377 height 353
click at [666, 148] on div "Industrial de Ibirité - Ibirité - R$ 4,00" at bounding box center [633, 147] width 284 height 18
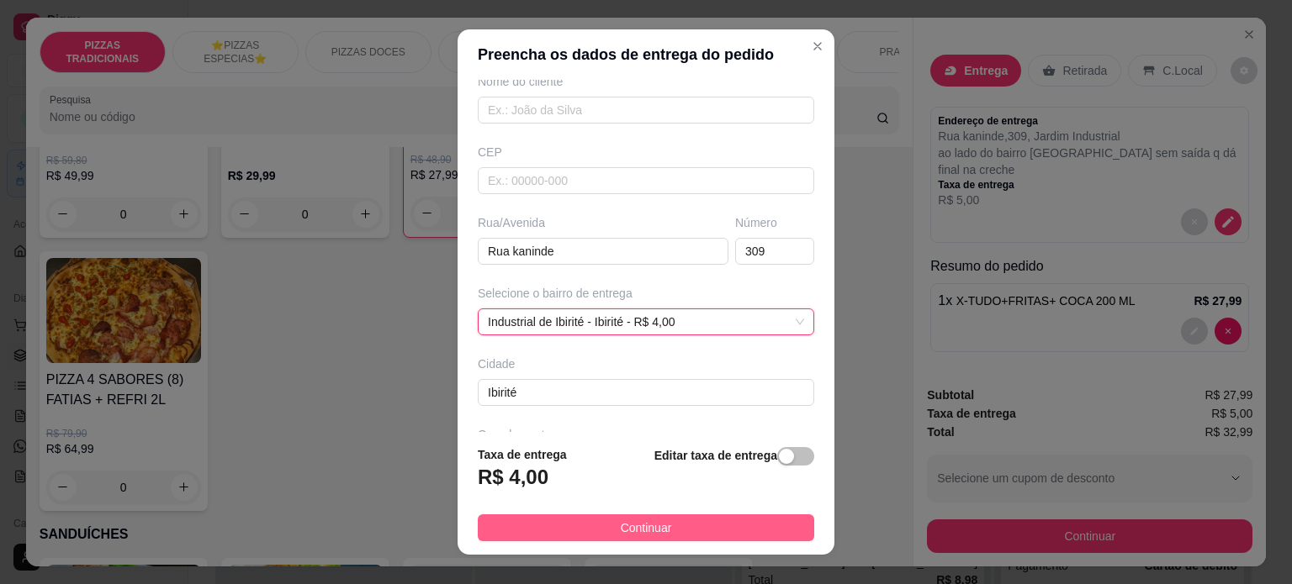
click at [653, 527] on span "Continuar" at bounding box center [646, 528] width 51 height 18
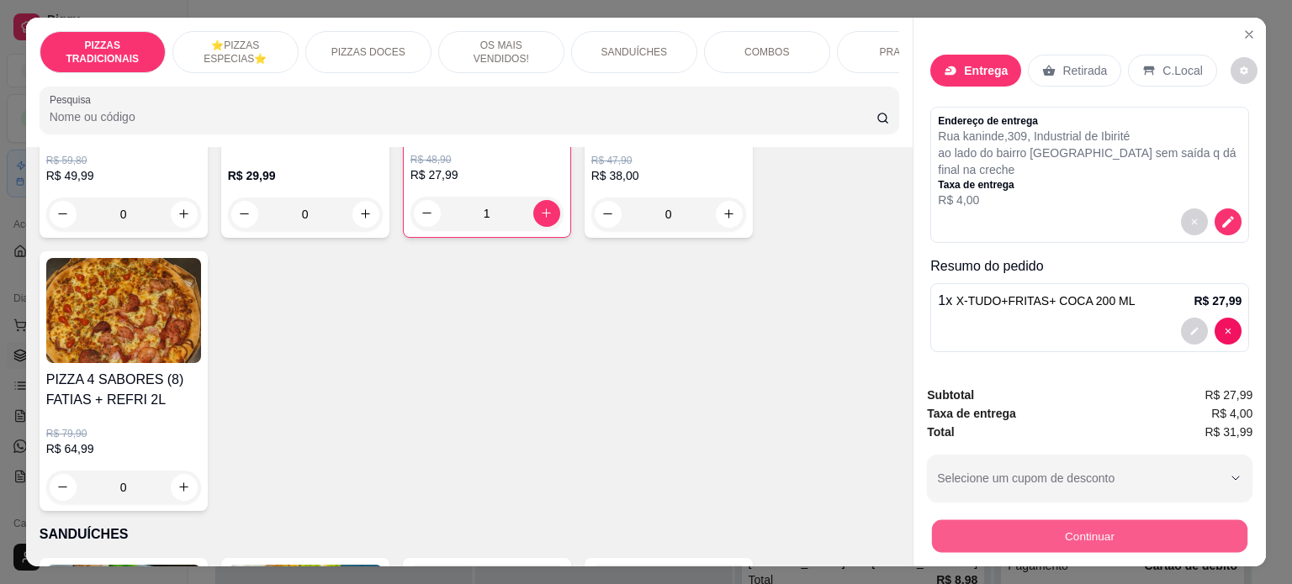
click at [1004, 526] on button "Continuar" at bounding box center [1089, 536] width 315 height 33
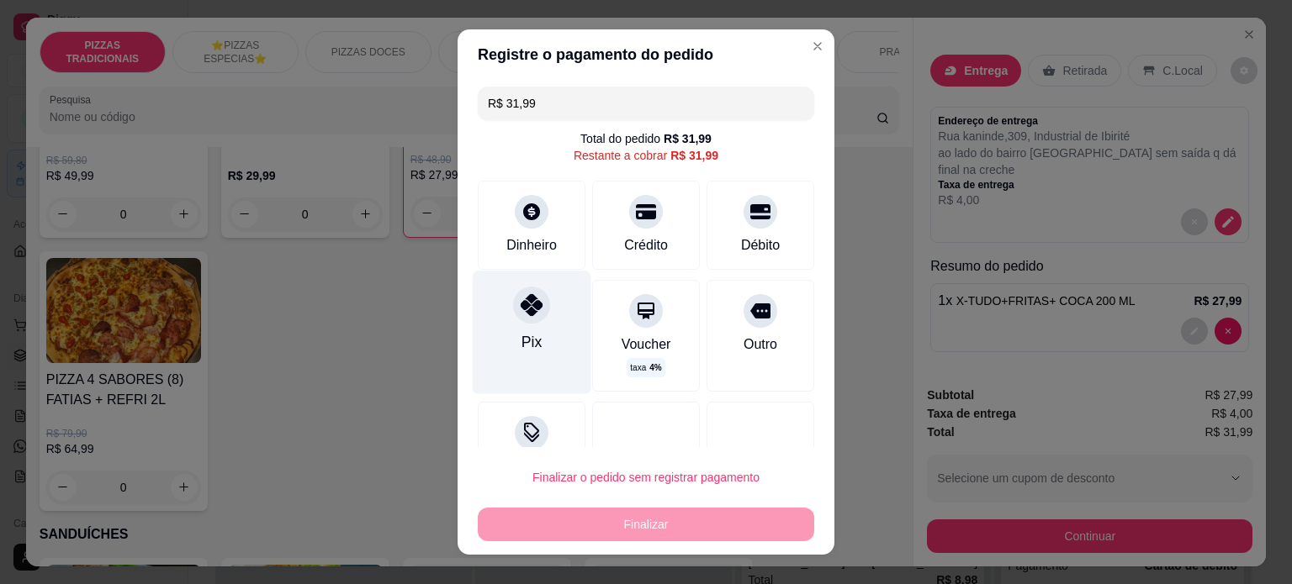
click at [545, 344] on div "Pix" at bounding box center [532, 332] width 119 height 123
type input "R$ 0,00"
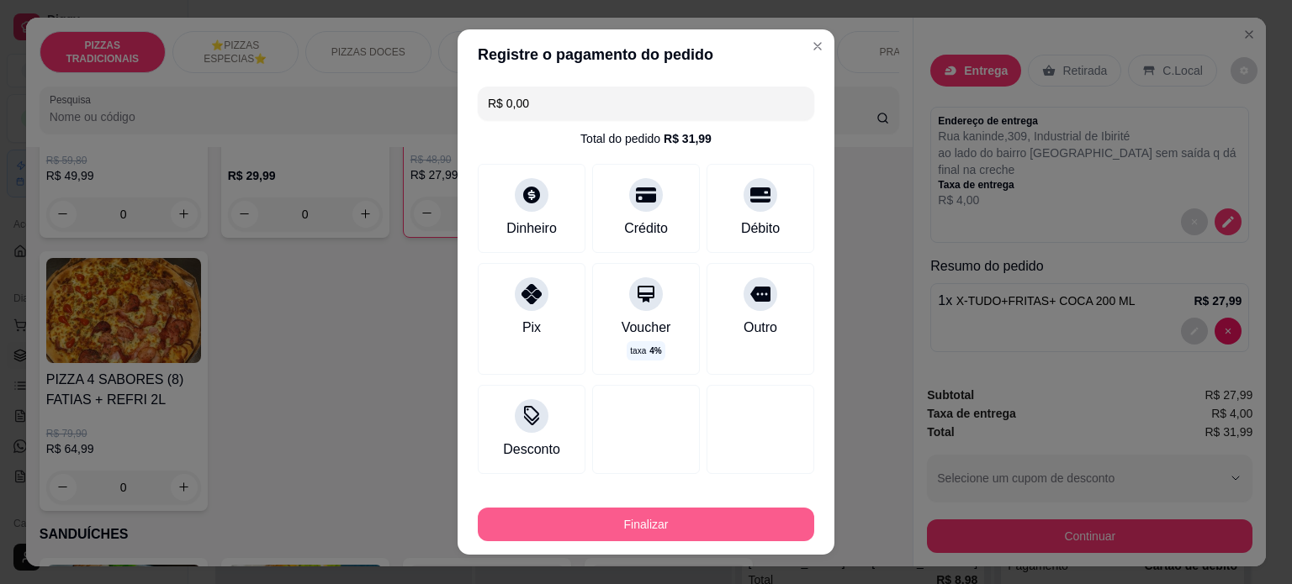
click at [603, 515] on button "Finalizar" at bounding box center [646, 525] width 336 height 34
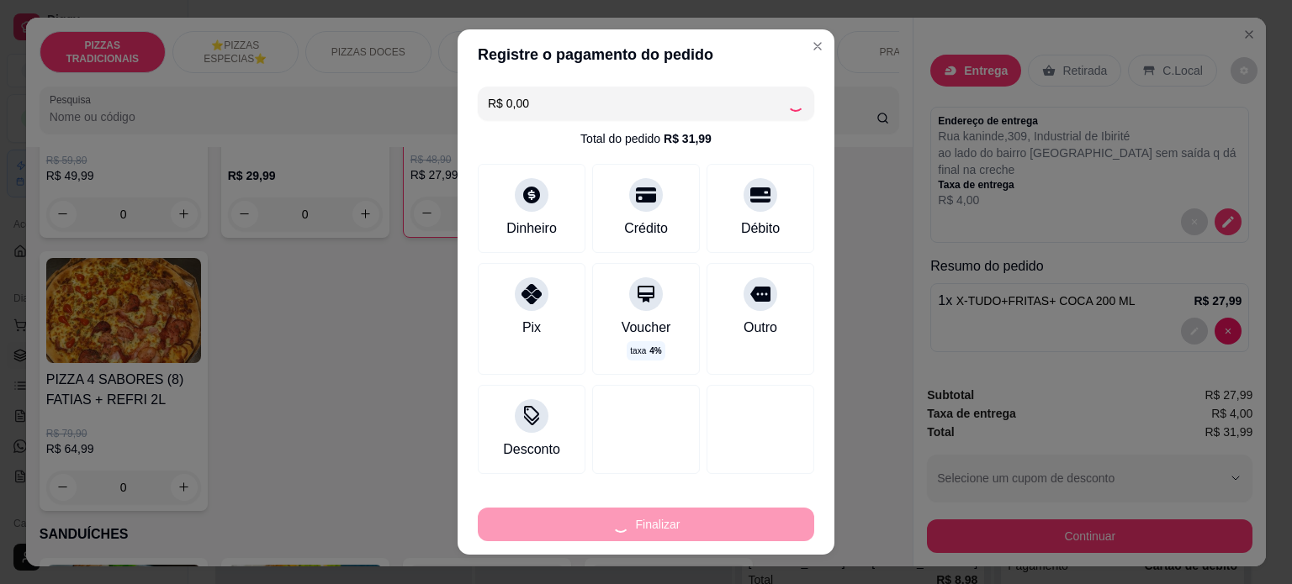
type input "0"
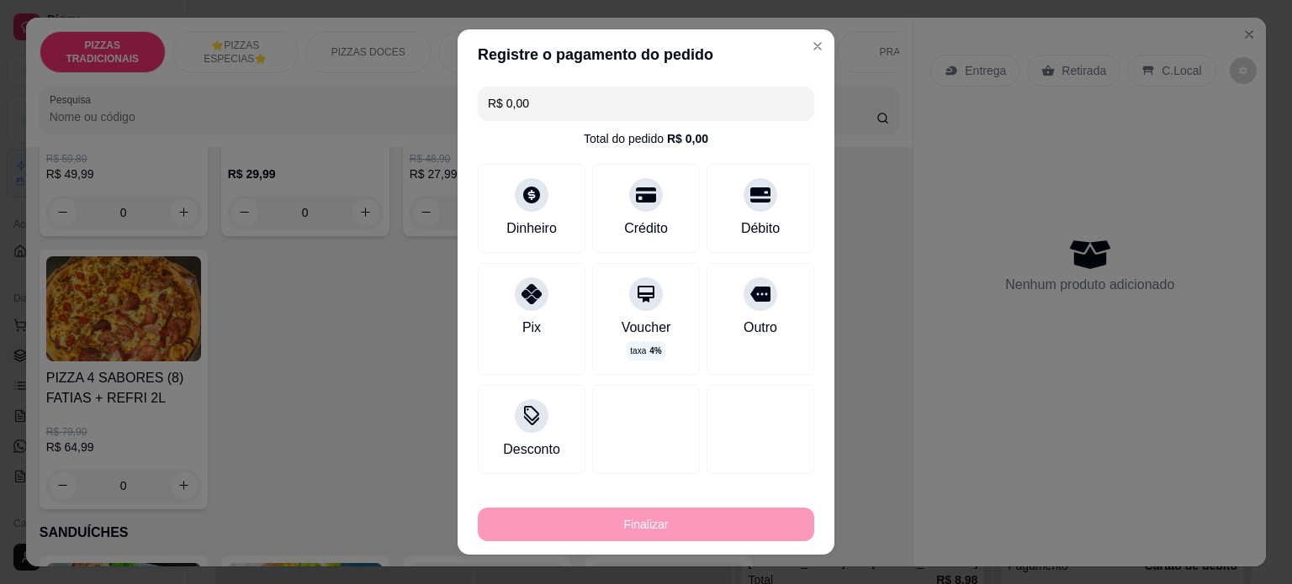
type input "-R$ 31,99"
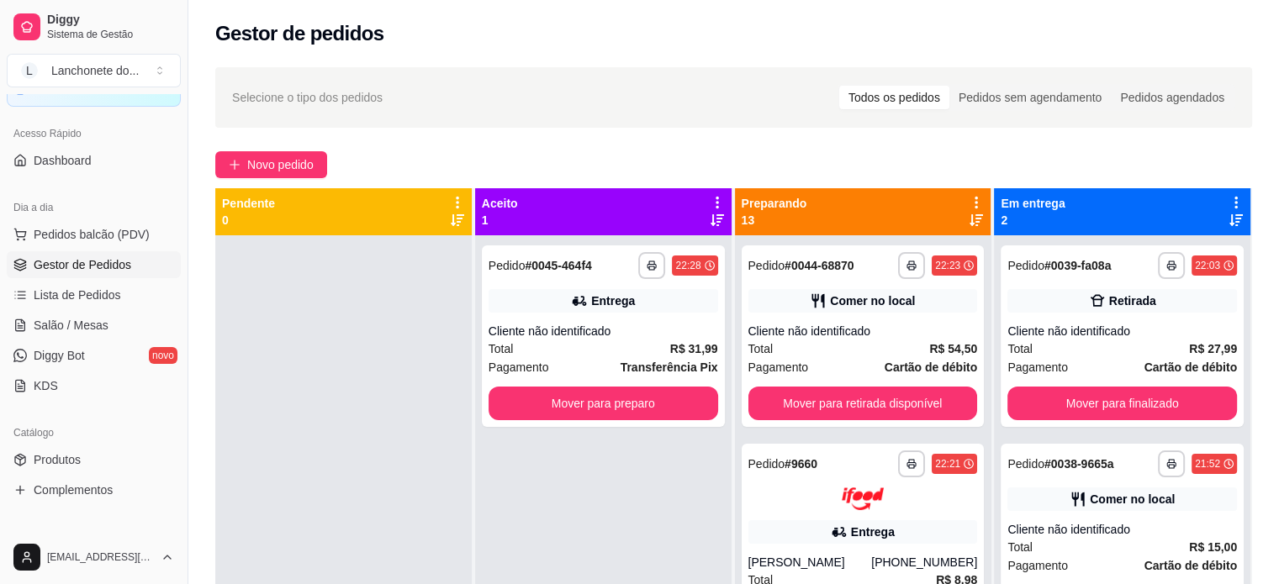
scroll to position [101, 0]
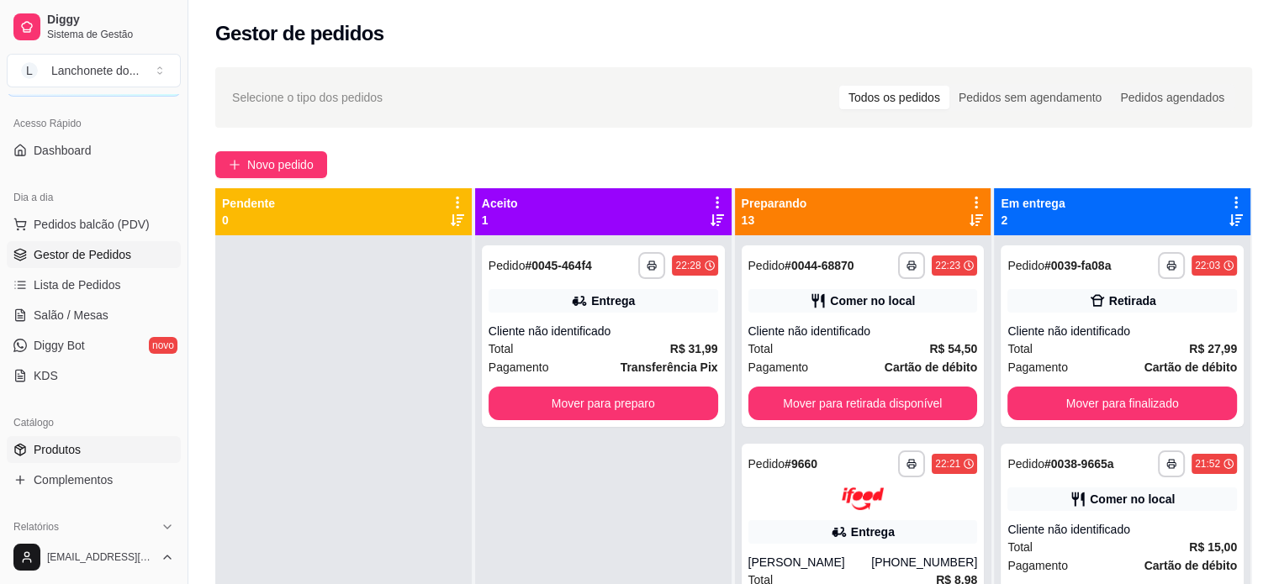
click at [59, 450] on span "Produtos" at bounding box center [57, 449] width 47 height 17
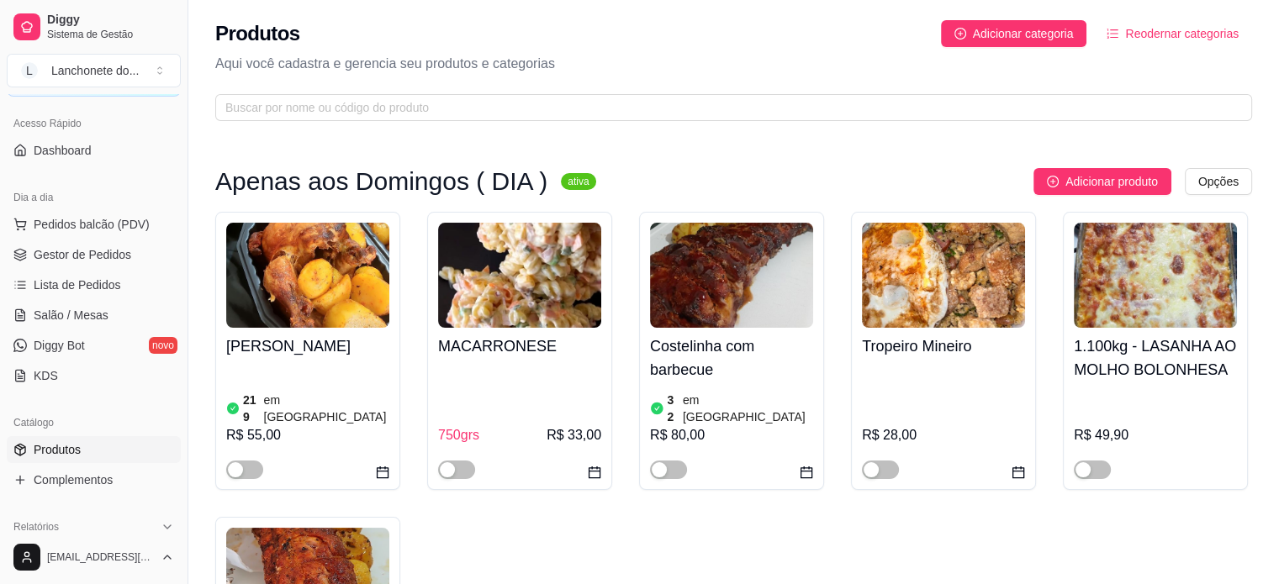
click at [340, 82] on div "Produtos Adicionar categoria Reodernar categorias Aqui você cadastra e gerencia…" at bounding box center [733, 65] width 1091 height 131
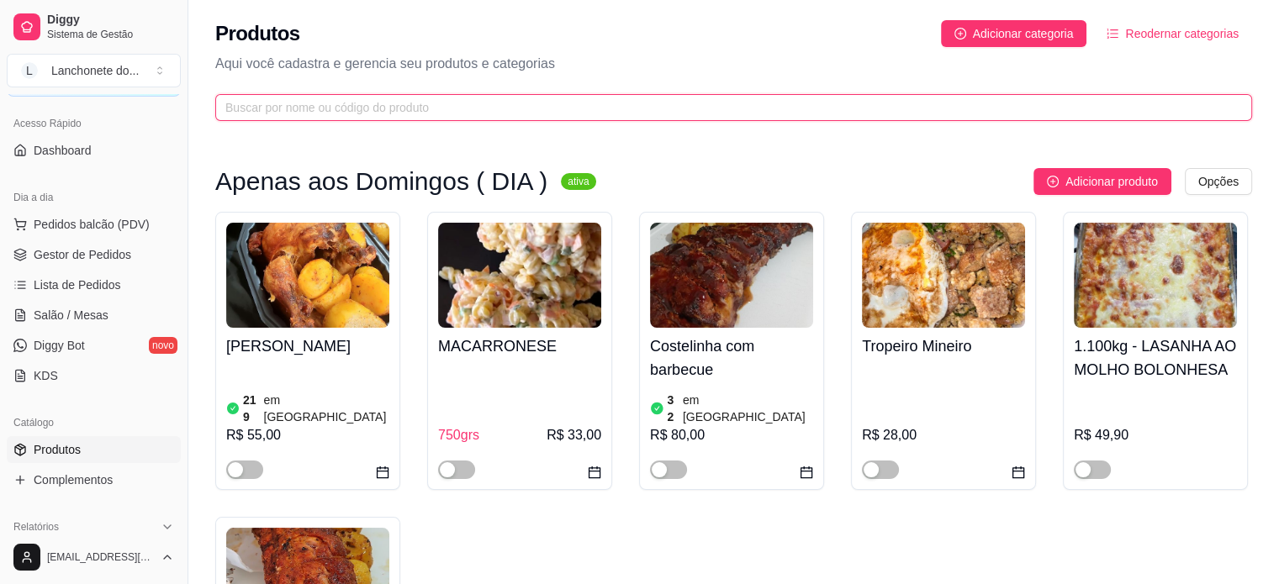
click at [323, 107] on input "text" at bounding box center [726, 107] width 1003 height 18
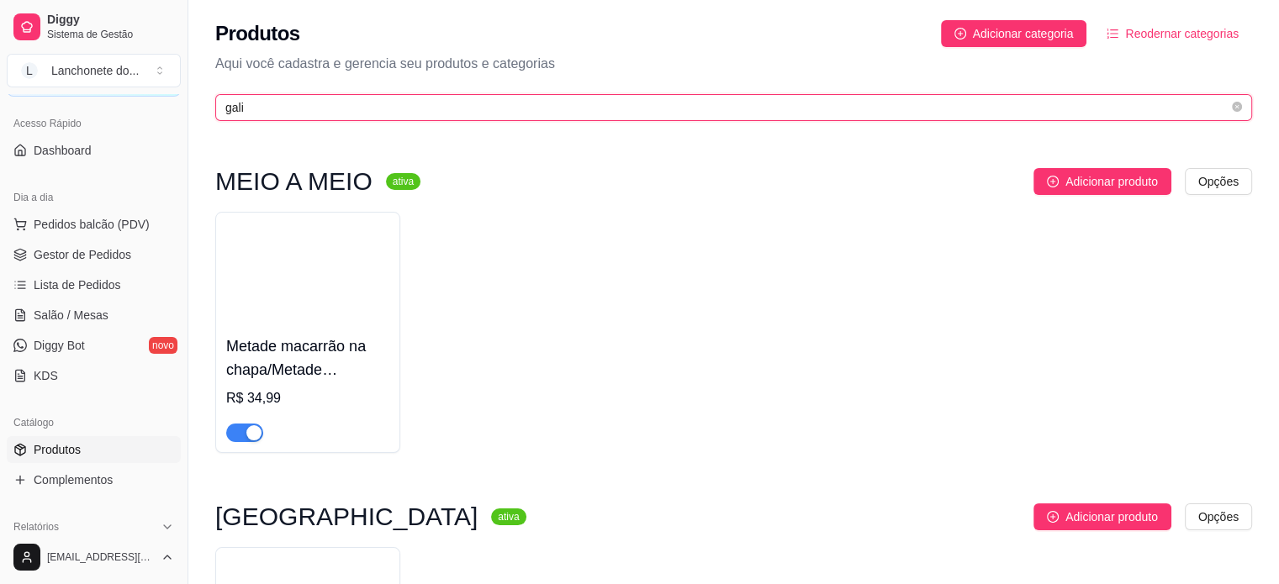
type input "gali"
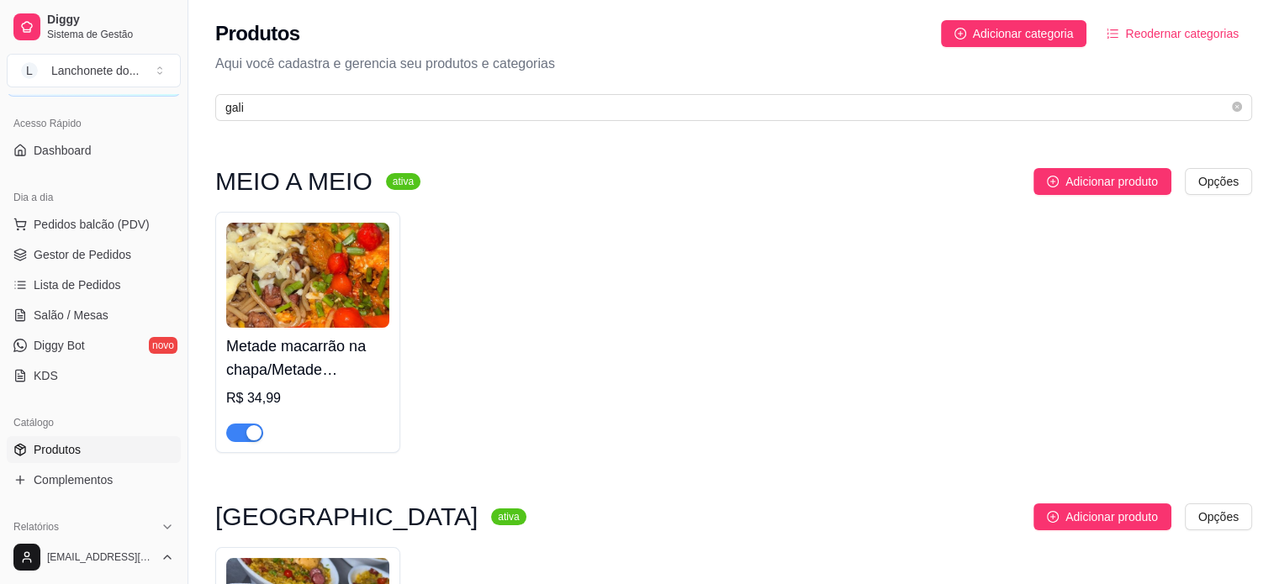
click at [247, 436] on div "button" at bounding box center [253, 432] width 15 height 15
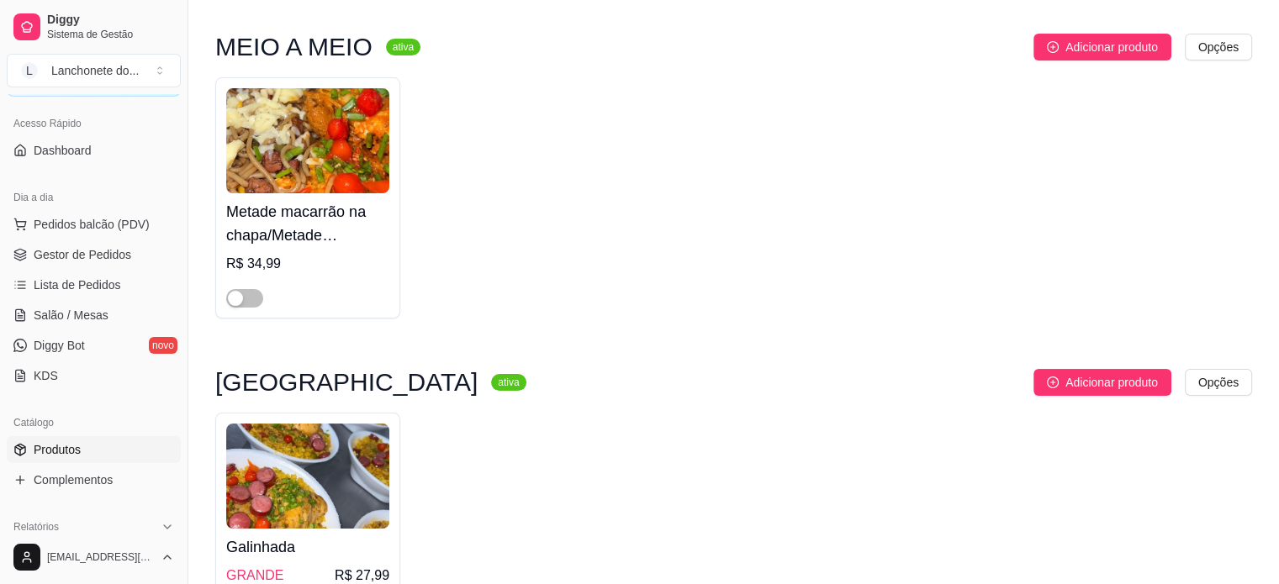
scroll to position [207, 0]
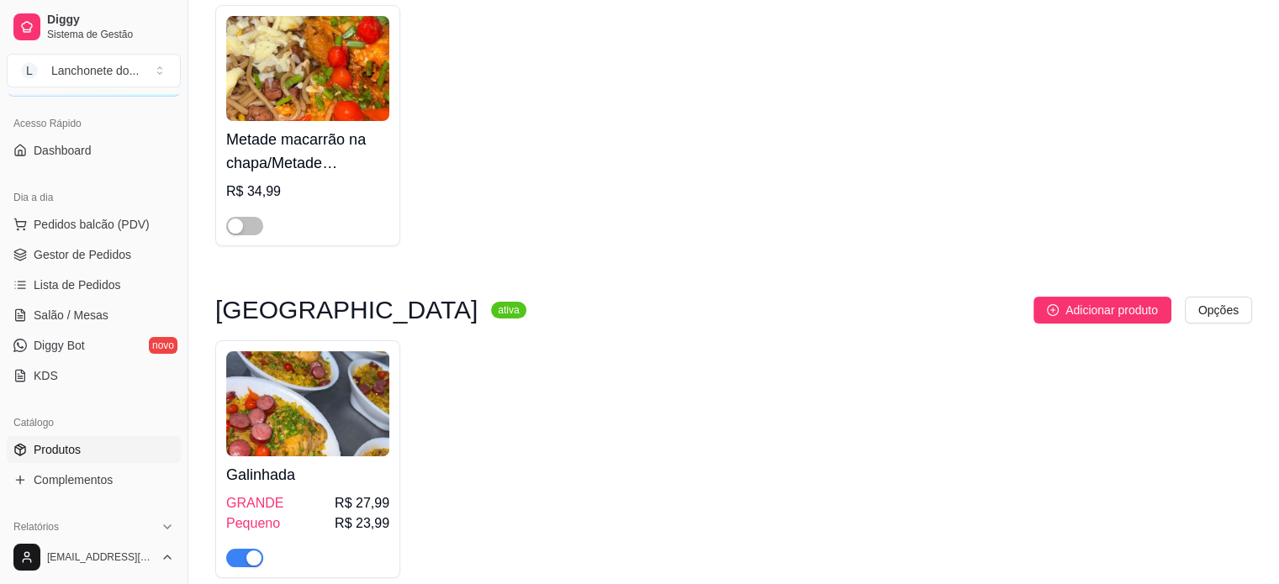
drag, startPoint x: 235, startPoint y: 554, endPoint x: 240, endPoint y: 546, distance: 9.8
click at [235, 554] on span "button" at bounding box center [244, 558] width 37 height 18
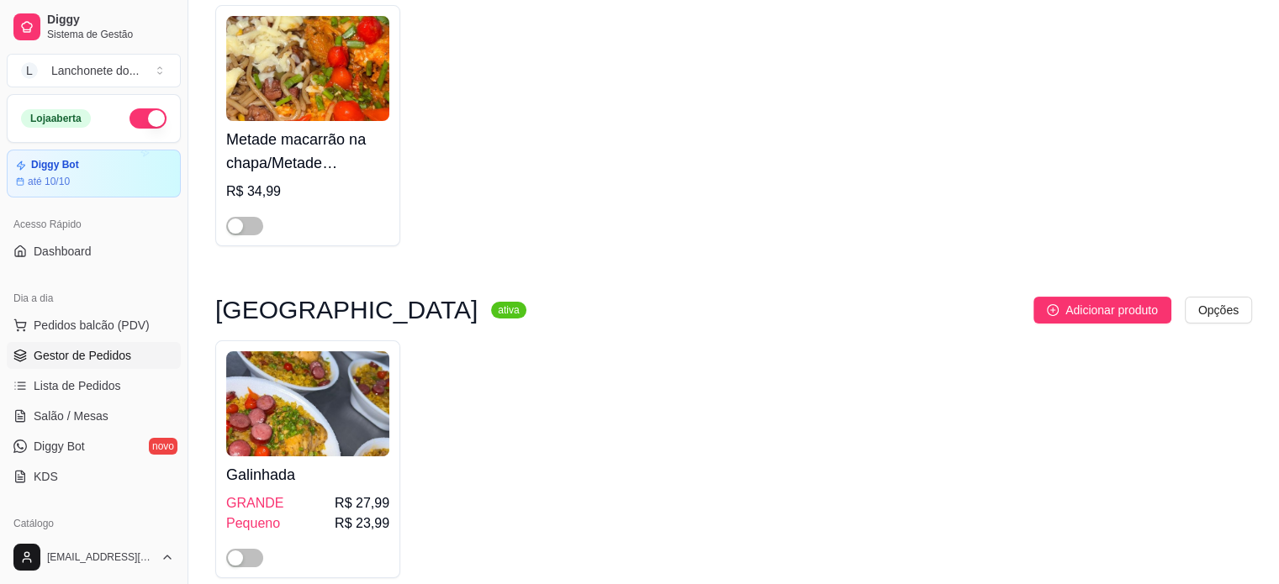
click at [90, 342] on ul "Pedidos balcão (PDV) Gestor de Pedidos Lista de Pedidos Salão / Mesas Diggy Bot…" at bounding box center [94, 401] width 174 height 178
click at [87, 350] on span "Gestor de Pedidos" at bounding box center [83, 355] width 98 height 17
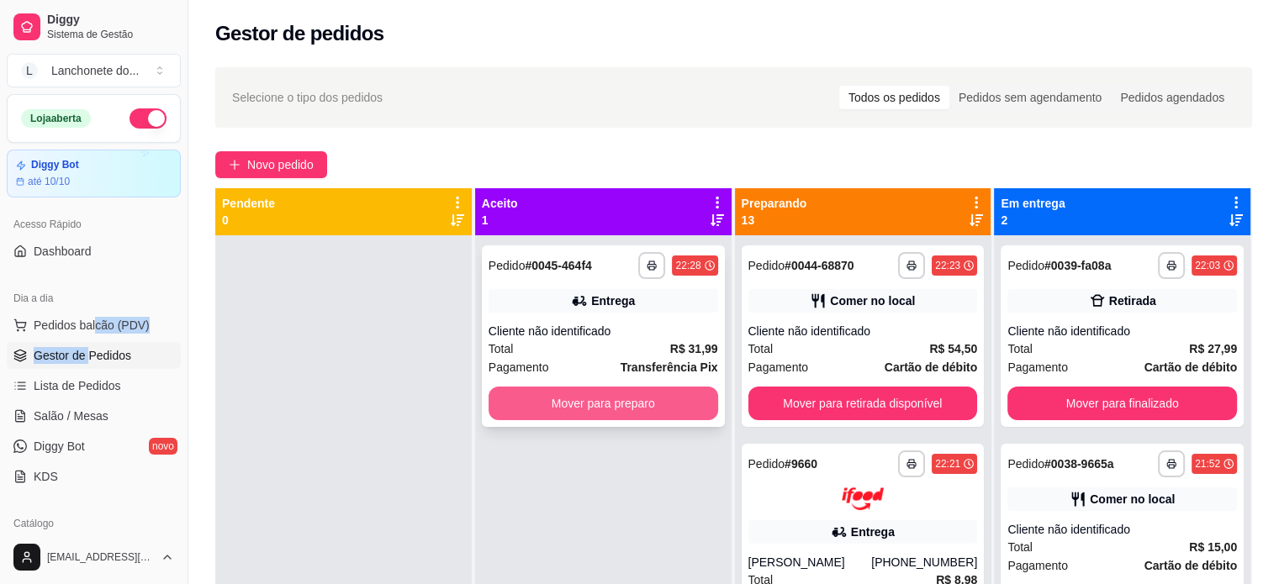
click at [581, 392] on button "Mover para preparo" at bounding box center [604, 404] width 230 height 34
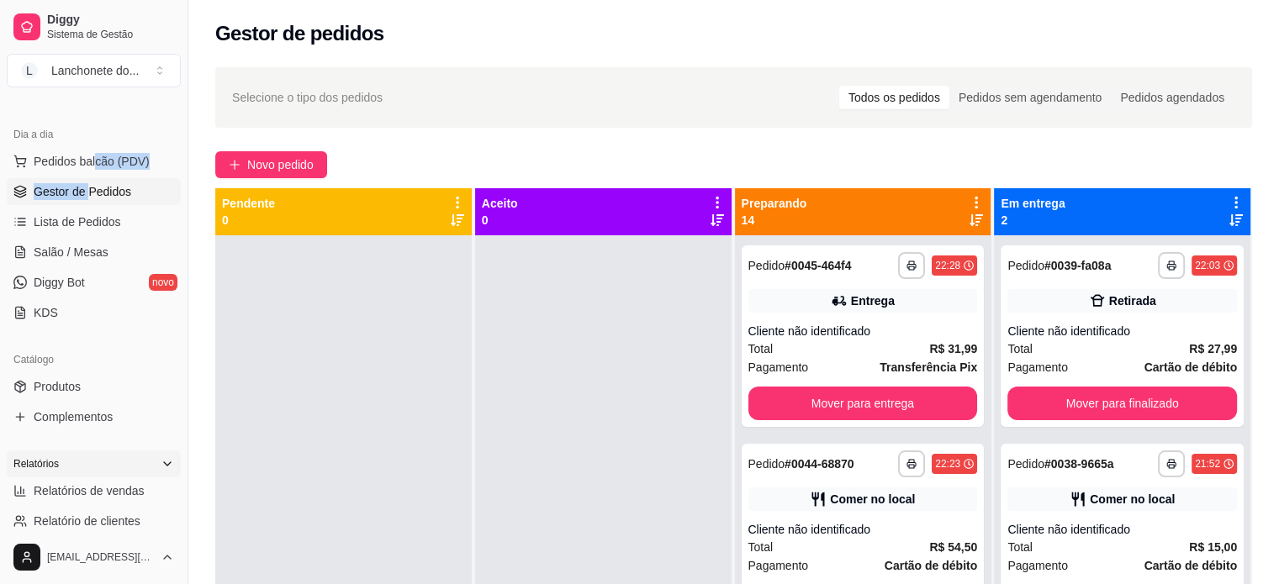
scroll to position [168, 0]
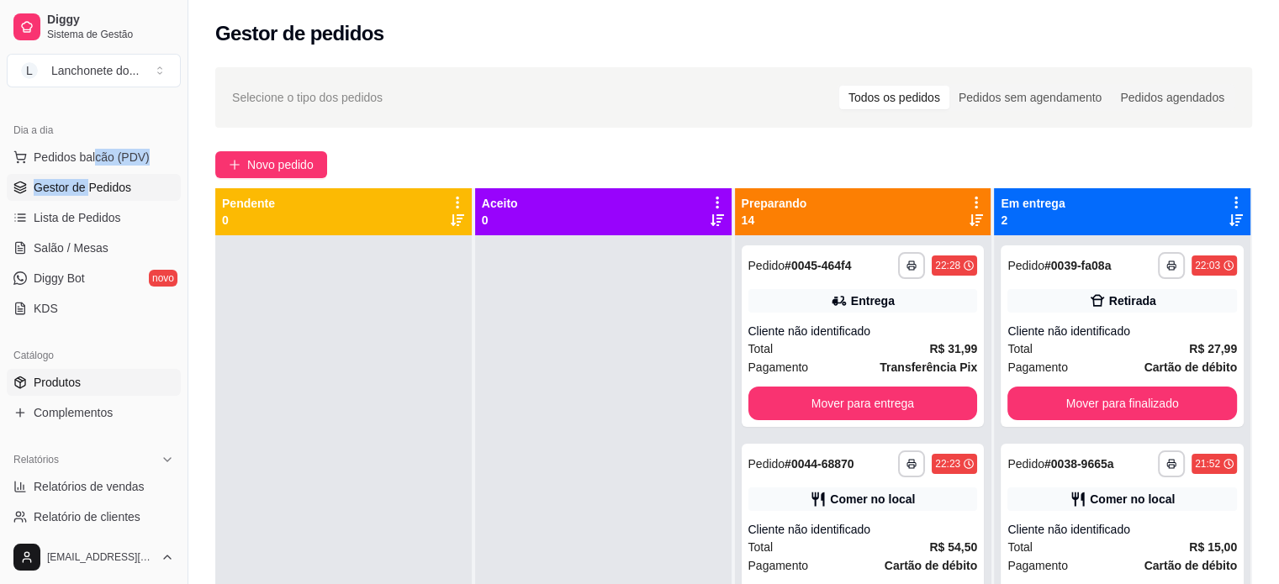
click at [99, 392] on link "Produtos" at bounding box center [94, 382] width 174 height 27
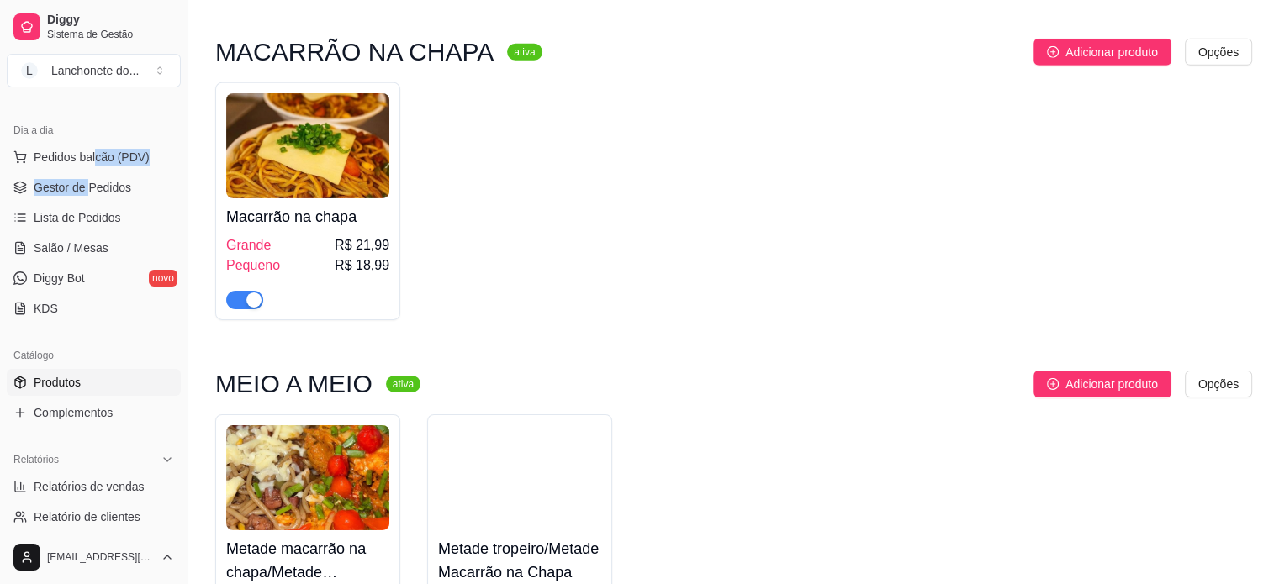
scroll to position [5668, 0]
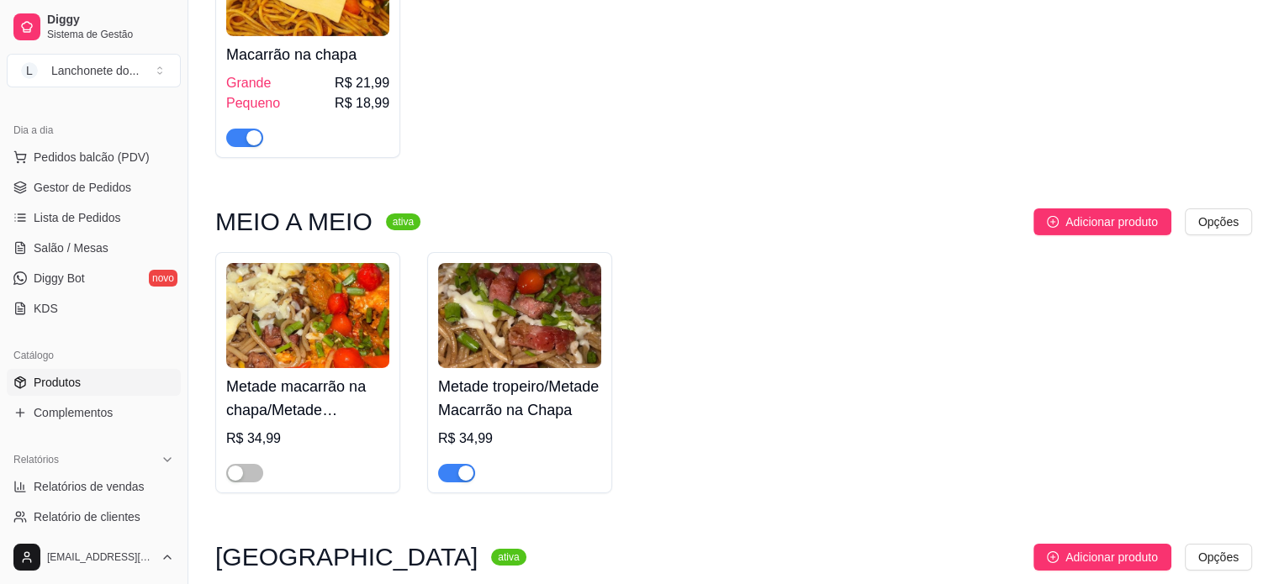
click at [525, 375] on h4 "Metade tropeiro/Metade Macarrão na Chapa" at bounding box center [519, 398] width 163 height 47
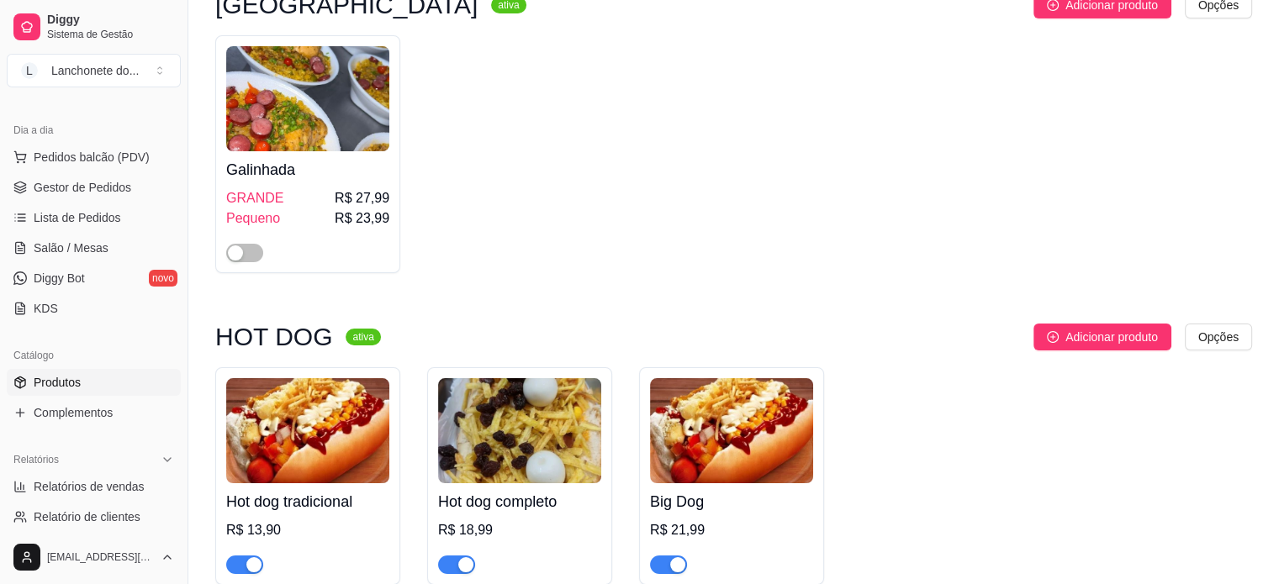
scroll to position [6370, 0]
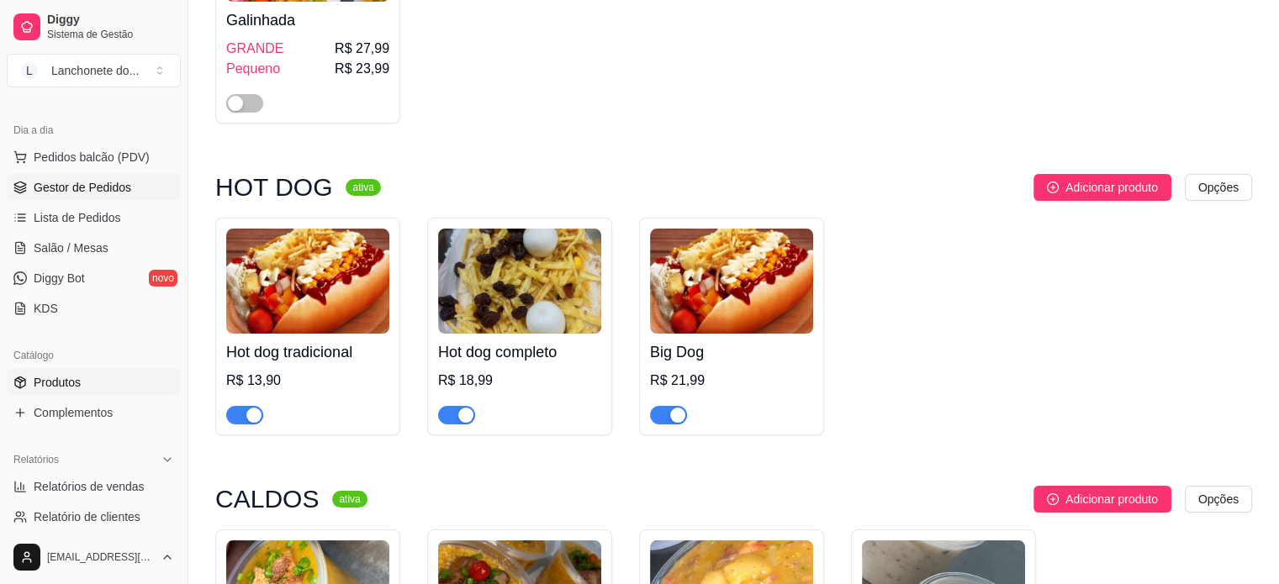
click at [126, 193] on span "Gestor de Pedidos" at bounding box center [83, 187] width 98 height 17
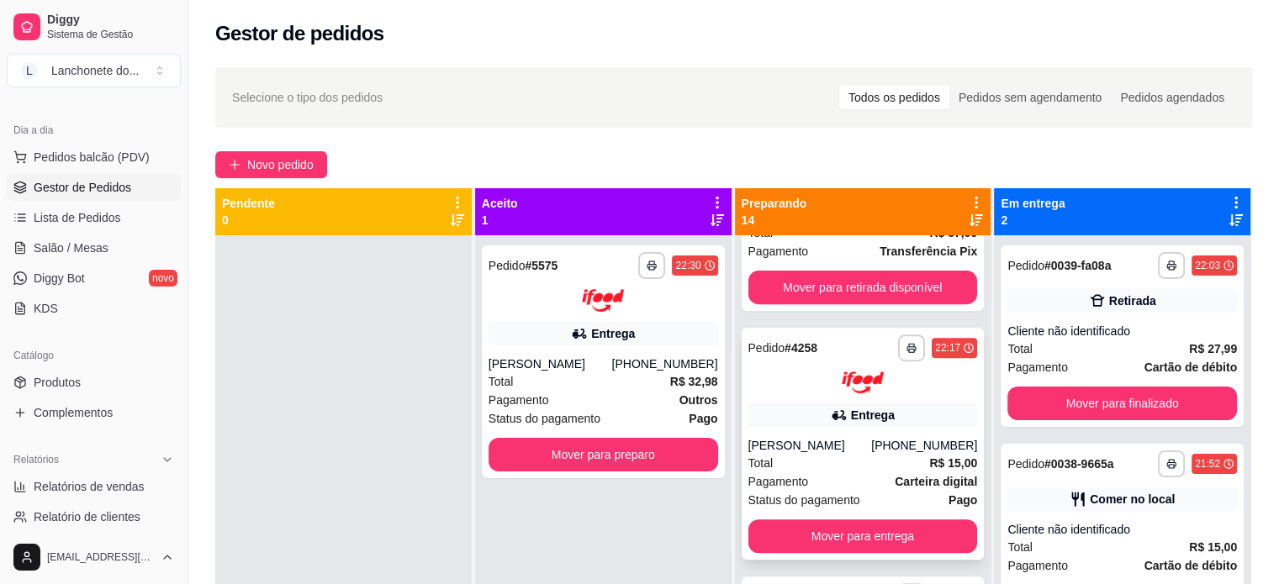
scroll to position [766, 0]
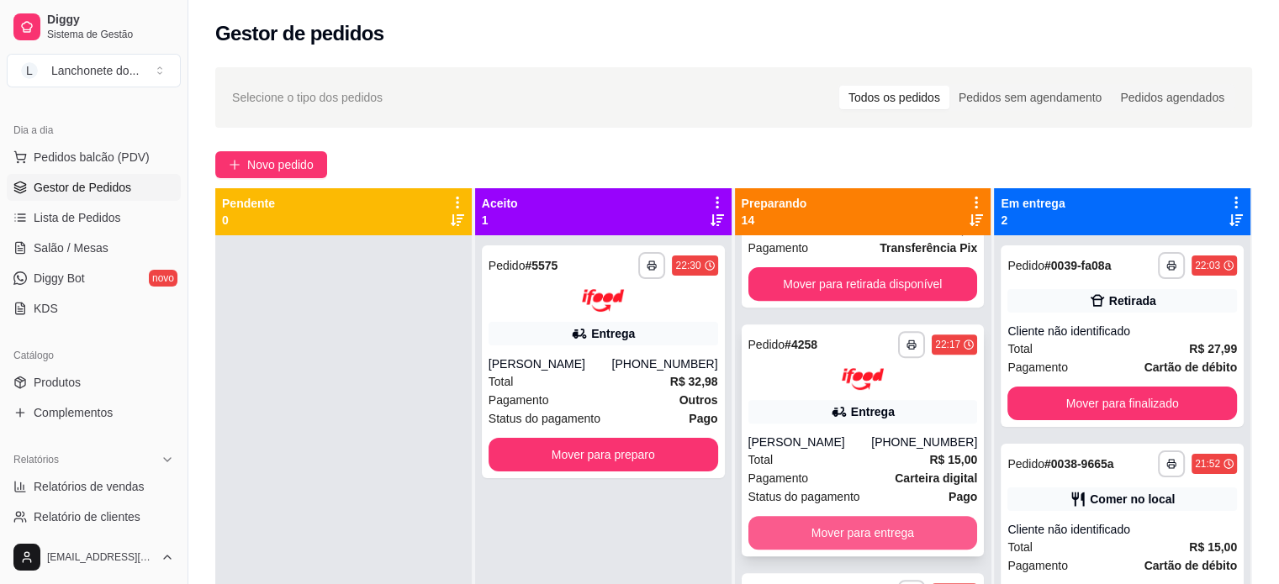
click at [896, 521] on button "Mover para entrega" at bounding box center [863, 533] width 230 height 34
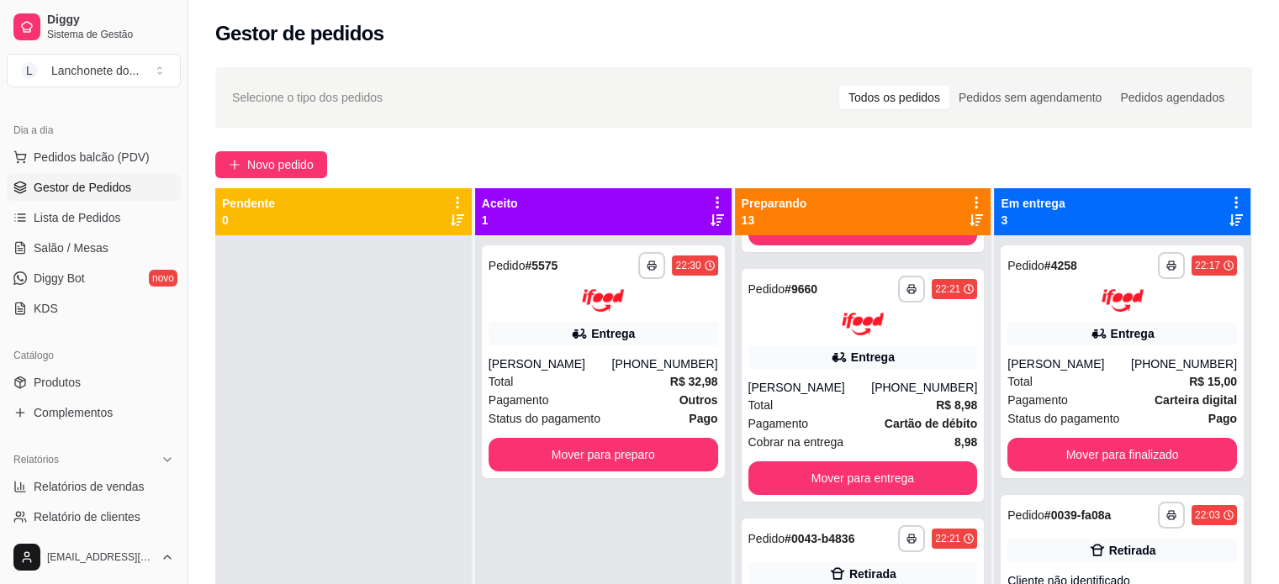
scroll to position [209, 0]
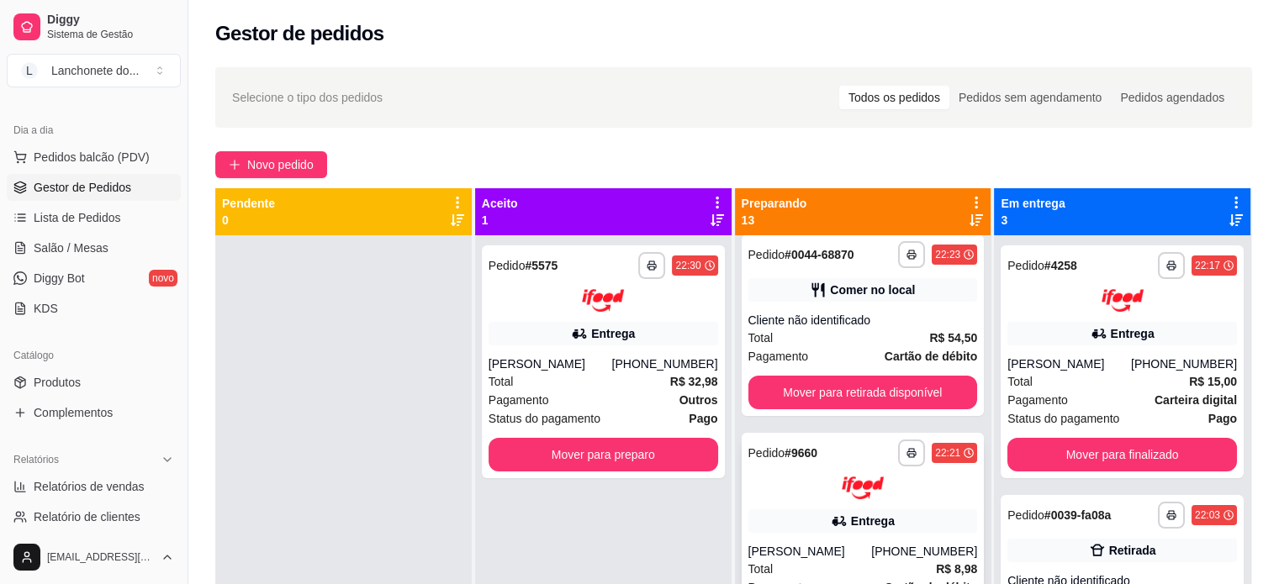
click at [832, 513] on icon at bounding box center [839, 521] width 17 height 17
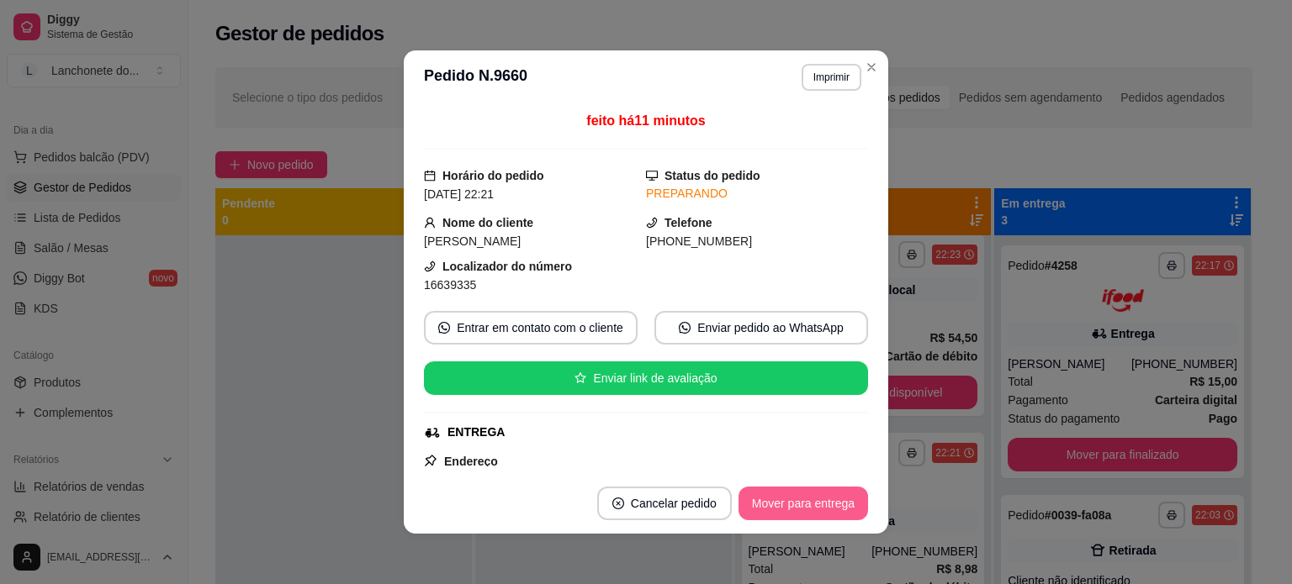
click at [847, 509] on button "Mover para entrega" at bounding box center [802, 504] width 129 height 34
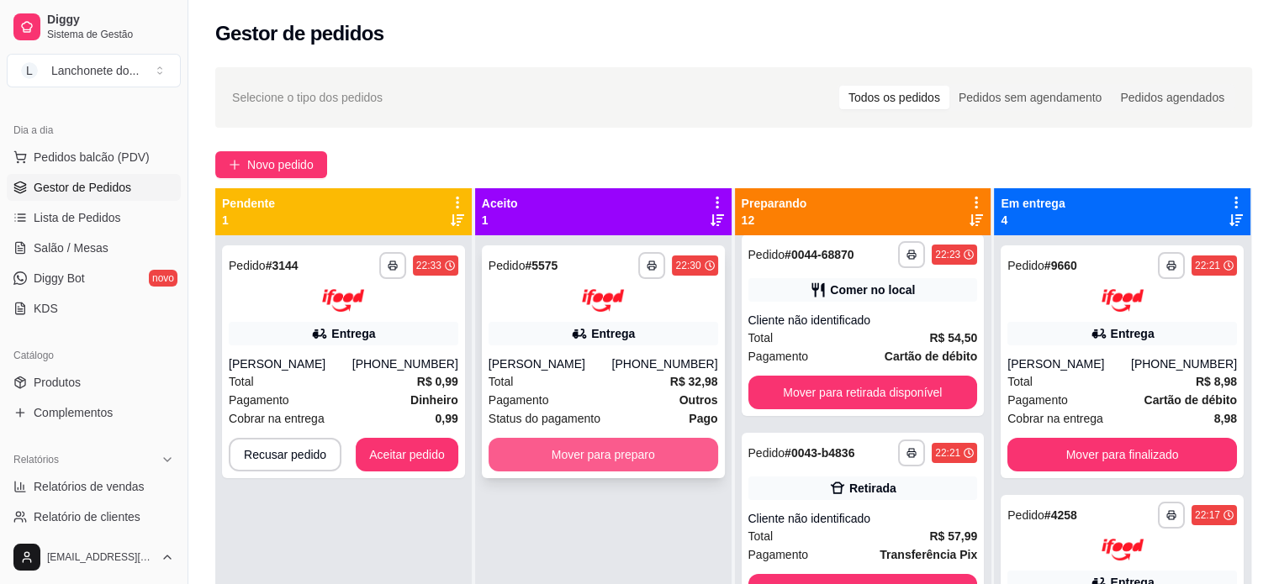
click at [532, 448] on button "Mover para preparo" at bounding box center [604, 455] width 230 height 34
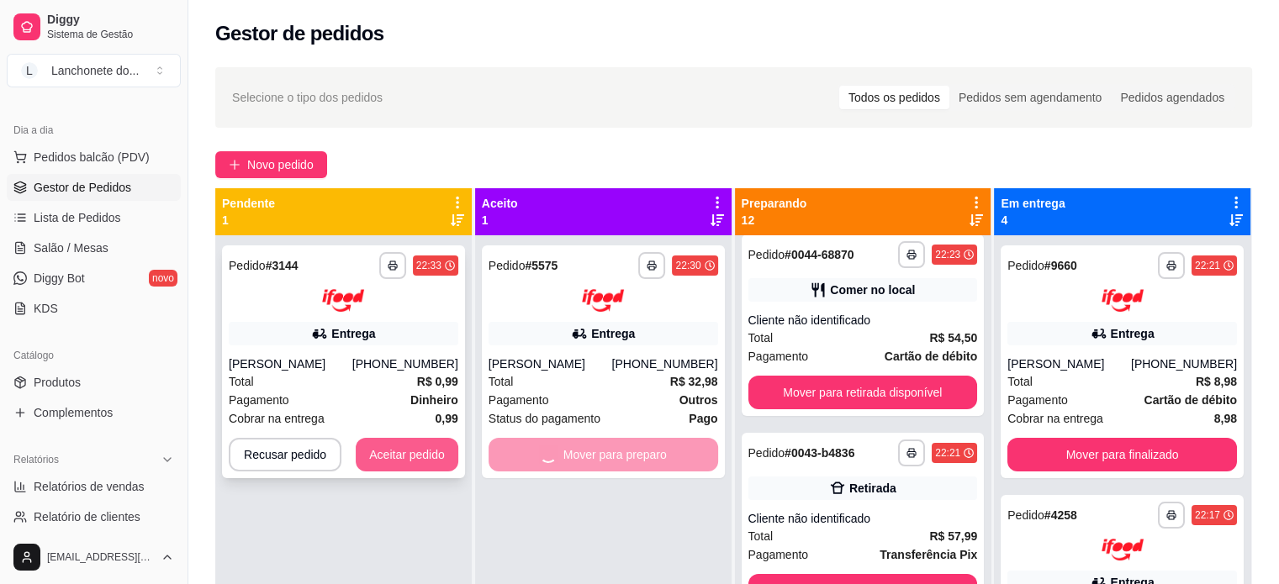
scroll to position [459, 0]
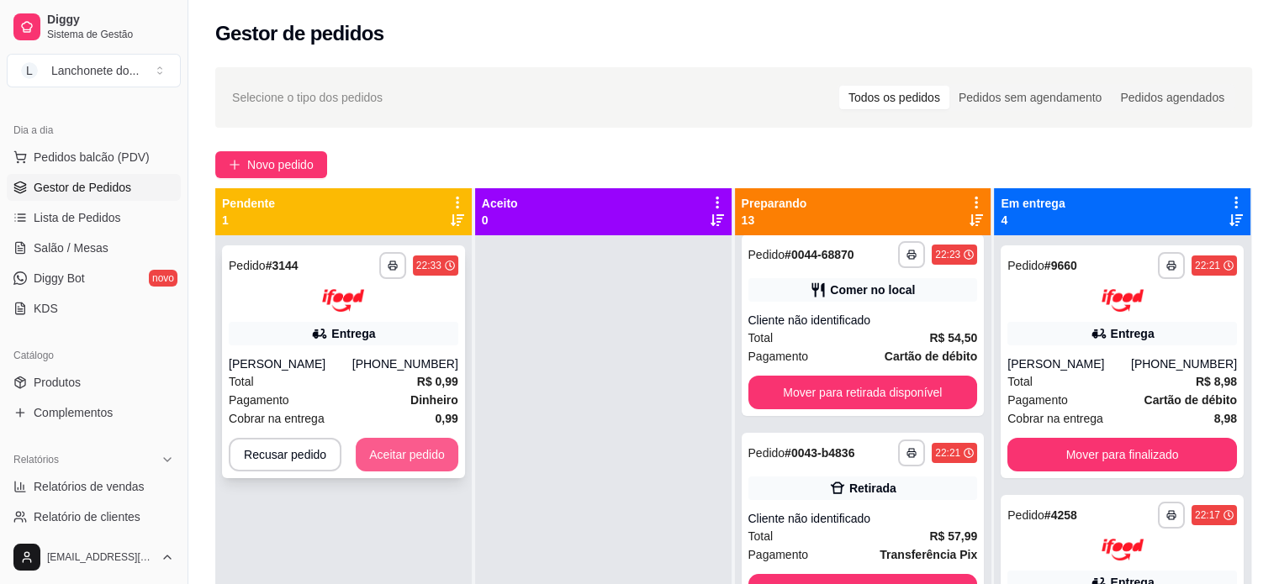
click at [444, 457] on button "Aceitar pedido" at bounding box center [407, 455] width 103 height 34
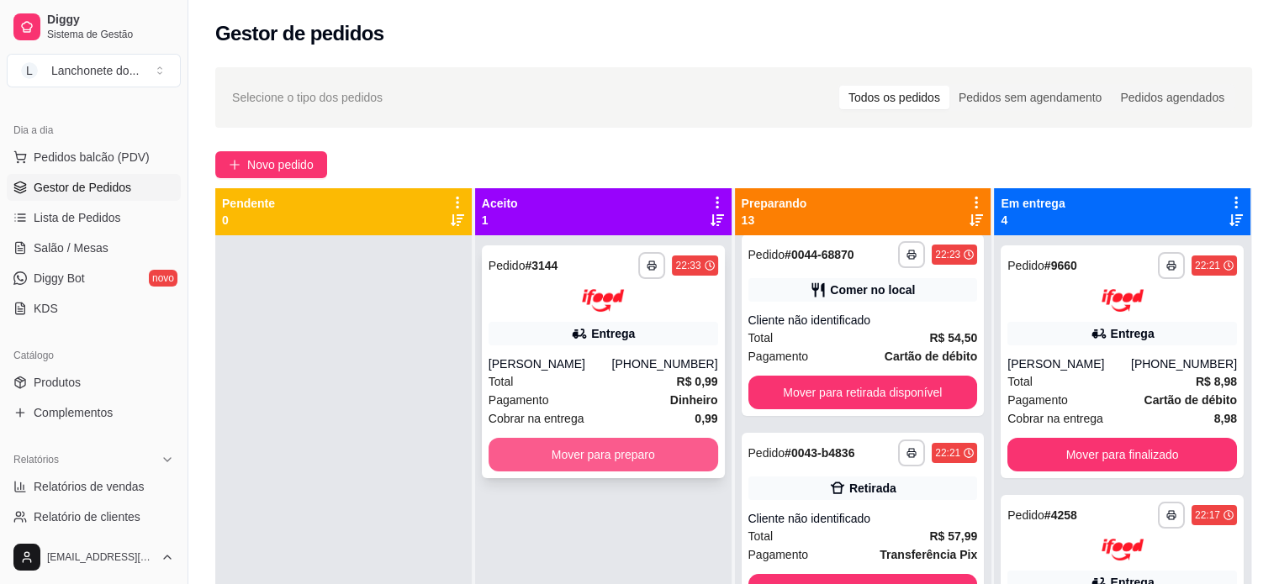
click at [538, 456] on button "Mover para preparo" at bounding box center [604, 455] width 230 height 34
click at [559, 460] on button "Mover para preparo" at bounding box center [604, 455] width 230 height 34
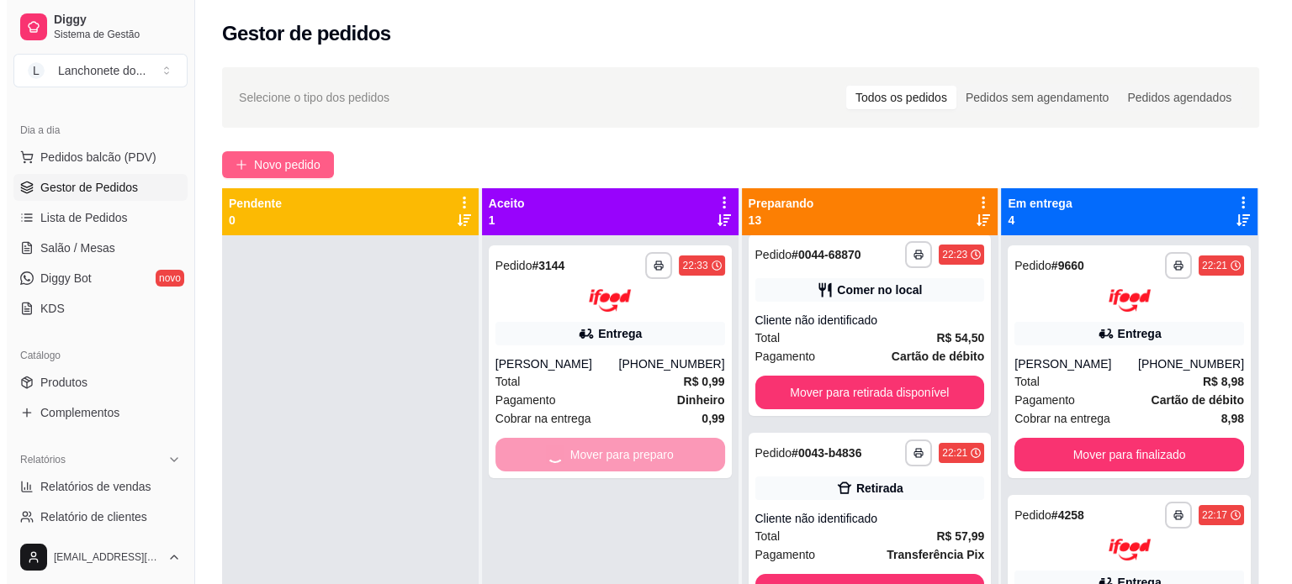
scroll to position [708, 0]
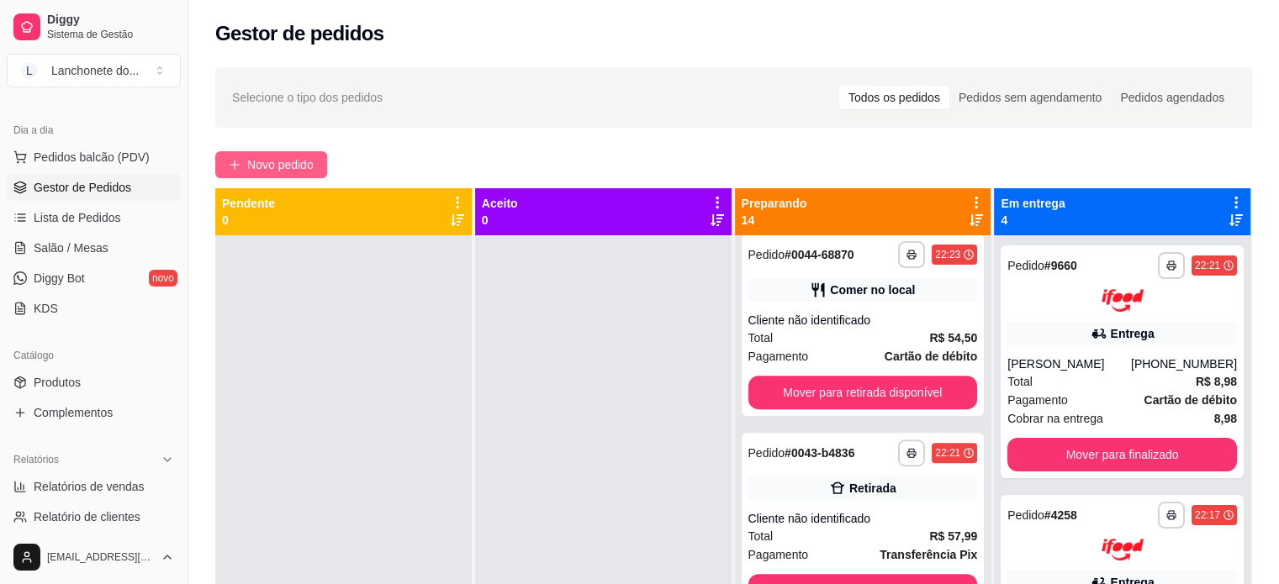
click at [288, 162] on span "Novo pedido" at bounding box center [280, 165] width 66 height 18
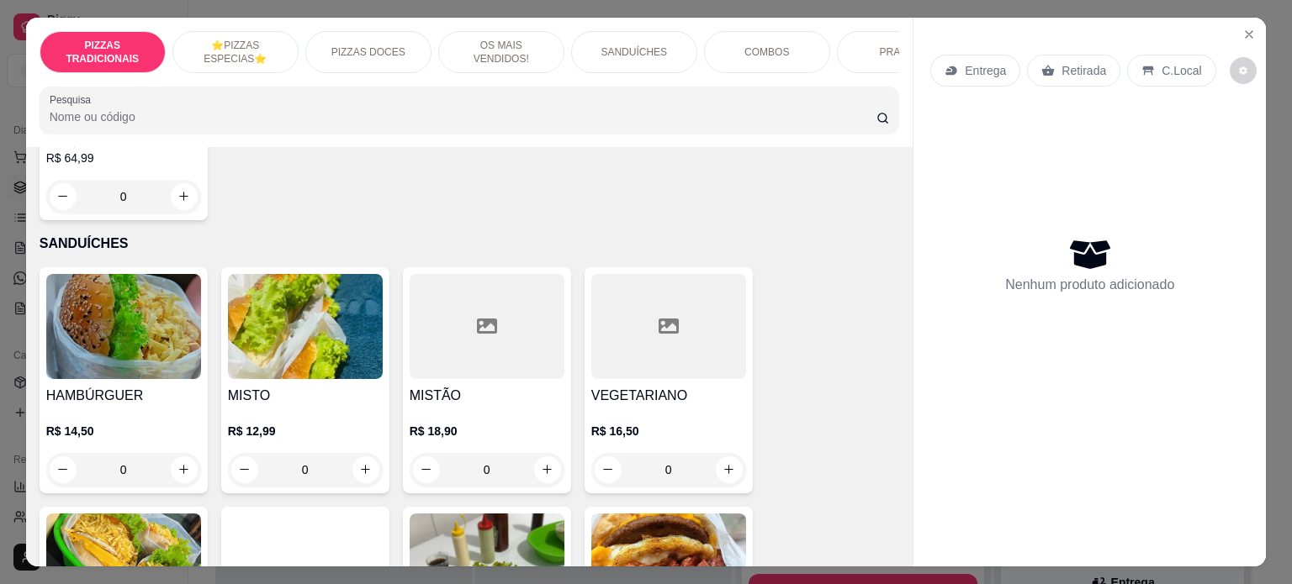
scroll to position [1368, 0]
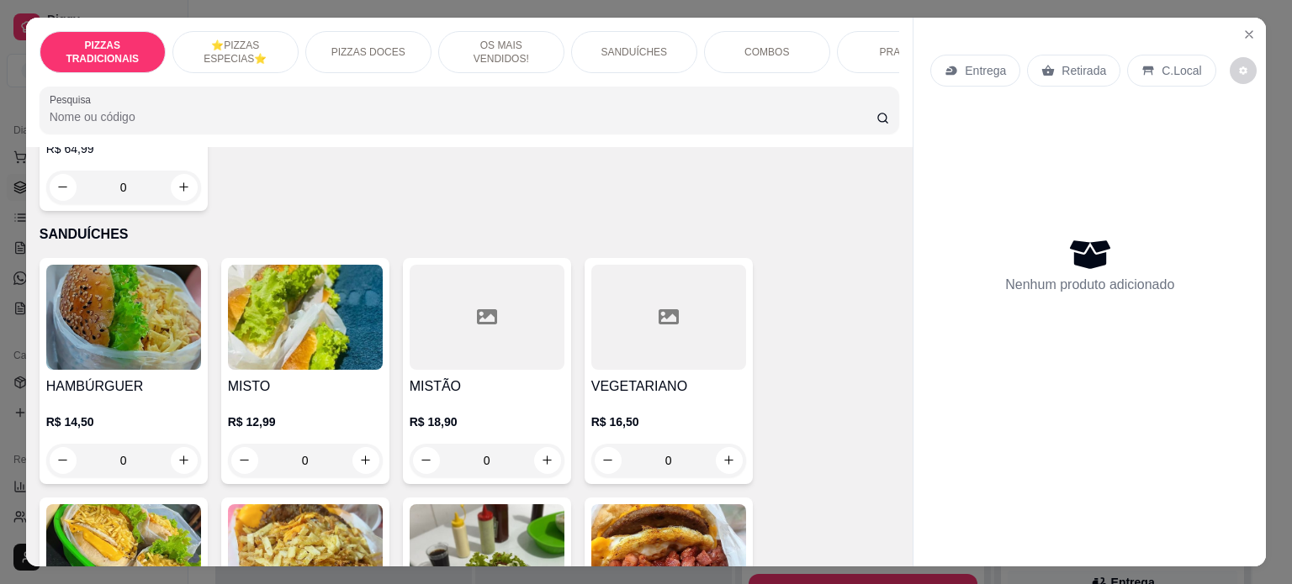
click at [845, 43] on div "PRATOS" at bounding box center [900, 52] width 126 height 42
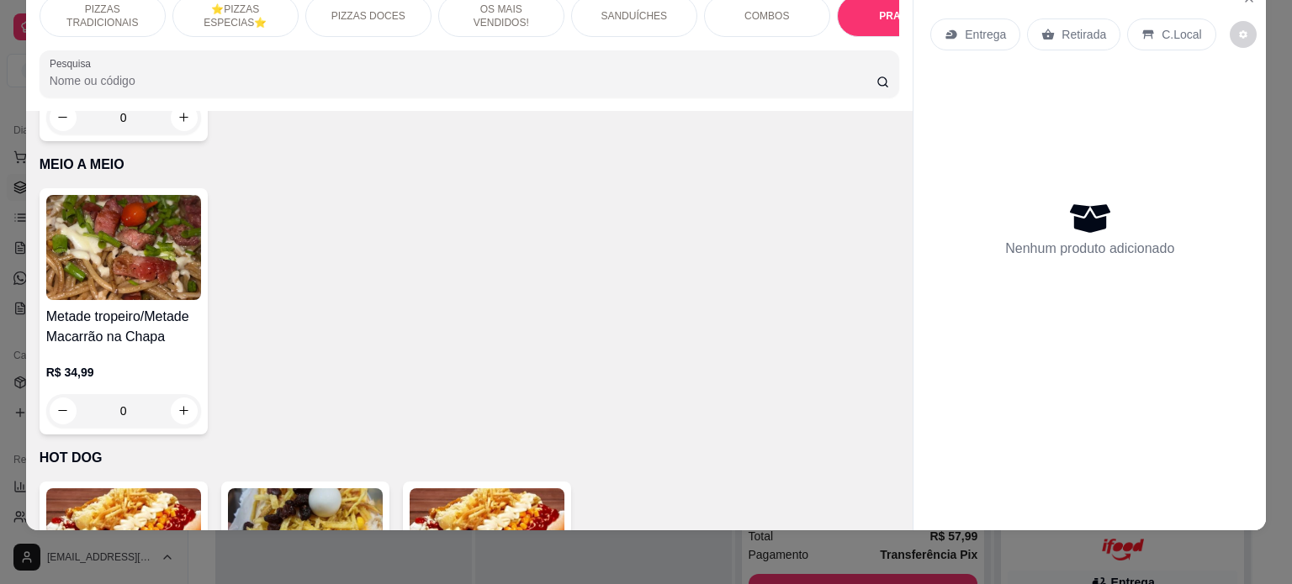
scroll to position [3367, 0]
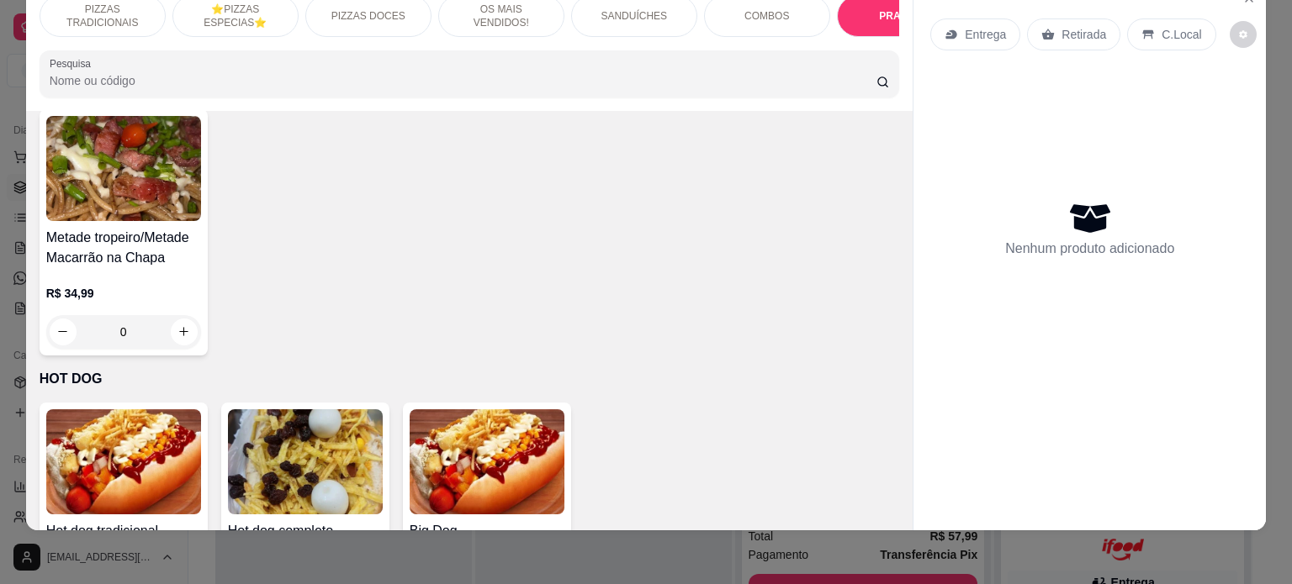
click at [146, 194] on div "Metade tropeiro/Metade Macarrão na Chapa R$ 34,99 0" at bounding box center [124, 232] width 168 height 246
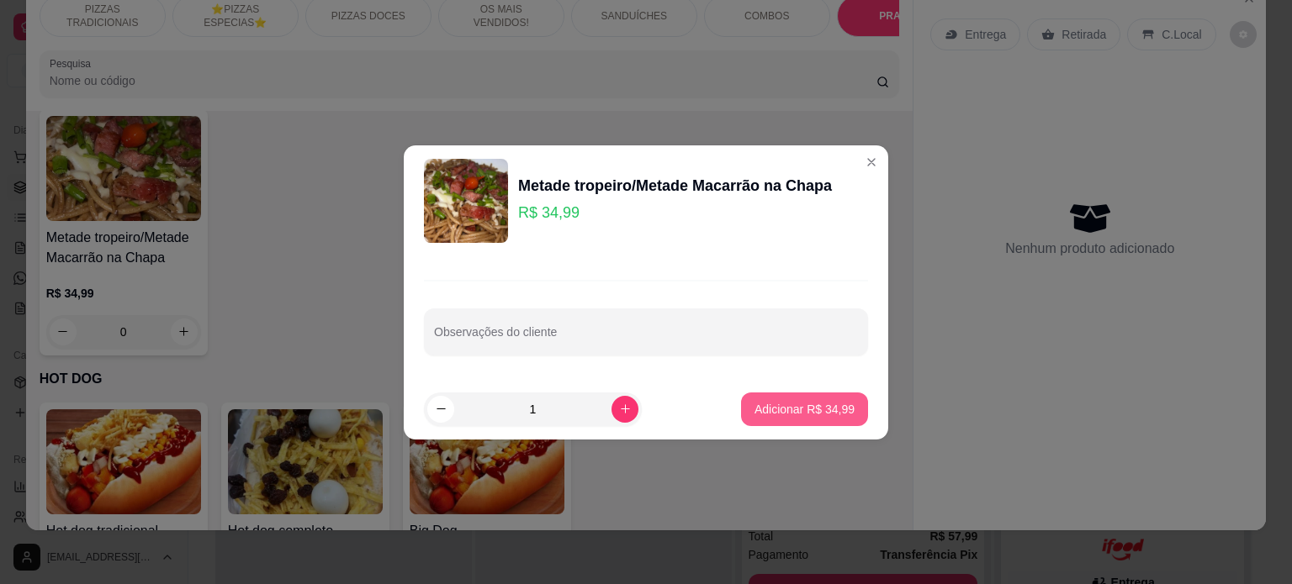
click at [791, 402] on p "Adicionar R$ 34,99" at bounding box center [804, 409] width 100 height 17
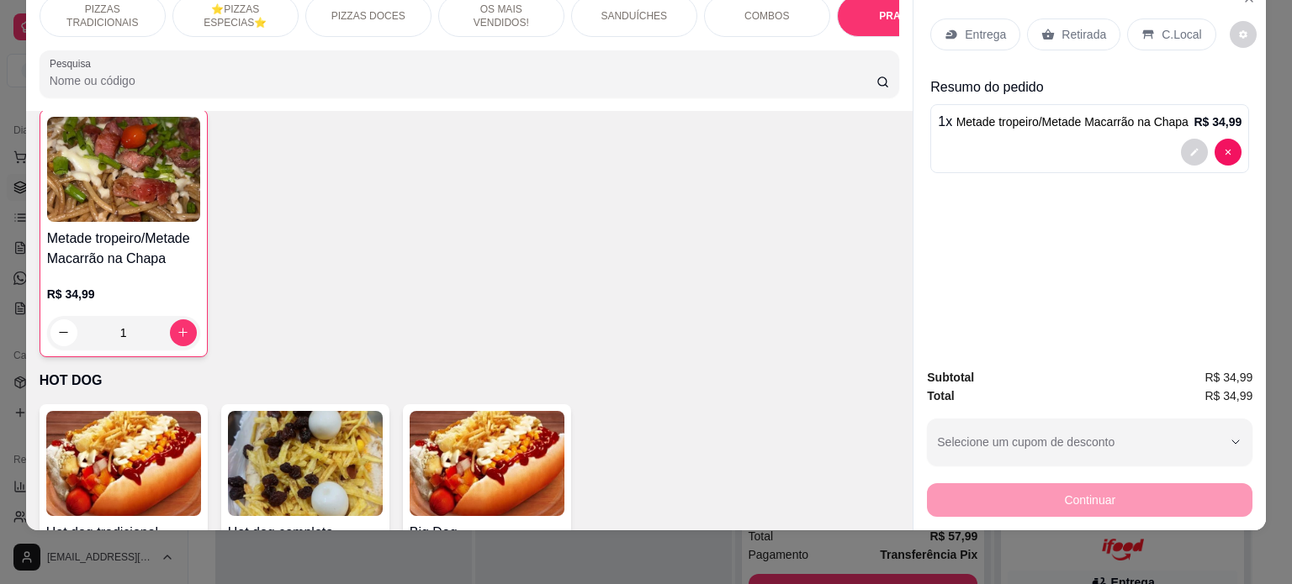
click at [110, 229] on h4 "Metade tropeiro/Metade Macarrão na Chapa" at bounding box center [123, 249] width 153 height 40
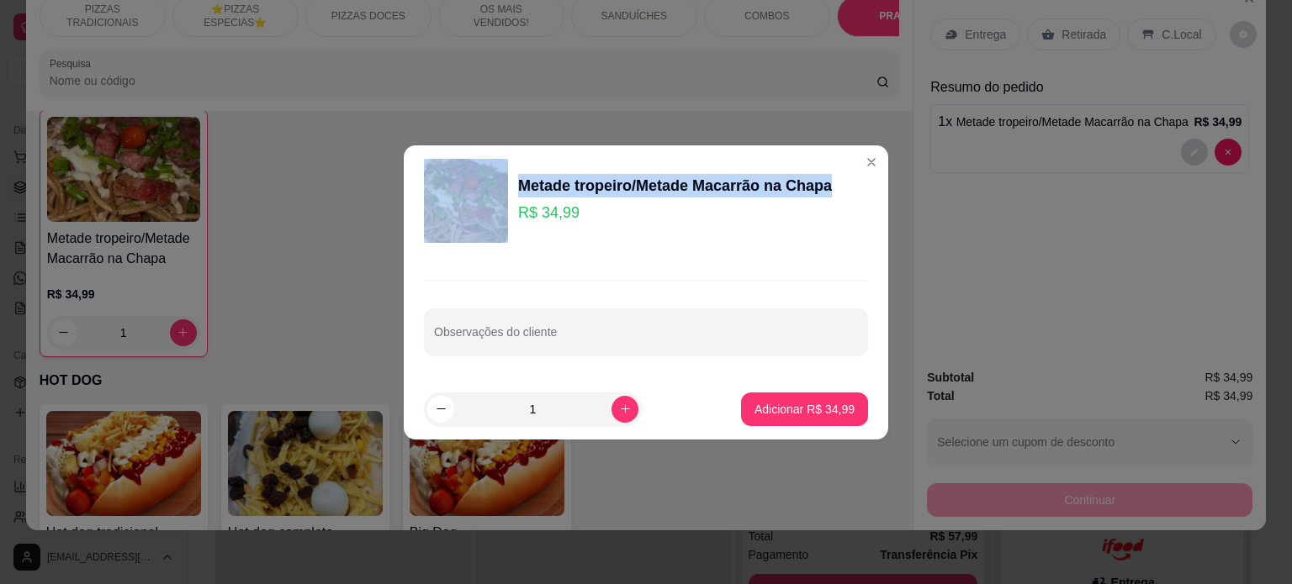
drag, startPoint x: 586, startPoint y: 180, endPoint x: 844, endPoint y: 180, distance: 258.1
click at [844, 180] on div "Metade tropeiro/Metade Macarrão na Chapa R$ 34,99" at bounding box center [646, 201] width 444 height 84
copy div "Metade tropeiro/Metade Macarrão na Chapa"
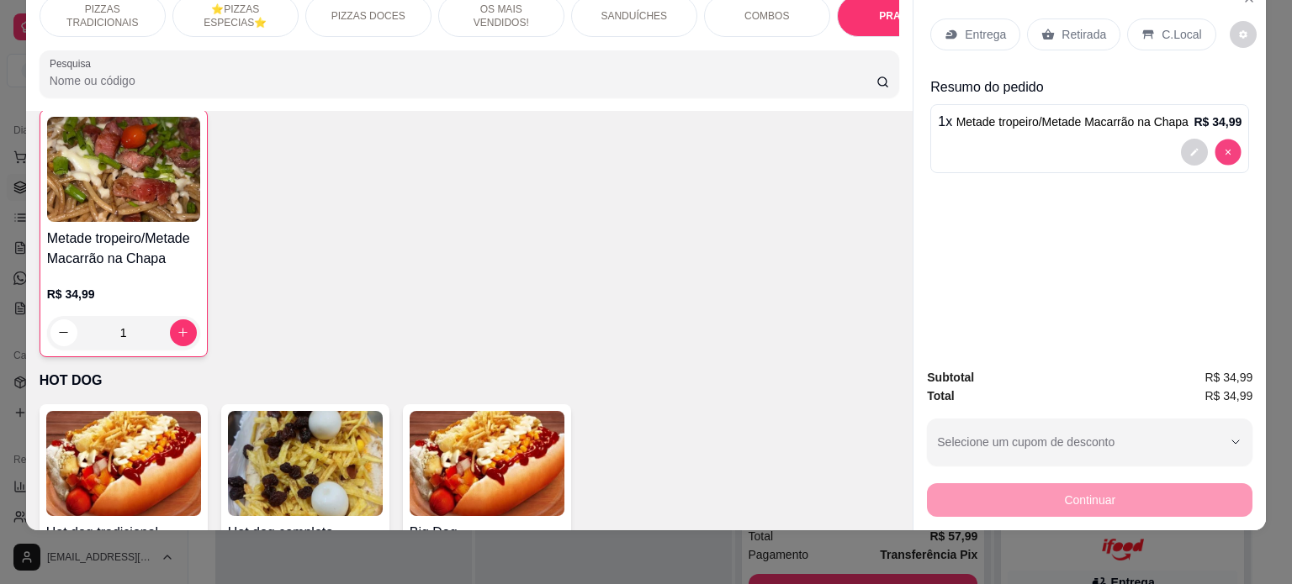
type input "0"
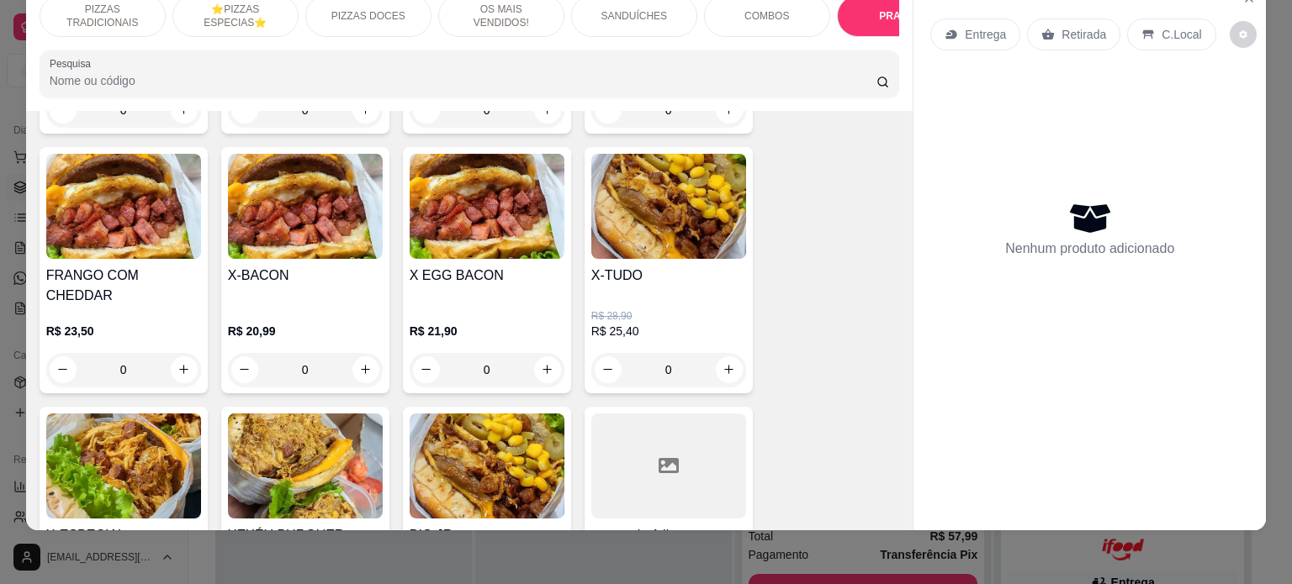
scroll to position [0, 0]
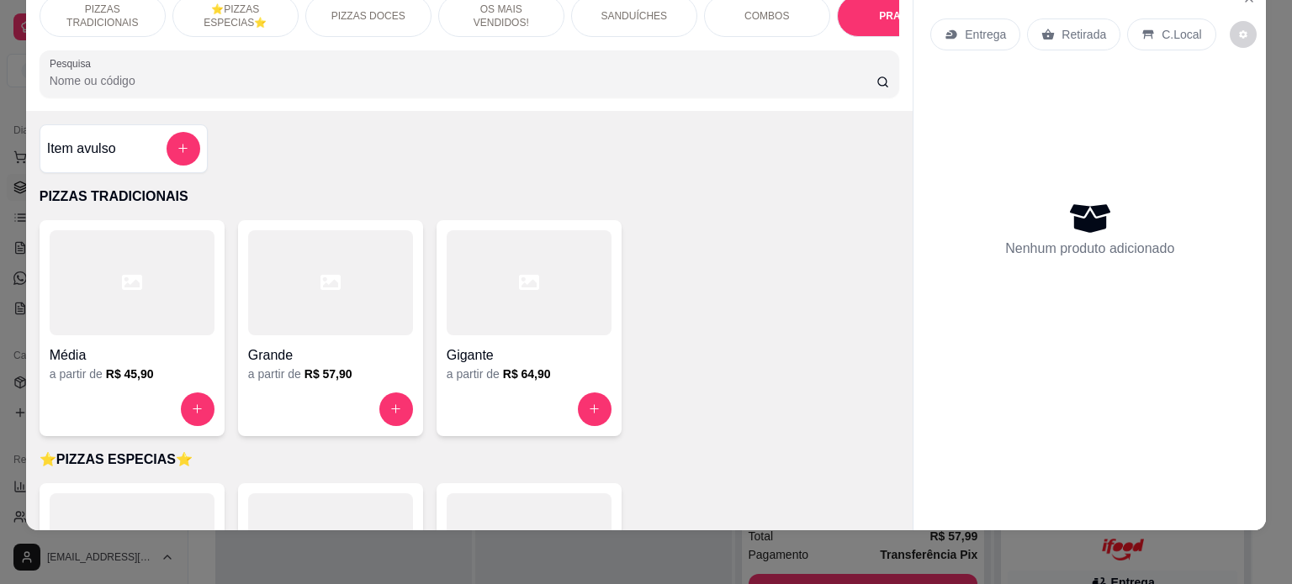
click at [102, 146] on h4 "Item avulso" at bounding box center [81, 149] width 69 height 20
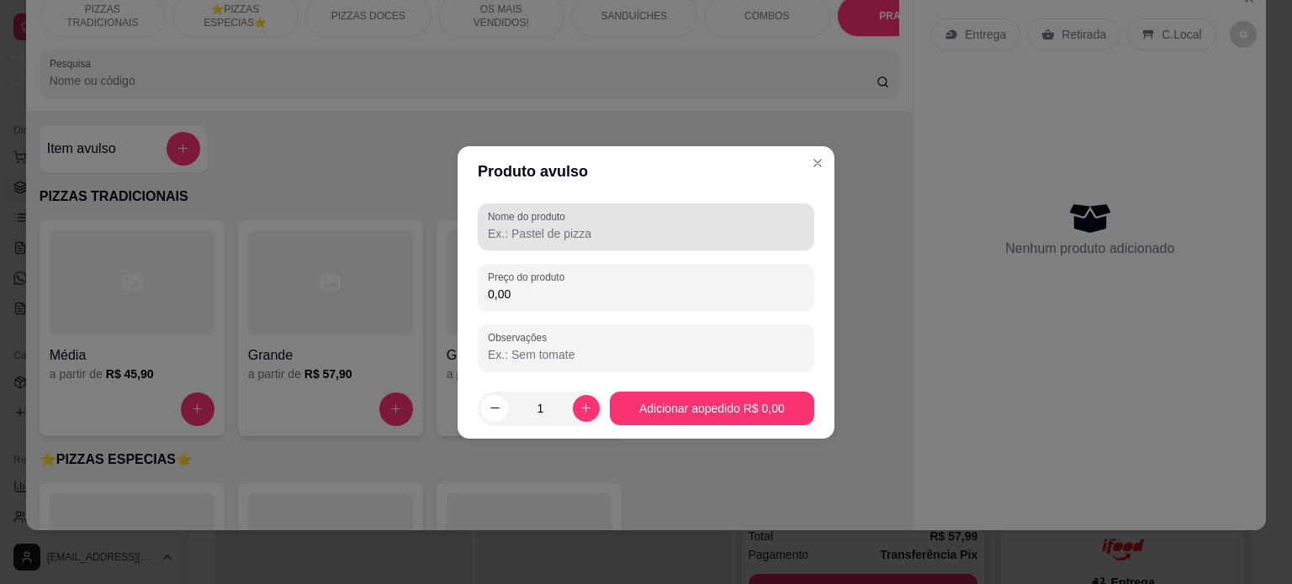
click at [565, 235] on input "Nome do produto" at bounding box center [646, 233] width 316 height 17
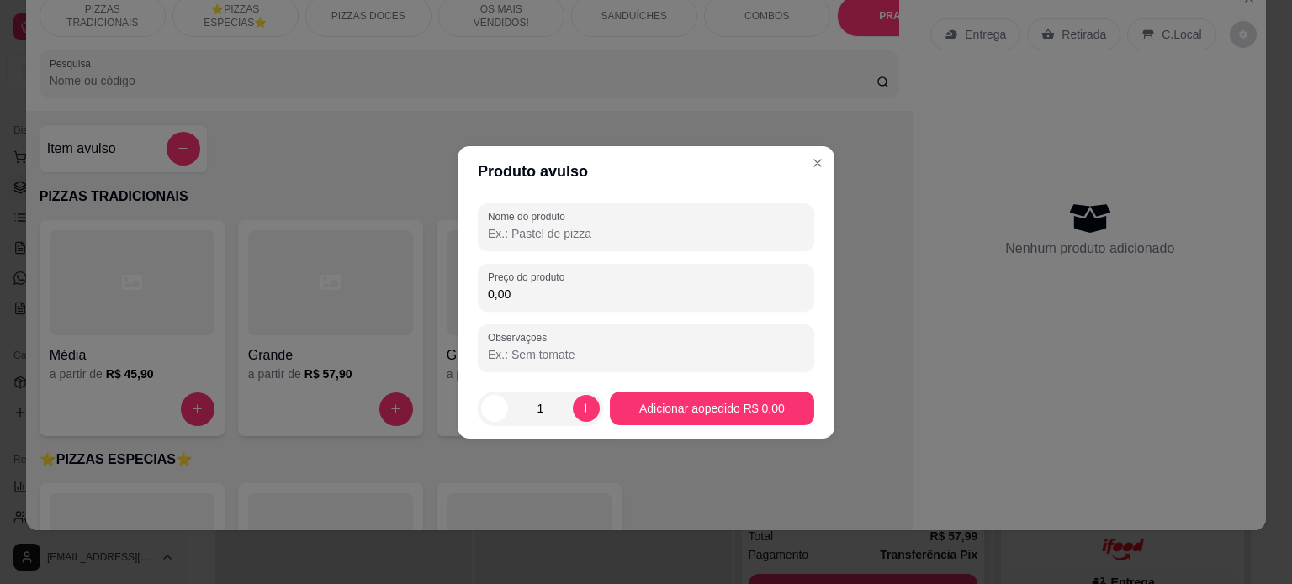
paste input "Metade tropeiro/Metade Macarrão na Chapa"
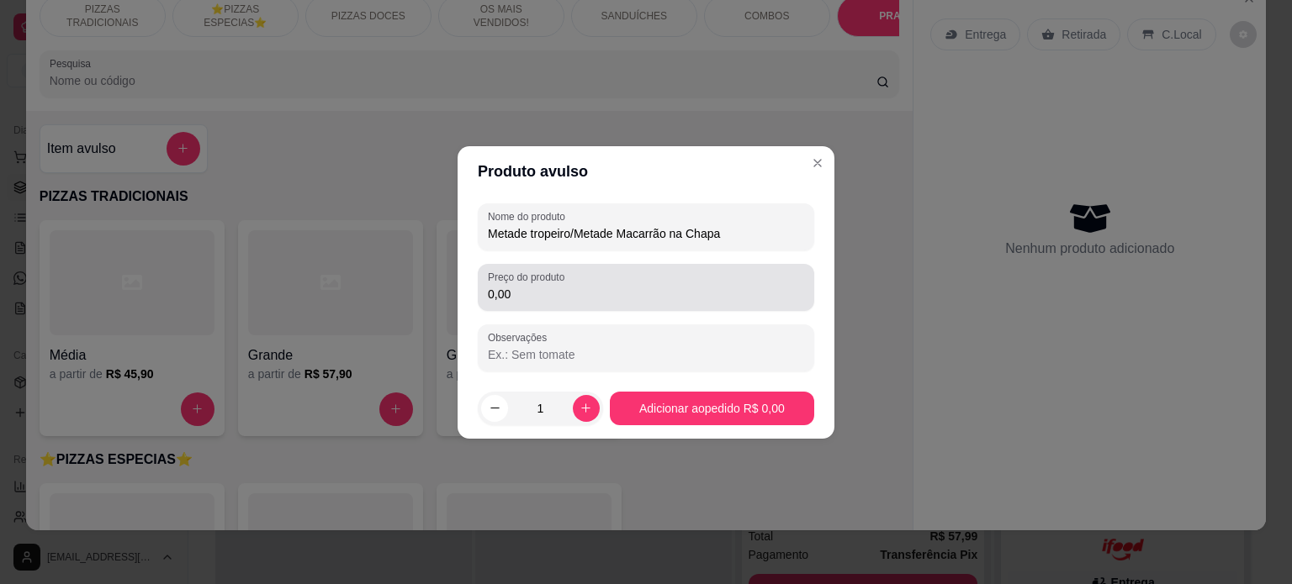
type input "Metade tropeiro/Metade Macarrão na Chapa"
click at [575, 282] on div "0,00" at bounding box center [646, 288] width 316 height 34
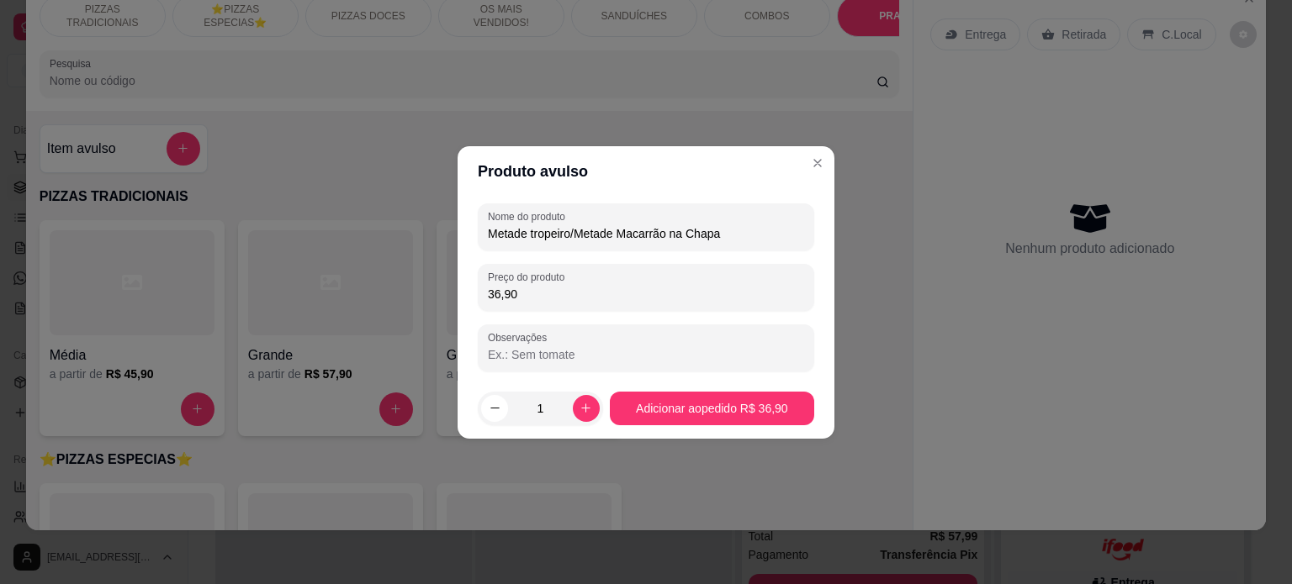
type input "36,90"
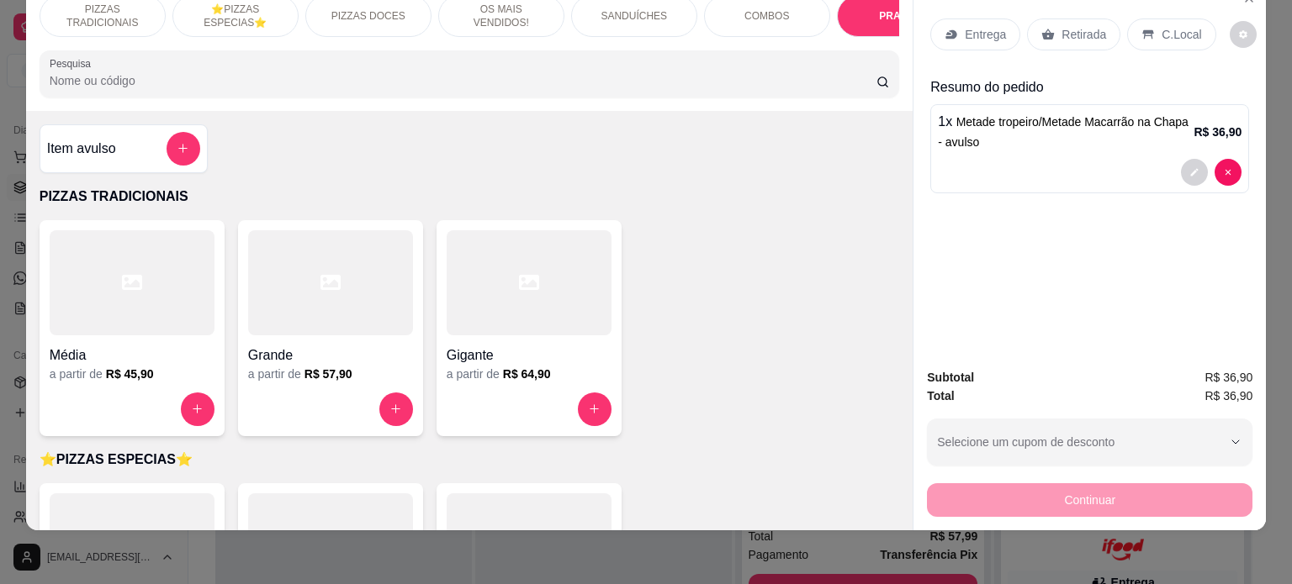
click at [964, 26] on p "Entrega" at bounding box center [984, 34] width 41 height 17
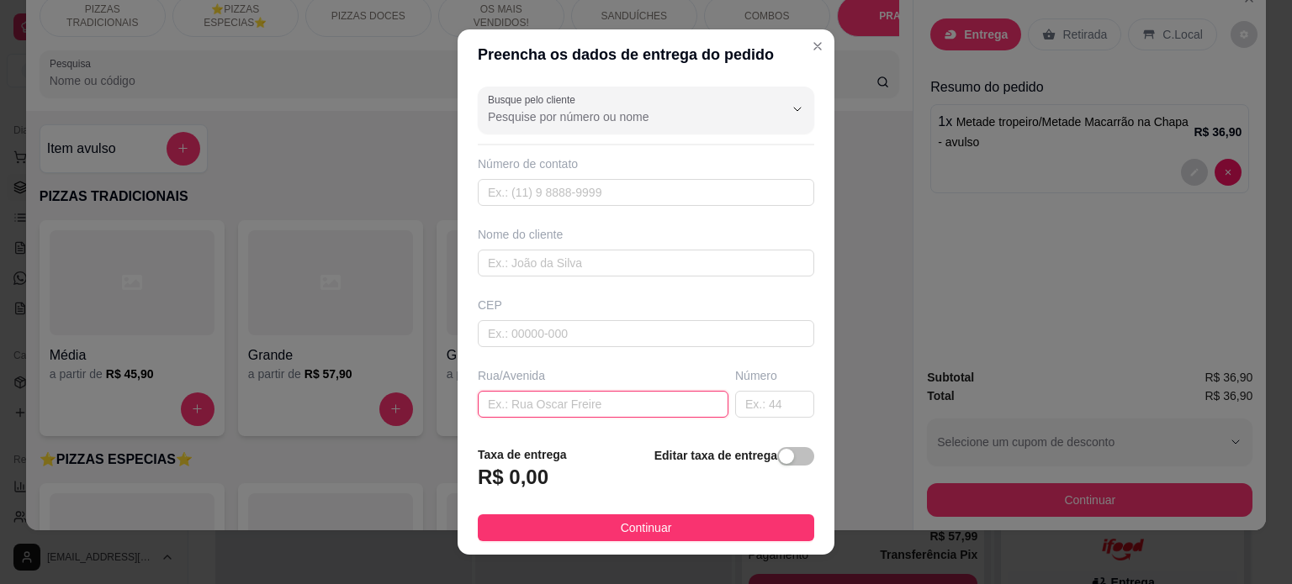
click at [536, 399] on input "text" at bounding box center [603, 404] width 251 height 27
paste input "por favor rua chumbo 62 bairro novo horizonte Ibirité"
drag, startPoint x: 536, startPoint y: 390, endPoint x: 602, endPoint y: 387, distance: 66.5
click at [602, 387] on div "Rua/Avenida por favor rua chumbo 62 bairro novo horizonte Ibirité" at bounding box center [602, 392] width 257 height 50
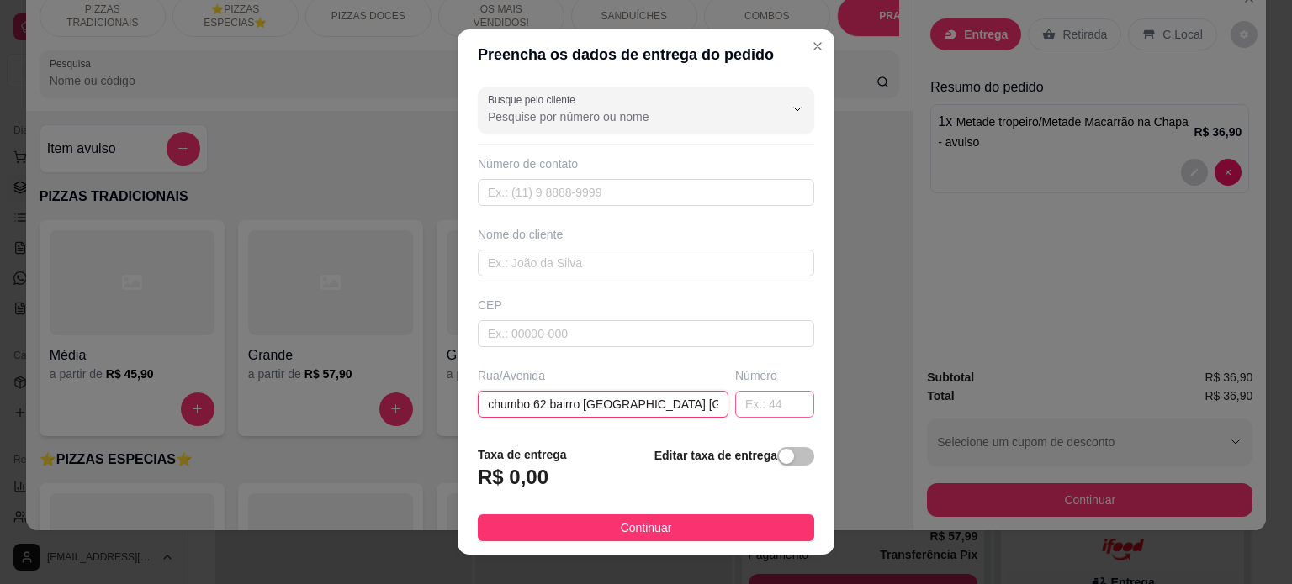
type input "por favor rua chumbo 62 bairro novo horizonte Ibirité"
click at [760, 404] on input "text" at bounding box center [774, 404] width 79 height 27
click at [763, 404] on input "text" at bounding box center [774, 404] width 79 height 27
type input "62"
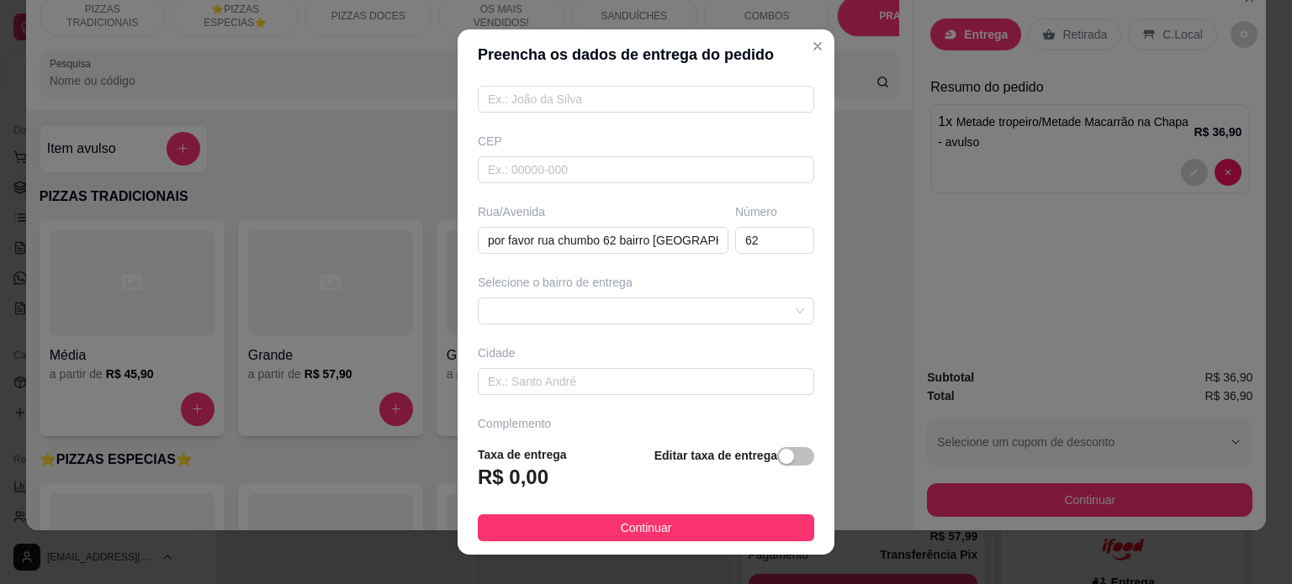
scroll to position [170, 0]
click at [622, 283] on div "Selecione o bairro de entrega" at bounding box center [645, 293] width 343 height 50
click at [616, 298] on span at bounding box center [646, 305] width 316 height 25
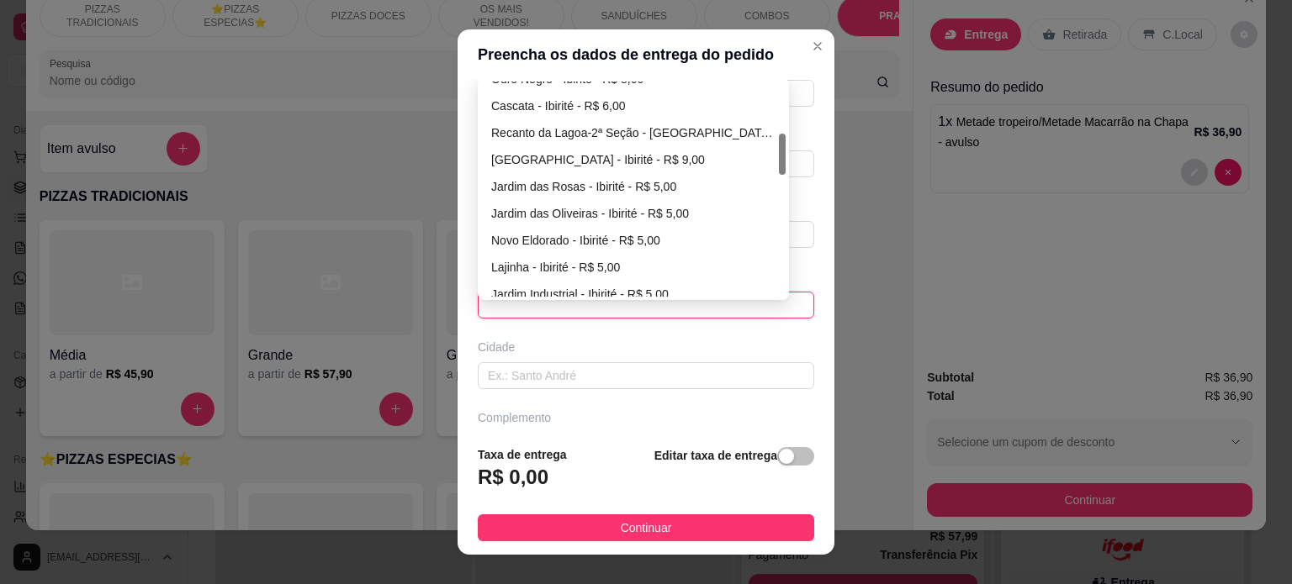
scroll to position [266, 0]
drag, startPoint x: 774, startPoint y: 106, endPoint x: 766, endPoint y: 158, distance: 52.8
click at [766, 158] on div "Ouro Negro - Ibirité - R$ 8,00 Cascata - Ibirité - R$ 6,00 Recanto da Lagoa-2ª …" at bounding box center [633, 189] width 304 height 215
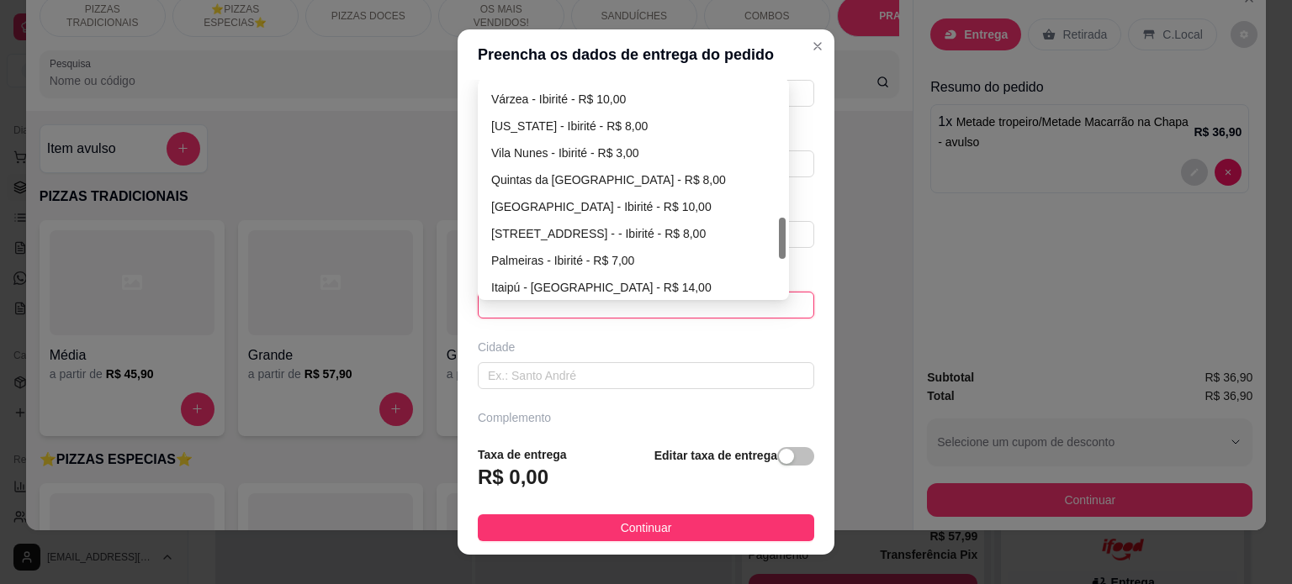
drag, startPoint x: 774, startPoint y: 171, endPoint x: 766, endPoint y: 246, distance: 76.1
click at [766, 246] on div "Palmares - Ibirité - R$ 7,00 Várzea - Ibirité - R$ 10,00 Colorado - Ibirité - R…" at bounding box center [633, 189] width 304 height 215
click at [659, 207] on div "[GEOGRAPHIC_DATA] - Ibirité - R$ 10,00" at bounding box center [633, 207] width 284 height 18
type input "Ibirité"
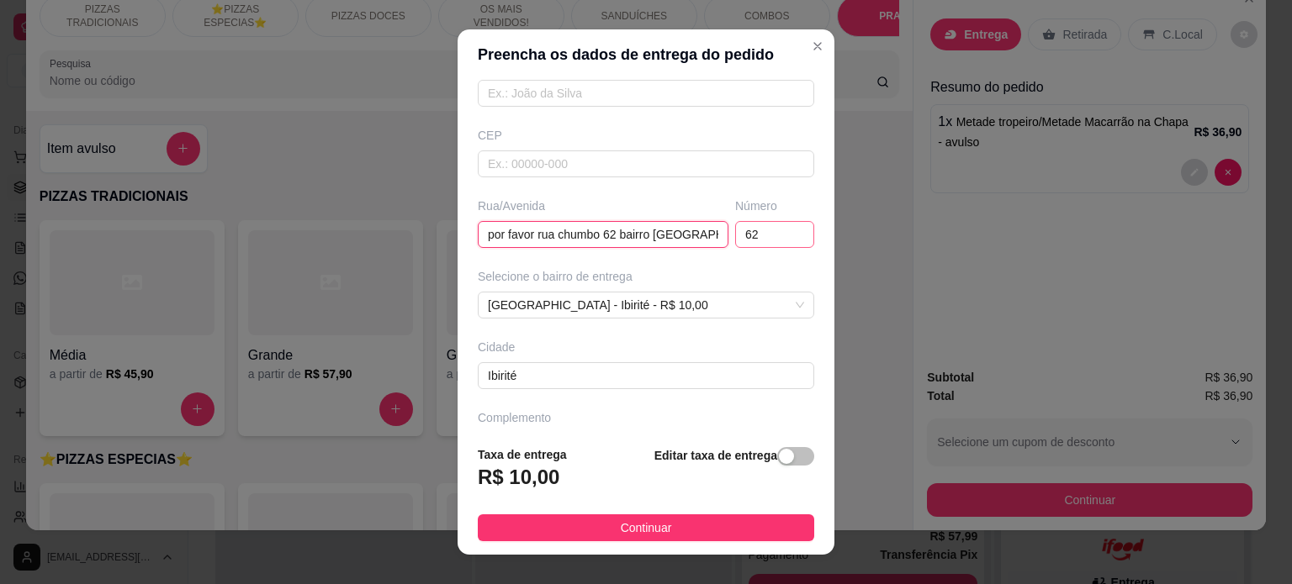
scroll to position [0, 70]
drag, startPoint x: 615, startPoint y: 231, endPoint x: 733, endPoint y: 231, distance: 117.7
click at [733, 231] on div "Rua/Avenida por favor rua chumbo 62 bairro novo horizonte Ibirité Número 62" at bounding box center [645, 223] width 343 height 50
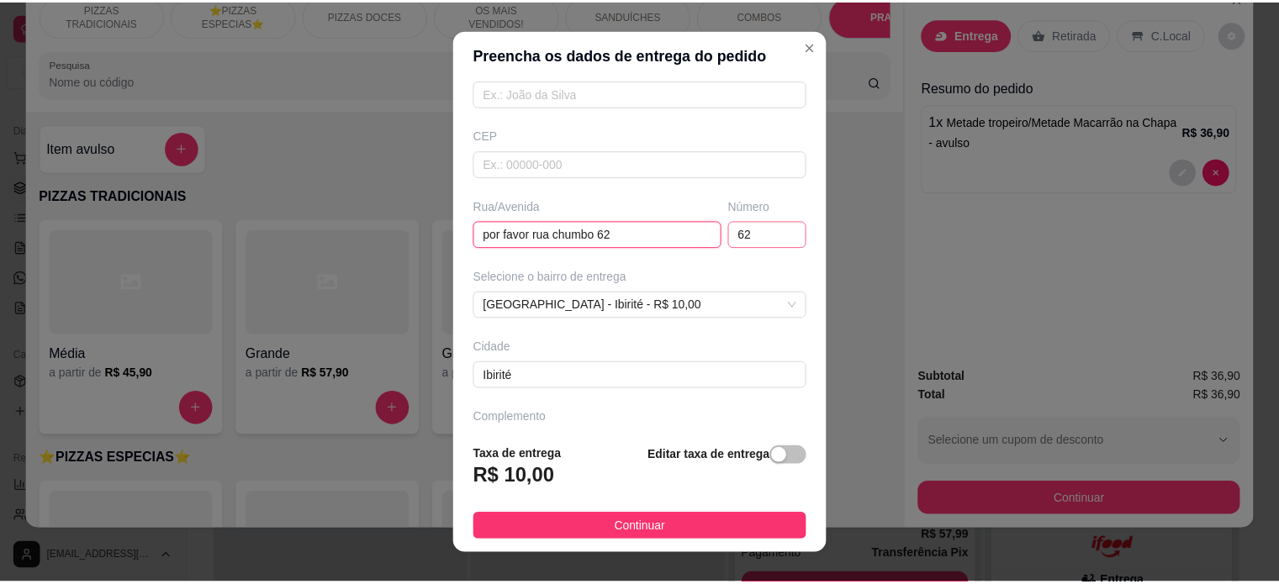
scroll to position [0, 0]
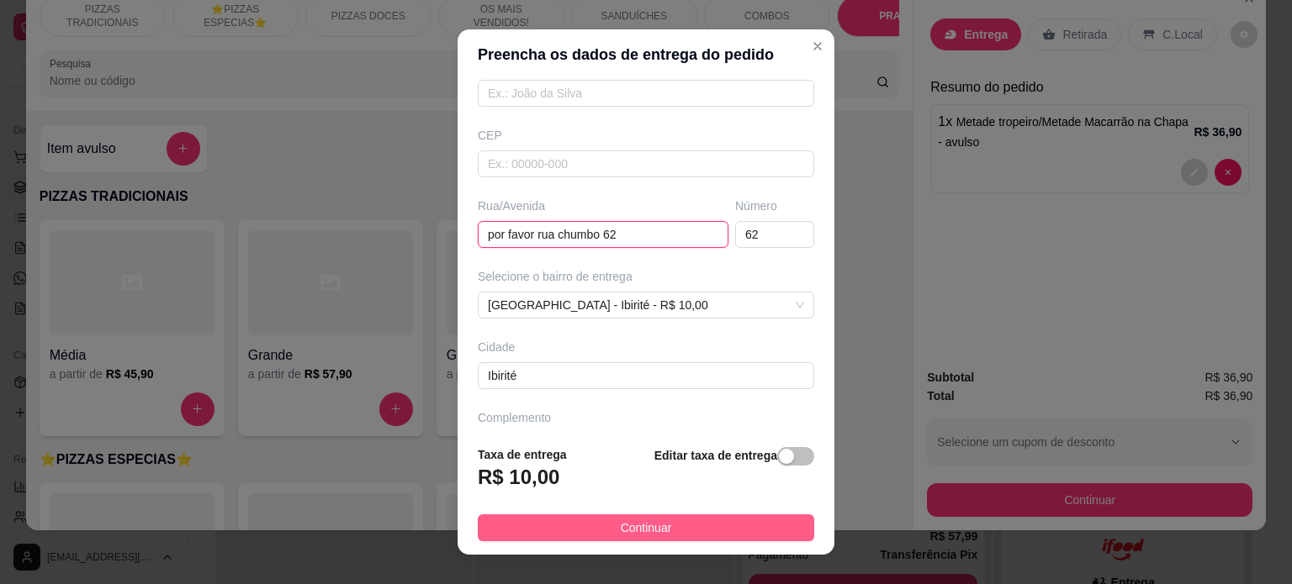
type input "por favor rua chumbo 62"
click at [643, 527] on span "Continuar" at bounding box center [646, 528] width 51 height 18
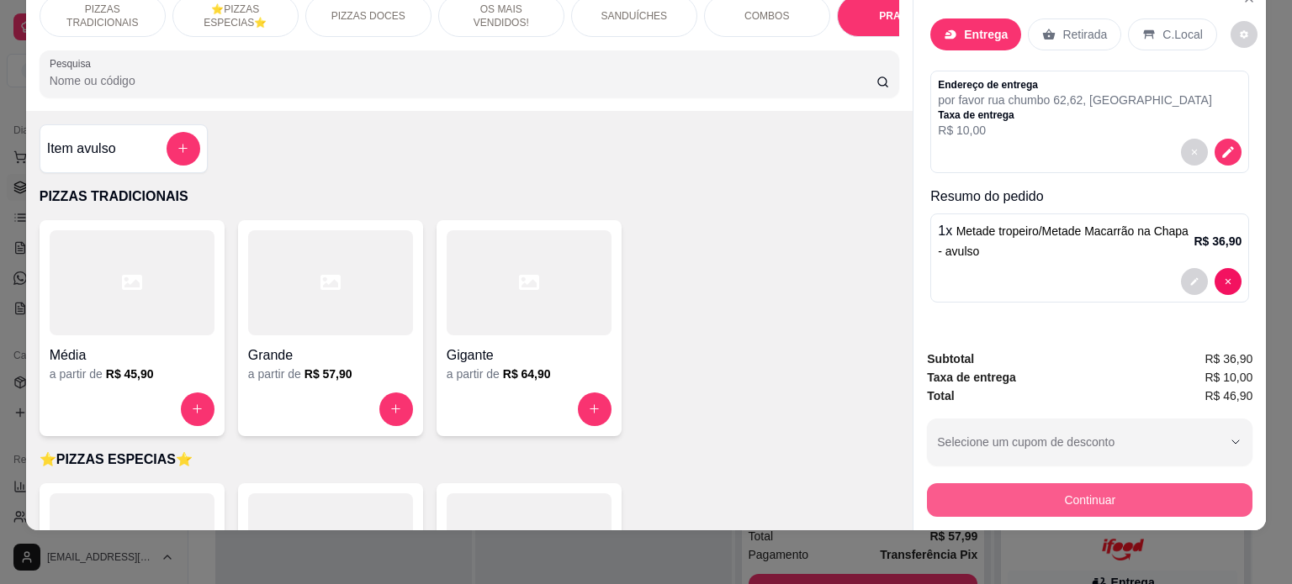
click at [1016, 489] on button "Continuar" at bounding box center [1089, 500] width 325 height 34
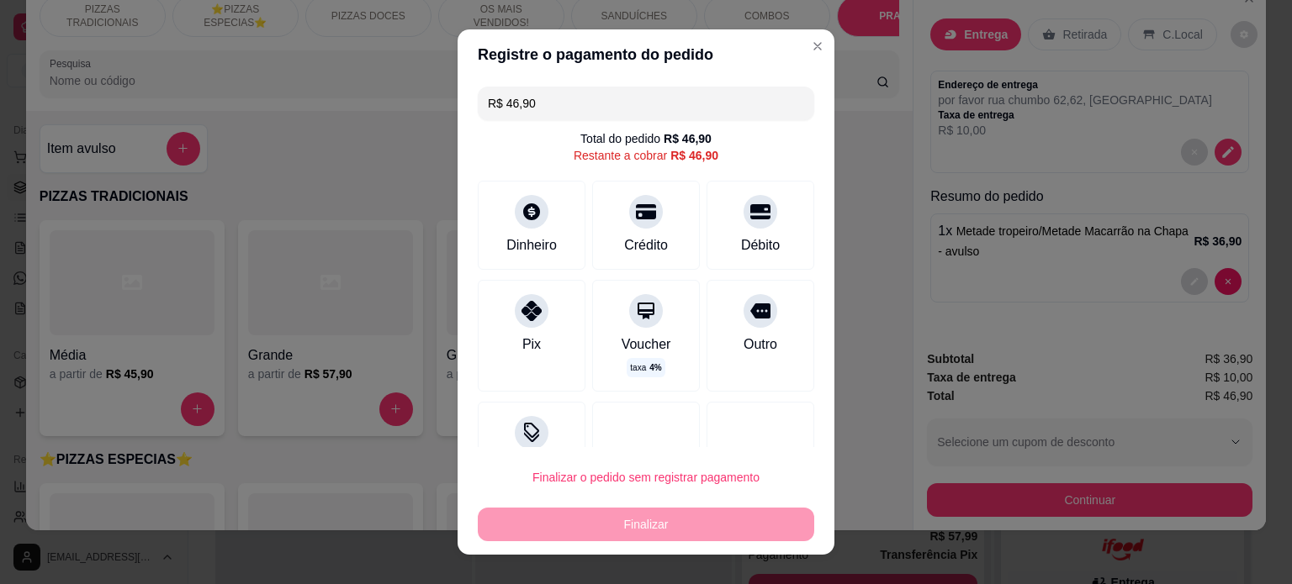
drag, startPoint x: 515, startPoint y: 306, endPoint x: 602, endPoint y: 382, distance: 115.6
click at [521, 306] on icon at bounding box center [531, 311] width 20 height 20
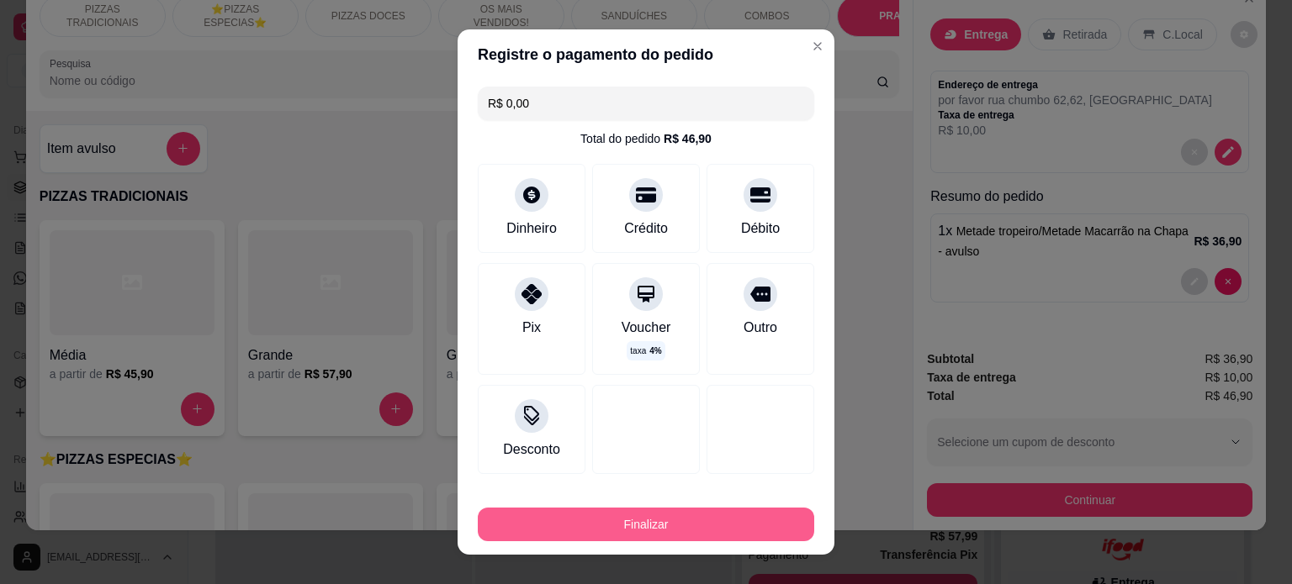
click at [671, 530] on button "Finalizar" at bounding box center [646, 525] width 336 height 34
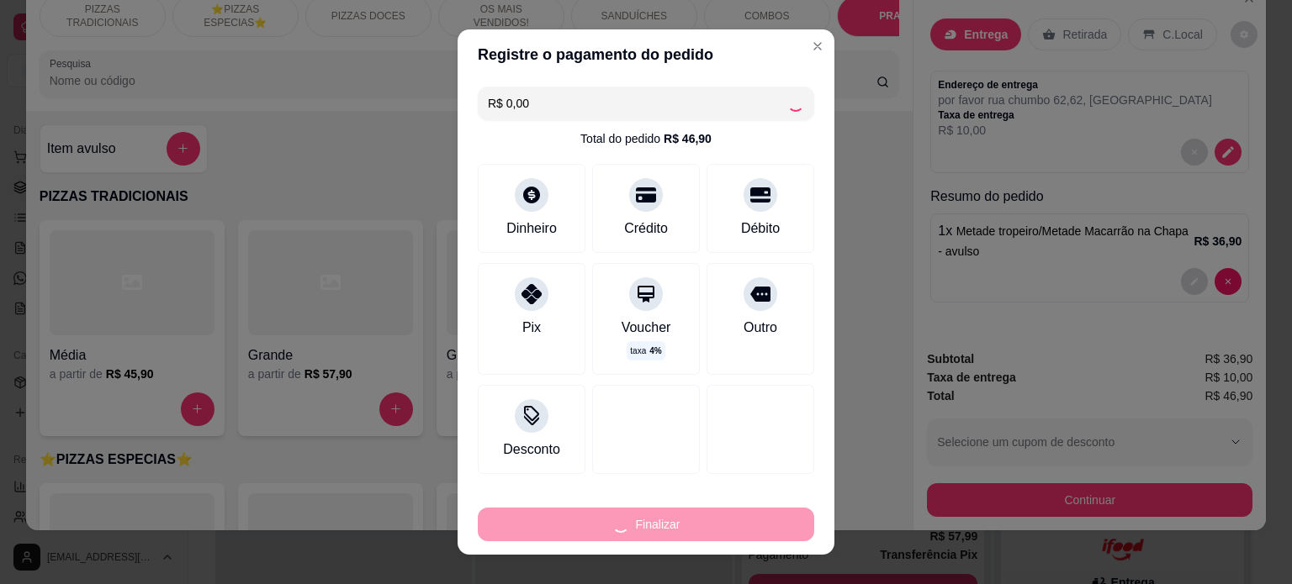
type input "-R$ 46,90"
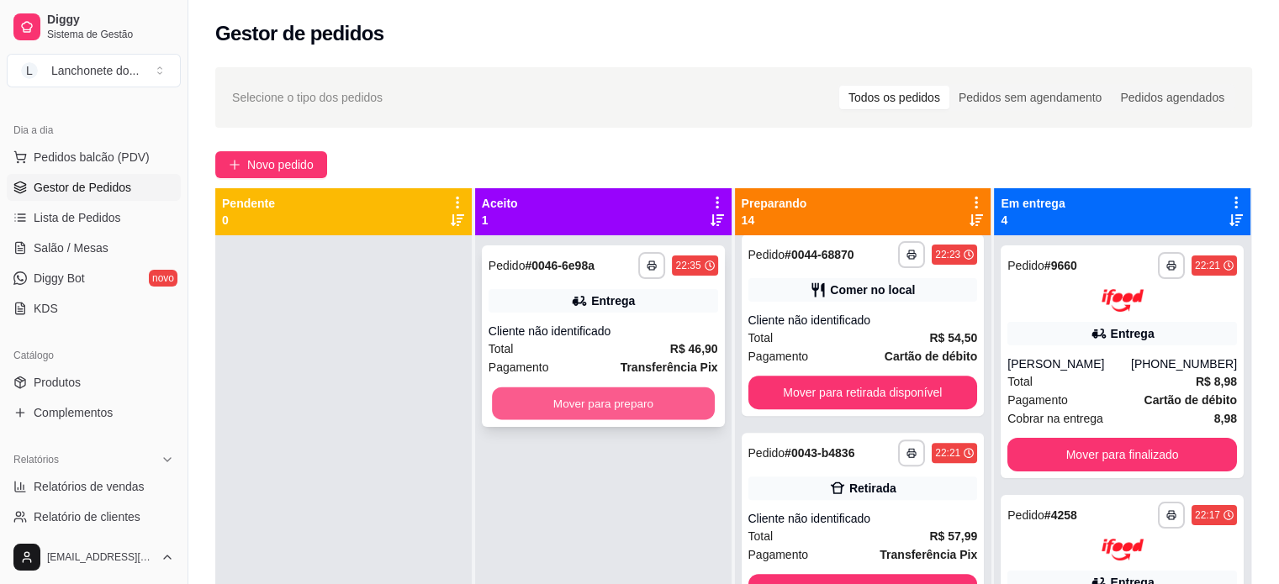
click at [659, 403] on button "Mover para preparo" at bounding box center [603, 404] width 223 height 33
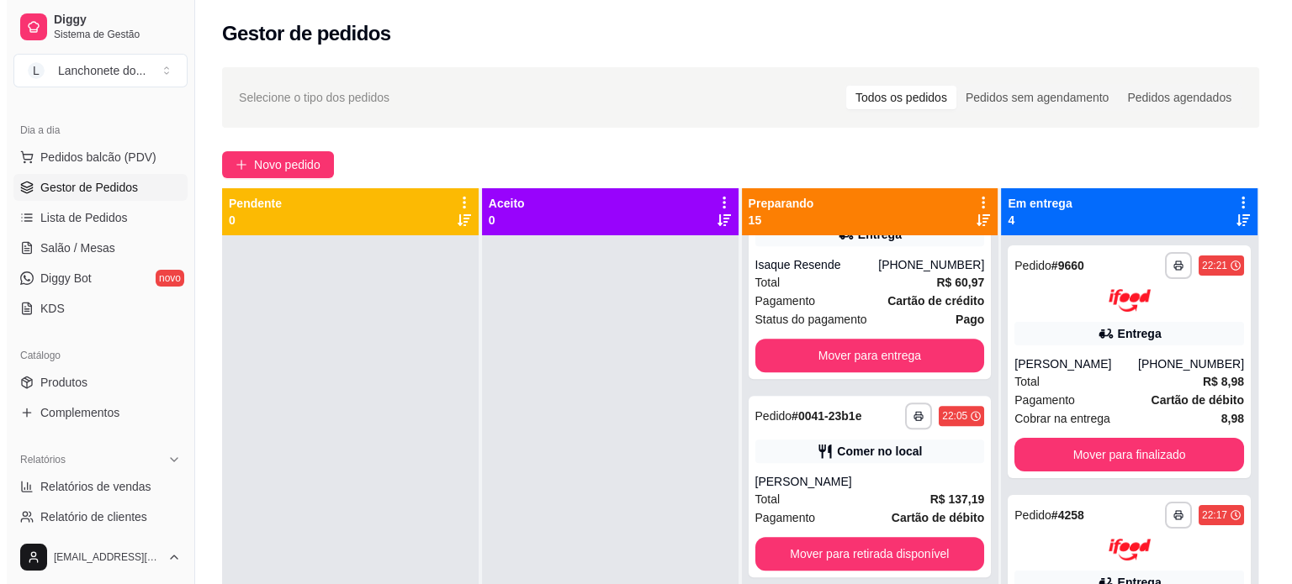
scroll to position [1609, 0]
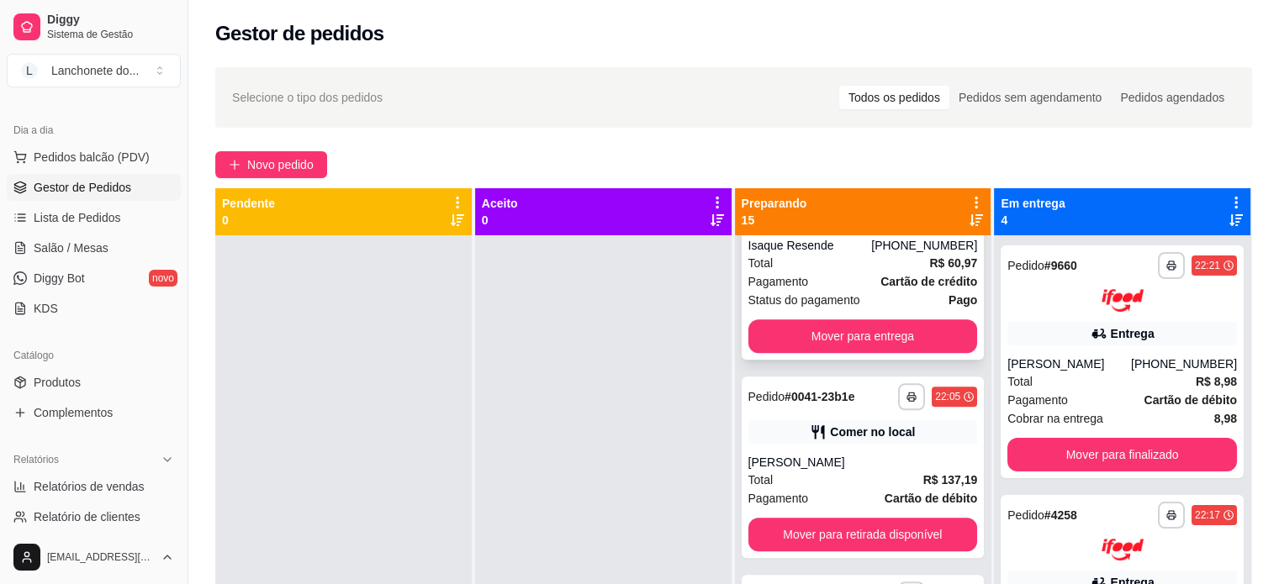
click at [870, 293] on div "Status do pagamento Pago" at bounding box center [863, 300] width 230 height 18
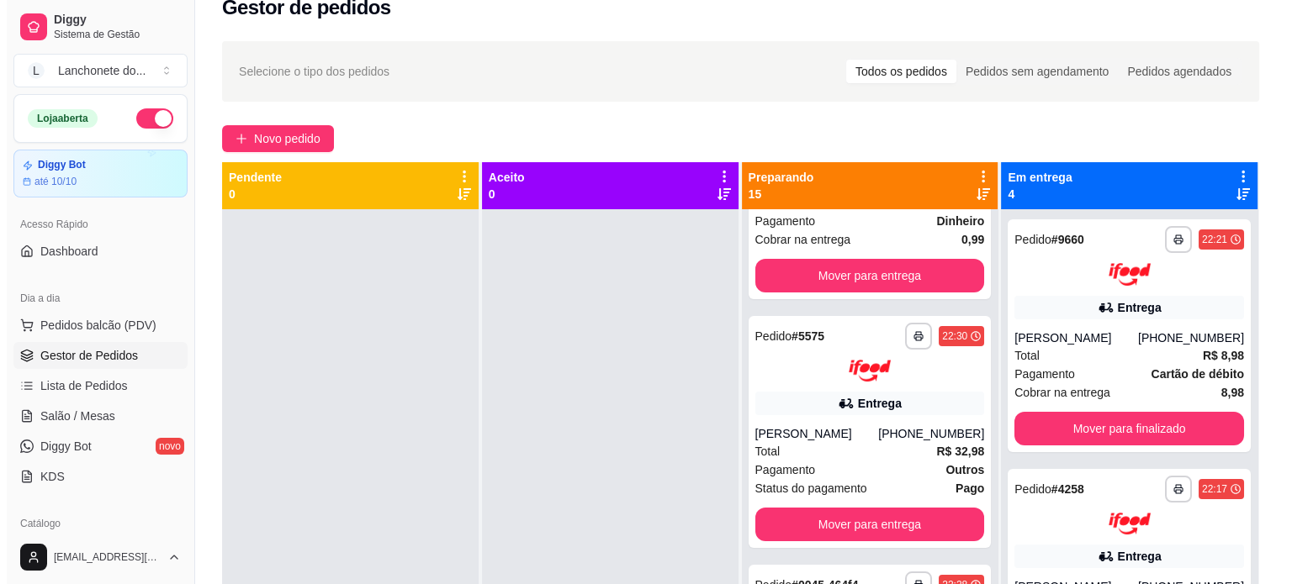
scroll to position [0, 0]
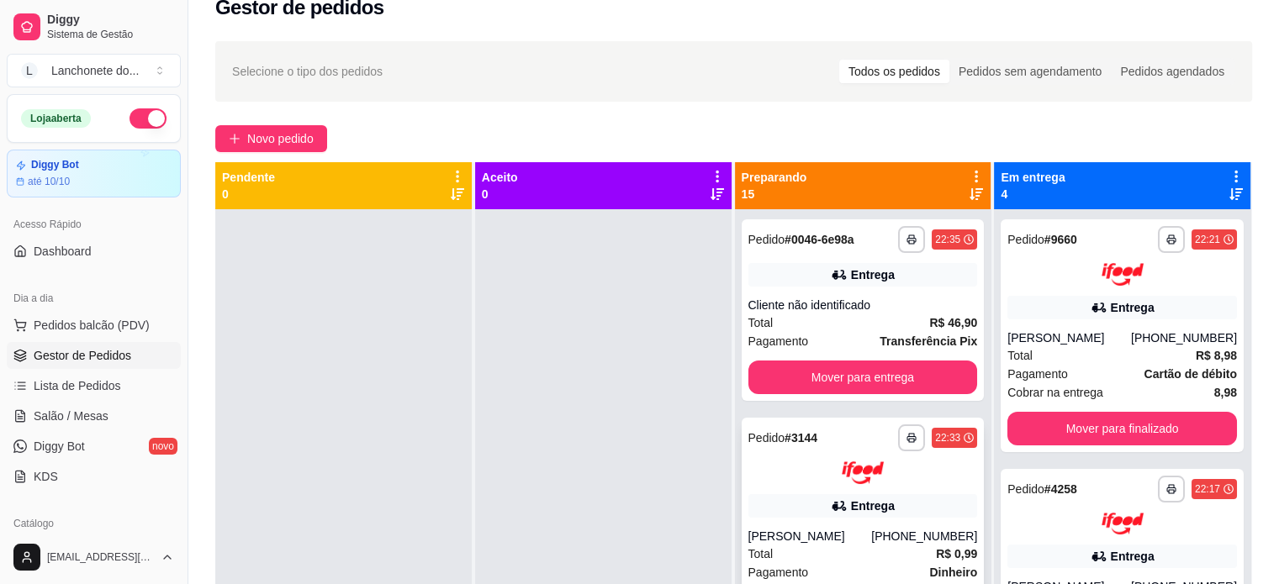
click at [832, 515] on div "Entrega" at bounding box center [863, 506] width 230 height 24
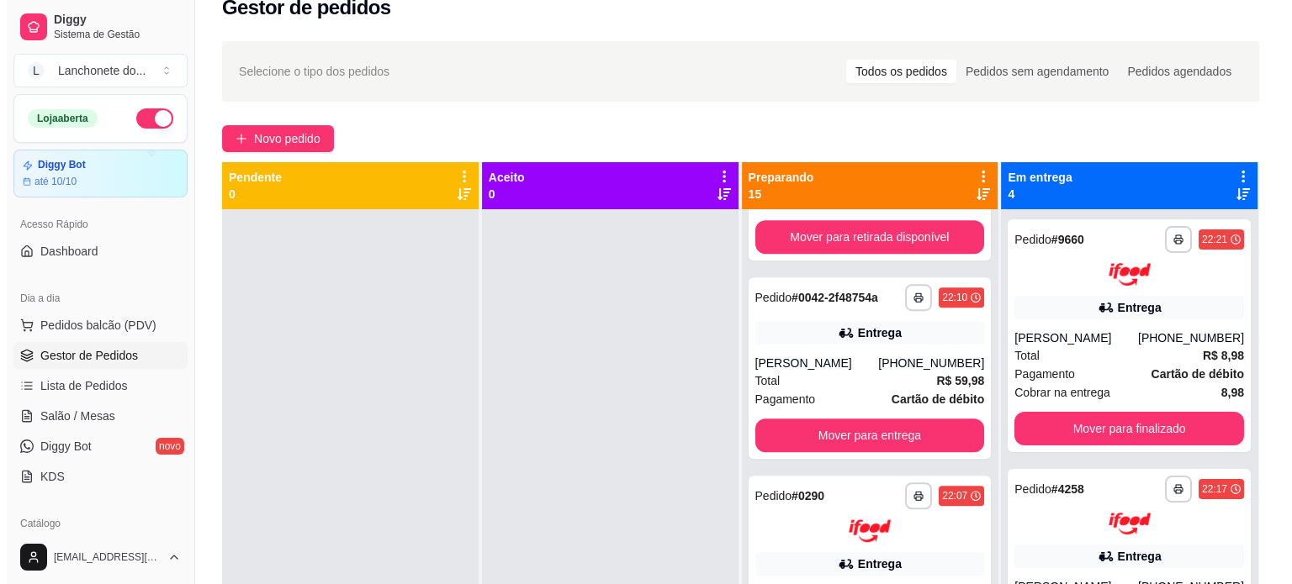
scroll to position [1181, 0]
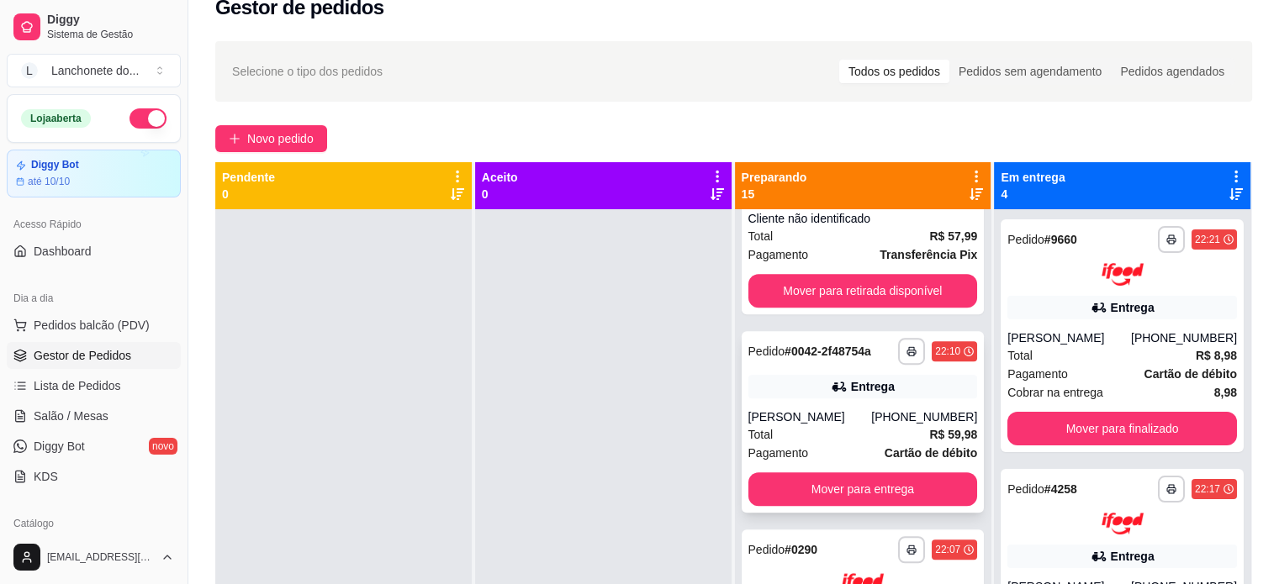
click at [858, 426] on div "Total R$ 59,98" at bounding box center [863, 434] width 230 height 18
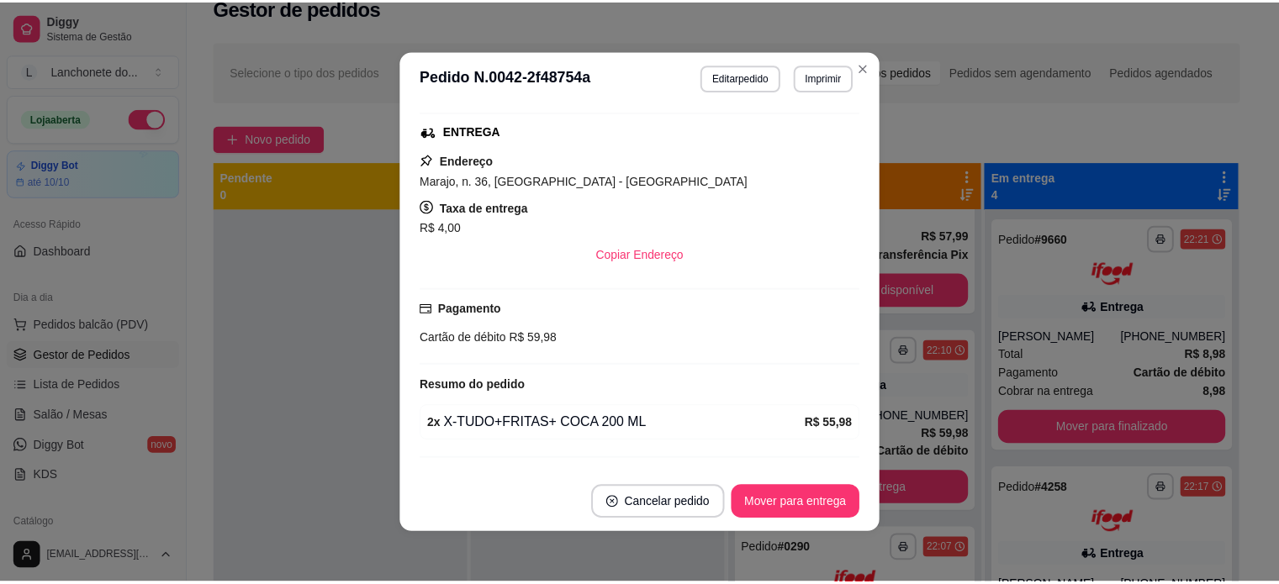
scroll to position [377, 0]
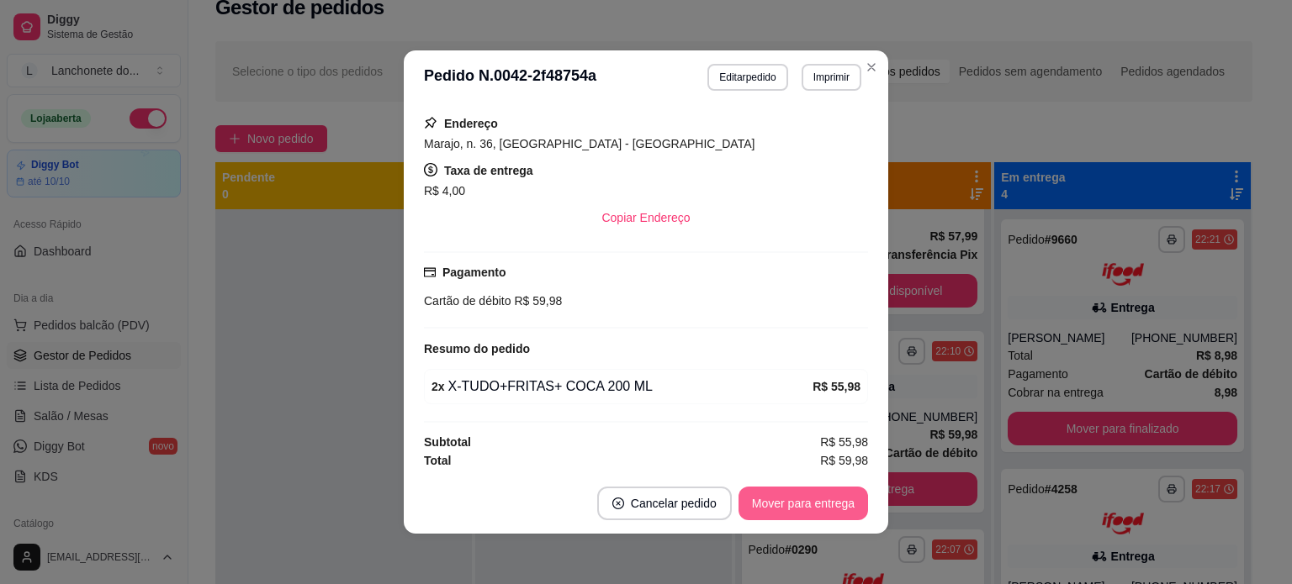
click at [811, 510] on button "Mover para entrega" at bounding box center [802, 504] width 129 height 34
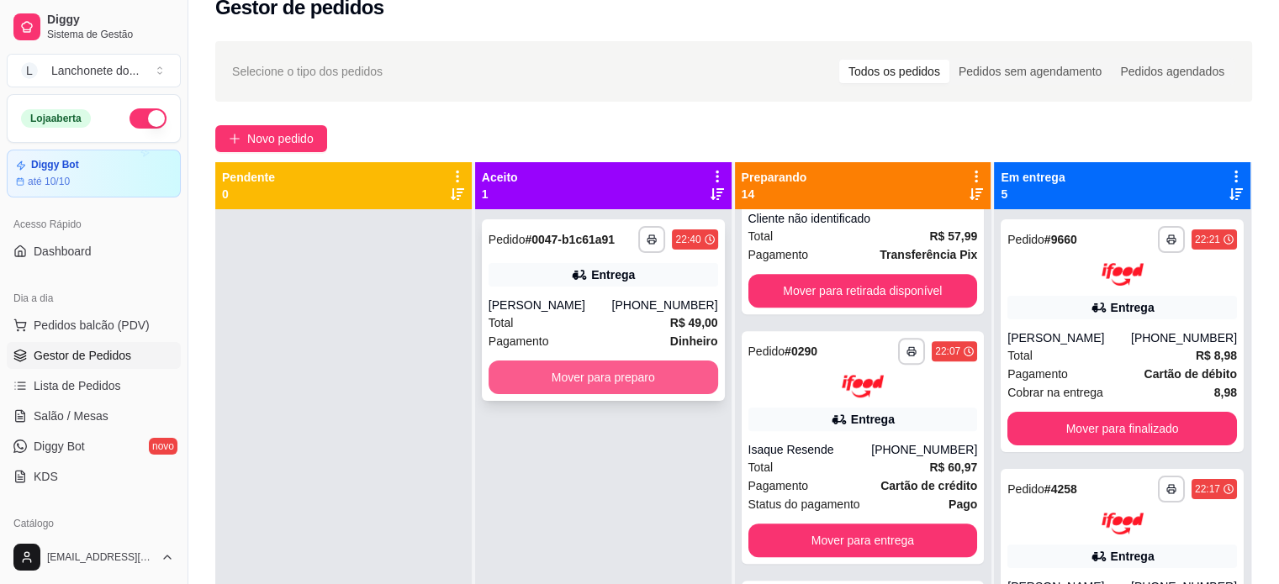
click at [582, 369] on button "Mover para preparo" at bounding box center [604, 378] width 230 height 34
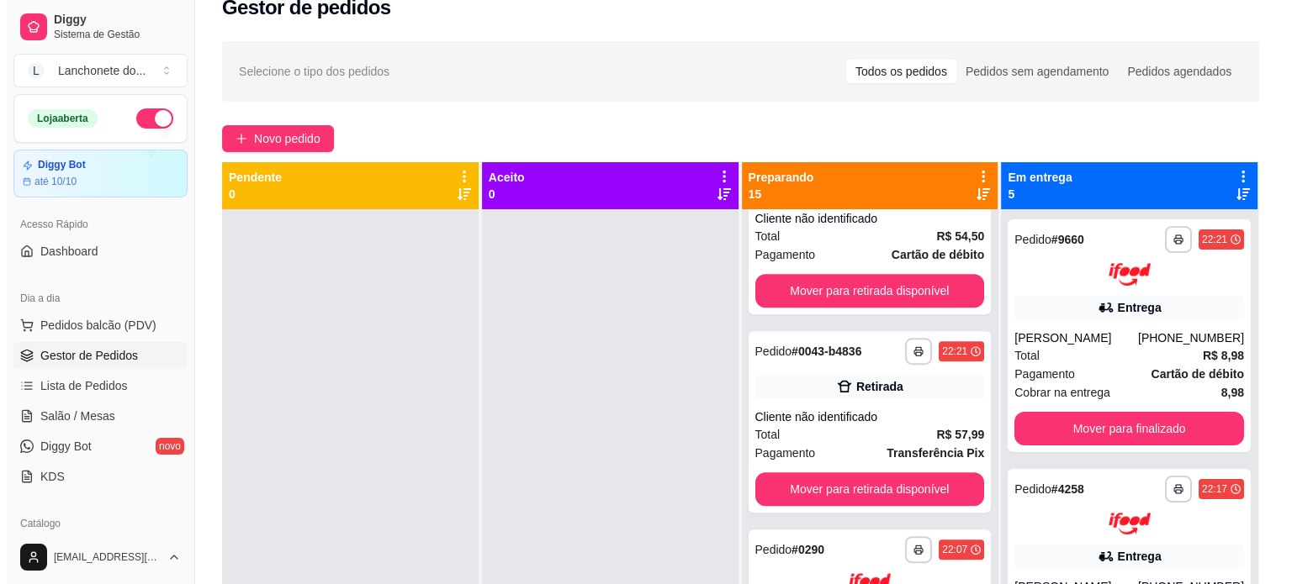
scroll to position [1379, 0]
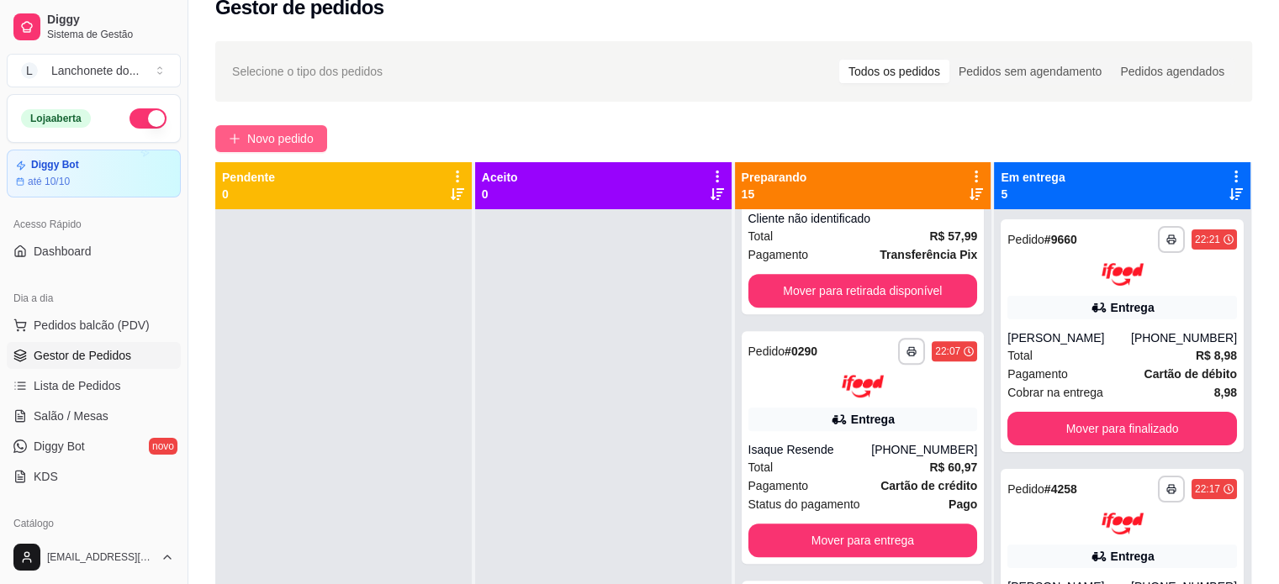
click at [320, 134] on button "Novo pedido" at bounding box center [271, 138] width 112 height 27
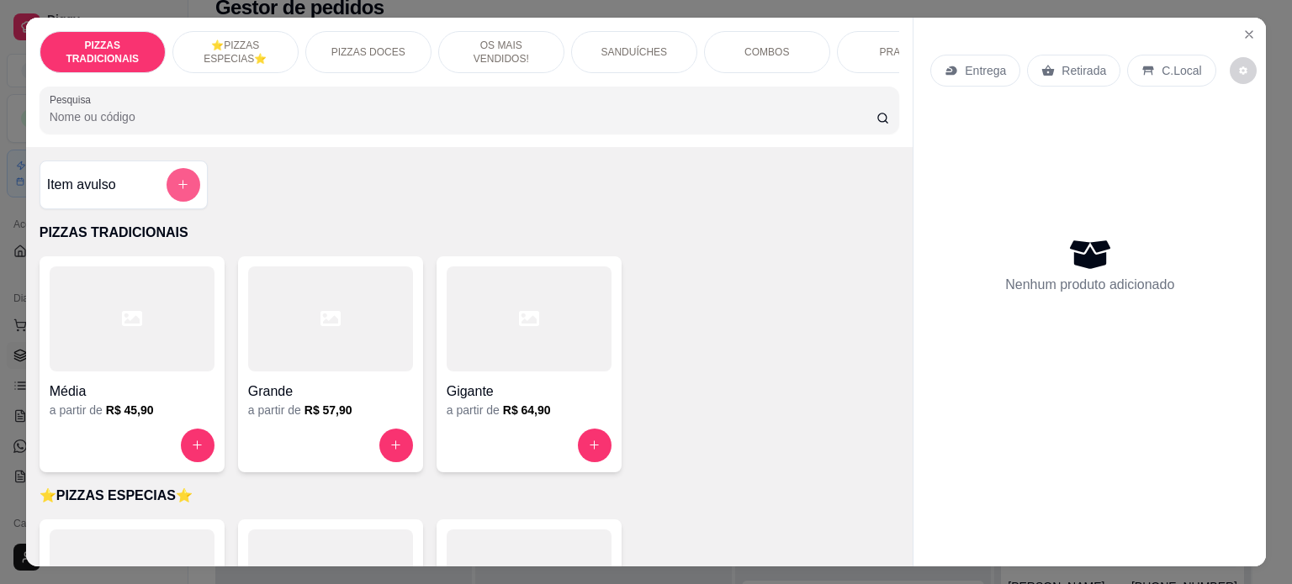
click at [177, 190] on icon "add-separate-item" at bounding box center [183, 184] width 13 height 13
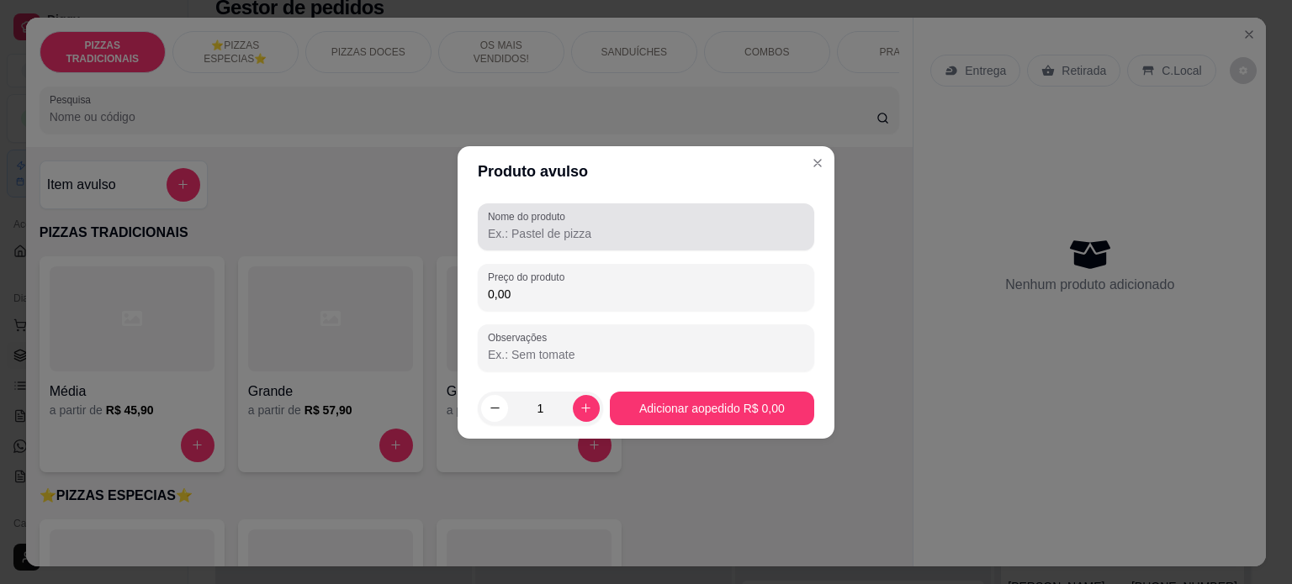
click at [617, 239] on input "Nome do produto" at bounding box center [646, 233] width 316 height 17
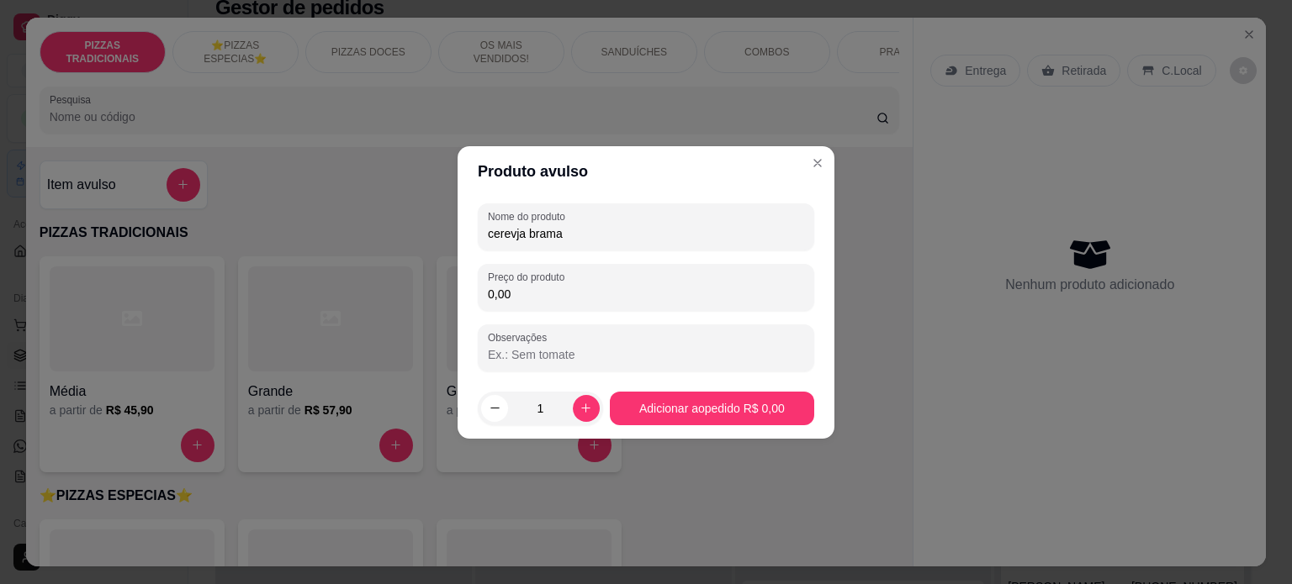
type input "cerevja brama"
click at [539, 295] on input "0,00" at bounding box center [646, 294] width 316 height 17
type input "8,00"
click at [589, 406] on button "increase-product-quantity" at bounding box center [586, 408] width 27 height 27
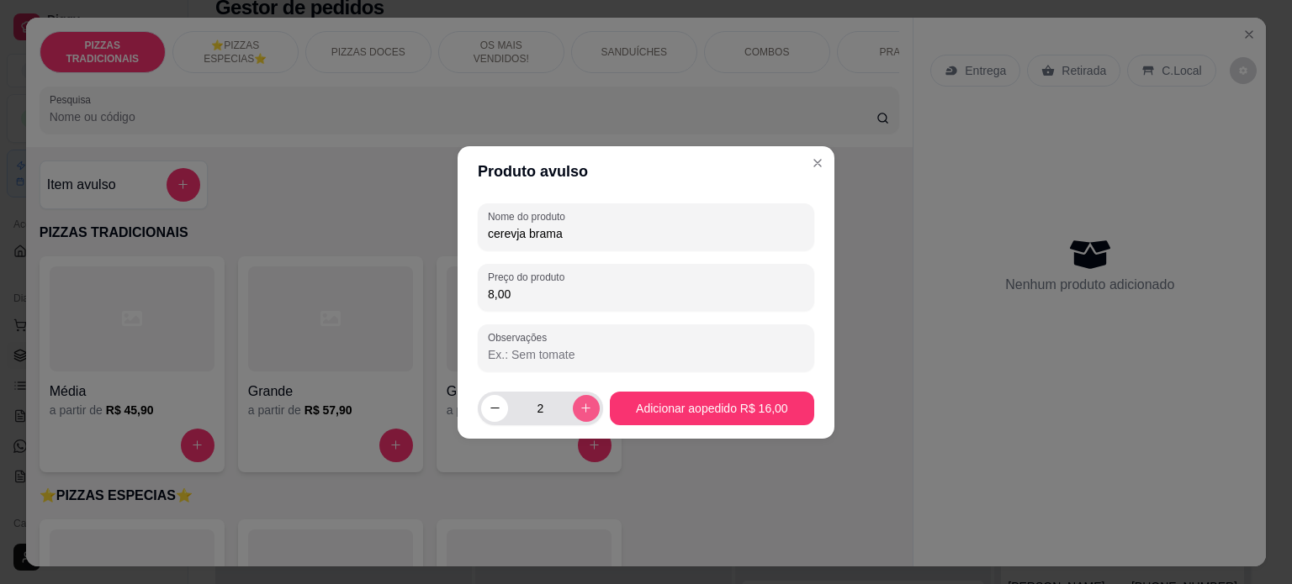
type input "3"
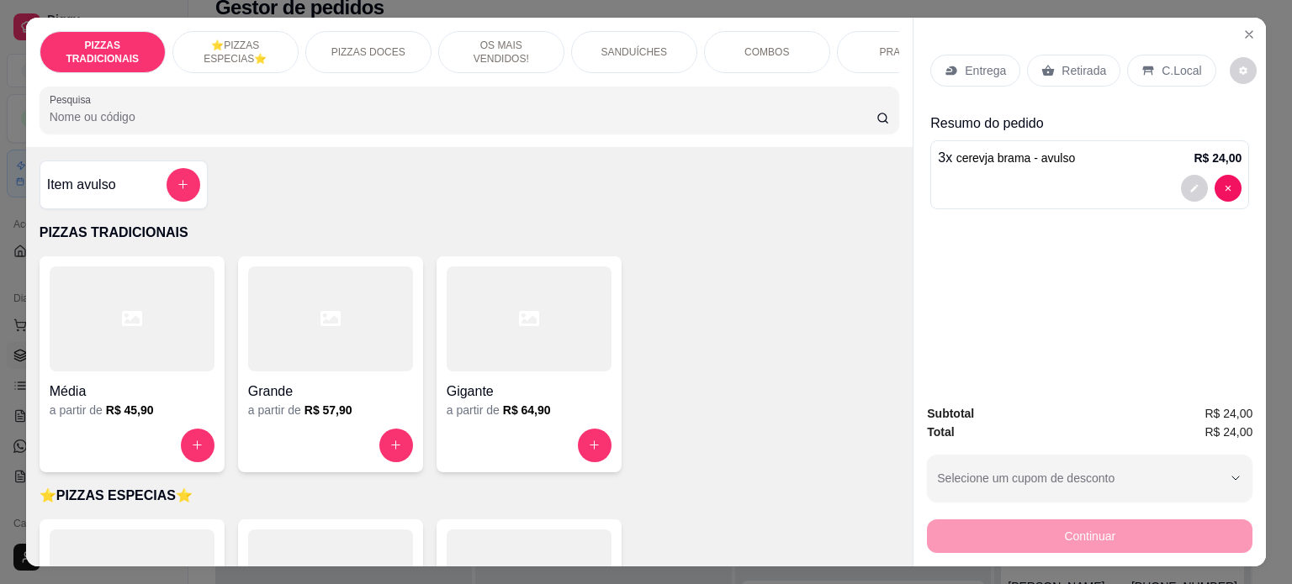
click at [1101, 175] on div at bounding box center [1090, 188] width 304 height 27
click at [1140, 55] on div "C.Local" at bounding box center [1171, 71] width 88 height 32
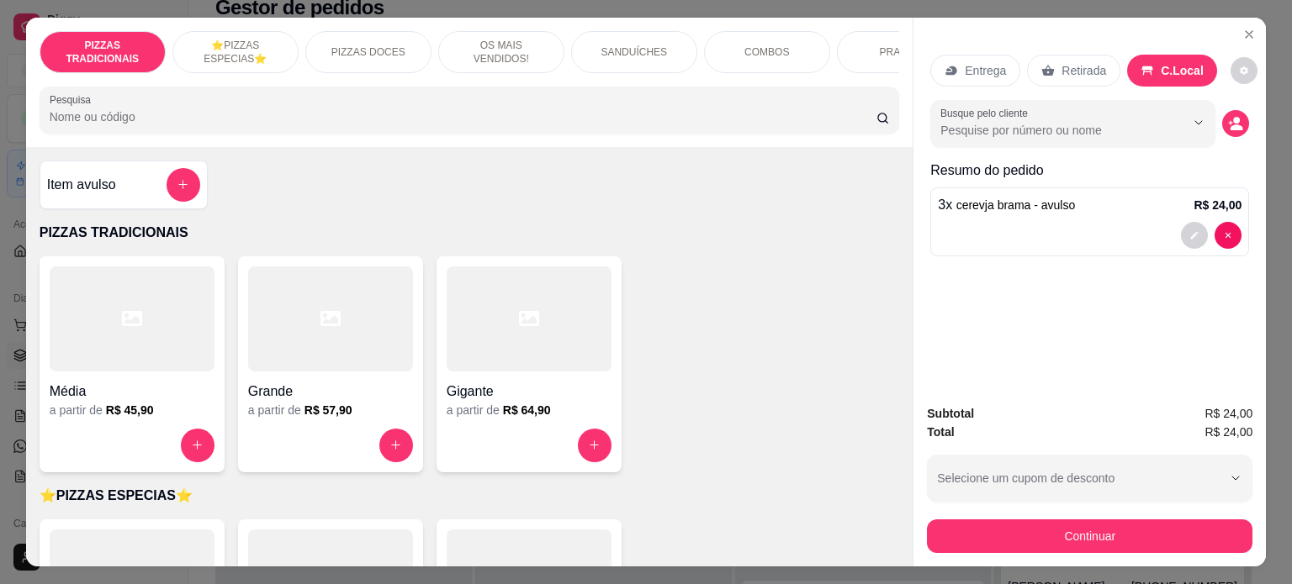
click at [1061, 71] on p "Retirada" at bounding box center [1083, 70] width 45 height 17
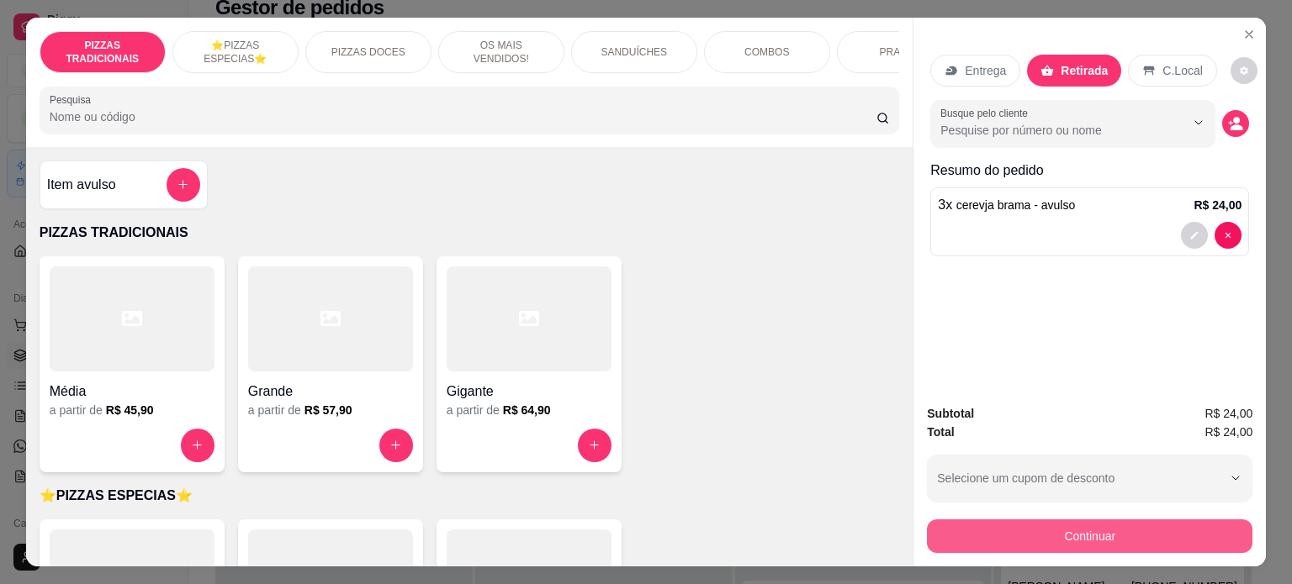
click at [1009, 527] on button "Continuar" at bounding box center [1089, 537] width 325 height 34
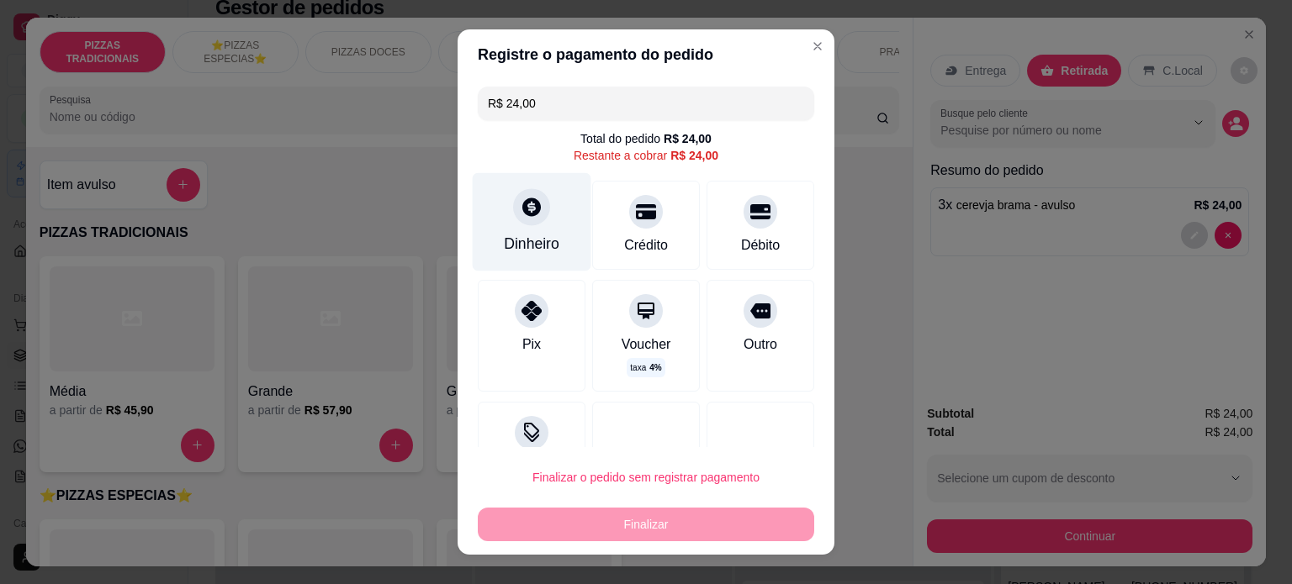
click at [533, 235] on div "Dinheiro" at bounding box center [531, 244] width 55 height 22
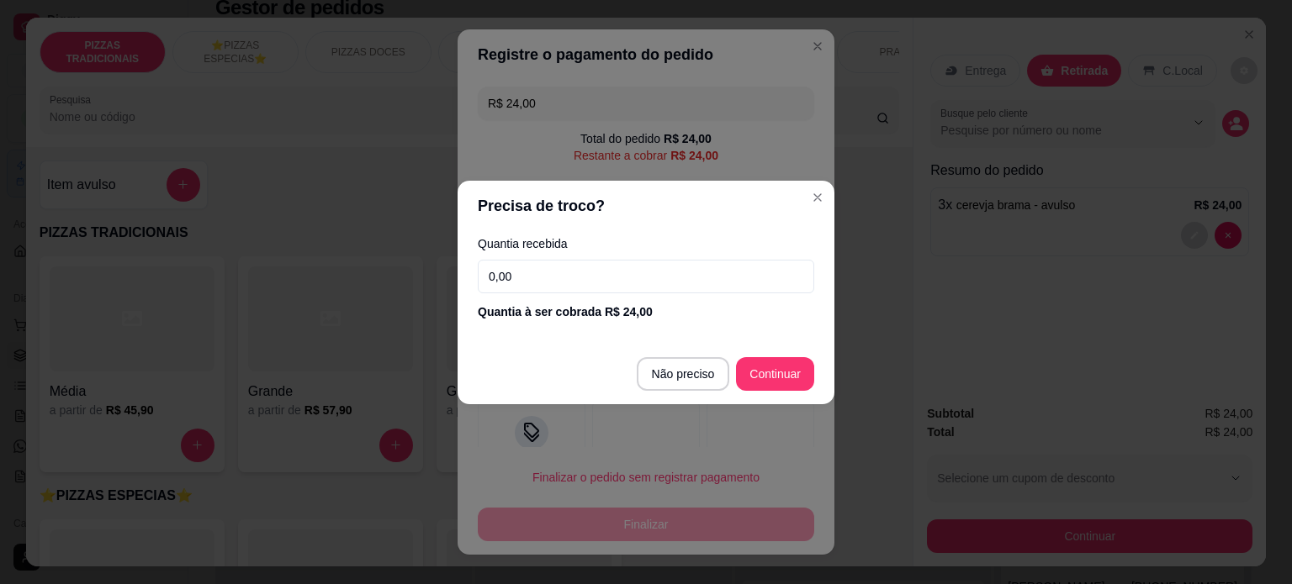
click at [551, 272] on input "0,00" at bounding box center [646, 277] width 336 height 34
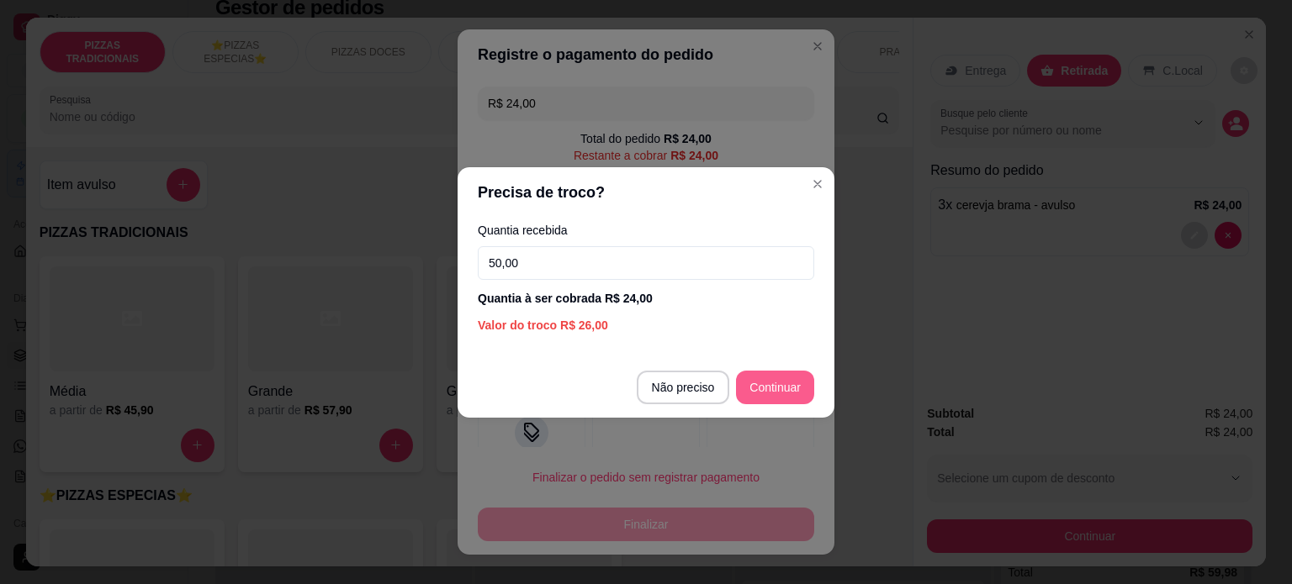
type input "50,00"
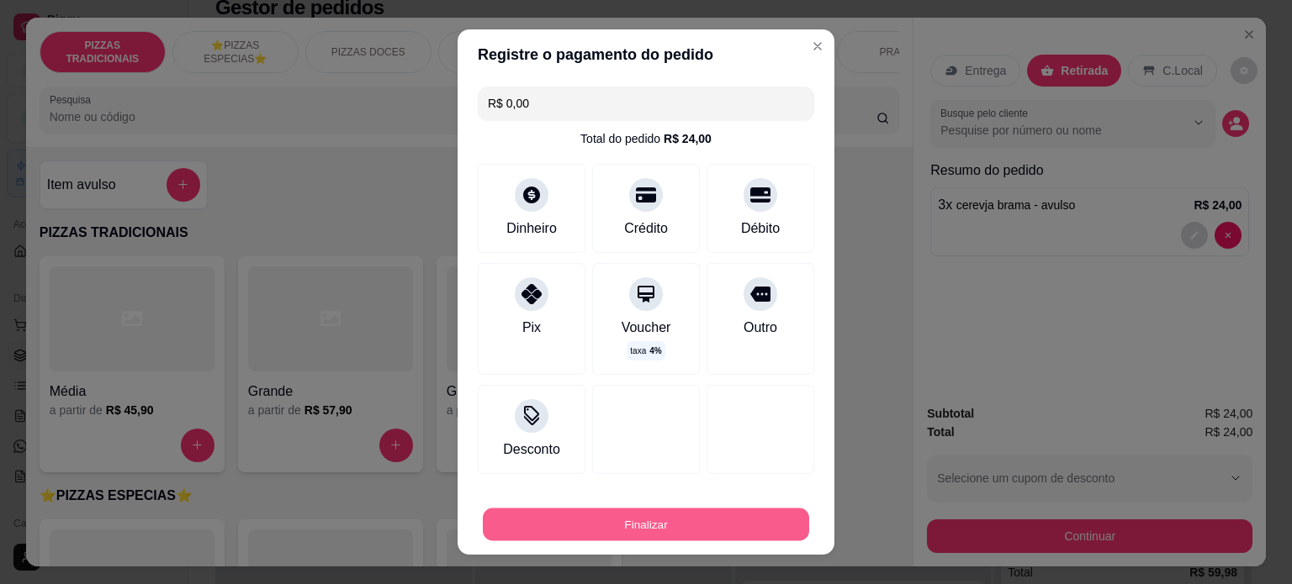
click at [656, 518] on button "Finalizar" at bounding box center [646, 525] width 326 height 33
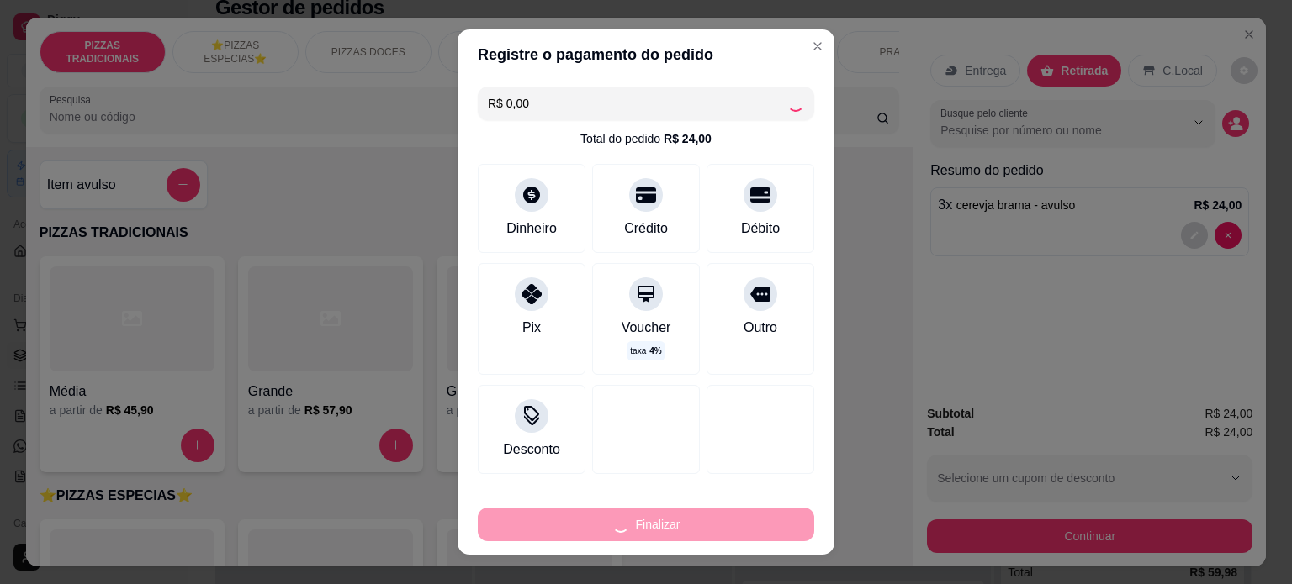
type input "-R$ 24,00"
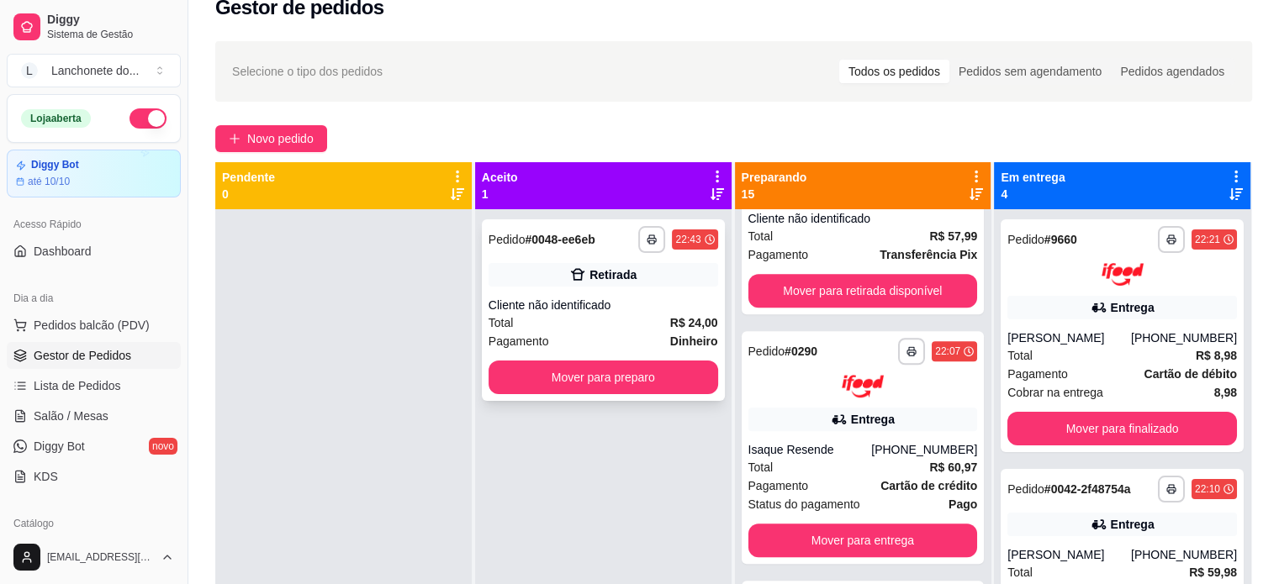
click at [643, 319] on div "Total R$ 24,00" at bounding box center [604, 323] width 230 height 18
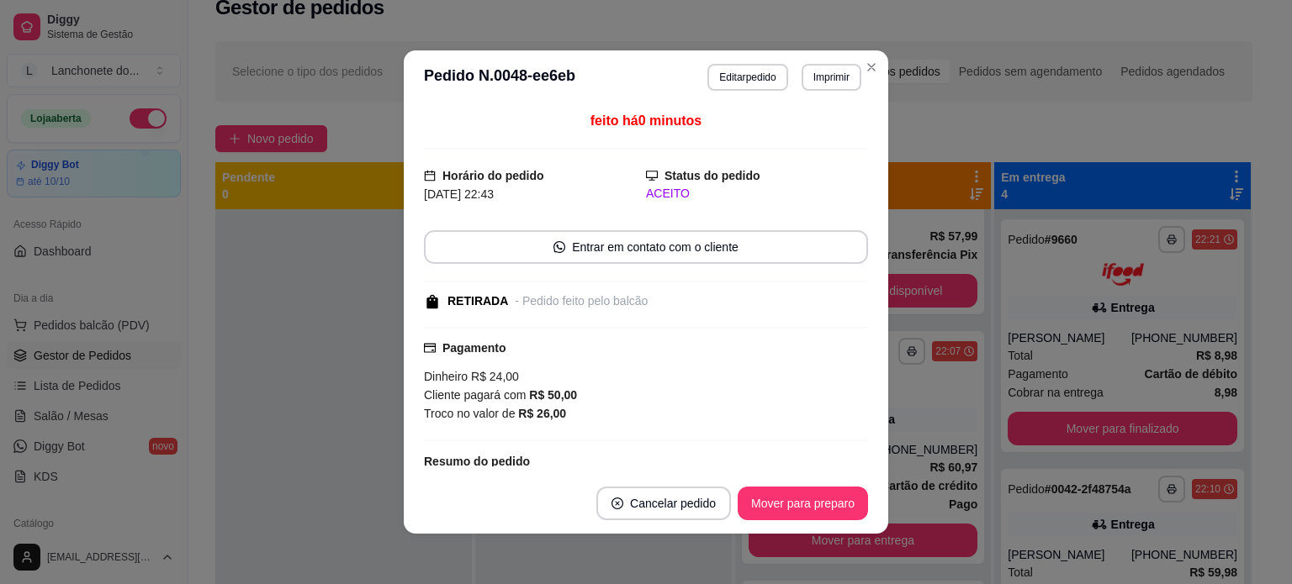
click at [804, 483] on footer "Cancelar pedido Mover para preparo" at bounding box center [646, 503] width 484 height 61
click at [809, 494] on button "Mover para preparo" at bounding box center [802, 504] width 130 height 34
click at [814, 497] on button "Mover para retirada disponível" at bounding box center [775, 504] width 186 height 34
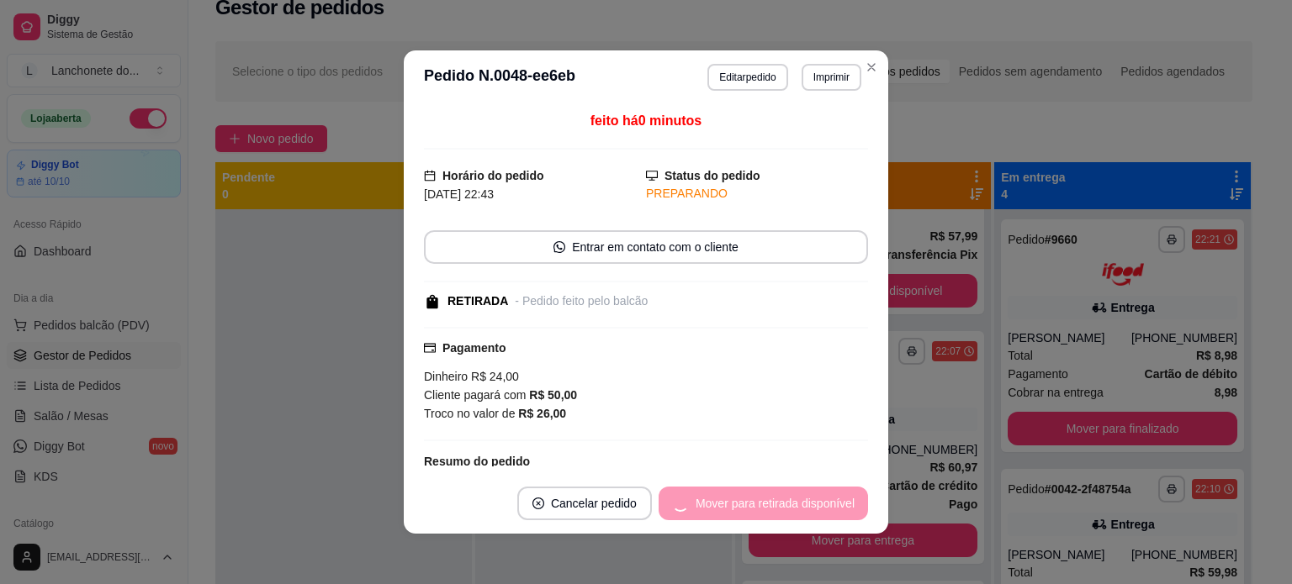
scroll to position [1379, 0]
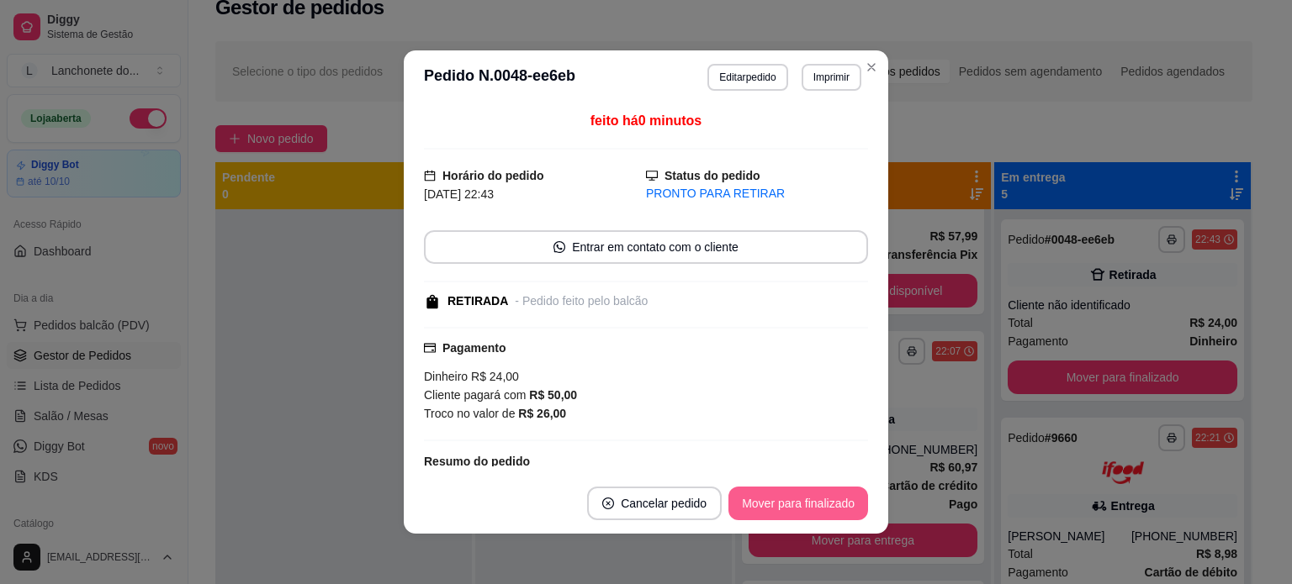
click at [814, 497] on button "Mover para finalizado" at bounding box center [798, 504] width 140 height 34
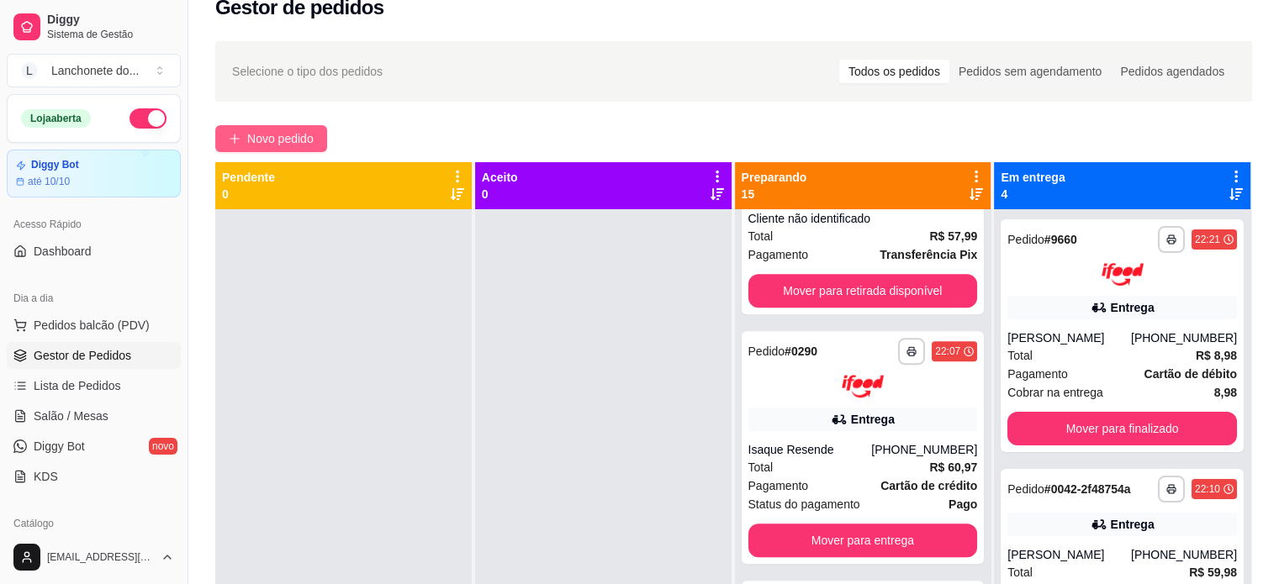
click at [295, 135] on span "Novo pedido" at bounding box center [280, 138] width 66 height 18
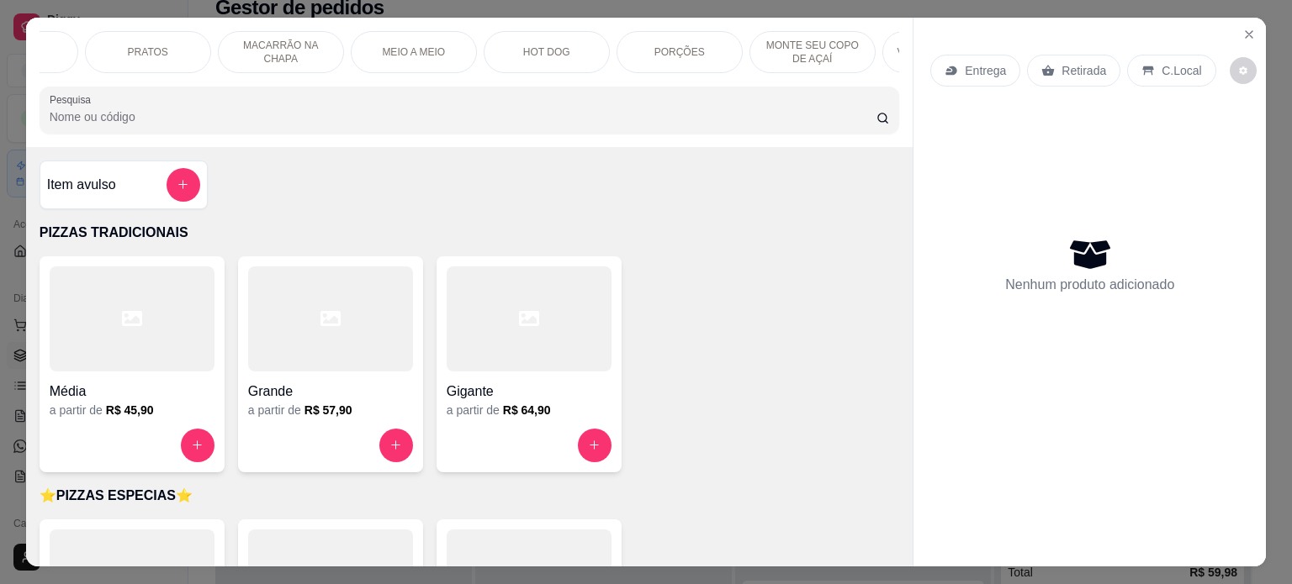
scroll to position [0, 1126]
click at [685, 50] on p "BEBIDAS" at bounding box center [704, 51] width 44 height 13
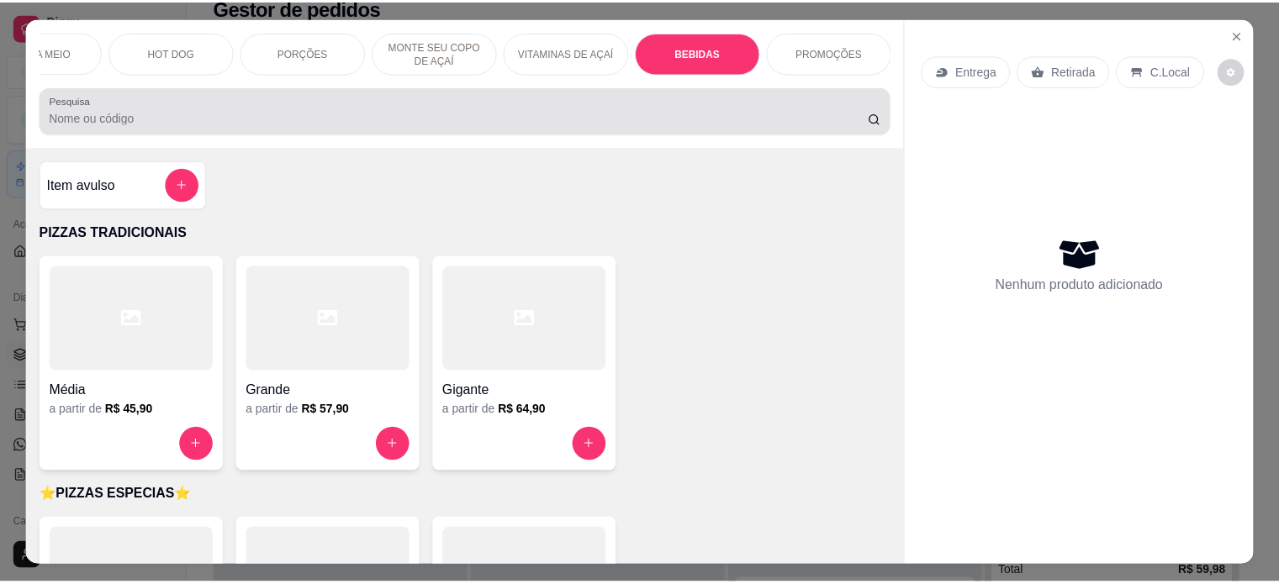
scroll to position [42, 0]
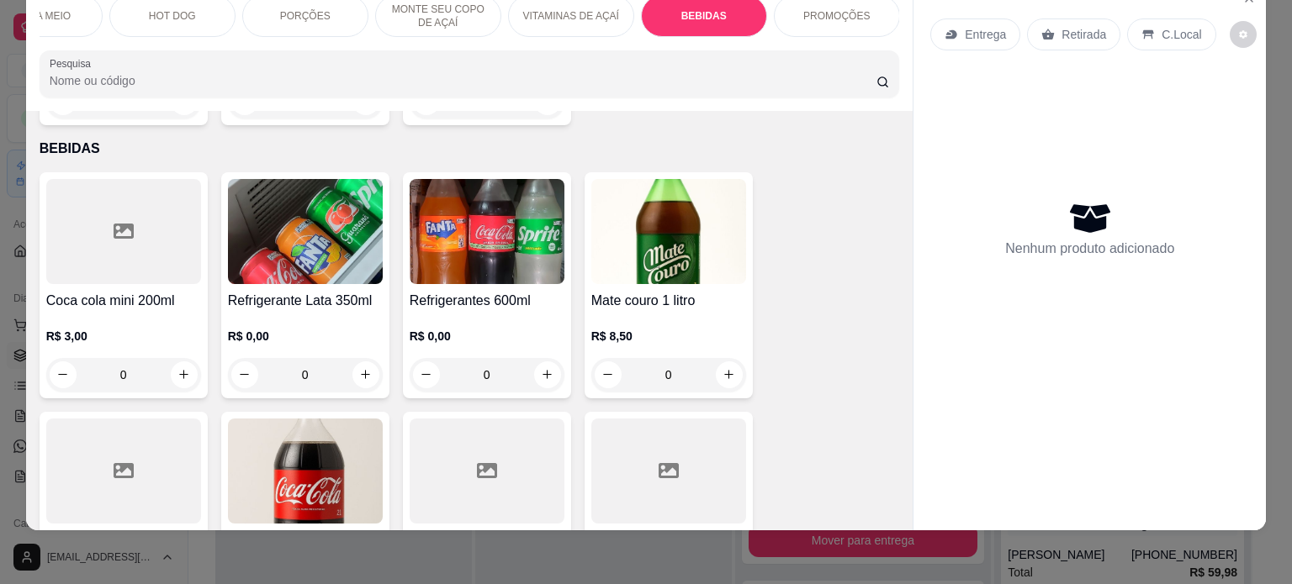
click at [643, 487] on div at bounding box center [668, 471] width 155 height 105
click at [440, 450] on div at bounding box center [486, 471] width 155 height 105
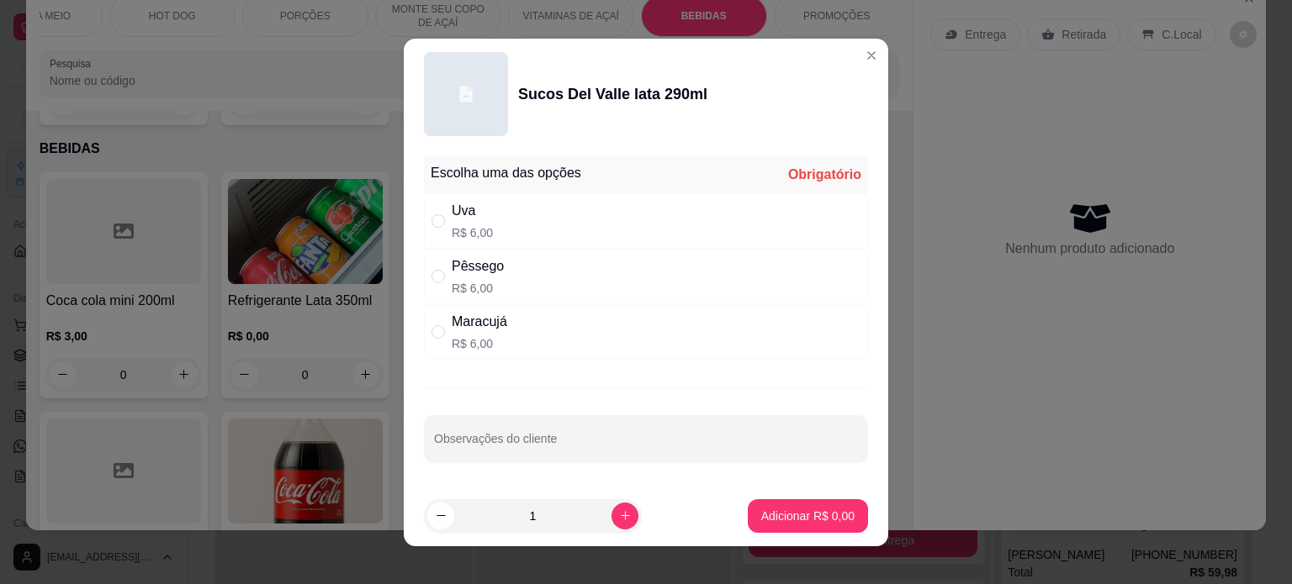
click at [508, 216] on div "Uva R$ 6,00" at bounding box center [646, 220] width 444 height 55
radio input "true"
click at [814, 508] on p "Adicionar R$ 6,00" at bounding box center [807, 516] width 93 height 17
type input "1"
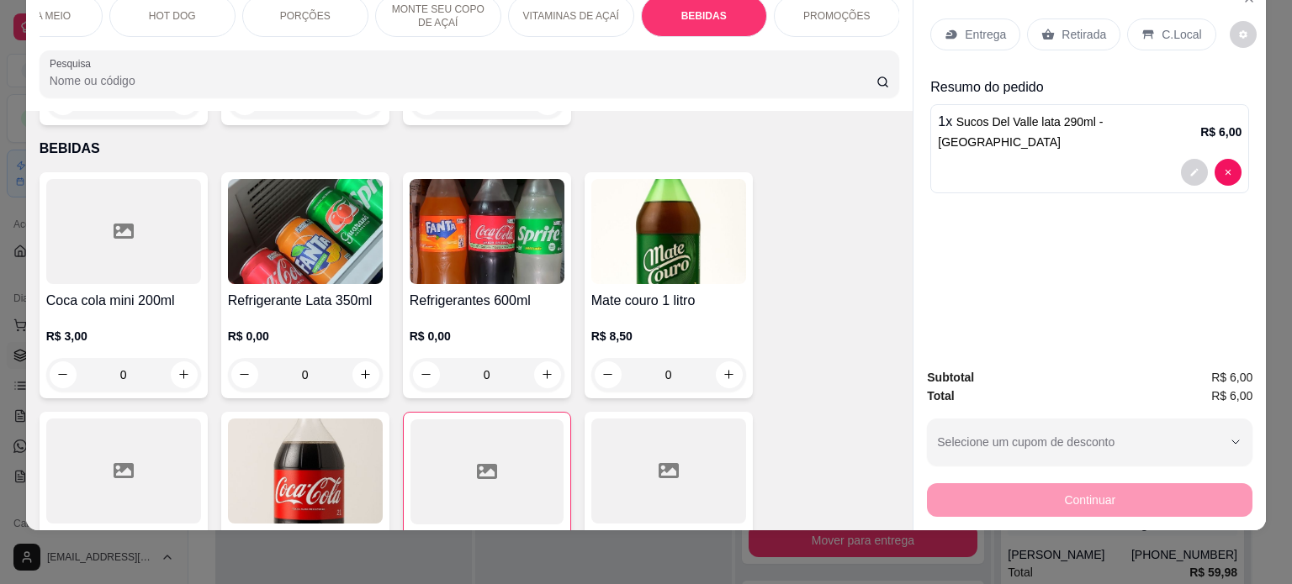
click at [1085, 26] on p "Retirada" at bounding box center [1083, 34] width 45 height 17
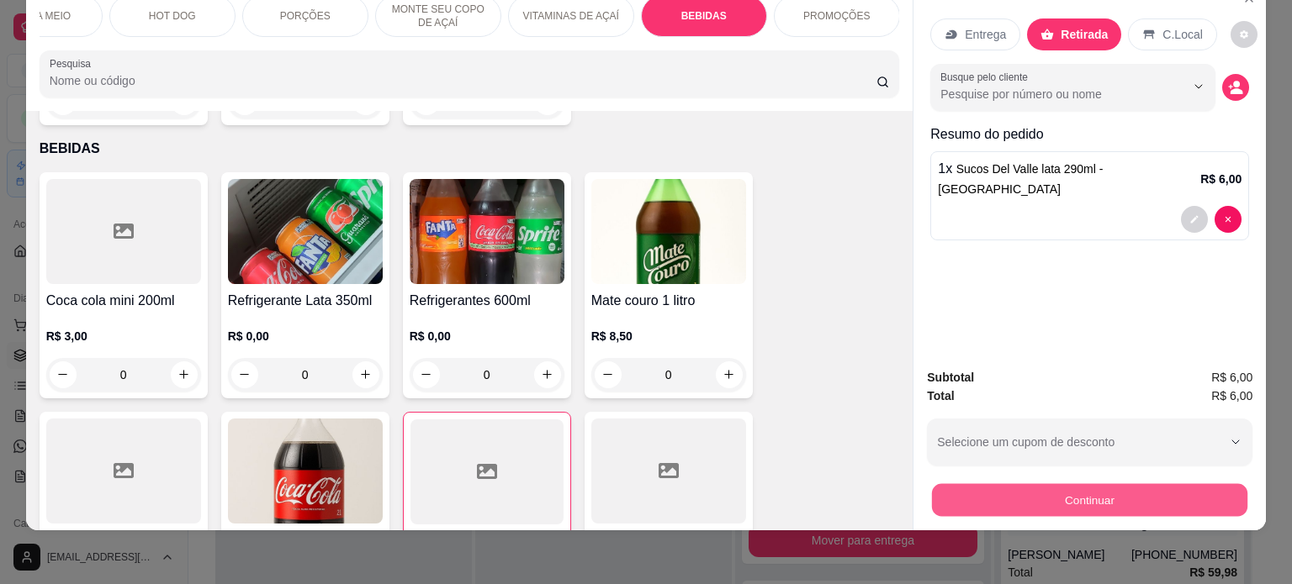
click at [1086, 491] on button "Continuar" at bounding box center [1089, 500] width 315 height 33
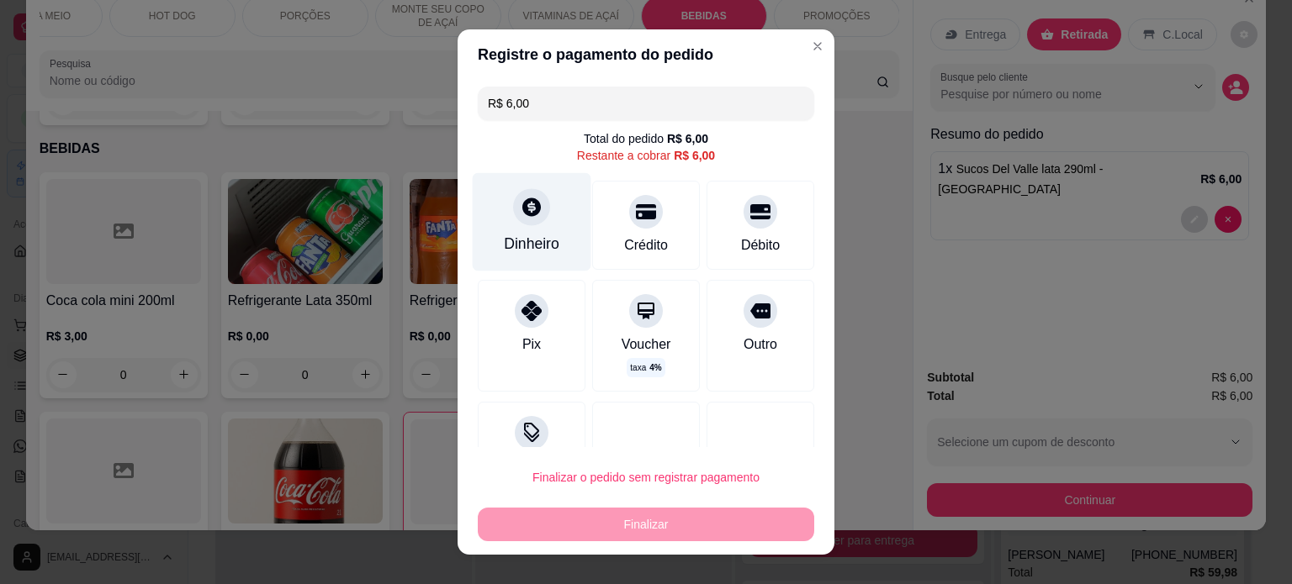
click at [522, 214] on icon at bounding box center [531, 207] width 18 height 18
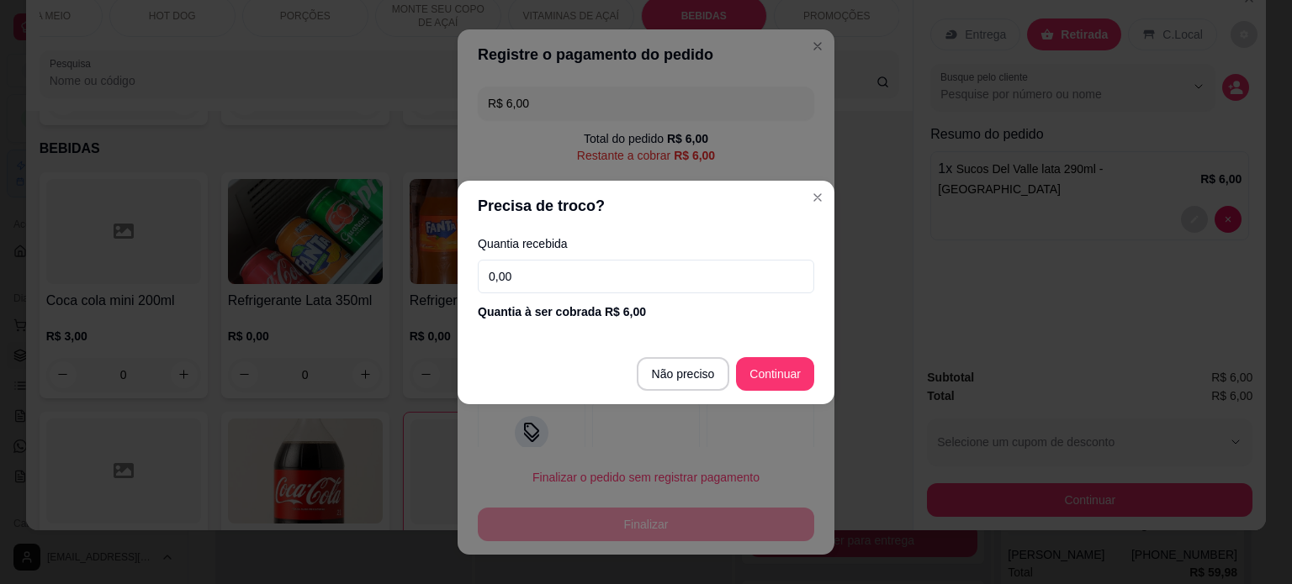
click at [558, 277] on input "0,00" at bounding box center [646, 277] width 336 height 34
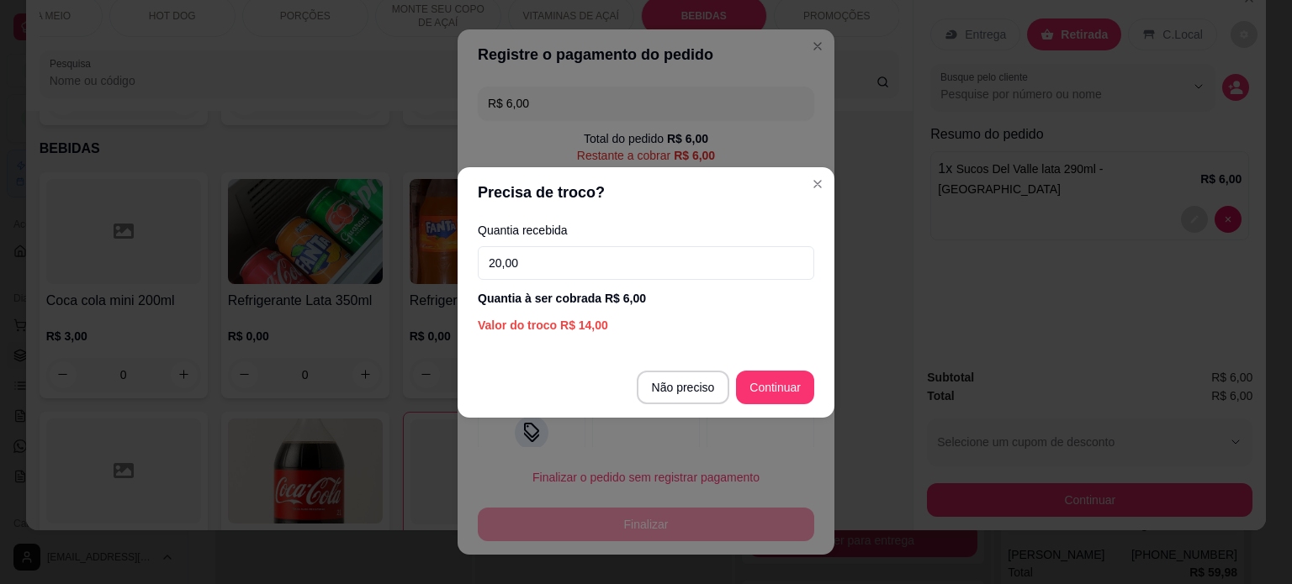
type input "20,00"
click at [780, 369] on footer "Não preciso Continuar" at bounding box center [645, 387] width 377 height 61
type input "R$ 0,00"
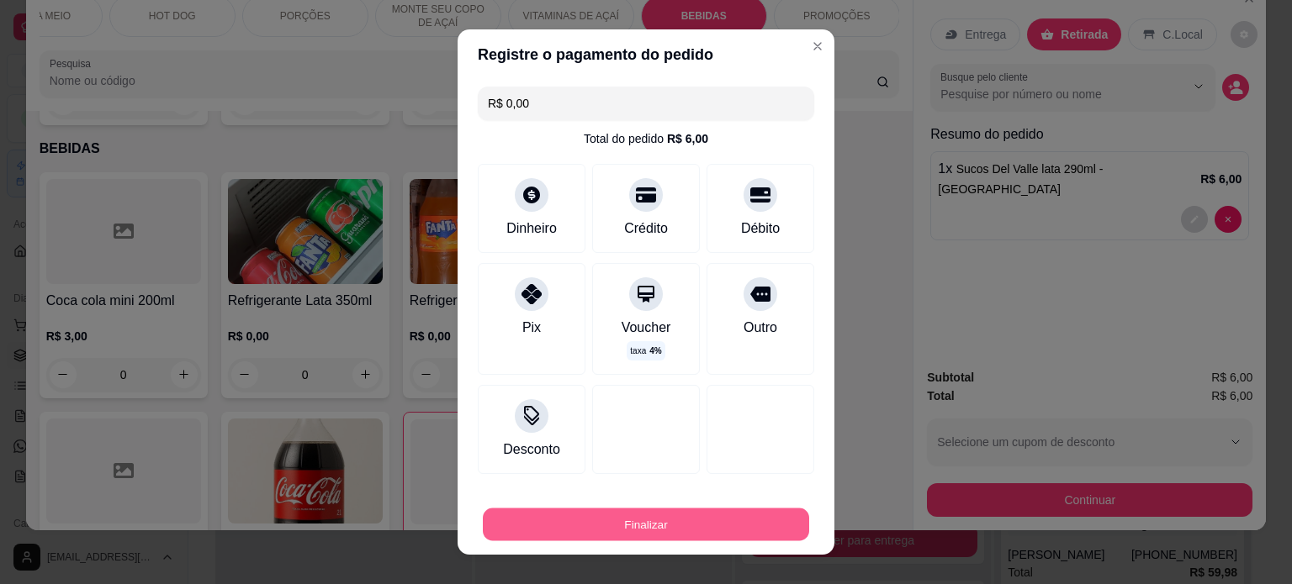
click at [711, 529] on button "Finalizar" at bounding box center [646, 525] width 326 height 33
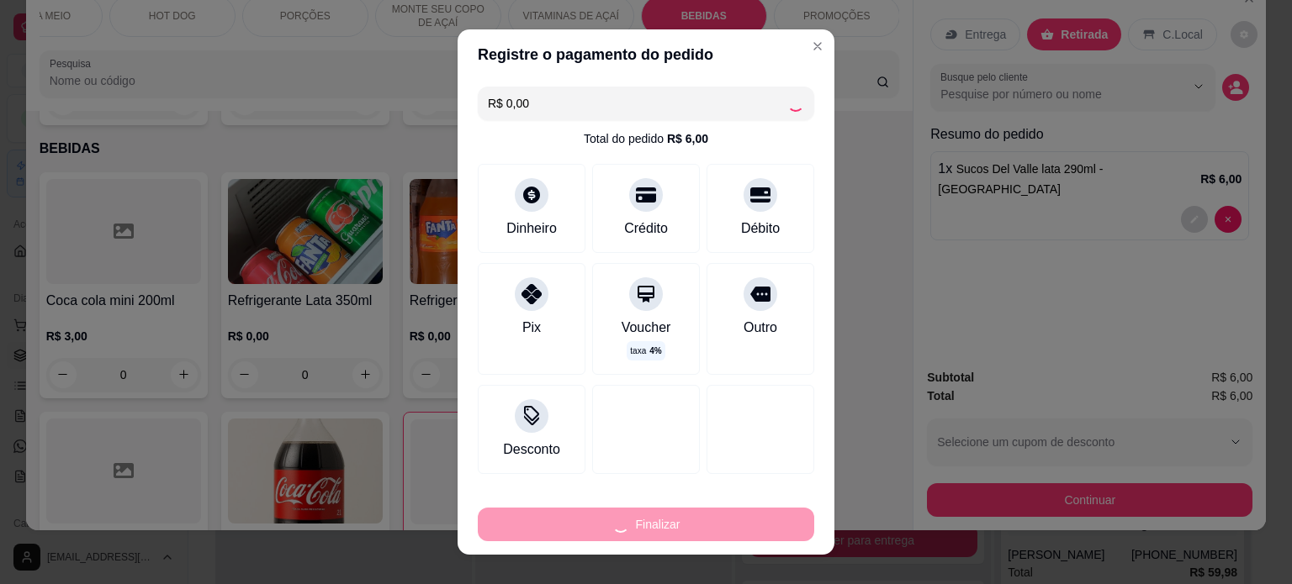
type input "0"
type input "-R$ 6,00"
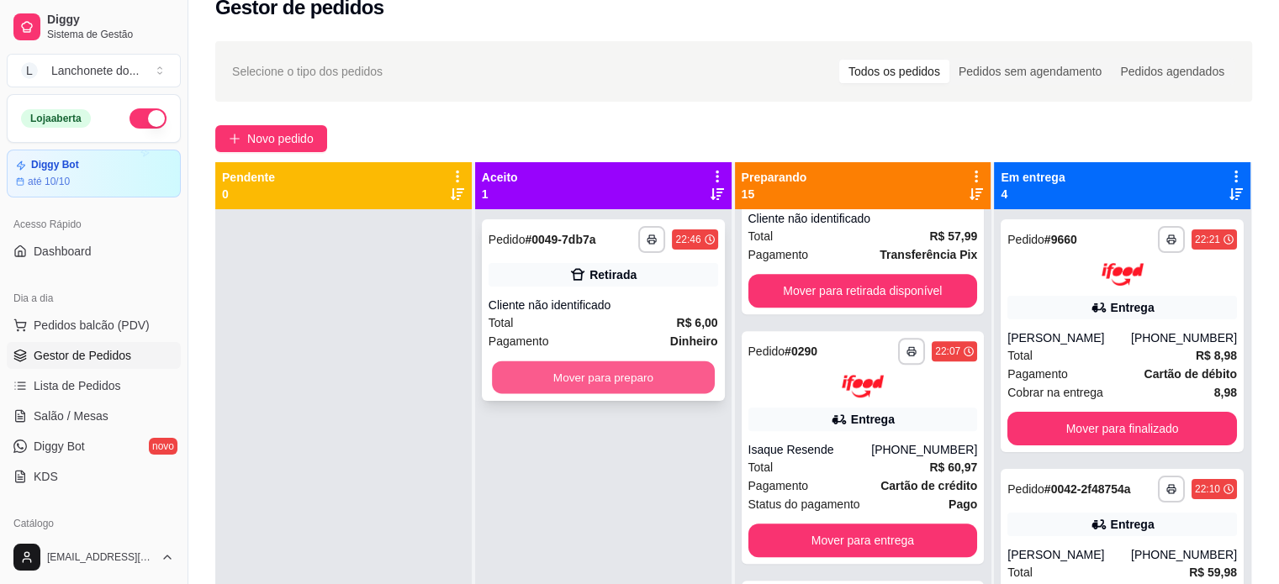
click at [610, 368] on button "Mover para preparo" at bounding box center [603, 378] width 223 height 33
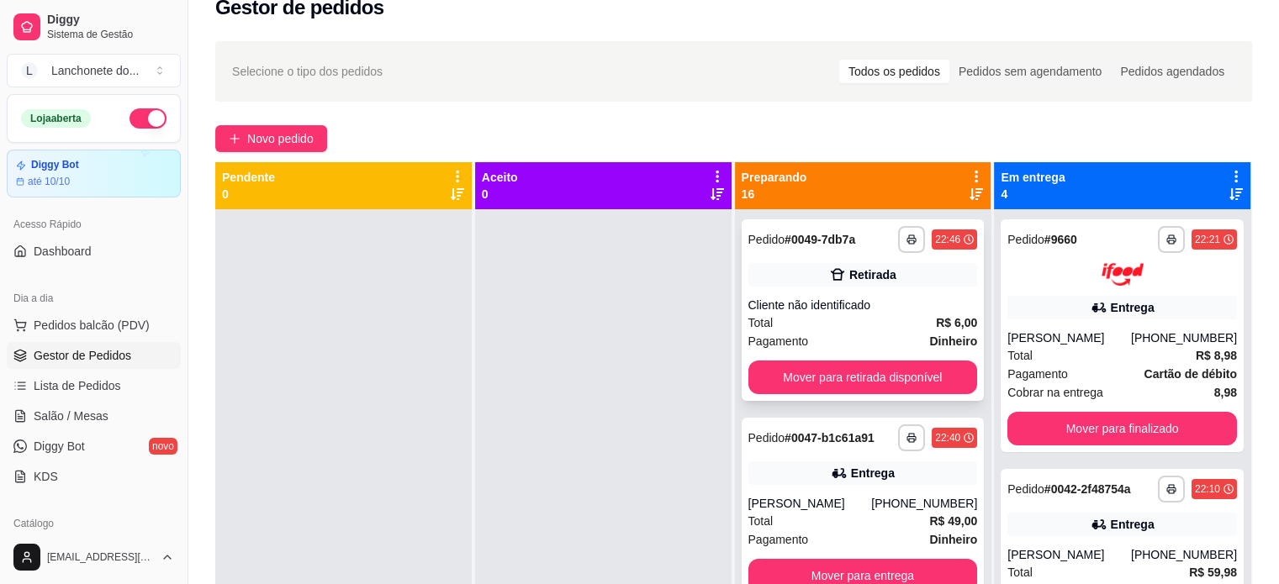
click at [900, 362] on button "Mover para retirada disponível" at bounding box center [863, 378] width 230 height 34
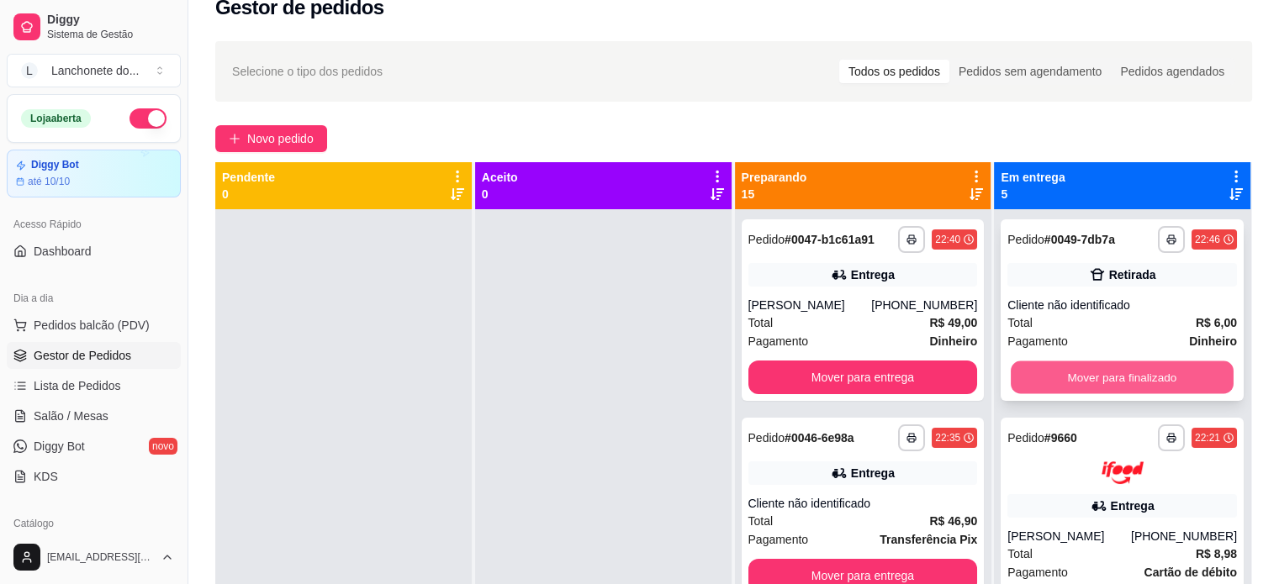
click at [1156, 369] on button "Mover para finalizado" at bounding box center [1122, 378] width 223 height 33
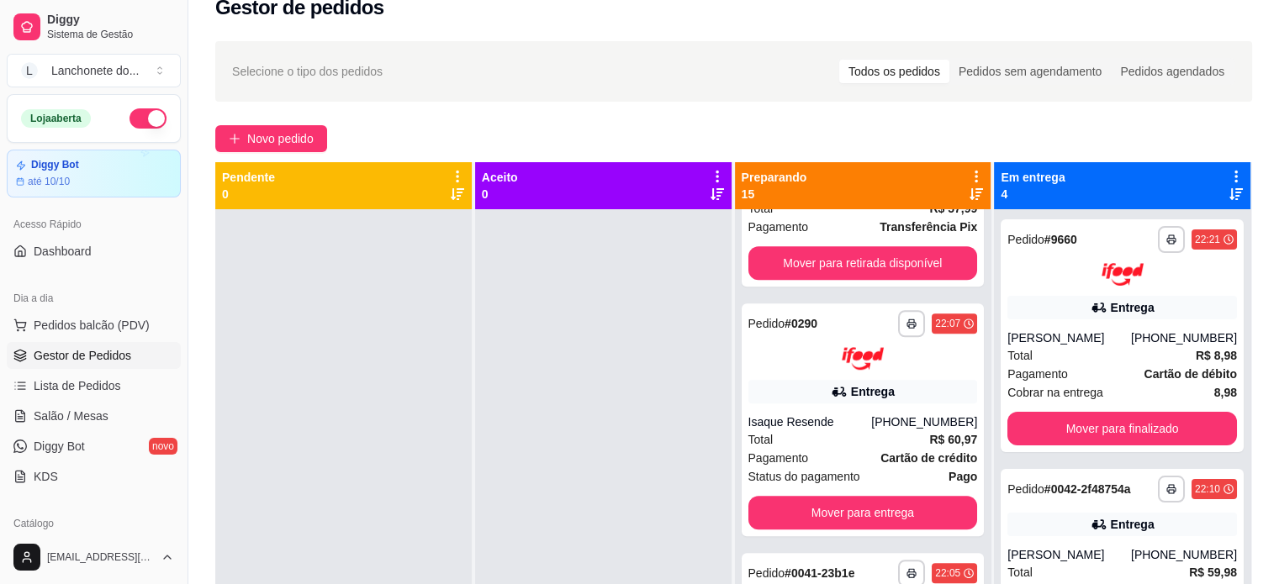
scroll to position [1434, 0]
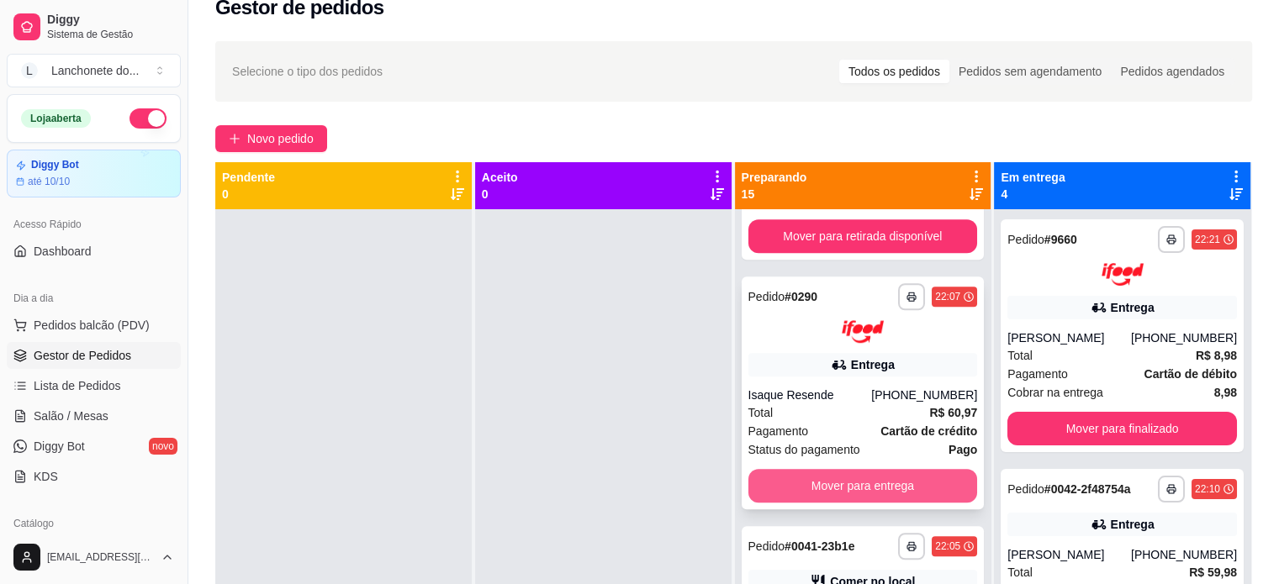
click at [840, 474] on button "Mover para entrega" at bounding box center [863, 486] width 230 height 34
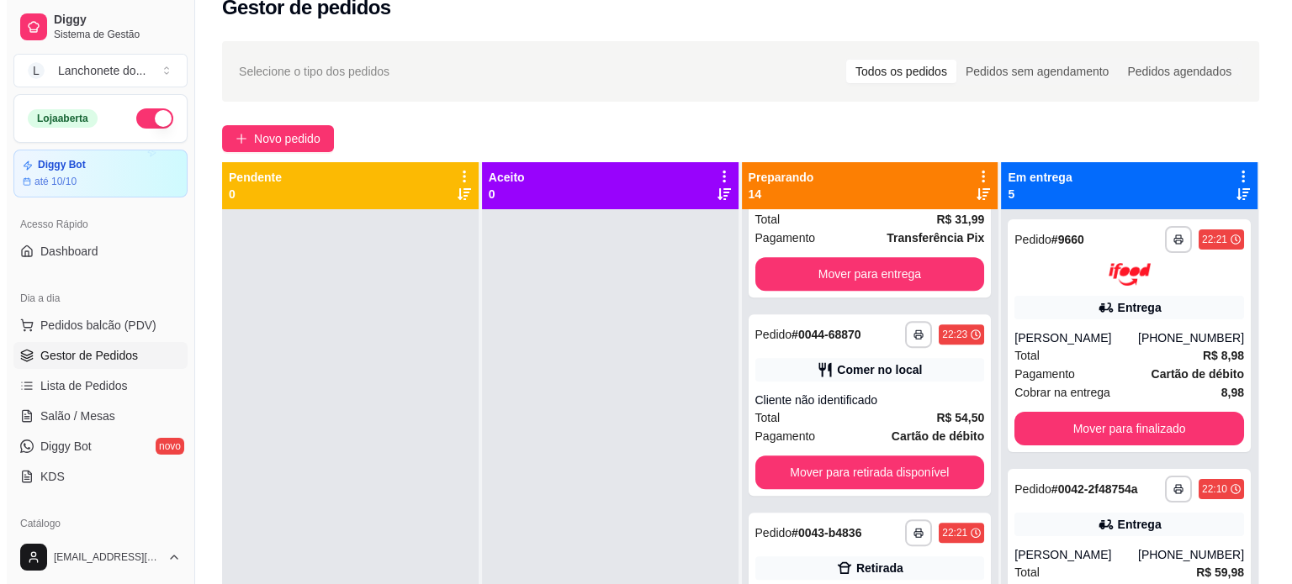
scroll to position [1002, 0]
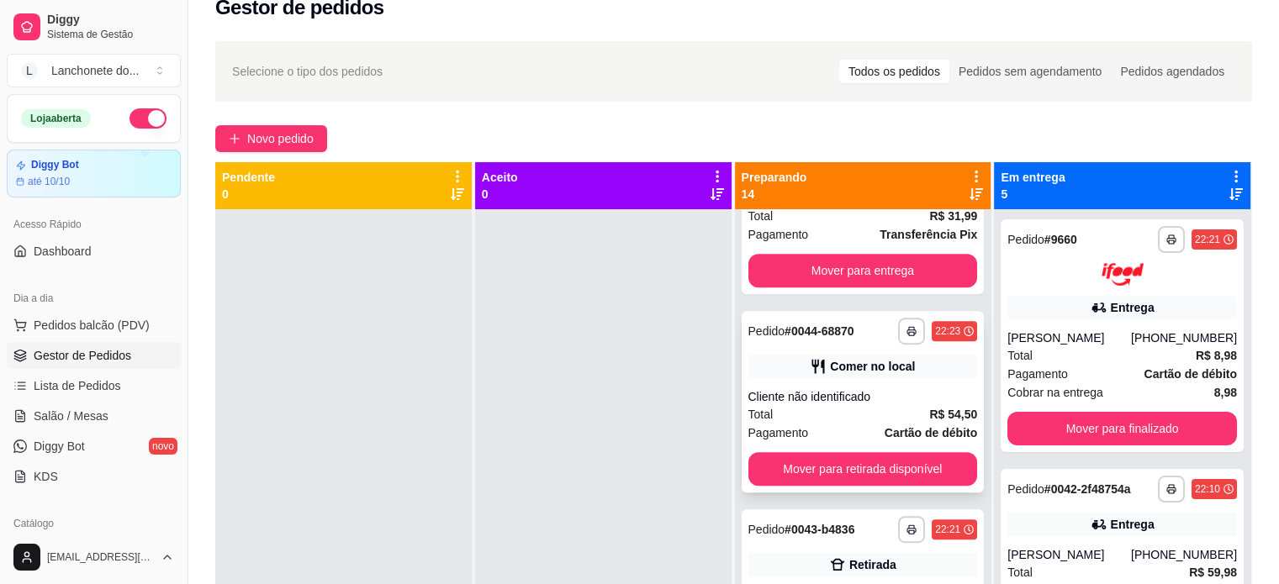
click at [837, 376] on div "Comer no local" at bounding box center [863, 367] width 230 height 24
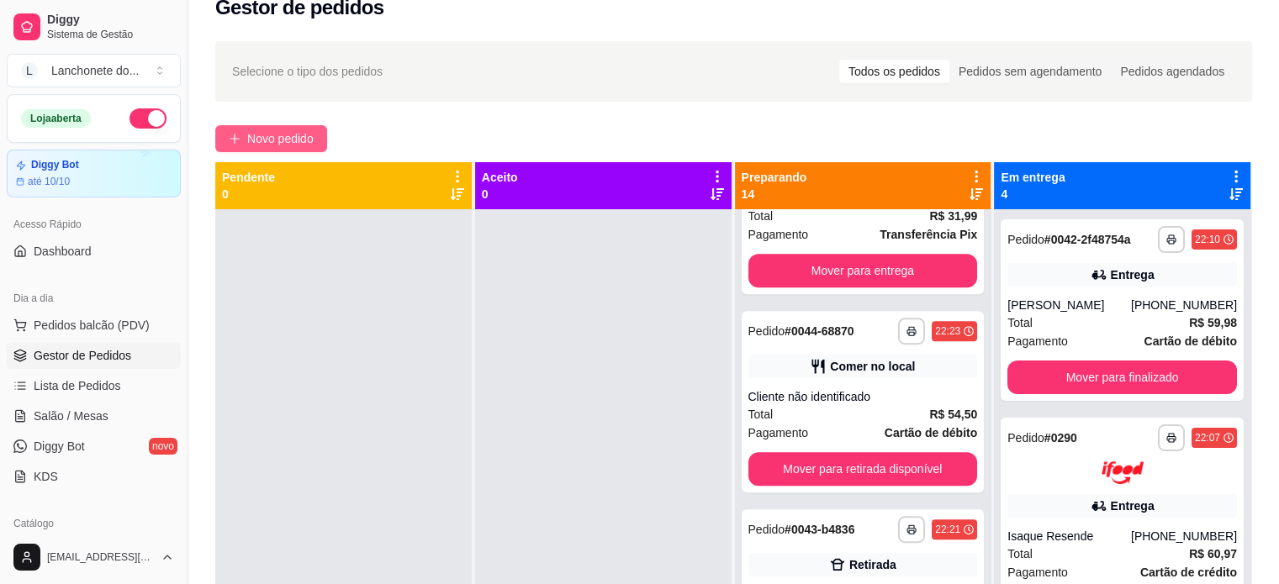
click at [314, 139] on span "Novo pedido" at bounding box center [280, 138] width 66 height 18
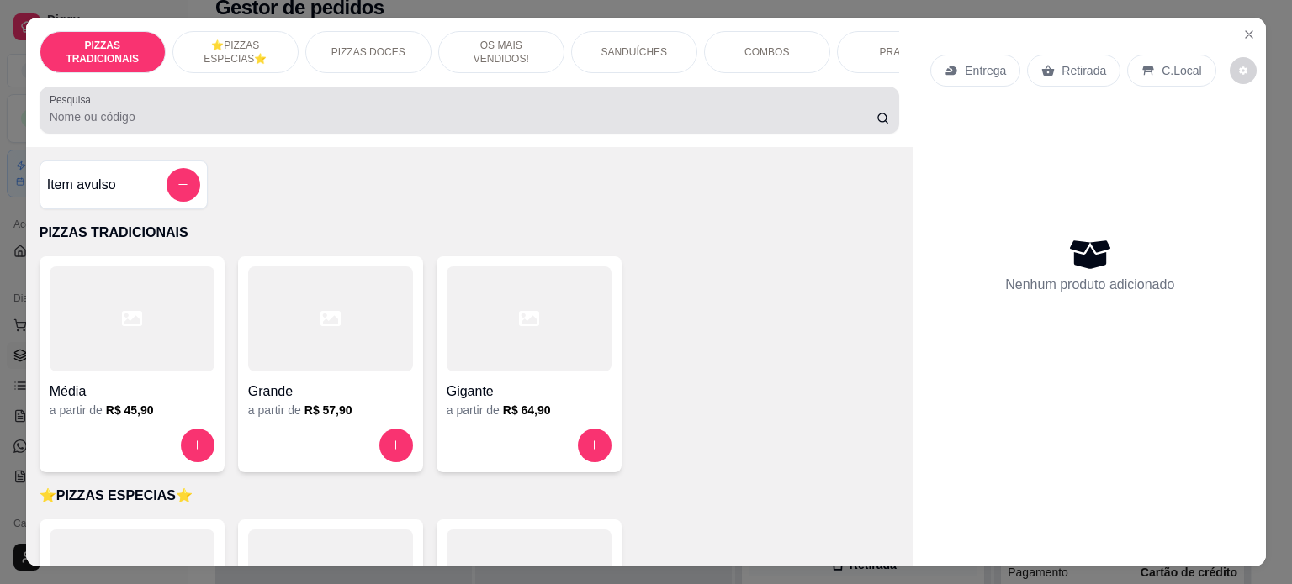
click at [680, 100] on div at bounding box center [470, 110] width 840 height 34
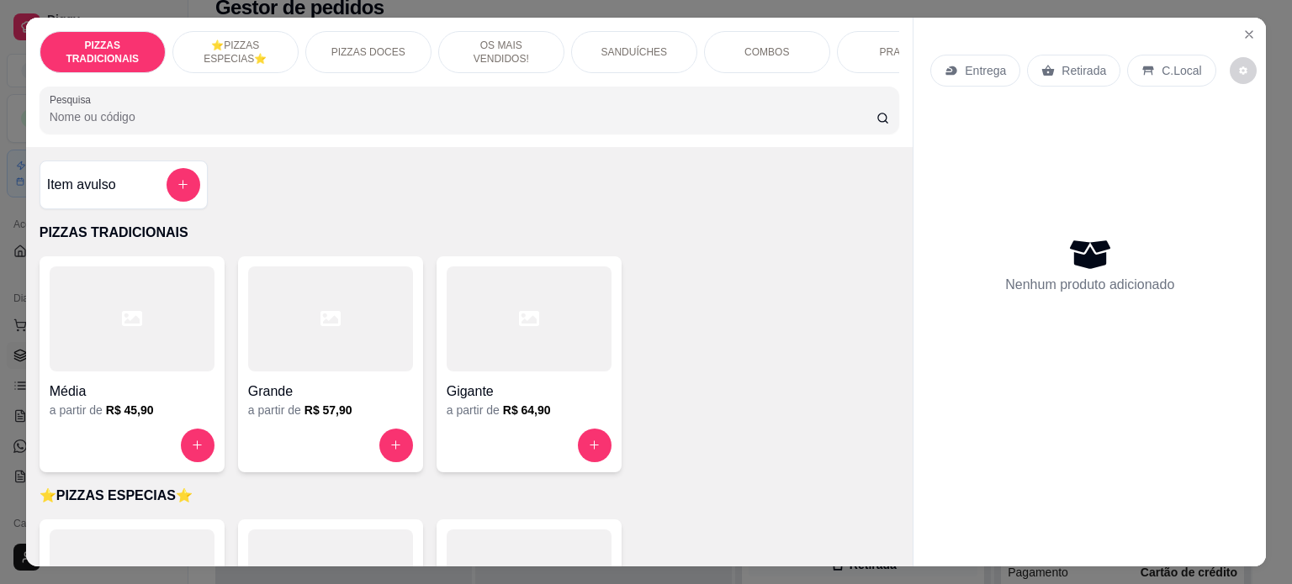
click at [686, 90] on div "PIZZAS TRADICIONAIS ⭐️PIZZAS ESPECIAS⭐️ PIZZAS DOCES OS MAIS VENDIDOS! SANDUÍCH…" at bounding box center [469, 82] width 887 height 129
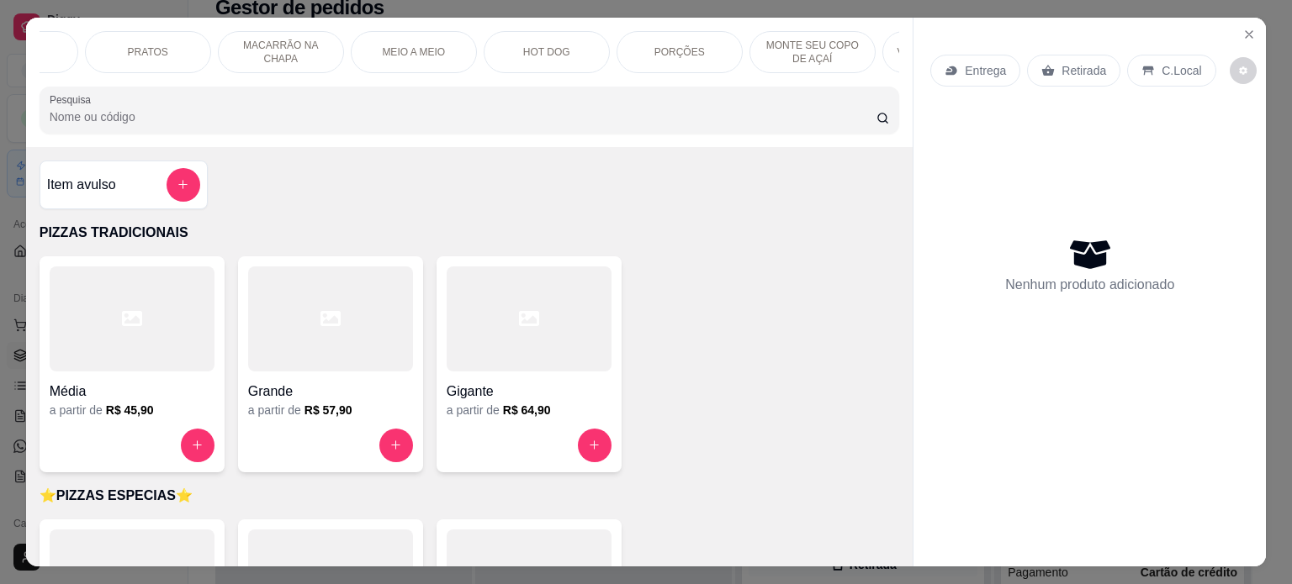
click at [782, 39] on p "MONTE SEU COPO DE AÇAÍ" at bounding box center [812, 52] width 98 height 27
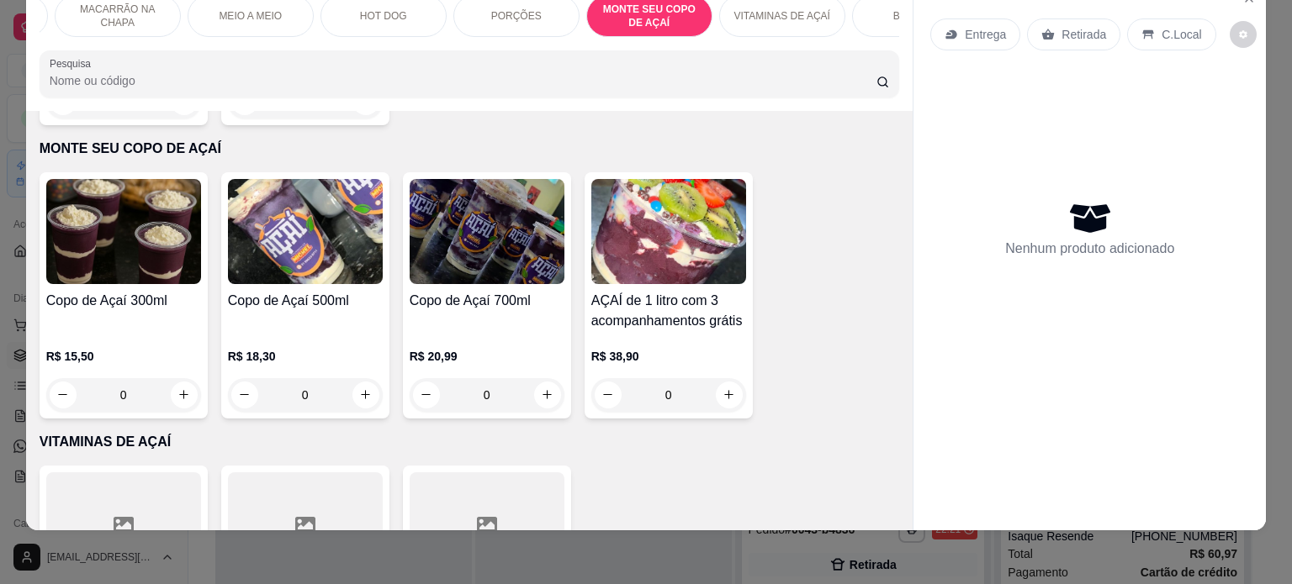
scroll to position [0, 958]
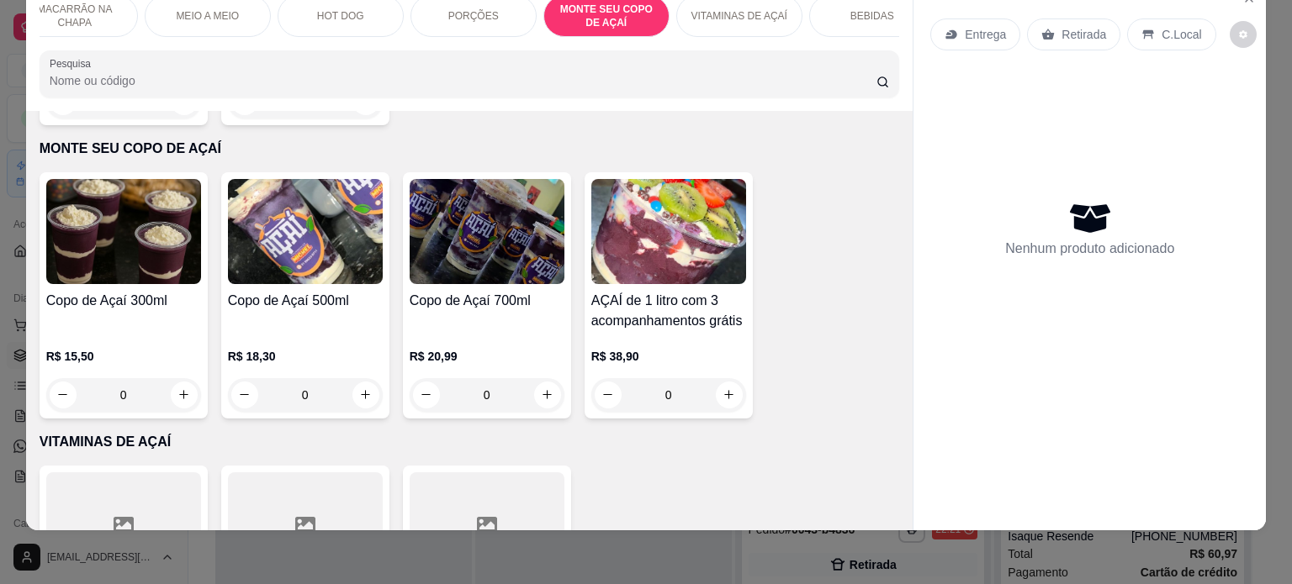
click at [700, 9] on p "VITAMINAS DE AÇAÍ" at bounding box center [738, 15] width 96 height 13
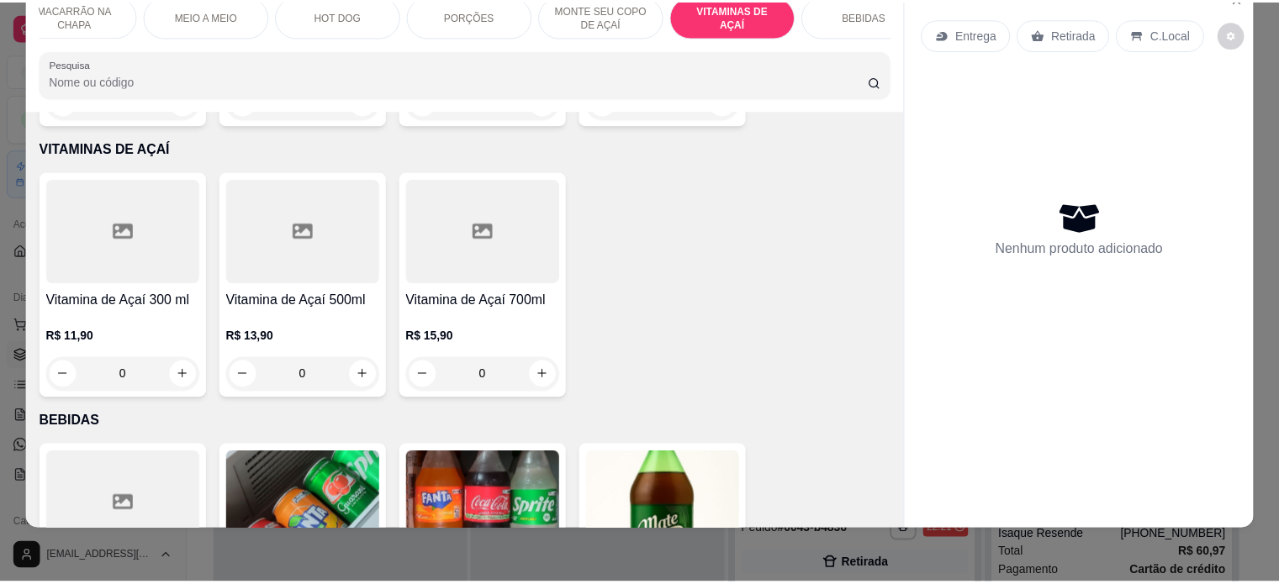
scroll to position [0, 0]
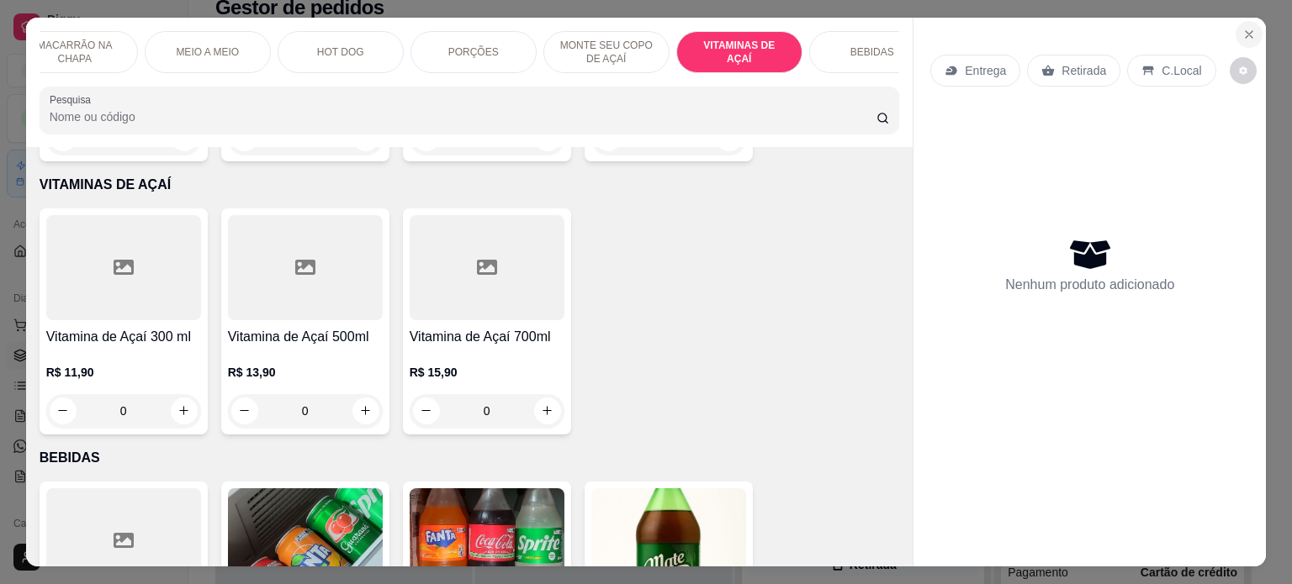
click at [1239, 21] on button "Close" at bounding box center [1248, 34] width 27 height 27
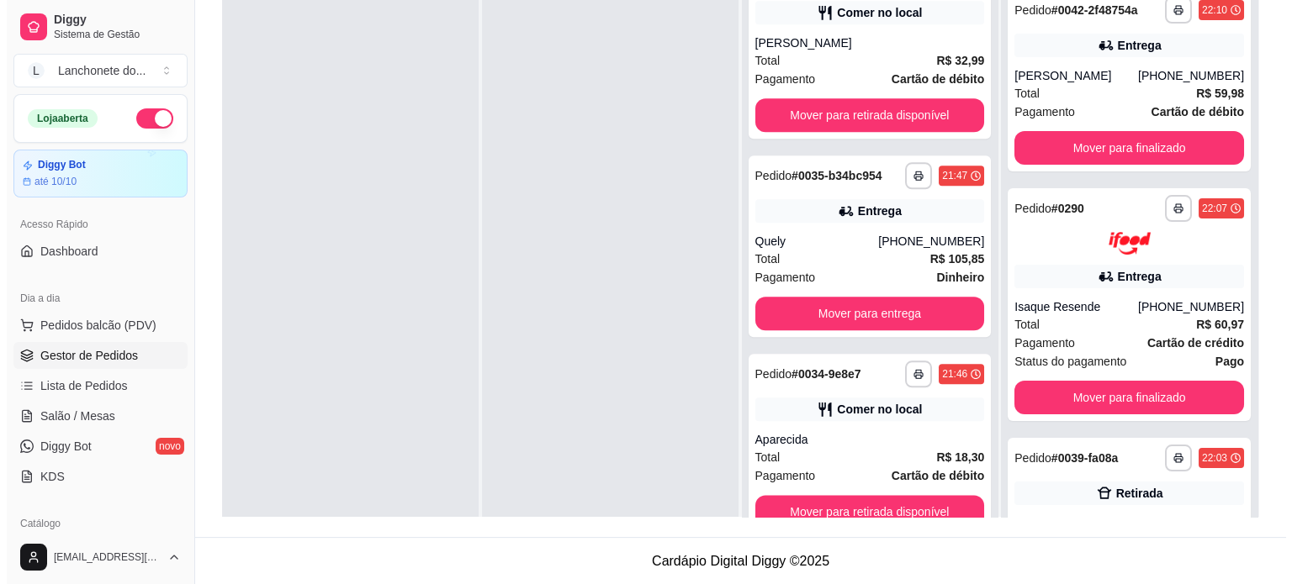
scroll to position [1914, 0]
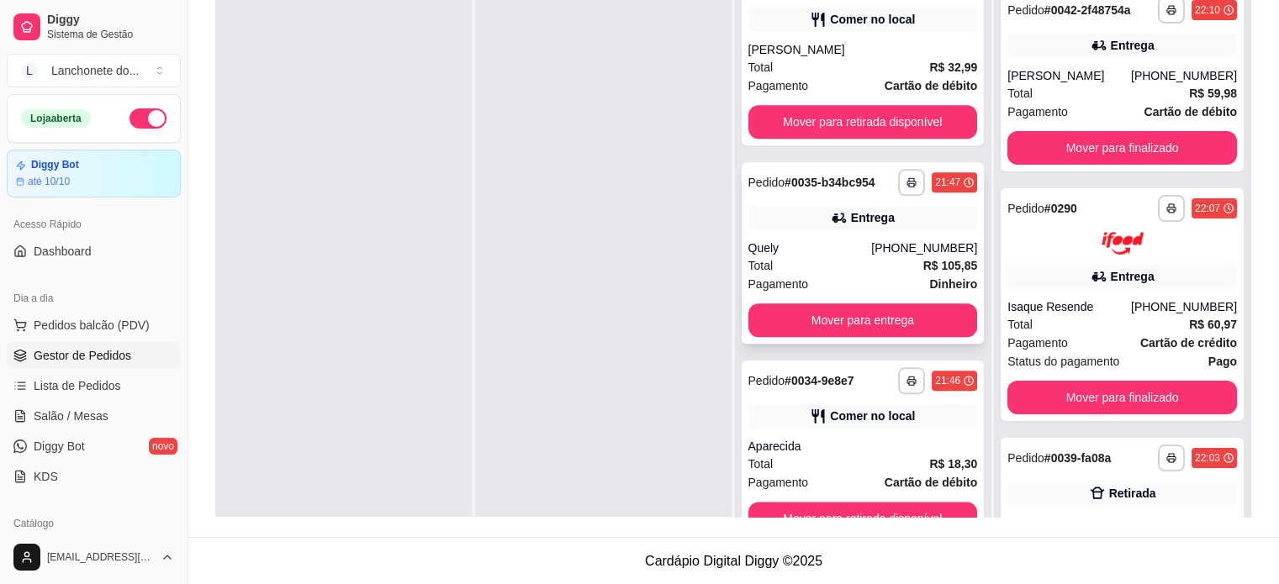
click at [894, 246] on div "[PHONE_NUMBER]" at bounding box center [924, 248] width 106 height 17
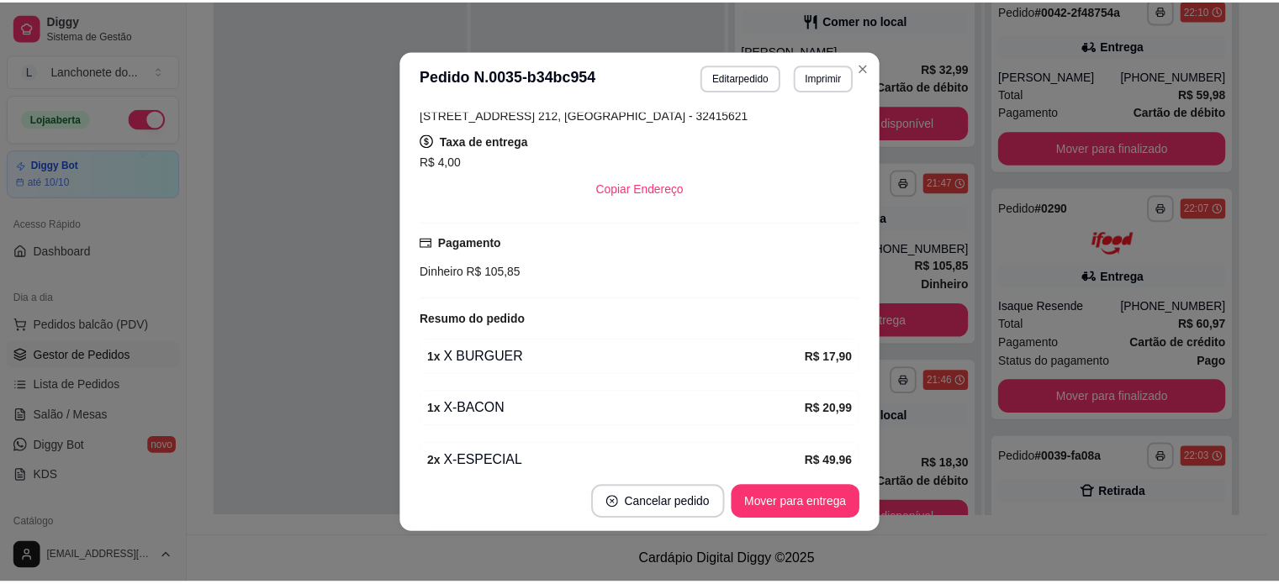
scroll to position [407, 0]
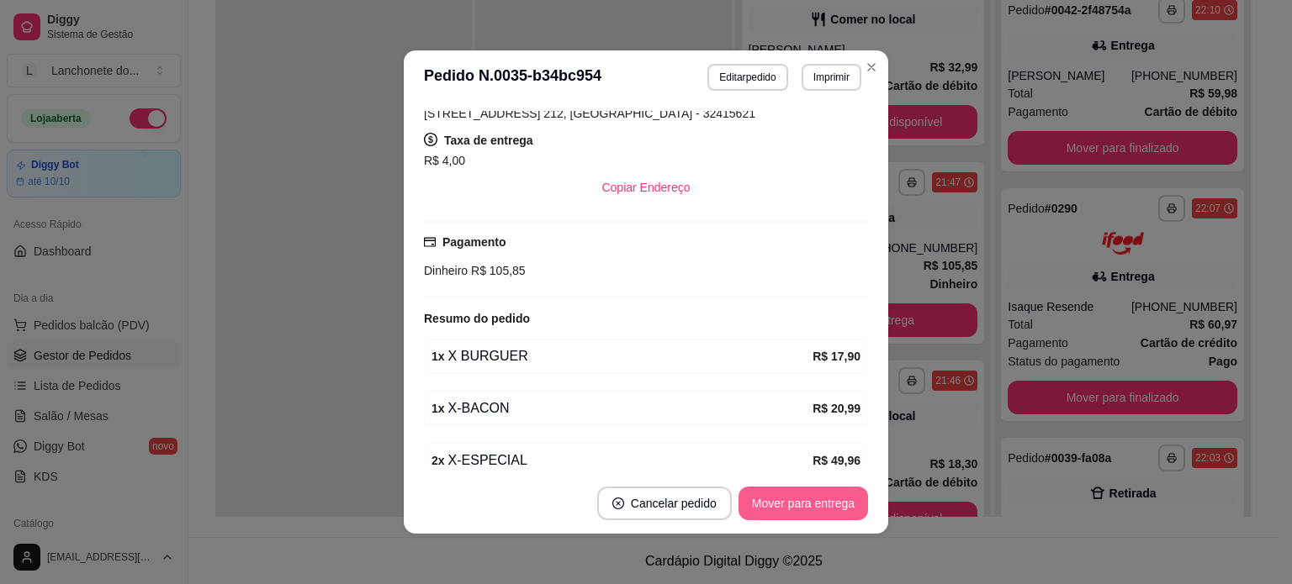
click at [819, 511] on button "Mover para entrega" at bounding box center [802, 504] width 129 height 34
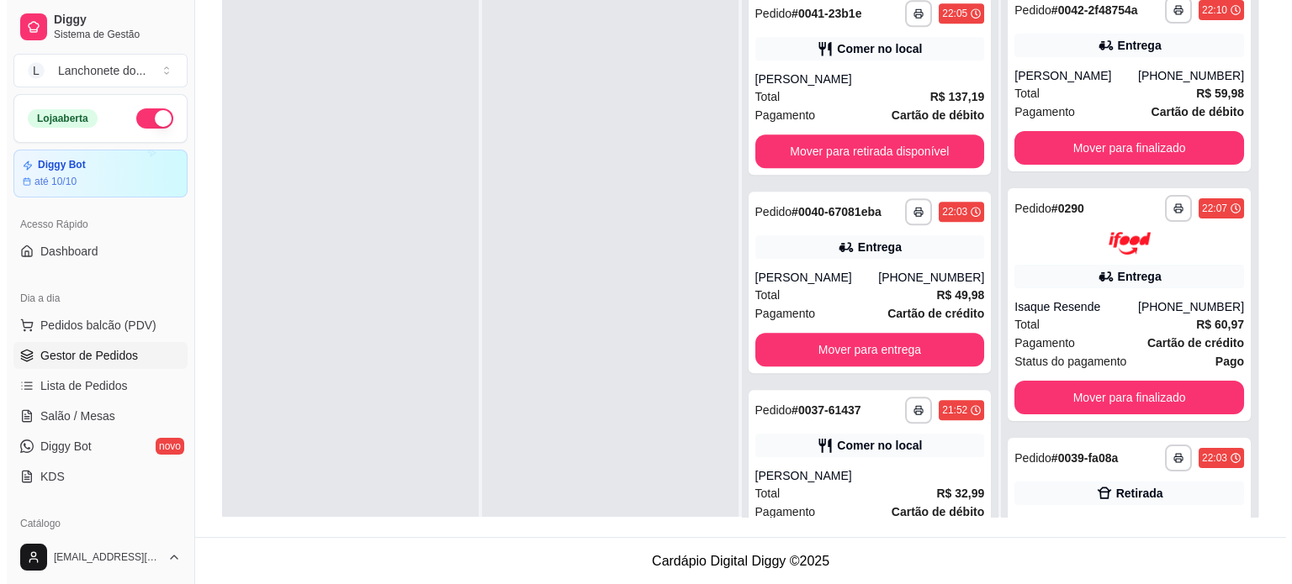
scroll to position [1483, 0]
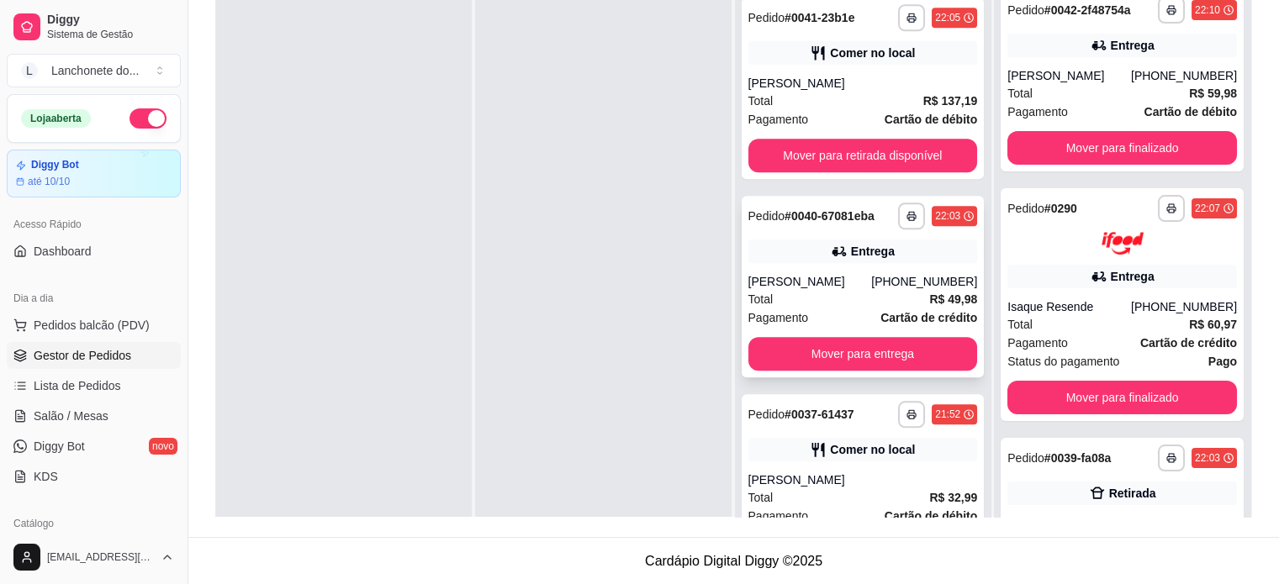
click at [897, 258] on div "Entrega" at bounding box center [863, 252] width 230 height 24
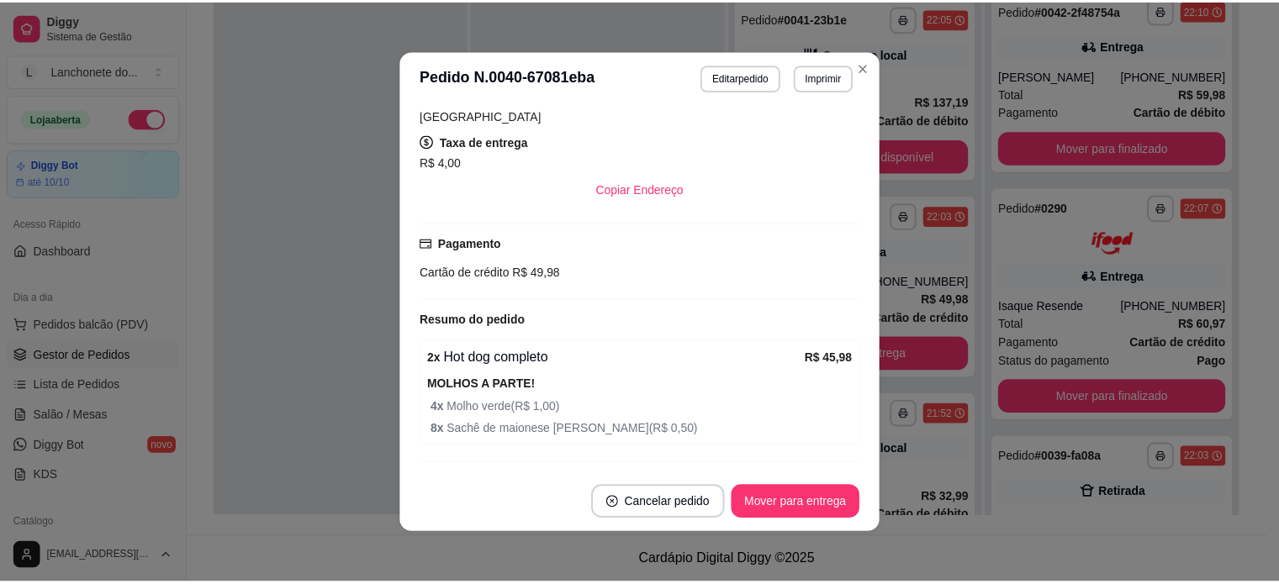
scroll to position [447, 0]
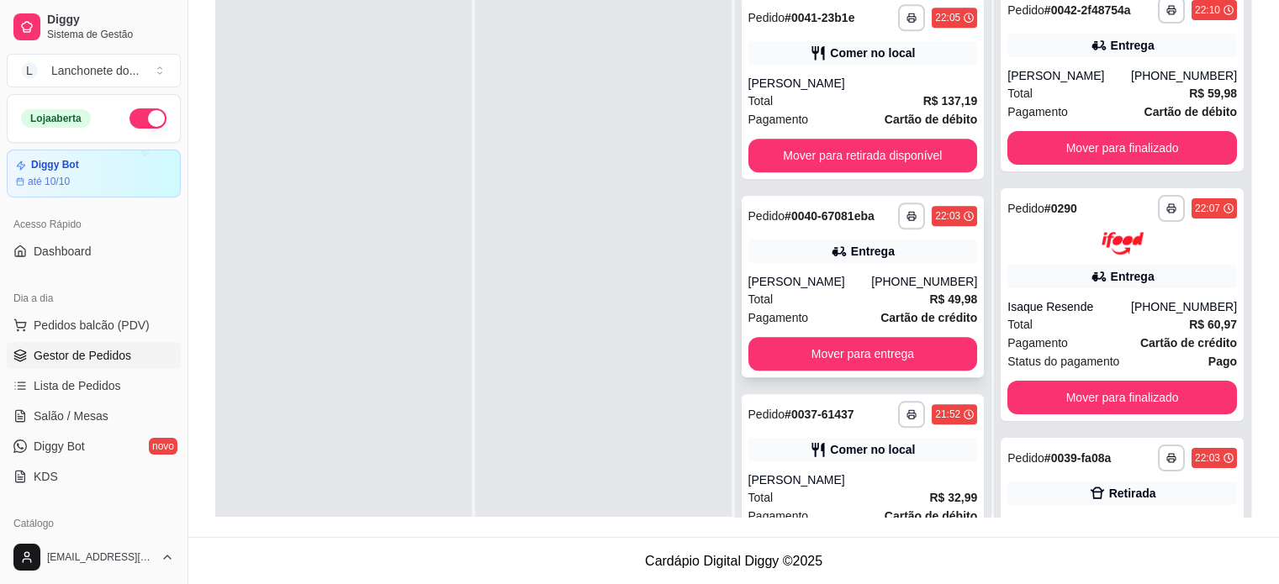
click at [961, 347] on div "**********" at bounding box center [863, 287] width 243 height 182
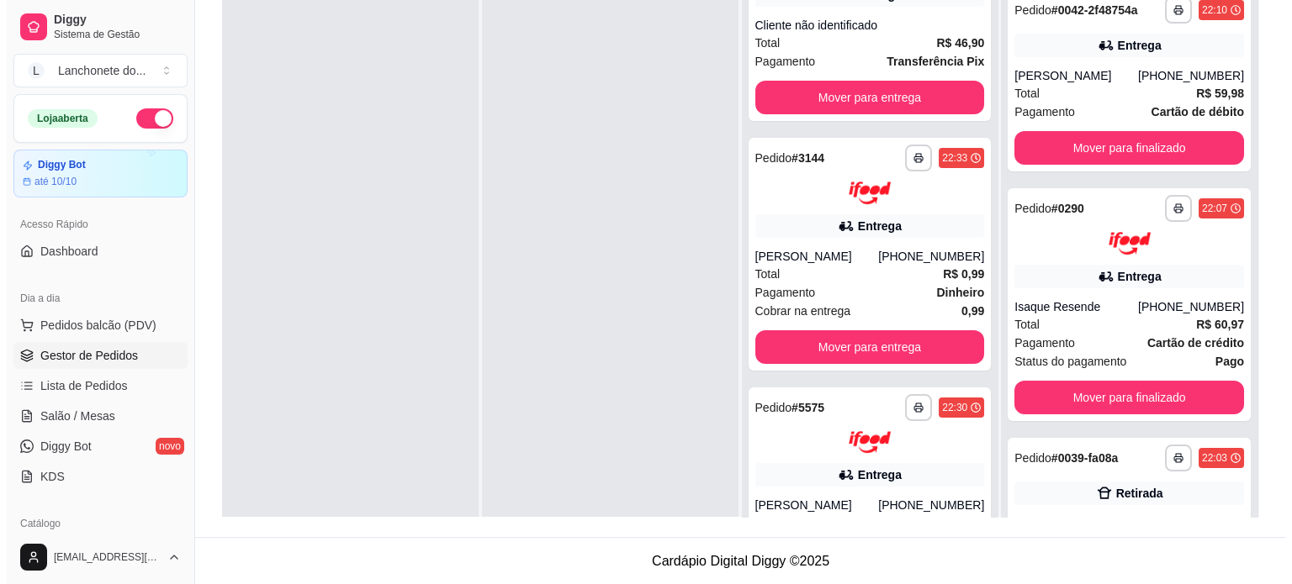
scroll to position [156, 0]
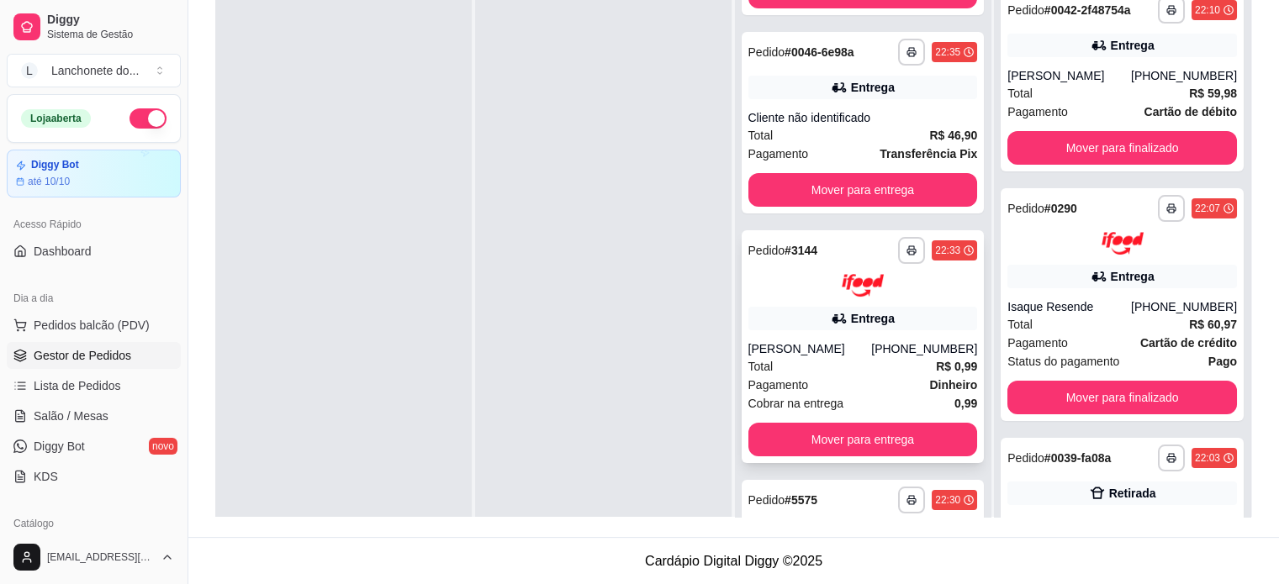
click at [851, 376] on div "Pagamento Dinheiro" at bounding box center [863, 385] width 230 height 18
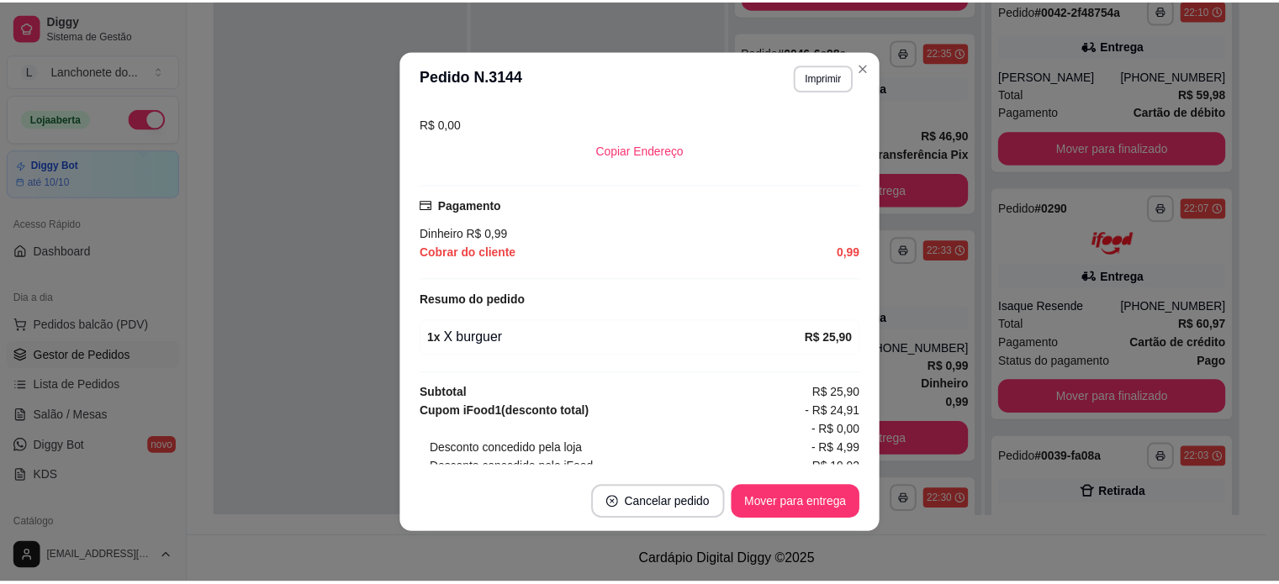
scroll to position [489, 0]
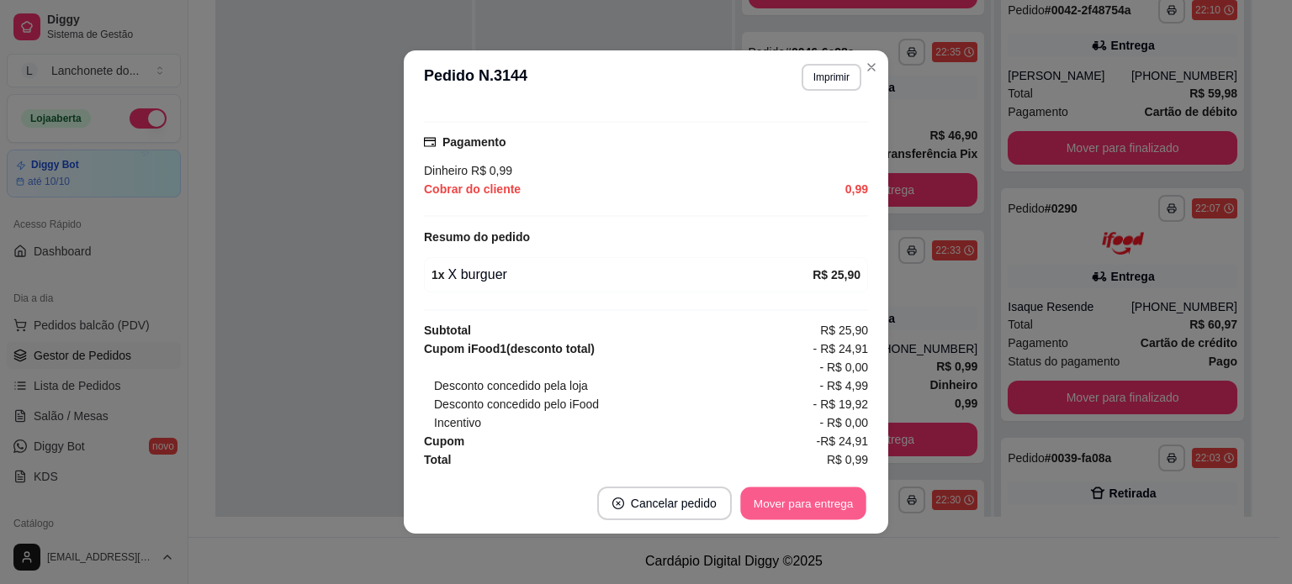
click at [827, 510] on button "Mover para entrega" at bounding box center [803, 504] width 126 height 33
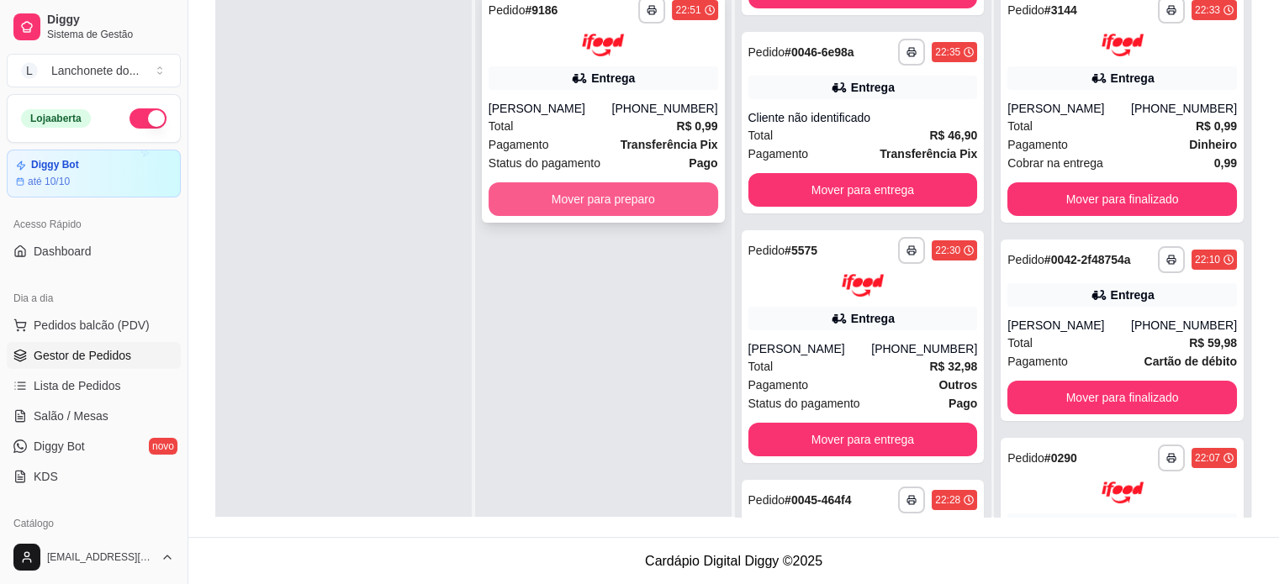
click at [637, 205] on button "Mover para preparo" at bounding box center [604, 199] width 230 height 34
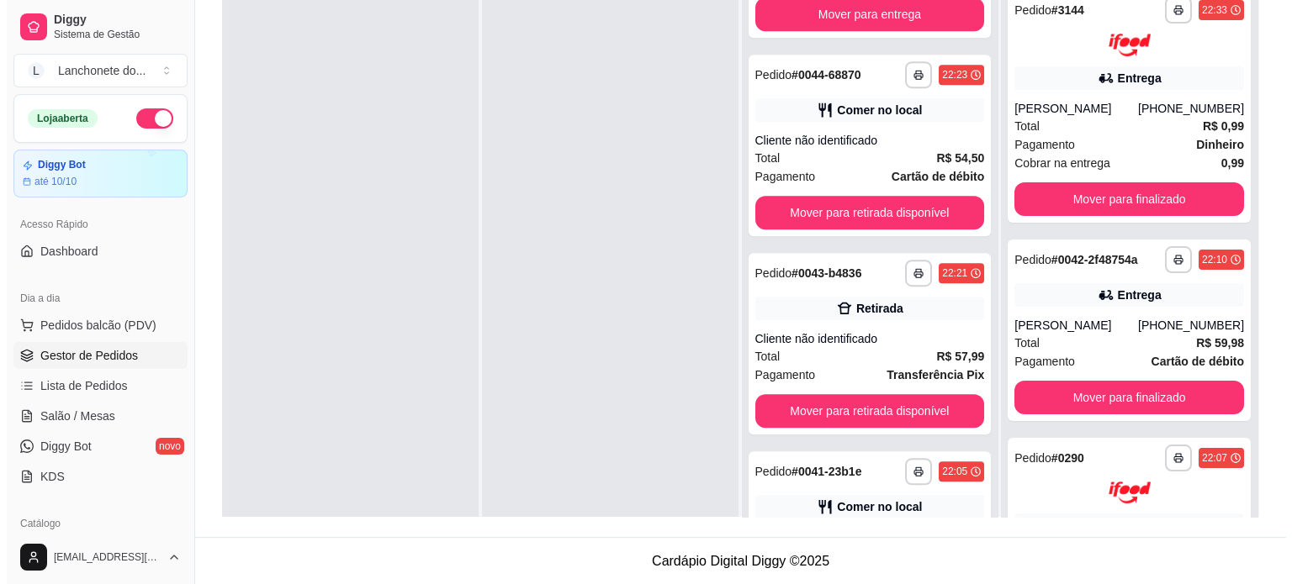
scroll to position [950, 0]
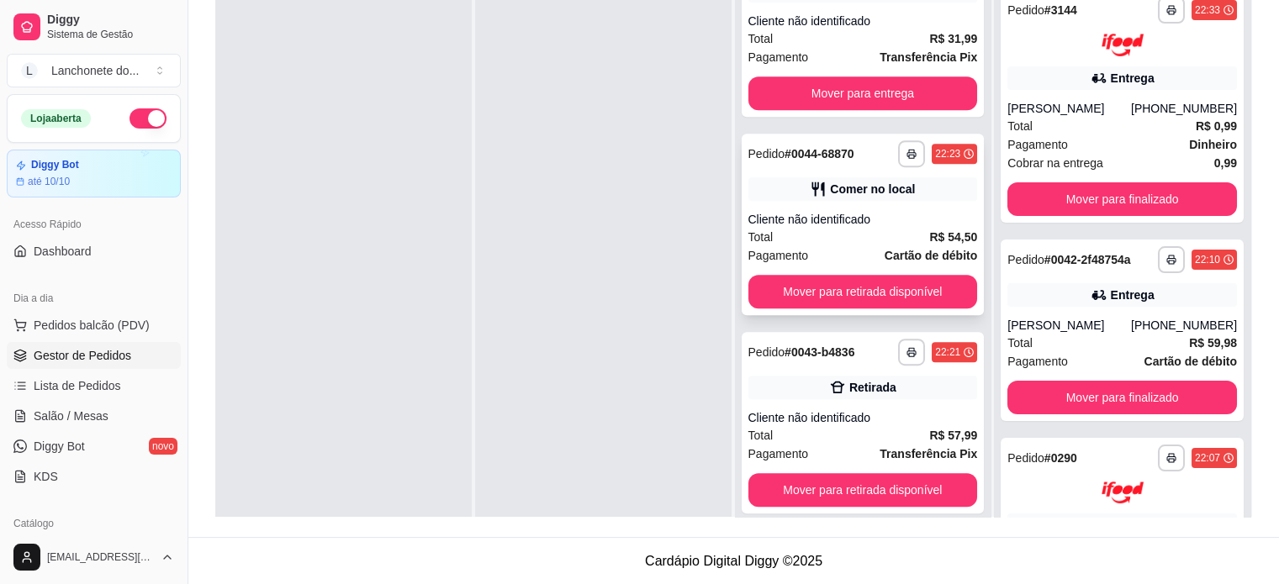
click at [881, 235] on div "Total R$ 54,50" at bounding box center [863, 237] width 230 height 18
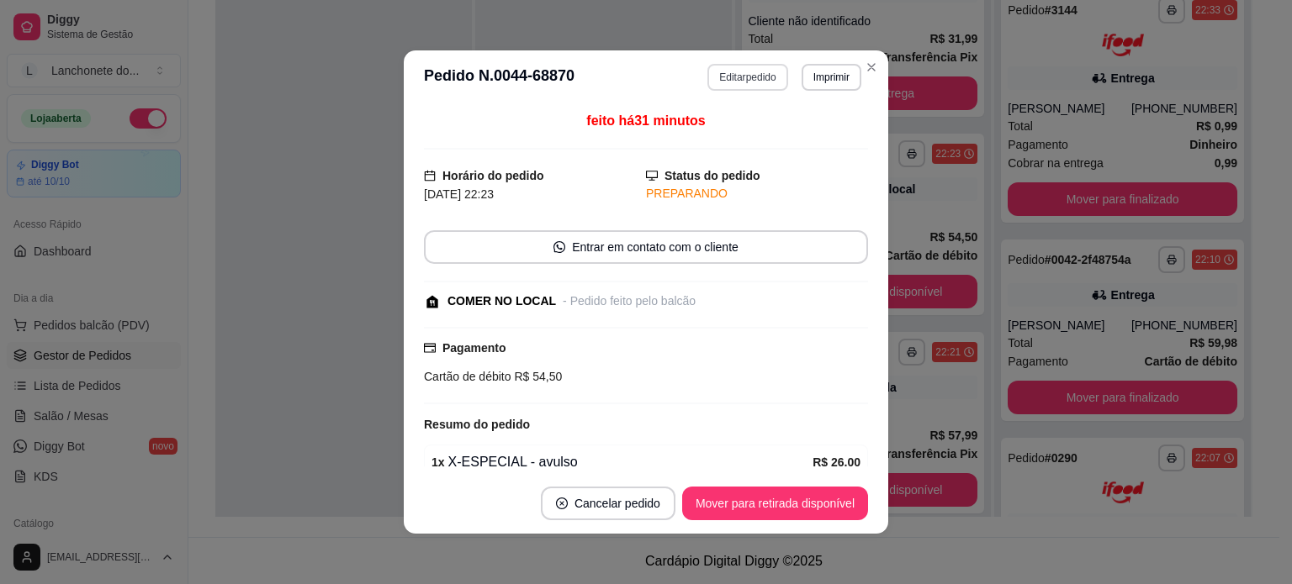
click at [728, 81] on button "Editar pedido" at bounding box center [747, 77] width 80 height 27
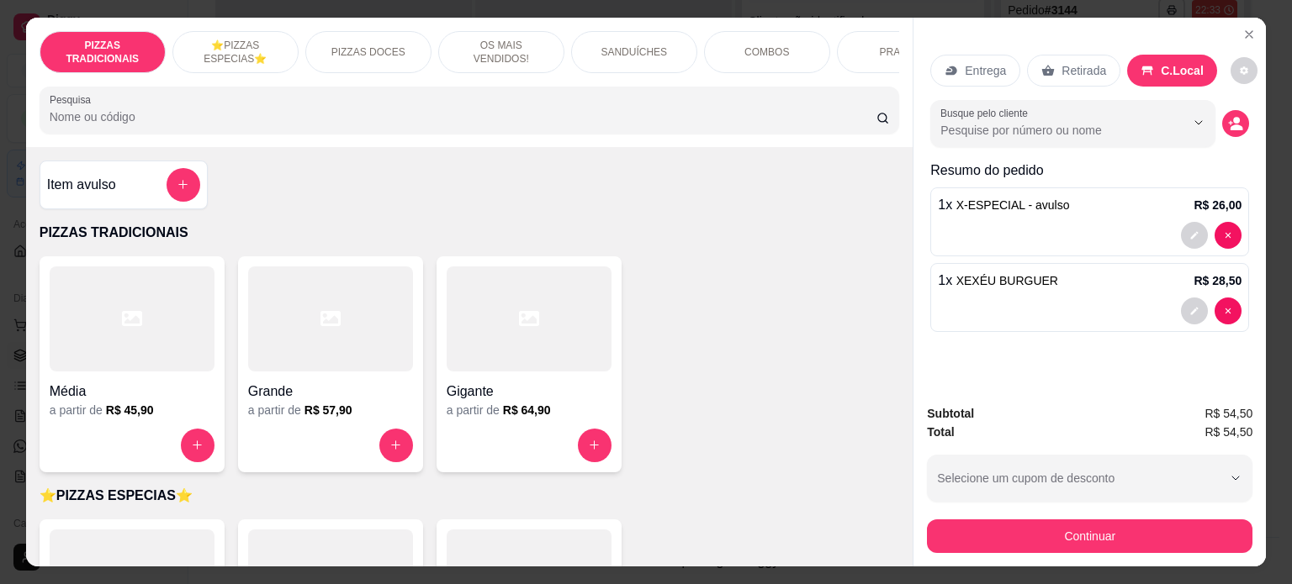
click at [852, 79] on div "PIZZAS TRADICIONAIS ⭐️PIZZAS ESPECIAS⭐️ PIZZAS DOCES OS MAIS VENDIDOS! SANDUÍCH…" at bounding box center [469, 82] width 887 height 129
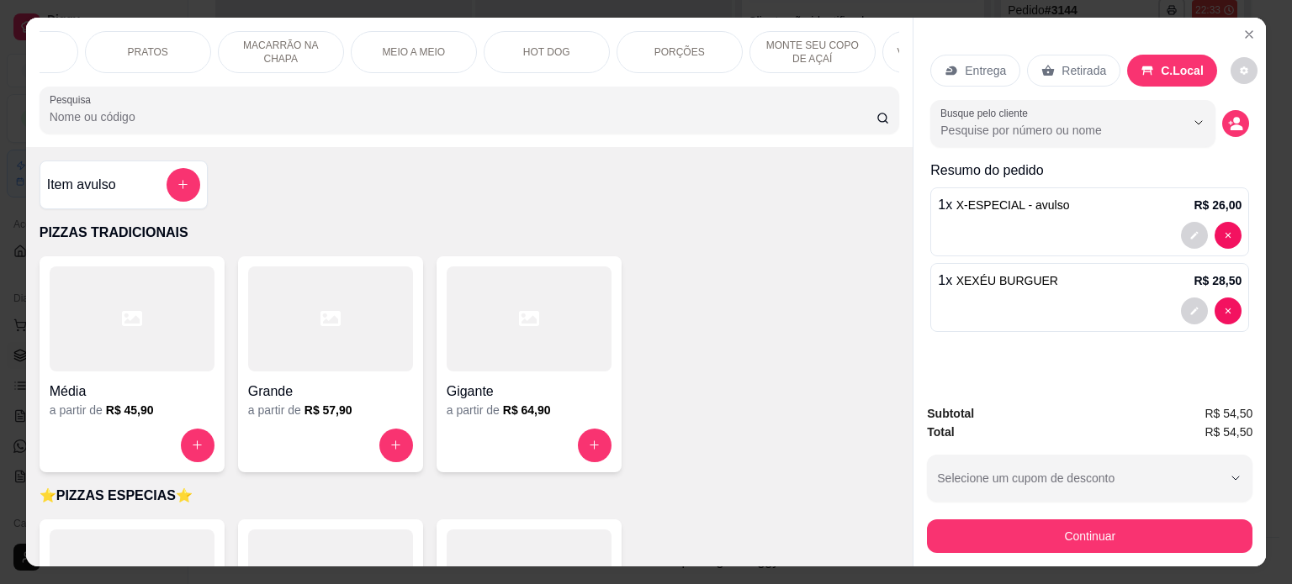
scroll to position [0, 1126]
click at [737, 54] on div "BEBIDAS" at bounding box center [704, 52] width 126 height 42
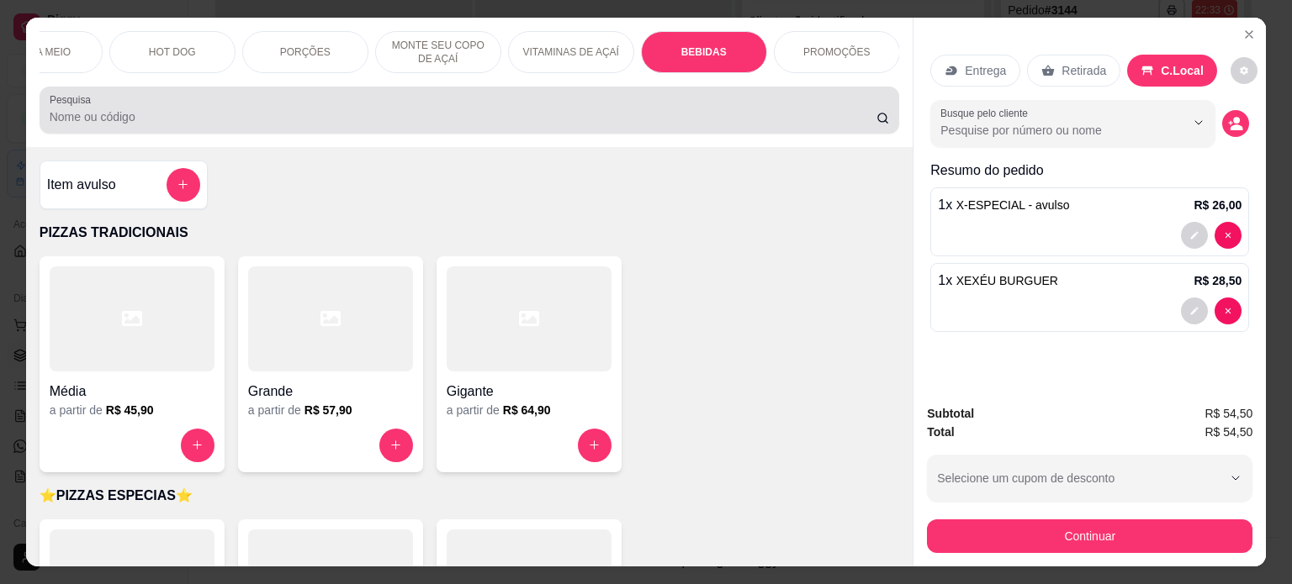
scroll to position [42, 0]
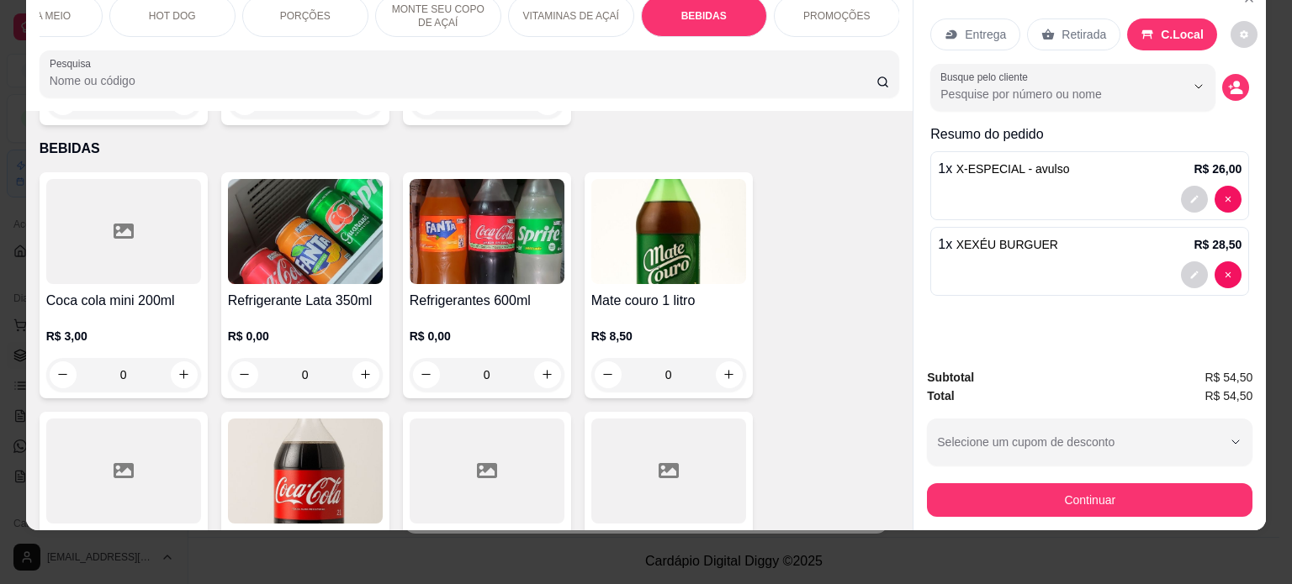
click at [161, 460] on div at bounding box center [123, 471] width 155 height 105
click at [626, 531] on h4 "Sucos del Valle 1 litro" at bounding box center [668, 541] width 155 height 20
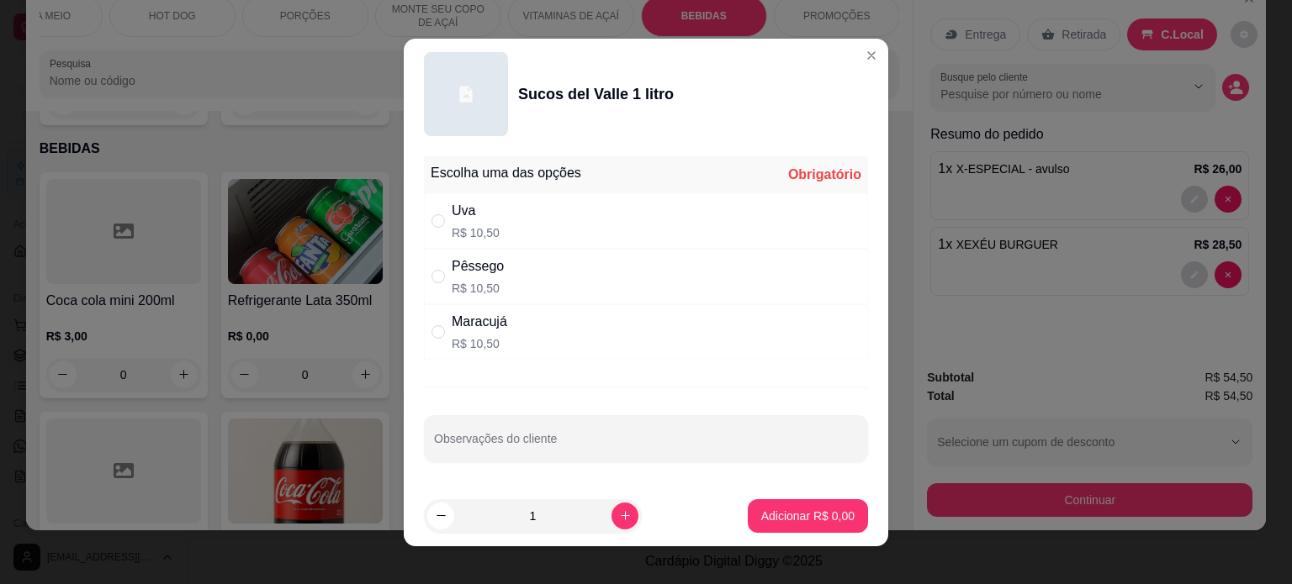
click at [558, 325] on div "Maracujá R$ 10,50" at bounding box center [646, 331] width 444 height 55
radio input "true"
click at [817, 514] on p "Adicionar R$ 10,50" at bounding box center [804, 516] width 100 height 17
type input "1"
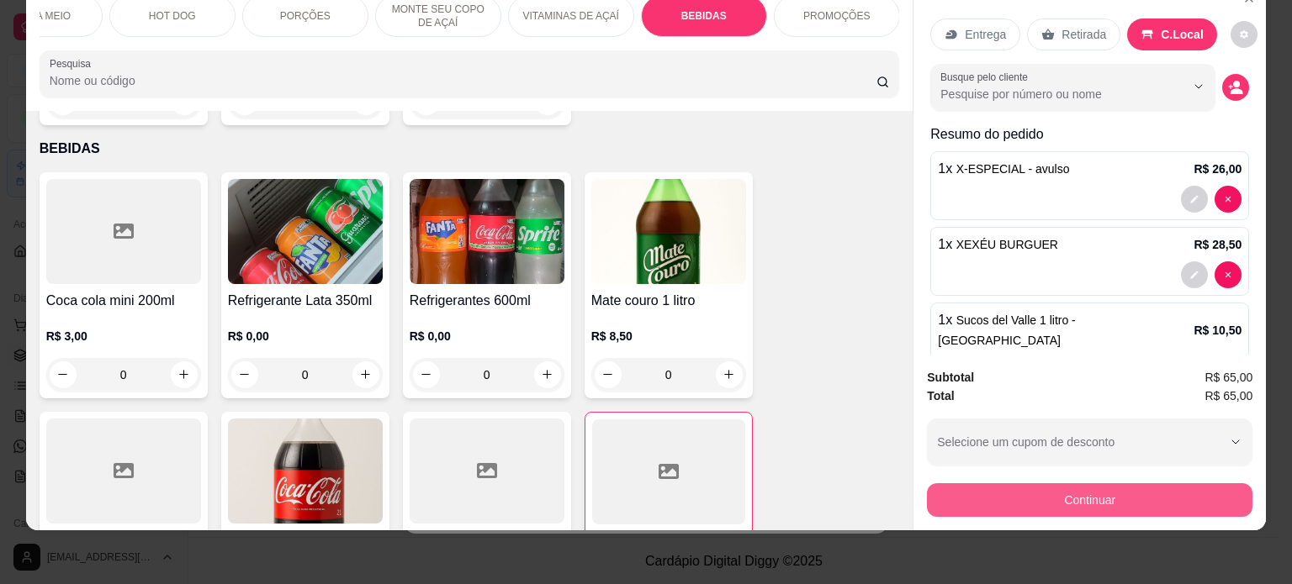
click at [1063, 490] on button "Continuar" at bounding box center [1089, 500] width 325 height 34
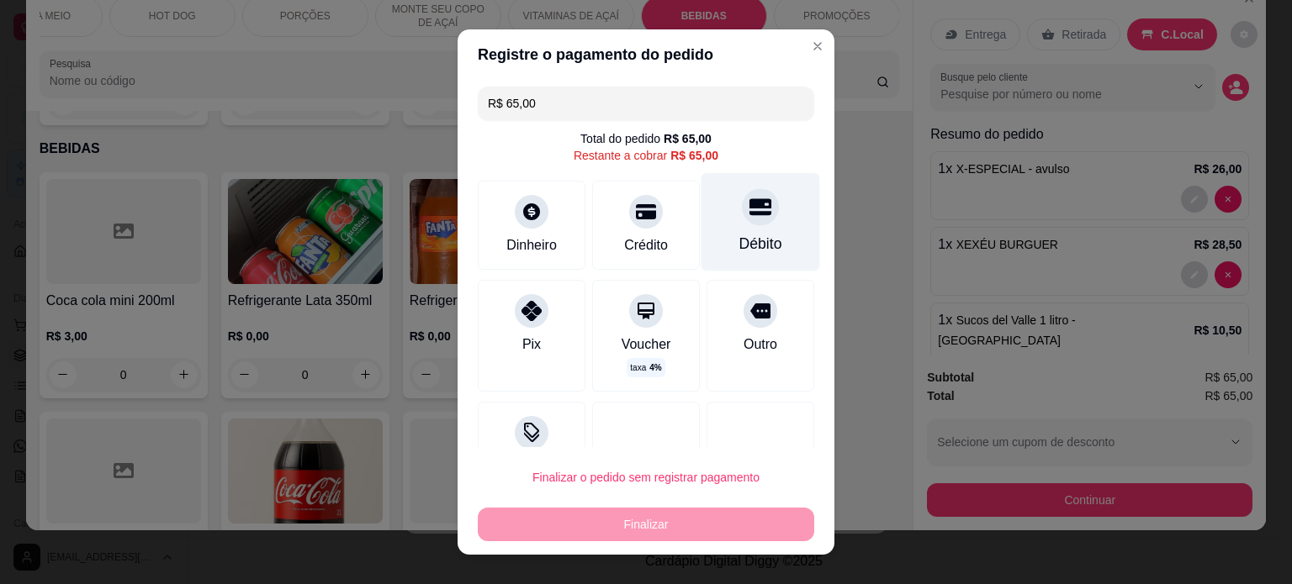
click at [749, 200] on icon at bounding box center [760, 207] width 22 height 22
type input "R$ 0,00"
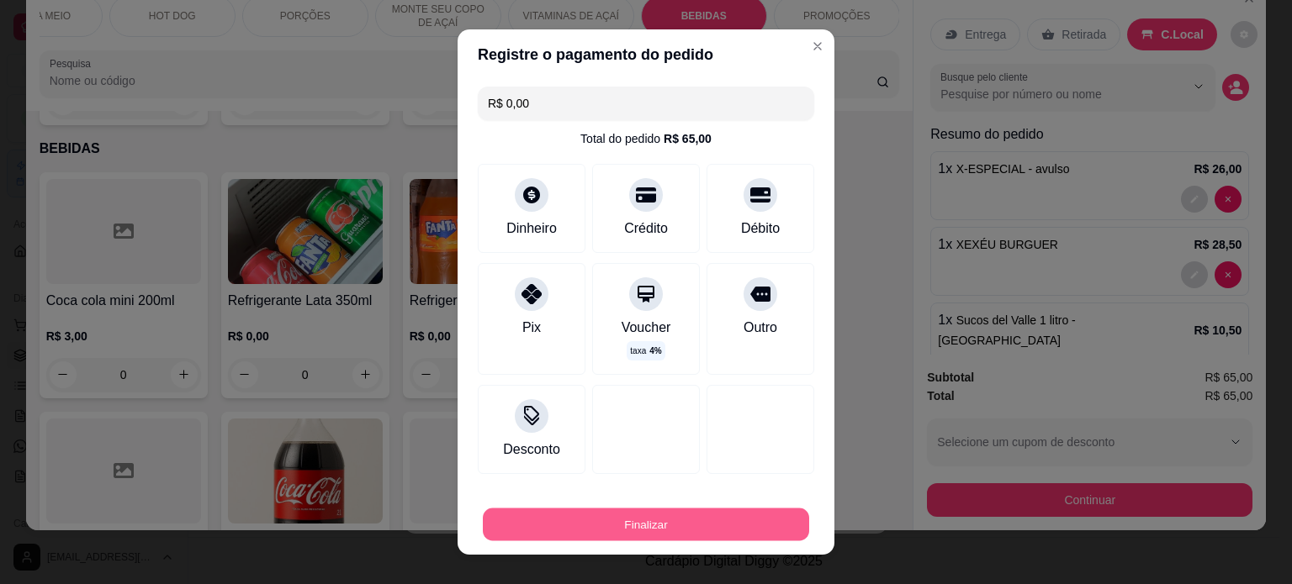
click at [609, 512] on button "Finalizar" at bounding box center [646, 525] width 326 height 33
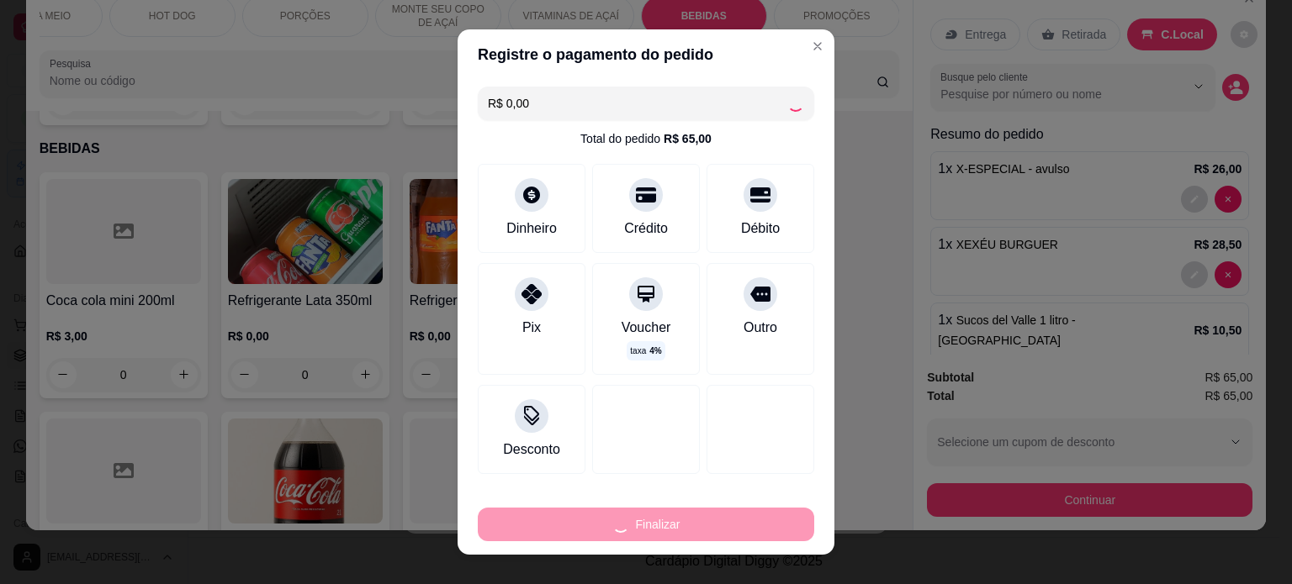
type input "0"
type input "-R$ 65,00"
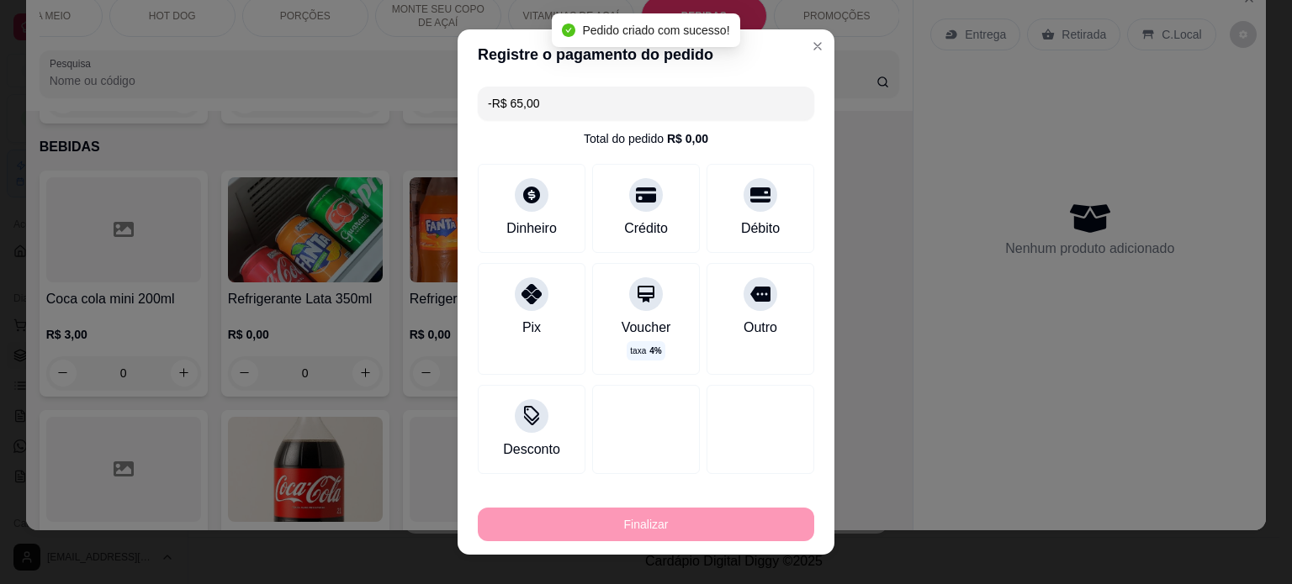
scroll to position [4710, 0]
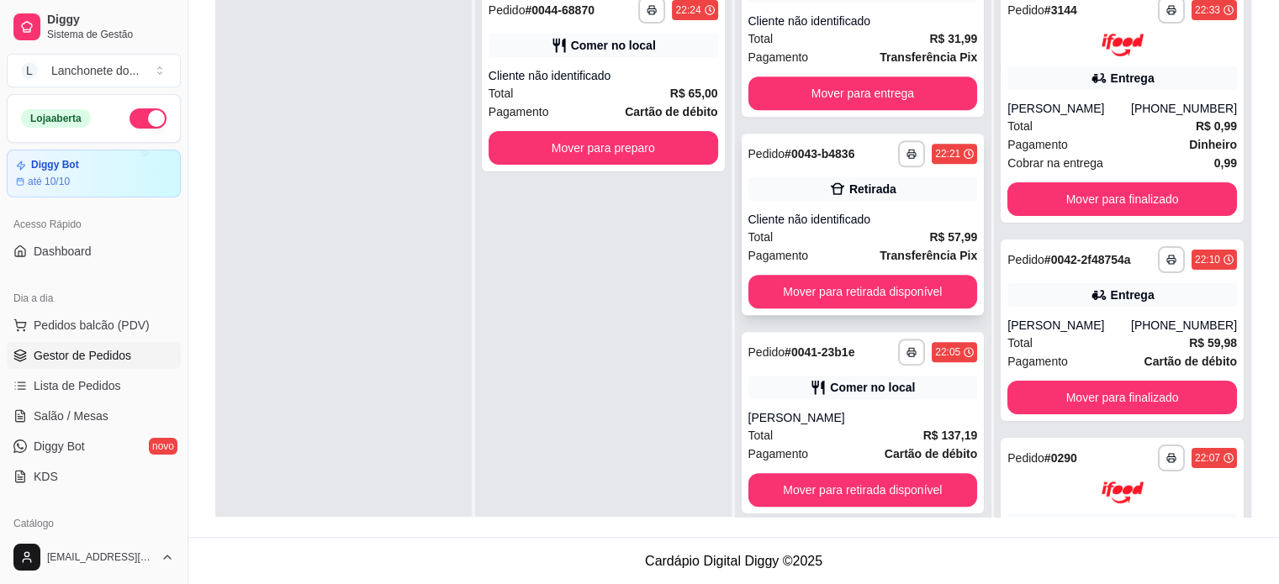
click at [859, 241] on div "Total R$ 57,99" at bounding box center [863, 237] width 230 height 18
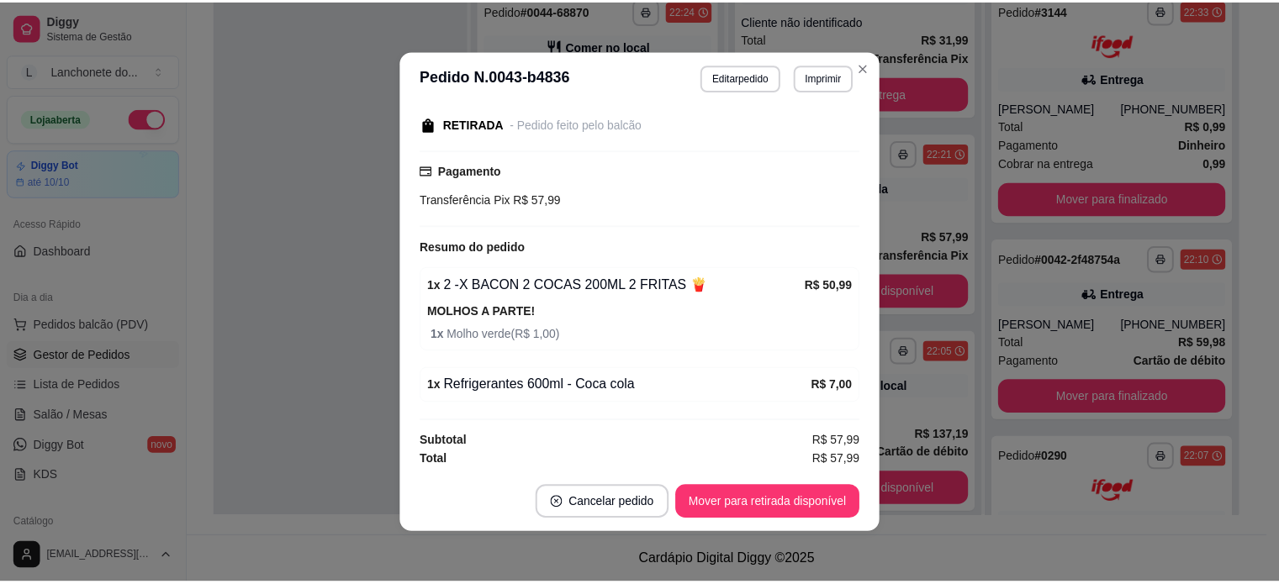
scroll to position [0, 0]
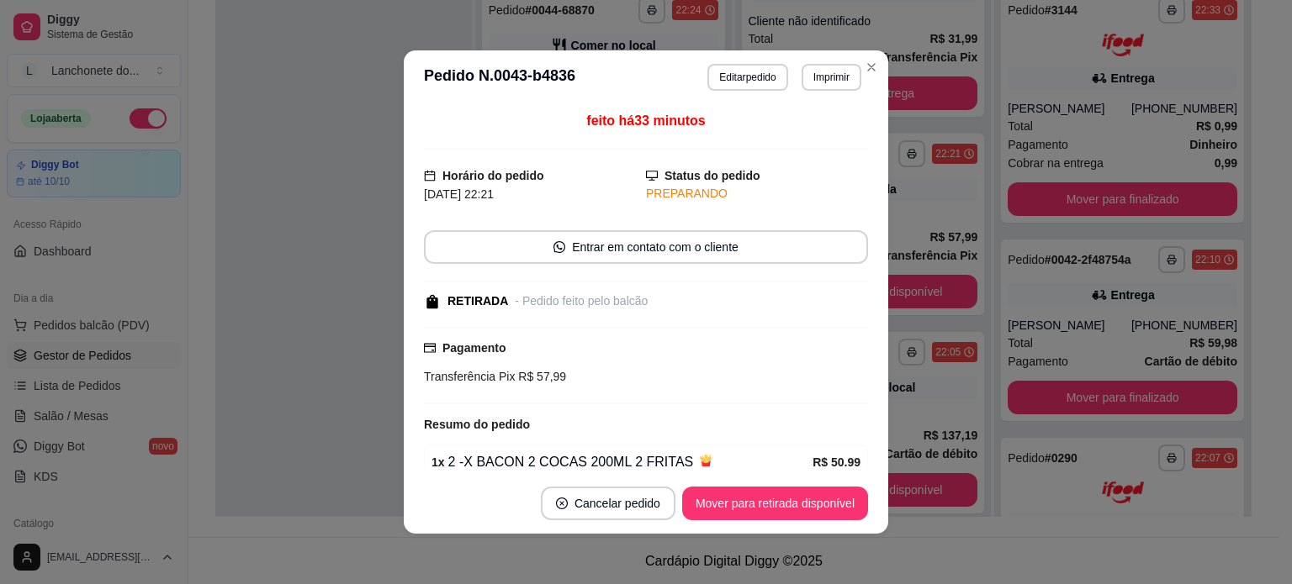
click at [769, 500] on button "Mover para retirada disponível" at bounding box center [775, 504] width 186 height 34
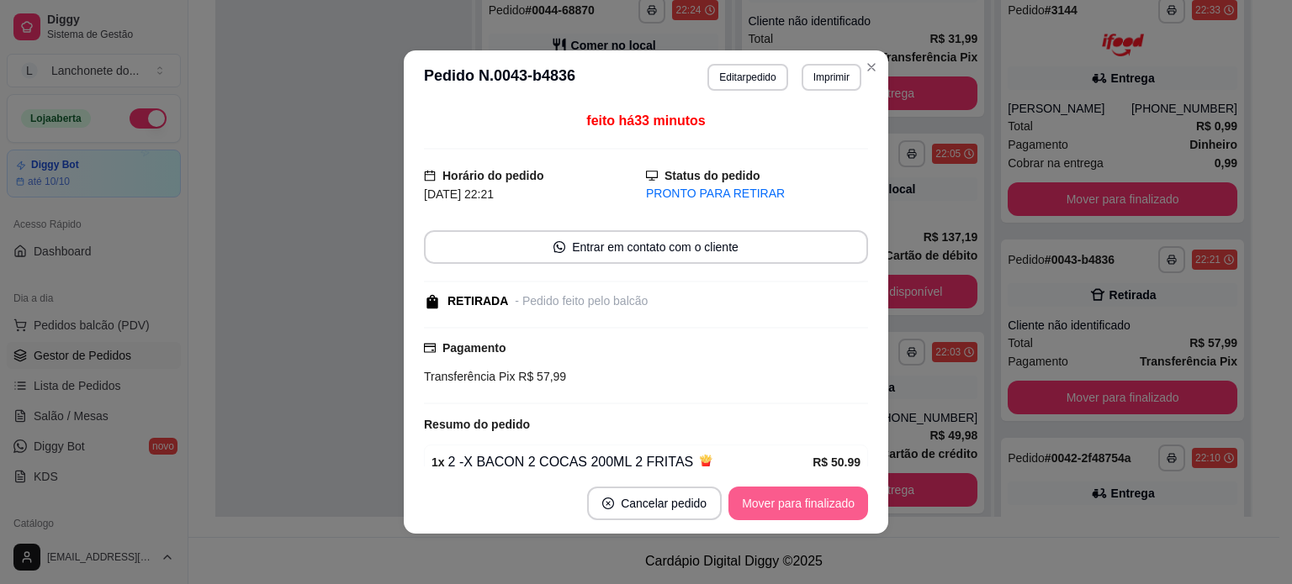
click at [796, 510] on button "Mover para finalizado" at bounding box center [798, 504] width 140 height 34
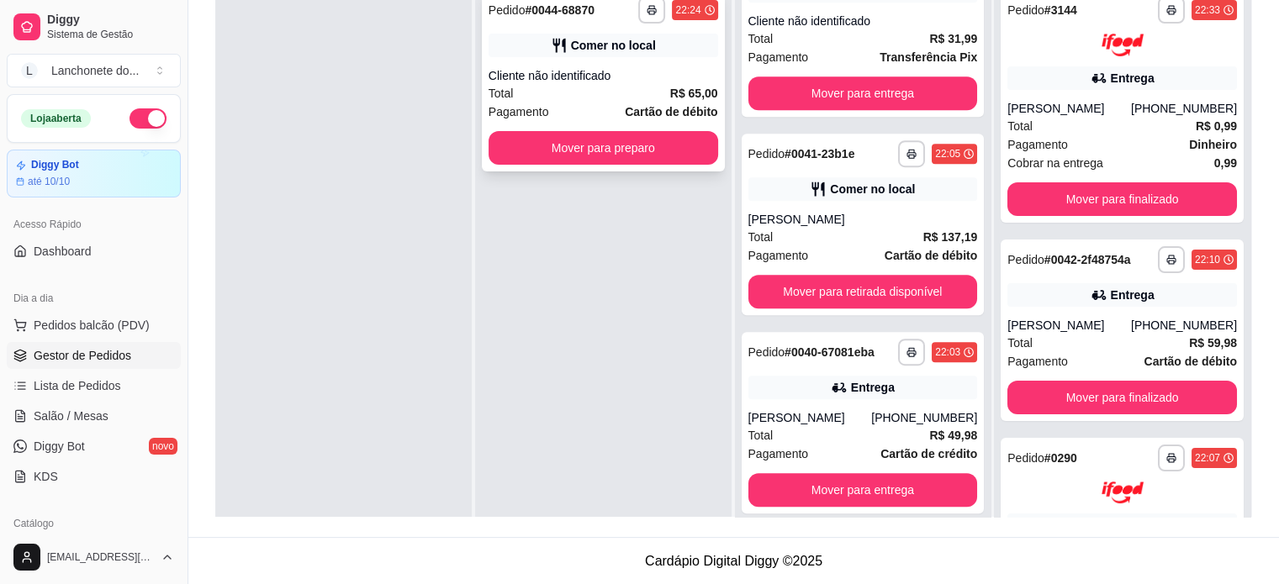
click at [545, 129] on div "**********" at bounding box center [603, 81] width 243 height 182
drag, startPoint x: 985, startPoint y: 337, endPoint x: 985, endPoint y: 366, distance: 28.6
click at [994, 366] on div "**********" at bounding box center [1122, 272] width 256 height 584
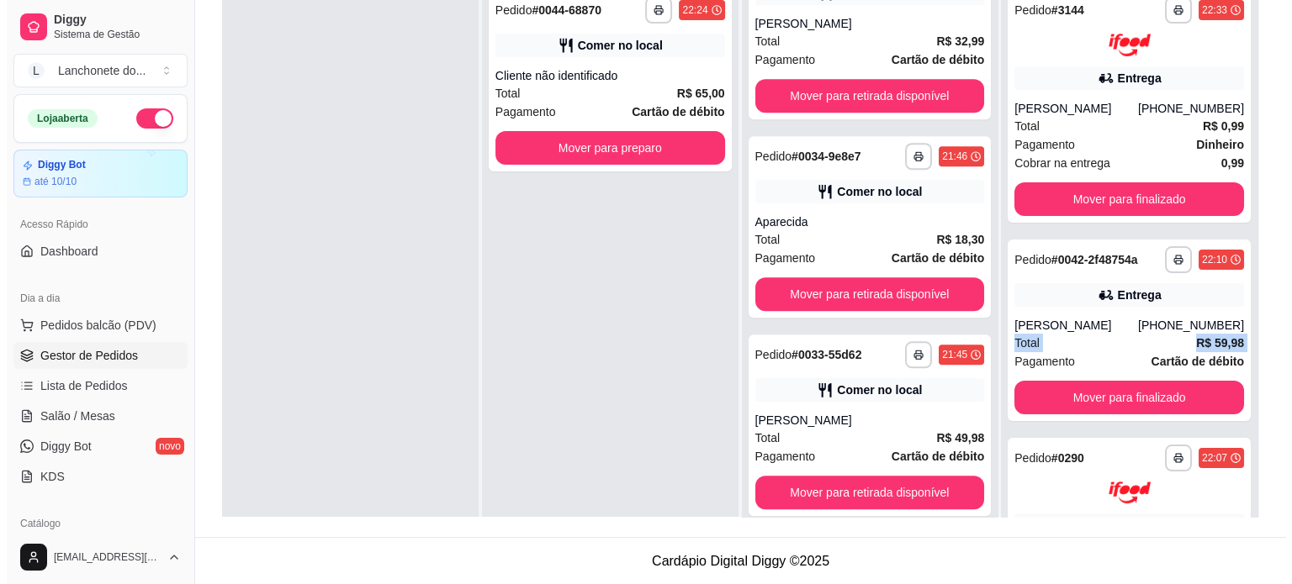
scroll to position [1716, 0]
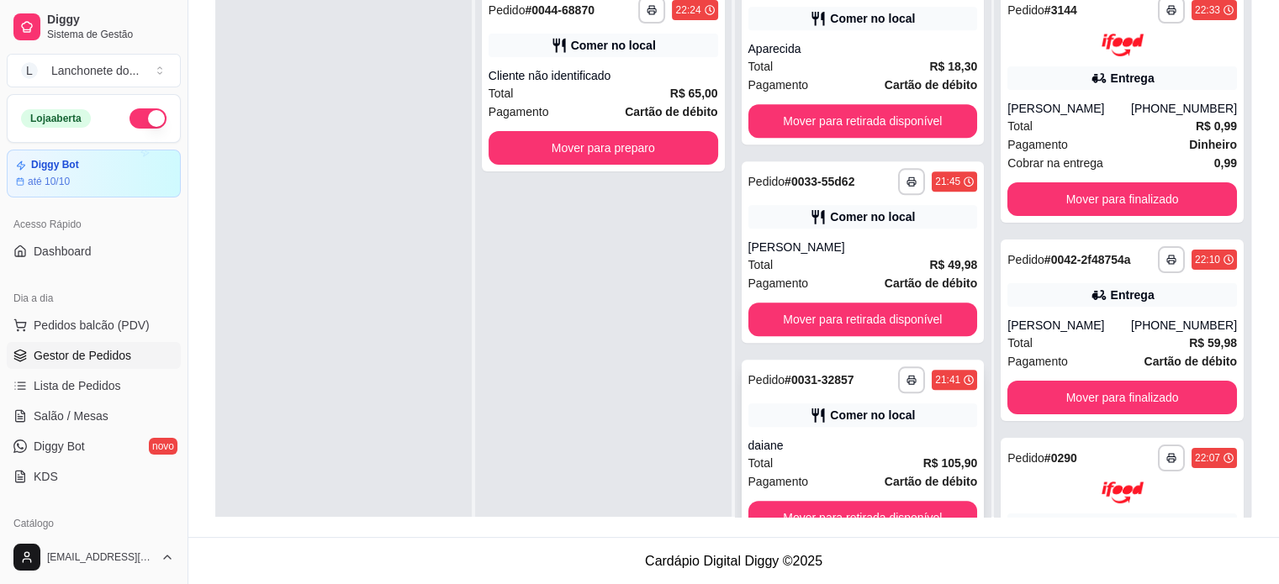
click at [895, 475] on strong "Cartão de débito" at bounding box center [931, 481] width 92 height 13
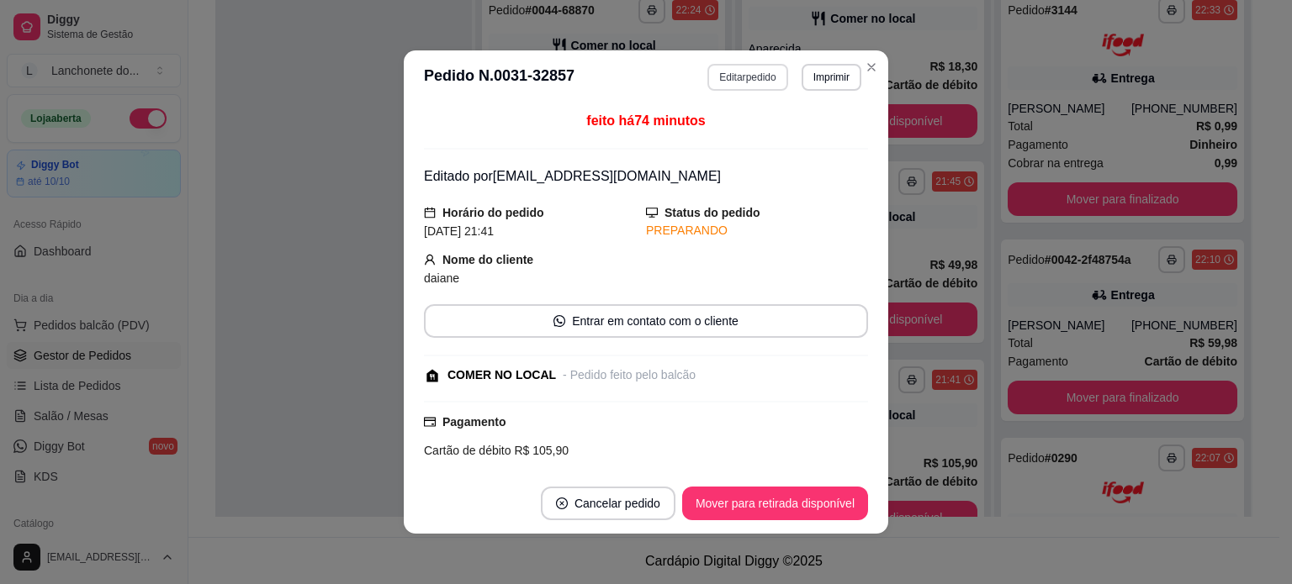
click at [728, 77] on button "Editar pedido" at bounding box center [747, 77] width 80 height 27
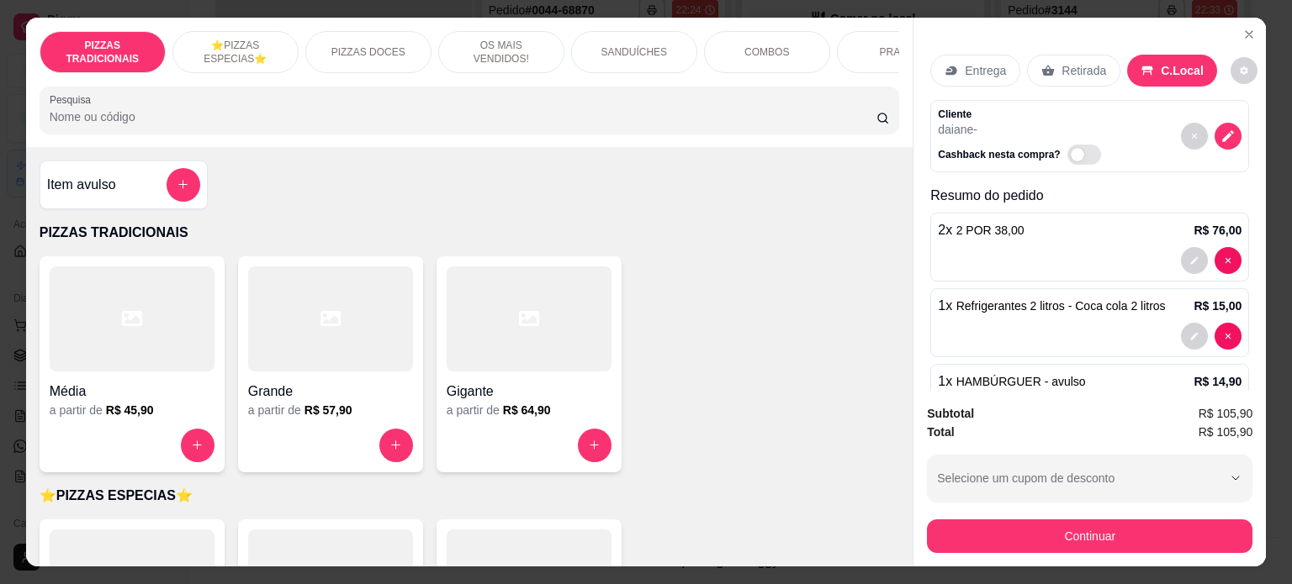
click at [150, 194] on div "Item avulso" at bounding box center [123, 185] width 153 height 34
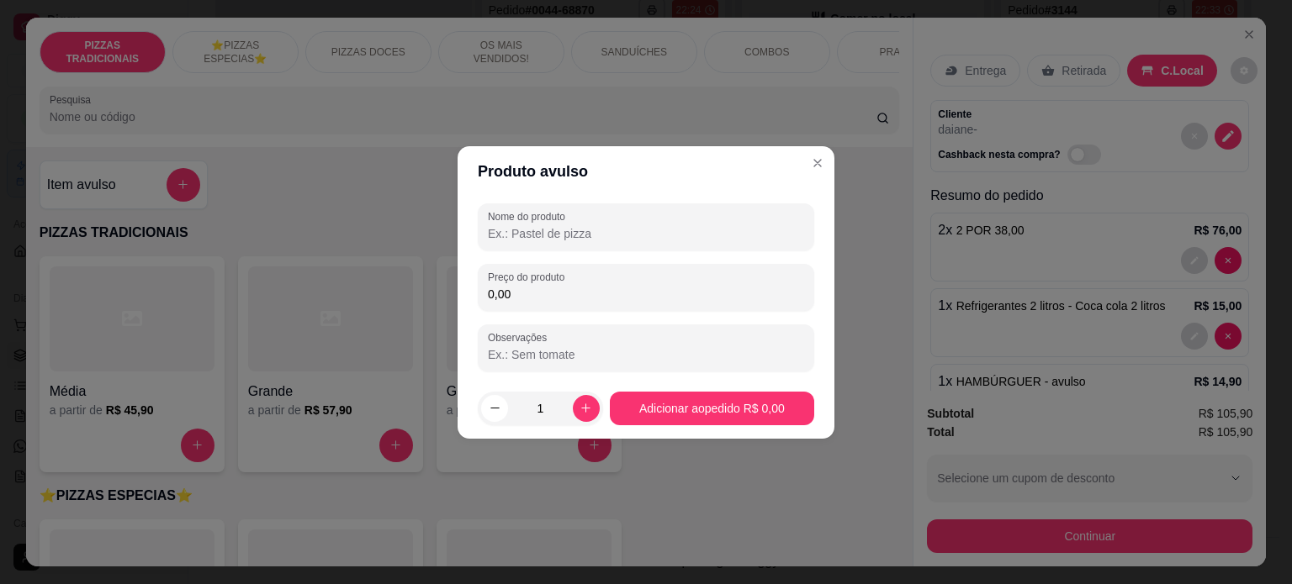
click at [507, 230] on input "Nome do produto" at bounding box center [646, 233] width 316 height 17
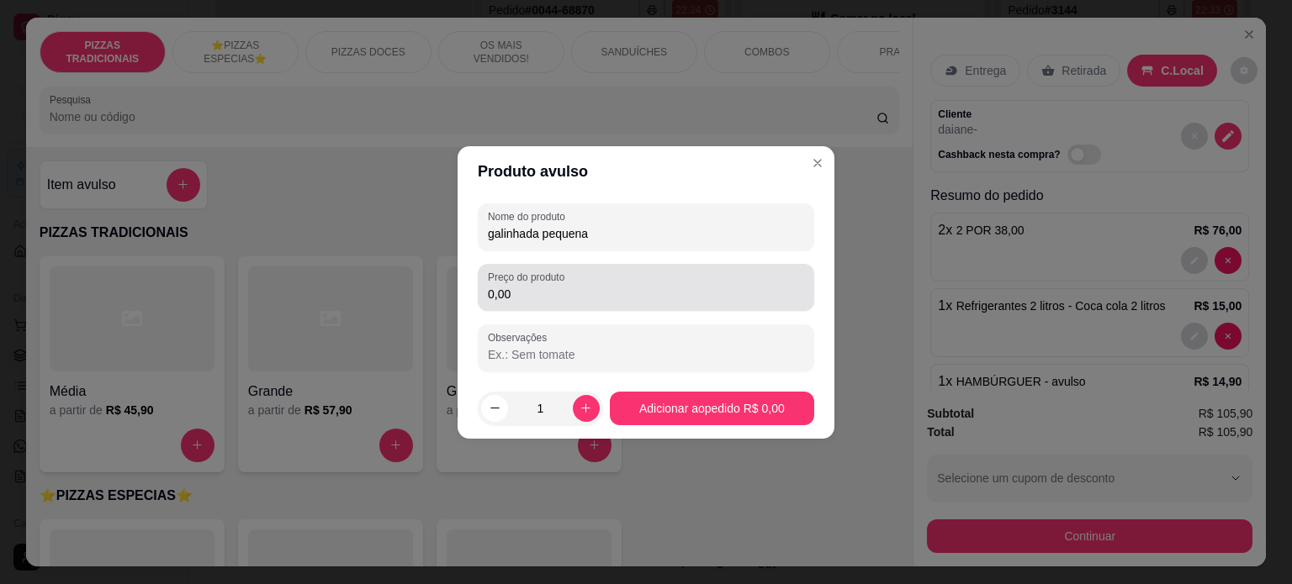
type input "galinhada pequena"
click at [526, 290] on input "0,00" at bounding box center [646, 294] width 316 height 17
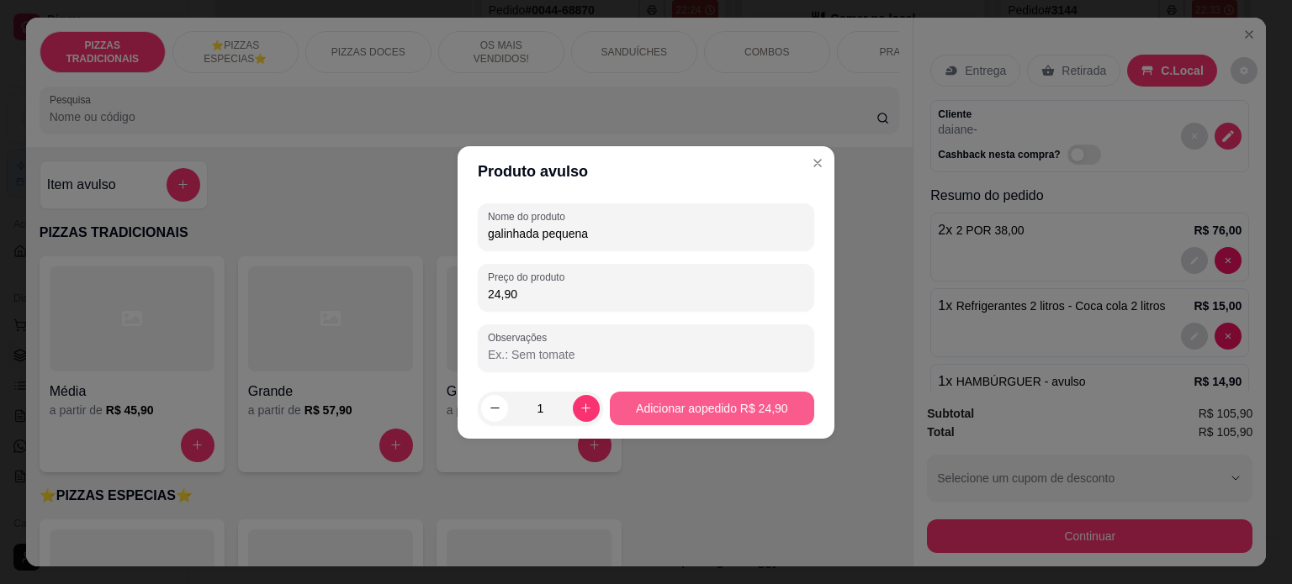
type input "24,90"
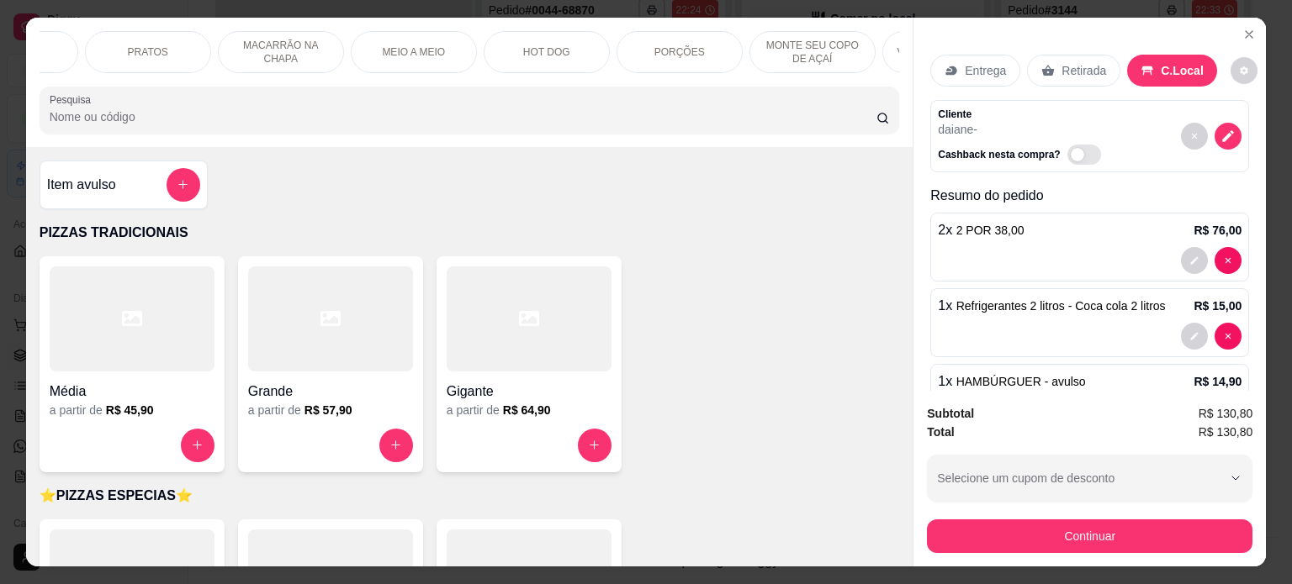
scroll to position [0, 1126]
click at [451, 47] on p "MONTE SEU COPO DE AÇAÍ" at bounding box center [438, 52] width 98 height 27
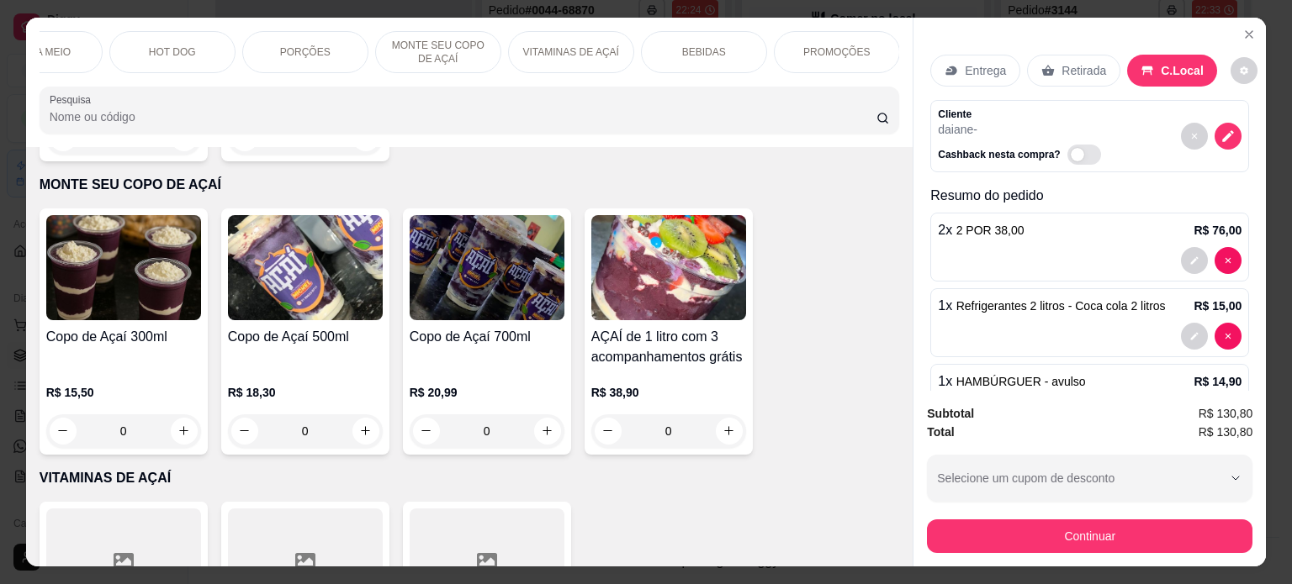
scroll to position [42, 0]
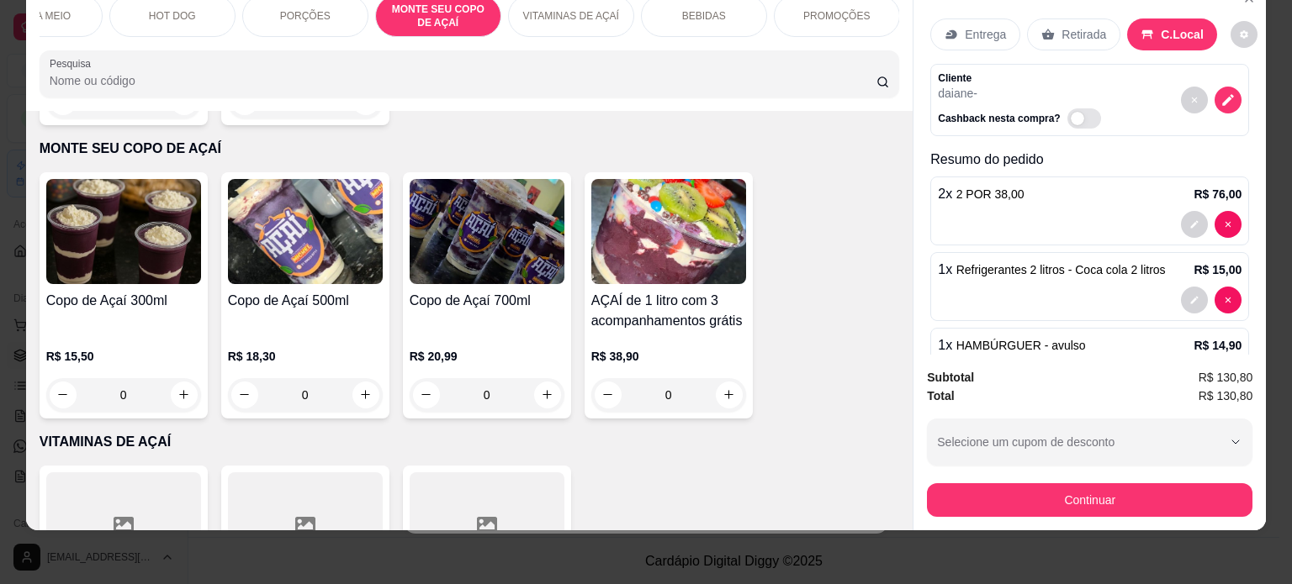
click at [304, 300] on div "Copo de Açaí 500ml" at bounding box center [305, 311] width 155 height 40
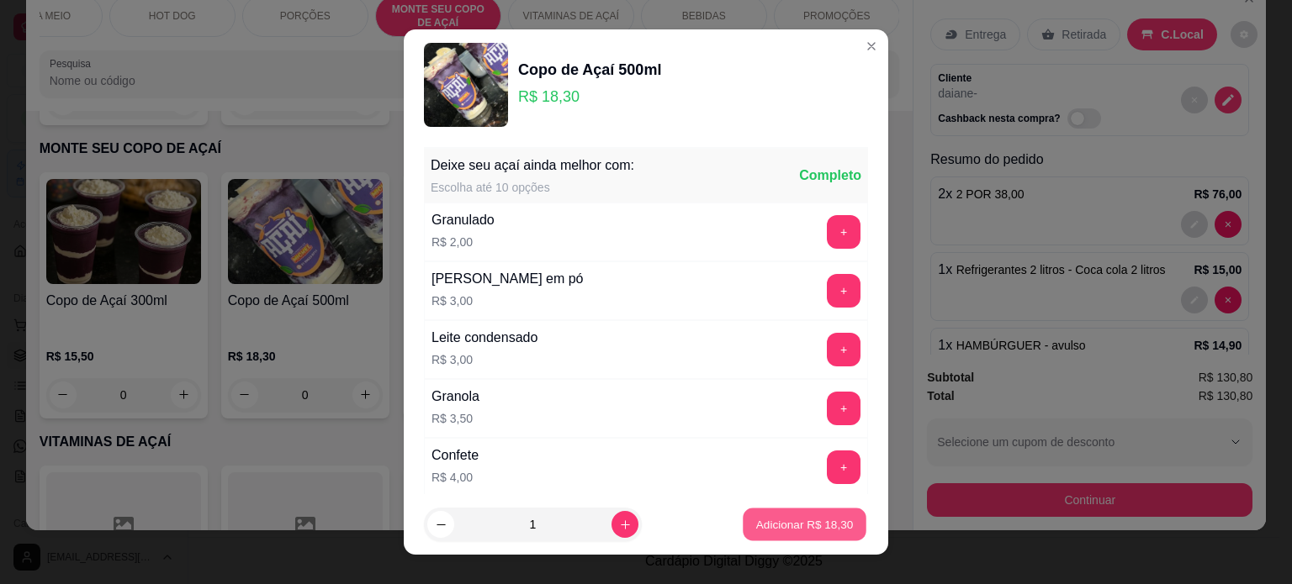
click at [777, 520] on p "Adicionar R$ 18,30" at bounding box center [805, 525] width 98 height 16
type input "1"
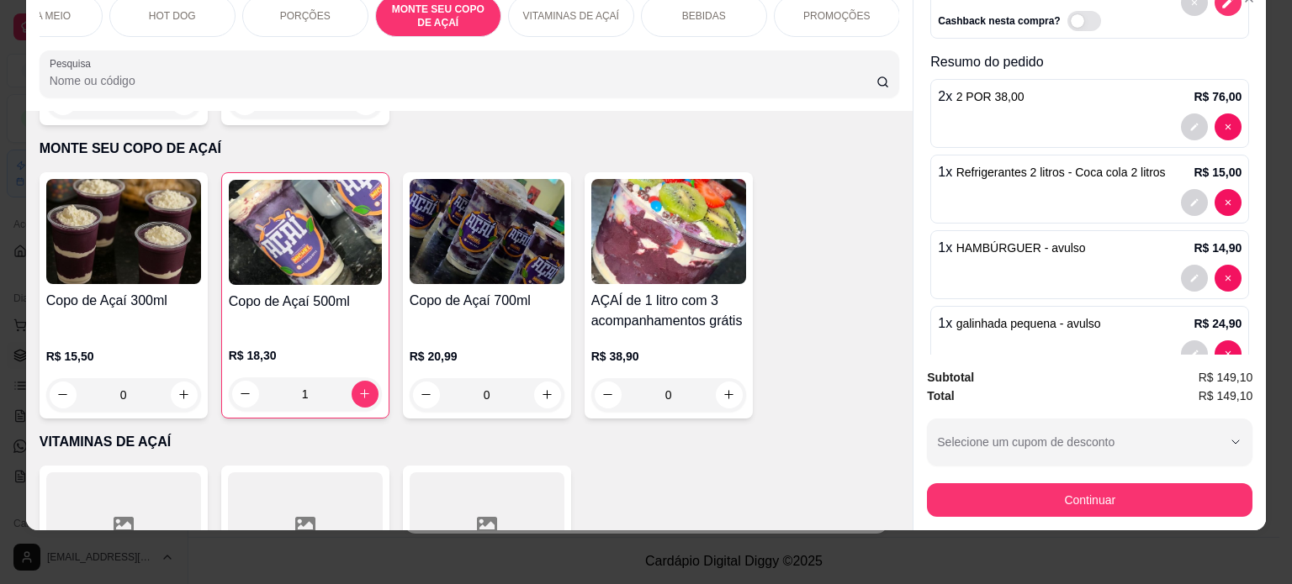
scroll to position [214, 0]
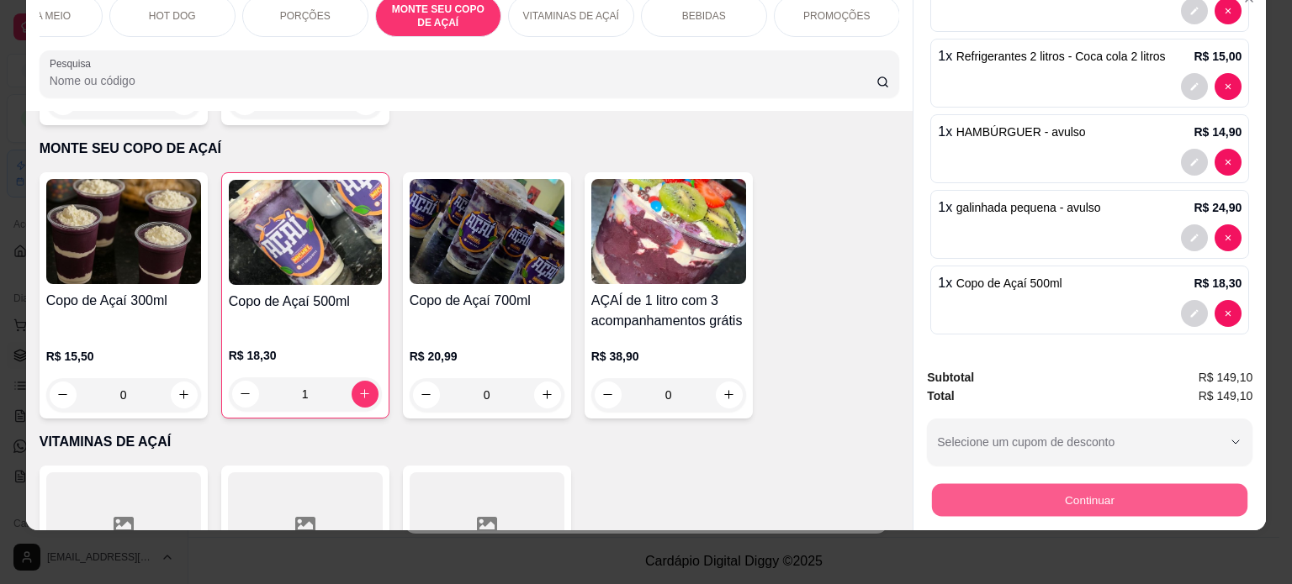
click at [1091, 494] on button "Continuar" at bounding box center [1089, 500] width 315 height 33
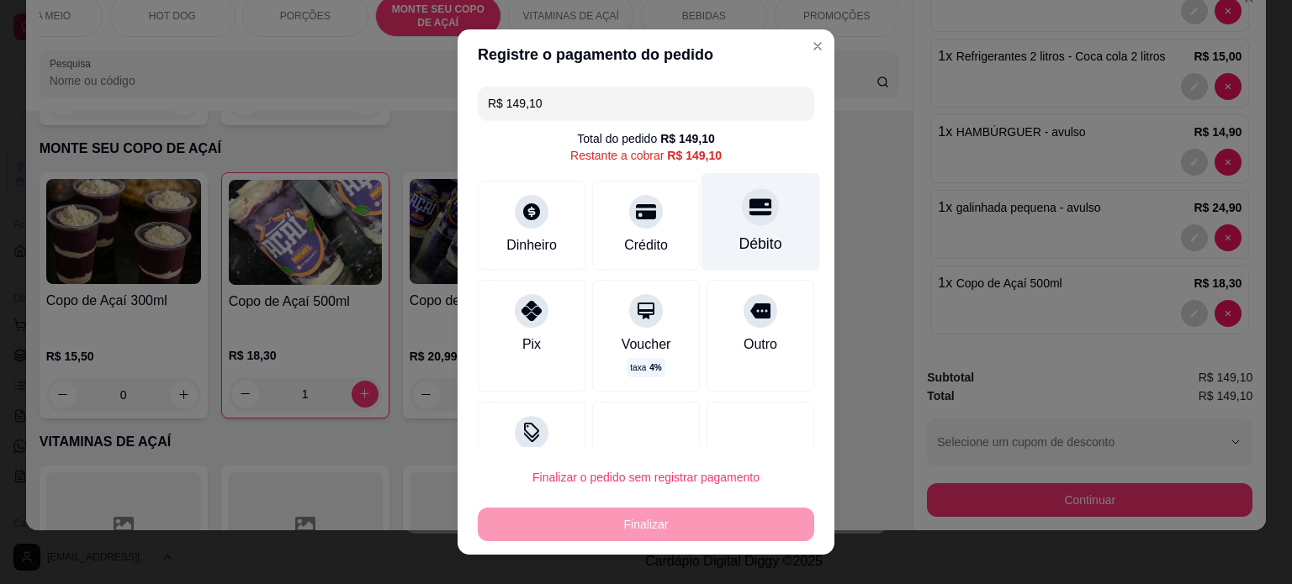
click at [739, 246] on div "Débito" at bounding box center [760, 244] width 43 height 22
type input "R$ 0,00"
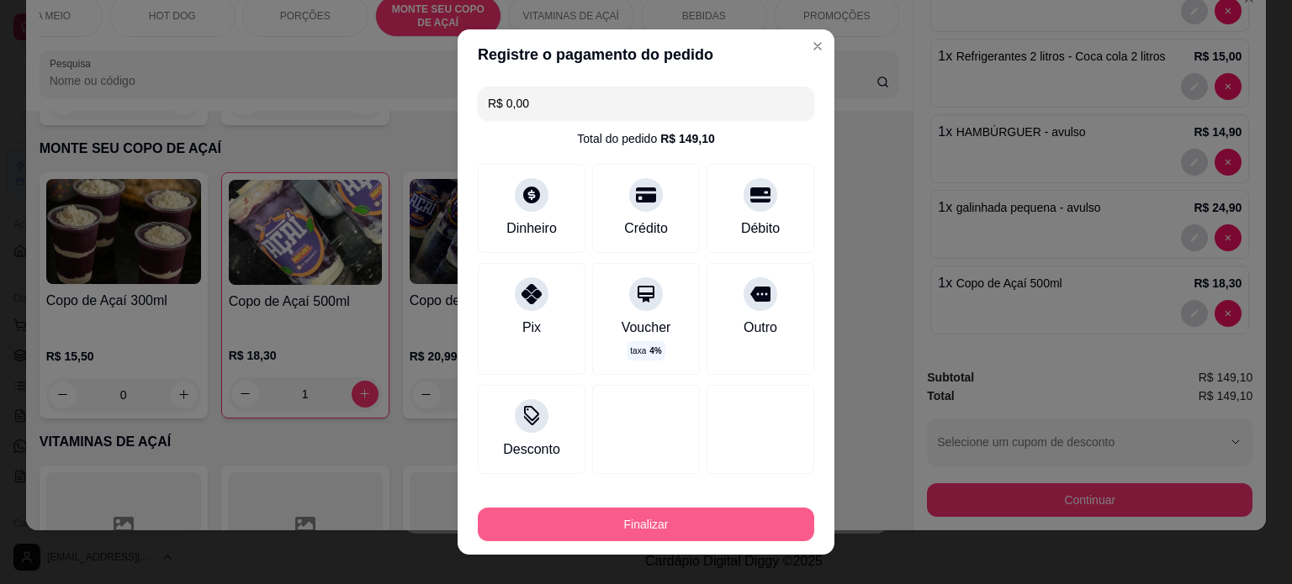
click at [643, 524] on button "Finalizar" at bounding box center [646, 525] width 336 height 34
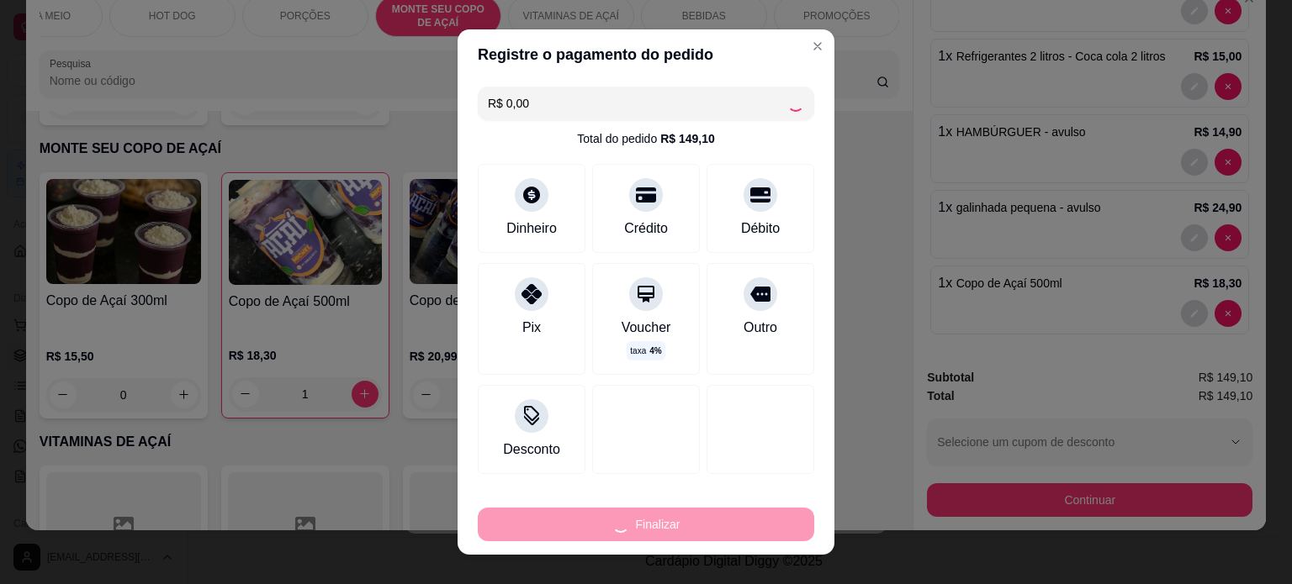
type input "0"
type input "-R$ 149,10"
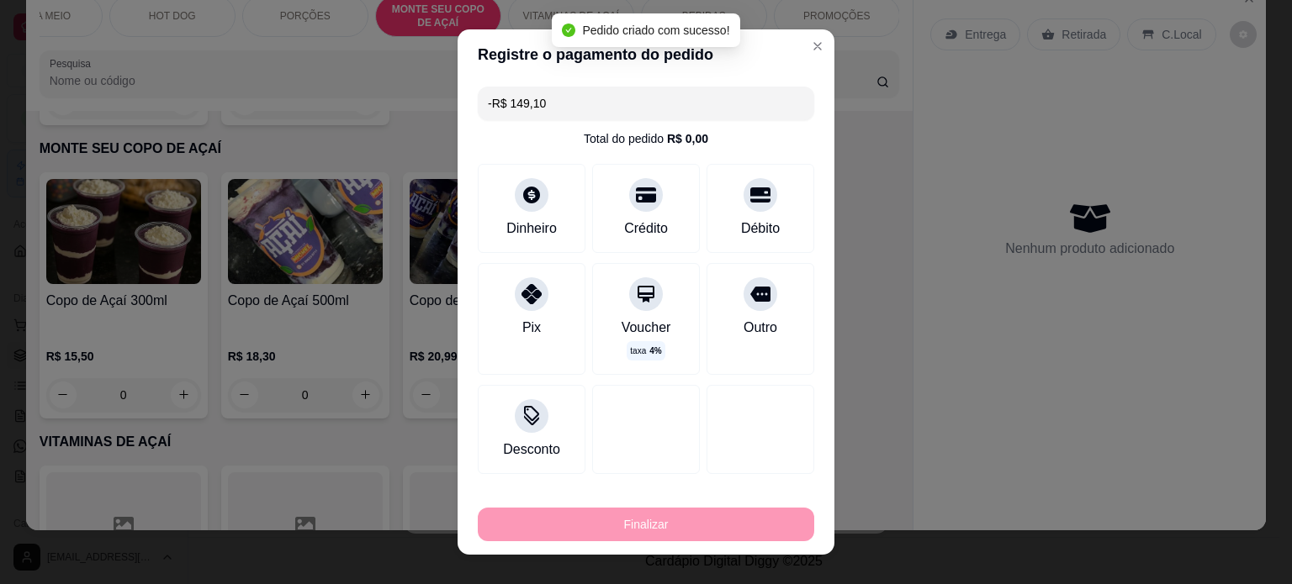
scroll to position [1518, 0]
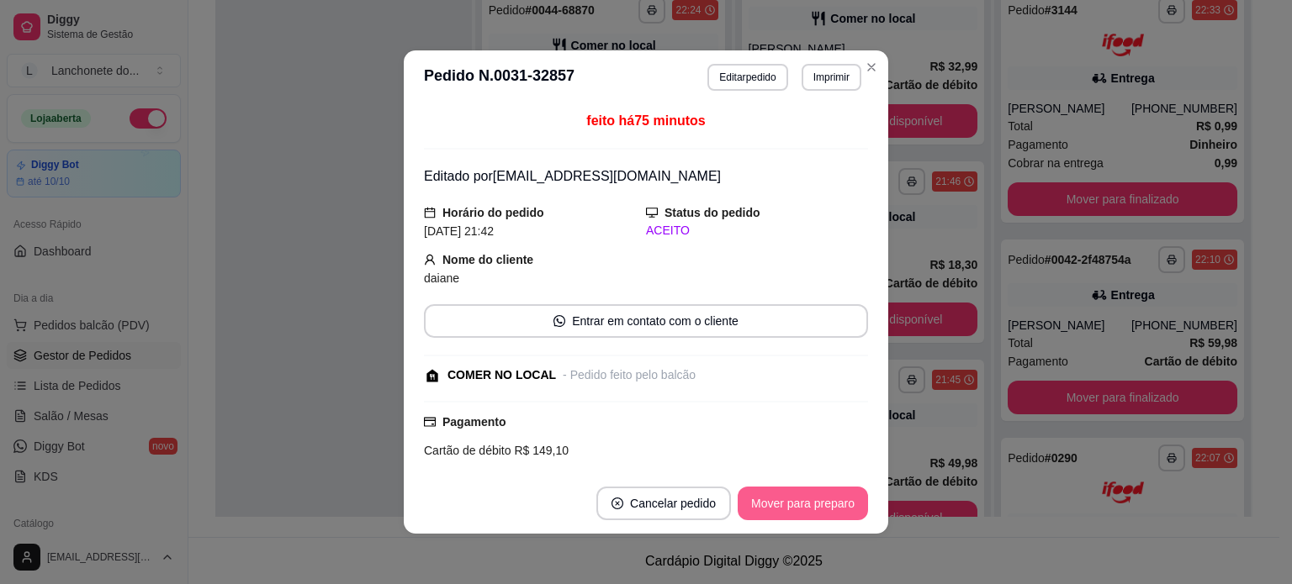
click at [769, 502] on button "Mover para preparo" at bounding box center [802, 504] width 130 height 34
click at [769, 502] on button "Mover para retirada disponível" at bounding box center [775, 504] width 186 height 34
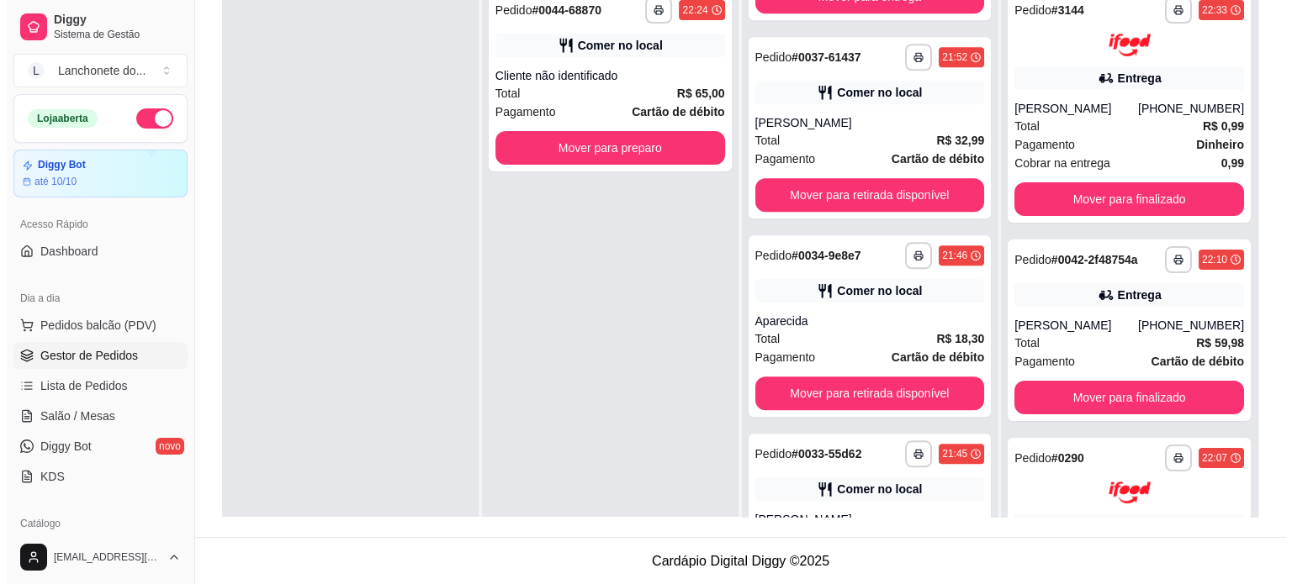
scroll to position [1372, 0]
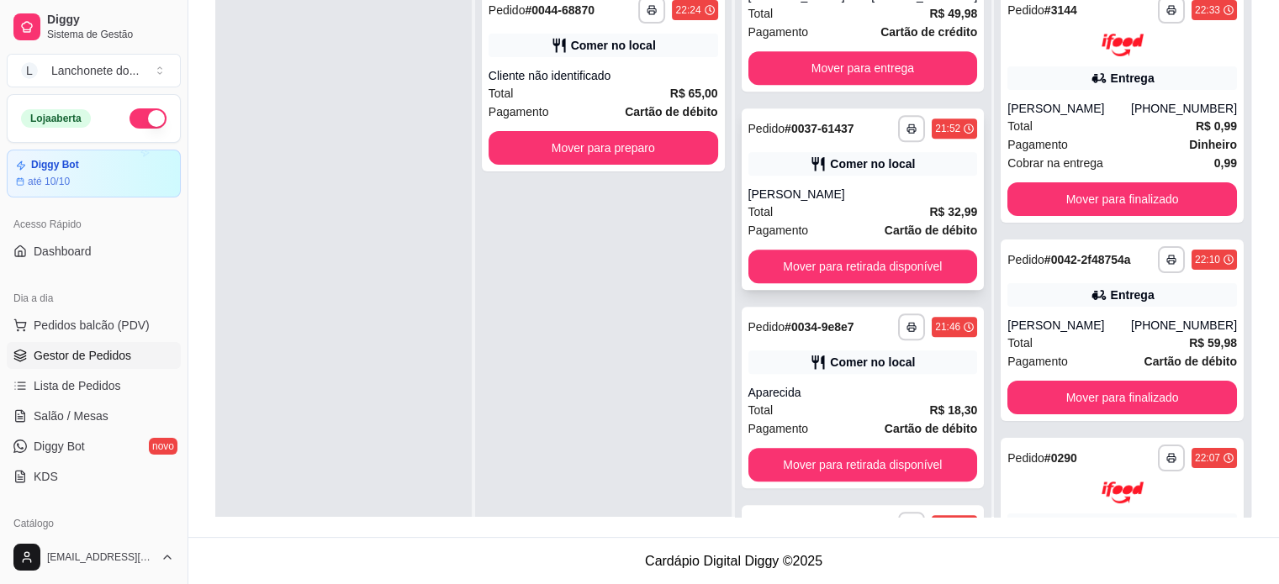
click at [835, 211] on div "Total R$ 32,99" at bounding box center [863, 212] width 230 height 18
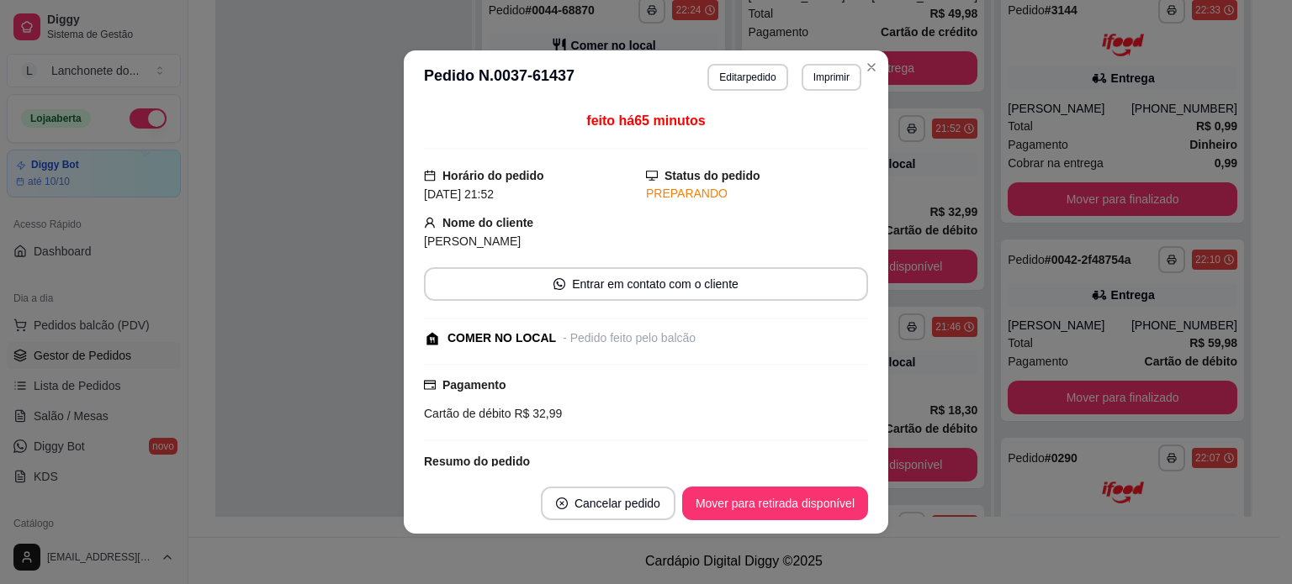
click at [716, 73] on button "Editar pedido" at bounding box center [747, 77] width 80 height 27
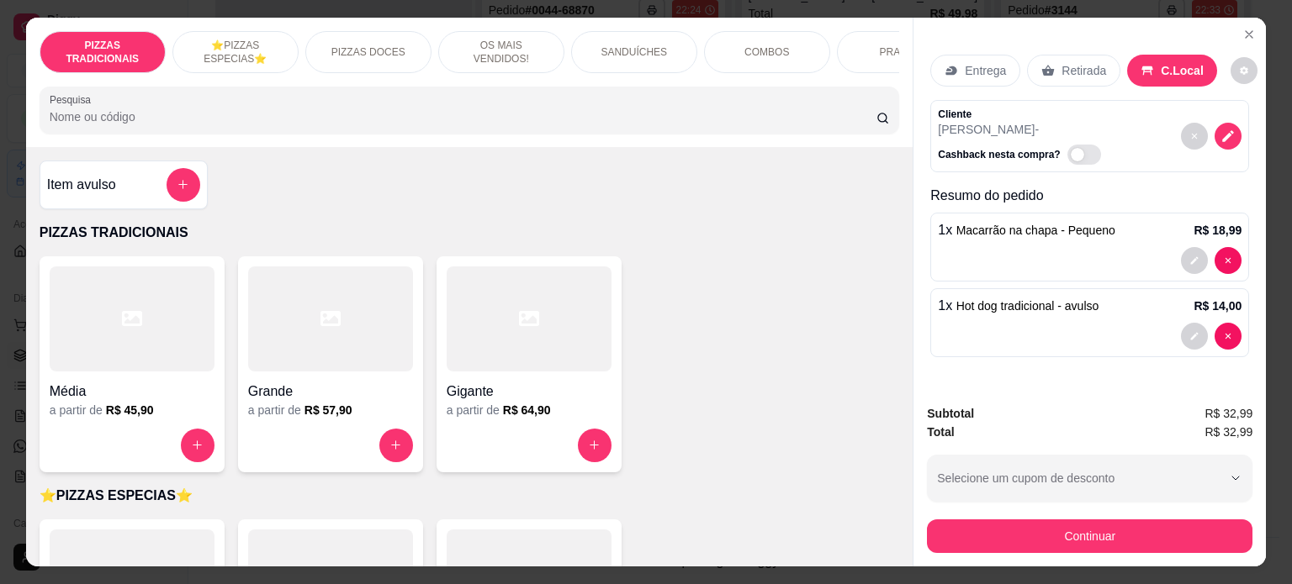
click at [841, 83] on div "PIZZAS TRADICIONAIS ⭐️PIZZAS ESPECIAS⭐️ PIZZAS DOCES OS MAIS VENDIDOS! SANDUÍCH…" at bounding box center [469, 82] width 887 height 129
click at [847, 80] on div "PIZZAS TRADICIONAIS ⭐️PIZZAS ESPECIAS⭐️ PIZZAS DOCES OS MAIS VENDIDOS! SANDUÍCH…" at bounding box center [469, 82] width 887 height 129
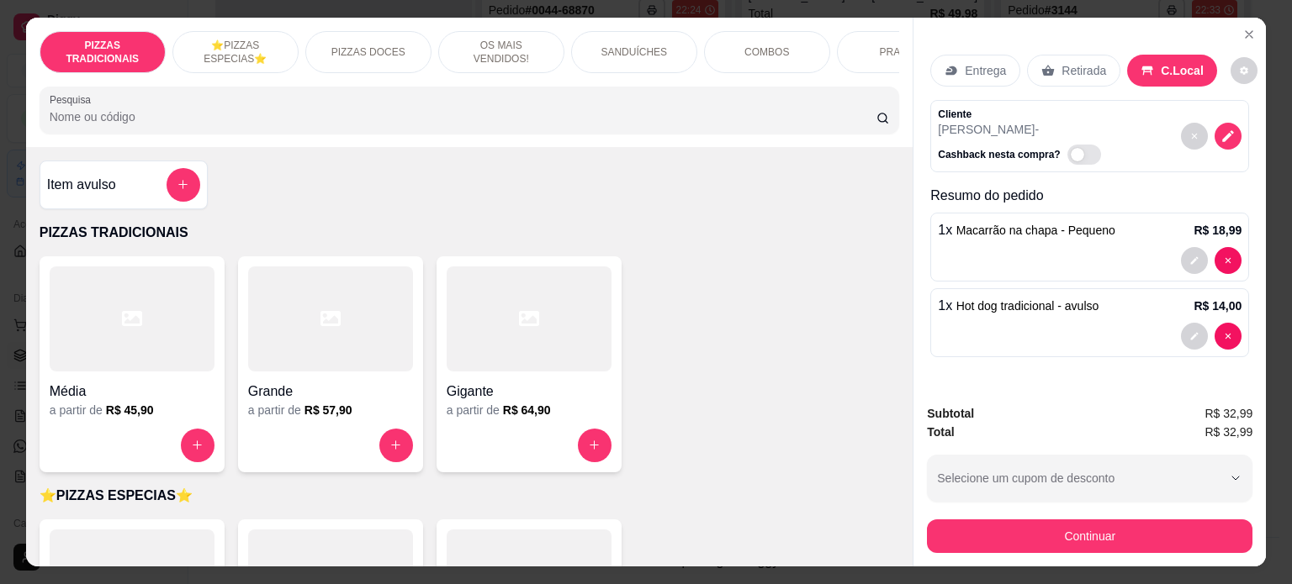
click at [847, 80] on div "PIZZAS TRADICIONAIS ⭐️PIZZAS ESPECIAS⭐️ PIZZAS DOCES OS MAIS VENDIDOS! SANDUÍCH…" at bounding box center [469, 82] width 887 height 129
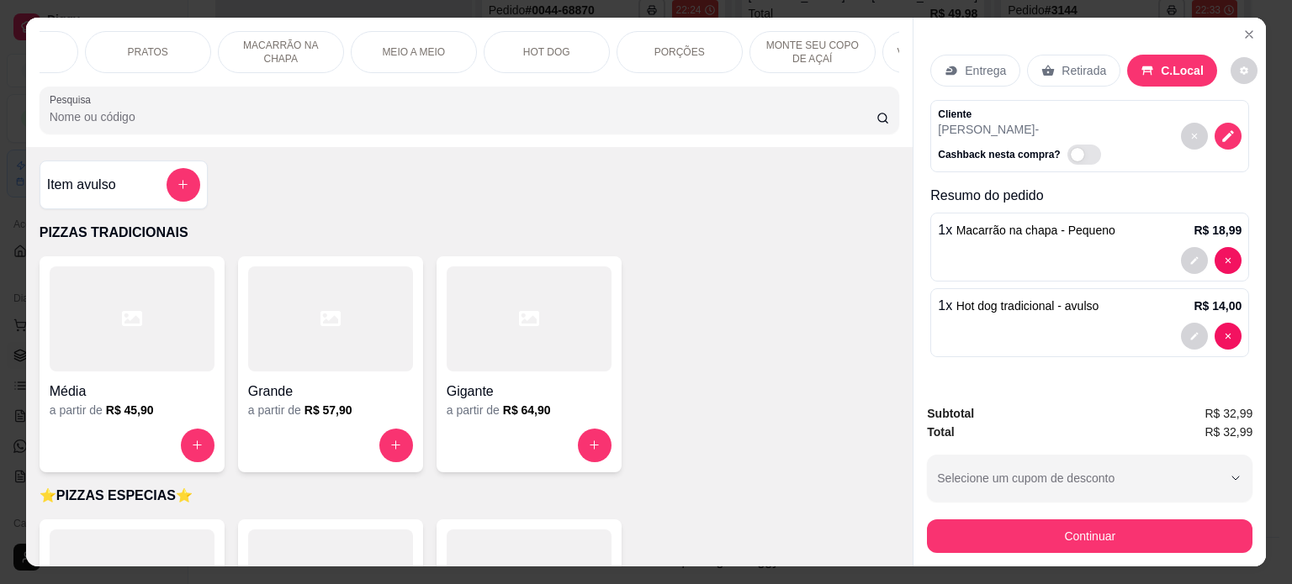
scroll to position [0, 1126]
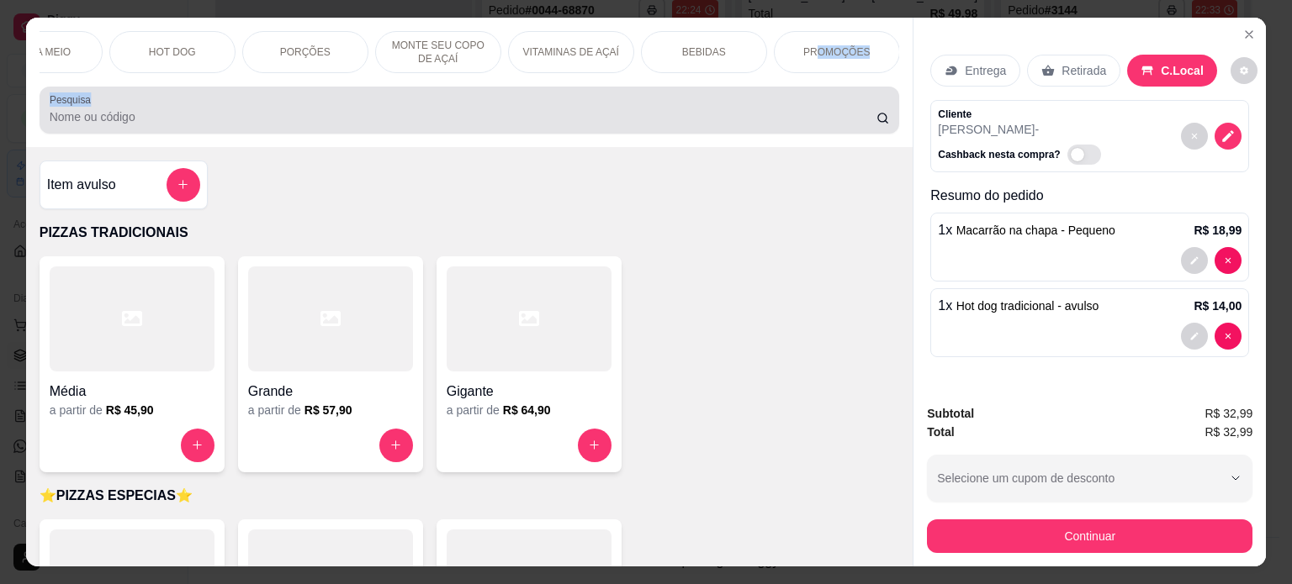
drag, startPoint x: 814, startPoint y: 36, endPoint x: 791, endPoint y: 118, distance: 84.7
click at [791, 118] on div "PIZZAS TRADICIONAIS ⭐️PIZZAS ESPECIAS⭐️ PIZZAS DOCES OS MAIS VENDIDOS! SANDUÍCH…" at bounding box center [469, 82] width 887 height 129
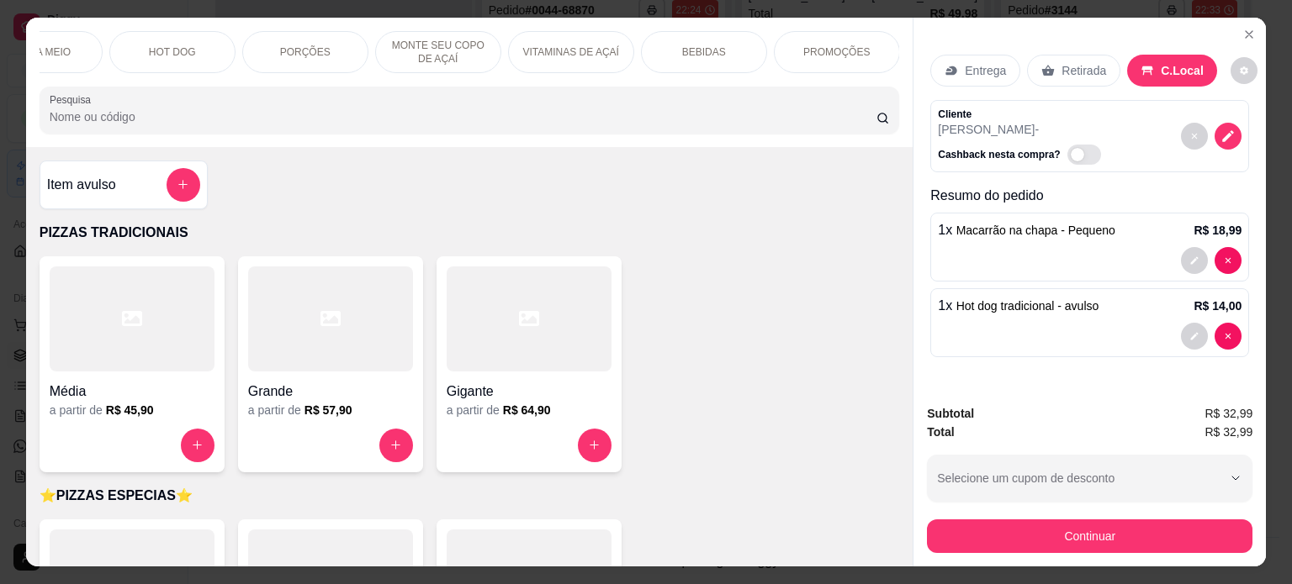
click at [702, 45] on p "BEBIDAS" at bounding box center [704, 51] width 44 height 13
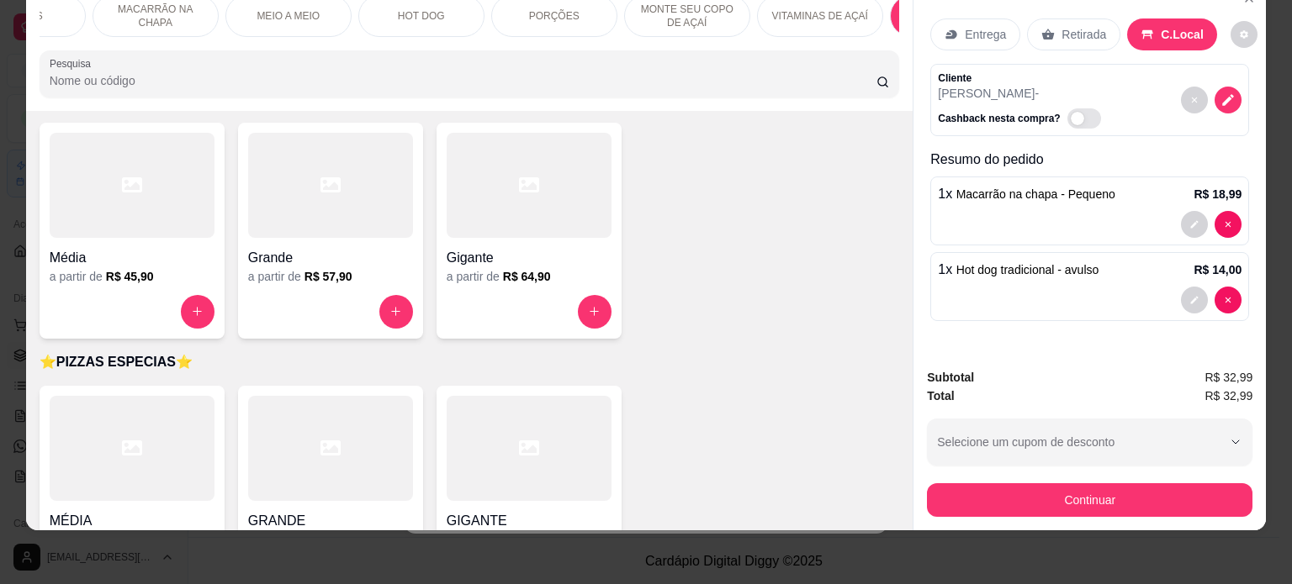
scroll to position [0, 874]
click at [445, 1] on div "HOT DOG" at bounding box center [424, 16] width 126 height 42
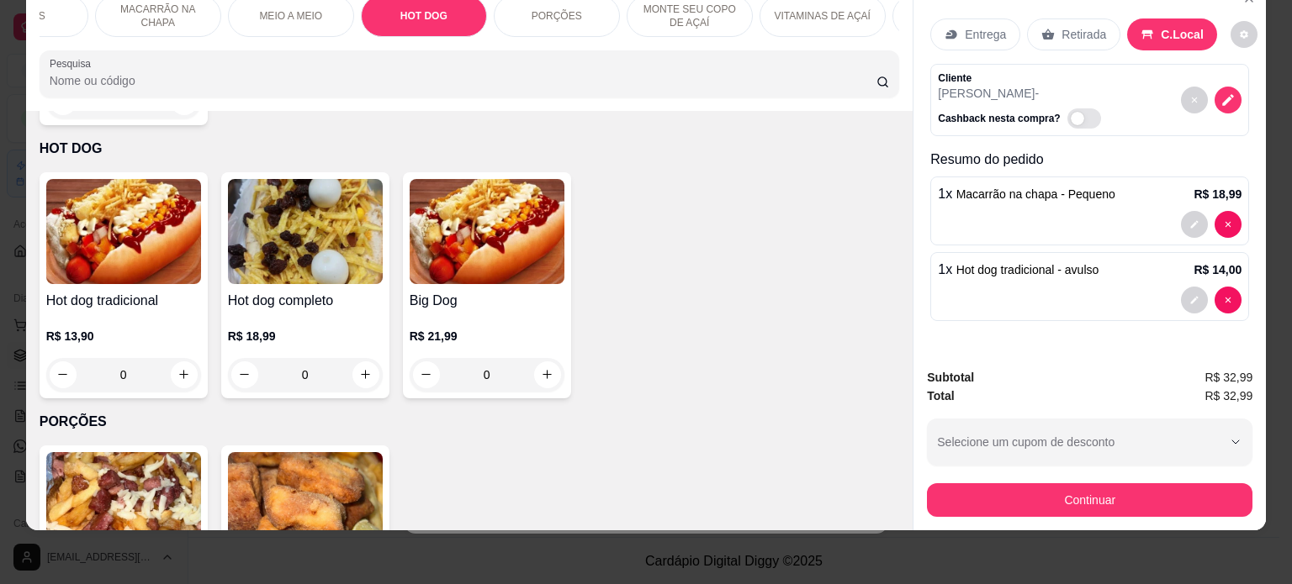
click at [1088, 287] on div at bounding box center [1090, 300] width 304 height 27
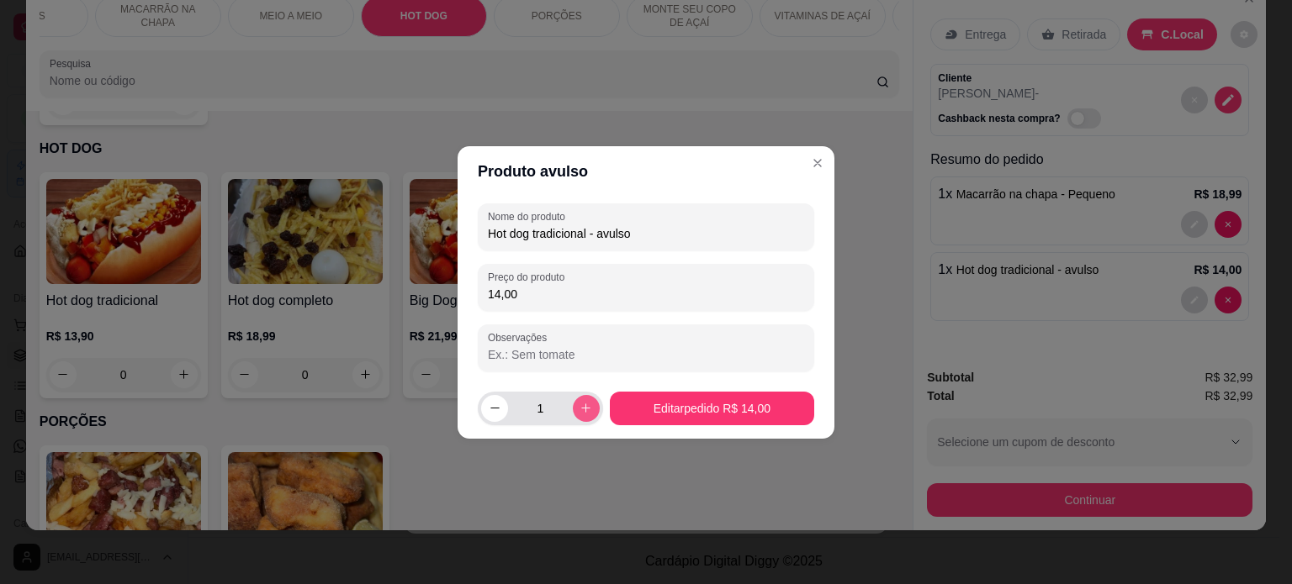
click at [579, 409] on icon "increase-product-quantity" at bounding box center [585, 408] width 13 height 13
type input "2"
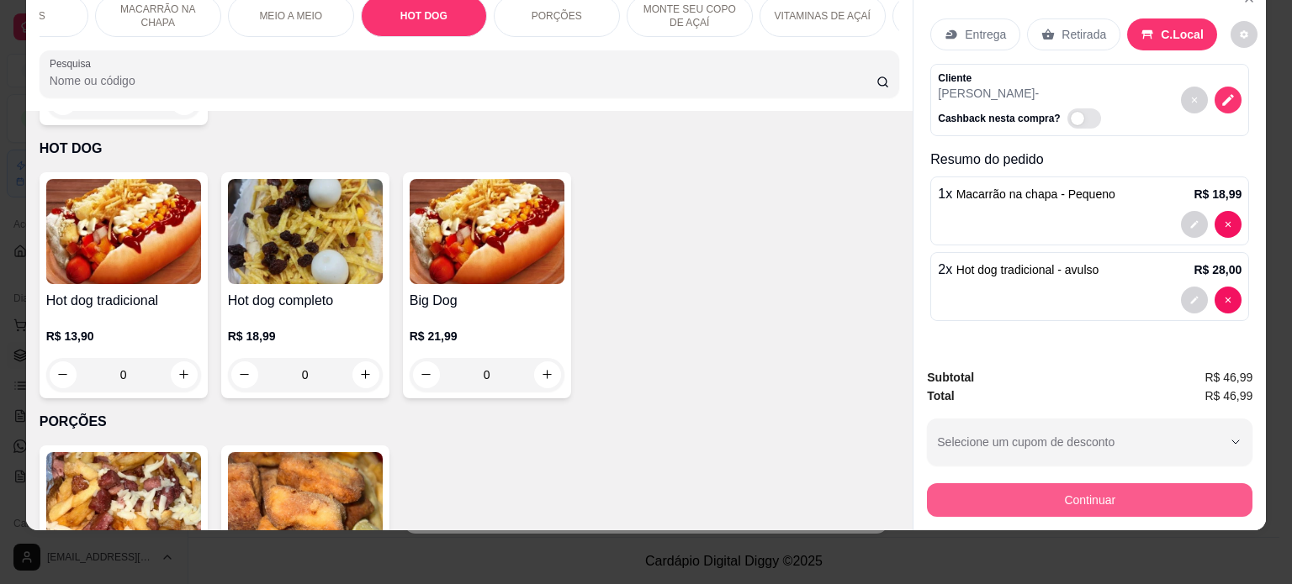
click at [1017, 488] on button "Continuar" at bounding box center [1089, 500] width 325 height 34
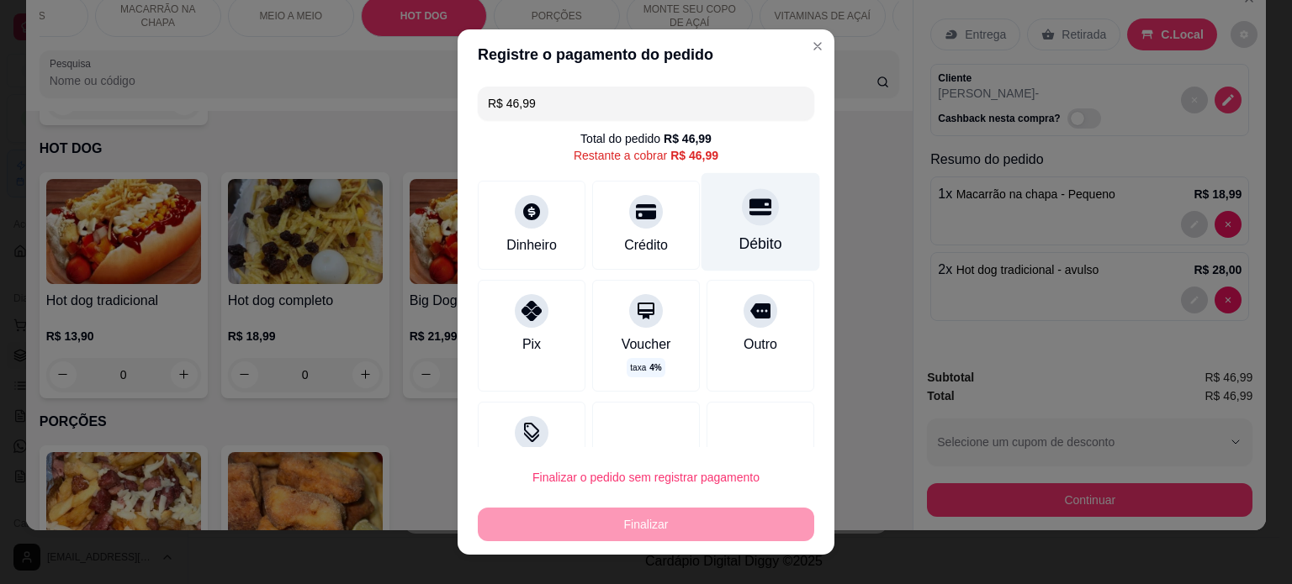
click at [748, 230] on div "Débito" at bounding box center [760, 221] width 119 height 98
type input "R$ 0,00"
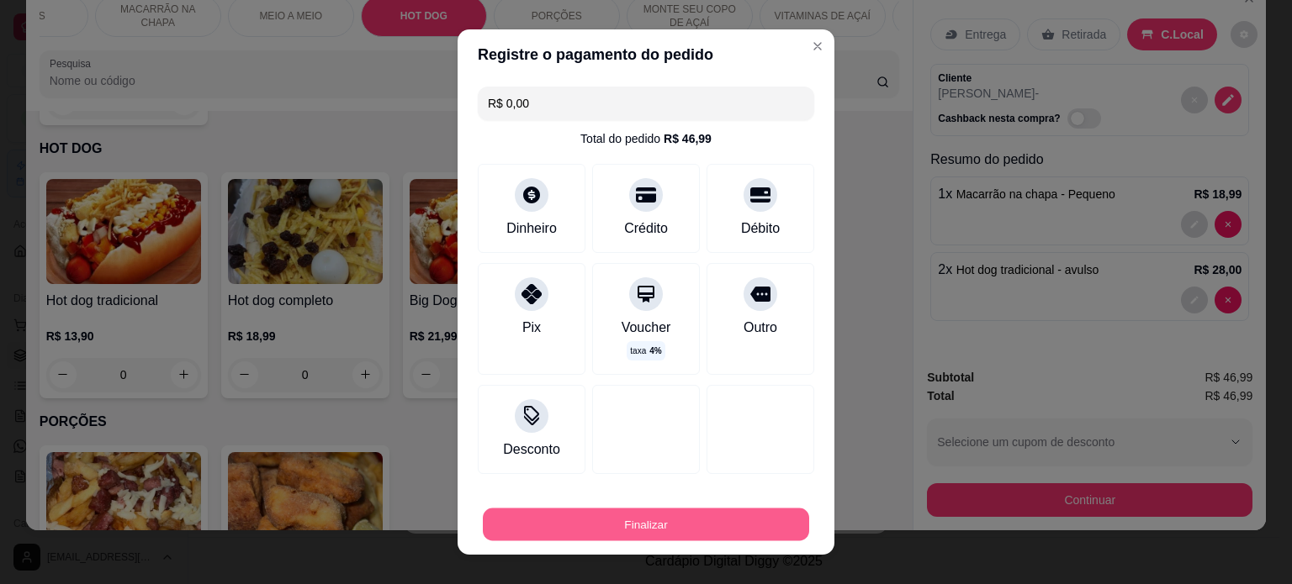
click at [668, 522] on button "Finalizar" at bounding box center [646, 525] width 326 height 33
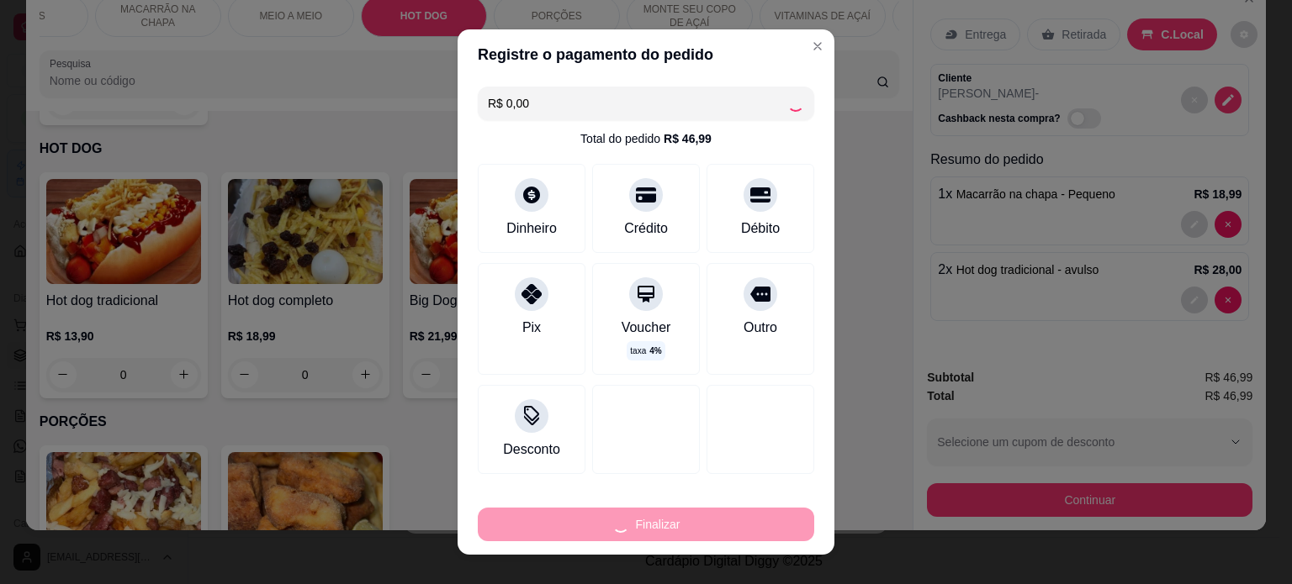
type input "0"
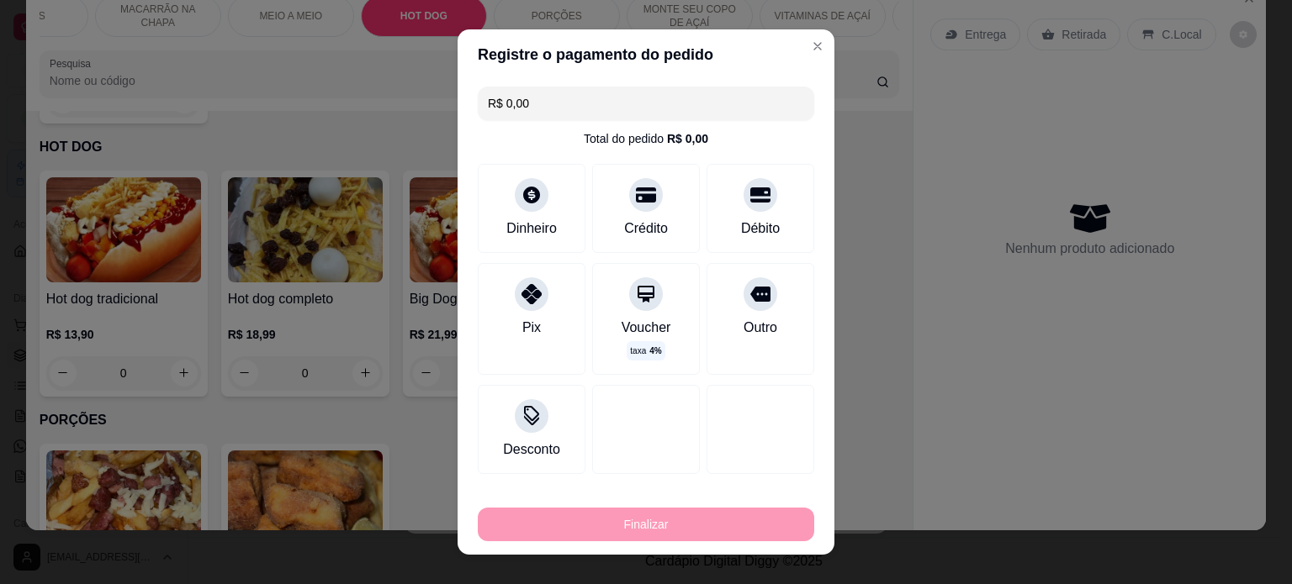
type input "-R$ 46,99"
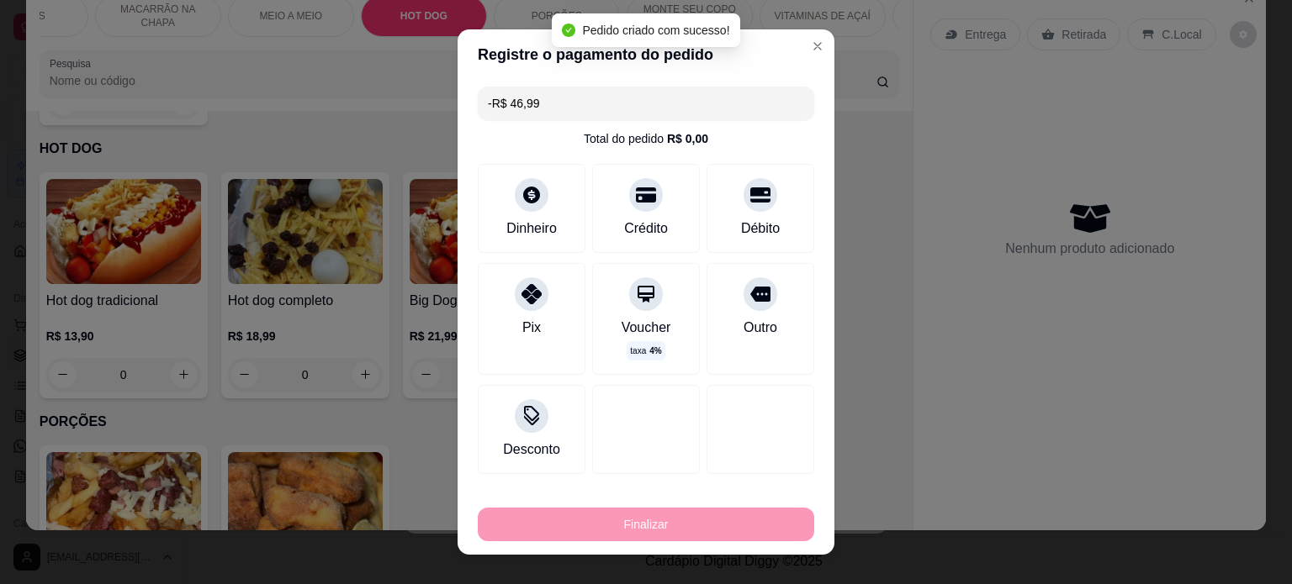
scroll to position [1319, 0]
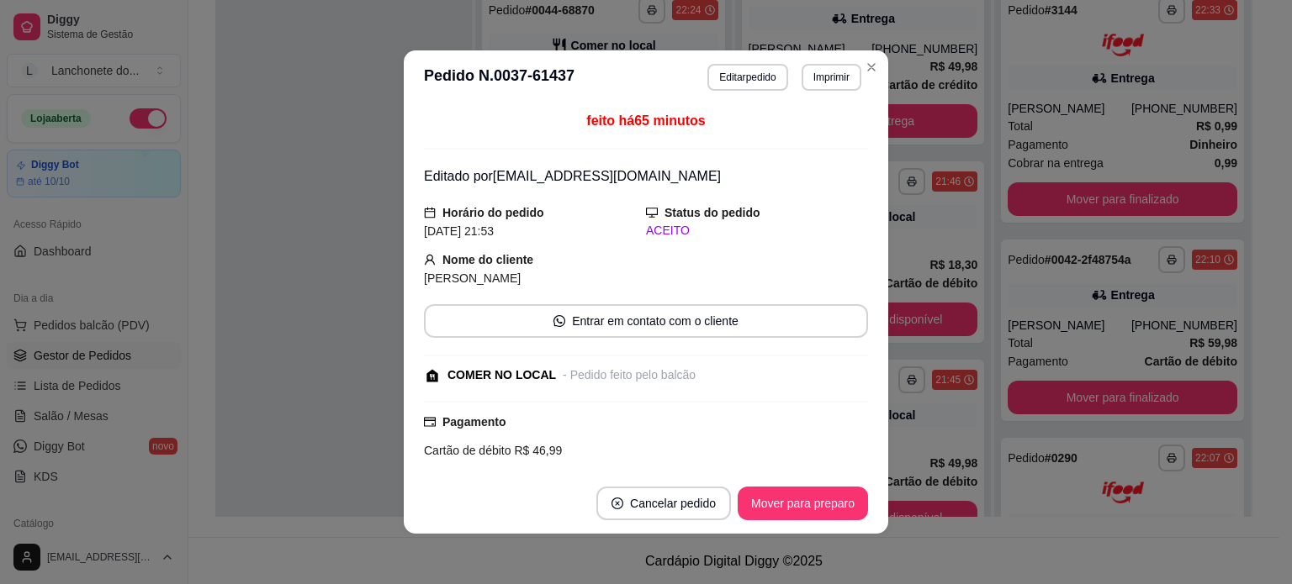
click at [770, 478] on footer "Cancelar pedido Mover para preparo" at bounding box center [646, 503] width 484 height 61
click at [787, 503] on button "Mover para preparo" at bounding box center [802, 504] width 130 height 34
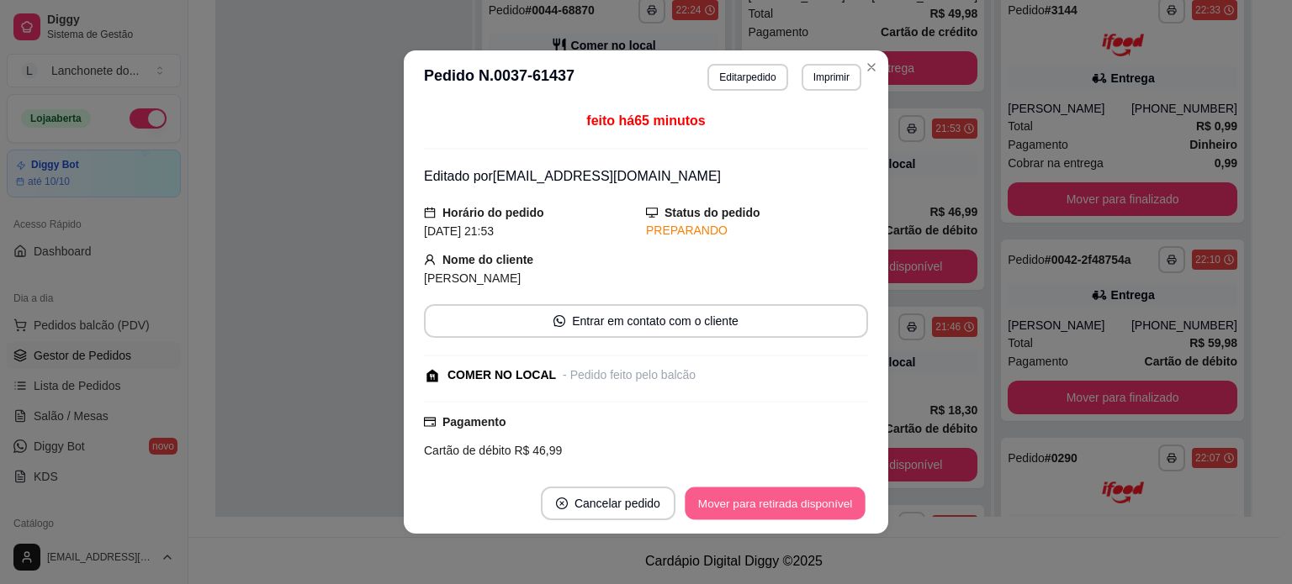
click at [787, 503] on button "Mover para retirada disponível" at bounding box center [774, 504] width 180 height 33
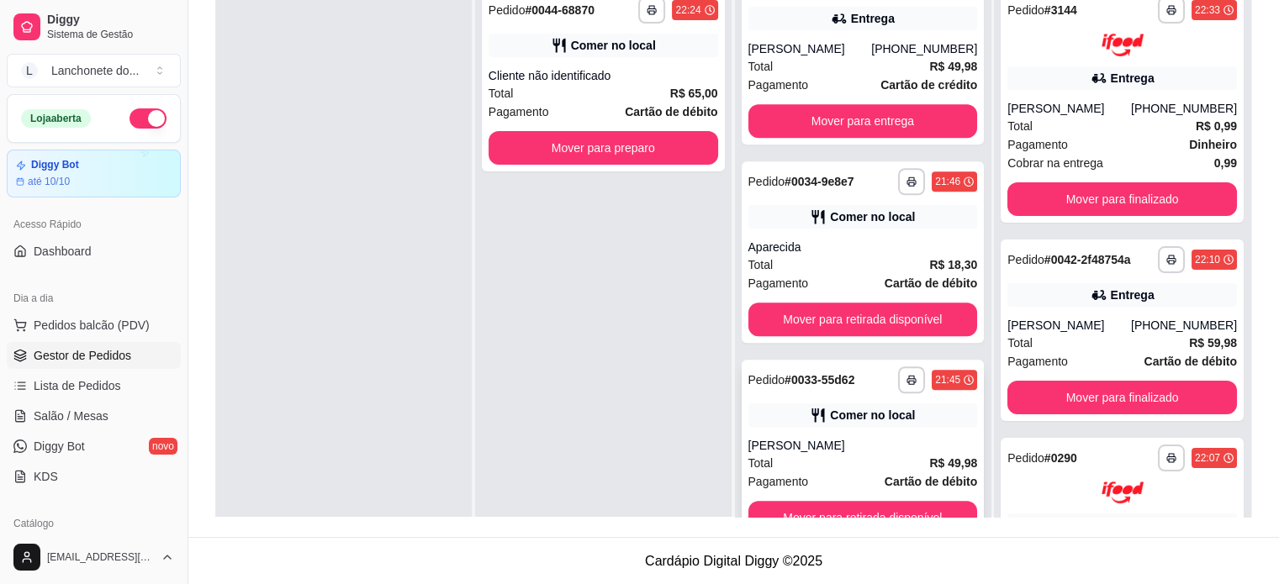
click at [929, 466] on strong "R$ 49,98" at bounding box center [953, 463] width 48 height 13
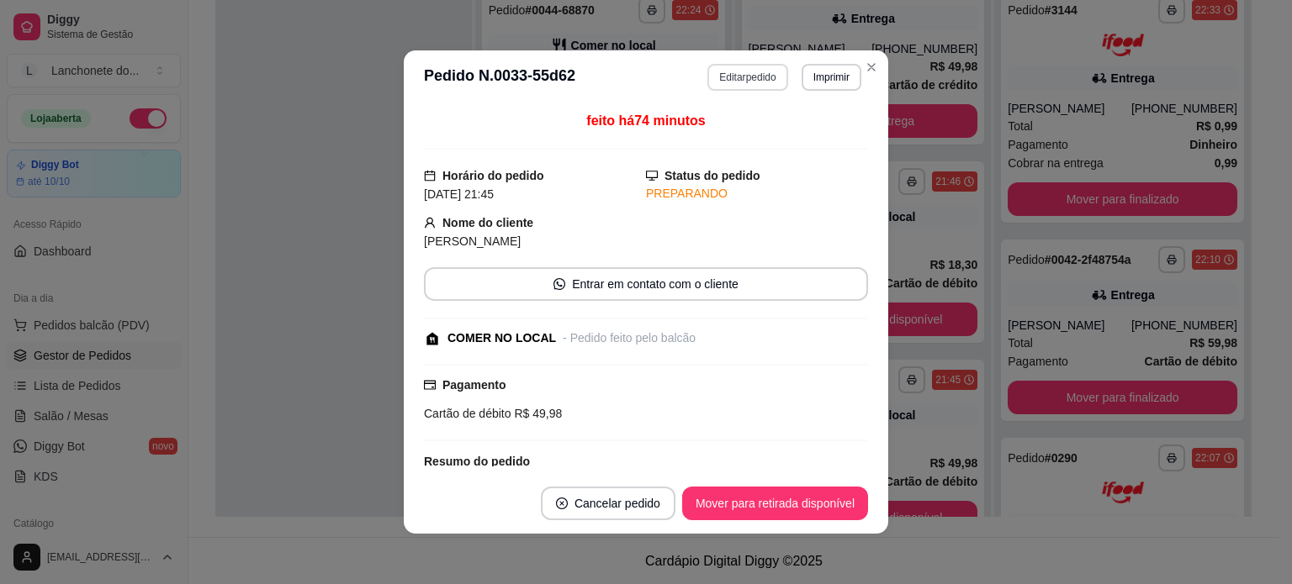
click at [716, 77] on button "Editar pedido" at bounding box center [747, 77] width 80 height 27
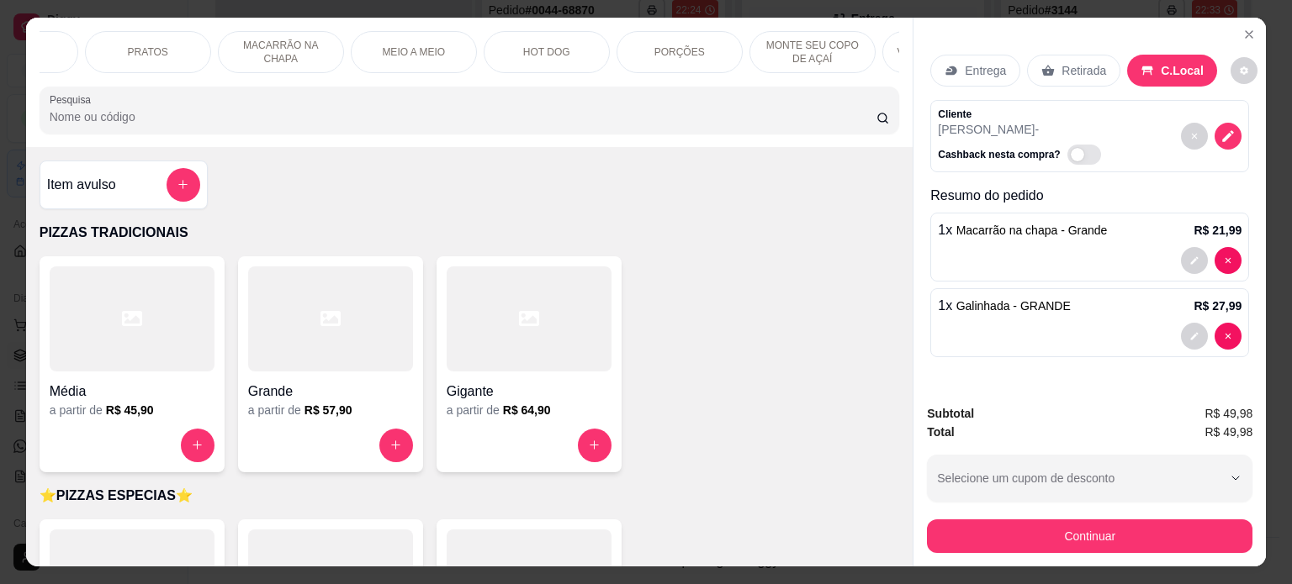
scroll to position [0, 1126]
click at [461, 53] on p "MONTE SEU COPO DE AÇAÍ" at bounding box center [438, 52] width 98 height 27
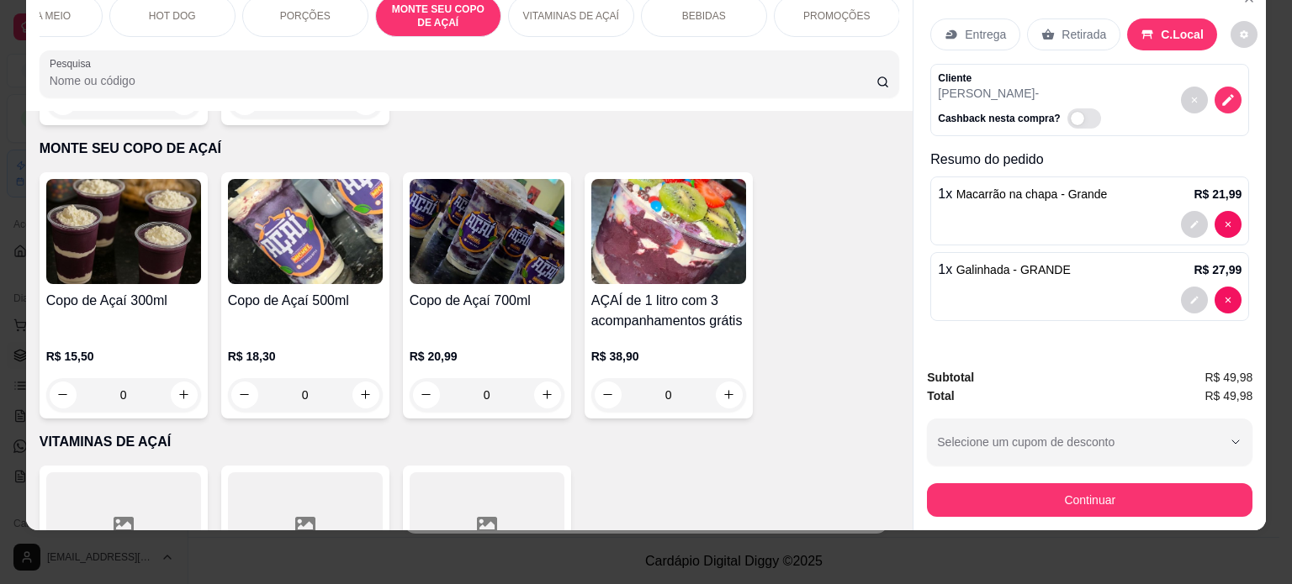
click at [330, 291] on div "Copo de Açaí 500ml" at bounding box center [305, 311] width 155 height 40
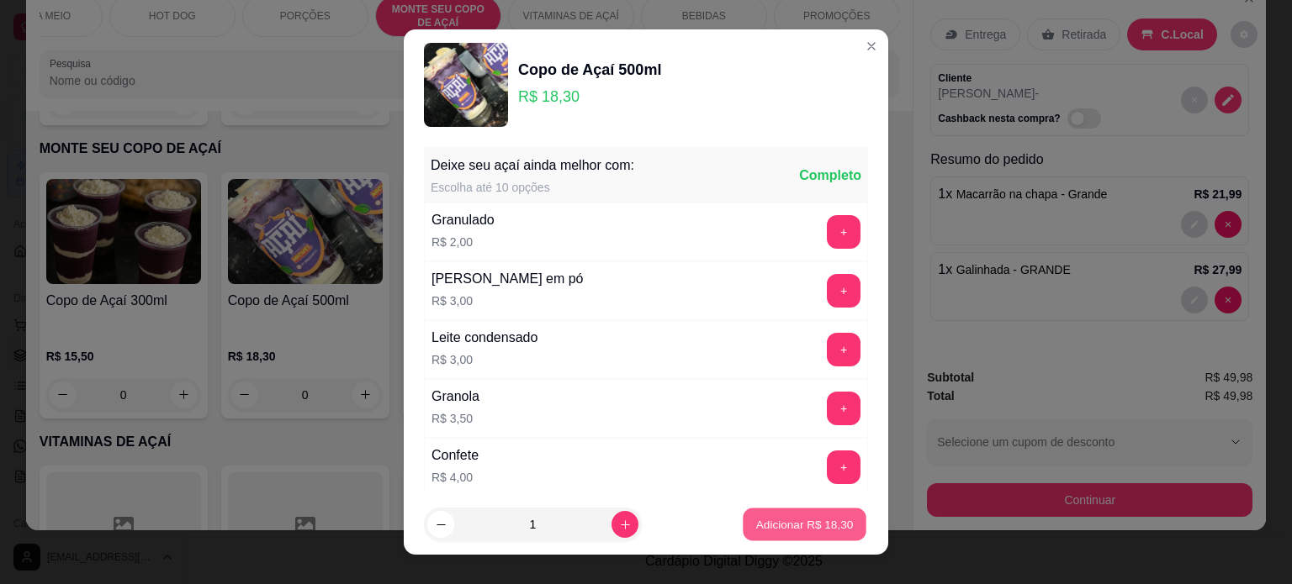
click at [765, 526] on p "Adicionar R$ 18,30" at bounding box center [805, 525] width 98 height 16
type input "1"
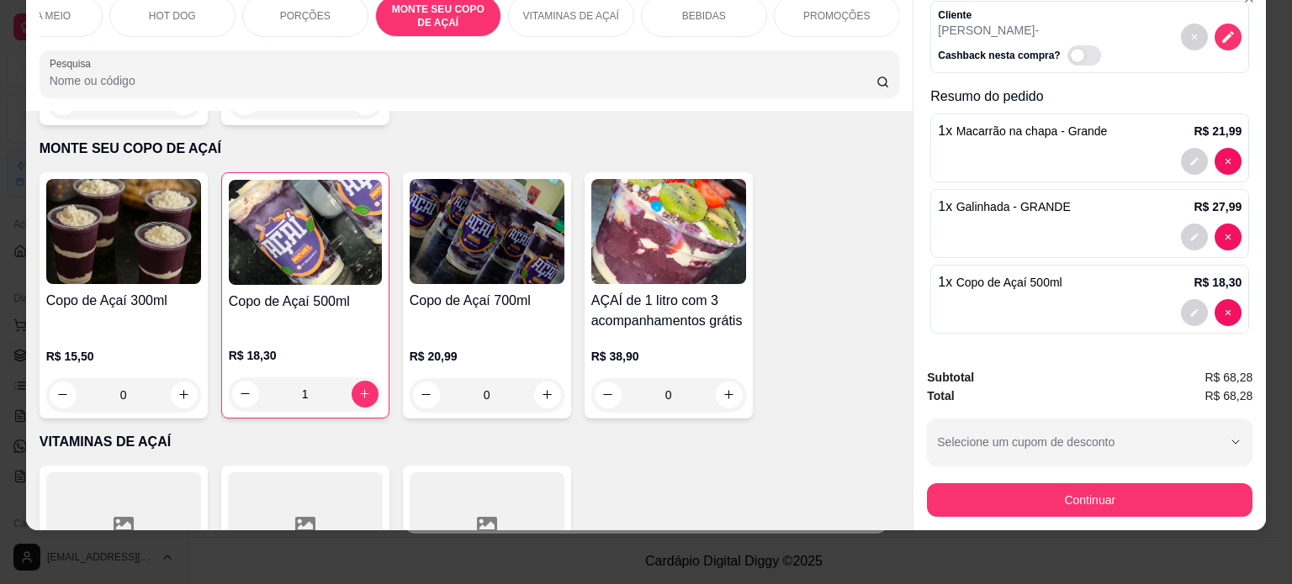
scroll to position [0, 0]
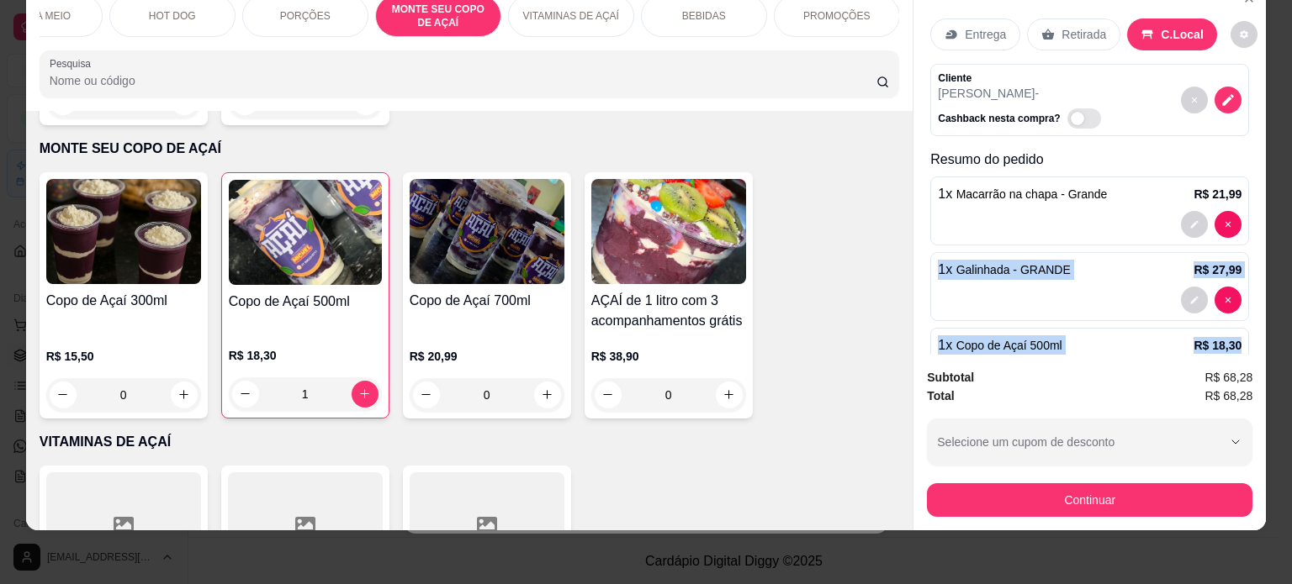
drag, startPoint x: 1245, startPoint y: 214, endPoint x: 1245, endPoint y: 335, distance: 121.9
click at [1245, 329] on div "Entrega Retirada C.Local Cliente Jony - Cashback nesta compra? Resumo do pedido…" at bounding box center [1089, 168] width 352 height 373
click at [1022, 339] on span "Copo de Açaí 500ml" at bounding box center [1009, 345] width 106 height 13
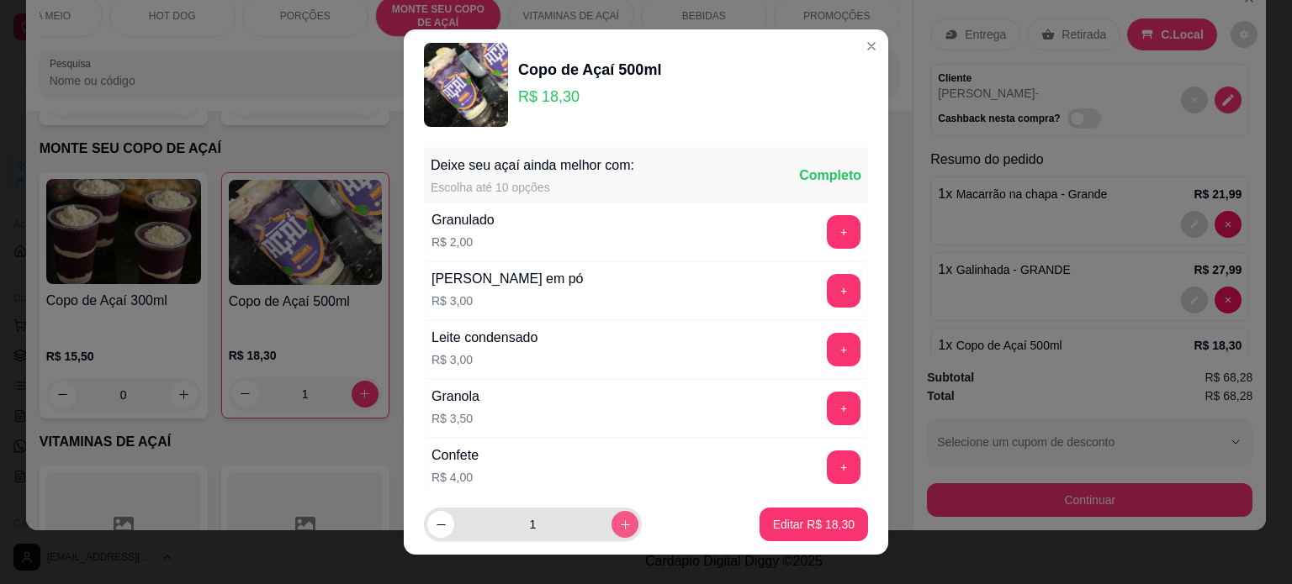
click at [612, 520] on button "increase-product-quantity" at bounding box center [624, 524] width 27 height 27
type input "2"
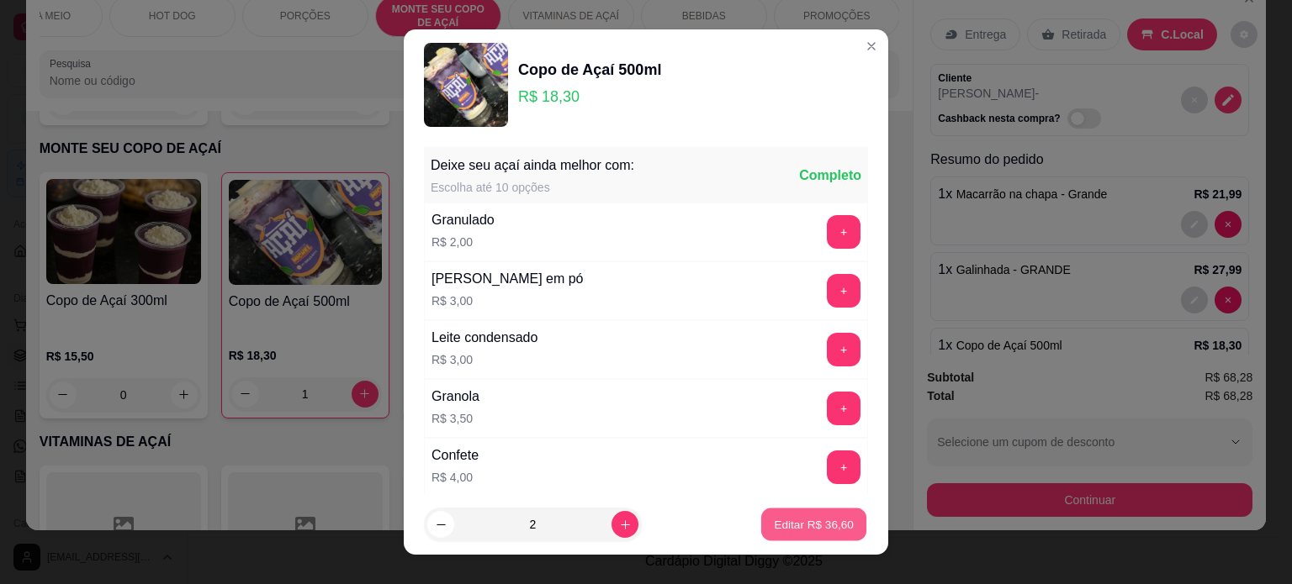
click at [816, 524] on p "Editar R$ 36,60" at bounding box center [813, 525] width 79 height 16
type input "2"
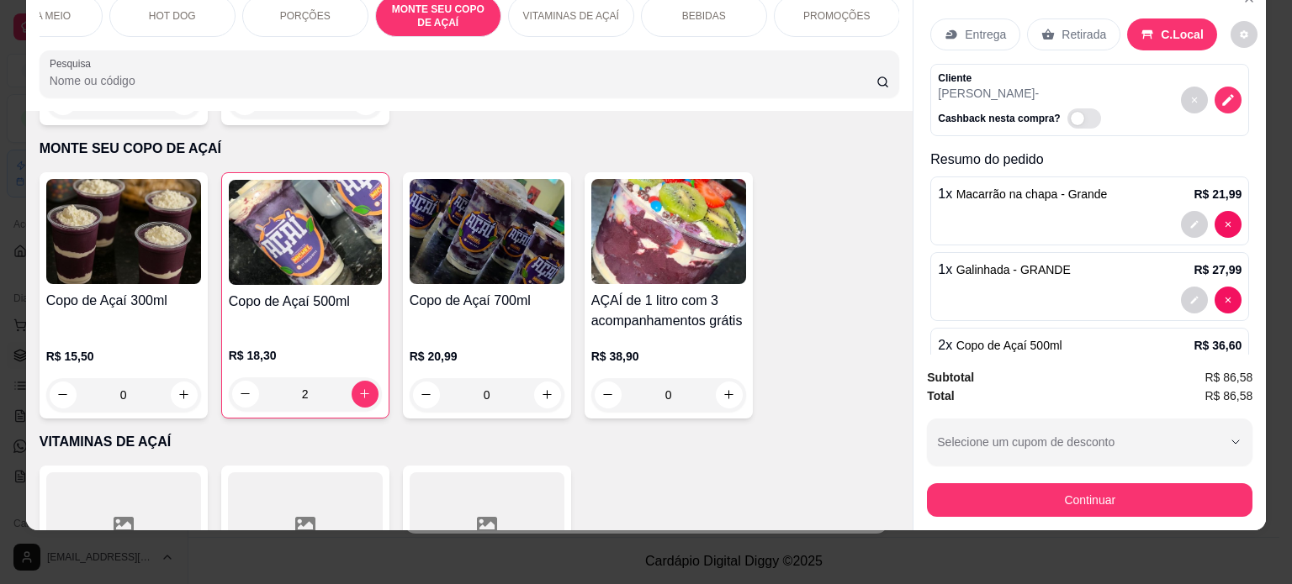
scroll to position [63, 0]
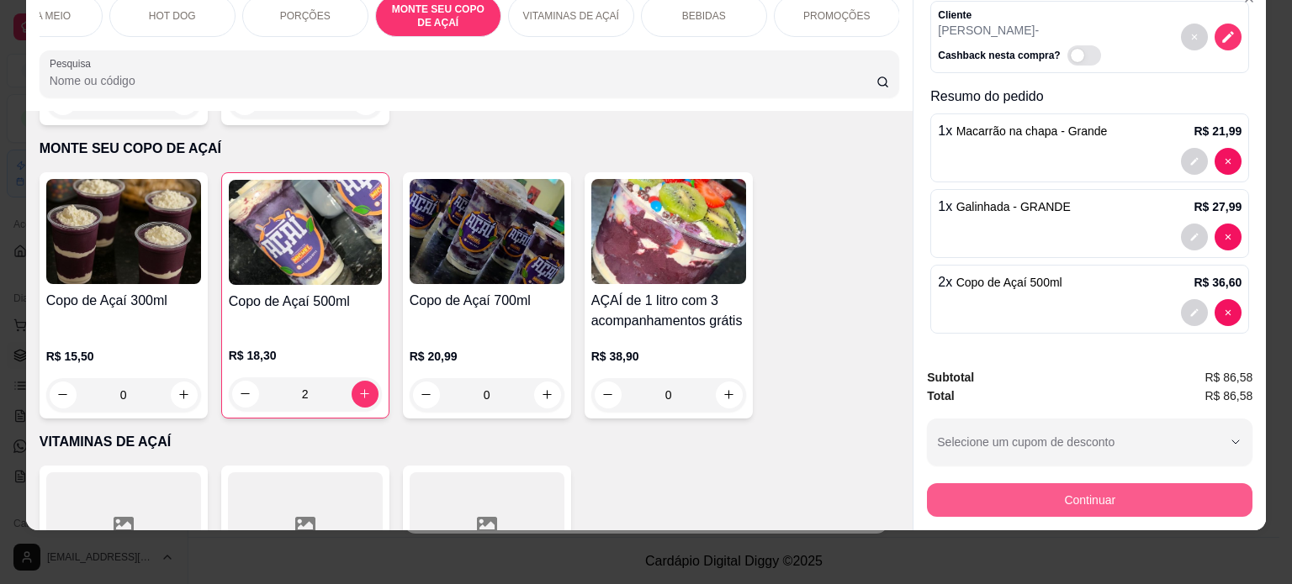
click at [1106, 485] on button "Continuar" at bounding box center [1089, 500] width 325 height 34
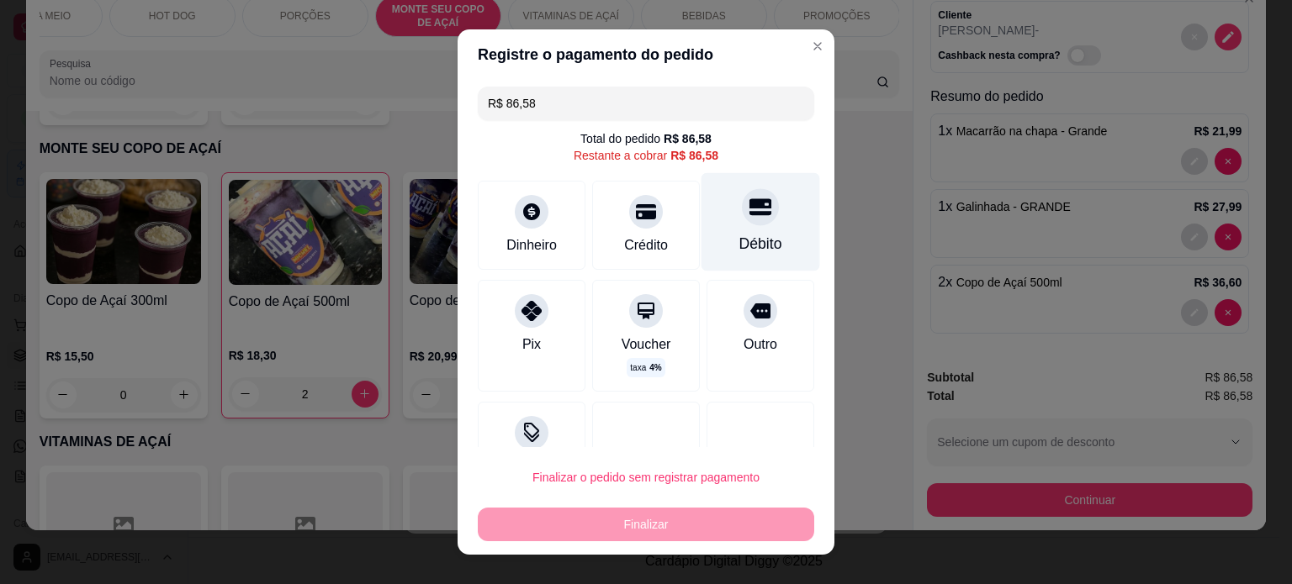
click at [740, 225] on div "Débito" at bounding box center [760, 221] width 119 height 98
type input "R$ 0,00"
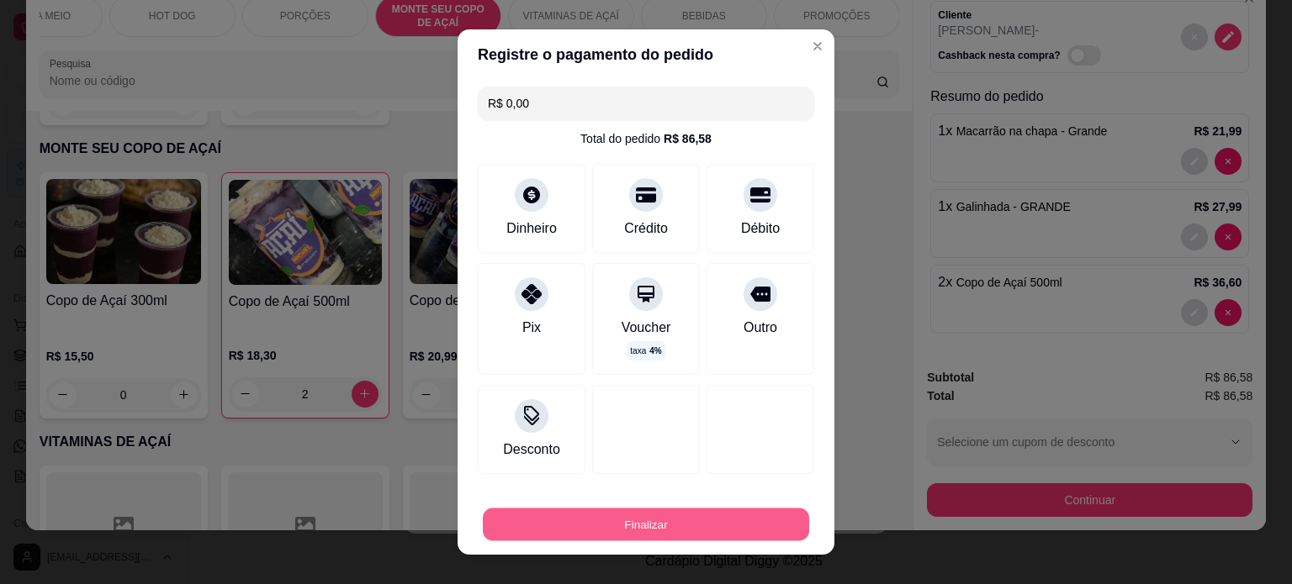
click at [644, 527] on button "Finalizar" at bounding box center [646, 525] width 326 height 33
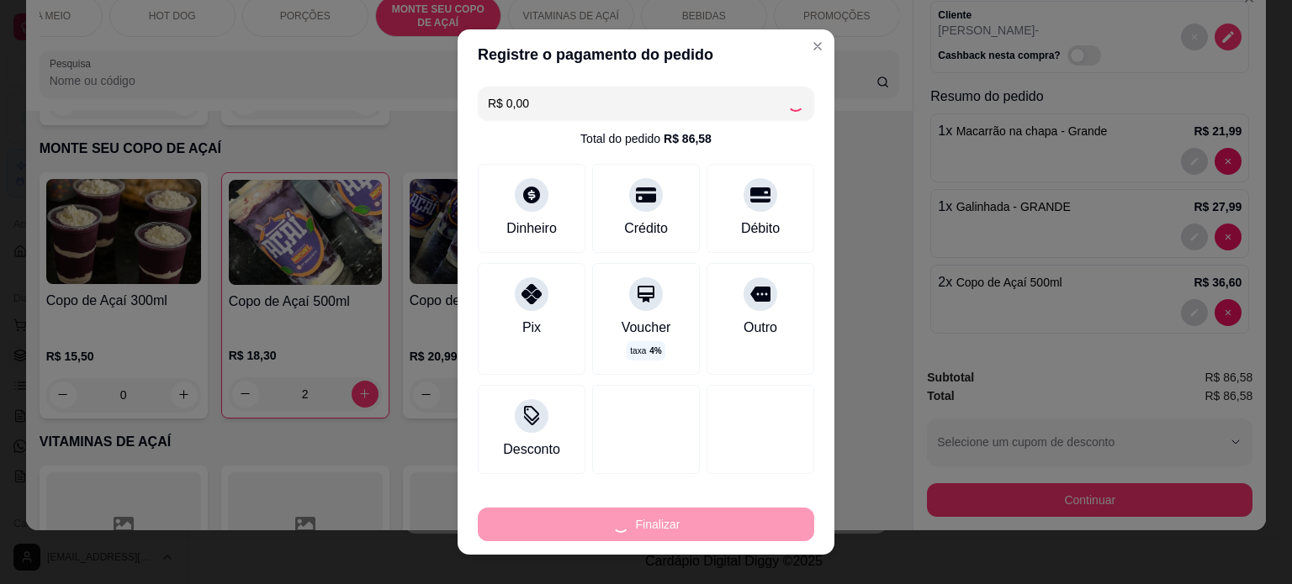
type input "0"
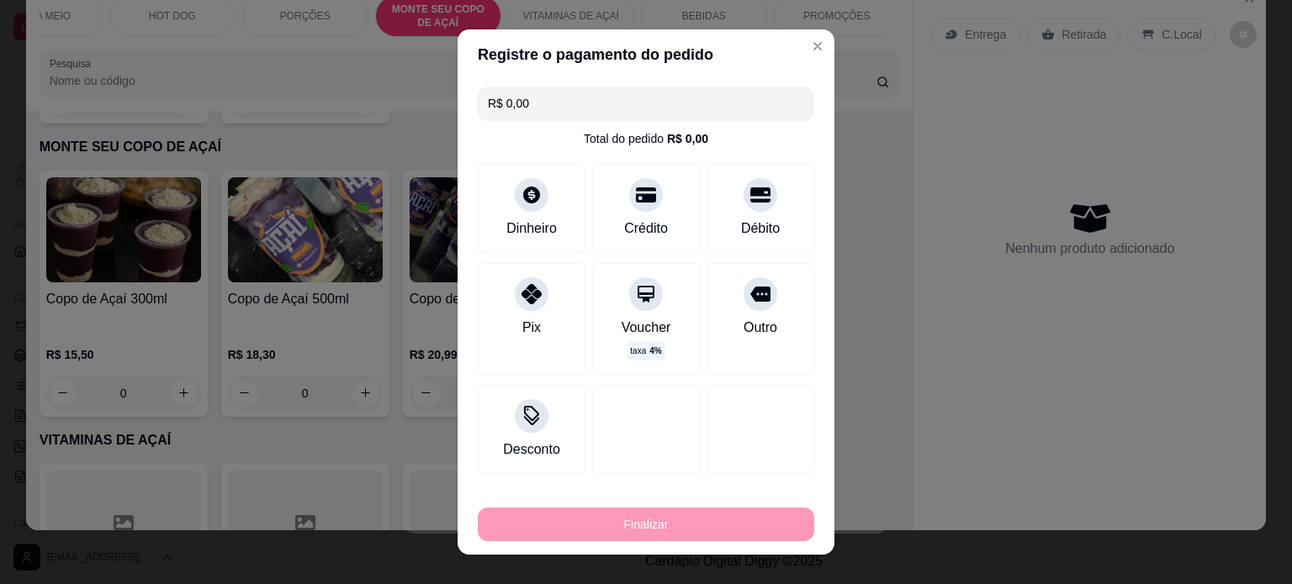
type input "-R$ 86,58"
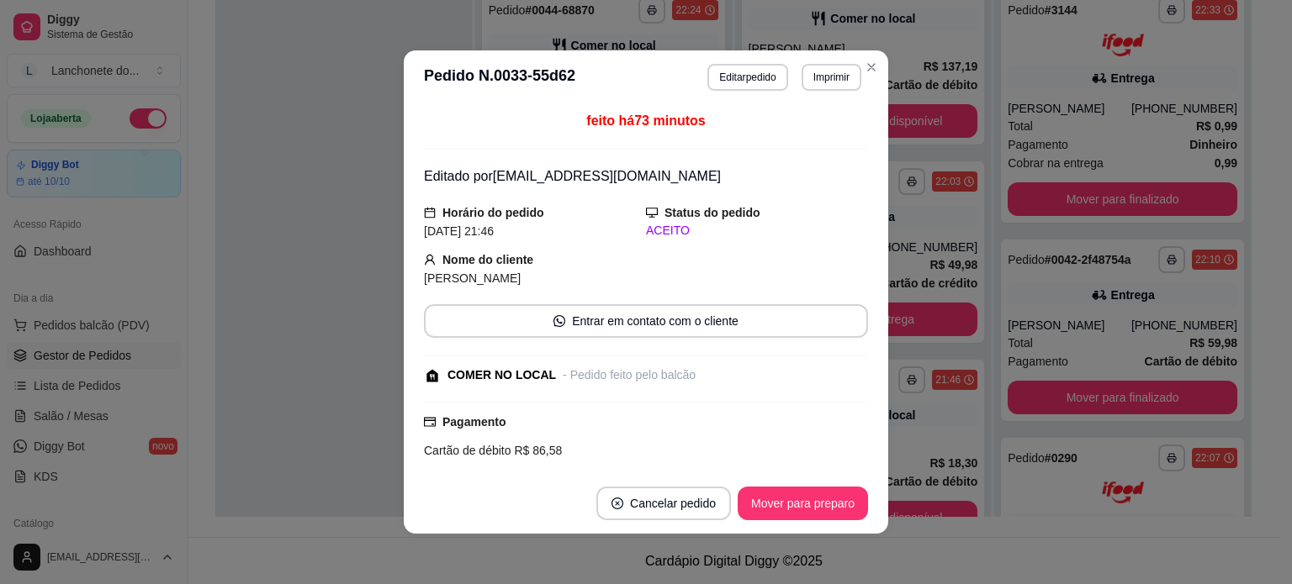
click at [866, 506] on footer "Cancelar pedido Mover para preparo" at bounding box center [646, 503] width 484 height 61
click at [785, 517] on button "Mover para preparo" at bounding box center [802, 504] width 130 height 34
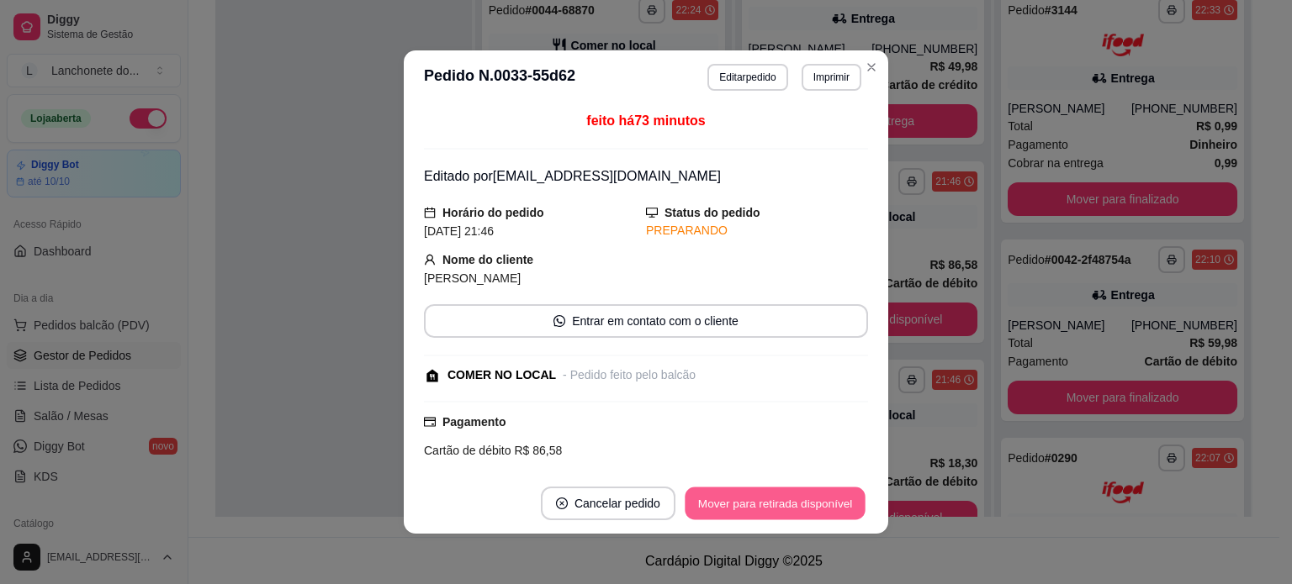
click at [834, 500] on button "Mover para retirada disponível" at bounding box center [774, 504] width 180 height 33
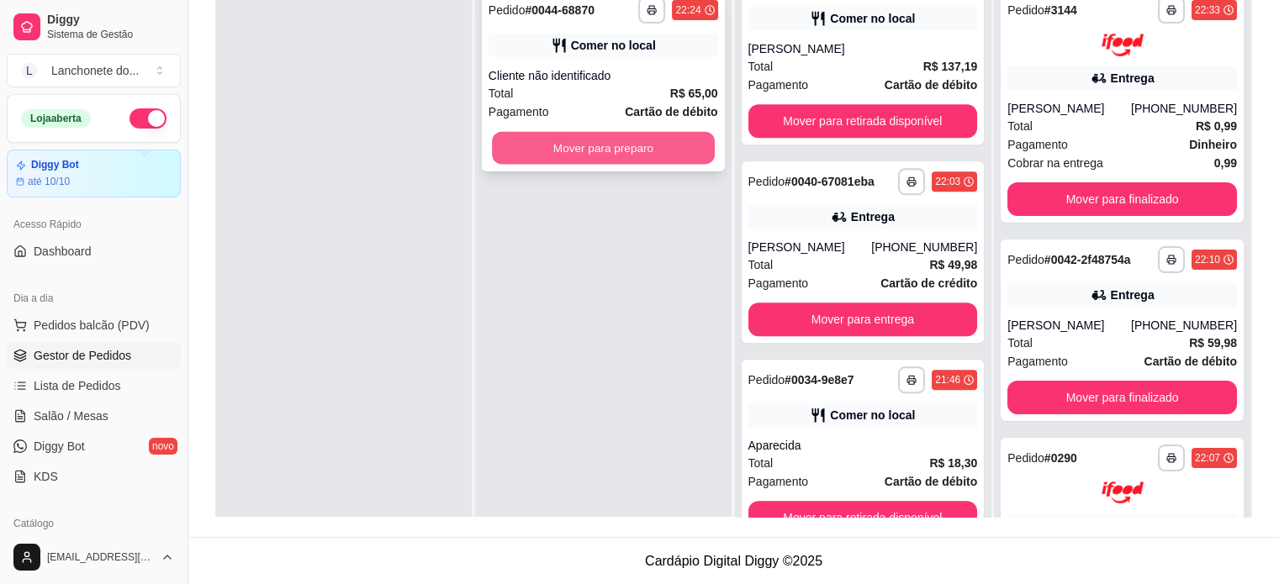
click at [639, 161] on button "Mover para preparo" at bounding box center [603, 148] width 223 height 33
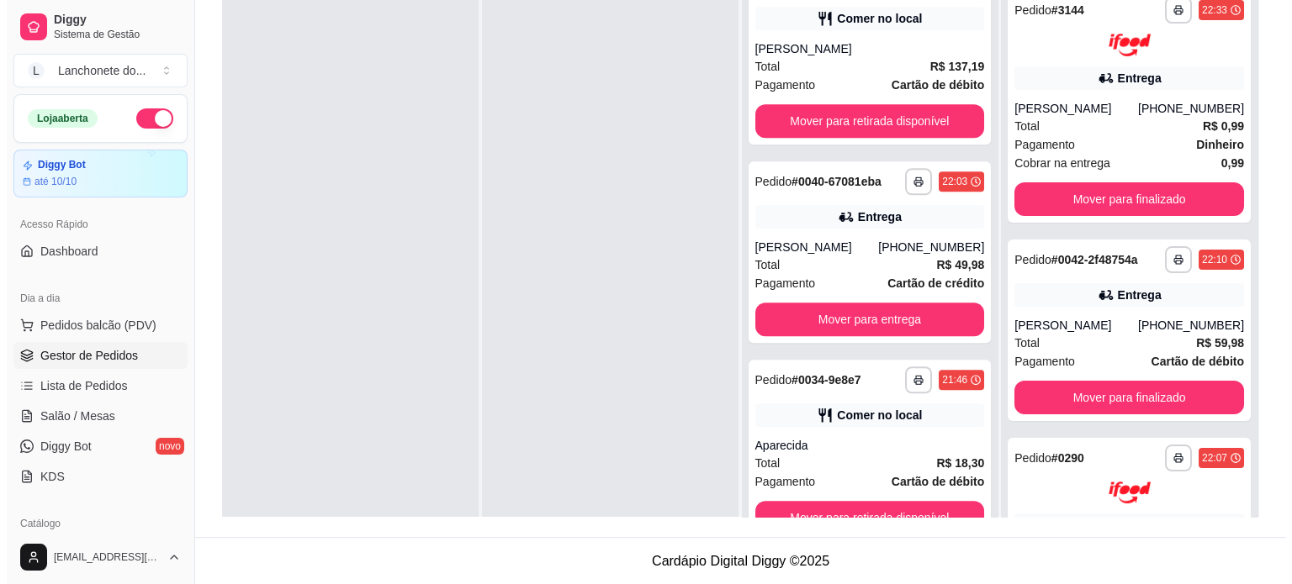
scroll to position [0, 0]
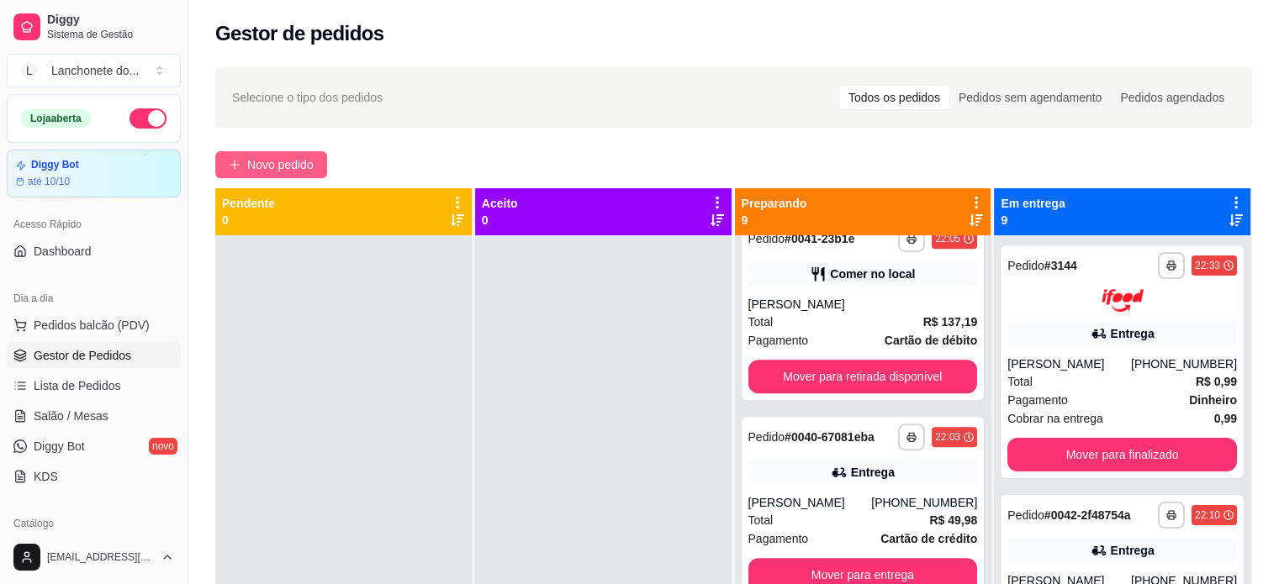
click at [293, 160] on span "Novo pedido" at bounding box center [280, 165] width 66 height 18
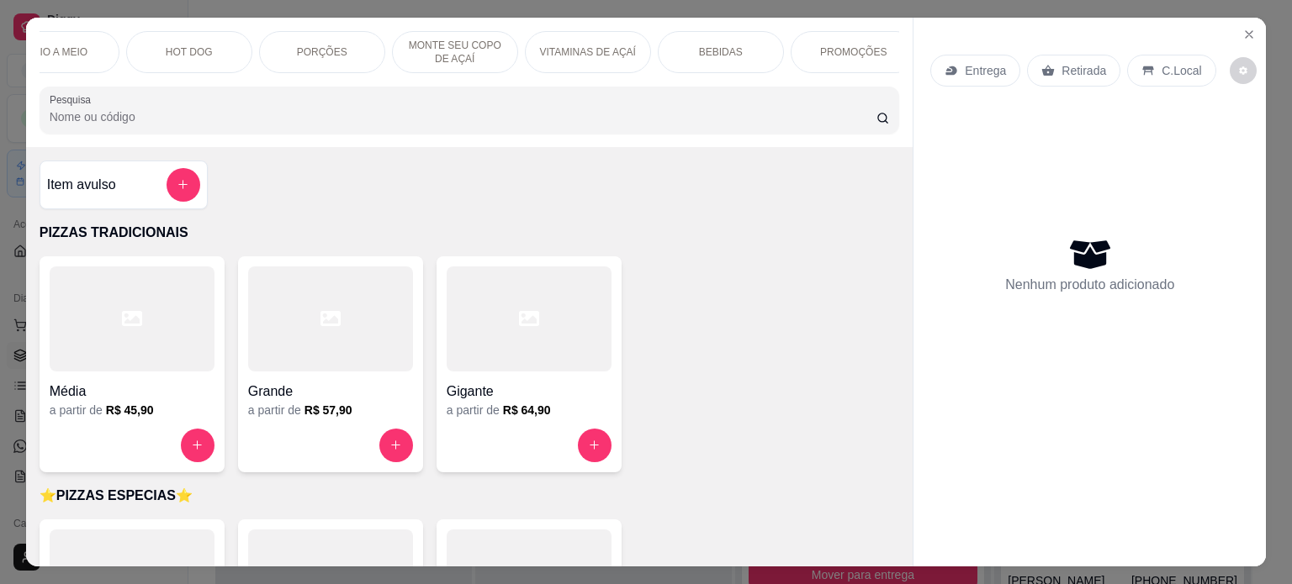
scroll to position [0, 1126]
click at [566, 49] on p "VITAMINAS DE AÇAÍ" at bounding box center [570, 51] width 96 height 13
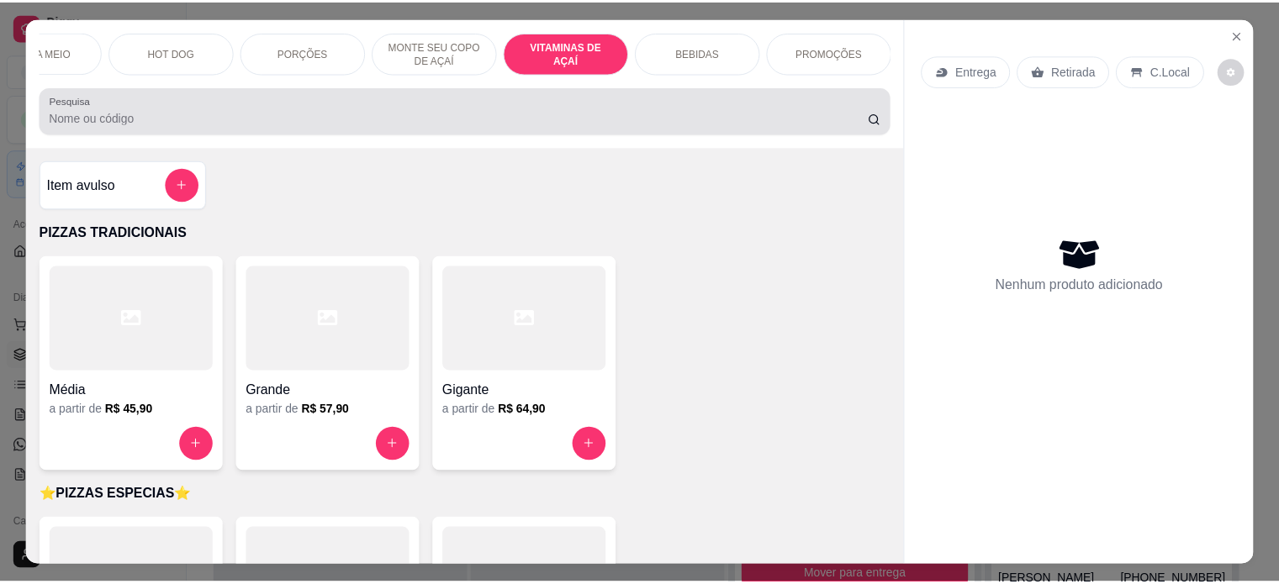
scroll to position [42, 0]
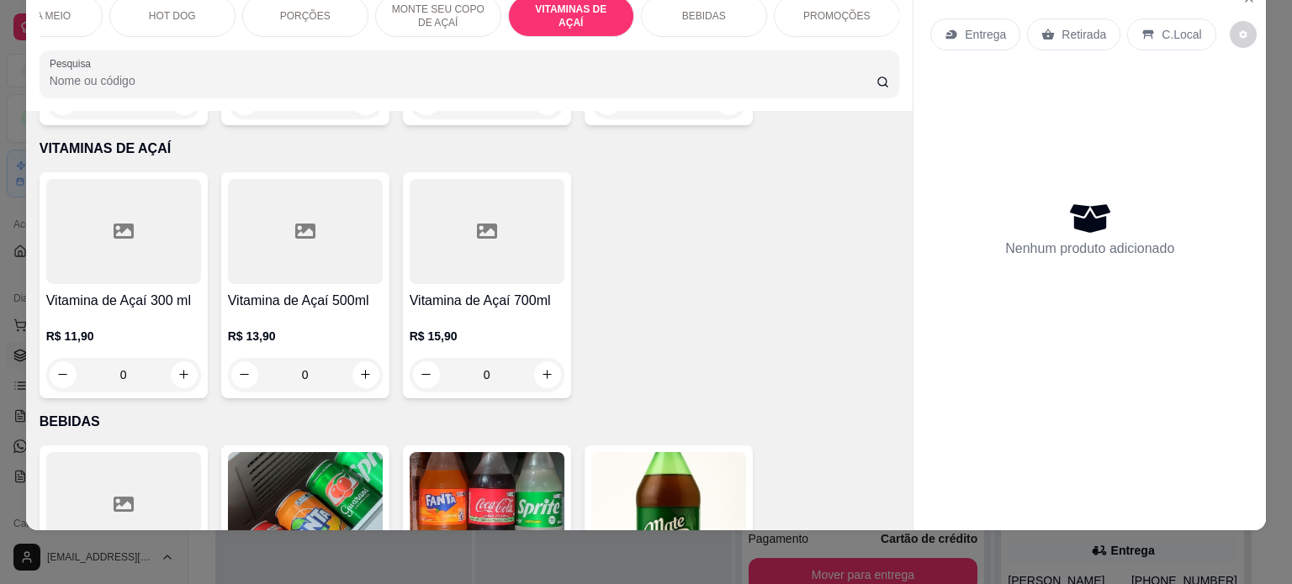
click at [533, 258] on div "Vitamina de Açaí 700ml R$ 15,90 0" at bounding box center [487, 285] width 168 height 226
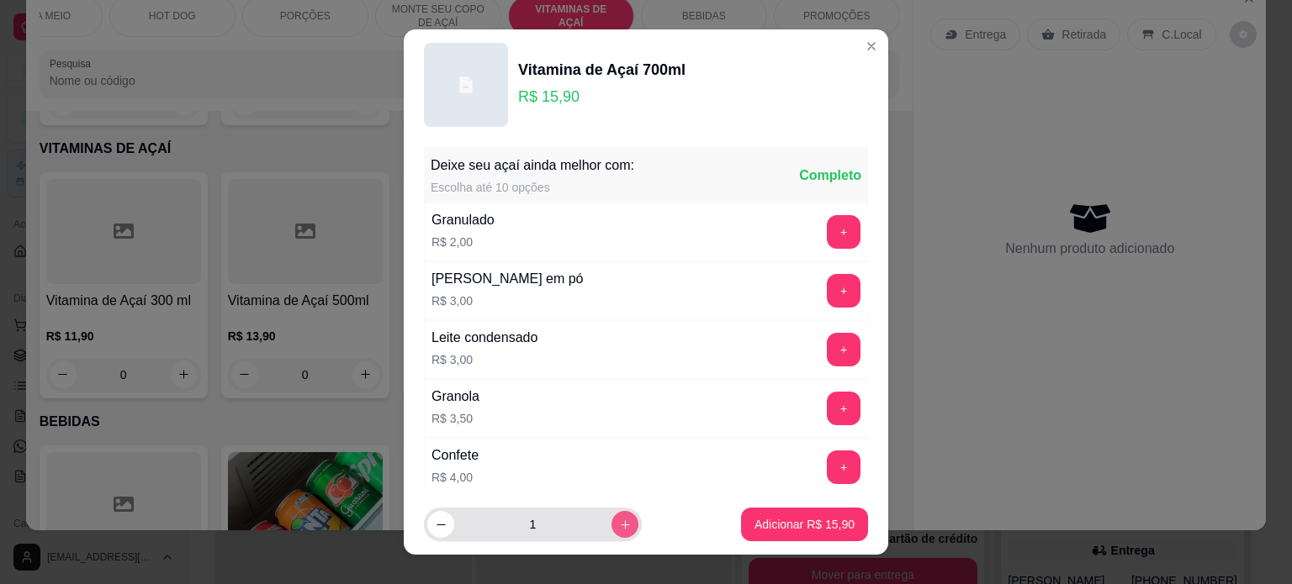
click at [611, 516] on button "increase-product-quantity" at bounding box center [624, 524] width 27 height 27
type input "2"
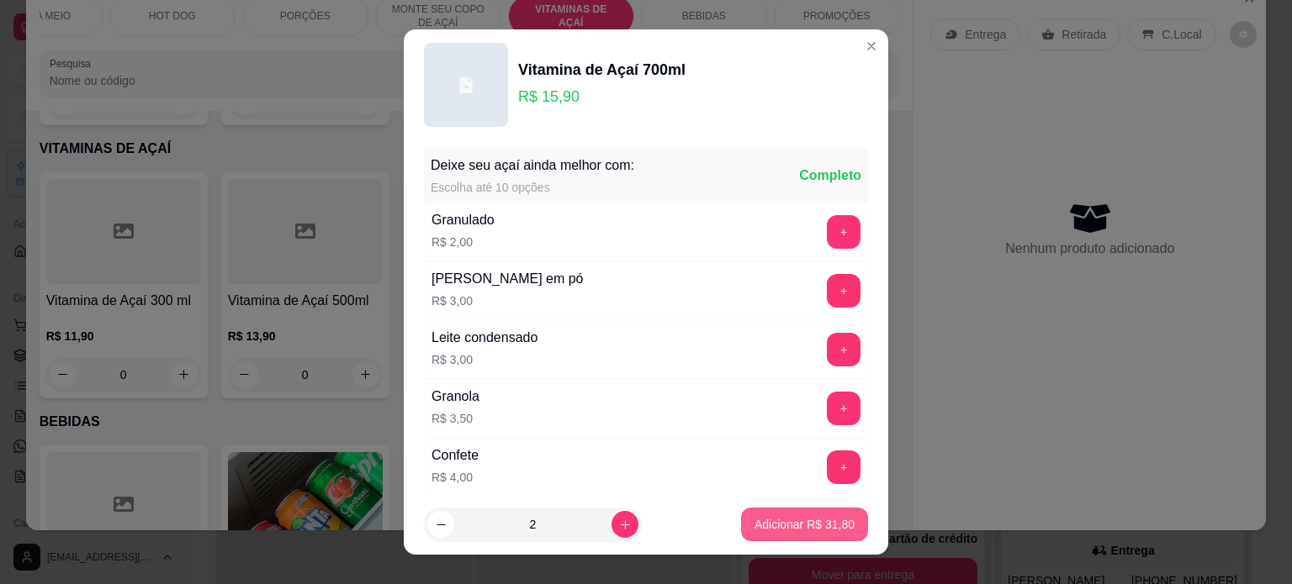
click at [754, 520] on p "Adicionar R$ 31,80" at bounding box center [804, 524] width 100 height 17
type input "2"
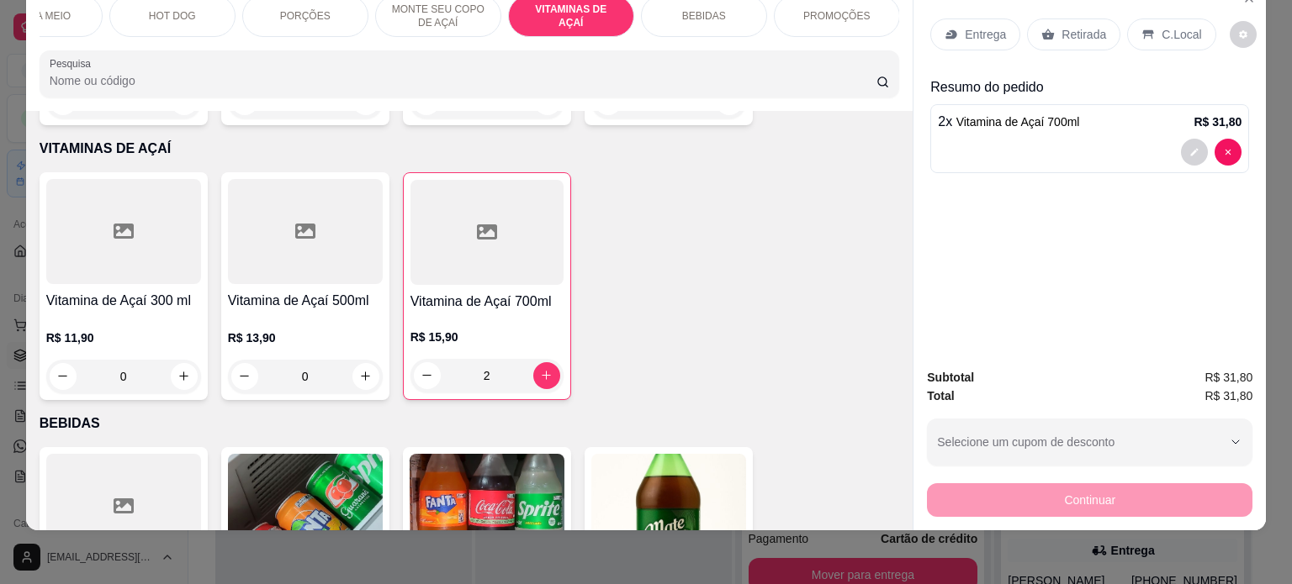
click at [1080, 29] on p "Retirada" at bounding box center [1083, 34] width 45 height 17
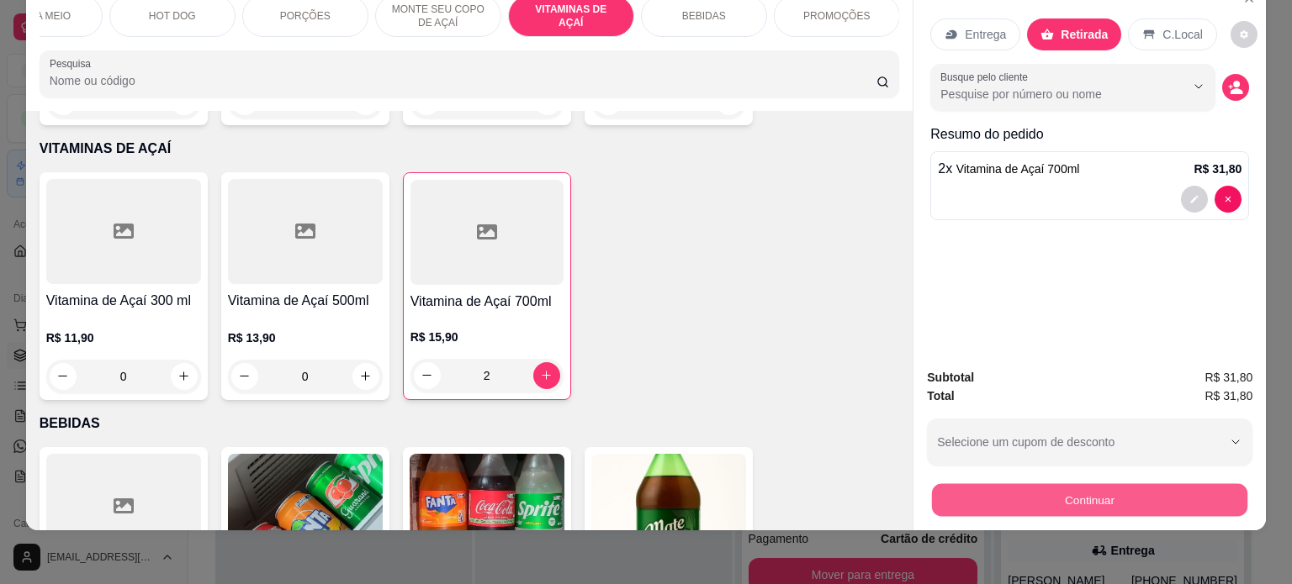
click at [1080, 484] on button "Continuar" at bounding box center [1089, 500] width 315 height 33
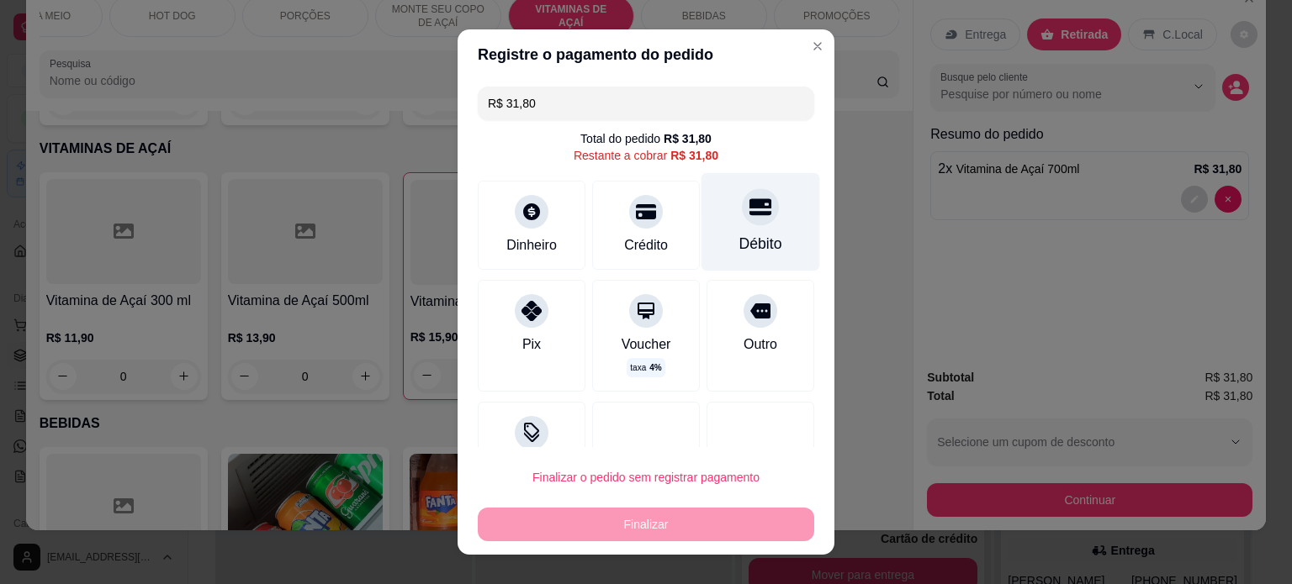
click at [739, 233] on div "Débito" at bounding box center [760, 244] width 43 height 22
type input "R$ 0,00"
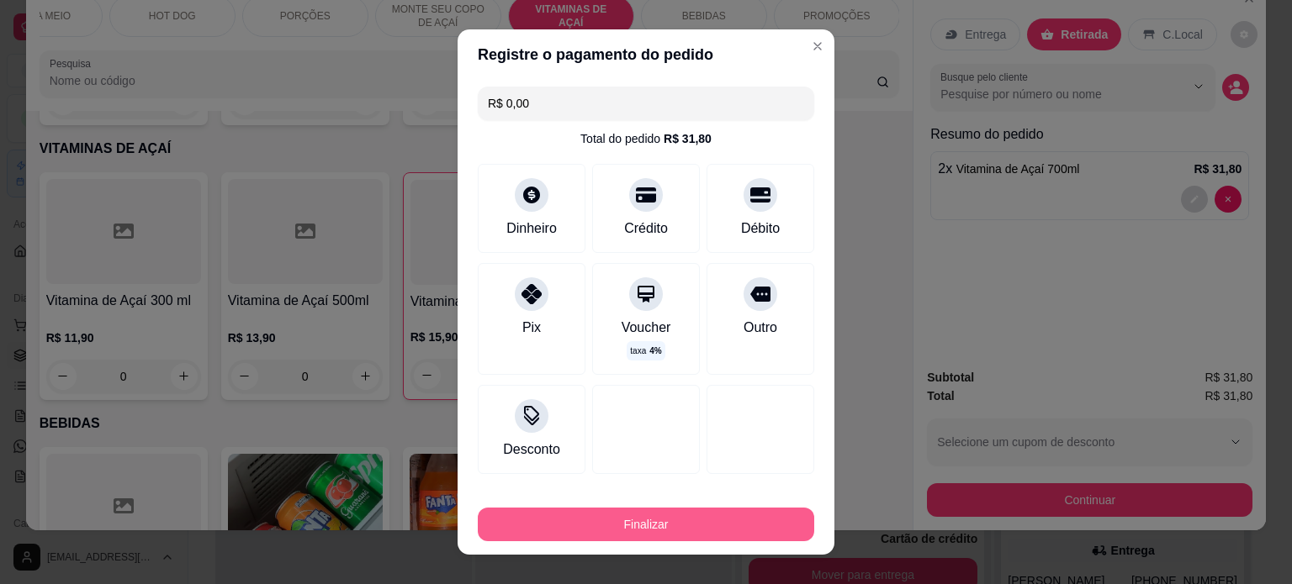
click at [673, 520] on button "Finalizar" at bounding box center [646, 525] width 336 height 34
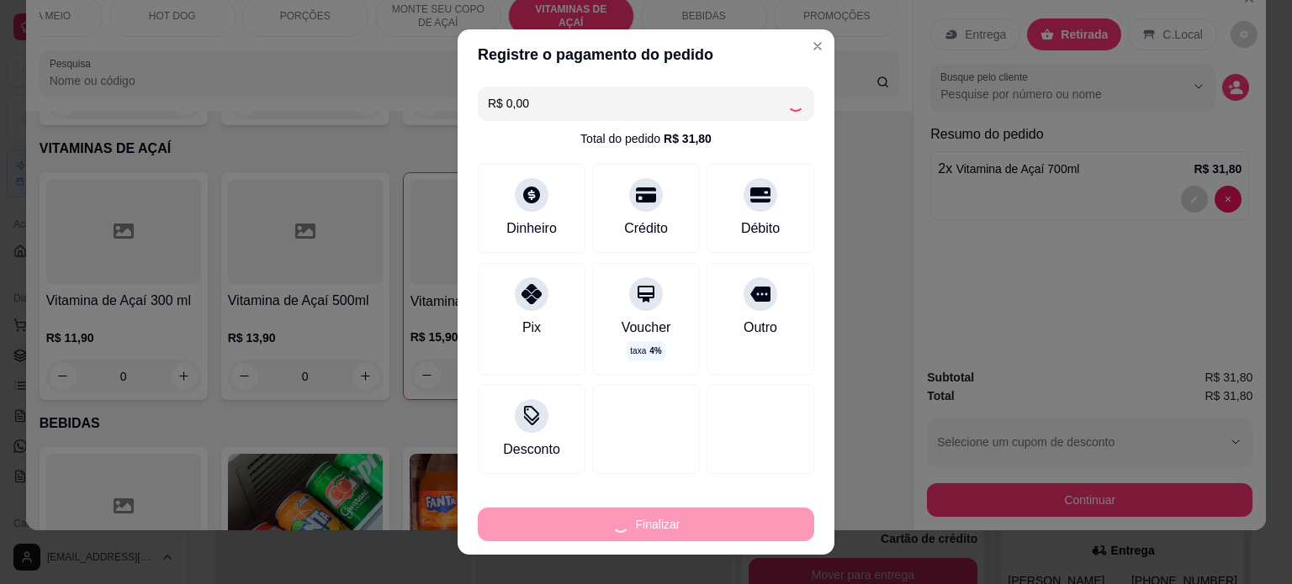
type input "0"
type input "-R$ 31,80"
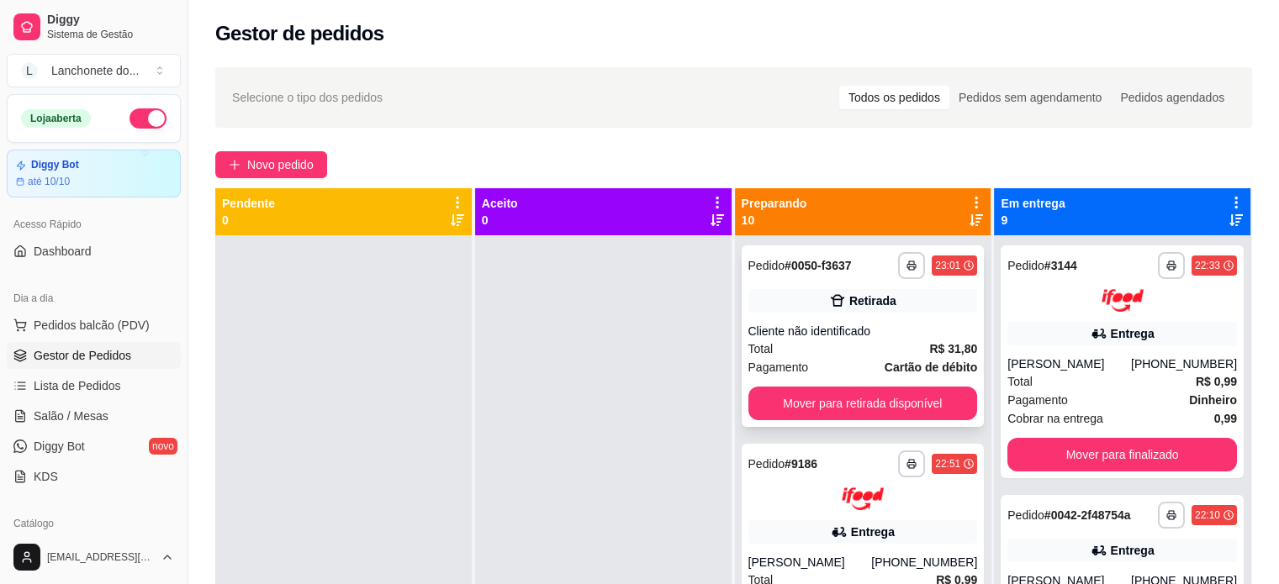
click at [893, 326] on div "Cliente não identificado" at bounding box center [863, 331] width 230 height 17
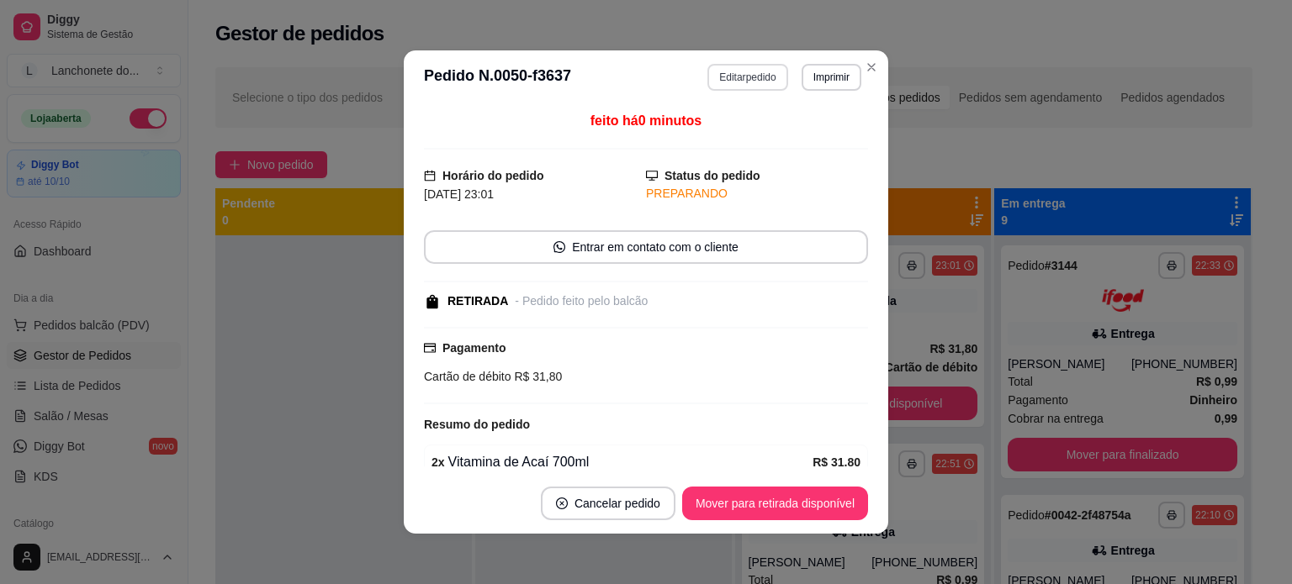
click at [743, 86] on button "Editar pedido" at bounding box center [747, 77] width 80 height 27
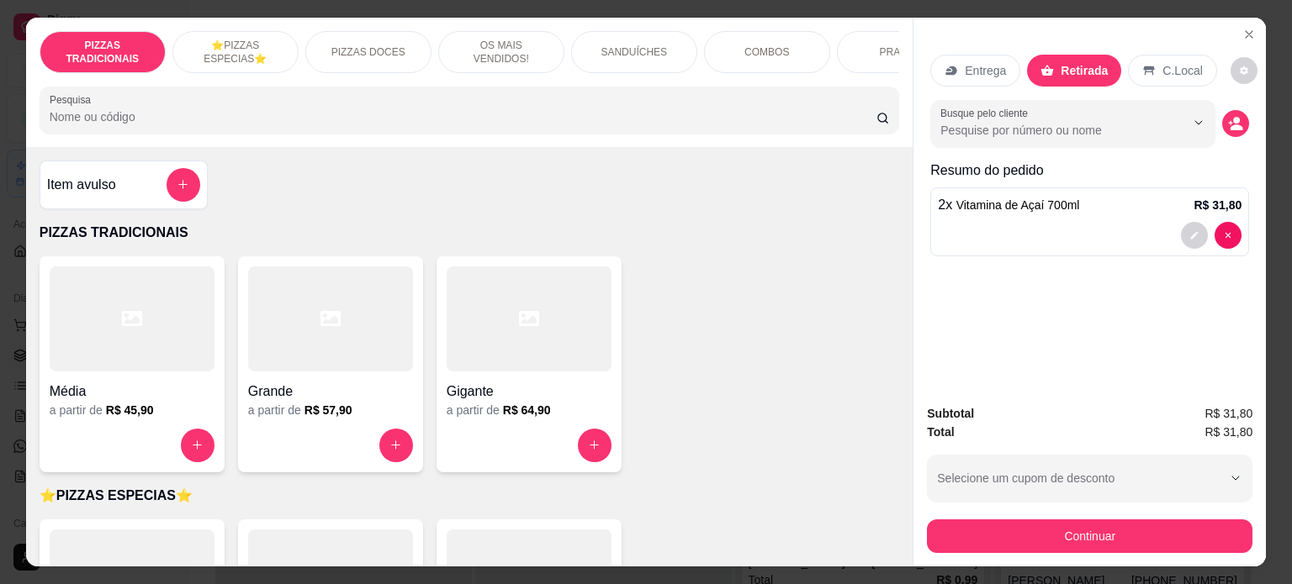
click at [991, 198] on span "Vitamina de Açaí 700ml" at bounding box center [1018, 204] width 124 height 13
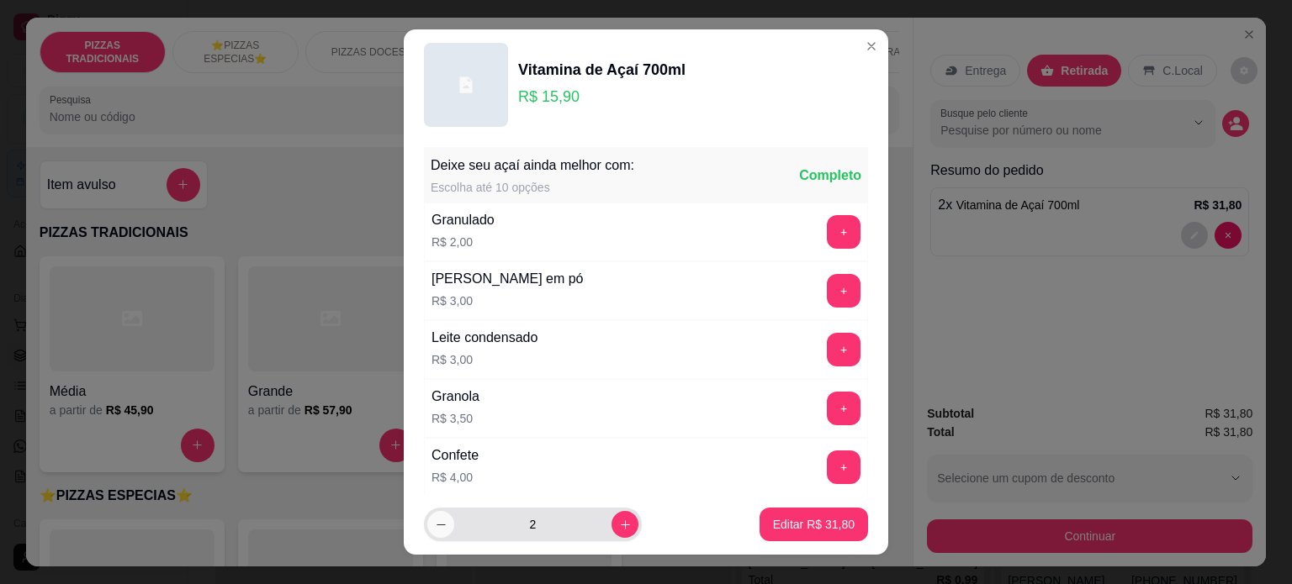
click at [441, 524] on button "decrease-product-quantity" at bounding box center [440, 524] width 27 height 27
type input "1"
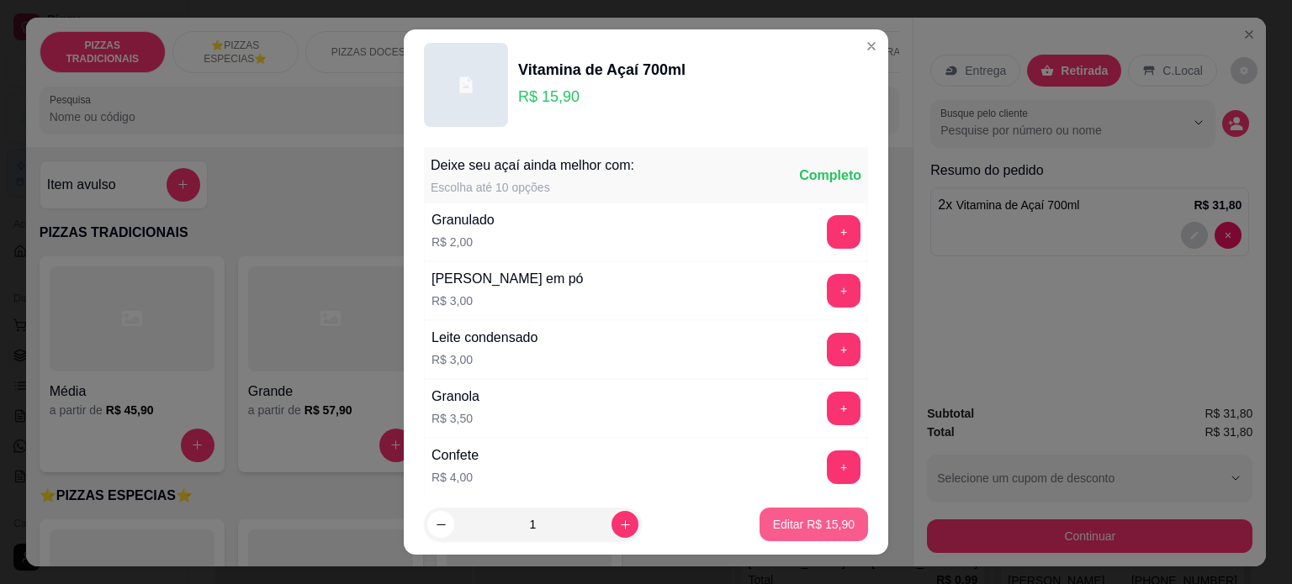
click at [776, 531] on p "Editar R$ 15,90" at bounding box center [814, 524] width 82 height 17
type input "1"
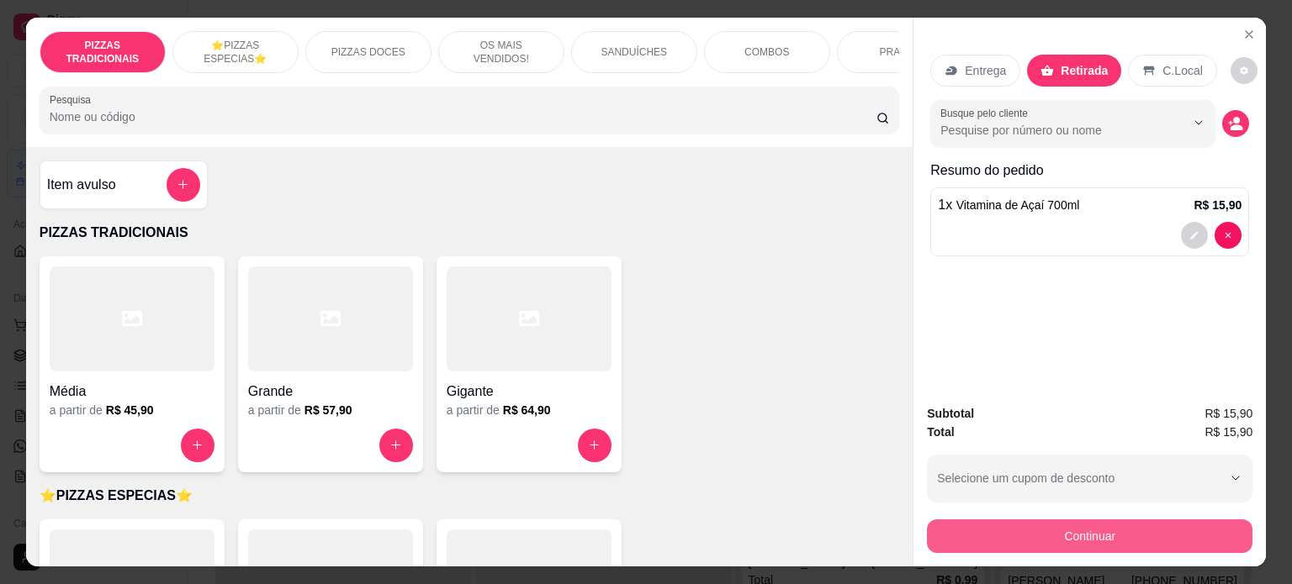
click at [1086, 520] on button "Continuar" at bounding box center [1089, 537] width 325 height 34
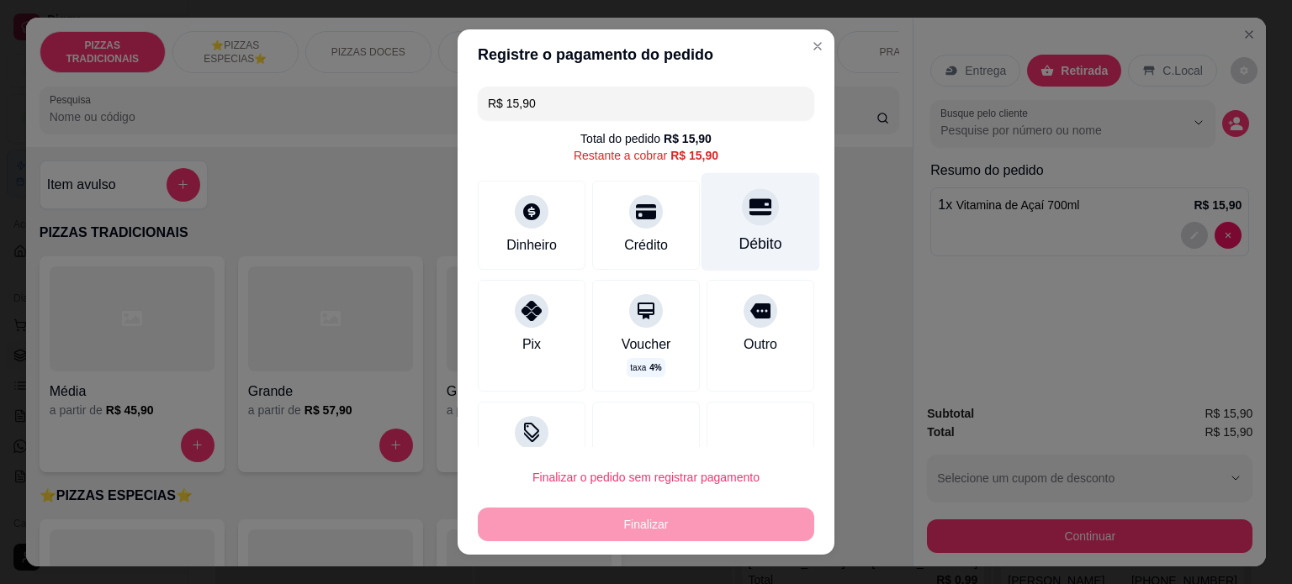
click at [738, 228] on div "Débito" at bounding box center [760, 221] width 119 height 98
type input "R$ 0,00"
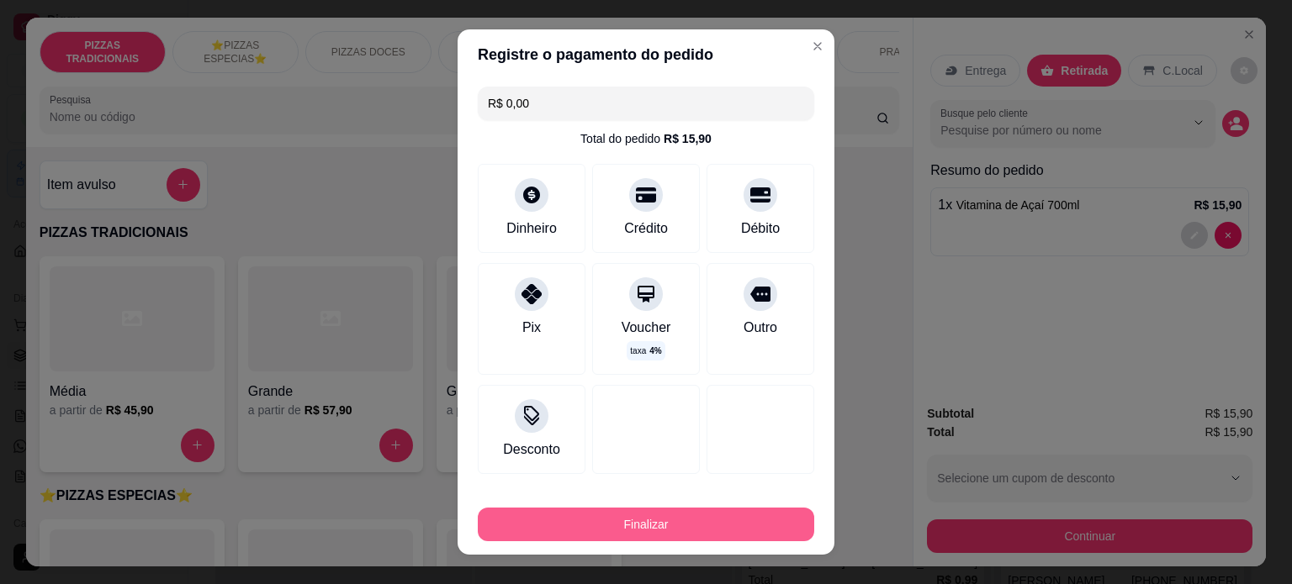
click at [674, 538] on button "Finalizar" at bounding box center [646, 525] width 336 height 34
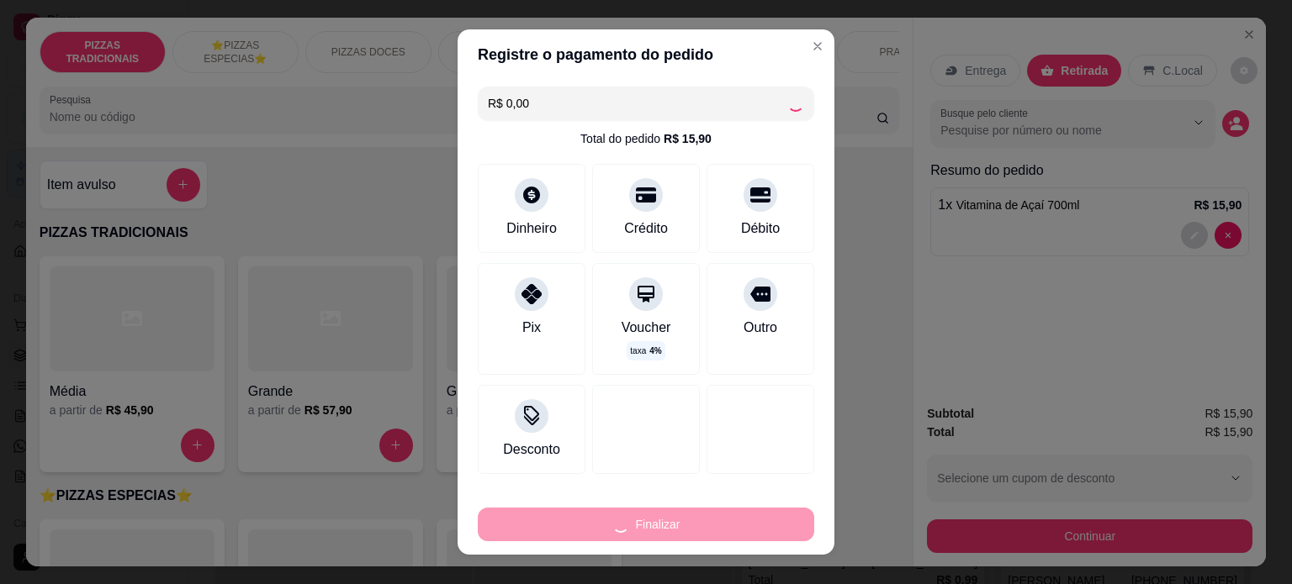
type input "0"
type input "-R$ 15,90"
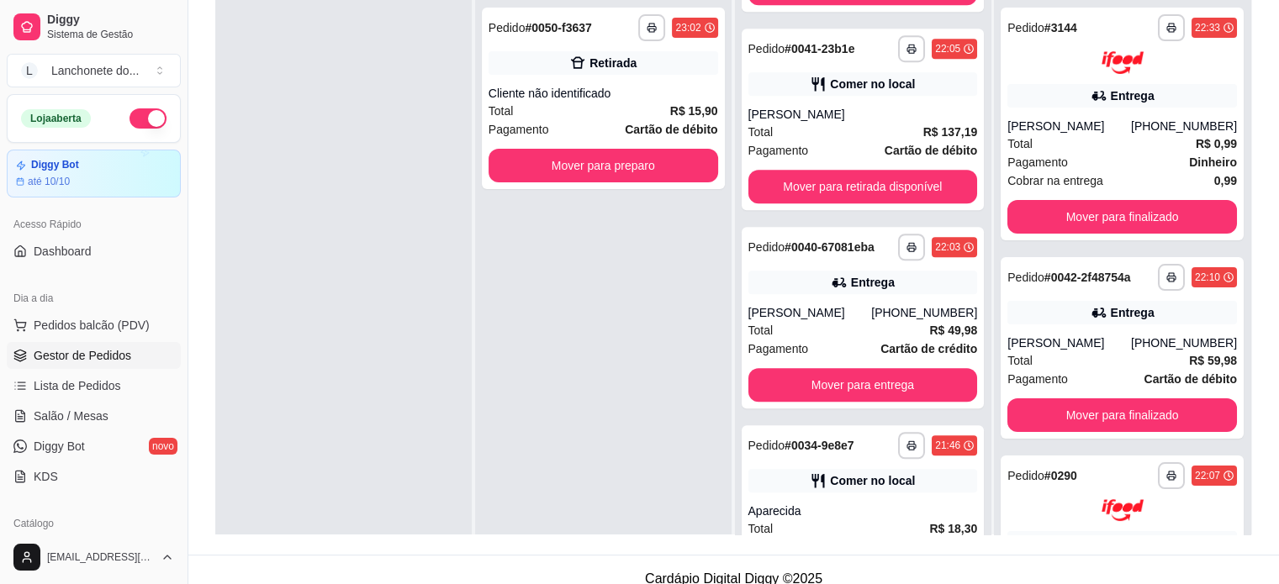
scroll to position [1319, 0]
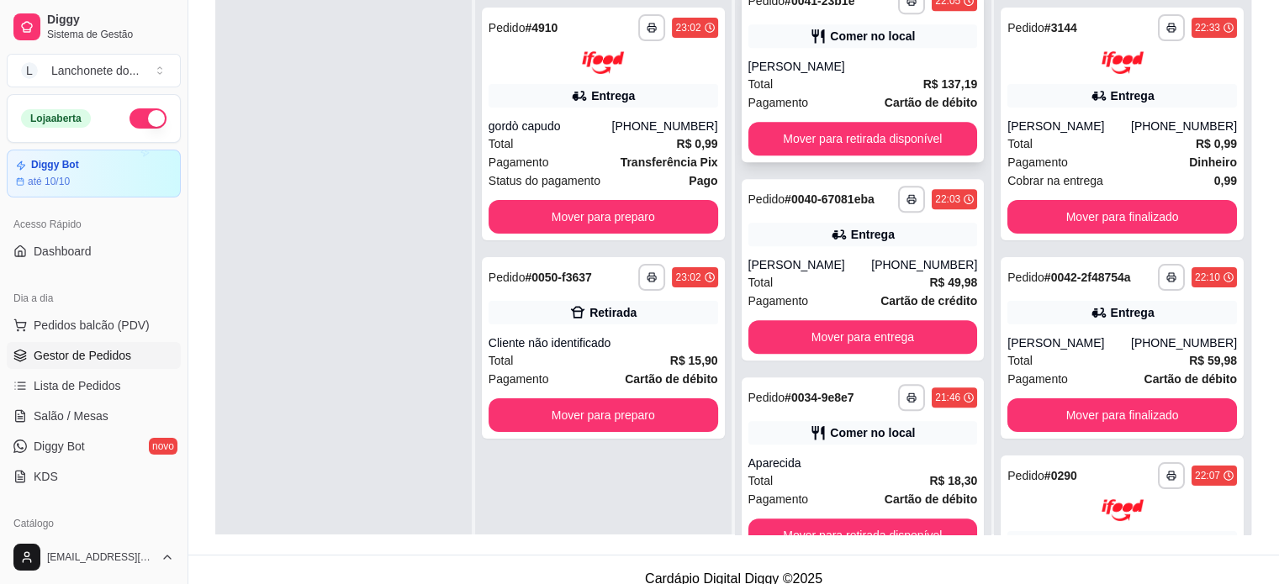
click at [923, 90] on strong "R$ 137,19" at bounding box center [950, 83] width 55 height 13
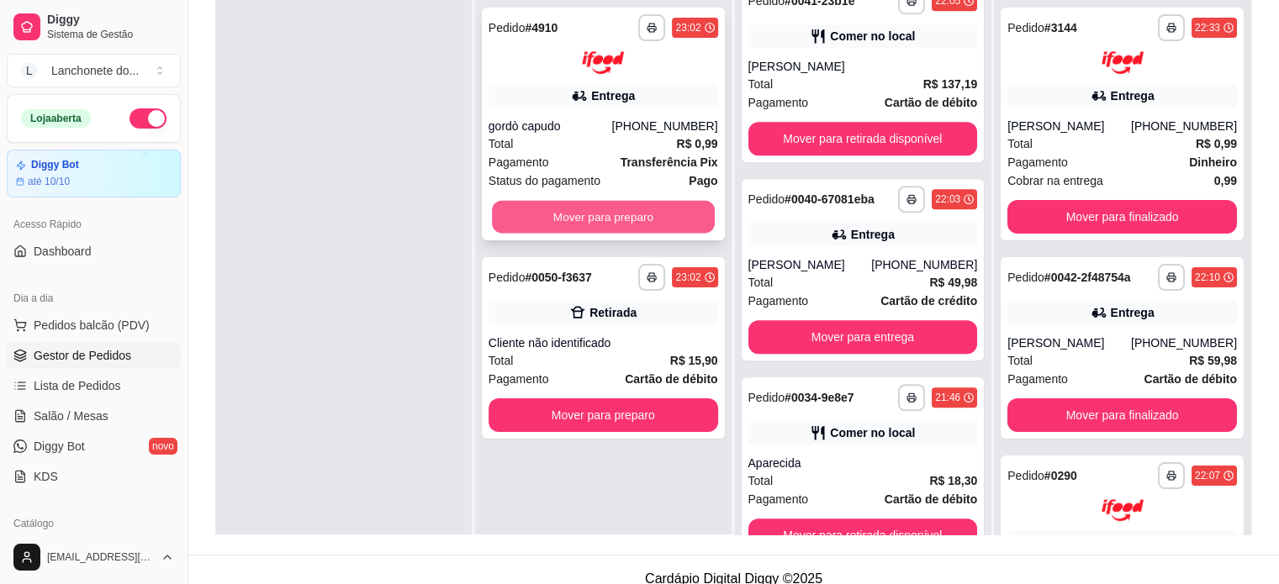
click at [582, 211] on button "Mover para preparo" at bounding box center [603, 216] width 223 height 33
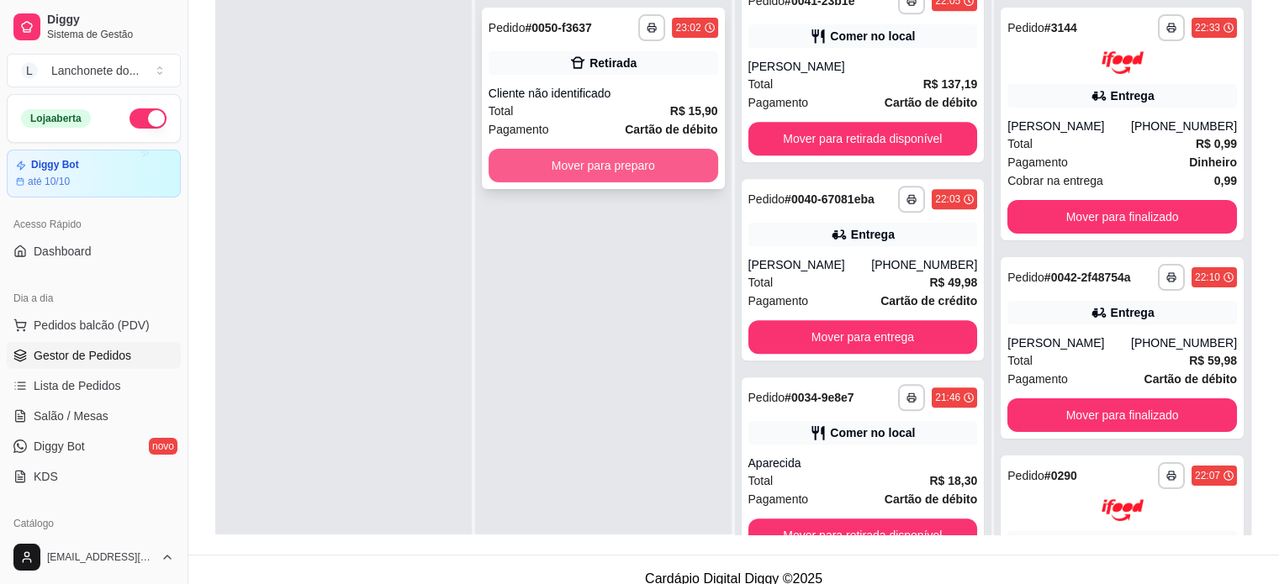
click at [631, 167] on button "Mover para preparo" at bounding box center [604, 166] width 230 height 34
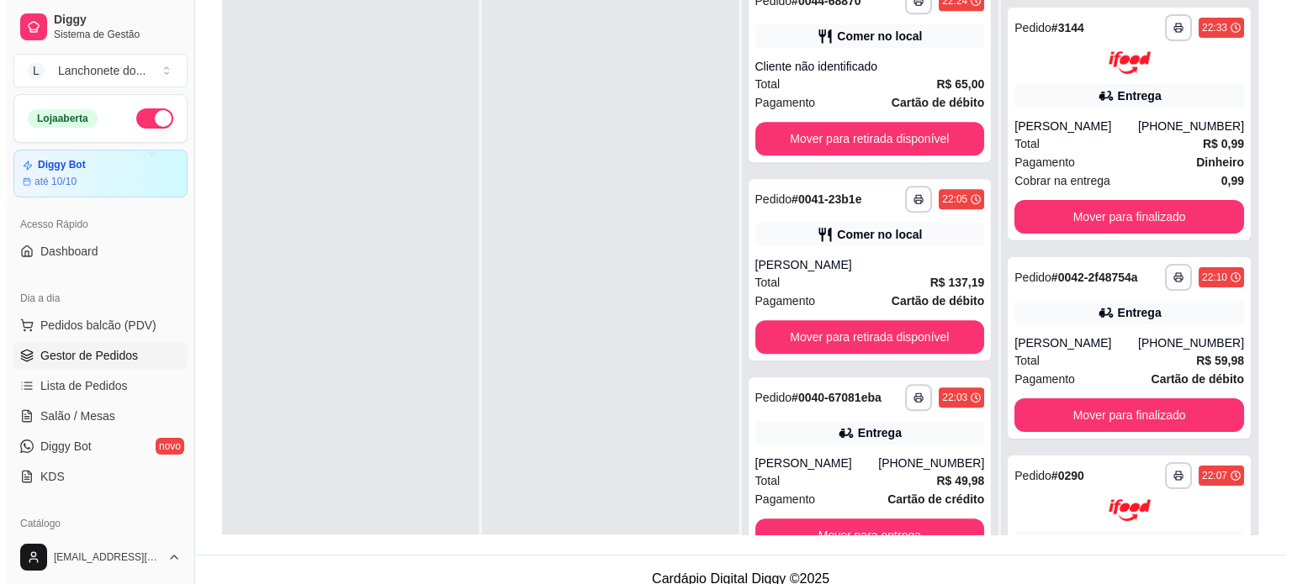
scroll to position [1767, 0]
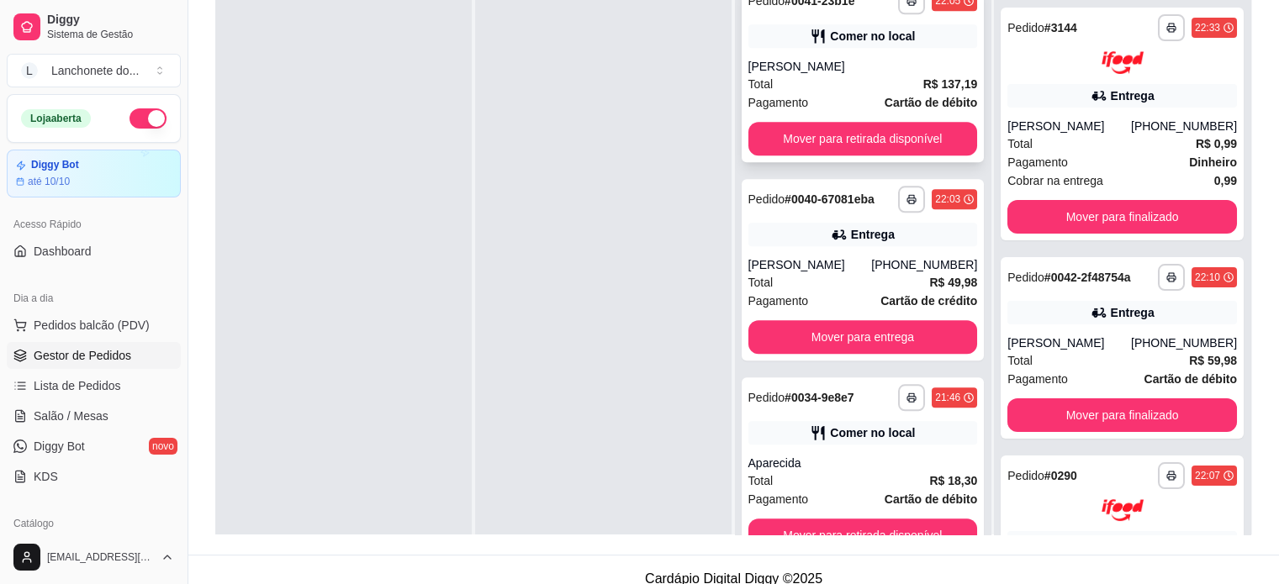
click at [817, 60] on div "[PERSON_NAME]" at bounding box center [863, 66] width 230 height 17
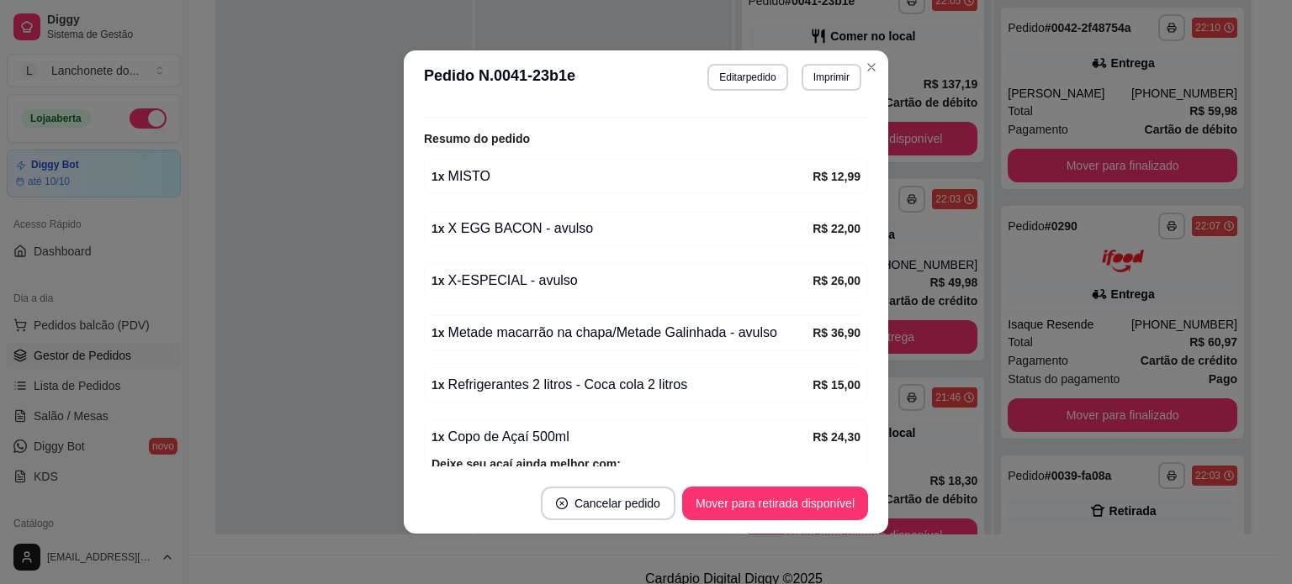
scroll to position [315, 0]
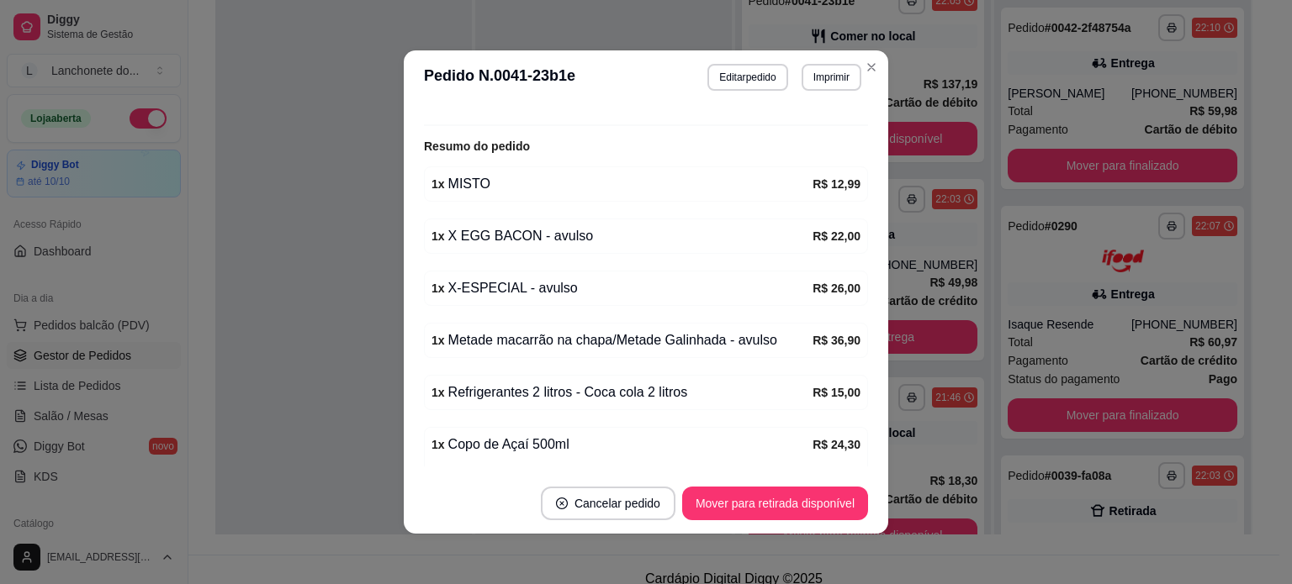
click at [508, 345] on div "1 x Metade macarrão na chapa/Metade Galinhada - avulso" at bounding box center [621, 340] width 381 height 20
click at [508, 394] on div "1 x Refrigerantes 2 litros - Coca cola 2 litros" at bounding box center [621, 393] width 381 height 20
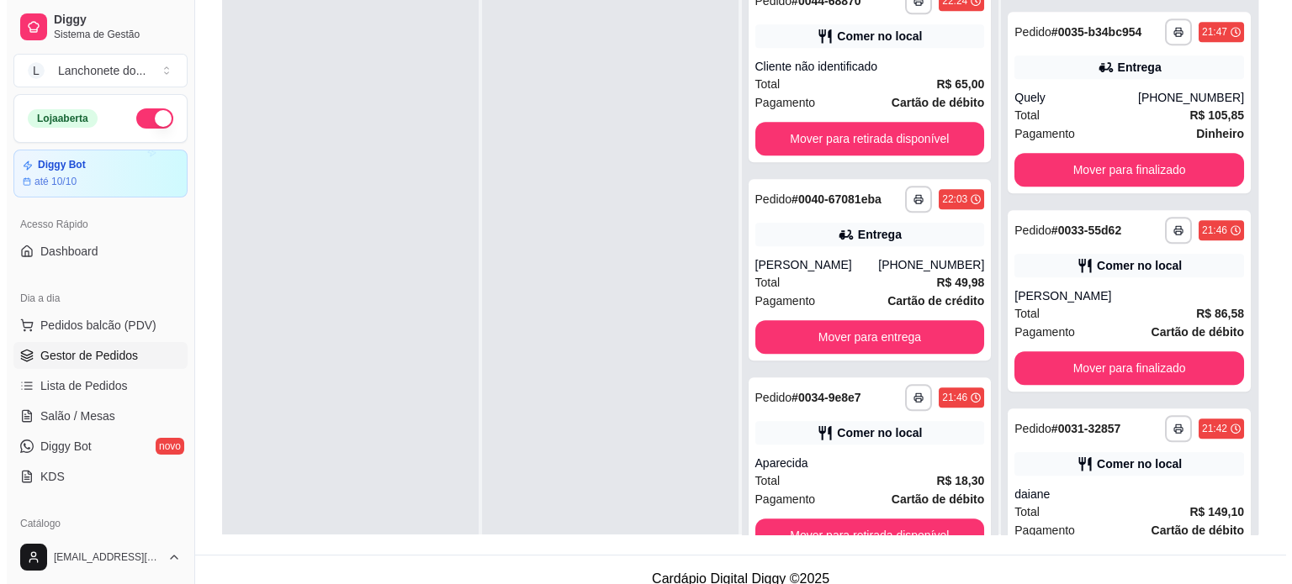
scroll to position [256, 0]
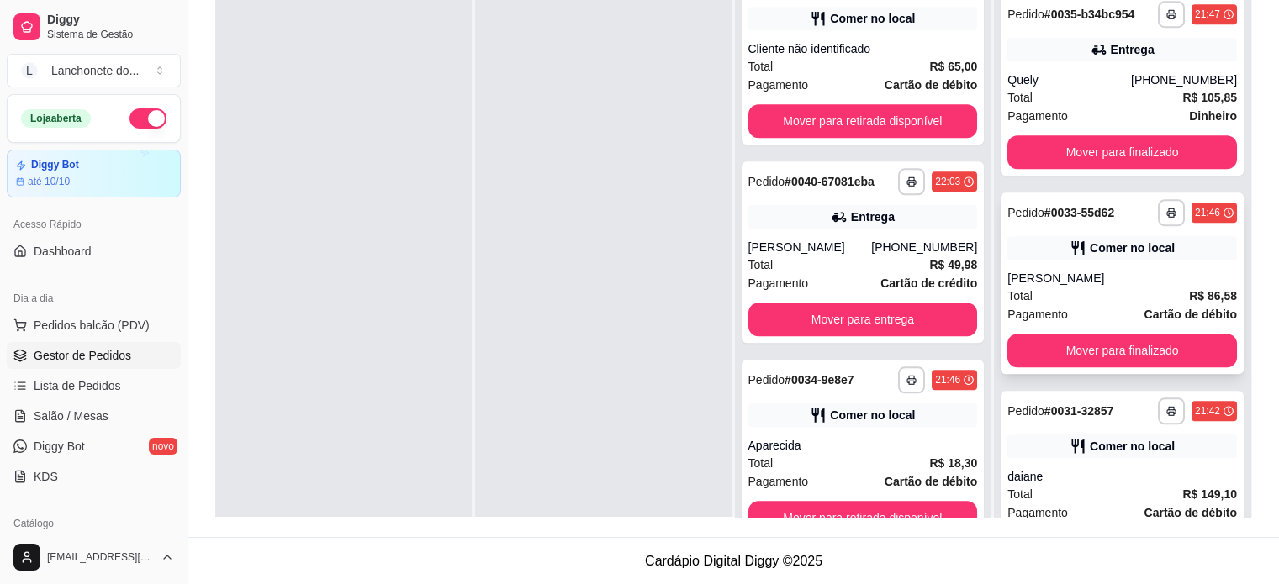
click at [1001, 214] on div "**********" at bounding box center [1122, 284] width 243 height 182
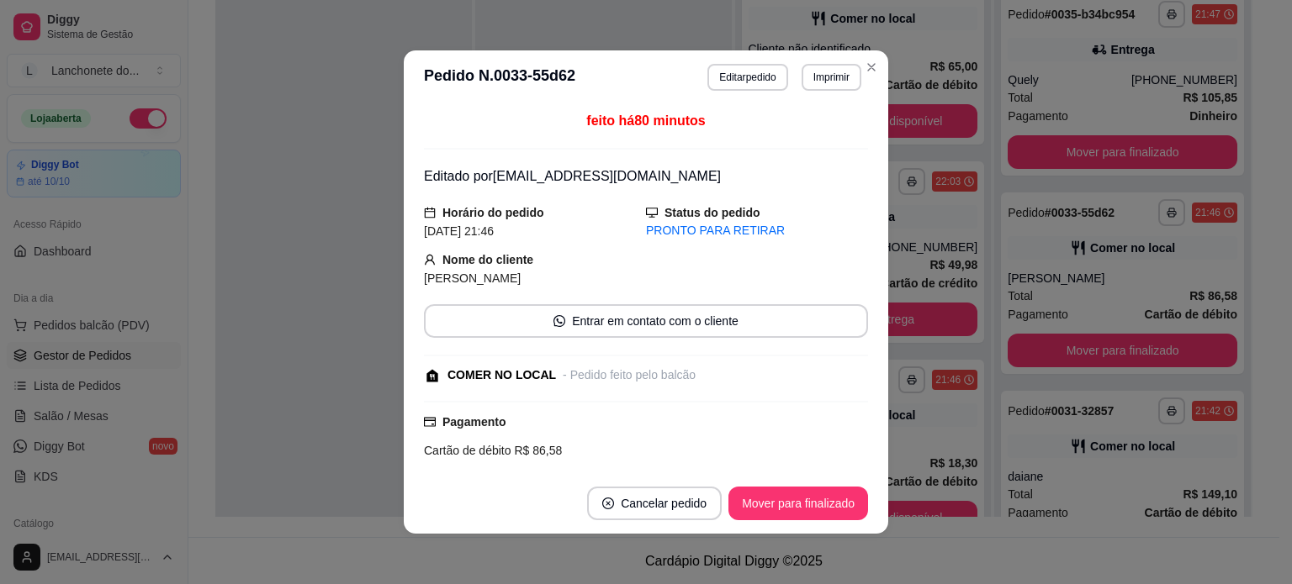
scroll to position [235, 0]
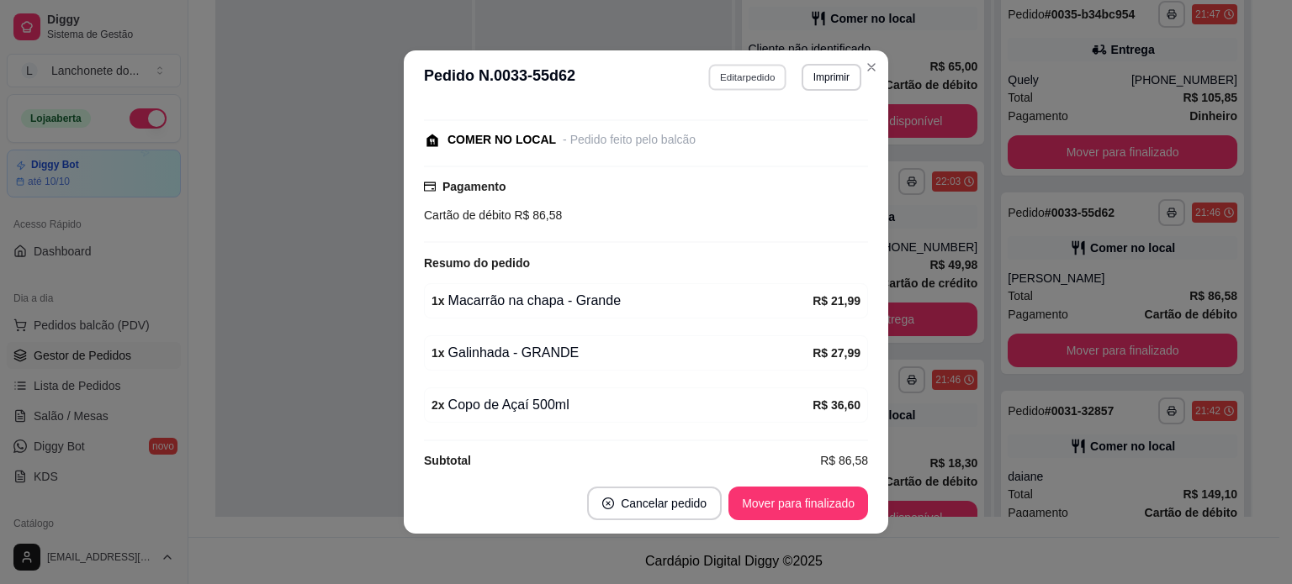
click at [730, 77] on button "Editar pedido" at bounding box center [748, 77] width 78 height 26
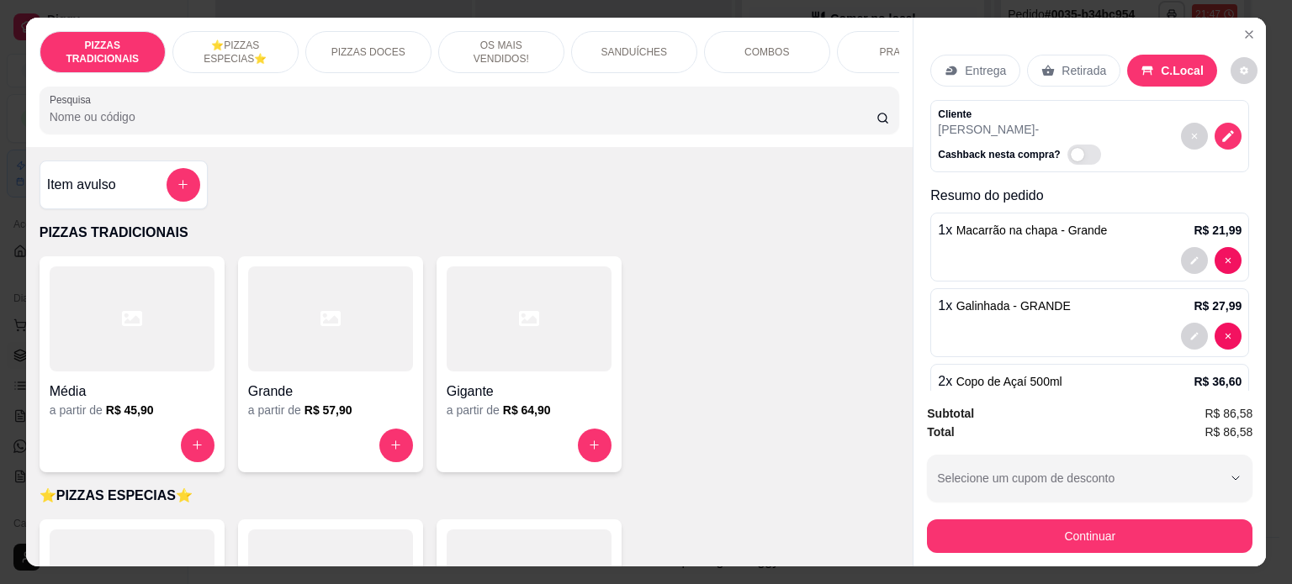
click at [1021, 376] on span "Copo de Açaí 500ml" at bounding box center [1009, 381] width 106 height 13
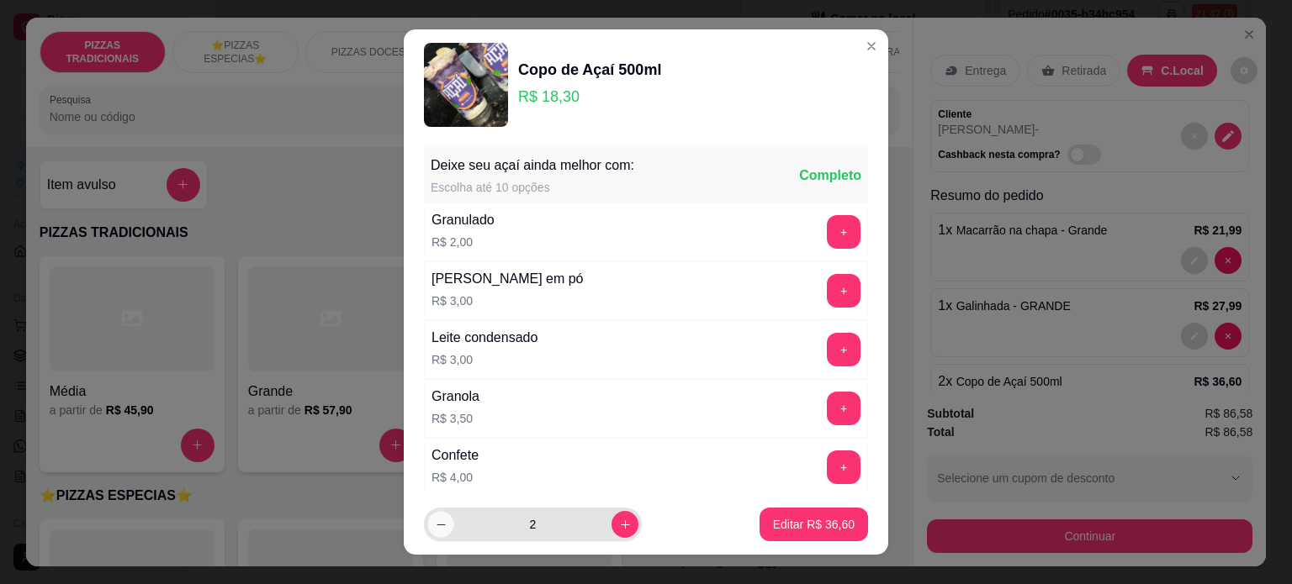
click at [427, 533] on button "decrease-product-quantity" at bounding box center [440, 525] width 26 height 26
type input "1"
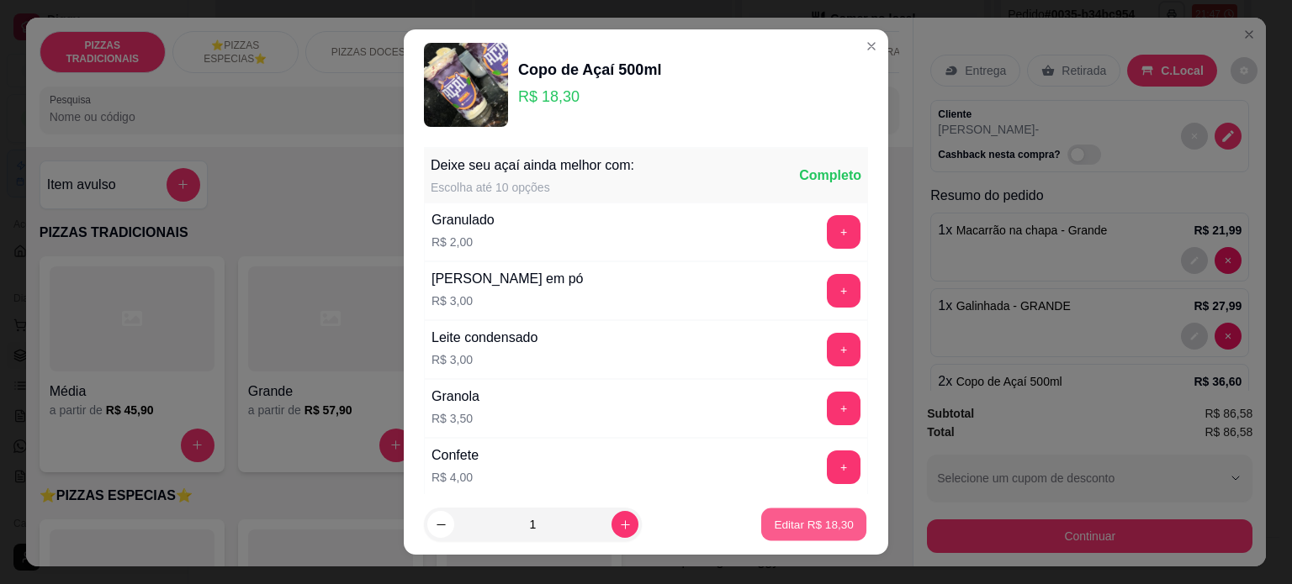
click at [796, 531] on p "Editar R$ 18,30" at bounding box center [813, 525] width 79 height 16
type input "1"
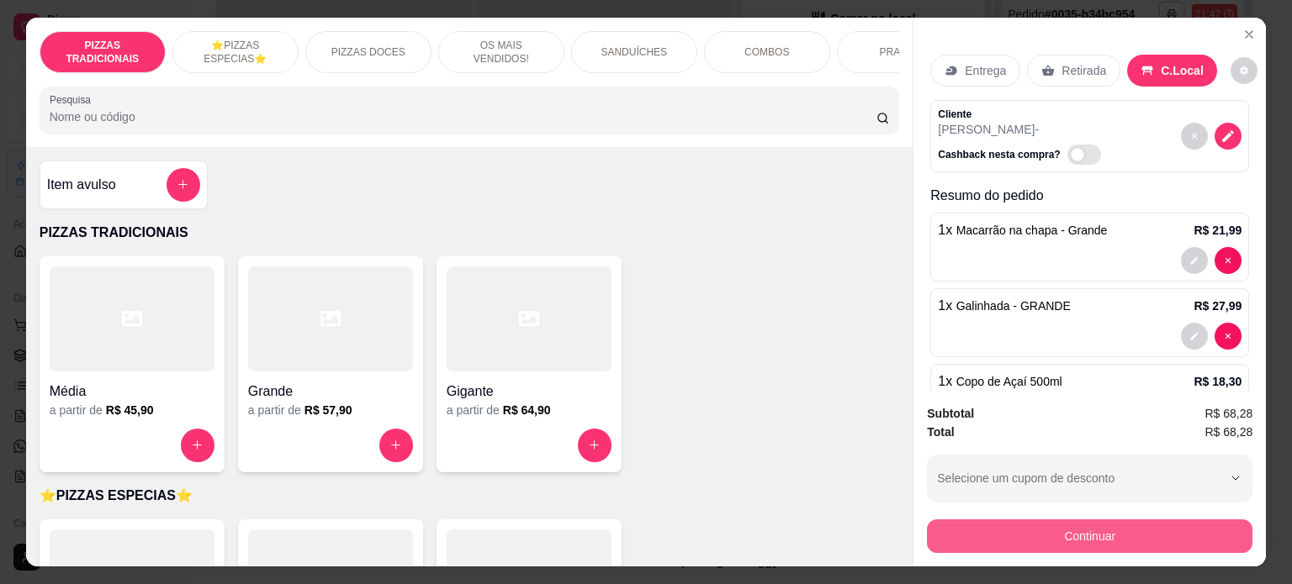
click at [1060, 526] on button "Continuar" at bounding box center [1089, 537] width 325 height 34
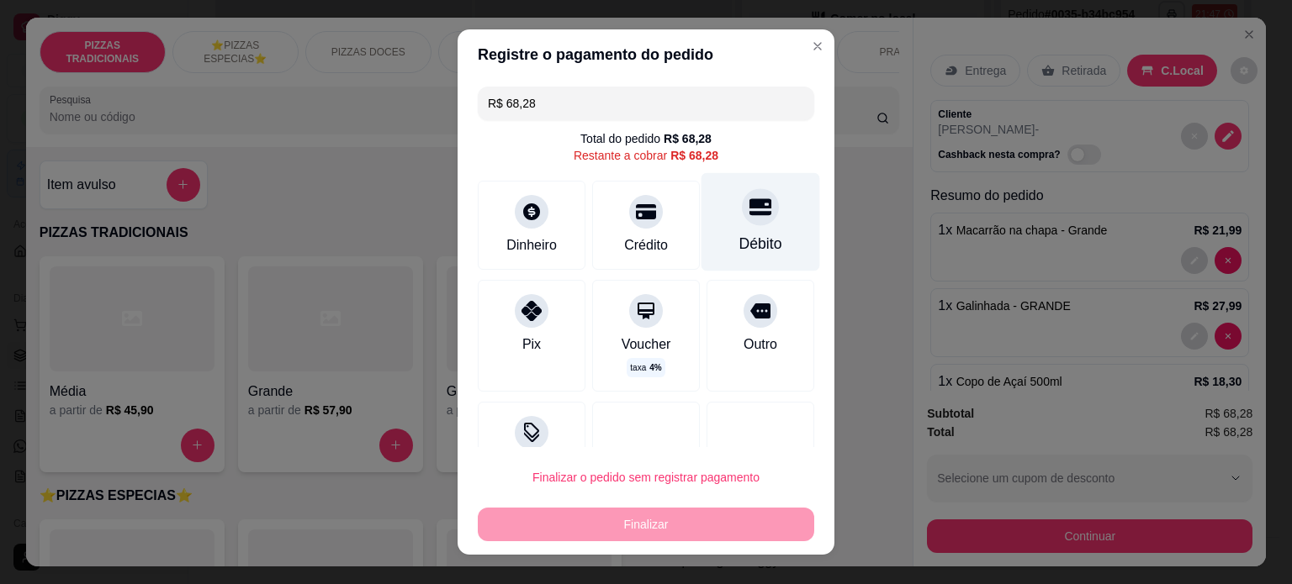
click at [743, 225] on div "Débito" at bounding box center [760, 221] width 119 height 98
type input "R$ 0,00"
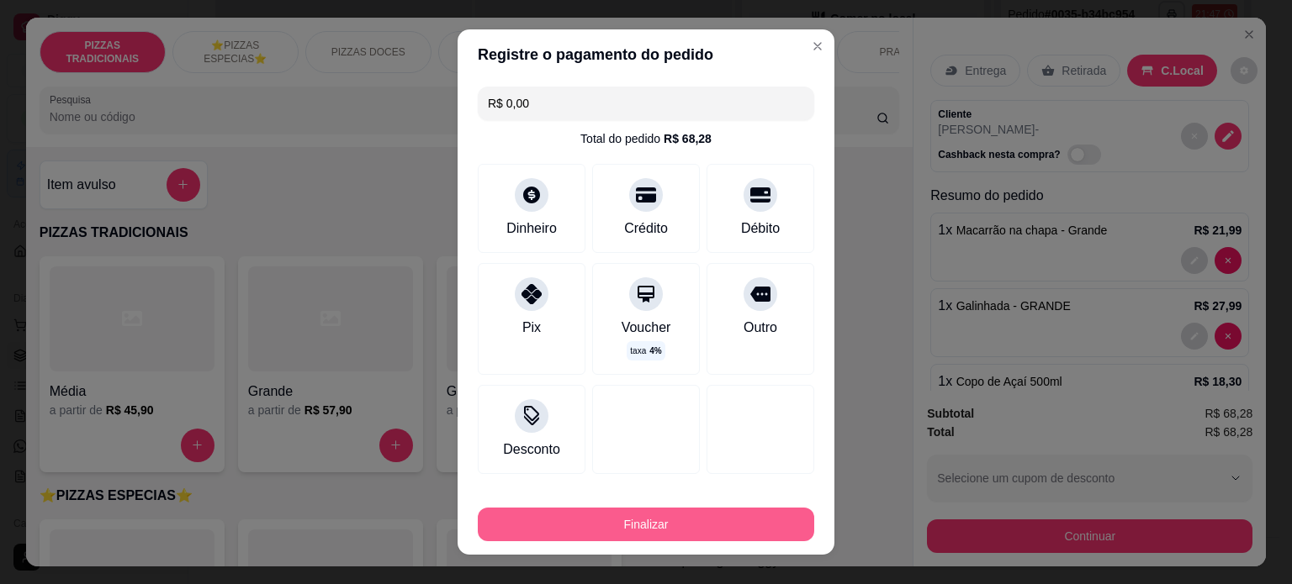
click at [646, 520] on button "Finalizar" at bounding box center [646, 525] width 336 height 34
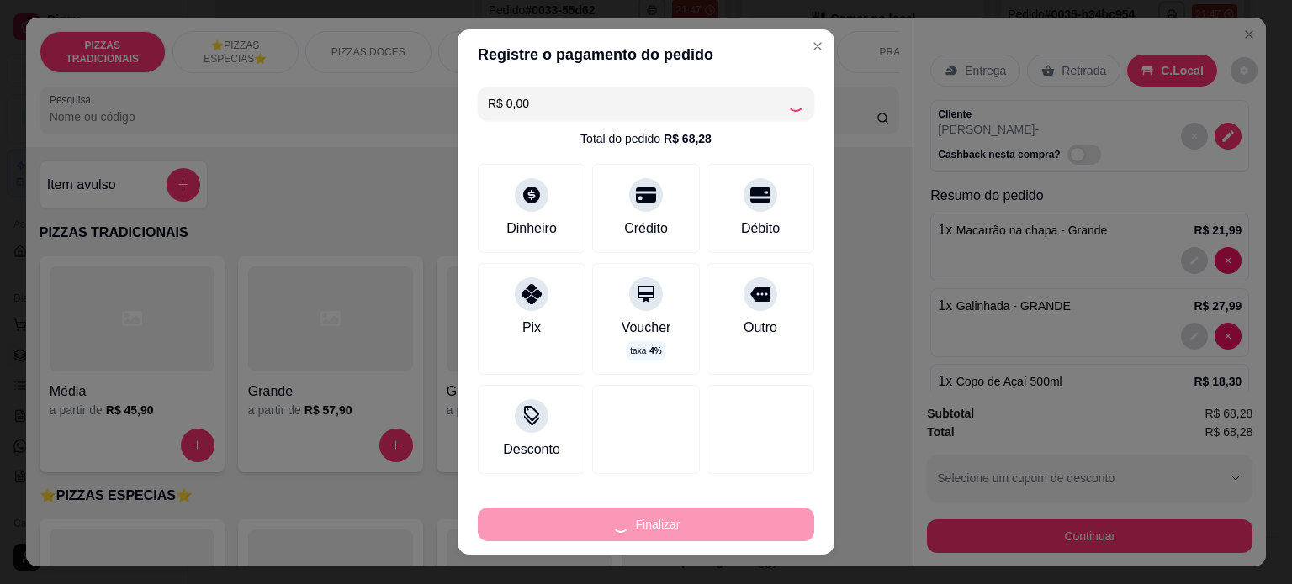
type input "0"
type input "-R$ 68,28"
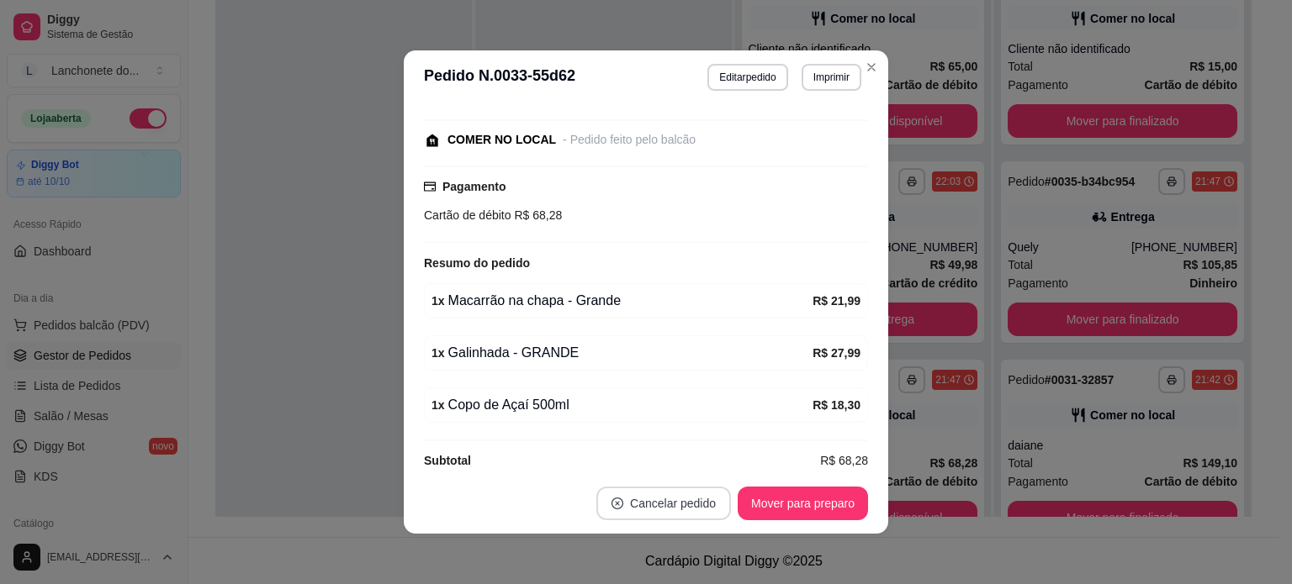
scroll to position [1238, 0]
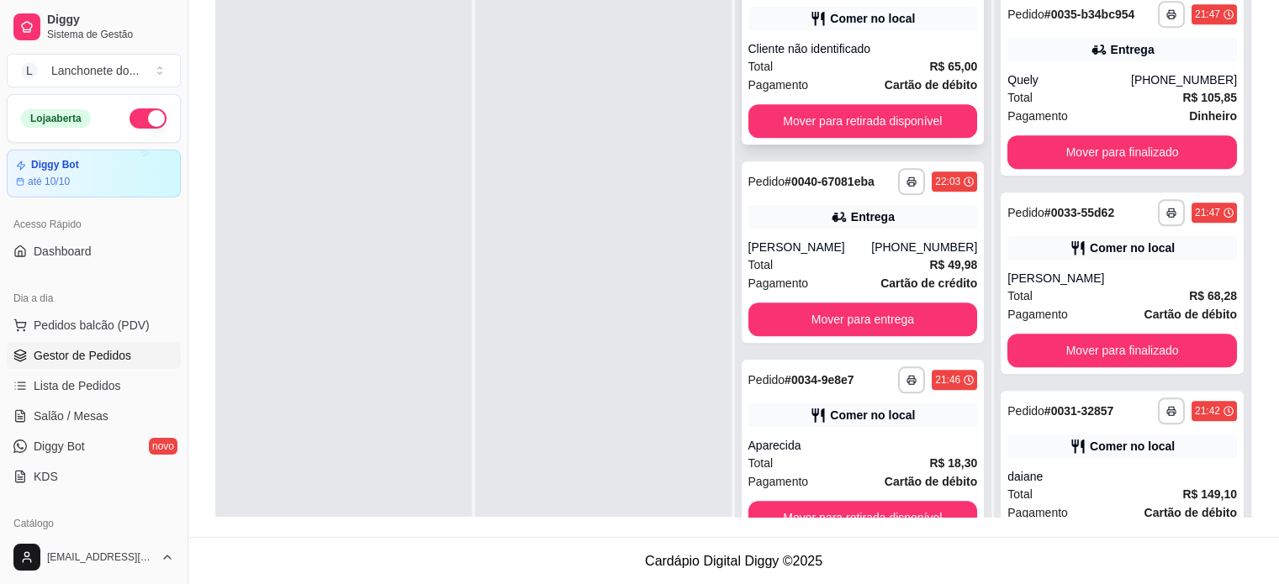
click at [847, 61] on div "Total R$ 65,00" at bounding box center [863, 66] width 230 height 18
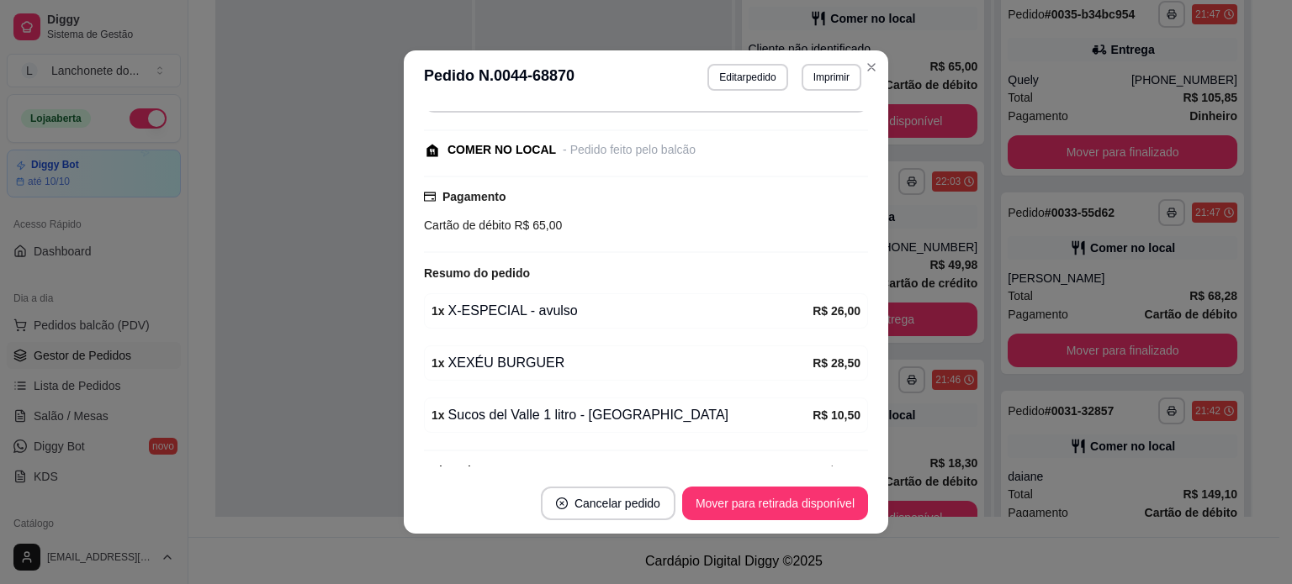
scroll to position [217, 0]
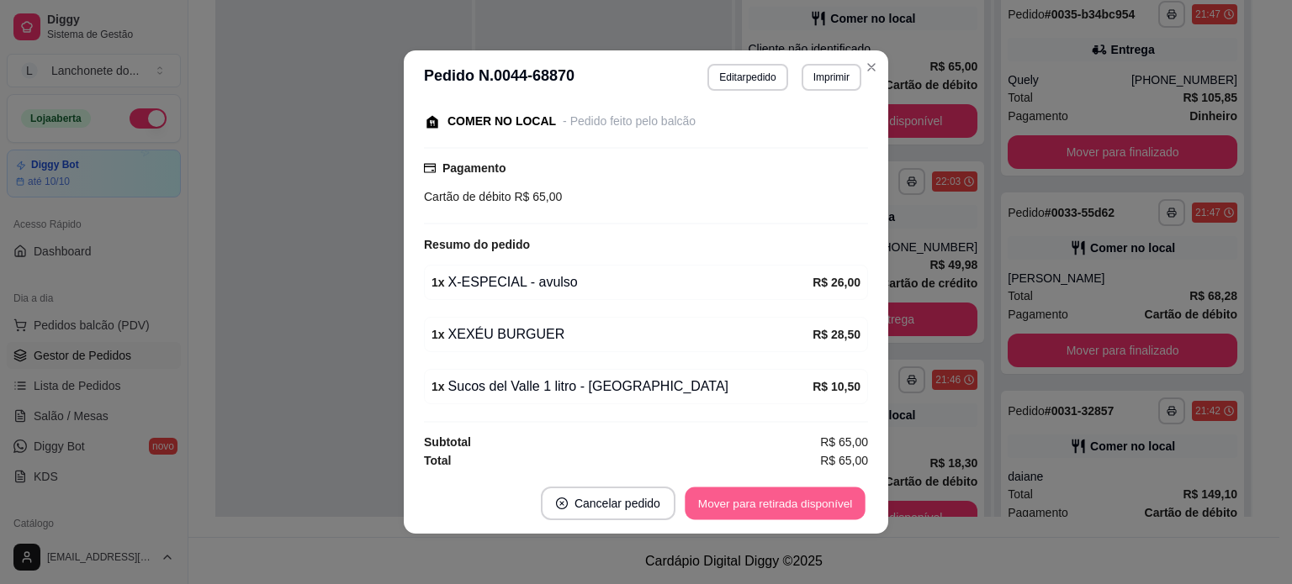
click at [775, 494] on button "Mover para retirada disponível" at bounding box center [774, 504] width 180 height 33
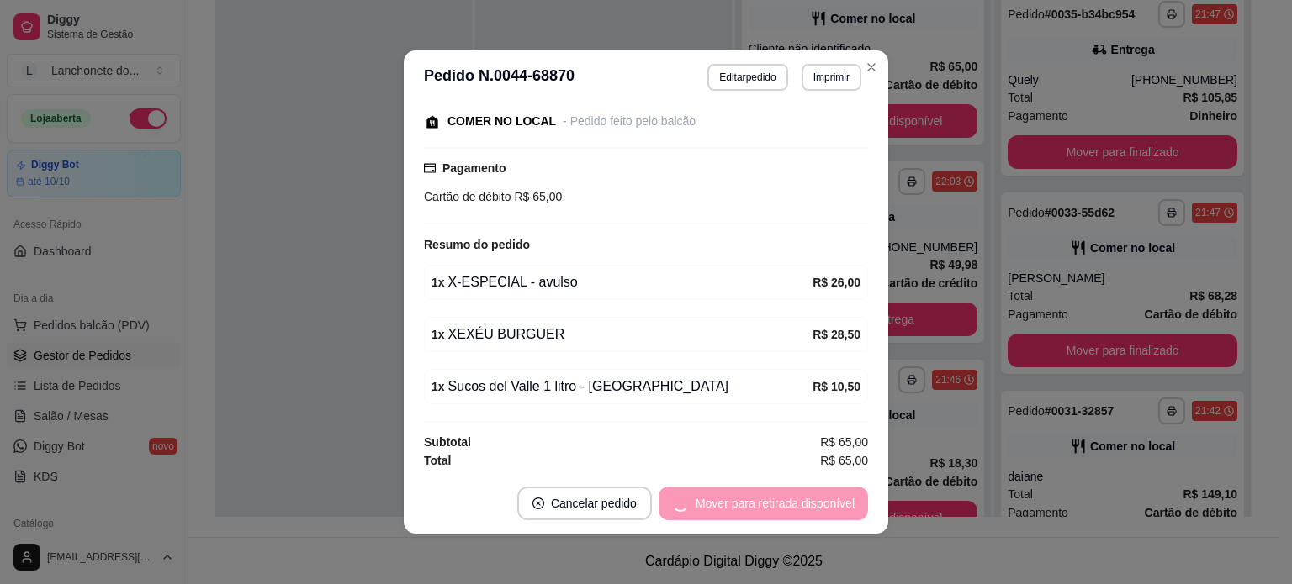
scroll to position [1569, 0]
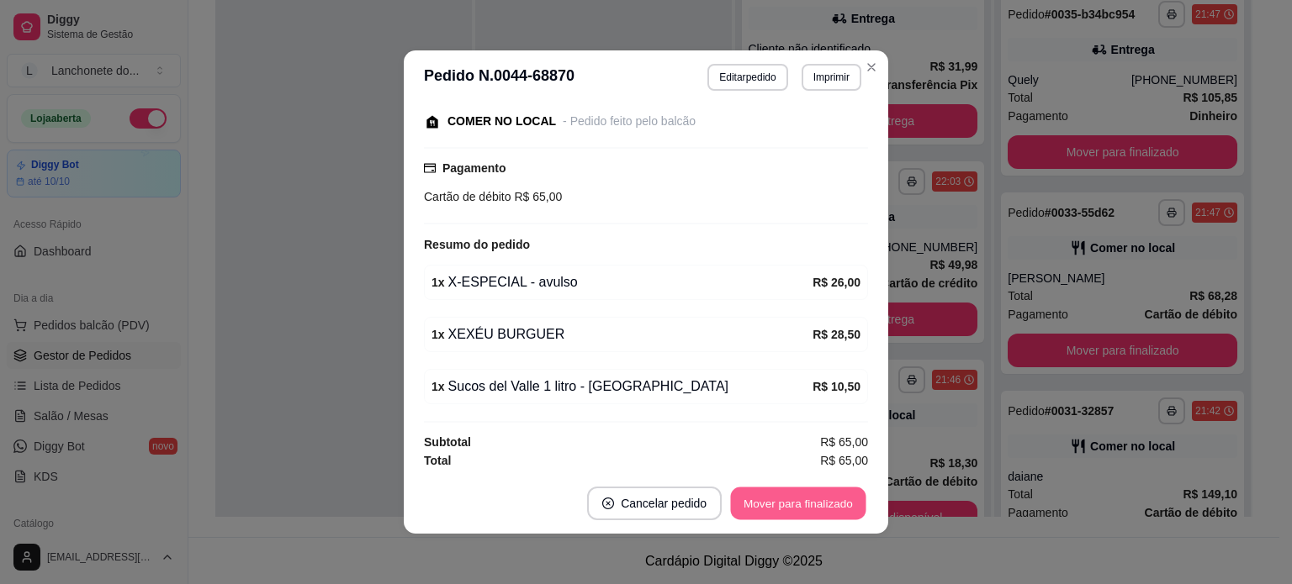
click at [777, 498] on button "Mover para finalizado" at bounding box center [798, 504] width 135 height 33
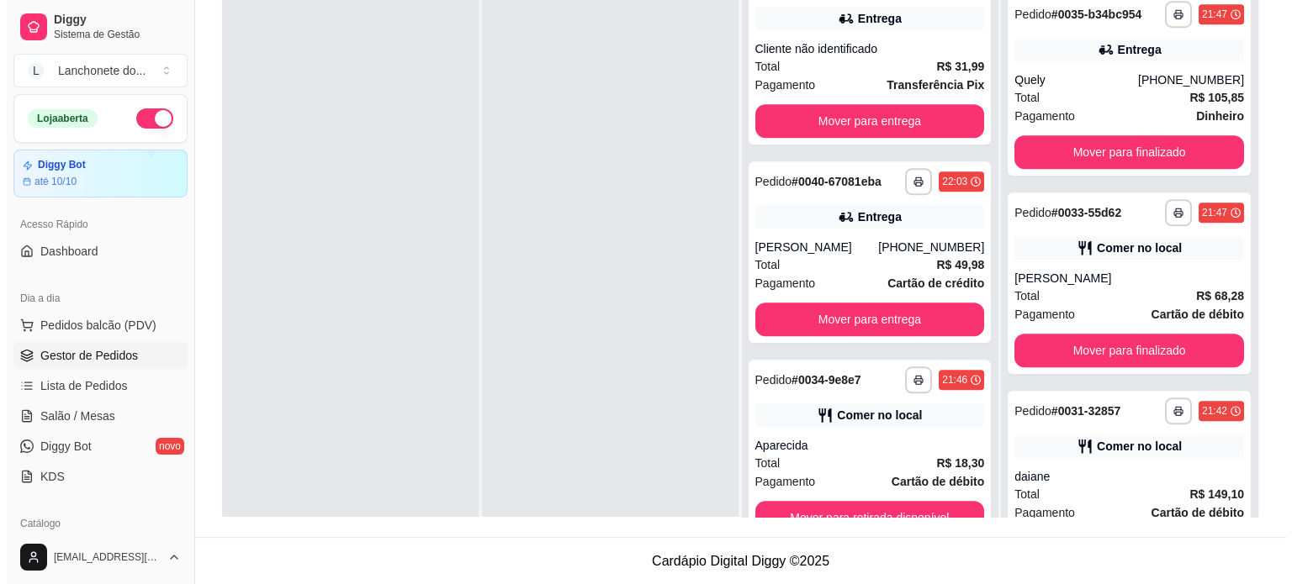
scroll to position [0, 0]
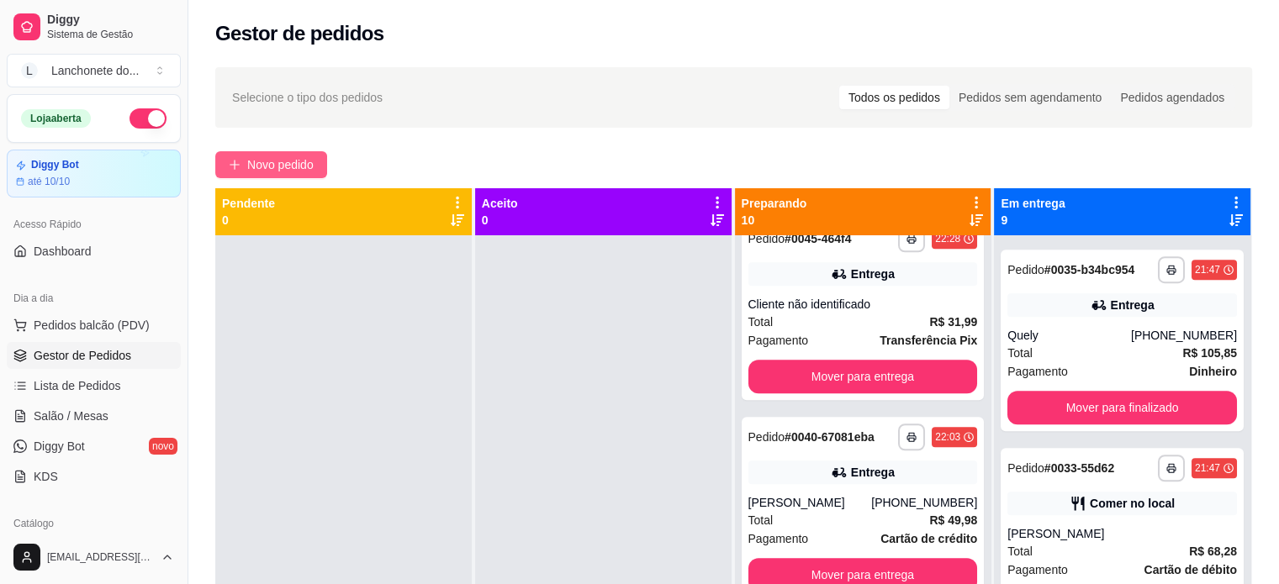
click at [298, 161] on span "Novo pedido" at bounding box center [280, 165] width 66 height 18
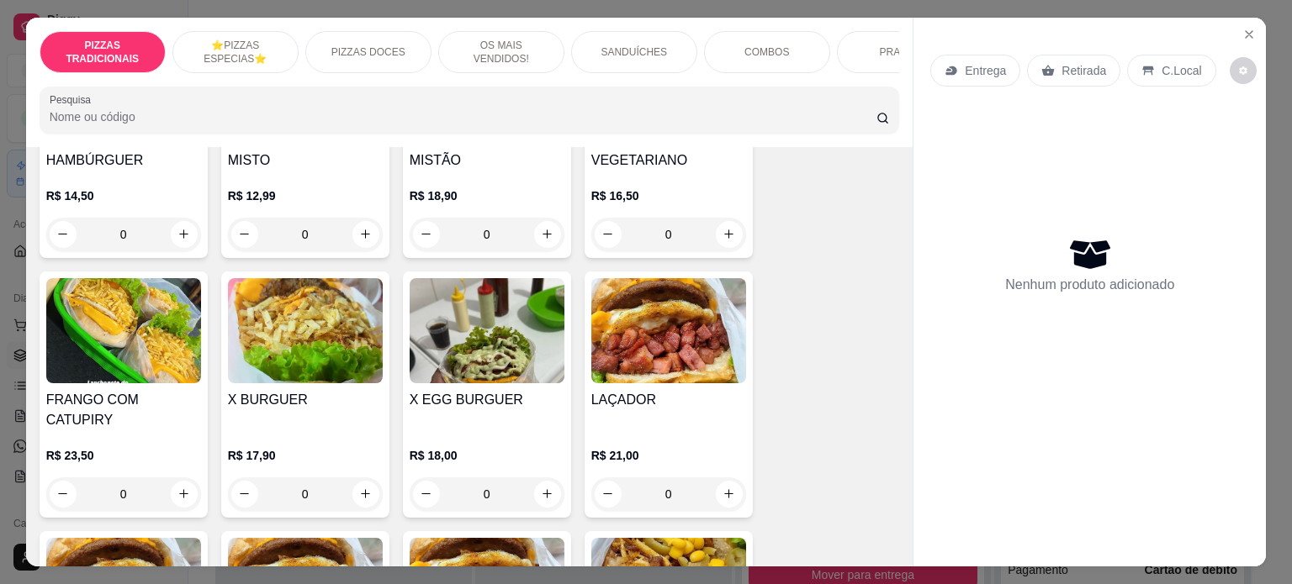
scroll to position [1644, 0]
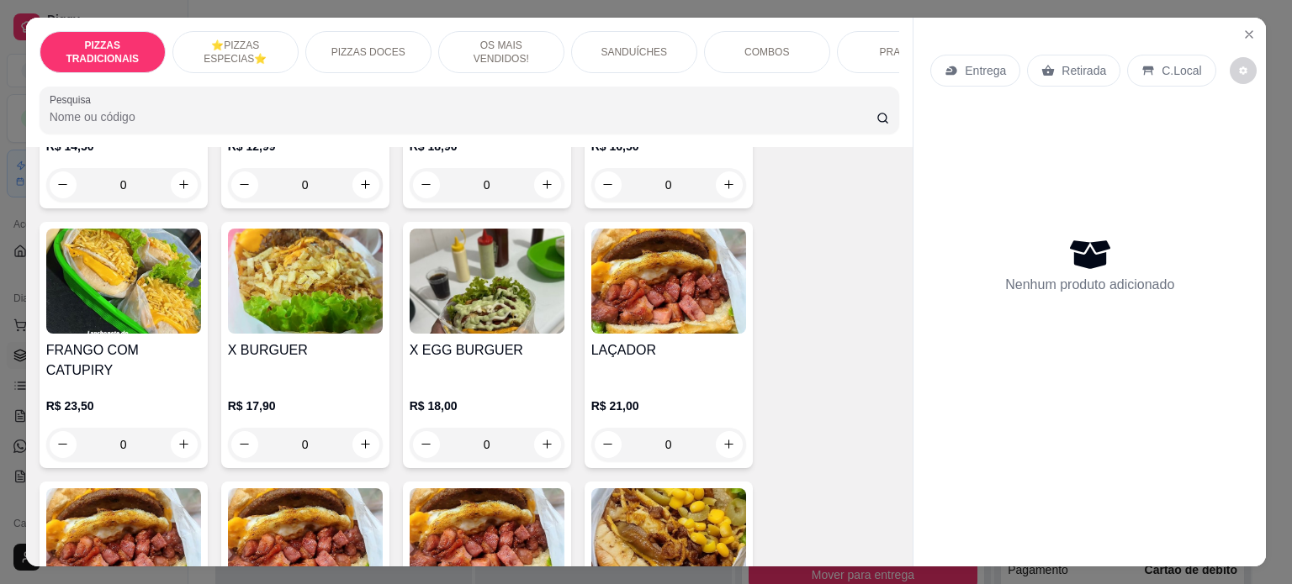
click at [279, 381] on div "R$ 17,90 0" at bounding box center [305, 421] width 155 height 81
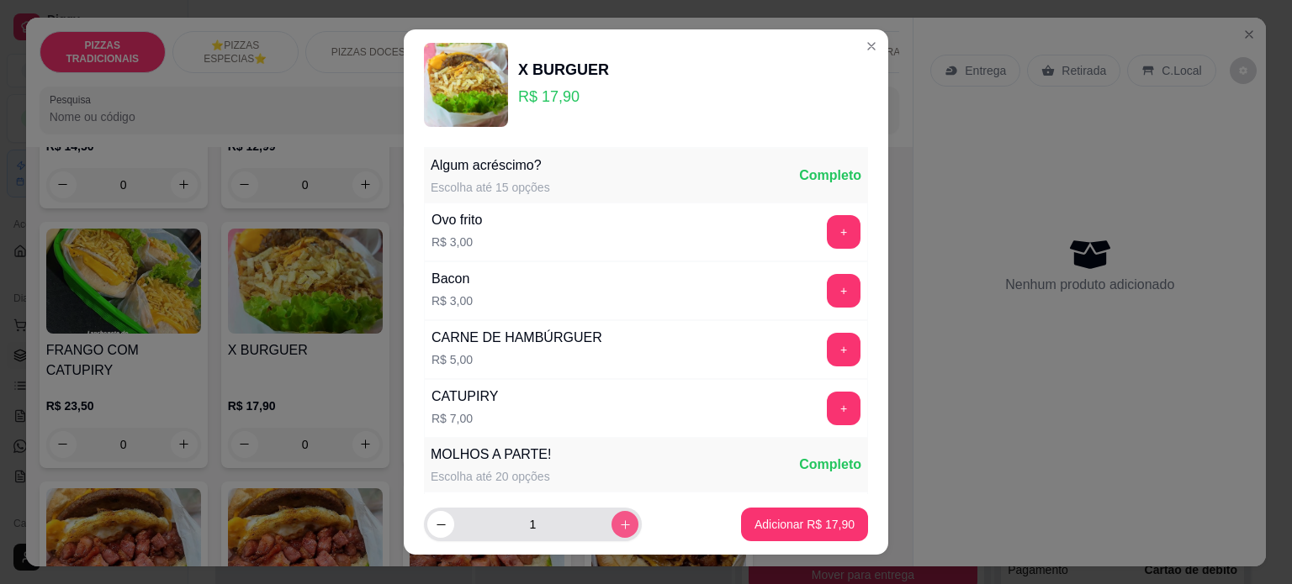
click at [621, 525] on icon "increase-product-quantity" at bounding box center [625, 524] width 9 height 9
type input "2"
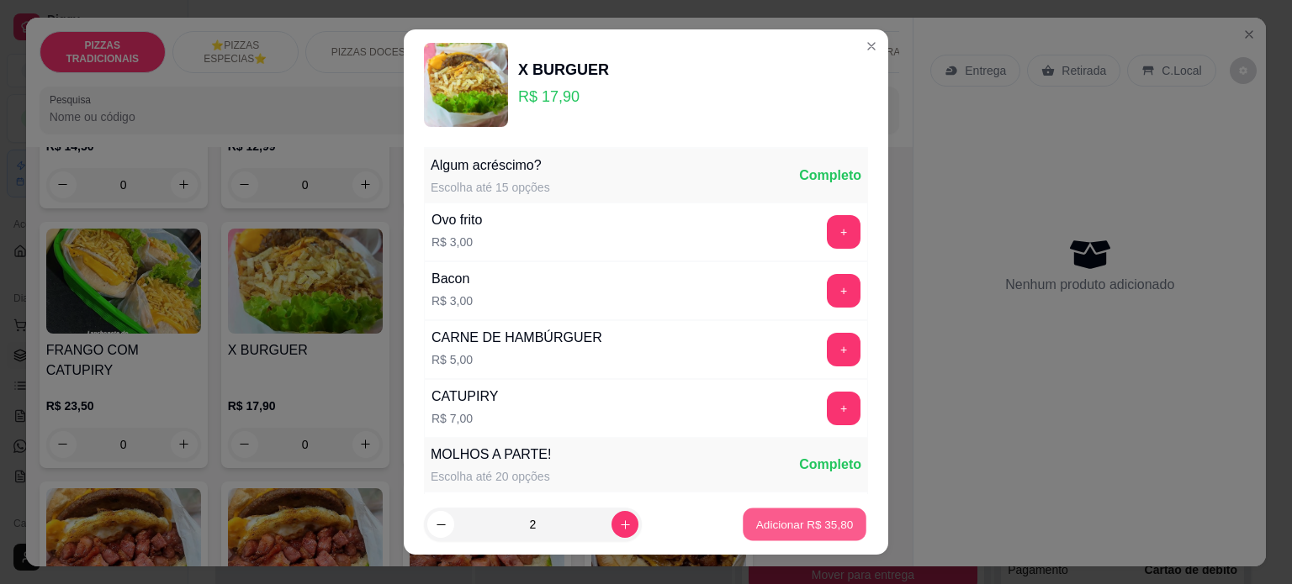
click at [790, 520] on p "Adicionar R$ 35,80" at bounding box center [805, 525] width 98 height 16
type input "2"
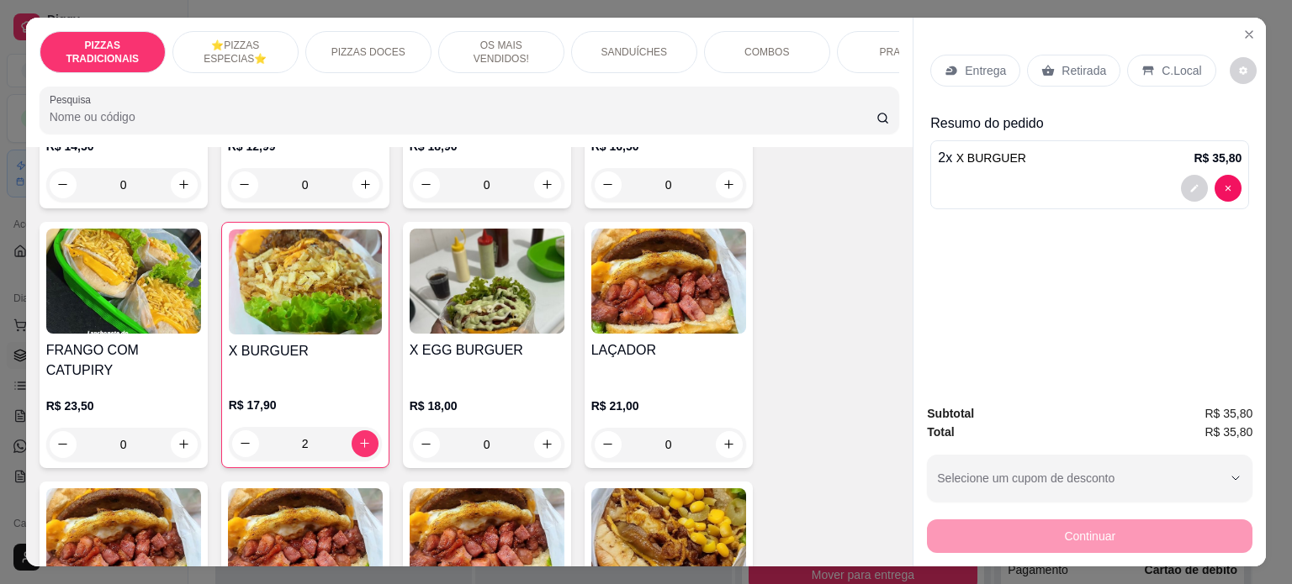
click at [975, 55] on div "Entrega" at bounding box center [975, 71] width 90 height 32
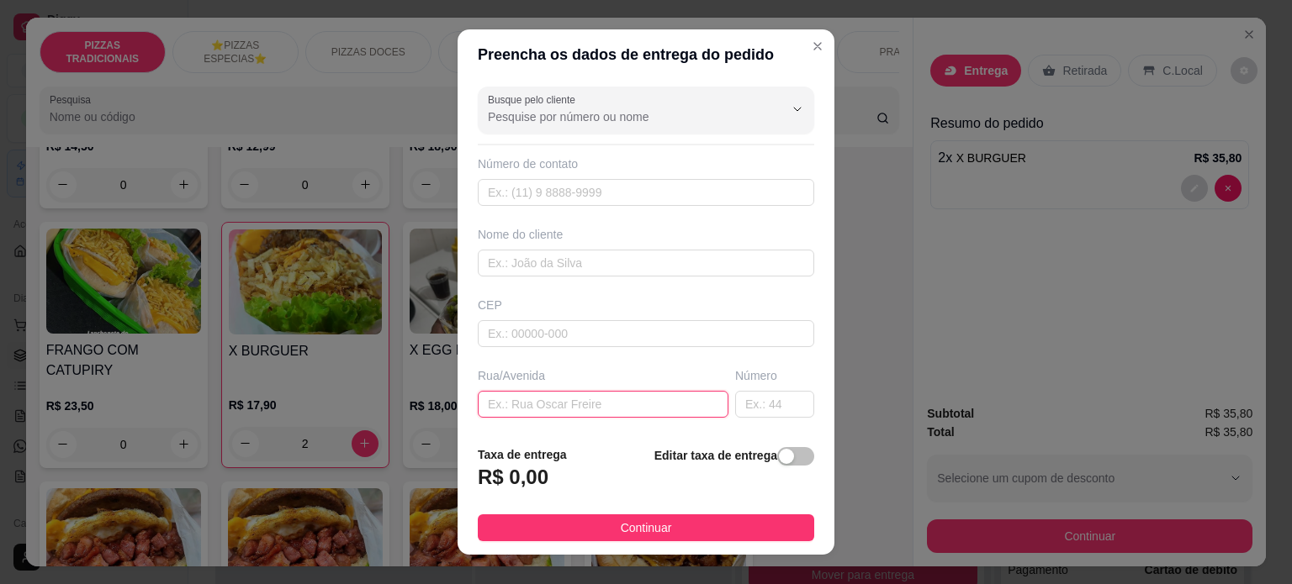
click at [624, 413] on input "text" at bounding box center [603, 404] width 251 height 27
paste input "Rua Alexandria 303 São Pedro"
type input "Rua Alexandria 303 São Pedro"
click at [735, 401] on input "text" at bounding box center [774, 404] width 79 height 27
type input "303"
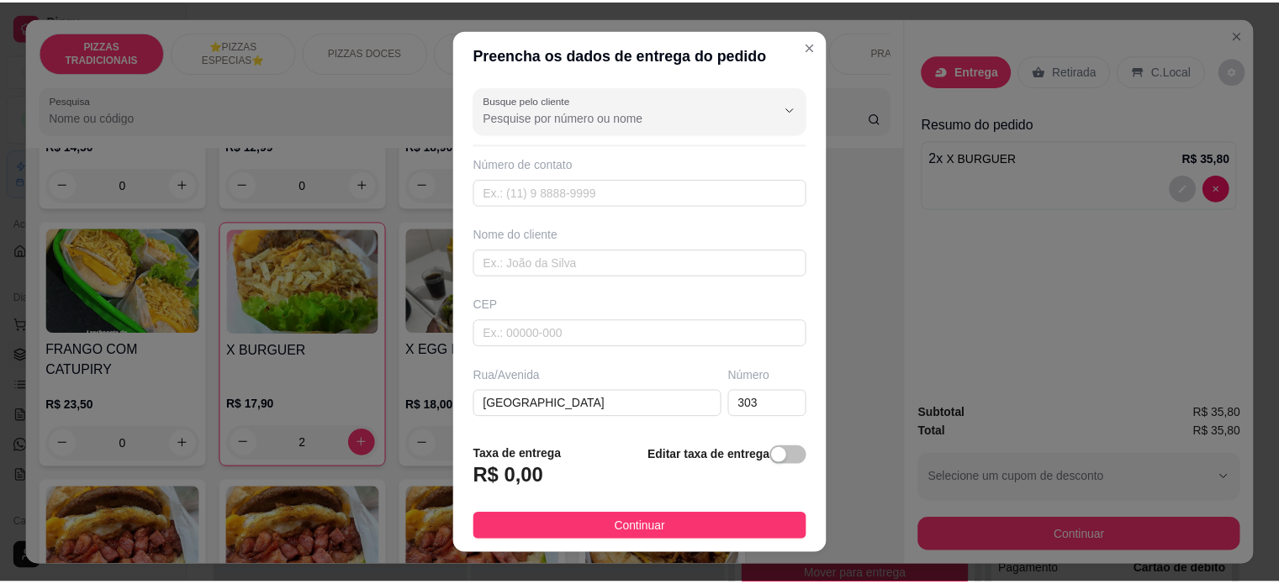
scroll to position [94, 0]
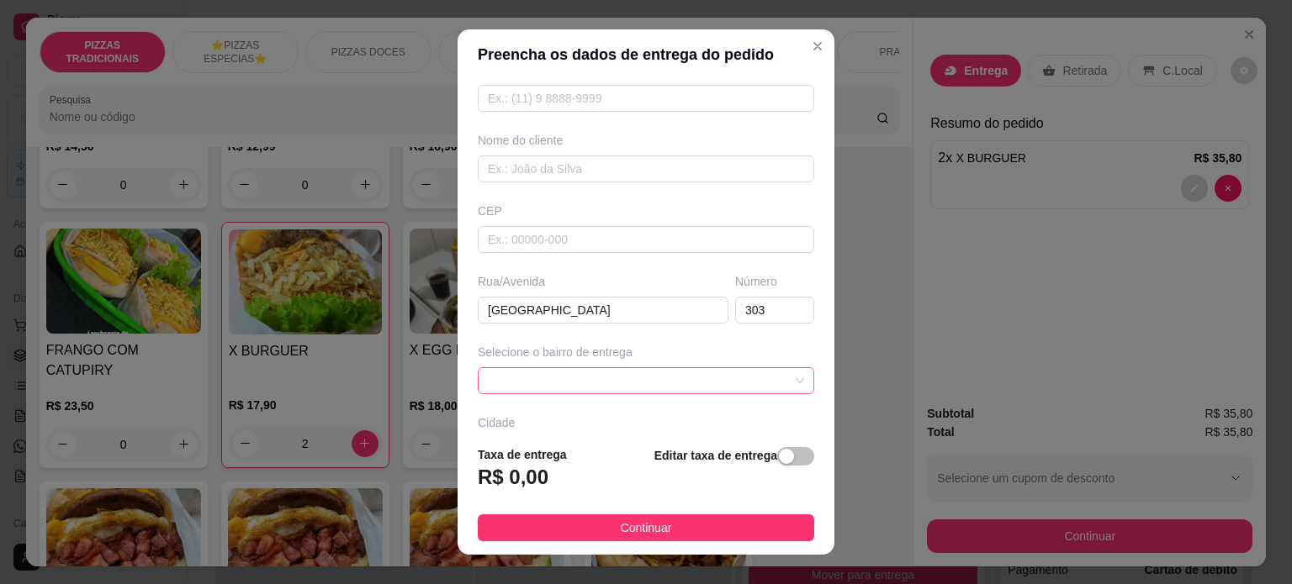
click at [552, 368] on span at bounding box center [646, 380] width 316 height 25
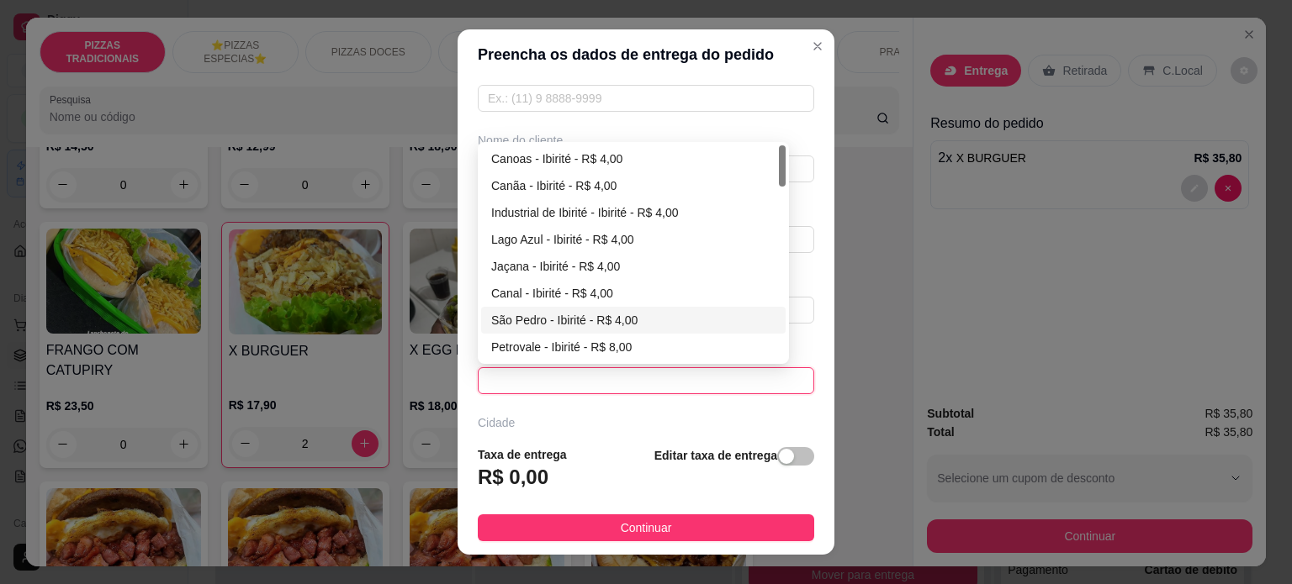
click at [526, 318] on div "São Pedro - Ibirité - R$ 4,00" at bounding box center [633, 320] width 284 height 18
type input "Ibirité"
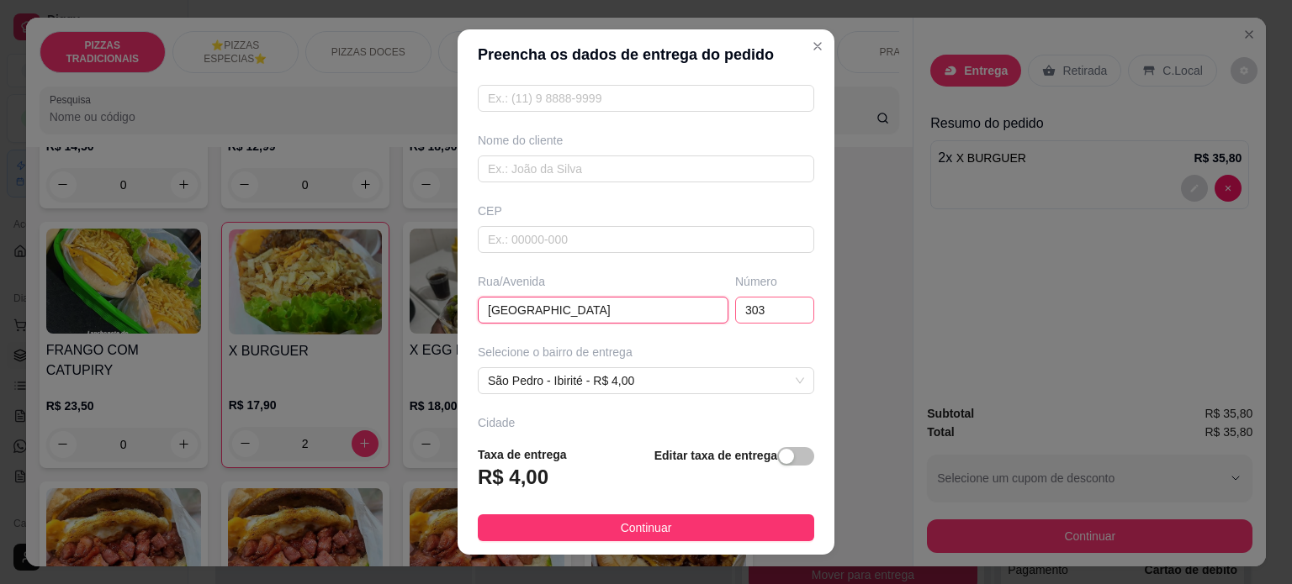
drag, startPoint x: 563, startPoint y: 301, endPoint x: 712, endPoint y: 302, distance: 148.8
click at [712, 302] on div "Rua/Avenida Rua Alexandria 303 São Pedro Número 303" at bounding box center [645, 298] width 343 height 50
type input "Rua Alexandria"
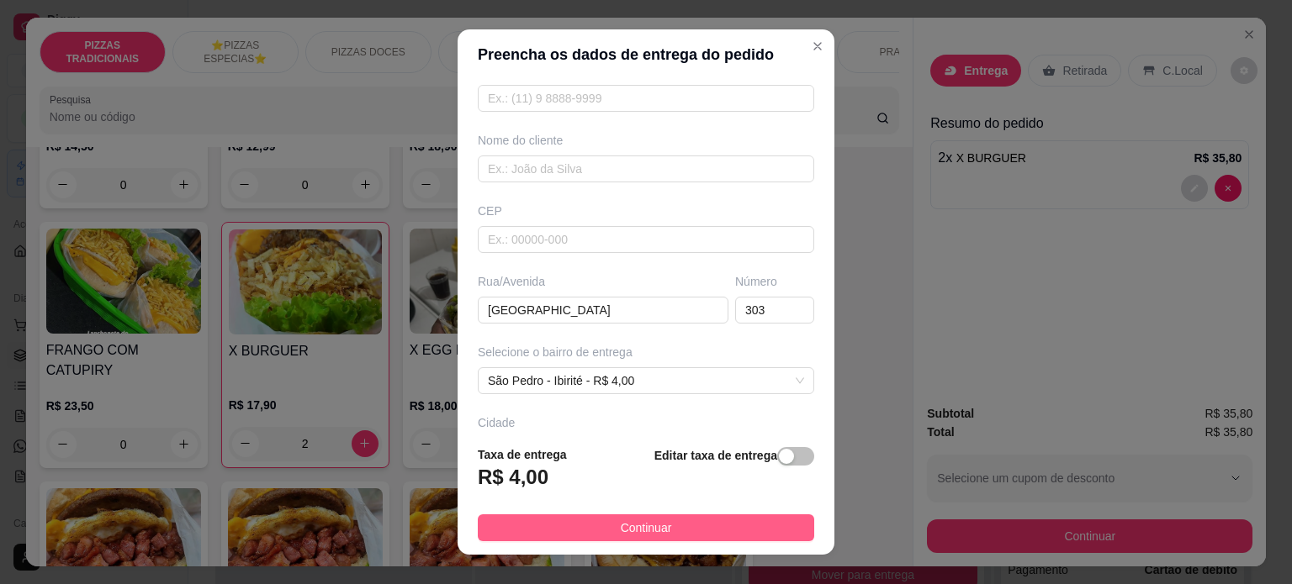
click at [653, 524] on span "Continuar" at bounding box center [646, 528] width 51 height 18
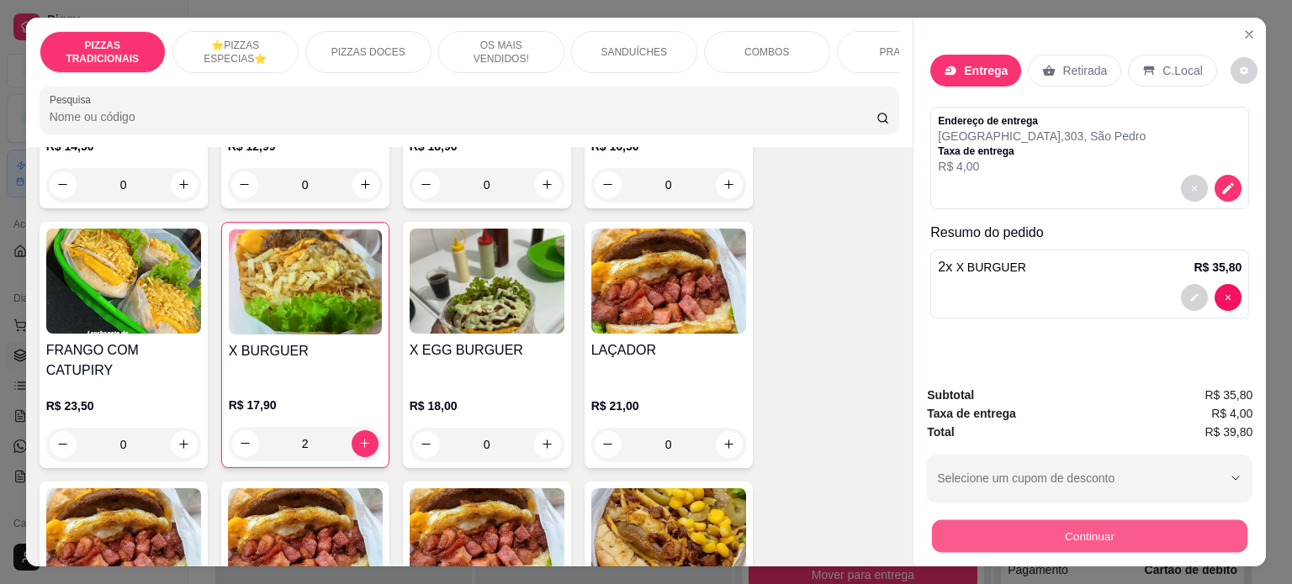
click at [975, 536] on button "Continuar" at bounding box center [1089, 536] width 315 height 33
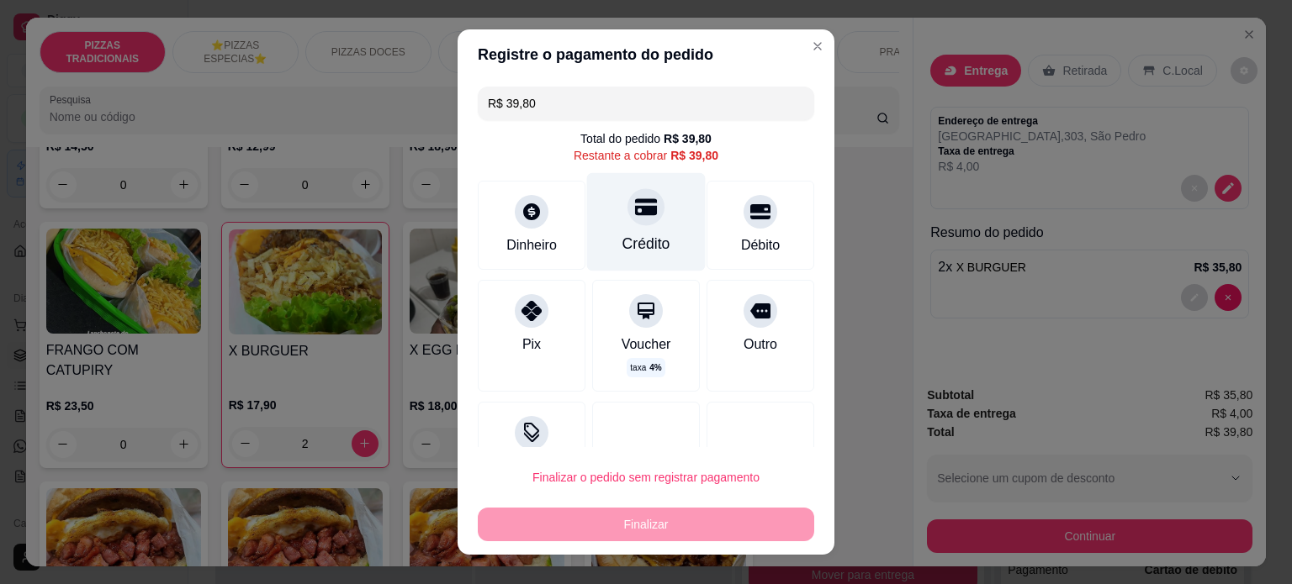
click at [634, 227] on div "Crédito" at bounding box center [646, 221] width 119 height 98
type input "R$ 0,00"
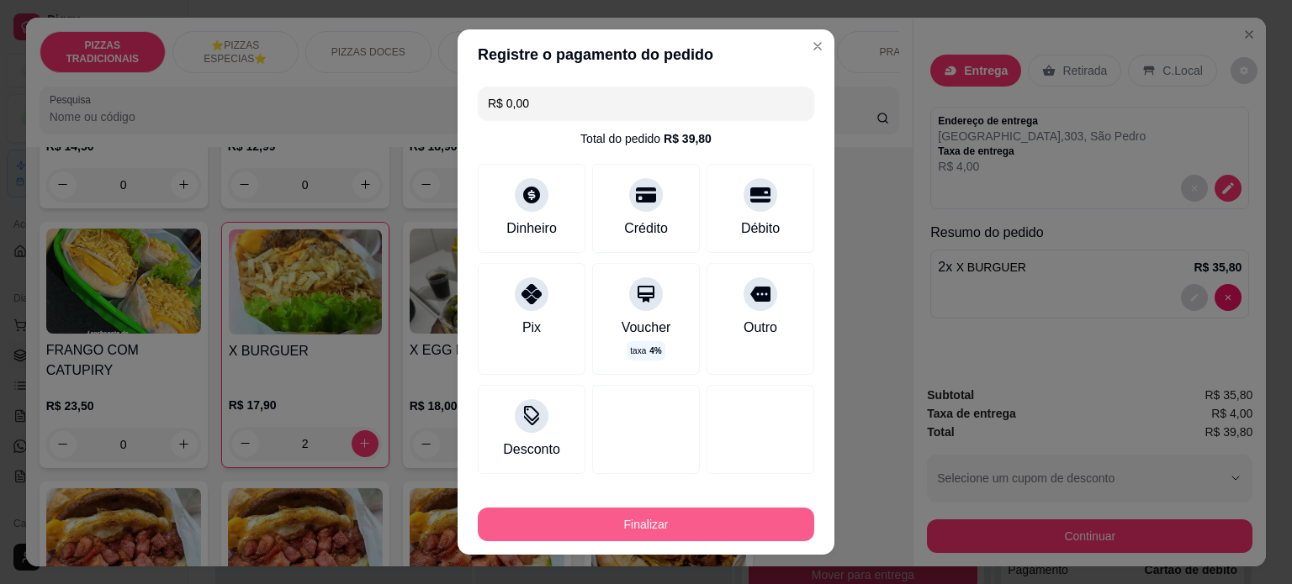
click at [618, 526] on button "Finalizar" at bounding box center [646, 525] width 336 height 34
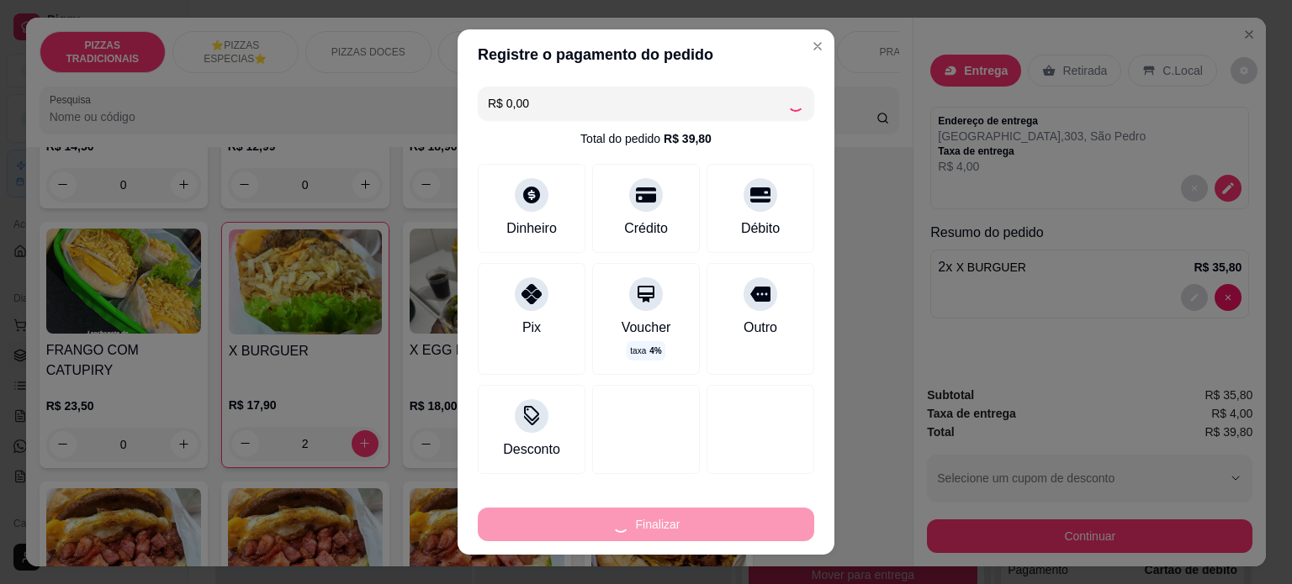
type input "0"
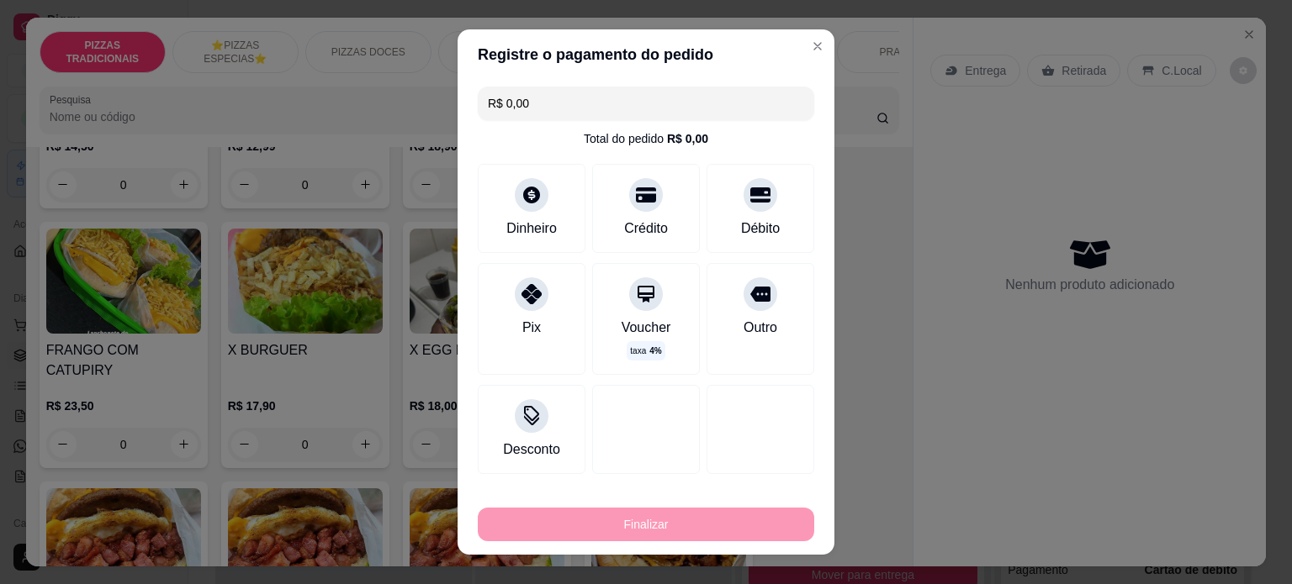
type input "-R$ 39,80"
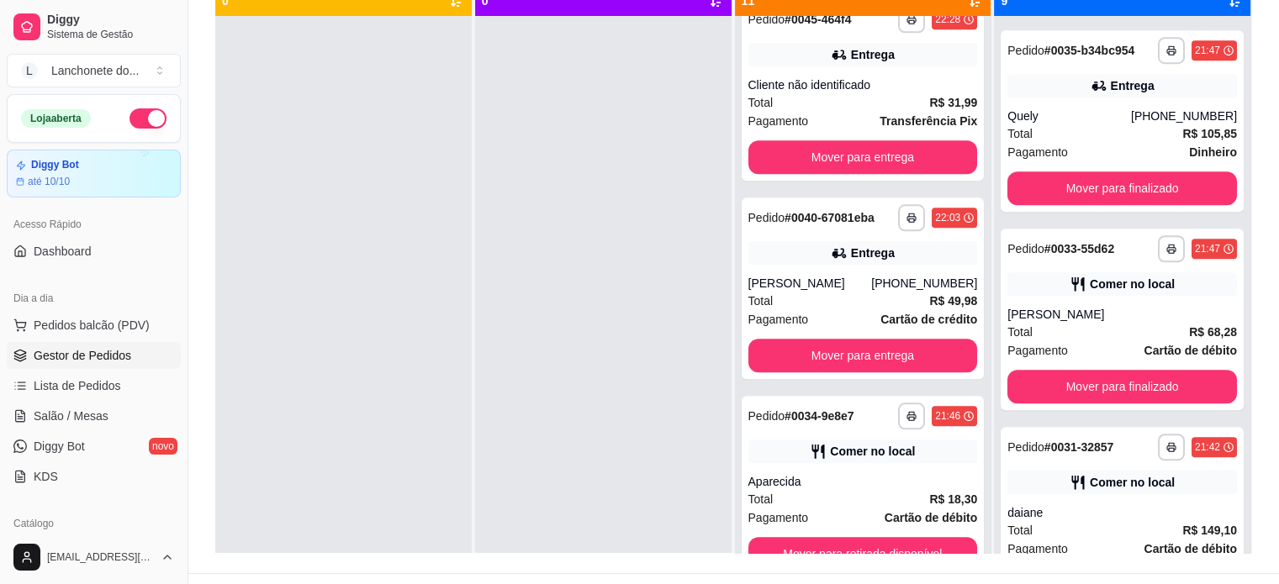
scroll to position [256, 0]
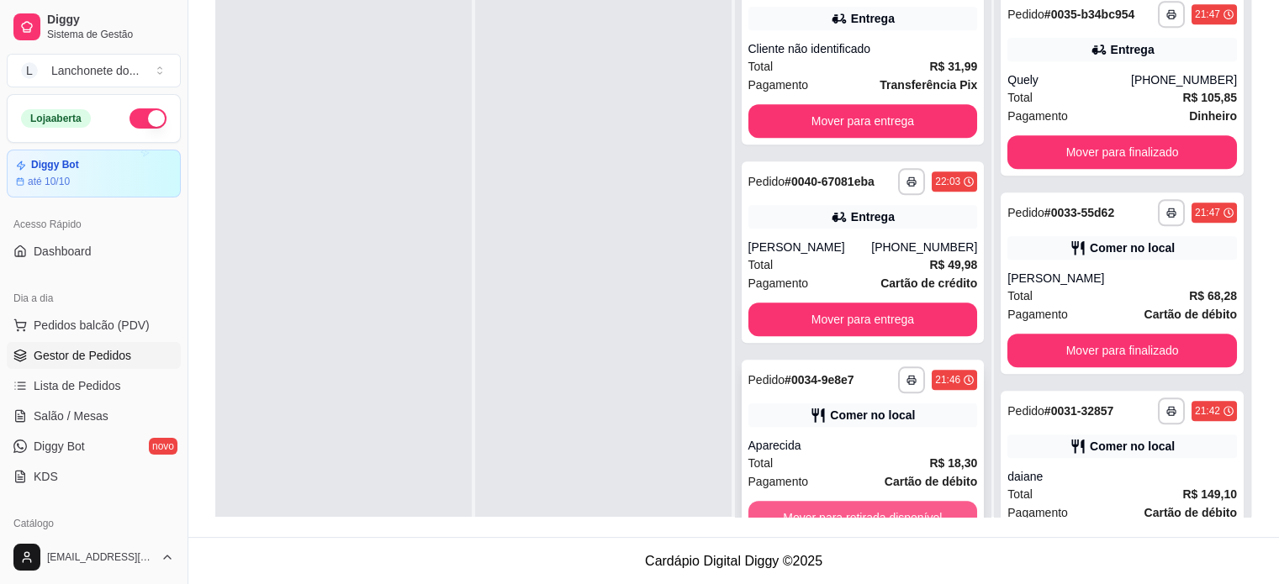
click at [864, 505] on button "Mover para retirada disponível" at bounding box center [863, 518] width 230 height 34
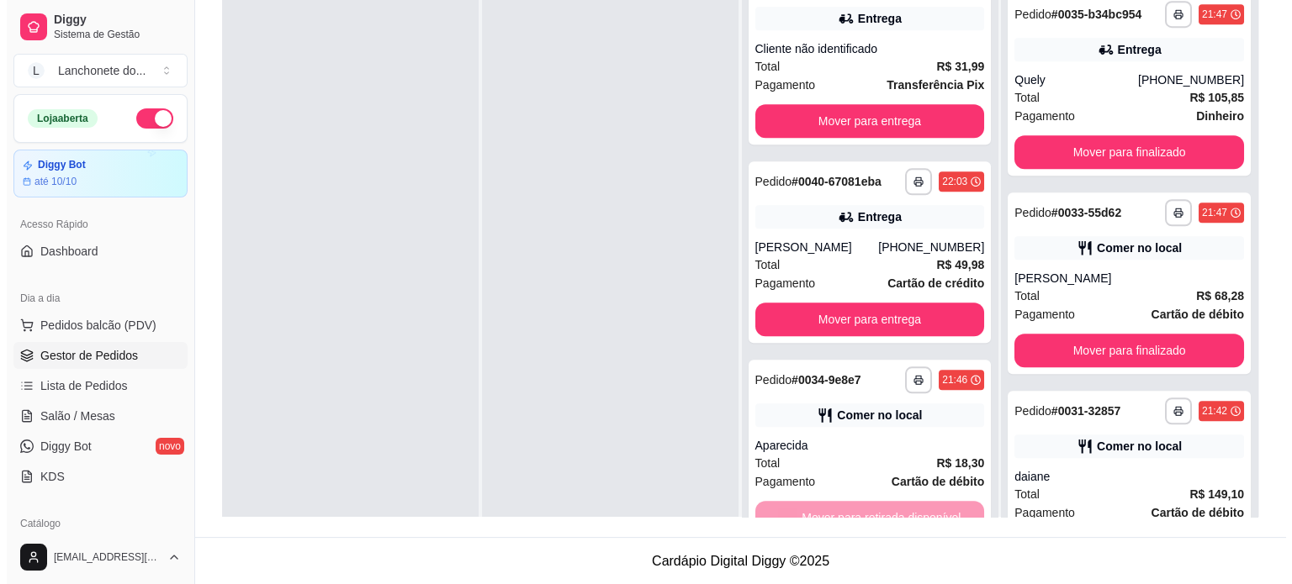
scroll to position [1569, 0]
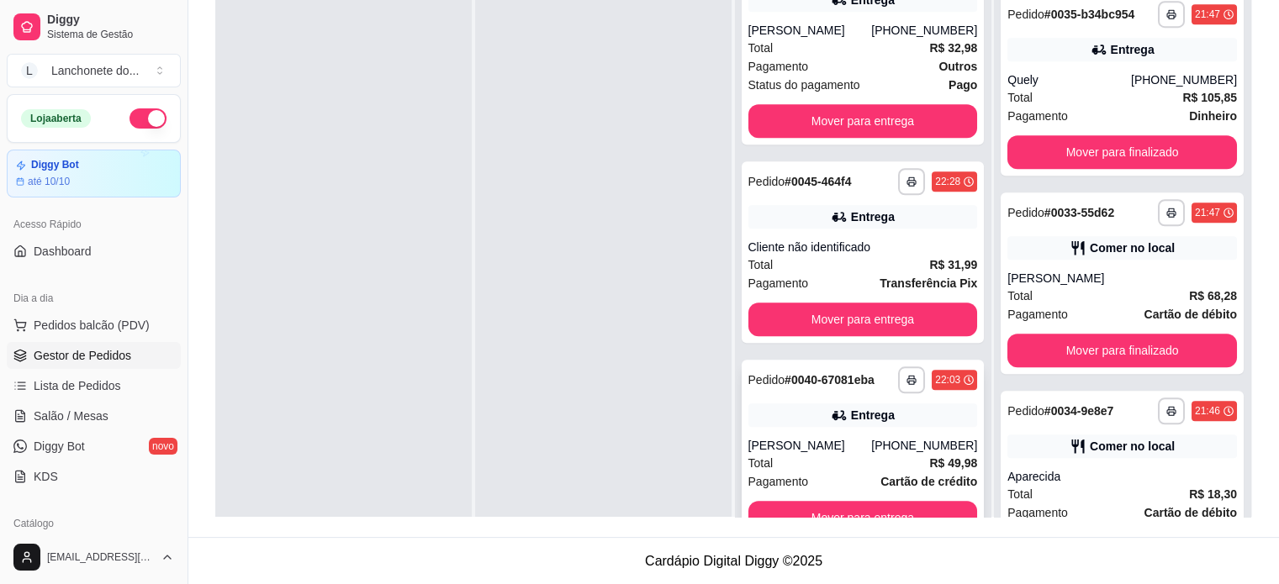
click at [861, 435] on div "**********" at bounding box center [863, 451] width 243 height 182
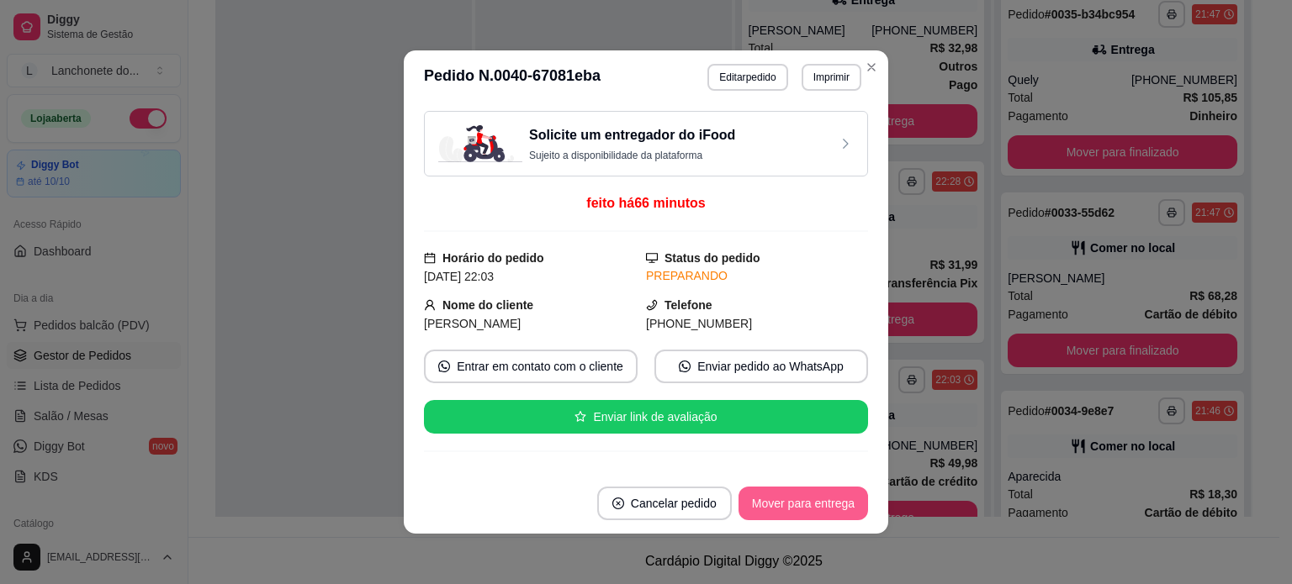
click at [799, 504] on button "Mover para entrega" at bounding box center [802, 504] width 129 height 34
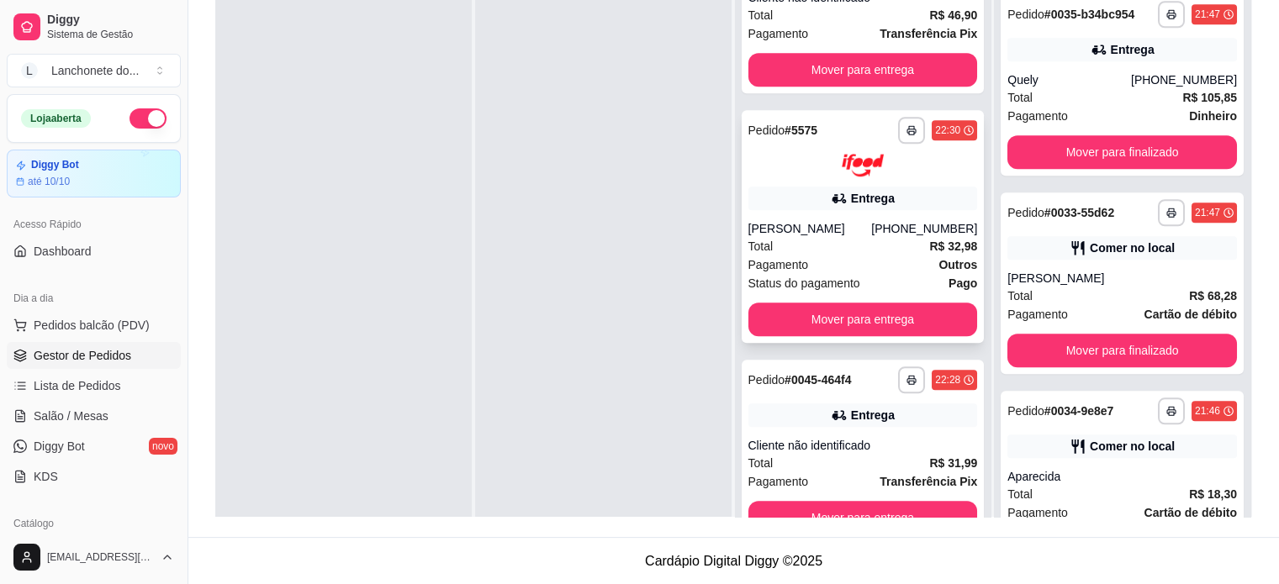
click at [911, 267] on div "Pagamento Outros" at bounding box center [863, 265] width 230 height 18
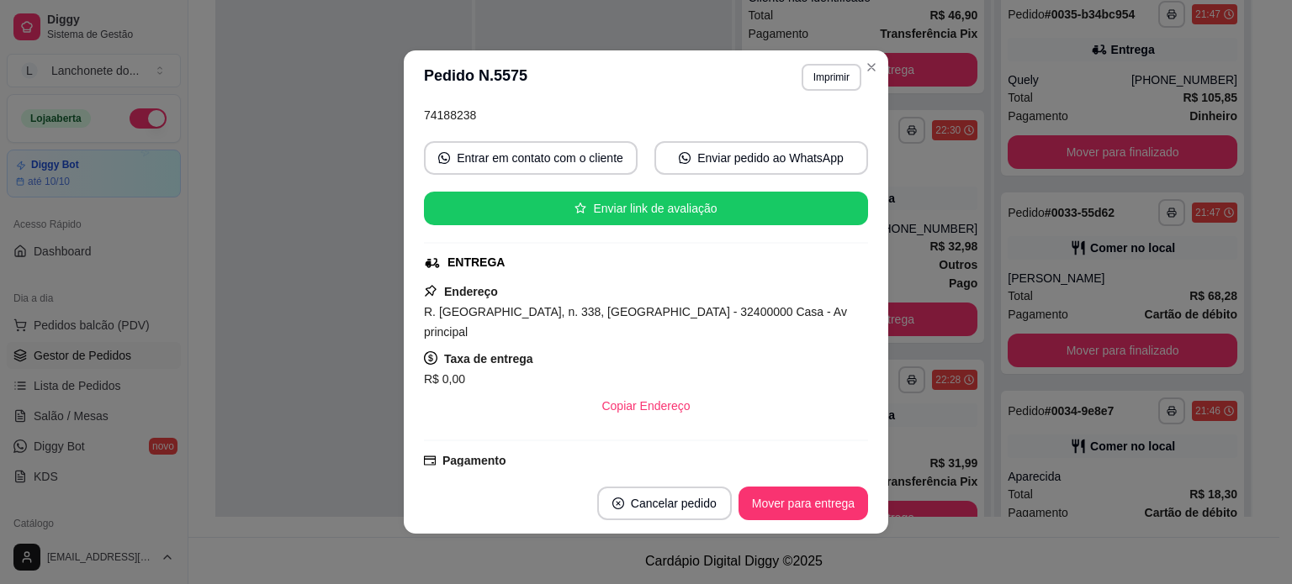
scroll to position [357, 0]
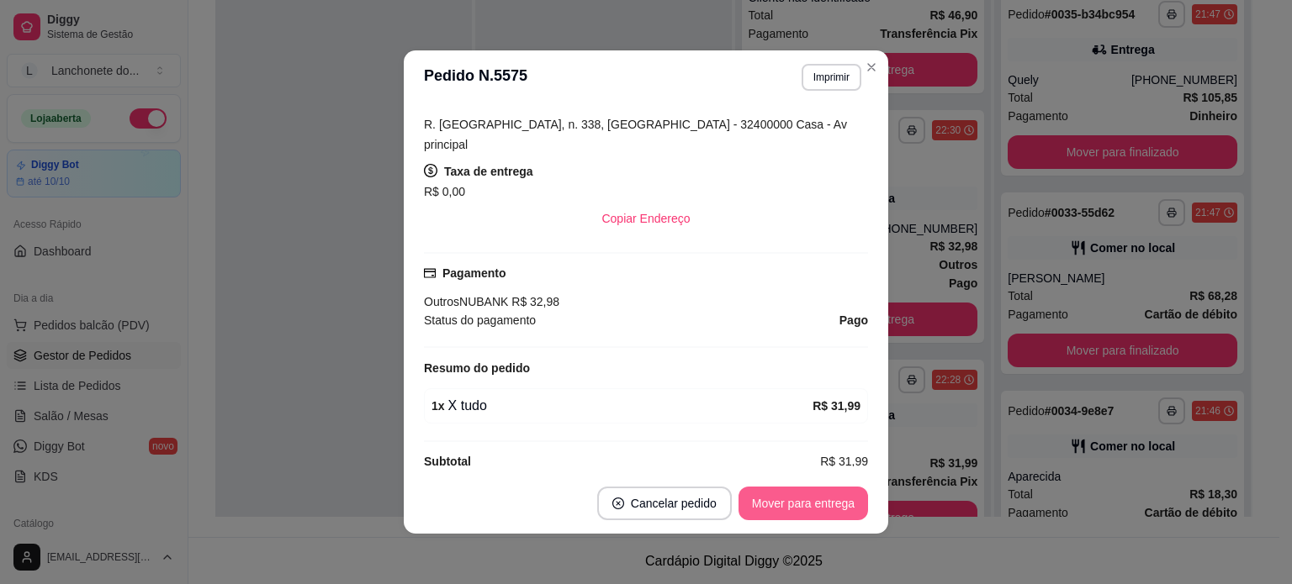
click at [804, 500] on button "Mover para entrega" at bounding box center [802, 504] width 129 height 34
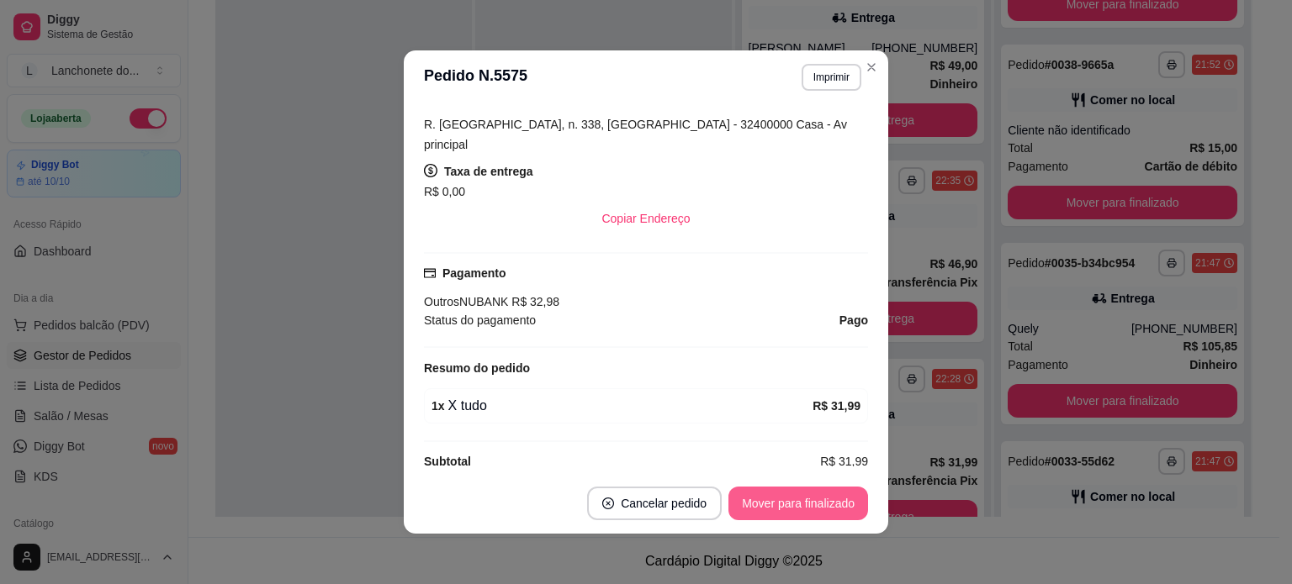
scroll to position [1121, 0]
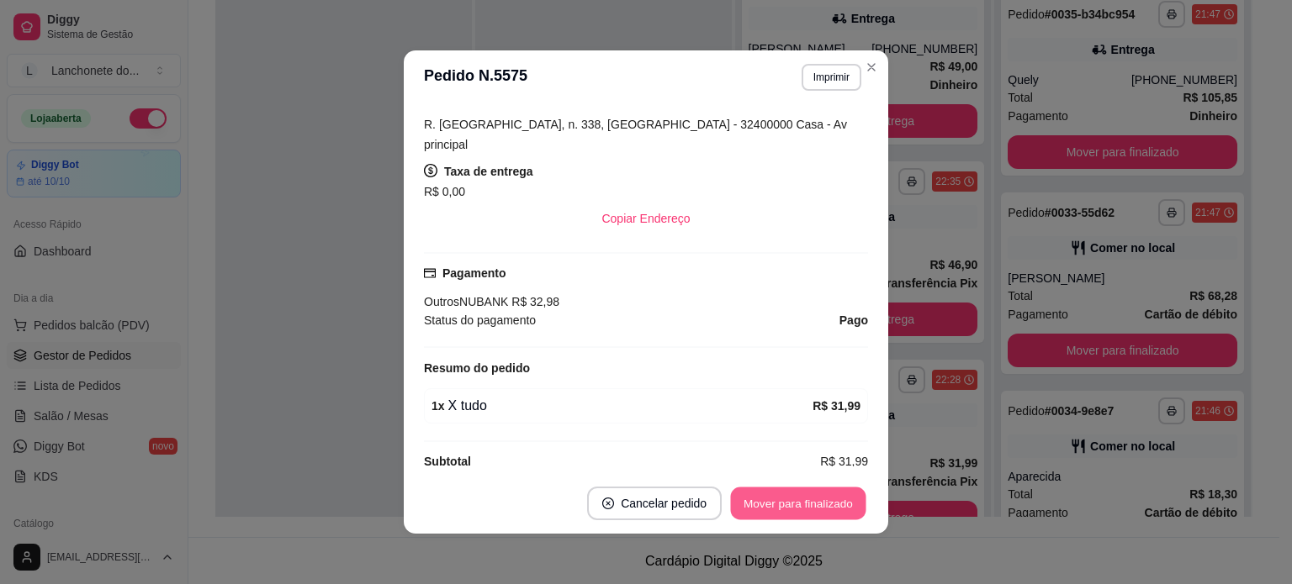
click at [809, 505] on button "Mover para finalizado" at bounding box center [798, 504] width 135 height 33
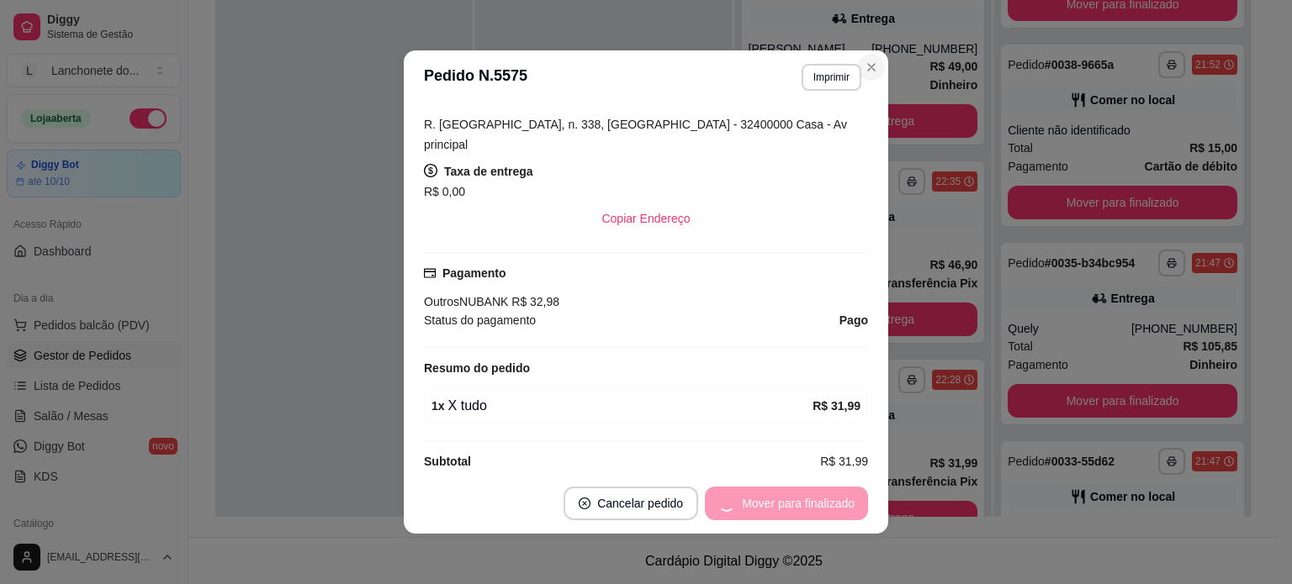
scroll to position [320, 0]
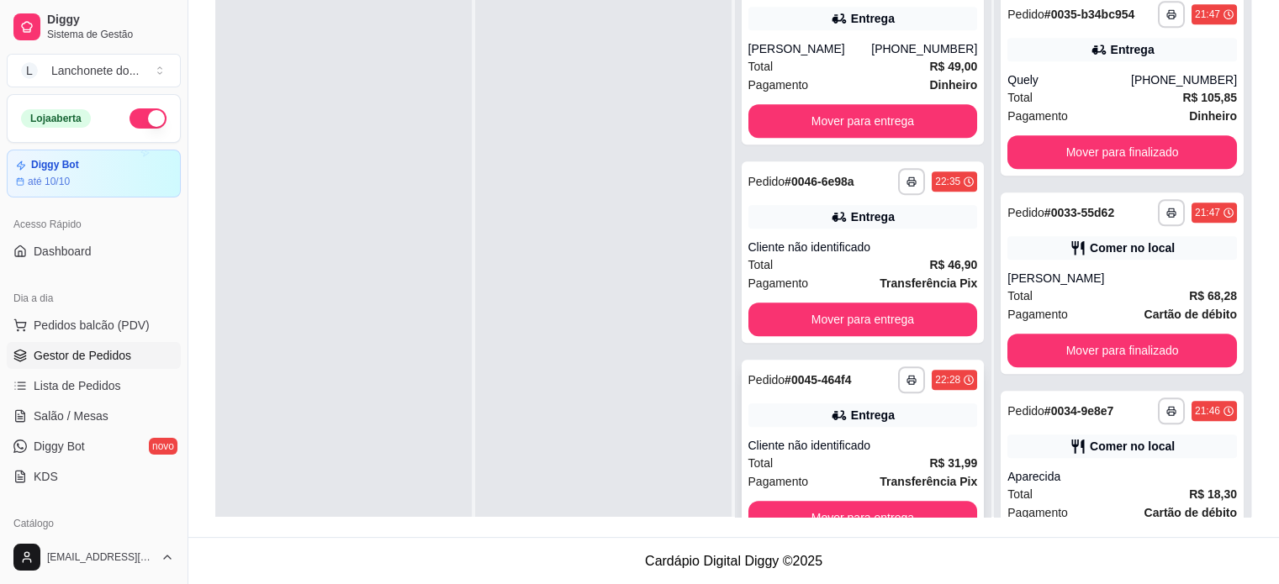
click at [905, 440] on div "Cliente não identificado" at bounding box center [863, 445] width 230 height 17
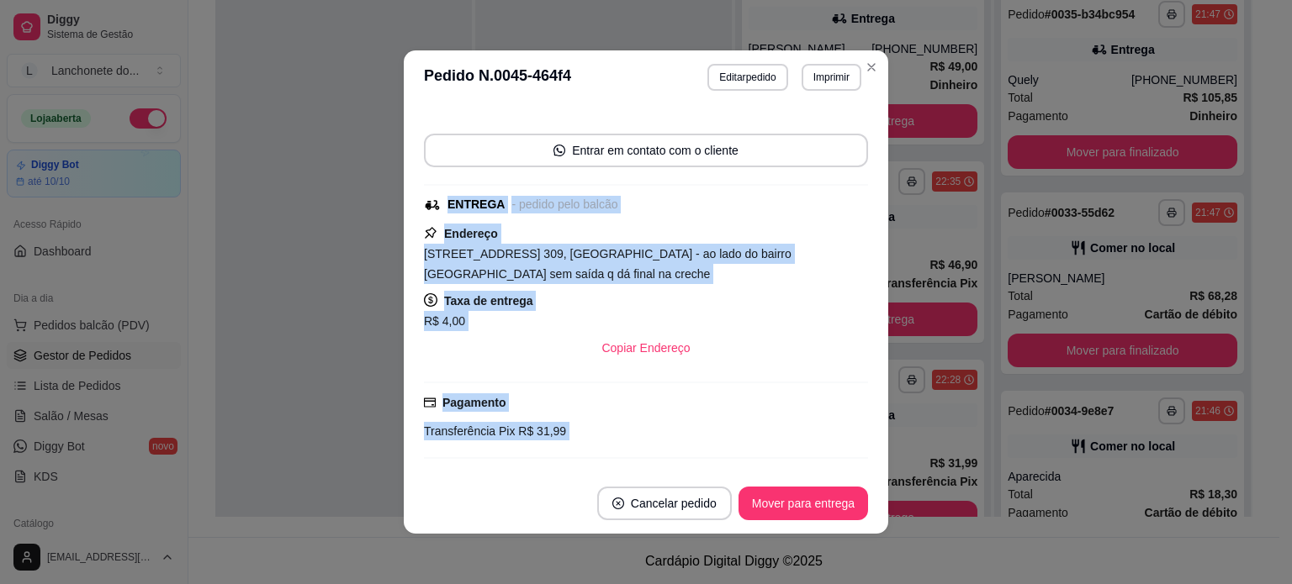
scroll to position [309, 0]
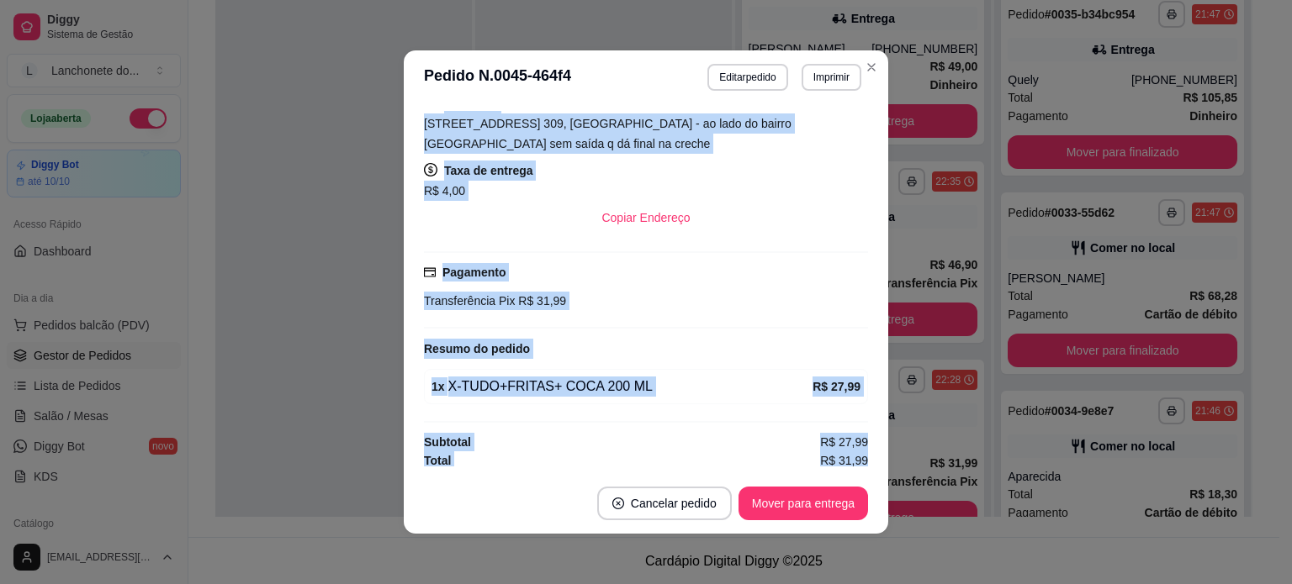
drag, startPoint x: 844, startPoint y: 276, endPoint x: 824, endPoint y: 483, distance: 208.7
click at [824, 483] on section "**********" at bounding box center [646, 291] width 484 height 483
click at [787, 503] on button "Mover para entrega" at bounding box center [803, 504] width 126 height 33
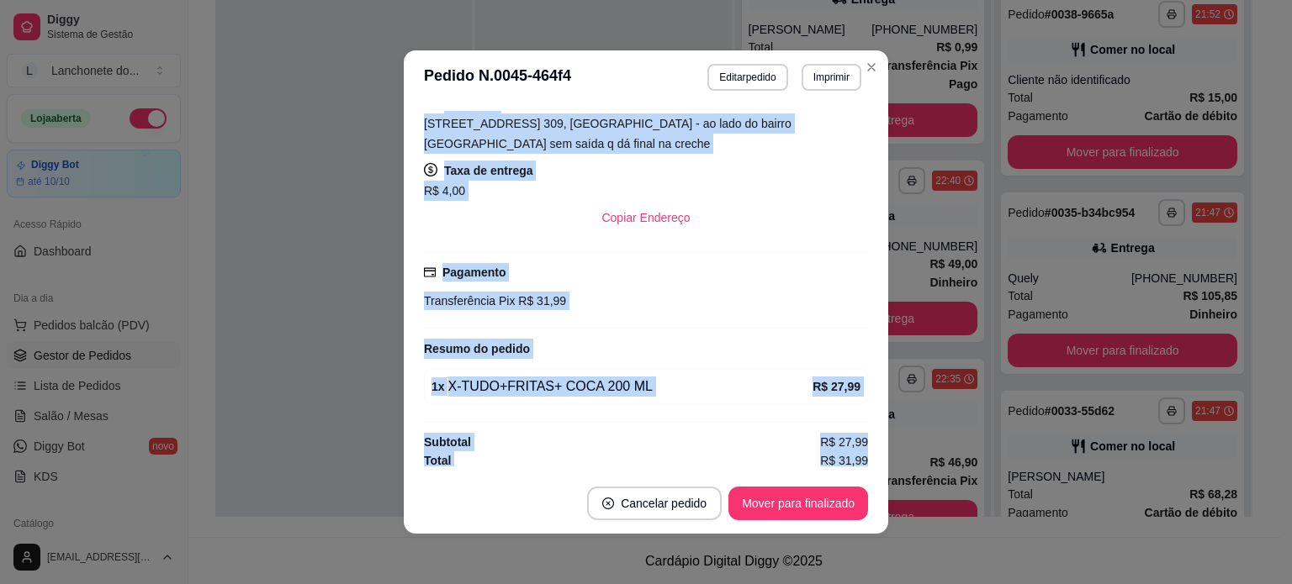
scroll to position [922, 0]
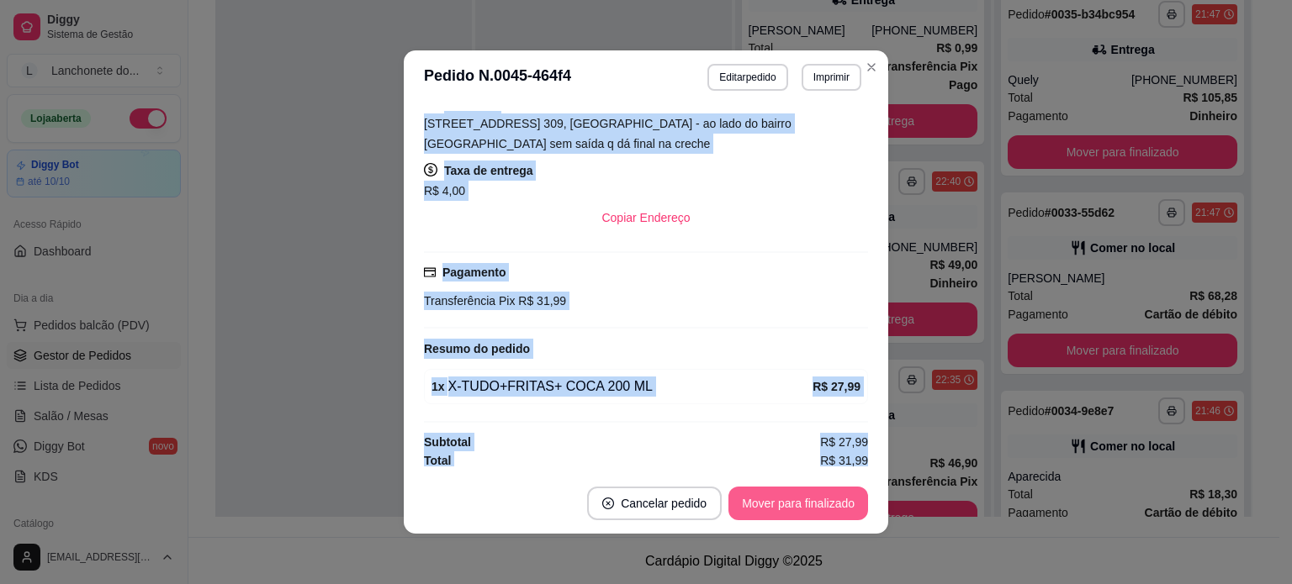
click at [767, 508] on button "Mover para finalizado" at bounding box center [798, 504] width 140 height 34
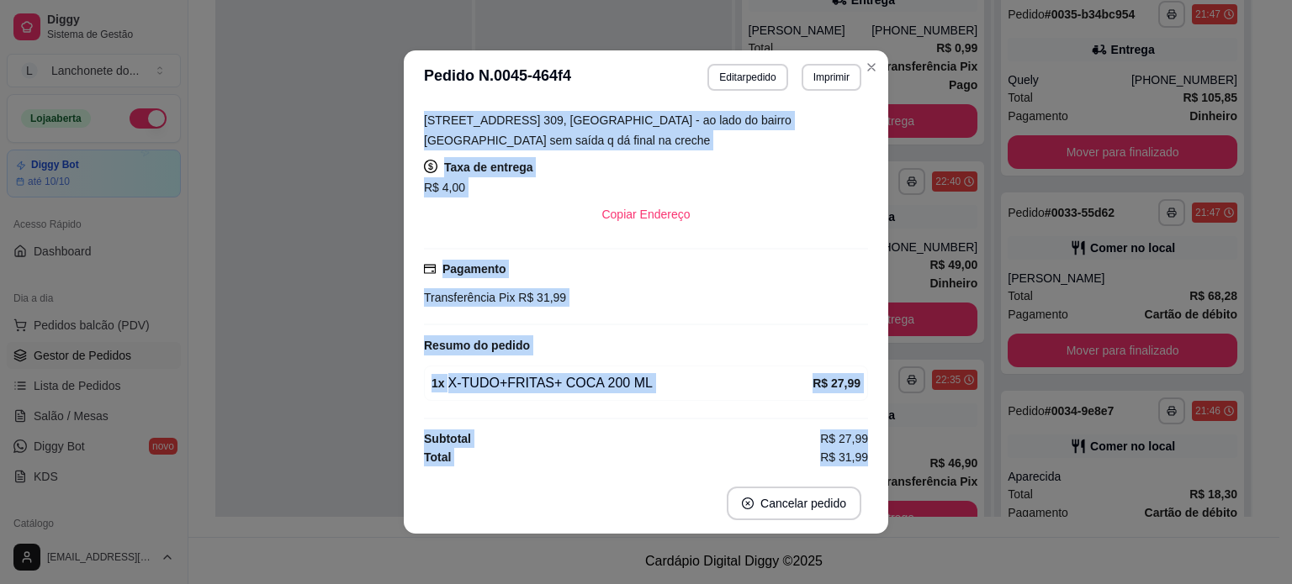
scroll to position [221, 0]
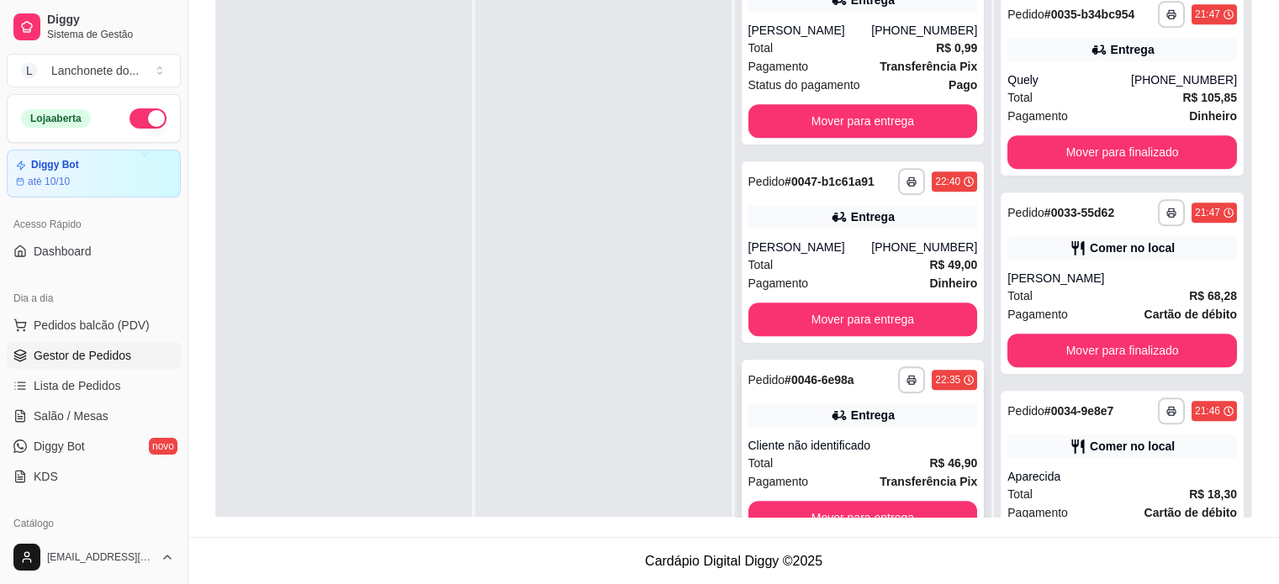
click at [868, 462] on div "Total R$ 46,90" at bounding box center [863, 463] width 230 height 18
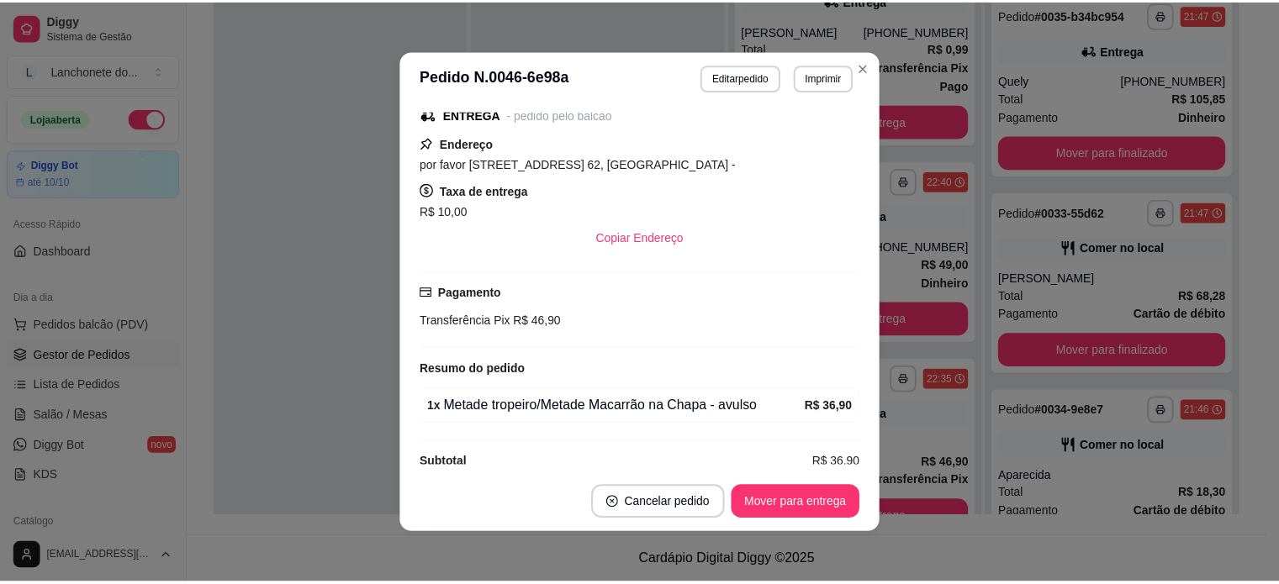
scroll to position [289, 0]
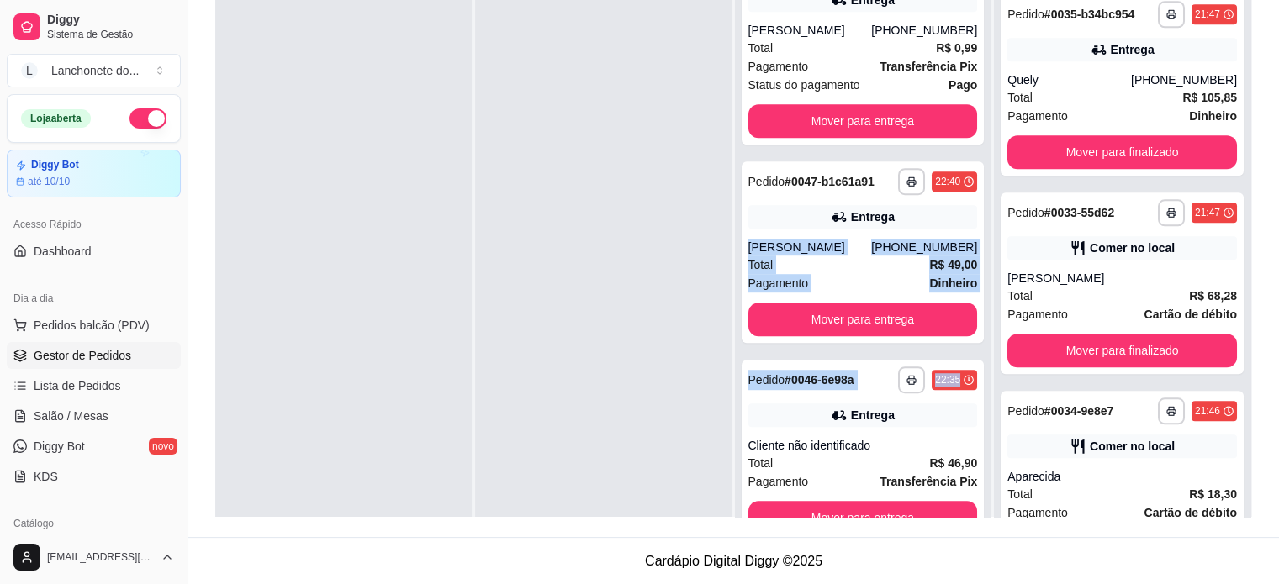
drag, startPoint x: 981, startPoint y: 383, endPoint x: 982, endPoint y: 213, distance: 170.7
click at [982, 213] on div "**********" at bounding box center [864, 248] width 258 height 631
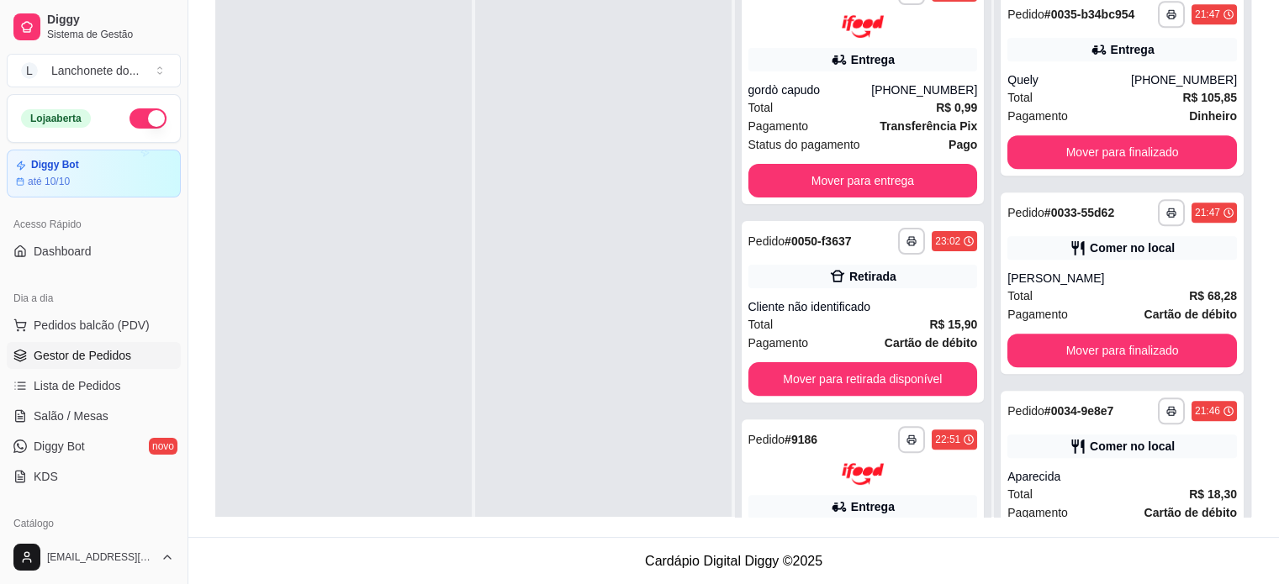
scroll to position [414, 0]
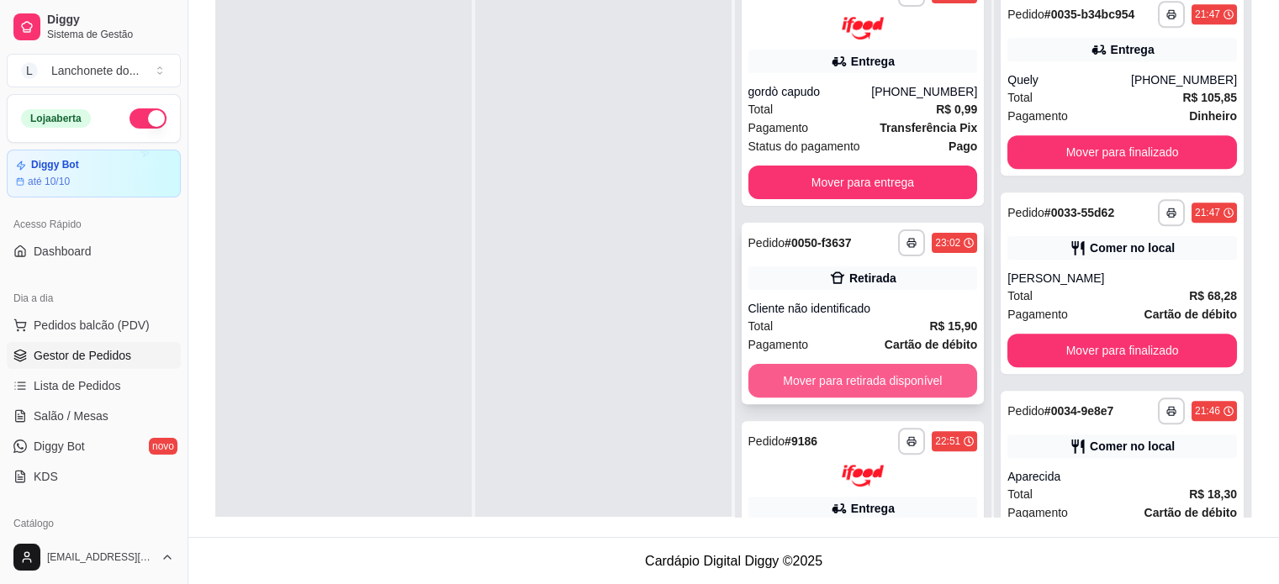
click at [915, 367] on button "Mover para retirada disponível" at bounding box center [863, 381] width 230 height 34
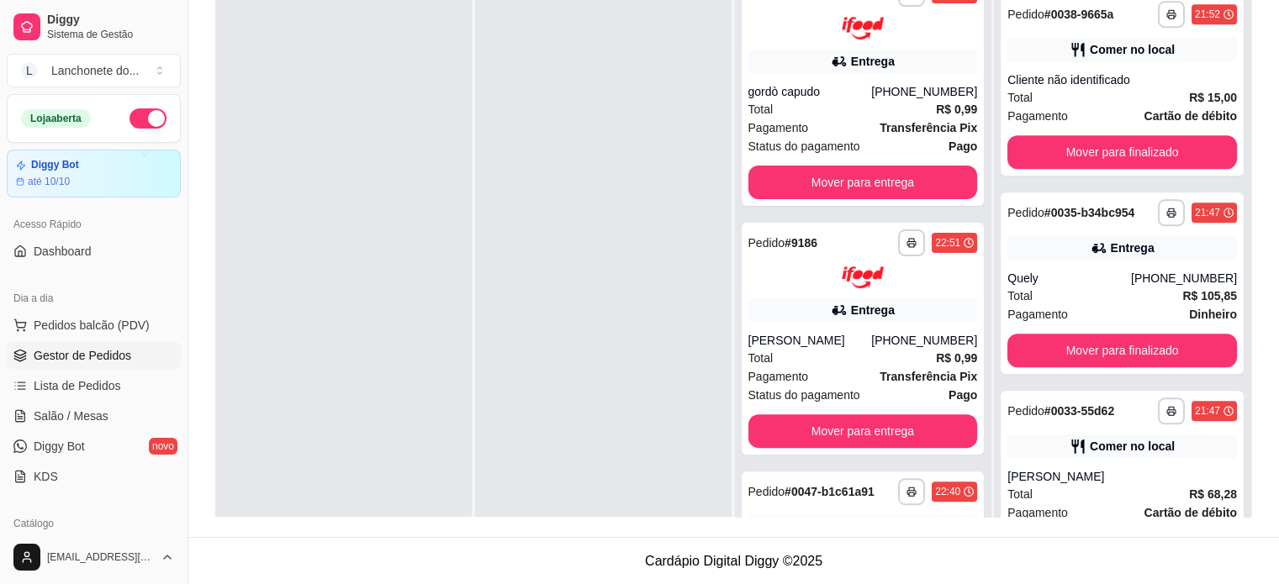
scroll to position [1883, 0]
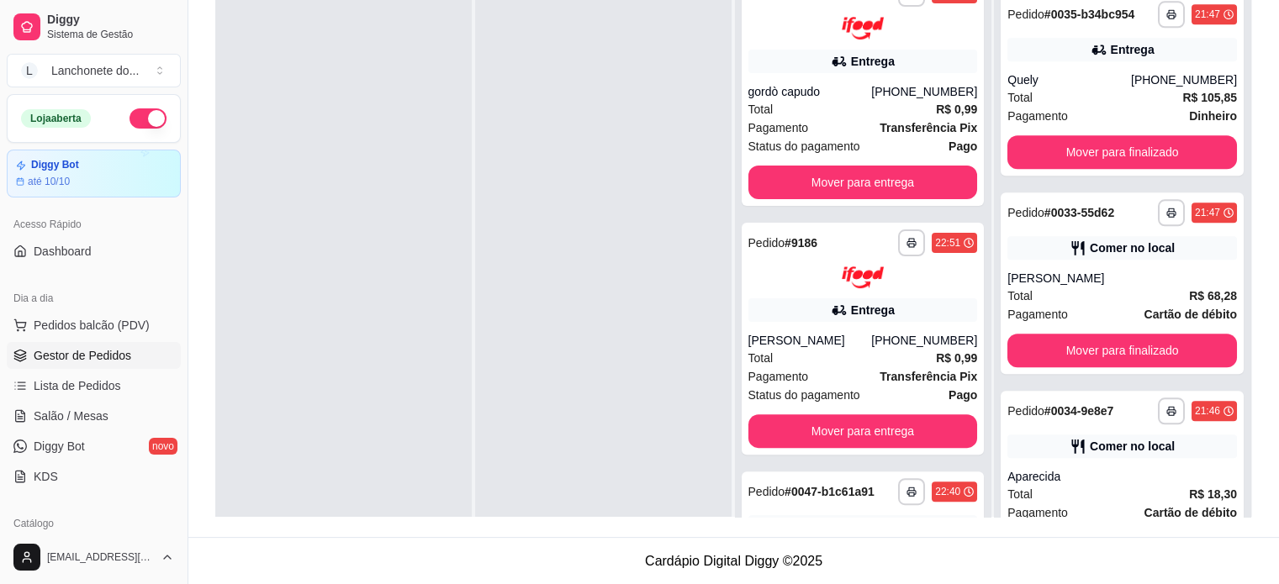
click at [912, 370] on strong "Transferência Pix" at bounding box center [929, 376] width 98 height 13
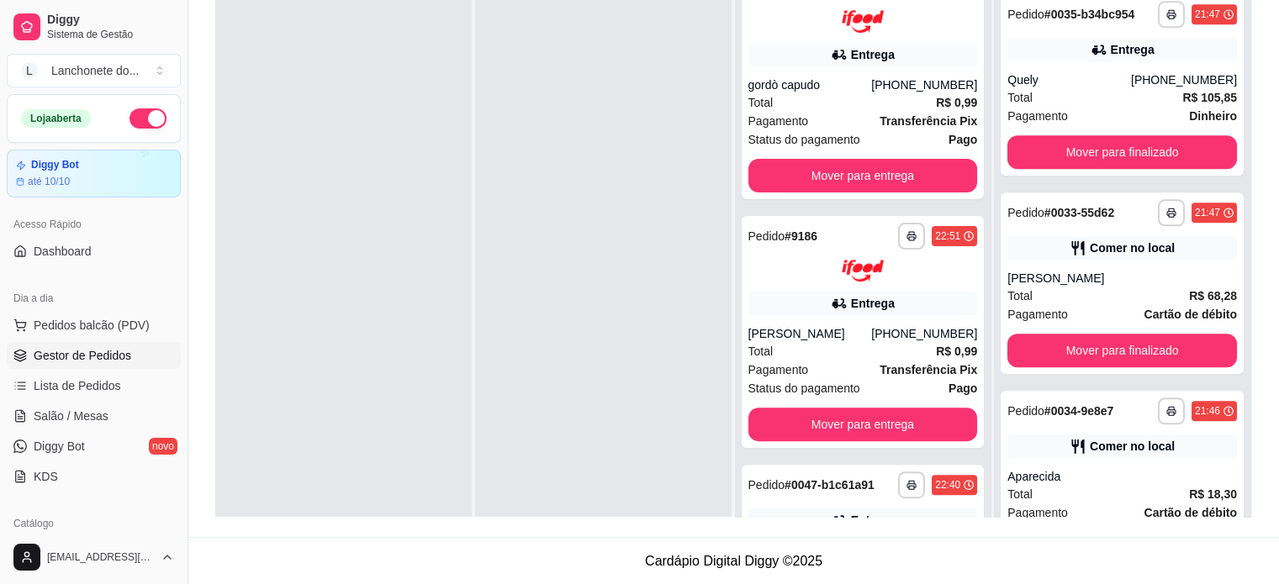
scroll to position [483, 0]
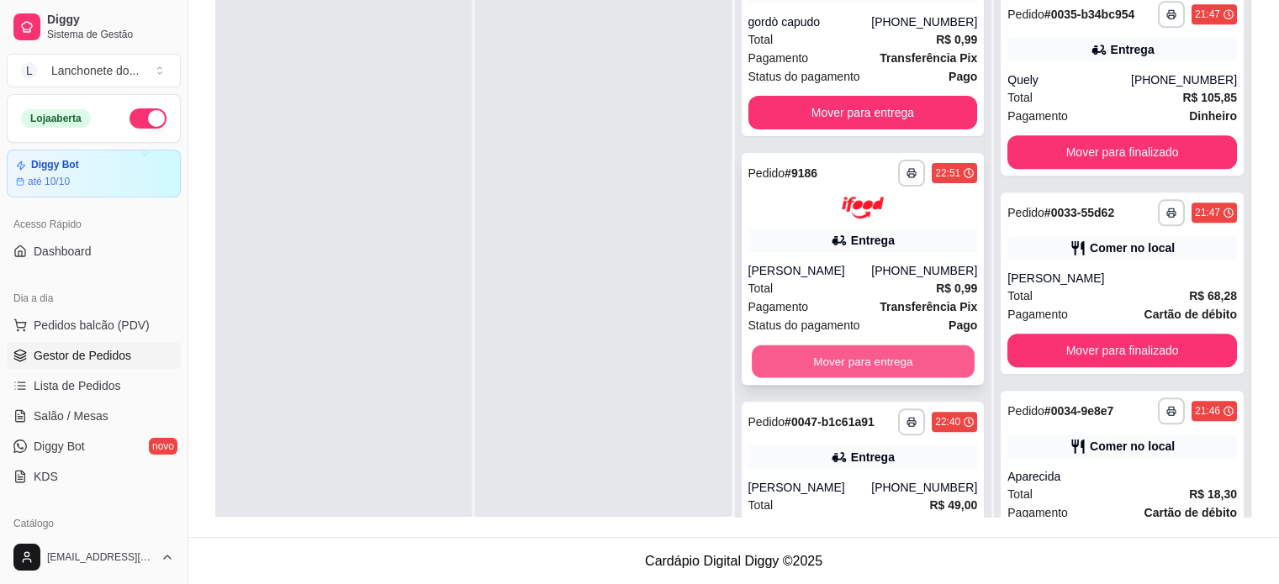
click at [895, 359] on button "Mover para entrega" at bounding box center [863, 362] width 223 height 33
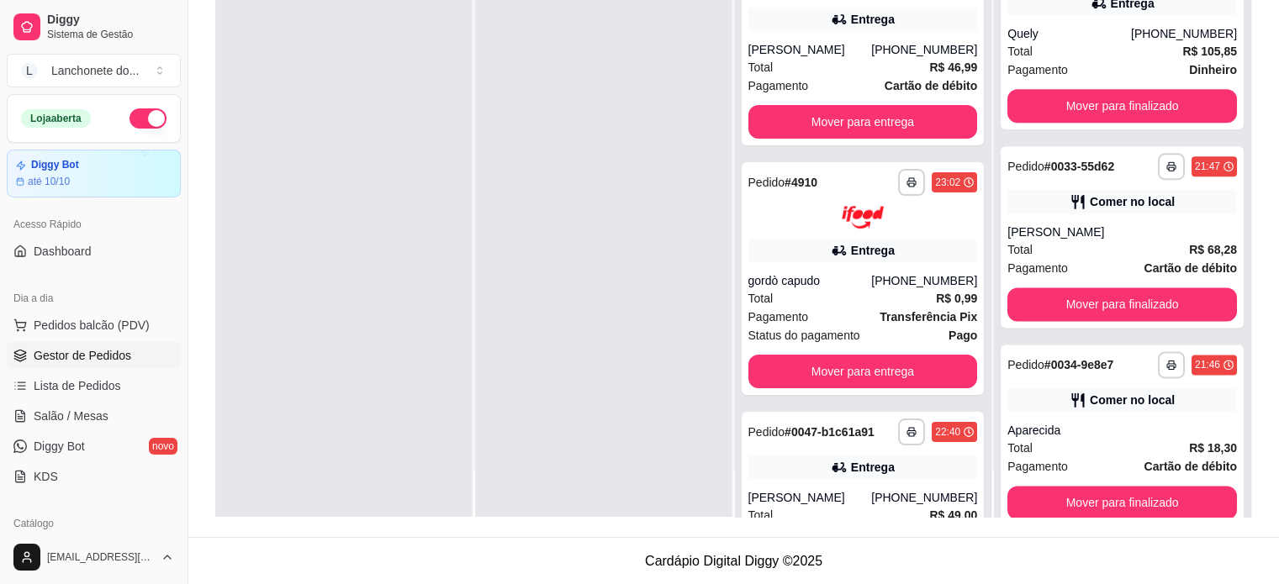
scroll to position [0, 0]
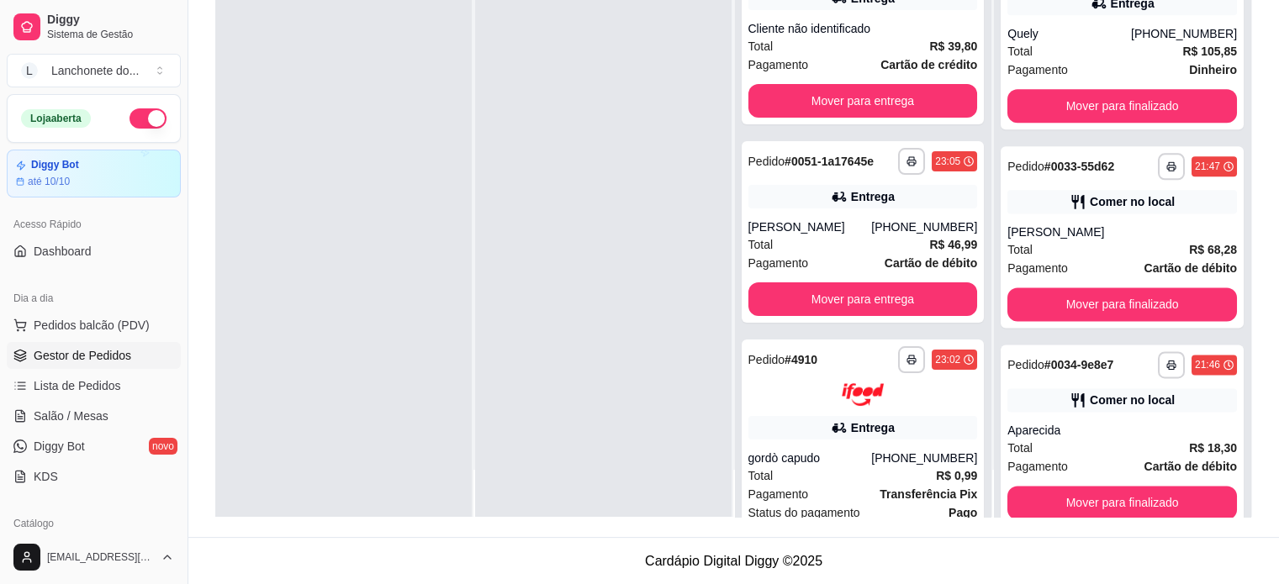
click at [968, 198] on div "**********" at bounding box center [863, 225] width 256 height 584
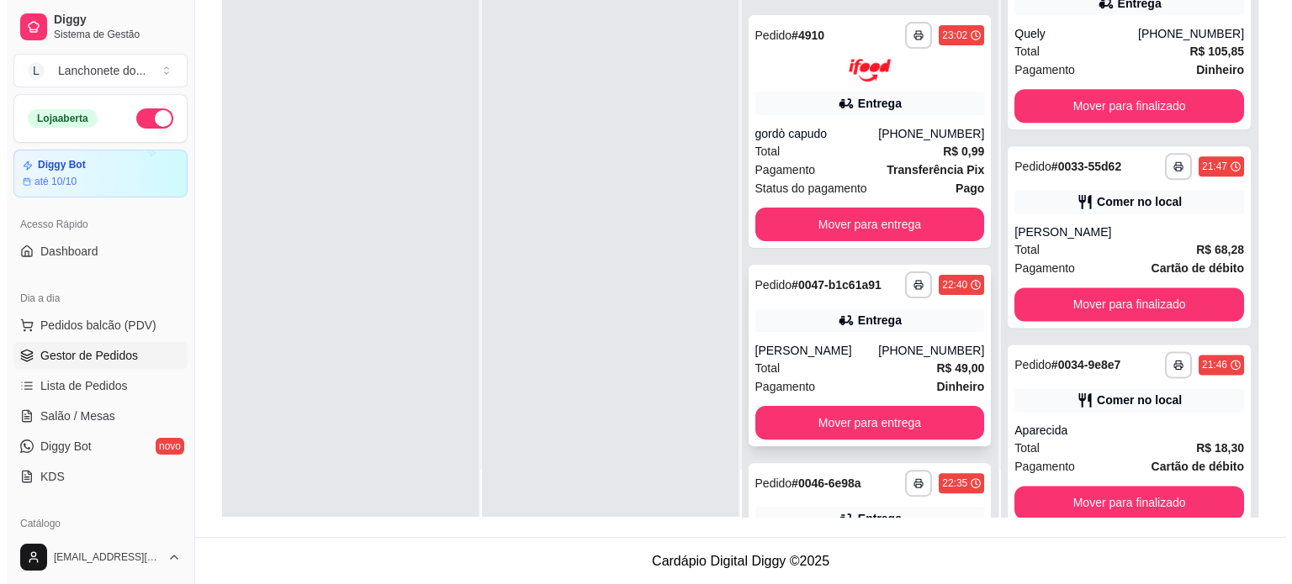
scroll to position [326, 0]
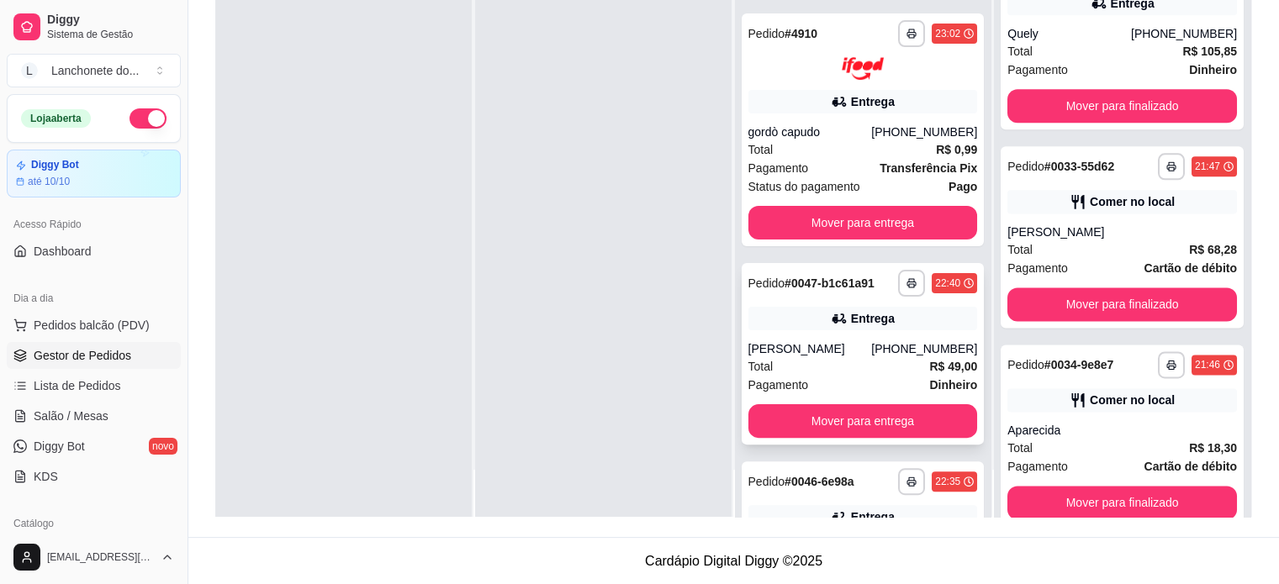
click at [882, 362] on div "Total R$ 49,00" at bounding box center [863, 366] width 230 height 18
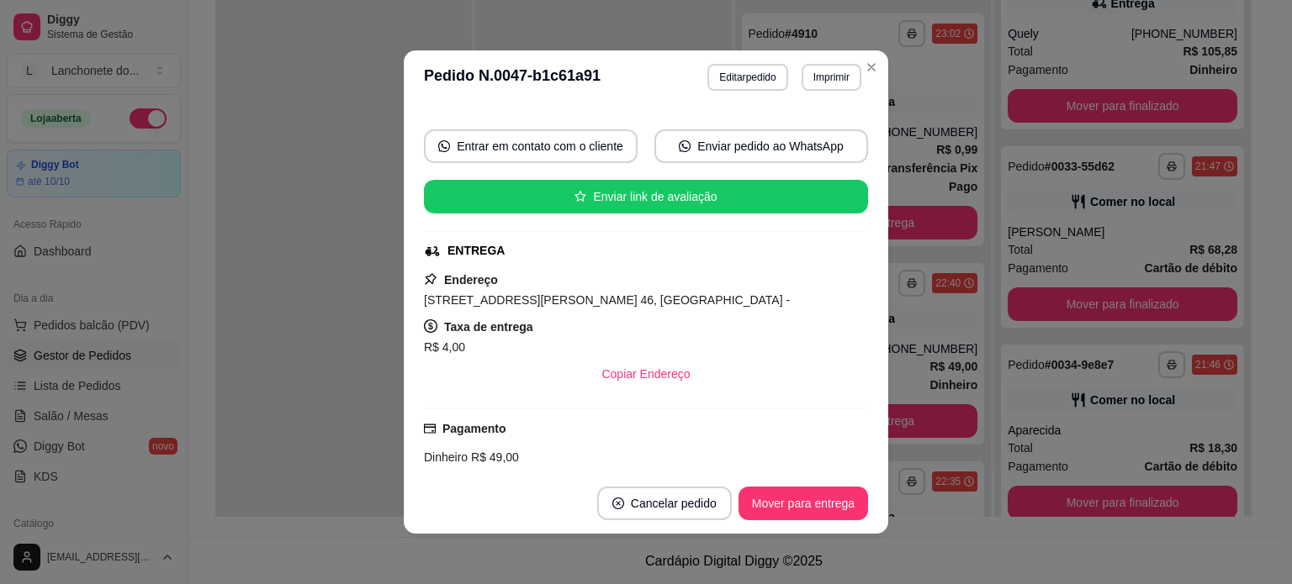
scroll to position [429, 0]
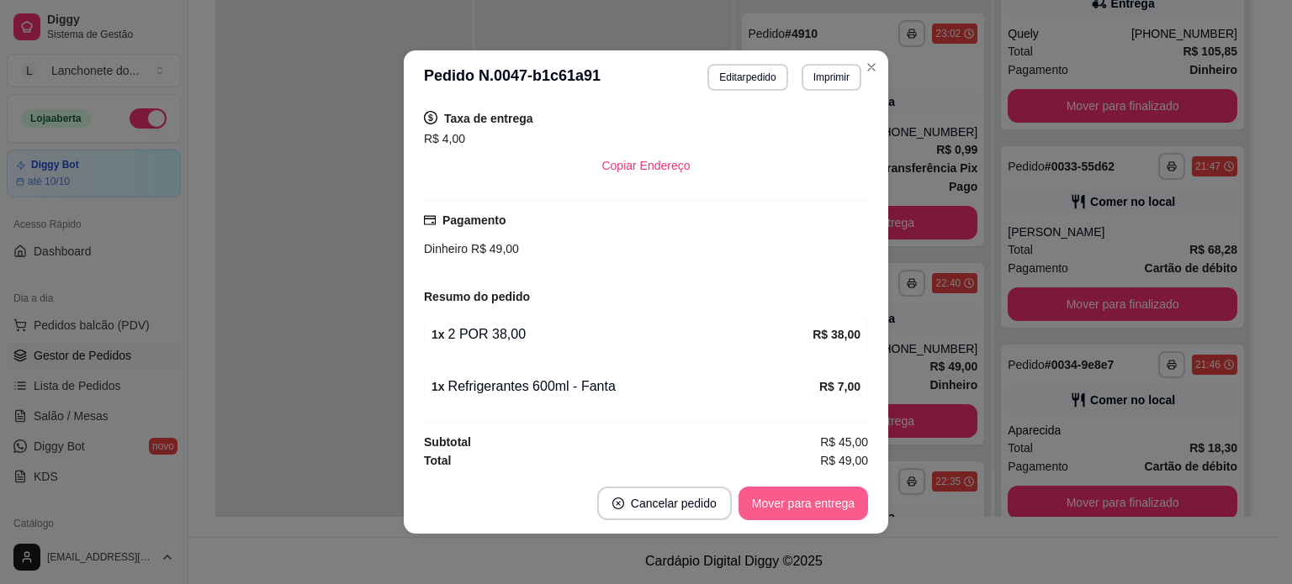
click at [775, 500] on button "Mover para entrega" at bounding box center [802, 504] width 129 height 34
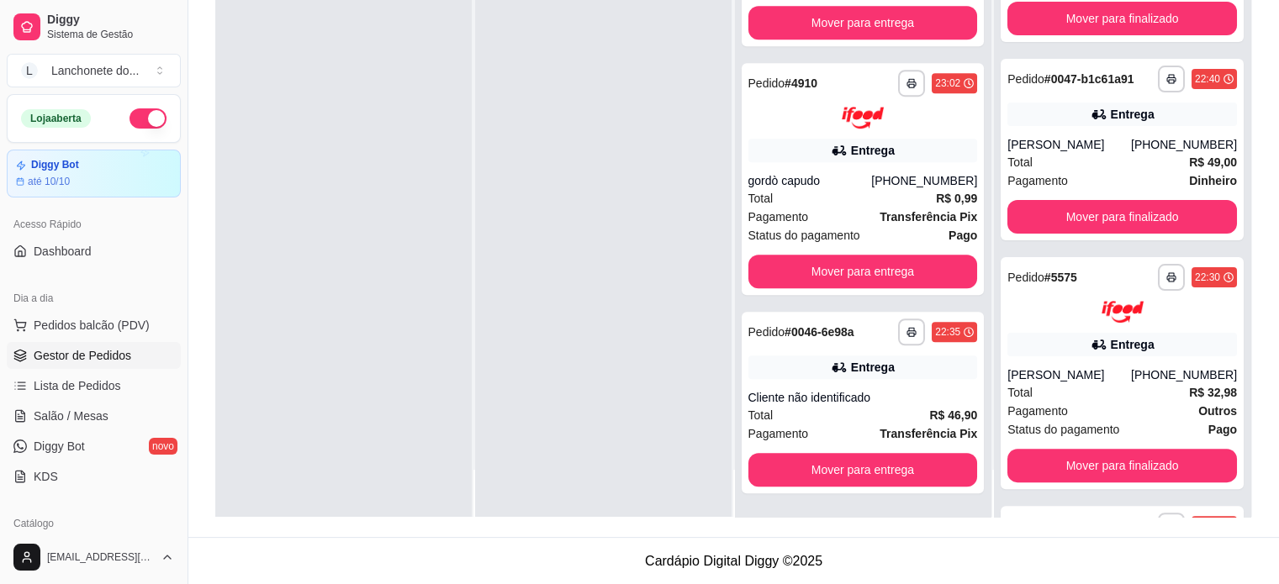
scroll to position [329, 0]
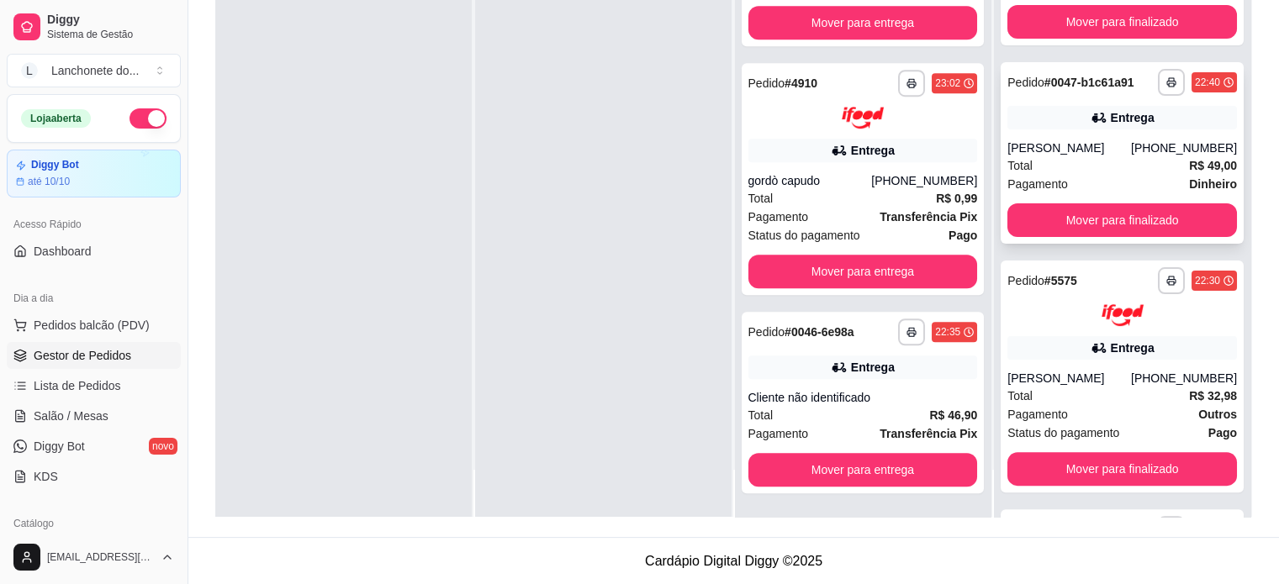
click at [1086, 213] on button "Mover para finalizado" at bounding box center [1122, 220] width 230 height 34
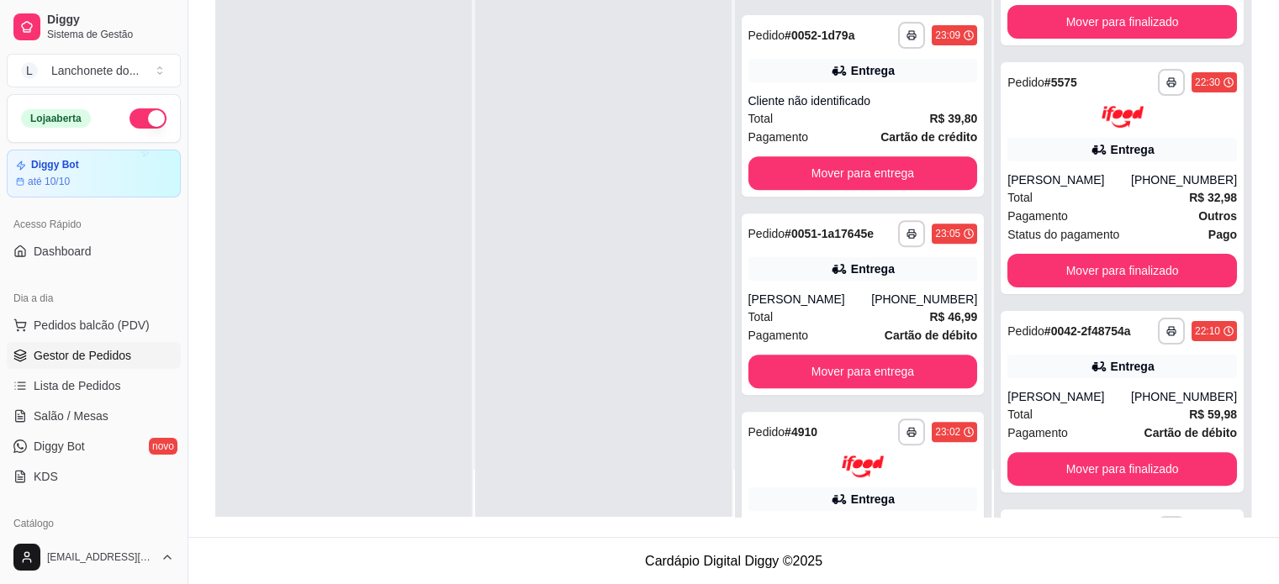
scroll to position [606, 0]
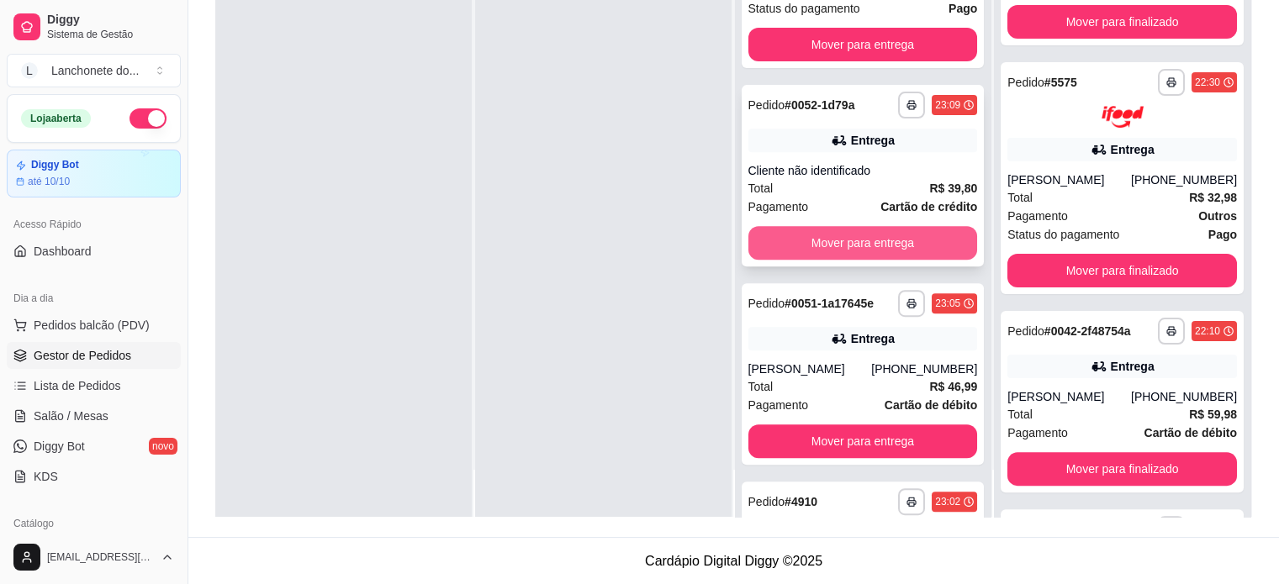
click at [882, 255] on button "Mover para entrega" at bounding box center [863, 243] width 230 height 34
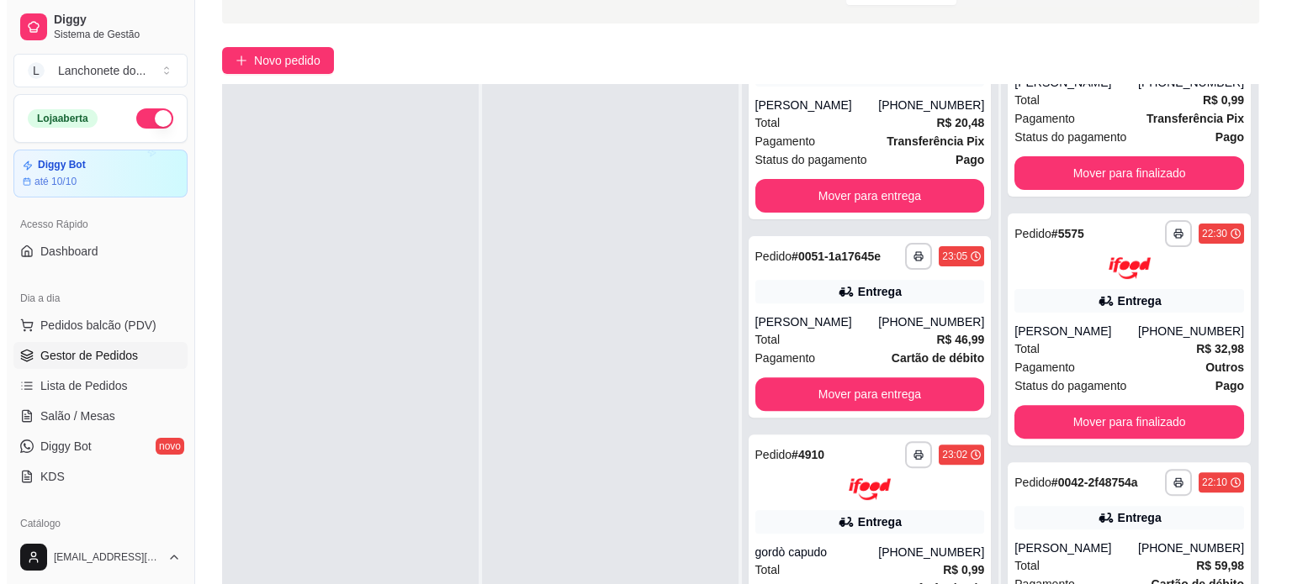
scroll to position [0, 0]
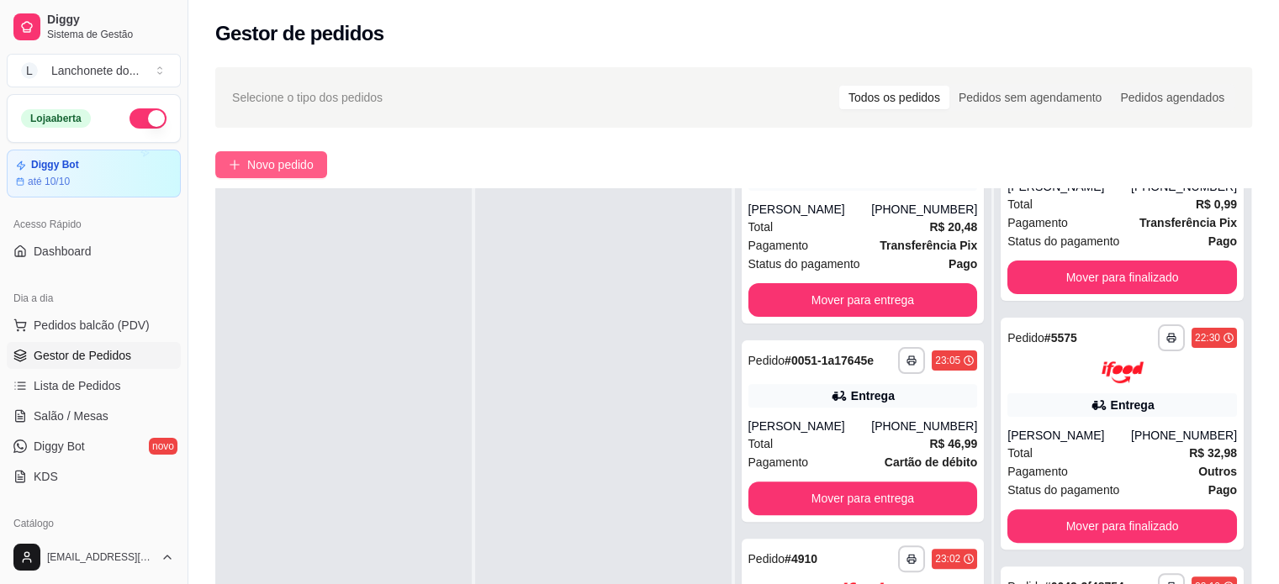
click at [309, 162] on span "Novo pedido" at bounding box center [280, 165] width 66 height 18
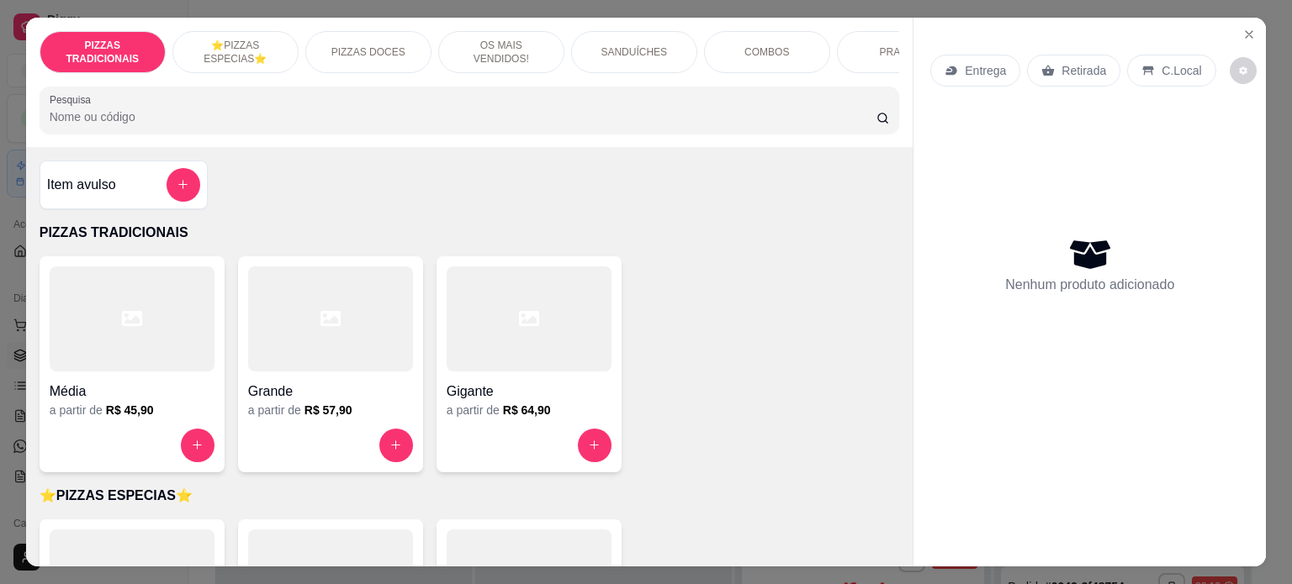
click at [351, 119] on input "Pesquisa" at bounding box center [463, 116] width 827 height 17
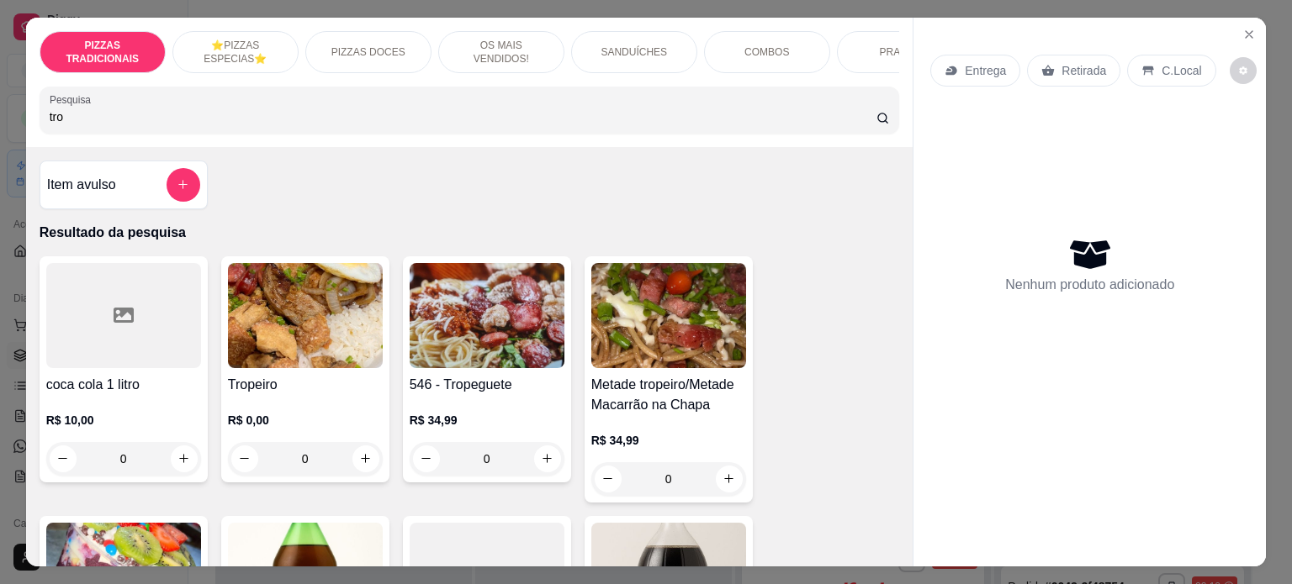
type input "tro"
click at [299, 335] on img at bounding box center [305, 315] width 155 height 105
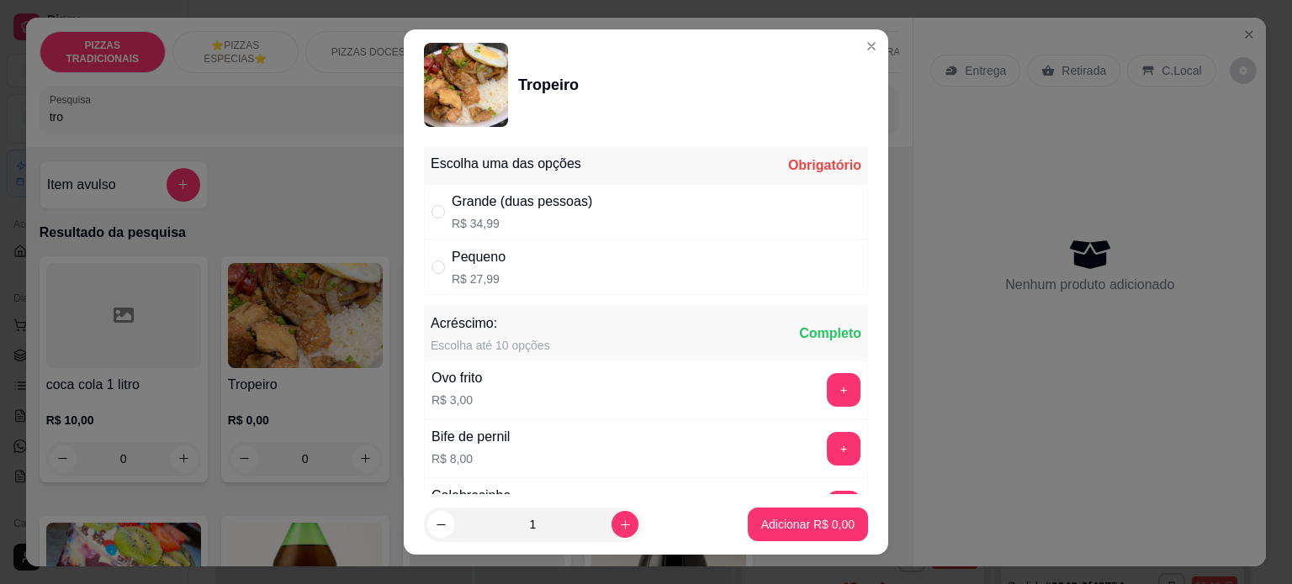
click at [511, 272] on div "Pequeno R$ 27,99" at bounding box center [646, 267] width 444 height 55
radio input "true"
click at [777, 534] on button "Adicionar R$ 27,99" at bounding box center [804, 525] width 124 height 33
type input "1"
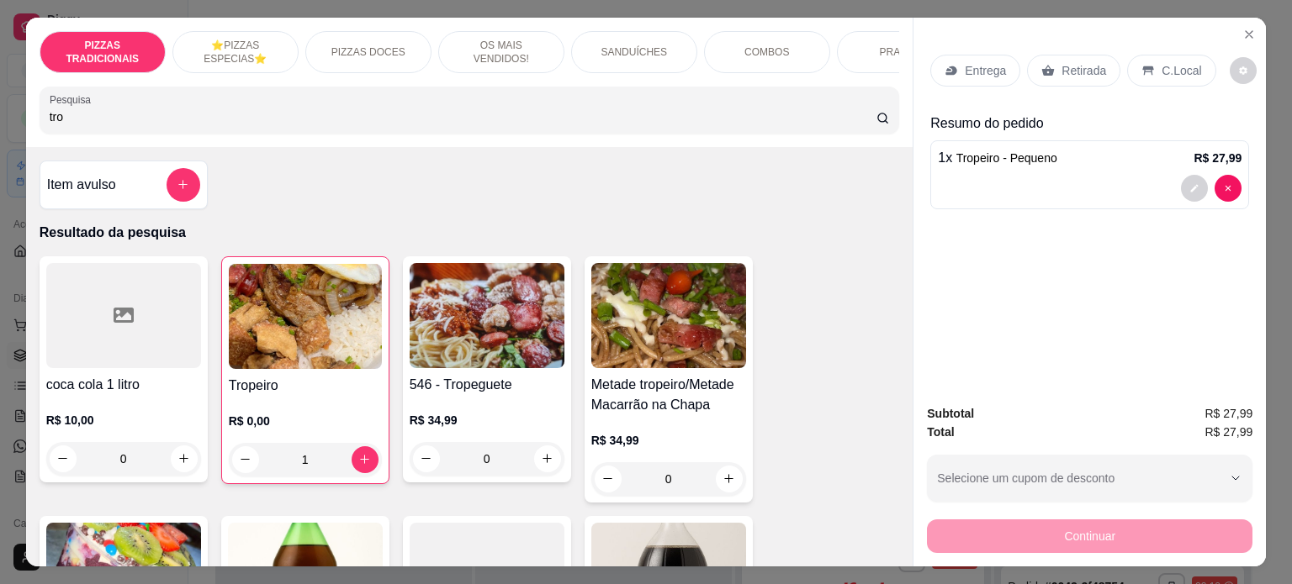
click at [964, 62] on p "Entrega" at bounding box center [984, 70] width 41 height 17
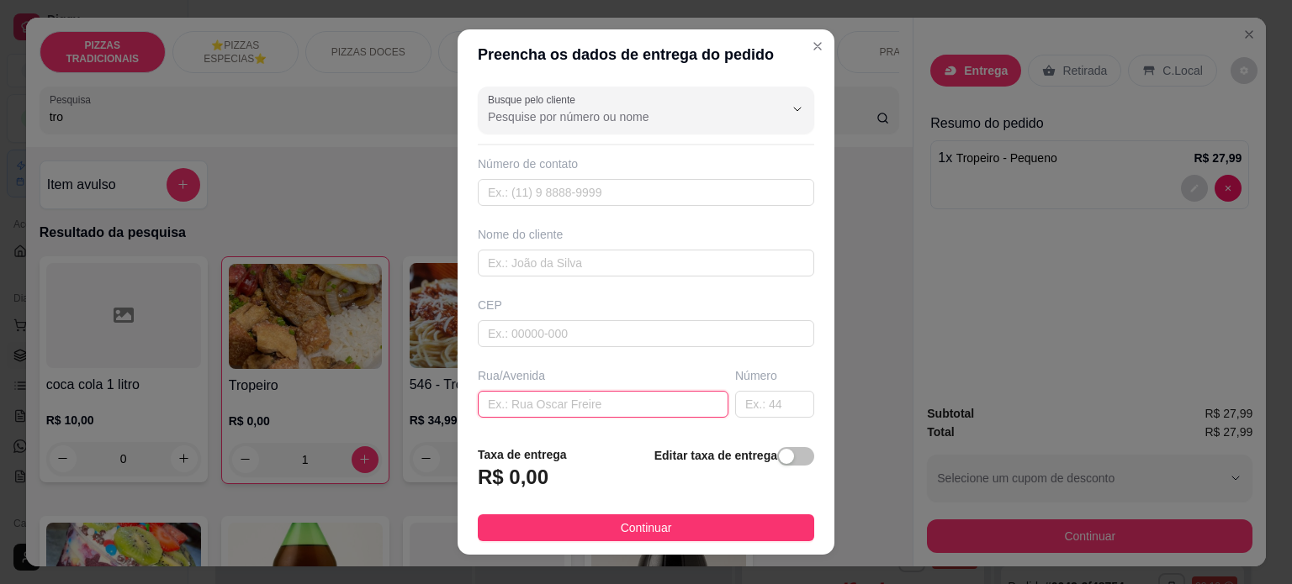
click at [558, 403] on input "text" at bounding box center [603, 404] width 251 height 27
paste input "Rua tabajara 1141 lago azul Ibirité"
type input "Rua tabajara 1141 lago azul Ibirité"
click at [735, 403] on input "text" at bounding box center [774, 404] width 79 height 27
type input "1141"
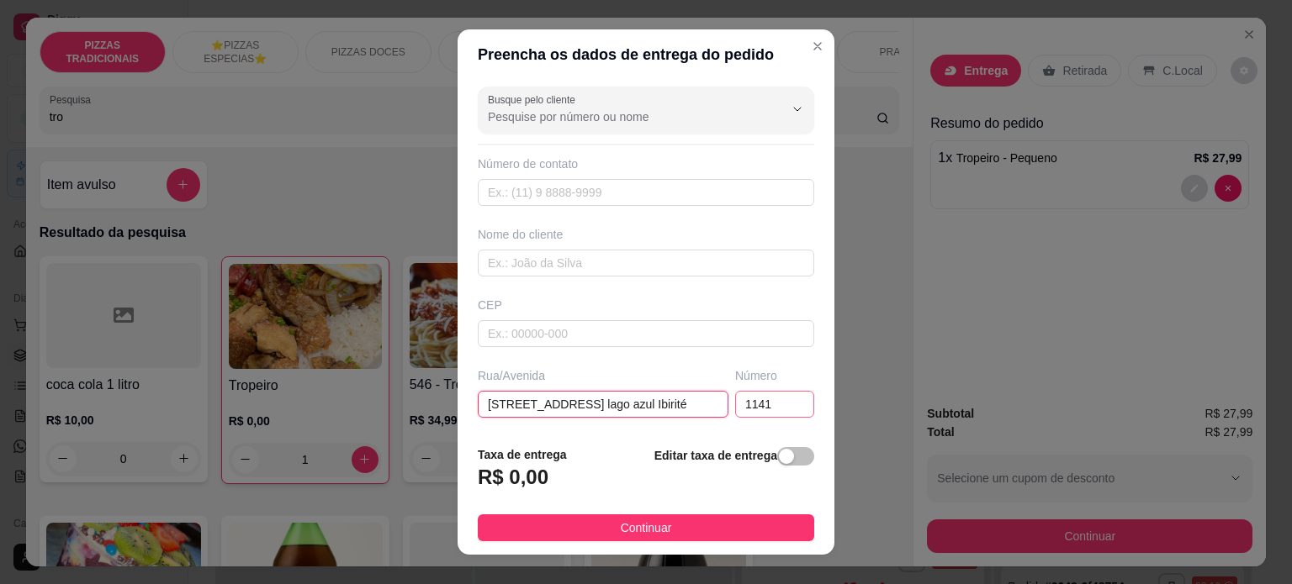
drag, startPoint x: 551, startPoint y: 400, endPoint x: 724, endPoint y: 403, distance: 173.2
click at [716, 403] on div "Rua/Avenida Rua tabajara 1141 lago azul Ibirité Número 1141" at bounding box center [645, 392] width 343 height 50
type input "Rua tabajara"
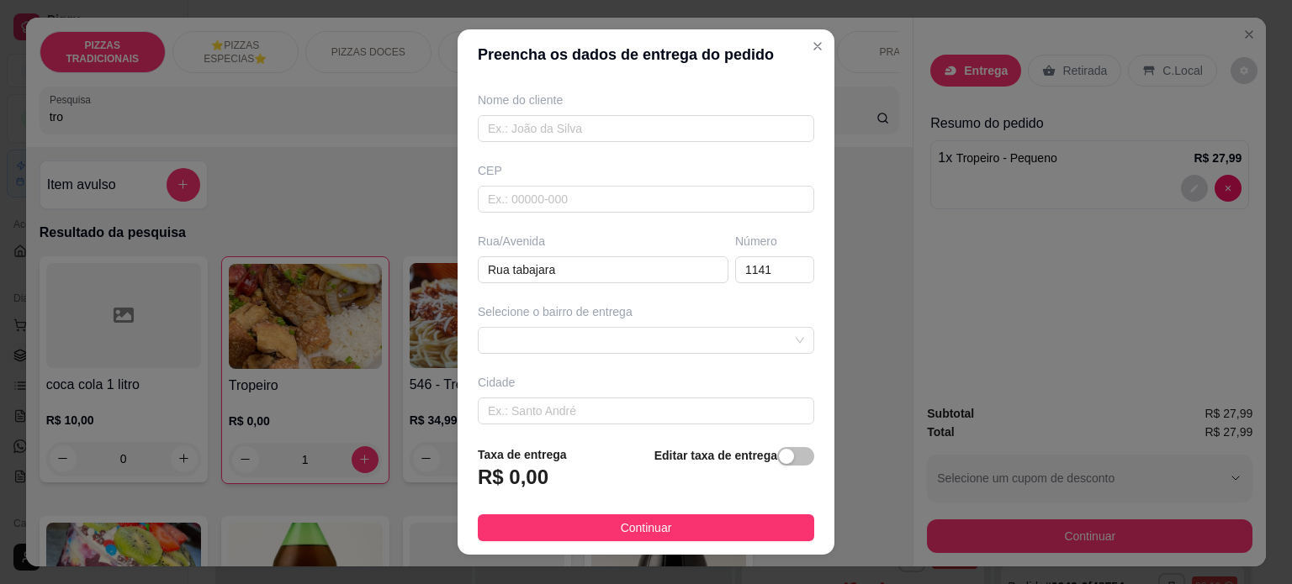
scroll to position [166, 0]
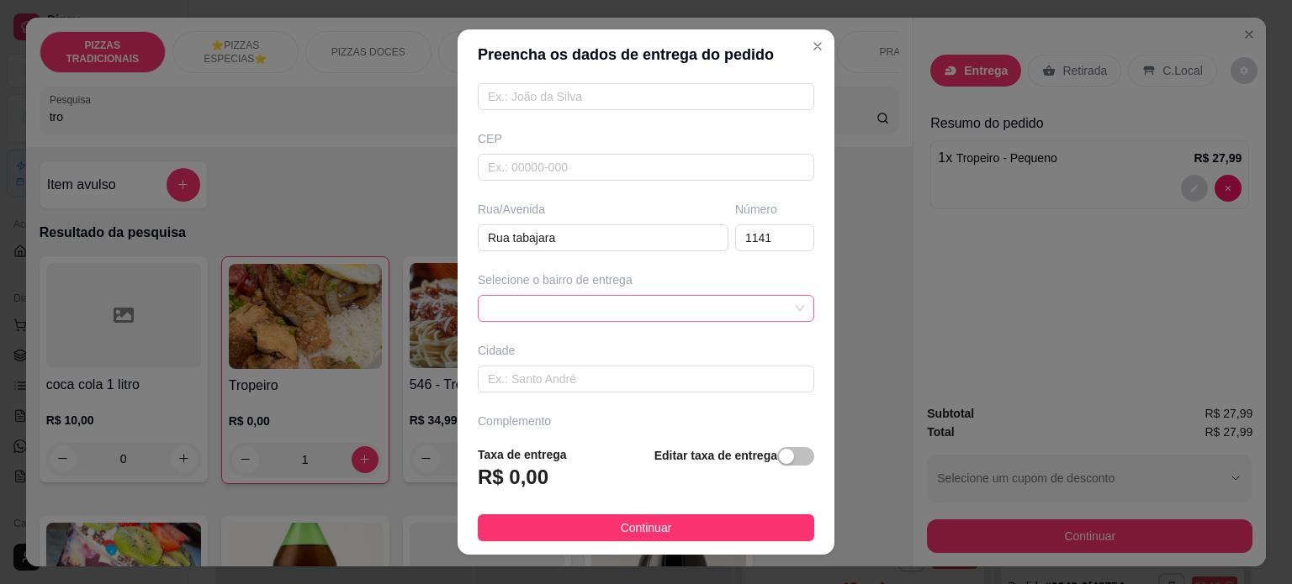
click at [668, 299] on span at bounding box center [646, 308] width 316 height 25
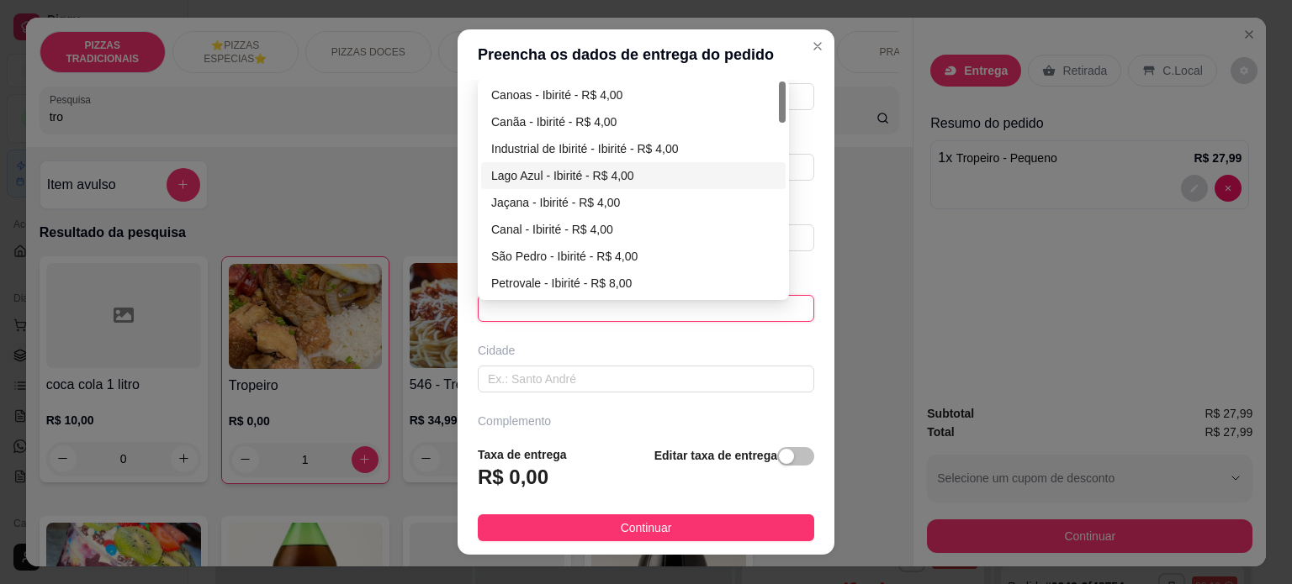
click at [582, 172] on div "Lago Azul - Ibirité - R$ 4,00" at bounding box center [633, 175] width 284 height 18
type input "Ibirité"
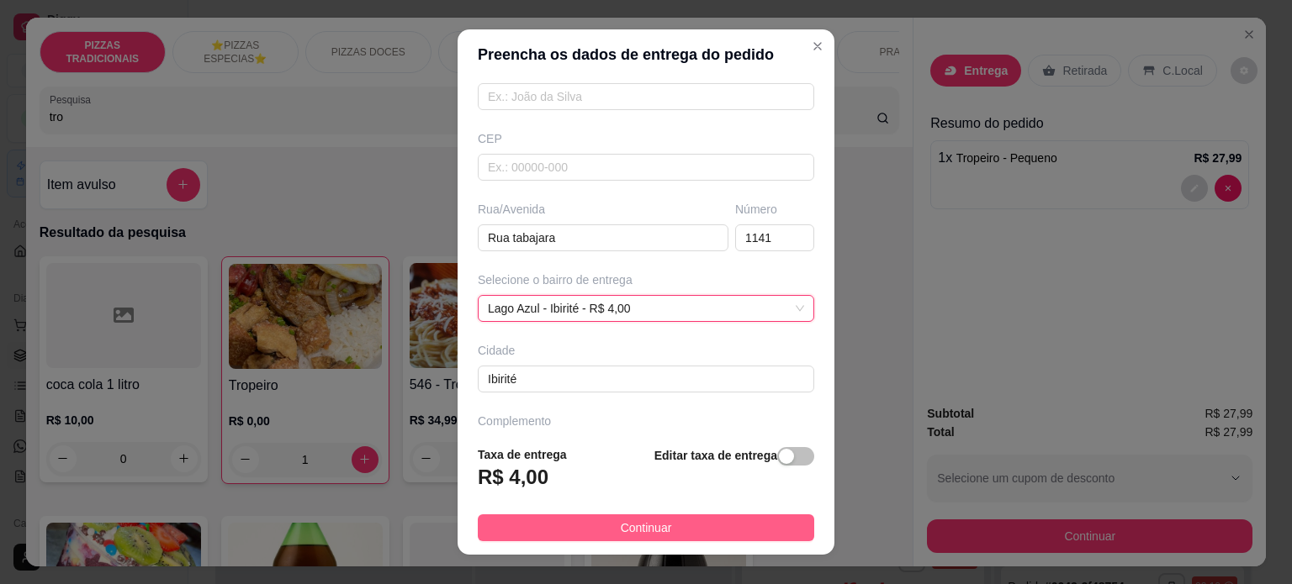
click at [665, 529] on button "Continuar" at bounding box center [646, 528] width 336 height 27
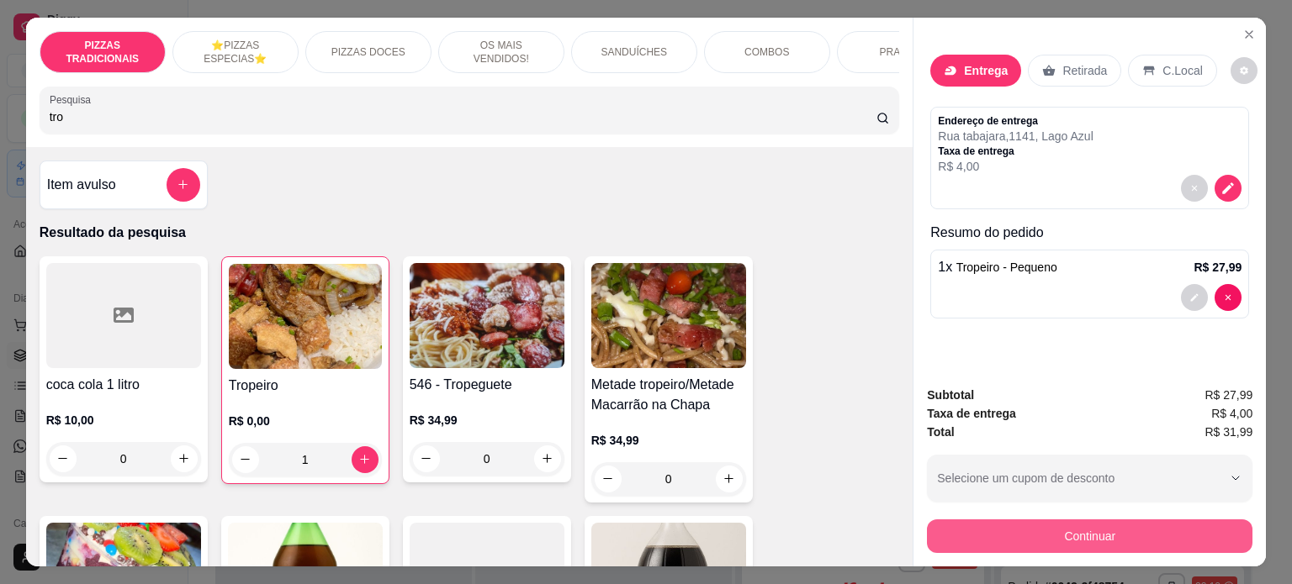
click at [1021, 520] on button "Continuar" at bounding box center [1089, 537] width 325 height 34
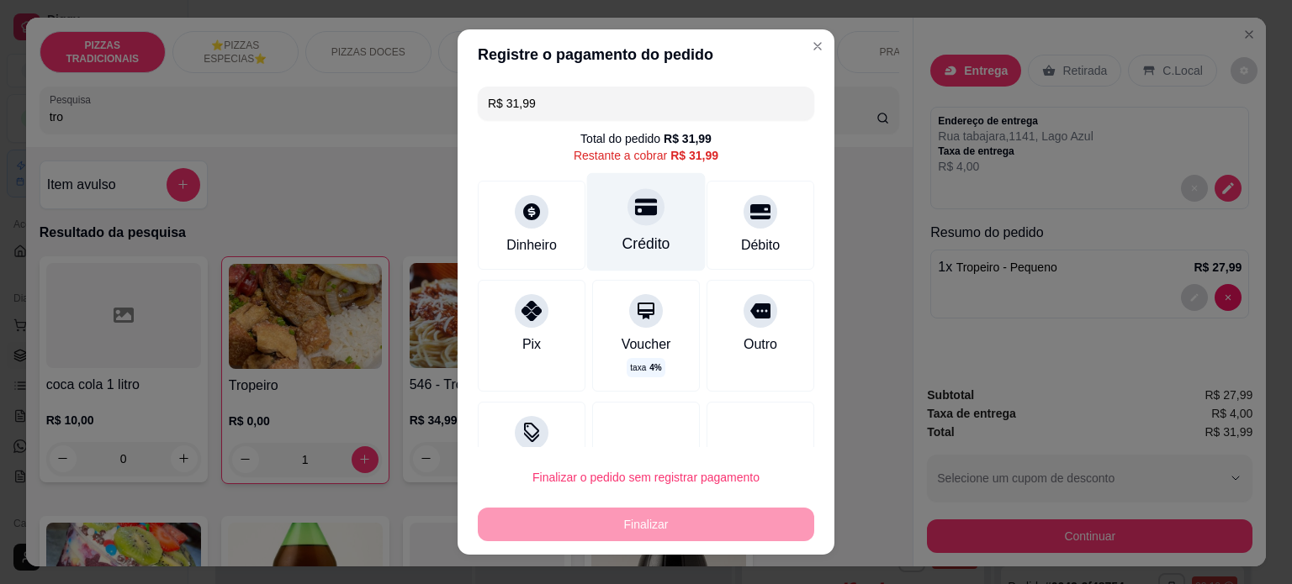
click at [638, 230] on div "Crédito" at bounding box center [646, 221] width 119 height 98
type input "R$ 0,00"
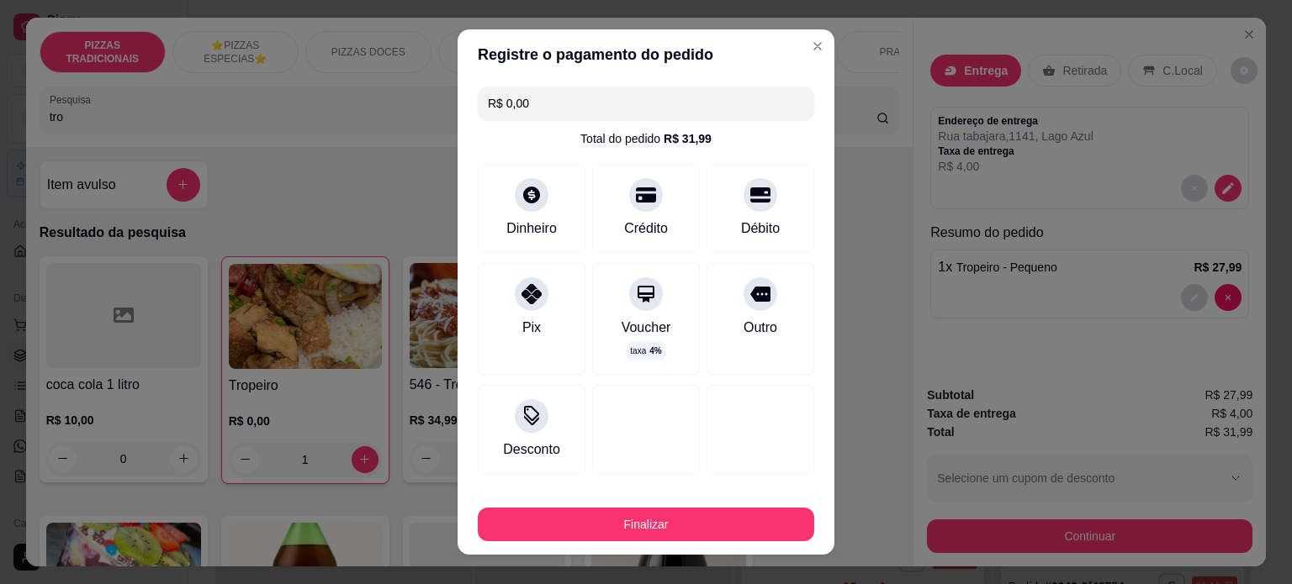
click at [661, 513] on button "Finalizar" at bounding box center [646, 525] width 336 height 34
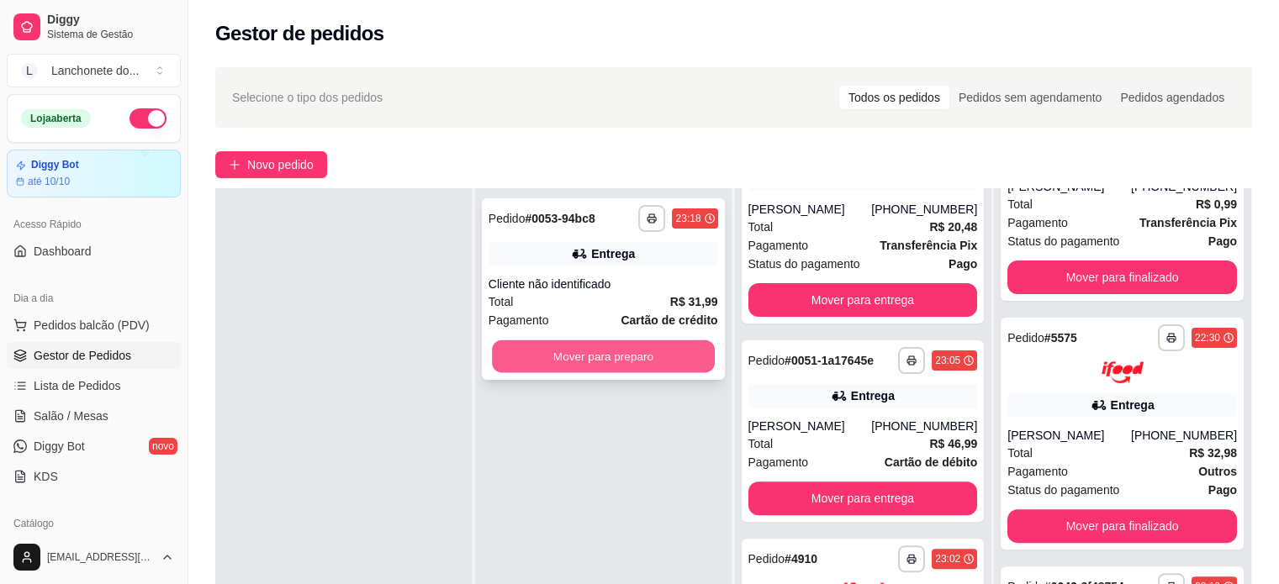
click at [609, 372] on div "Mover para preparo" at bounding box center [604, 357] width 230 height 34
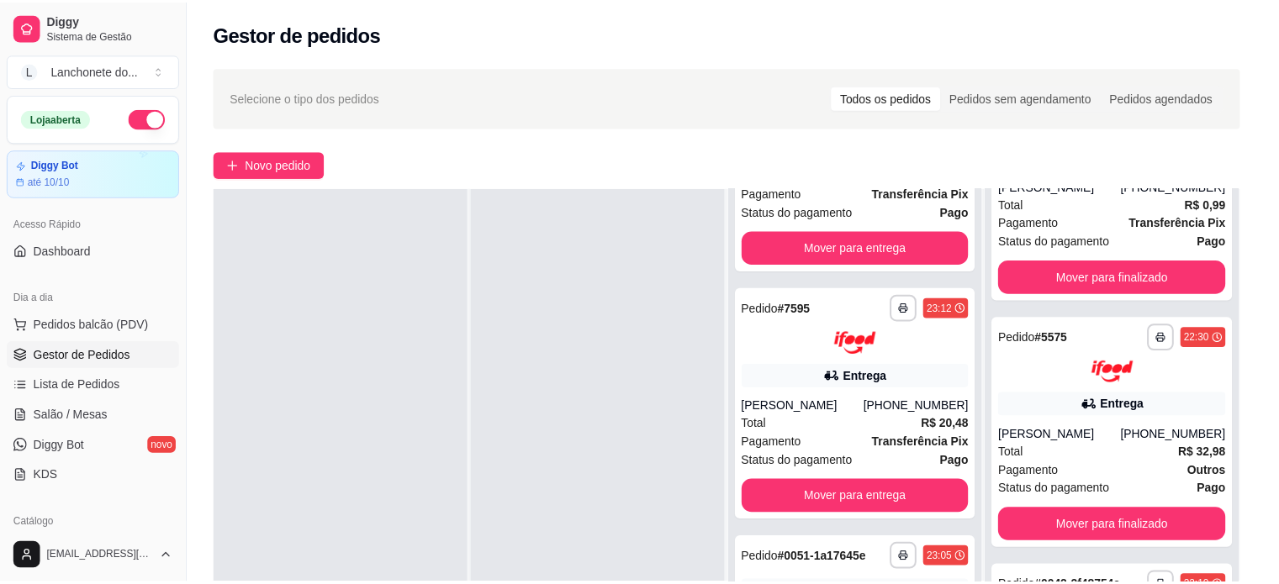
scroll to position [805, 0]
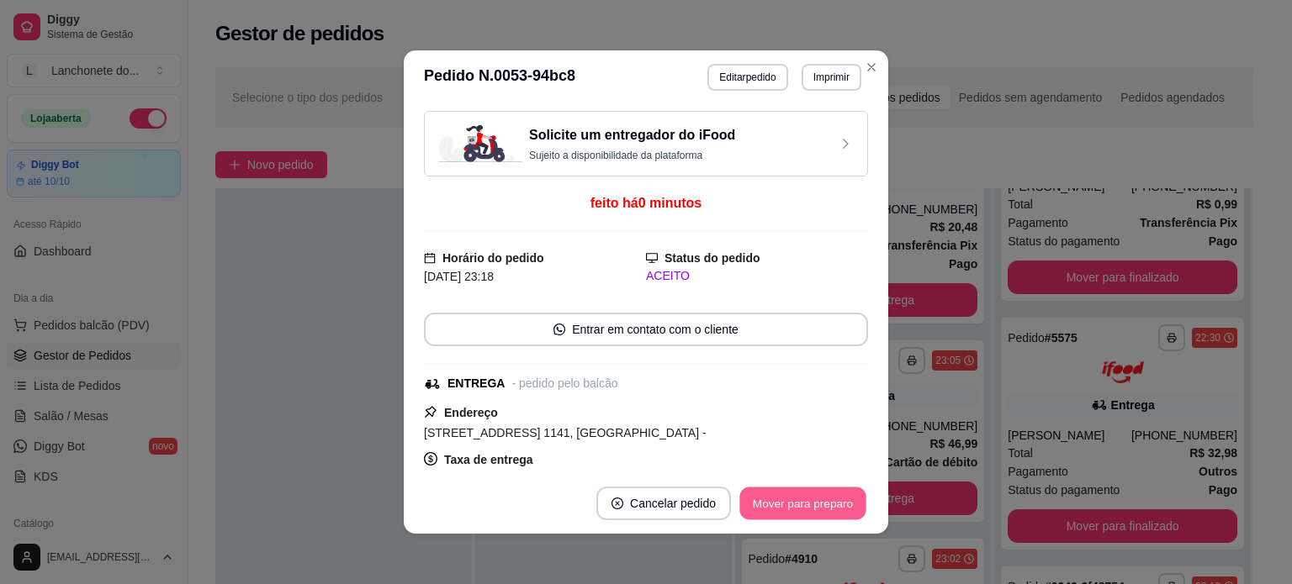
click at [794, 502] on button "Mover para preparo" at bounding box center [802, 504] width 126 height 33
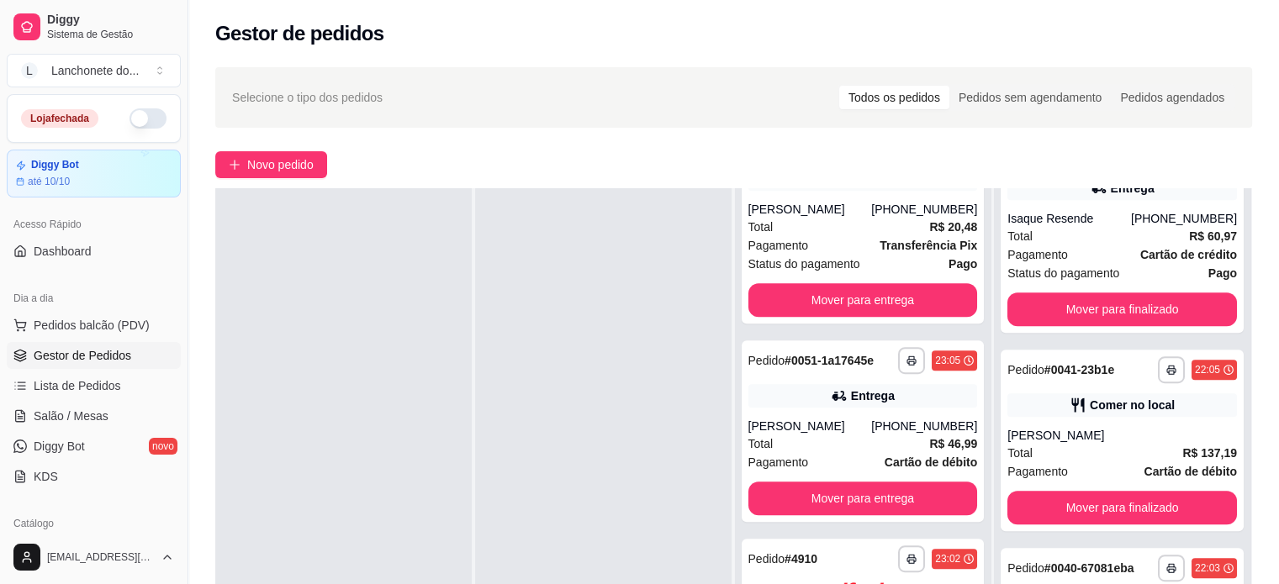
scroll to position [1053, 0]
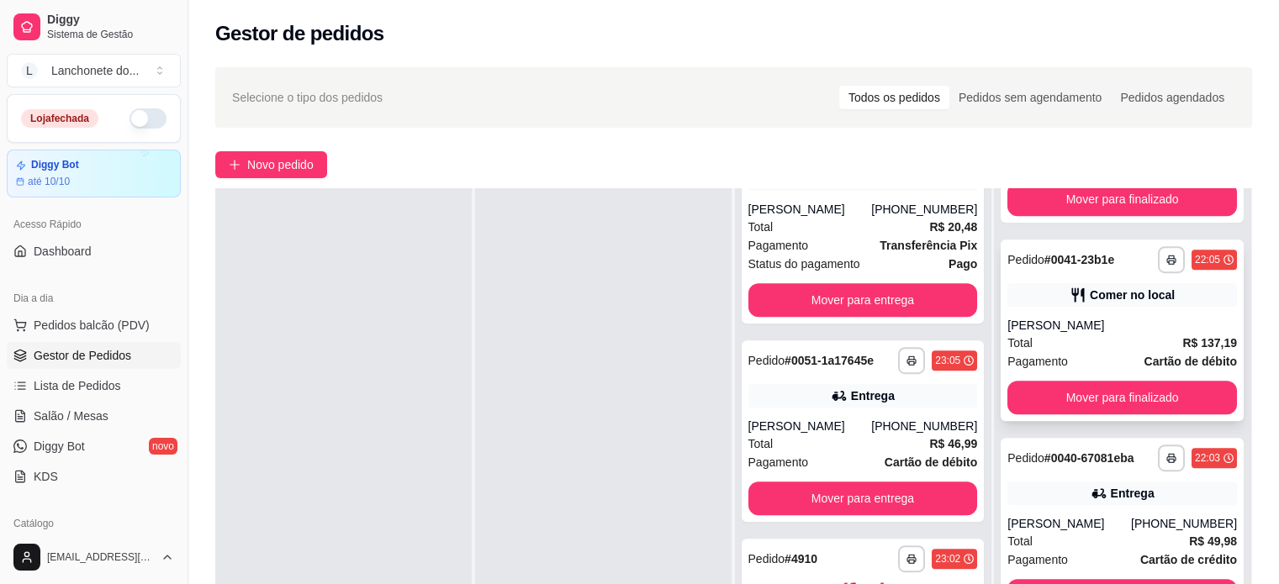
click at [1059, 319] on div "[PERSON_NAME]" at bounding box center [1122, 325] width 230 height 17
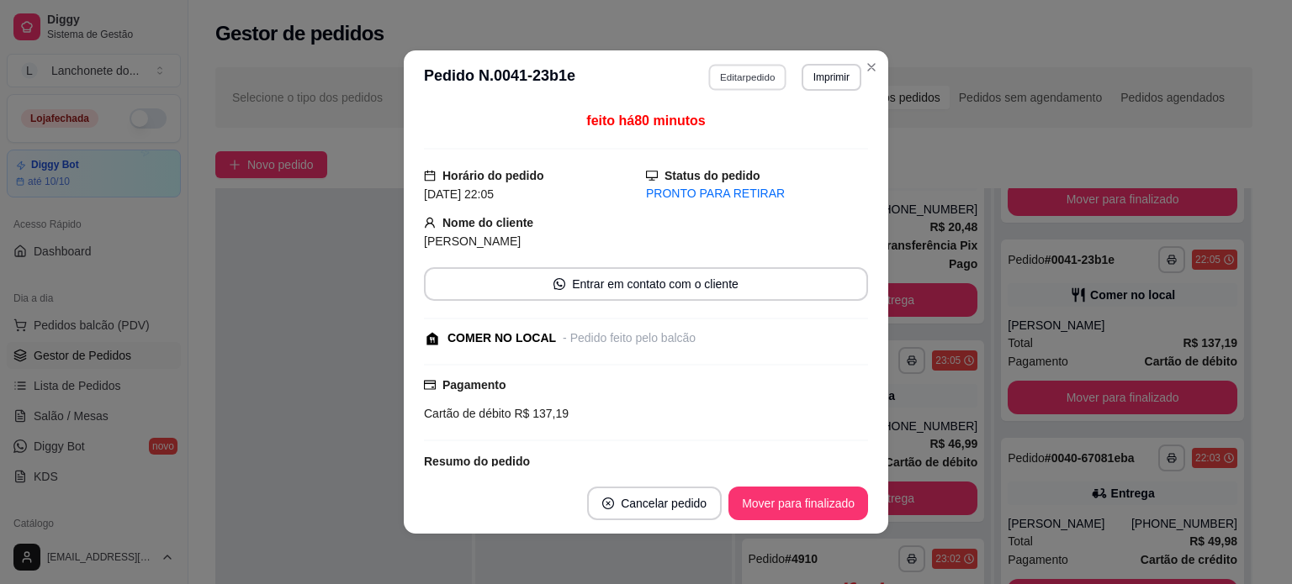
click at [737, 72] on button "Editar pedido" at bounding box center [748, 77] width 78 height 26
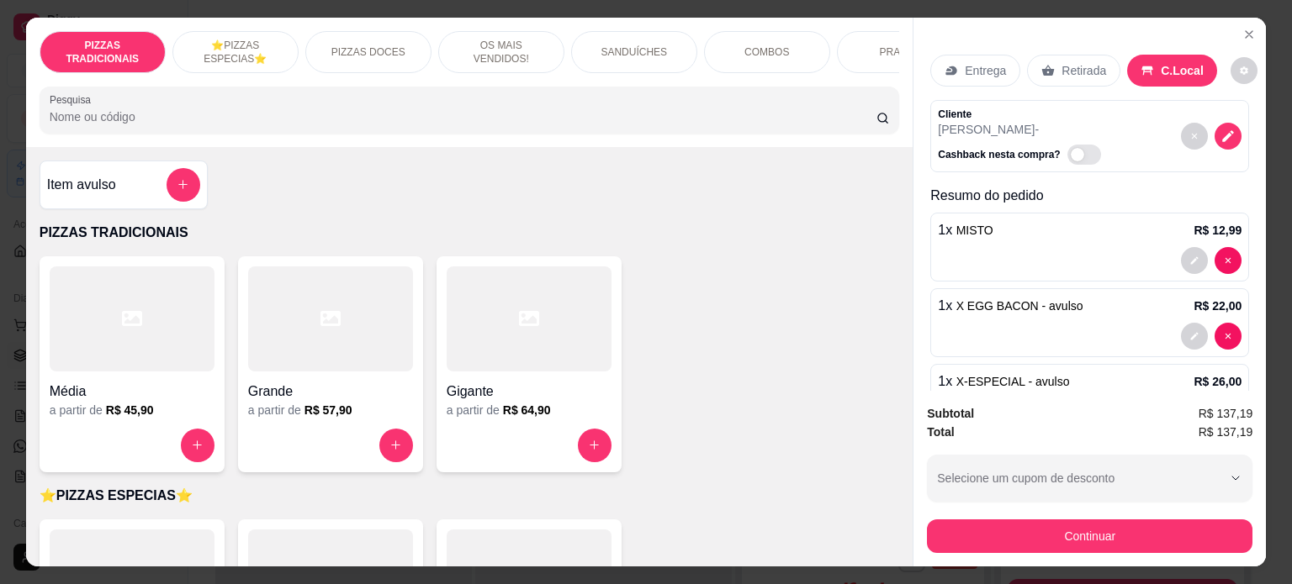
click at [150, 186] on div "Item avulso" at bounding box center [123, 185] width 153 height 34
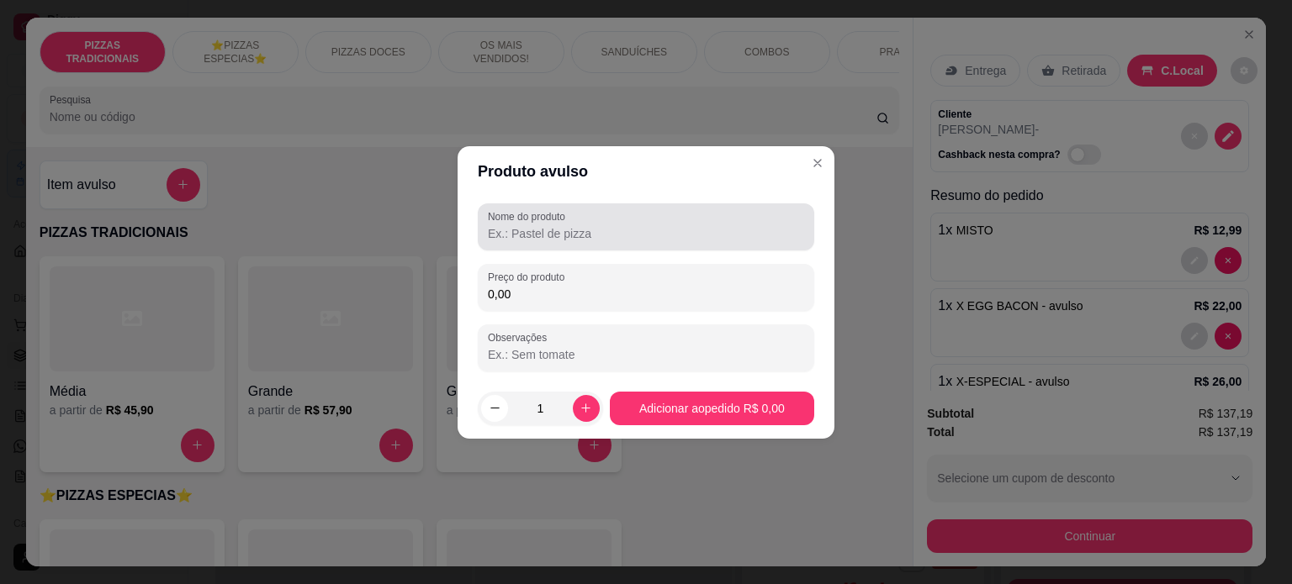
click at [592, 241] on div at bounding box center [646, 227] width 316 height 34
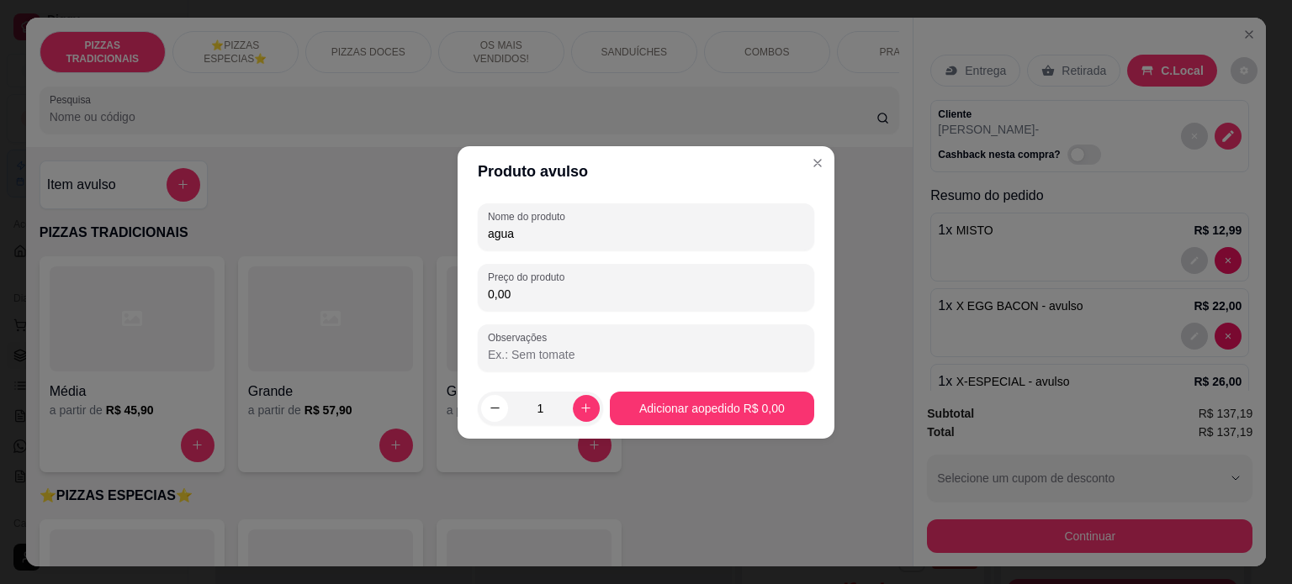
type input "agua"
click at [573, 292] on input "0,00" at bounding box center [646, 294] width 316 height 17
type input "3,00"
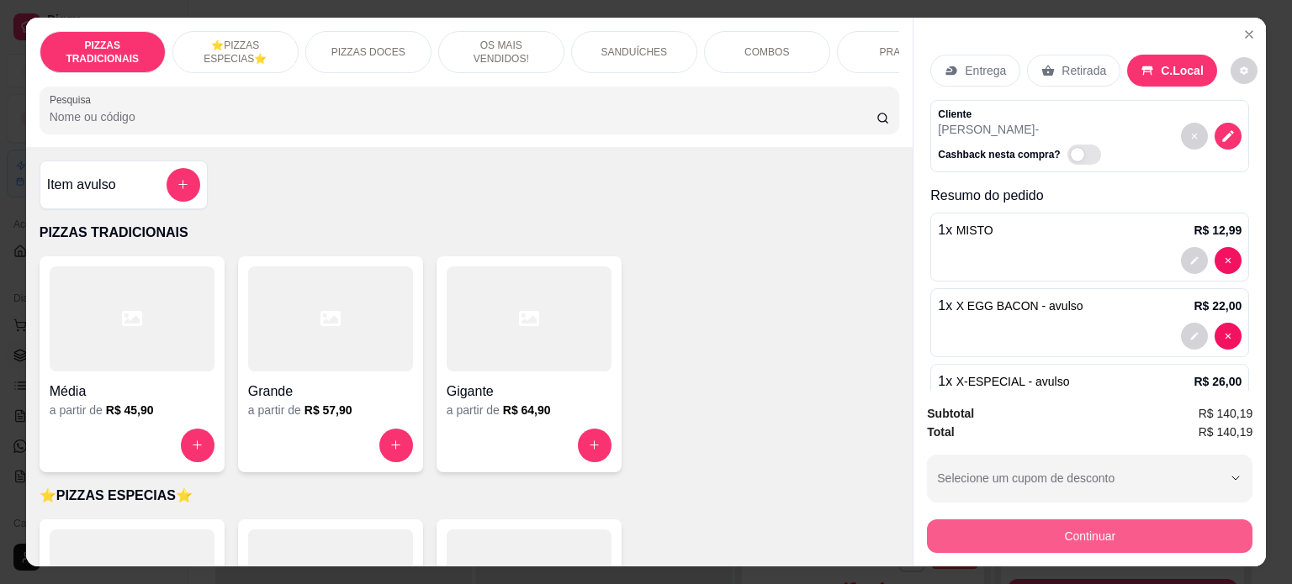
click at [1027, 523] on button "Continuar" at bounding box center [1089, 537] width 325 height 34
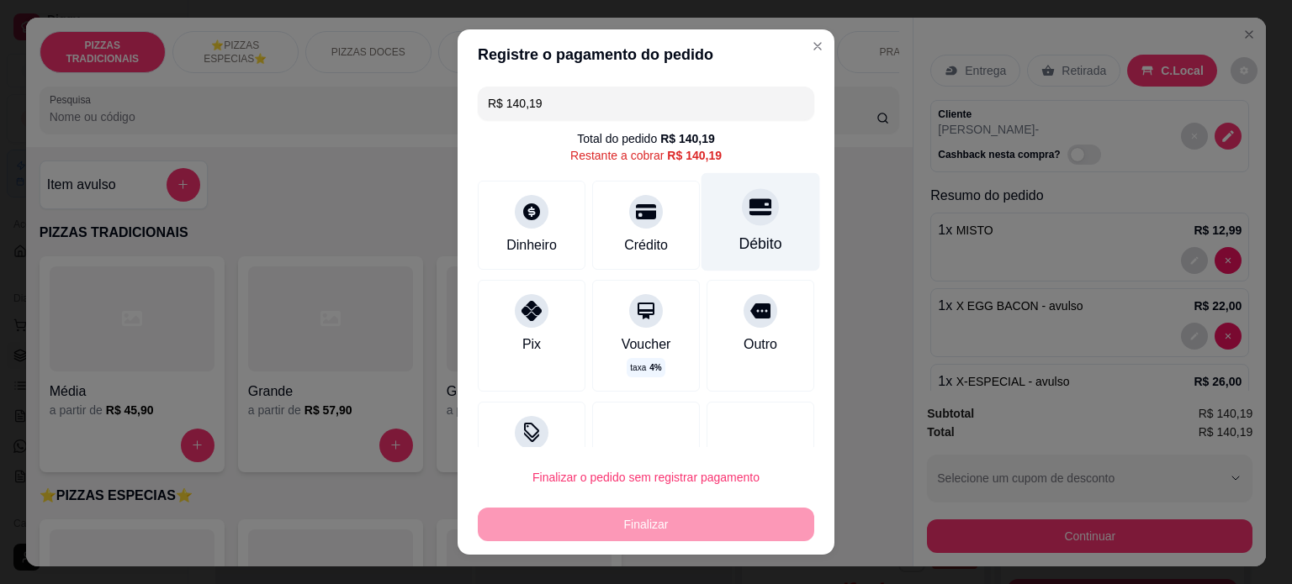
click at [724, 231] on div "Débito" at bounding box center [760, 221] width 119 height 98
type input "R$ 0,00"
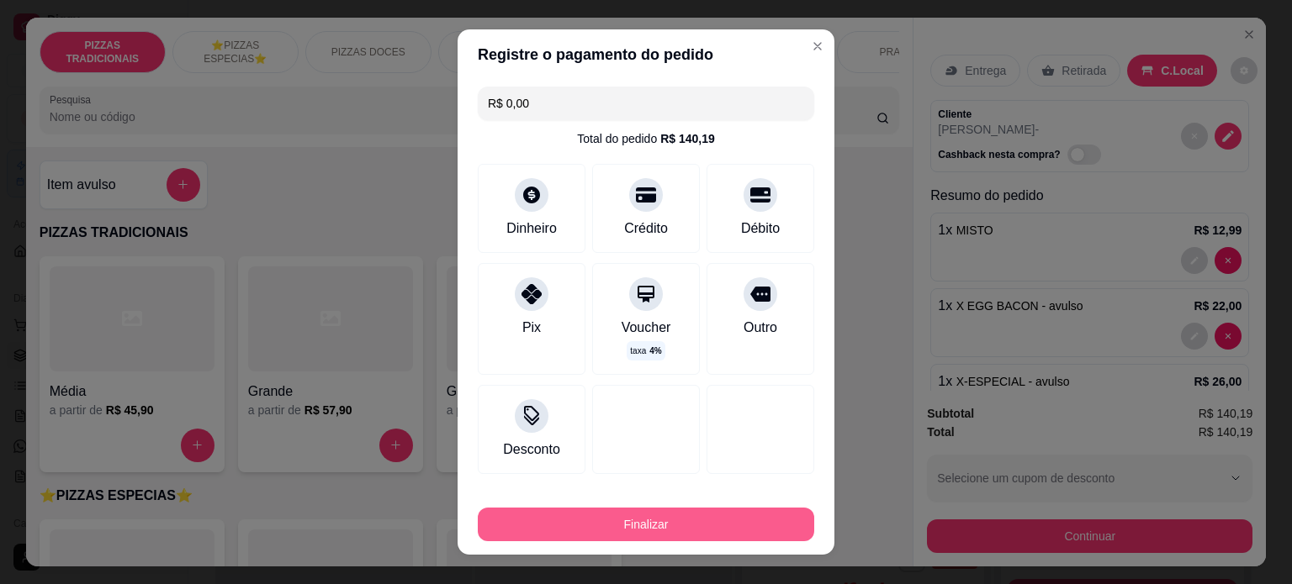
click at [634, 510] on button "Finalizar" at bounding box center [646, 525] width 336 height 34
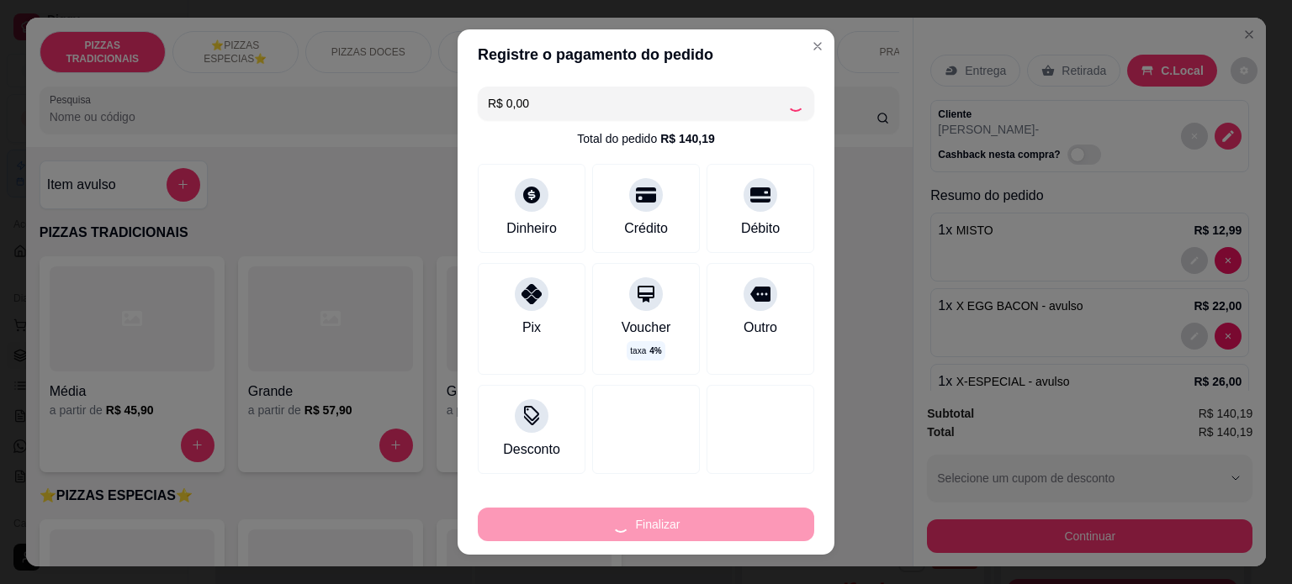
type input "0"
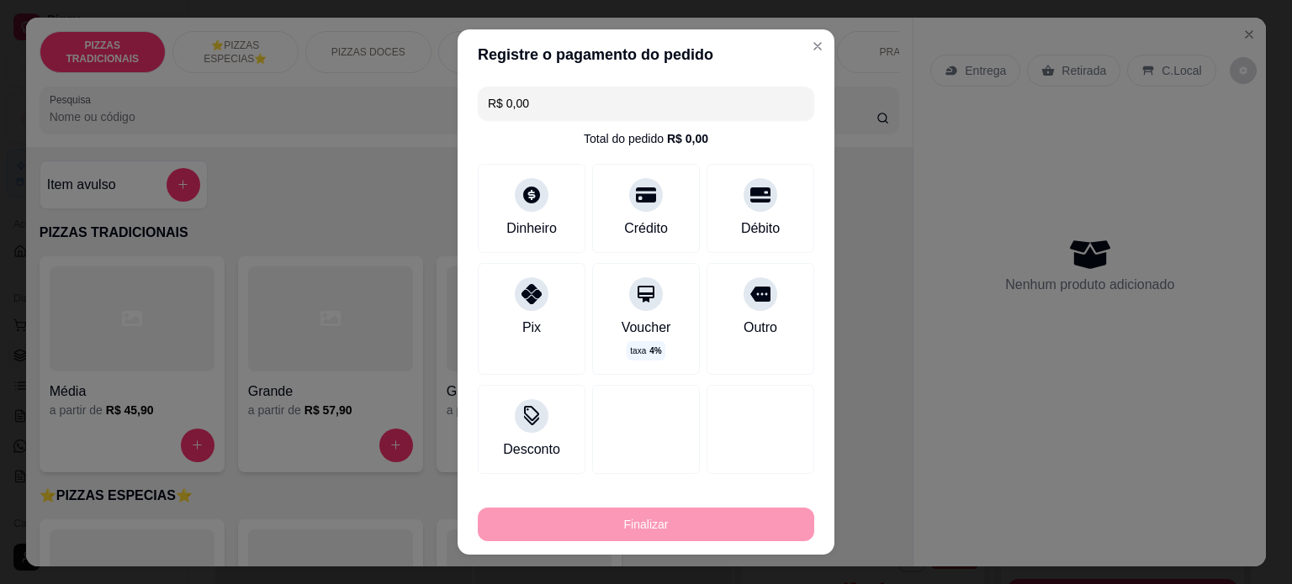
type input "-R$ 140,19"
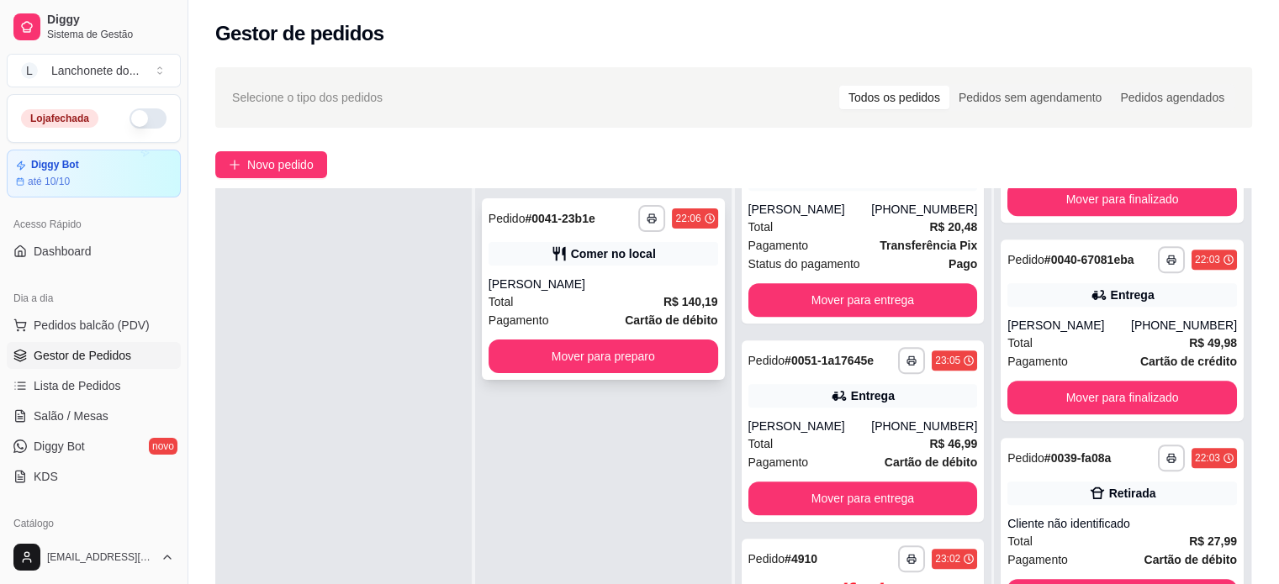
click at [588, 253] on div "Comer no local" at bounding box center [613, 254] width 85 height 17
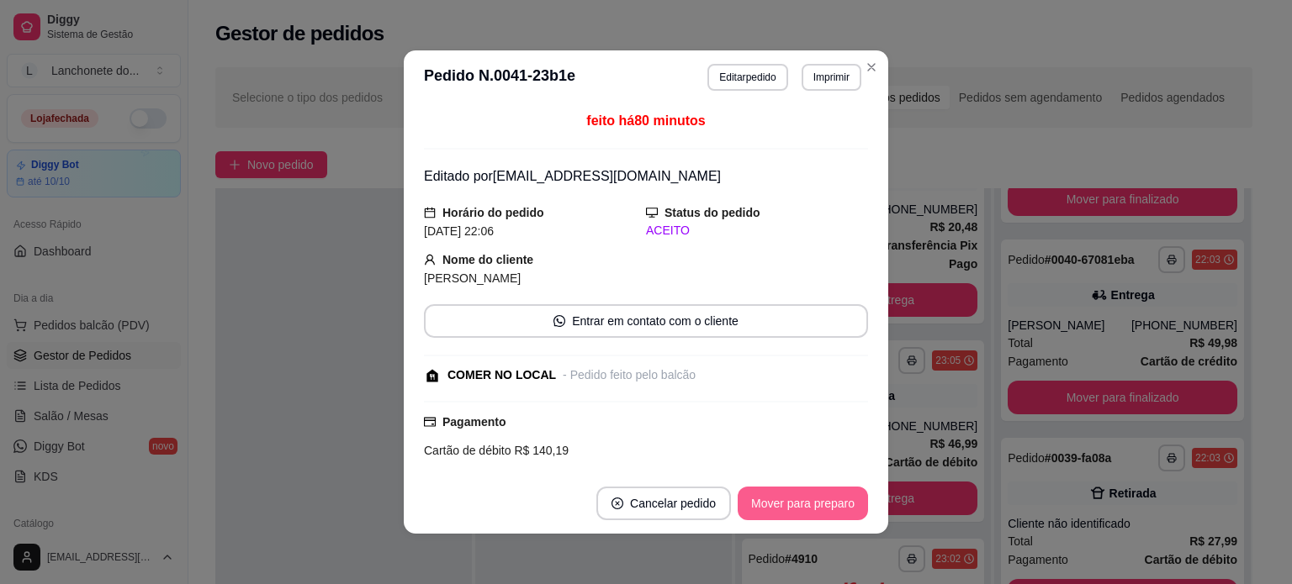
click at [800, 506] on button "Mover para preparo" at bounding box center [802, 504] width 130 height 34
click at [800, 505] on button "Mover para retirada disponível" at bounding box center [774, 504] width 180 height 33
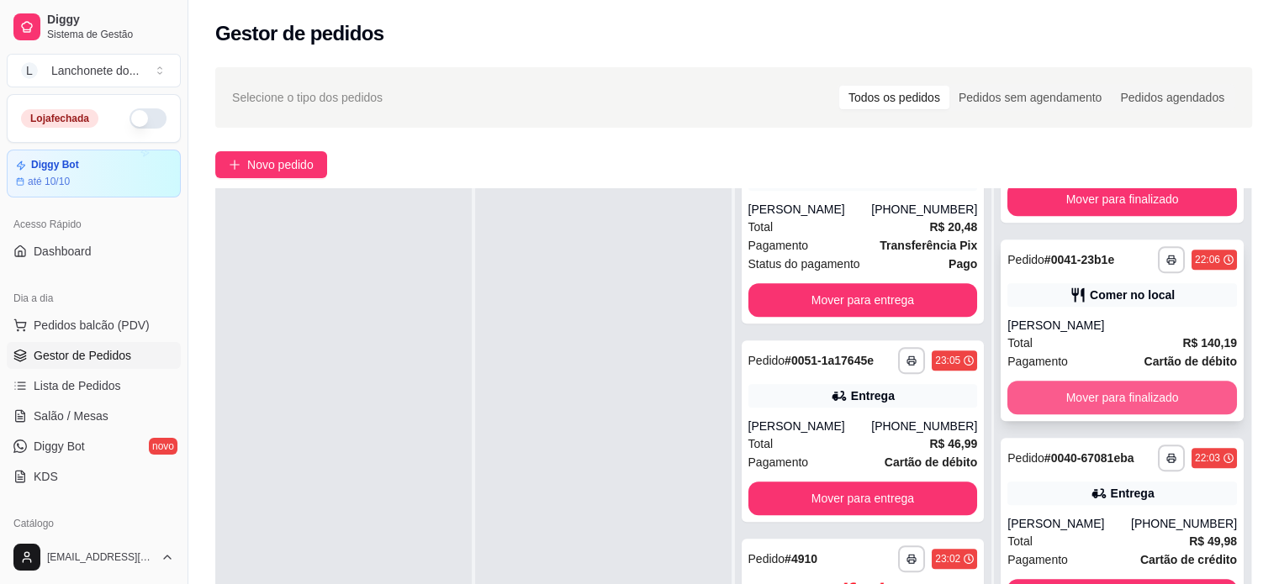
click at [1154, 387] on button "Mover para finalizado" at bounding box center [1122, 398] width 230 height 34
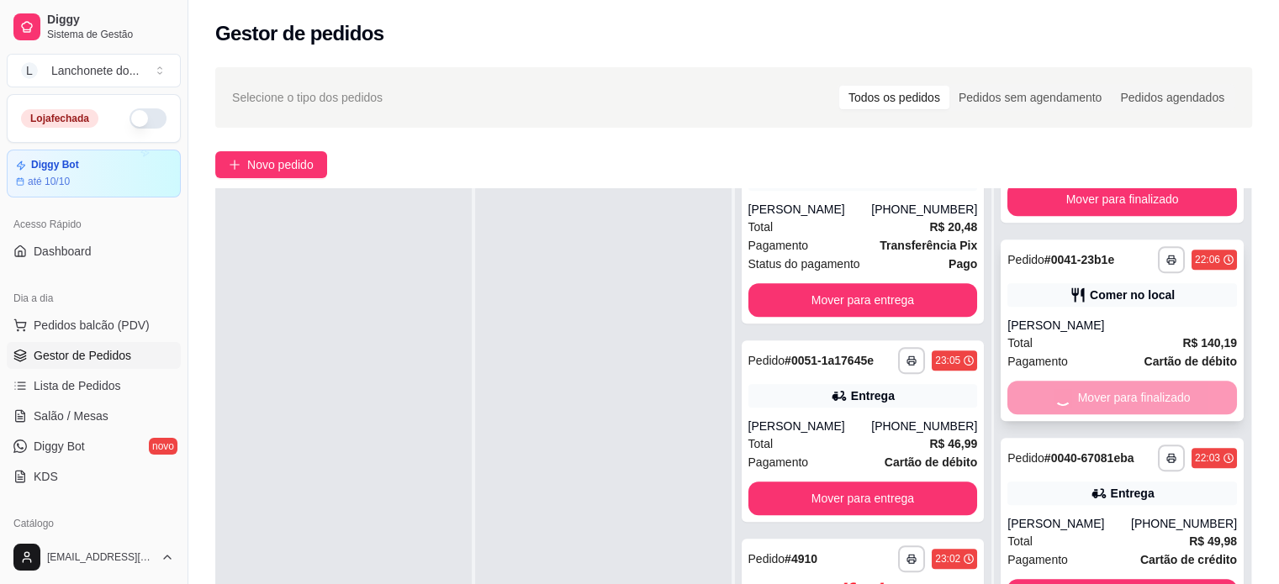
click at [1154, 395] on div "Mover para finalizado" at bounding box center [1122, 398] width 230 height 34
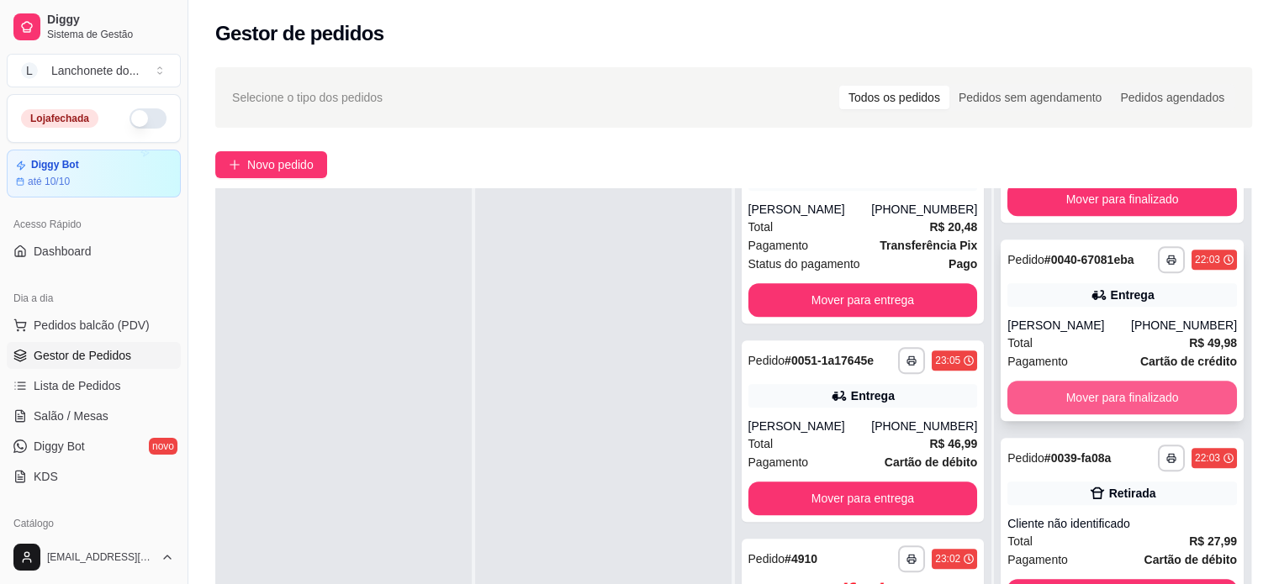
click at [1151, 409] on button "Mover para finalizado" at bounding box center [1122, 398] width 230 height 34
click at [1151, 404] on button "Mover para finalizado" at bounding box center [1122, 398] width 230 height 34
click at [1151, 404] on button "Mover para finalizado" at bounding box center [1122, 398] width 223 height 33
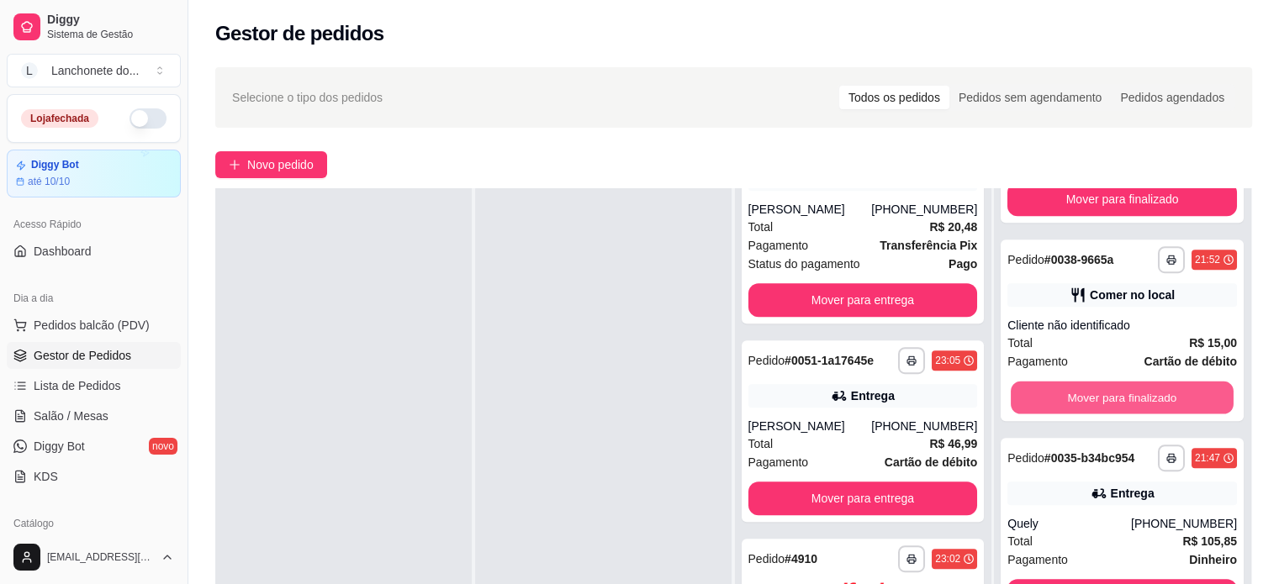
click at [1151, 404] on button "Mover para finalizado" at bounding box center [1122, 398] width 223 height 33
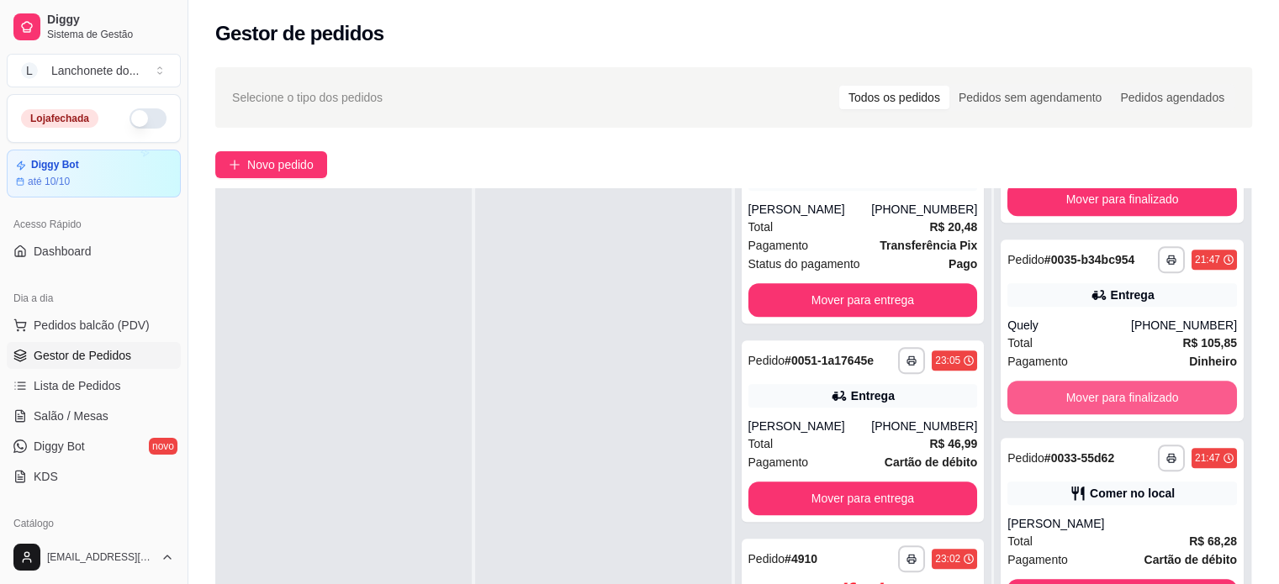
click at [1151, 404] on button "Mover para finalizado" at bounding box center [1122, 398] width 230 height 34
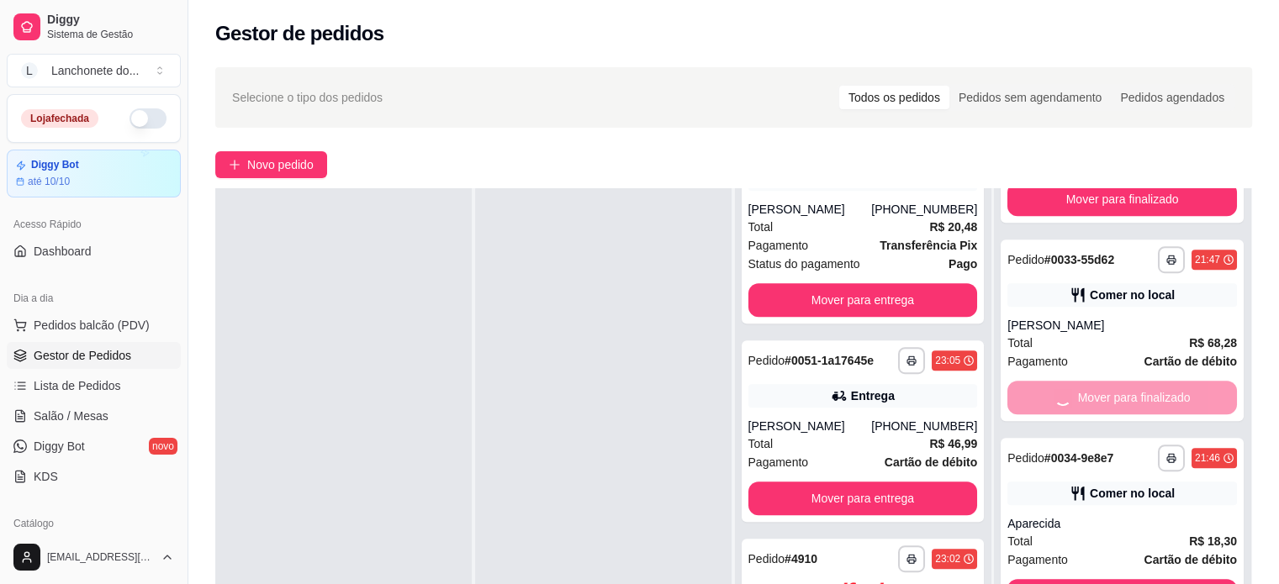
scroll to position [922, 0]
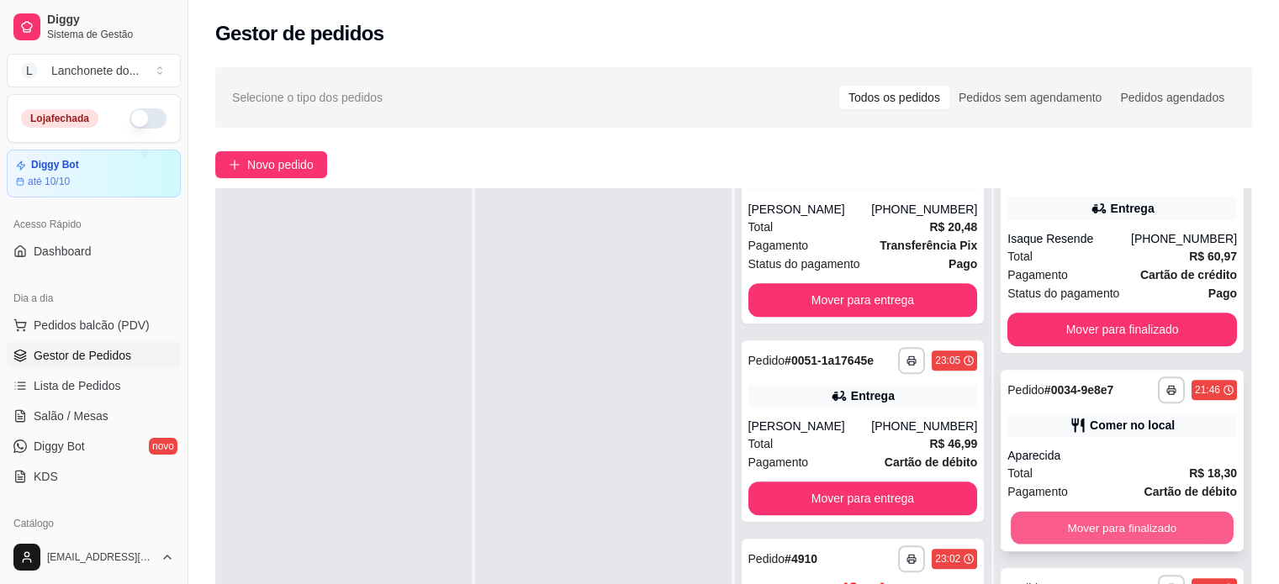
click at [1086, 538] on button "Mover para finalizado" at bounding box center [1122, 528] width 223 height 33
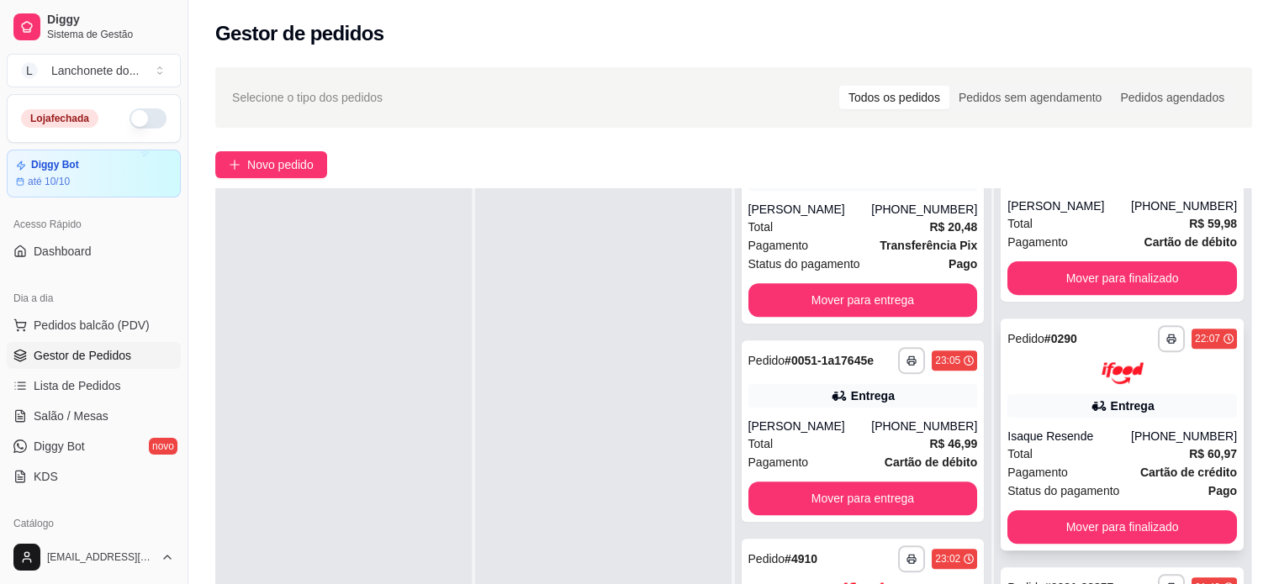
scroll to position [724, 0]
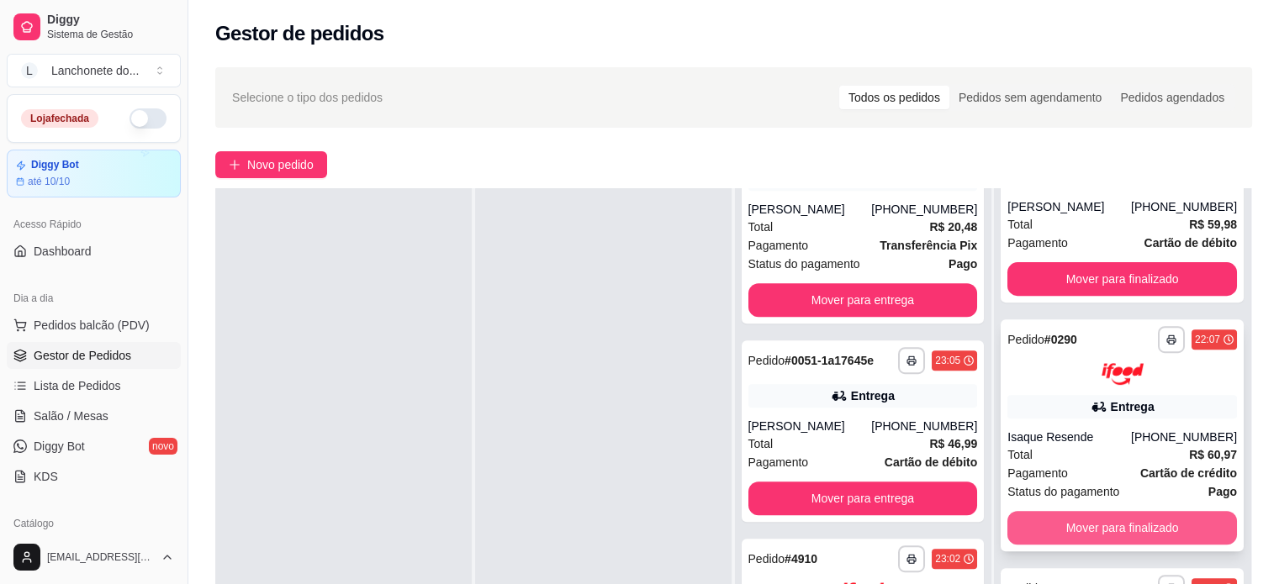
click at [1093, 533] on button "Mover para finalizado" at bounding box center [1122, 528] width 230 height 34
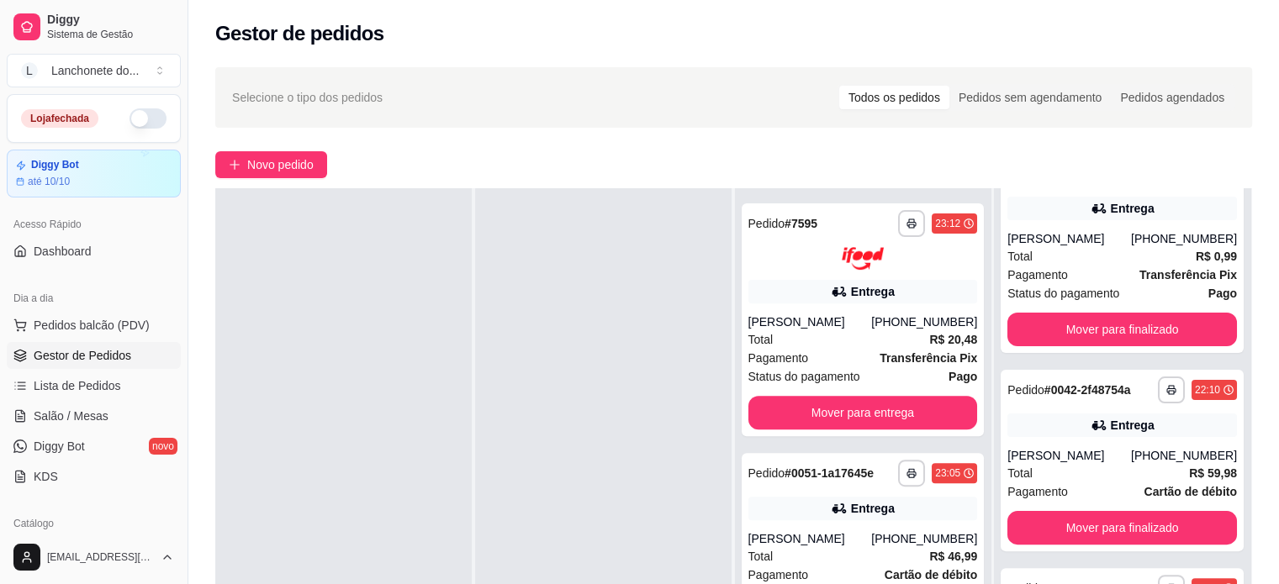
scroll to position [746, 0]
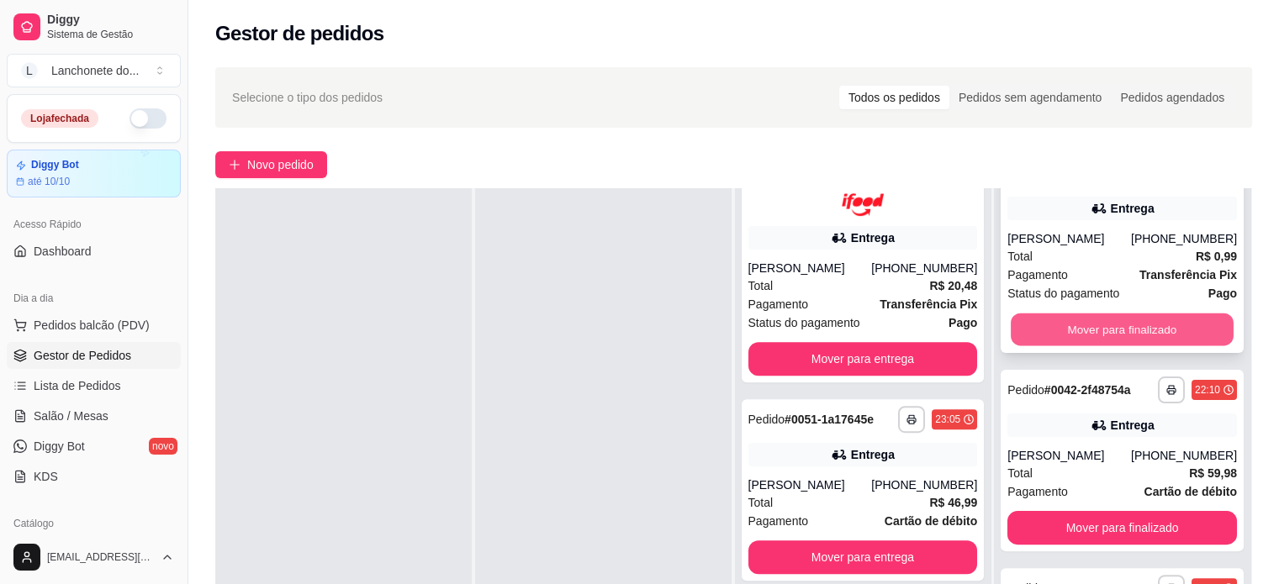
click at [1100, 340] on button "Mover para finalizado" at bounding box center [1122, 329] width 223 height 33
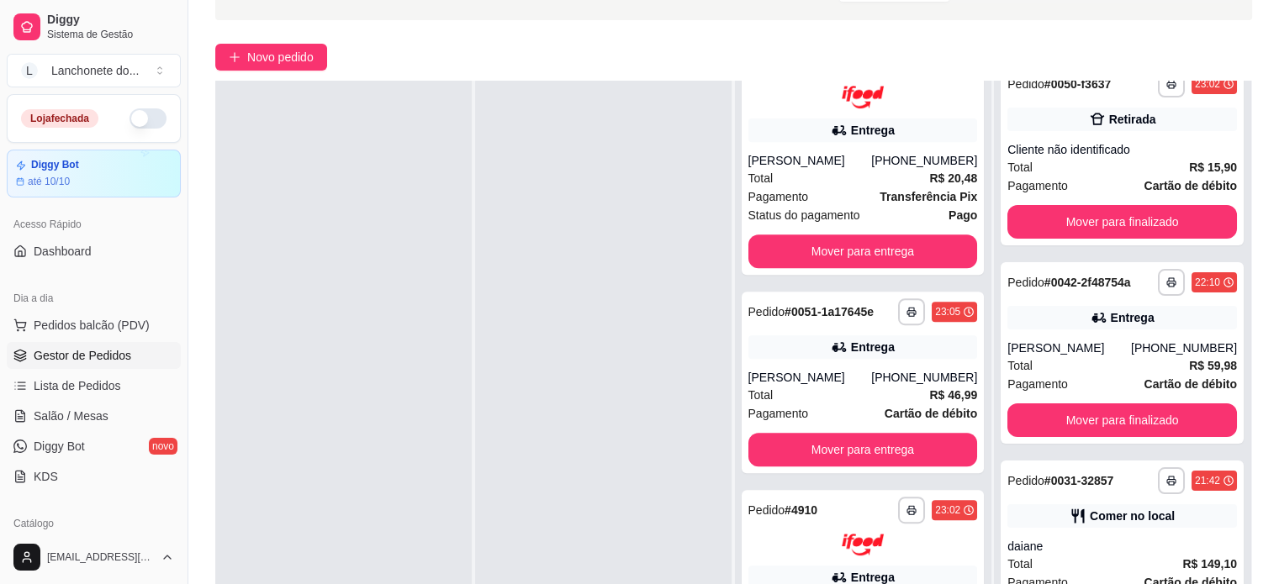
scroll to position [256, 0]
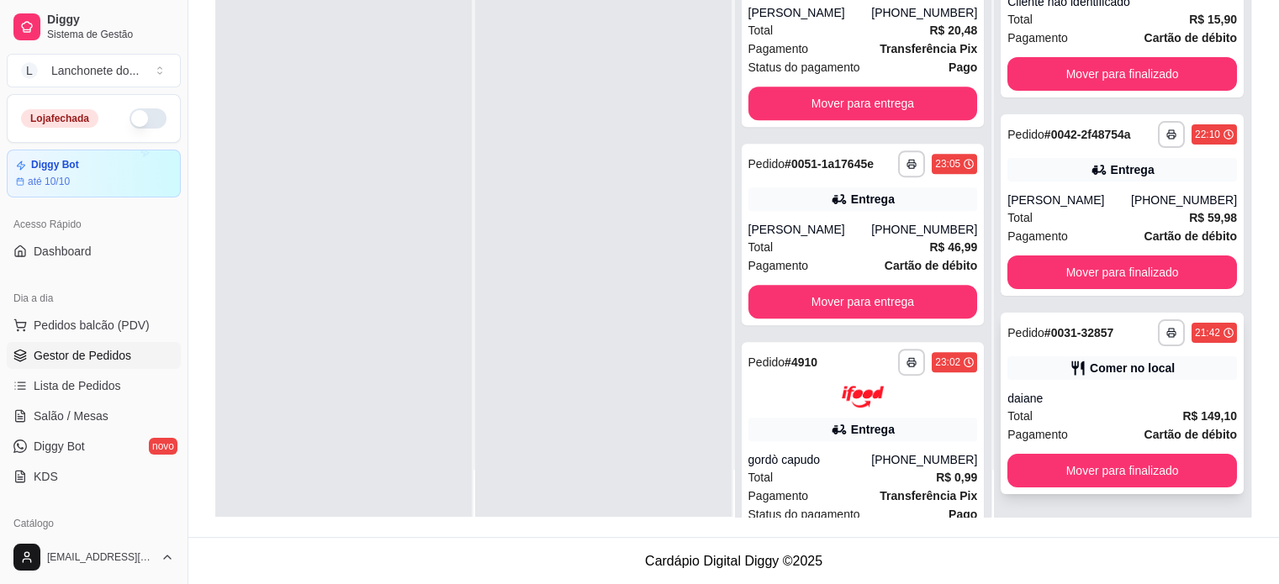
click at [1117, 484] on button "Mover para finalizado" at bounding box center [1122, 471] width 230 height 34
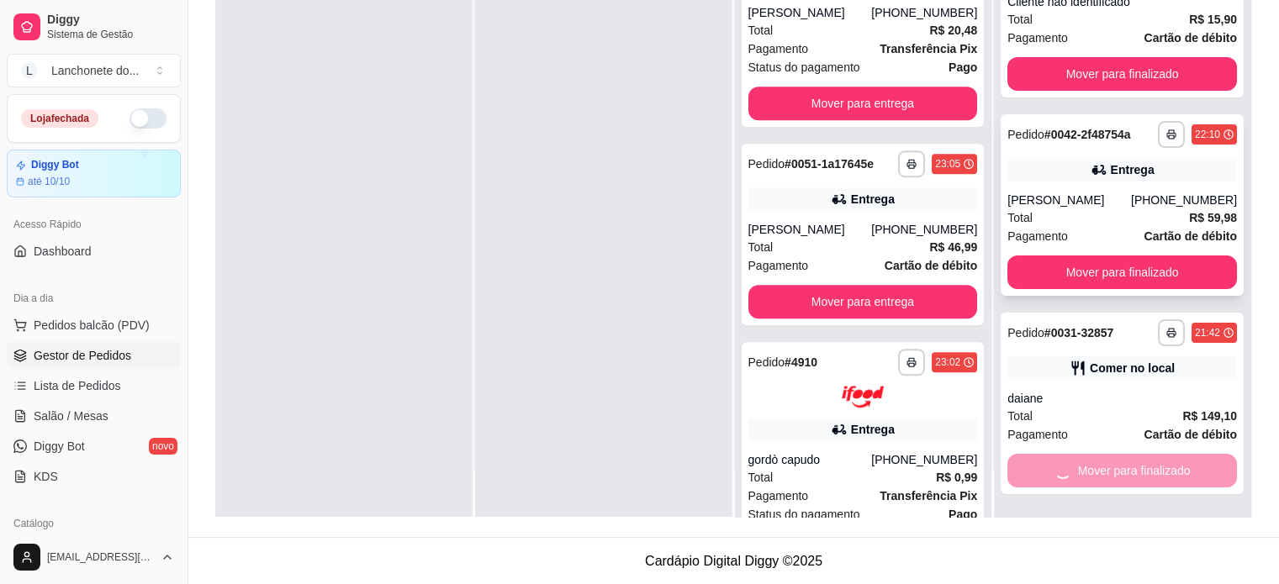
scroll to position [27, 0]
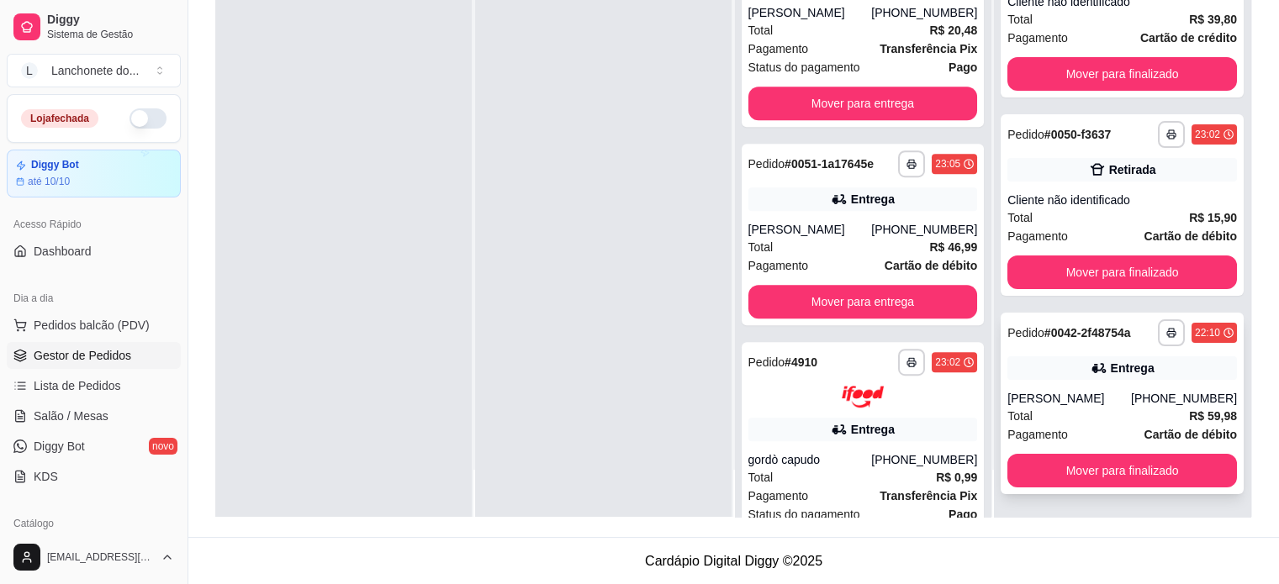
click at [1109, 455] on button "Mover para finalizado" at bounding box center [1122, 471] width 230 height 34
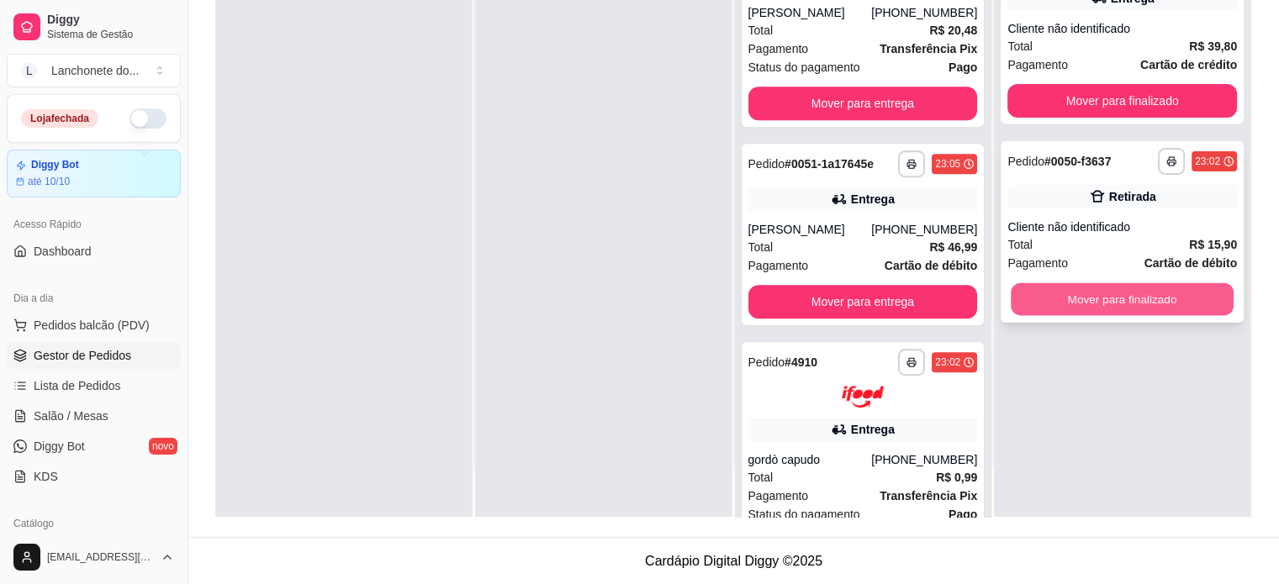
click at [1116, 289] on button "Mover para finalizado" at bounding box center [1122, 299] width 223 height 33
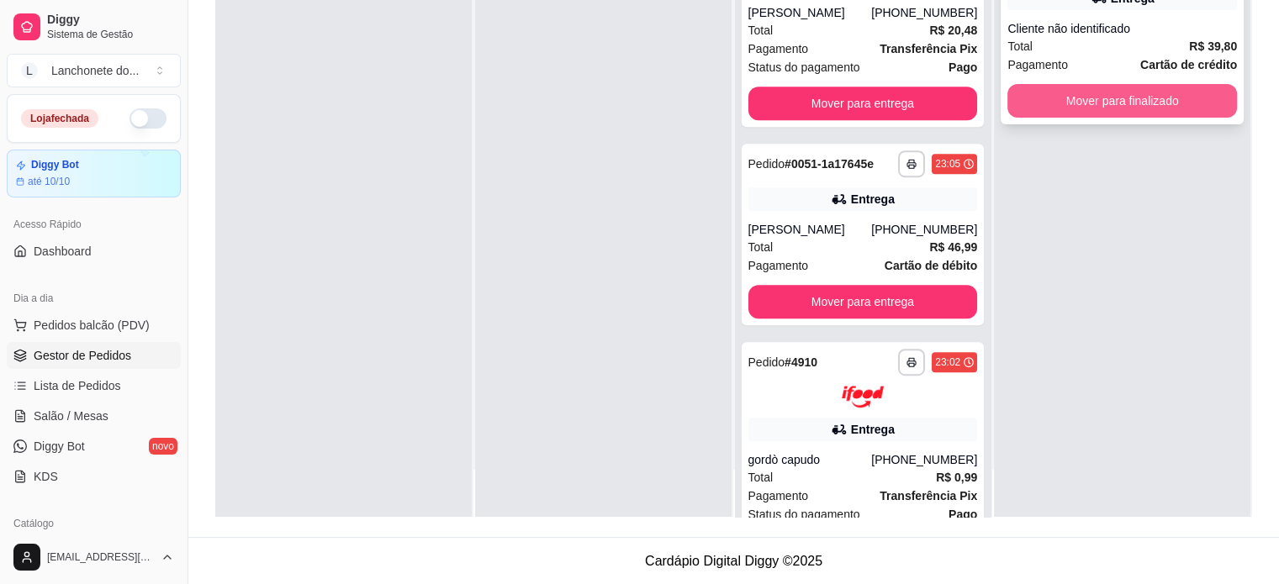
click at [1121, 90] on button "Mover para finalizado" at bounding box center [1122, 101] width 230 height 34
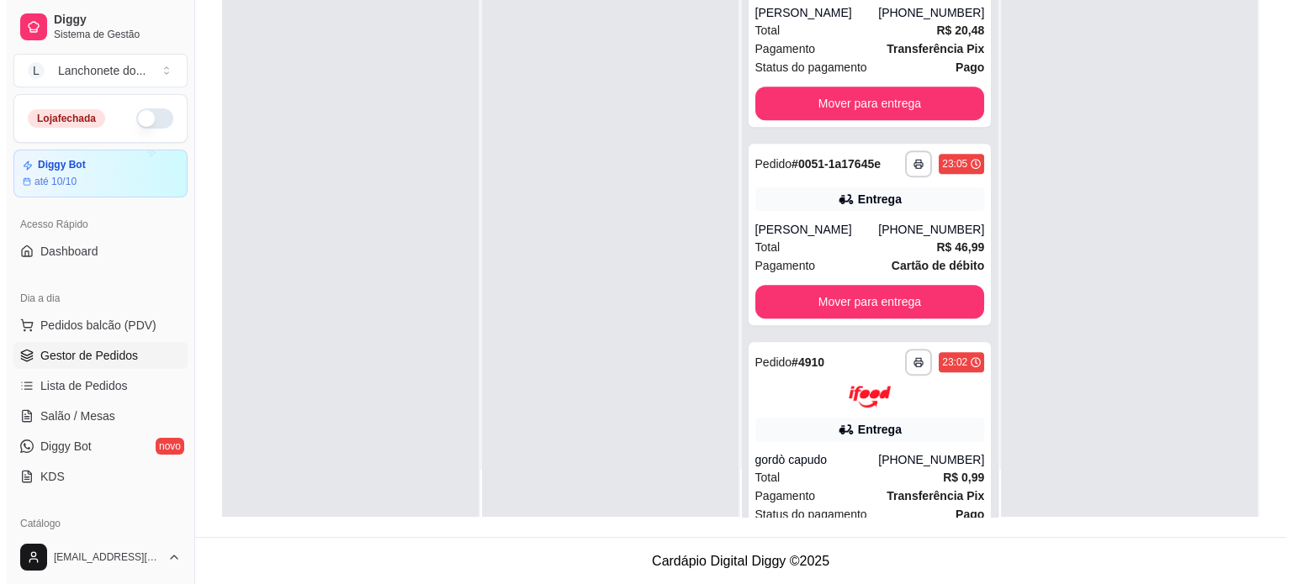
scroll to position [1042, 0]
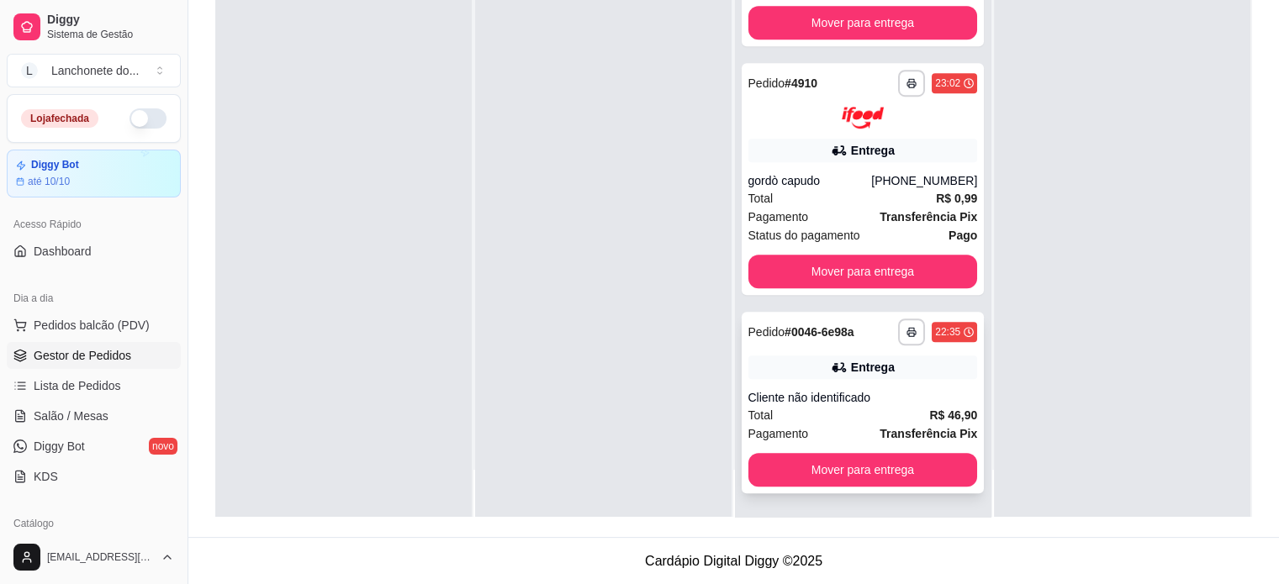
click at [877, 388] on div "**********" at bounding box center [863, 403] width 243 height 182
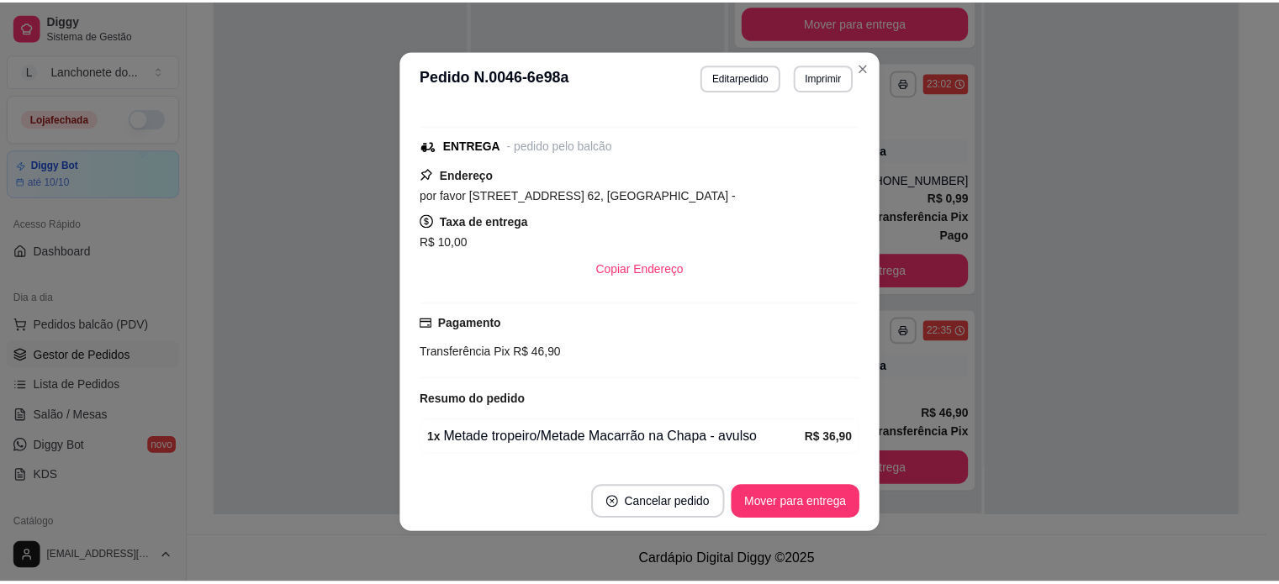
scroll to position [0, 0]
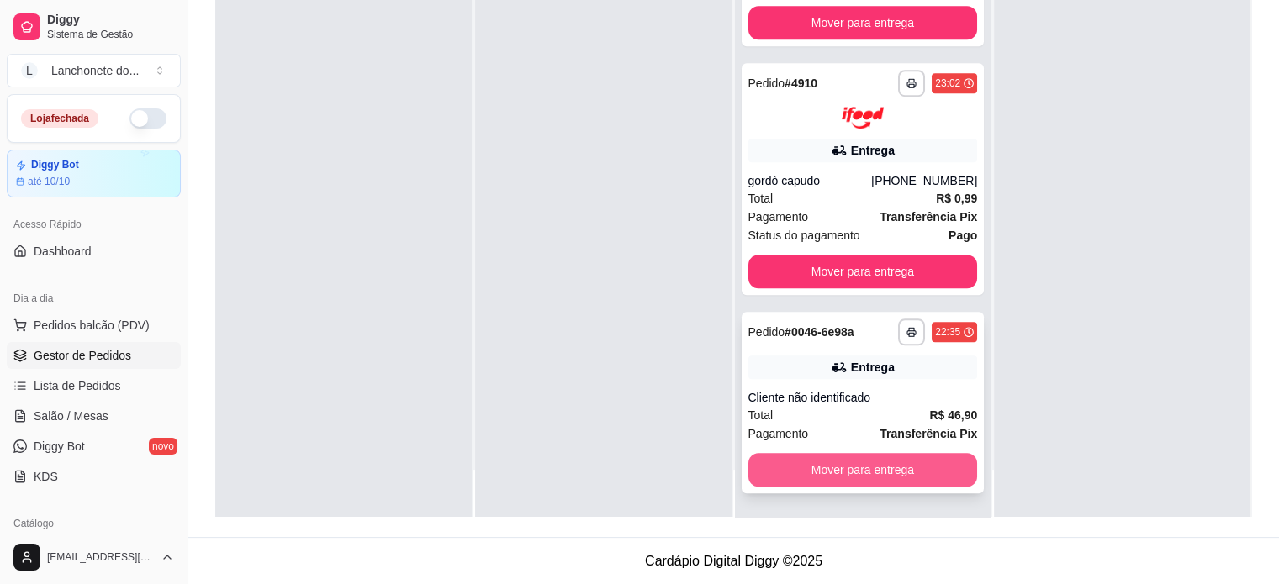
click at [878, 467] on button "Mover para entrega" at bounding box center [863, 470] width 230 height 34
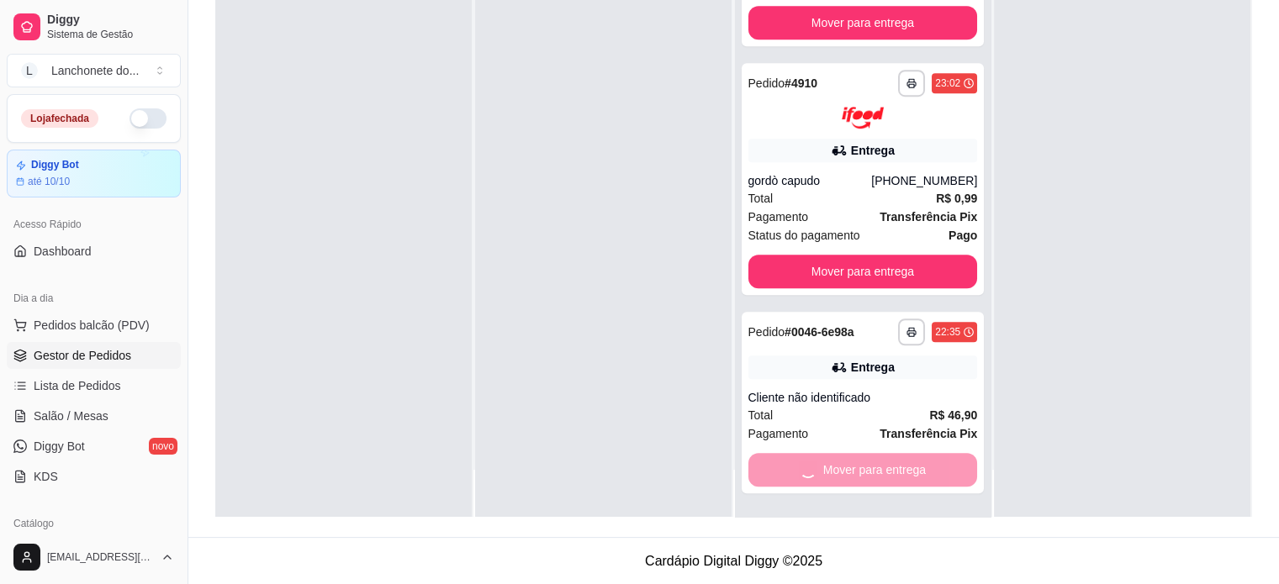
scroll to position [843, 0]
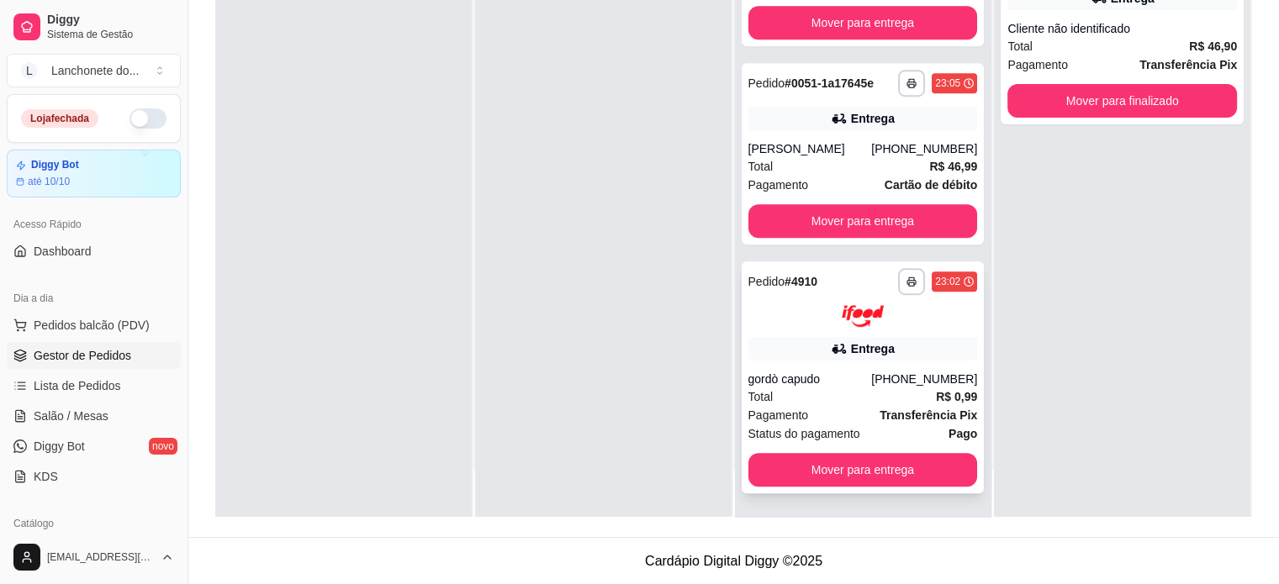
click at [897, 394] on div "Total R$ 0,99" at bounding box center [863, 397] width 230 height 18
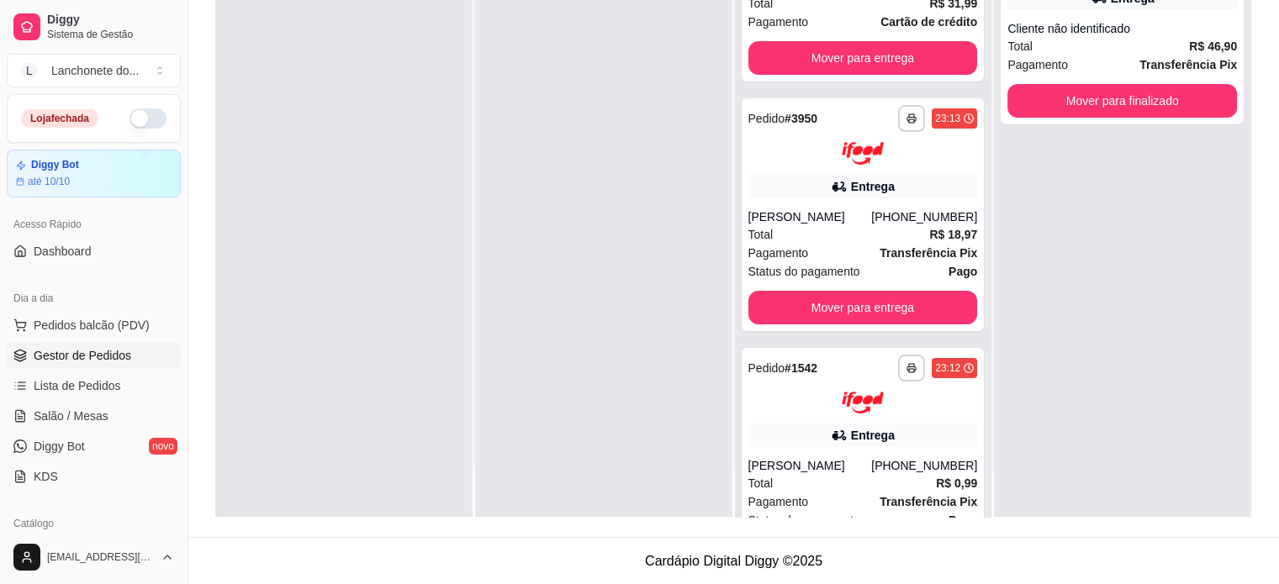
scroll to position [0, 0]
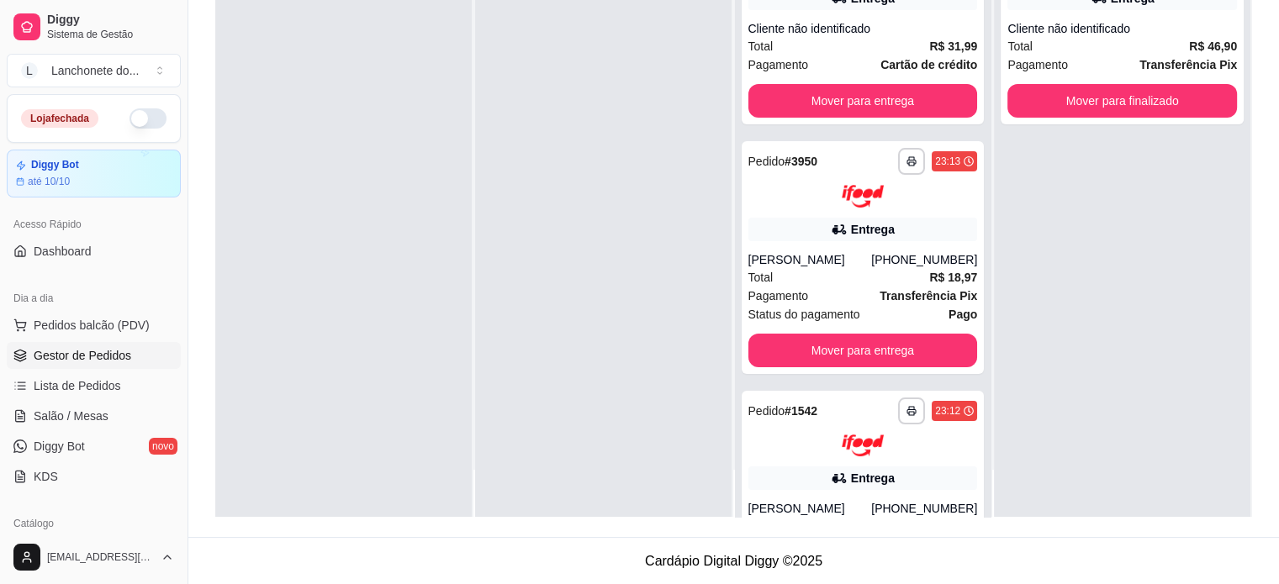
click at [1170, 269] on div "**********" at bounding box center [1122, 225] width 256 height 584
click at [834, 425] on div "**********" at bounding box center [863, 411] width 230 height 27
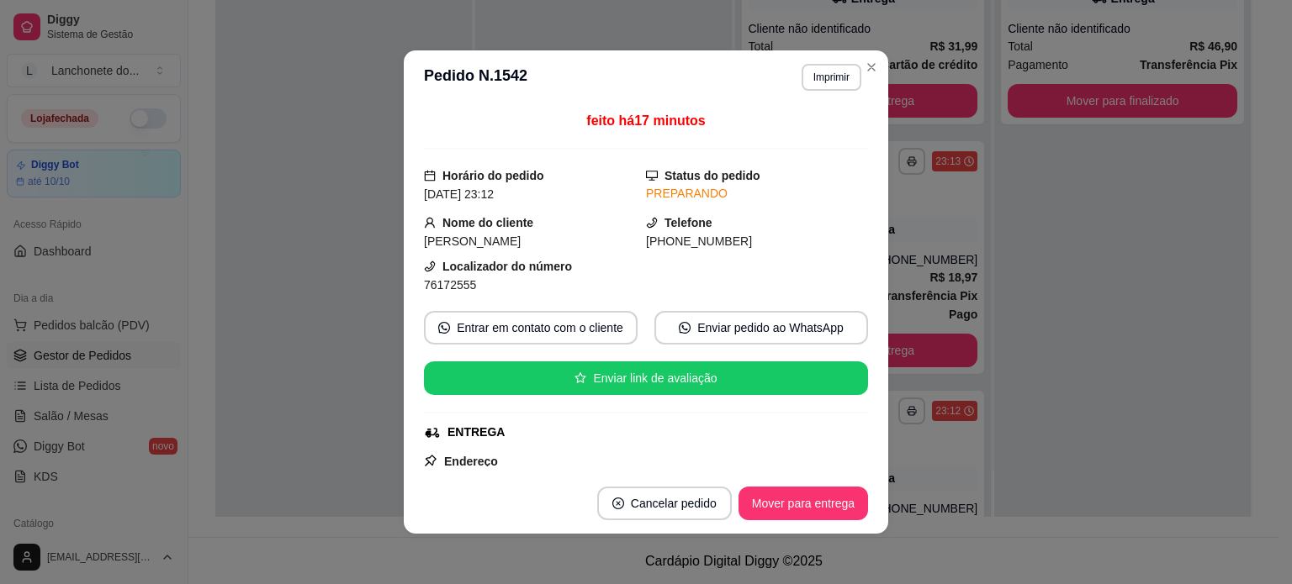
click at [804, 488] on button "Mover para entrega" at bounding box center [802, 504] width 129 height 34
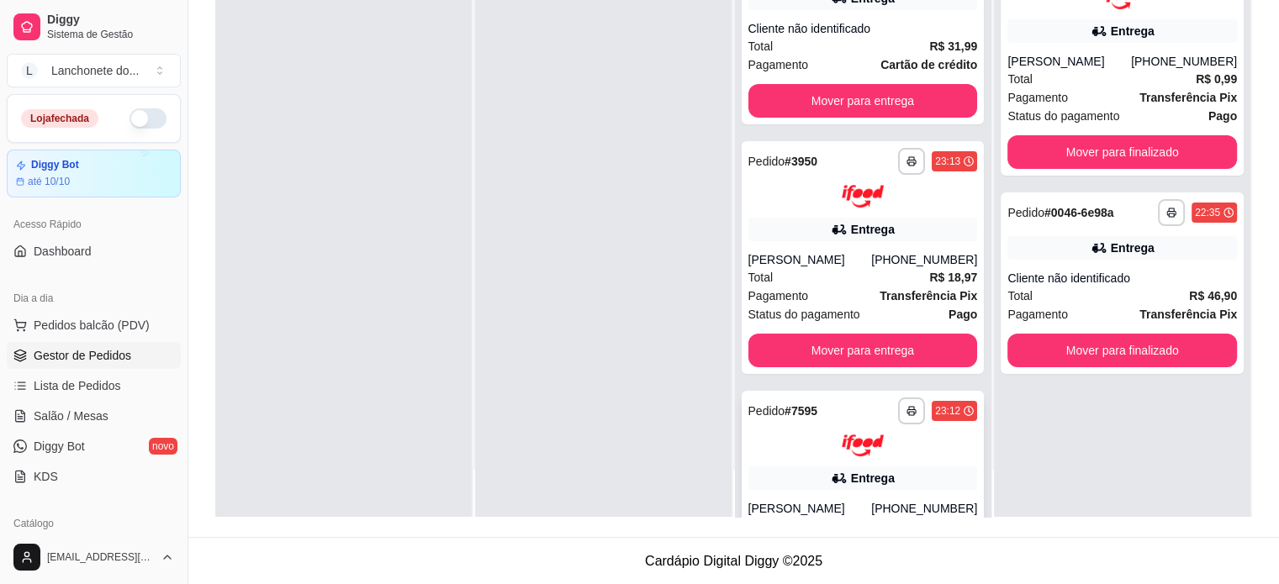
click at [842, 457] on img at bounding box center [863, 446] width 42 height 23
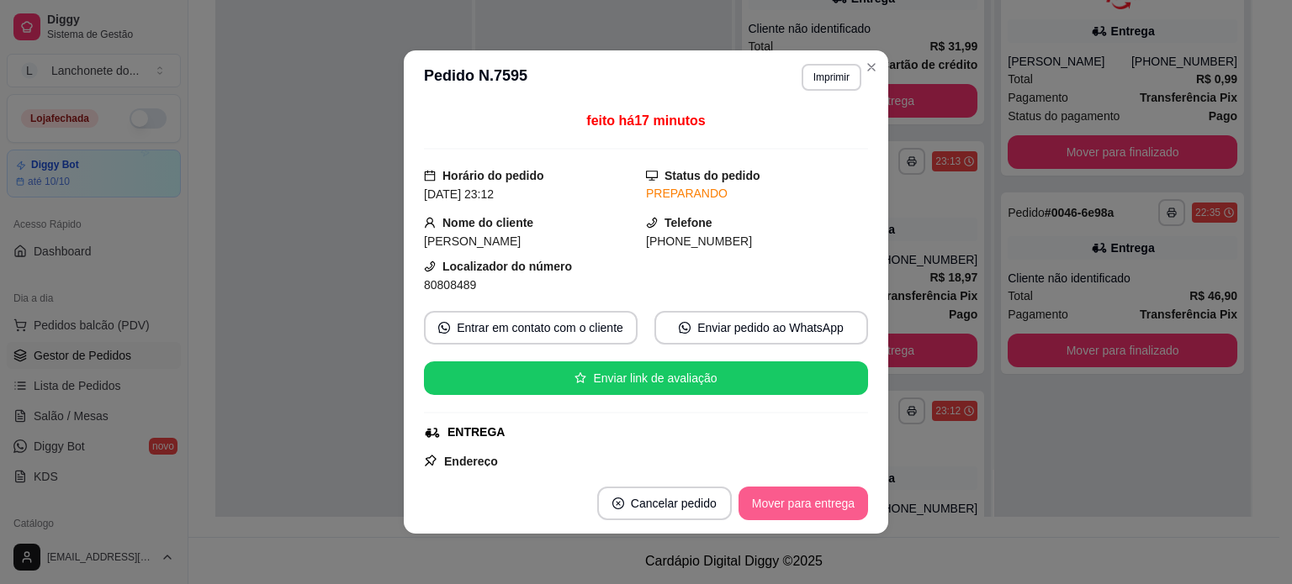
click at [827, 496] on button "Mover para entrega" at bounding box center [802, 504] width 129 height 34
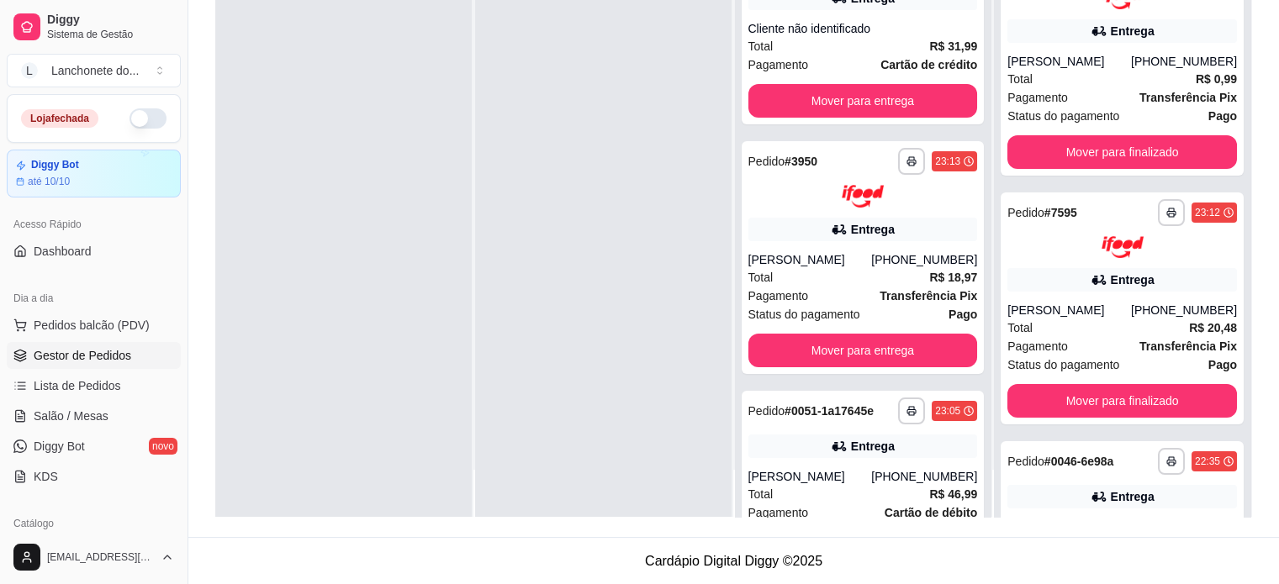
click at [969, 269] on div "**********" at bounding box center [863, 225] width 256 height 584
click at [929, 50] on strong "R$ 31,99" at bounding box center [953, 46] width 48 height 13
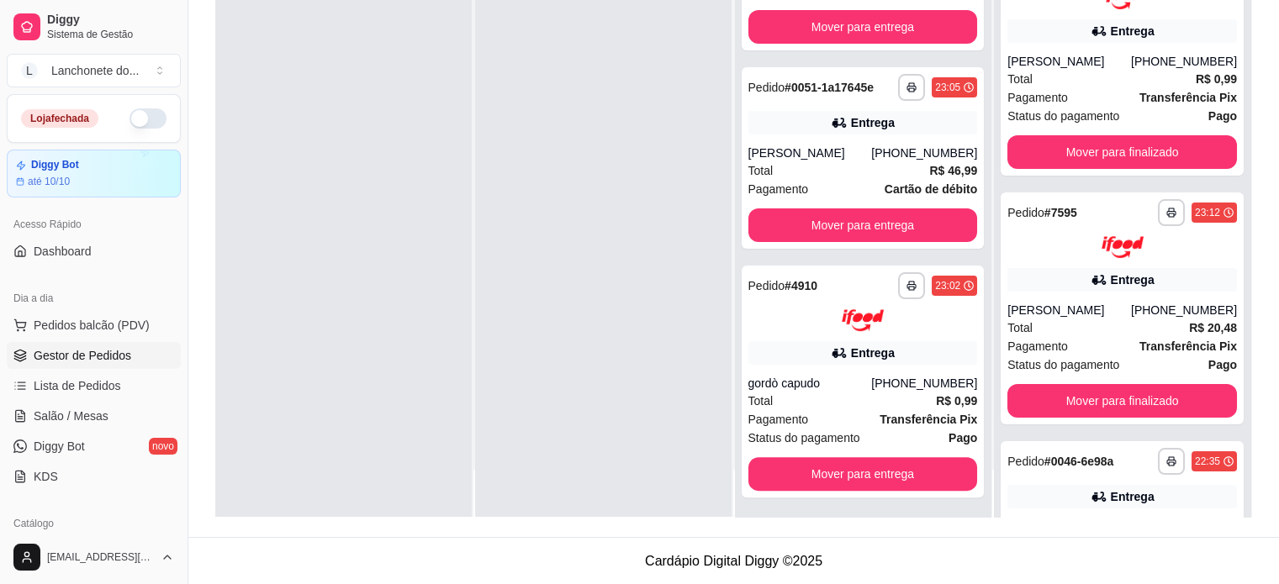
scroll to position [344, 0]
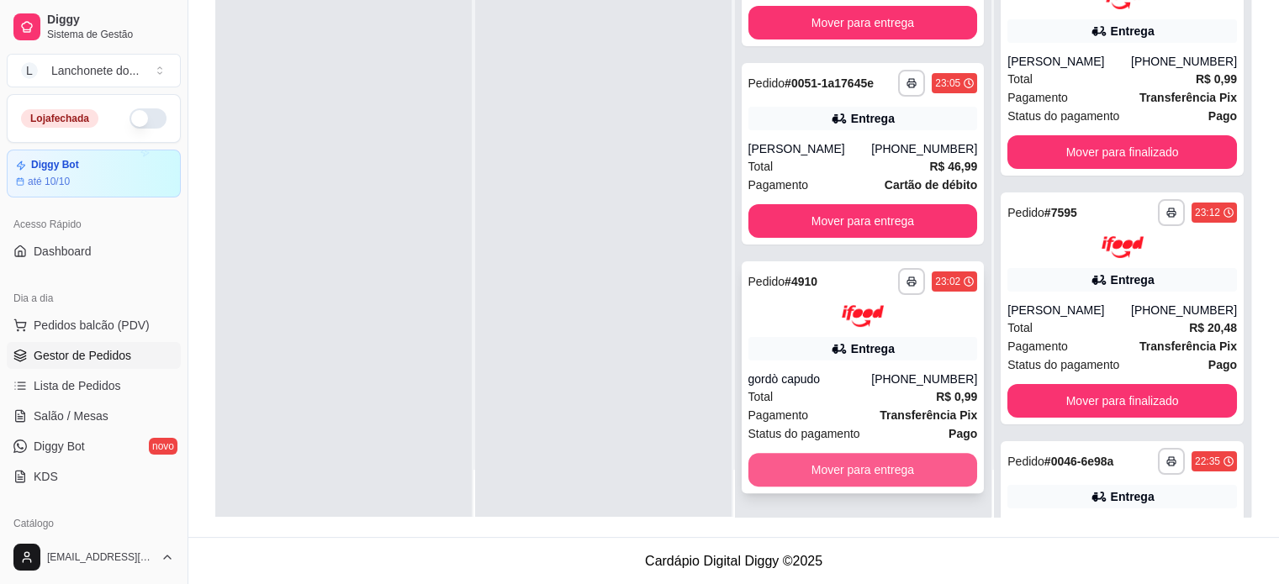
click at [846, 467] on button "Mover para entrega" at bounding box center [863, 470] width 230 height 34
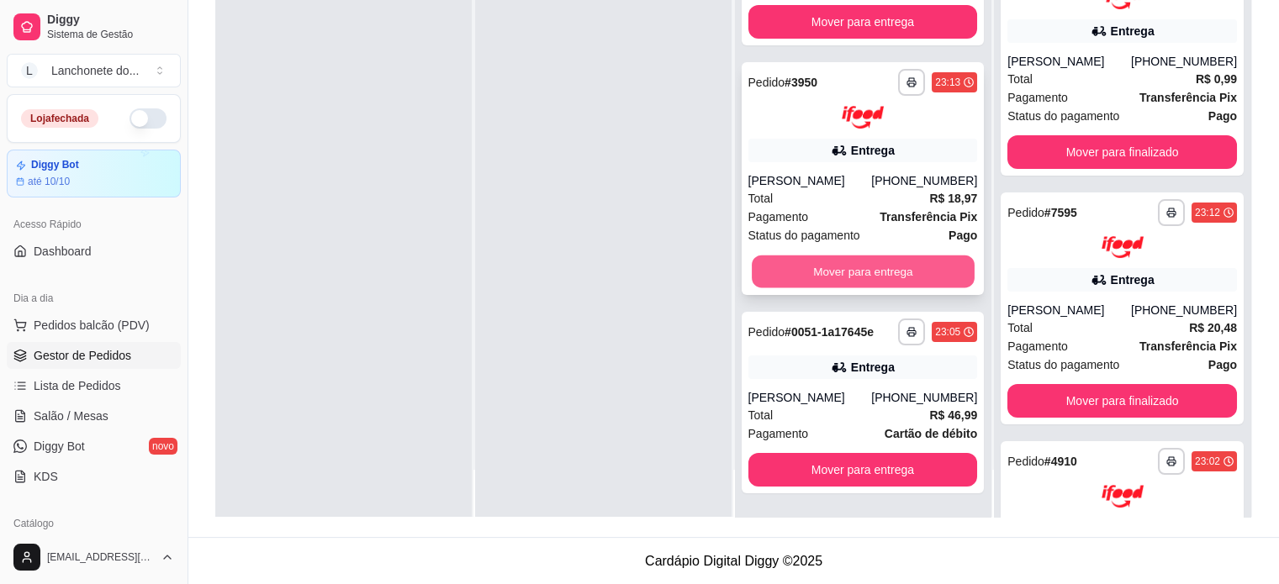
click at [811, 272] on button "Mover para entrega" at bounding box center [863, 271] width 223 height 33
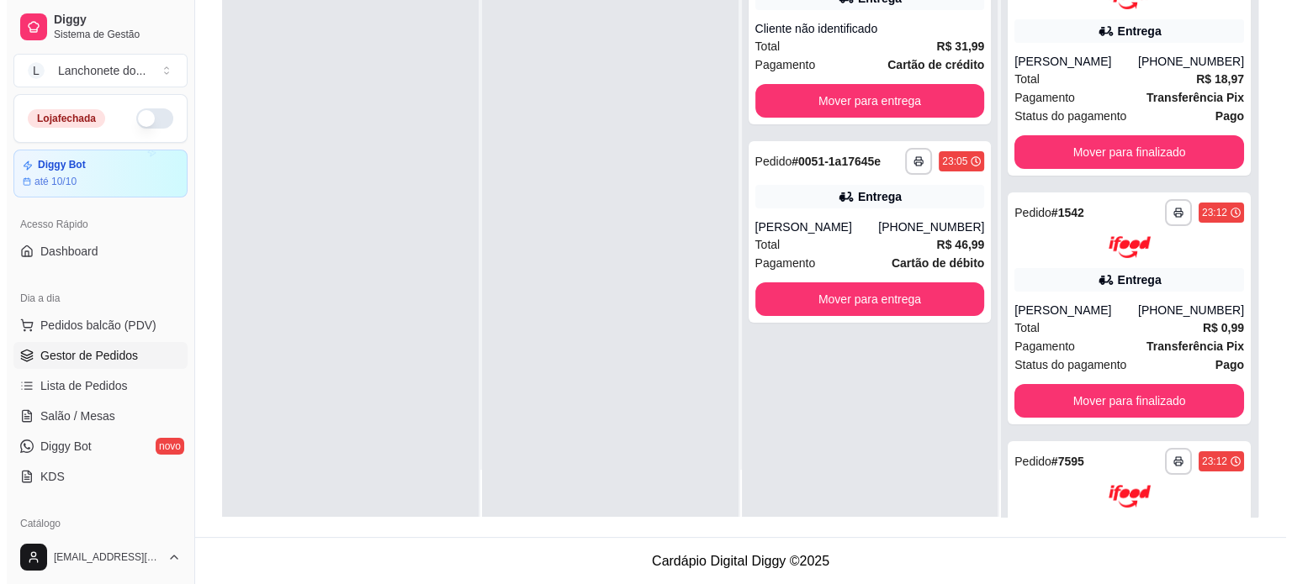
scroll to position [0, 0]
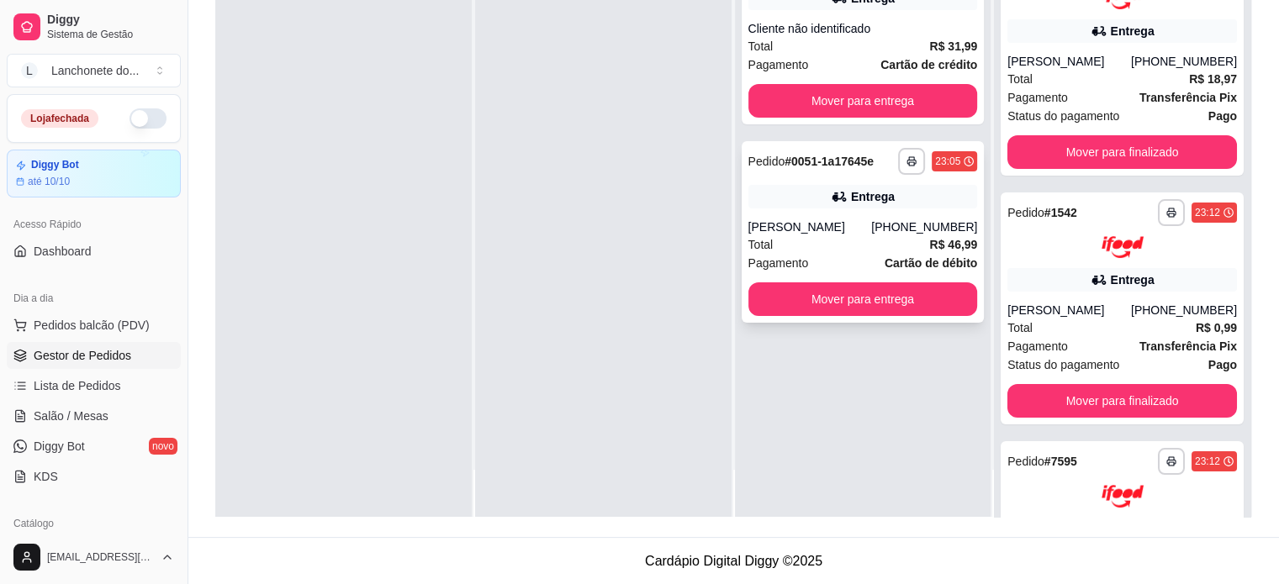
click at [828, 248] on div "Total R$ 46,99" at bounding box center [863, 244] width 230 height 18
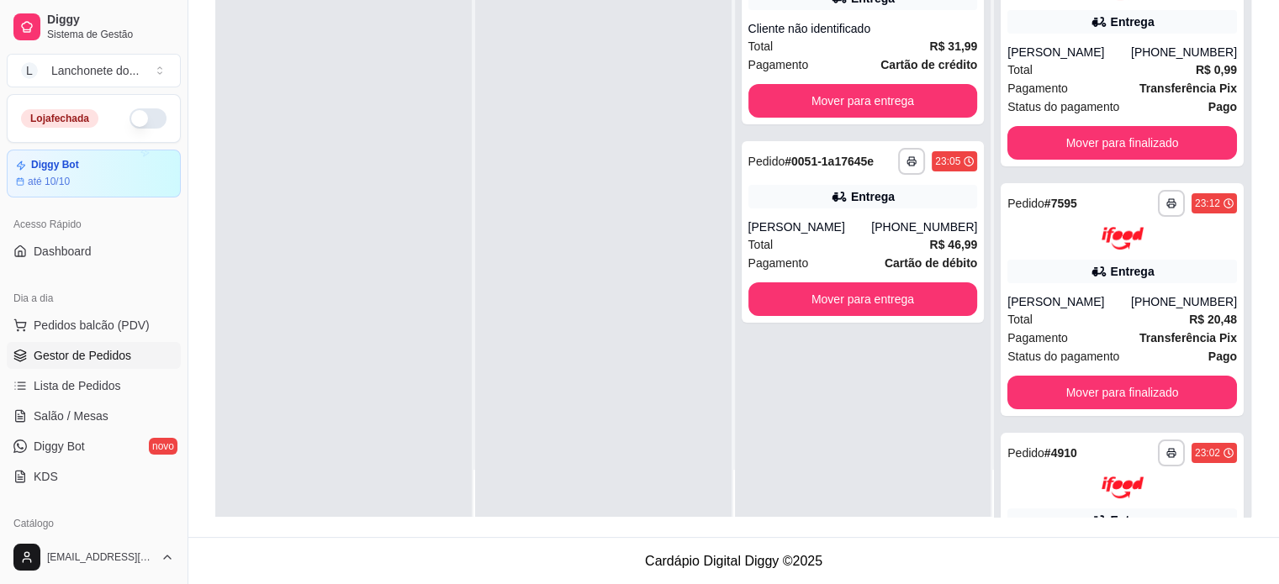
scroll to position [645, 0]
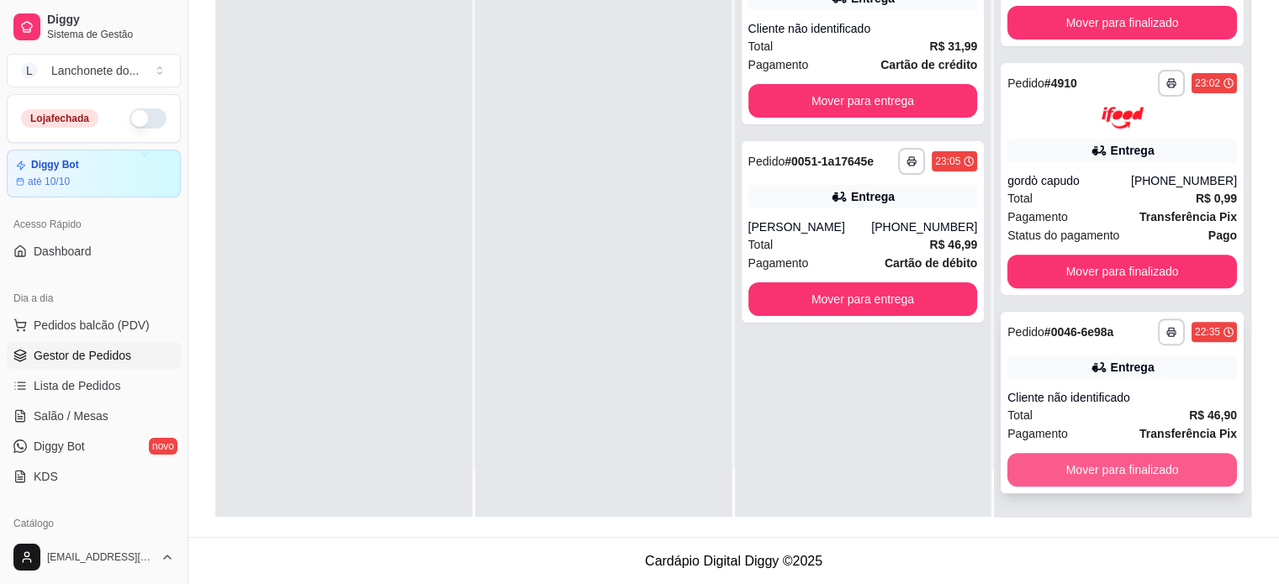
click at [1134, 473] on button "Mover para finalizado" at bounding box center [1122, 470] width 230 height 34
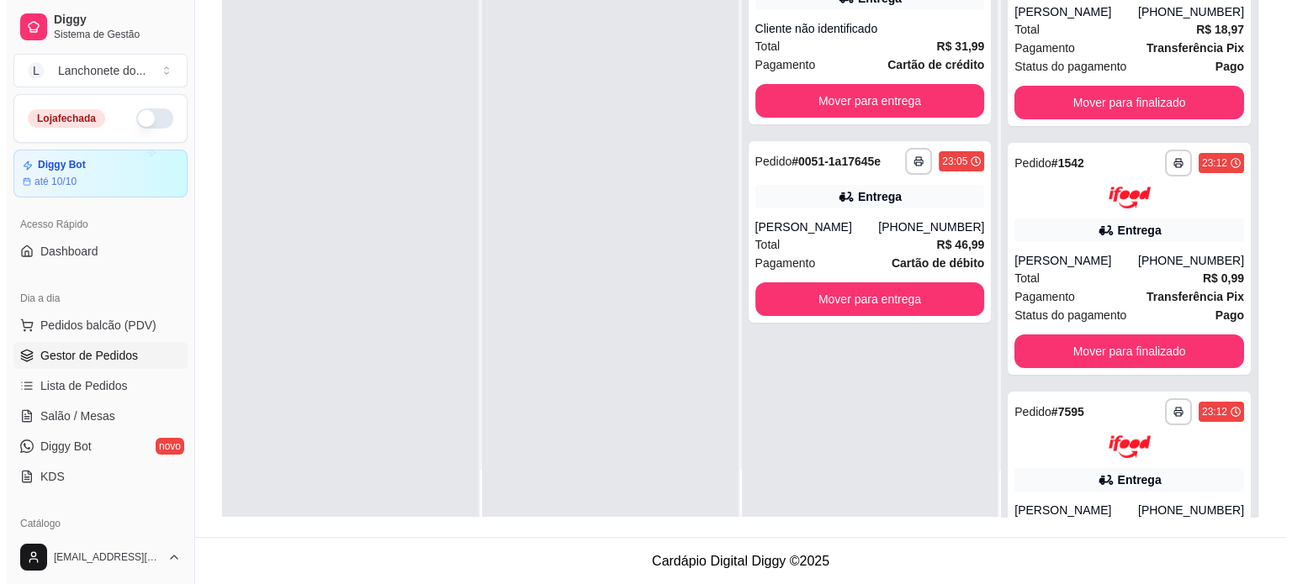
scroll to position [0, 0]
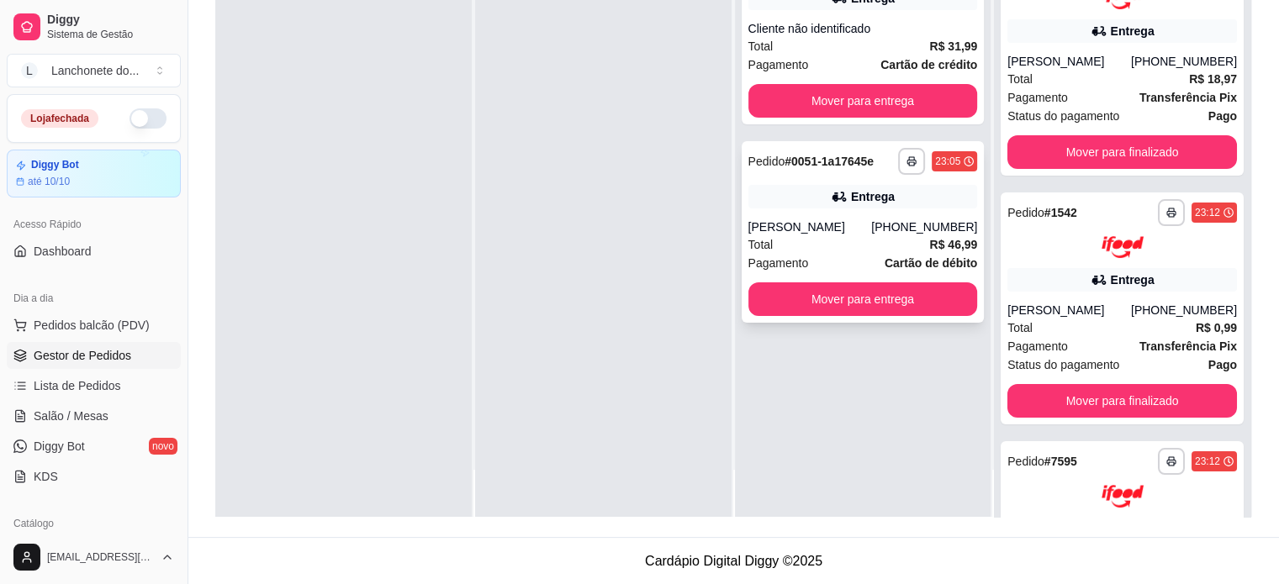
click at [919, 243] on div "Total R$ 46,99" at bounding box center [863, 244] width 230 height 18
click at [929, 53] on span "R$ 31,99" at bounding box center [953, 46] width 48 height 18
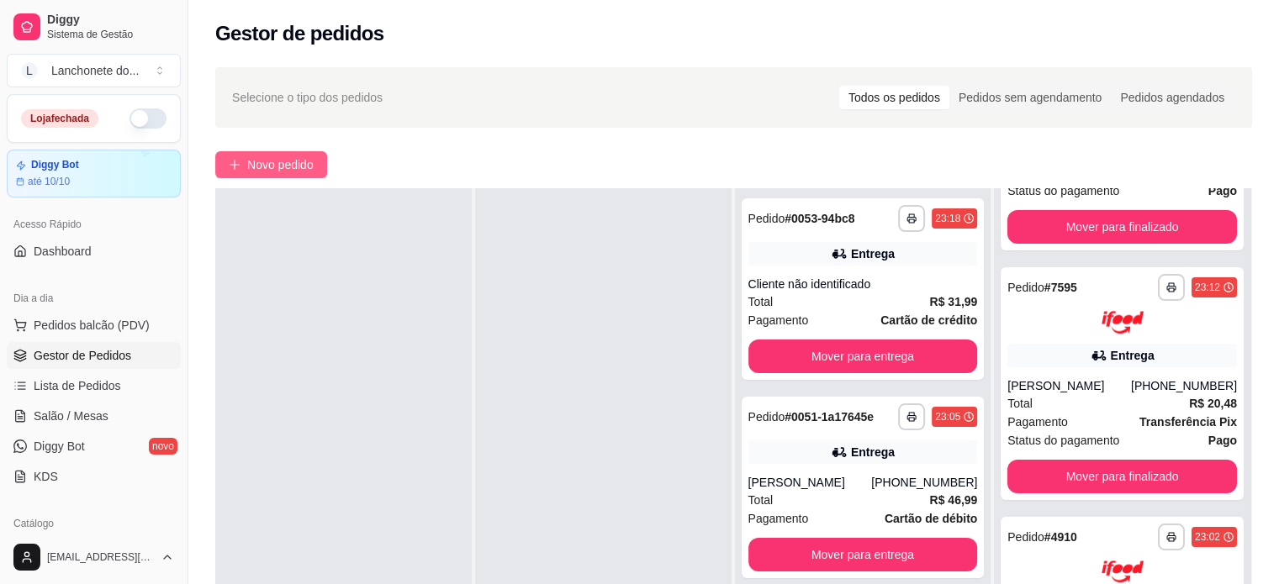
click at [298, 160] on span "Novo pedido" at bounding box center [280, 165] width 66 height 18
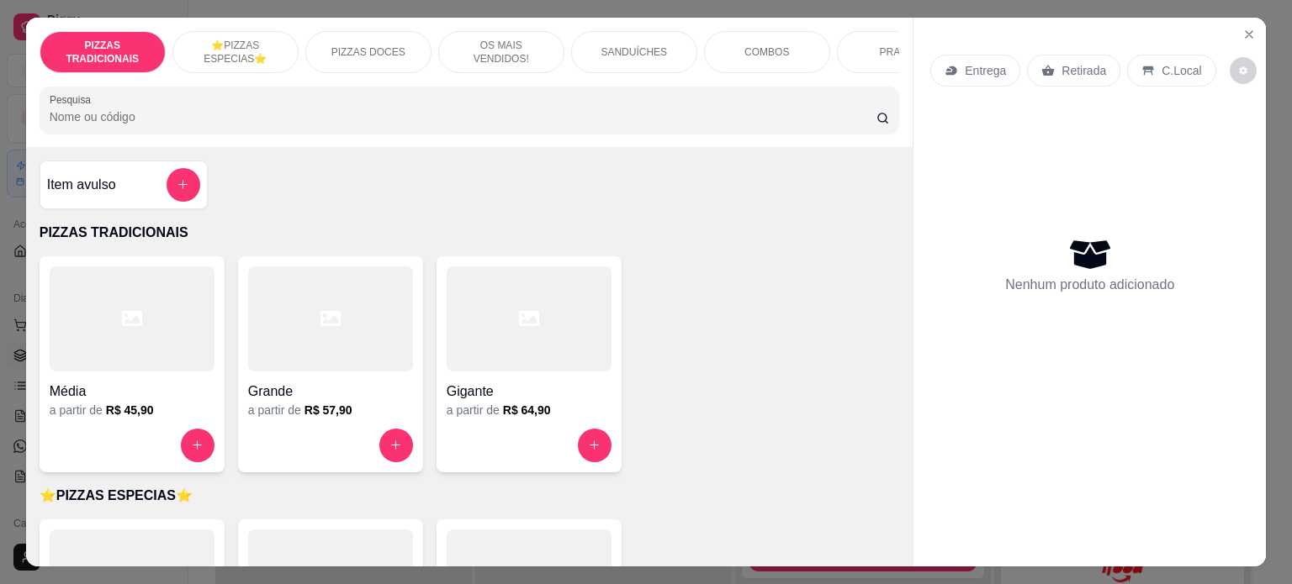
click at [971, 62] on p "Entrega" at bounding box center [984, 70] width 41 height 17
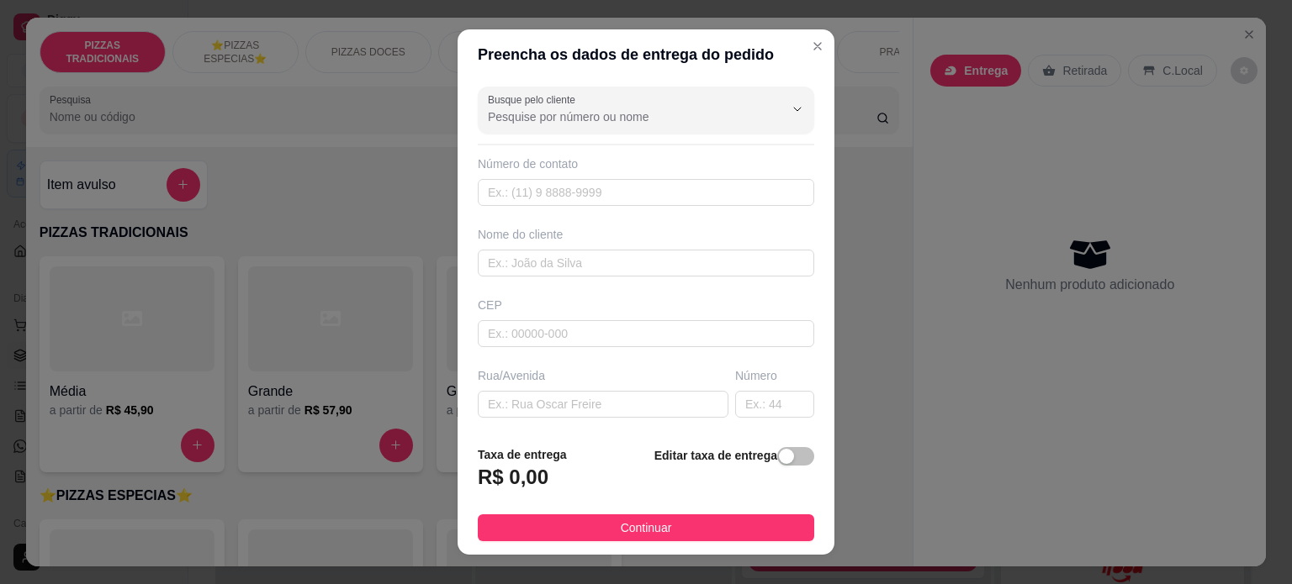
scroll to position [179, 0]
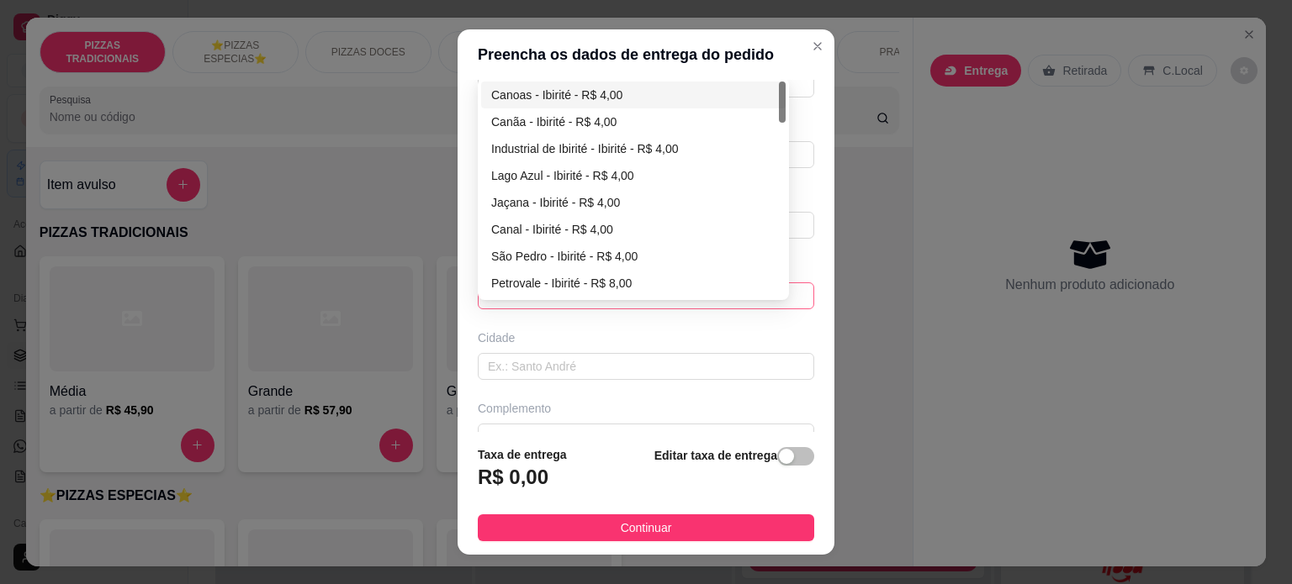
click at [544, 288] on div "65d9f8fe7086ed24f4caf566 65d9f9467086ed24f4caf569 Canoas - Ibirité - R$ 4,00 Ca…" at bounding box center [646, 296] width 336 height 27
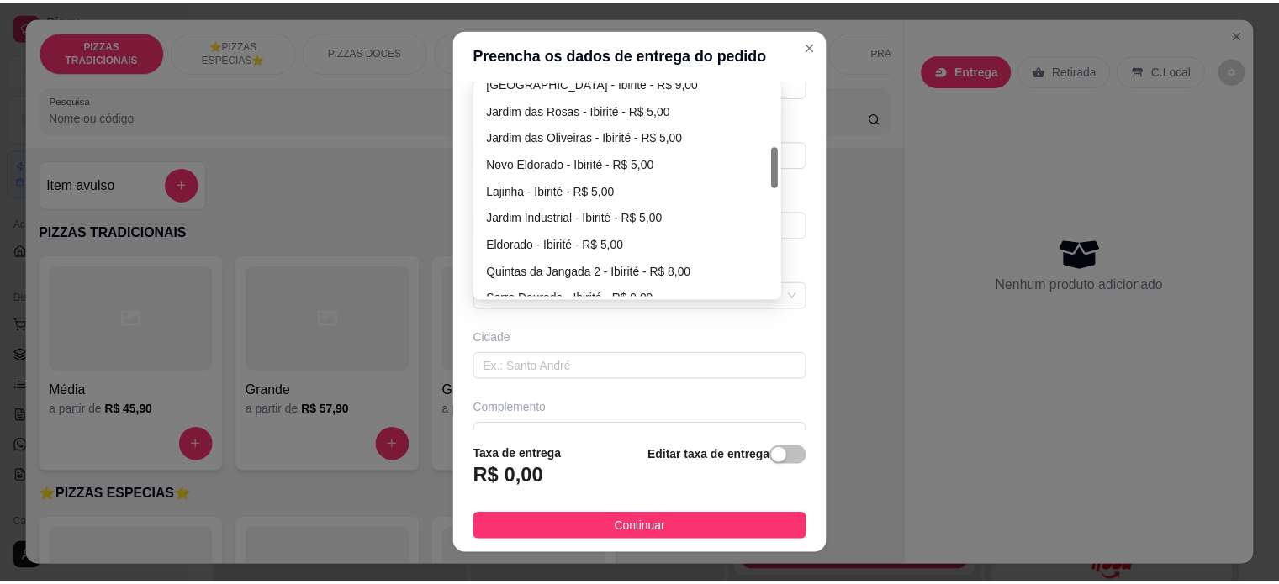
scroll to position [322, 0]
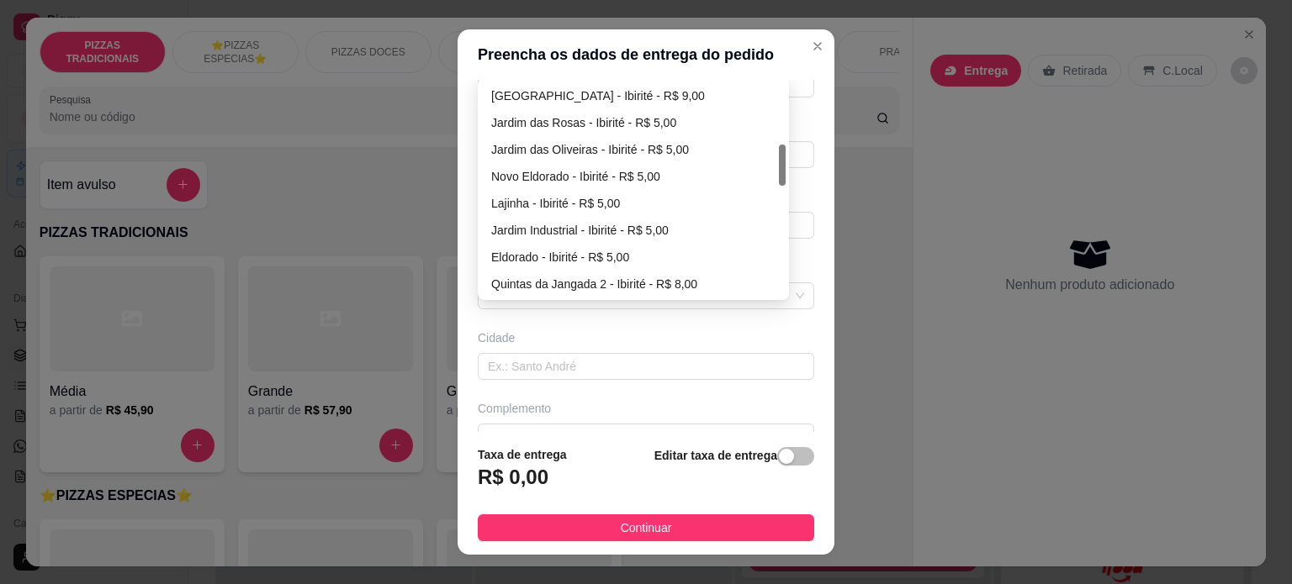
drag, startPoint x: 774, startPoint y: 111, endPoint x: 795, endPoint y: 174, distance: 66.7
click at [795, 174] on div "Busque pelo cliente Número de contato Nome do cliente CEP Rua/Avenida Número Se…" at bounding box center [645, 256] width 377 height 353
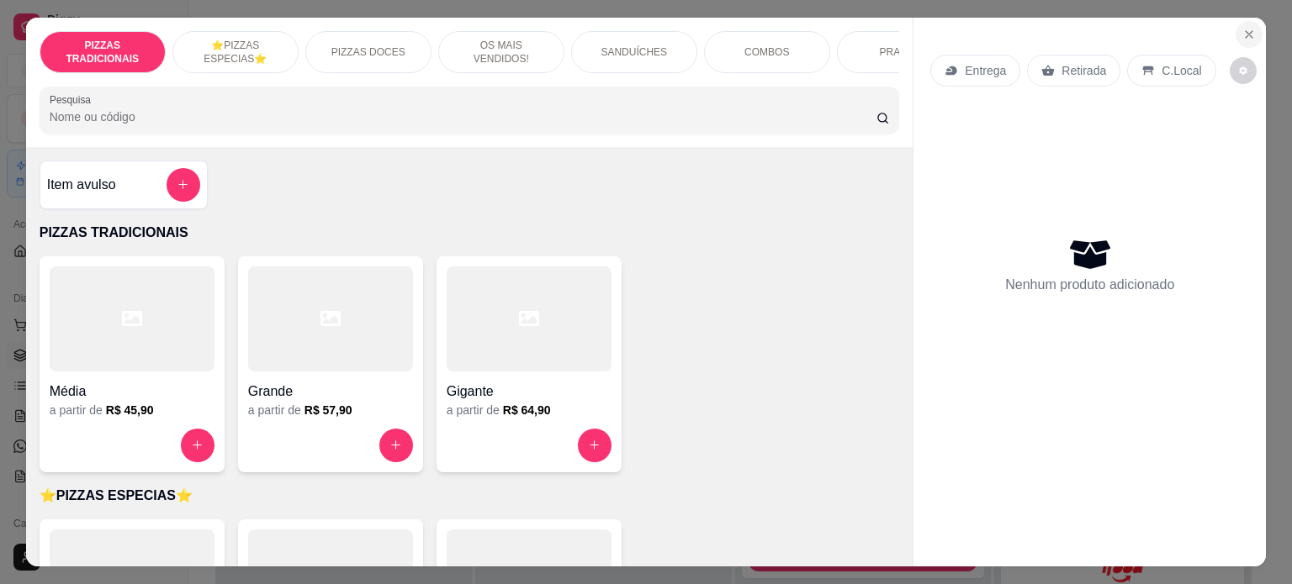
click at [1233, 33] on section "PIZZAS TRADICIONAIS ⭐️PIZZAS ESPECIAS⭐️ PIZZAS DOCES OS MAIS VENDIDOS! SANDUÍCH…" at bounding box center [646, 292] width 1240 height 549
click at [1242, 28] on icon "Close" at bounding box center [1248, 34] width 13 height 13
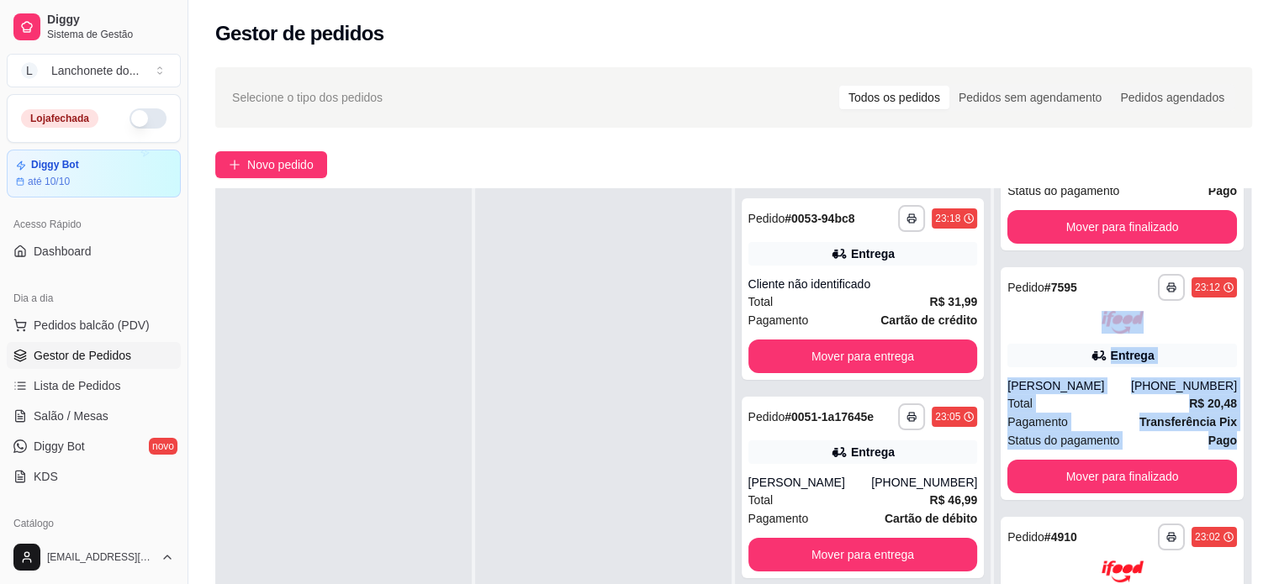
drag, startPoint x: 1287, startPoint y: 357, endPoint x: 1287, endPoint y: 416, distance: 58.9
click at [1278, 454] on html "**********" at bounding box center [639, 292] width 1279 height 584
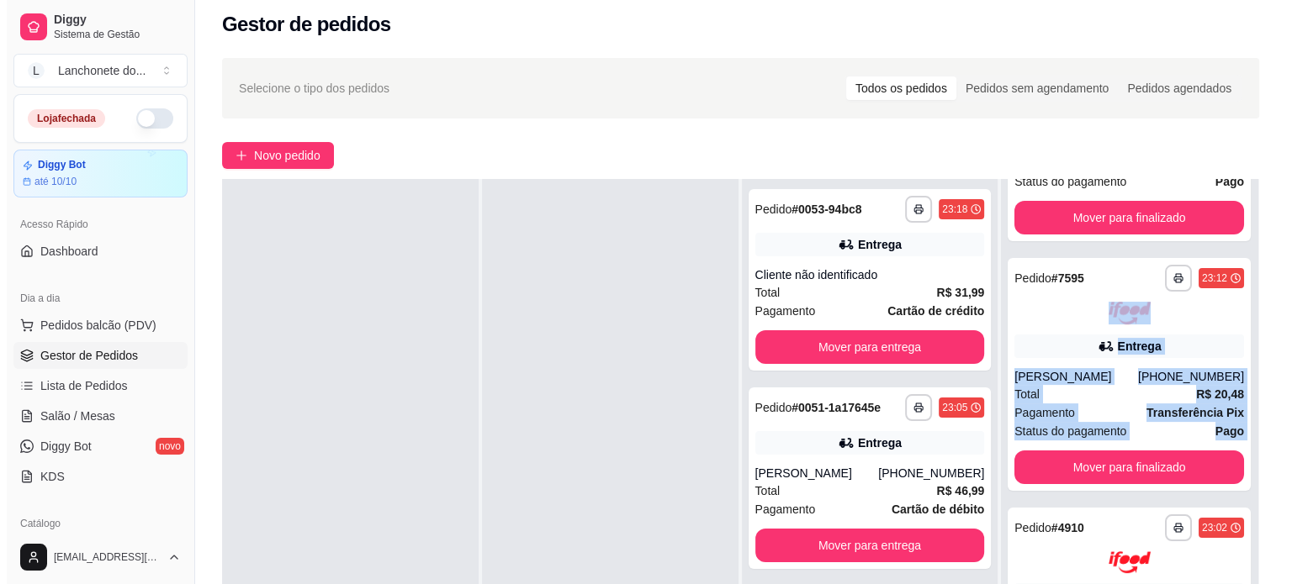
scroll to position [256, 0]
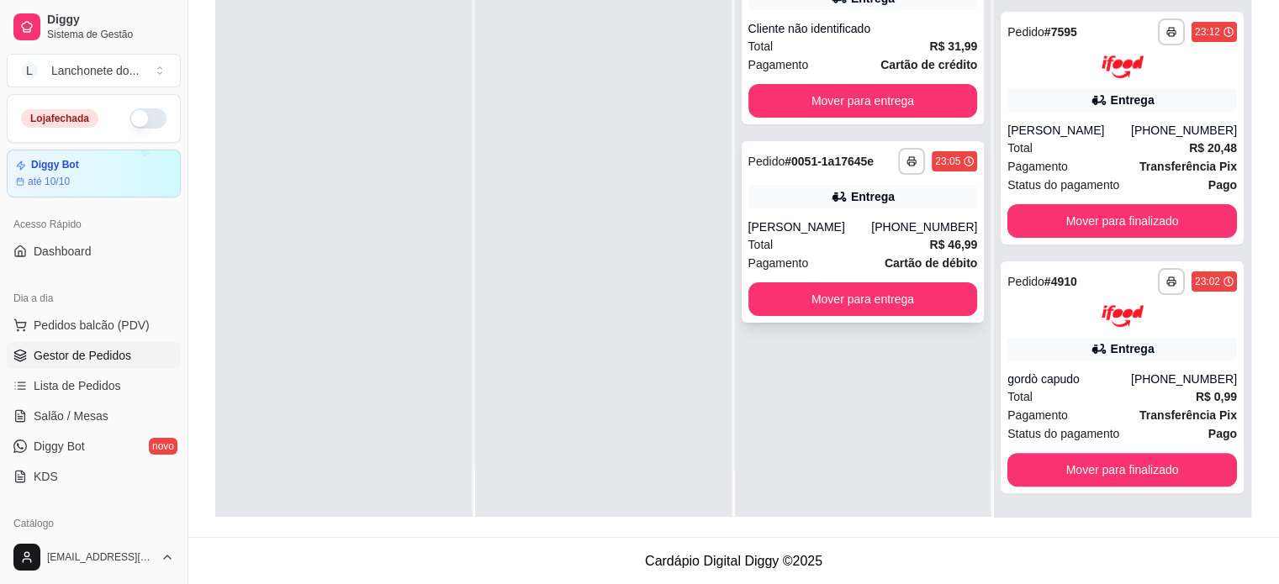
click at [865, 211] on div "**********" at bounding box center [863, 232] width 243 height 182
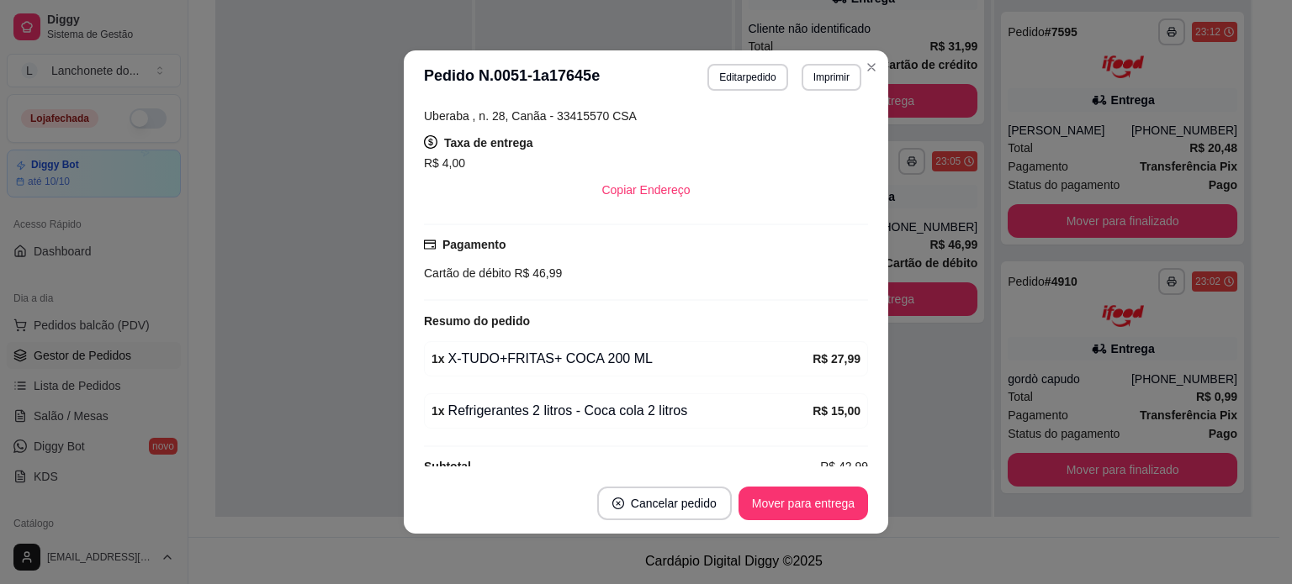
scroll to position [420, 0]
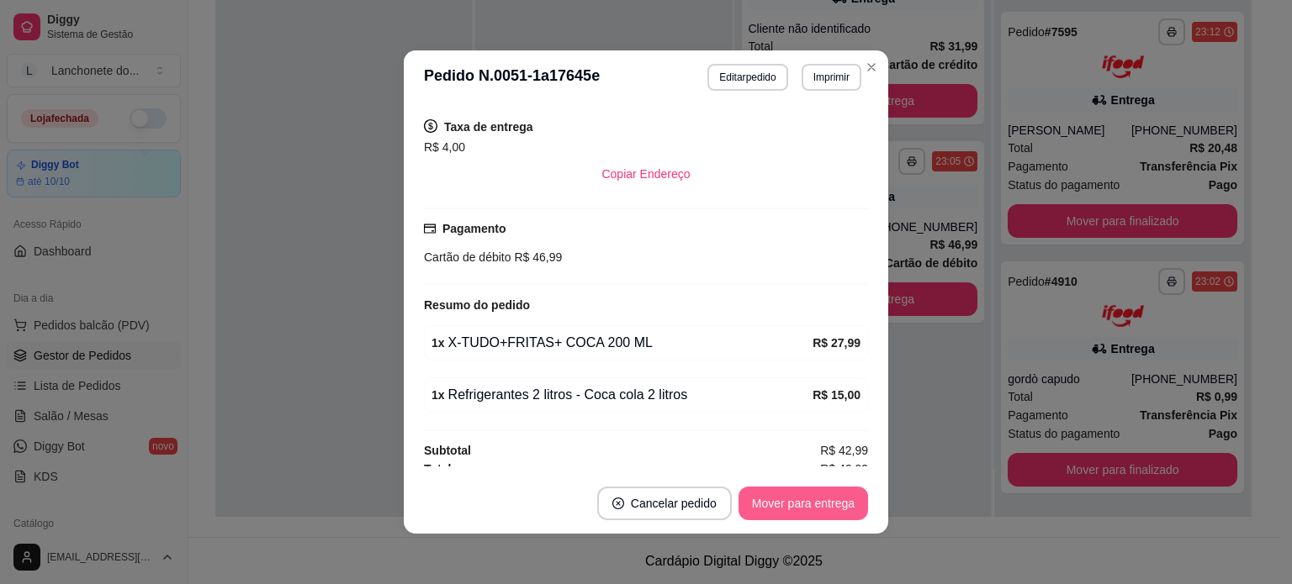
click at [801, 503] on button "Mover para entrega" at bounding box center [802, 504] width 129 height 34
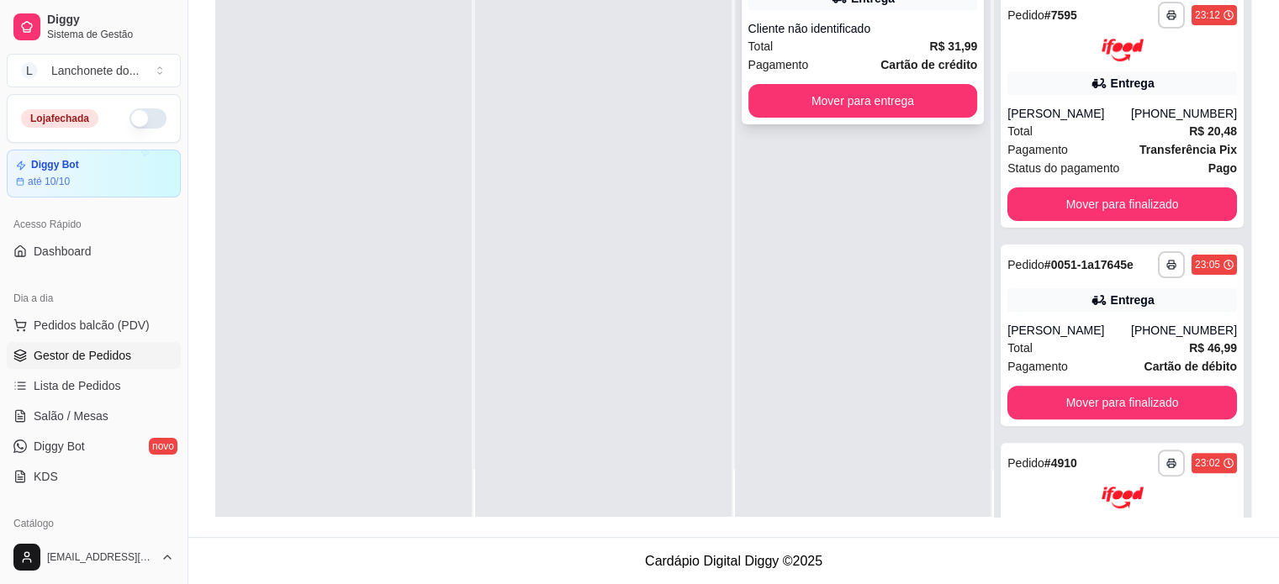
click at [860, 55] on div "Pagamento Cartão de crédito" at bounding box center [863, 64] width 230 height 18
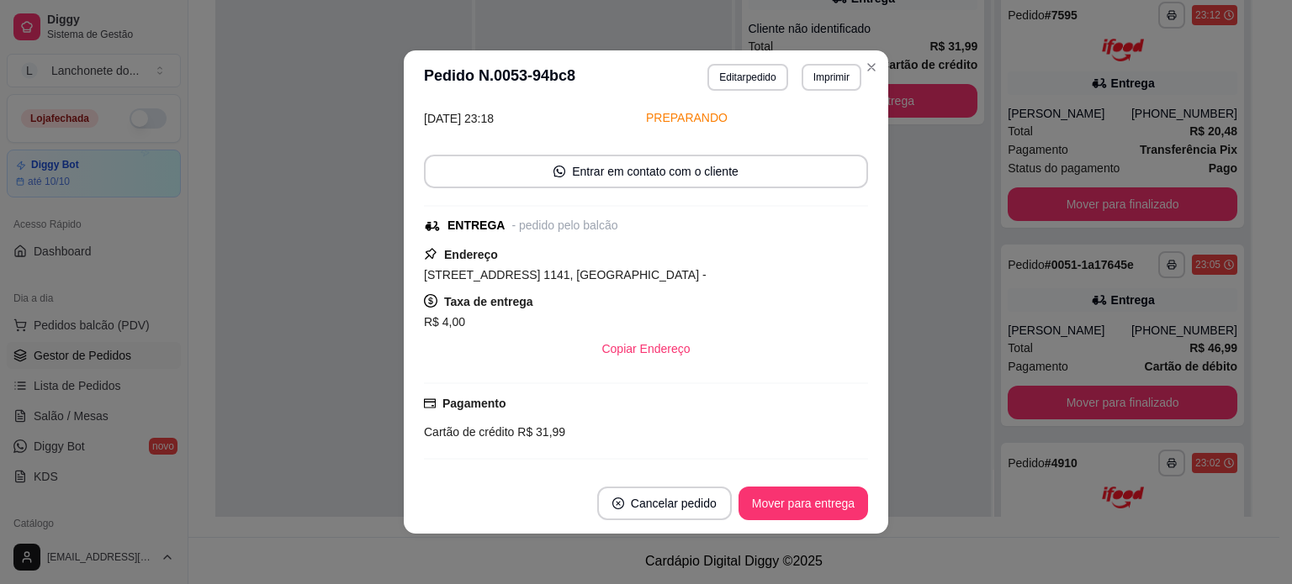
scroll to position [289, 0]
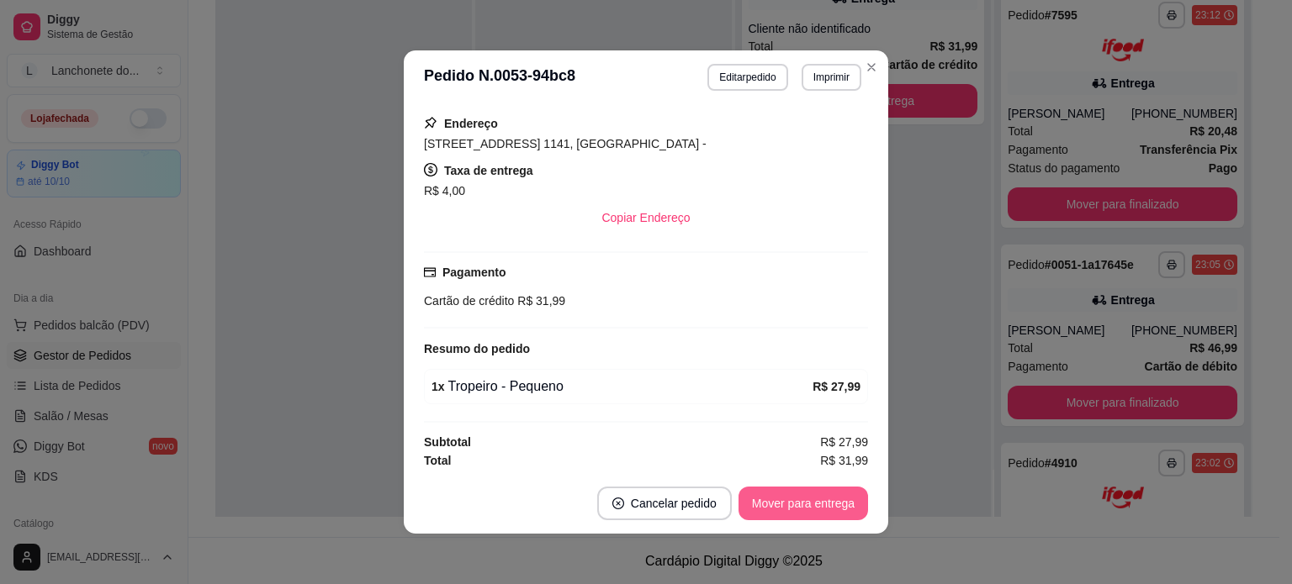
click at [786, 519] on button "Mover para entrega" at bounding box center [802, 504] width 129 height 34
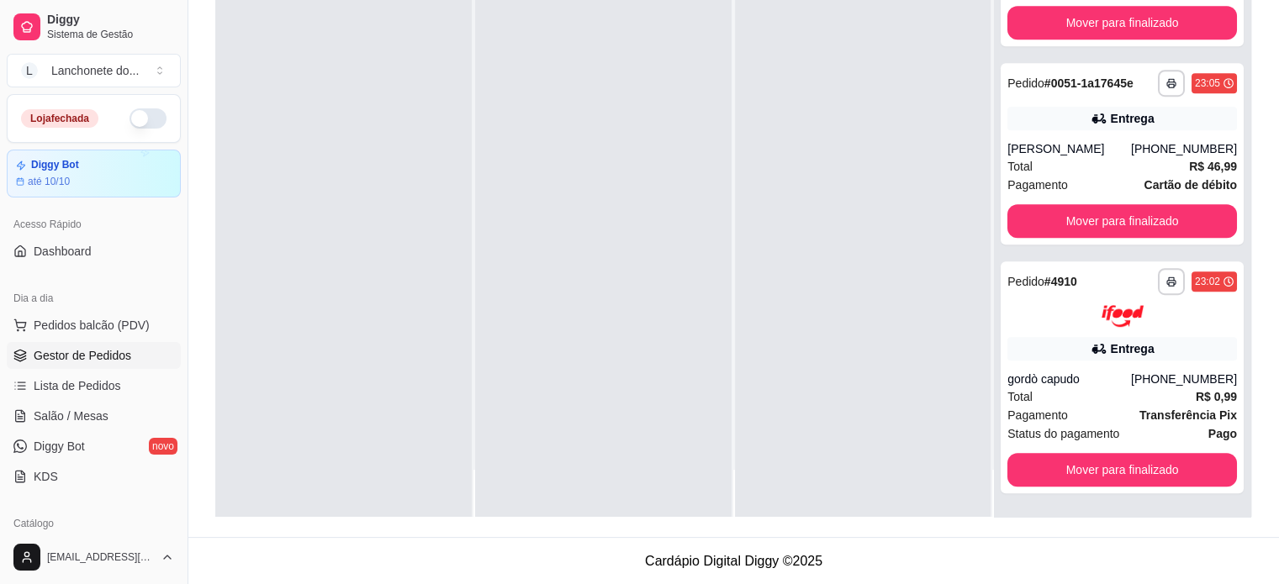
scroll to position [0, 0]
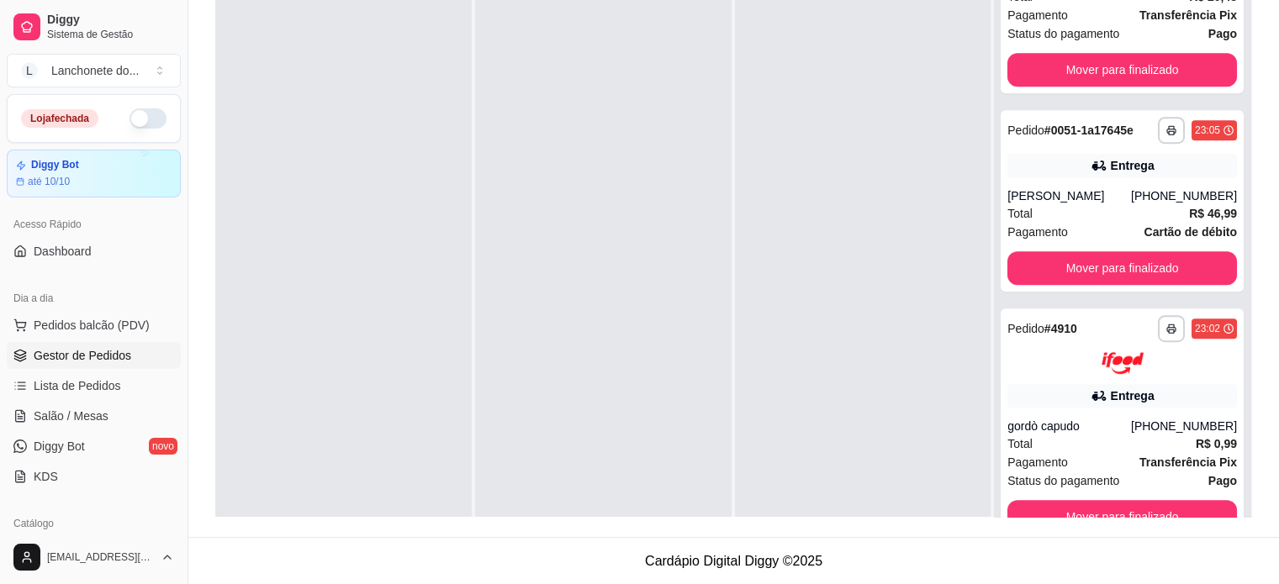
drag, startPoint x: 185, startPoint y: 275, endPoint x: 188, endPoint y: 294, distance: 19.5
click at [185, 309] on button "Toggle Sidebar" at bounding box center [187, 292] width 13 height 584
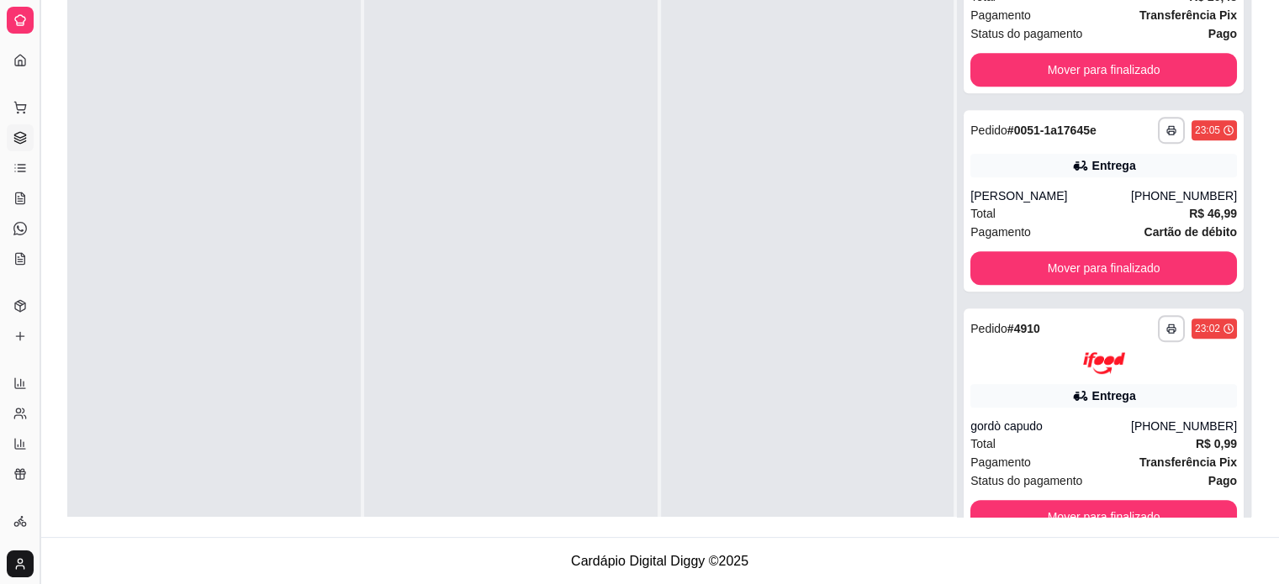
click at [34, 228] on button "Toggle Sidebar" at bounding box center [39, 292] width 13 height 584
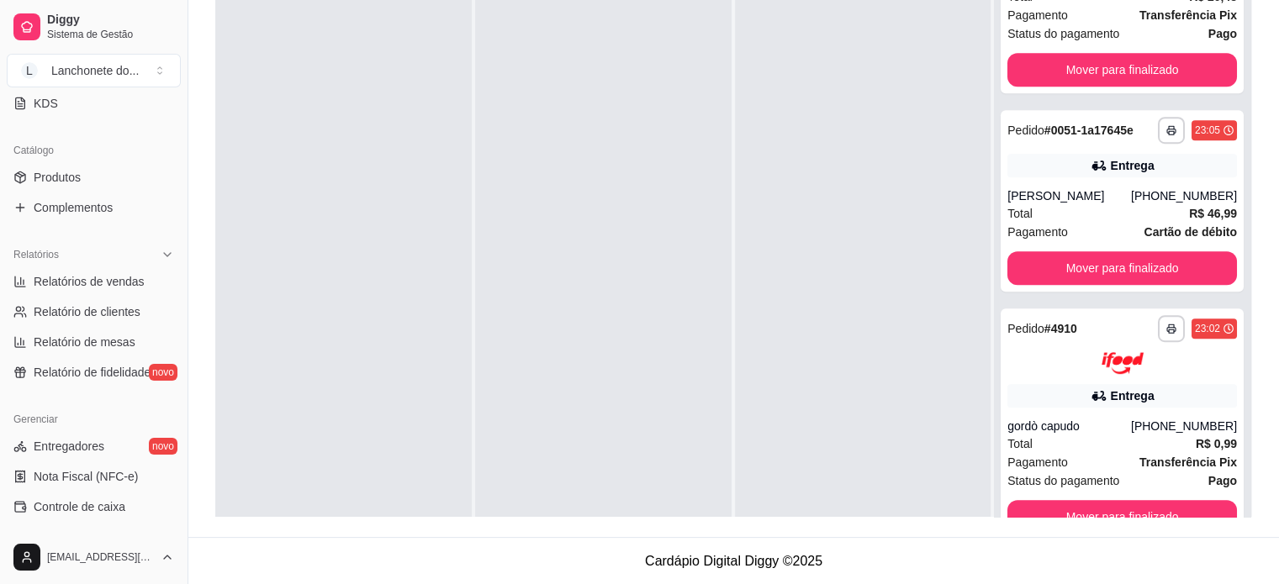
scroll to position [407, 0]
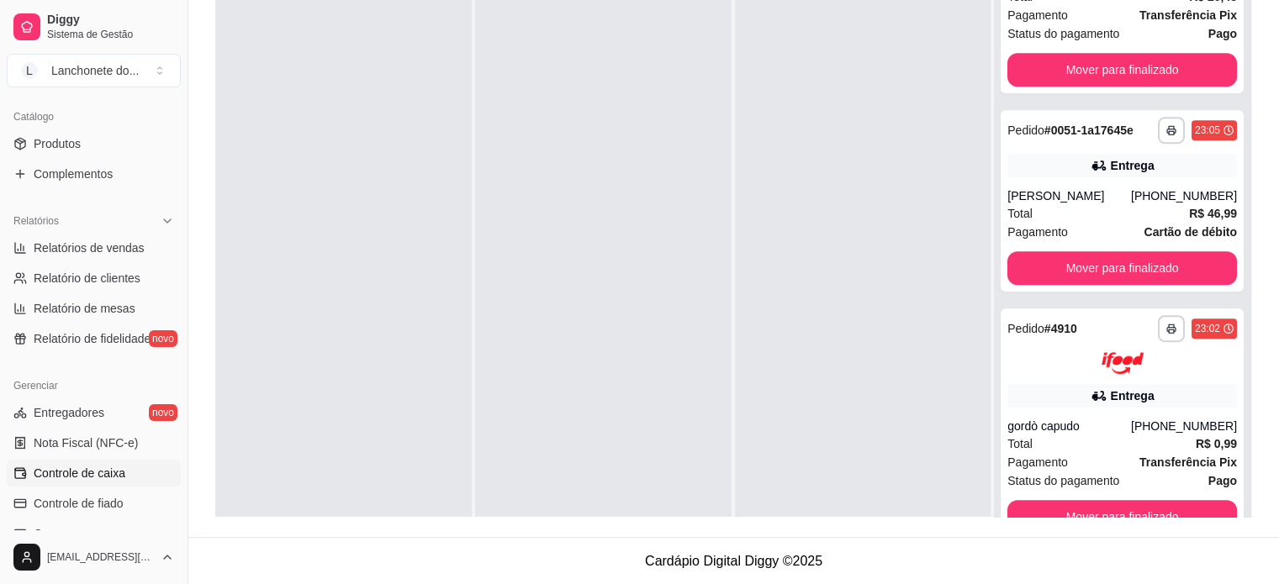
click at [76, 470] on span "Controle de caixa" at bounding box center [80, 473] width 92 height 17
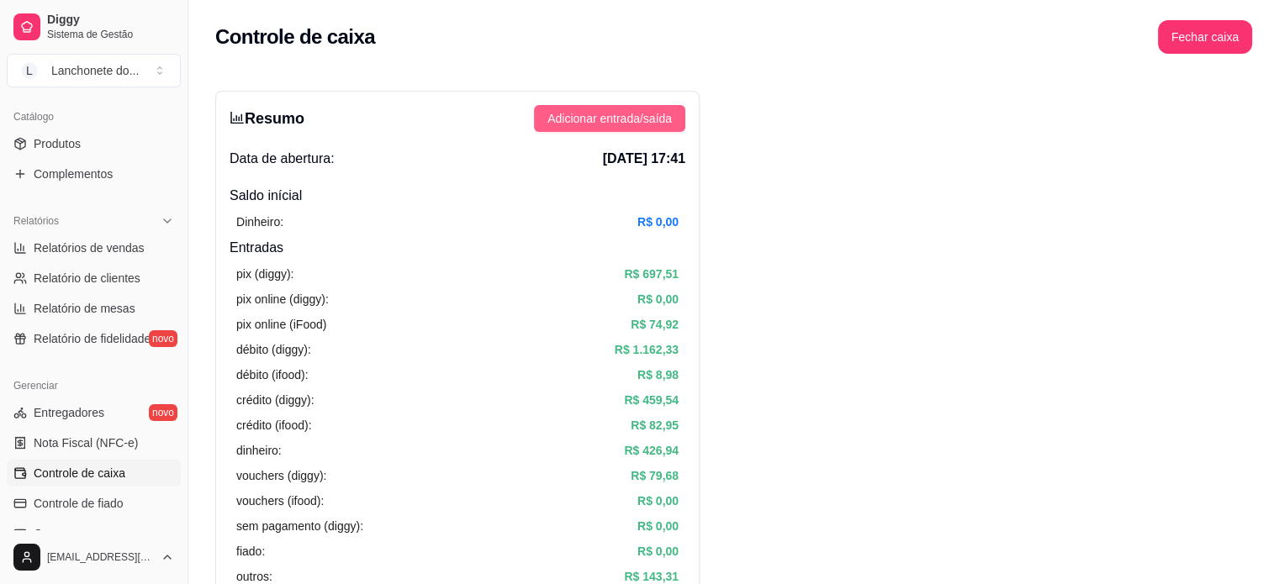
click at [592, 118] on span "Adicionar entrada/saída" at bounding box center [609, 118] width 124 height 18
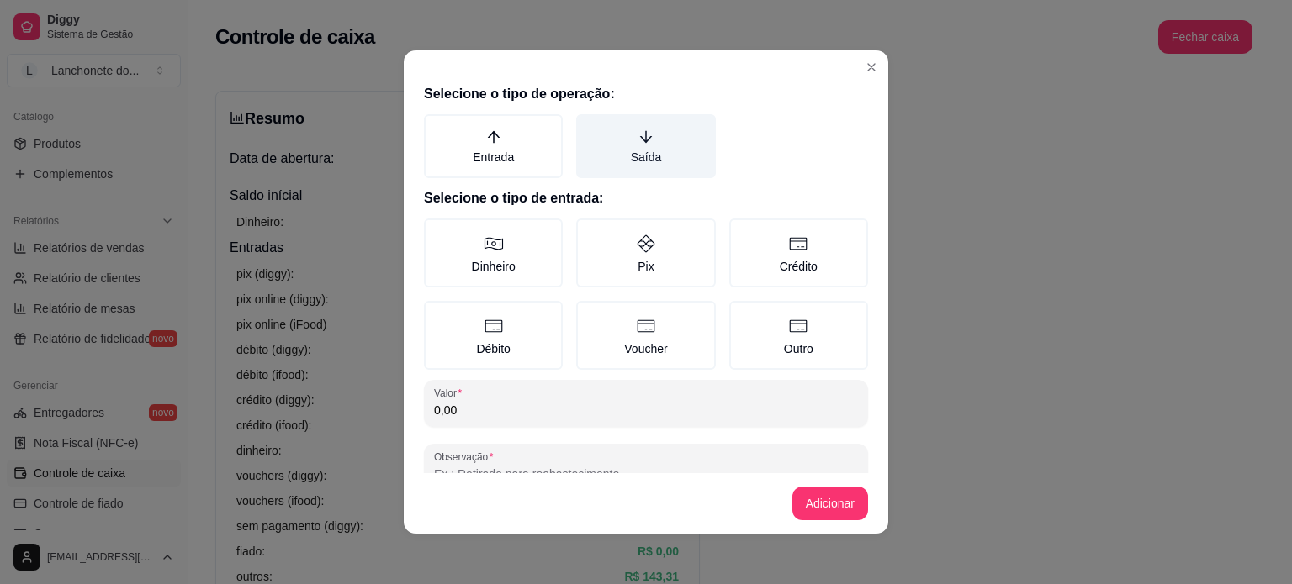
click at [638, 135] on icon "arrow-down" at bounding box center [645, 136] width 15 height 15
click at [589, 127] on button "Saída" at bounding box center [581, 120] width 13 height 13
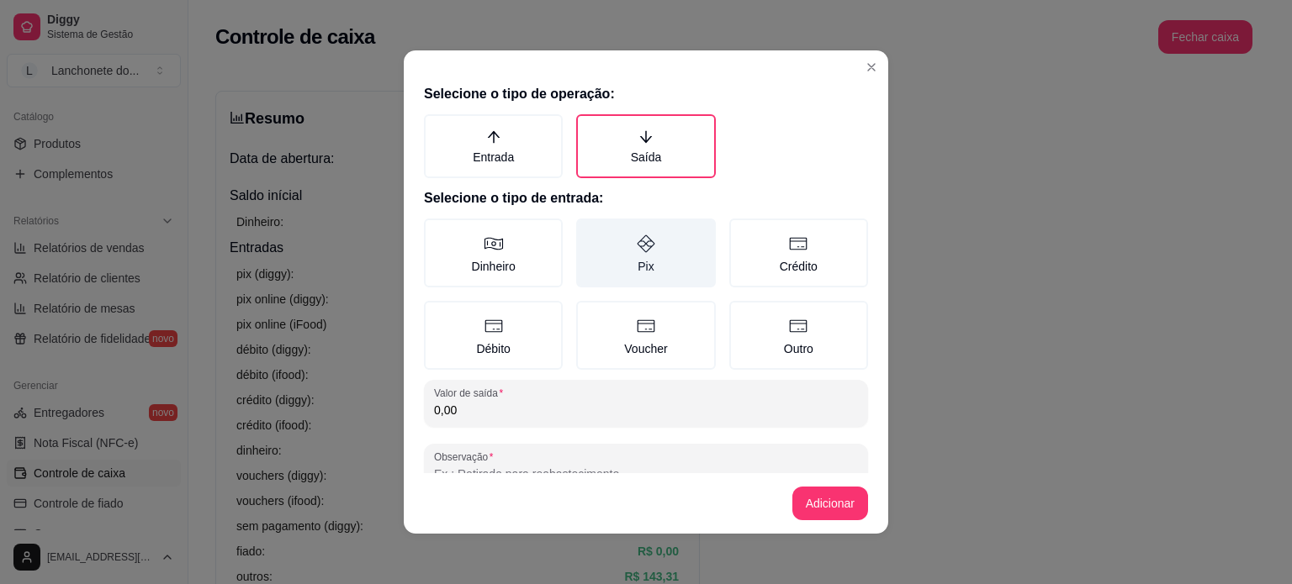
drag, startPoint x: 615, startPoint y: 252, endPoint x: 621, endPoint y: 281, distance: 29.4
click at [615, 252] on label "Pix" at bounding box center [645, 253] width 139 height 69
click at [589, 231] on button "Pix" at bounding box center [581, 224] width 13 height 13
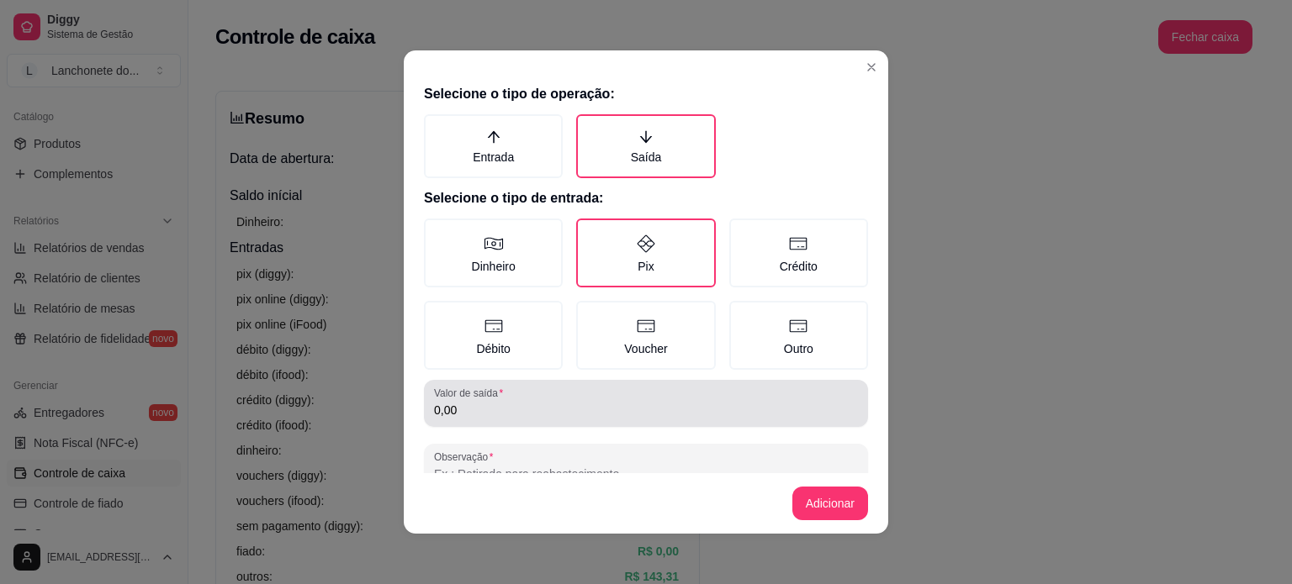
click at [519, 420] on div "Valor de saída 0,00" at bounding box center [646, 403] width 444 height 47
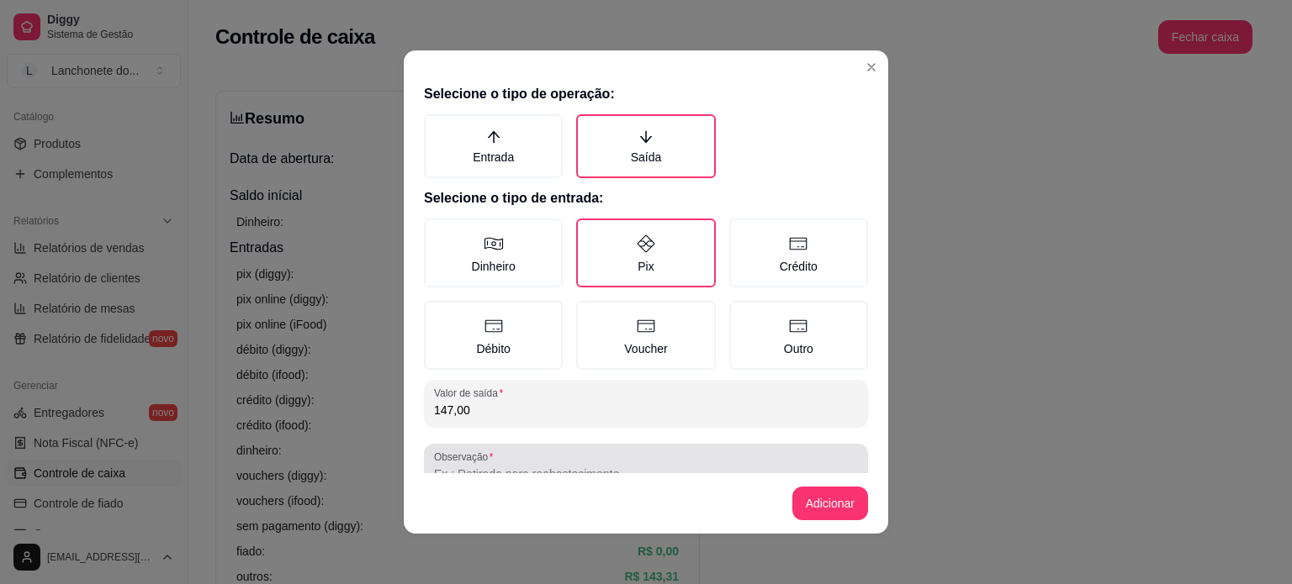
type input "147,00"
click at [508, 466] on input "Observação" at bounding box center [646, 474] width 424 height 17
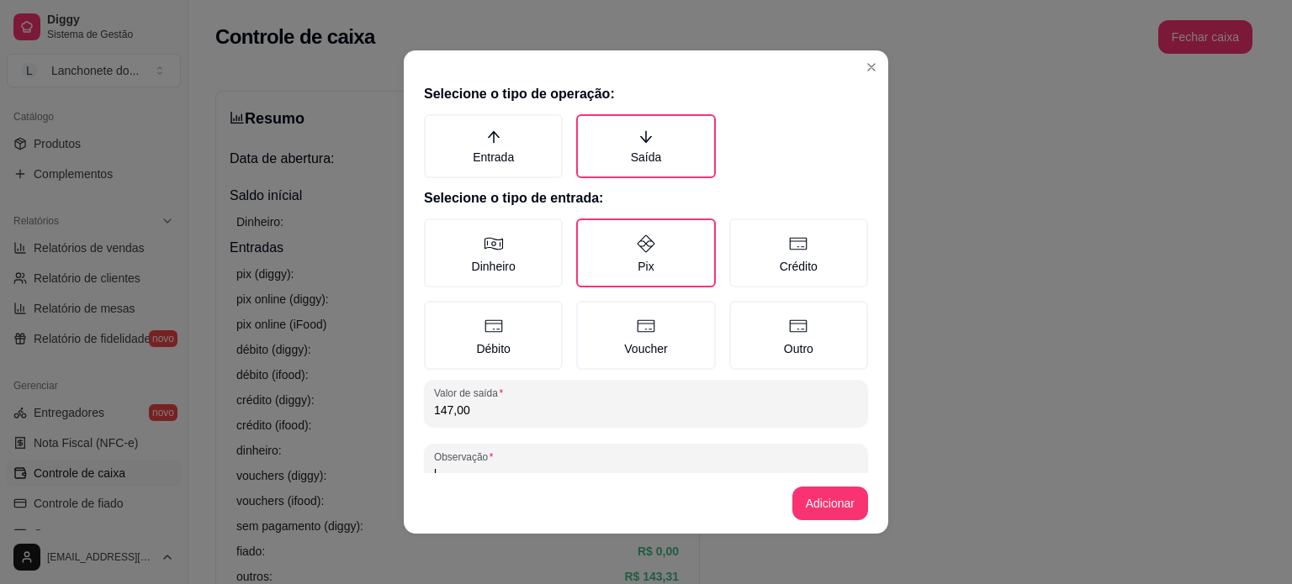
scroll to position [7, 0]
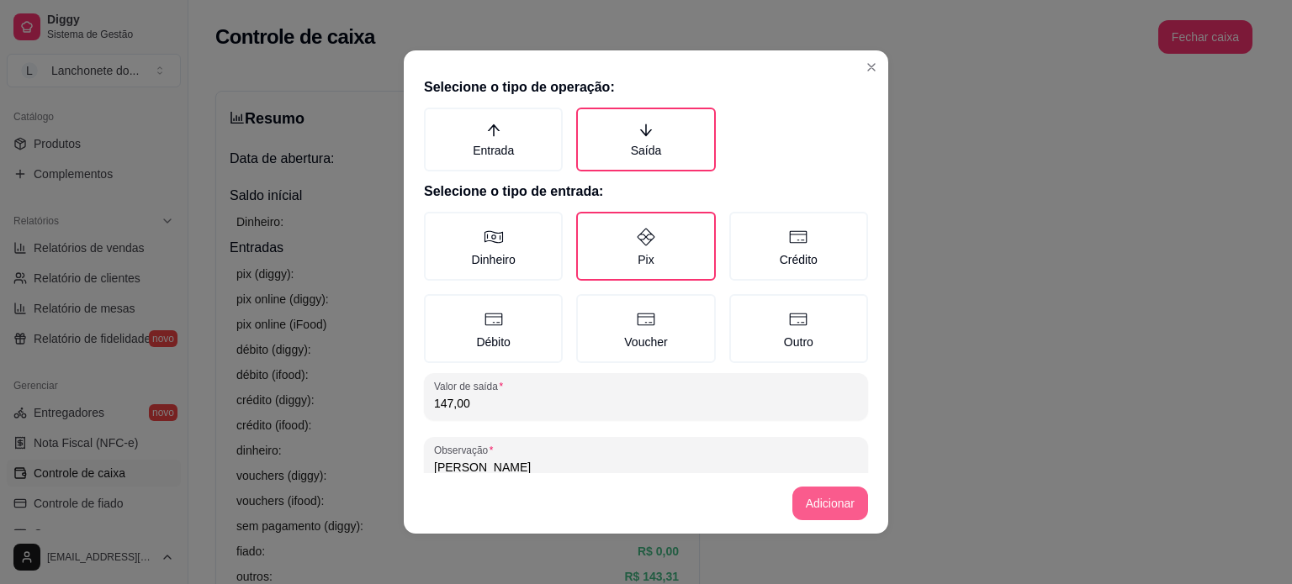
type input "lucas"
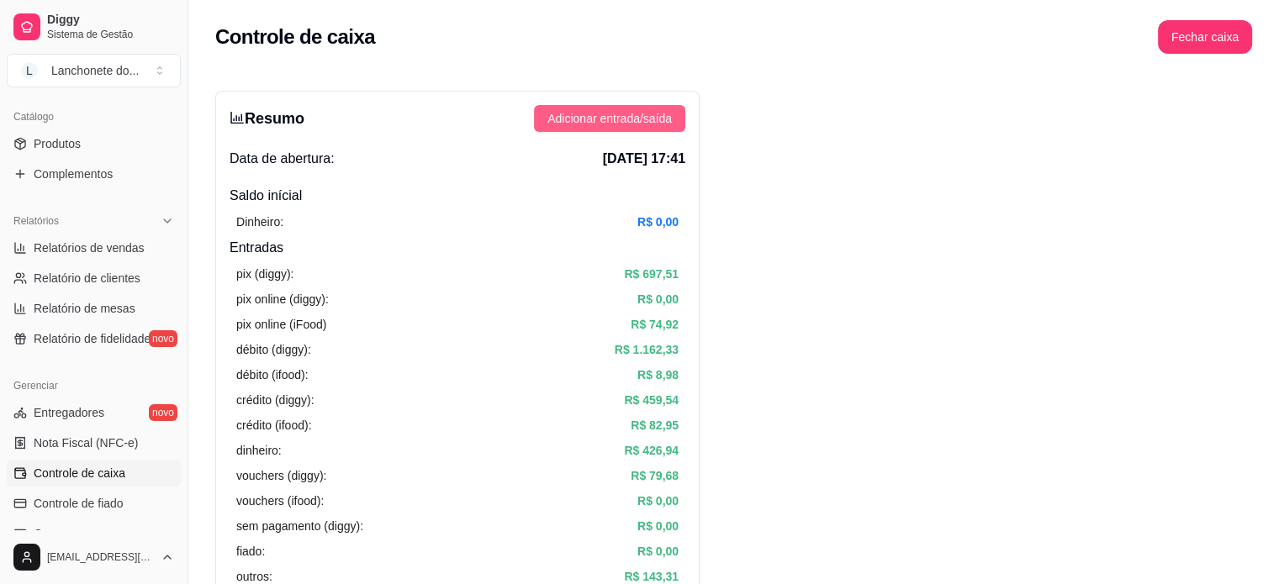
click at [663, 118] on span "Adicionar entrada/saída" at bounding box center [609, 118] width 124 height 18
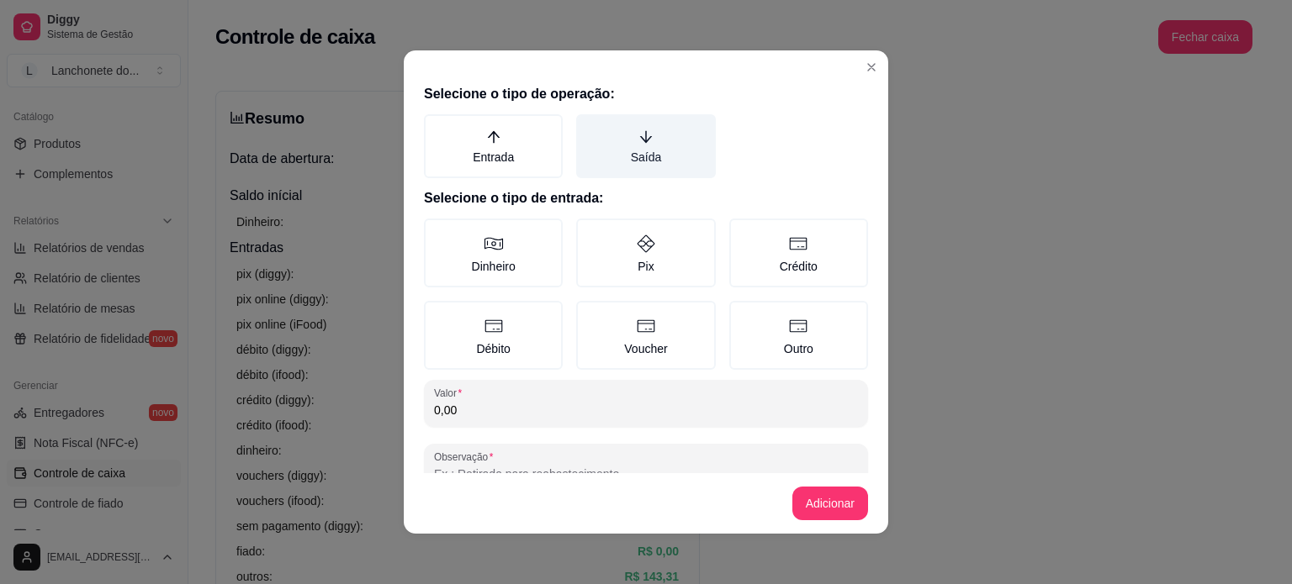
click at [652, 166] on label "Saída" at bounding box center [645, 146] width 139 height 64
click at [589, 127] on button "Saída" at bounding box center [581, 120] width 13 height 13
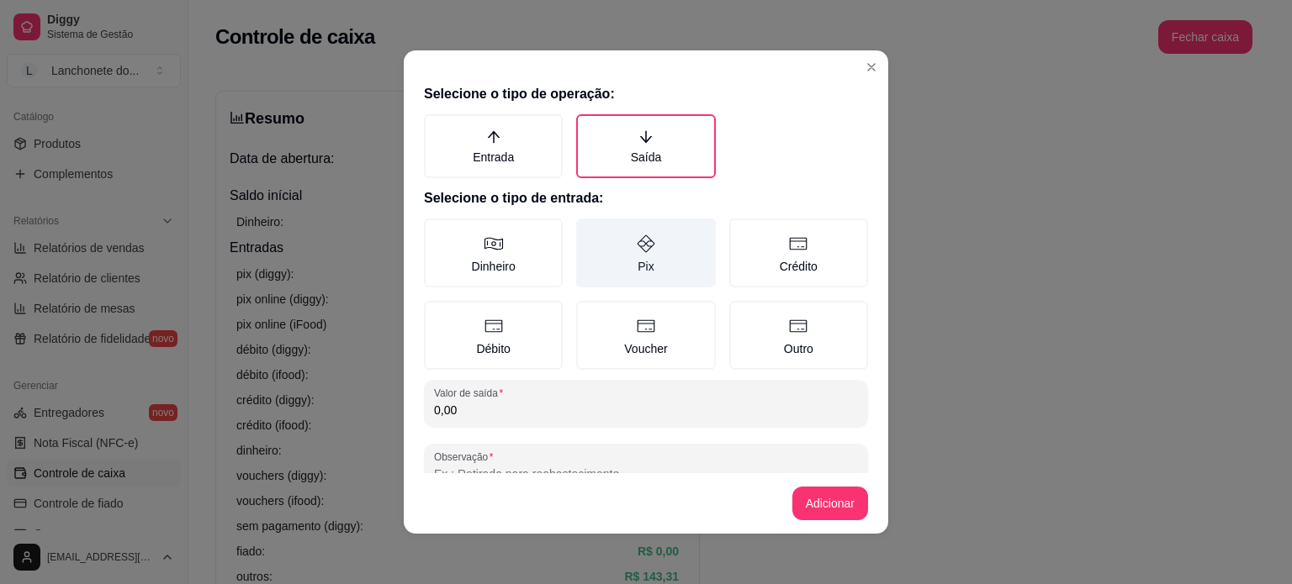
click at [626, 260] on label "Pix" at bounding box center [645, 253] width 139 height 69
click at [589, 231] on button "Pix" at bounding box center [581, 224] width 13 height 13
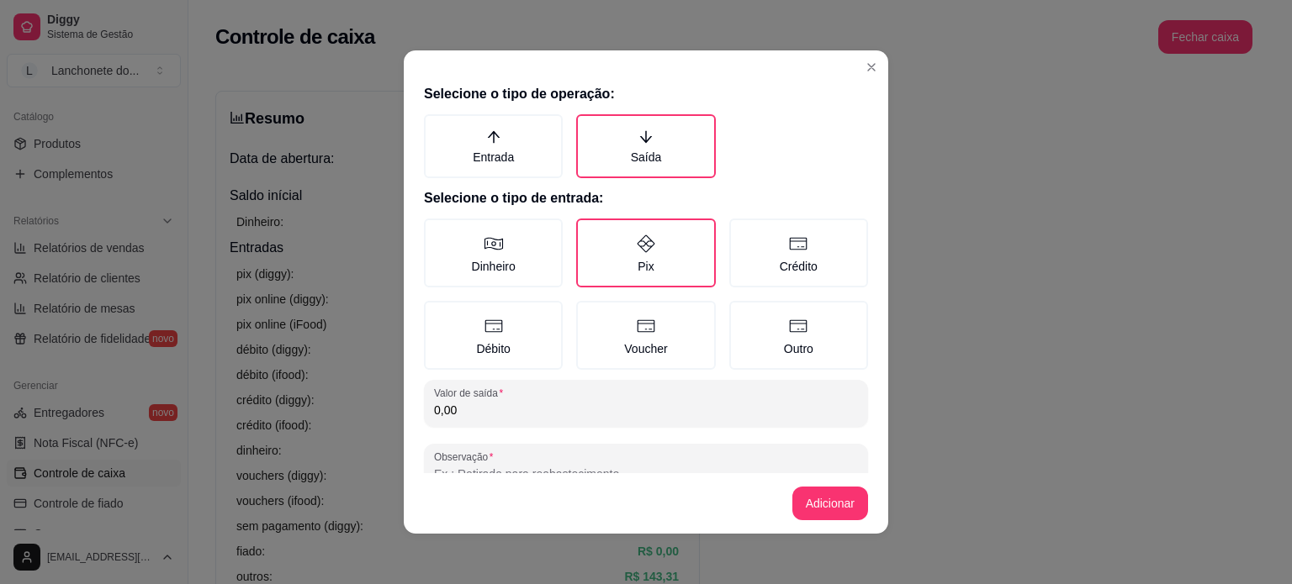
click at [509, 402] on input "0,00" at bounding box center [646, 410] width 424 height 17
type input "153,00"
click at [490, 466] on input "Observação" at bounding box center [646, 474] width 424 height 17
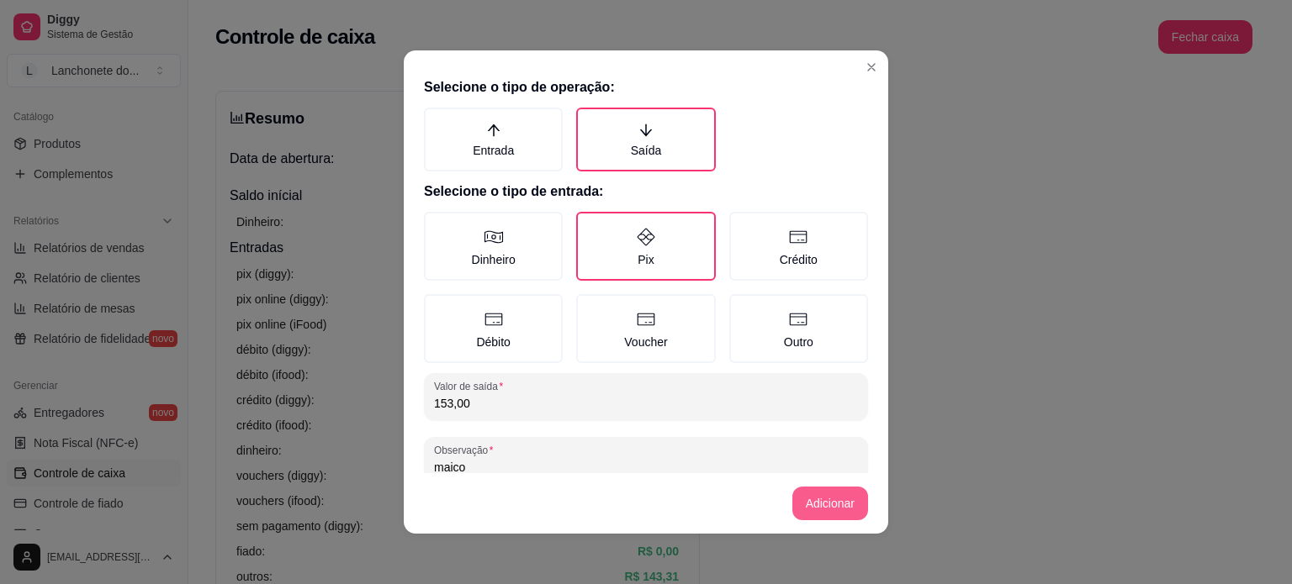
type input "maico"
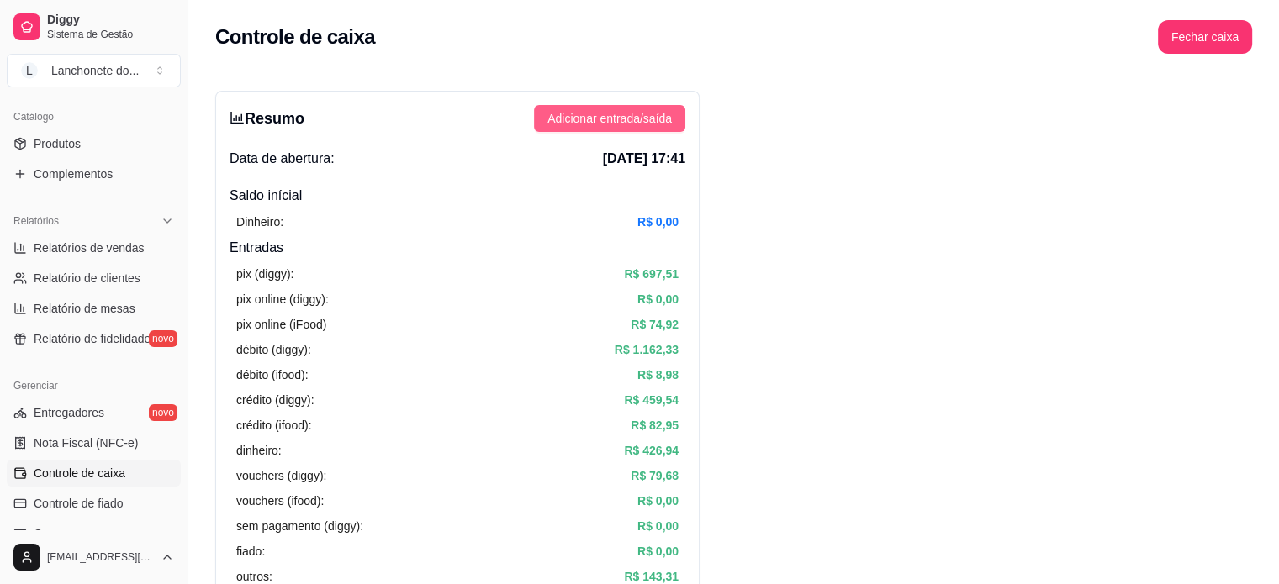
click at [629, 126] on span "Adicionar entrada/saída" at bounding box center [609, 118] width 124 height 18
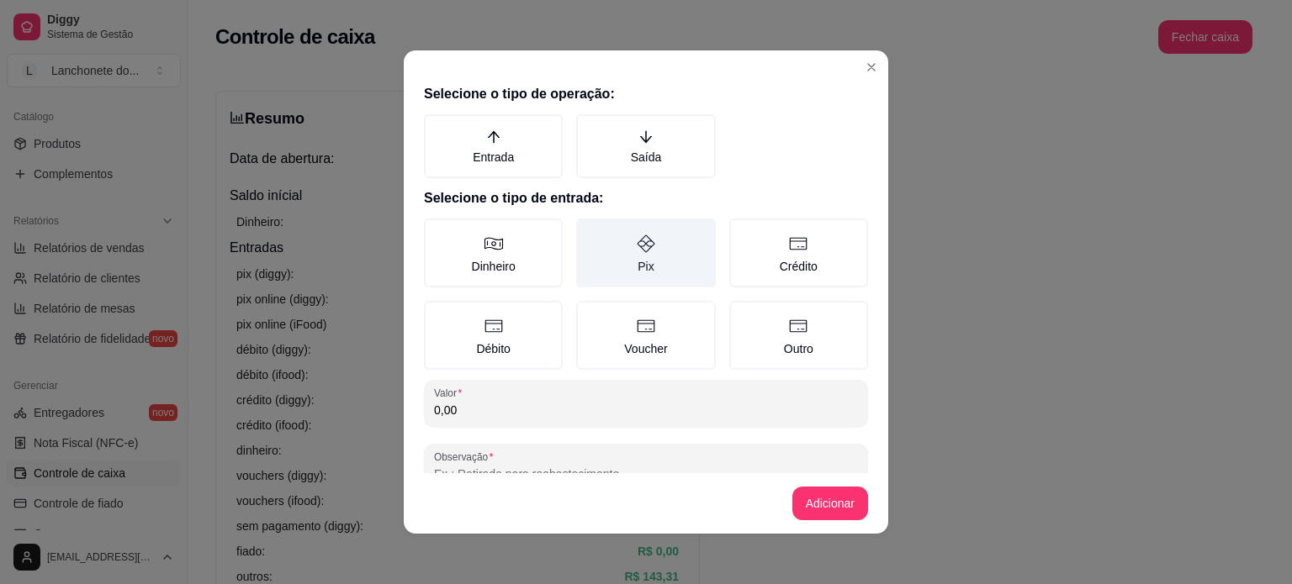
click at [675, 251] on label "Pix" at bounding box center [645, 253] width 139 height 69
click at [589, 231] on button "Pix" at bounding box center [581, 224] width 13 height 13
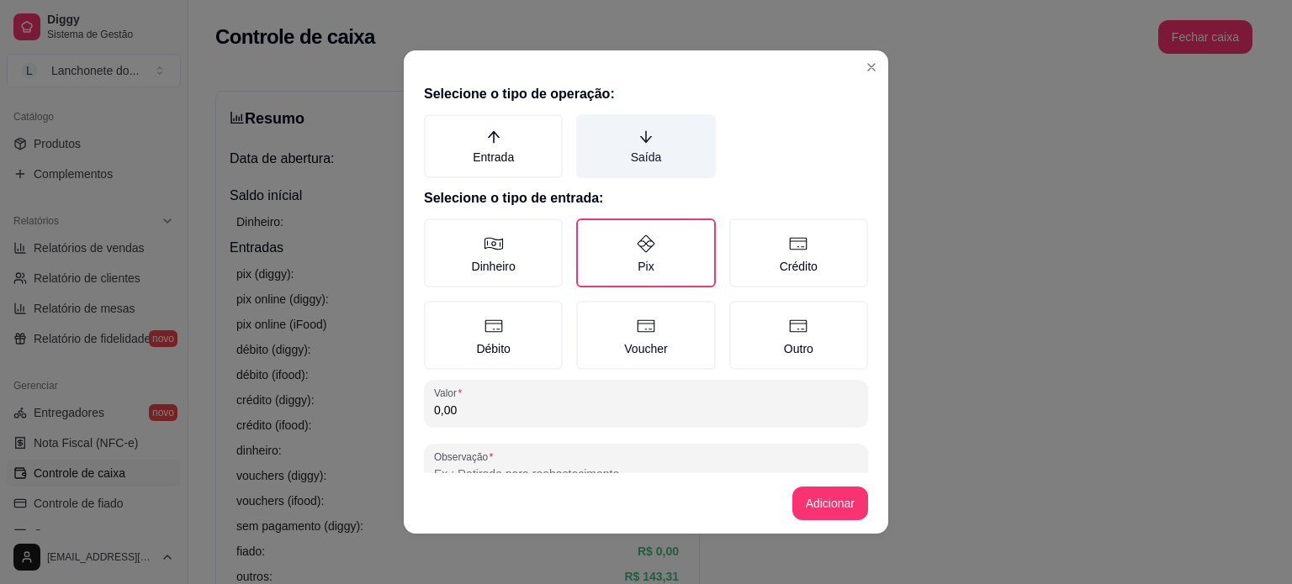
click at [646, 161] on label "Saída" at bounding box center [645, 146] width 139 height 64
click at [589, 127] on button "Saída" at bounding box center [581, 120] width 13 height 13
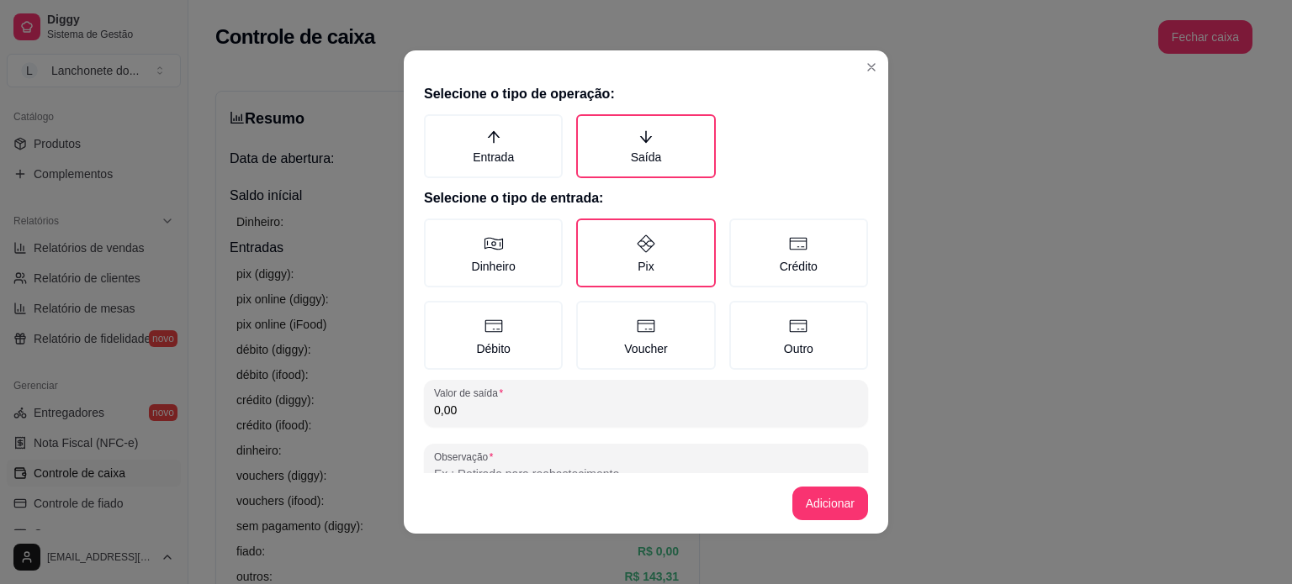
click at [551, 402] on input "0,00" at bounding box center [646, 410] width 424 height 17
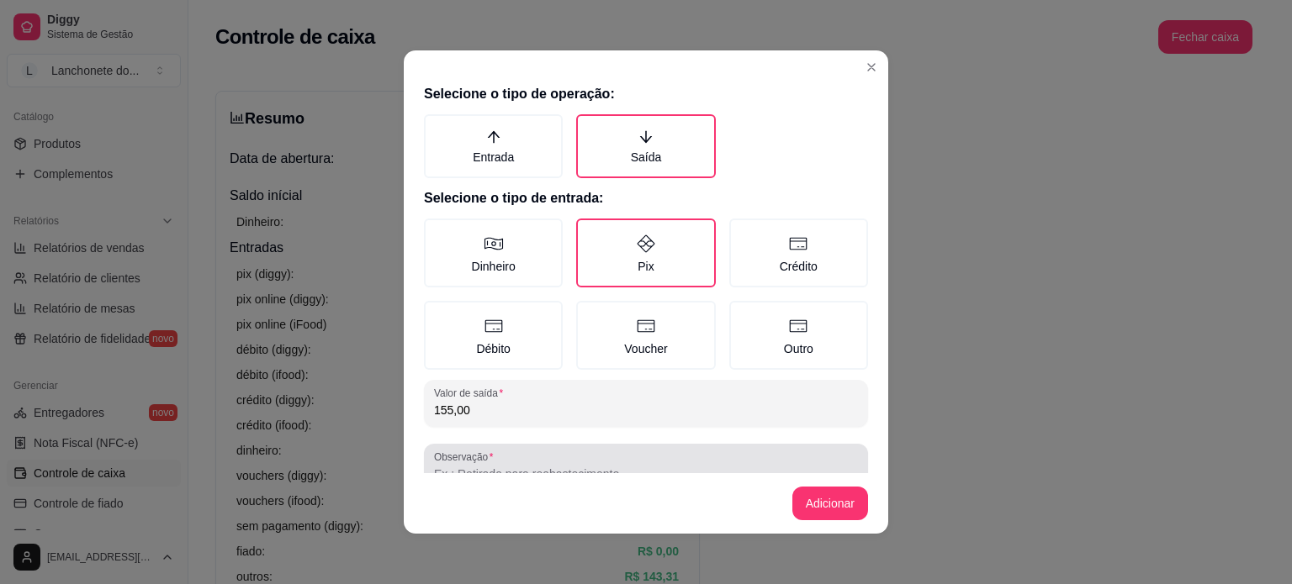
type input "155,00"
click at [485, 477] on footer "Adicionar" at bounding box center [646, 503] width 484 height 61
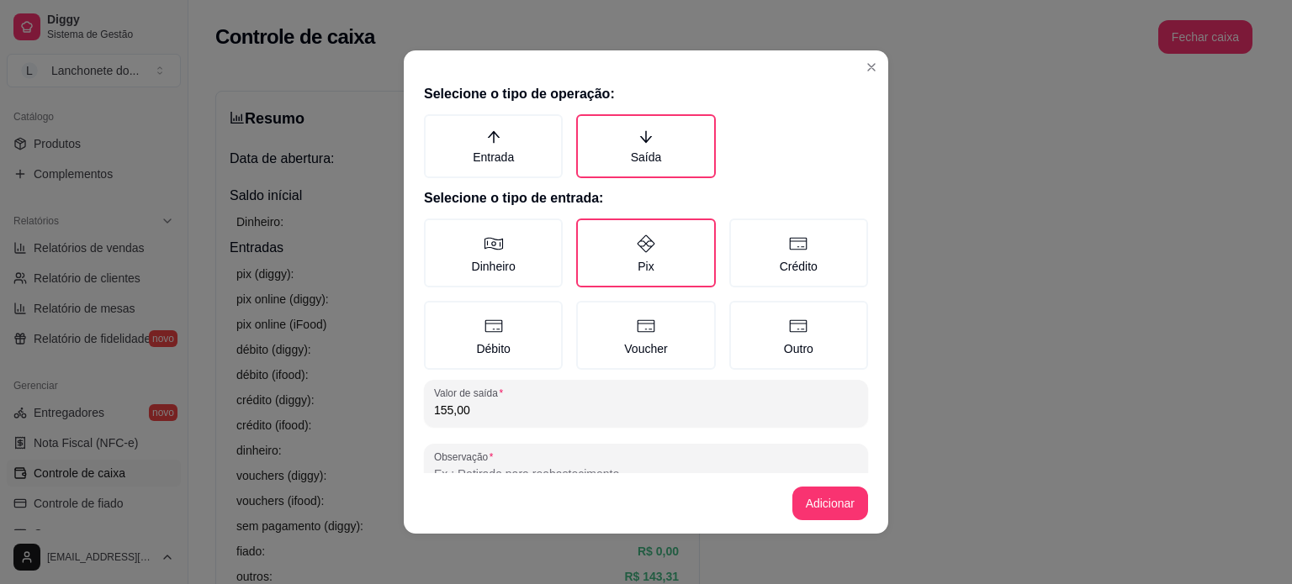
click at [484, 468] on input "Observação" at bounding box center [646, 474] width 424 height 17
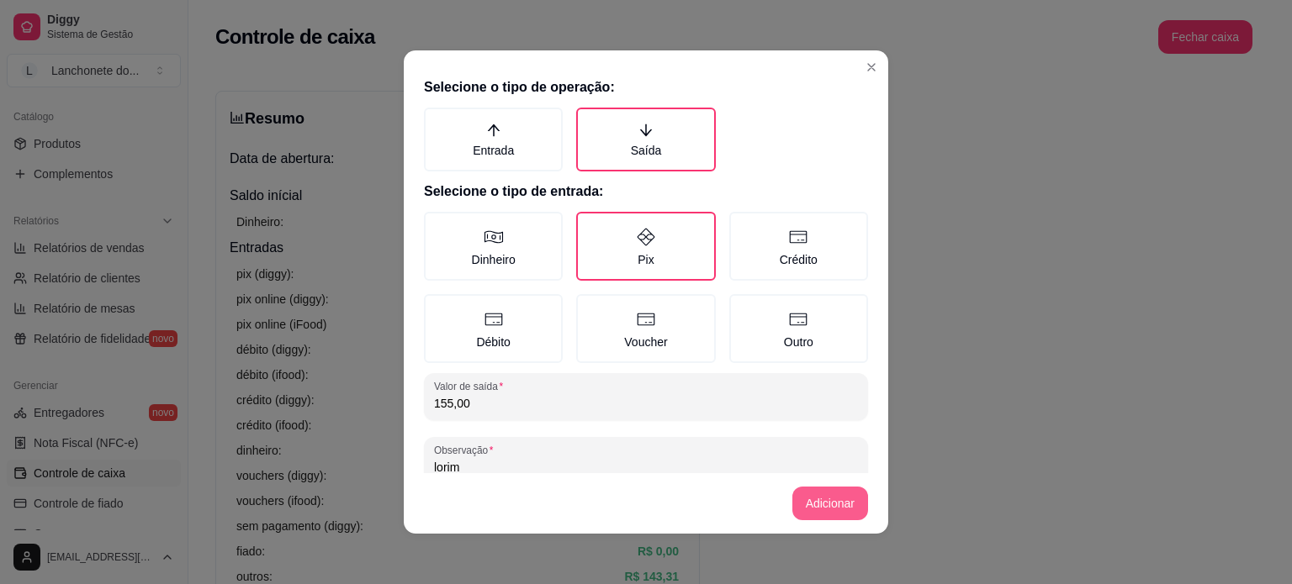
type input "lorim"
